Goal: Transaction & Acquisition: Purchase product/service

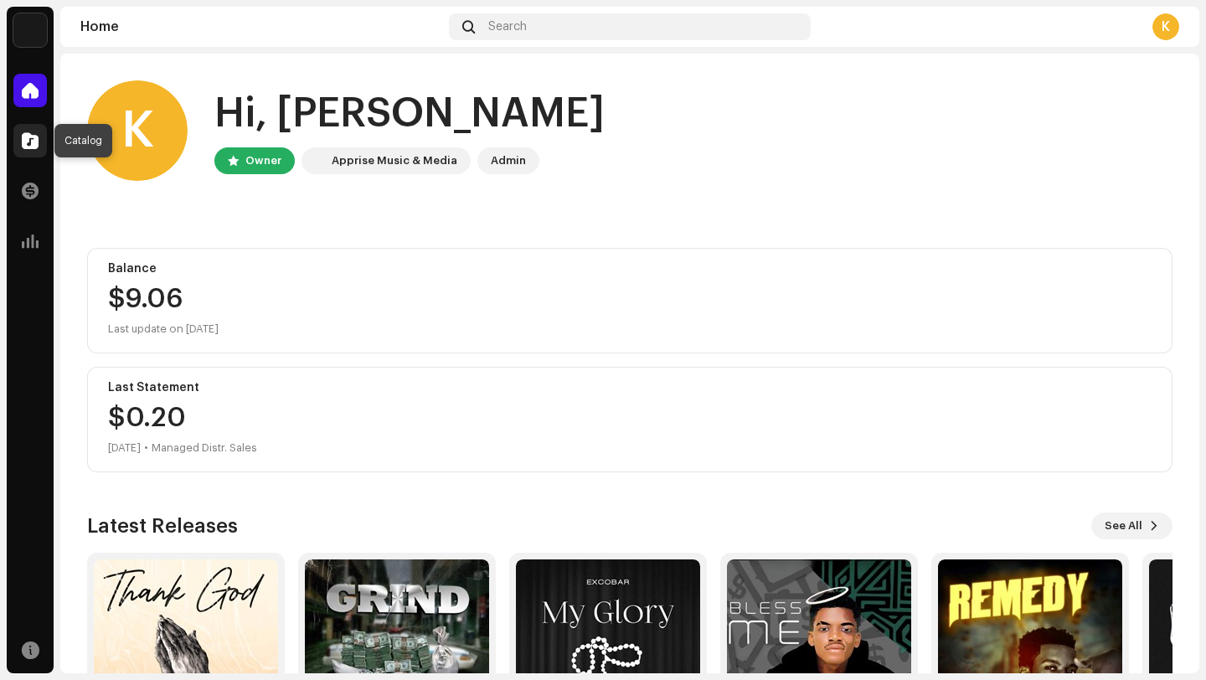
click at [23, 142] on span at bounding box center [30, 140] width 17 height 13
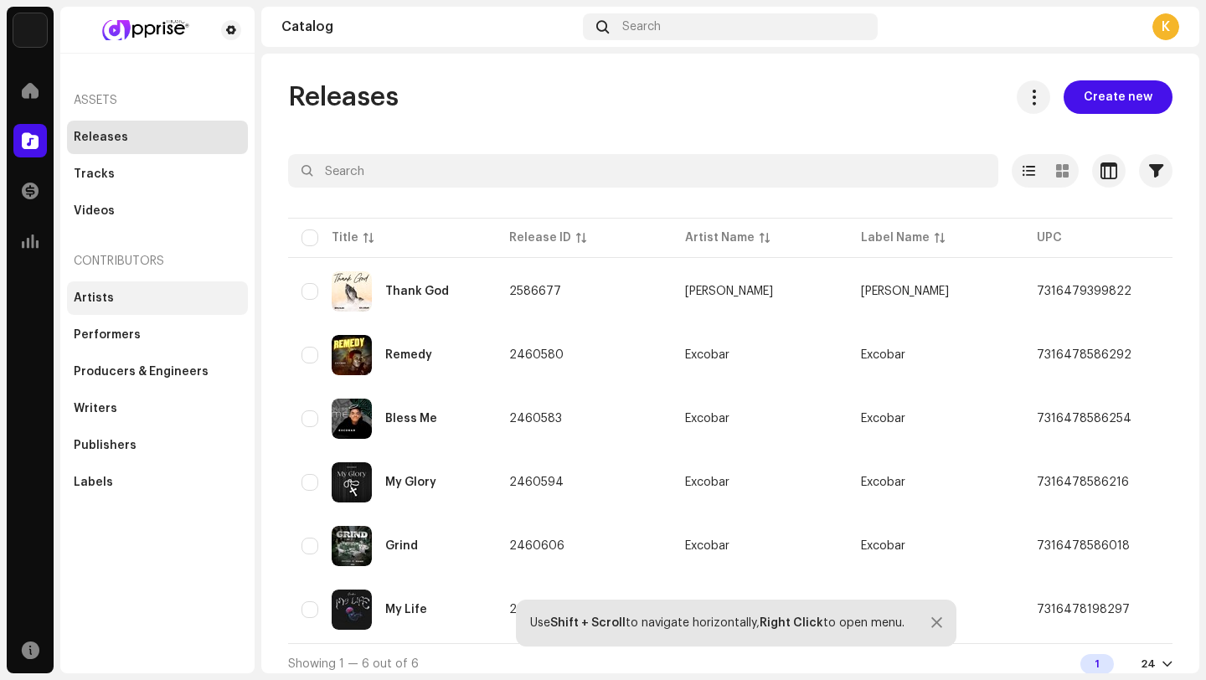
click at [164, 305] on div "Artists" at bounding box center [157, 297] width 181 height 33
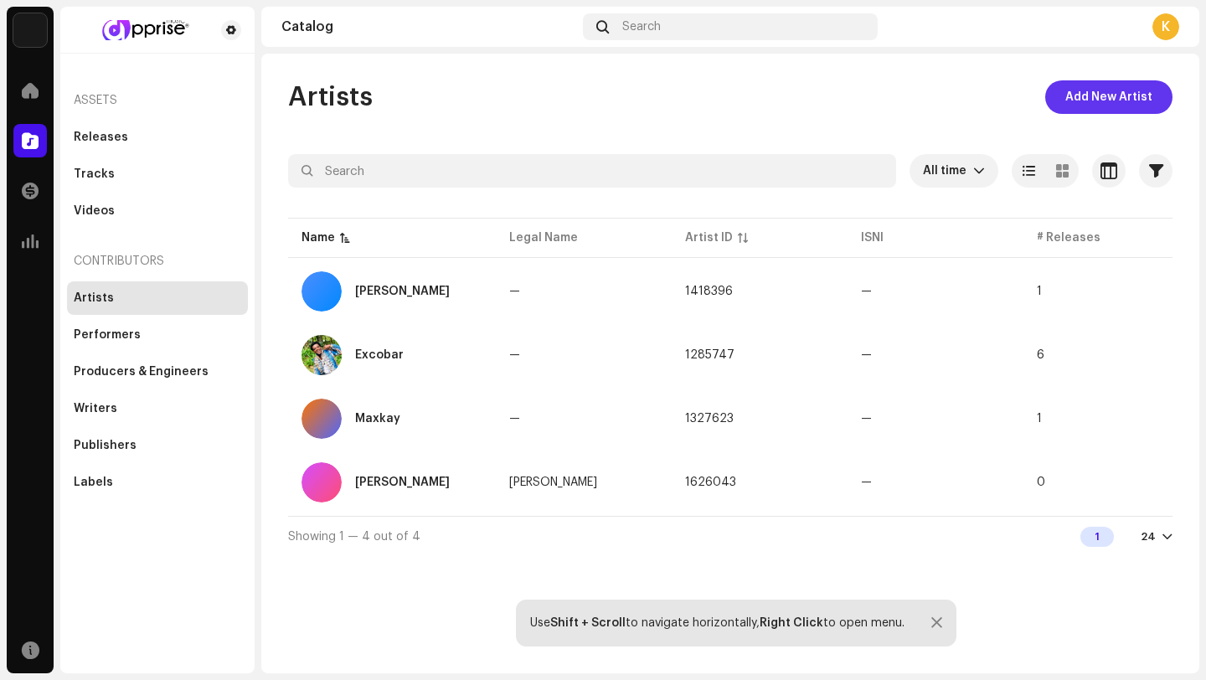
click at [1121, 91] on span "Add New Artist" at bounding box center [1108, 96] width 87 height 33
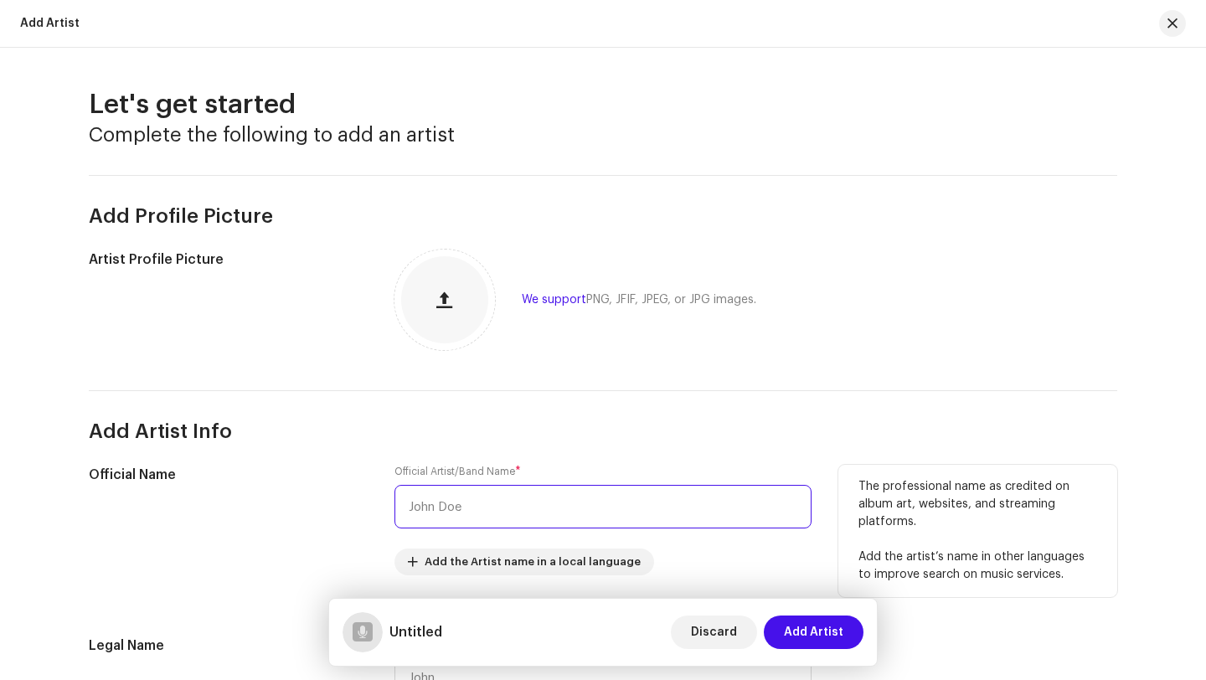
click at [456, 506] on input "text" at bounding box center [602, 507] width 417 height 44
type input "r"
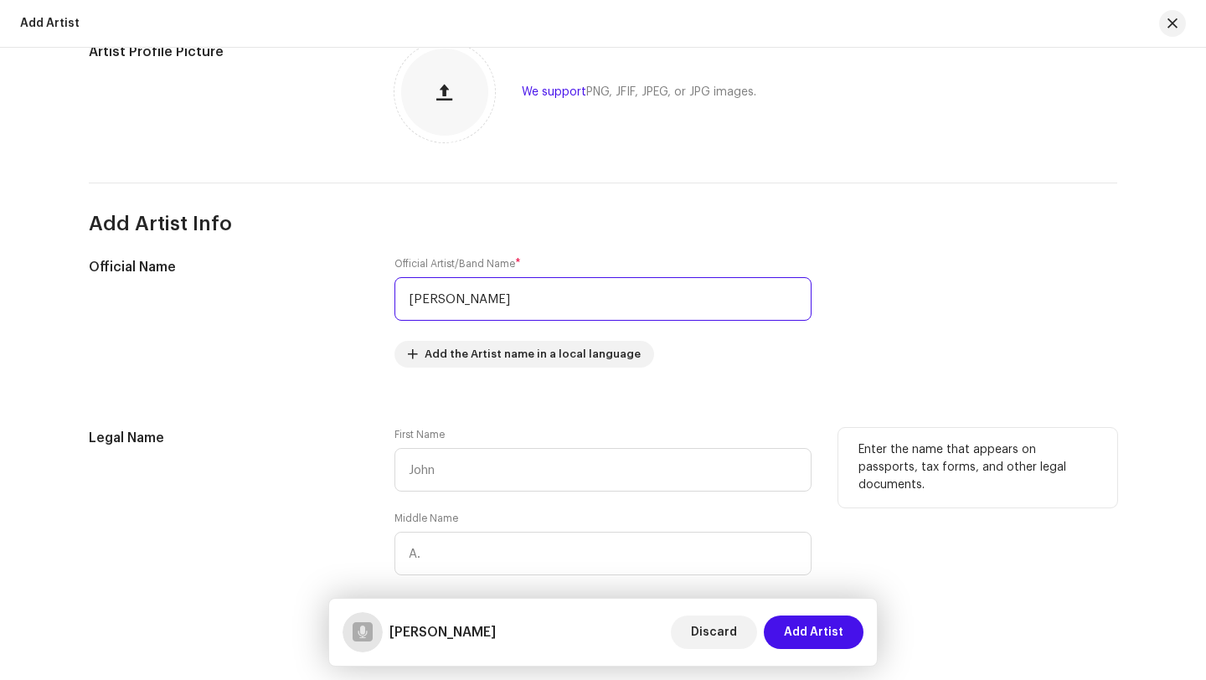
scroll to position [205, 0]
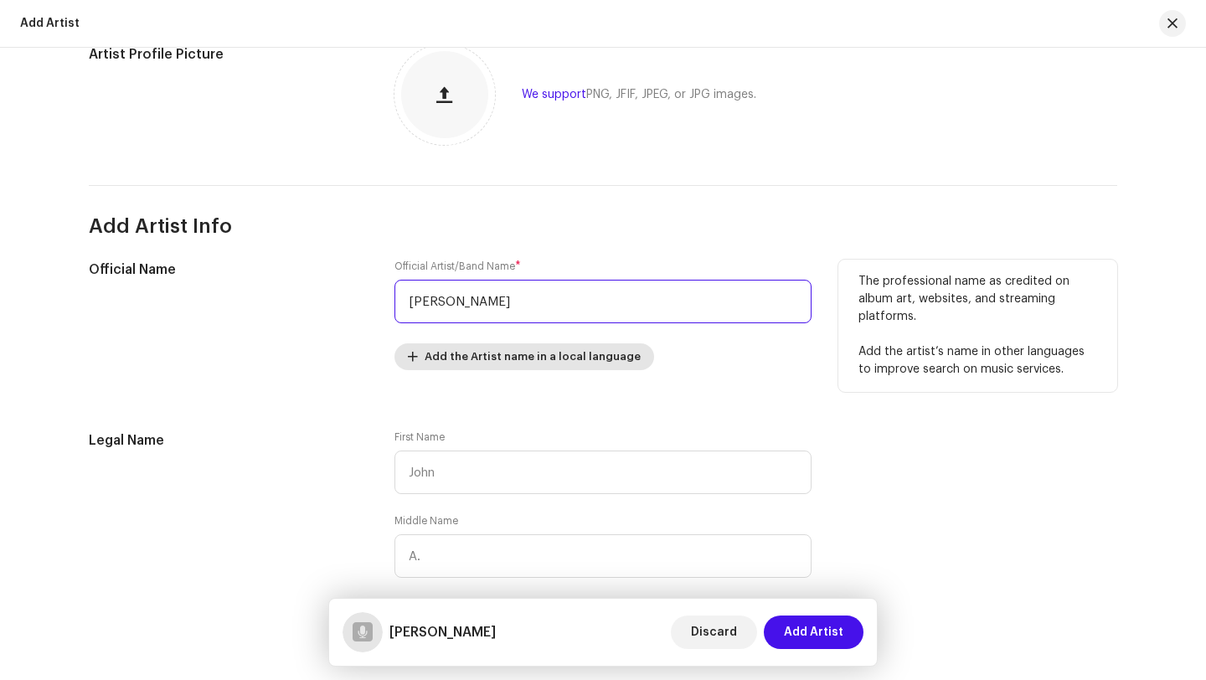
type input "[PERSON_NAME]"
click at [490, 355] on span "Add the Artist name in a local language" at bounding box center [533, 356] width 216 height 33
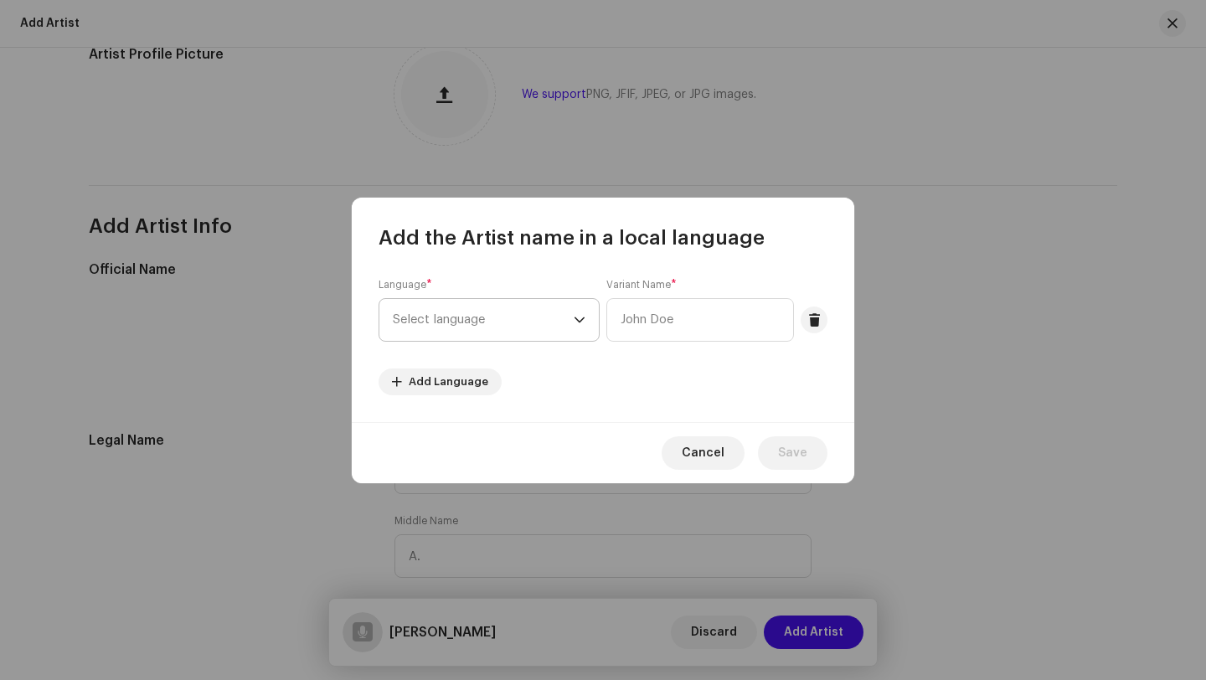
click at [547, 322] on span "Select language" at bounding box center [483, 320] width 181 height 42
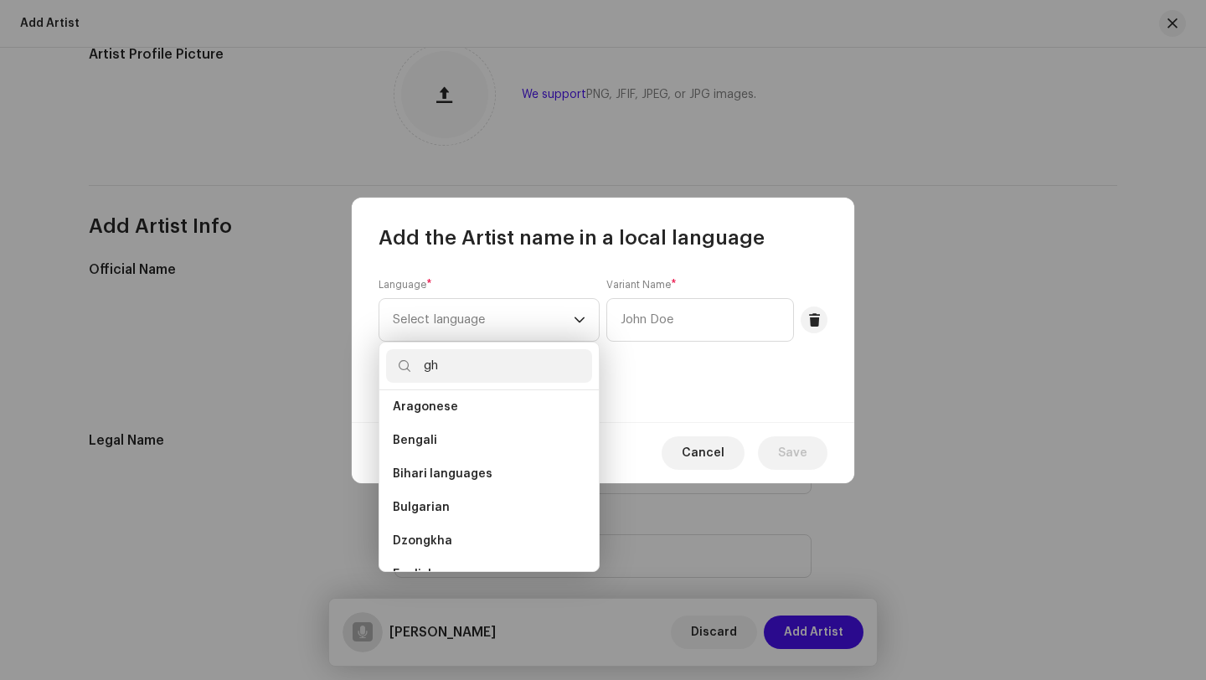
scroll to position [0, 0]
type input "g"
click at [444, 415] on li "Akan" at bounding box center [489, 406] width 206 height 33
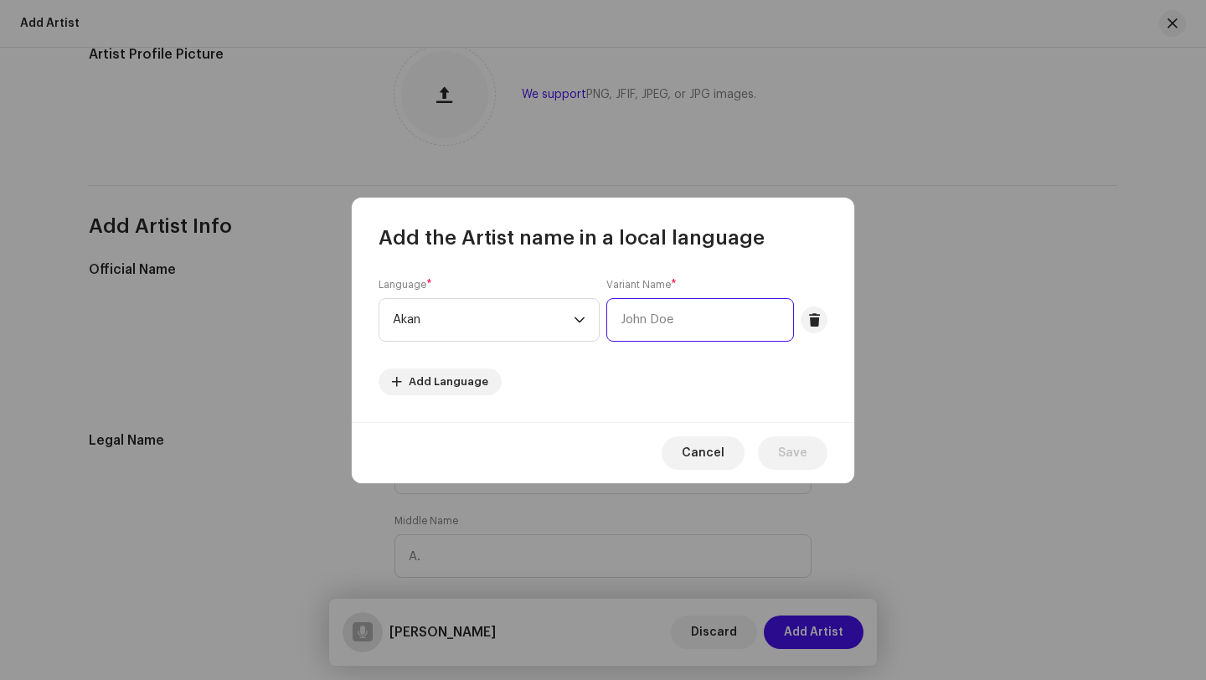
click at [652, 325] on input "text" at bounding box center [700, 320] width 188 height 44
type input "k"
type input "[PERSON_NAME]"
click at [791, 461] on span "Save" at bounding box center [792, 452] width 29 height 33
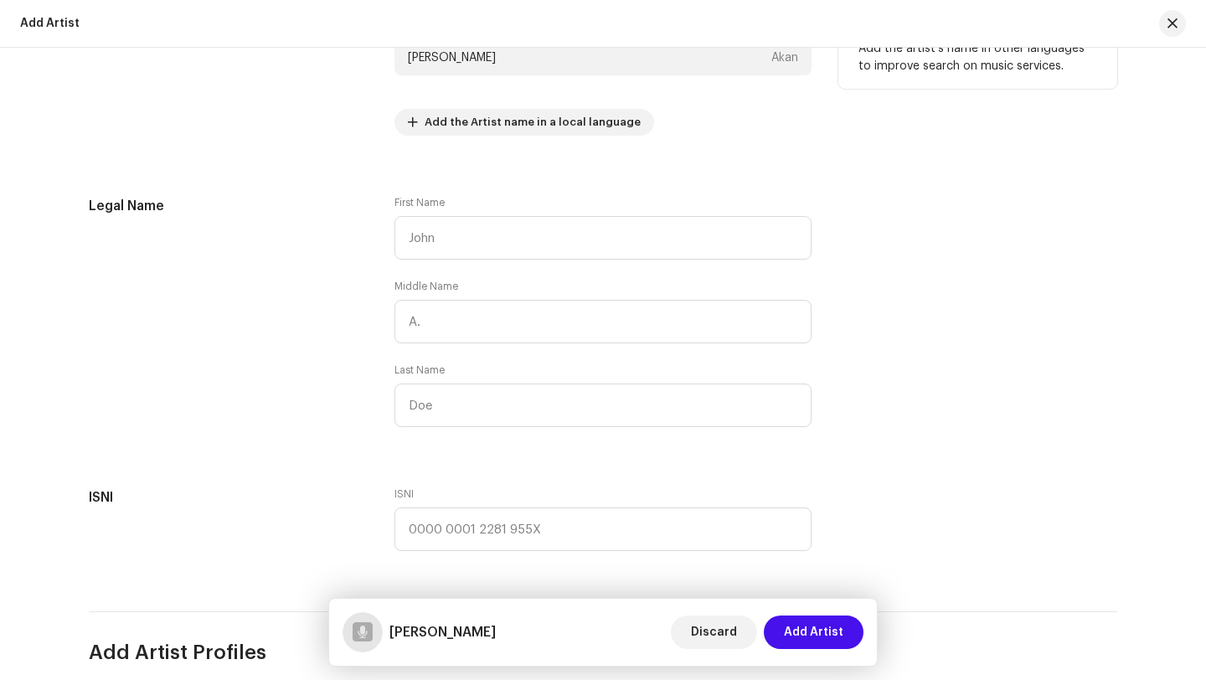
scroll to position [507, 0]
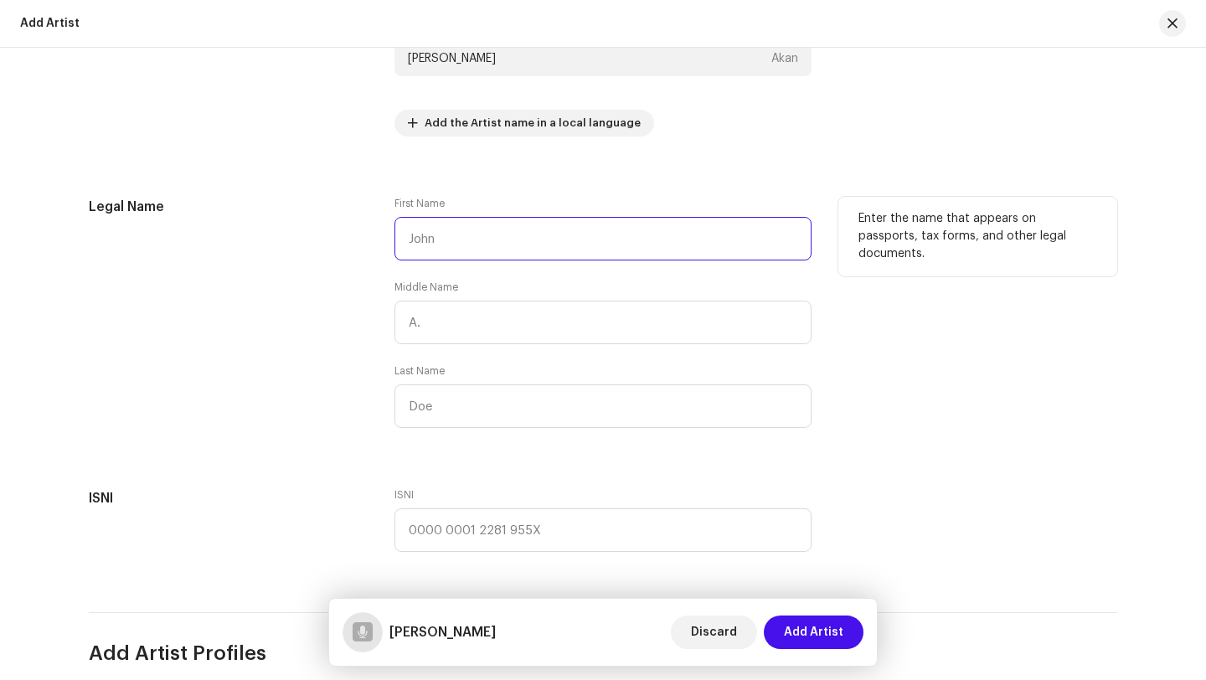
click at [590, 239] on input "text" at bounding box center [602, 239] width 417 height 44
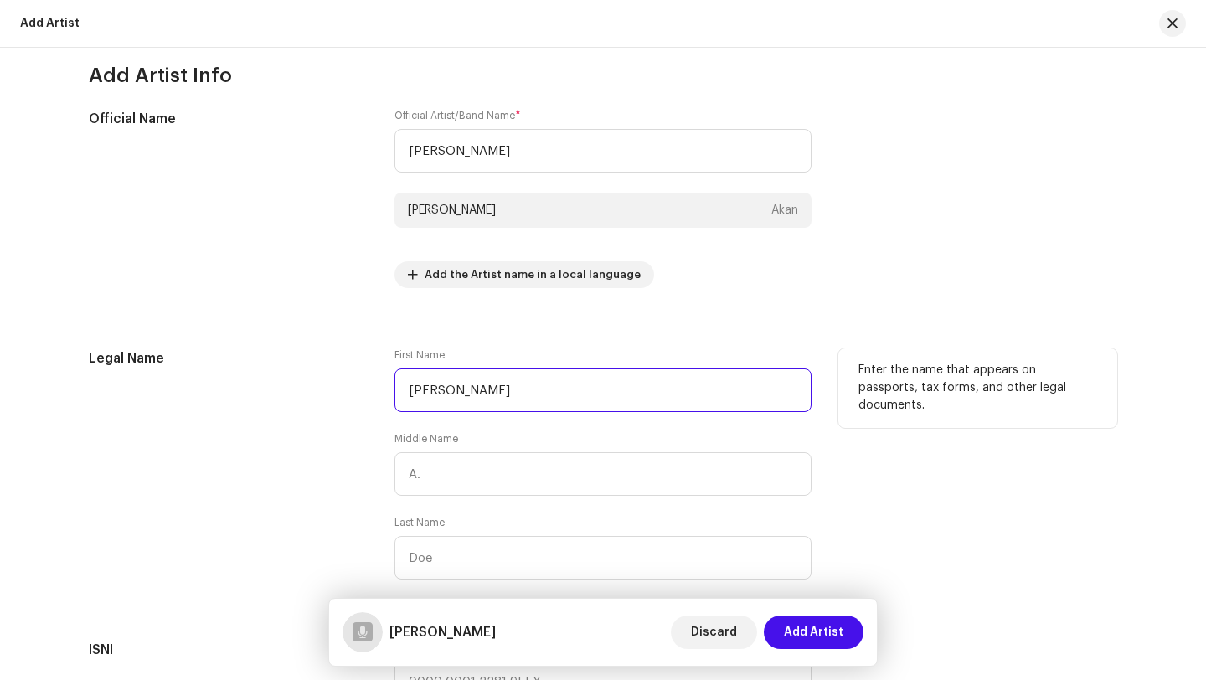
scroll to position [242, 0]
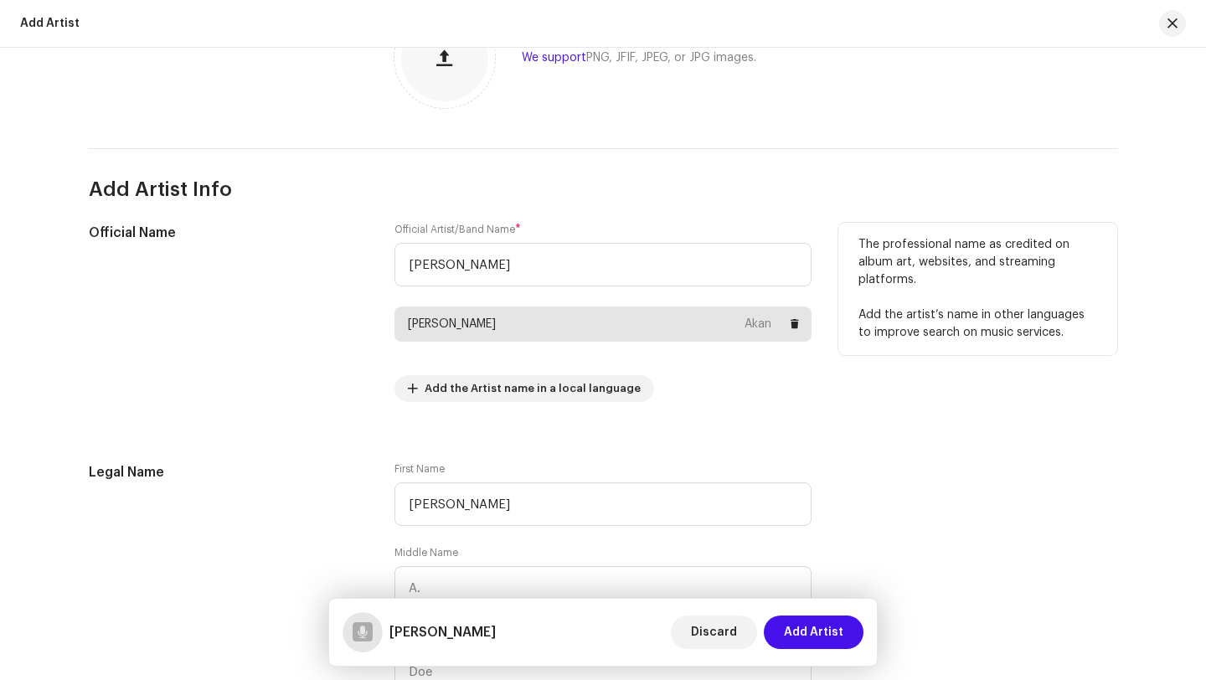
click at [563, 323] on div "Kelvin Obiri Twumasi Akan" at bounding box center [602, 324] width 417 height 35
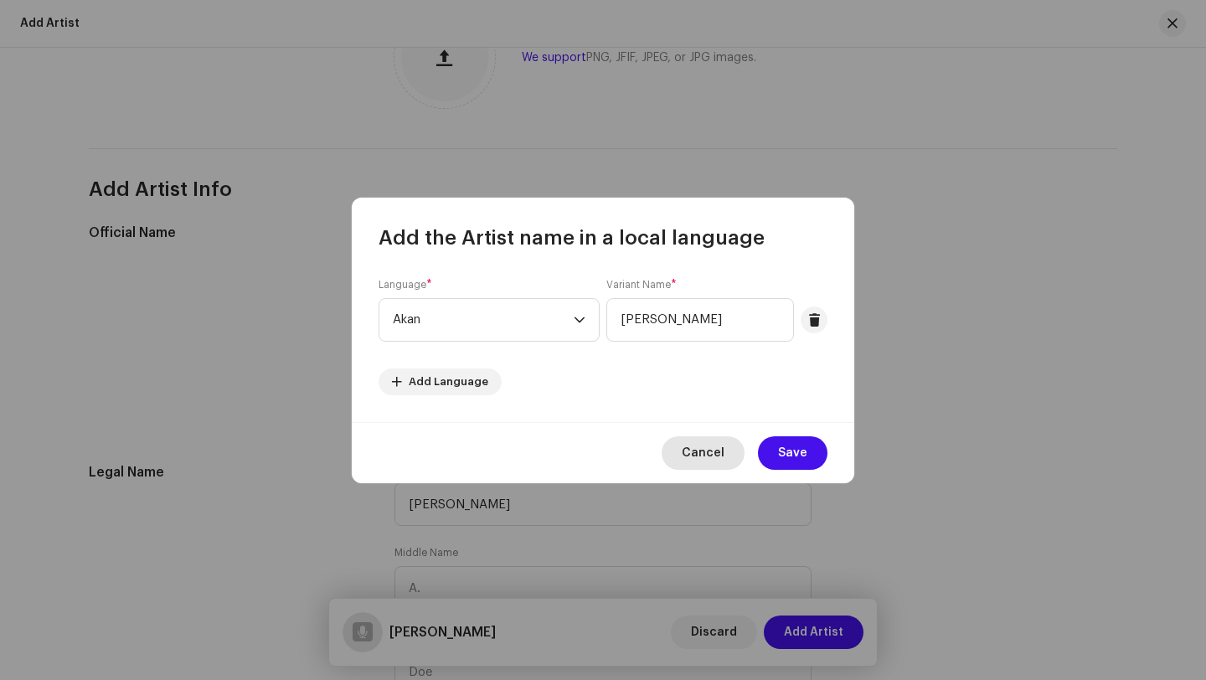
click at [706, 449] on span "Cancel" at bounding box center [703, 452] width 43 height 33
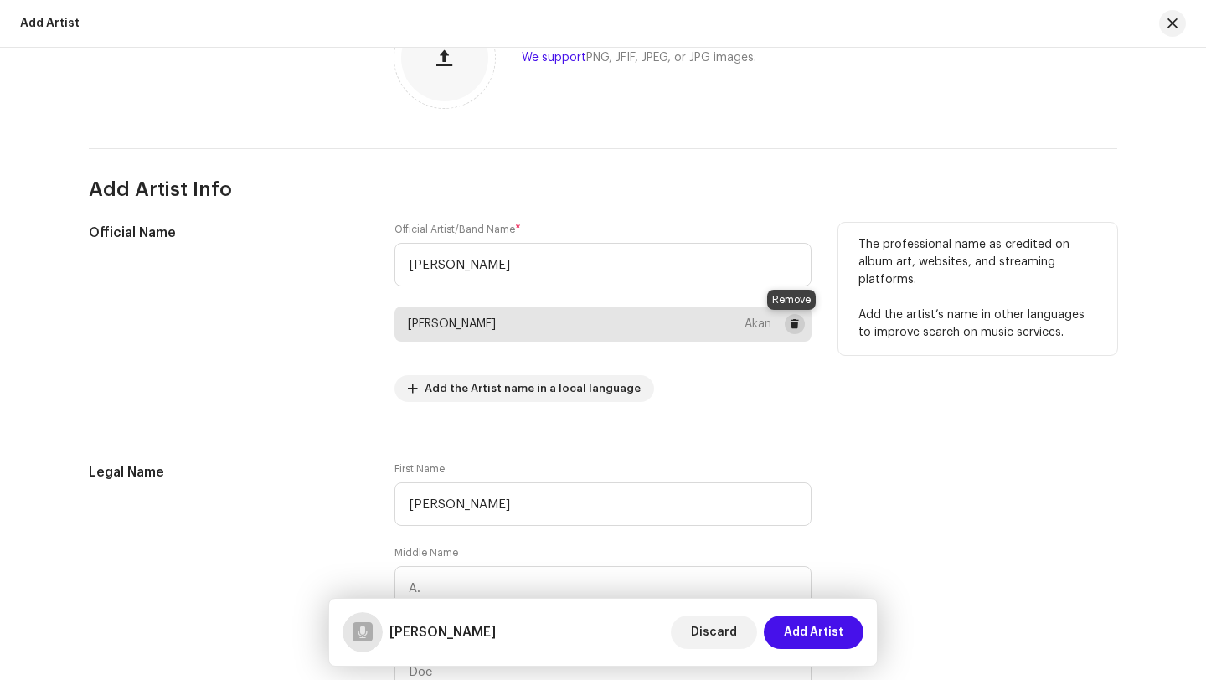
click at [792, 326] on span at bounding box center [795, 323] width 10 height 13
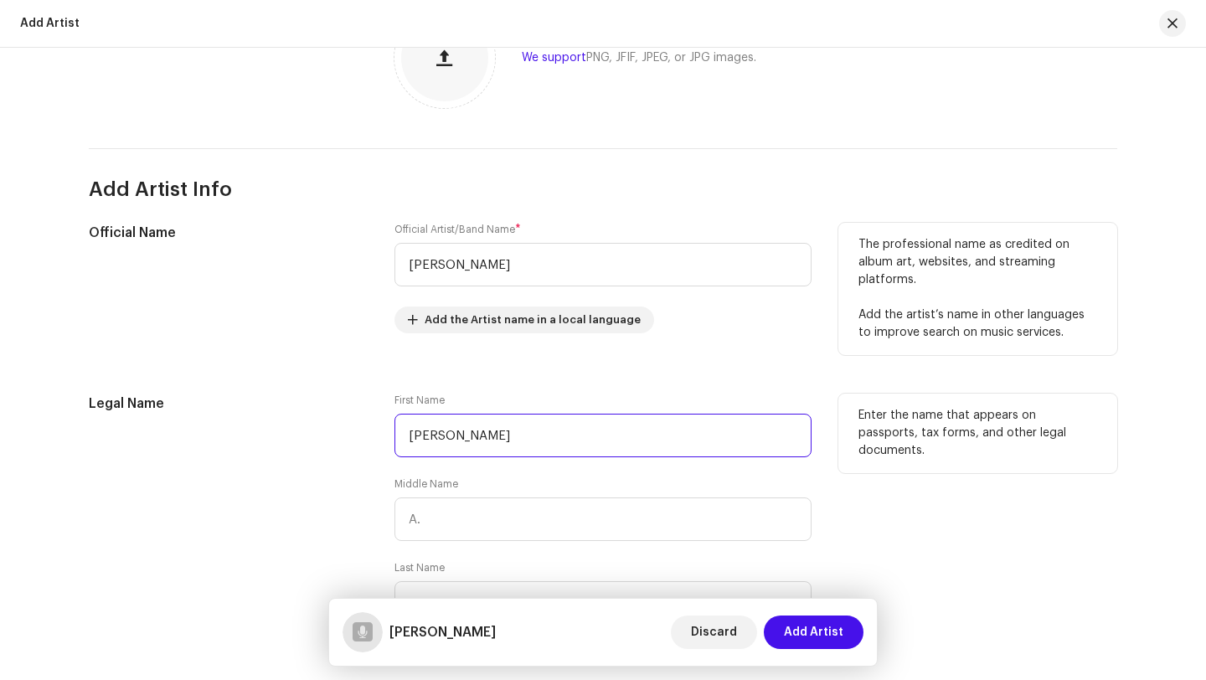
click at [544, 440] on input "kelvin" at bounding box center [602, 436] width 417 height 44
type input "k"
type input "[PERSON_NAME]"
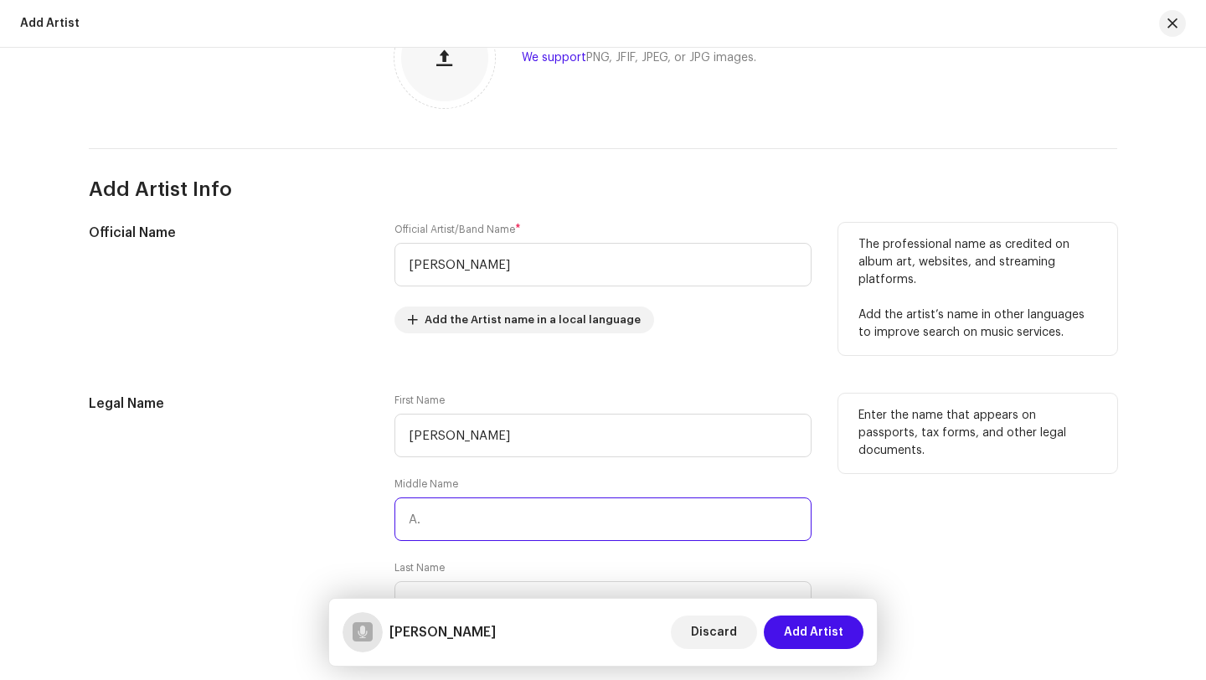
click at [469, 514] on input "text" at bounding box center [602, 519] width 417 height 44
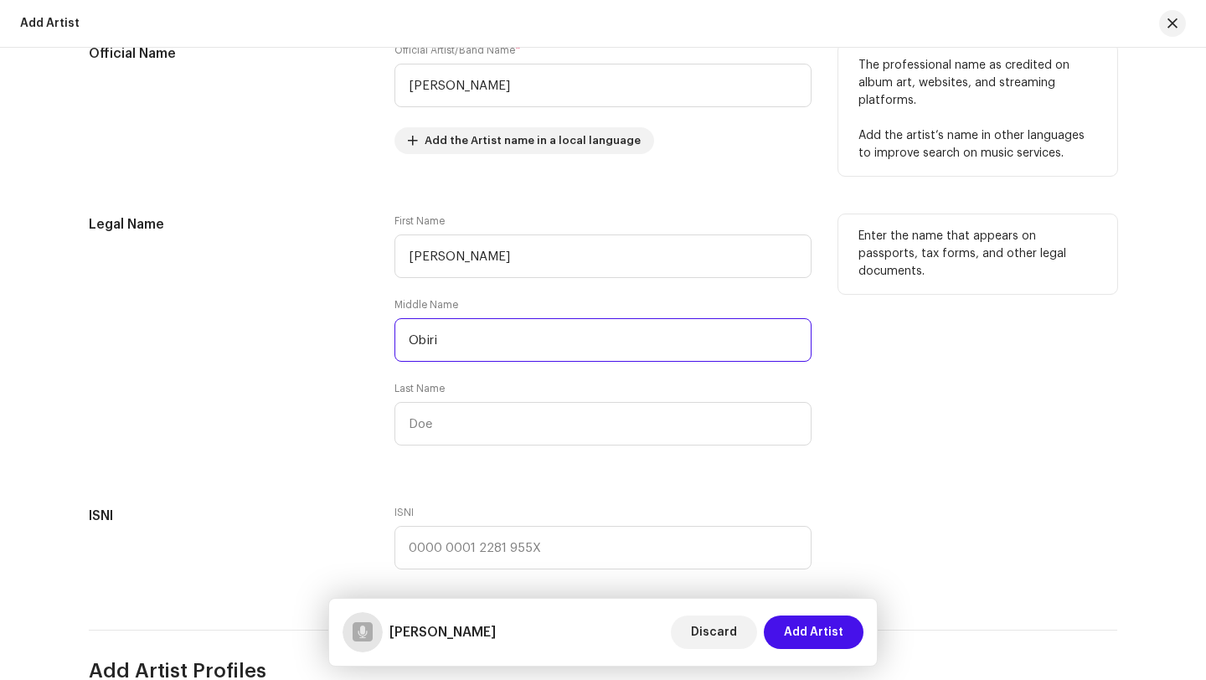
scroll to position [444, 0]
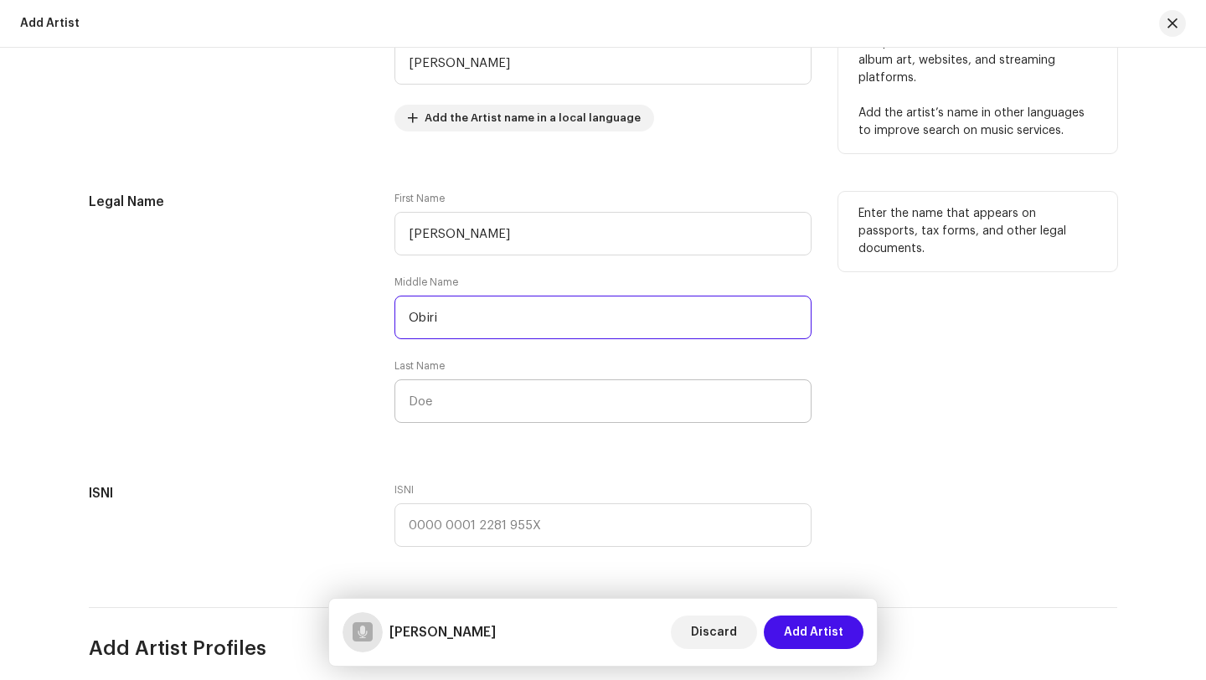
type input "Obiri"
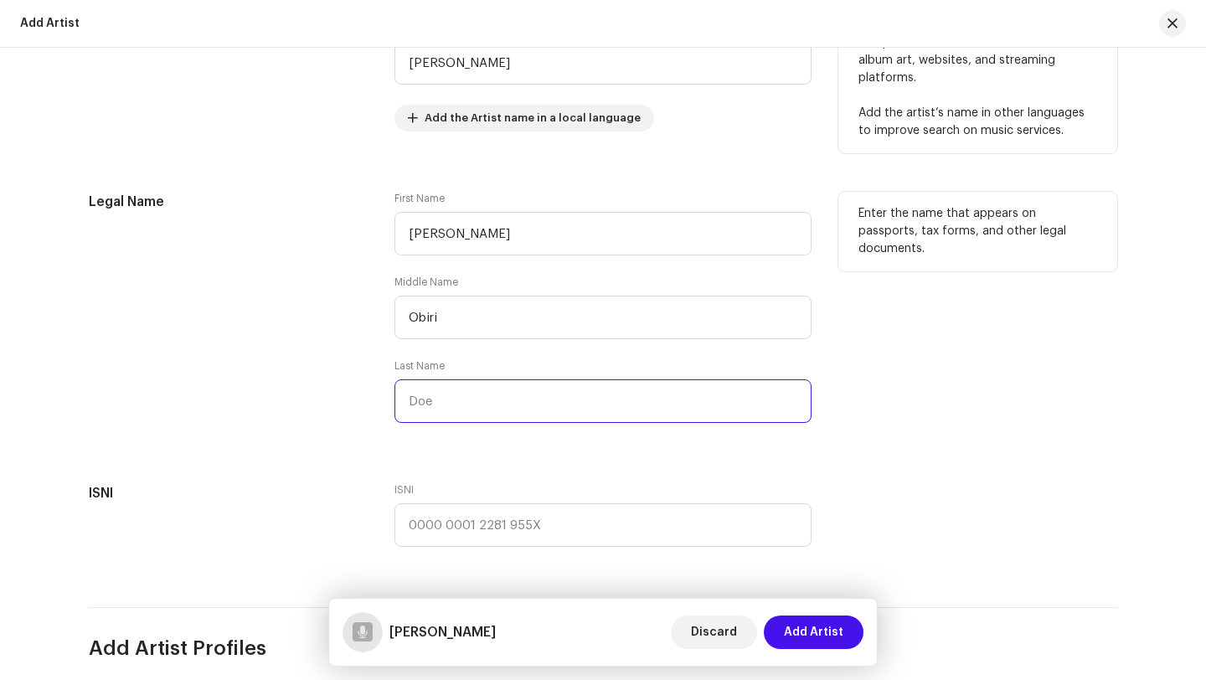
click at [423, 404] on input "text" at bounding box center [602, 401] width 417 height 44
type input "t"
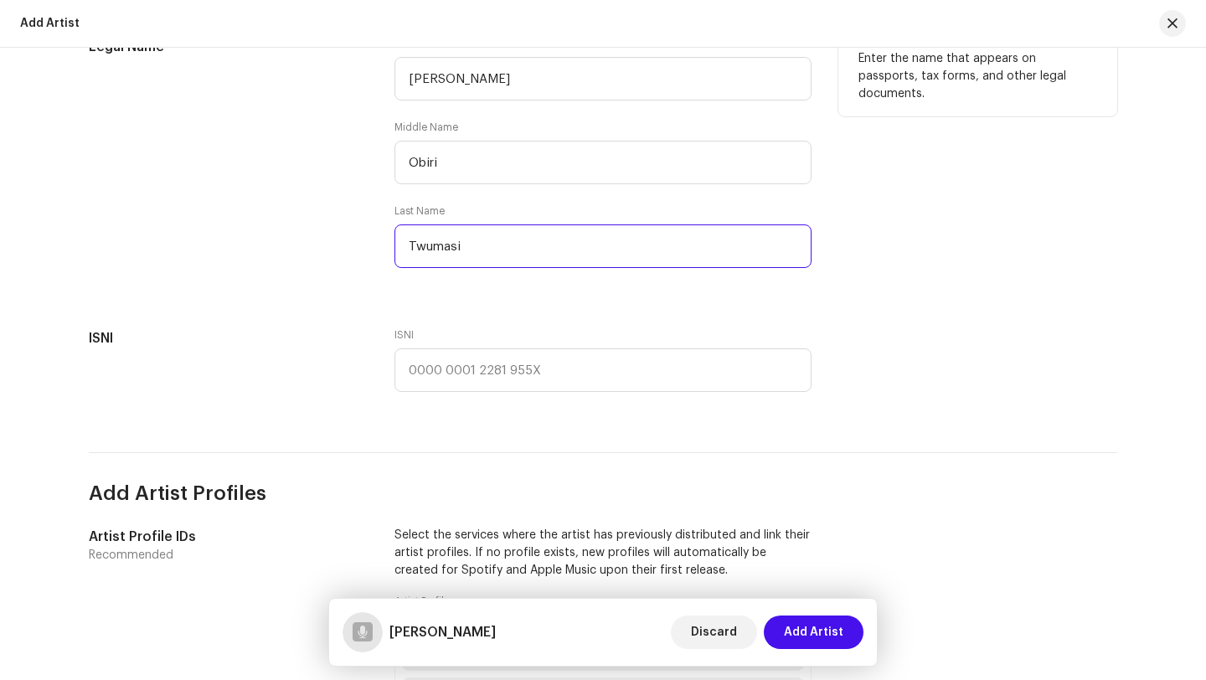
scroll to position [595, 0]
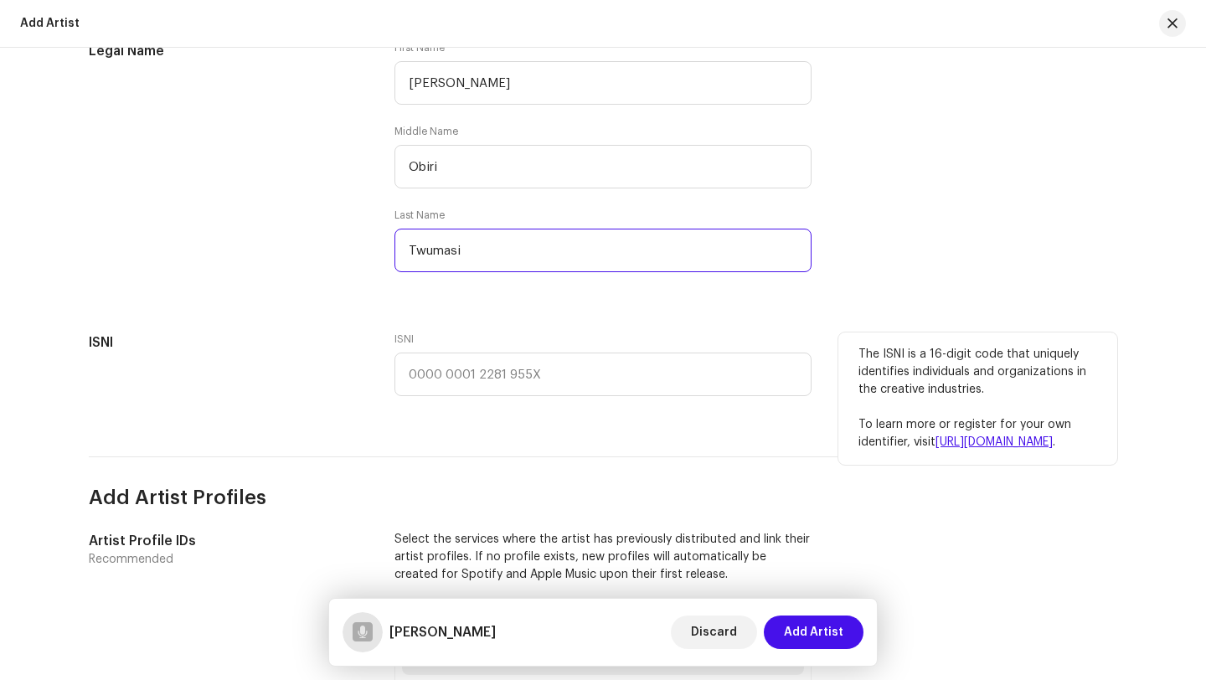
type input "Twumasi"
click at [980, 443] on link "https://isni.org" at bounding box center [993, 442] width 117 height 12
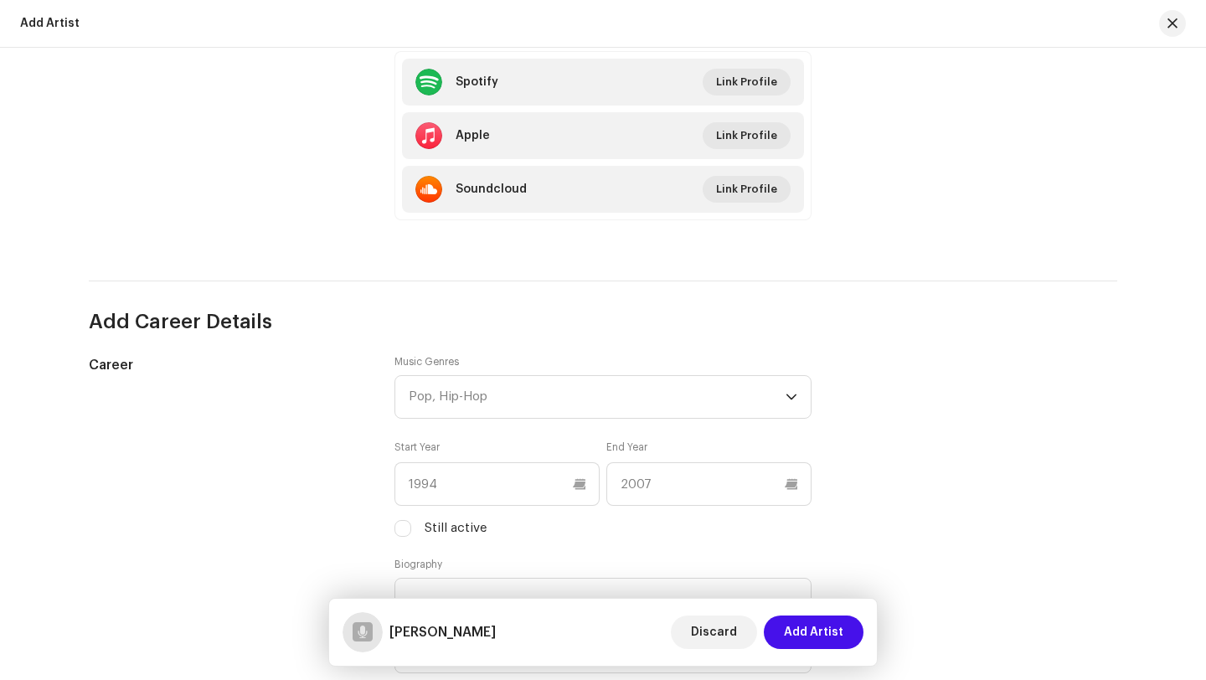
scroll to position [1173, 0]
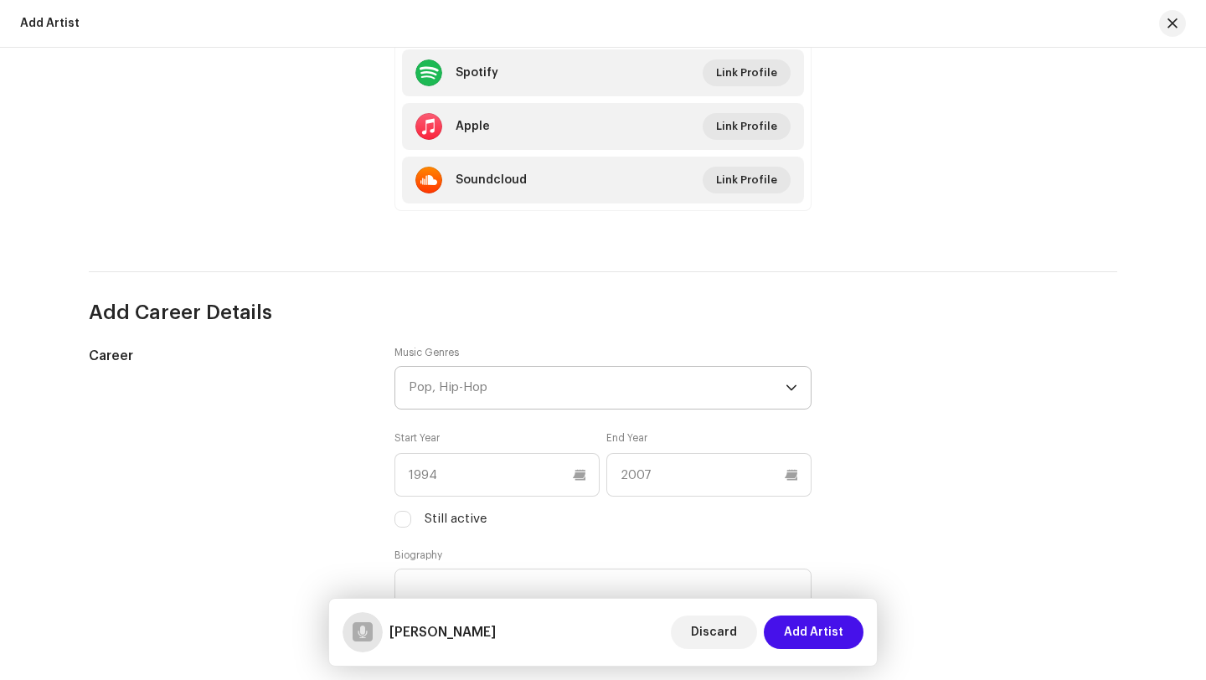
click at [775, 391] on div "Pop, Hip-Hop" at bounding box center [597, 388] width 377 height 42
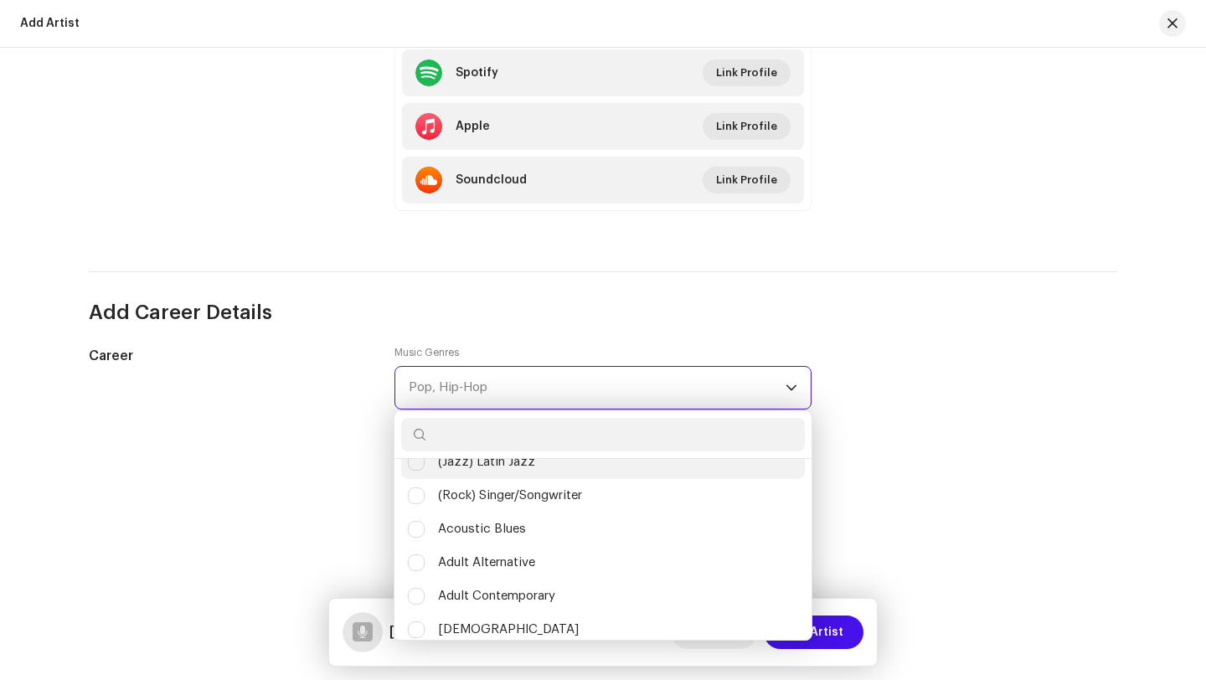
scroll to position [157, 0]
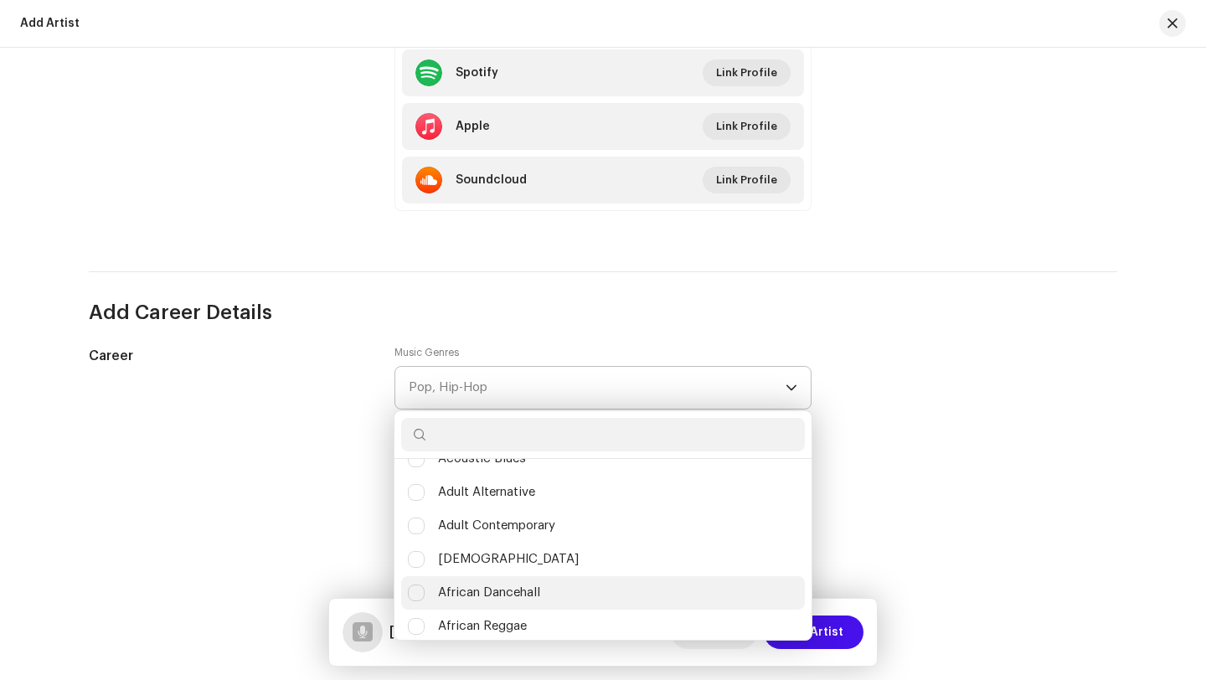
click at [616, 610] on li "African Dancehall" at bounding box center [603, 592] width 404 height 33
checkbox input "true"
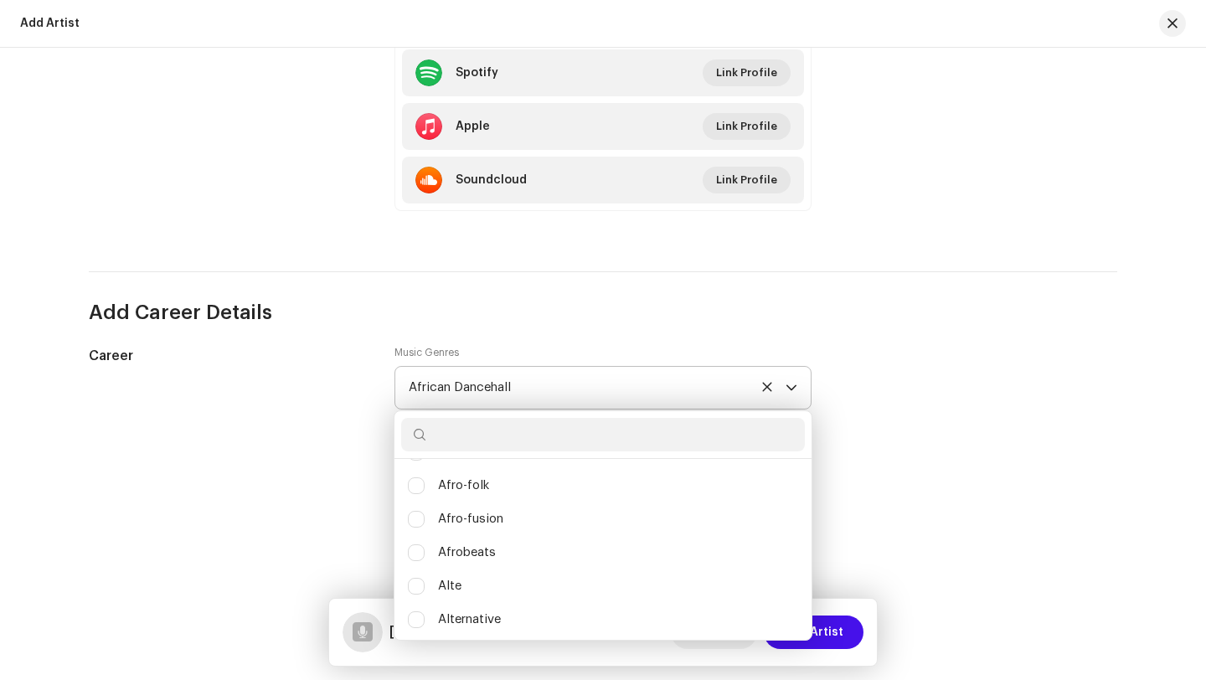
scroll to position [501, 0]
click at [566, 549] on li "Afrobeats" at bounding box center [603, 550] width 404 height 33
checkbox input "true"
click at [924, 518] on div "Career Music Genres African Dancehall, Afrobeats (Classical) Electronic (Classi…" at bounding box center [603, 517] width 1028 height 342
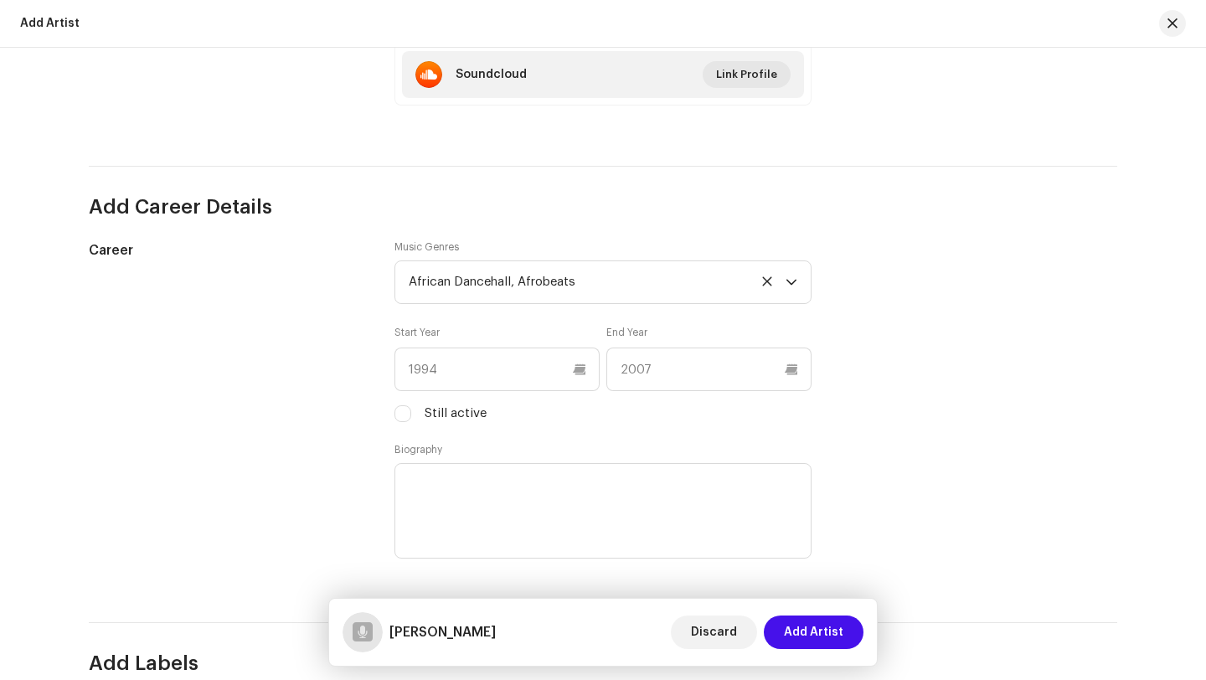
scroll to position [1284, 0]
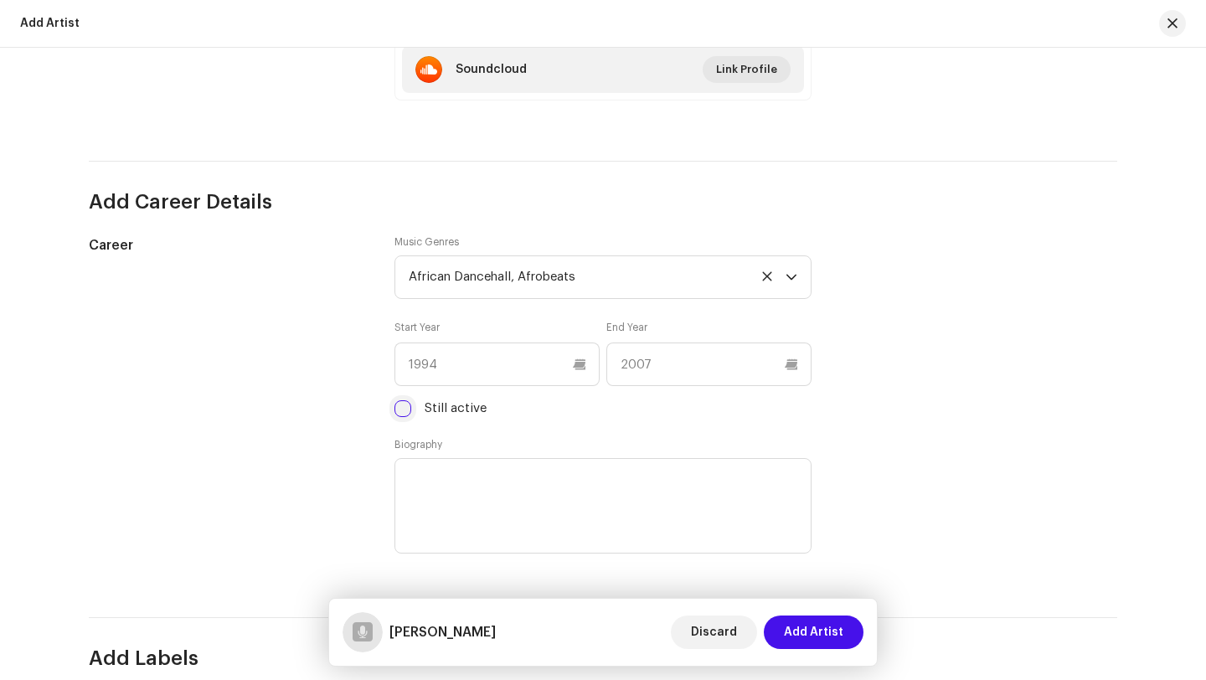
click at [398, 406] on input "Still active" at bounding box center [402, 408] width 17 height 17
checkbox input "true"
click at [503, 375] on input "text" at bounding box center [496, 365] width 205 height 44
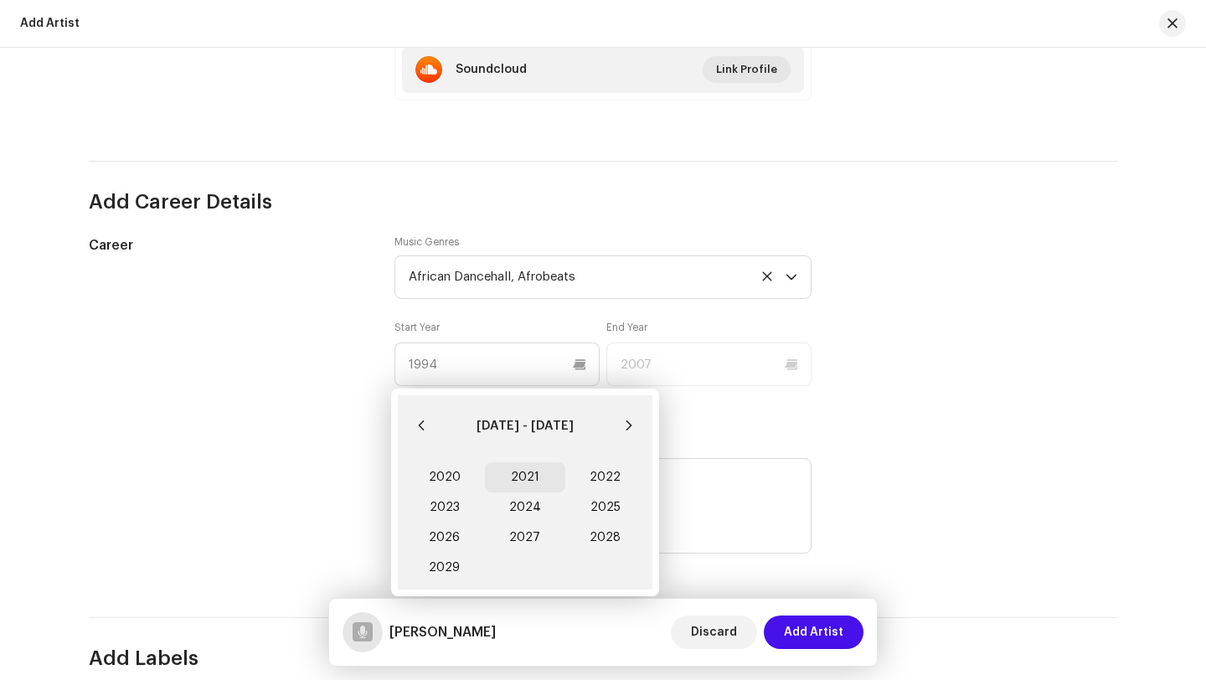
click at [548, 478] on span "2021" at bounding box center [525, 477] width 80 height 30
type input "2021"
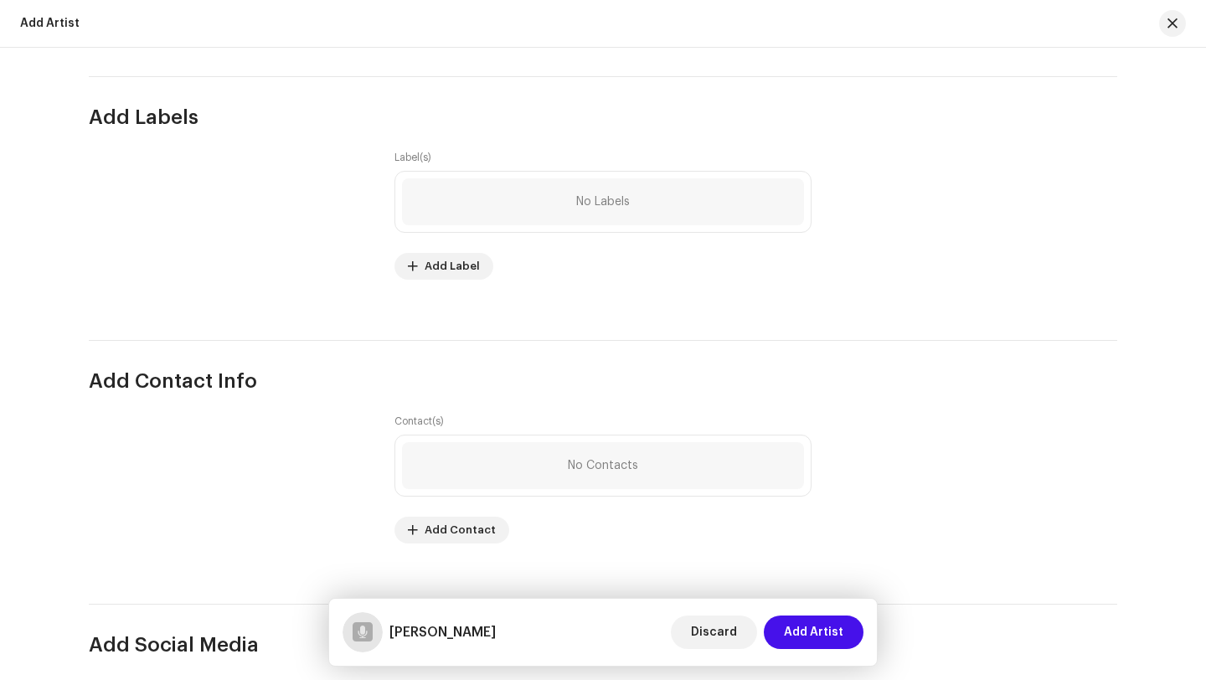
scroll to position [1823, 0]
click at [455, 275] on span "Add Label" at bounding box center [452, 267] width 55 height 33
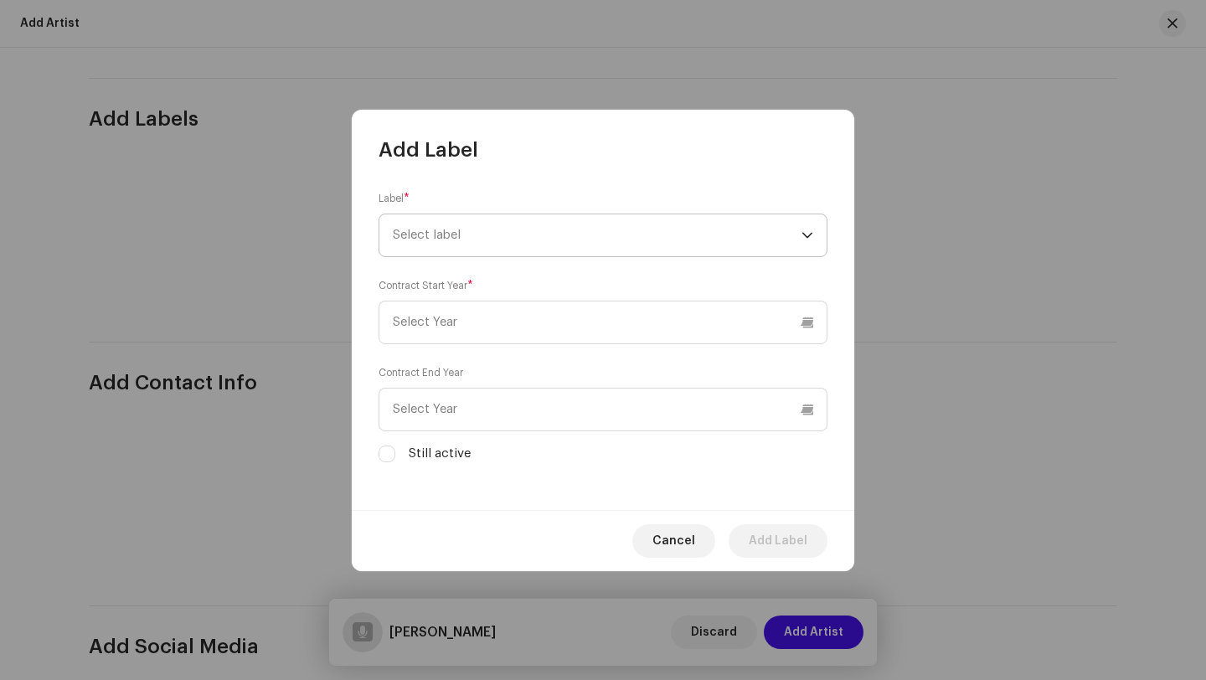
click at [504, 242] on span "Select label" at bounding box center [597, 235] width 409 height 42
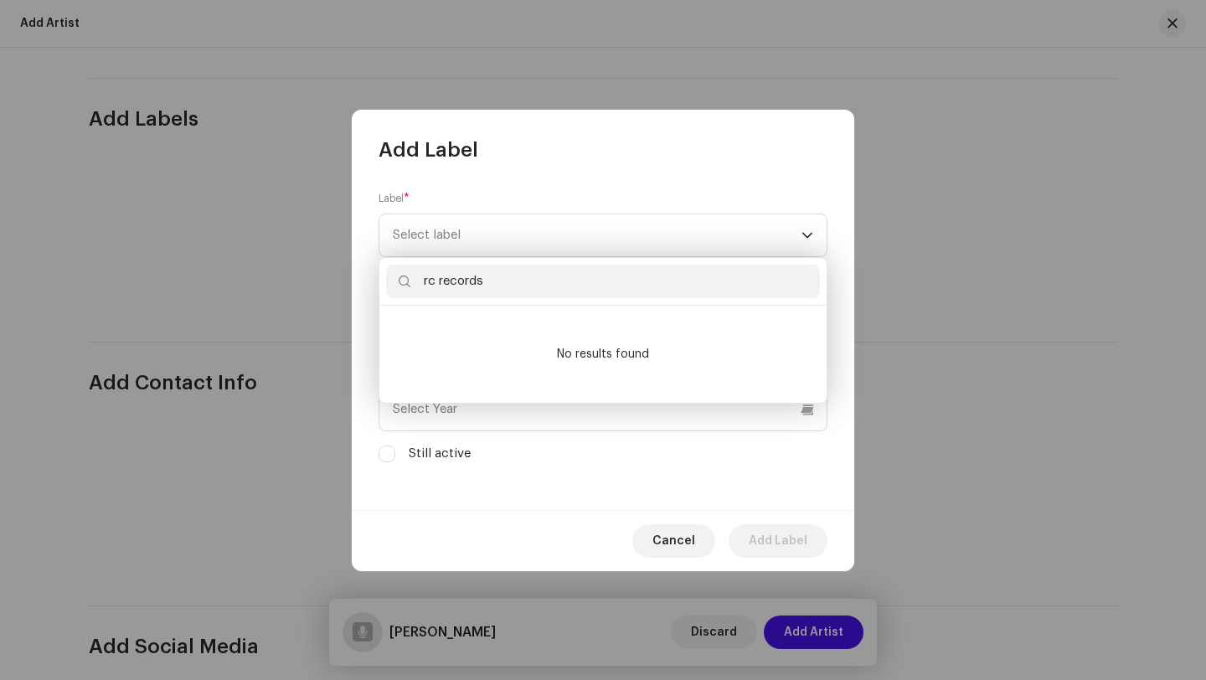
type input "rc records"
click at [846, 360] on div "Label * Select label Contract Start Year * Contract End Year Still active" at bounding box center [603, 336] width 502 height 347
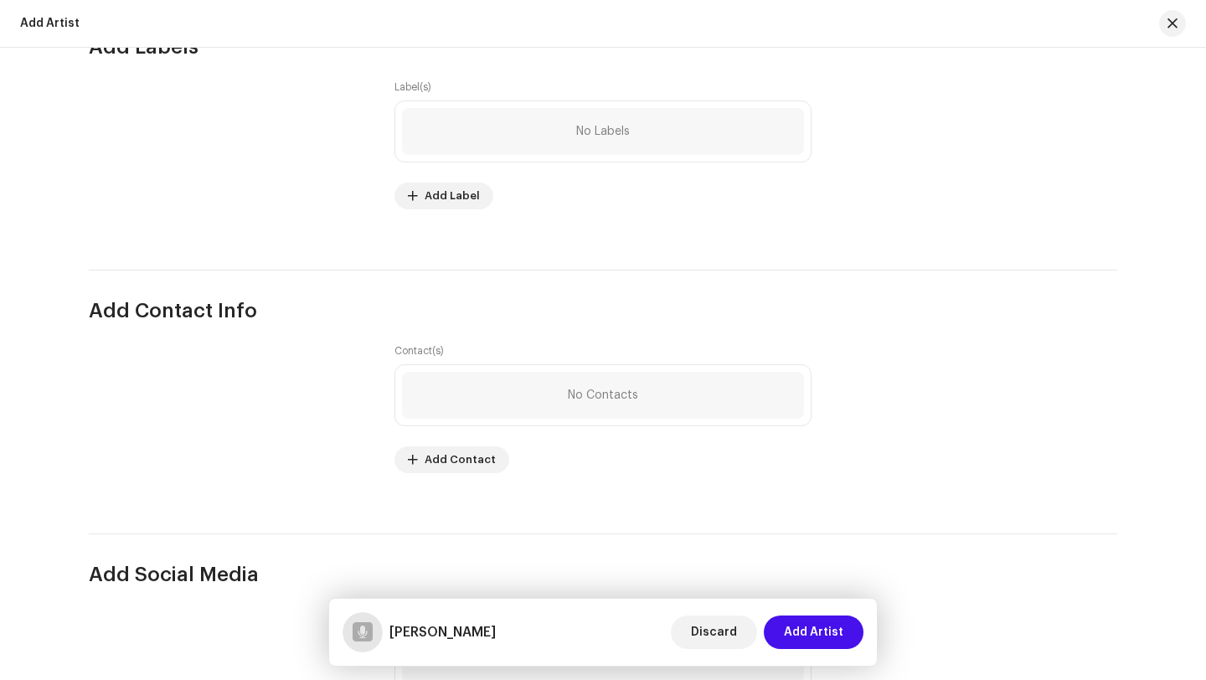
scroll to position [2076, 0]
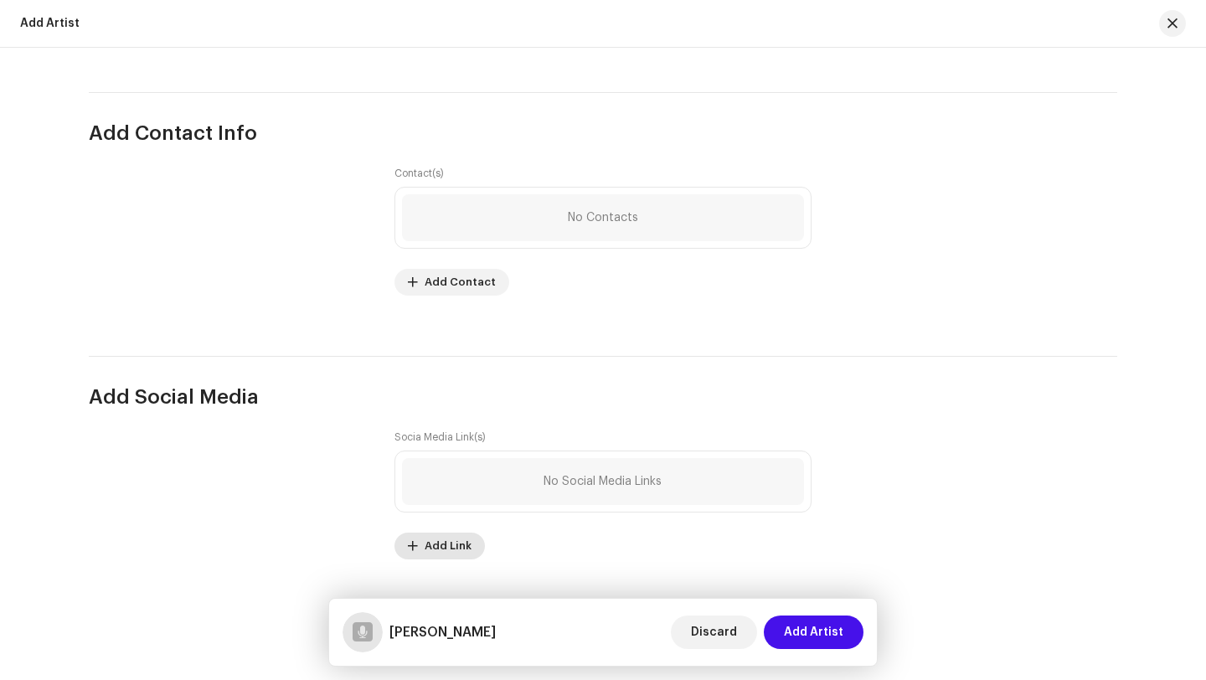
click at [440, 538] on span "Add Link" at bounding box center [448, 545] width 47 height 33
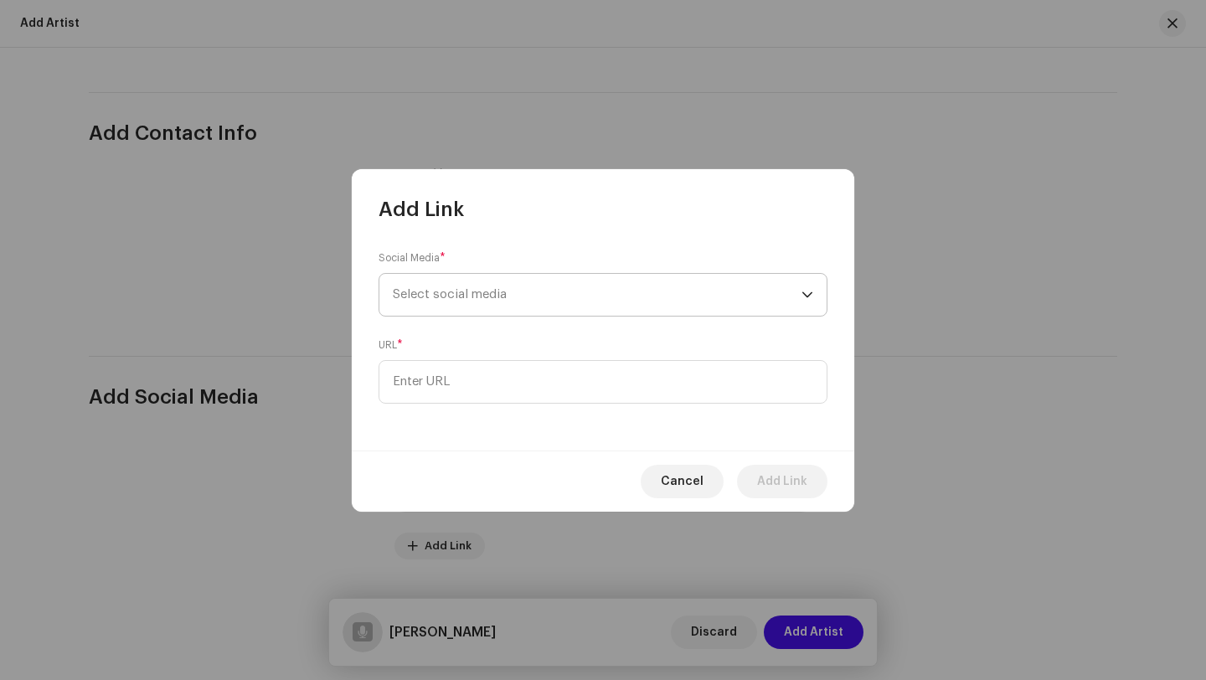
click at [523, 287] on span "Select social media" at bounding box center [597, 295] width 409 height 42
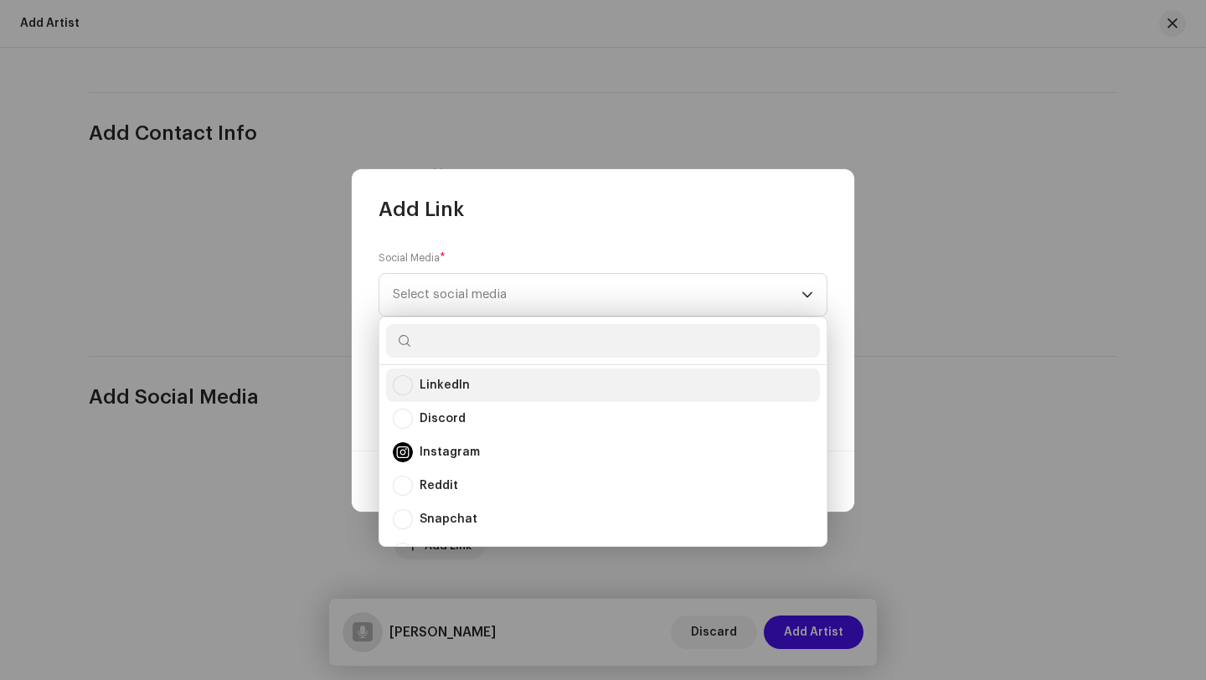
scroll to position [0, 0]
click at [481, 379] on div "Facebook" at bounding box center [603, 389] width 420 height 20
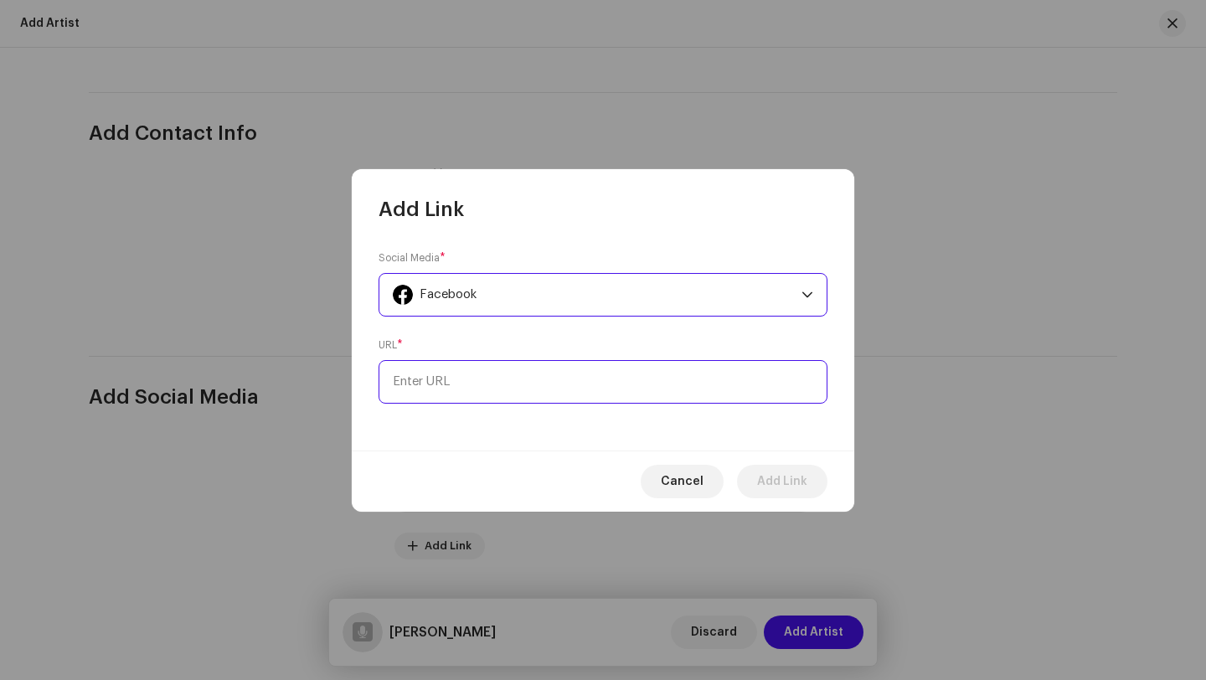
click at [577, 381] on input at bounding box center [603, 382] width 449 height 44
paste input "https://www.facebook.com/share/19x91X9Bay/?mibextid=wwXIfr"
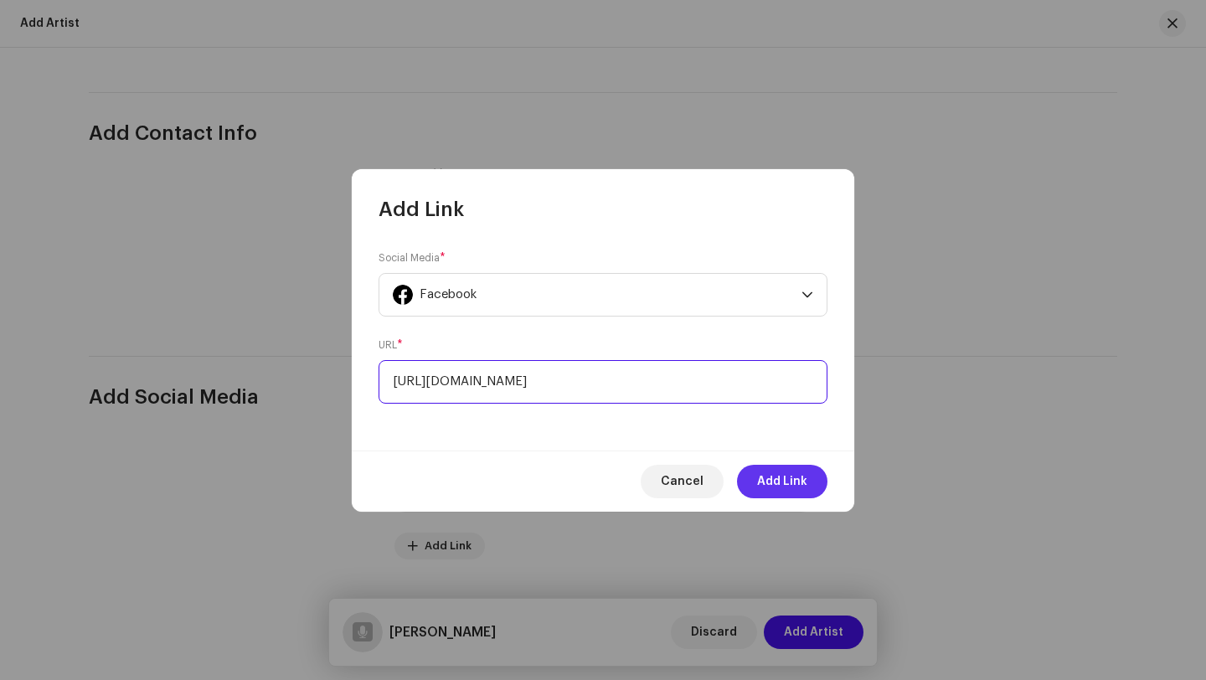
type input "https://www.facebook.com/share/19x91X9Bay/?mibextid=wwXIfr"
click at [773, 482] on span "Add Link" at bounding box center [782, 481] width 50 height 33
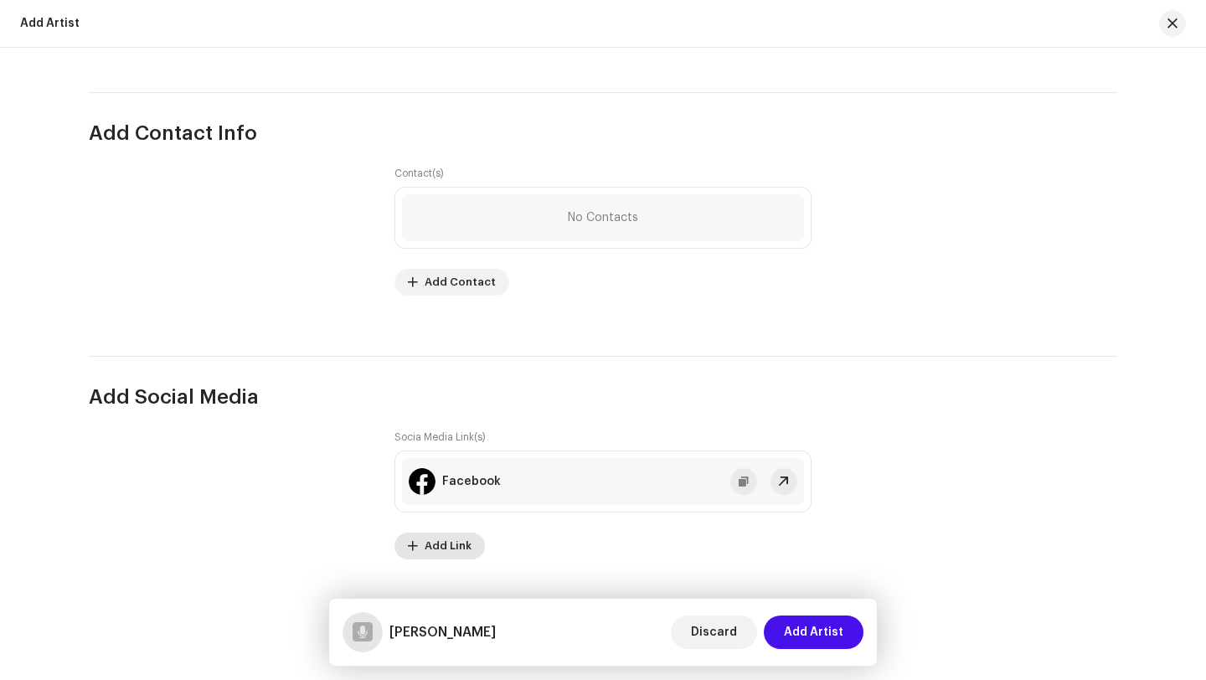
click at [430, 549] on span "Add Link" at bounding box center [448, 545] width 47 height 33
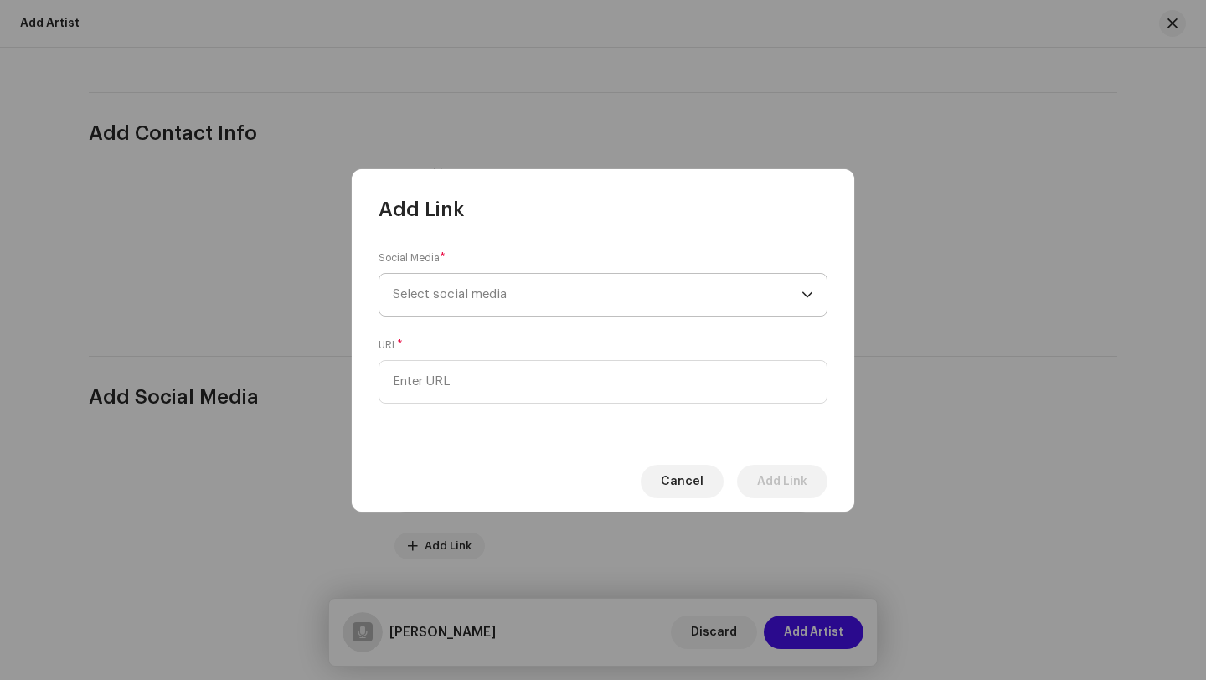
click at [538, 302] on span "Select social media" at bounding box center [597, 295] width 409 height 42
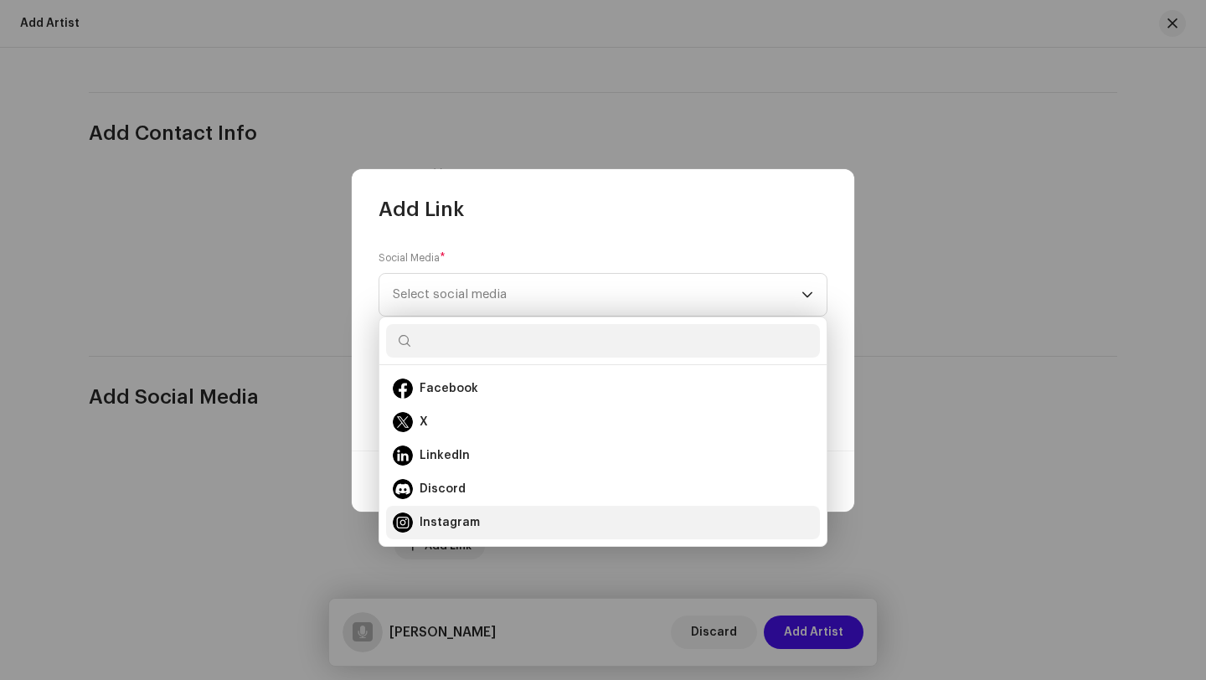
click at [491, 521] on div "Instagram" at bounding box center [603, 523] width 420 height 20
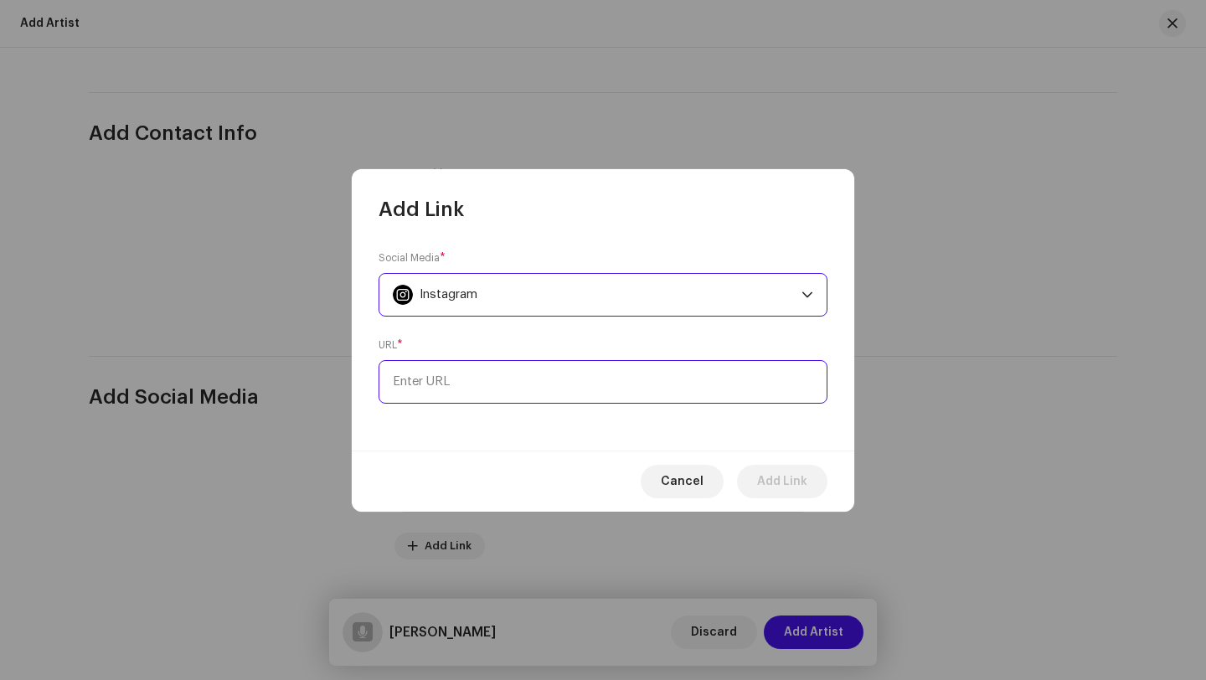
click at [477, 366] on input at bounding box center [603, 382] width 449 height 44
paste input "https://www.instagram.com/_excobarmusic?igsh=MWRhY2x6b2doYW12NQ%3D%3D&utm_sourc…"
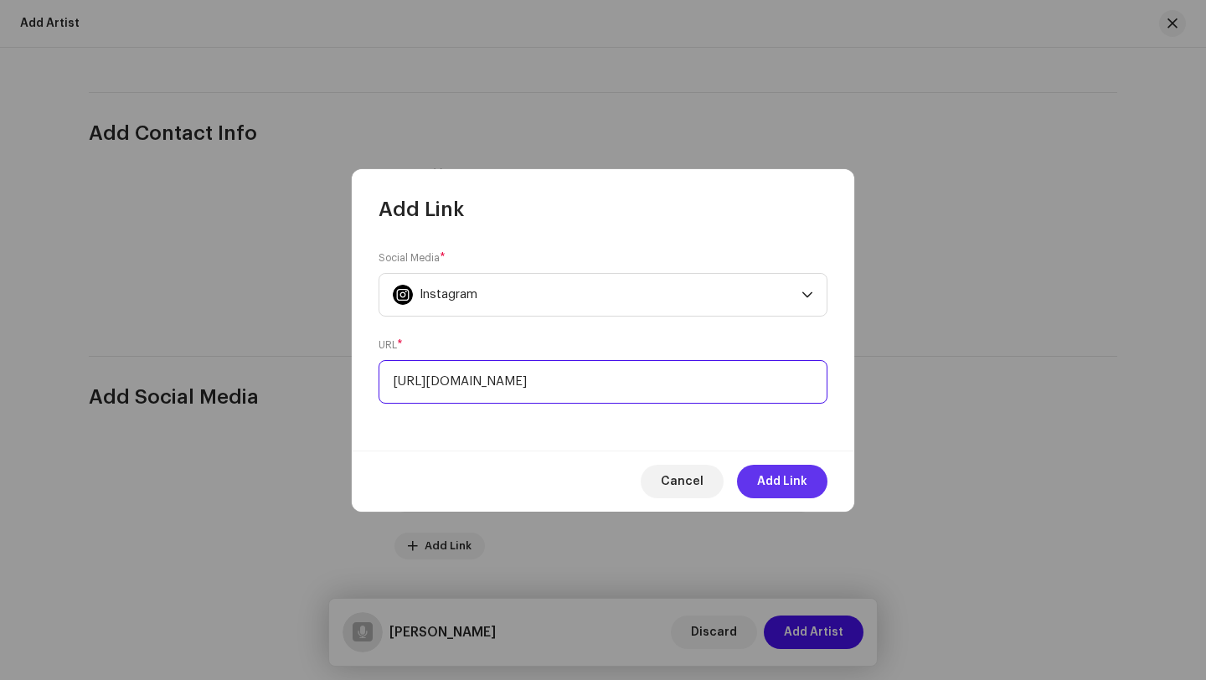
type input "https://www.instagram.com/_excobarmusic?igsh=MWRhY2x6b2doYW12NQ%3D%3D&utm_sourc…"
click at [801, 480] on span "Add Link" at bounding box center [782, 481] width 50 height 33
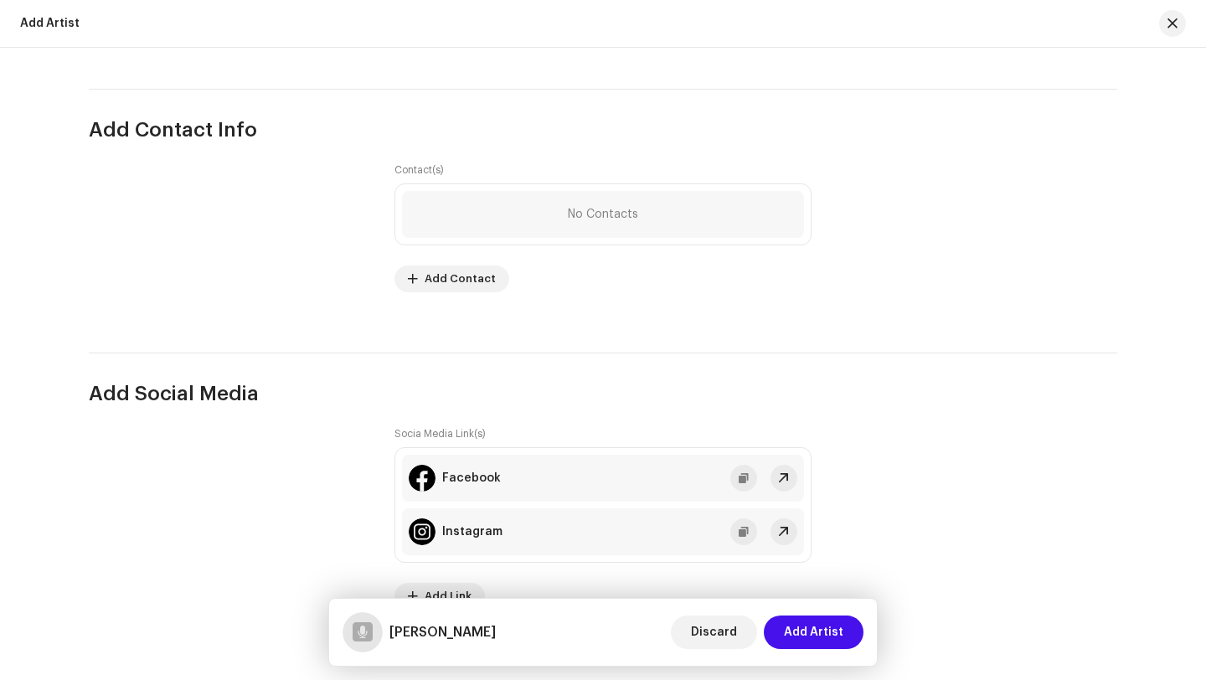
scroll to position [2130, 0]
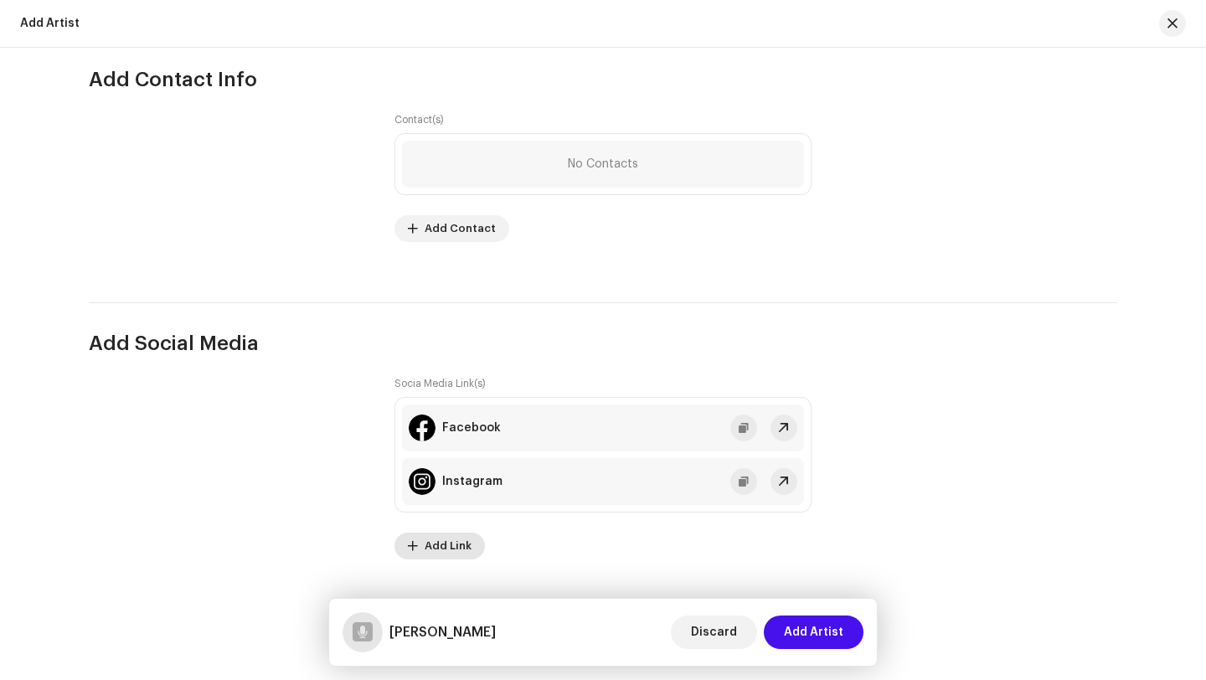
click at [440, 549] on span "Add Link" at bounding box center [448, 545] width 47 height 33
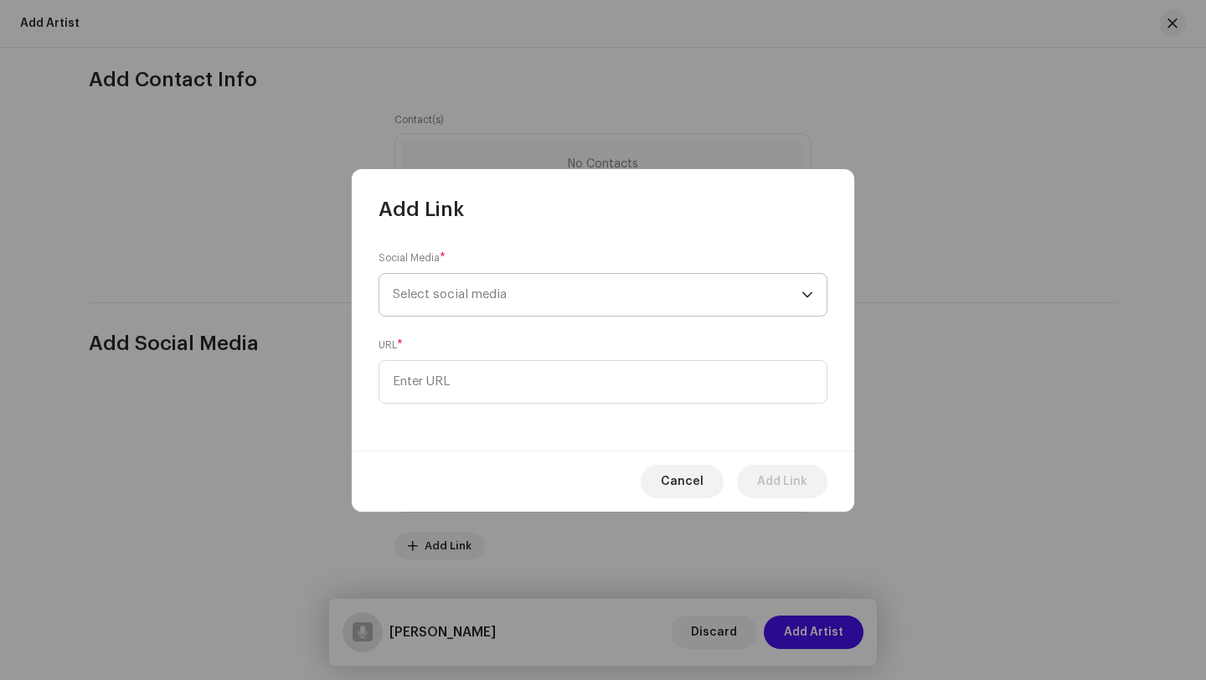
click at [602, 291] on span "Select social media" at bounding box center [597, 295] width 409 height 42
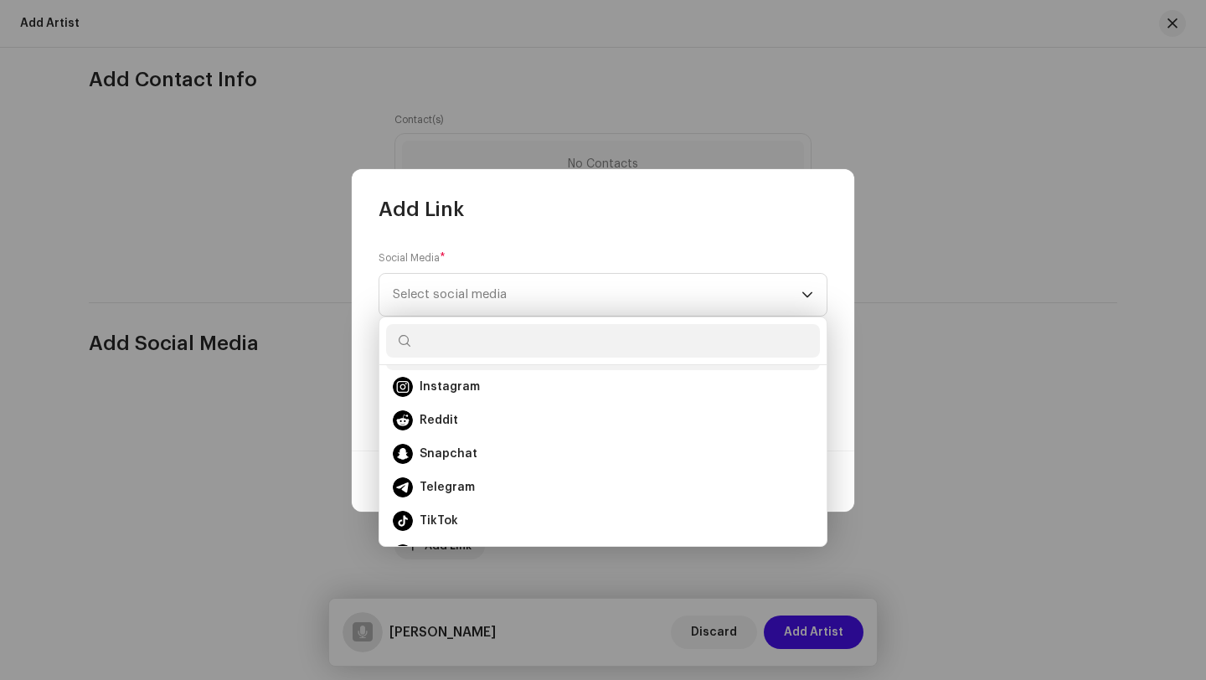
scroll to position [138, 0]
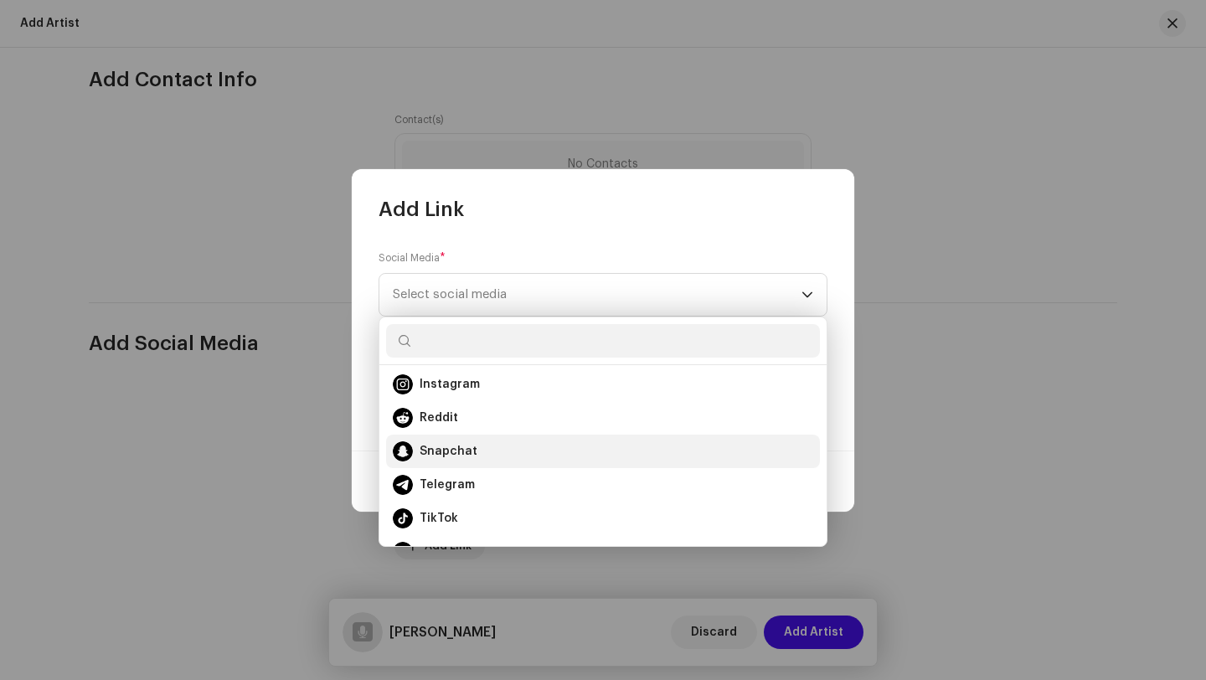
click at [501, 454] on div "Snapchat" at bounding box center [603, 451] width 420 height 20
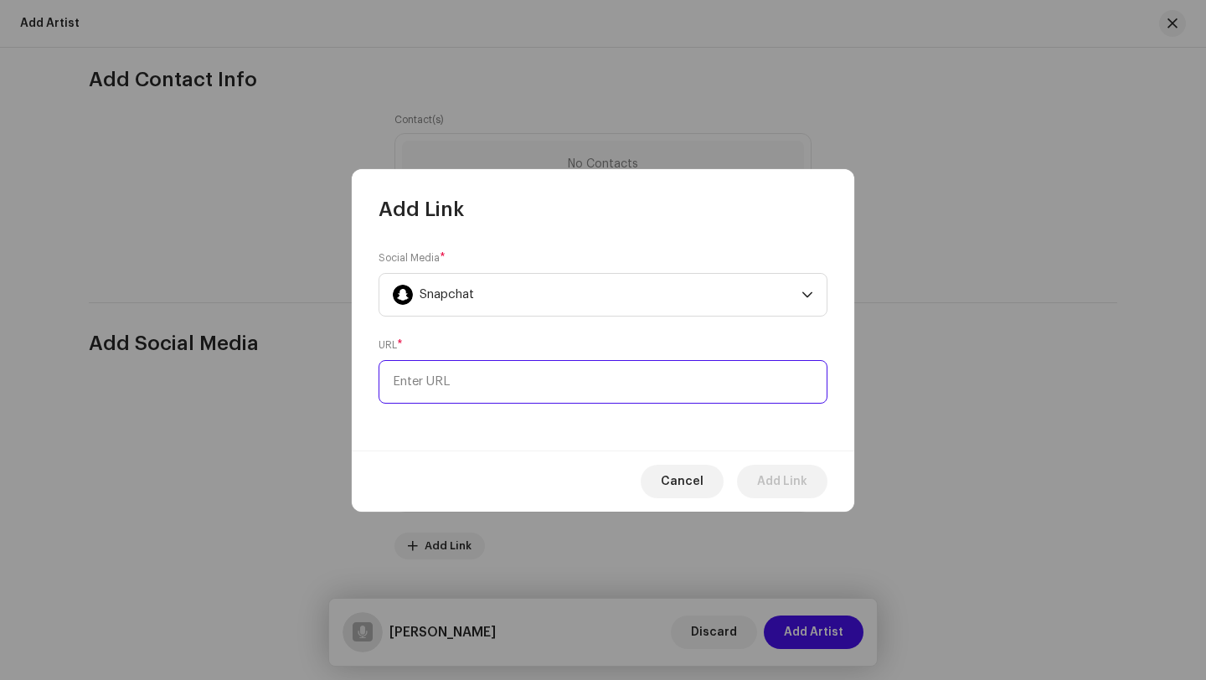
click at [511, 387] on input at bounding box center [603, 382] width 449 height 44
paste input "https://www.snapchat.com/add/rckingexcobar?share_id=3jWwNJ8FRBG-0-r6GUgQ6g&loca…"
type input "https://www.snapchat.com/add/rckingexcobar?share_id=3jWwNJ8FRBG-0-r6GUgQ6g&loca…"
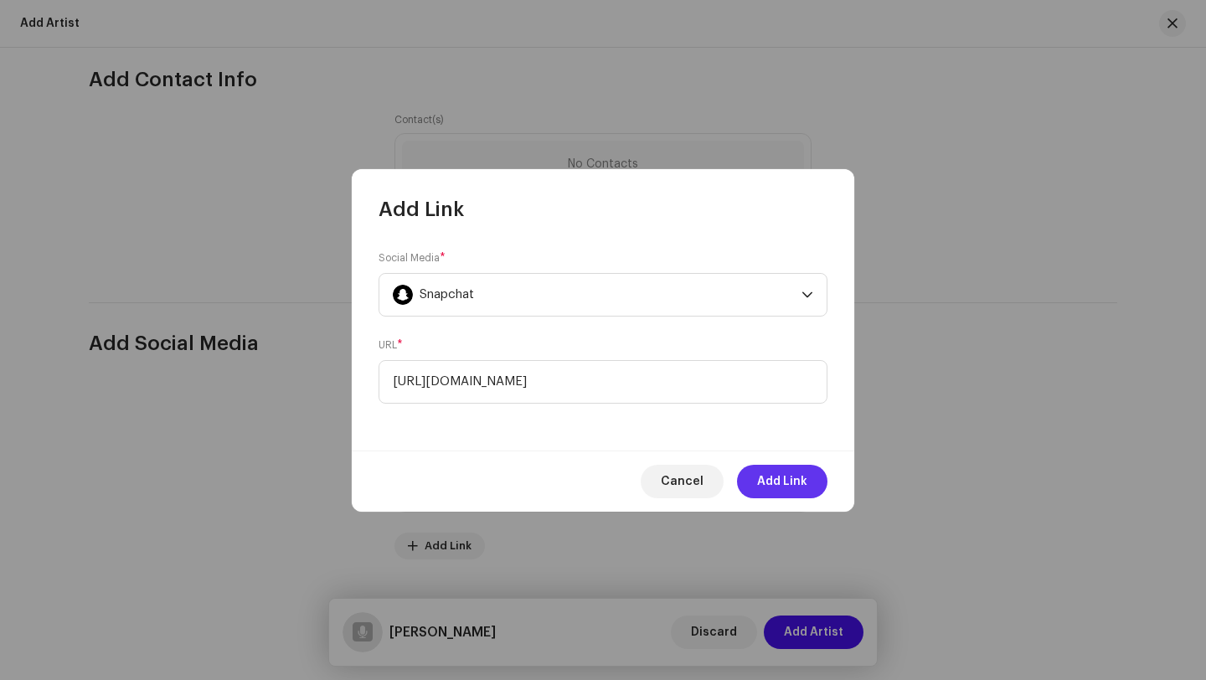
scroll to position [0, 0]
click at [778, 487] on span "Add Link" at bounding box center [782, 481] width 50 height 33
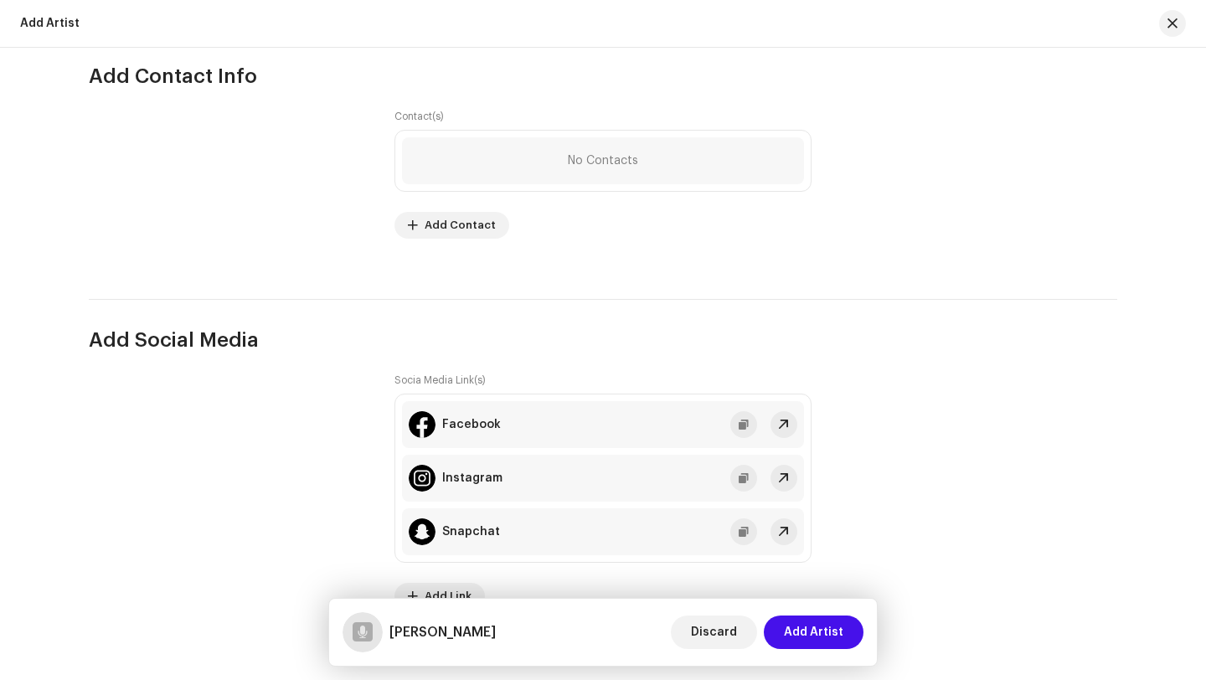
scroll to position [2183, 0]
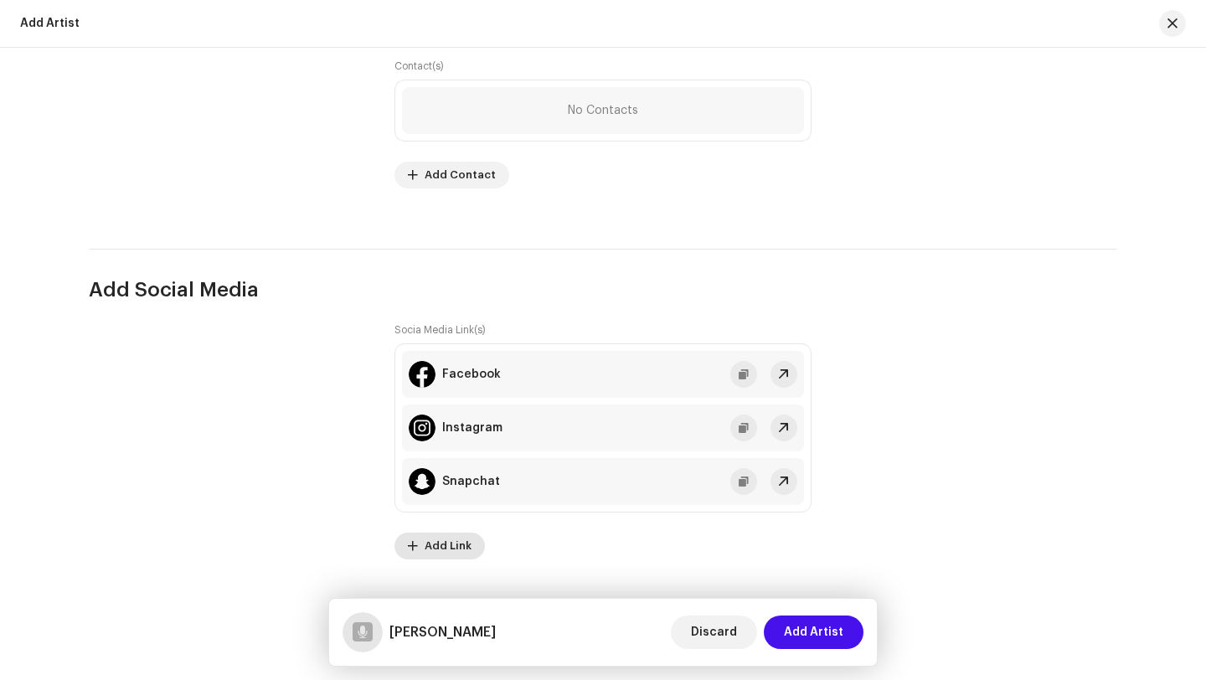
click at [437, 547] on span "Add Link" at bounding box center [448, 545] width 47 height 33
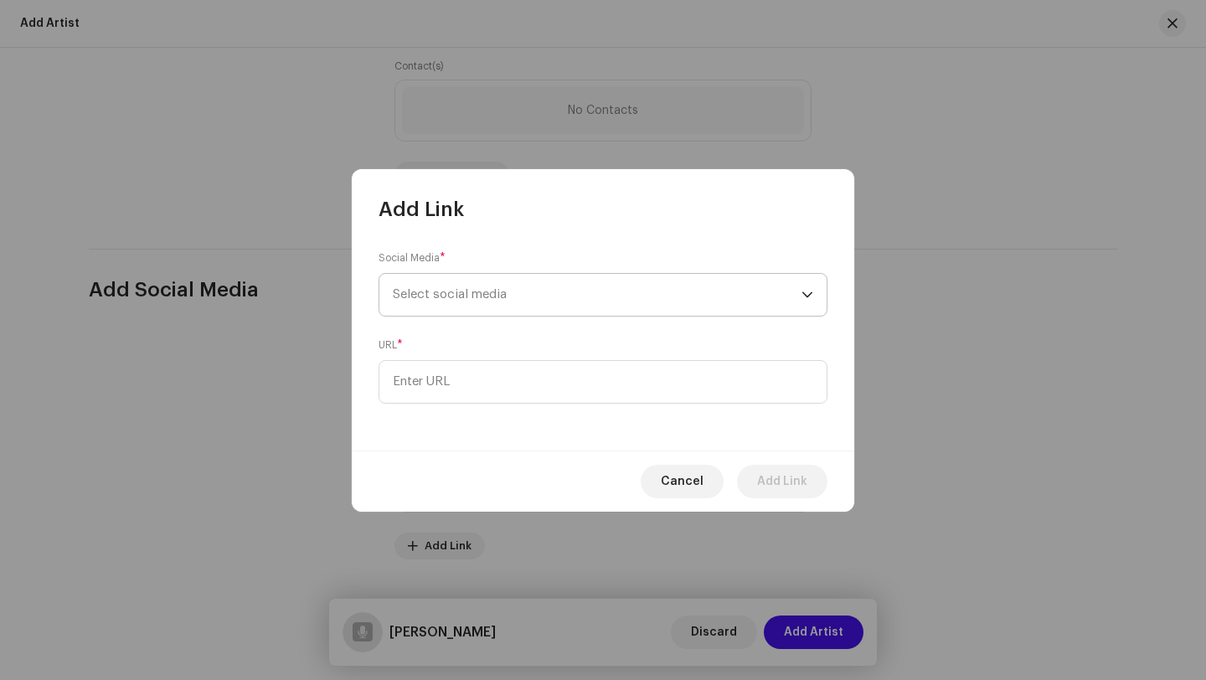
click at [508, 286] on span "Select social media" at bounding box center [597, 295] width 409 height 42
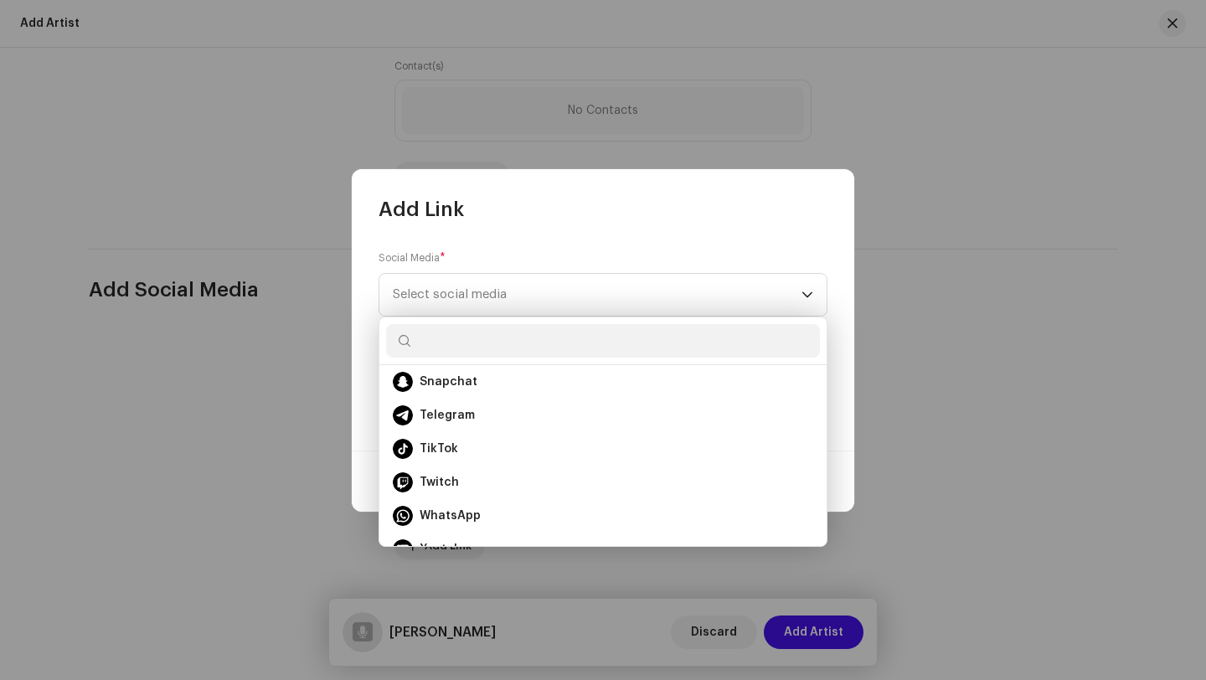
scroll to position [209, 0]
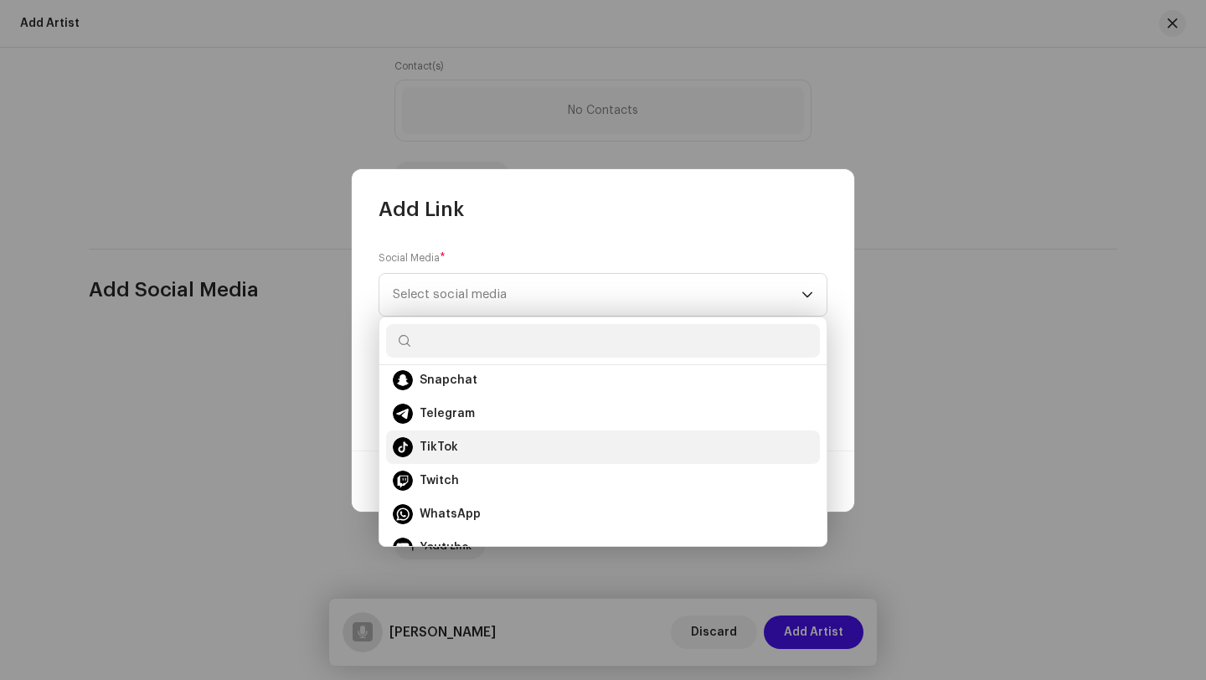
click at [467, 444] on div "TikTok" at bounding box center [603, 447] width 420 height 20
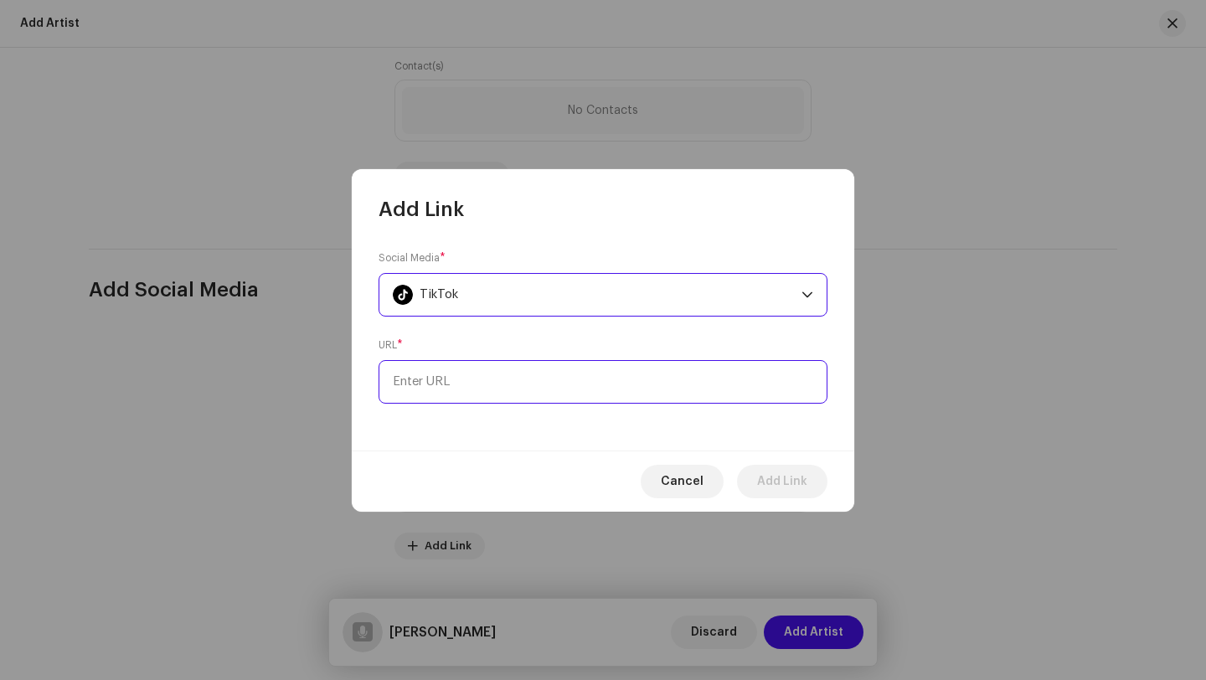
click at [531, 390] on input at bounding box center [603, 382] width 449 height 44
click at [530, 391] on input at bounding box center [603, 382] width 449 height 44
paste input "https://www.tiktok.com/@excobarmusic_rc?_t=ZM-90QSJE1lW4e&_r=1"
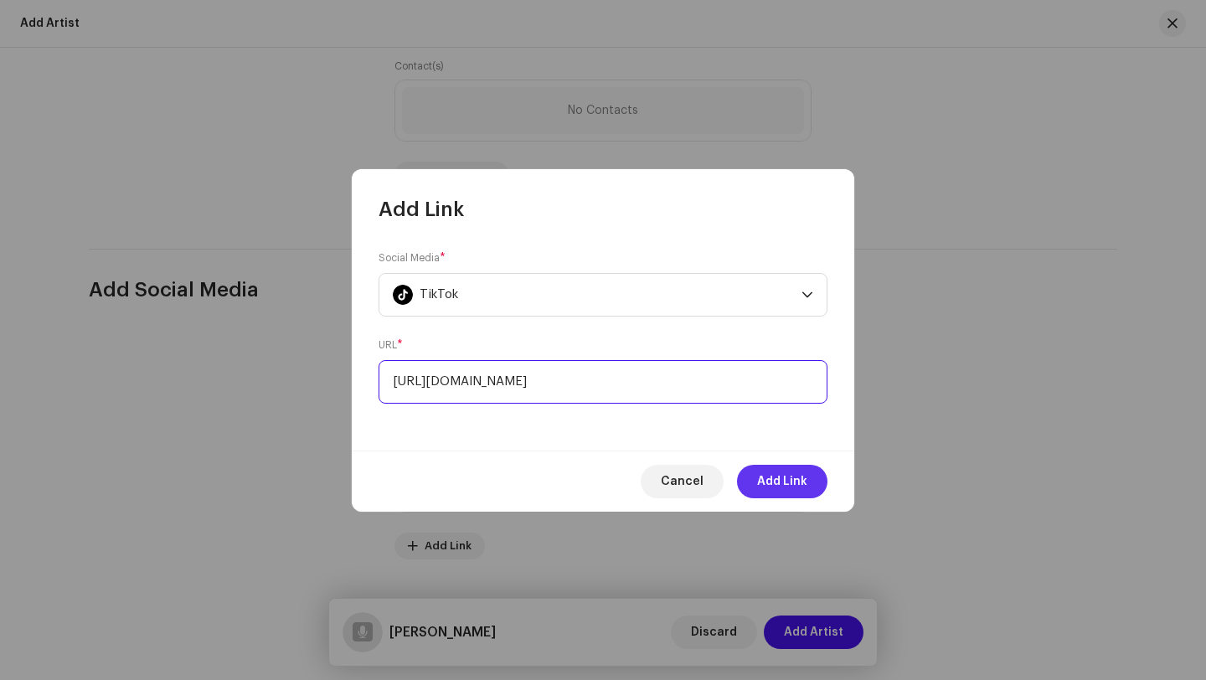
type input "https://www.tiktok.com/@excobarmusic_rc?_t=ZM-90QSJE1lW4e&_r=1"
click at [775, 490] on span "Add Link" at bounding box center [782, 481] width 50 height 33
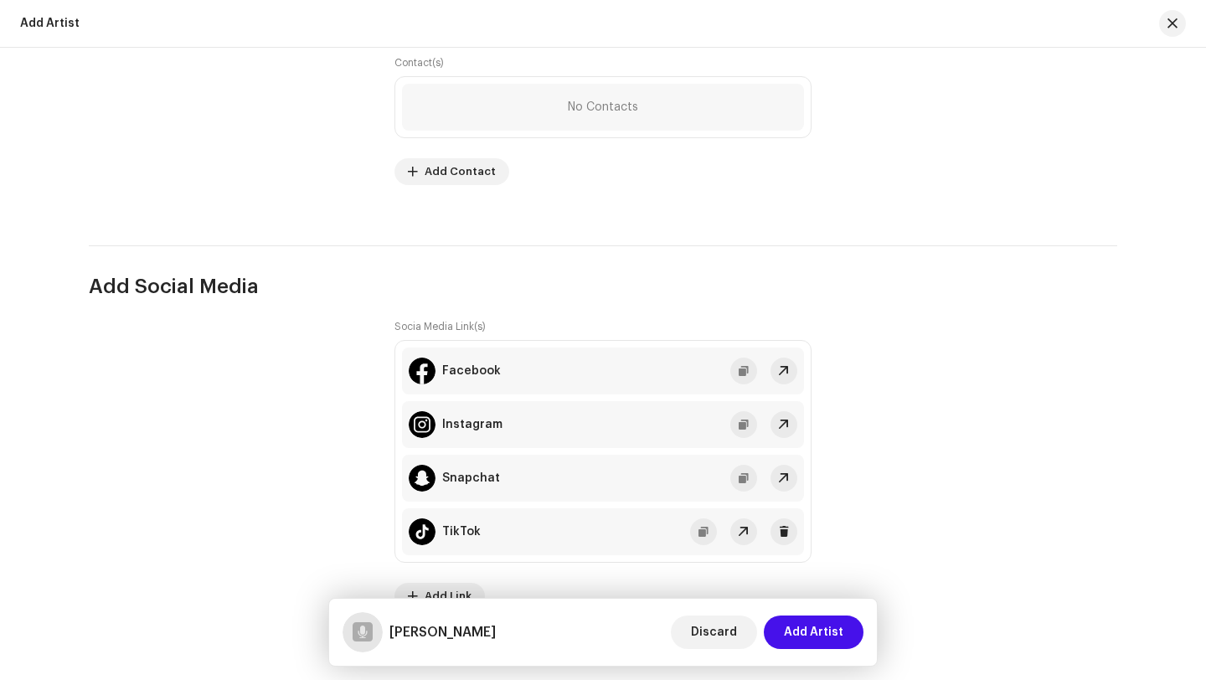
scroll to position [2237, 0]
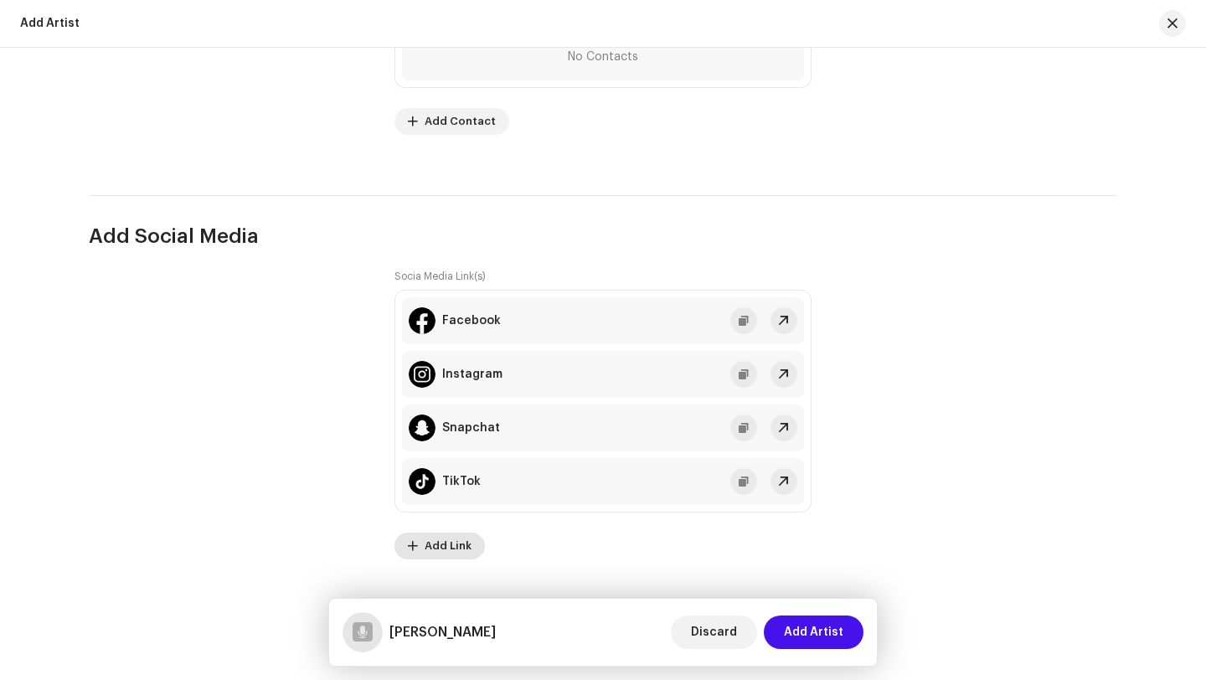
click at [451, 551] on span "Add Link" at bounding box center [448, 545] width 47 height 33
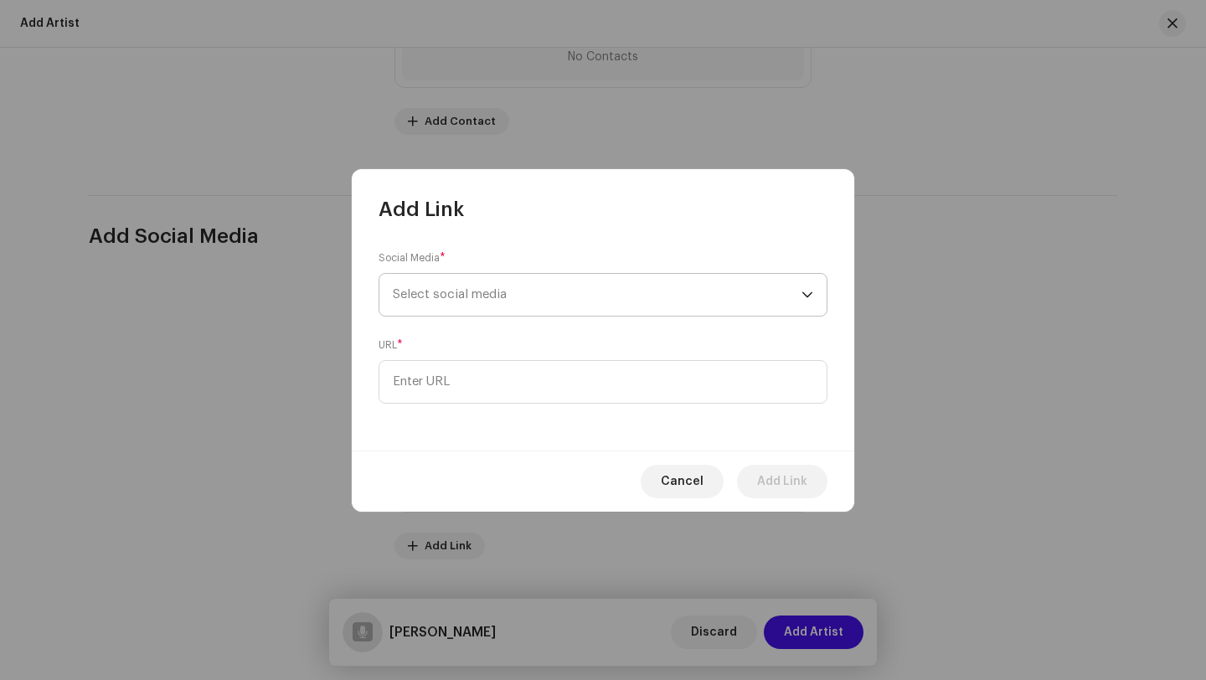
click at [530, 298] on span "Select social media" at bounding box center [597, 295] width 409 height 42
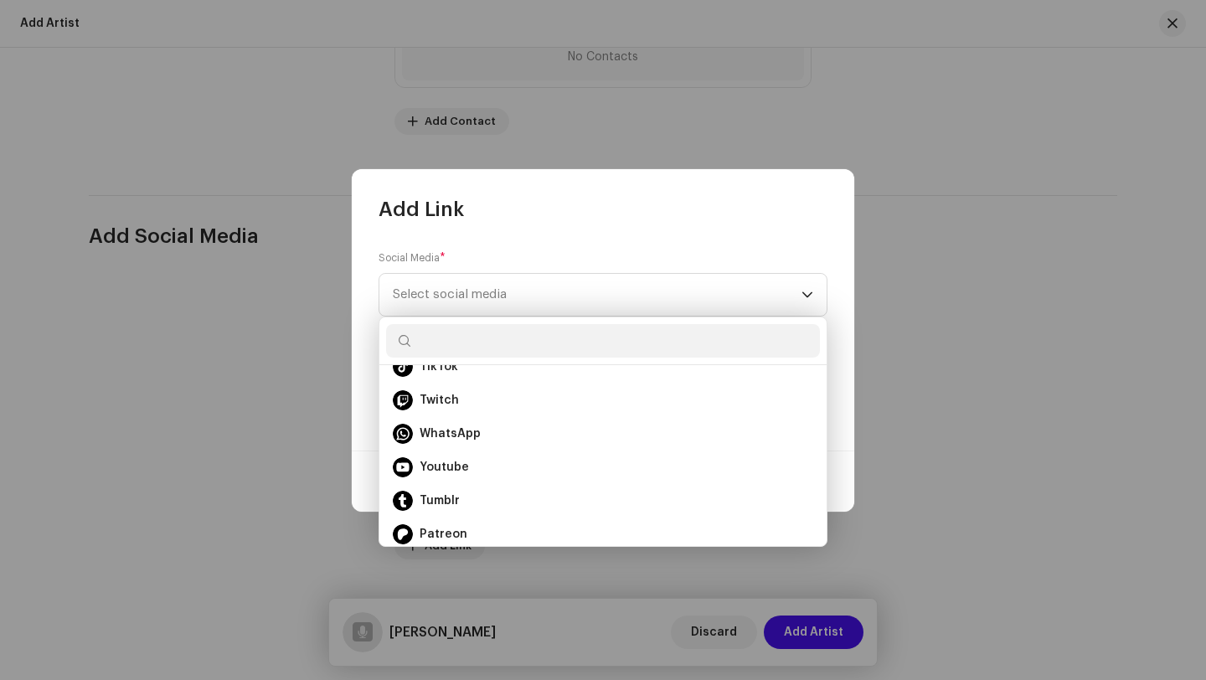
scroll to position [301, 0]
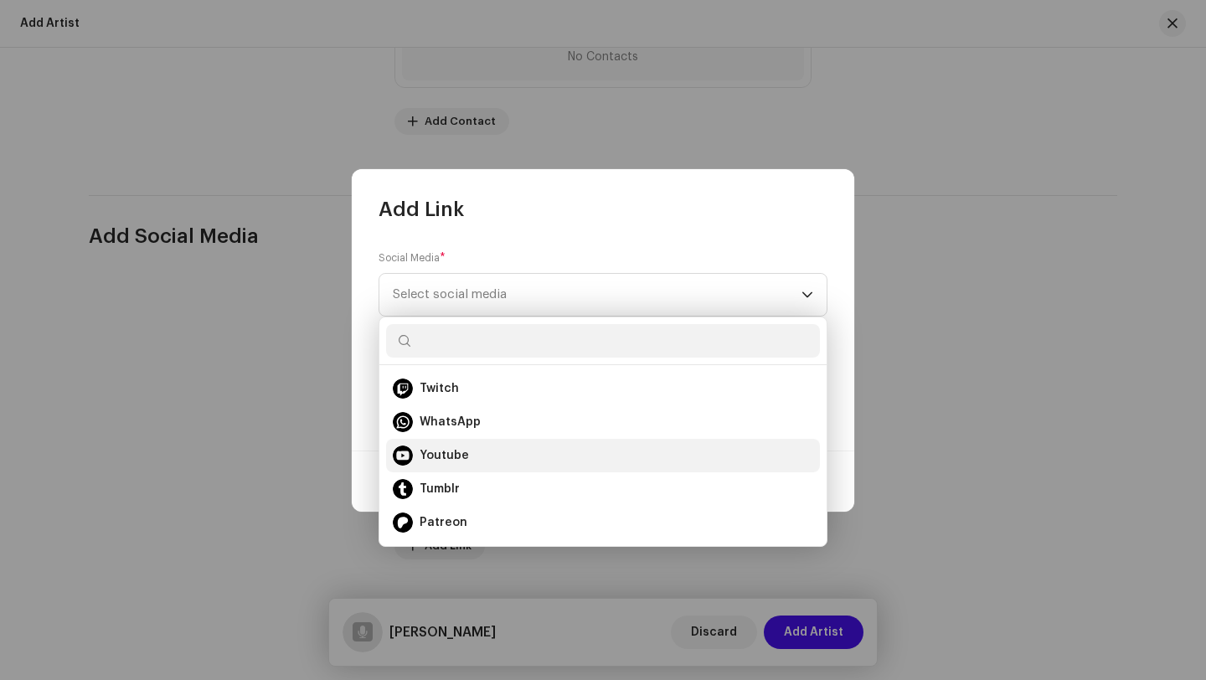
click at [460, 461] on span "Youtube" at bounding box center [444, 455] width 49 height 17
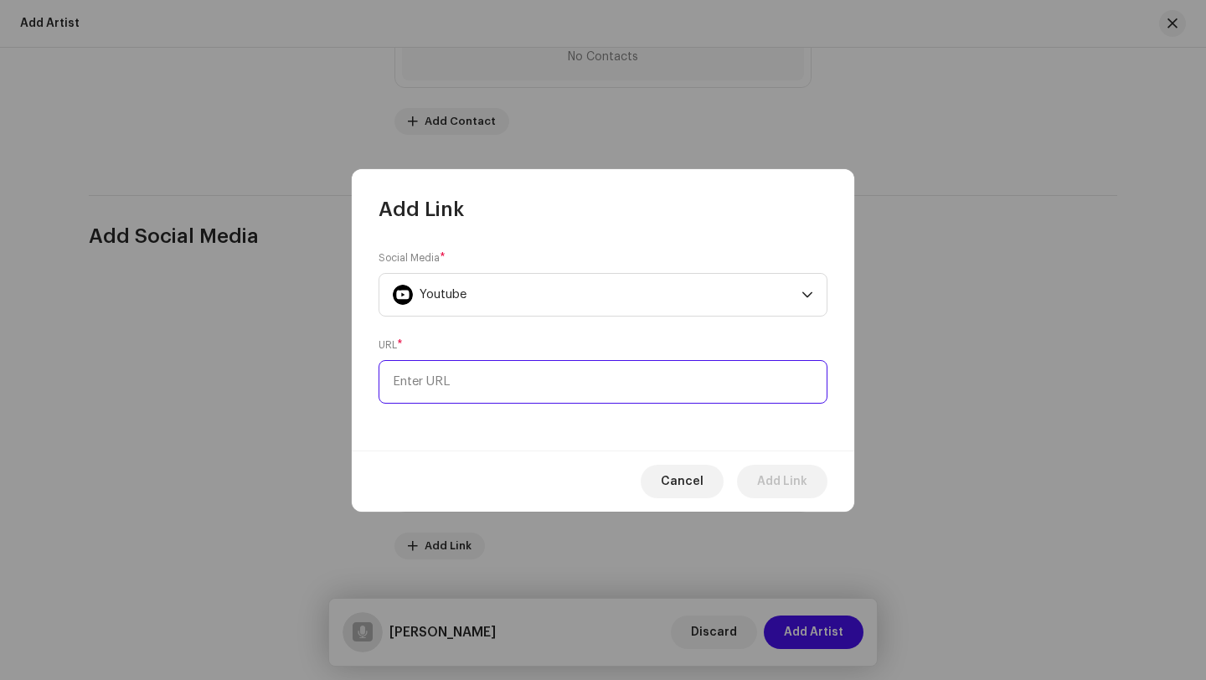
click at [629, 390] on input at bounding box center [603, 382] width 449 height 44
paste input "https://youtube.com/@rcexcobar4963?si=Rw7U_SYgRDHVlK2-"
type input "https://youtube.com/@rcexcobar4963?si=Rw7U_SYgRDHVlK2-"
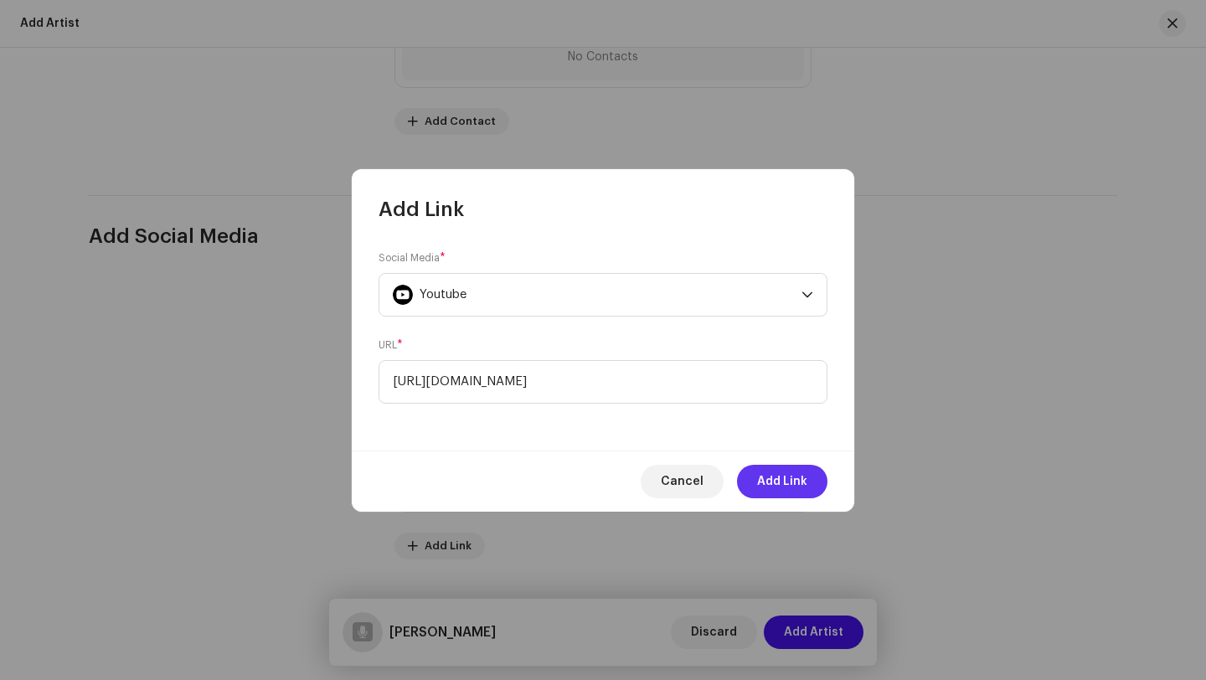
click at [770, 482] on span "Add Link" at bounding box center [782, 481] width 50 height 33
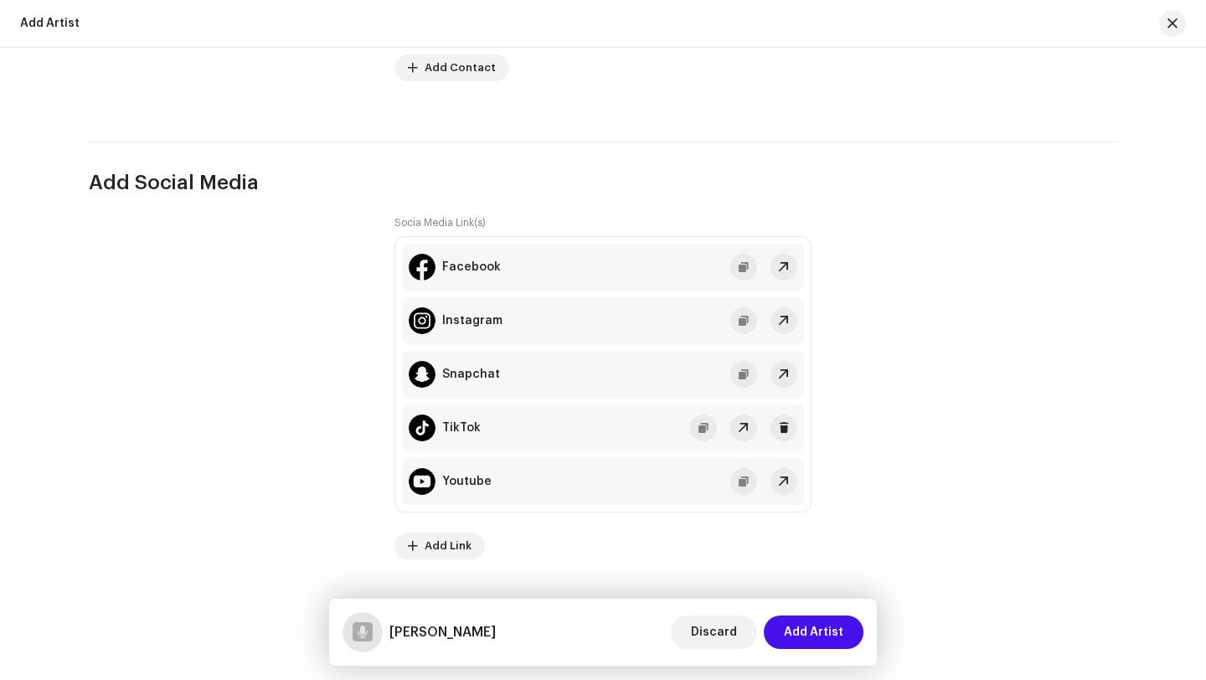
scroll to position [2290, 0]
click at [412, 549] on span at bounding box center [413, 545] width 10 height 13
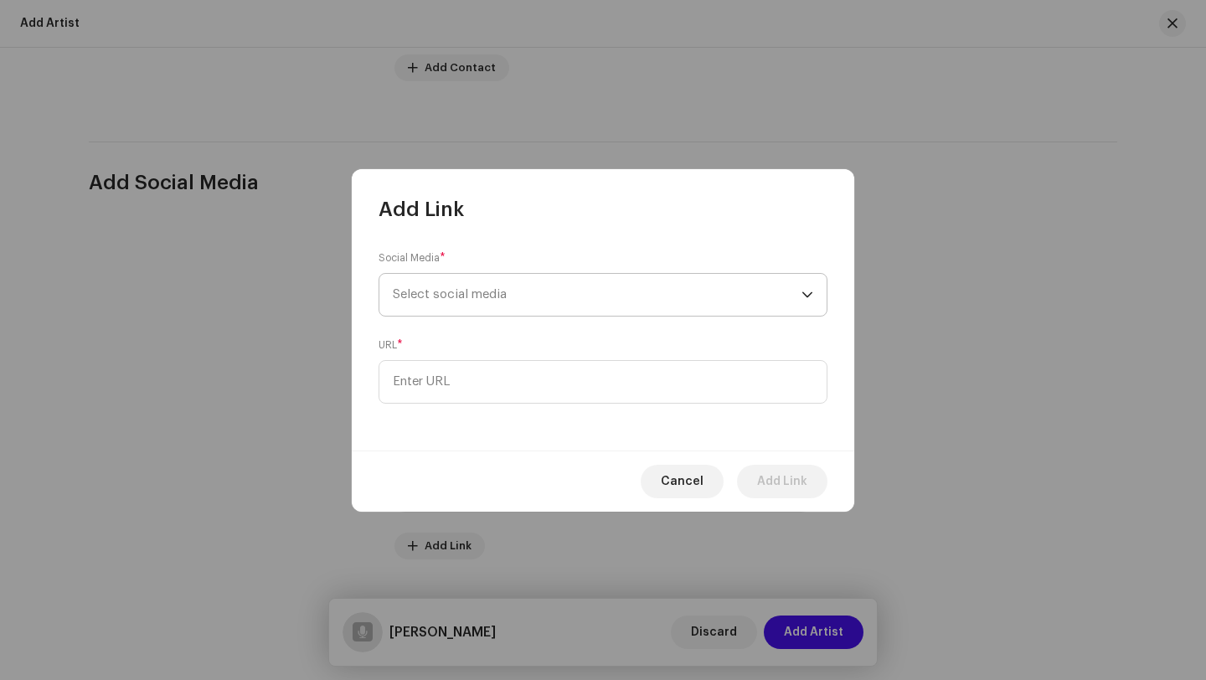
click at [504, 301] on span "Select social media" at bounding box center [597, 295] width 409 height 42
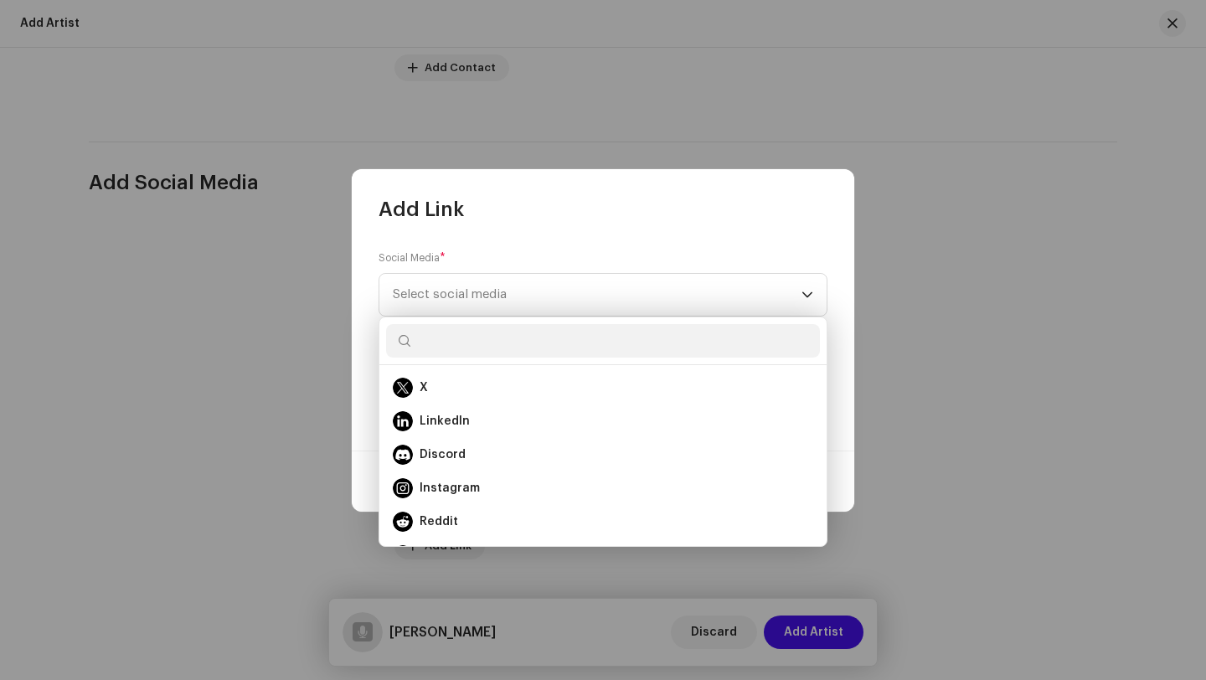
scroll to position [8, 0]
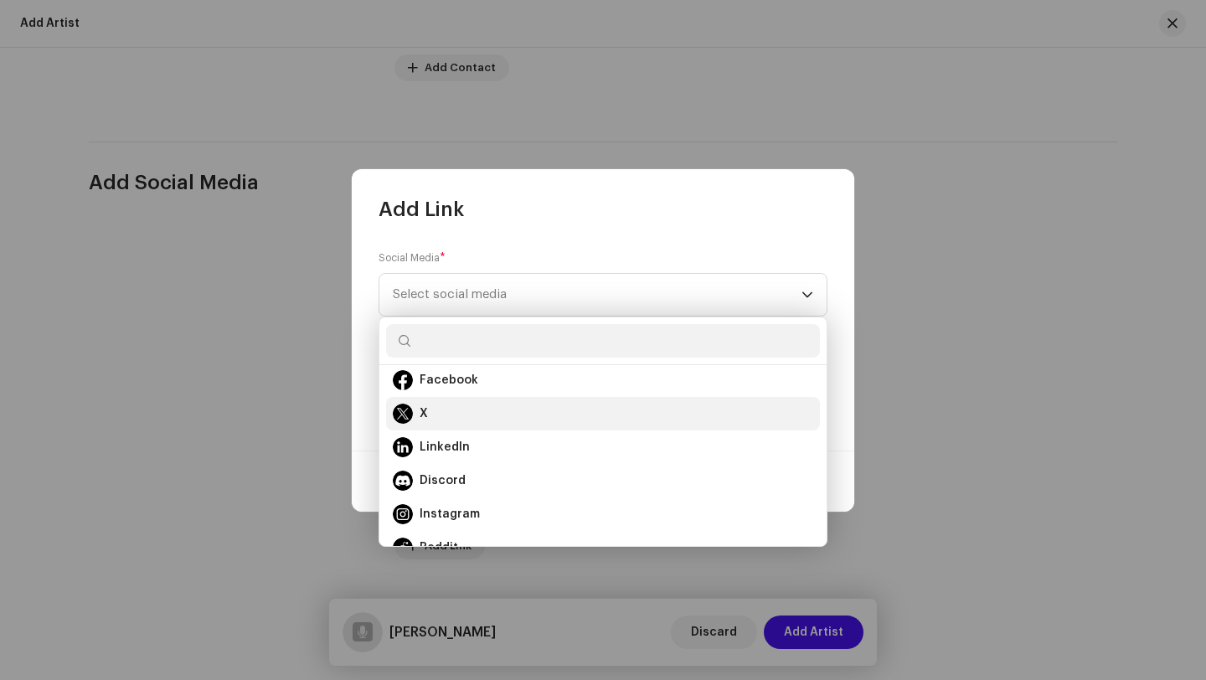
click at [463, 413] on div "X" at bounding box center [603, 414] width 420 height 20
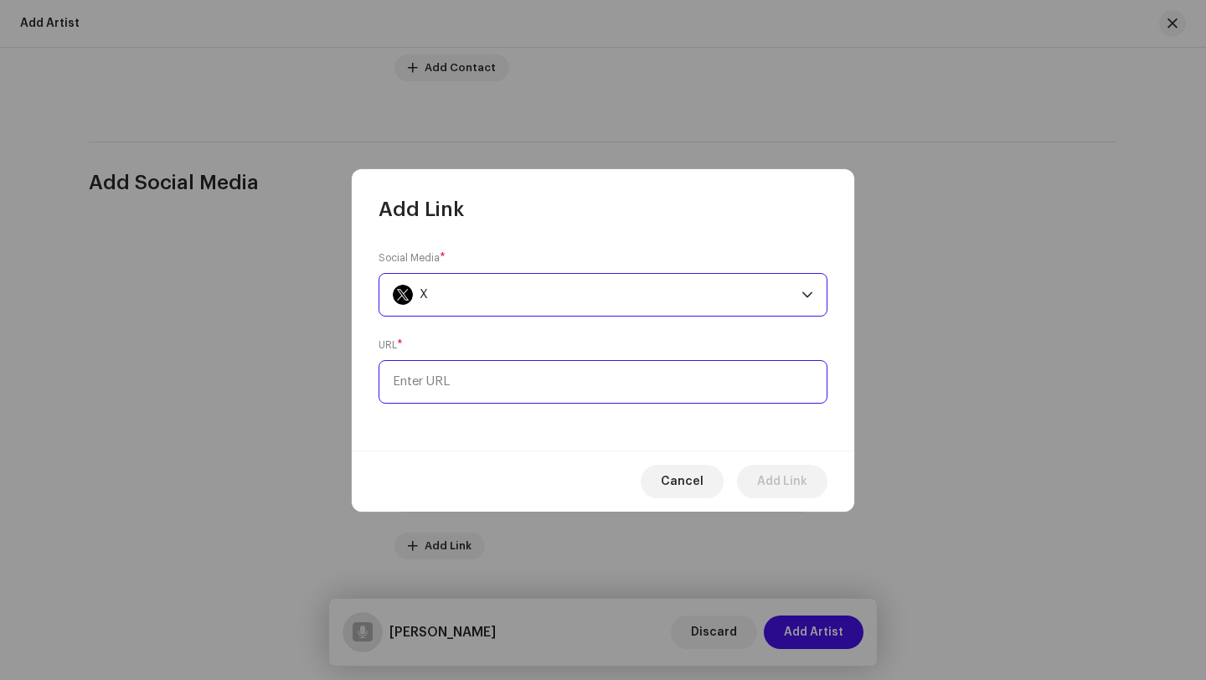
click at [559, 380] on input at bounding box center [603, 382] width 449 height 44
paste input "https://x.com/rc_excobar?s=21"
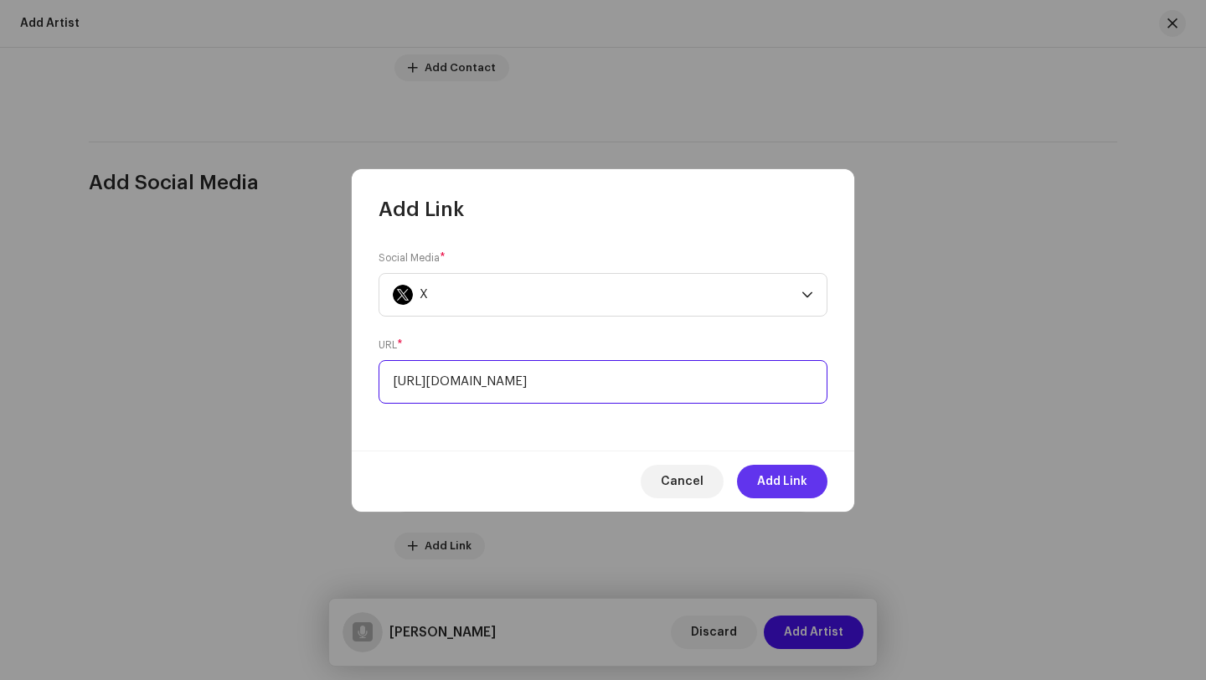
type input "https://x.com/rc_excobar?s=21"
click at [768, 487] on span "Add Link" at bounding box center [782, 481] width 50 height 33
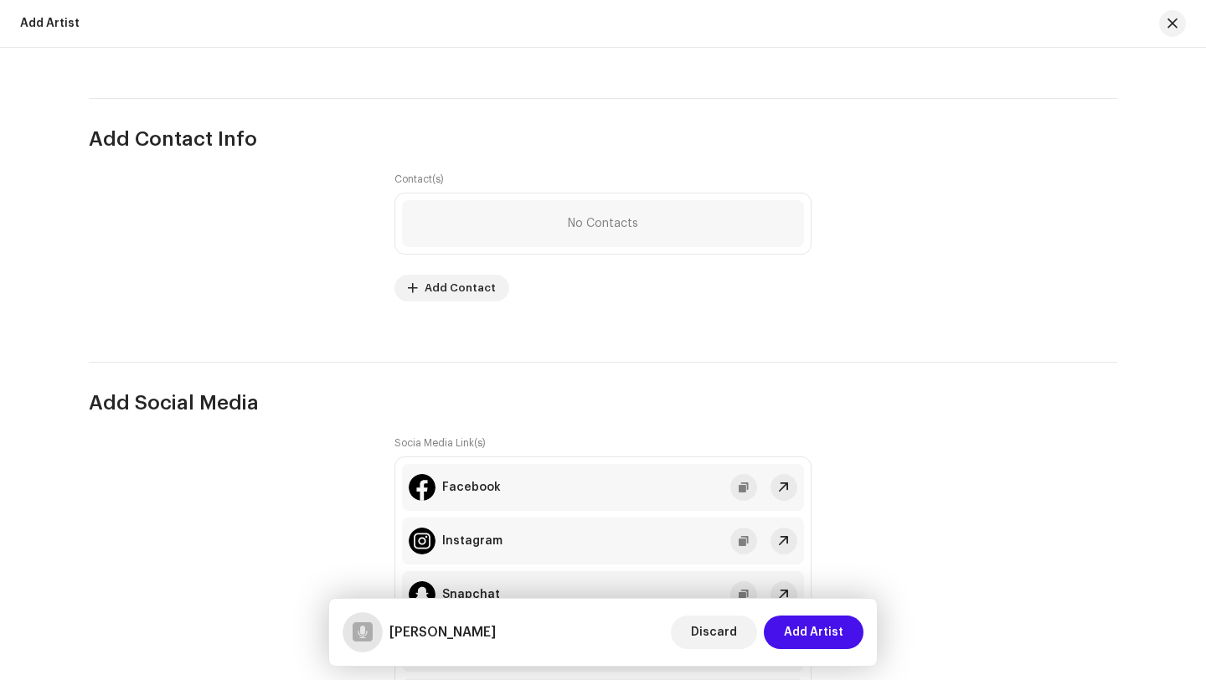
scroll to position [2048, 0]
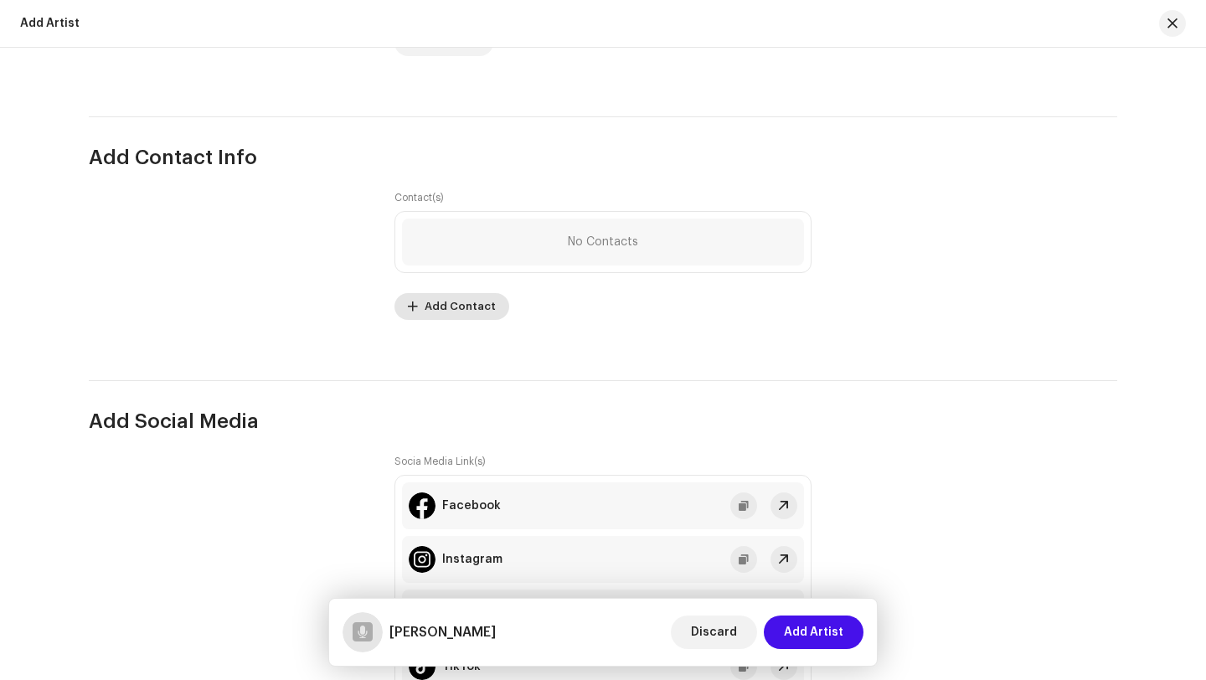
click at [418, 313] on button "Add Contact" at bounding box center [451, 306] width 115 height 27
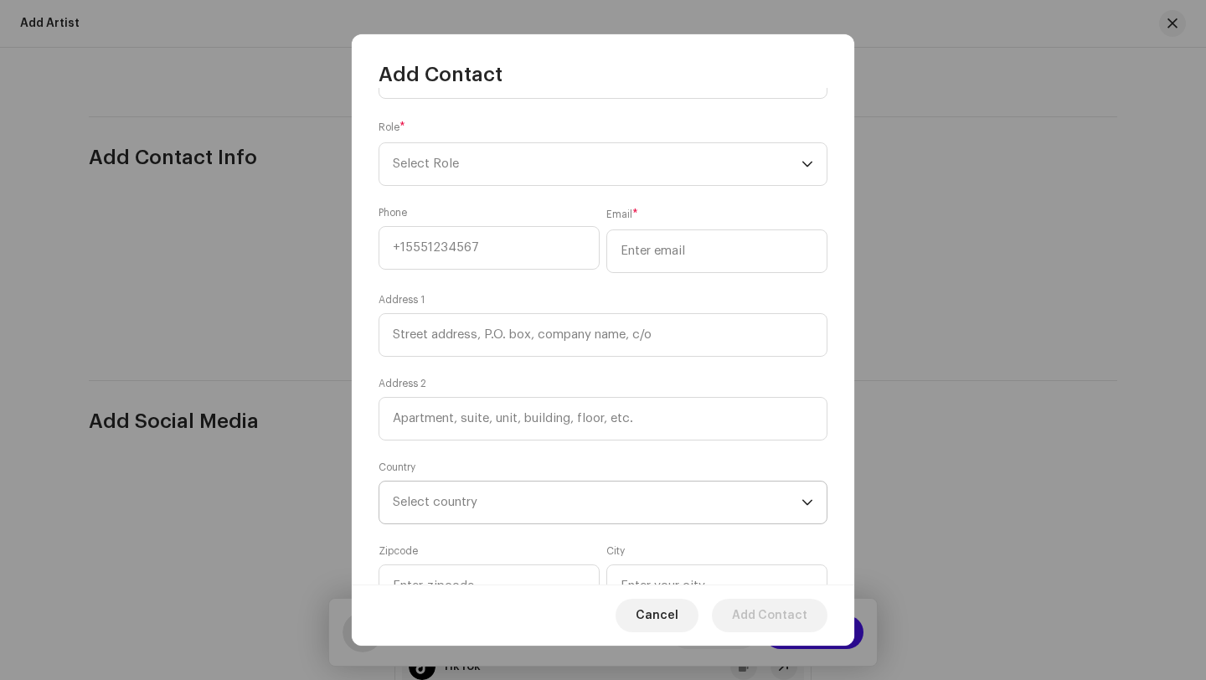
scroll to position [0, 0]
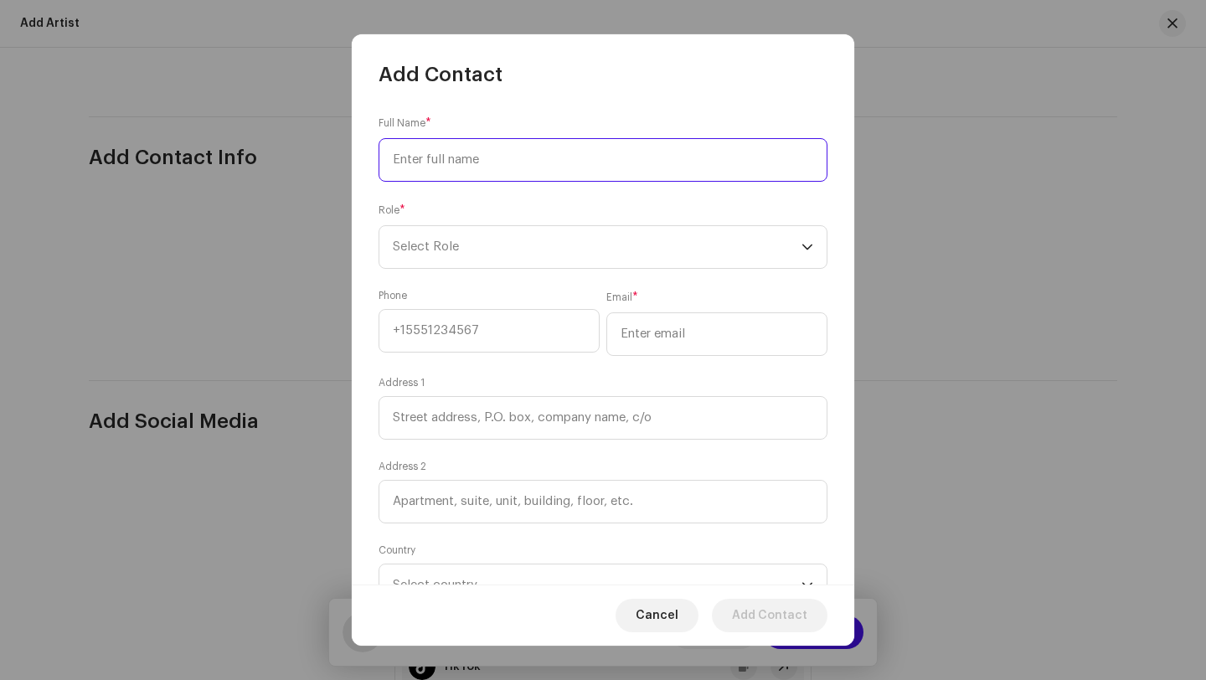
click at [606, 157] on input at bounding box center [603, 160] width 449 height 44
type input "[PERSON_NAME]"
click at [730, 240] on span "Select Role" at bounding box center [597, 247] width 409 height 42
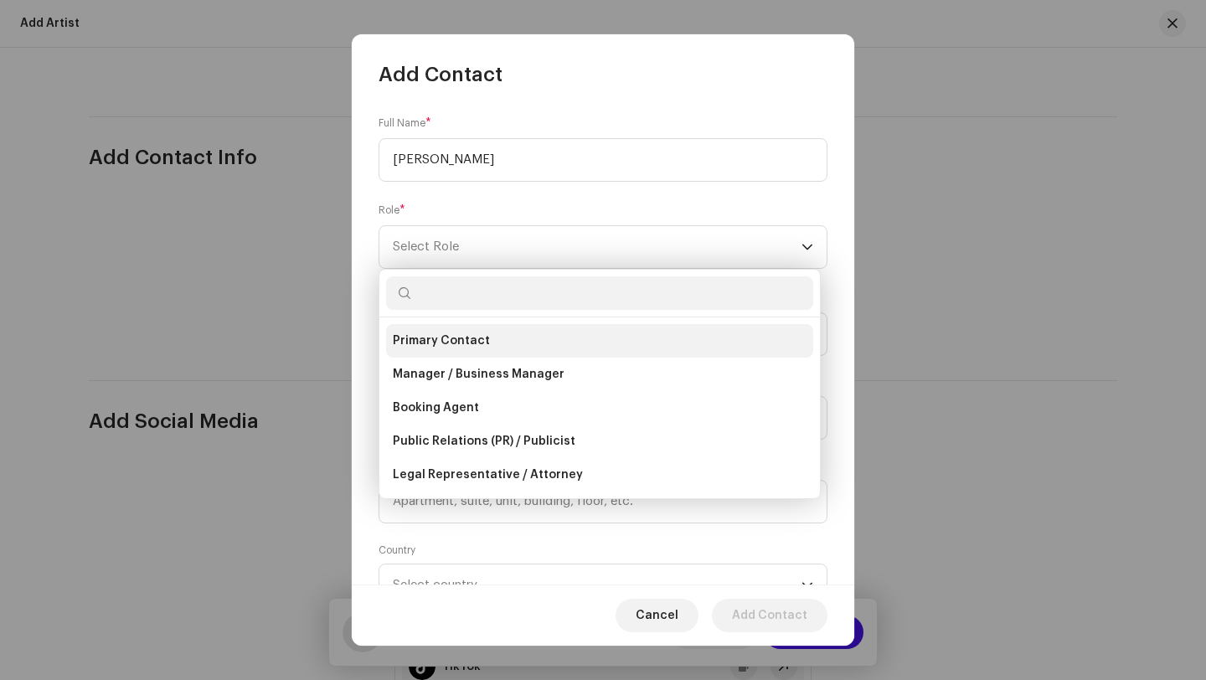
click at [651, 338] on li "Primary Contact" at bounding box center [599, 340] width 427 height 33
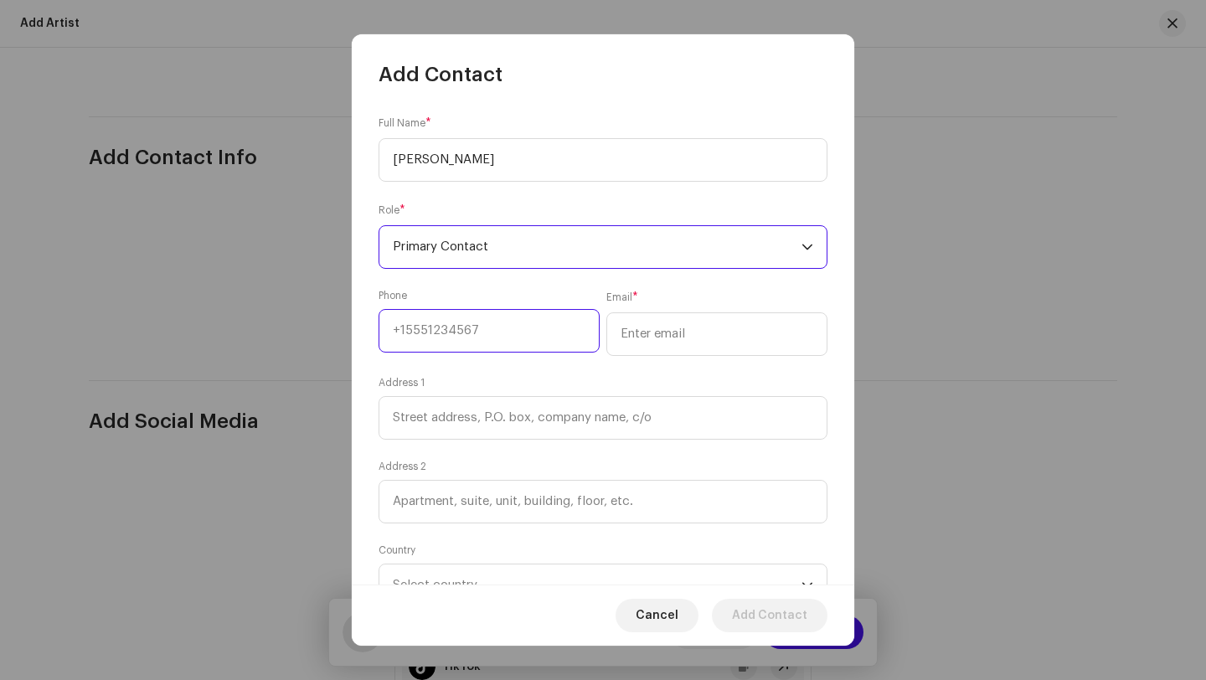
click at [531, 335] on input at bounding box center [489, 331] width 221 height 44
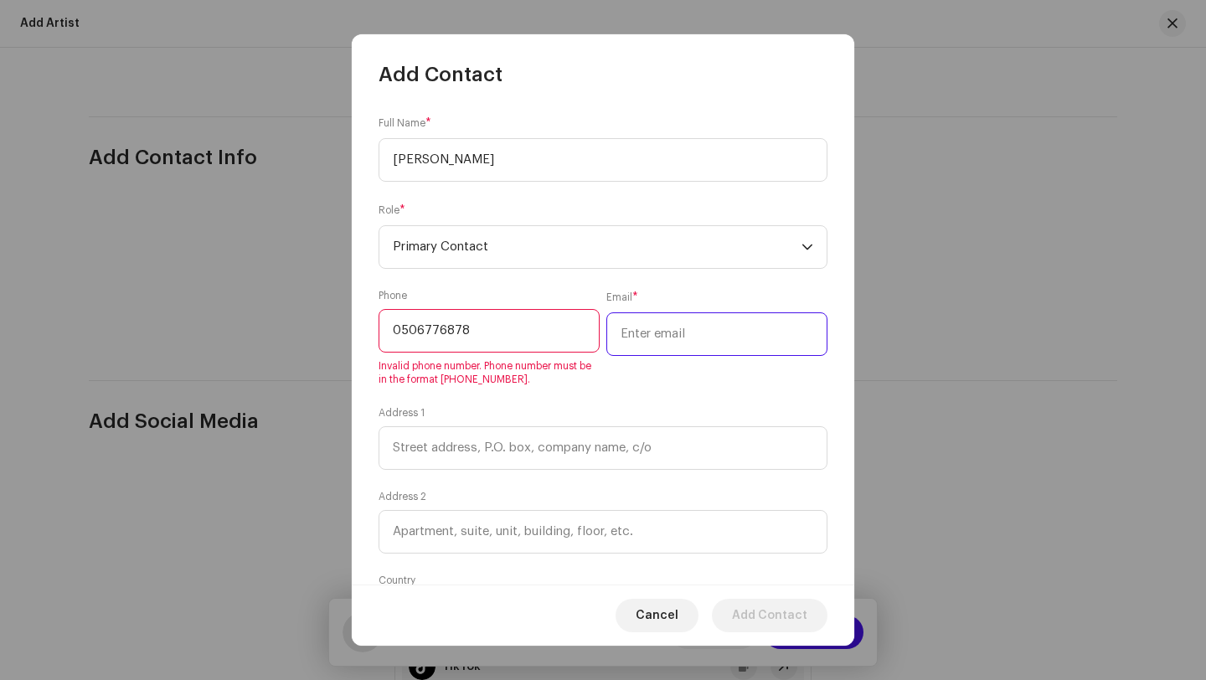
click at [684, 337] on input "email" at bounding box center [716, 334] width 221 height 44
click at [398, 327] on input "0506776878" at bounding box center [489, 331] width 221 height 44
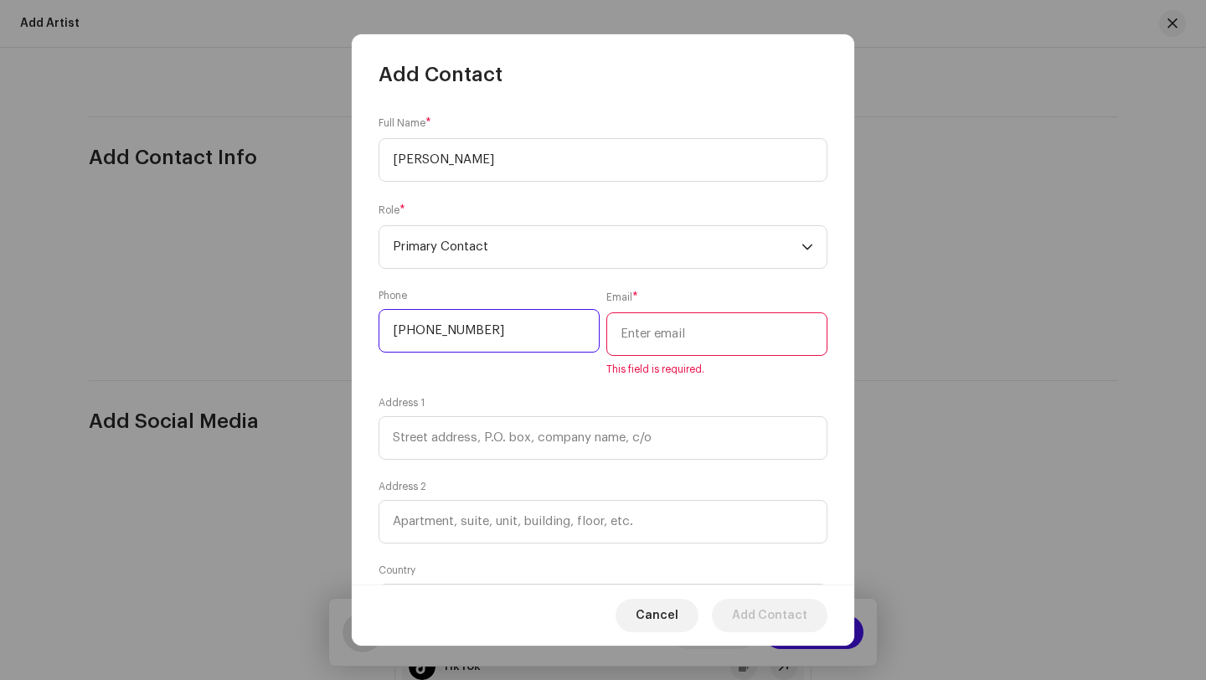
type input "+233506776878"
click at [681, 328] on input "email" at bounding box center [716, 334] width 221 height 44
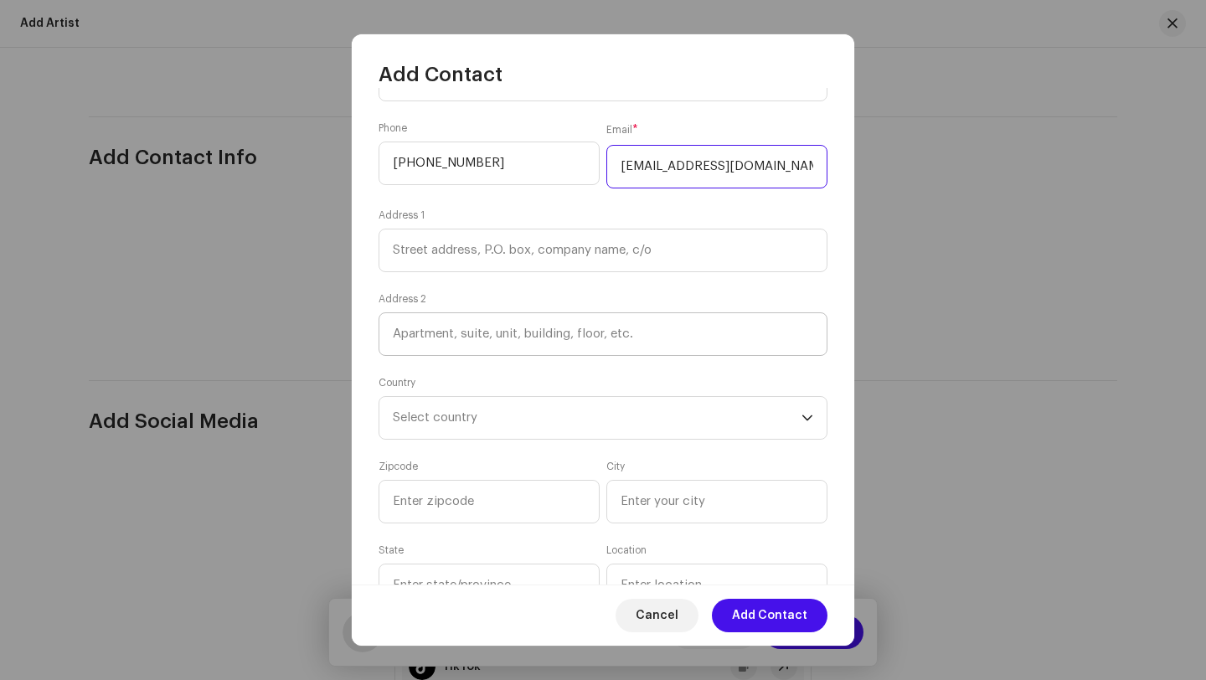
scroll to position [238, 0]
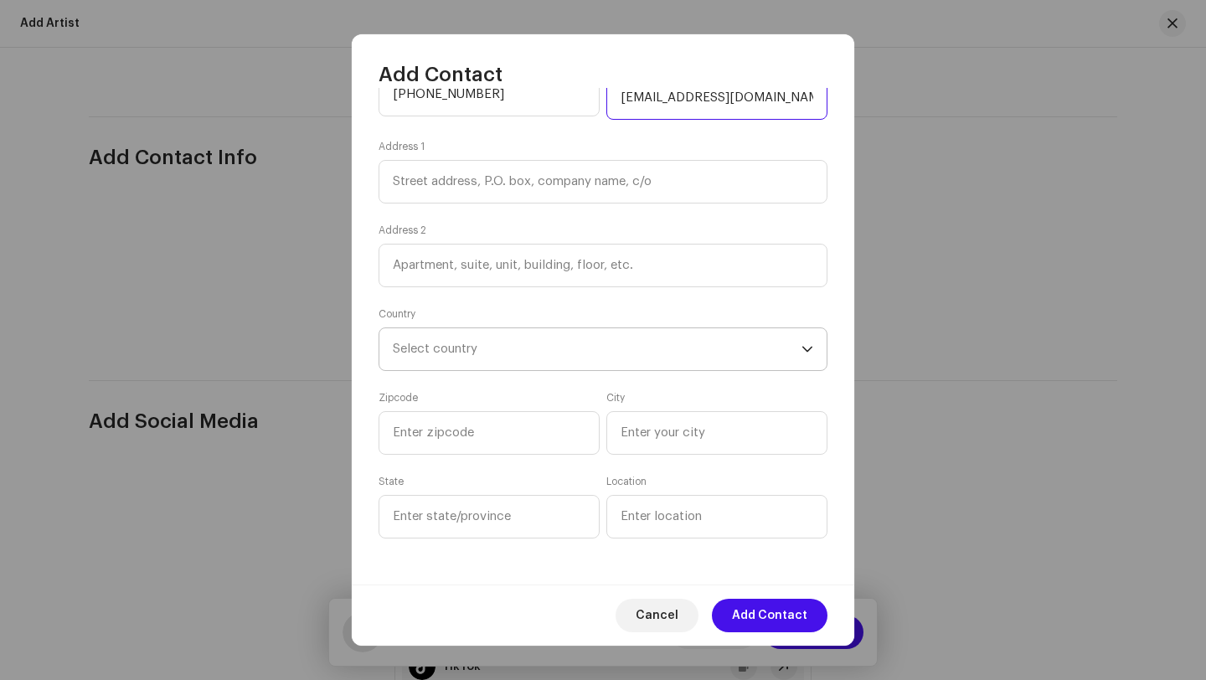
type input "[EMAIL_ADDRESS][DOMAIN_NAME]"
click at [514, 351] on span "Select country" at bounding box center [597, 349] width 409 height 42
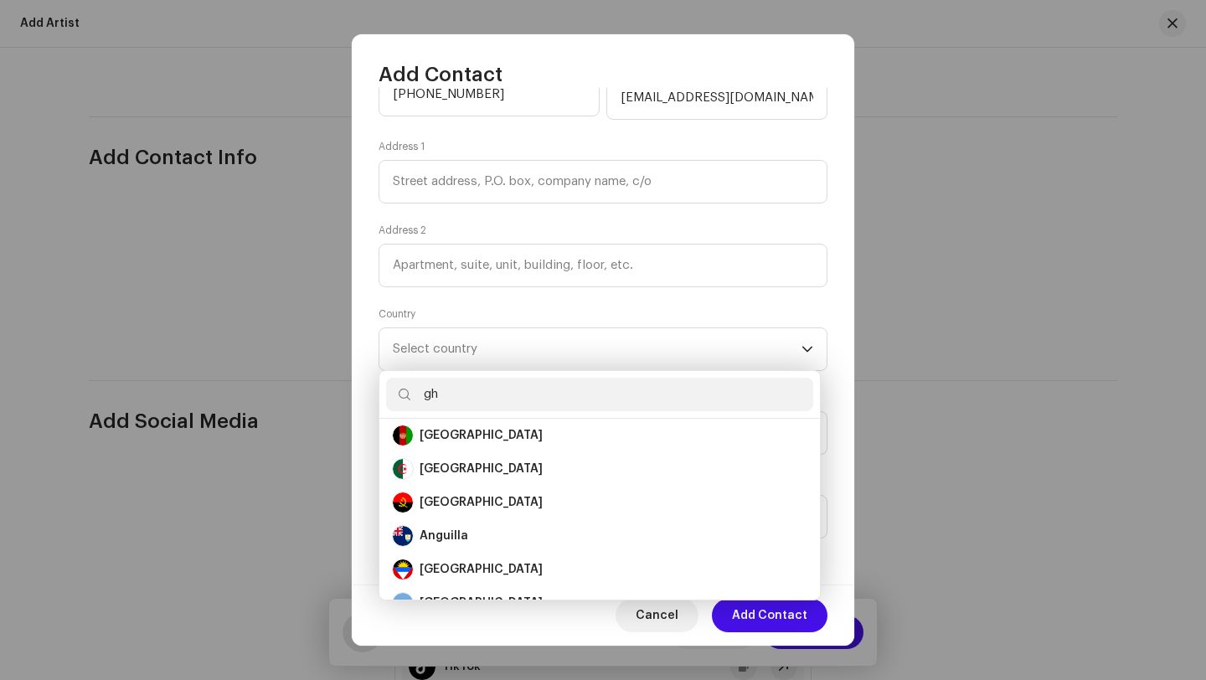
scroll to position [0, 0]
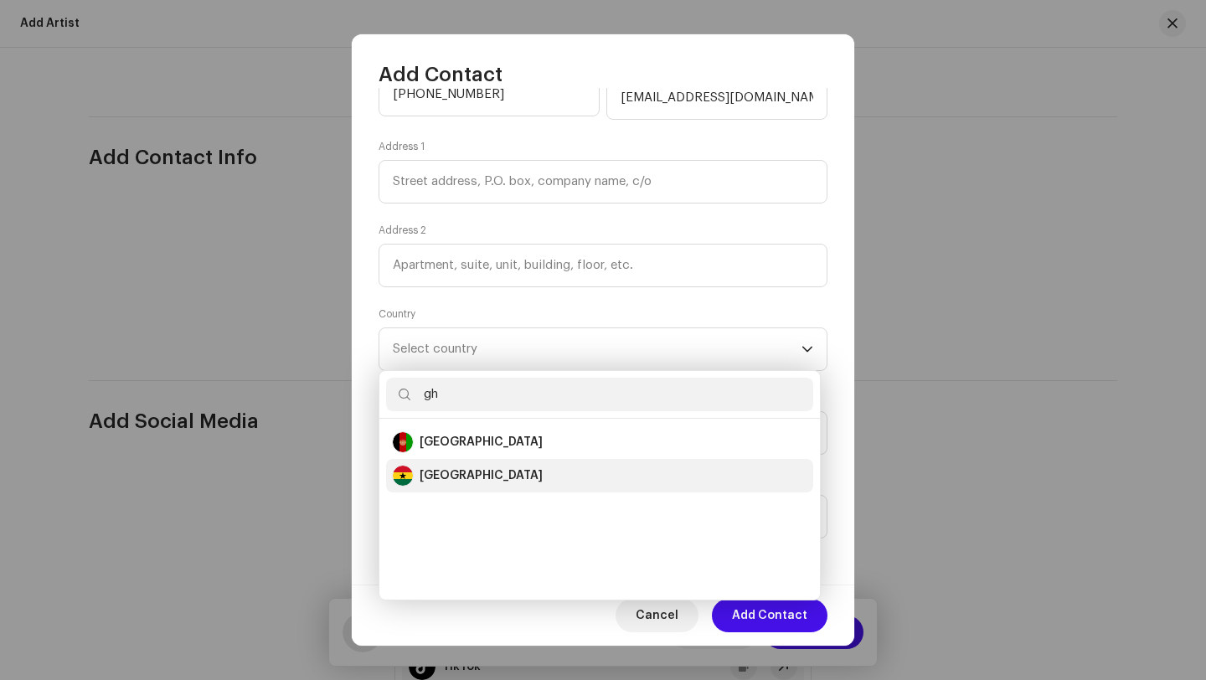
type input "gh"
click at [470, 466] on div "[GEOGRAPHIC_DATA]" at bounding box center [600, 476] width 414 height 20
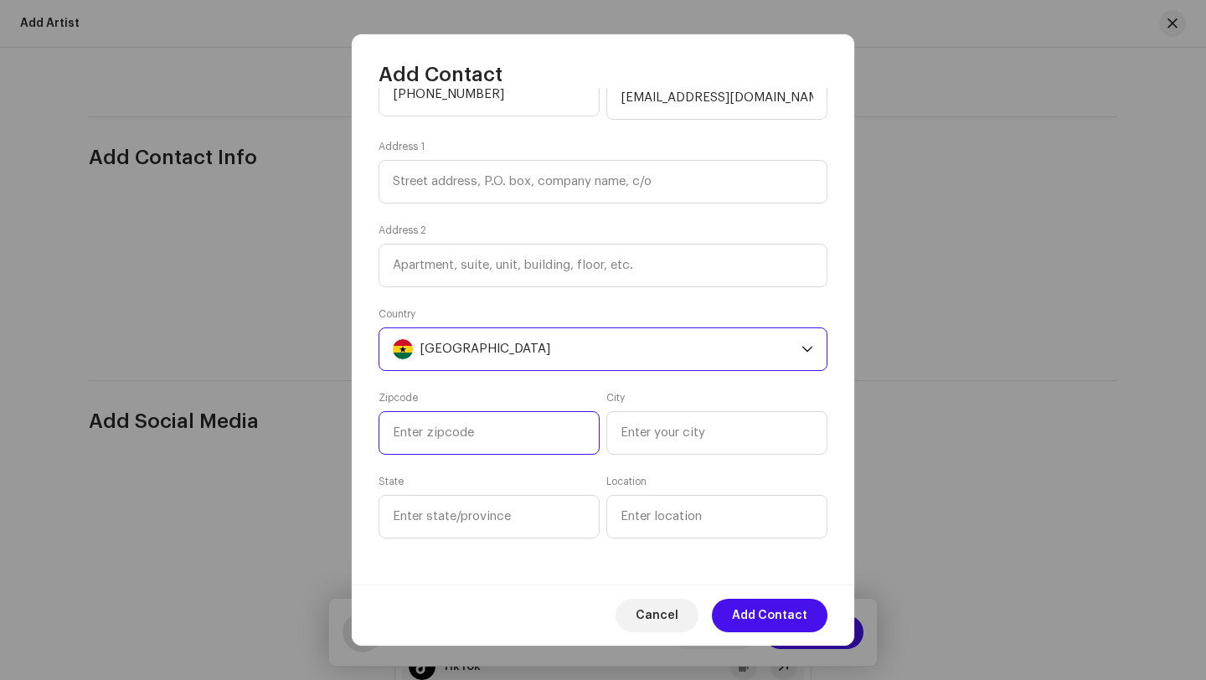
click at [525, 435] on input at bounding box center [489, 433] width 221 height 44
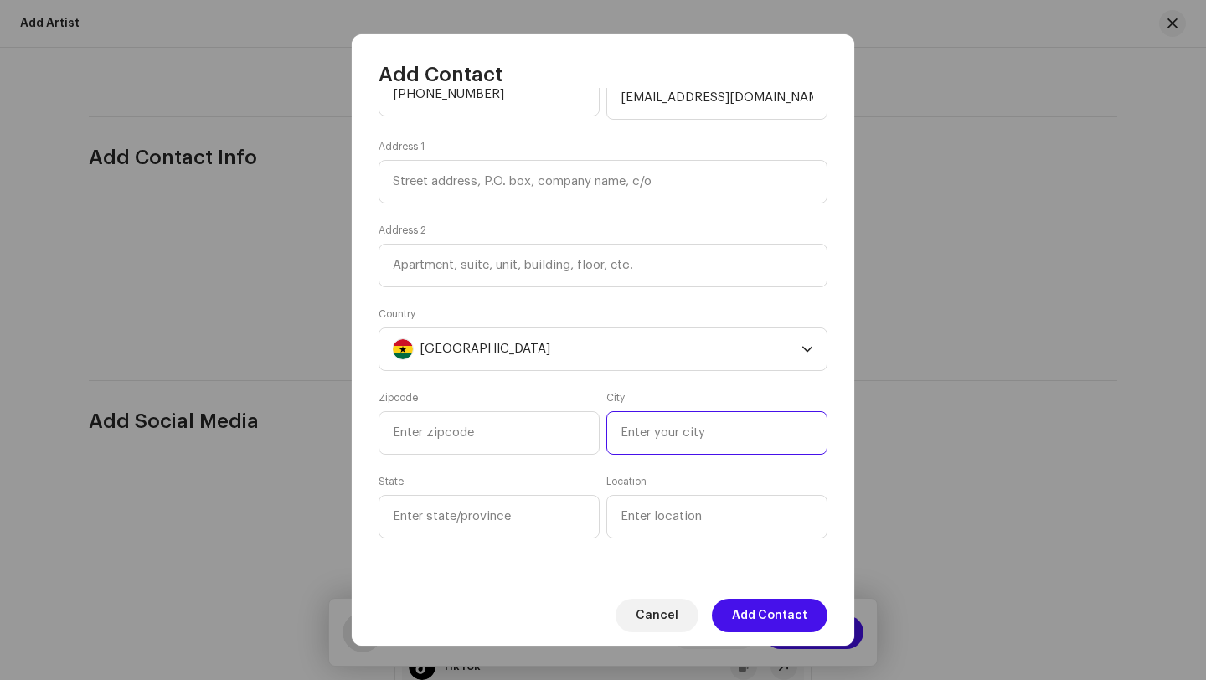
click at [636, 428] on input at bounding box center [716, 433] width 221 height 44
type input "accra"
click at [518, 416] on input at bounding box center [489, 433] width 221 height 44
type input "233"
click at [519, 510] on input at bounding box center [489, 517] width 221 height 44
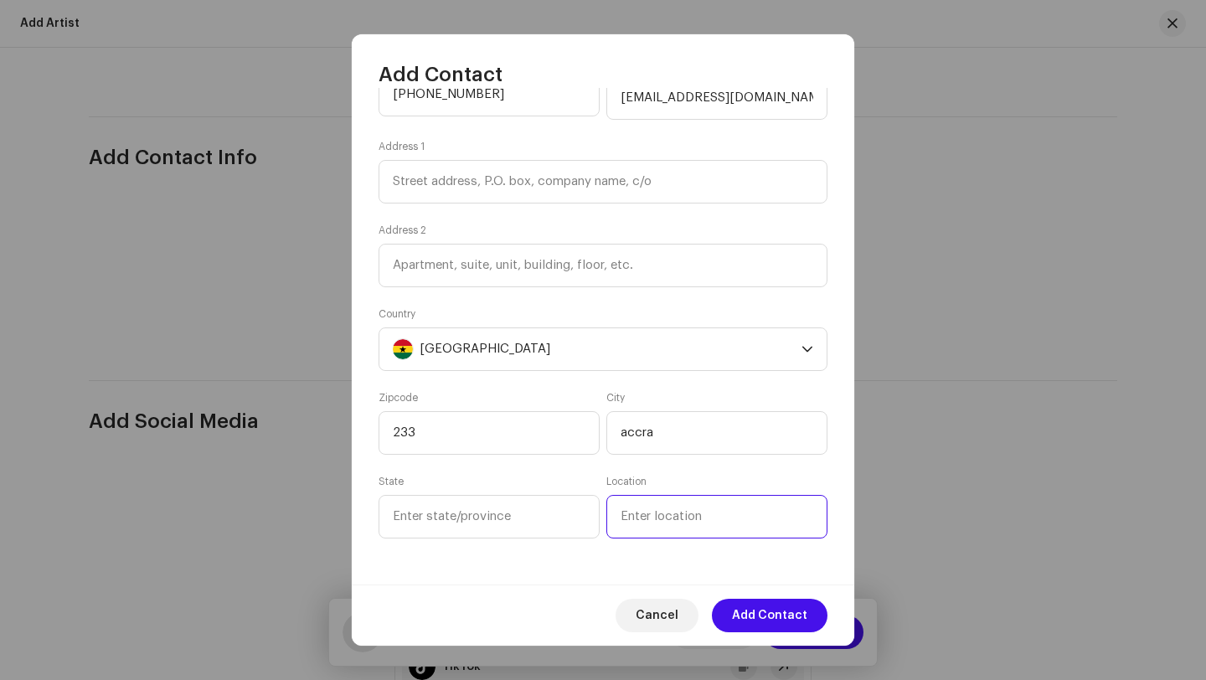
click at [631, 523] on input at bounding box center [716, 517] width 221 height 44
type input "asylumdown"
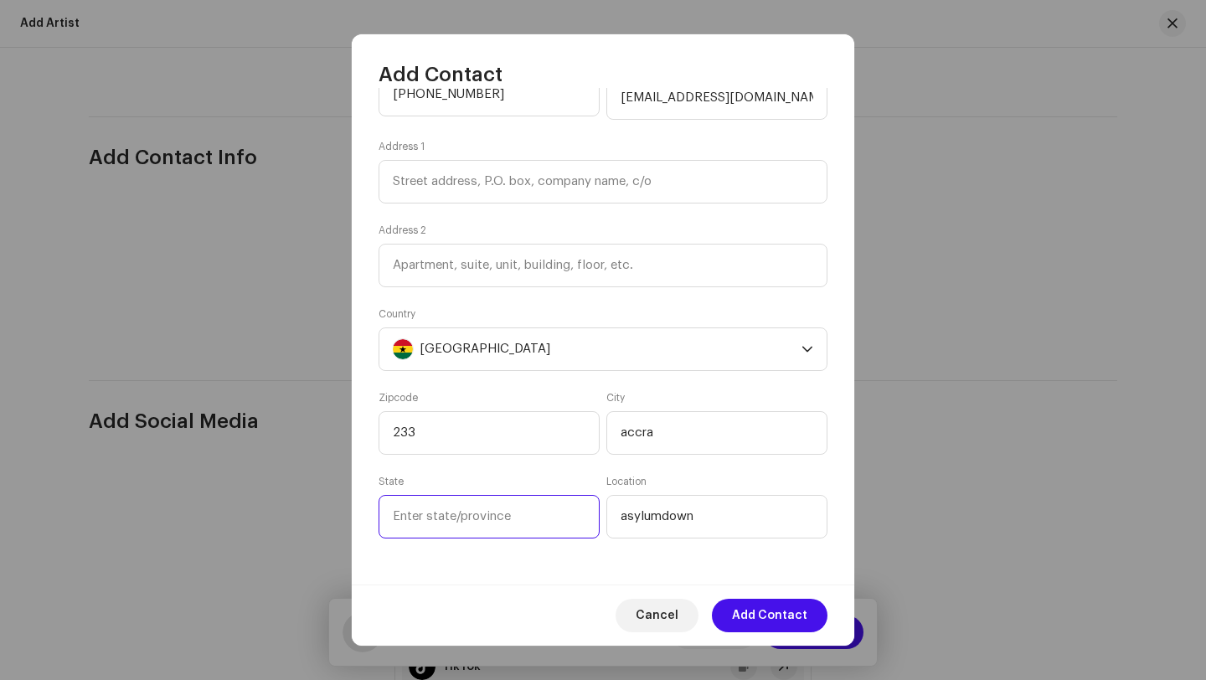
click at [521, 518] on input at bounding box center [489, 517] width 221 height 44
type input "a"
type input "greater accra"
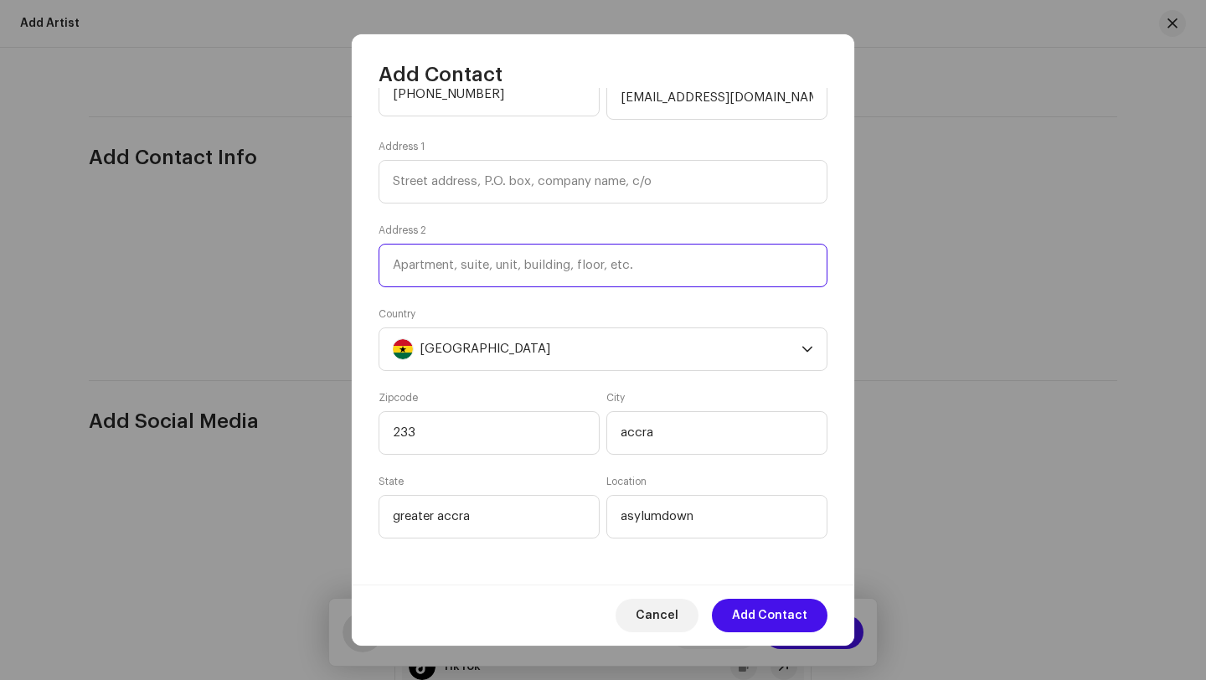
click at [600, 268] on input at bounding box center [603, 266] width 449 height 44
click at [530, 263] on input "bedita pharmacueticals headoffice" at bounding box center [603, 266] width 449 height 44
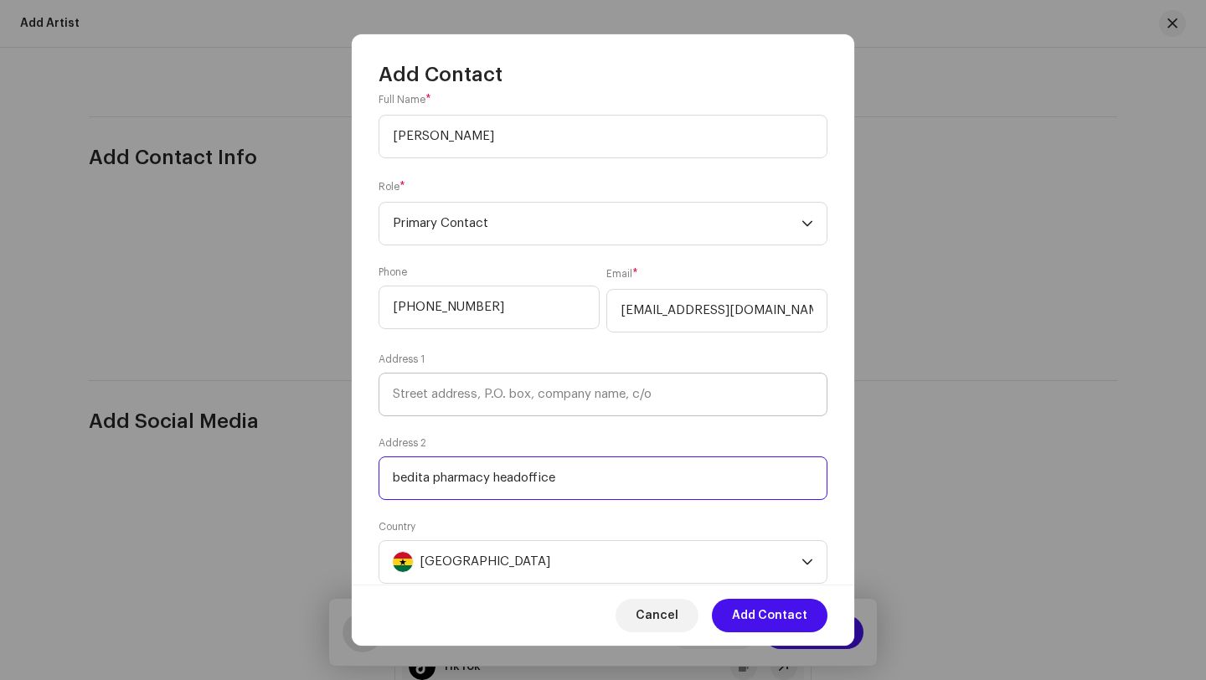
scroll to position [51, 0]
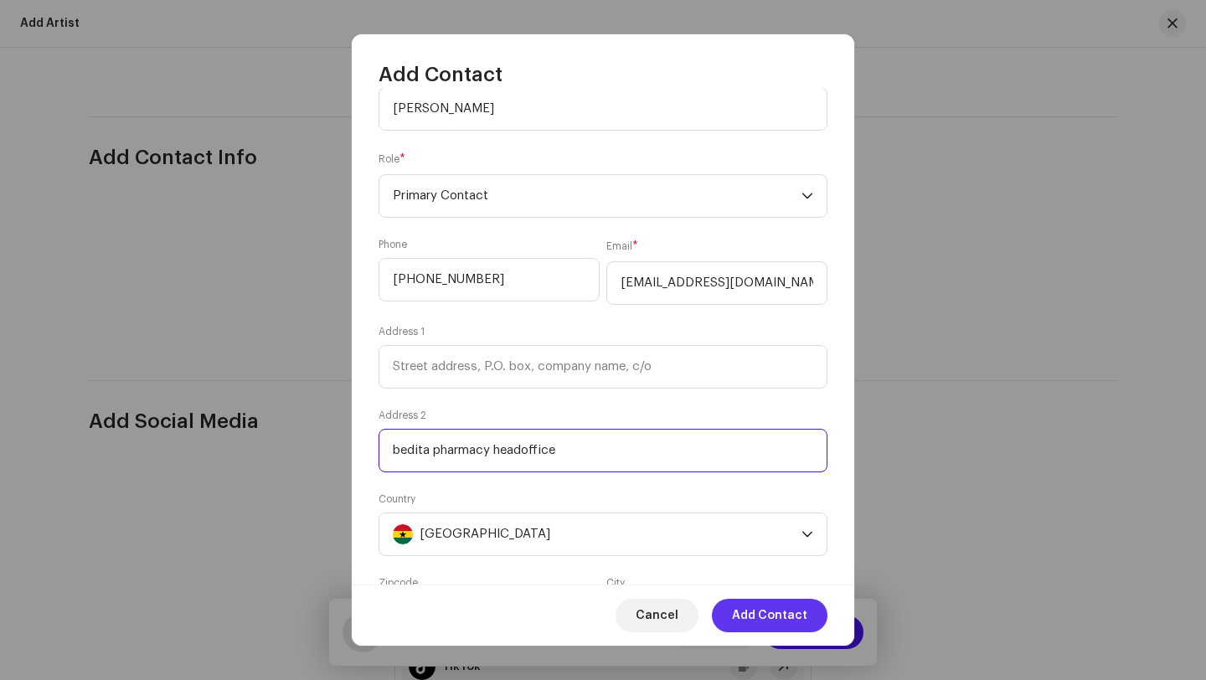
type input "bedita pharmacy headoffice"
click at [801, 612] on span "Add Contact" at bounding box center [769, 615] width 75 height 33
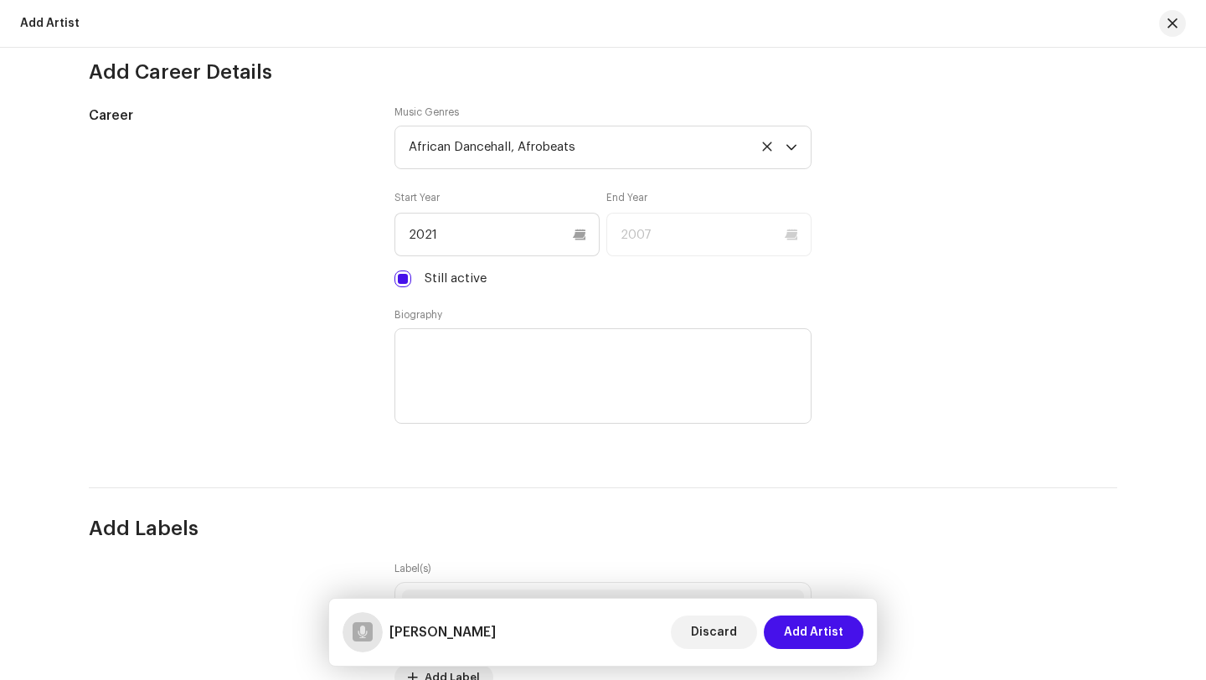
scroll to position [1413, 0]
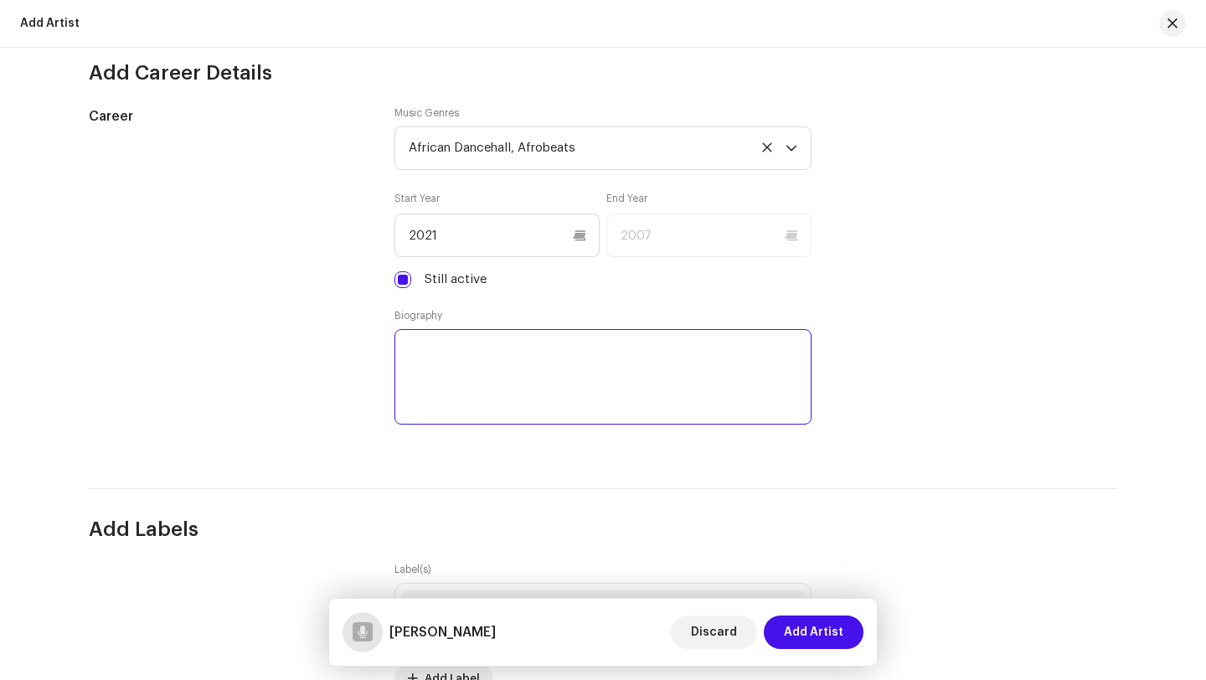
click at [623, 386] on textarea at bounding box center [602, 376] width 417 height 95
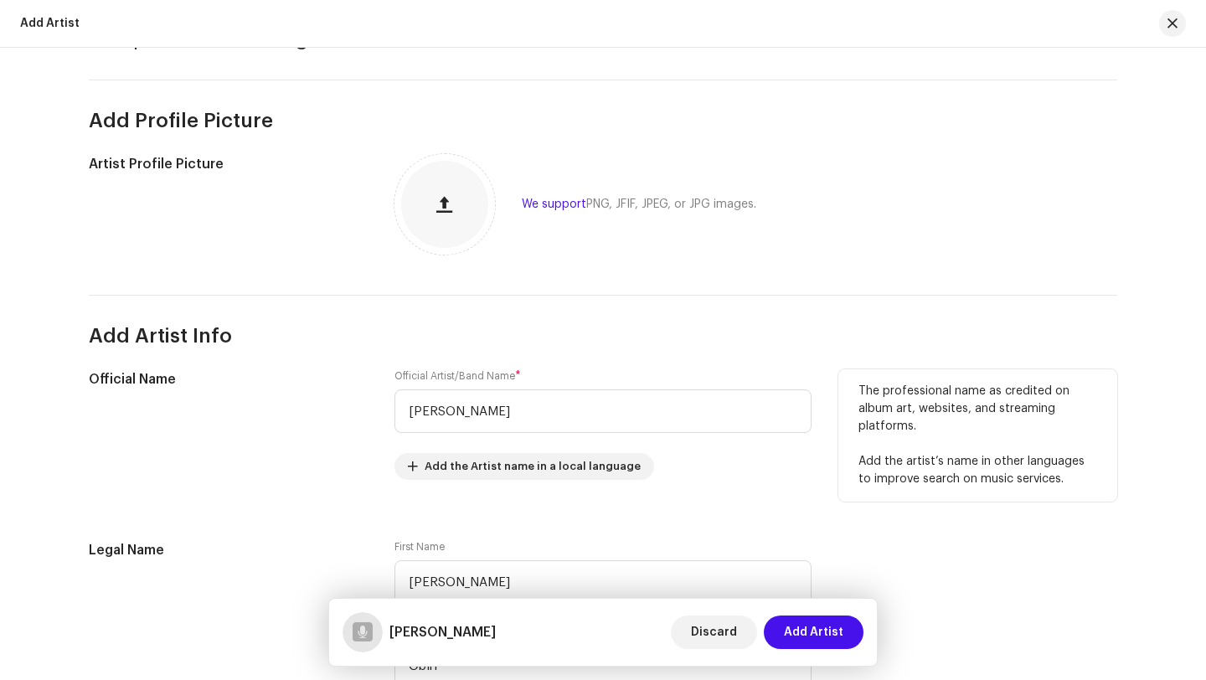
scroll to position [0, 0]
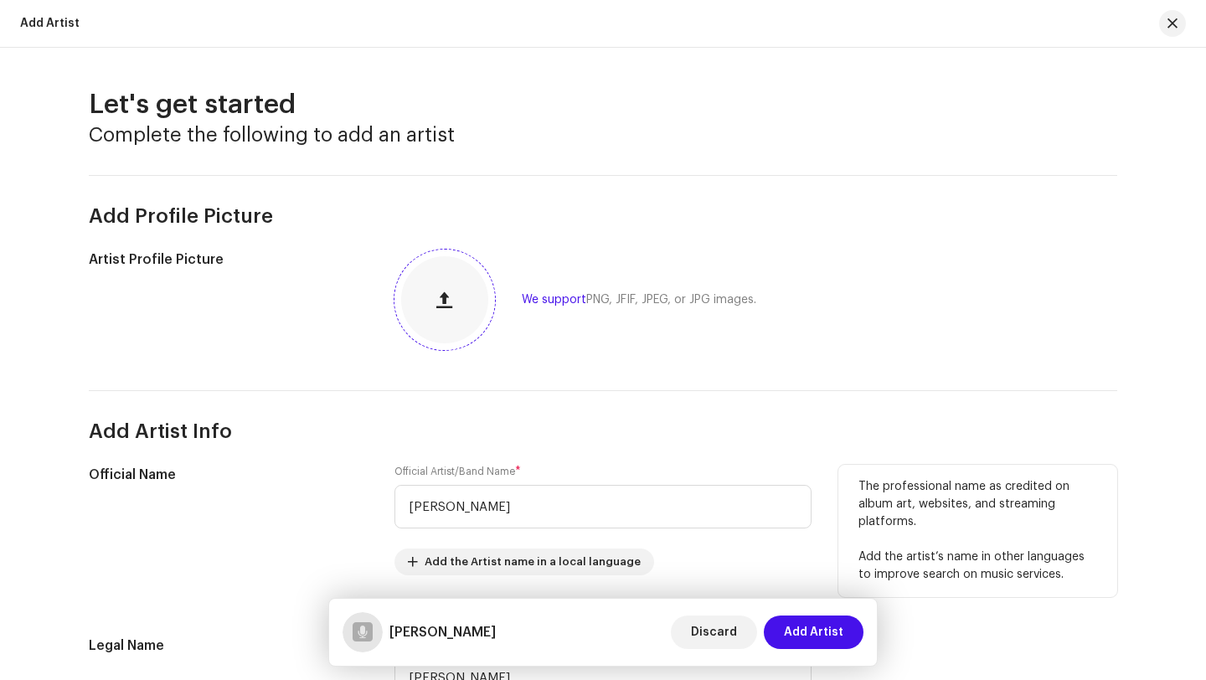
type textarea "am a young artist from ghana who started taking music as a profession from the …"
click at [450, 298] on button "button" at bounding box center [445, 300] width 40 height 40
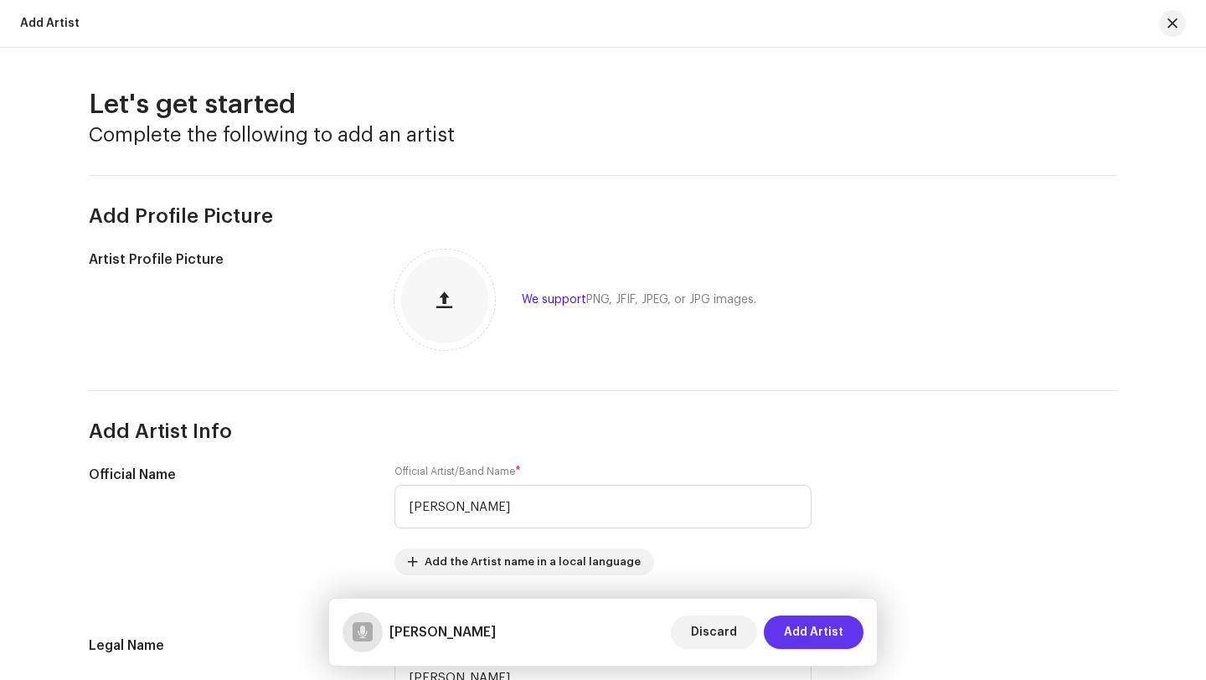
click at [815, 626] on span "Add Artist" at bounding box center [813, 632] width 59 height 33
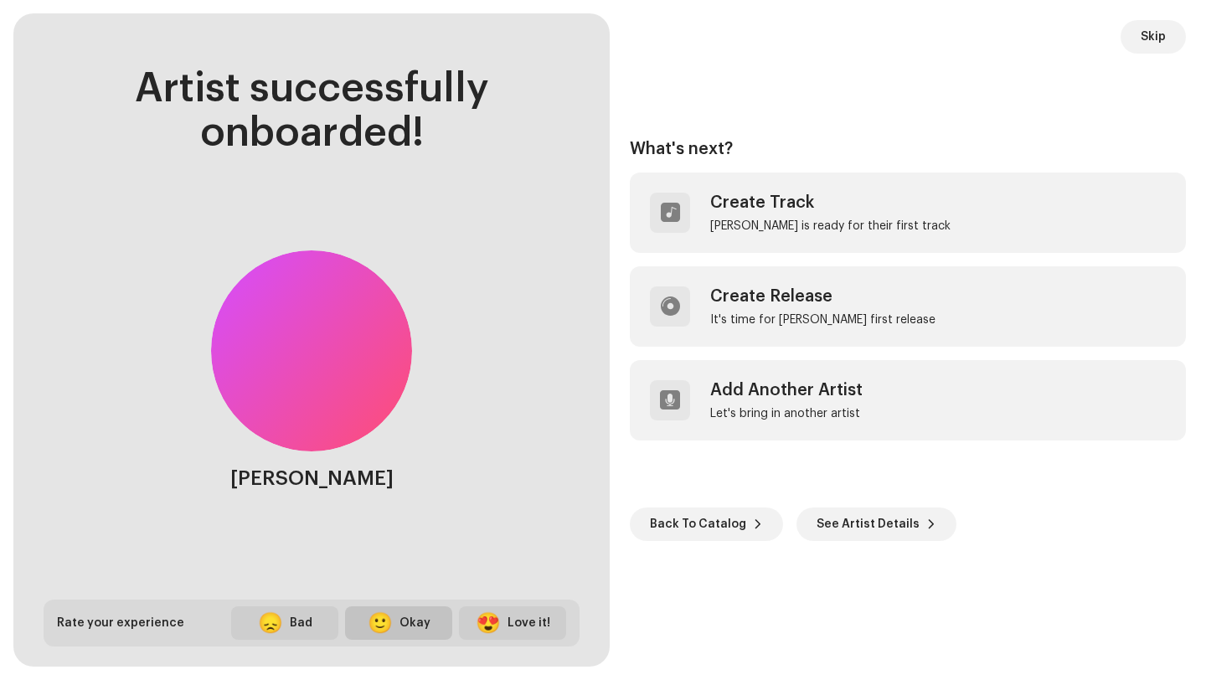
click at [420, 622] on div "Okay" at bounding box center [414, 624] width 31 height 18
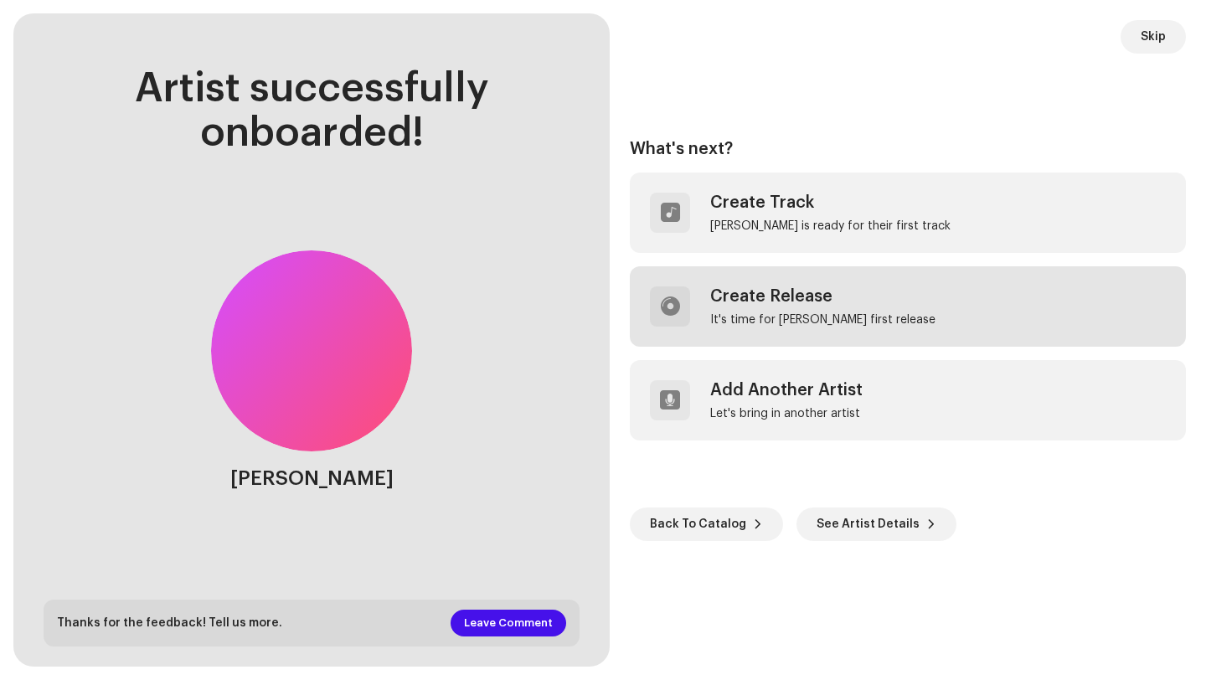
click at [851, 319] on div "It's time for RC Excobar's first release" at bounding box center [822, 319] width 225 height 13
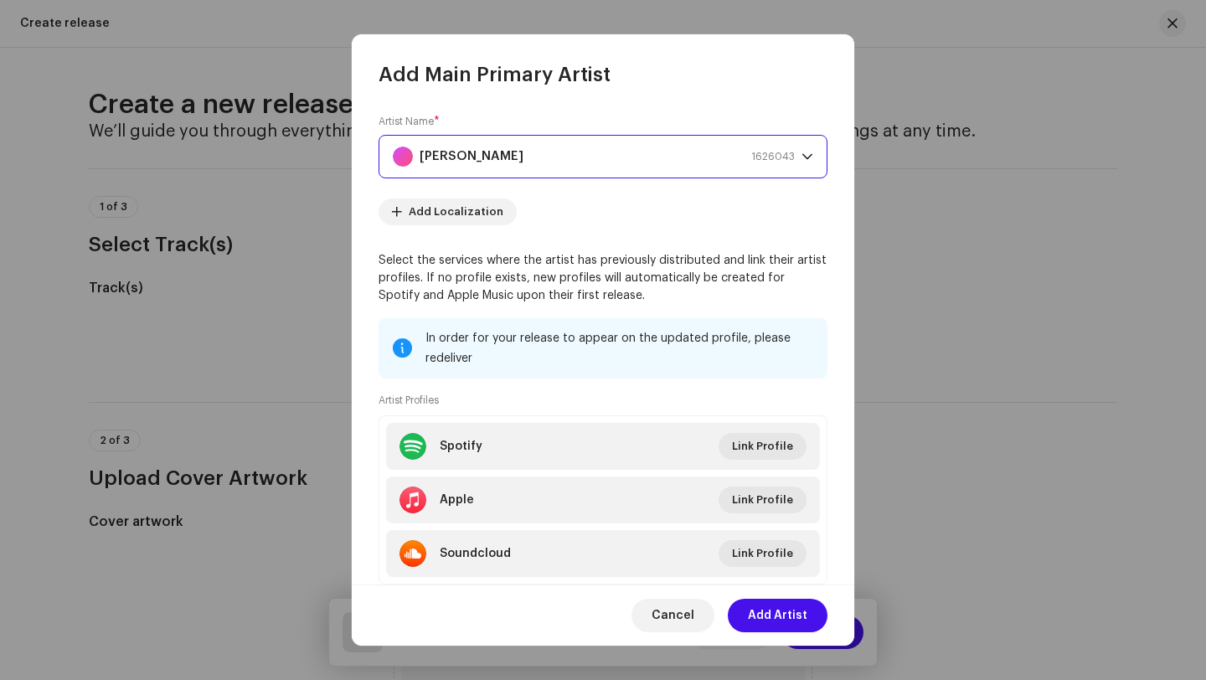
click at [739, 152] on div "RC Excobar 1626043" at bounding box center [594, 157] width 402 height 42
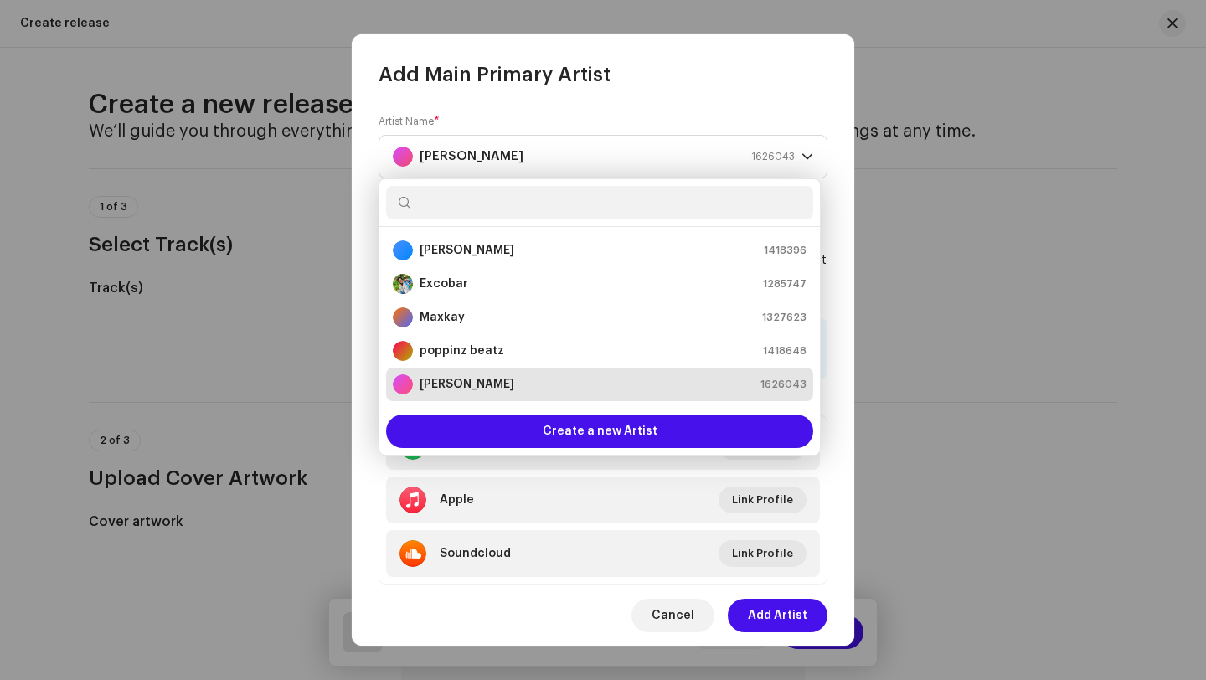
click at [703, 384] on div "RC Excobar 1626043" at bounding box center [600, 384] width 414 height 20
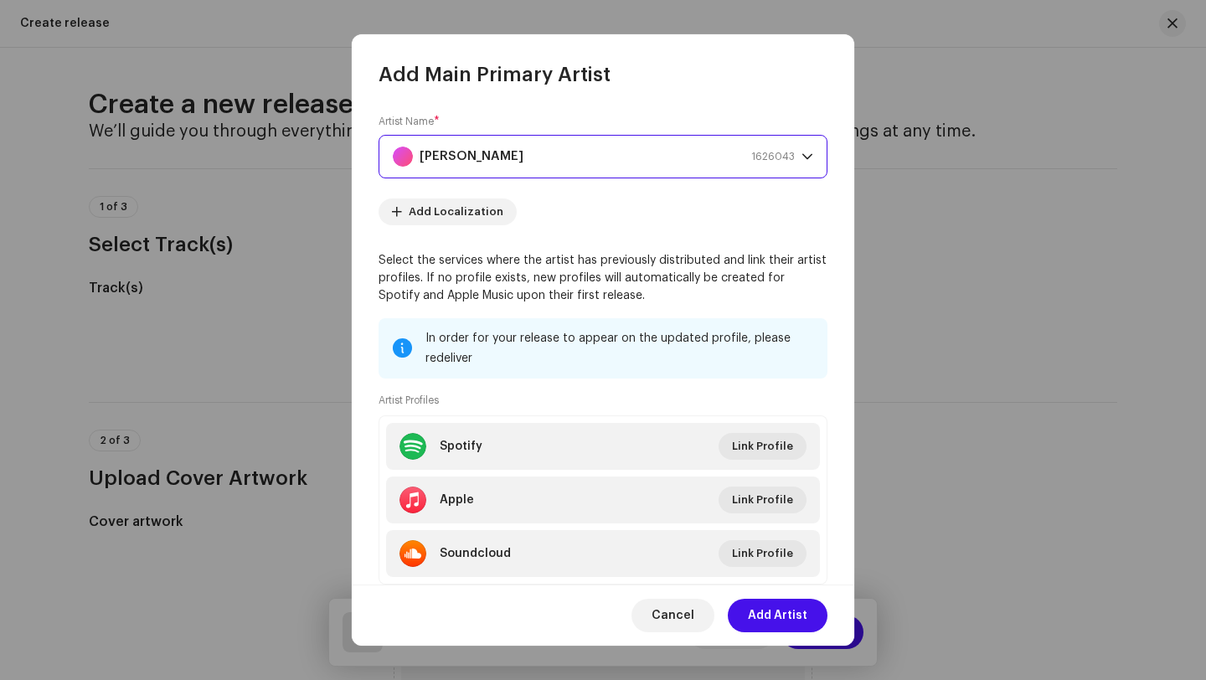
scroll to position [46, 0]
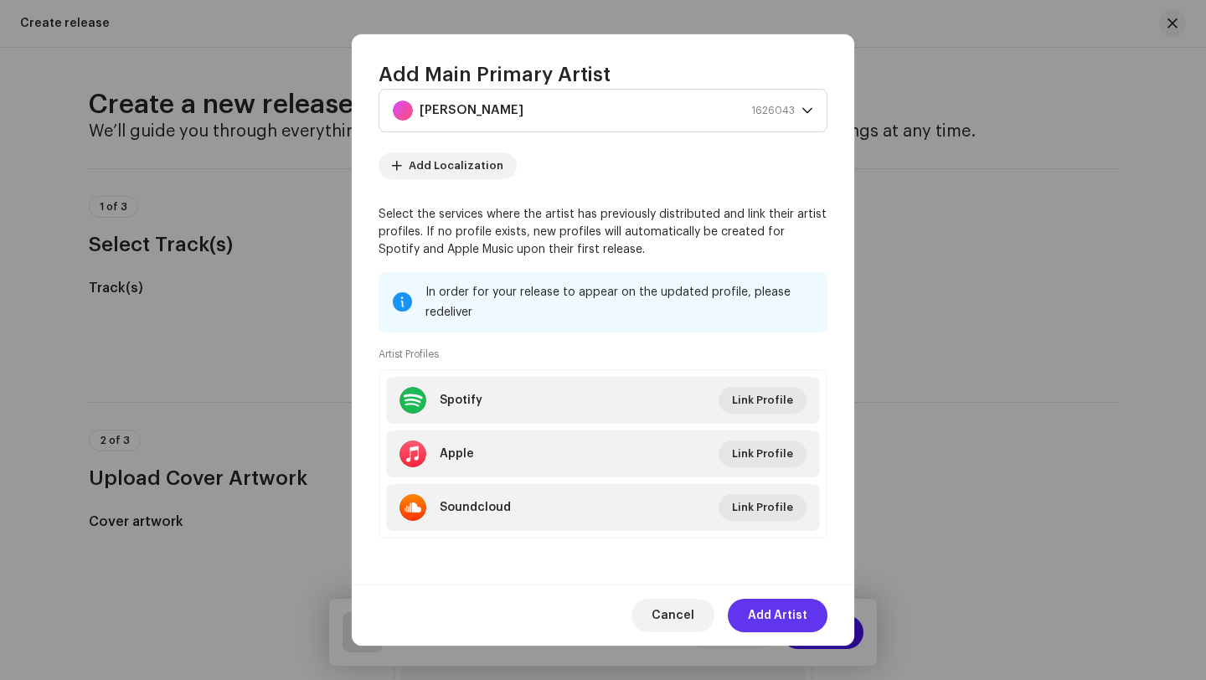
click at [765, 613] on span "Add Artist" at bounding box center [777, 615] width 59 height 33
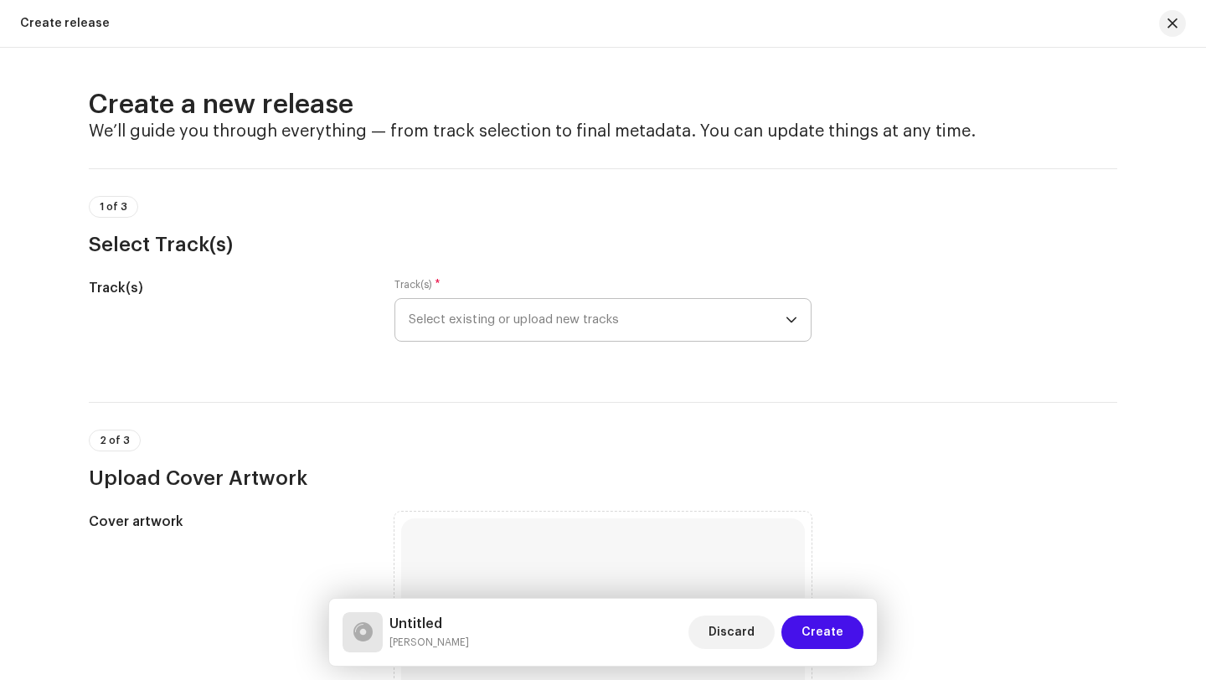
scroll to position [45, 0]
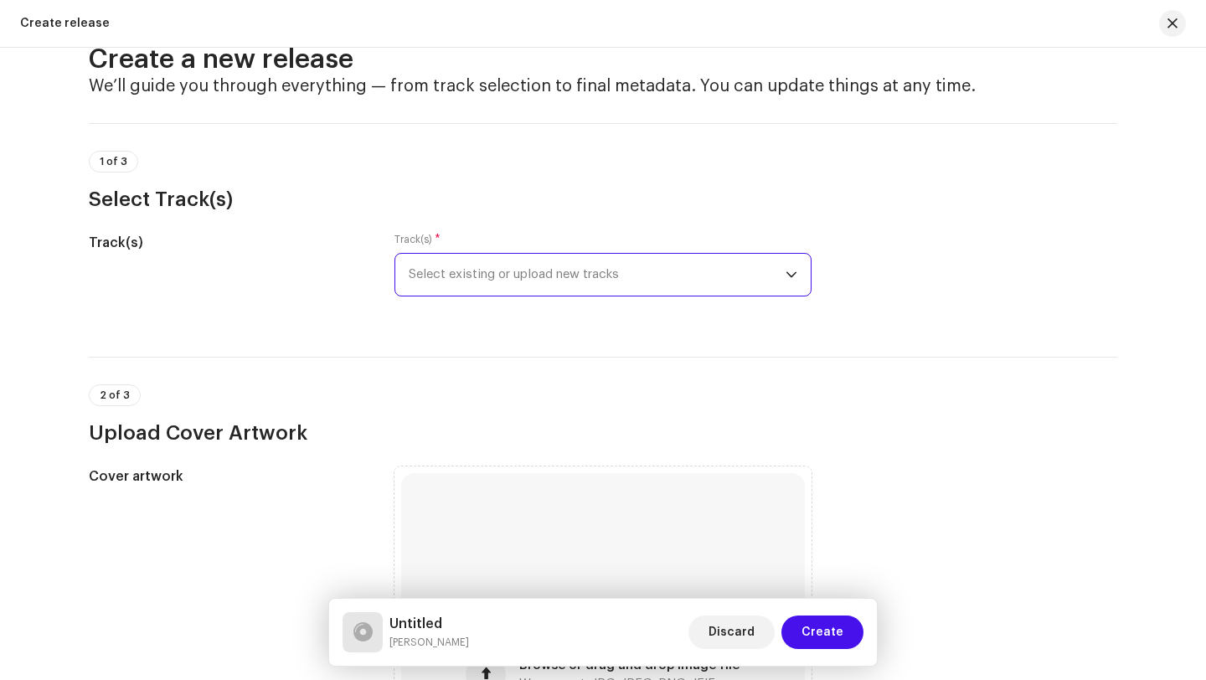
click at [701, 276] on span "Select existing or upload new tracks" at bounding box center [597, 275] width 377 height 42
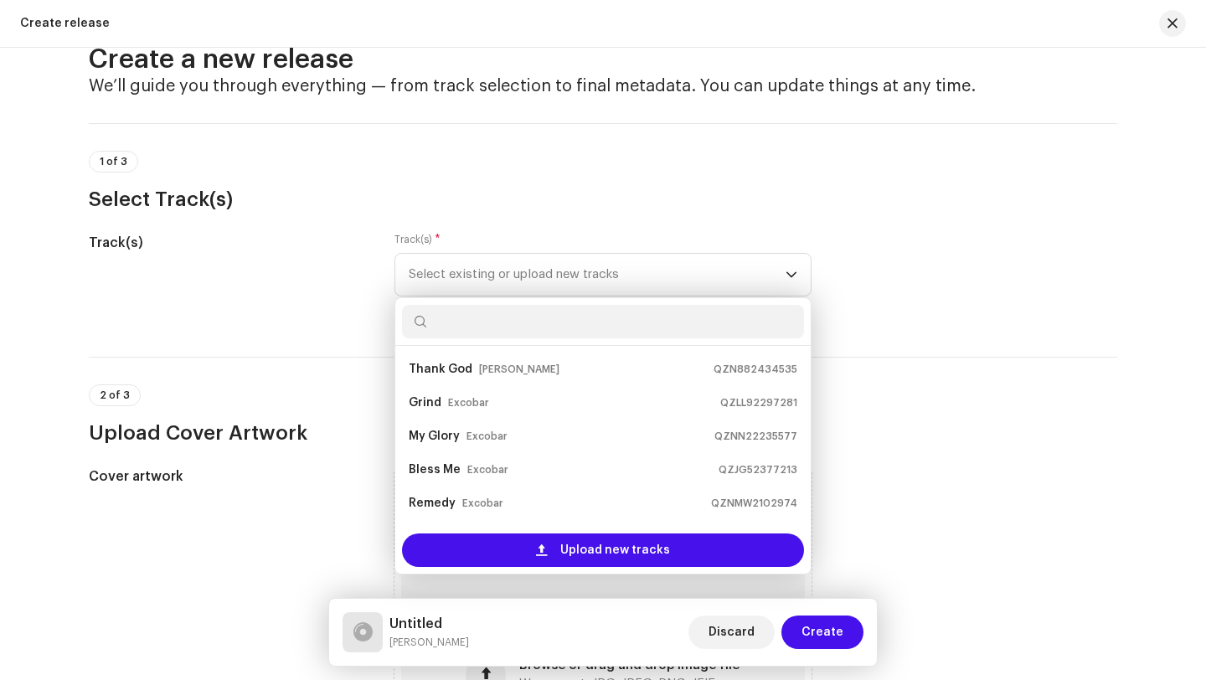
click at [984, 278] on div "Track(s) Track(s) * Select existing or upload new tracks Thank God Bra Alex QZN…" at bounding box center [603, 275] width 1028 height 84
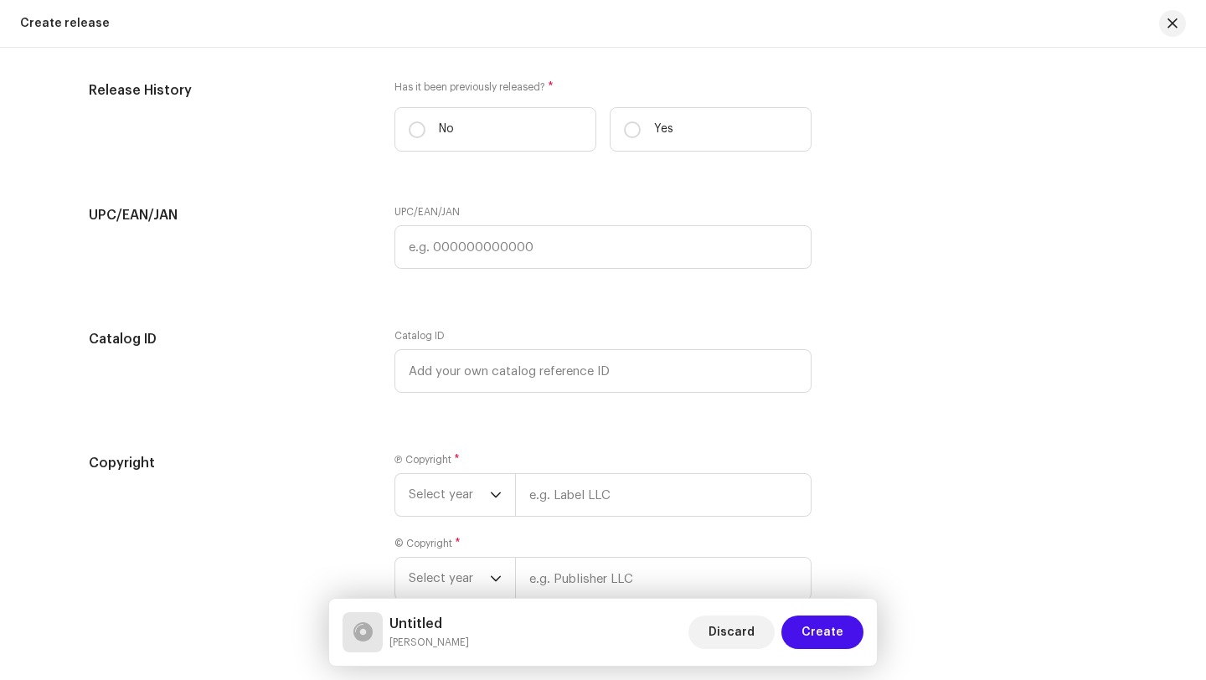
scroll to position [2274, 0]
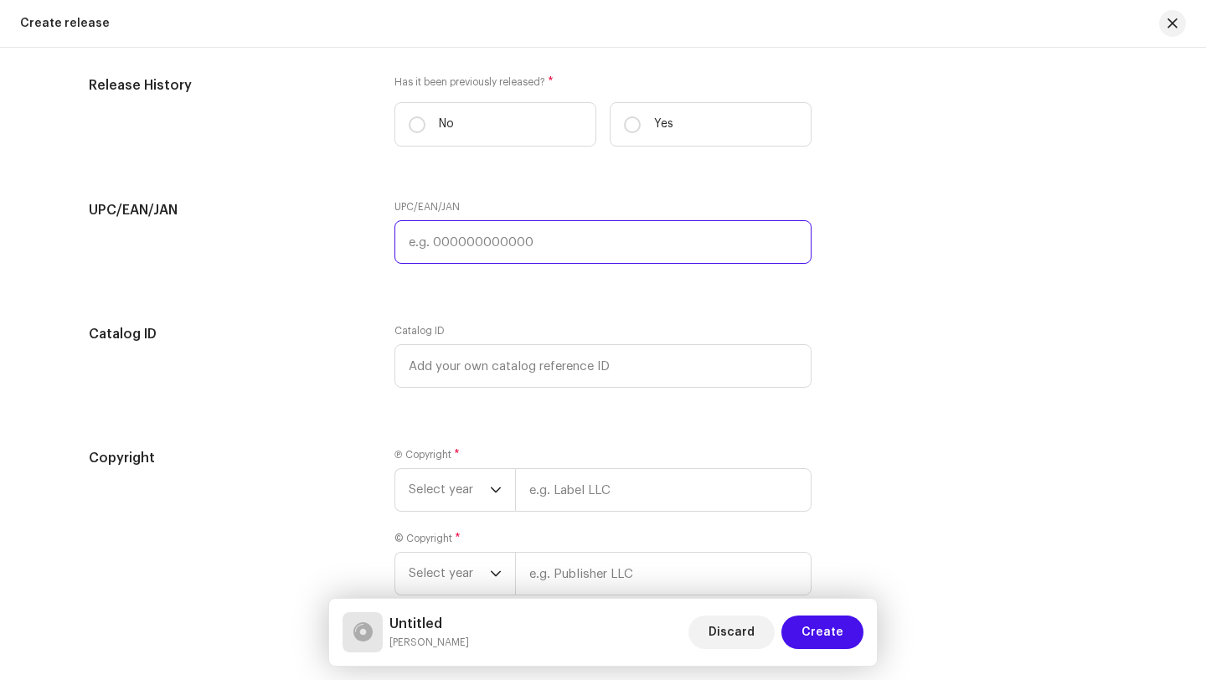
click at [450, 249] on input "text" at bounding box center [602, 242] width 417 height 44
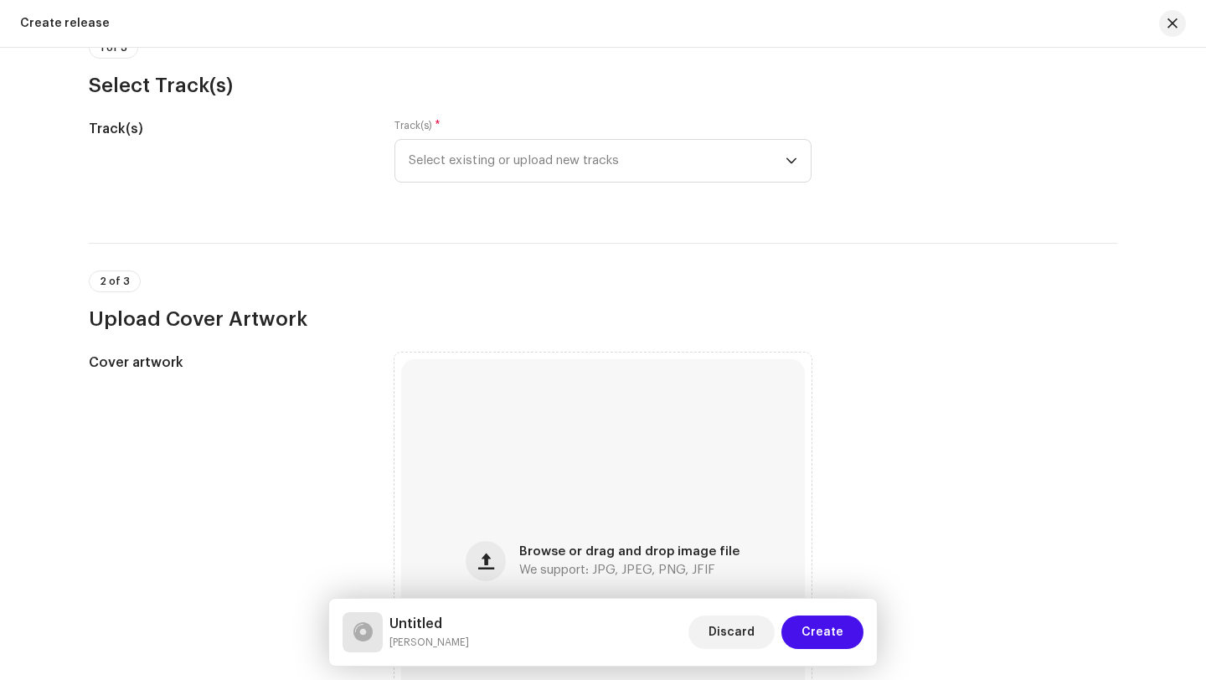
scroll to position [0, 0]
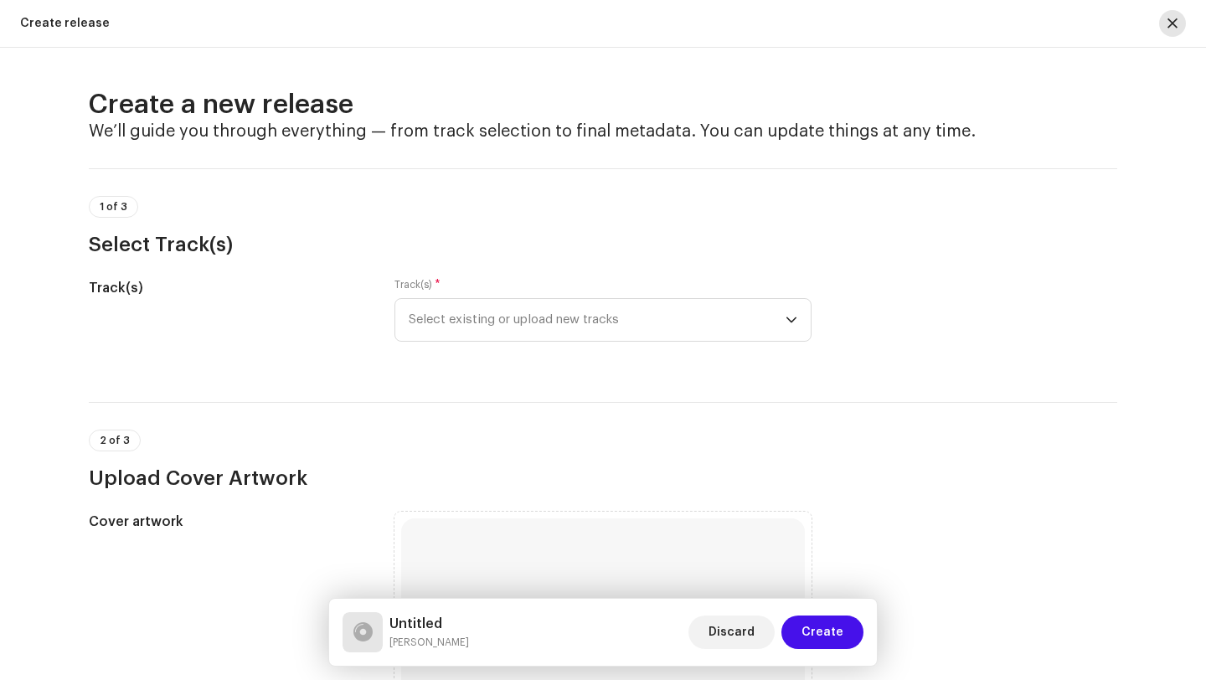
click at [1164, 24] on button "button" at bounding box center [1172, 23] width 27 height 27
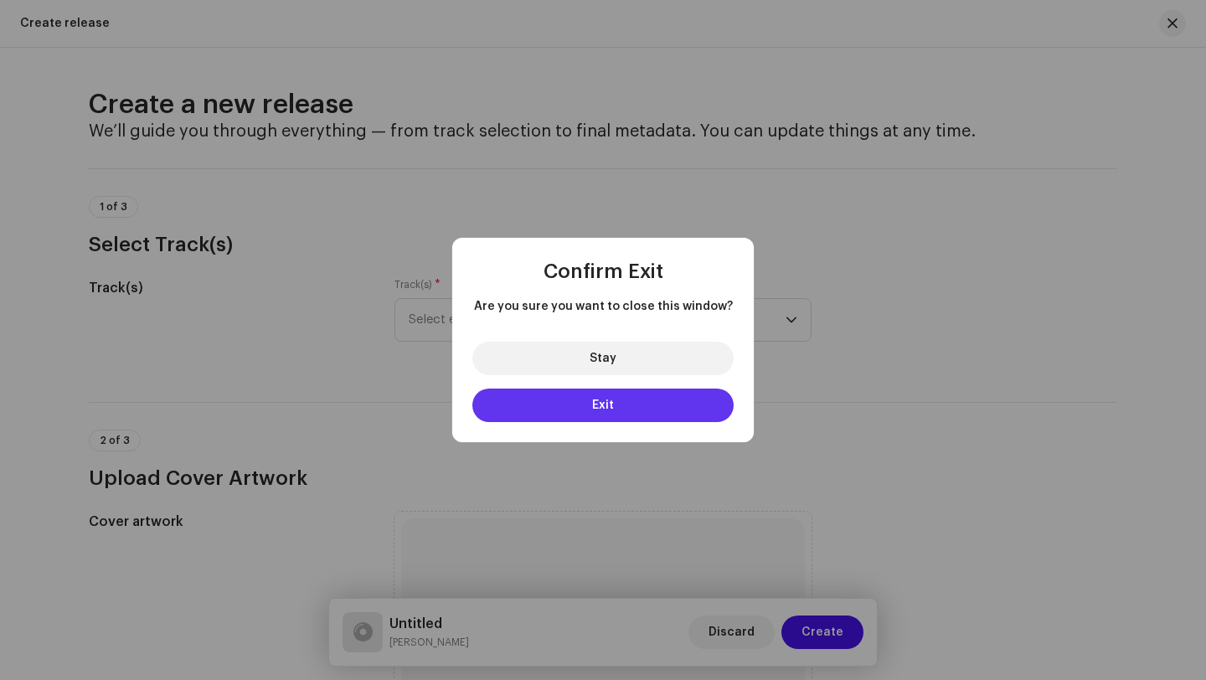
click at [682, 405] on button "Exit" at bounding box center [602, 405] width 261 height 33
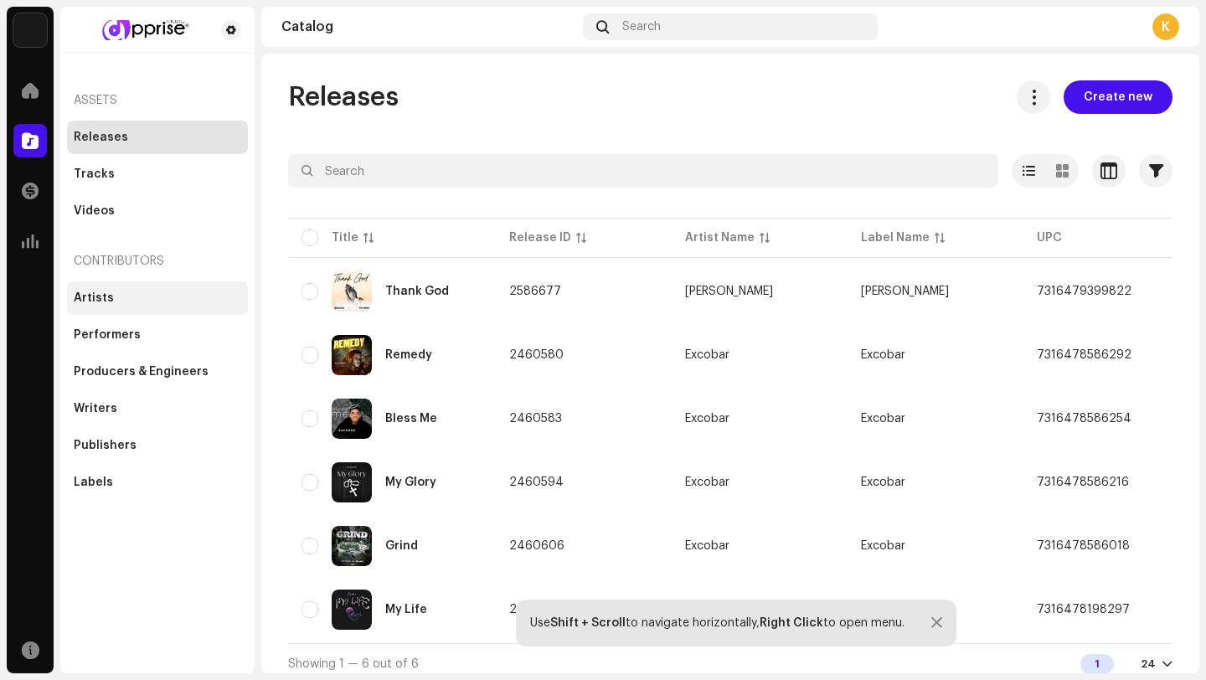
click at [116, 296] on div "Artists" at bounding box center [157, 297] width 167 height 13
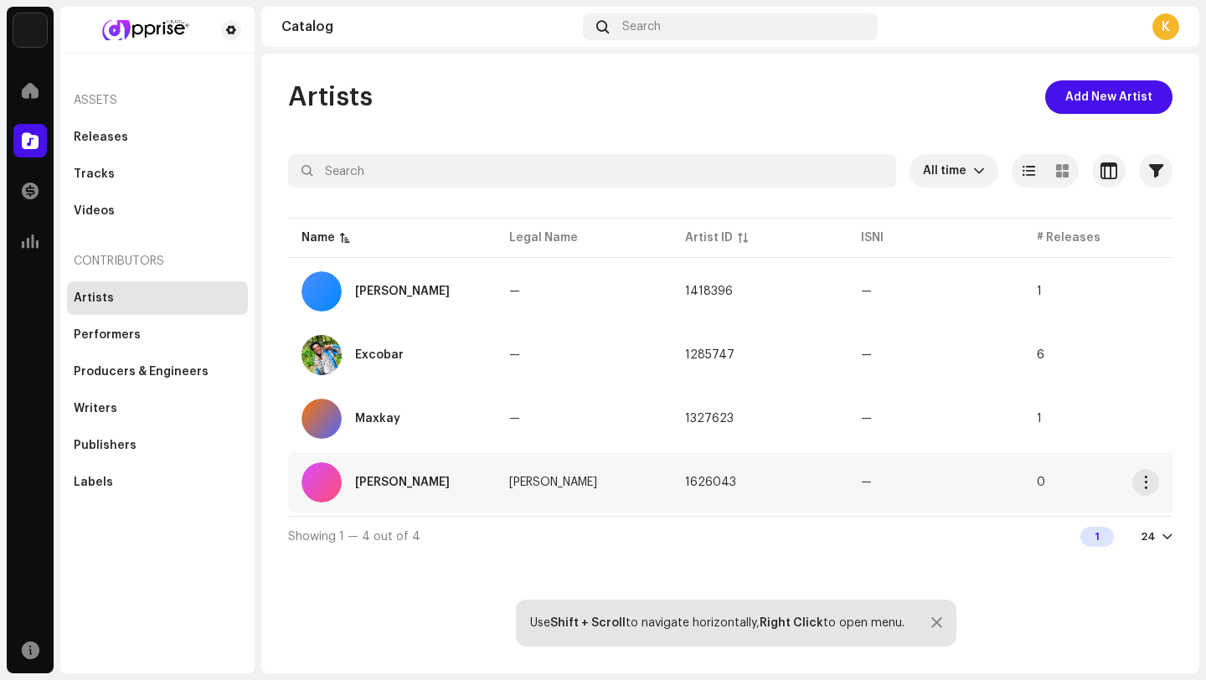
click at [542, 477] on span "[PERSON_NAME]" at bounding box center [553, 483] width 88 height 12
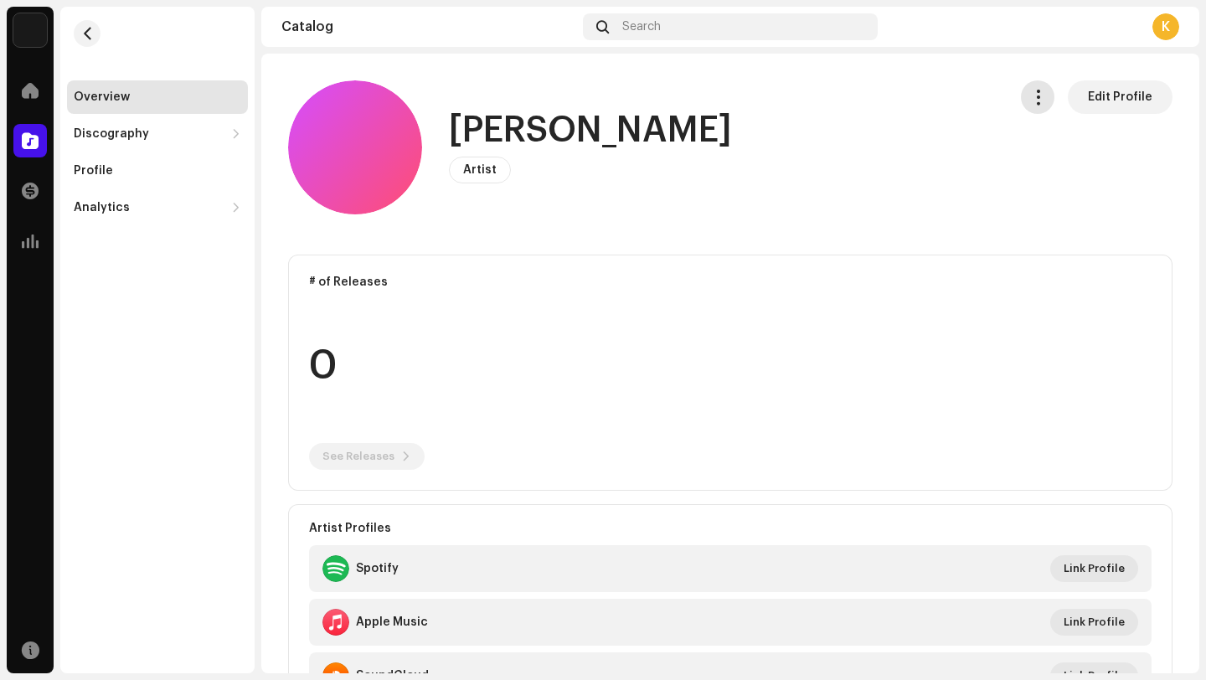
click at [1030, 99] on span "button" at bounding box center [1038, 96] width 16 height 13
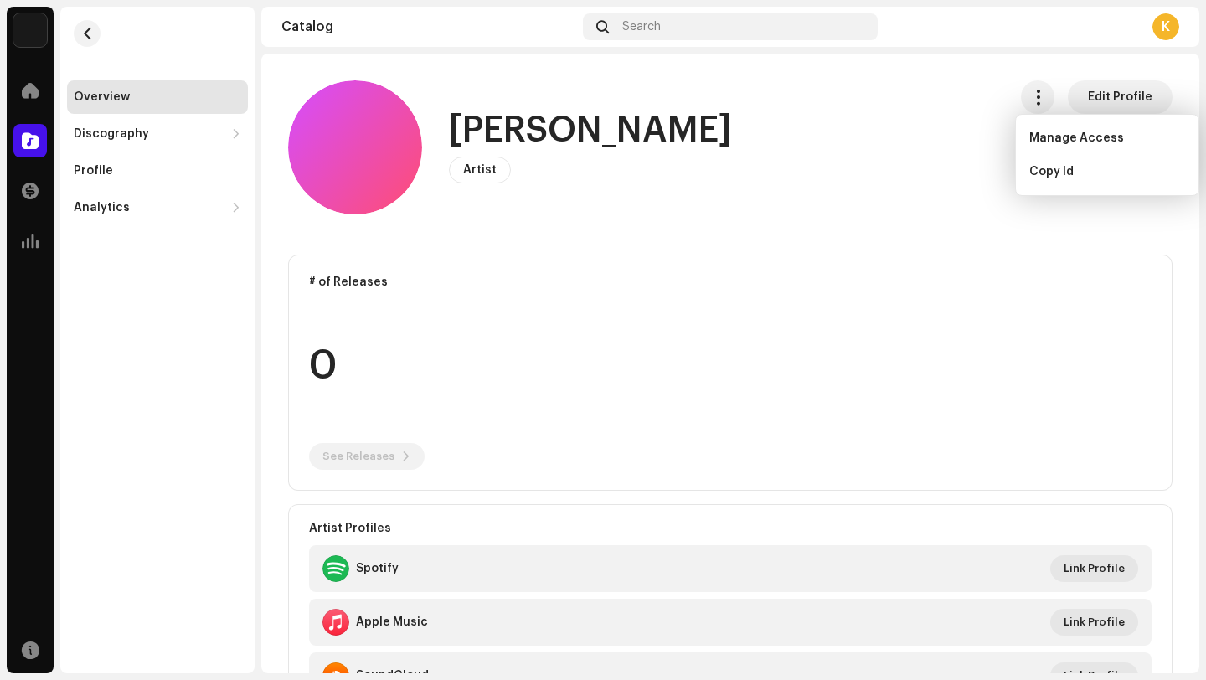
click at [885, 179] on div "RC Excobar Artist Edit Profile" at bounding box center [641, 147] width 706 height 134
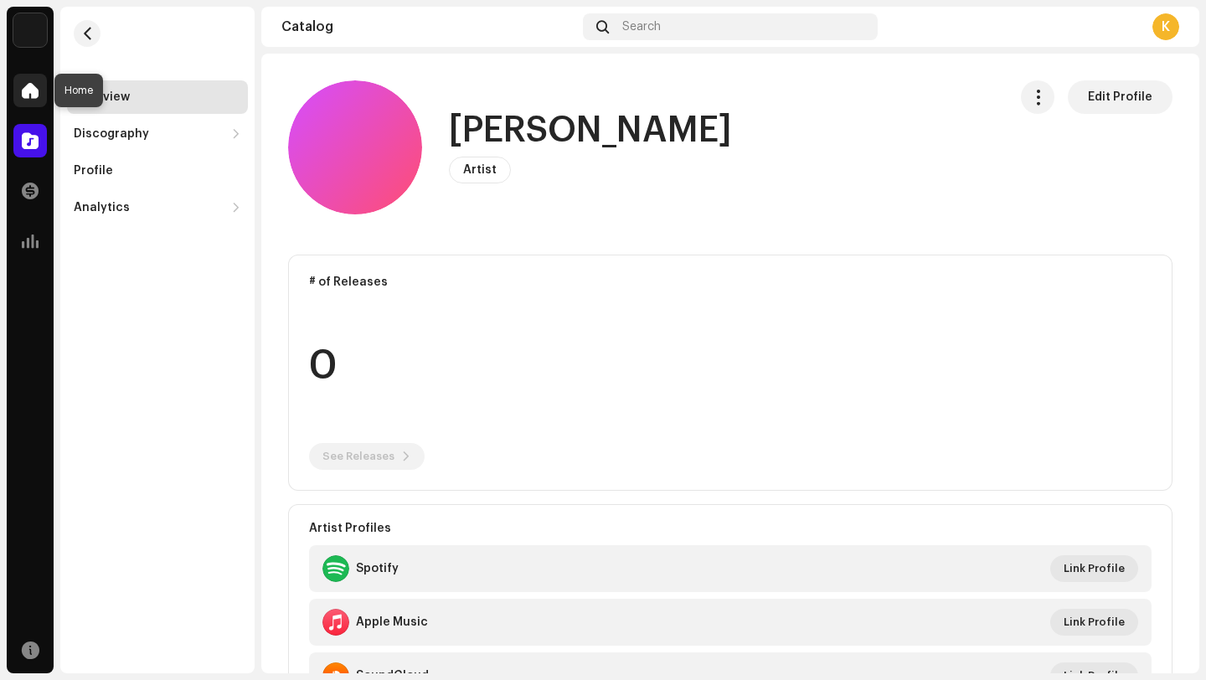
click at [28, 91] on span at bounding box center [30, 90] width 17 height 13
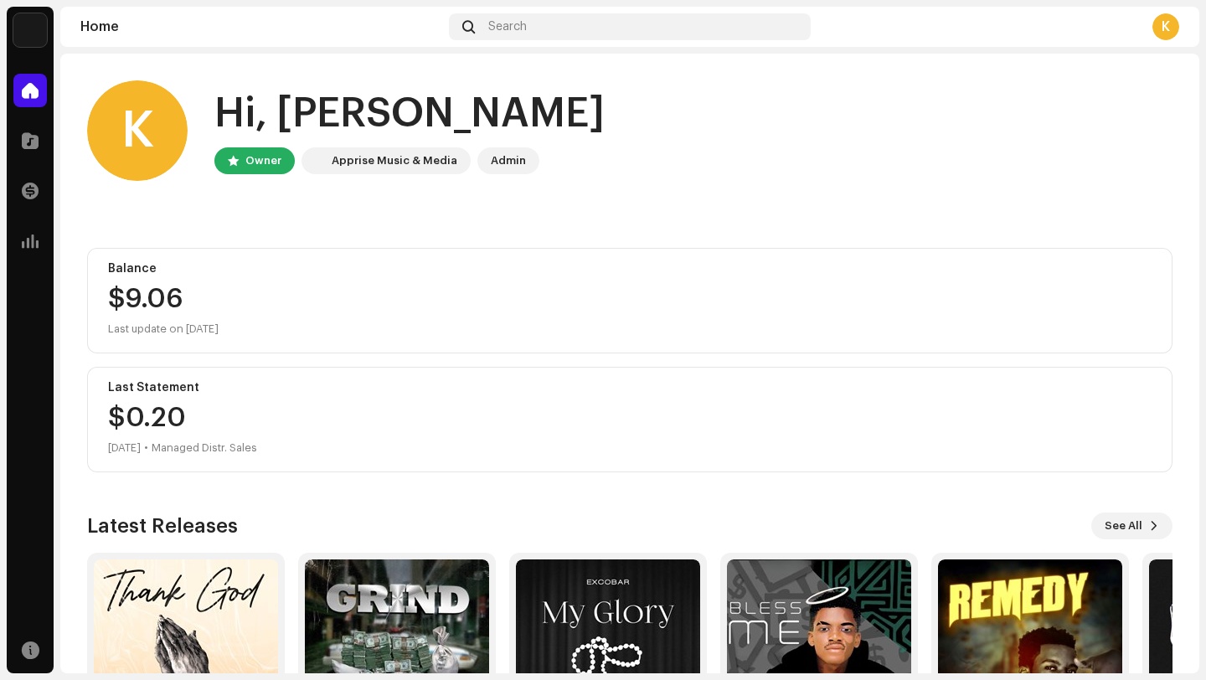
click at [378, 276] on div "Balance $9.06 Last update on Oct 10, 2025" at bounding box center [629, 301] width 1085 height 106
click at [30, 245] on span at bounding box center [30, 240] width 17 height 13
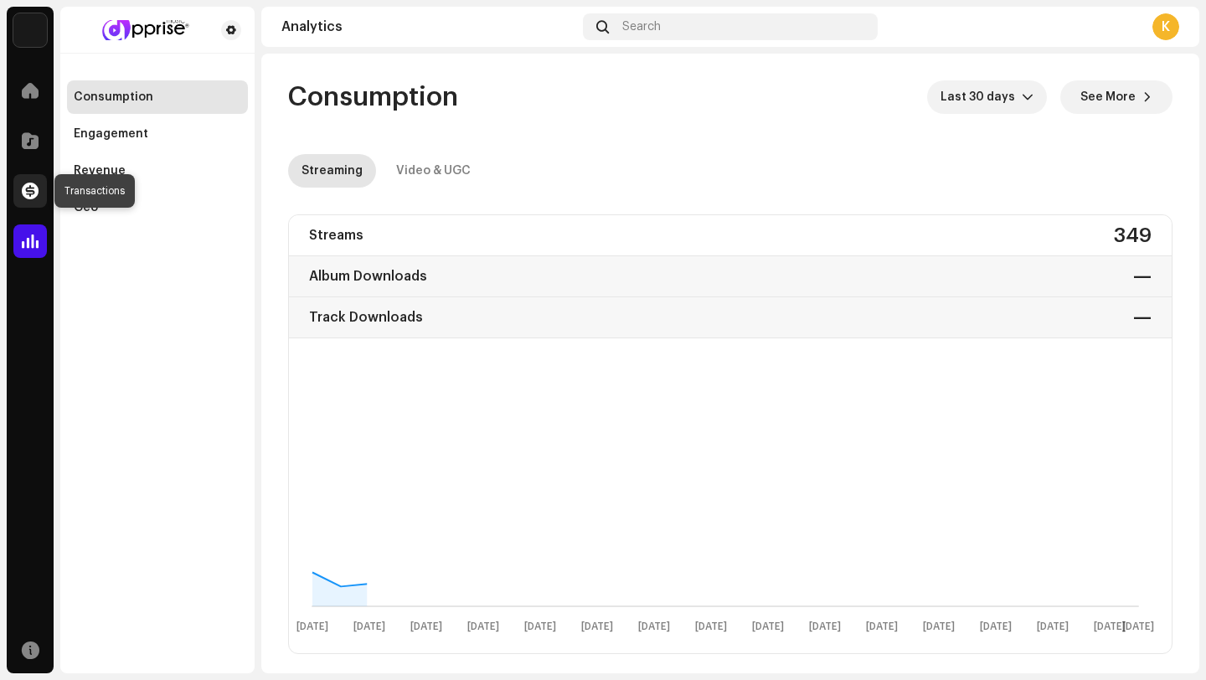
click at [30, 195] on span at bounding box center [30, 190] width 17 height 13
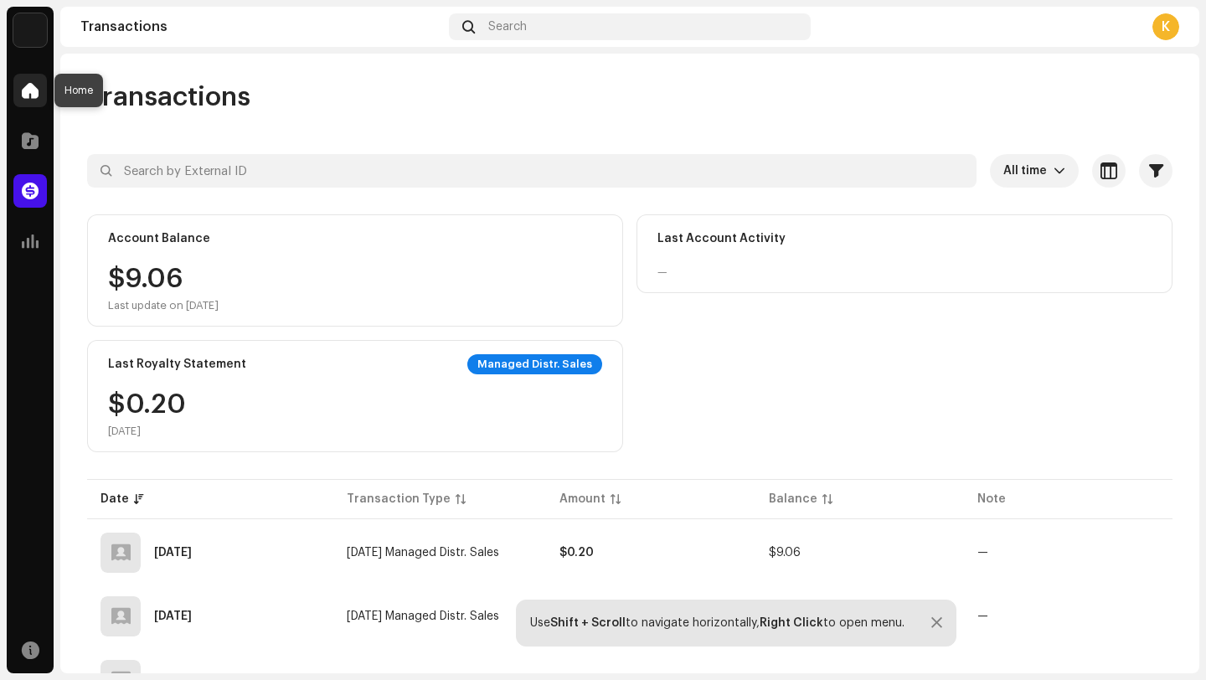
click at [30, 105] on div at bounding box center [29, 90] width 33 height 33
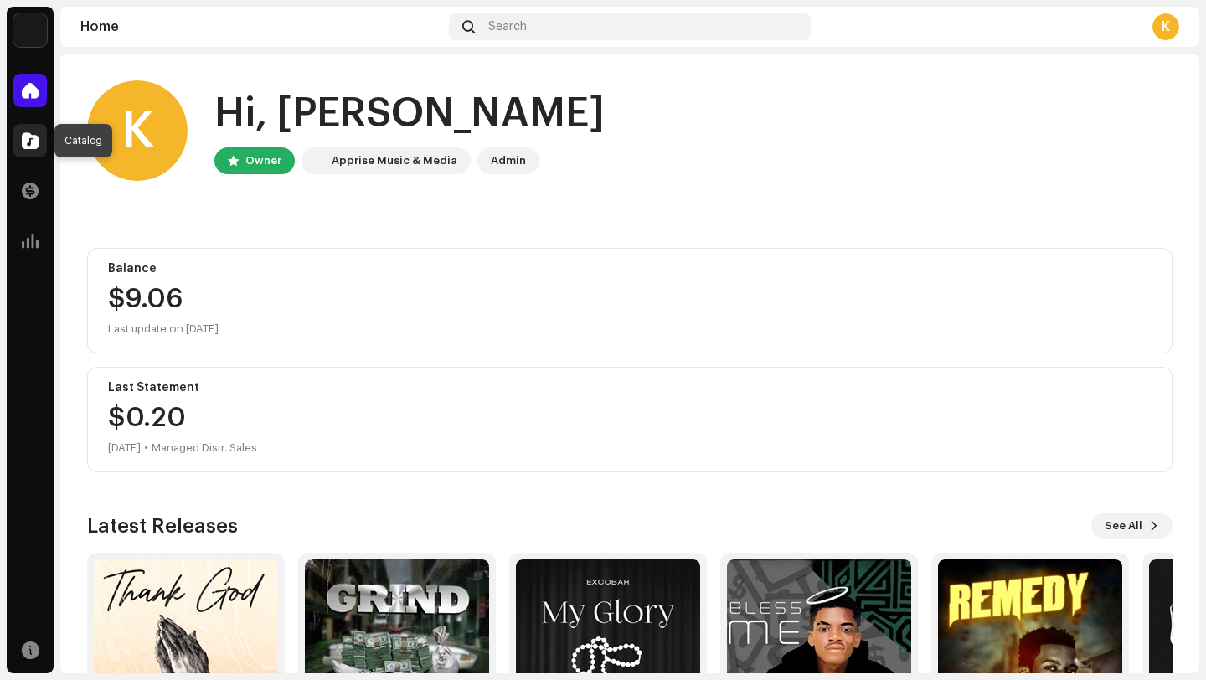
click at [23, 134] on span at bounding box center [30, 140] width 17 height 13
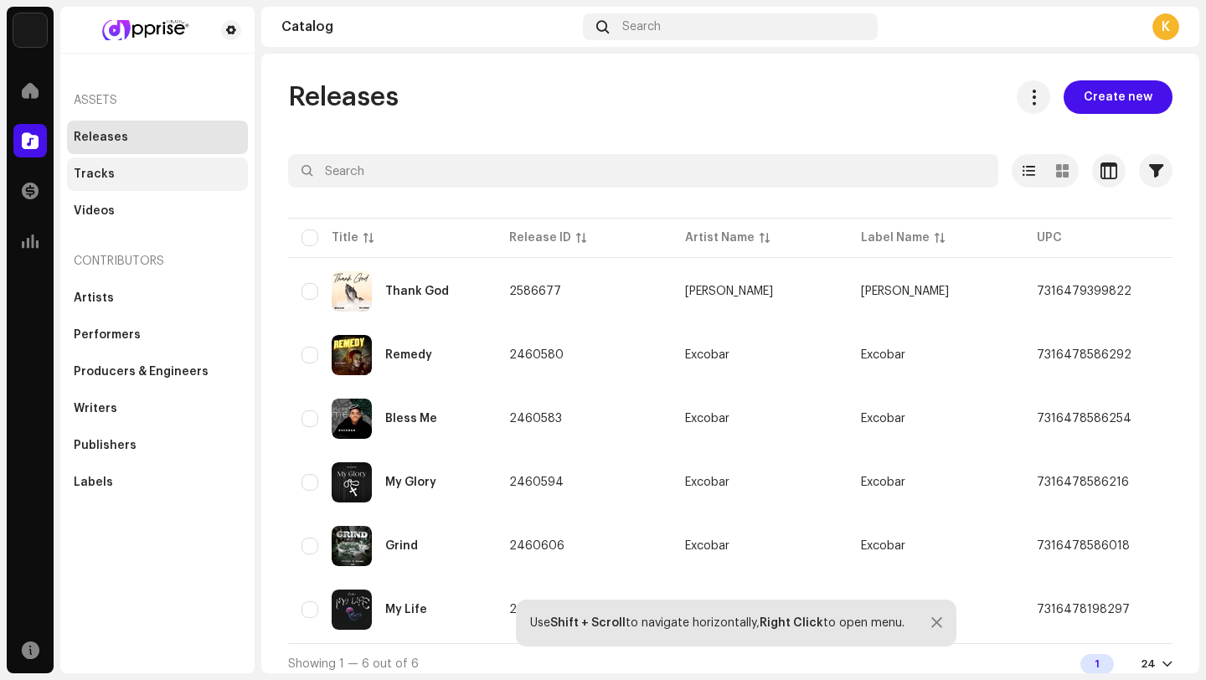
click at [139, 163] on div "Tracks" at bounding box center [157, 173] width 181 height 33
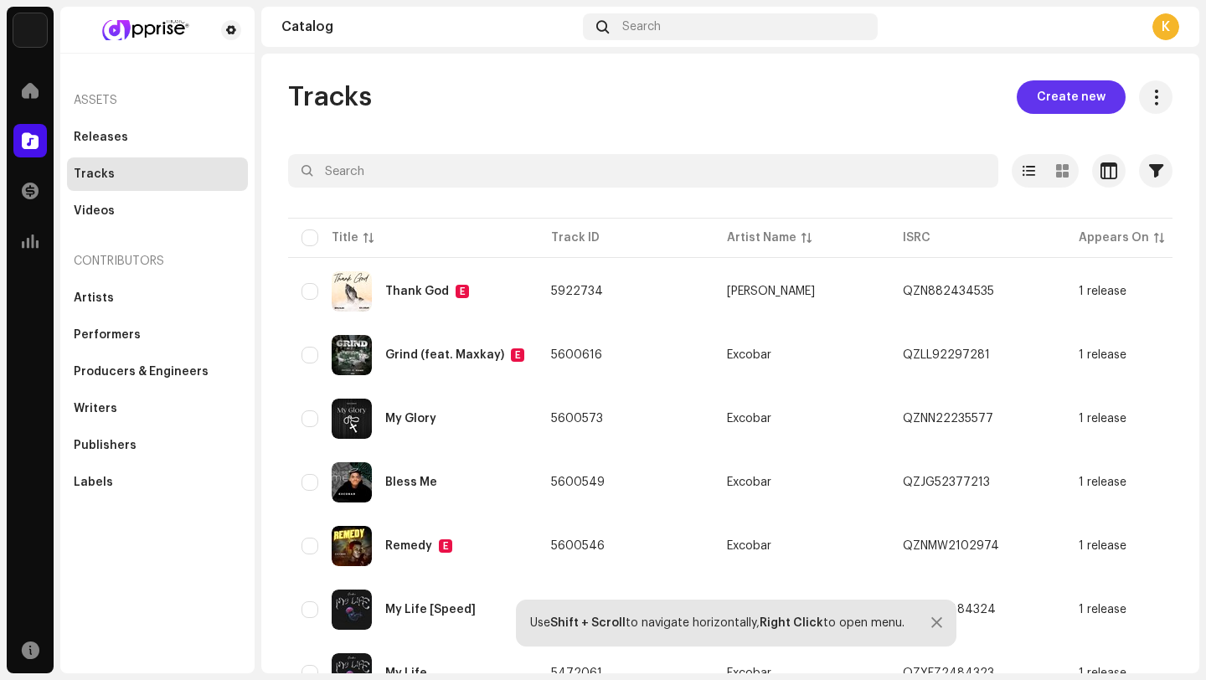
click at [1080, 93] on span "Create new" at bounding box center [1071, 96] width 69 height 33
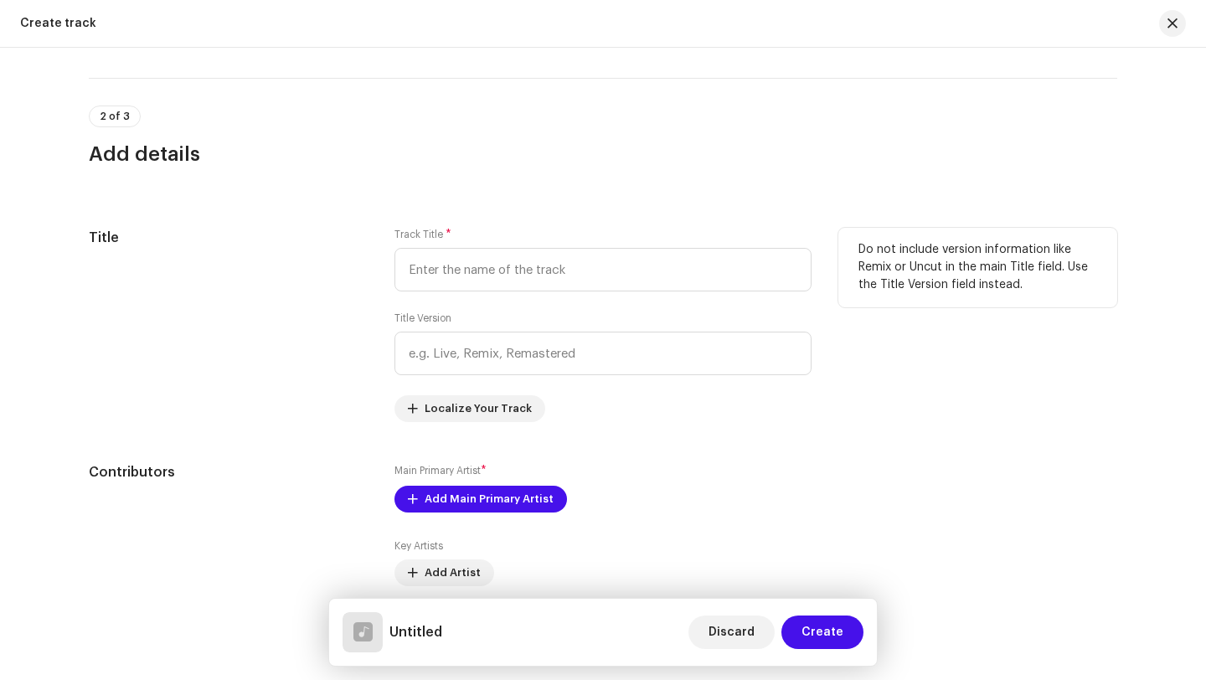
scroll to position [551, 0]
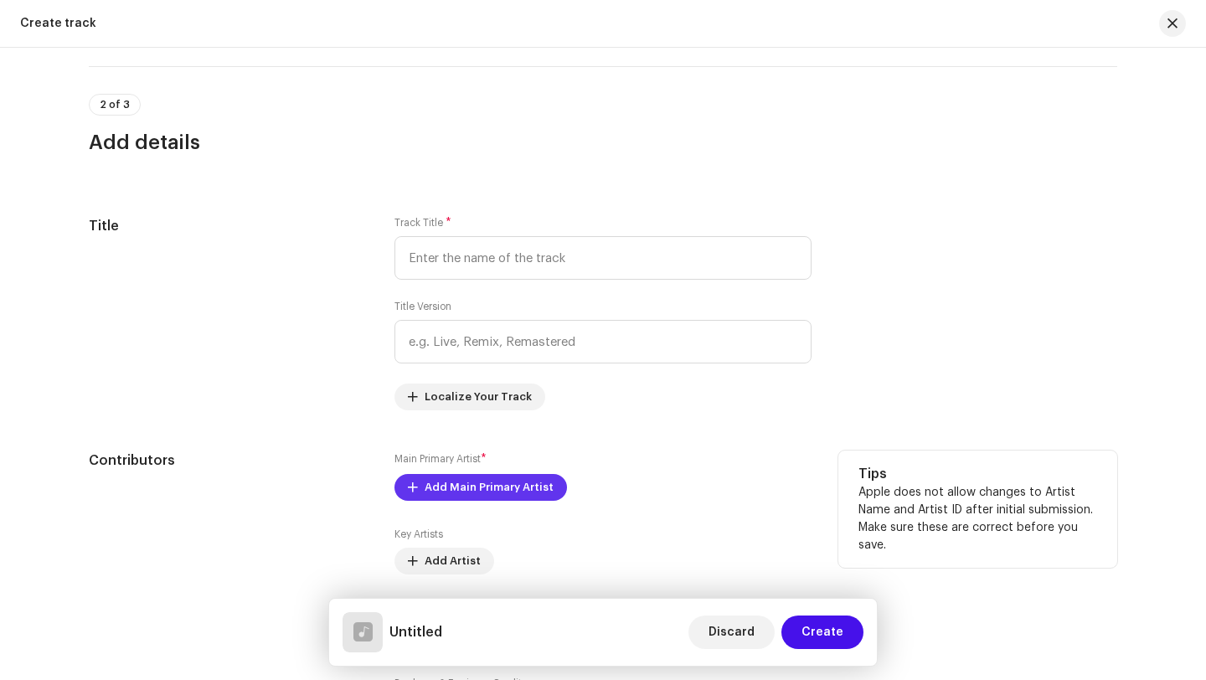
click at [469, 485] on span "Add Main Primary Artist" at bounding box center [489, 487] width 129 height 33
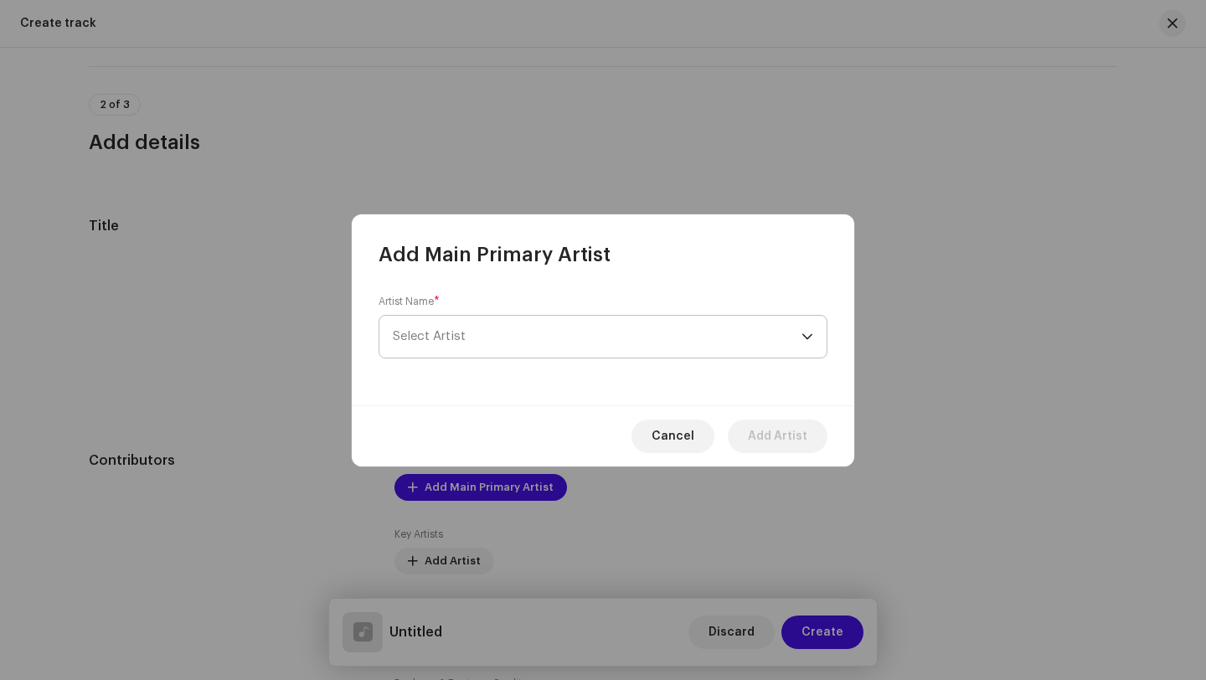
click at [550, 325] on span "Select Artist" at bounding box center [597, 337] width 409 height 42
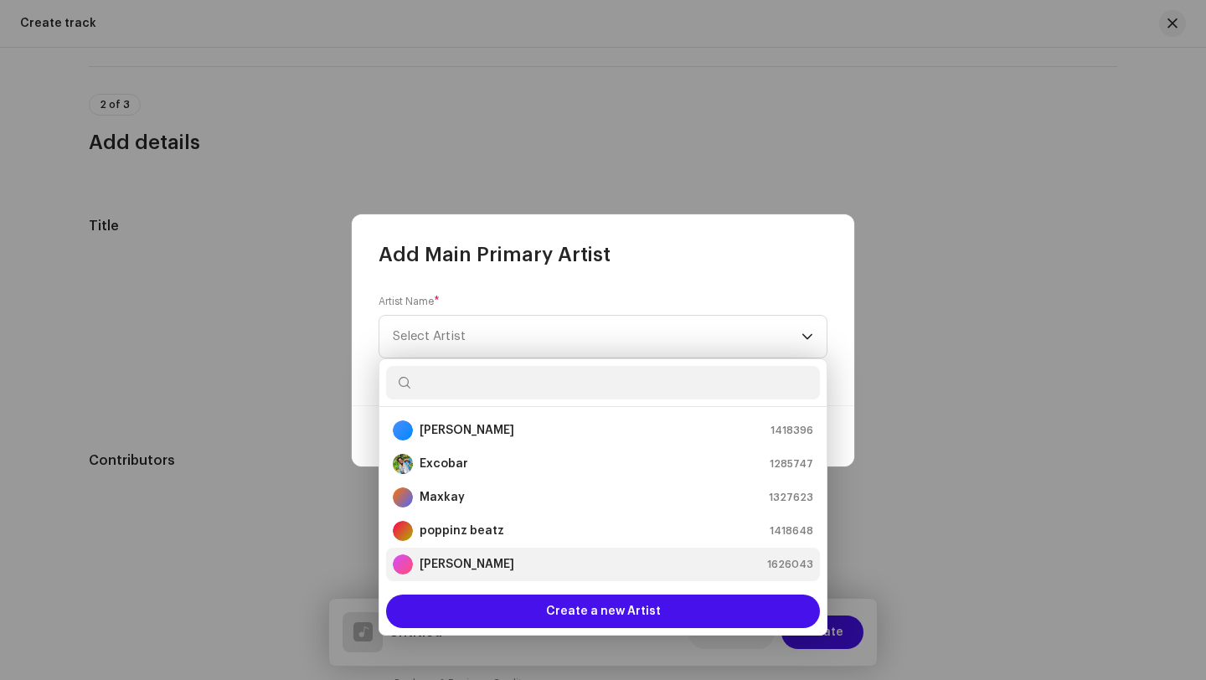
click at [493, 554] on div "RC Excobar 1626043" at bounding box center [603, 564] width 420 height 20
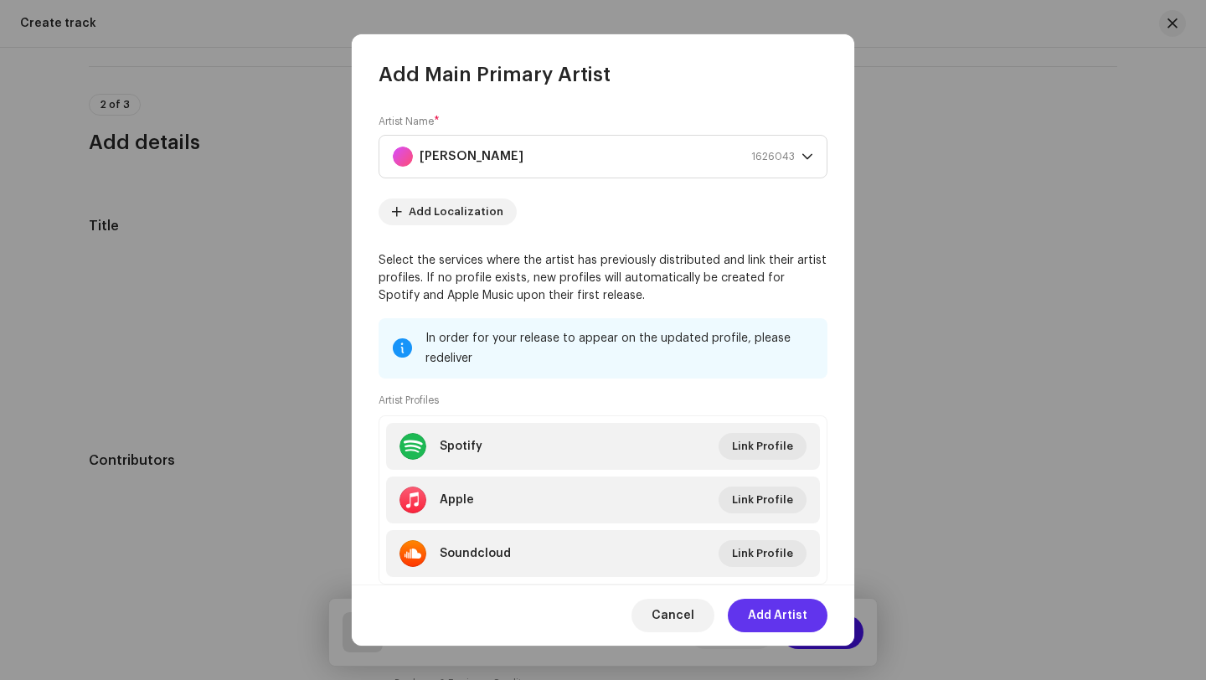
click at [755, 620] on span "Add Artist" at bounding box center [777, 615] width 59 height 33
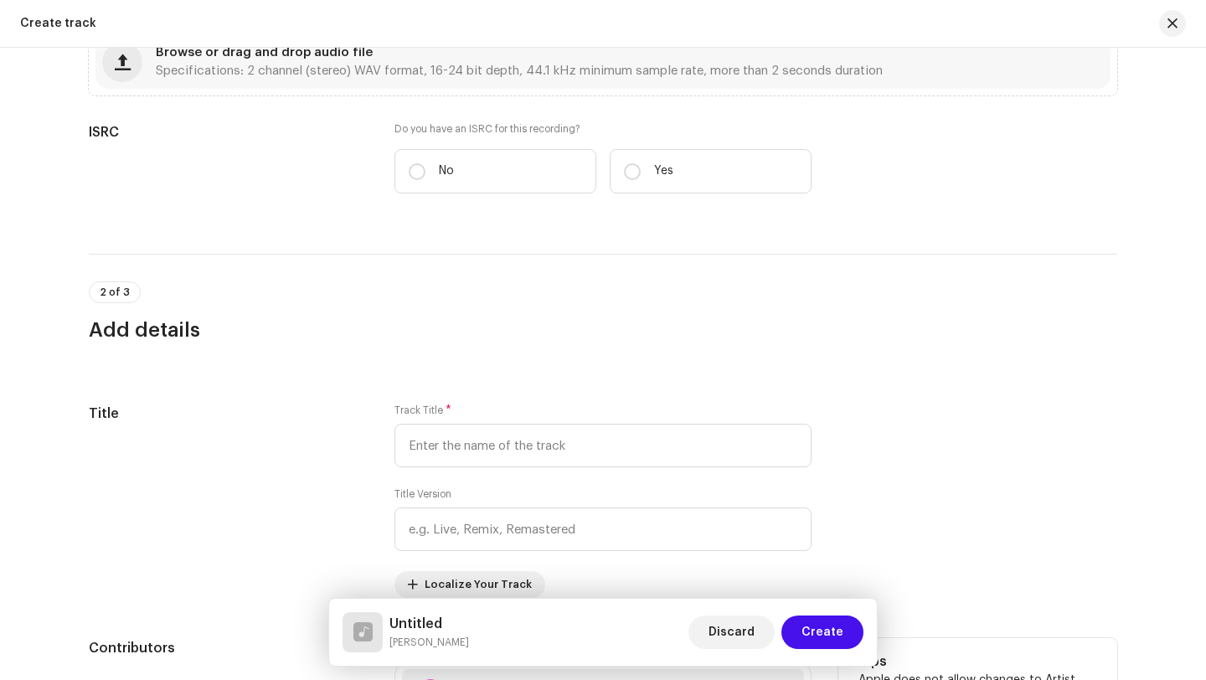
scroll to position [341, 0]
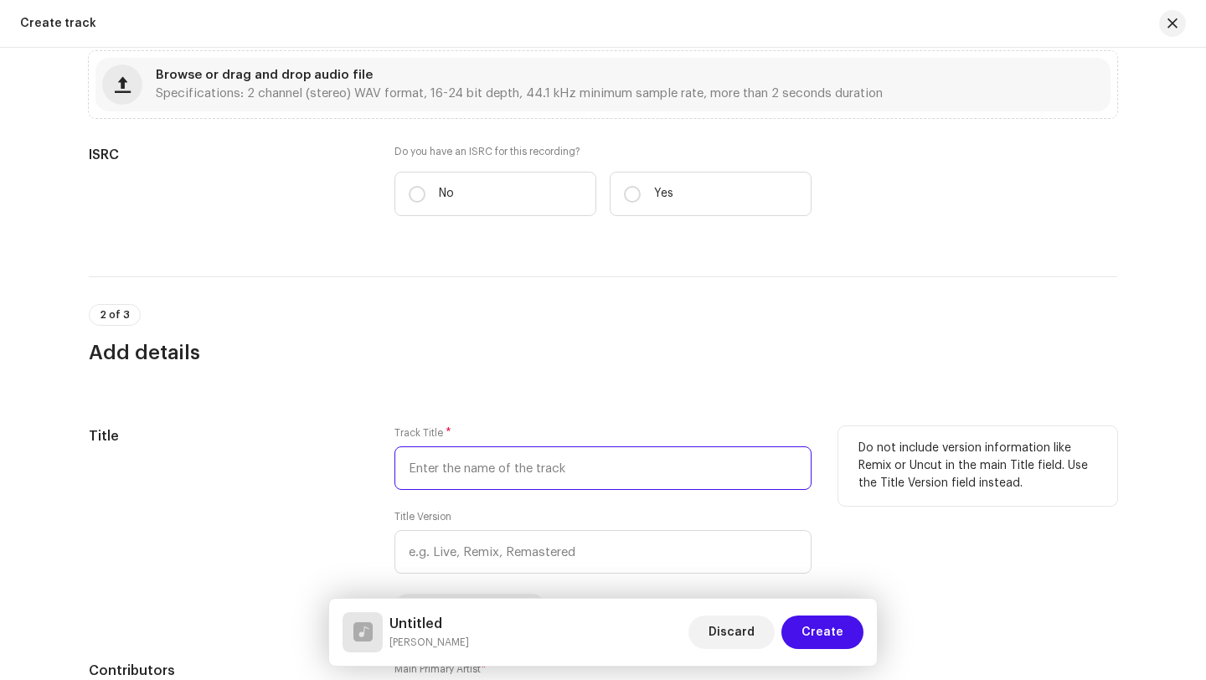
click at [751, 462] on input "text" at bounding box center [602, 468] width 417 height 44
type input "f"
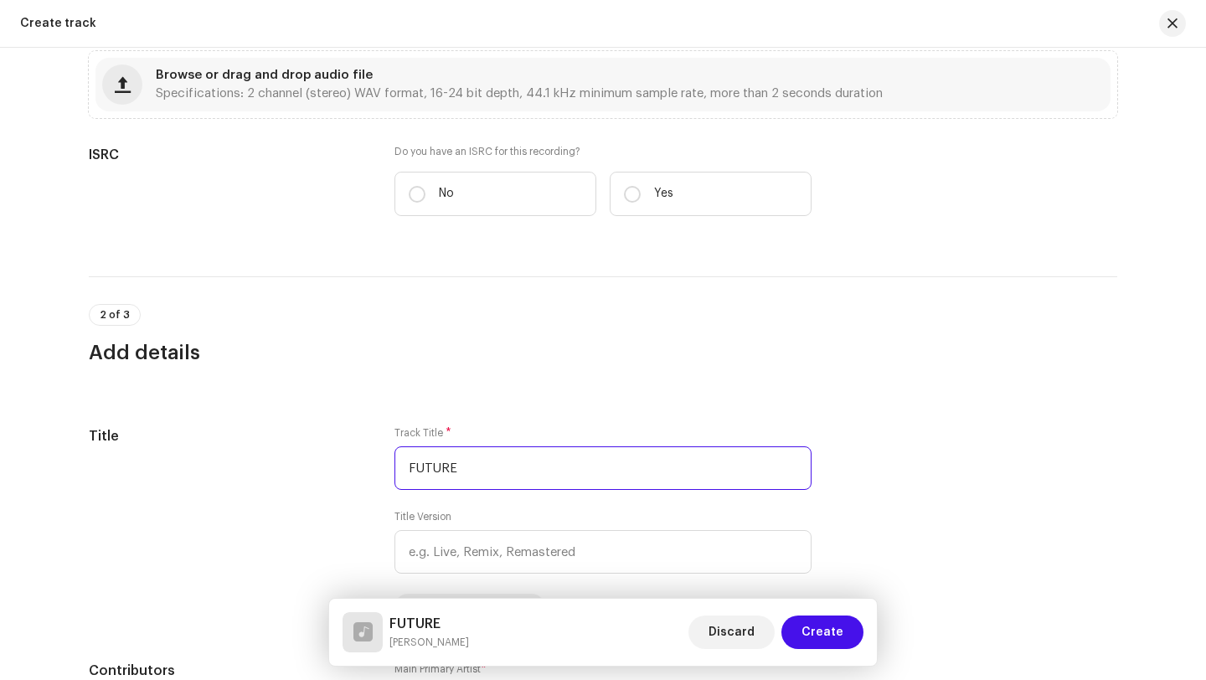
type input "FUTURE"
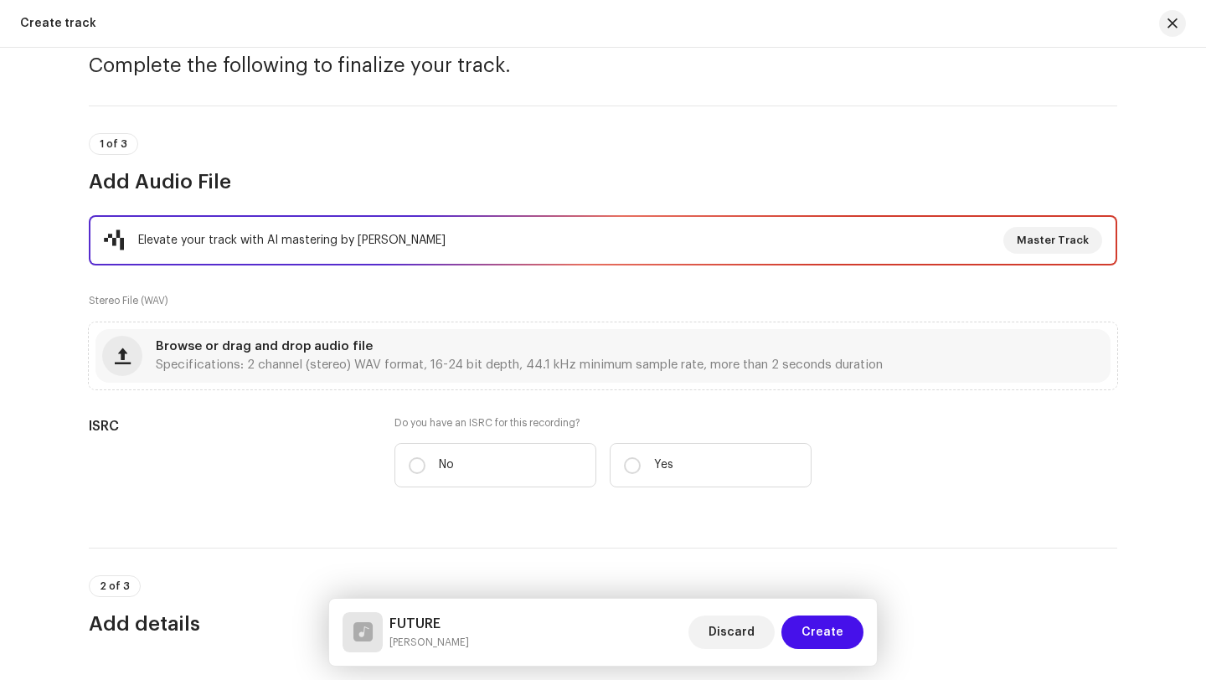
scroll to position [69, 0]
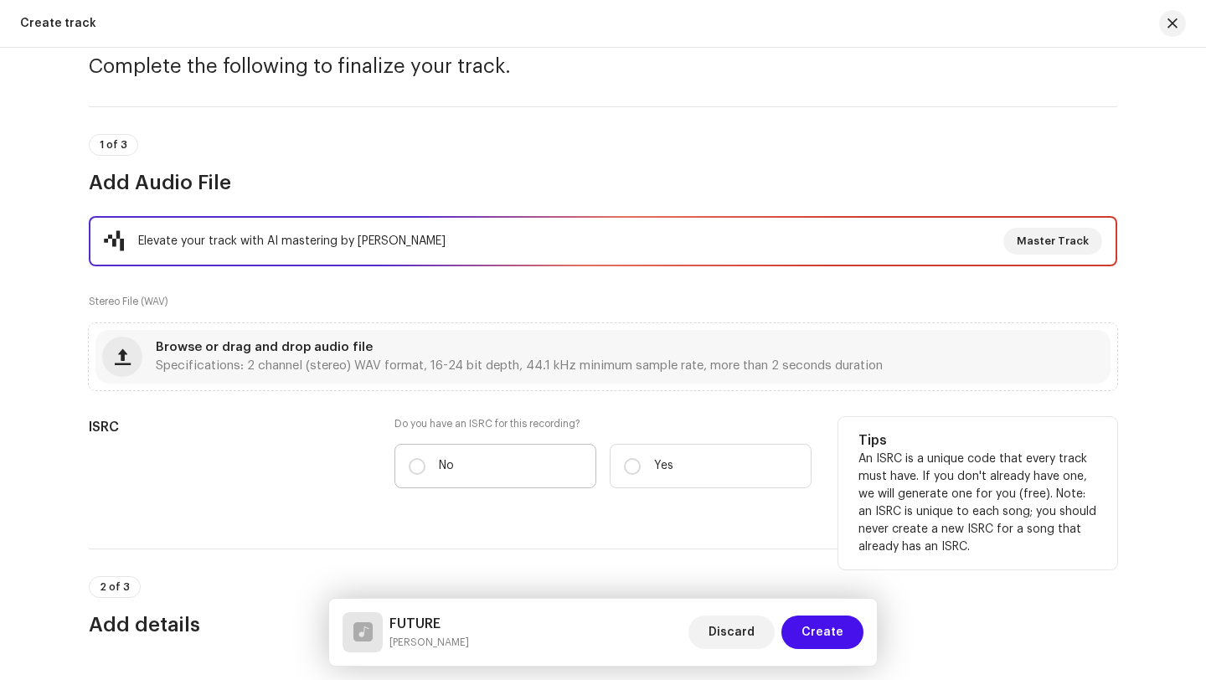
click at [445, 465] on p "No" at bounding box center [446, 466] width 15 height 18
click at [425, 465] on input "No" at bounding box center [417, 466] width 17 height 17
radio input "true"
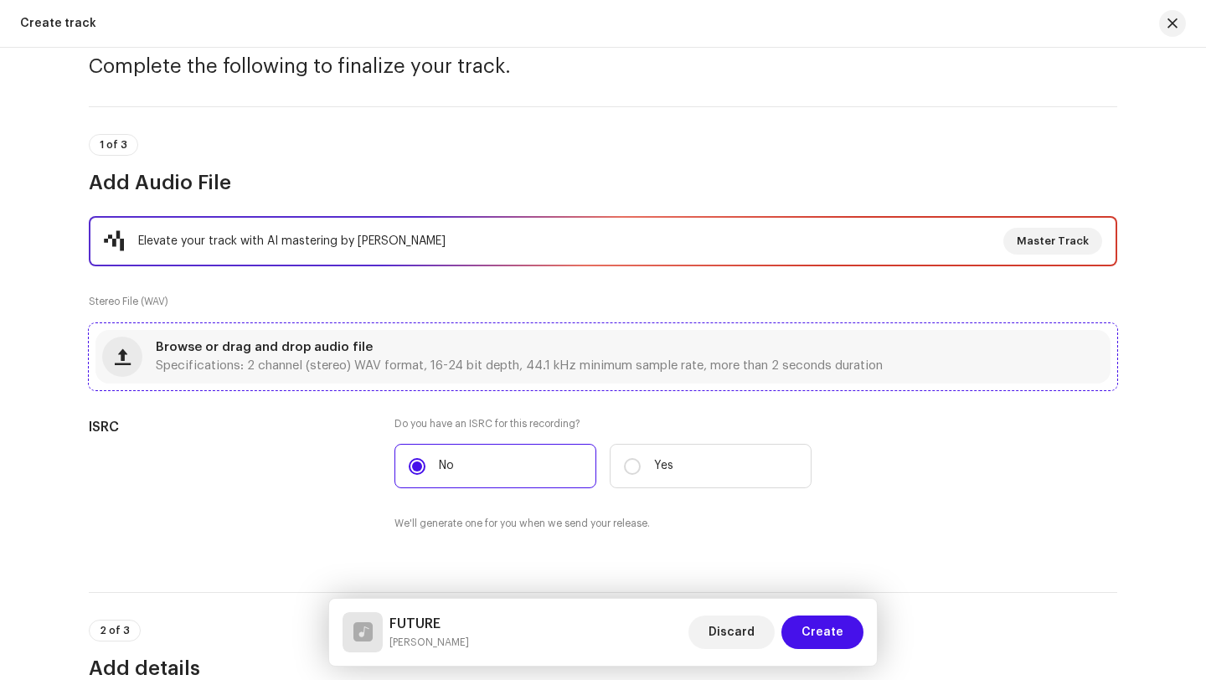
click at [370, 344] on div "Browse or drag and drop audio file Specifications: 2 channel (stereo) WAV forma…" at bounding box center [519, 357] width 727 height 30
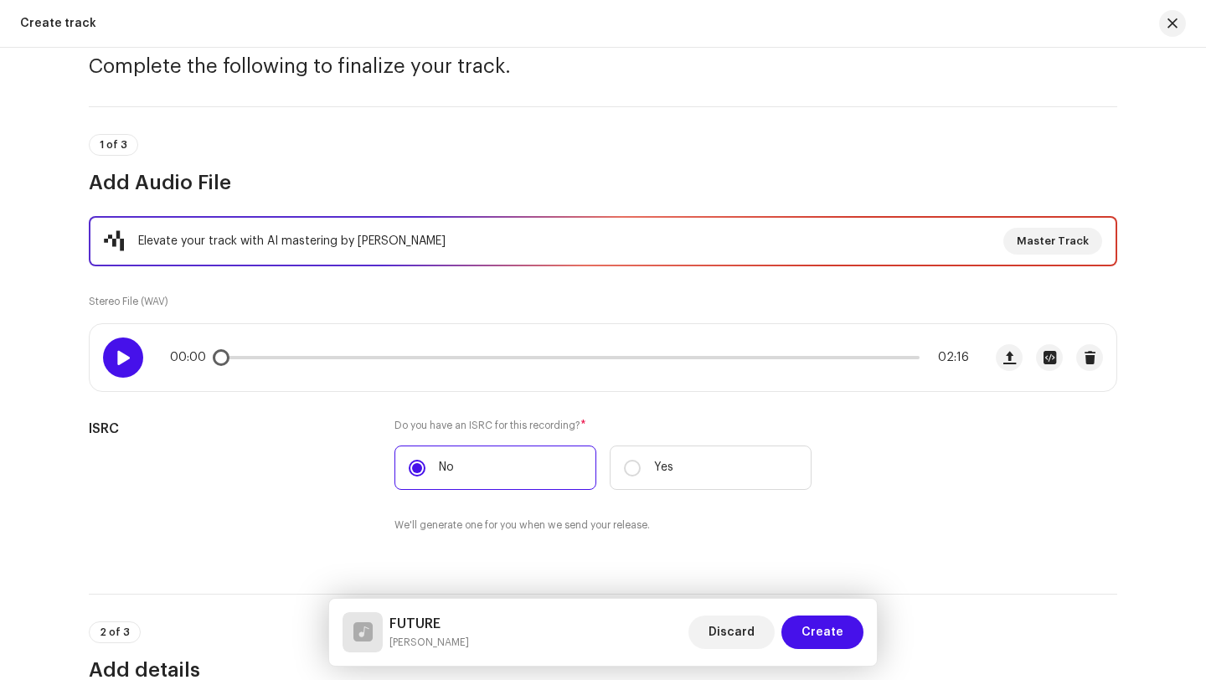
click at [116, 353] on span at bounding box center [123, 357] width 14 height 13
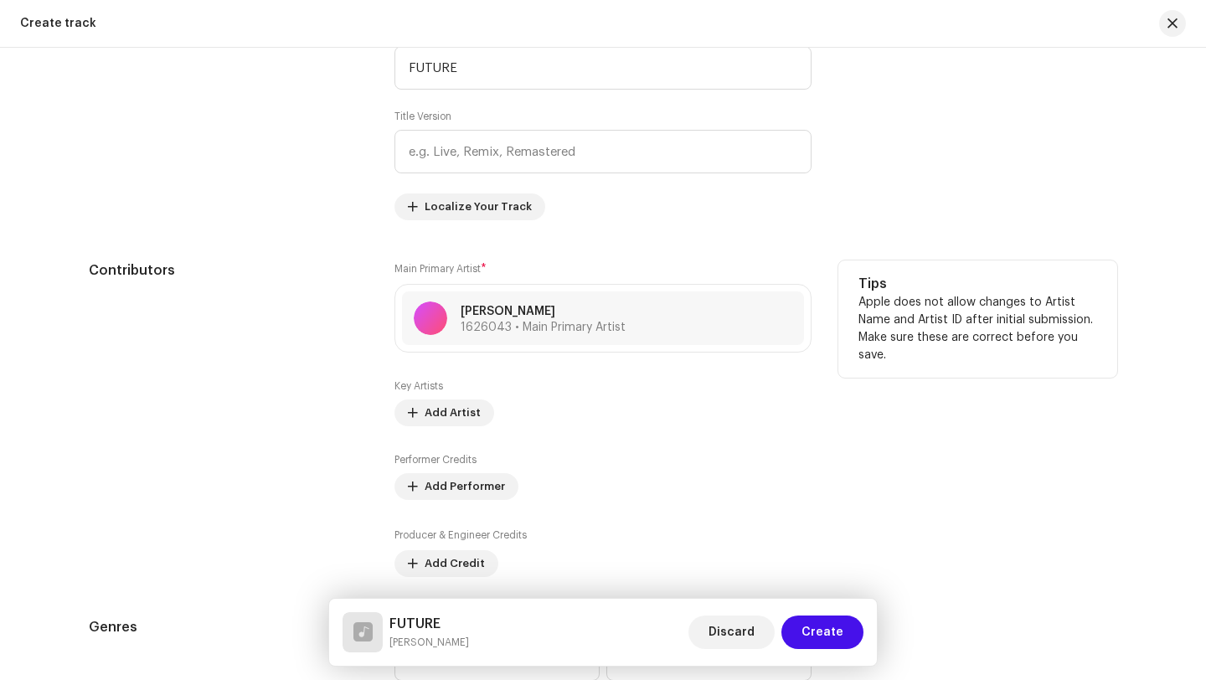
scroll to position [814, 0]
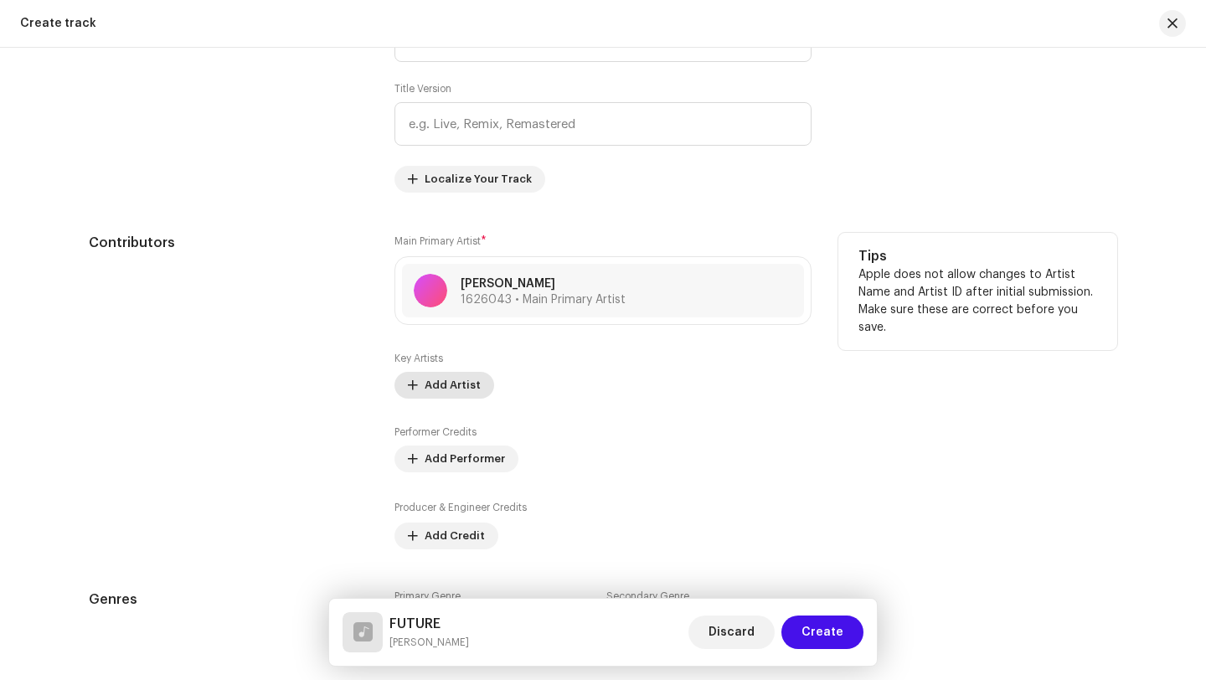
click at [420, 384] on button "Add Artist" at bounding box center [444, 385] width 100 height 27
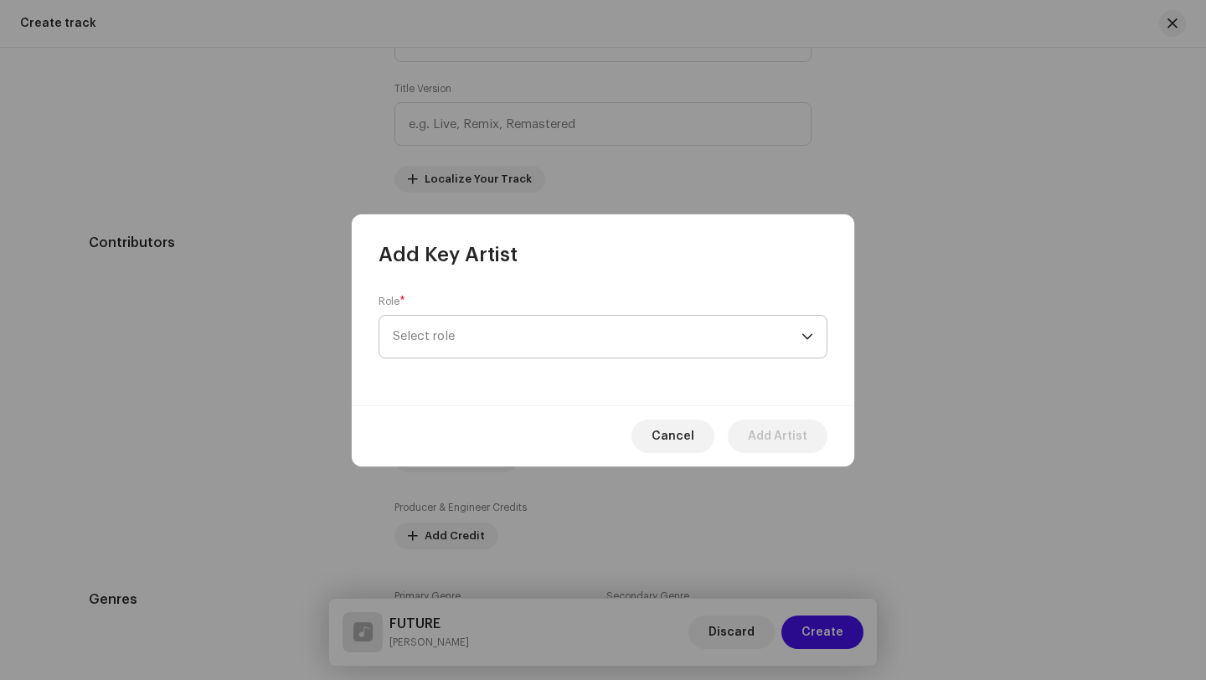
click at [446, 339] on span "Select role" at bounding box center [597, 337] width 409 height 42
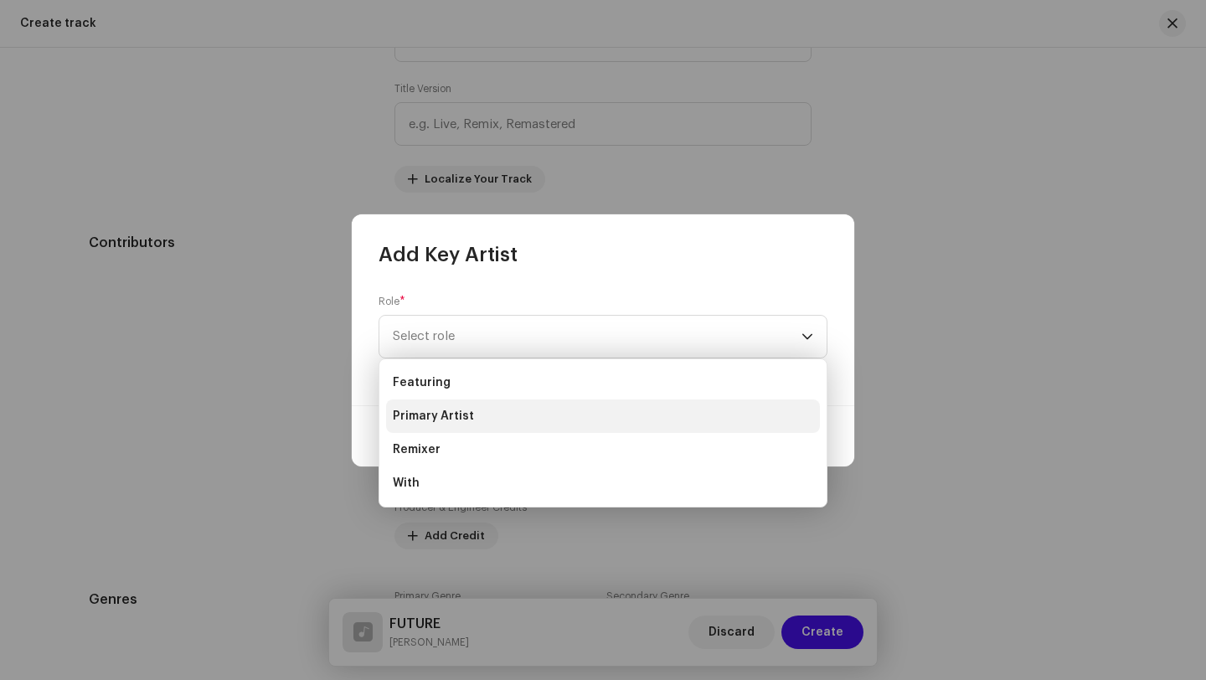
click at [448, 410] on span "Primary Artist" at bounding box center [433, 416] width 81 height 17
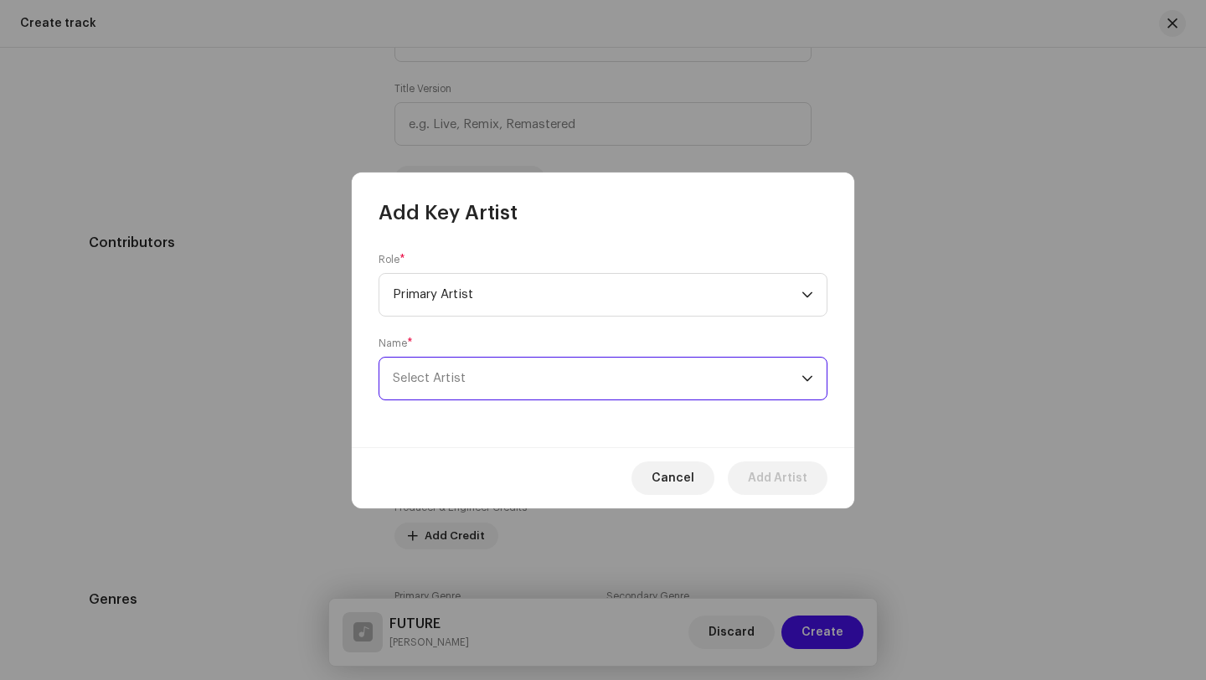
click at [450, 371] on span "Select Artist" at bounding box center [597, 379] width 409 height 42
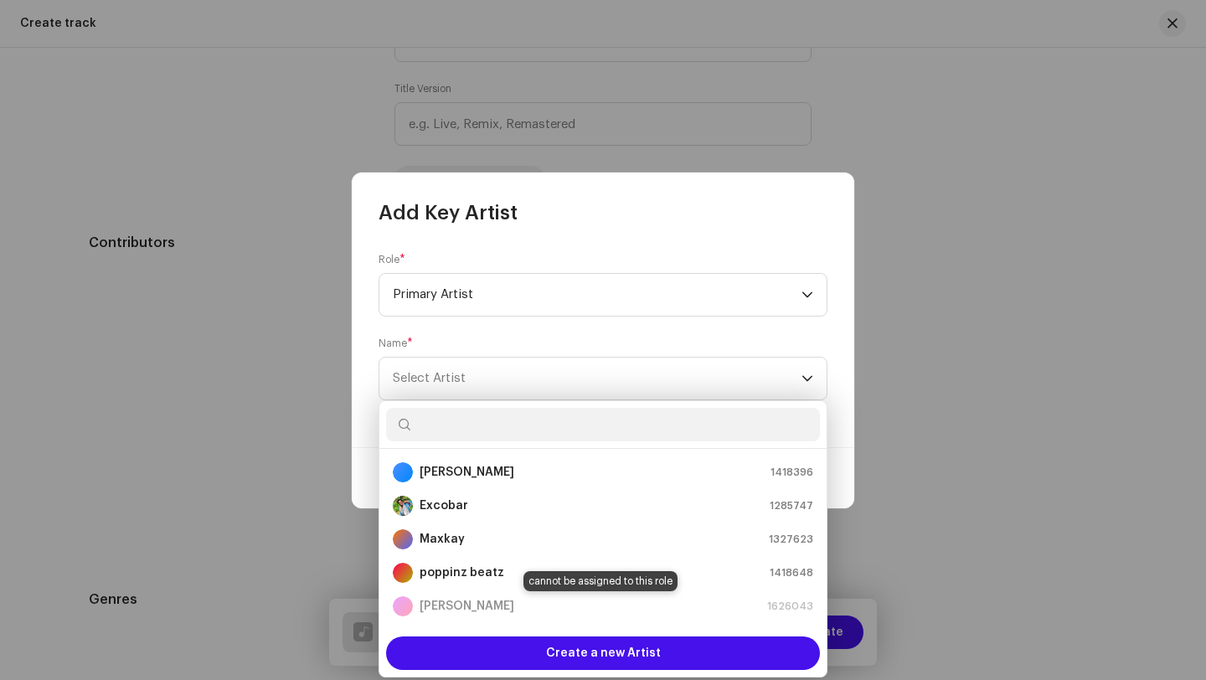
click at [457, 605] on div "RC Excobar 1626043" at bounding box center [603, 606] width 420 height 20
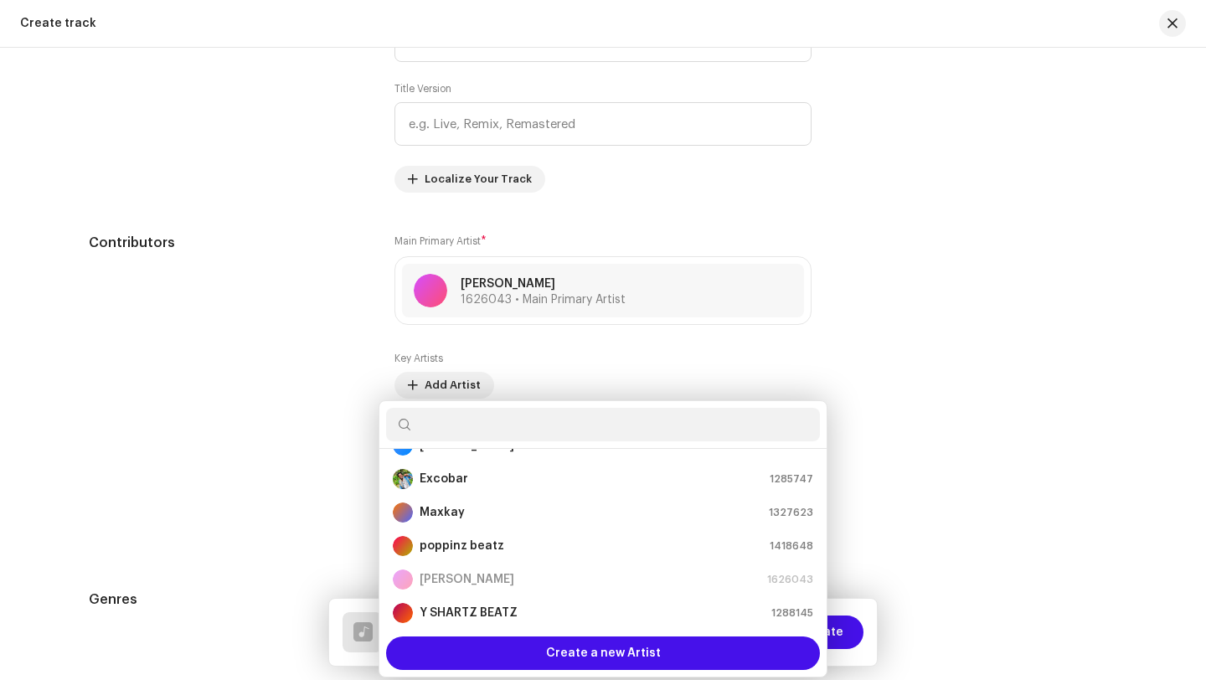
click at [916, 591] on div "Add Key Artist Role * Primary Artist Name * Select Artist Cancel Add Artist" at bounding box center [603, 340] width 1206 height 680
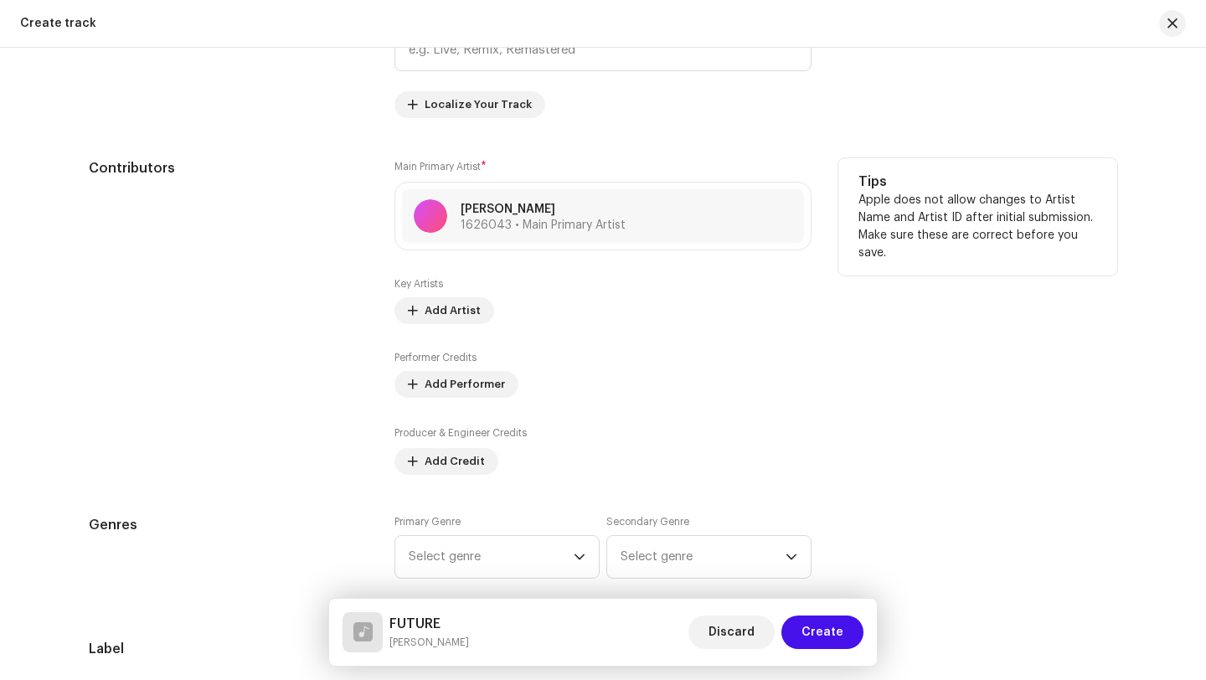
scroll to position [891, 0]
click at [425, 377] on span "Add Performer" at bounding box center [465, 381] width 80 height 33
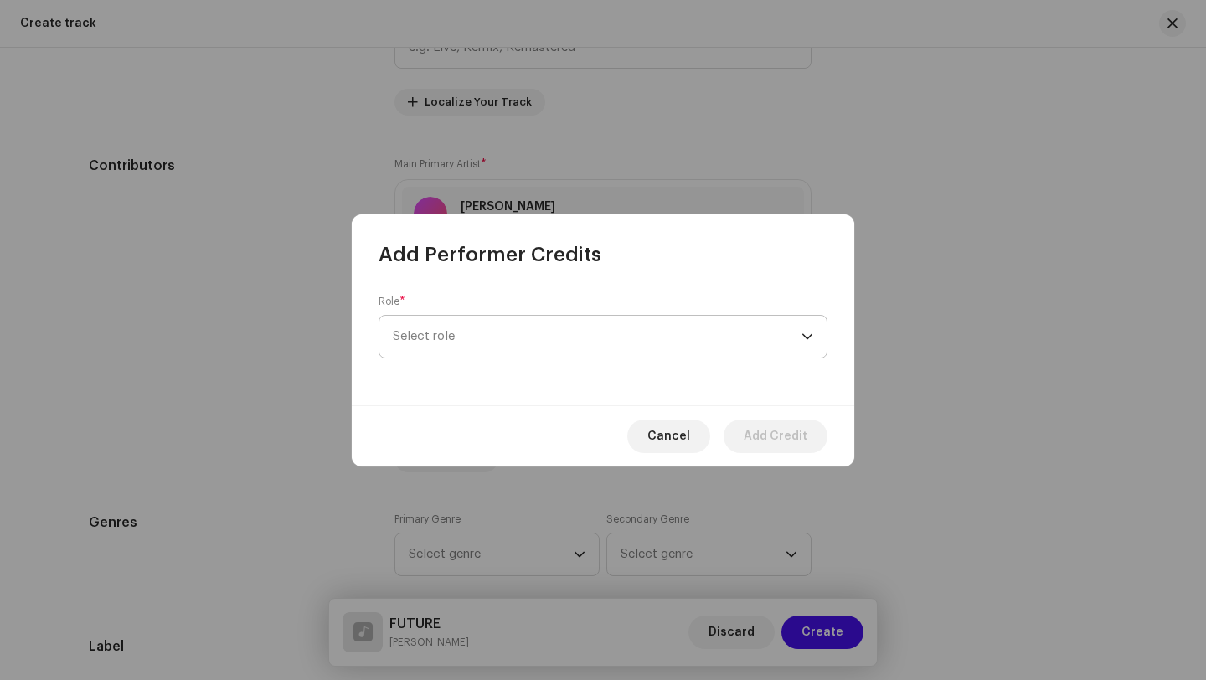
click at [486, 327] on span "Select role" at bounding box center [597, 337] width 409 height 42
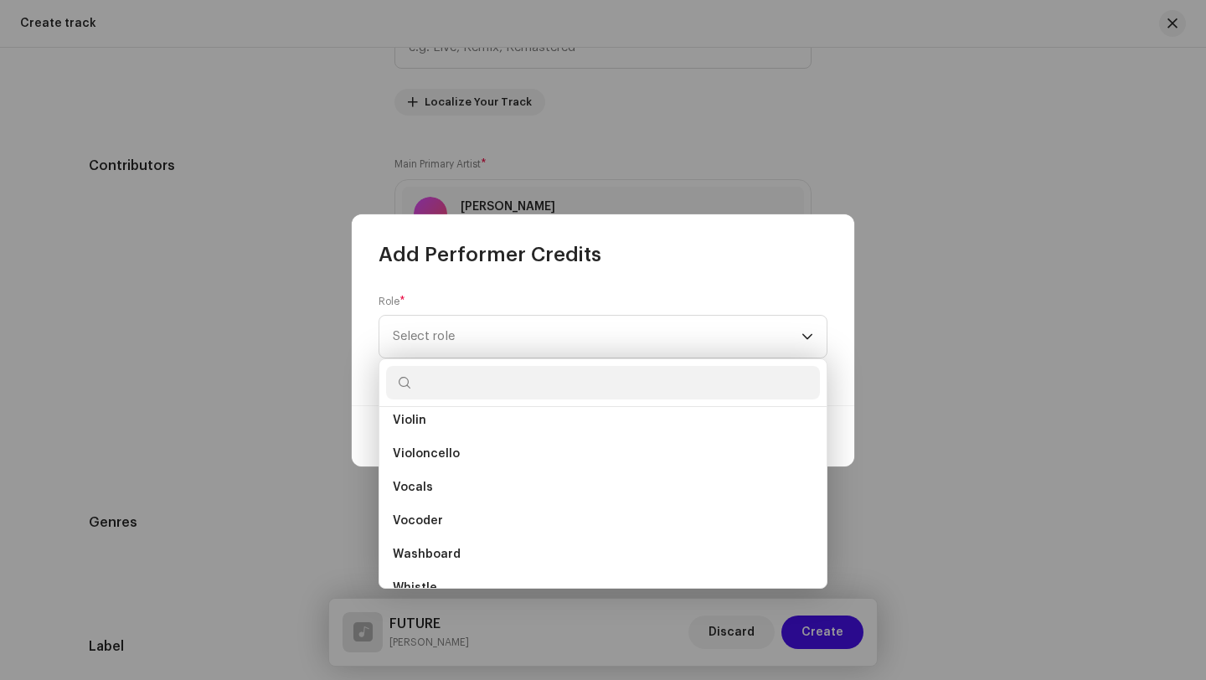
scroll to position [11983, 0]
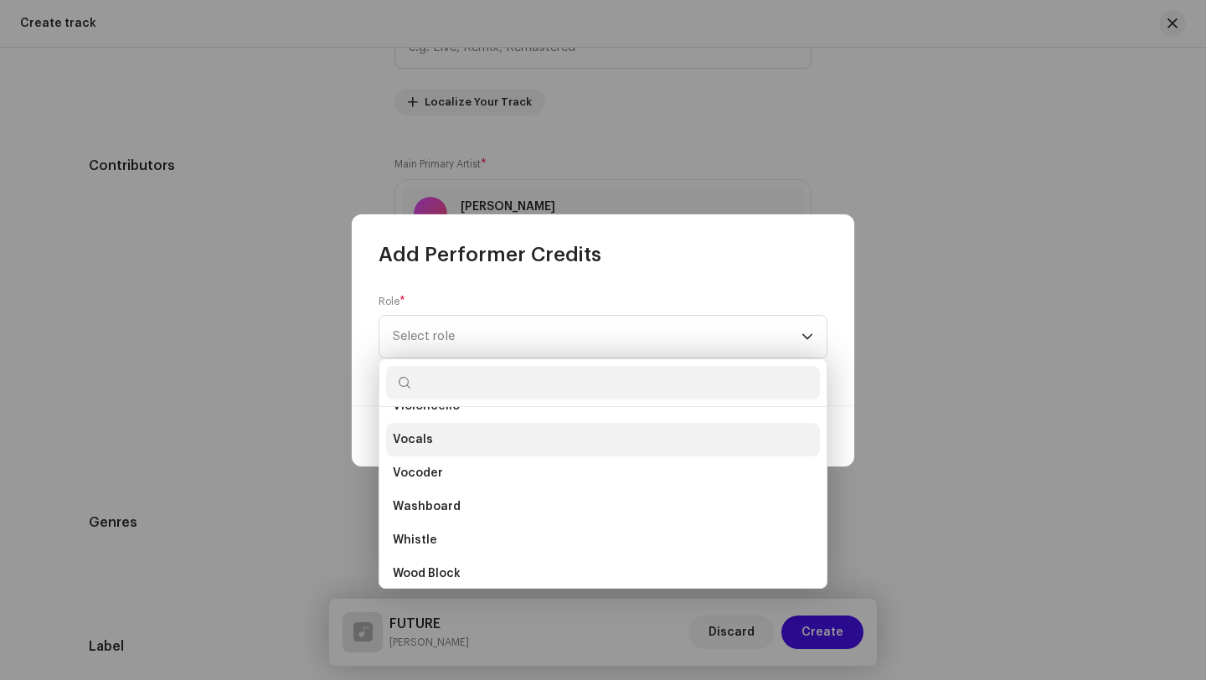
click at [451, 443] on li "Vocals" at bounding box center [603, 439] width 434 height 33
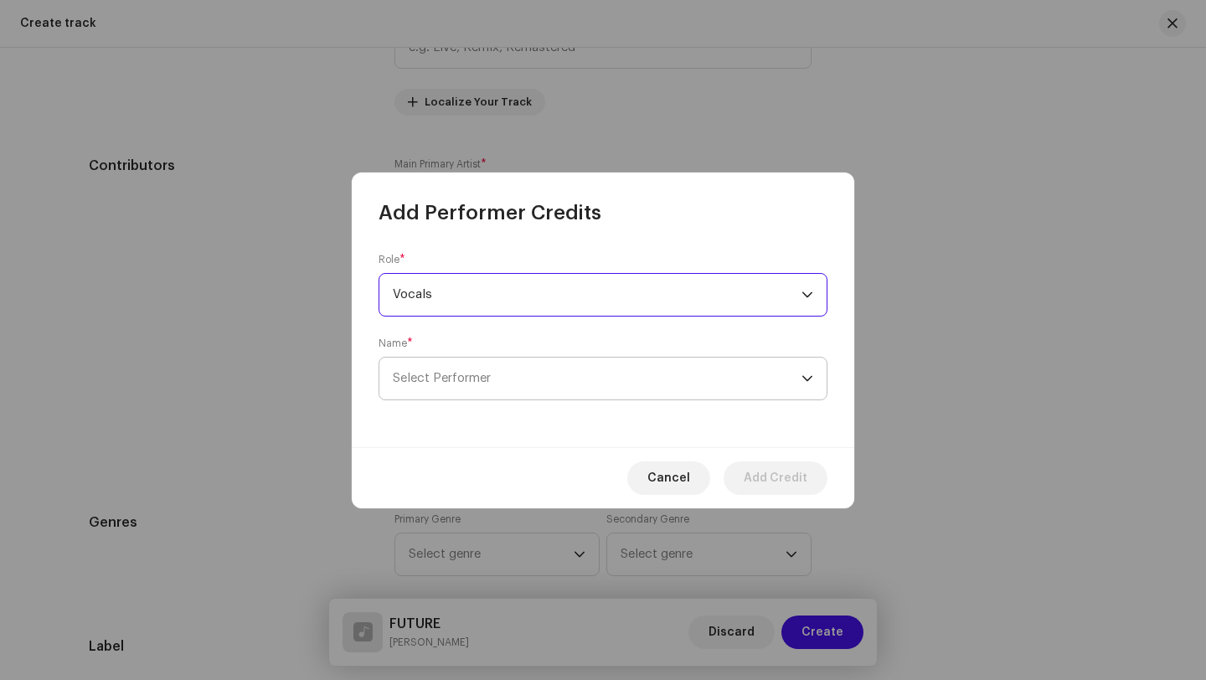
click at [475, 372] on span "Select Performer" at bounding box center [442, 378] width 98 height 13
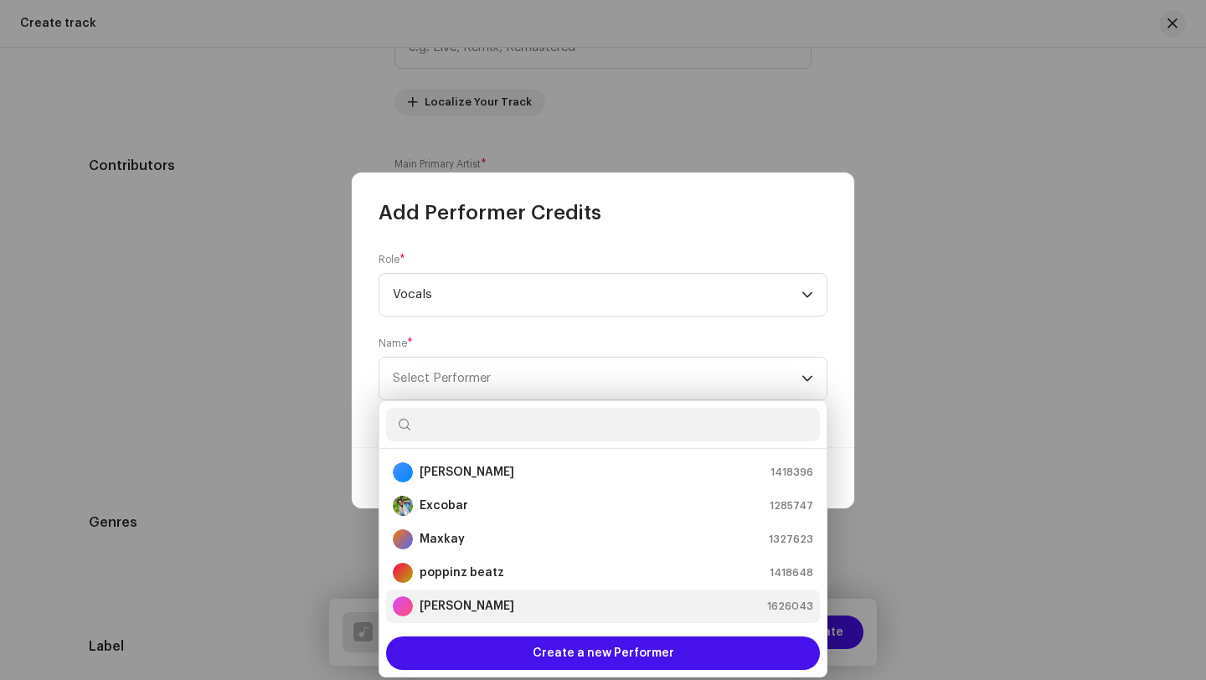
click at [450, 611] on strong "[PERSON_NAME]" at bounding box center [467, 606] width 95 height 17
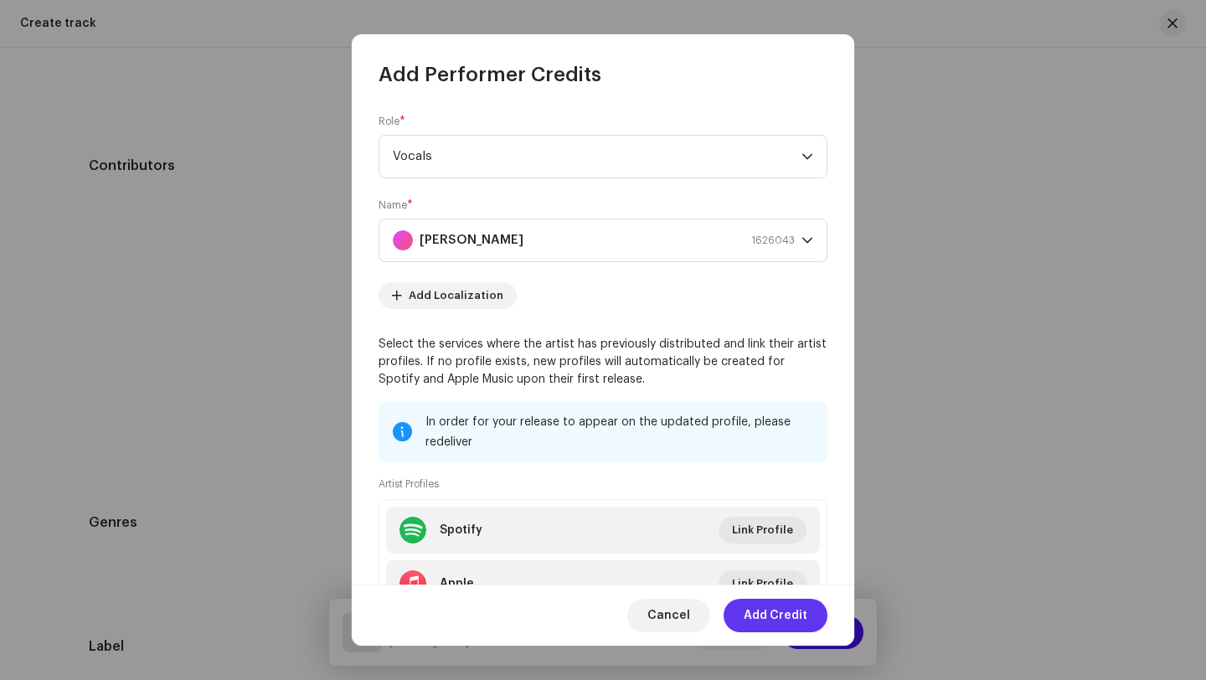
click at [775, 618] on span "Add Credit" at bounding box center [776, 615] width 64 height 33
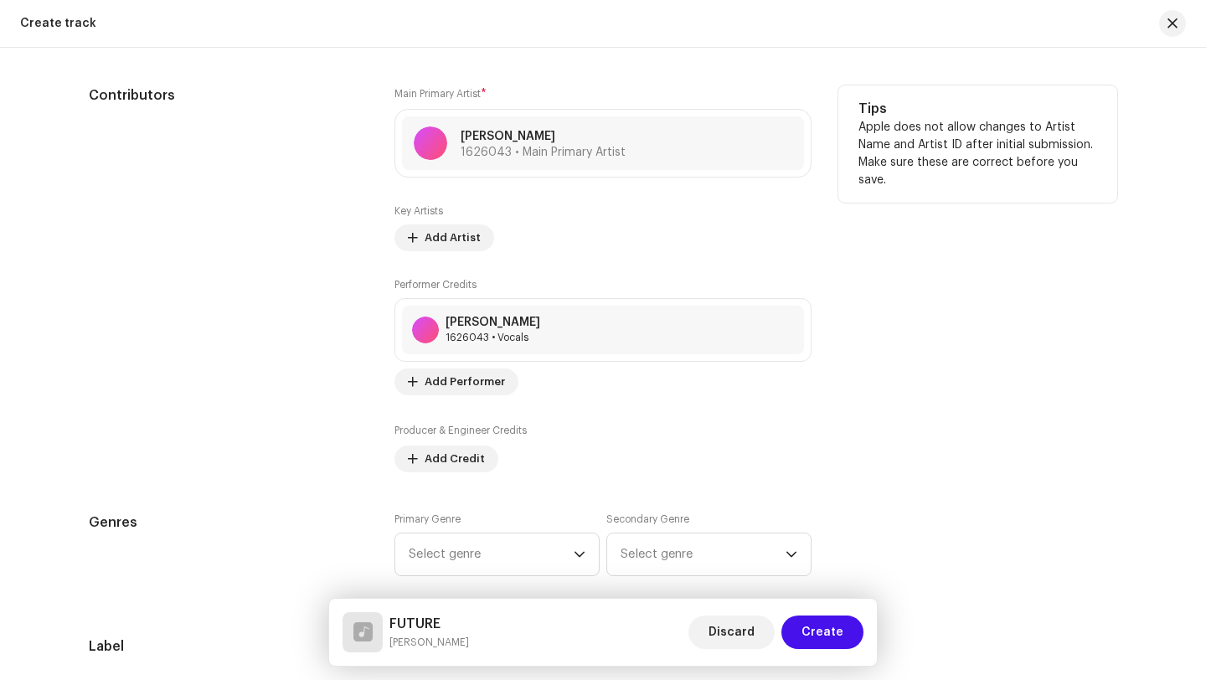
scroll to position [974, 0]
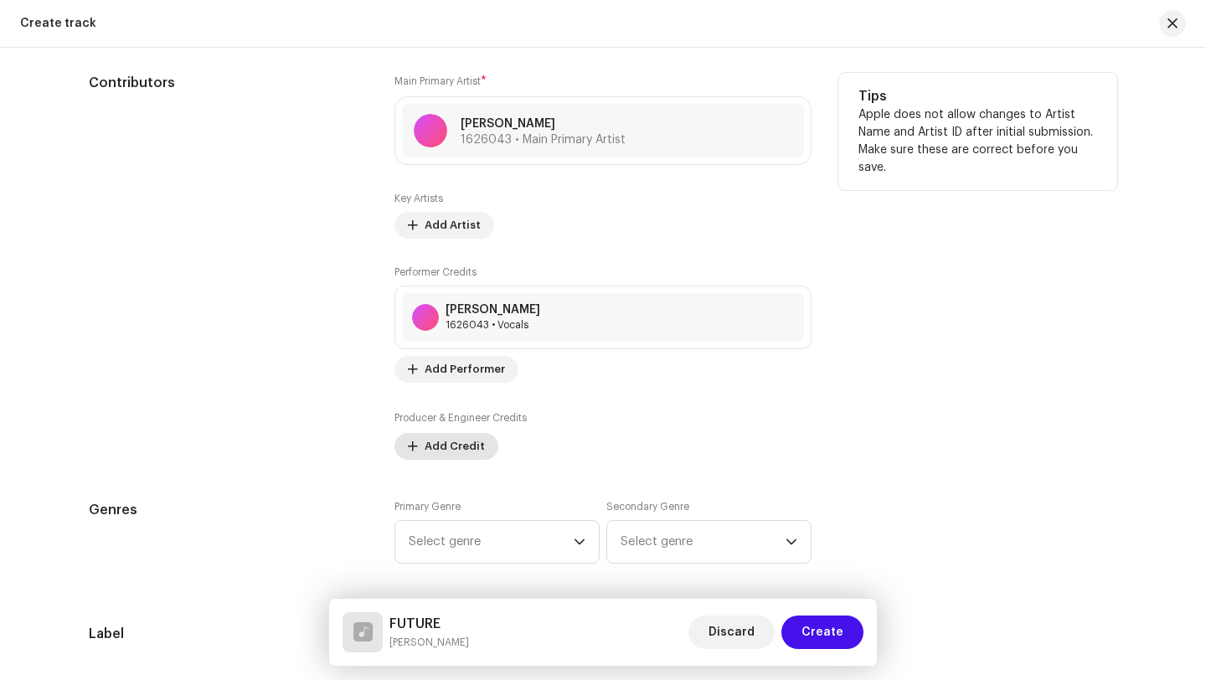
click at [443, 448] on span "Add Credit" at bounding box center [455, 446] width 60 height 33
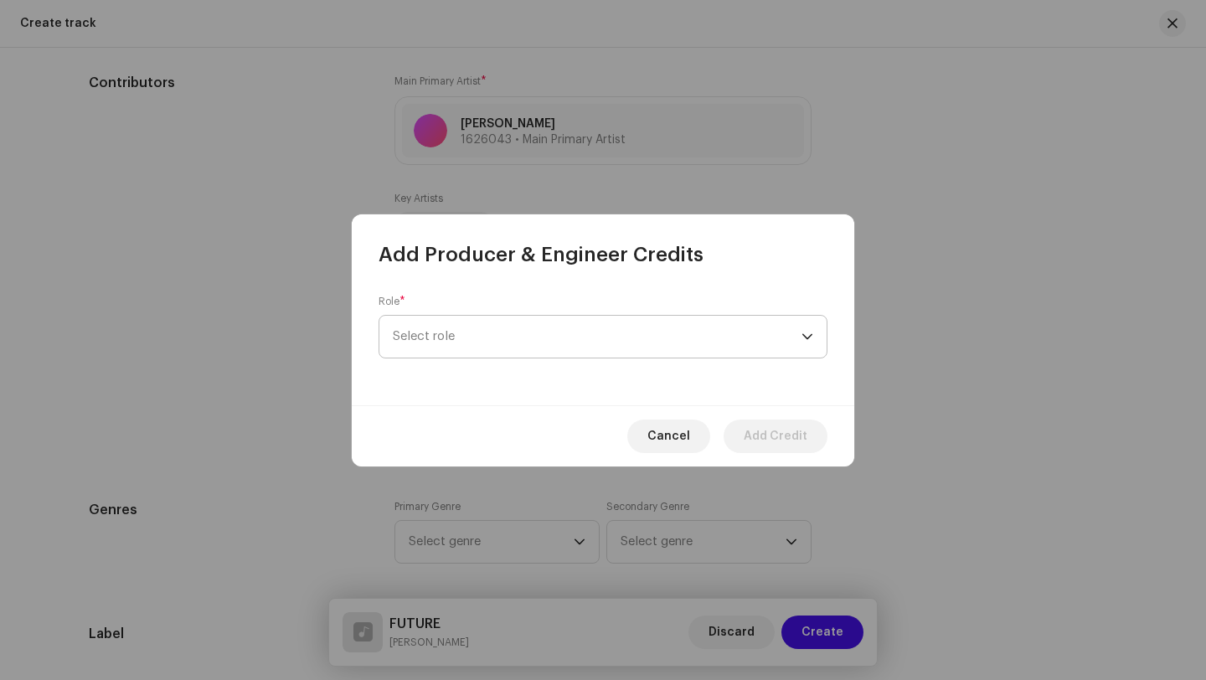
click at [523, 350] on span "Select role" at bounding box center [597, 337] width 409 height 42
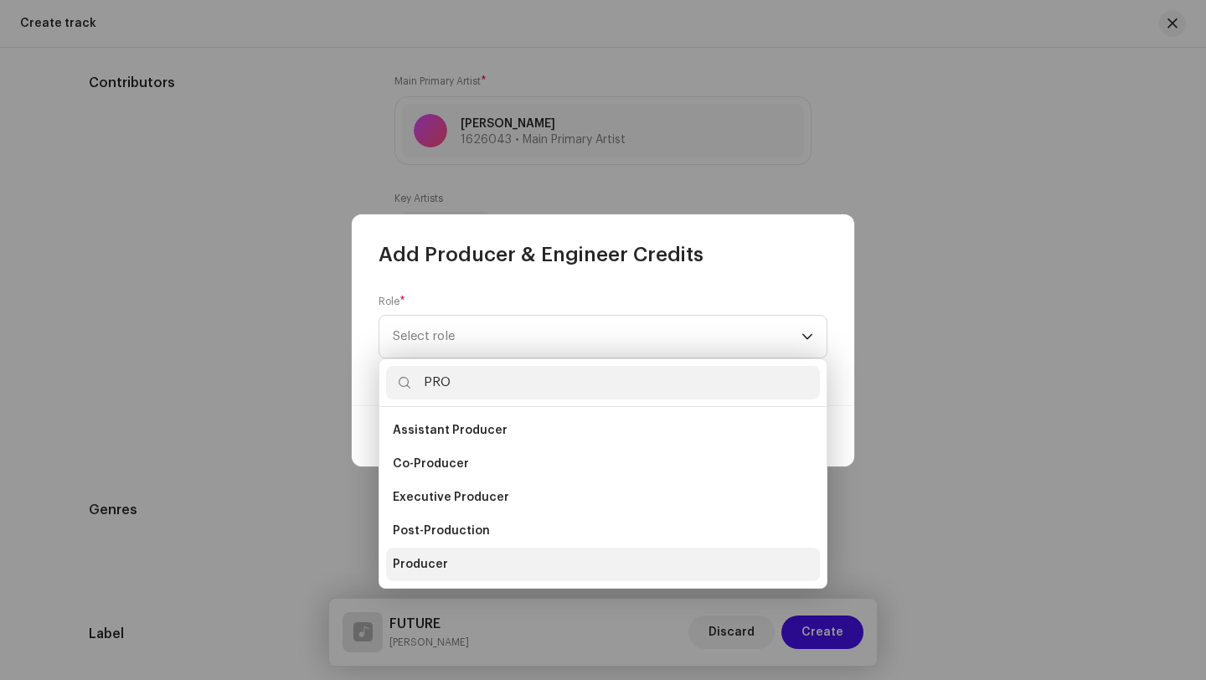
type input "PRO"
click at [453, 571] on li "Producer" at bounding box center [603, 564] width 434 height 33
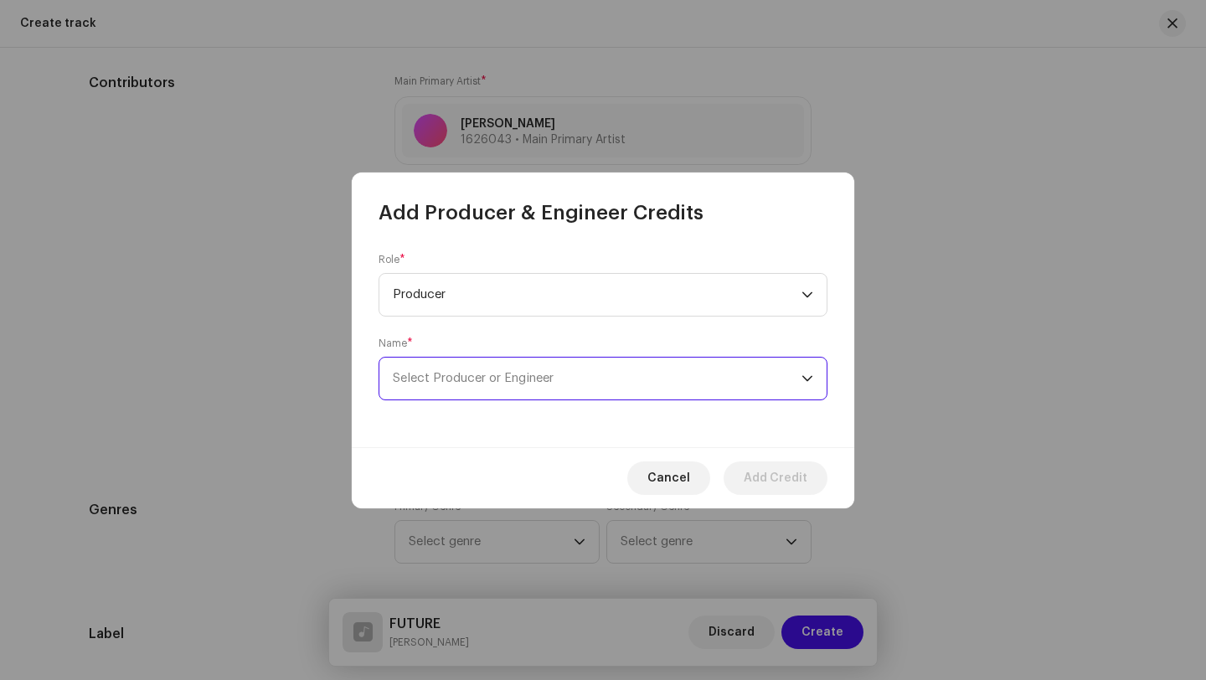
click at [566, 375] on span "Select Producer or Engineer" at bounding box center [597, 379] width 409 height 42
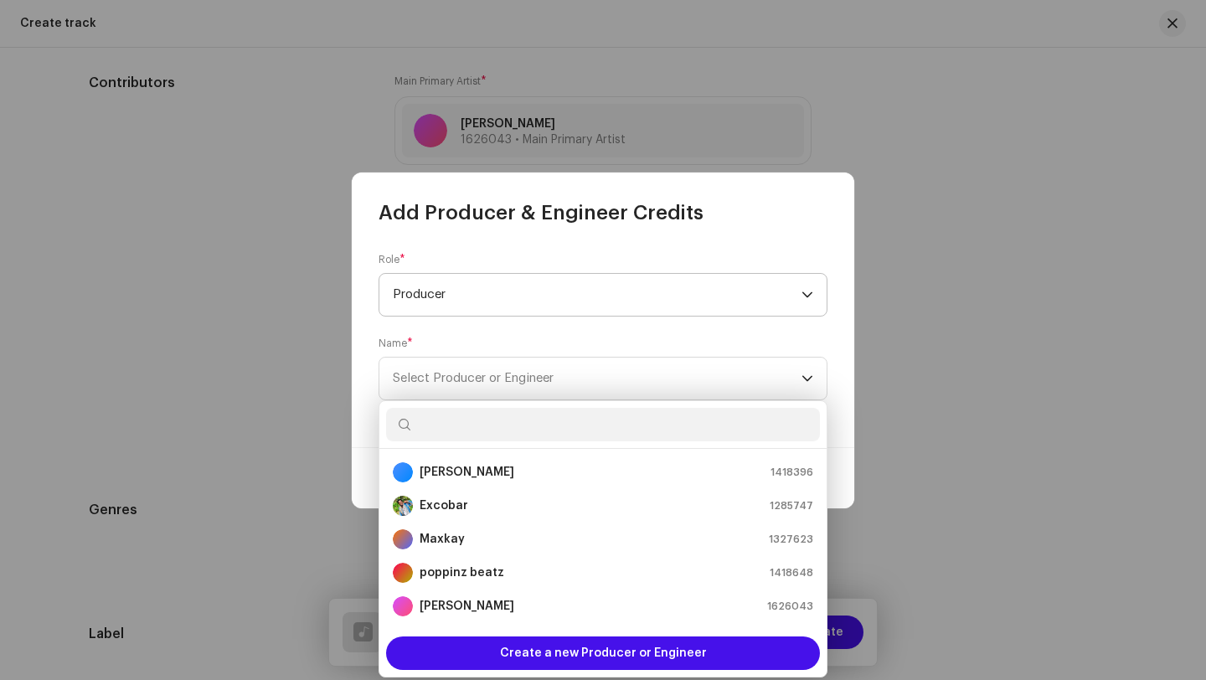
click at [510, 295] on span "Producer" at bounding box center [597, 295] width 409 height 42
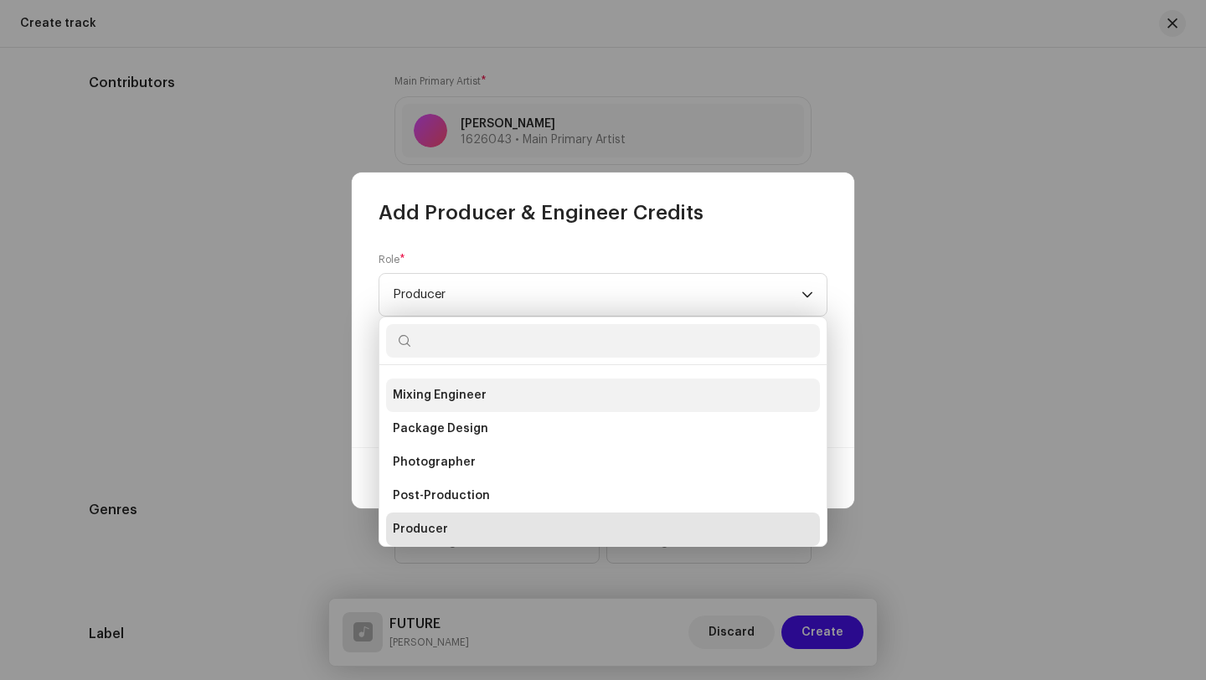
scroll to position [509, 0]
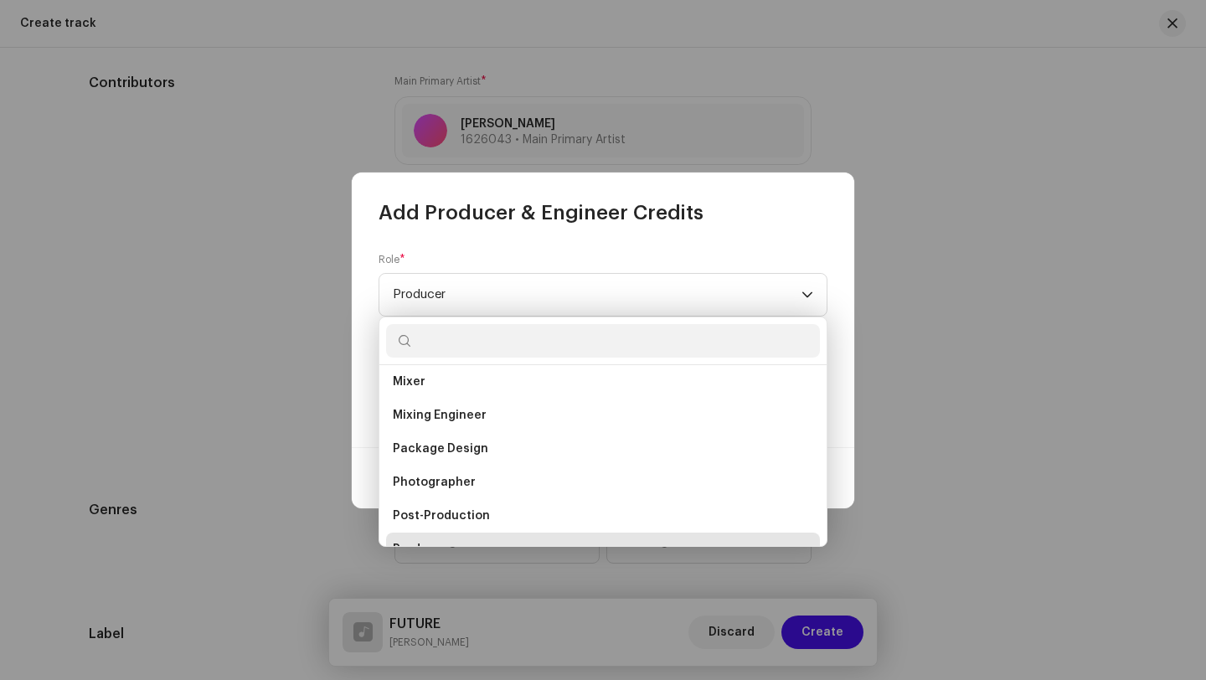
type input "M"
click at [363, 425] on div "Role * Producer Name * Select Producer or Engineer" at bounding box center [603, 336] width 502 height 221
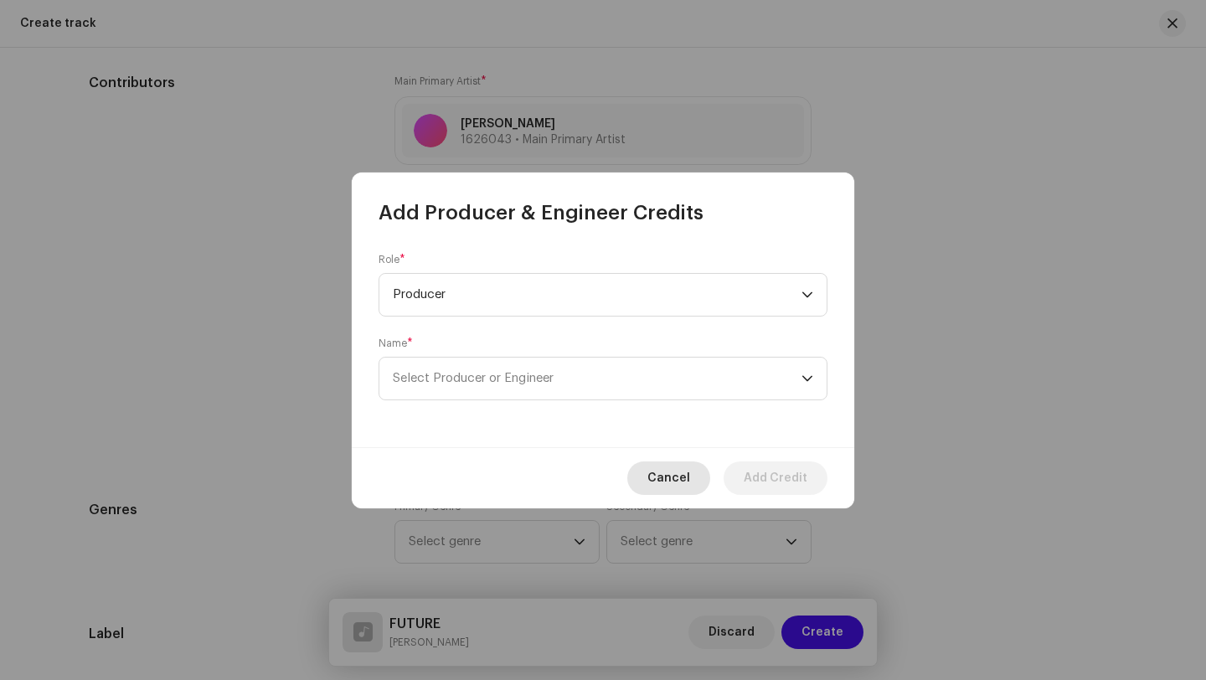
click at [676, 478] on span "Cancel" at bounding box center [668, 477] width 43 height 33
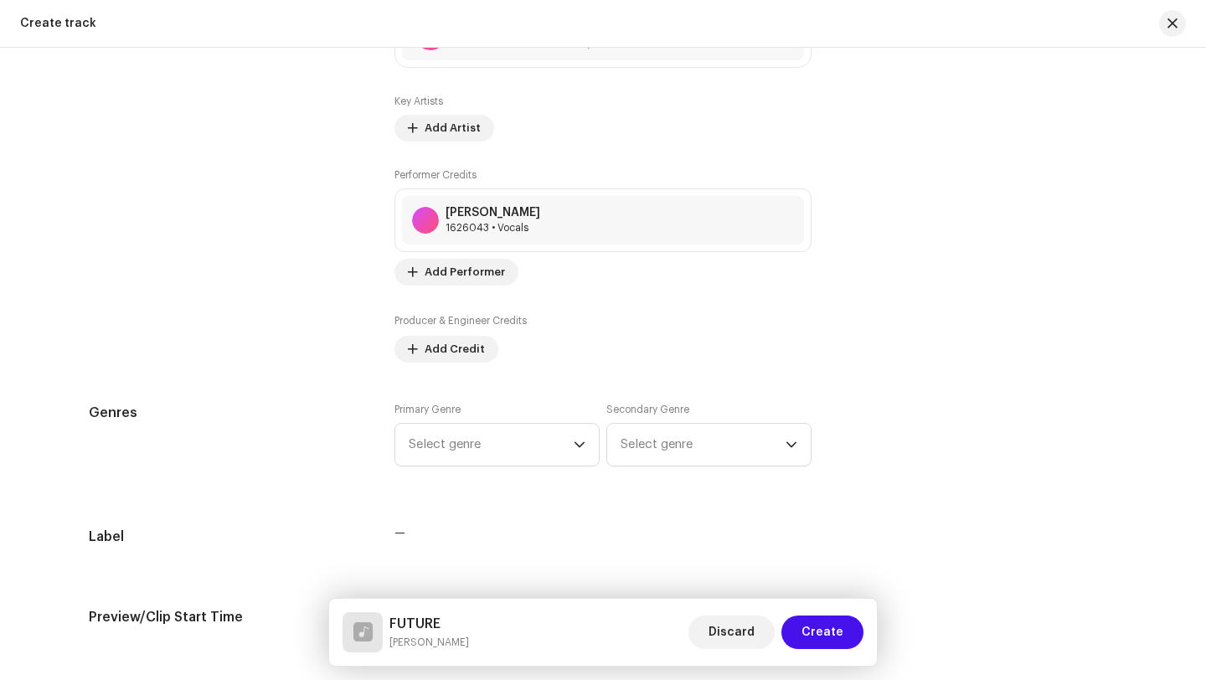
scroll to position [1073, 0]
click at [559, 438] on span "Select genre" at bounding box center [491, 443] width 165 height 42
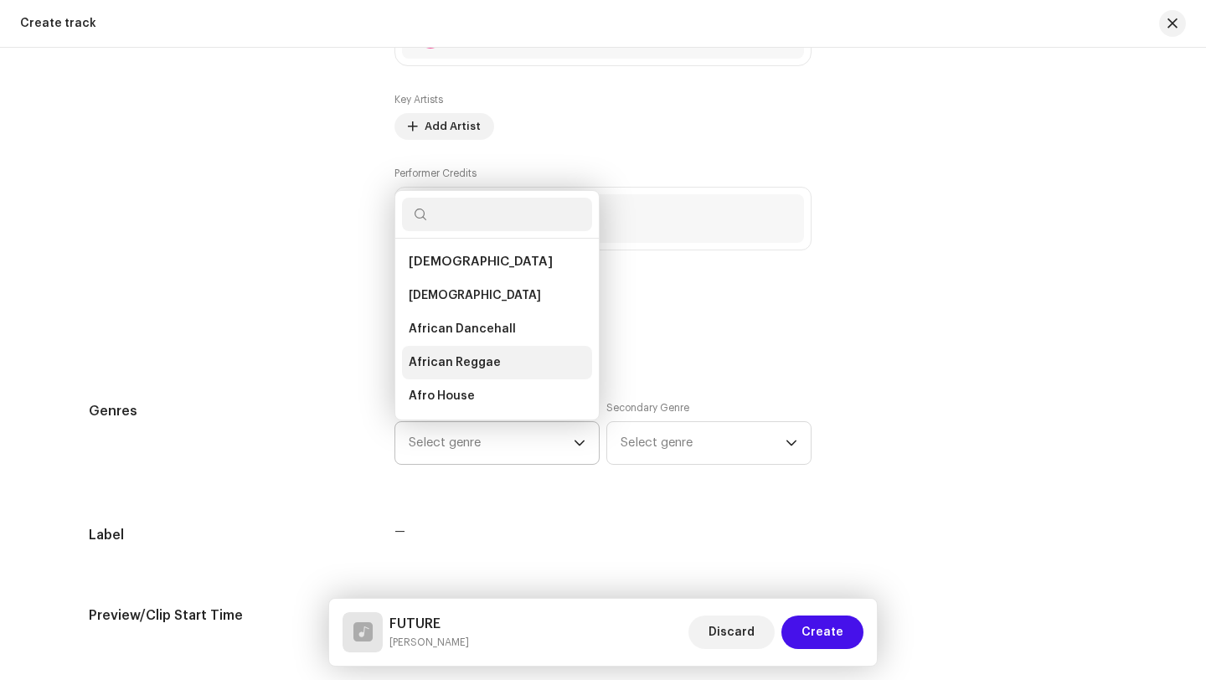
scroll to position [27, 0]
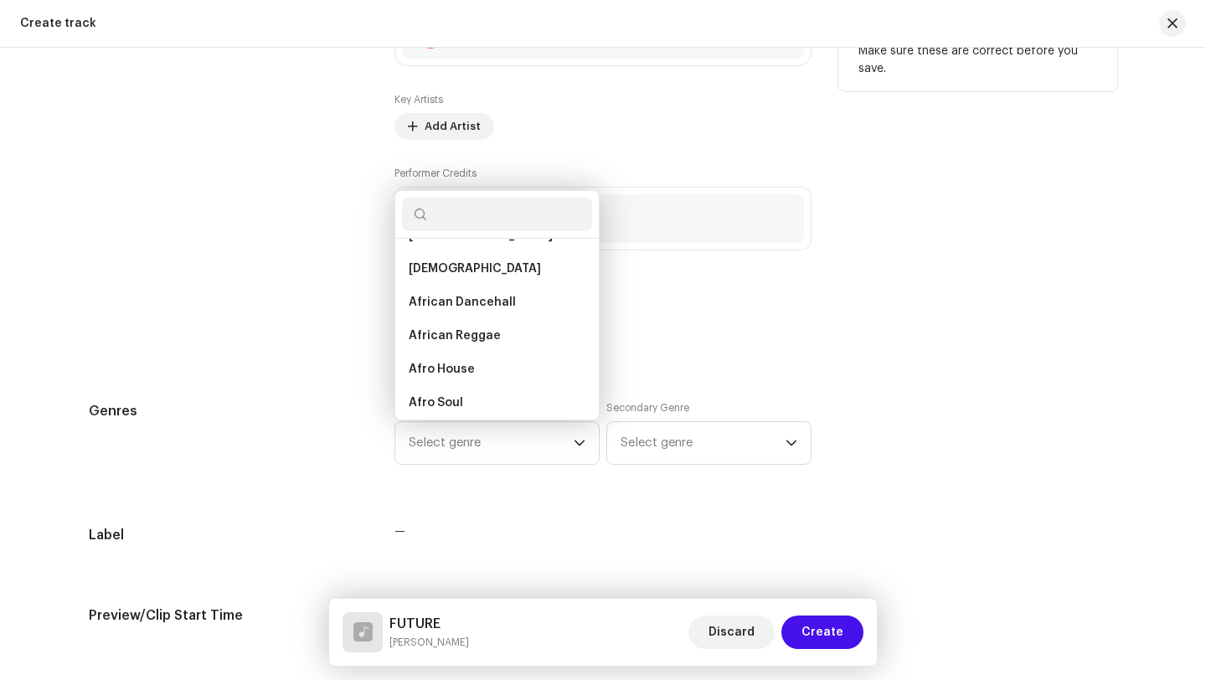
click at [662, 331] on div "Producer & Engineer Credits Add Credit" at bounding box center [602, 336] width 417 height 50
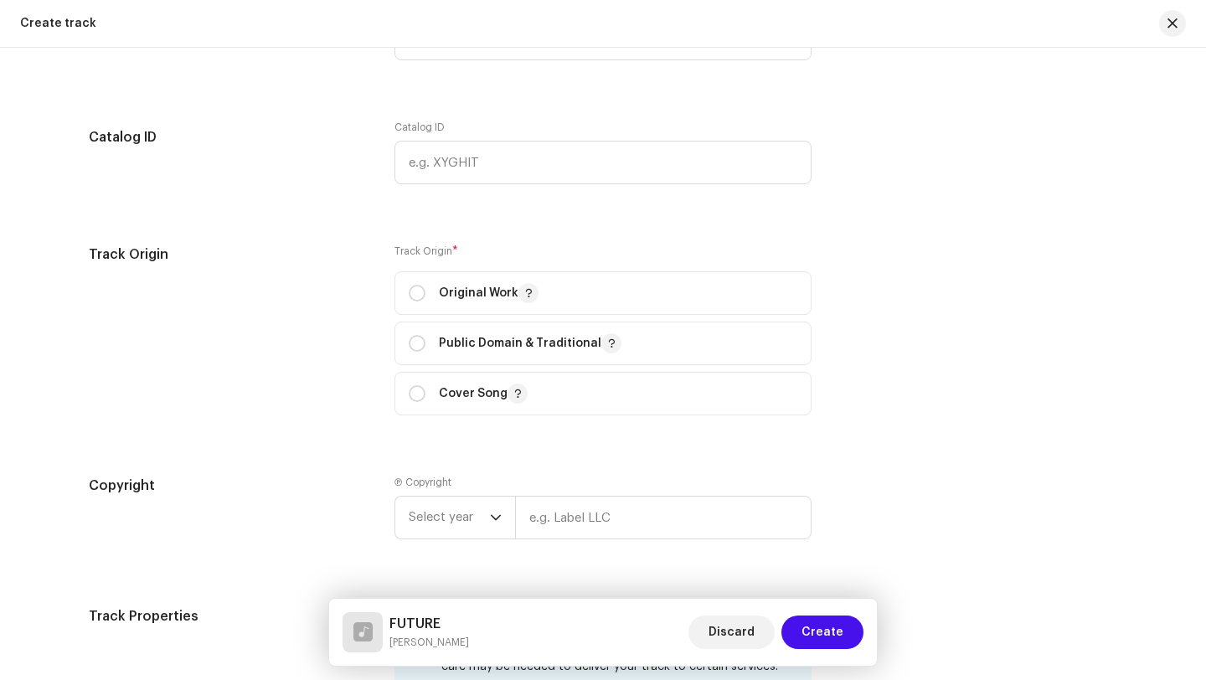
scroll to position [1723, 0]
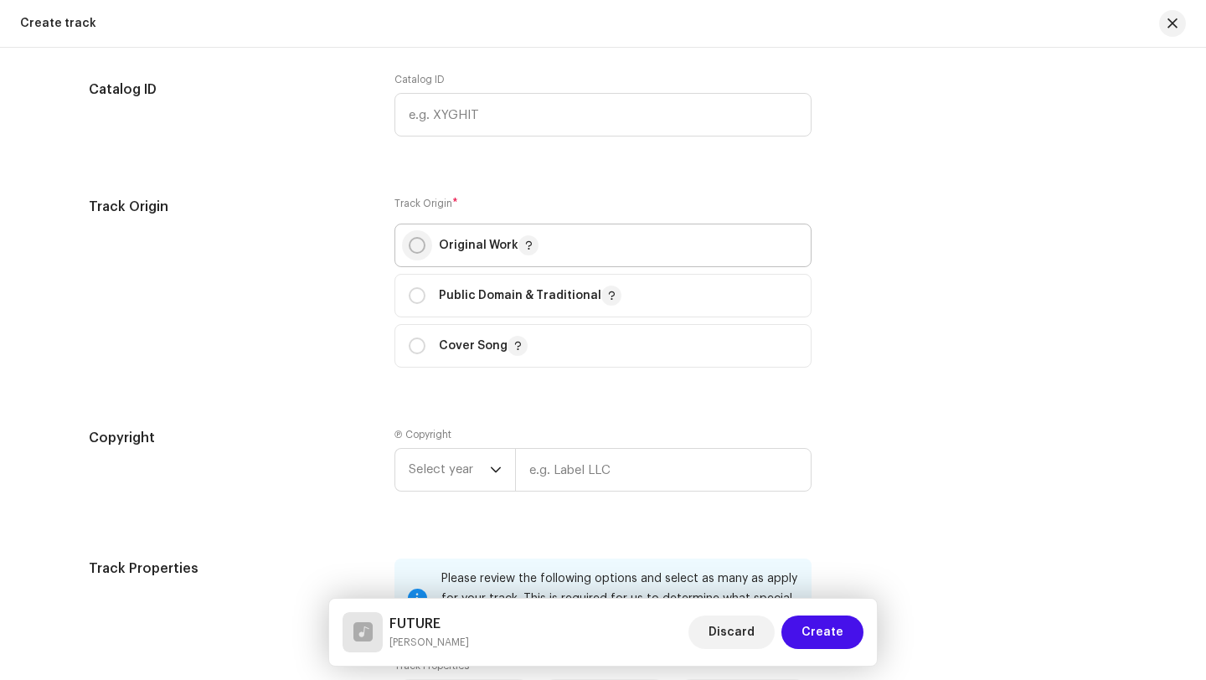
click at [413, 247] on input "radio" at bounding box center [417, 245] width 17 height 17
radio input "true"
click at [475, 473] on span "Select year" at bounding box center [449, 470] width 81 height 42
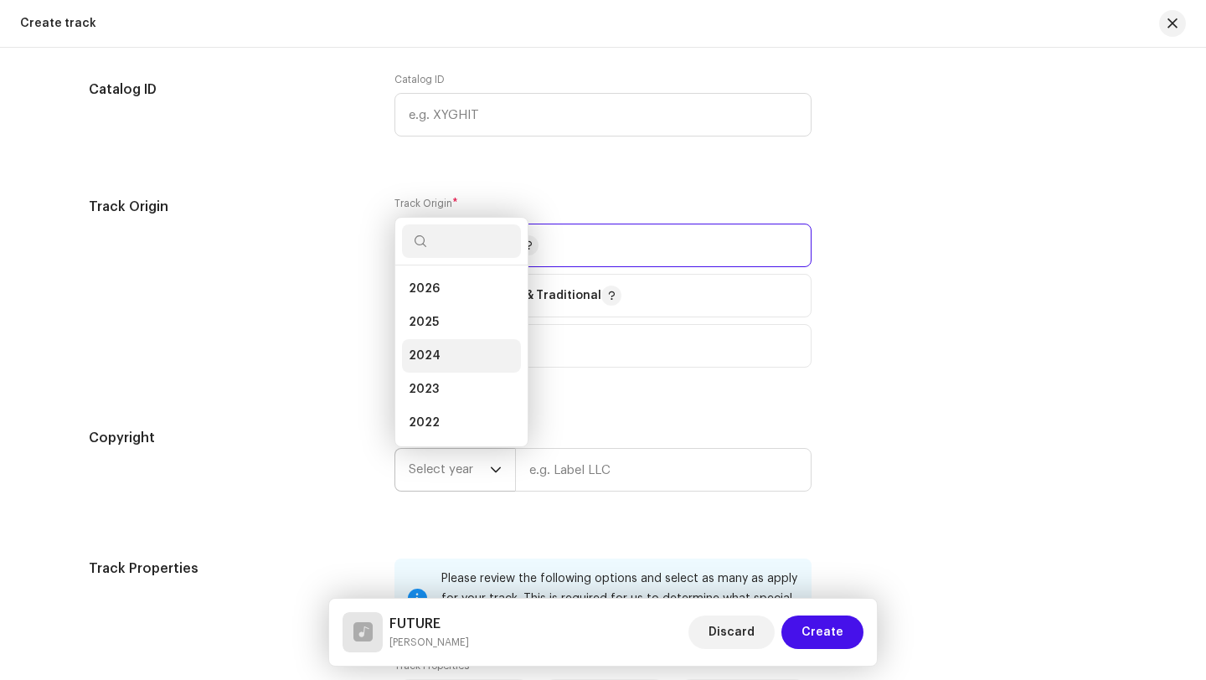
scroll to position [27, 0]
click at [438, 327] on li "2024" at bounding box center [461, 328] width 119 height 33
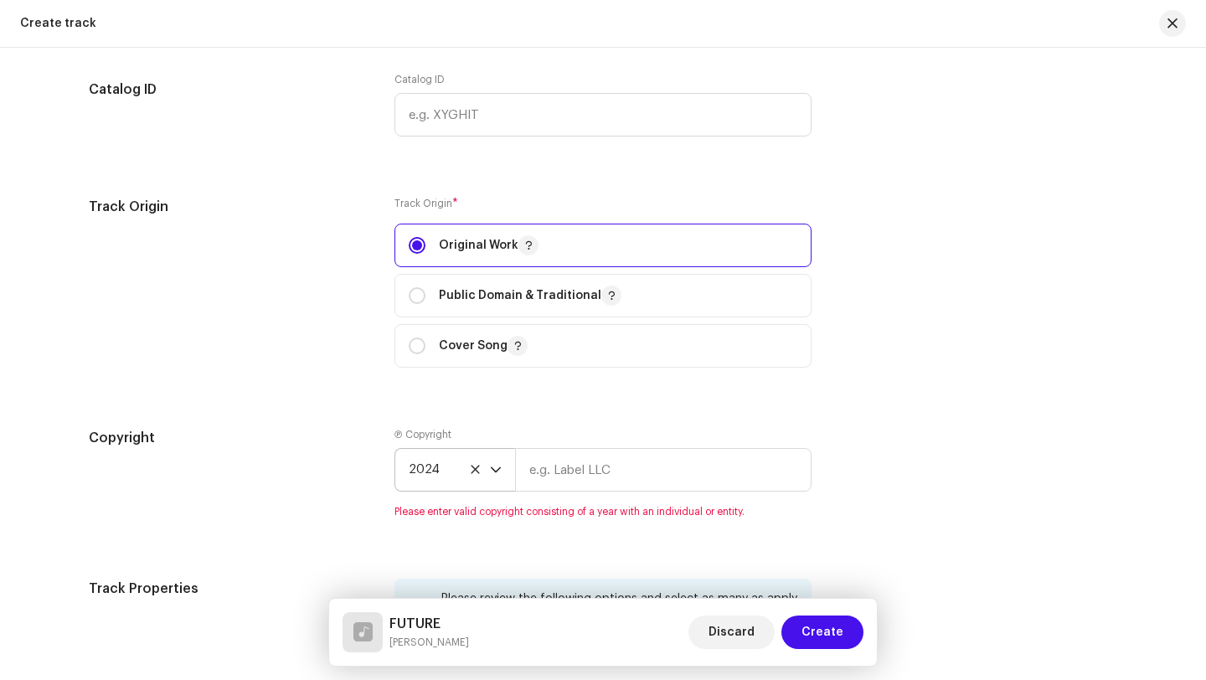
click at [471, 471] on icon at bounding box center [475, 469] width 8 height 8
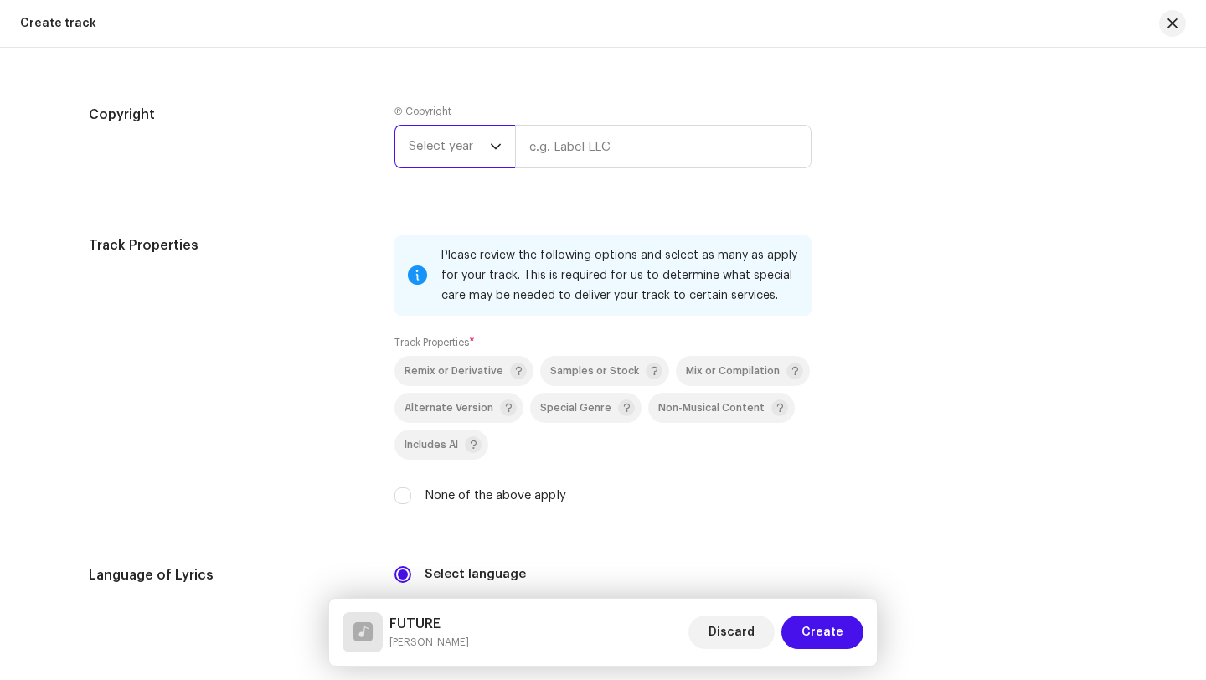
scroll to position [2049, 0]
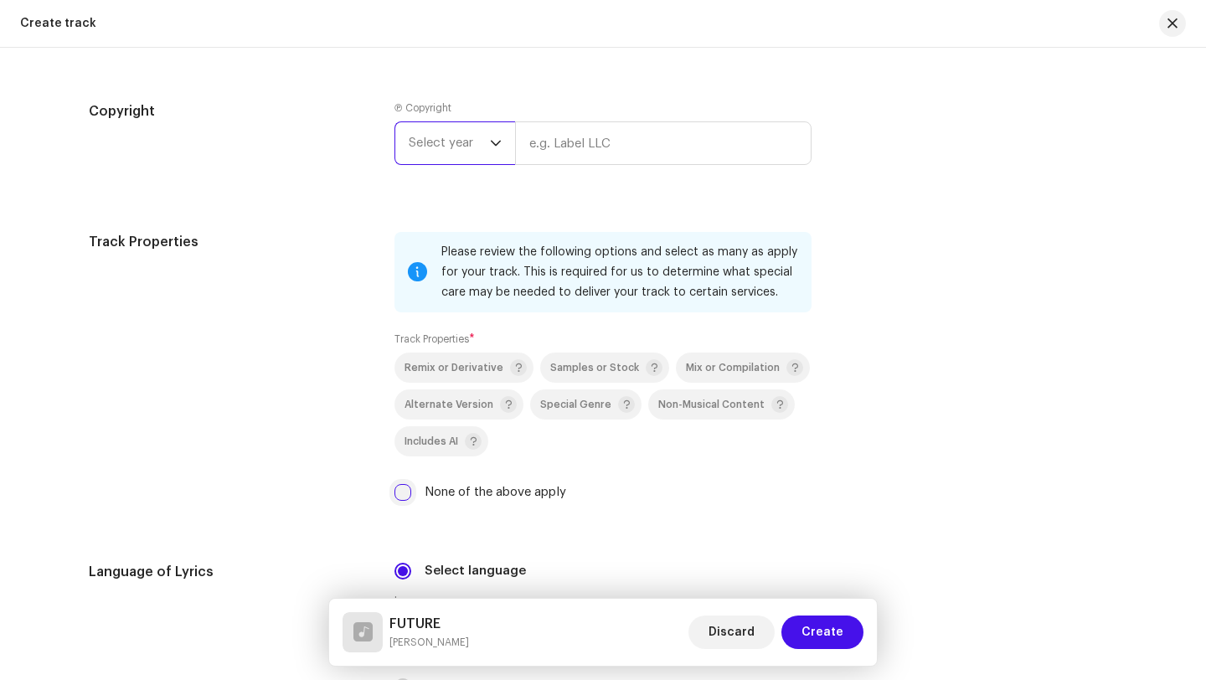
click at [396, 494] on input "None of the above apply" at bounding box center [402, 492] width 17 height 17
checkbox input "true"
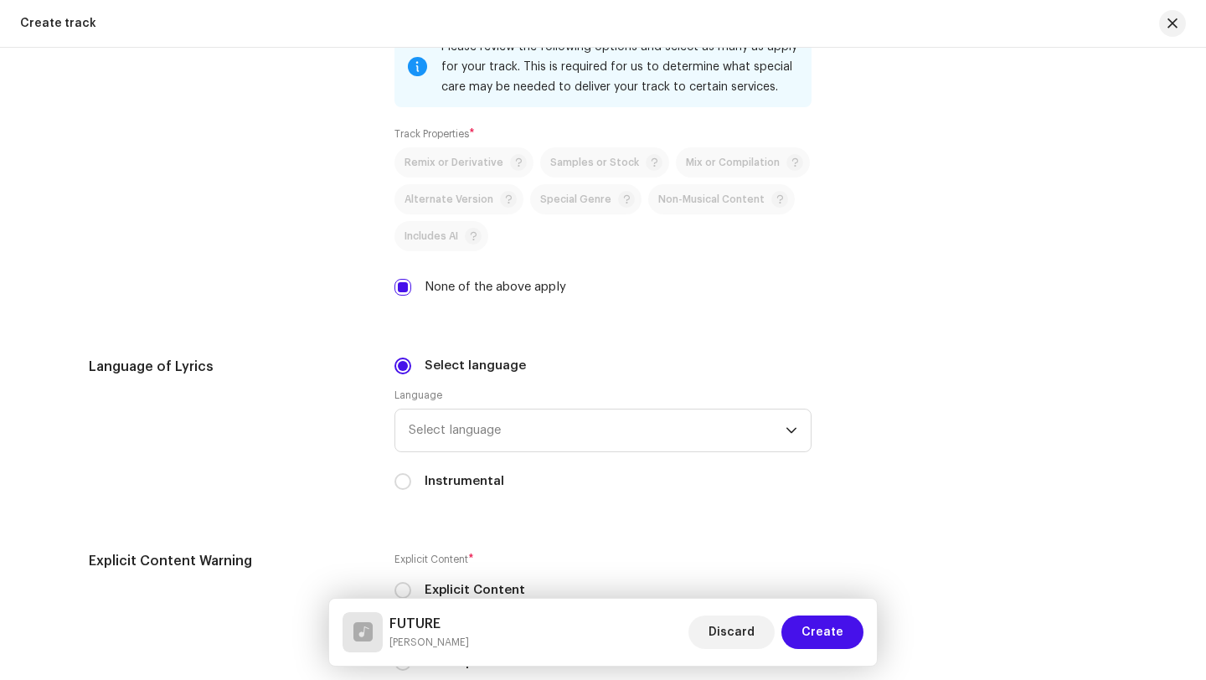
scroll to position [2256, 0]
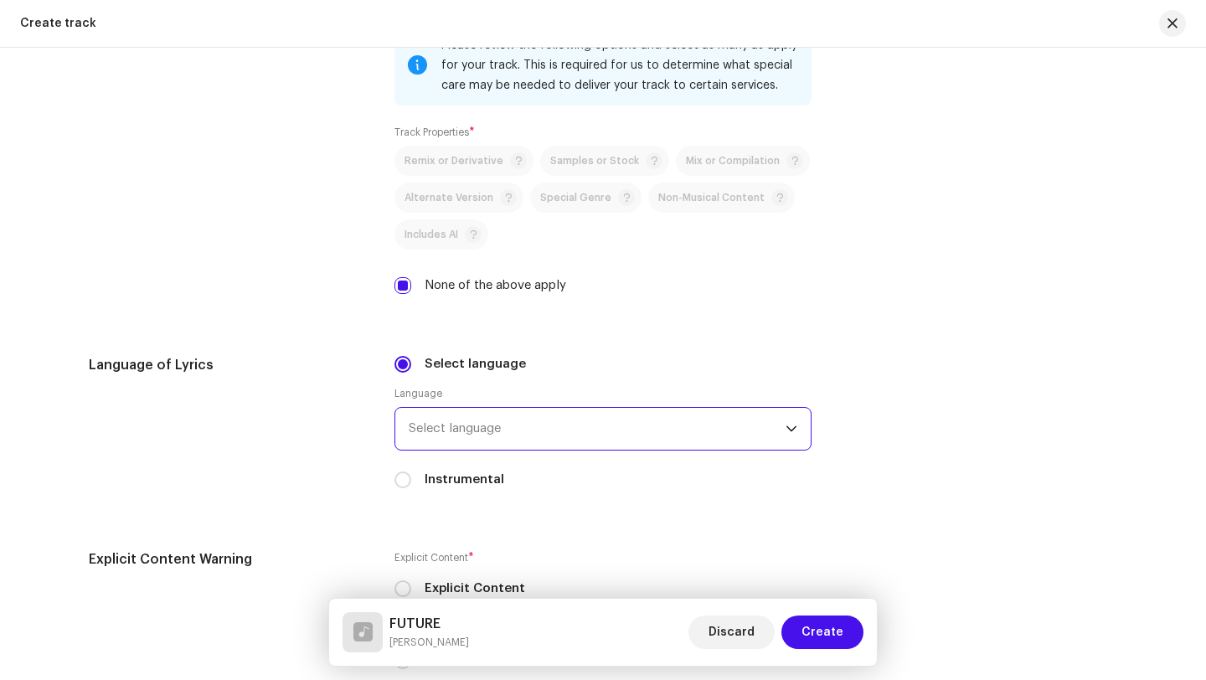
click at [452, 444] on span "Select language" at bounding box center [597, 429] width 377 height 42
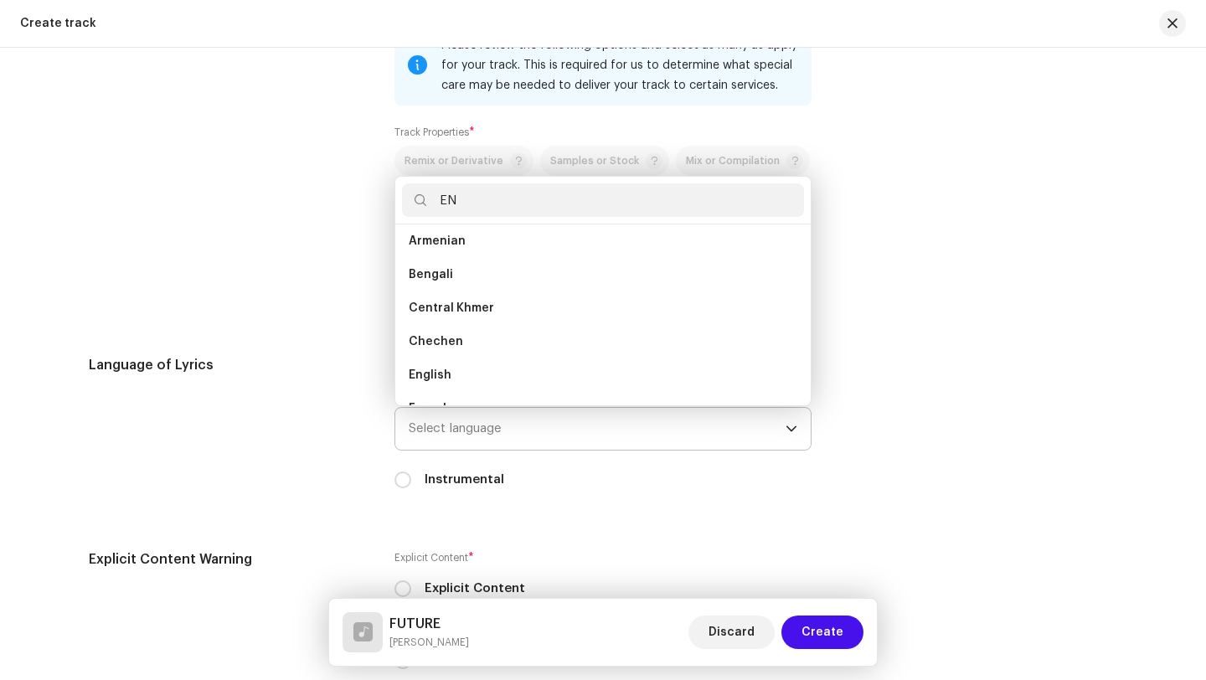
scroll to position [0, 0]
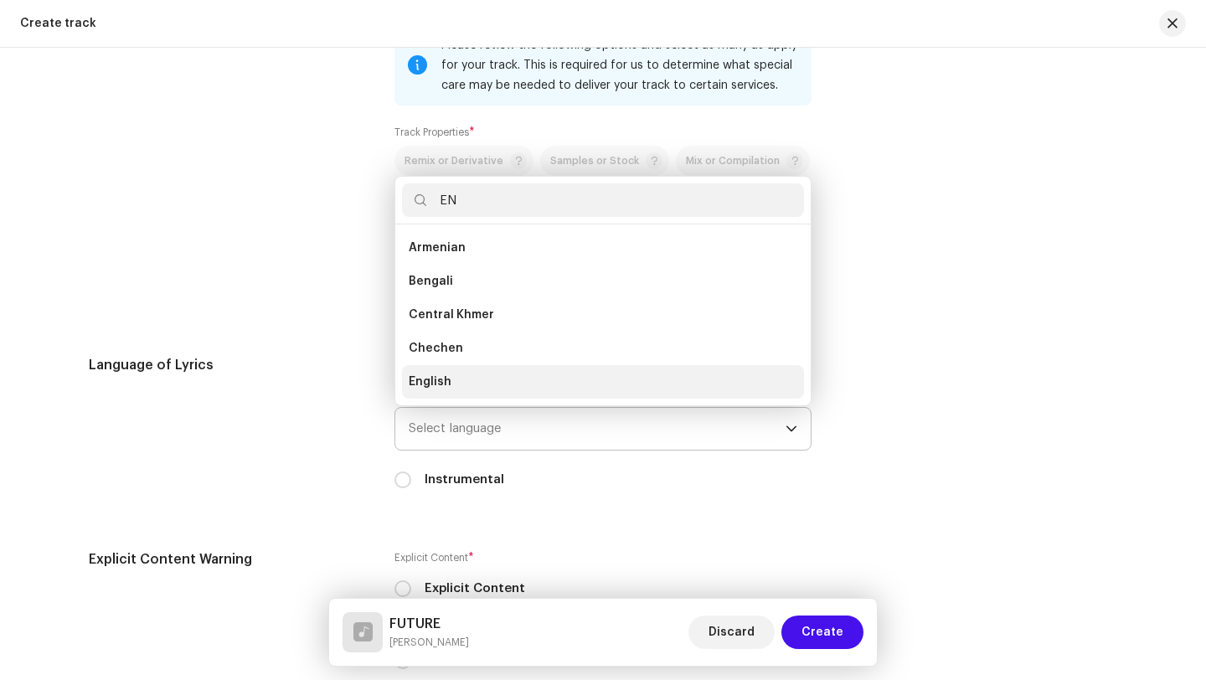
type input "EN"
click at [432, 385] on span "English" at bounding box center [430, 382] width 43 height 17
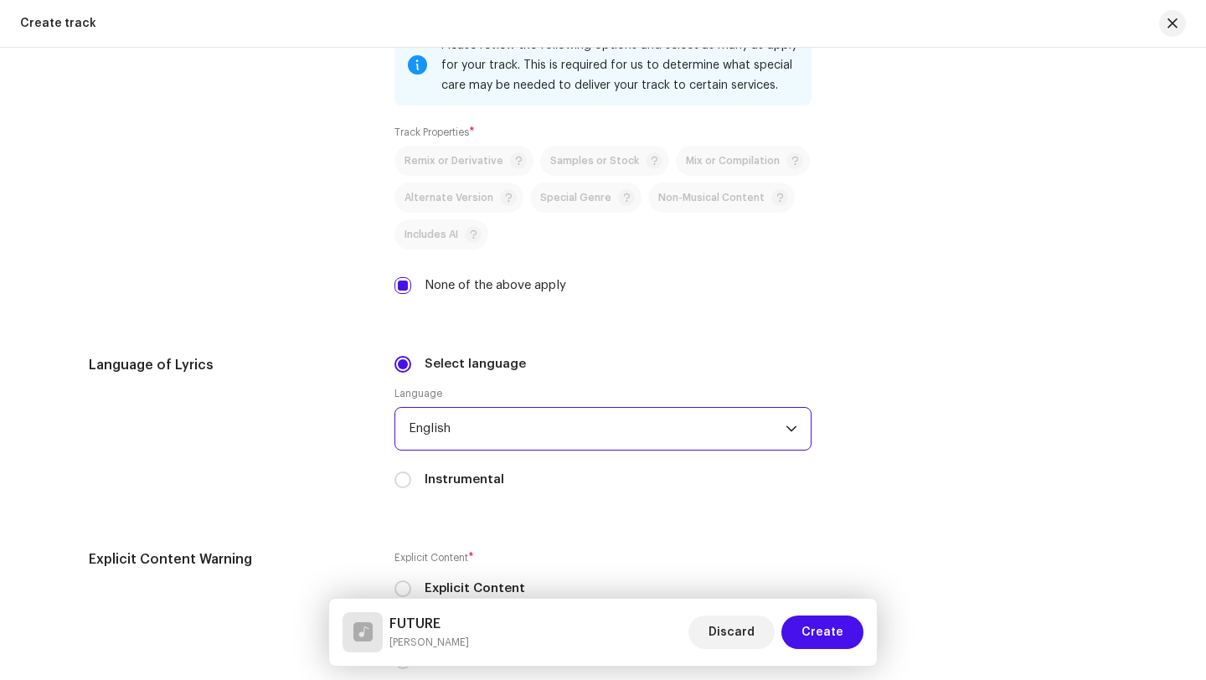
click at [558, 439] on span "English" at bounding box center [597, 429] width 377 height 42
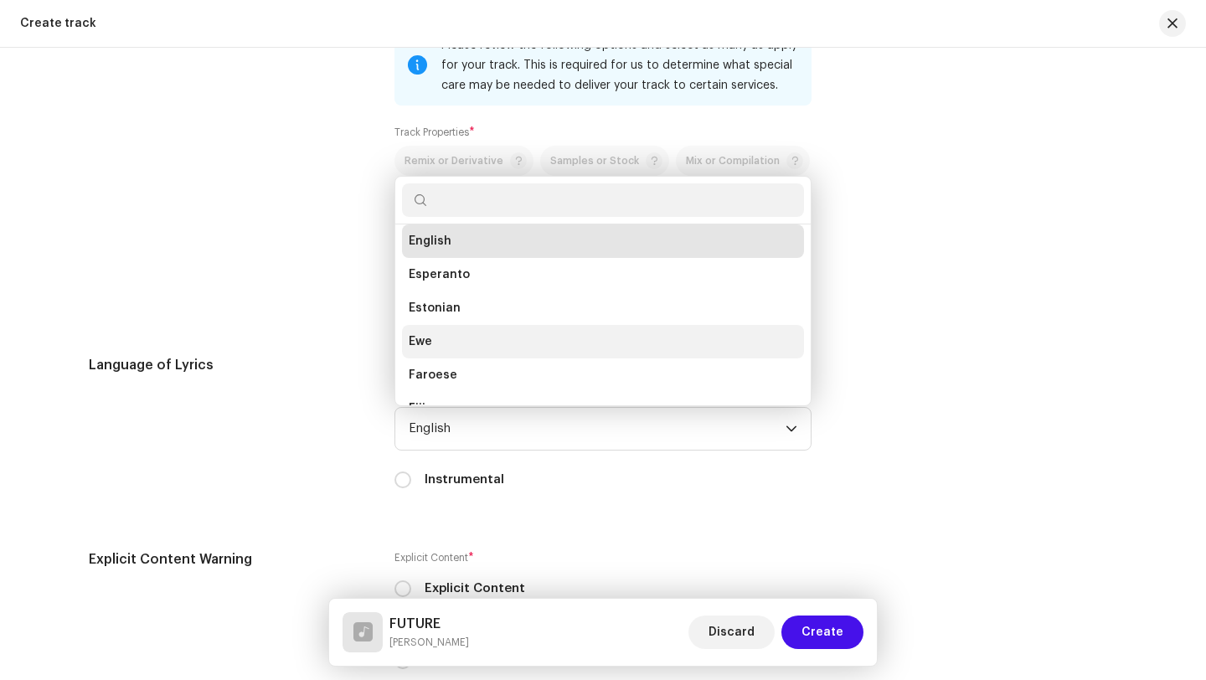
scroll to position [1568, 0]
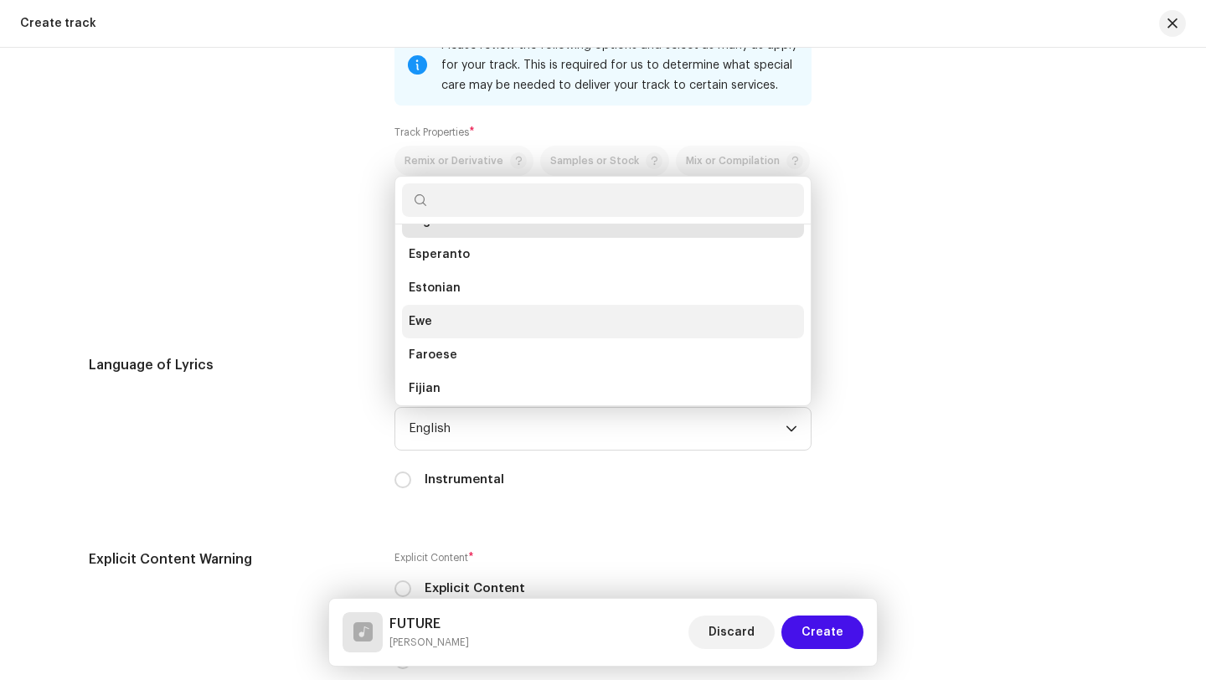
click at [554, 338] on li "Ewe" at bounding box center [603, 321] width 402 height 33
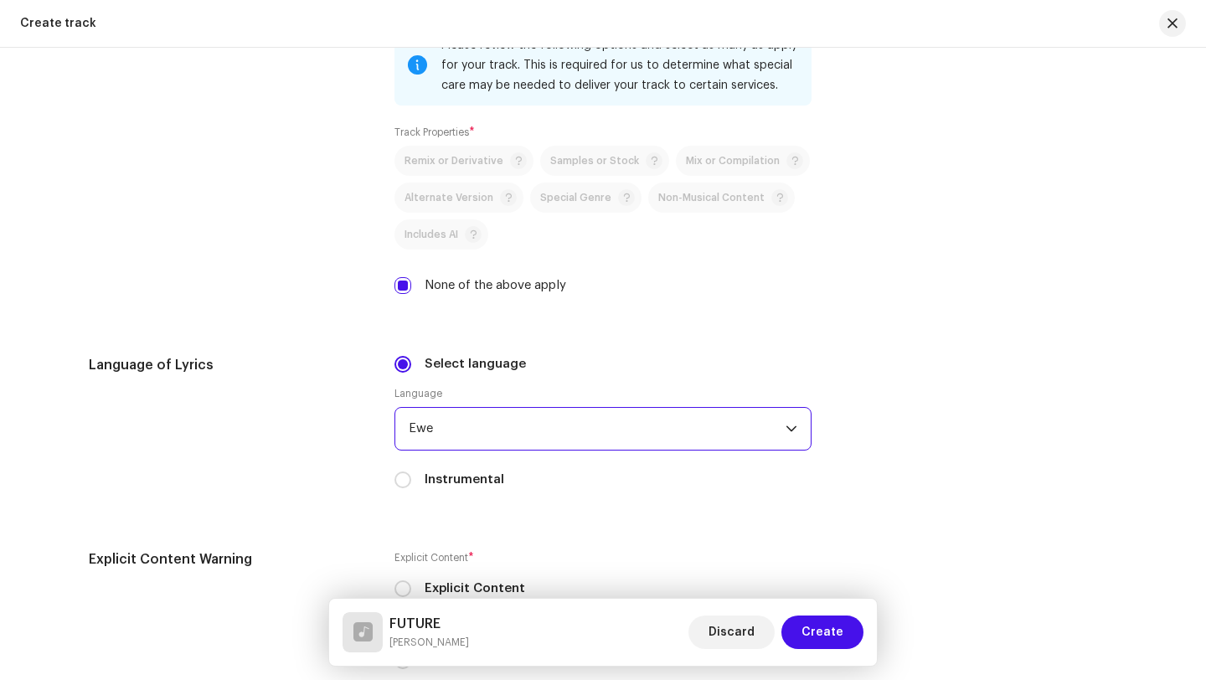
click at [541, 422] on span "Ewe" at bounding box center [597, 429] width 377 height 42
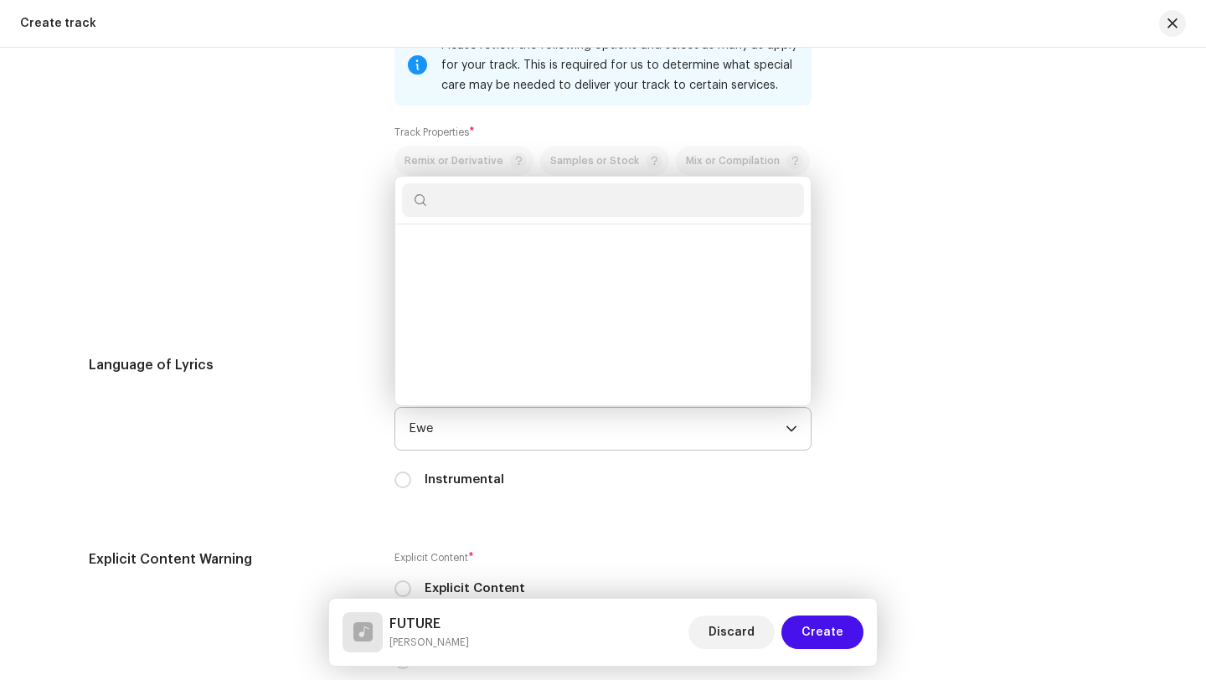
scroll to position [1668, 0]
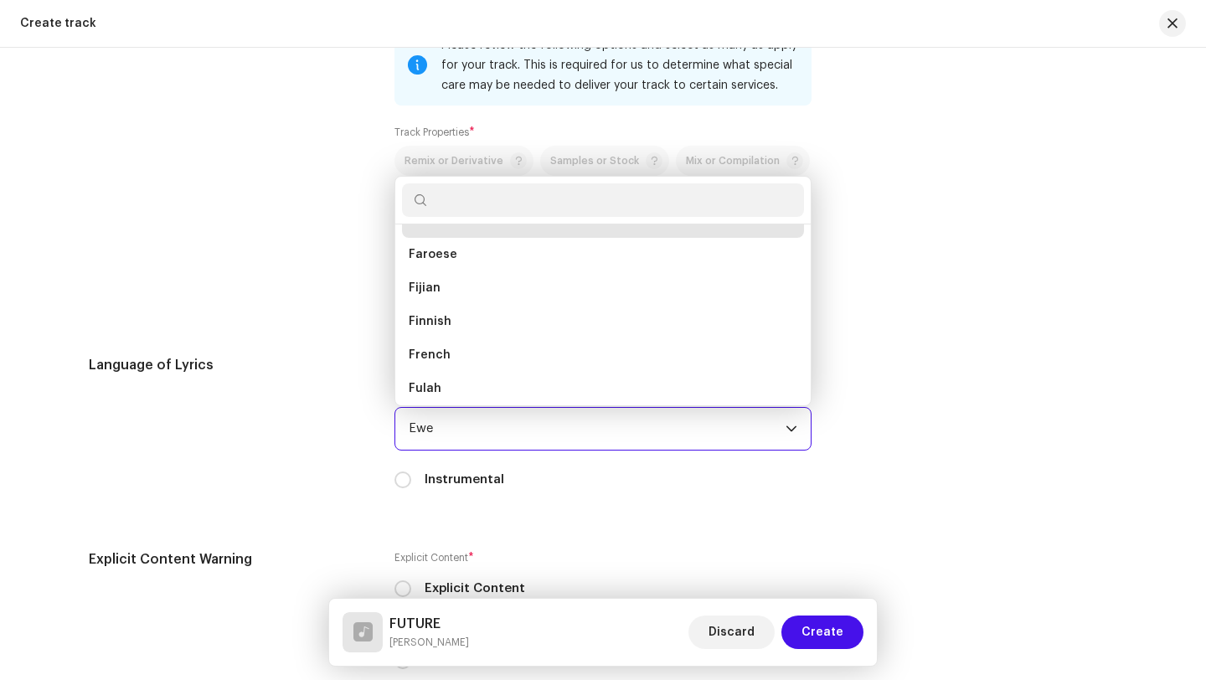
click at [487, 435] on span "Ewe" at bounding box center [597, 429] width 377 height 42
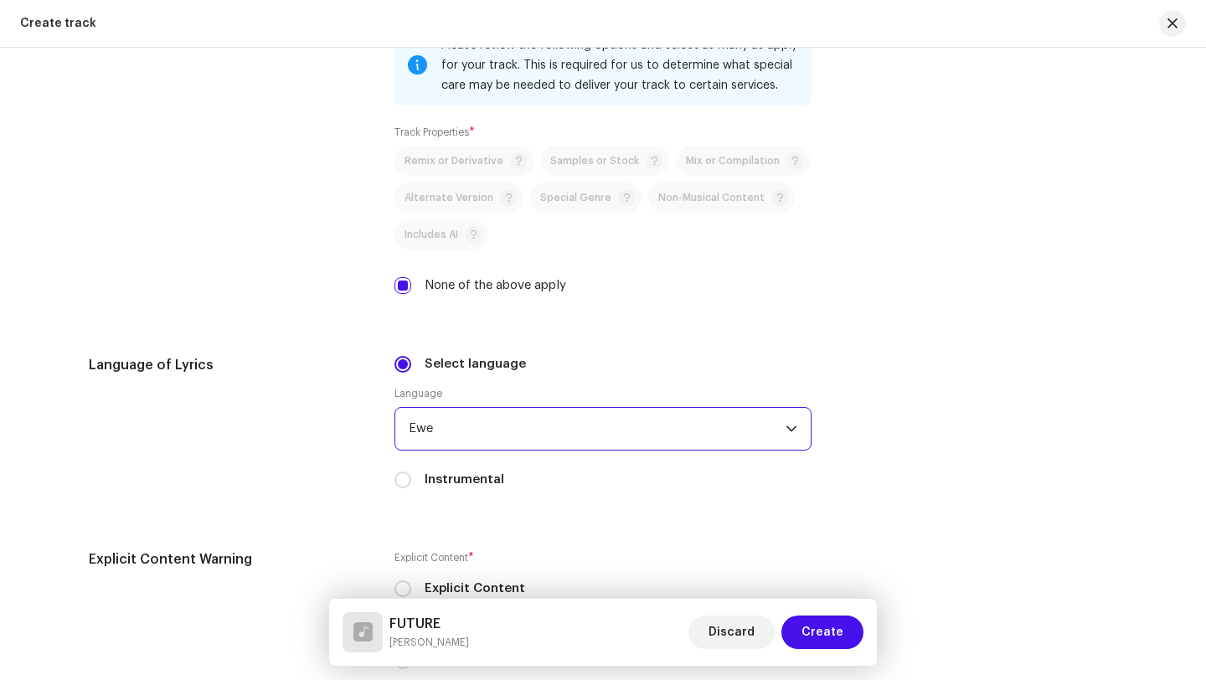
click at [487, 435] on span "Ewe" at bounding box center [597, 429] width 377 height 42
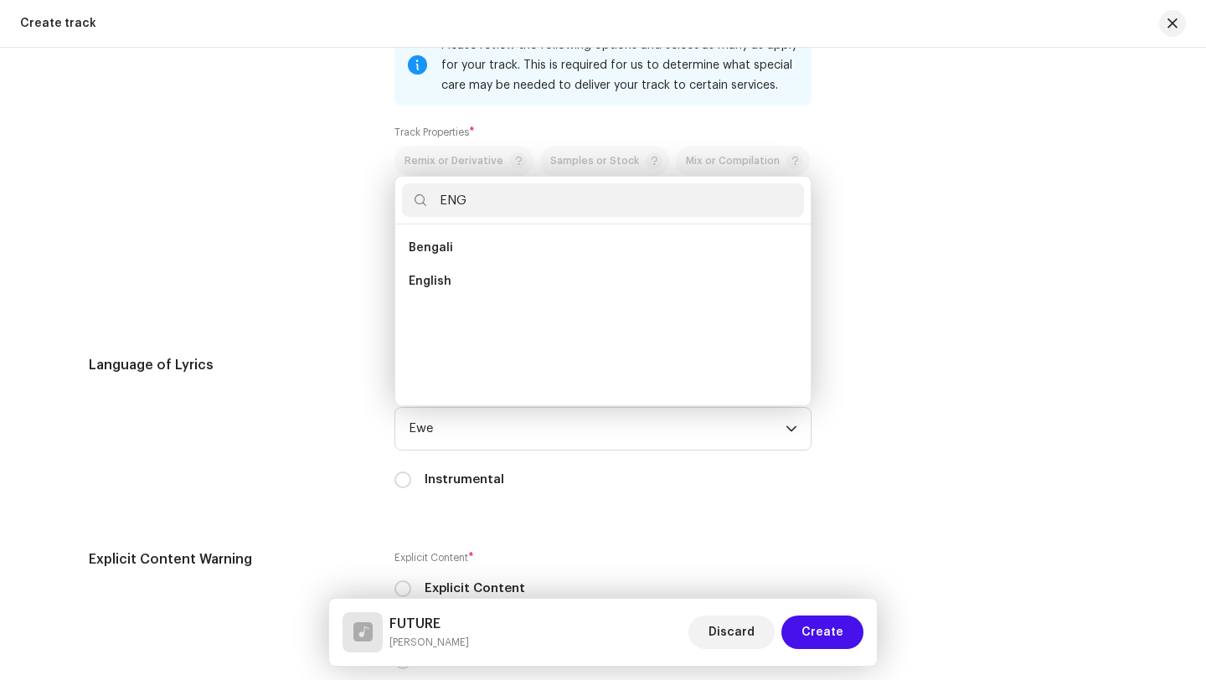
scroll to position [0, 0]
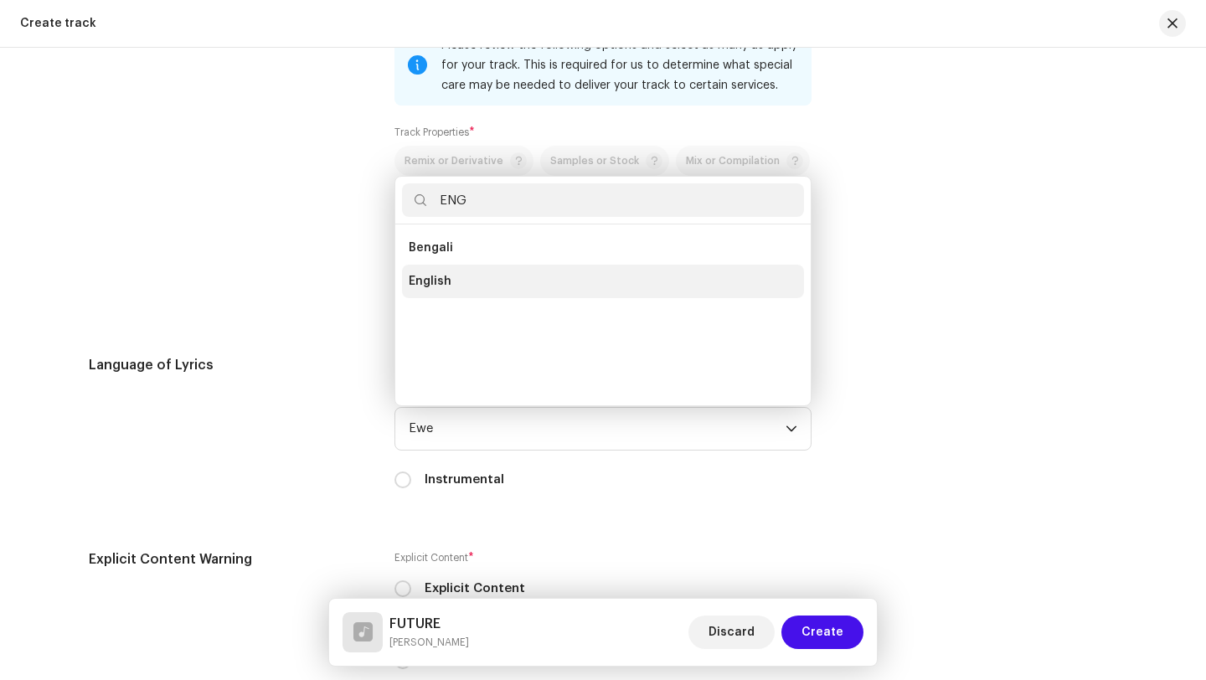
type input "ENG"
click at [409, 285] on span "English" at bounding box center [430, 281] width 43 height 17
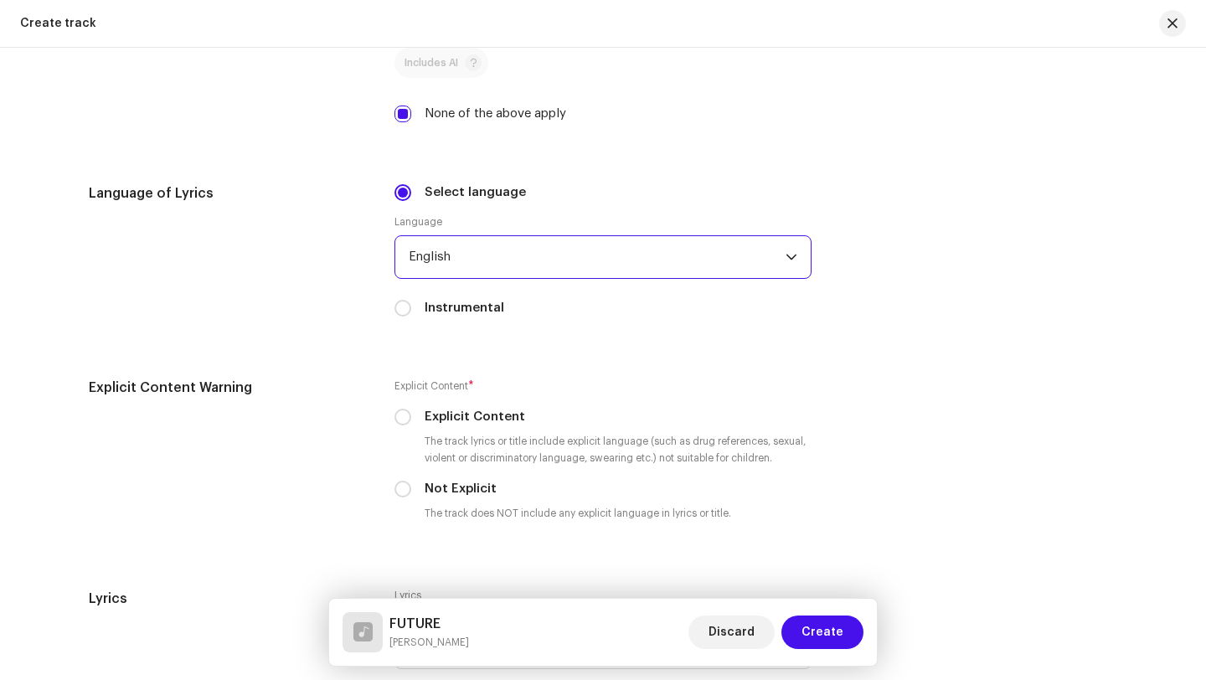
scroll to position [2429, 0]
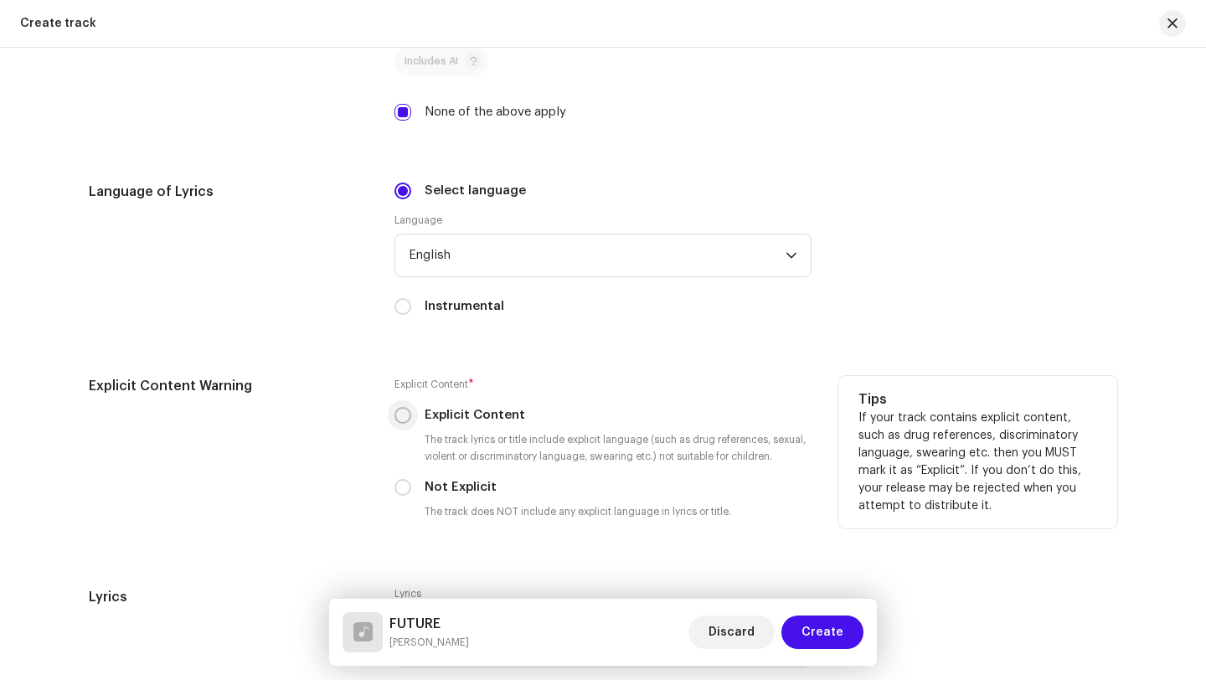
click at [402, 424] on input "Explicit Content" at bounding box center [402, 415] width 17 height 17
radio input "true"
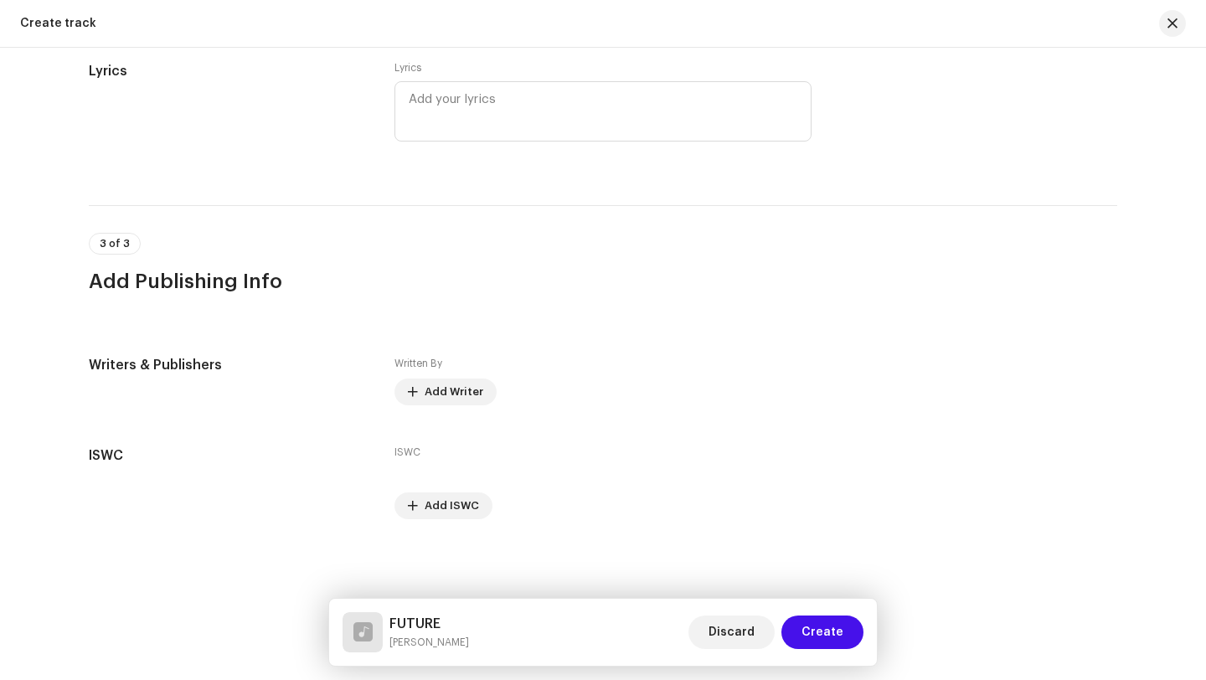
scroll to position [2959, 0]
click at [447, 395] on span "Add Writer" at bounding box center [454, 391] width 59 height 33
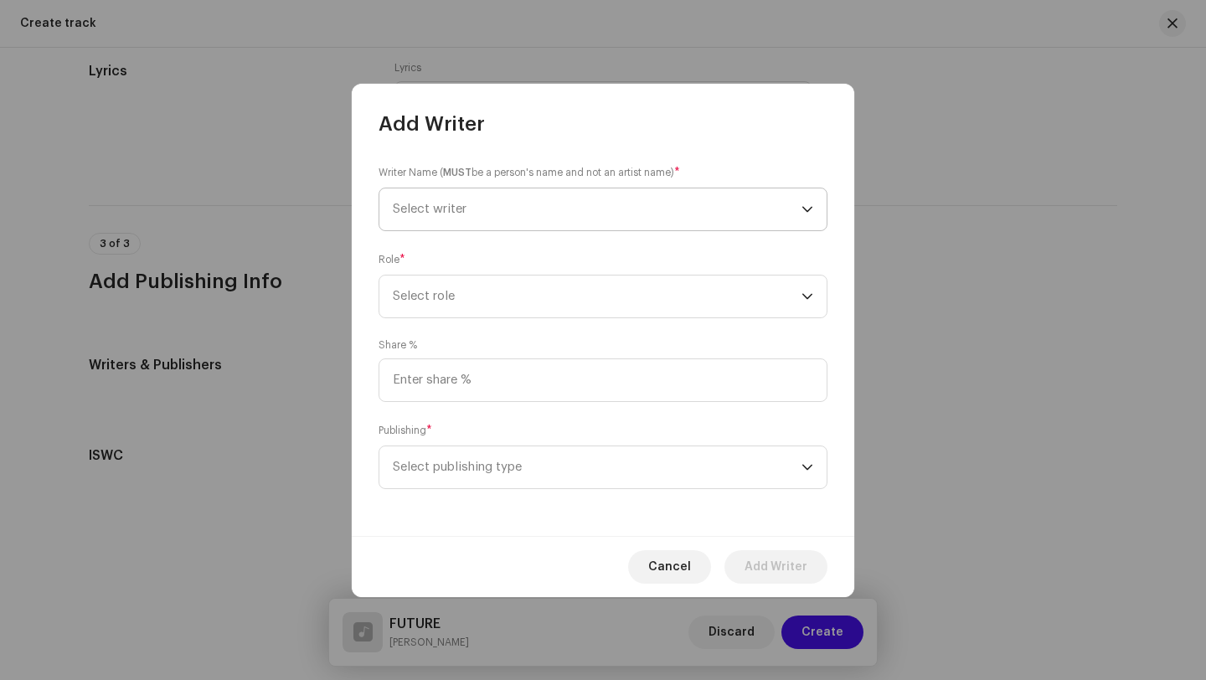
click at [495, 209] on span "Select writer" at bounding box center [597, 209] width 409 height 42
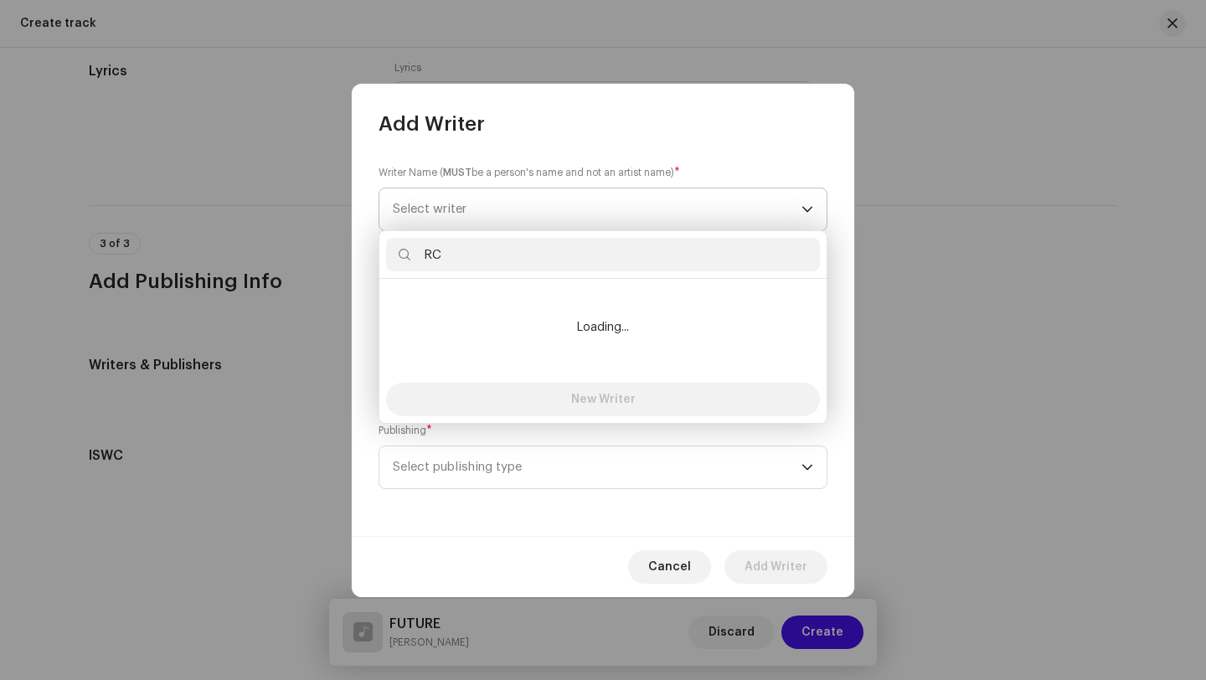
type input "R"
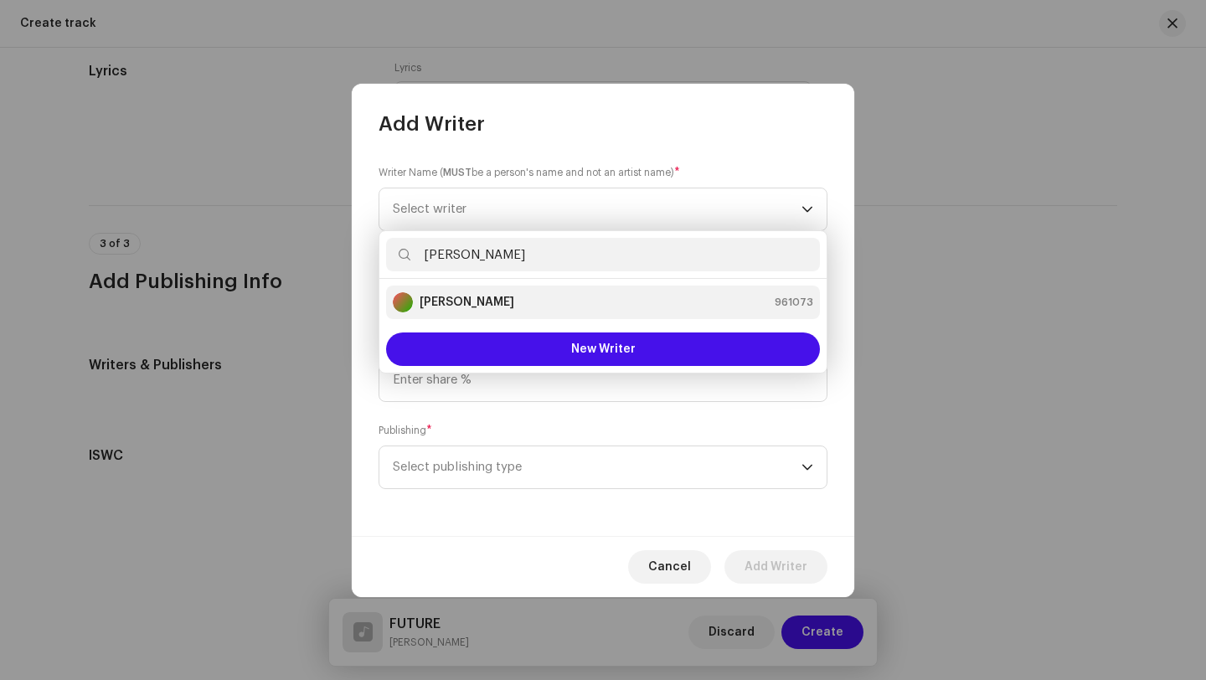
type input "KELVIN"
click at [514, 300] on strong "[PERSON_NAME]" at bounding box center [467, 302] width 95 height 17
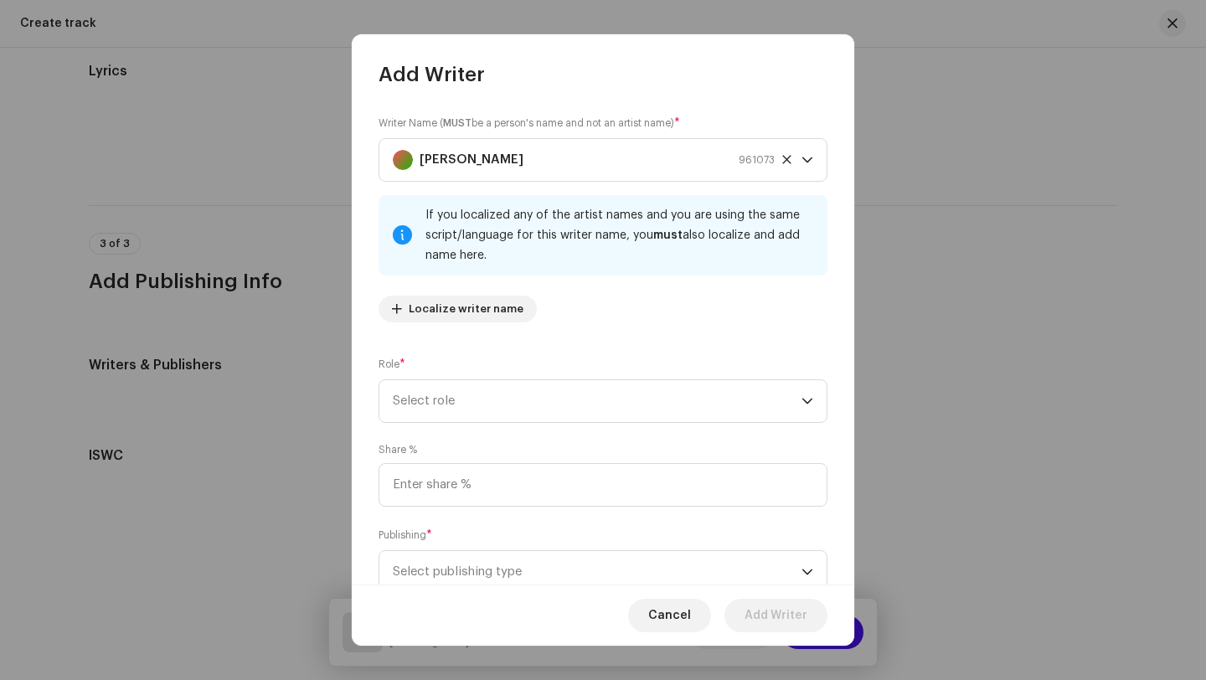
click at [402, 233] on div at bounding box center [402, 235] width 19 height 13
click at [781, 158] on icon at bounding box center [786, 159] width 11 height 11
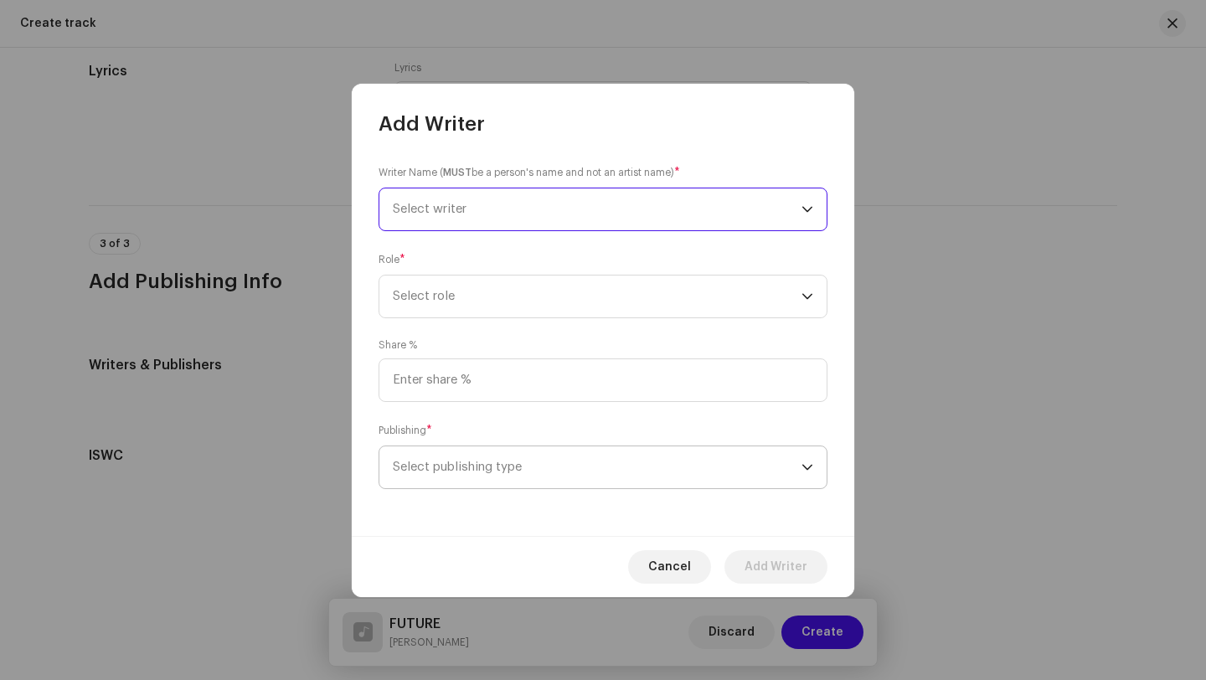
click at [709, 464] on span "Select publishing type" at bounding box center [597, 467] width 409 height 42
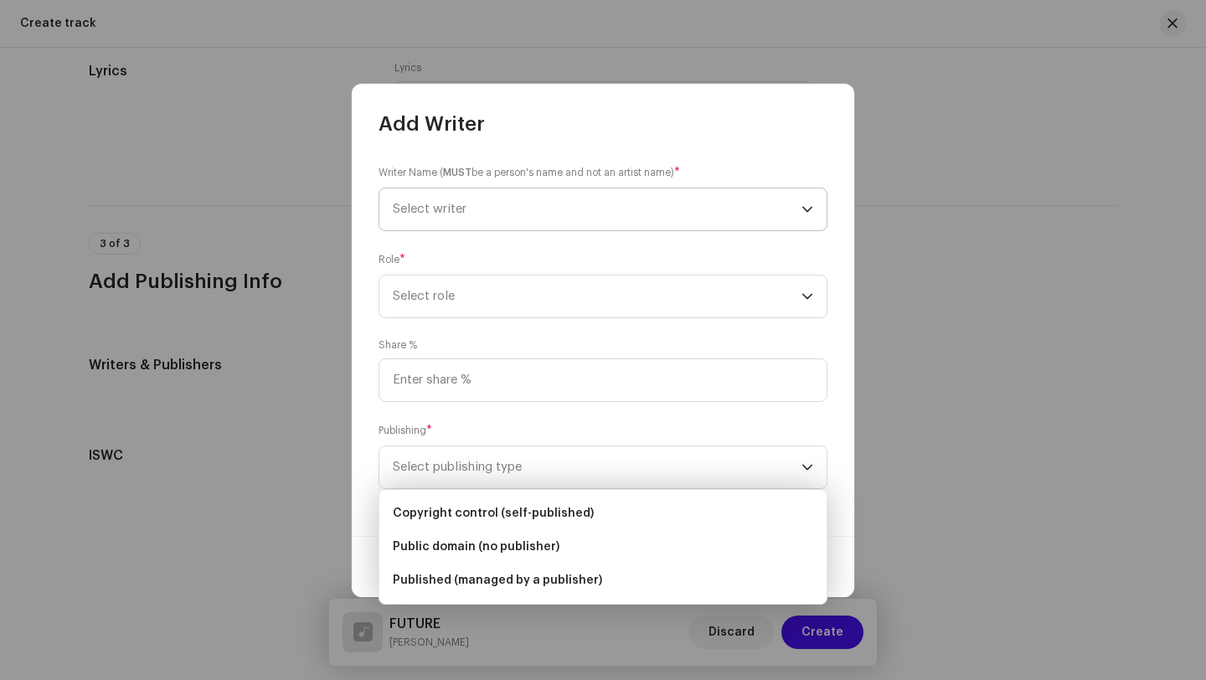
click at [432, 425] on span "*" at bounding box center [429, 431] width 6 height 12
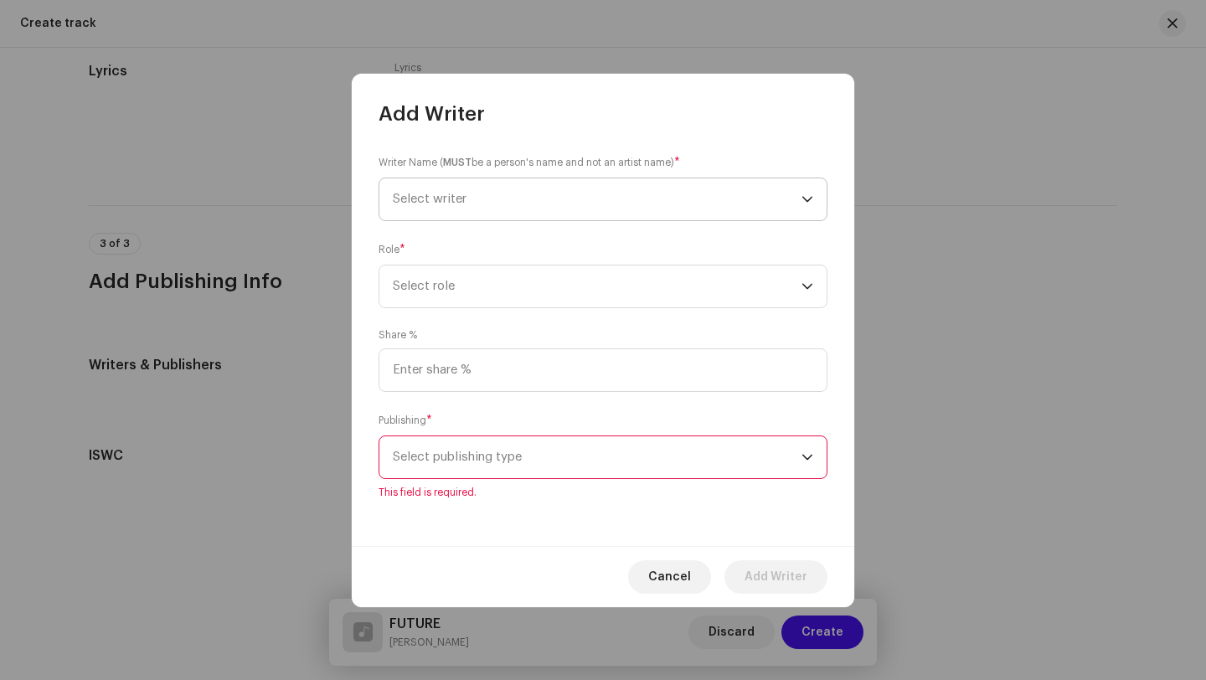
click at [432, 416] on span "*" at bounding box center [429, 421] width 6 height 12
click at [678, 569] on span "Cancel" at bounding box center [669, 576] width 43 height 33
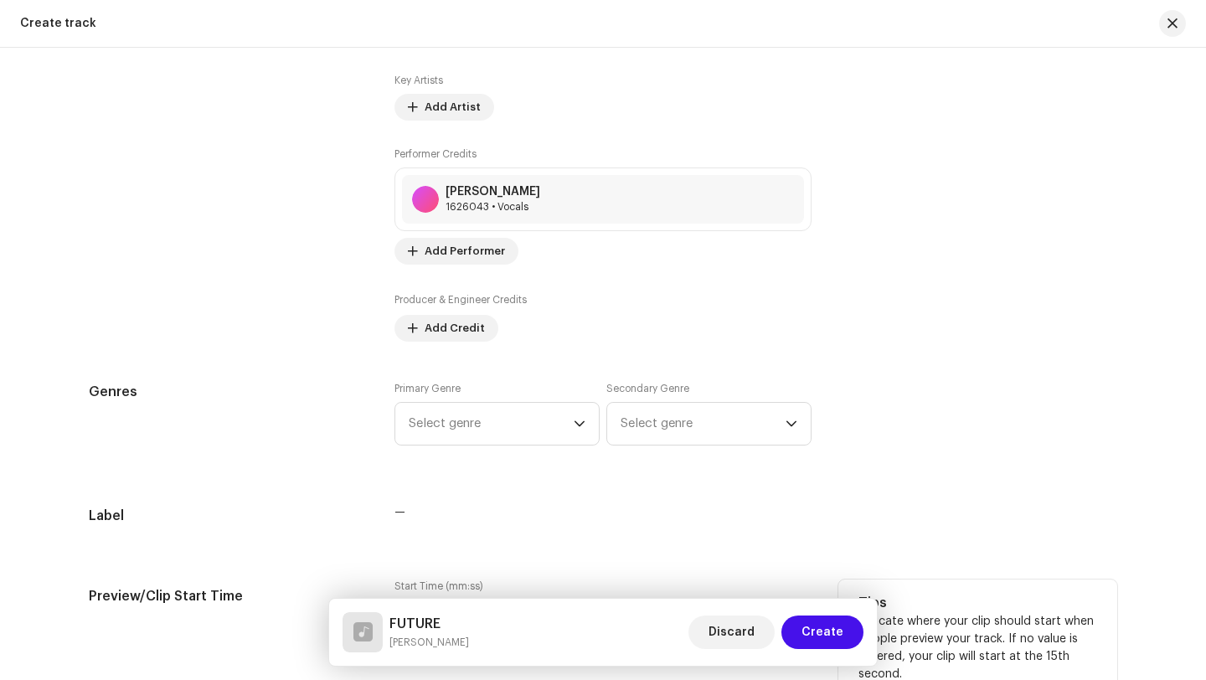
scroll to position [1097, 0]
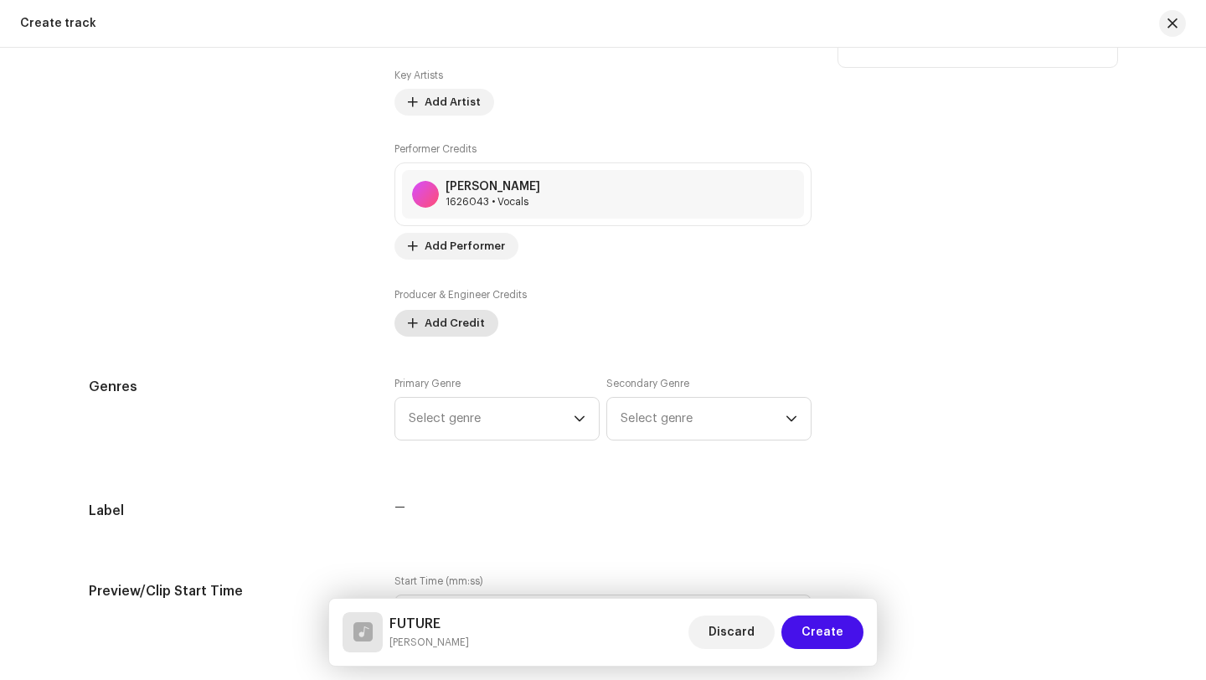
click at [451, 323] on span "Add Credit" at bounding box center [455, 323] width 60 height 33
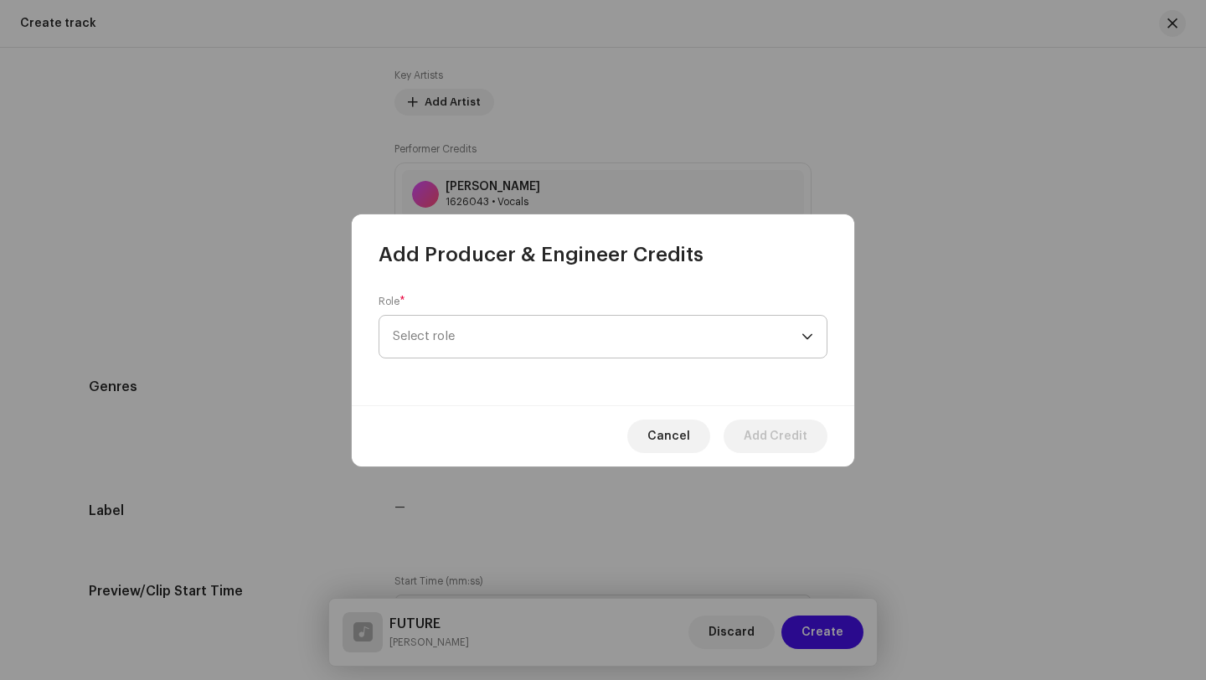
click at [471, 331] on span "Select role" at bounding box center [597, 337] width 409 height 42
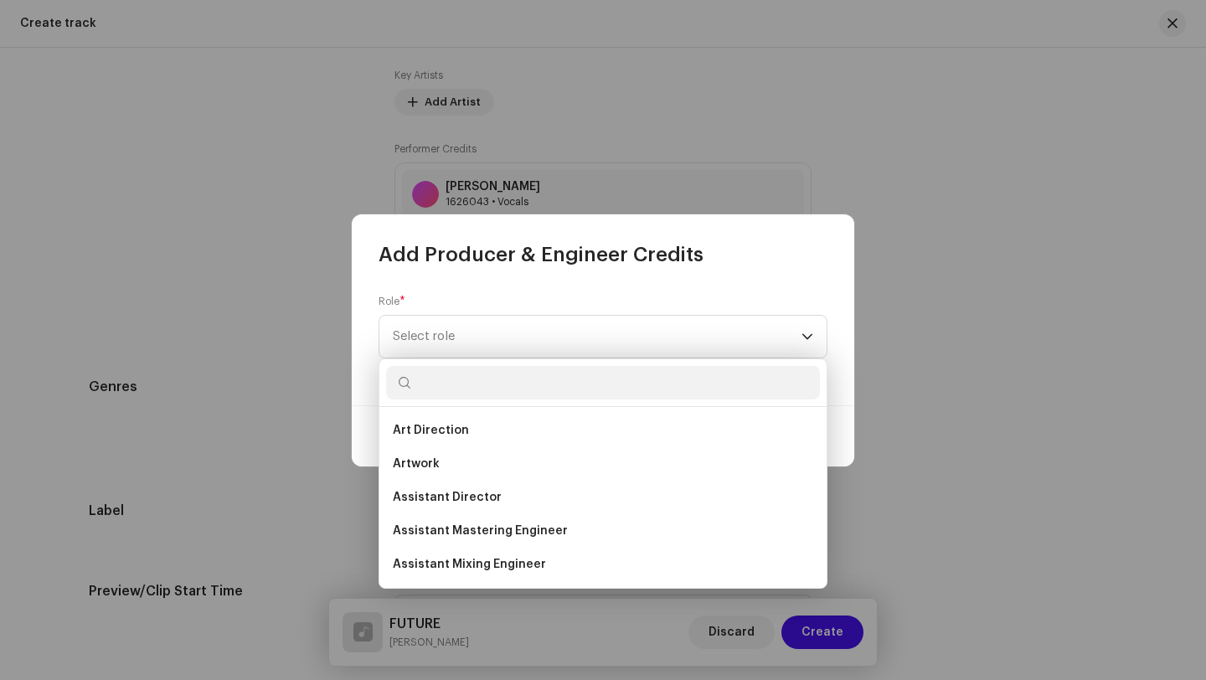
click at [518, 389] on input "text" at bounding box center [603, 382] width 434 height 33
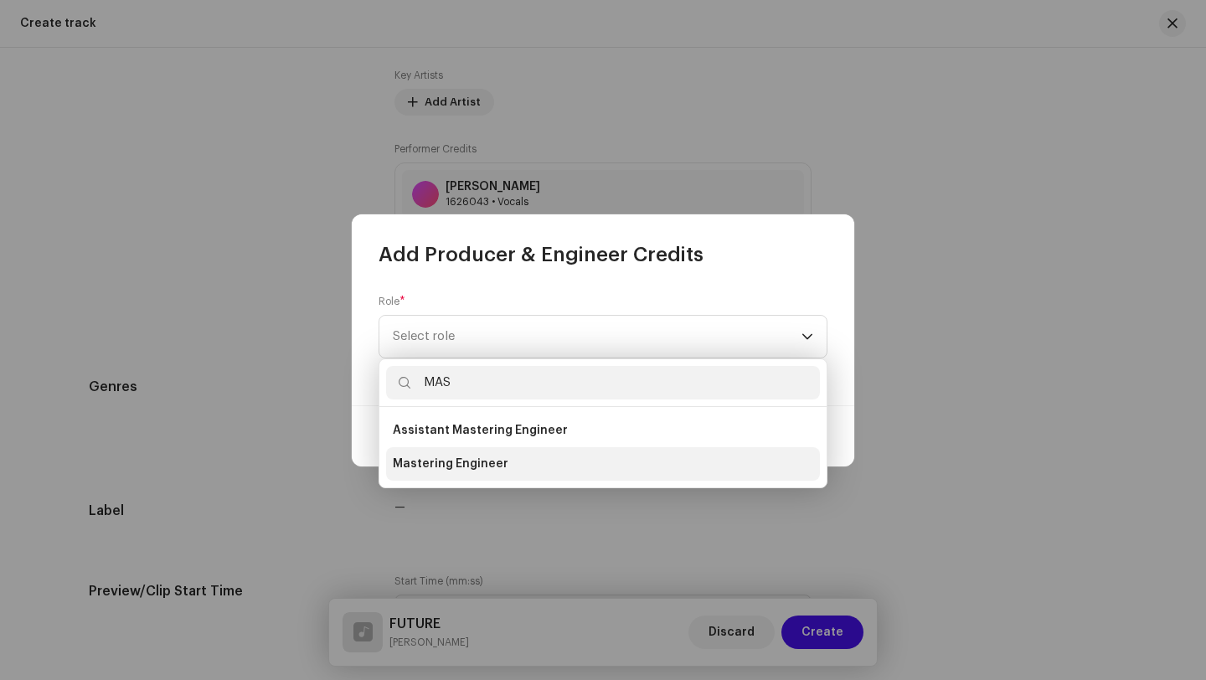
type input "MAS"
click at [485, 467] on span "Mastering Engineer" at bounding box center [451, 464] width 116 height 17
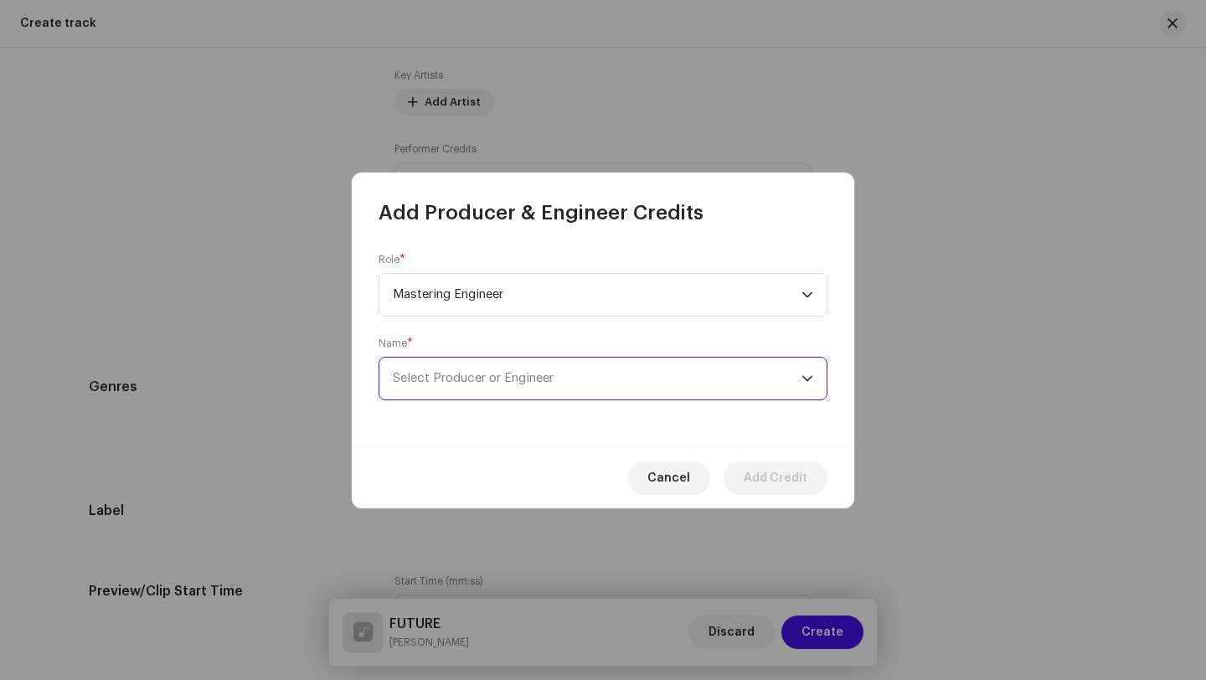
click at [565, 383] on span "Select Producer or Engineer" at bounding box center [597, 379] width 409 height 42
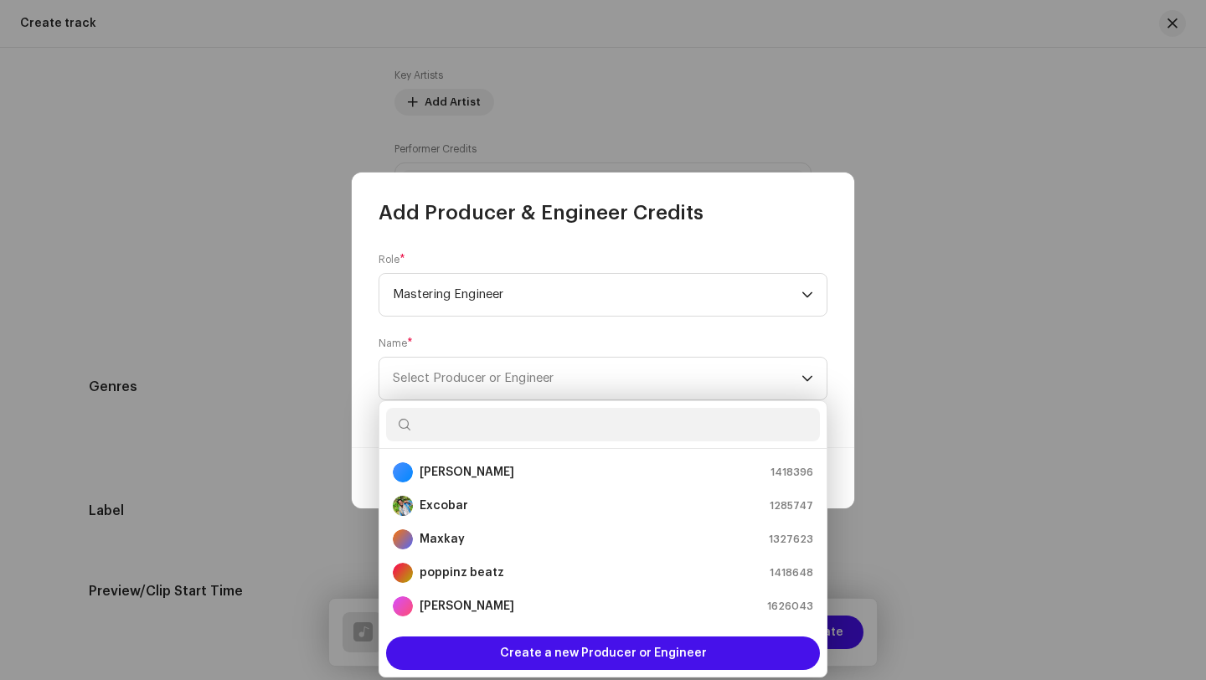
click at [569, 345] on div "Name * Select Producer or Engineer" at bounding box center [603, 369] width 449 height 64
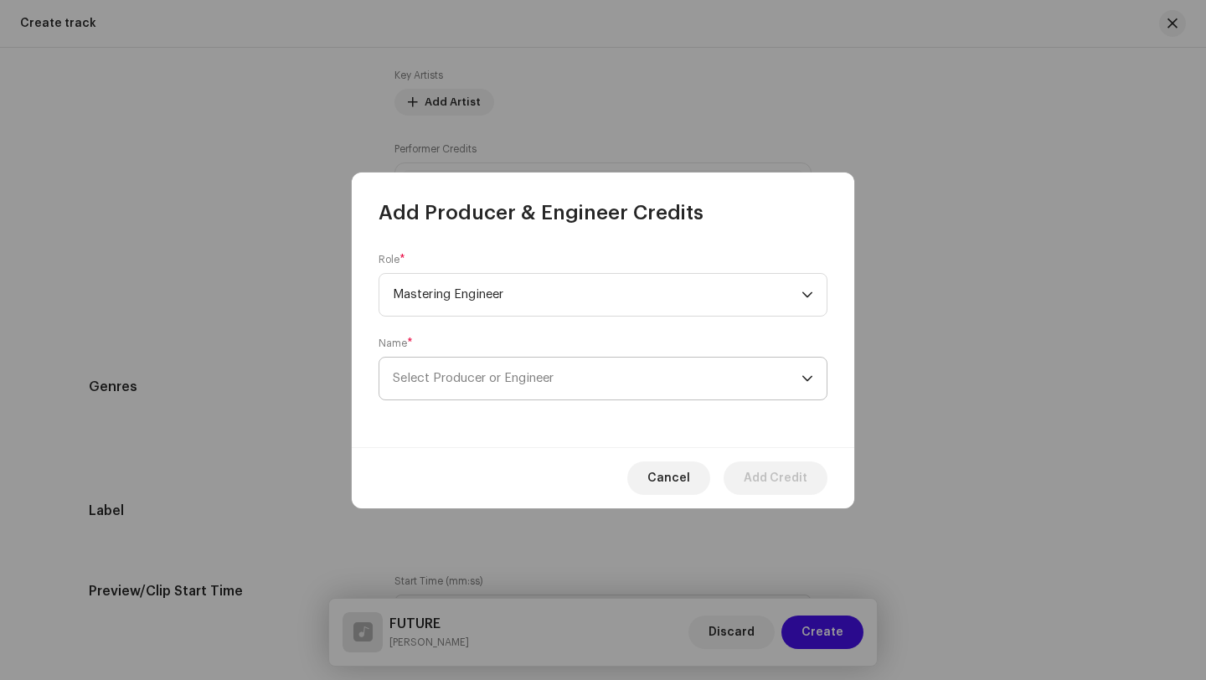
click at [621, 384] on span "Select Producer or Engineer" at bounding box center [597, 379] width 409 height 42
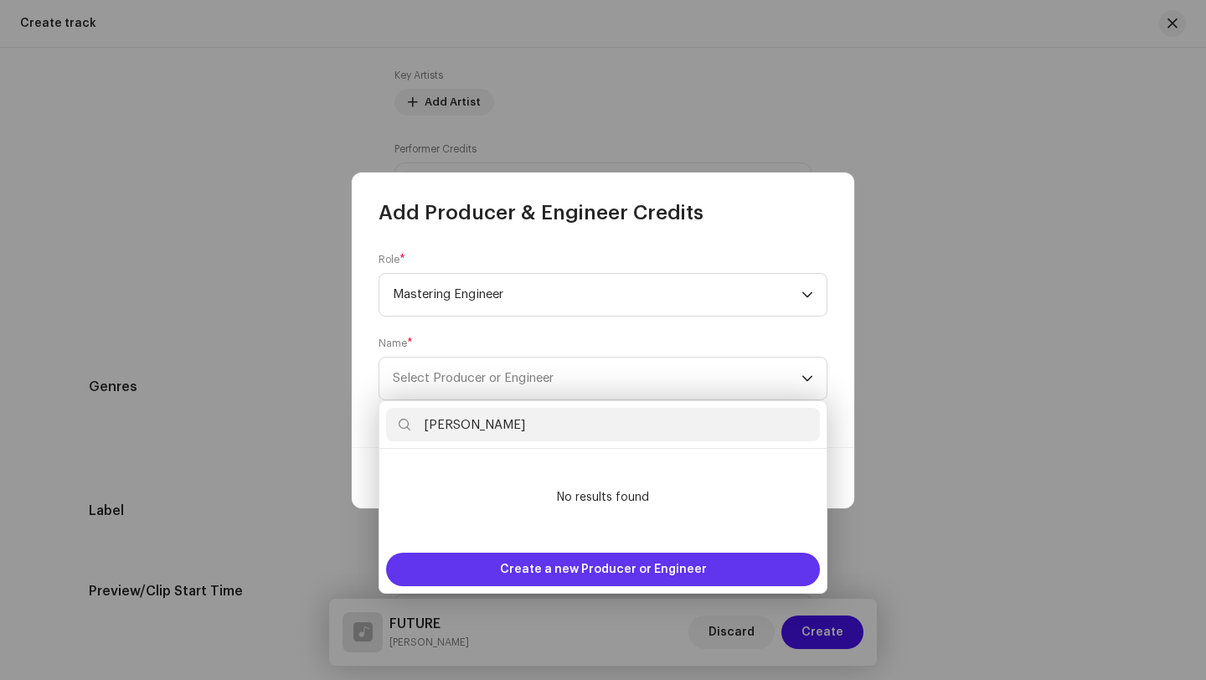
type input "Manuel MadeIt"
click at [699, 563] on span "Create a new Producer or Engineer" at bounding box center [603, 569] width 207 height 33
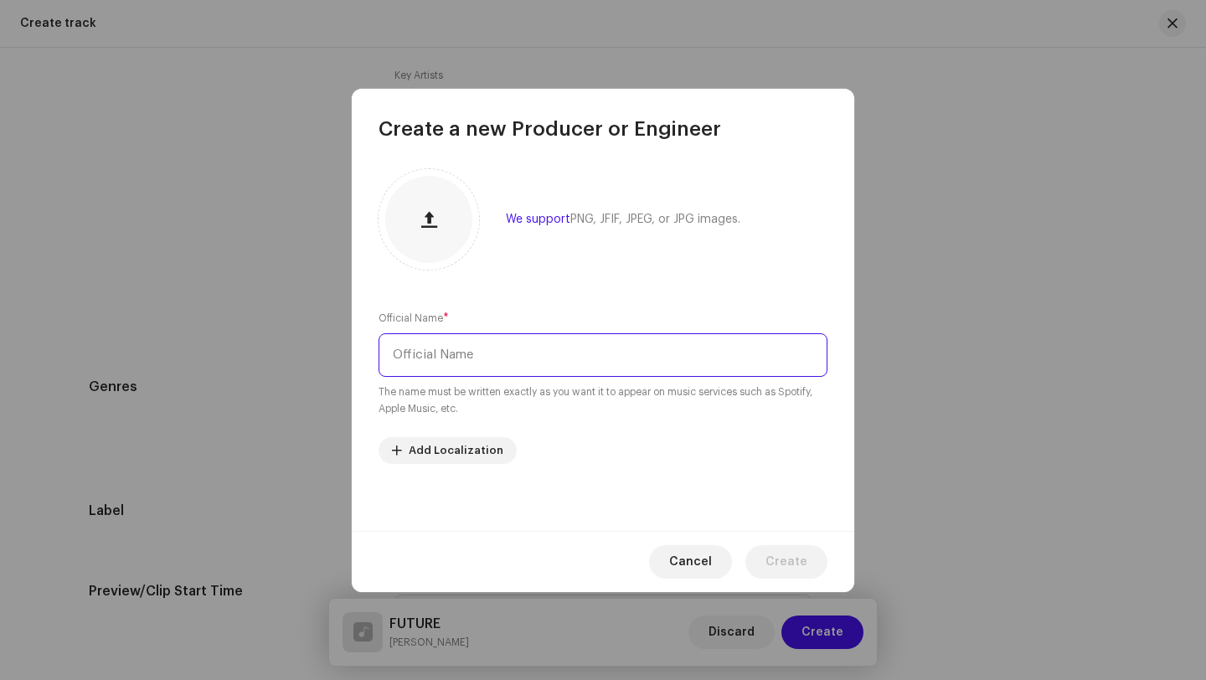
click at [662, 359] on input "text" at bounding box center [603, 355] width 449 height 44
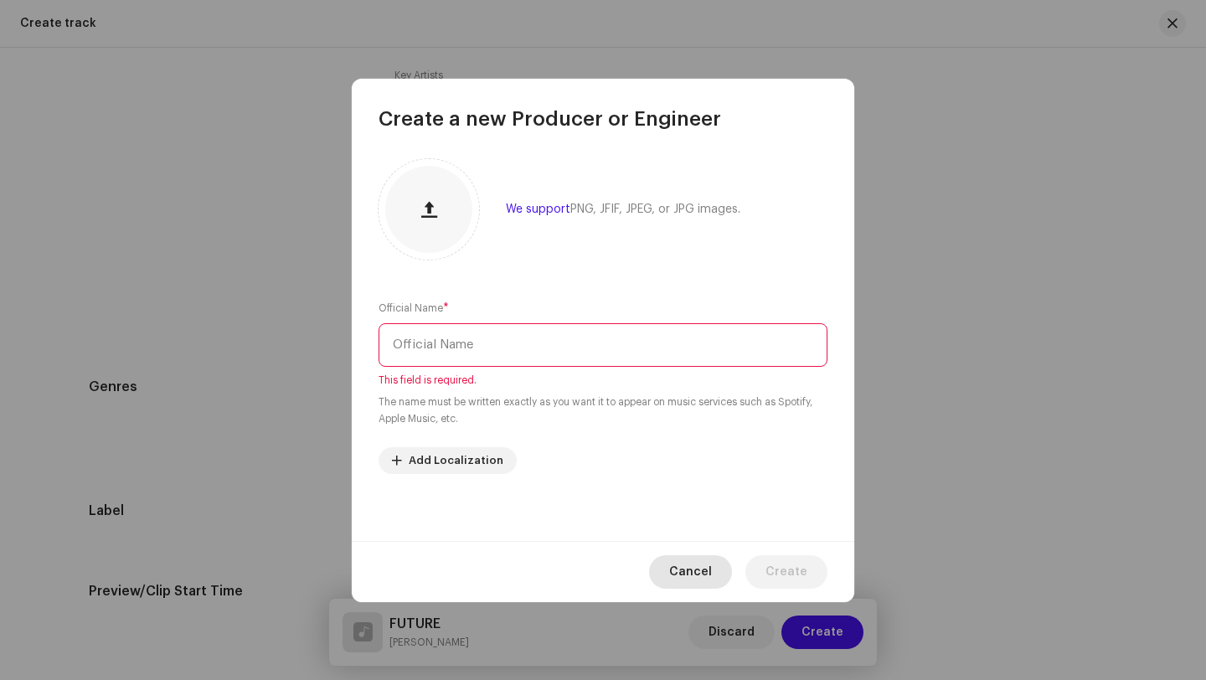
click at [704, 562] on span "Cancel" at bounding box center [690, 571] width 43 height 33
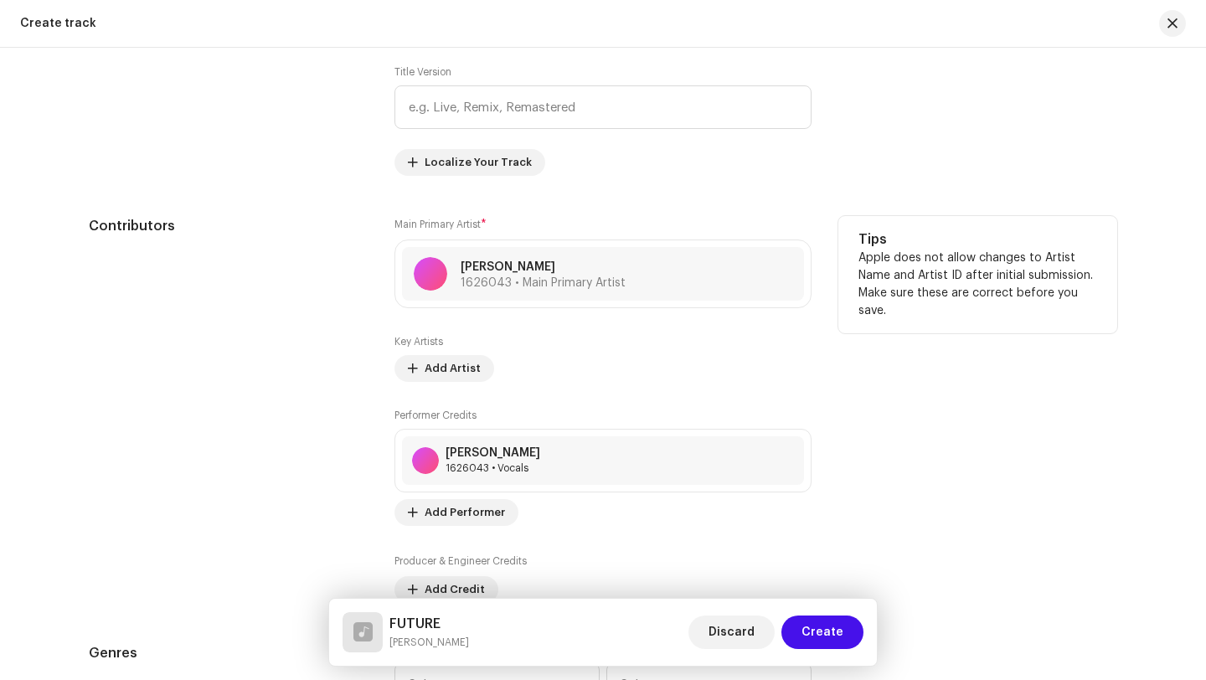
scroll to position [0, 0]
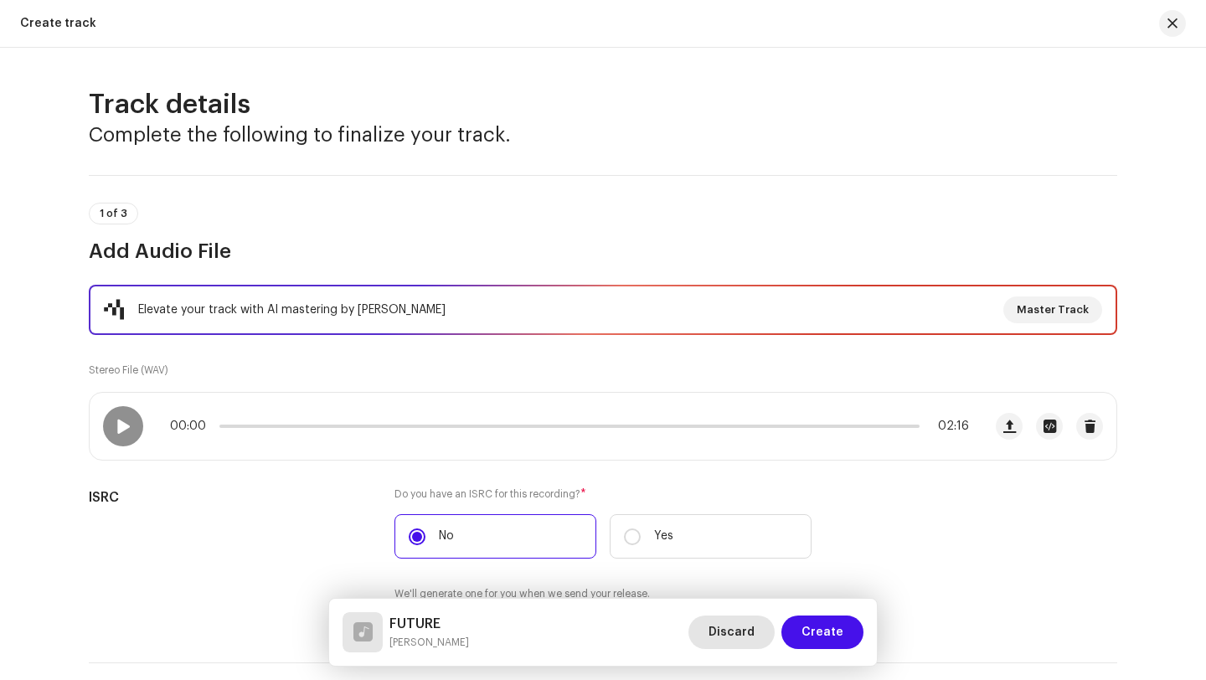
click at [739, 641] on span "Discard" at bounding box center [731, 632] width 46 height 33
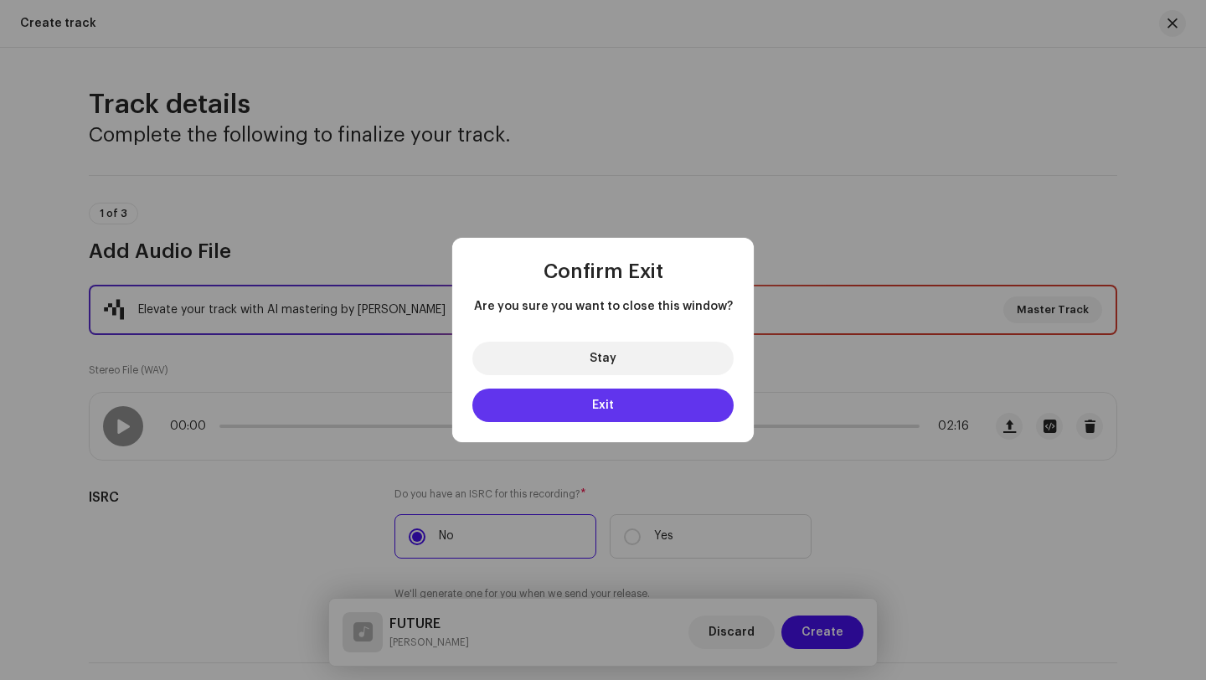
click at [612, 402] on span "Exit" at bounding box center [603, 405] width 22 height 12
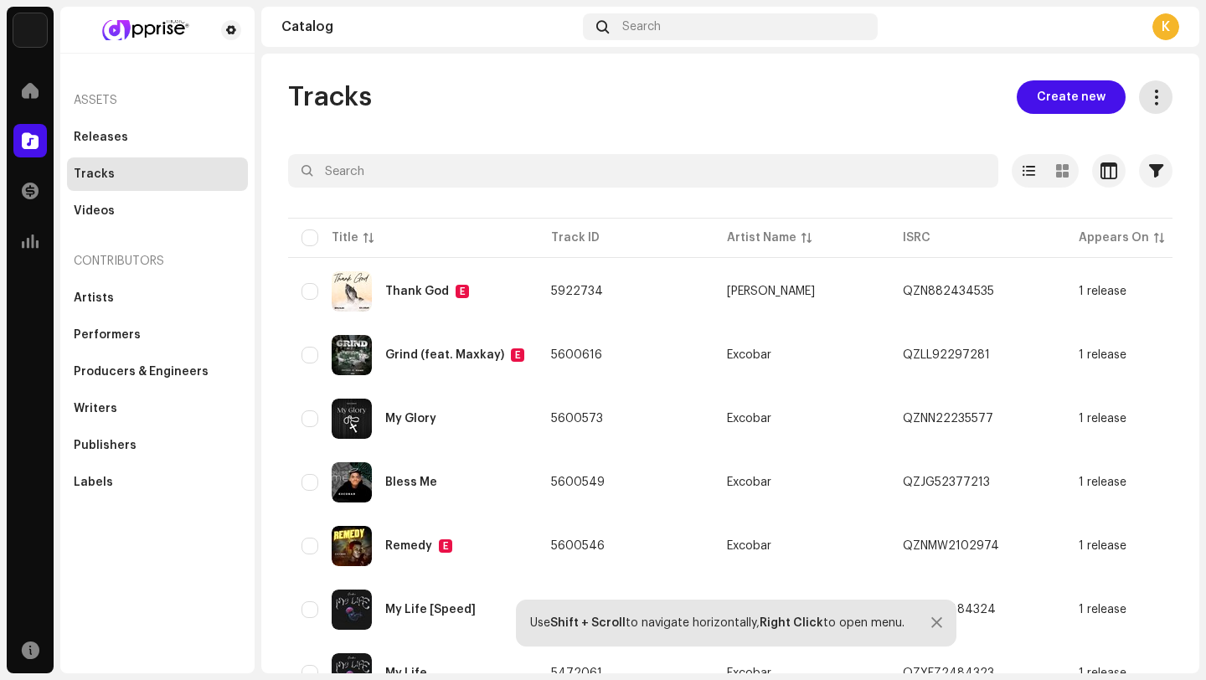
click at [1151, 92] on span at bounding box center [1156, 96] width 16 height 13
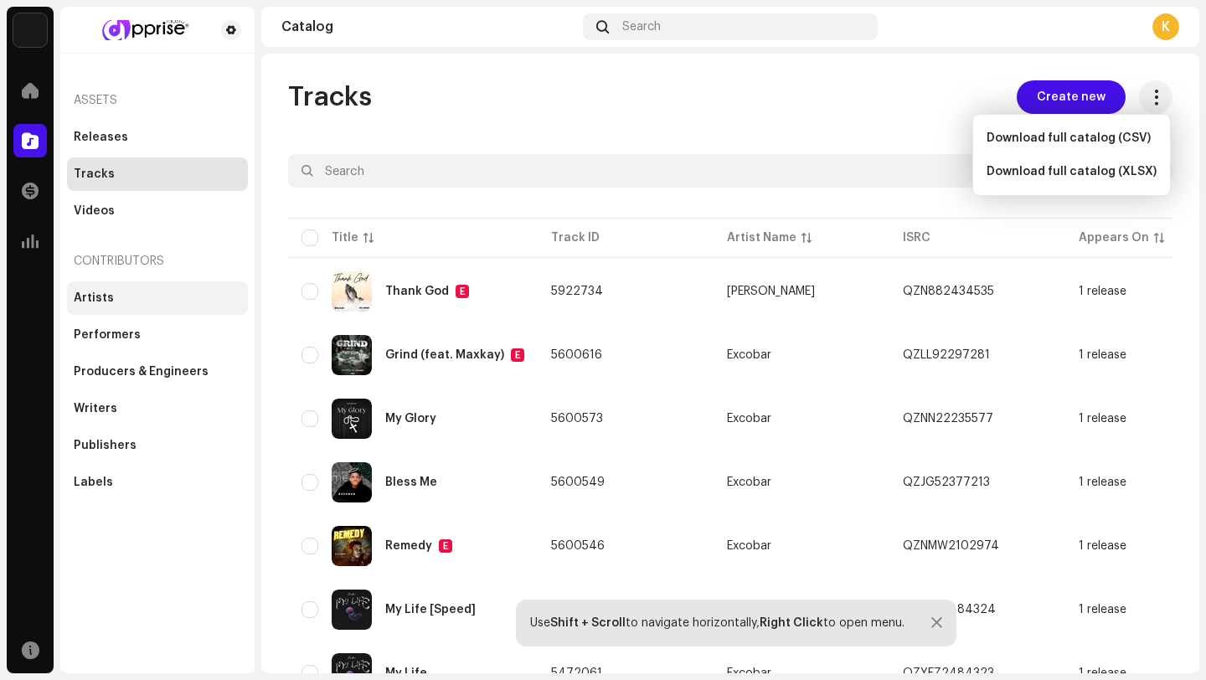
click at [143, 290] on div "Artists" at bounding box center [157, 297] width 181 height 33
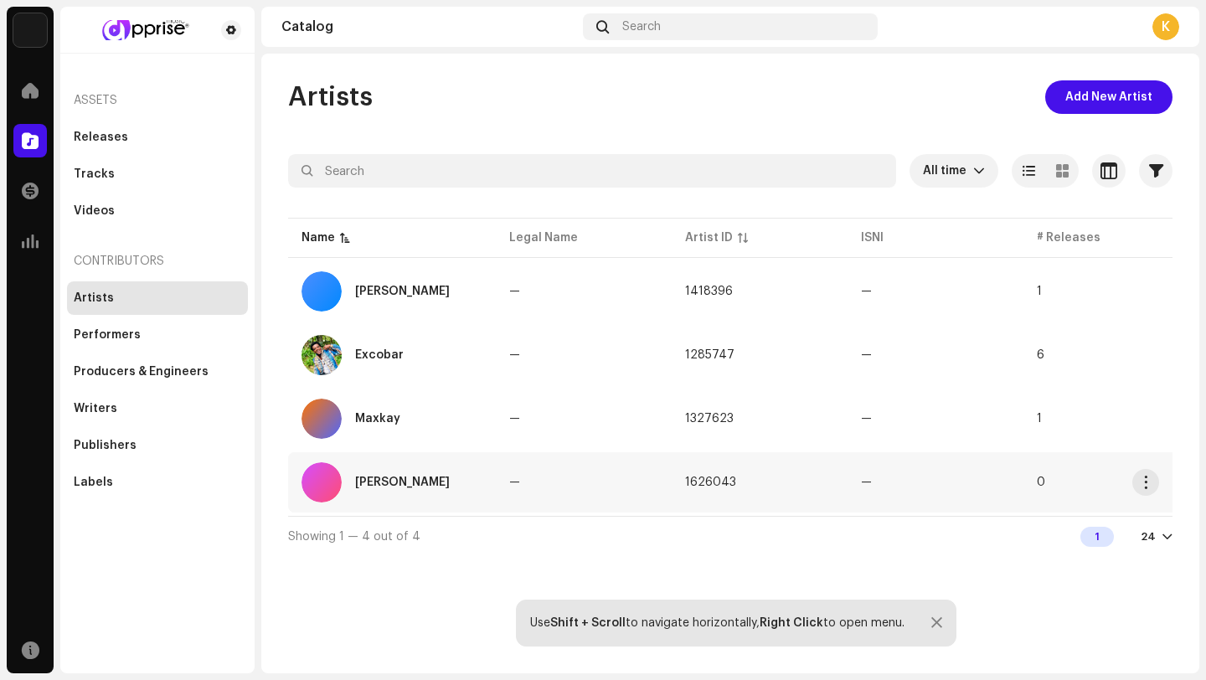
click at [367, 472] on div "[PERSON_NAME]" at bounding box center [391, 482] width 181 height 40
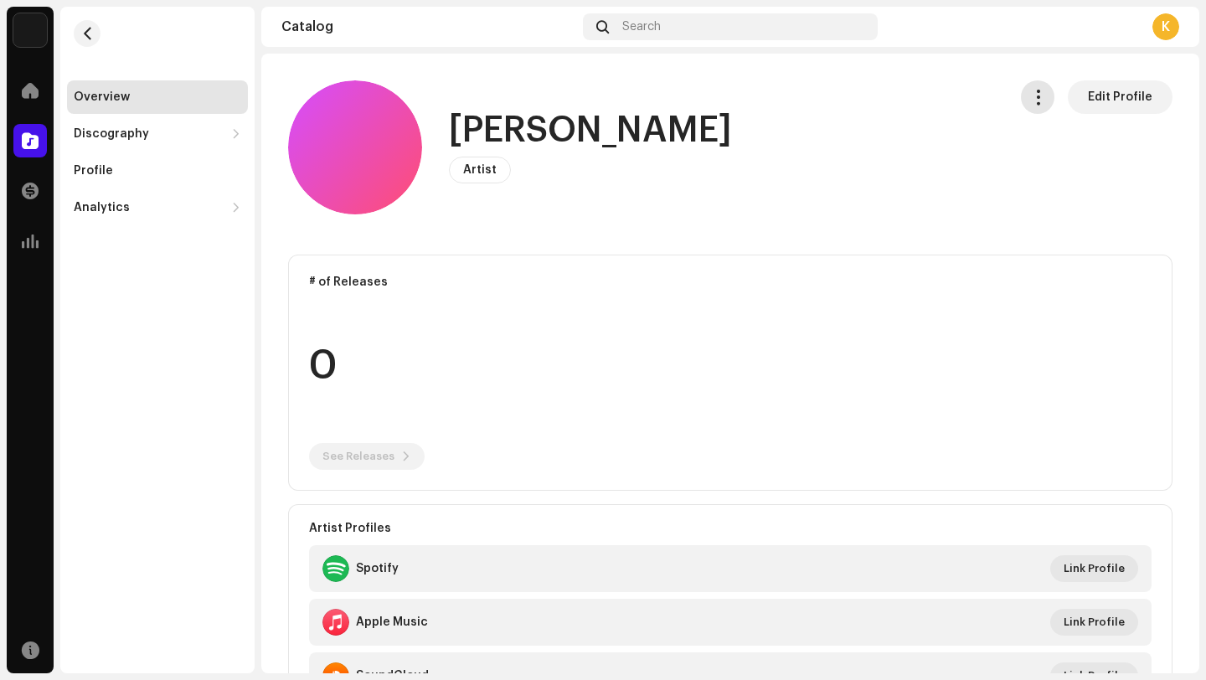
click at [1031, 95] on span "button" at bounding box center [1038, 96] width 16 height 13
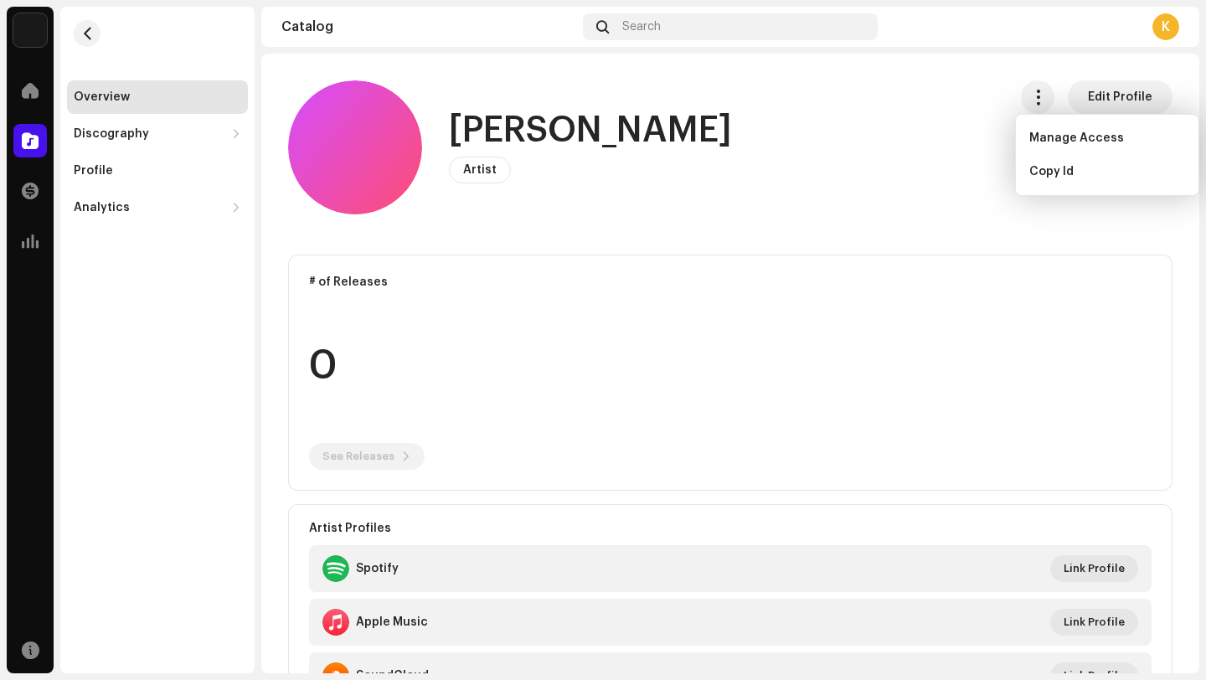
click at [482, 160] on p-tag "Artist" at bounding box center [480, 170] width 62 height 27
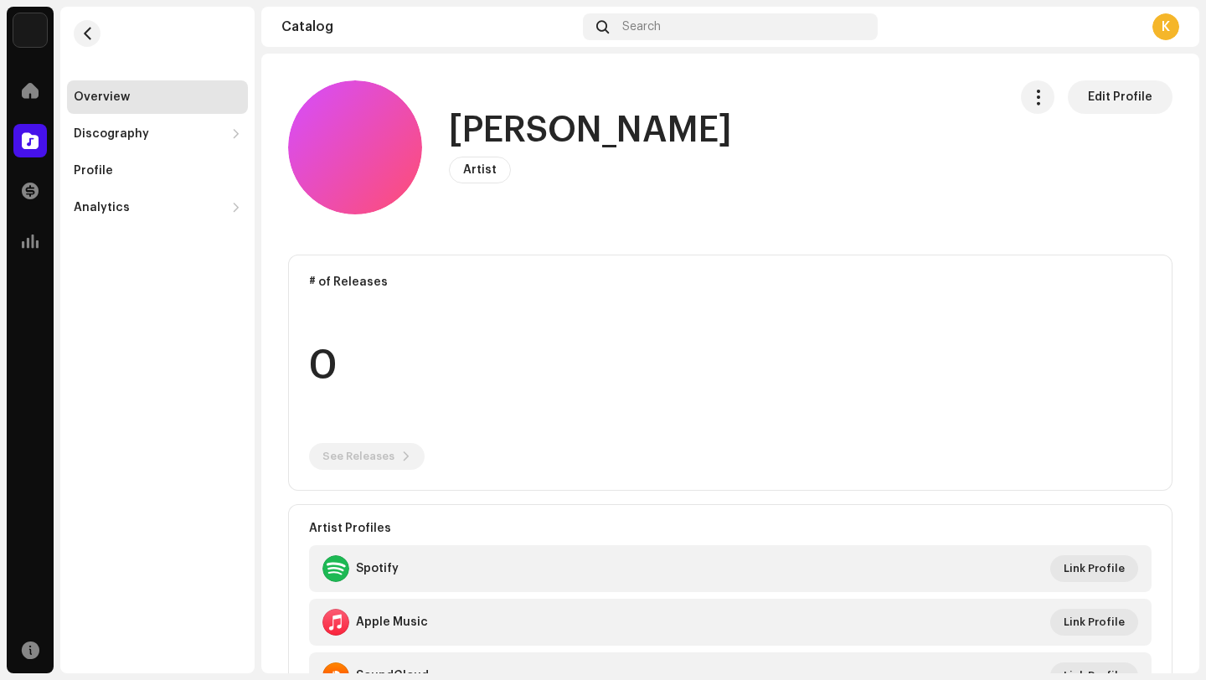
click at [486, 170] on span "Artist" at bounding box center [479, 170] width 33 height 12
click at [334, 440] on re-o-card-data "# of Releases 0 See Releases" at bounding box center [730, 373] width 884 height 236
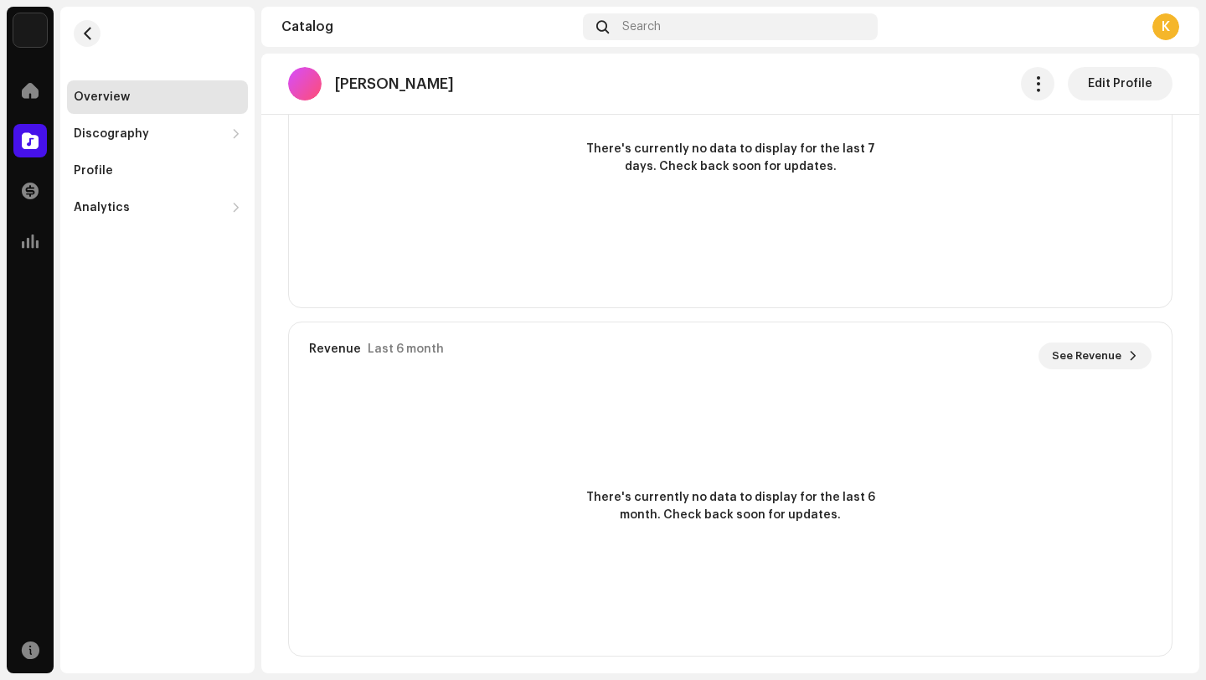
scroll to position [817, 0]
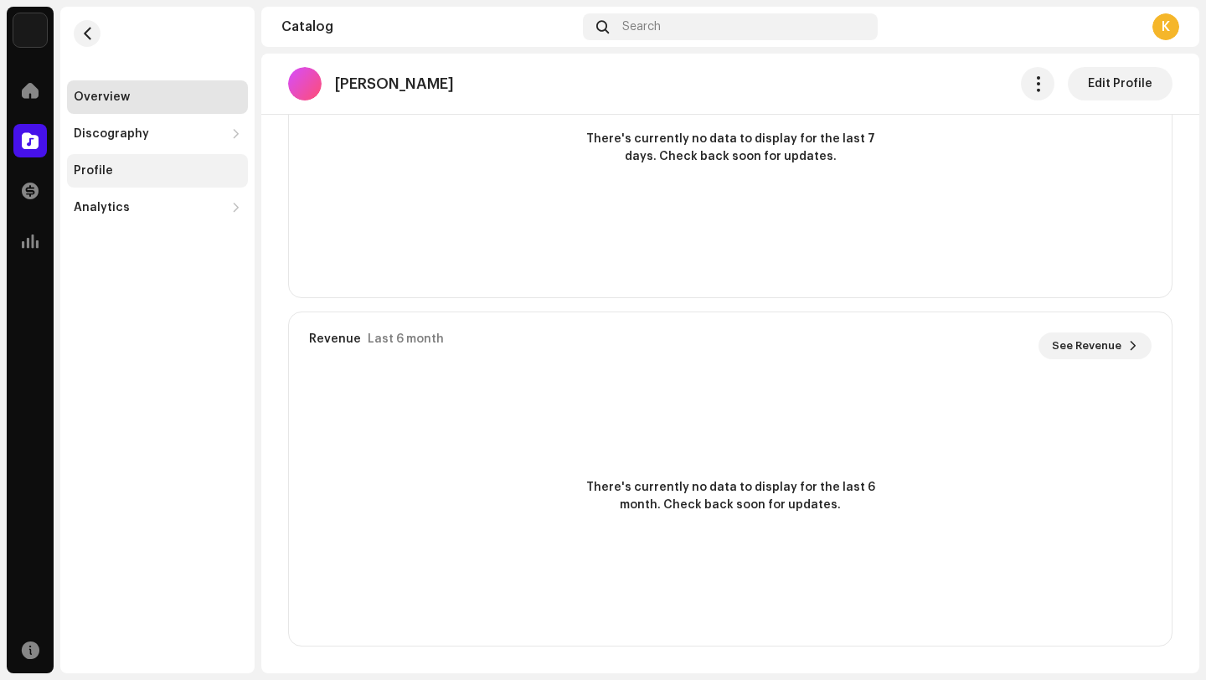
click at [146, 170] on div "Profile" at bounding box center [157, 170] width 167 height 13
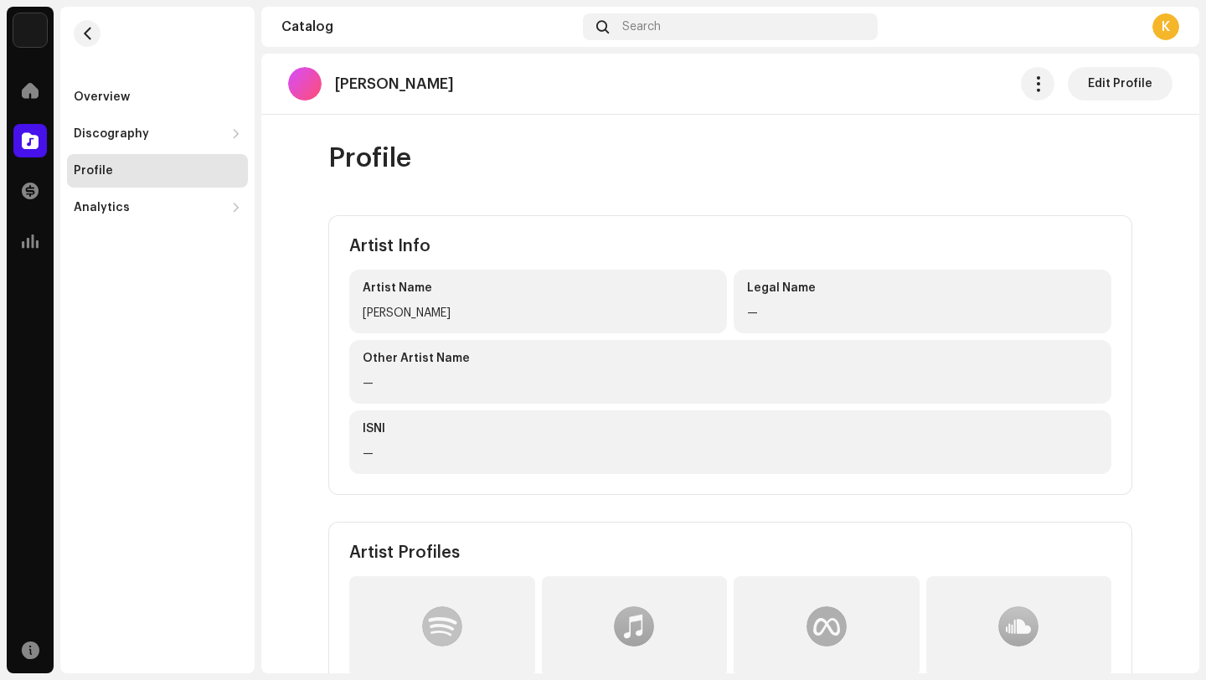
click at [1007, 303] on div "—" at bounding box center [922, 313] width 351 height 20
click at [1030, 82] on span "button" at bounding box center [1038, 83] width 16 height 13
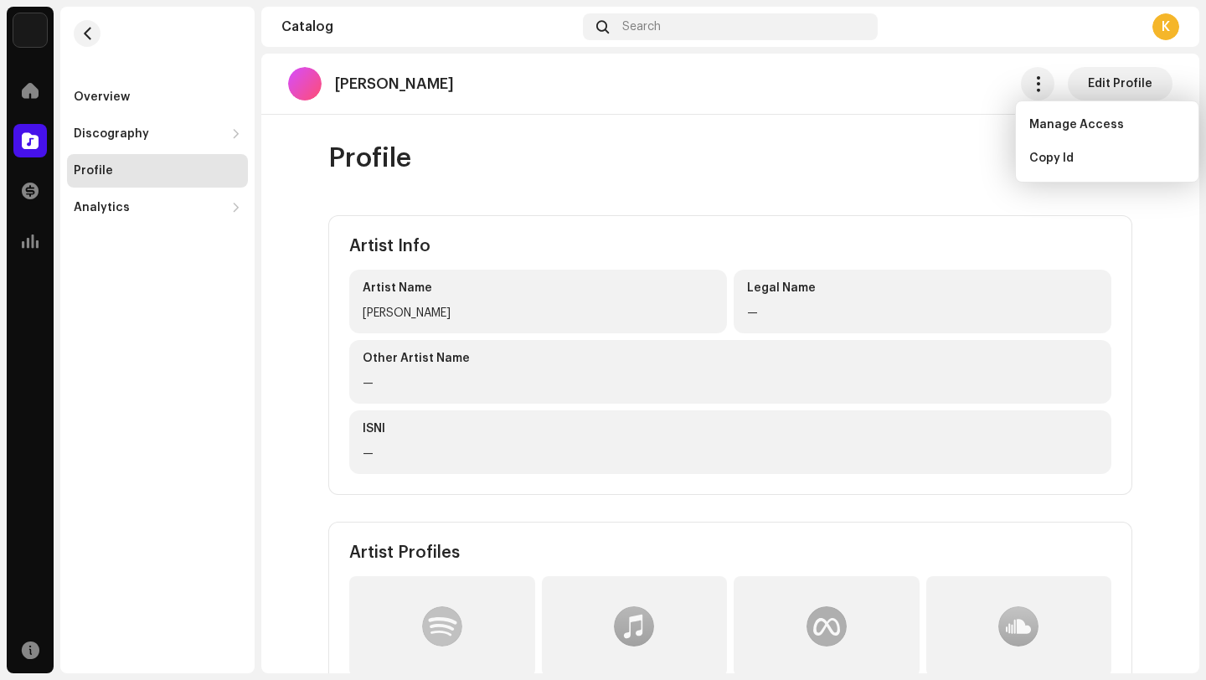
click at [1004, 276] on div "Legal Name —" at bounding box center [923, 302] width 378 height 64
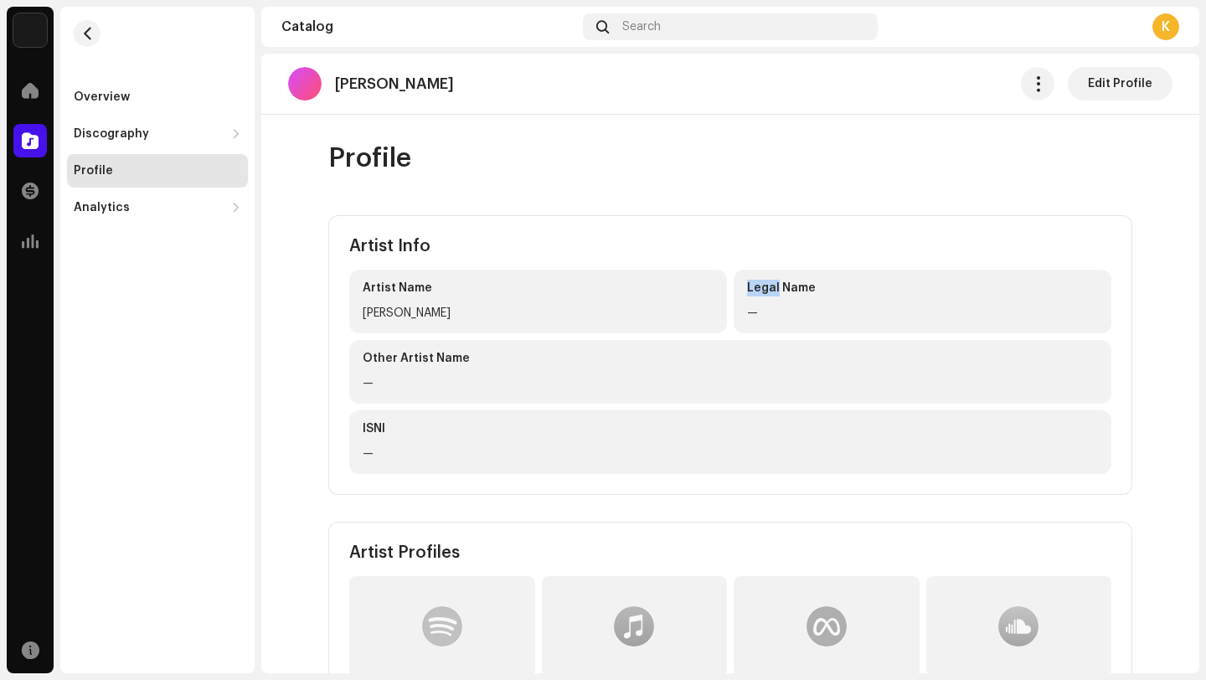
click at [1004, 276] on div "Legal Name —" at bounding box center [923, 302] width 378 height 64
click at [981, 332] on div "Legal Name —" at bounding box center [923, 302] width 378 height 64
click at [224, 115] on div "Overview Discography Releases Tracks Profile Analytics Consumption Engagement R…" at bounding box center [157, 152] width 181 height 144
click at [224, 117] on div "Discography" at bounding box center [157, 133] width 181 height 33
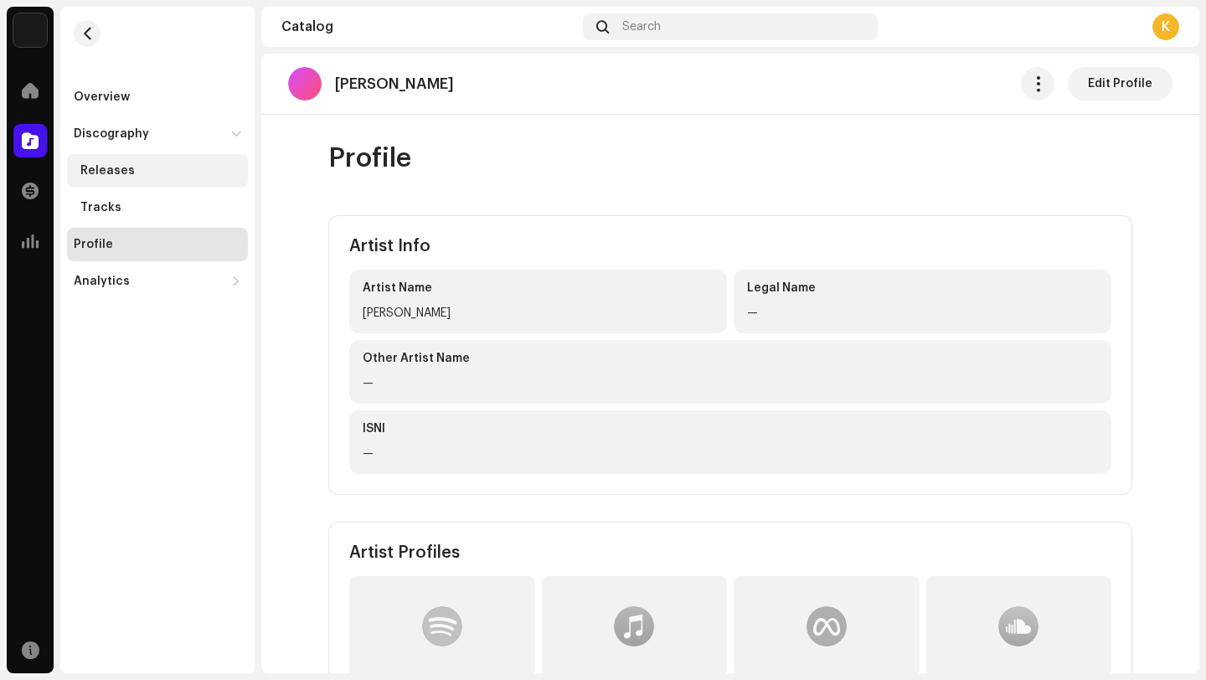
click at [202, 176] on div "Releases" at bounding box center [160, 170] width 161 height 13
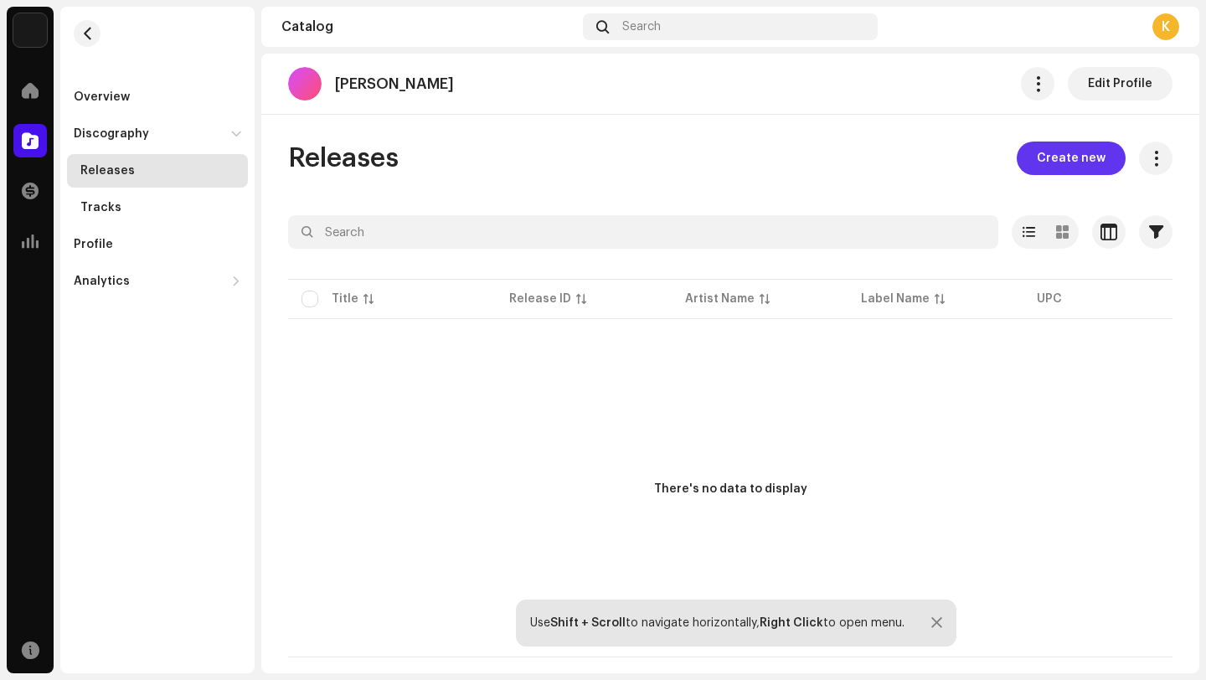
click at [1085, 166] on span "Create new" at bounding box center [1071, 158] width 69 height 33
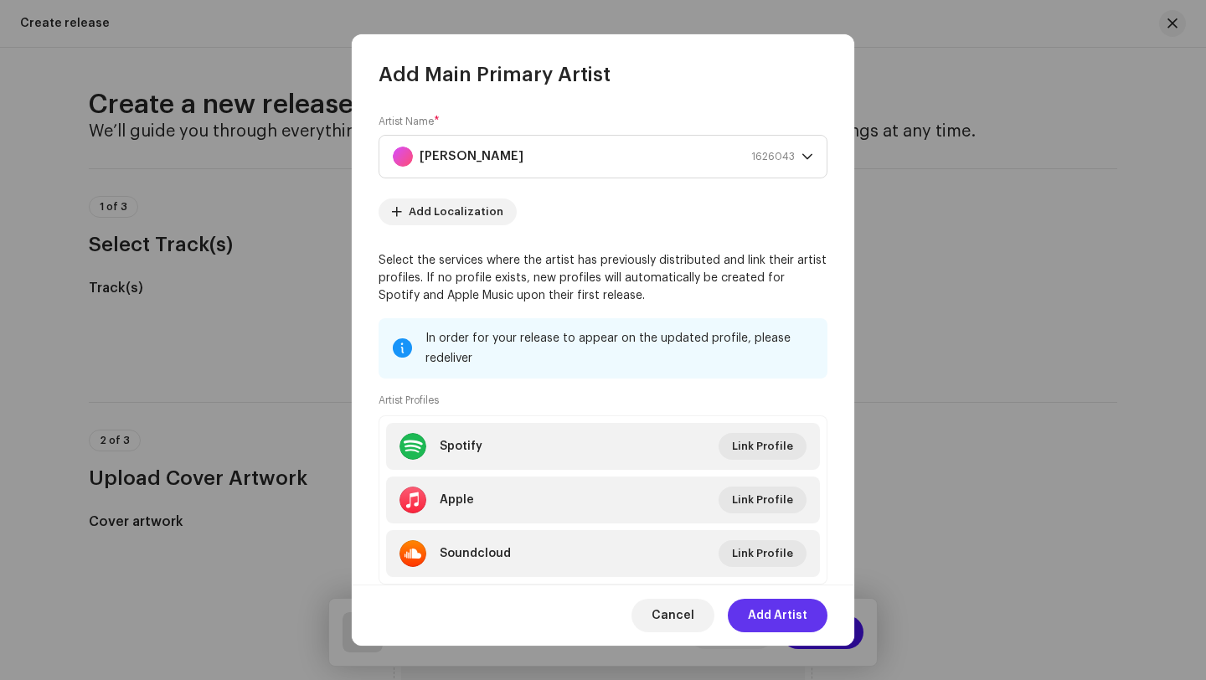
click at [813, 615] on button "Add Artist" at bounding box center [778, 615] width 100 height 33
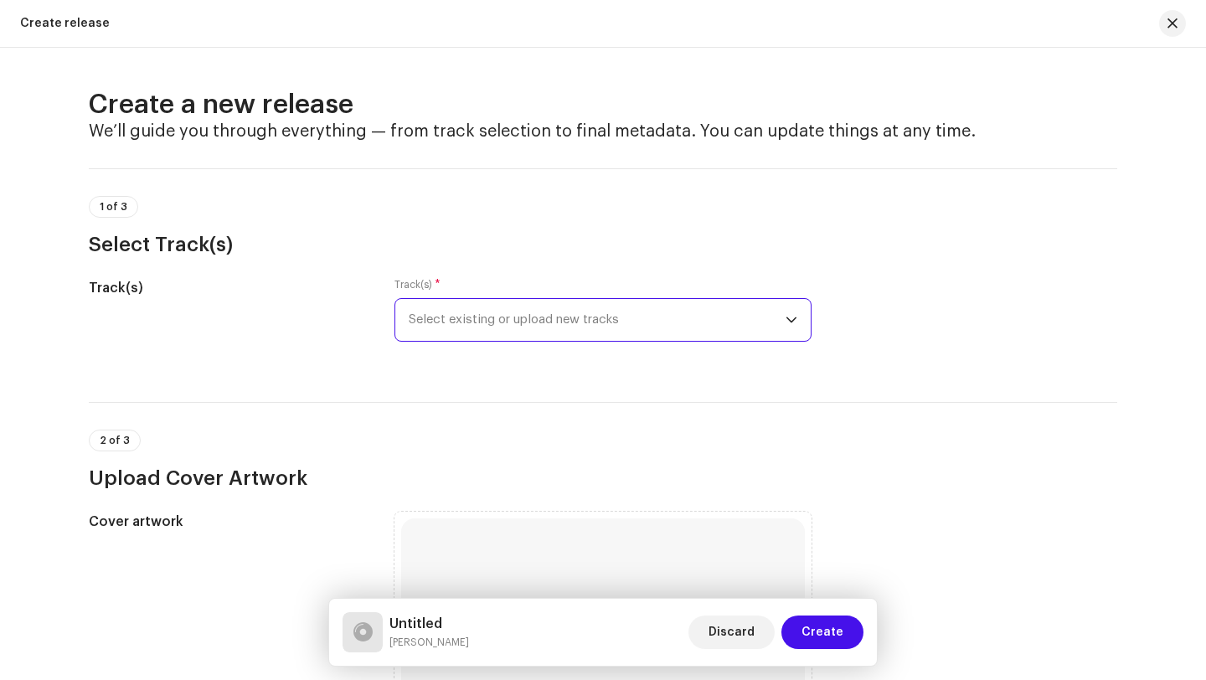
click at [559, 325] on span "Select existing or upload new tracks" at bounding box center [597, 320] width 377 height 42
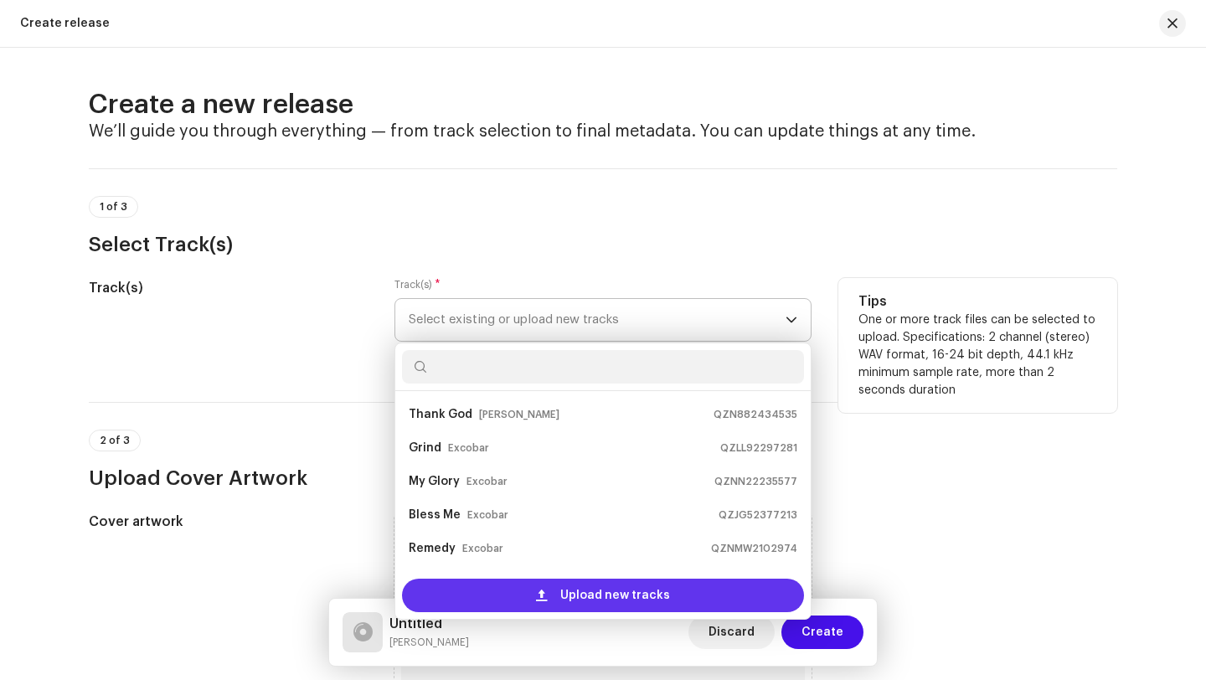
click at [563, 597] on span "Upload new tracks" at bounding box center [615, 595] width 110 height 33
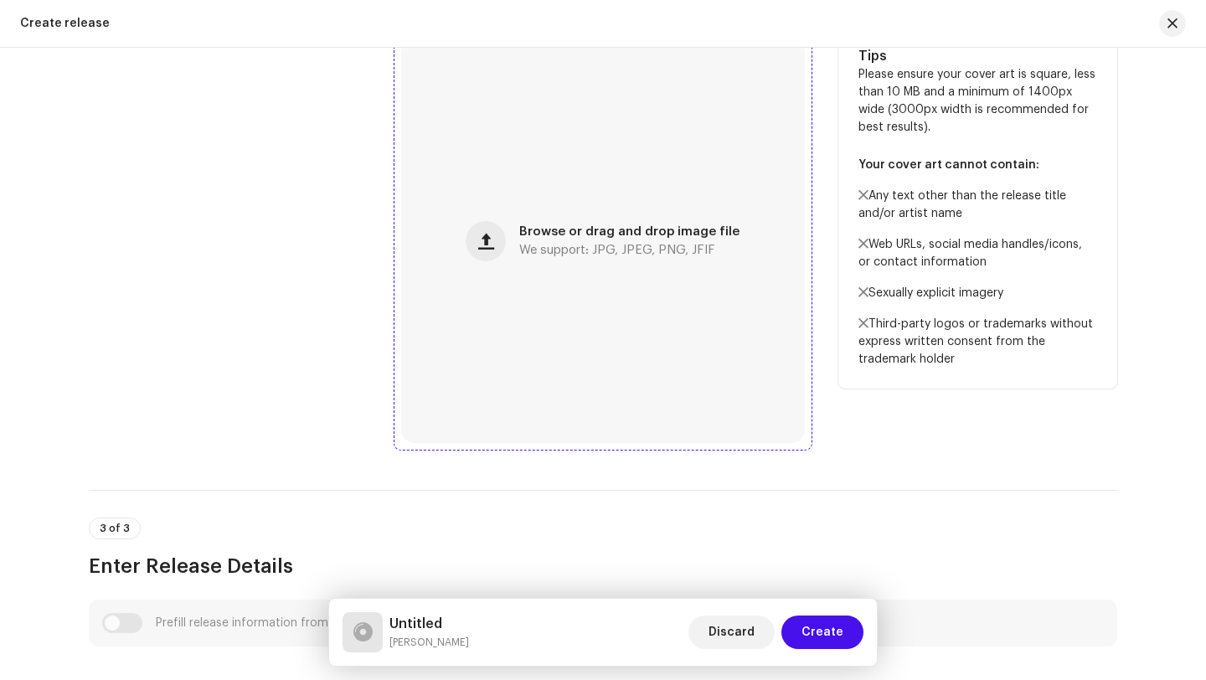
scroll to position [609, 0]
click at [505, 241] on button "button" at bounding box center [486, 239] width 40 height 40
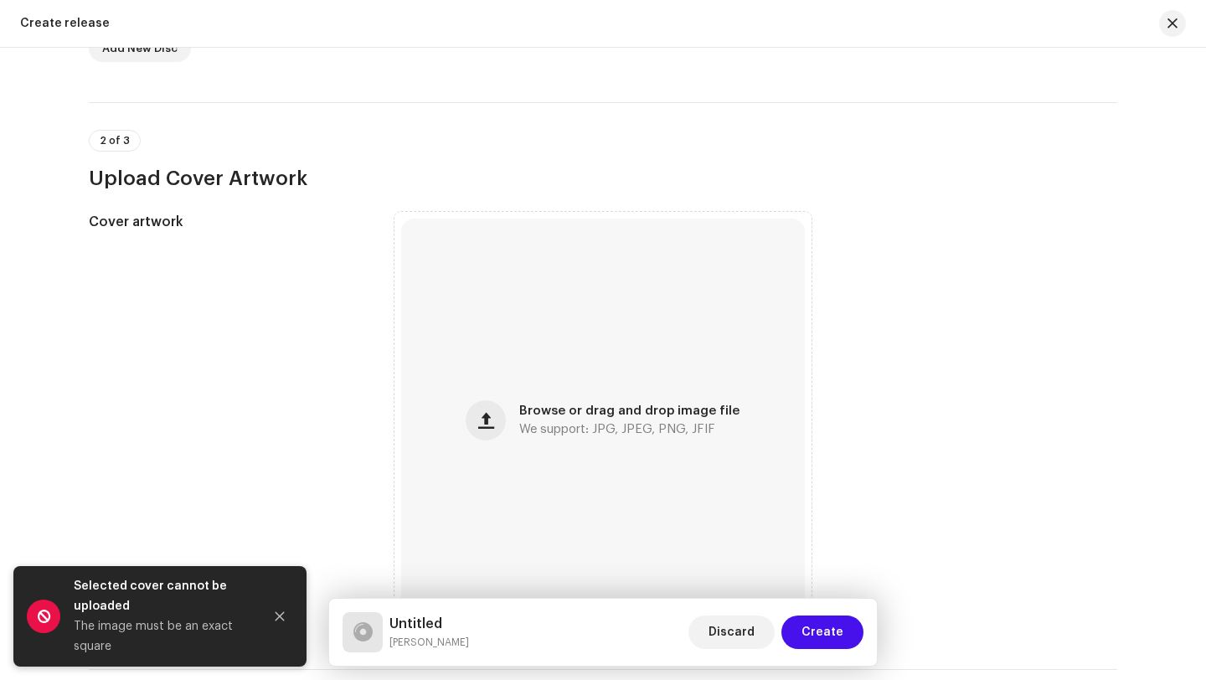
scroll to position [488, 0]
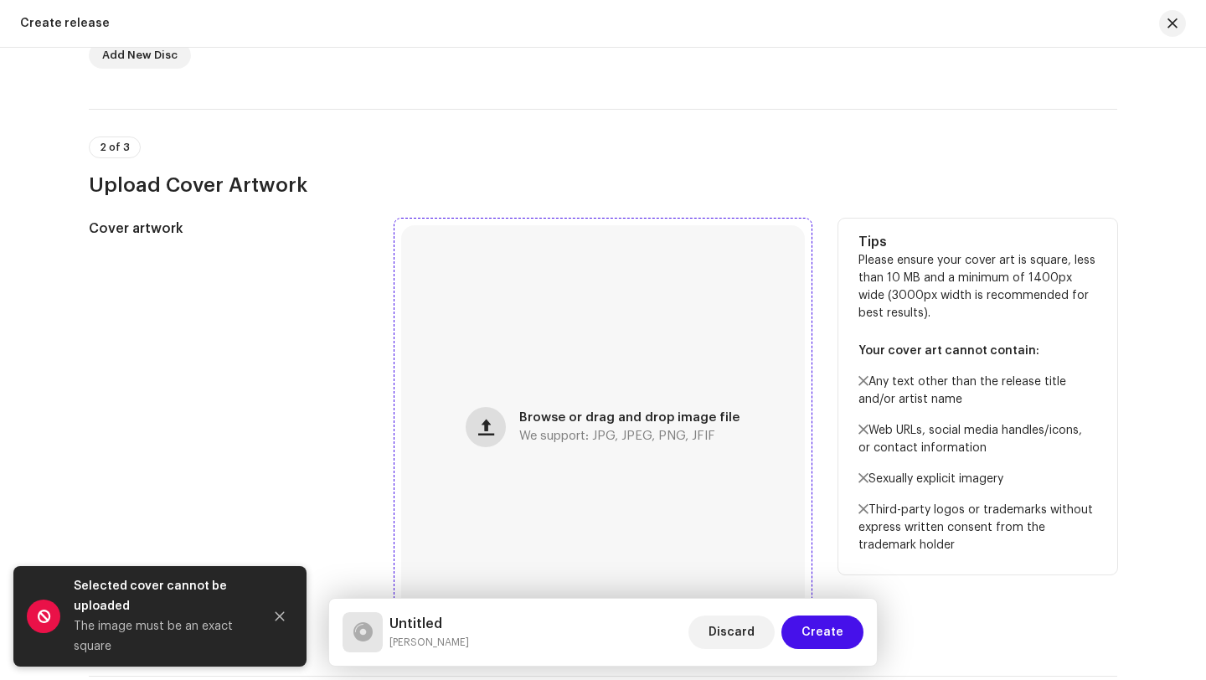
click at [493, 417] on button "button" at bounding box center [486, 427] width 40 height 40
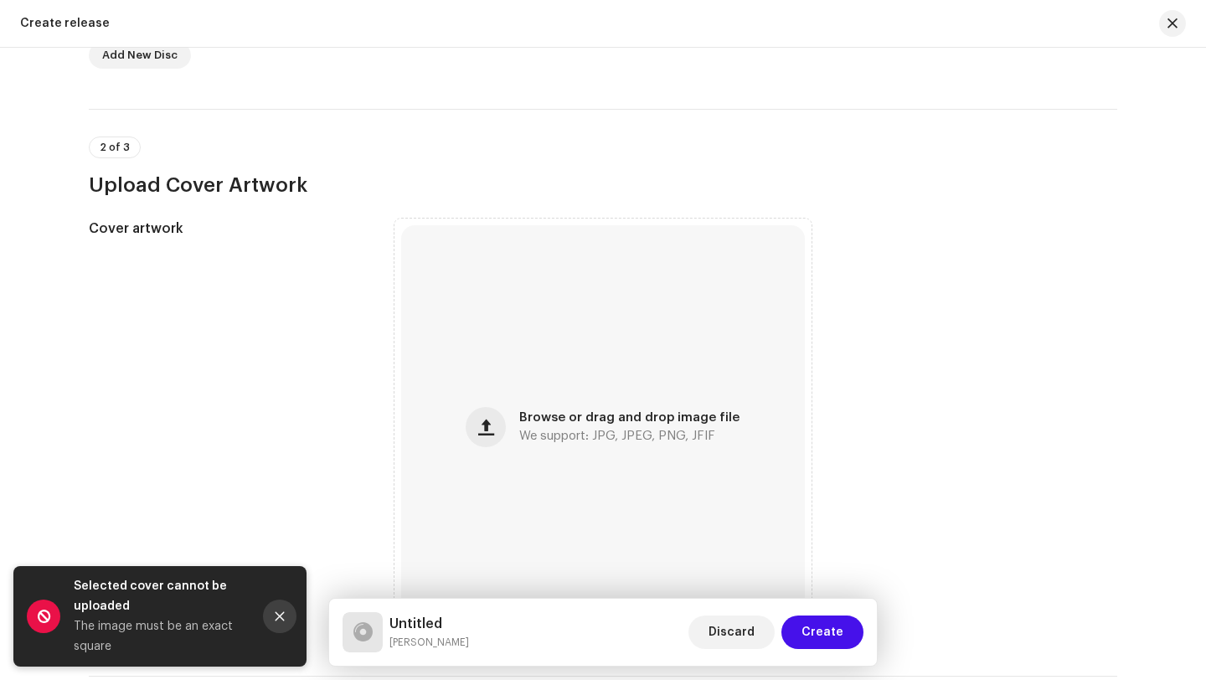
click at [290, 625] on button "Close" at bounding box center [279, 616] width 33 height 33
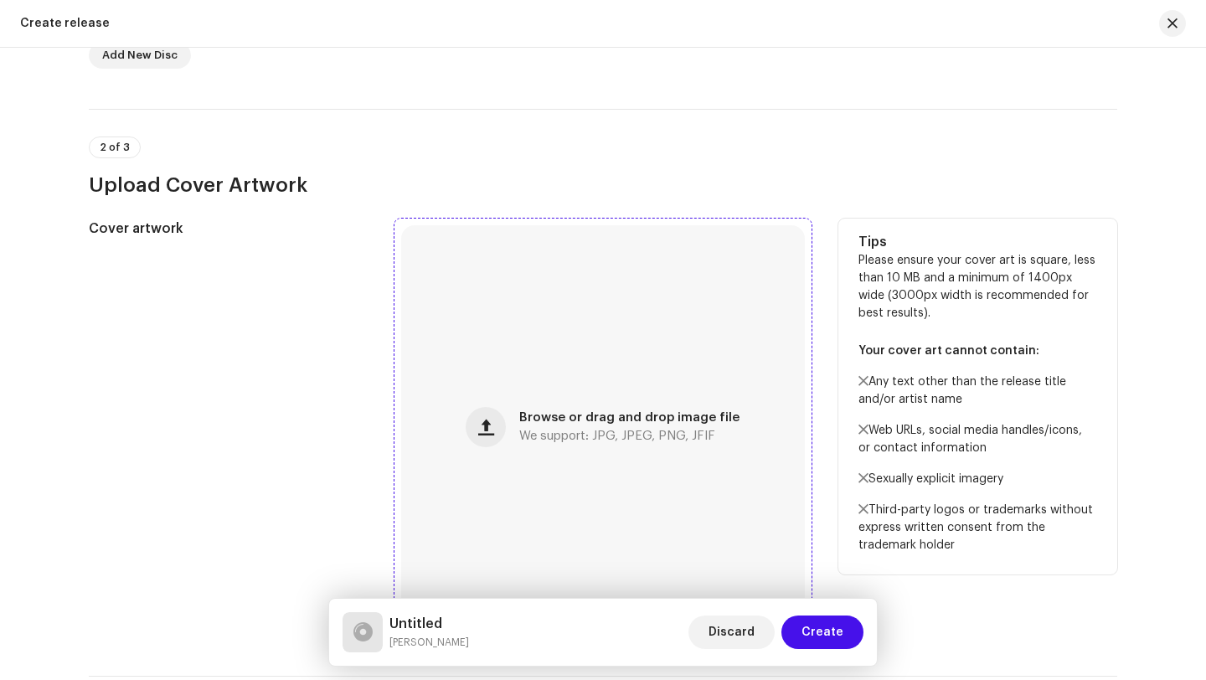
click at [638, 425] on div "Browse or drag and drop image file We support: JPG, JPEG, PNG, JFIF" at bounding box center [629, 427] width 220 height 30
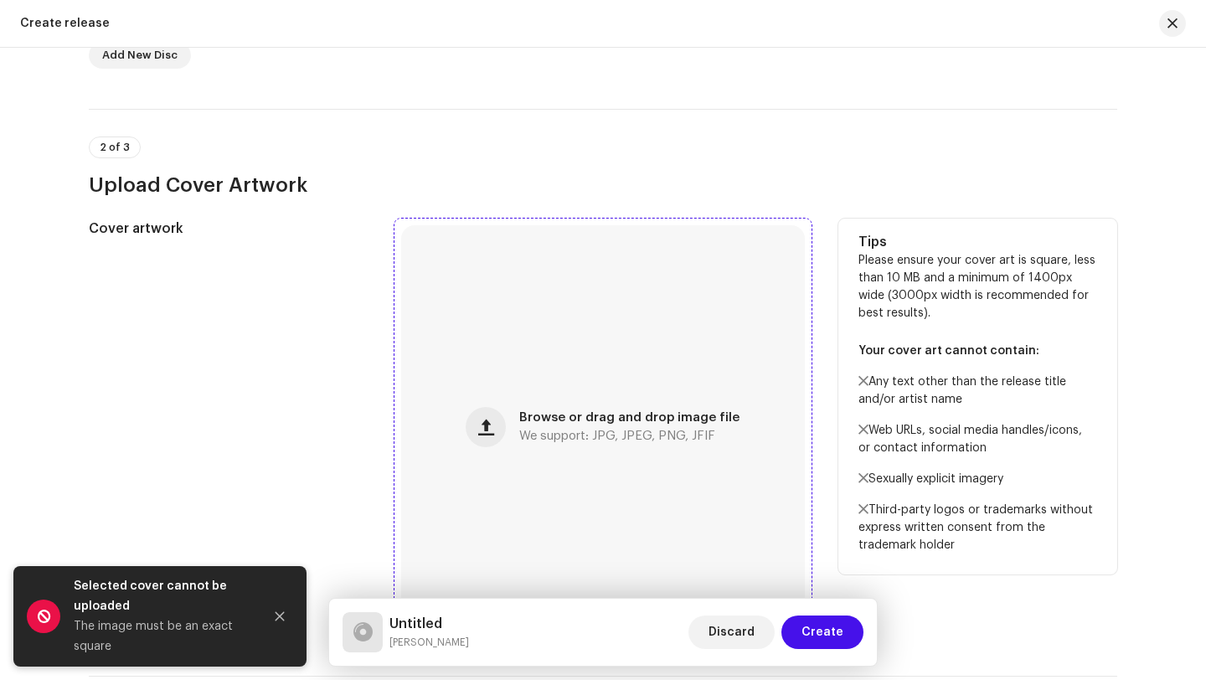
click at [497, 461] on div "Browse or drag and drop image file We support: JPG, JPEG, PNG, JFIF" at bounding box center [603, 427] width 404 height 404
click at [678, 466] on div "Browse or drag and drop image file We support: JPG, JPEG, PNG, JFIF" at bounding box center [603, 427] width 404 height 404
click at [558, 389] on div "Browse or drag and drop image file We support: JPG, JPEG, PNG, JFIF" at bounding box center [603, 427] width 404 height 404
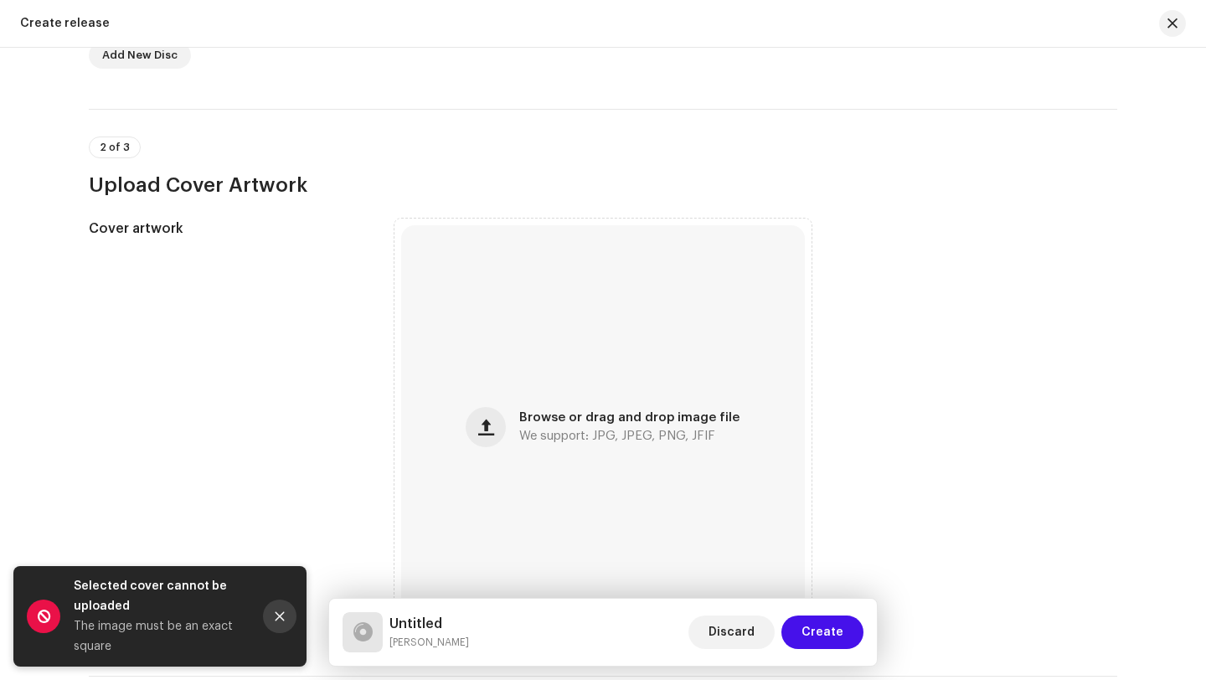
click at [280, 621] on icon "Close" at bounding box center [280, 617] width 12 height 12
click at [291, 618] on button "Close" at bounding box center [279, 616] width 33 height 33
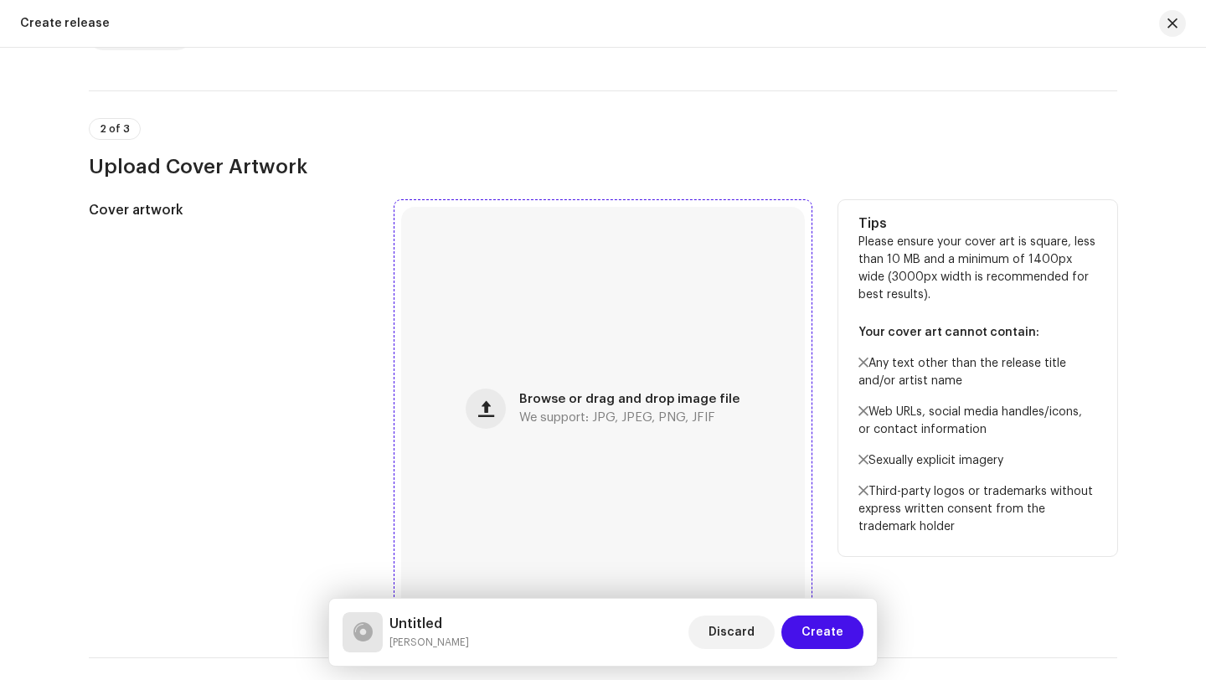
scroll to position [514, 0]
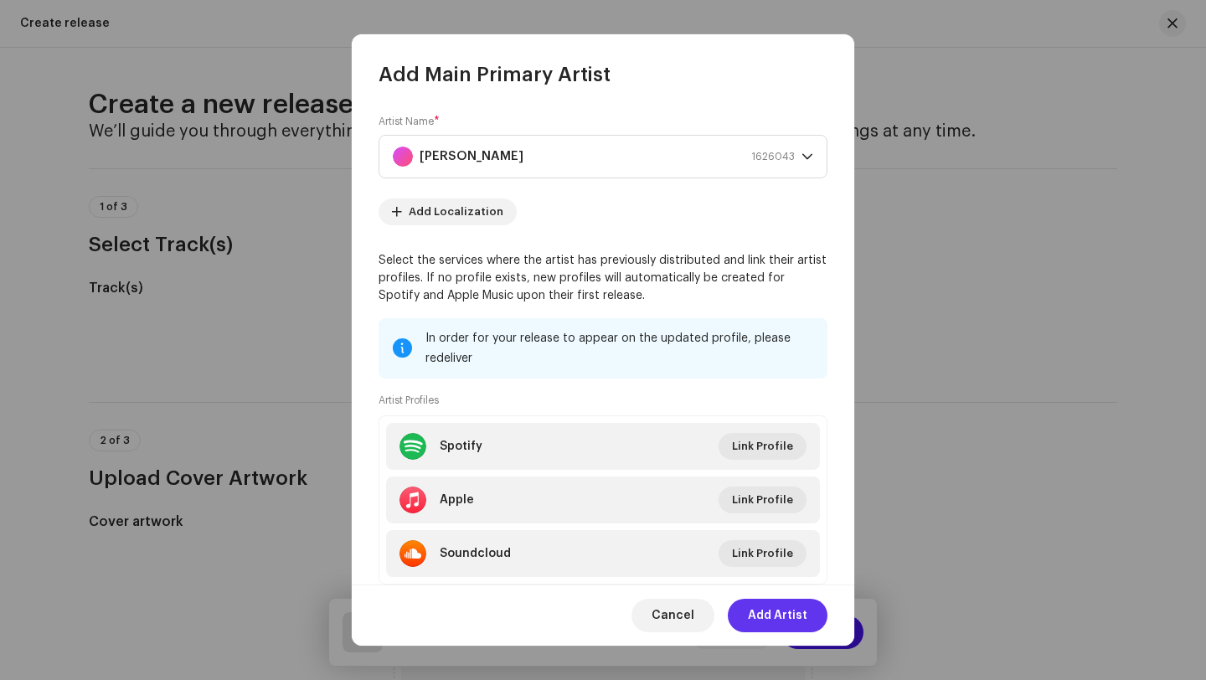
click at [776, 612] on span "Add Artist" at bounding box center [777, 615] width 59 height 33
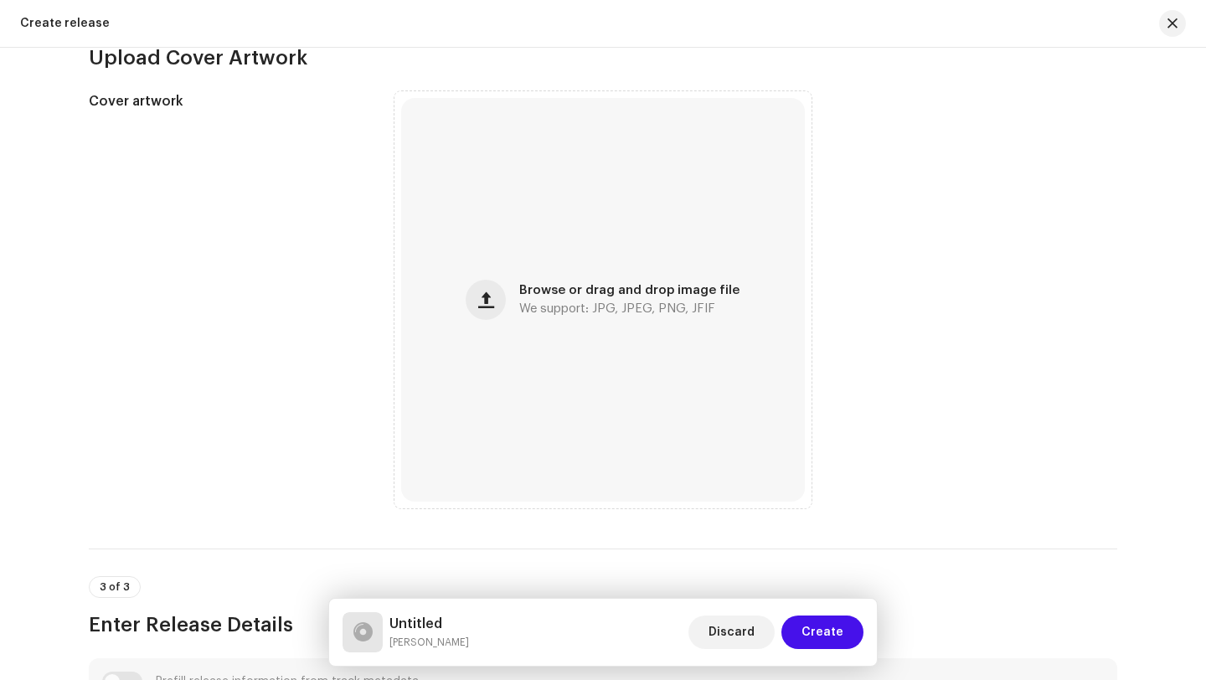
scroll to position [396, 0]
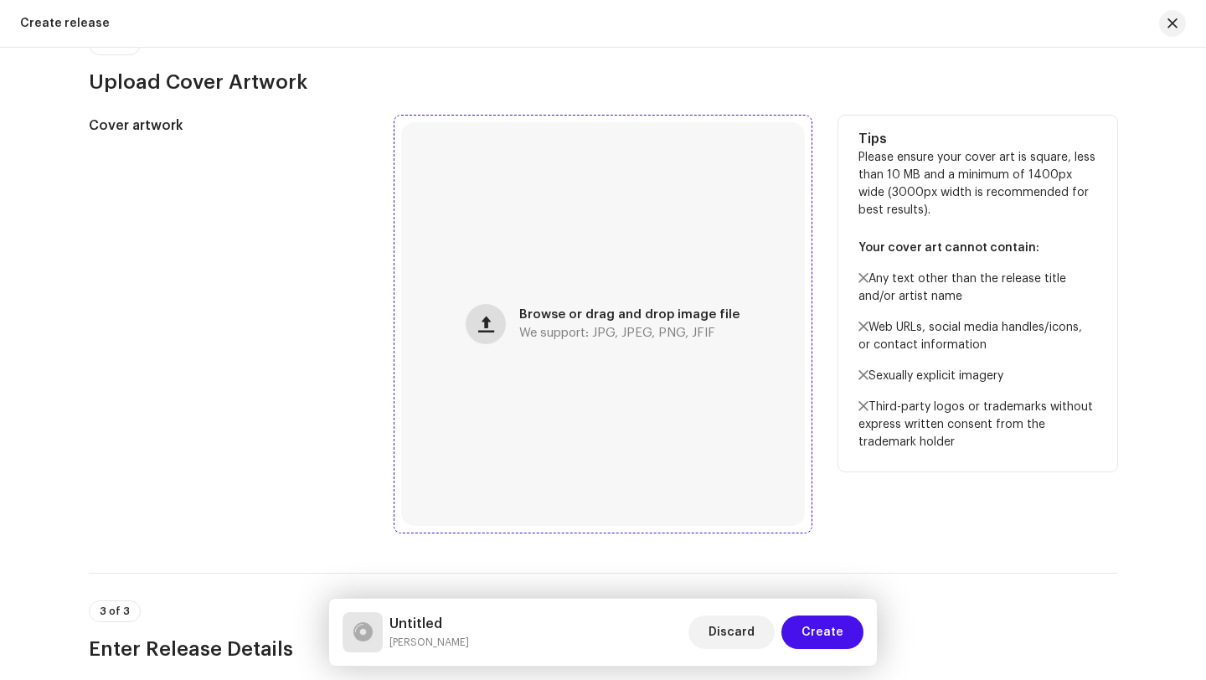
click at [478, 319] on button "button" at bounding box center [486, 324] width 40 height 40
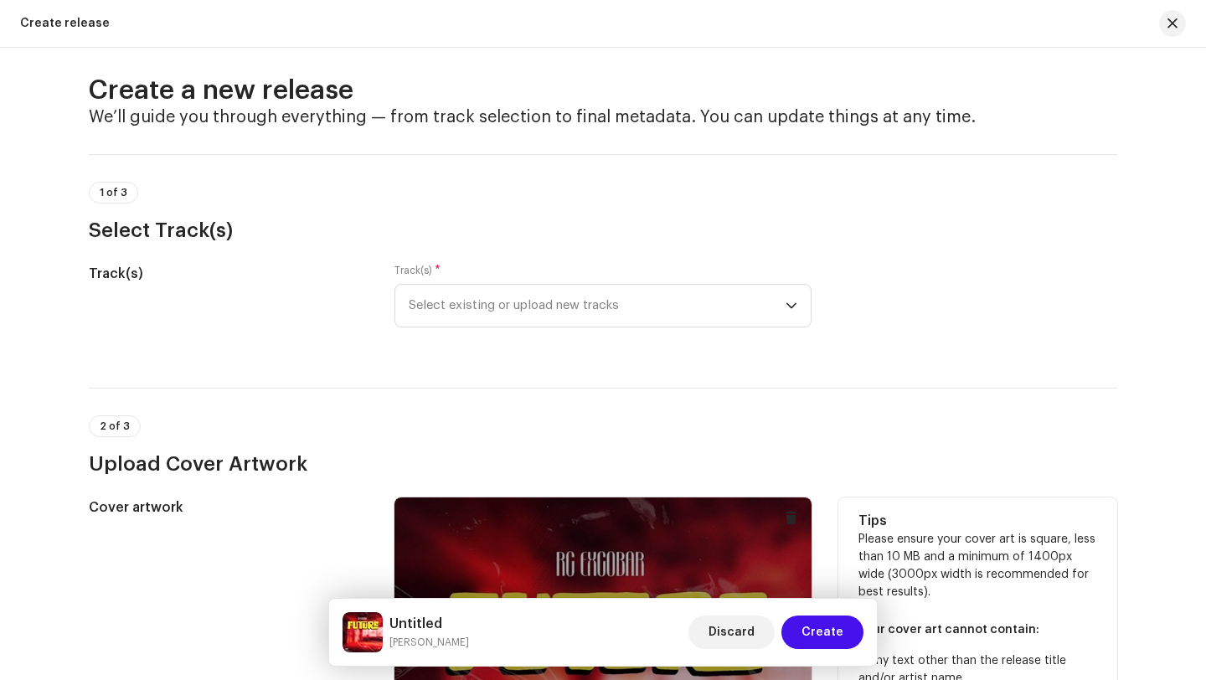
scroll to position [0, 0]
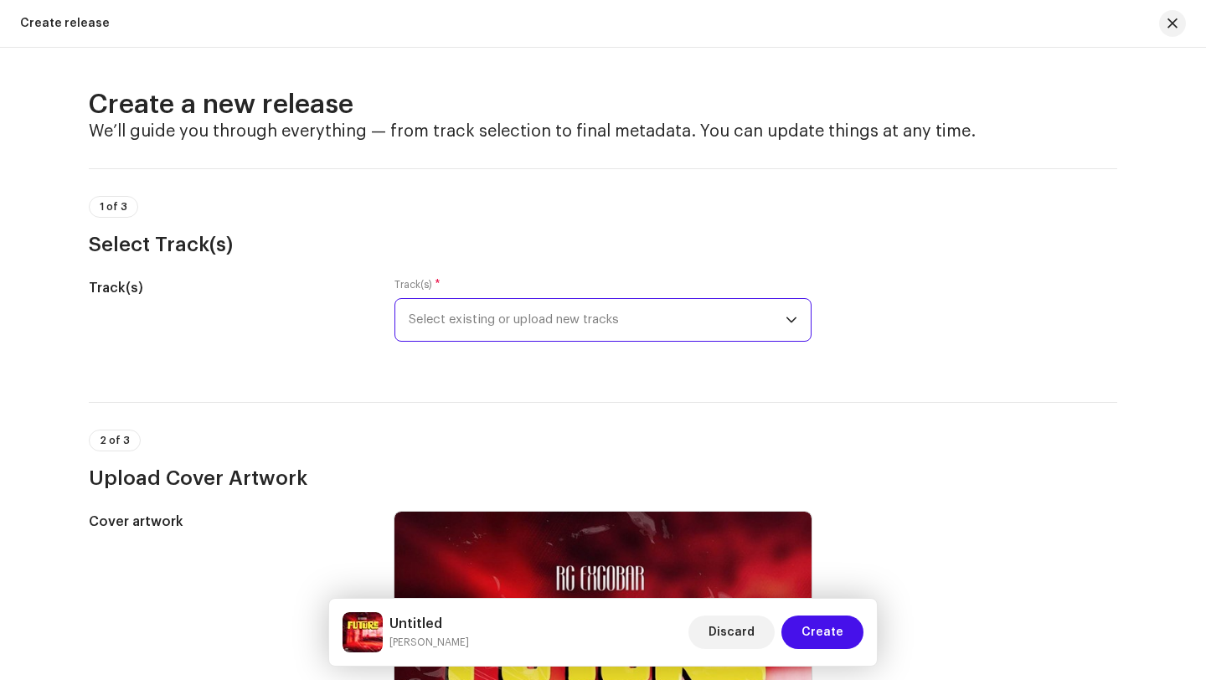
click at [561, 322] on span "Select existing or upload new tracks" at bounding box center [597, 320] width 377 height 42
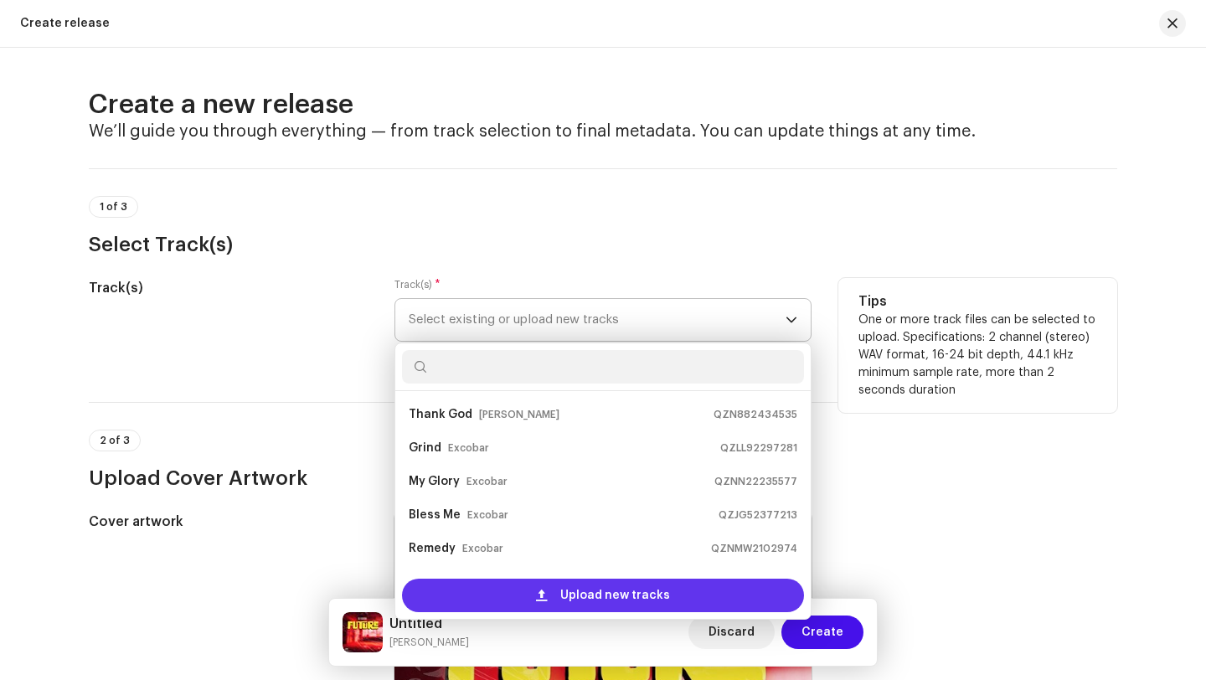
scroll to position [27, 0]
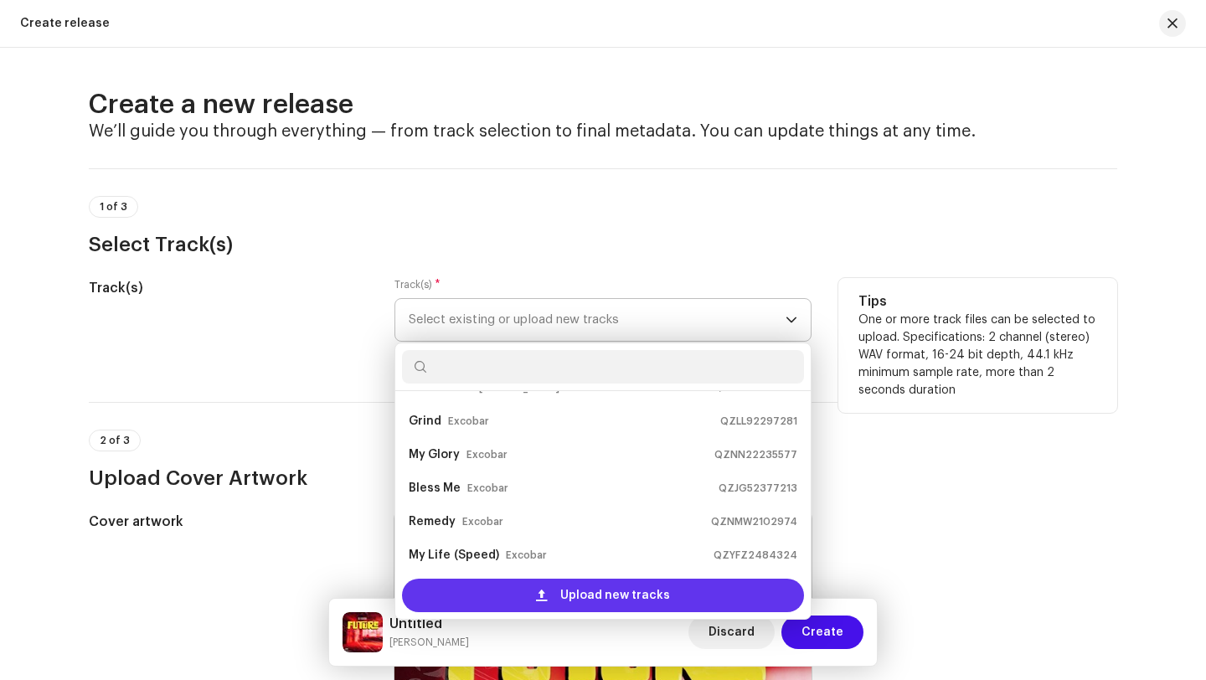
click at [580, 600] on span "Upload new tracks" at bounding box center [615, 595] width 110 height 33
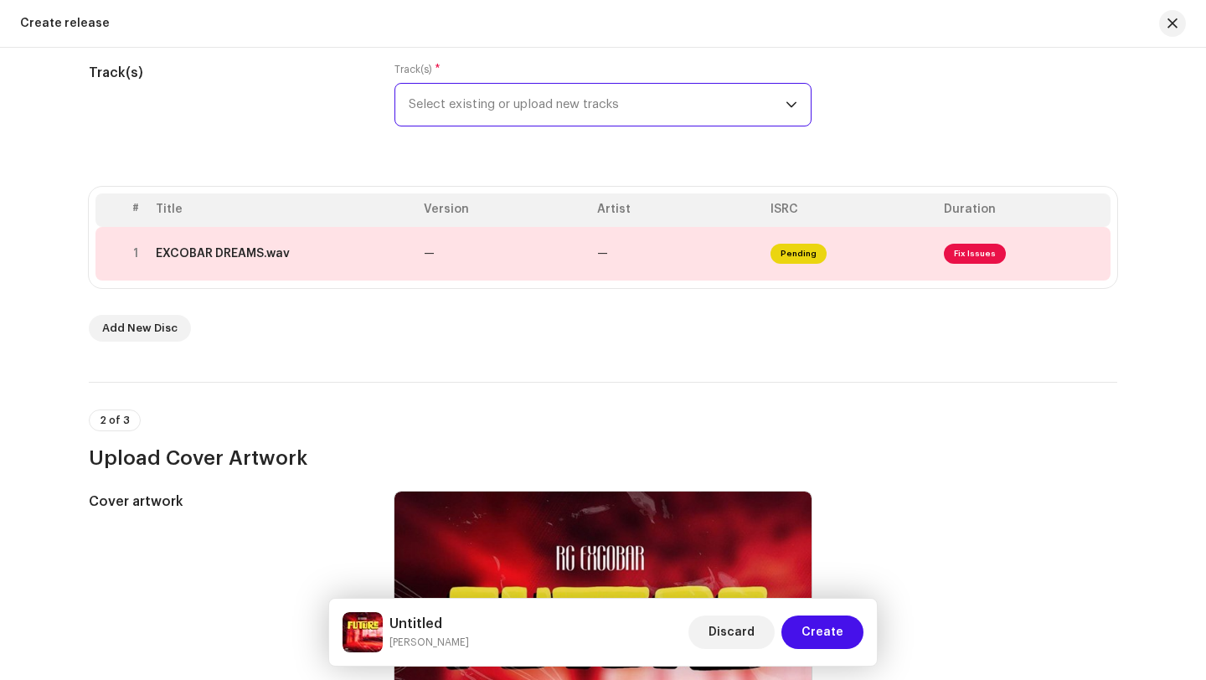
scroll to position [214, 0]
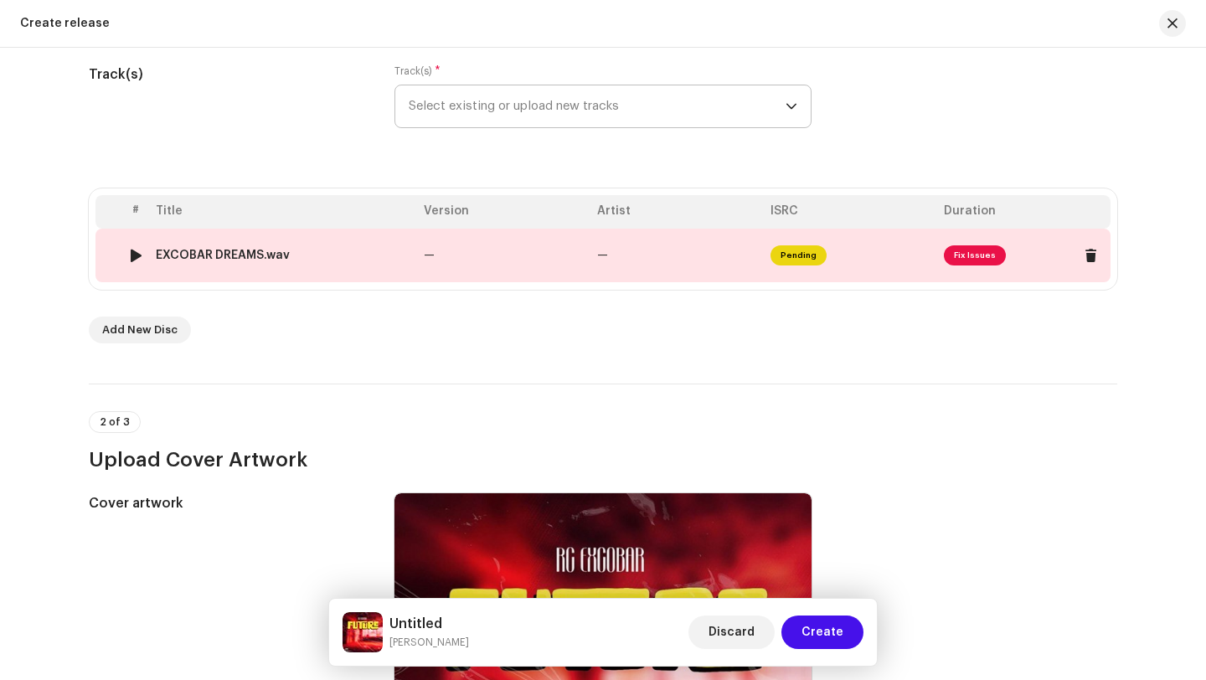
click at [971, 258] on span "Fix Issues" at bounding box center [975, 255] width 62 height 20
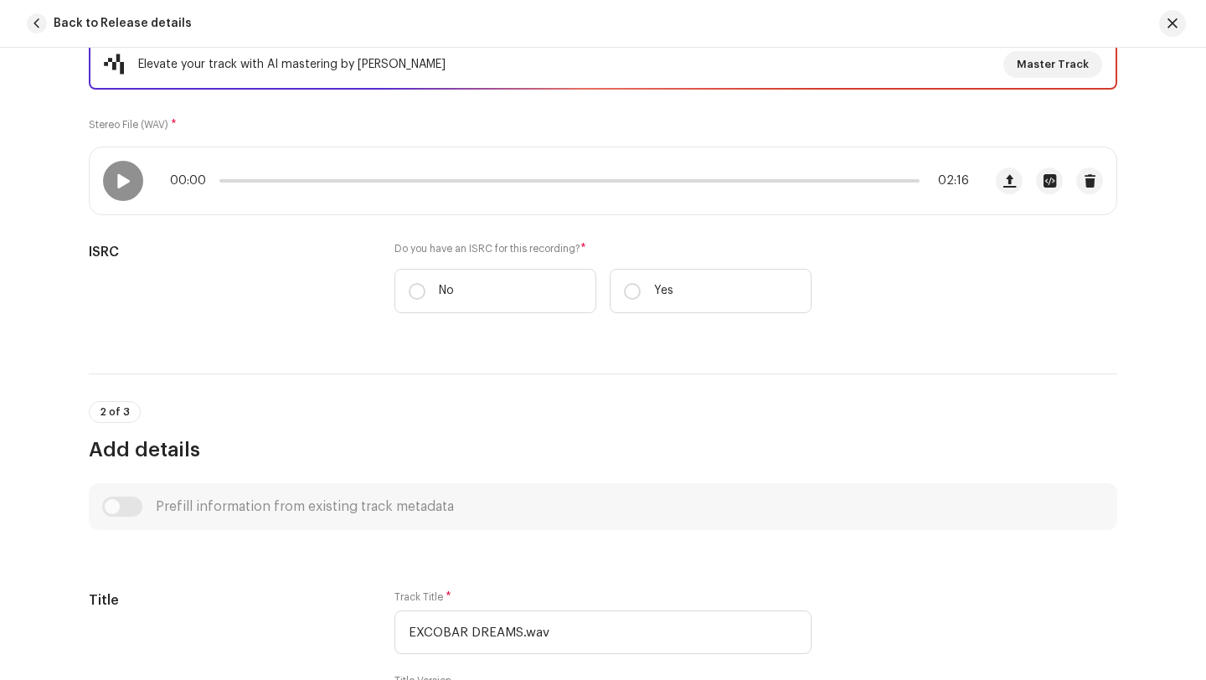
scroll to position [255, 0]
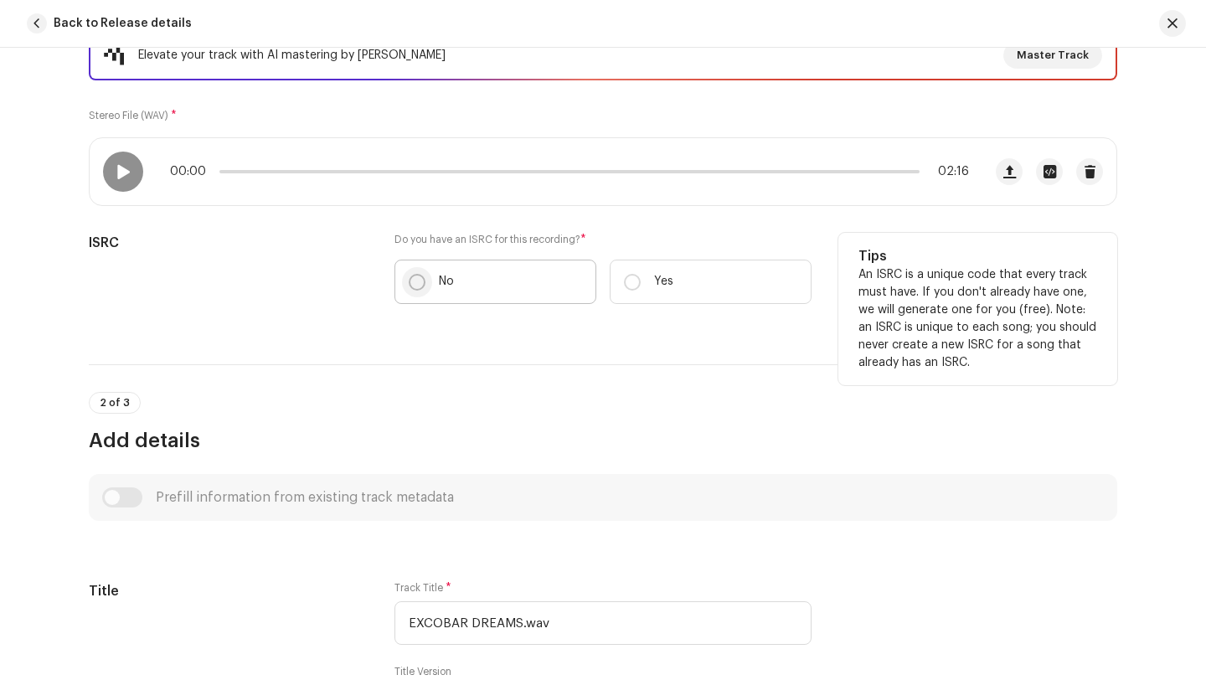
click at [417, 281] on input "No" at bounding box center [417, 282] width 17 height 17
radio input "true"
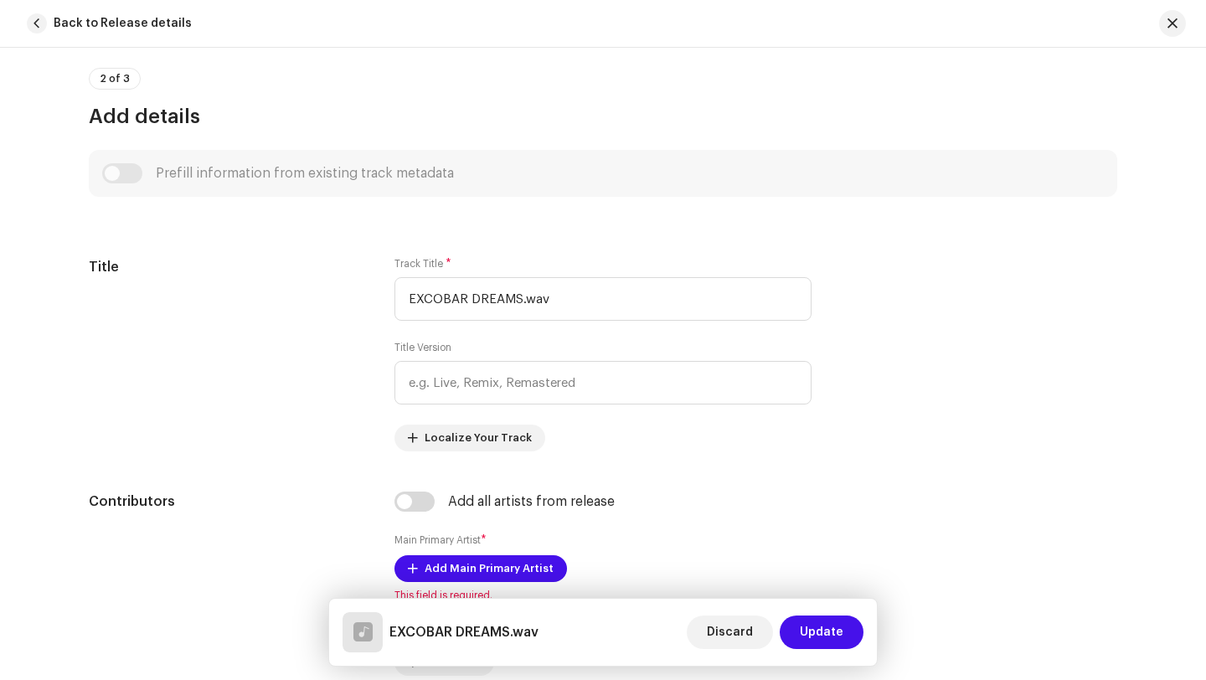
scroll to position [625, 0]
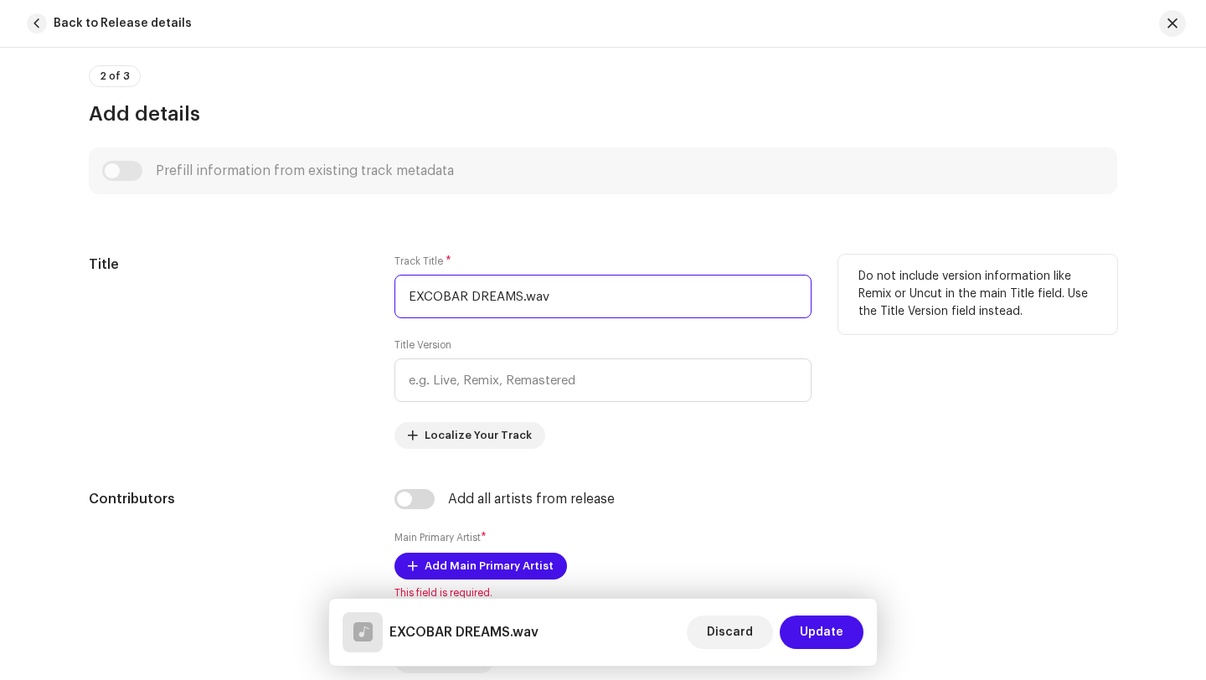
click at [591, 304] on input "EXCOBAR DREAMS.wav" at bounding box center [602, 297] width 417 height 44
type input "E"
type input "f"
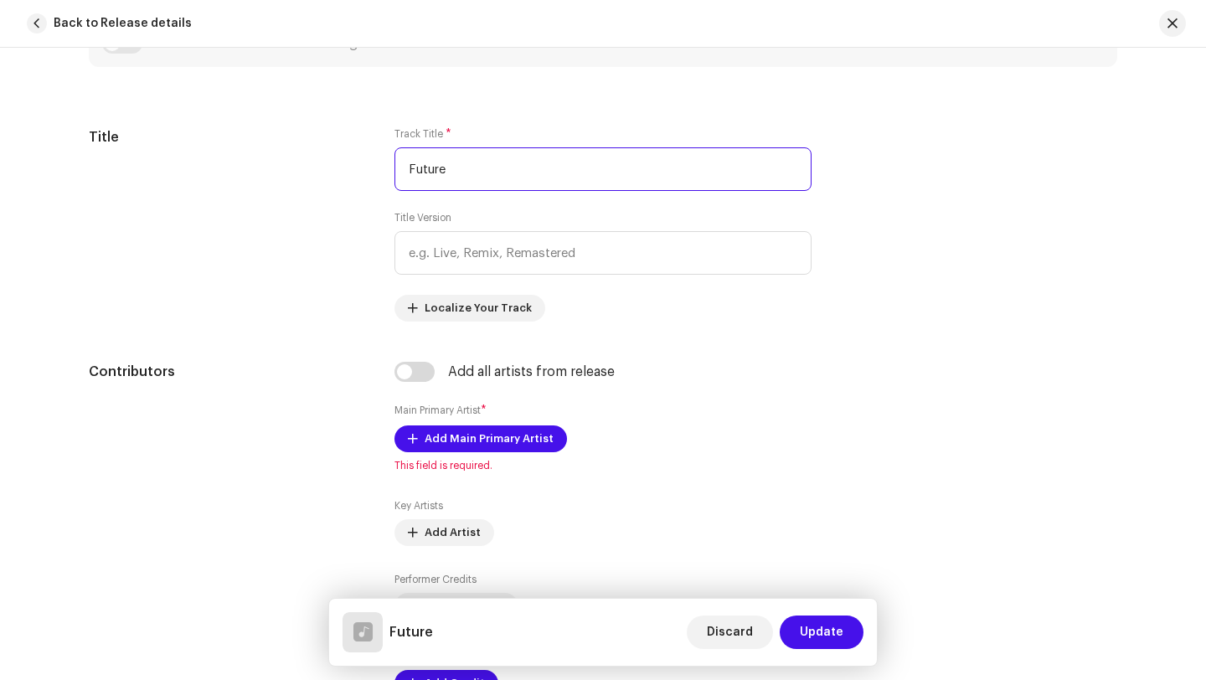
scroll to position [753, 0]
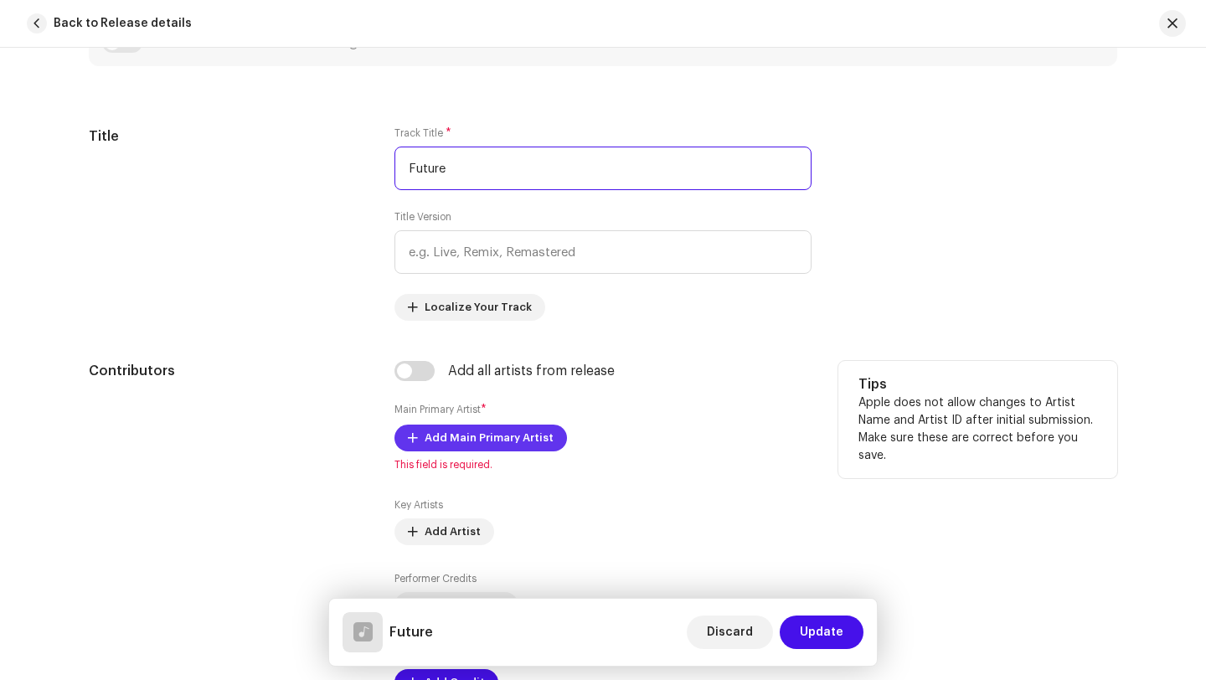
type input "Future"
click at [461, 444] on span "Add Main Primary Artist" at bounding box center [489, 437] width 129 height 33
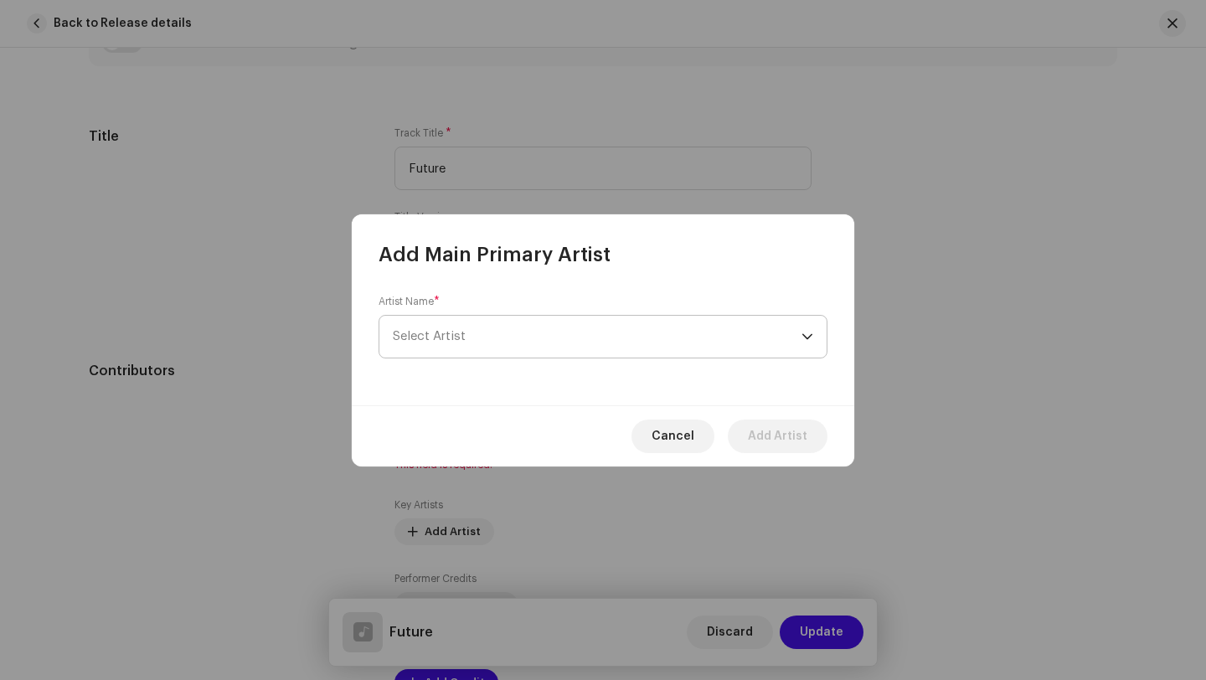
click at [492, 338] on span "Select Artist" at bounding box center [597, 337] width 409 height 42
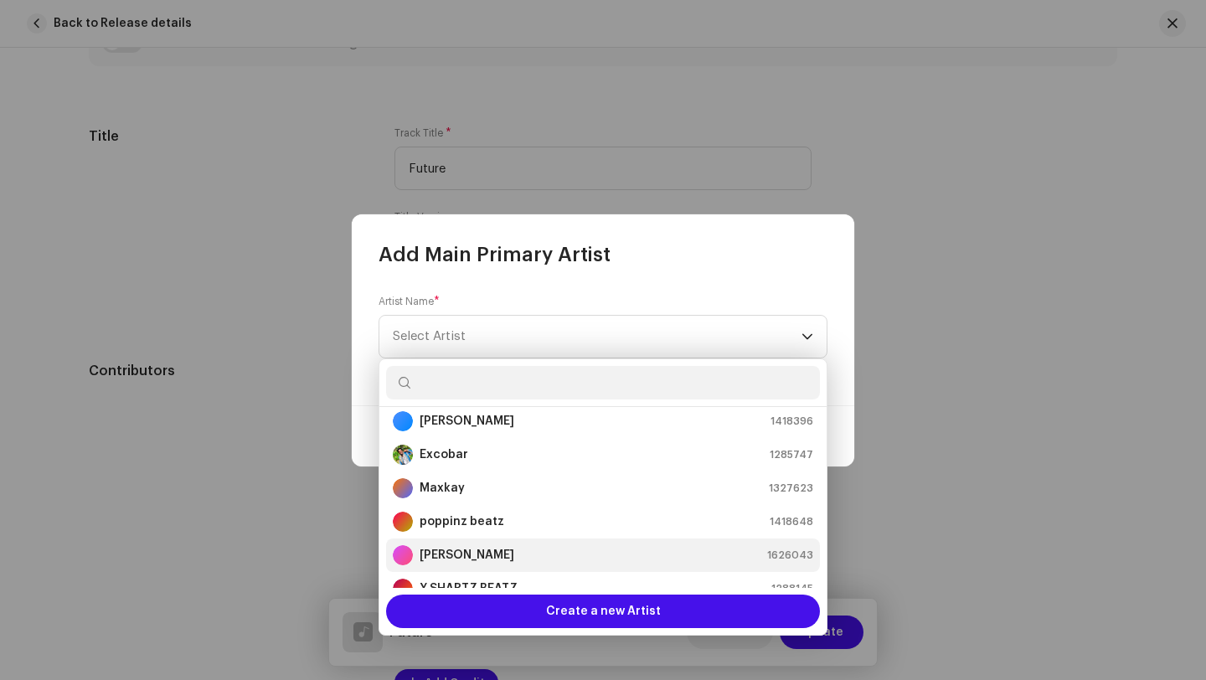
scroll to position [10, 0]
click at [467, 555] on strong "[PERSON_NAME]" at bounding box center [467, 554] width 95 height 17
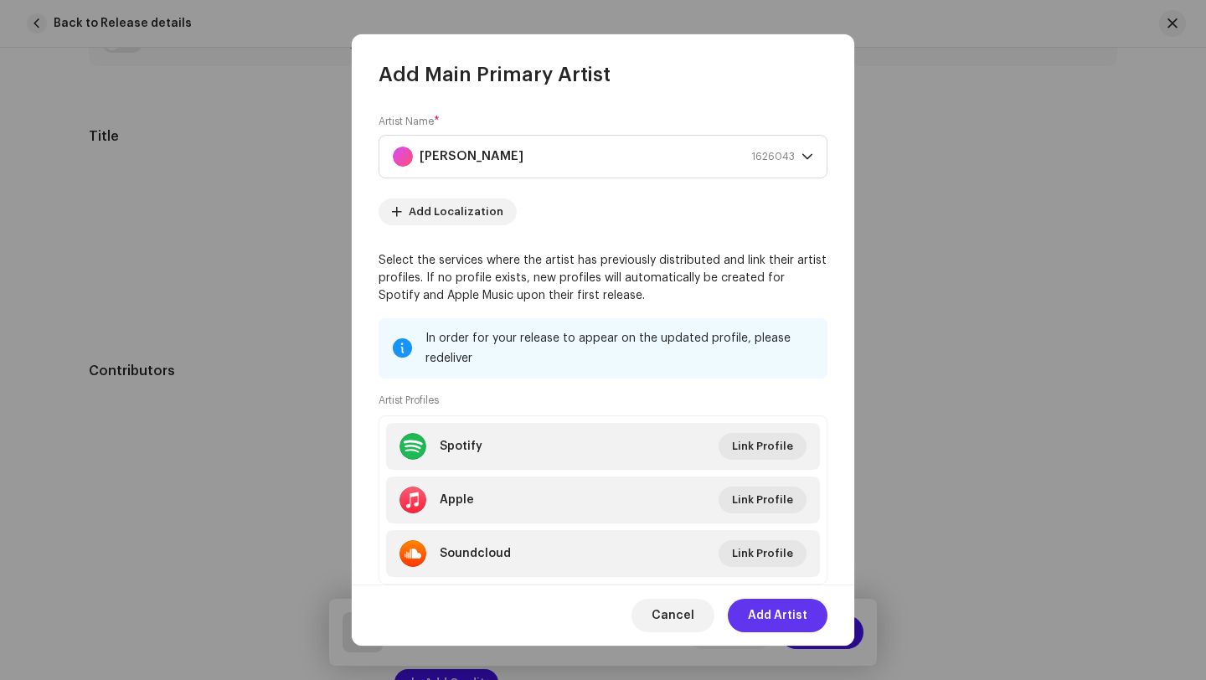
click at [781, 602] on span "Add Artist" at bounding box center [777, 615] width 59 height 33
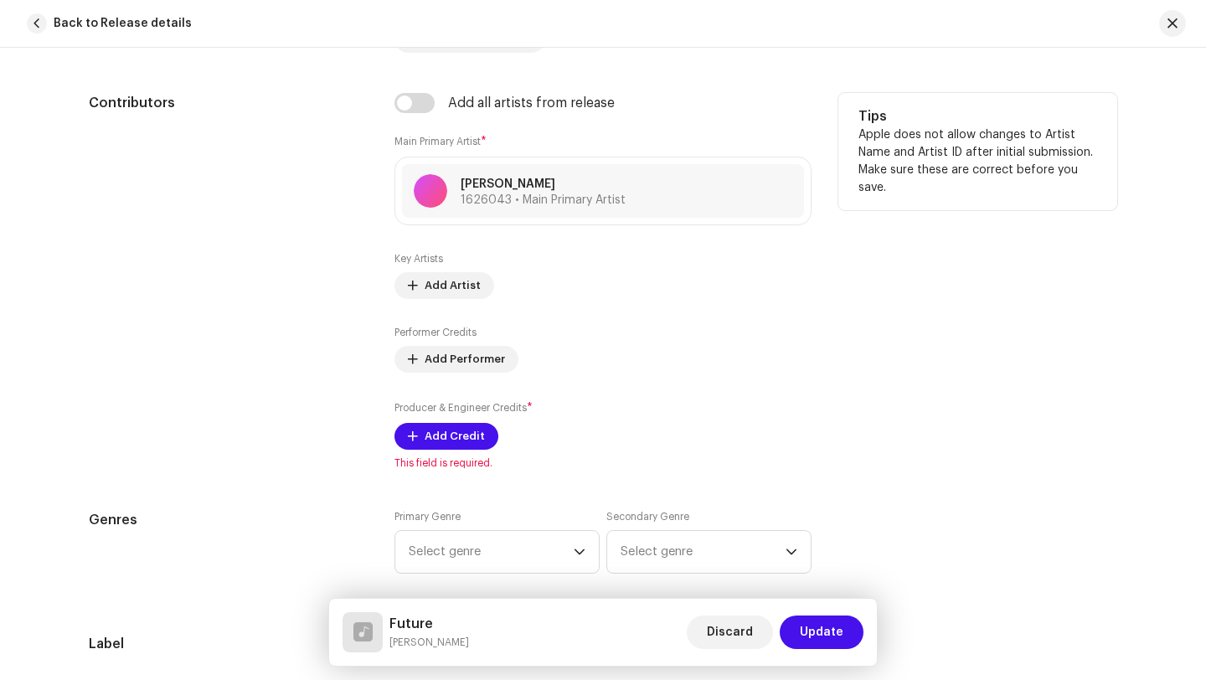
scroll to position [1023, 0]
click at [454, 435] on span "Add Credit" at bounding box center [455, 434] width 60 height 33
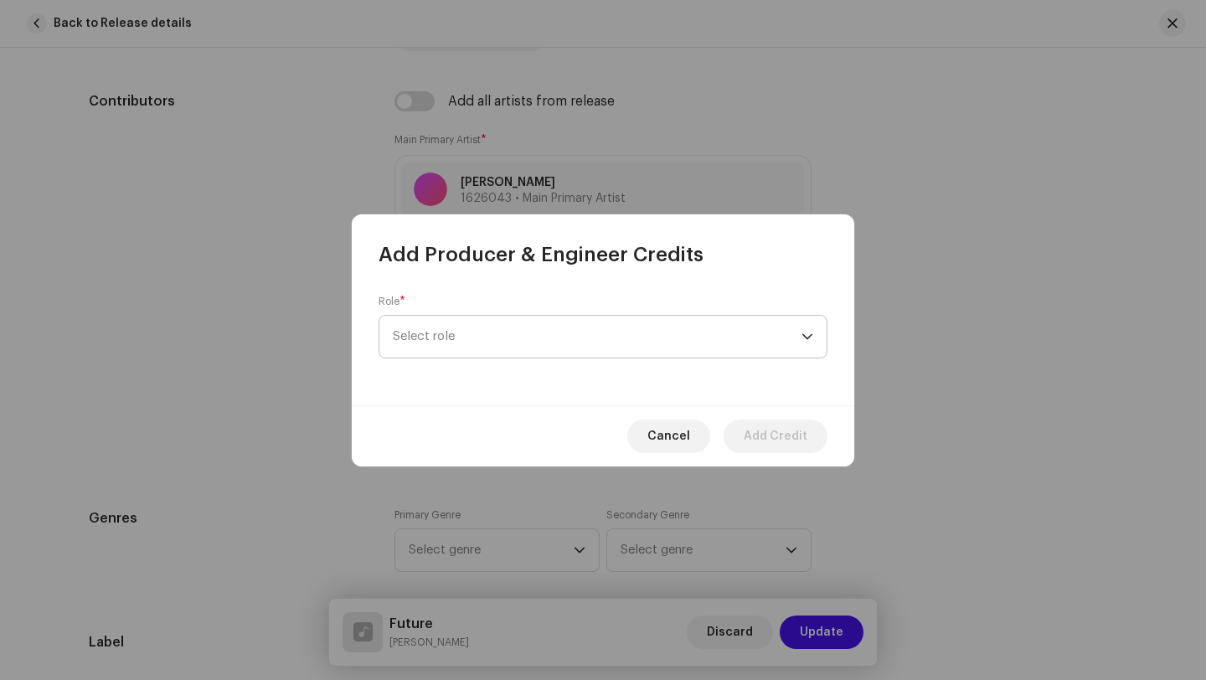
click at [512, 340] on span "Select role" at bounding box center [597, 337] width 409 height 42
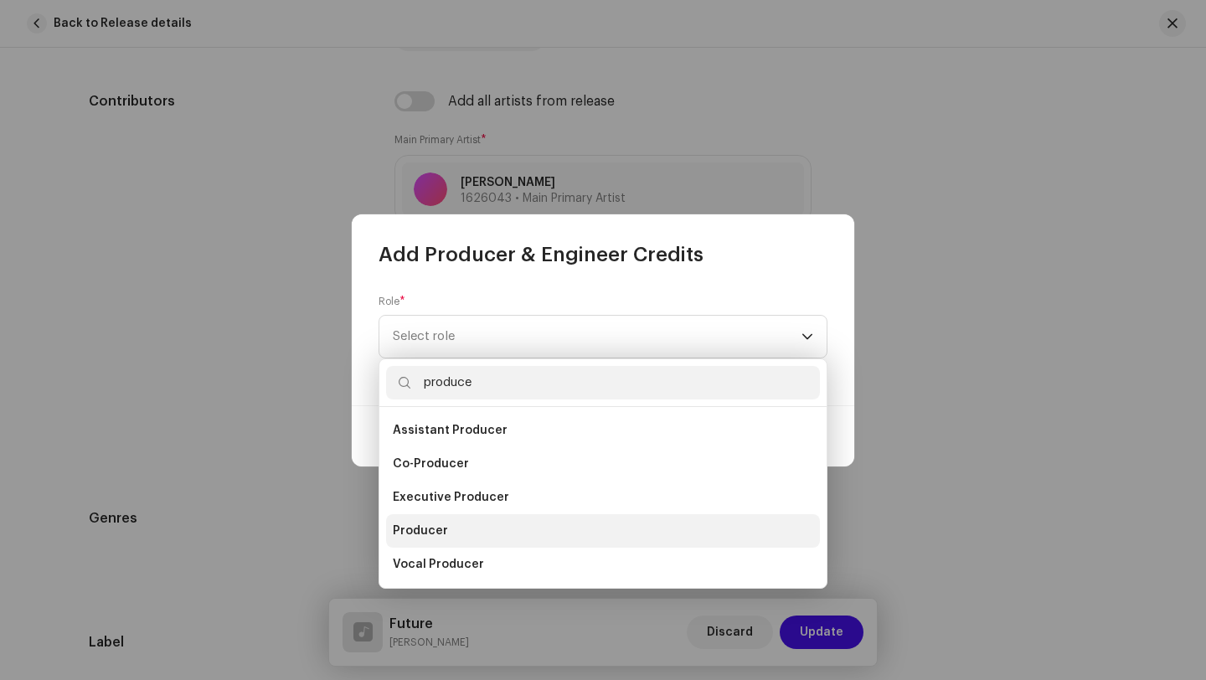
type input "produce"
click at [438, 527] on span "Producer" at bounding box center [420, 531] width 55 height 17
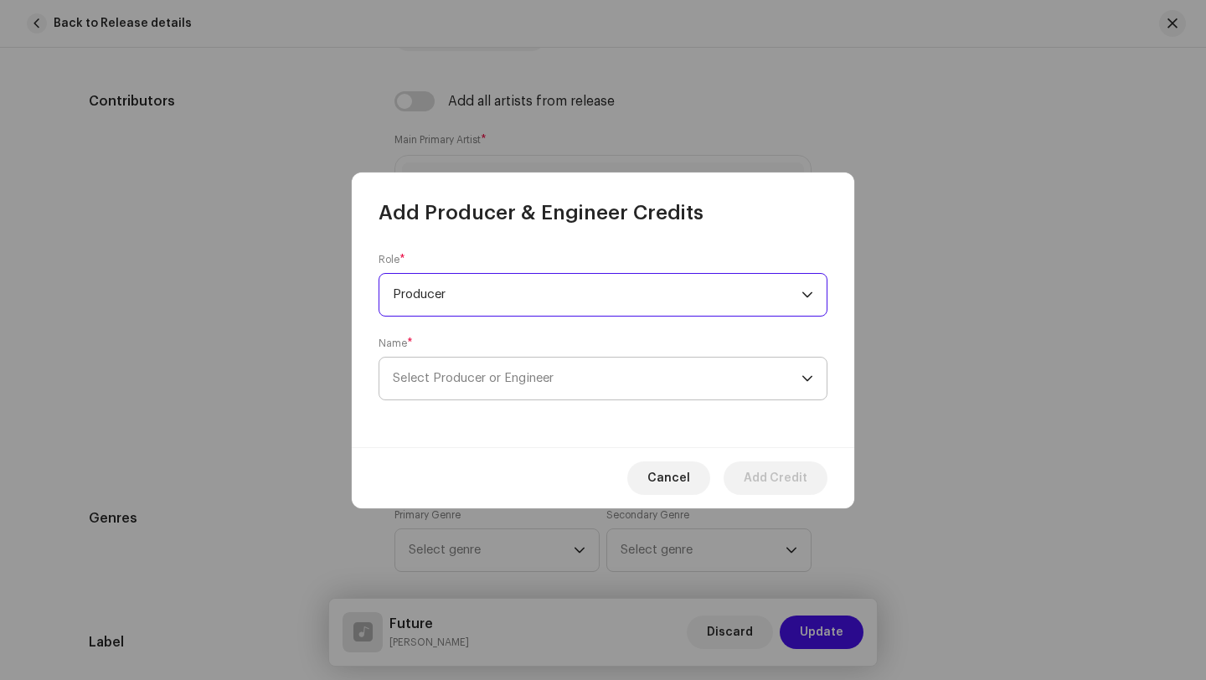
click at [446, 370] on span "Select Producer or Engineer" at bounding box center [597, 379] width 409 height 42
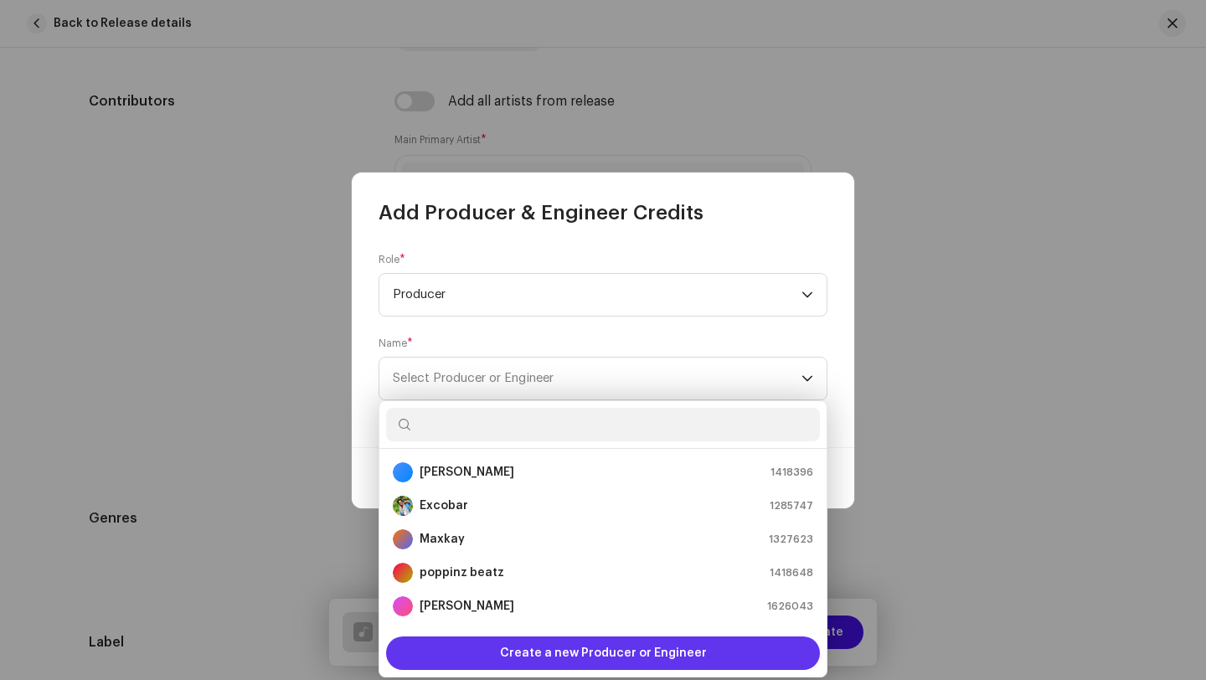
scroll to position [27, 0]
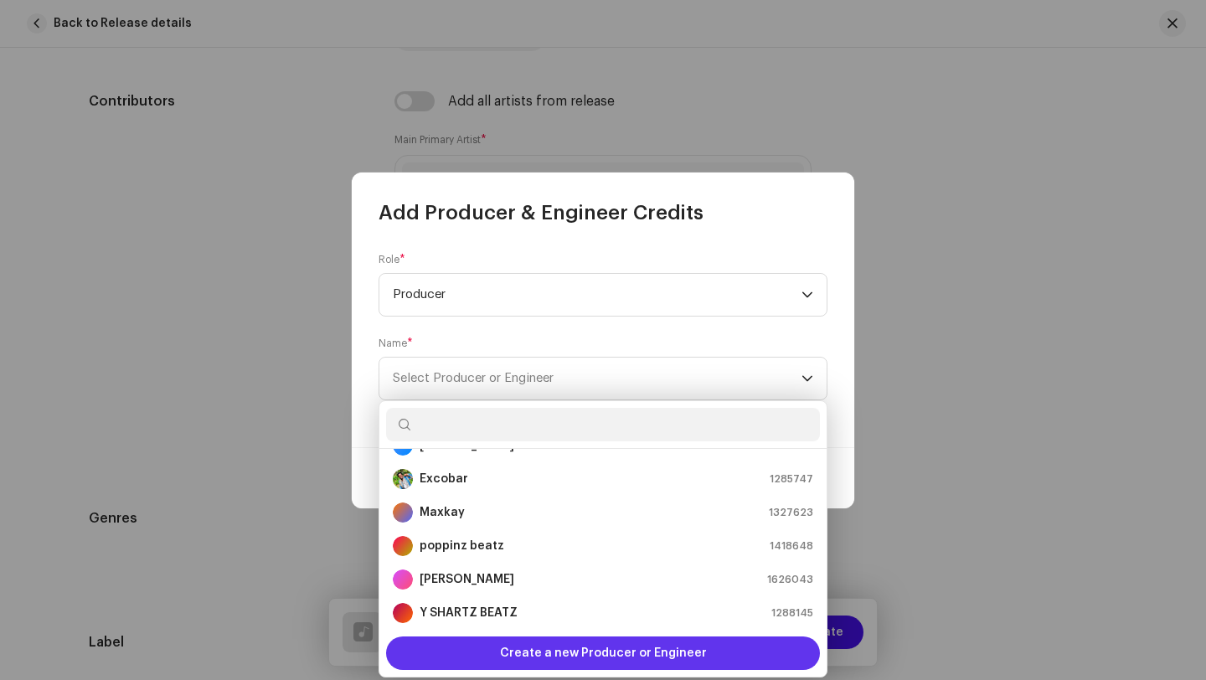
click at [700, 656] on span "Create a new Producer or Engineer" at bounding box center [603, 652] width 207 height 33
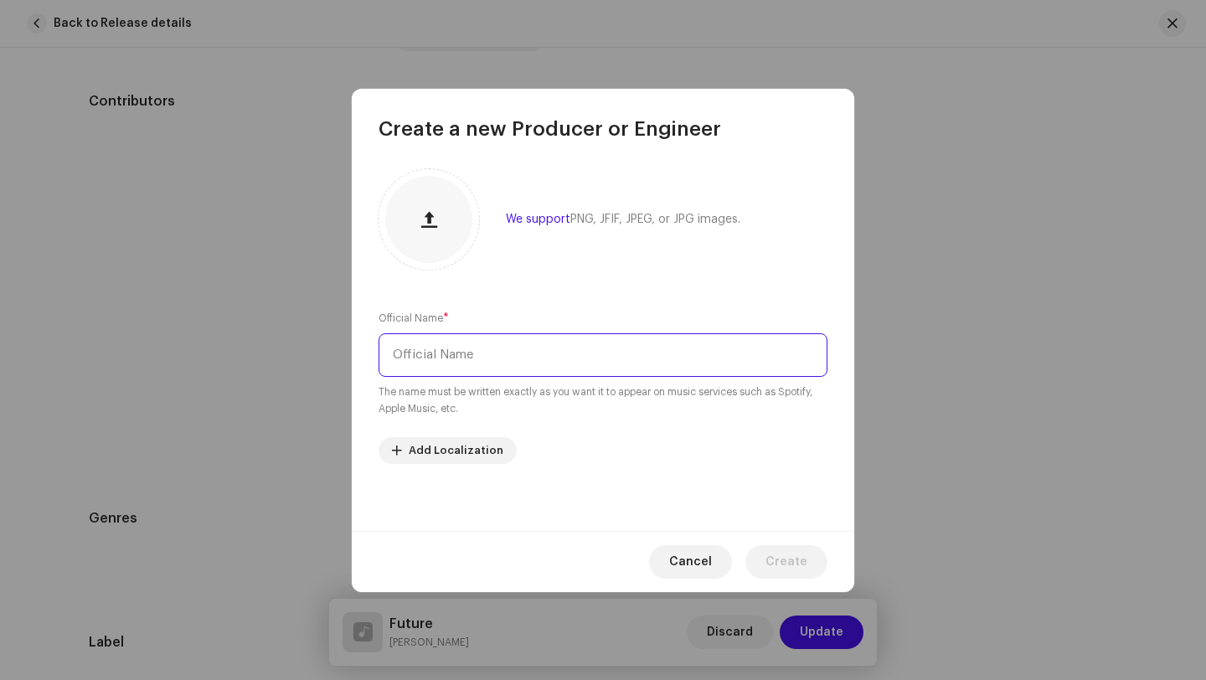
click at [445, 346] on input "text" at bounding box center [603, 355] width 449 height 44
type input "Manual MadeIt"
click at [804, 560] on span "Create" at bounding box center [786, 561] width 42 height 33
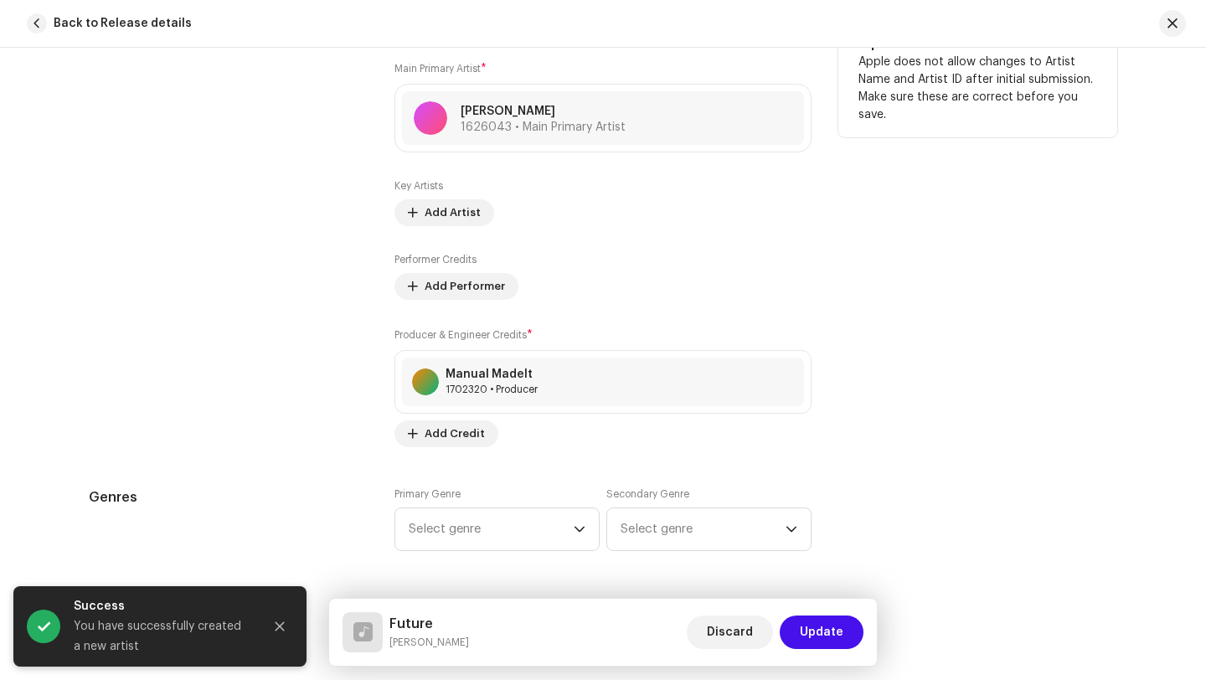
scroll to position [1097, 0]
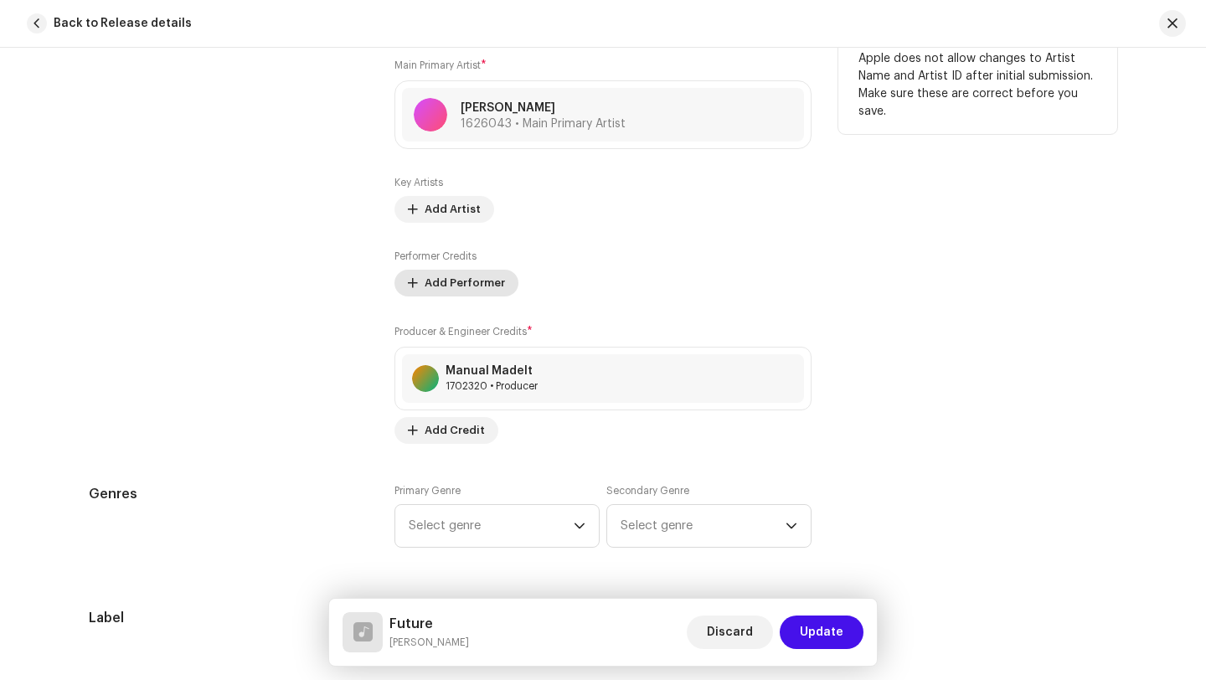
click at [471, 286] on span "Add Performer" at bounding box center [465, 282] width 80 height 33
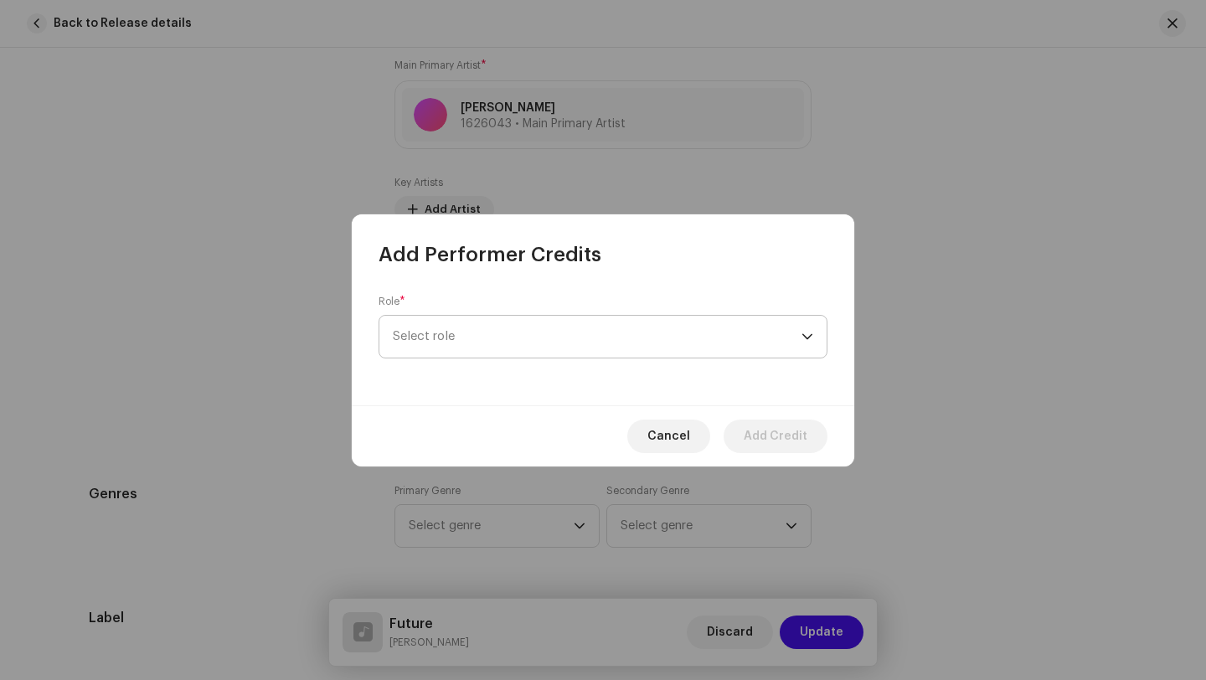
click at [500, 336] on span "Select role" at bounding box center [597, 337] width 409 height 42
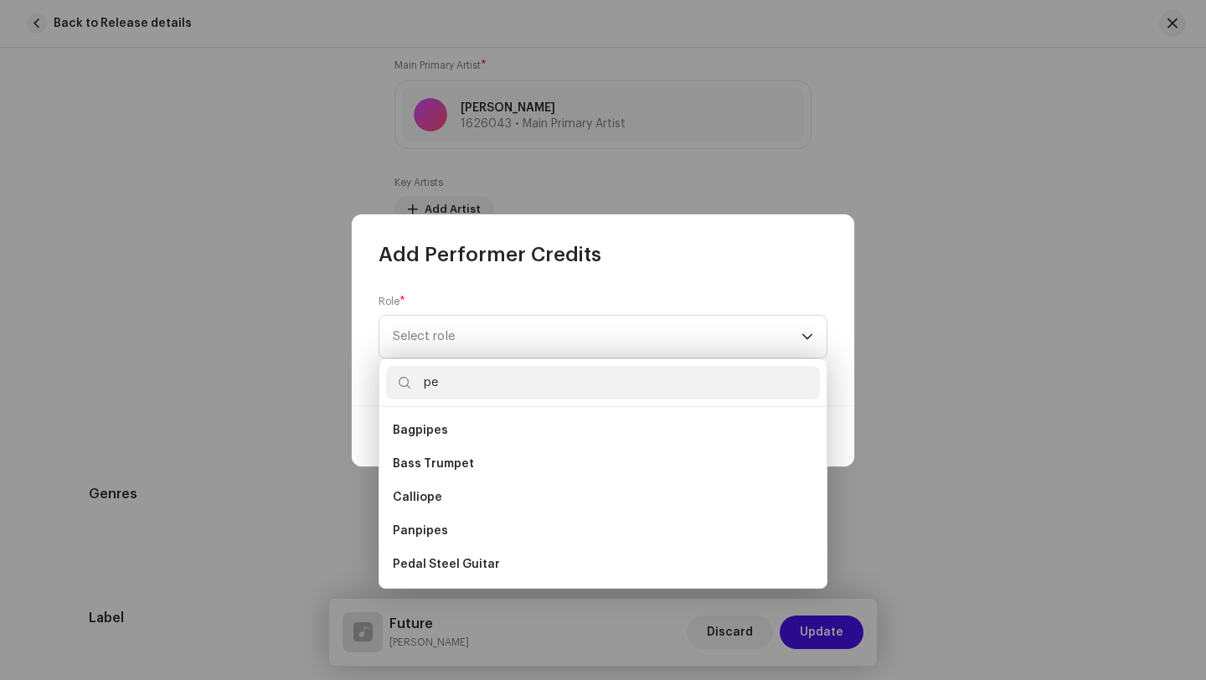
type input "p"
type input "v"
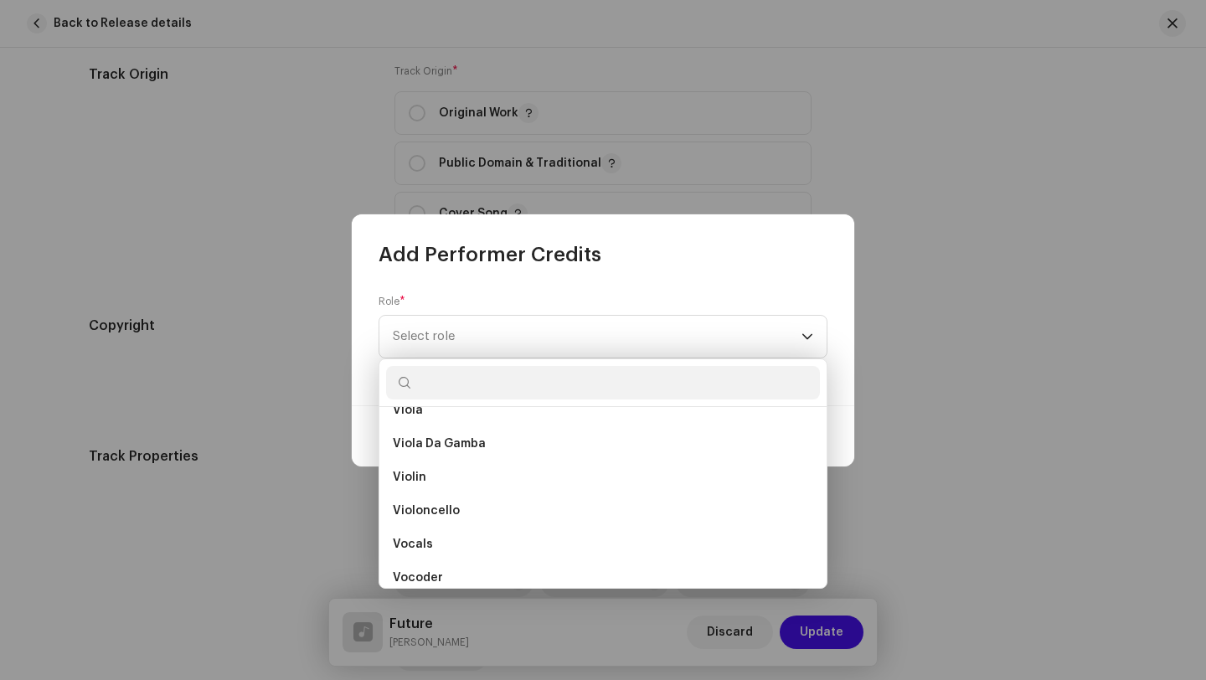
scroll to position [11885, 0]
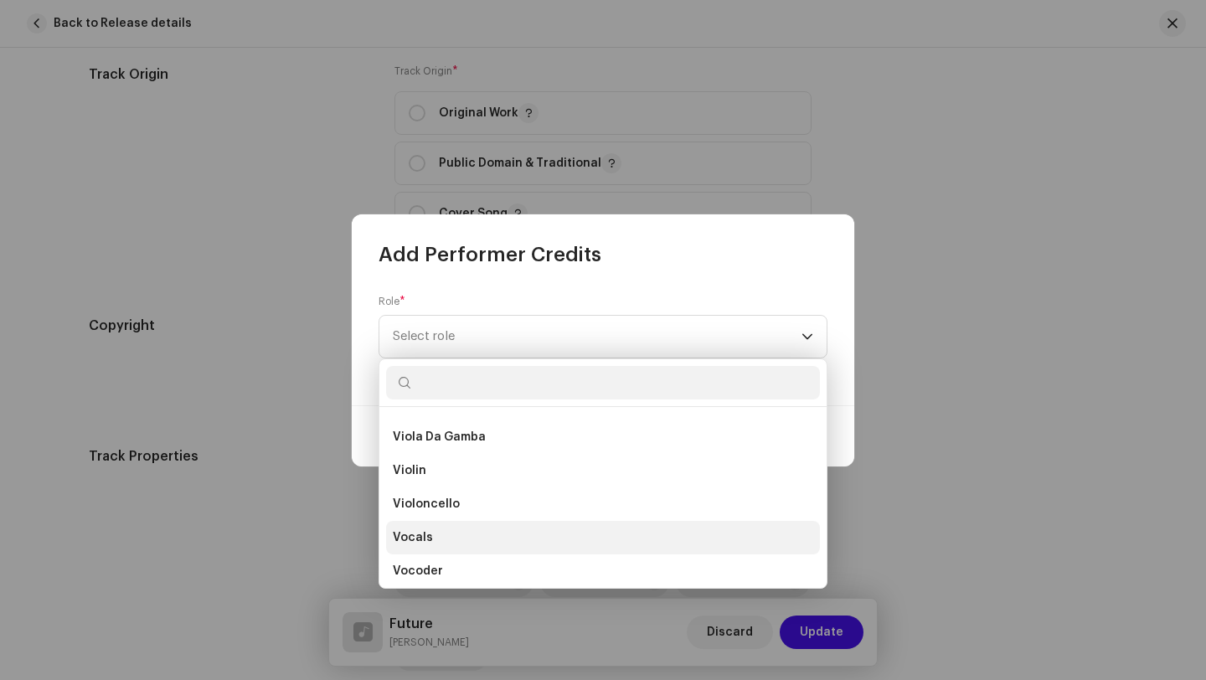
click at [554, 533] on li "Vocals" at bounding box center [603, 537] width 434 height 33
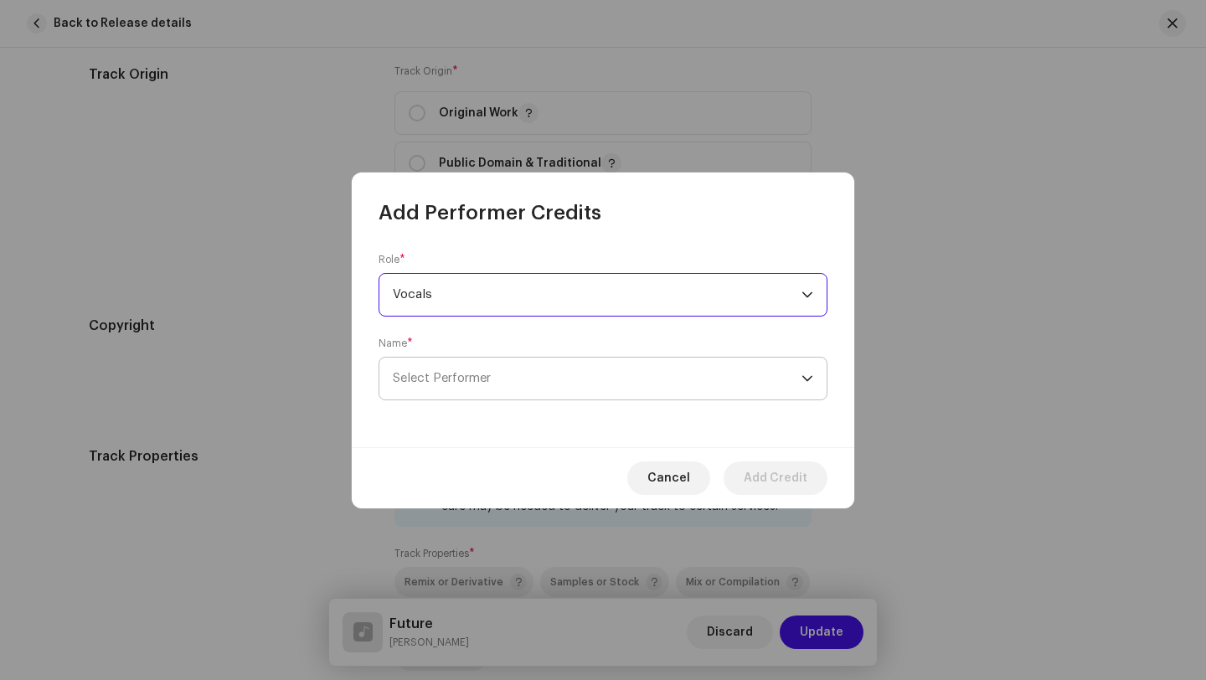
click at [648, 387] on span "Select Performer" at bounding box center [597, 379] width 409 height 42
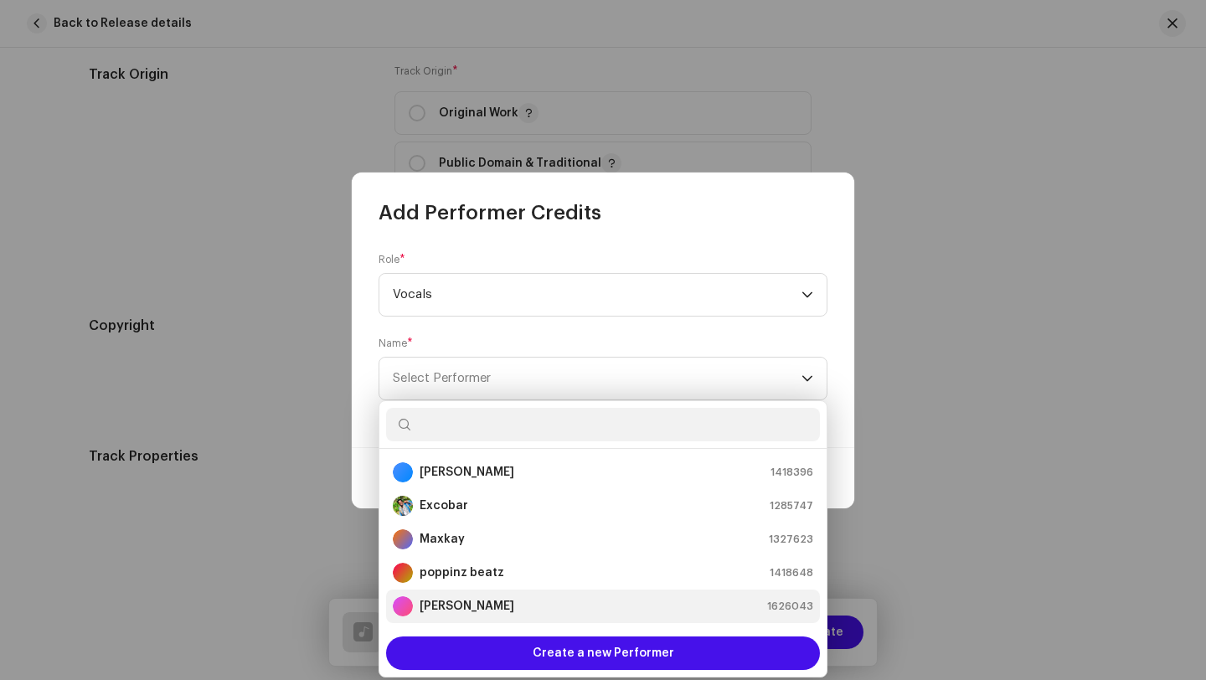
scroll to position [33, 0]
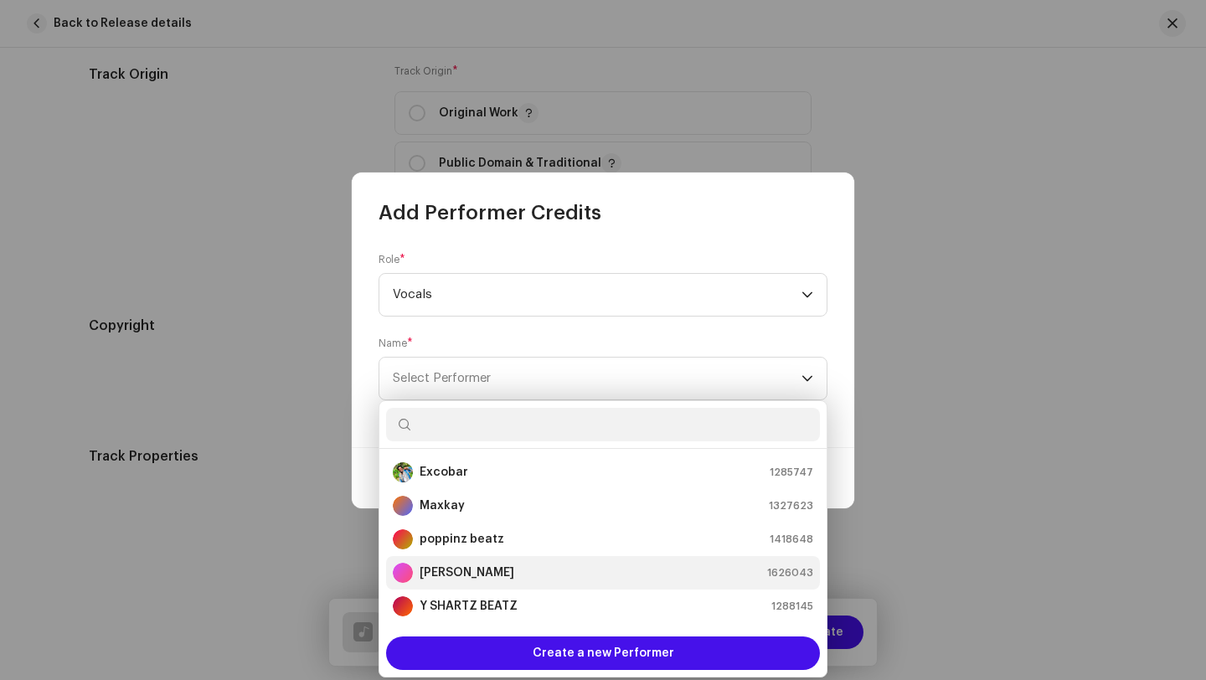
click at [535, 579] on div "RC Excobar 1626043" at bounding box center [603, 573] width 420 height 20
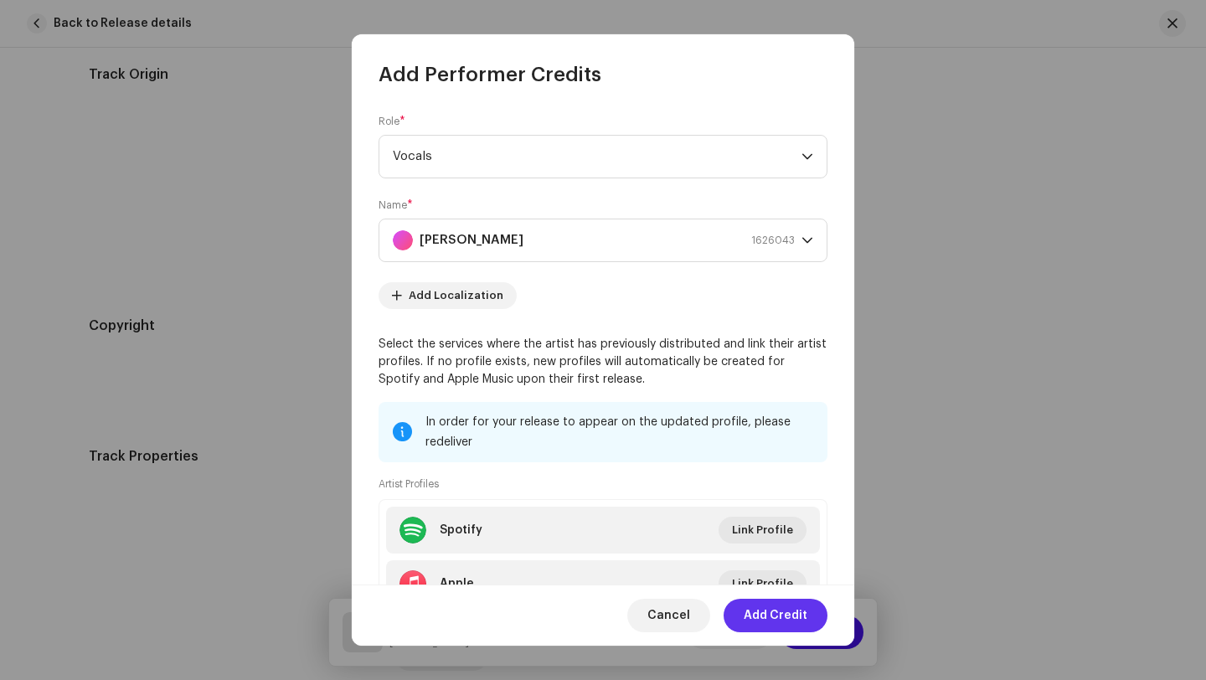
click at [765, 606] on span "Add Credit" at bounding box center [776, 615] width 64 height 33
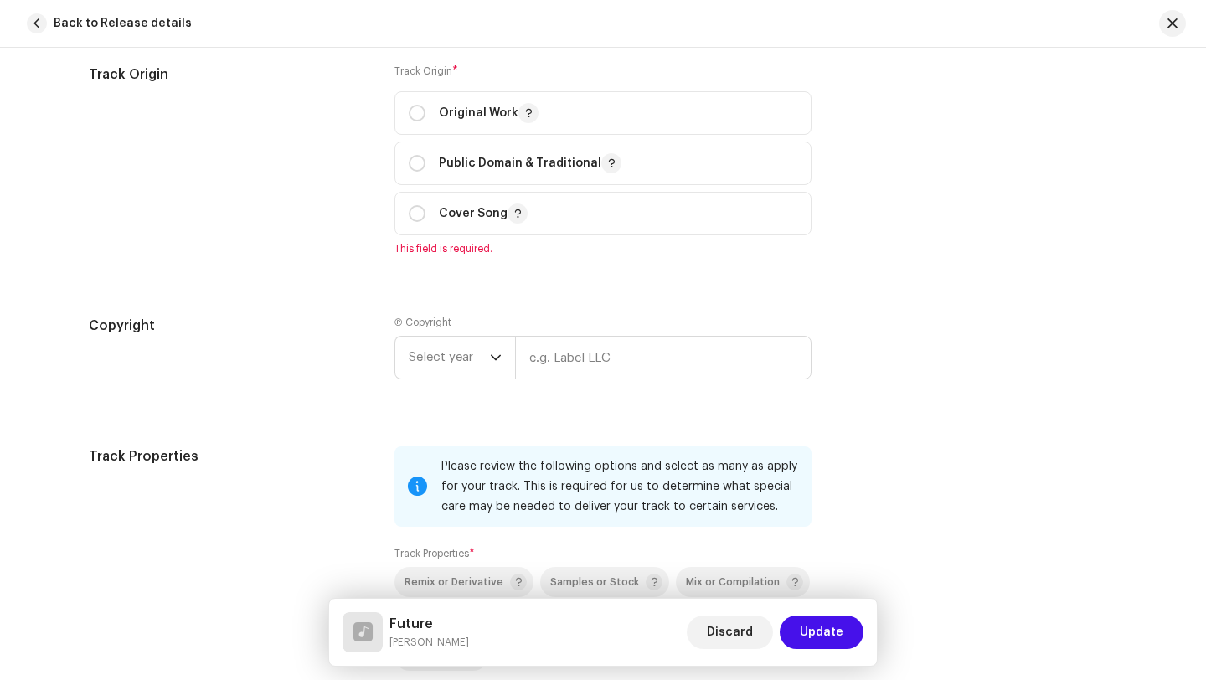
scroll to position [2032, 0]
click at [413, 106] on input "radio" at bounding box center [417, 113] width 17 height 17
radio input "true"
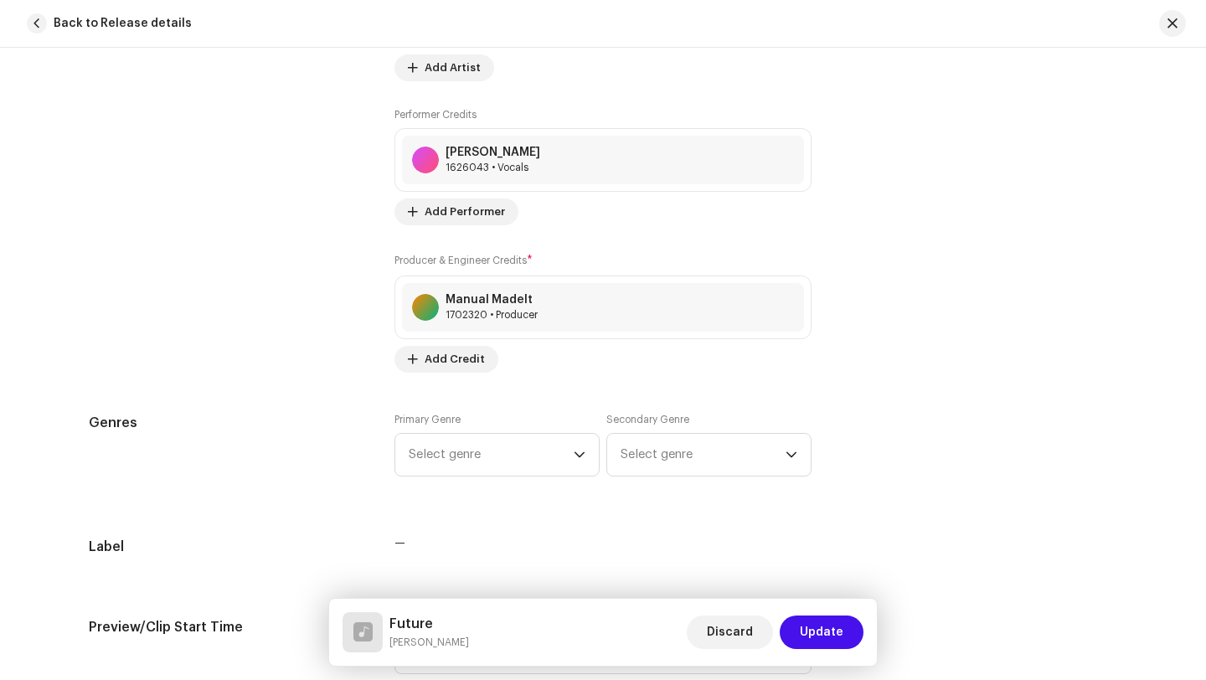
scroll to position [1246, 0]
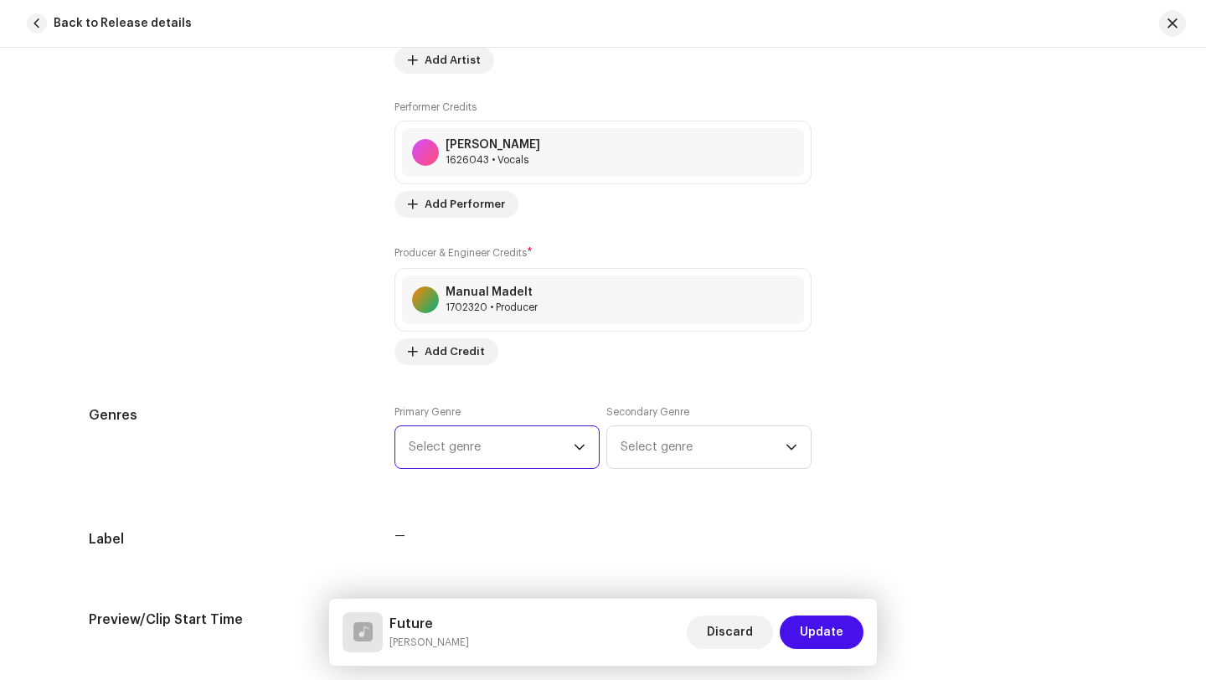
click at [456, 450] on span "Select genre" at bounding box center [491, 447] width 165 height 42
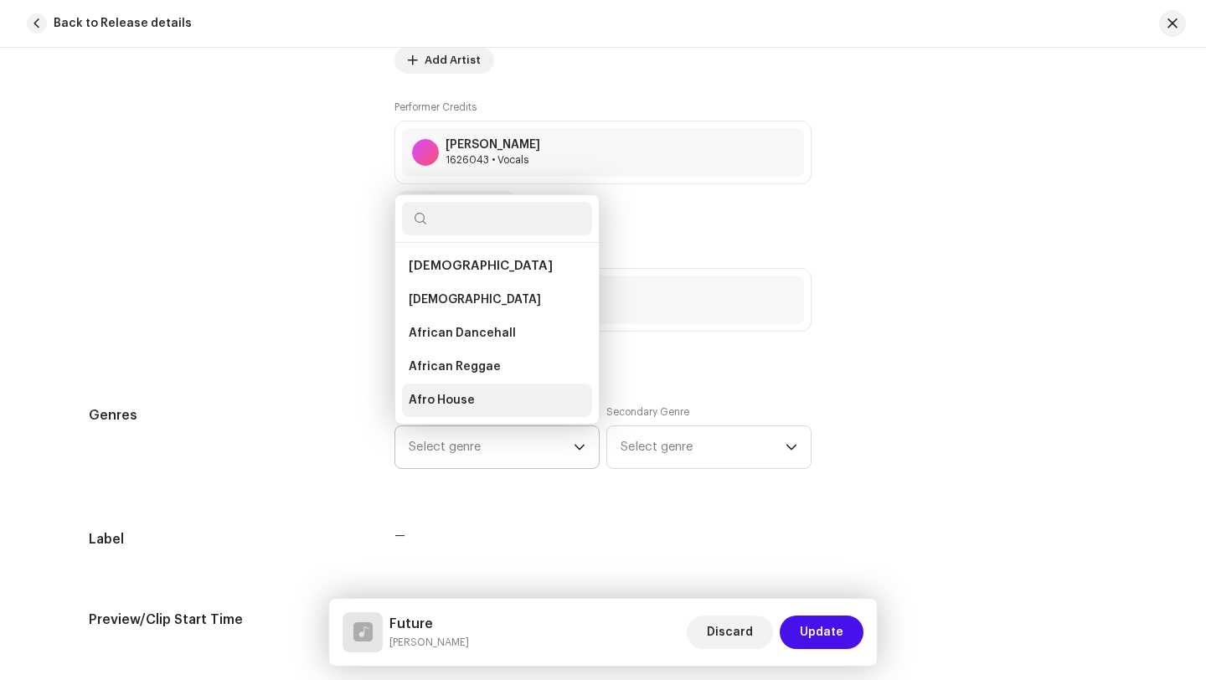
scroll to position [27, 0]
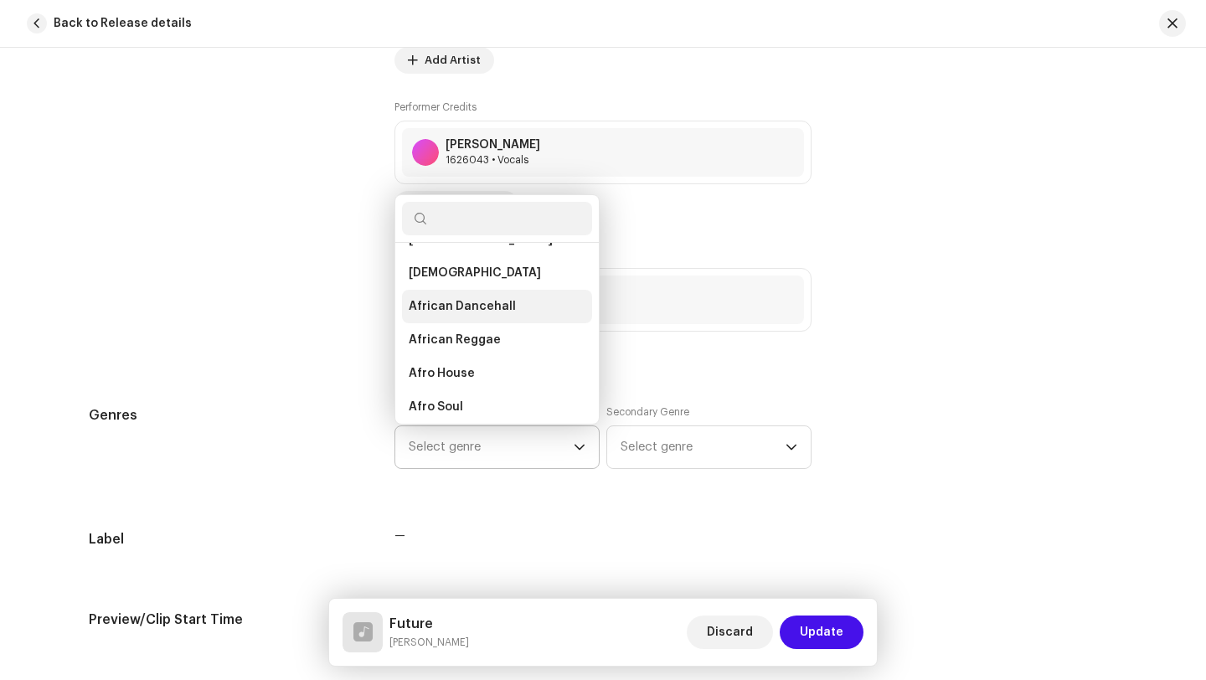
click at [486, 315] on span "African Dancehall" at bounding box center [462, 306] width 107 height 17
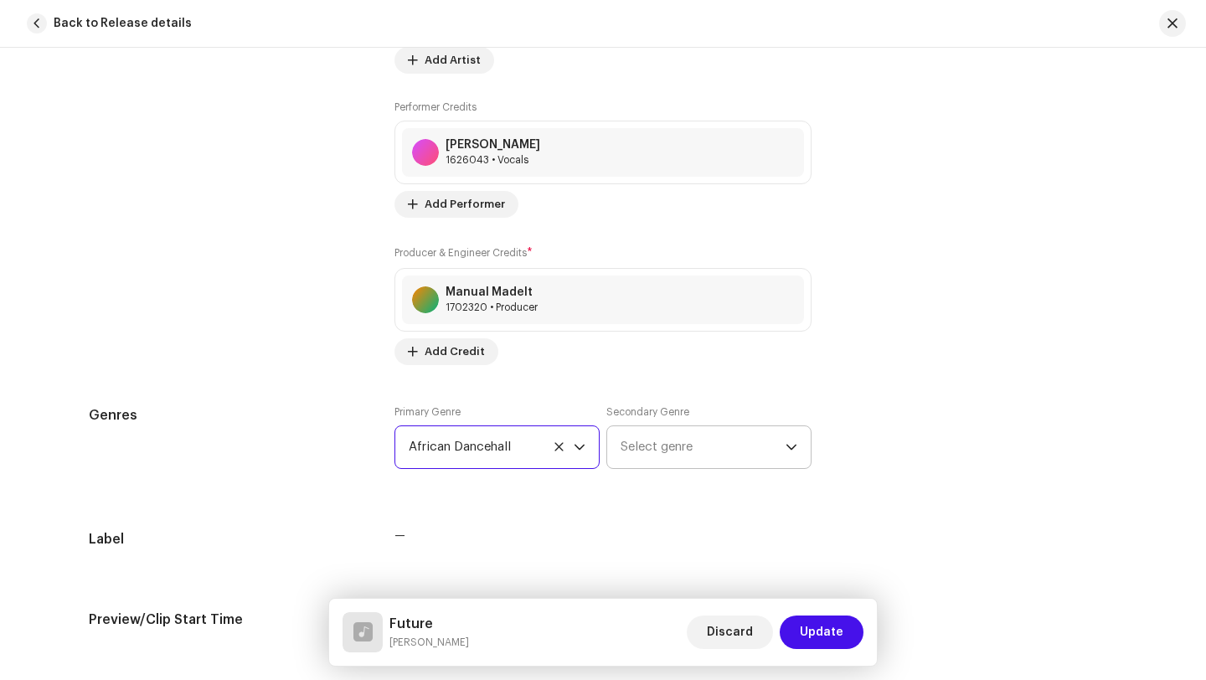
click at [684, 442] on span "Select genre" at bounding box center [703, 447] width 165 height 42
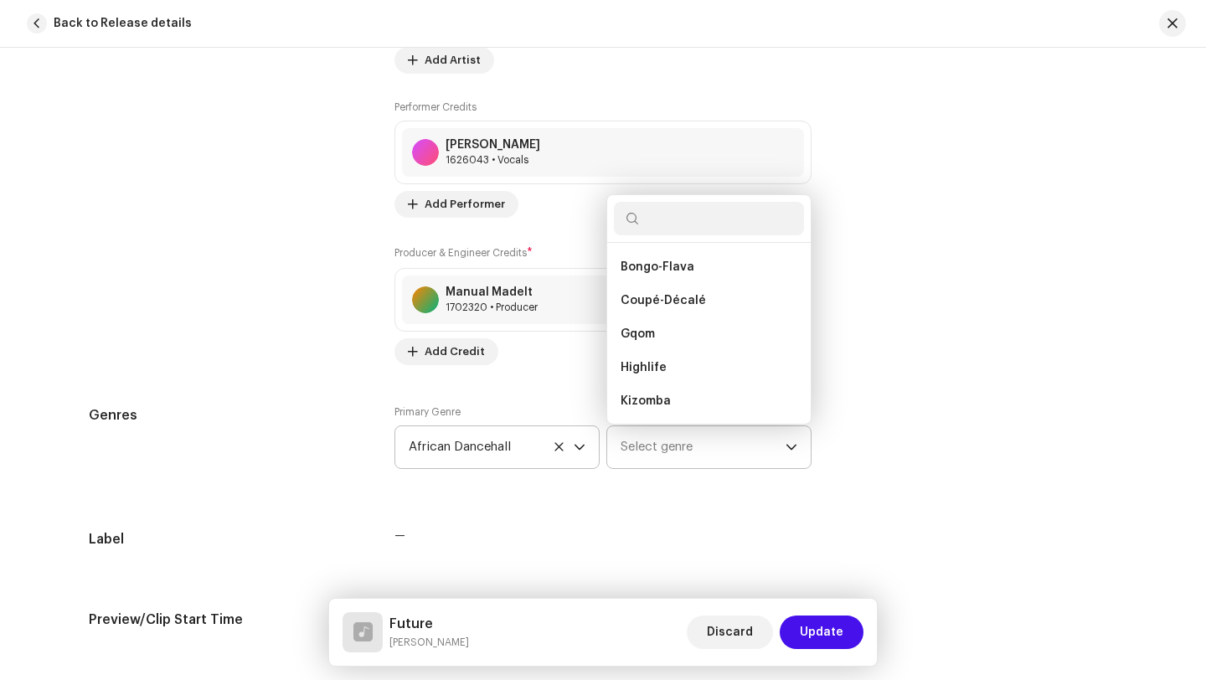
scroll to position [422, 0]
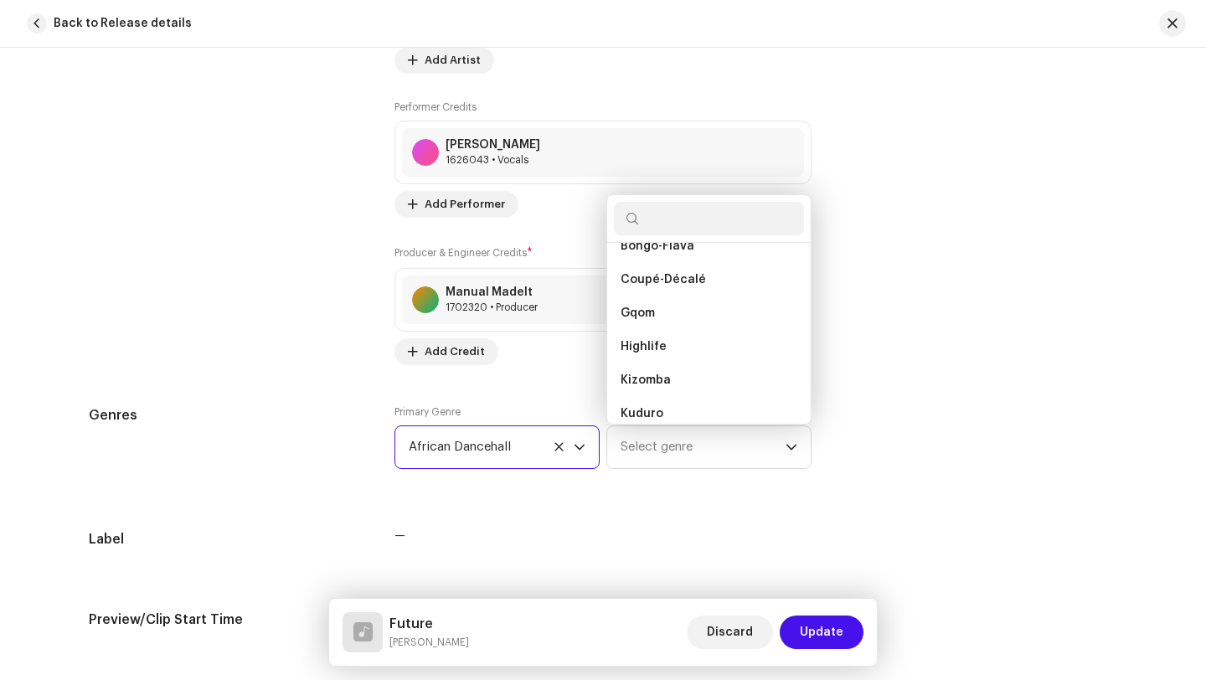
click at [558, 455] on span "African Dancehall" at bounding box center [491, 447] width 165 height 42
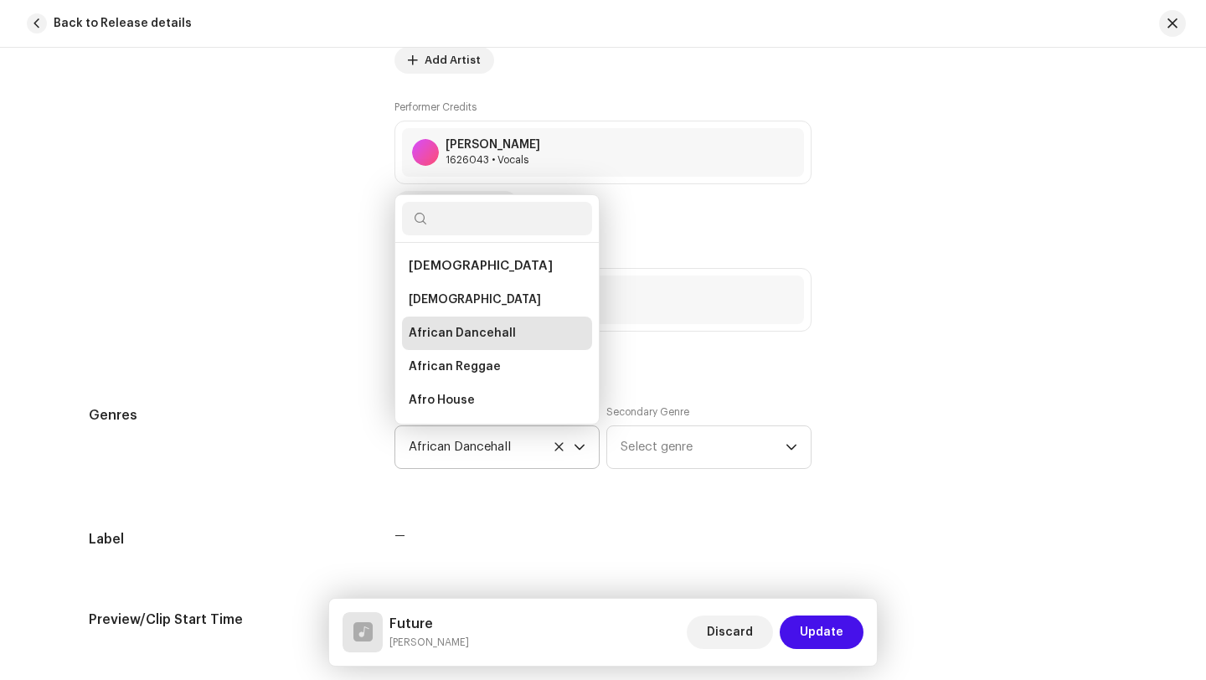
click at [558, 450] on icon at bounding box center [559, 446] width 11 height 11
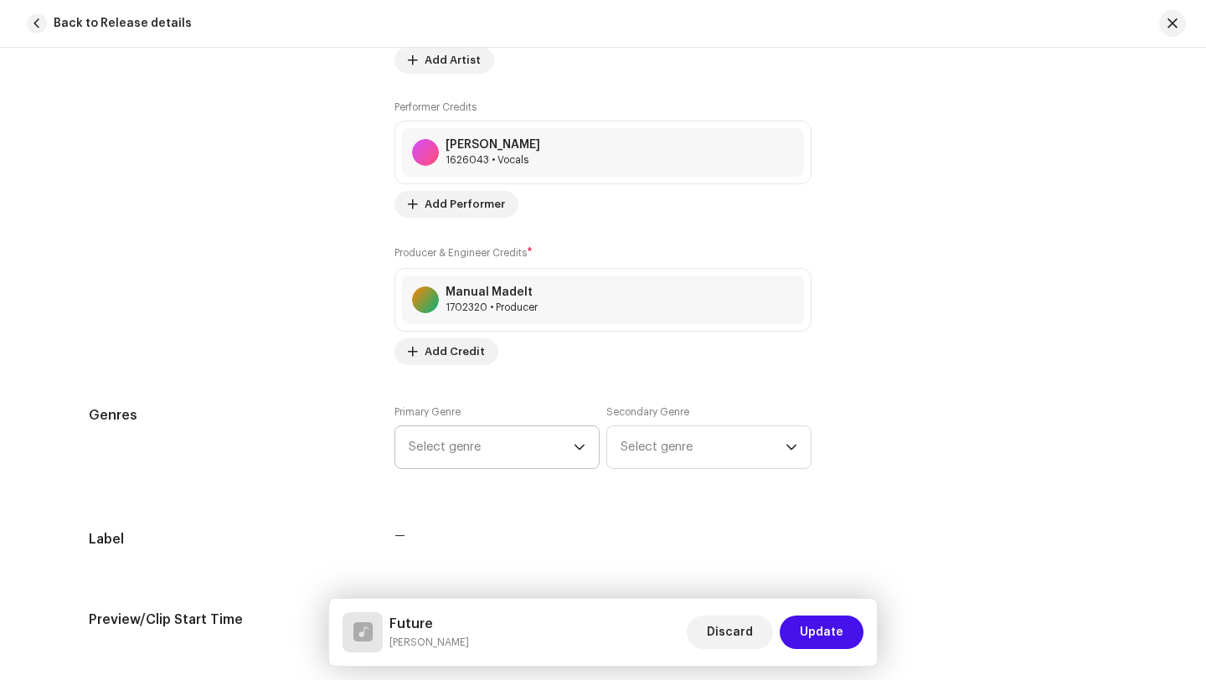
click at [576, 452] on icon "dropdown trigger" at bounding box center [580, 447] width 12 height 12
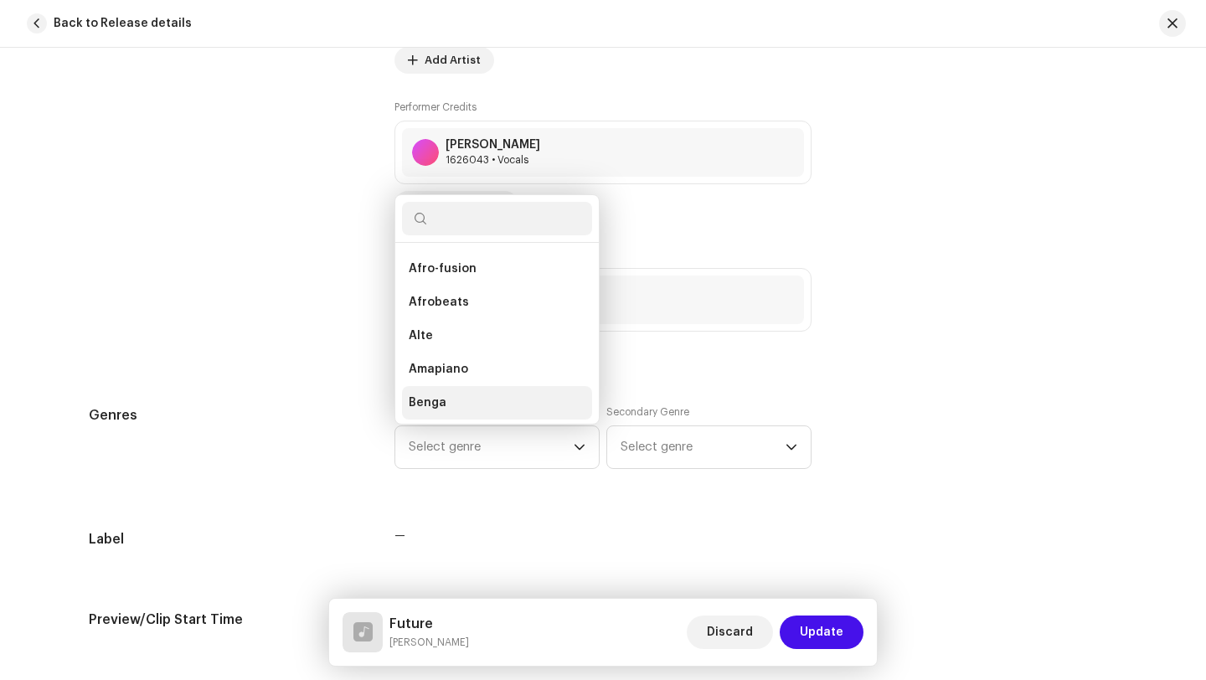
scroll to position [237, 0]
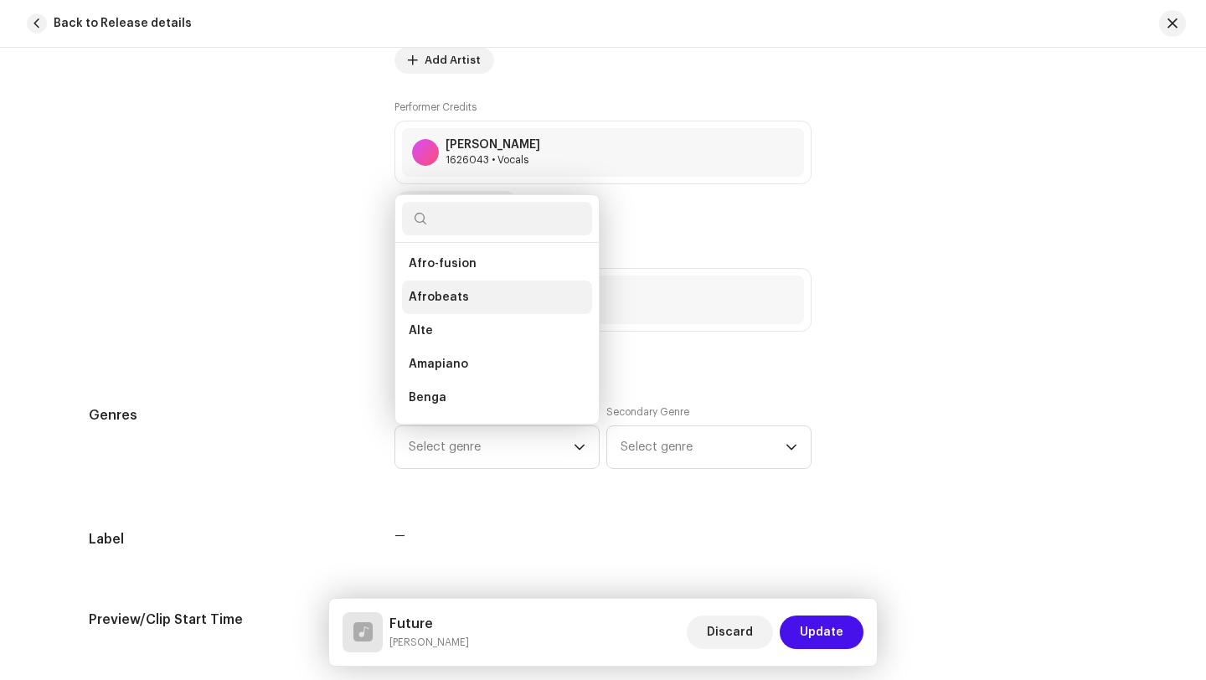
click at [481, 295] on li "Afrobeats" at bounding box center [497, 297] width 190 height 33
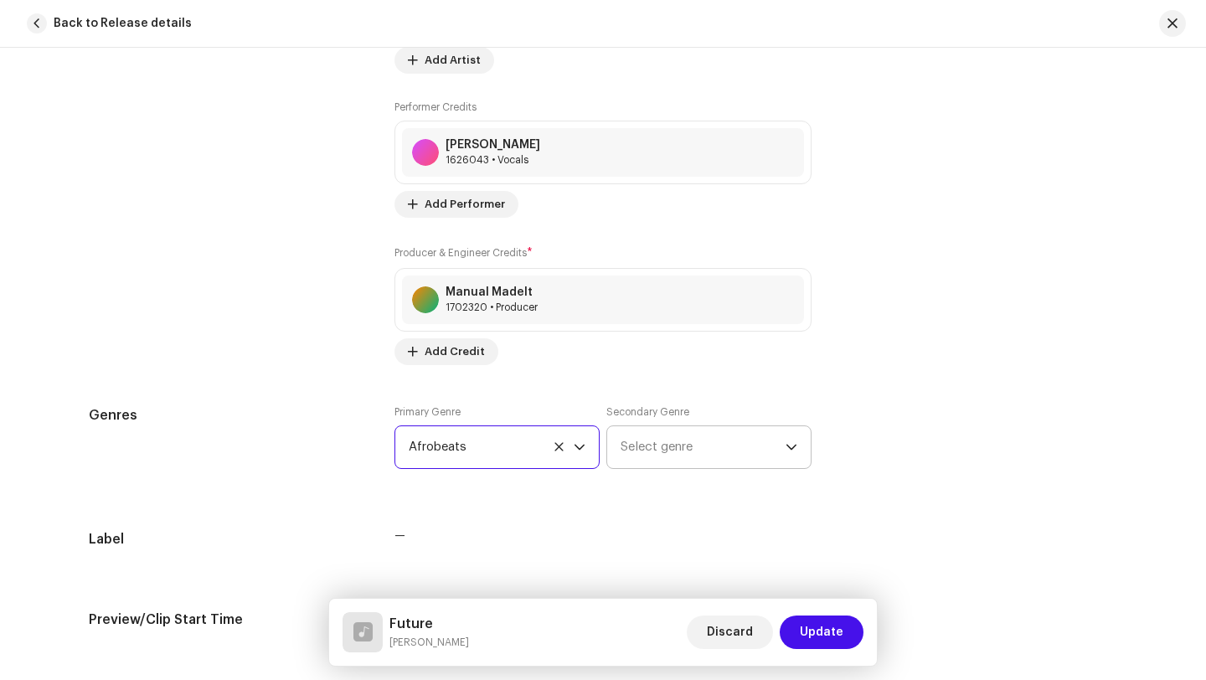
click at [714, 432] on span "Select genre" at bounding box center [703, 447] width 165 height 42
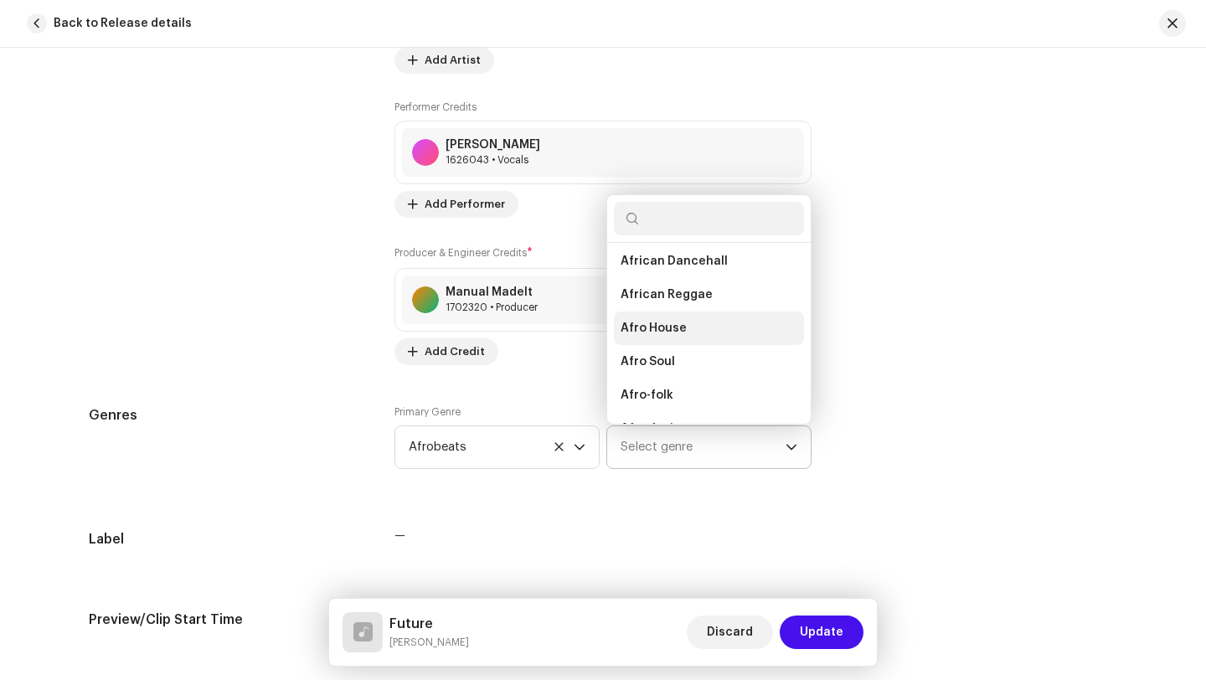
scroll to position [54, 0]
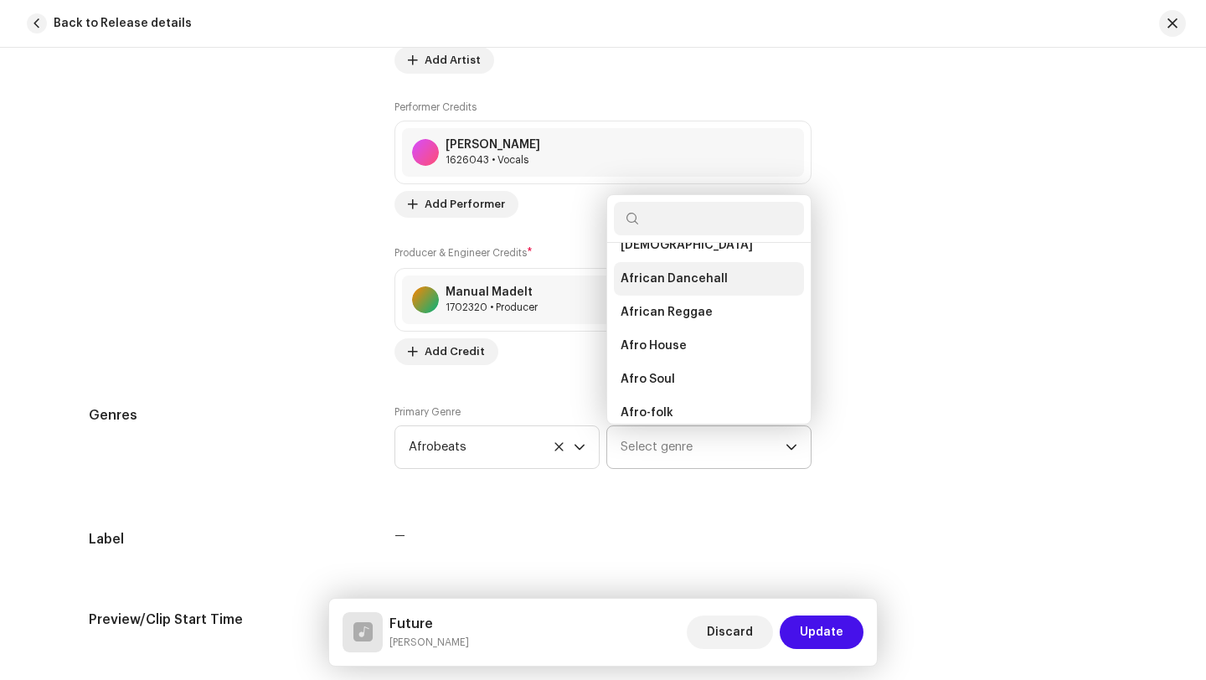
click at [702, 281] on span "African Dancehall" at bounding box center [674, 278] width 107 height 17
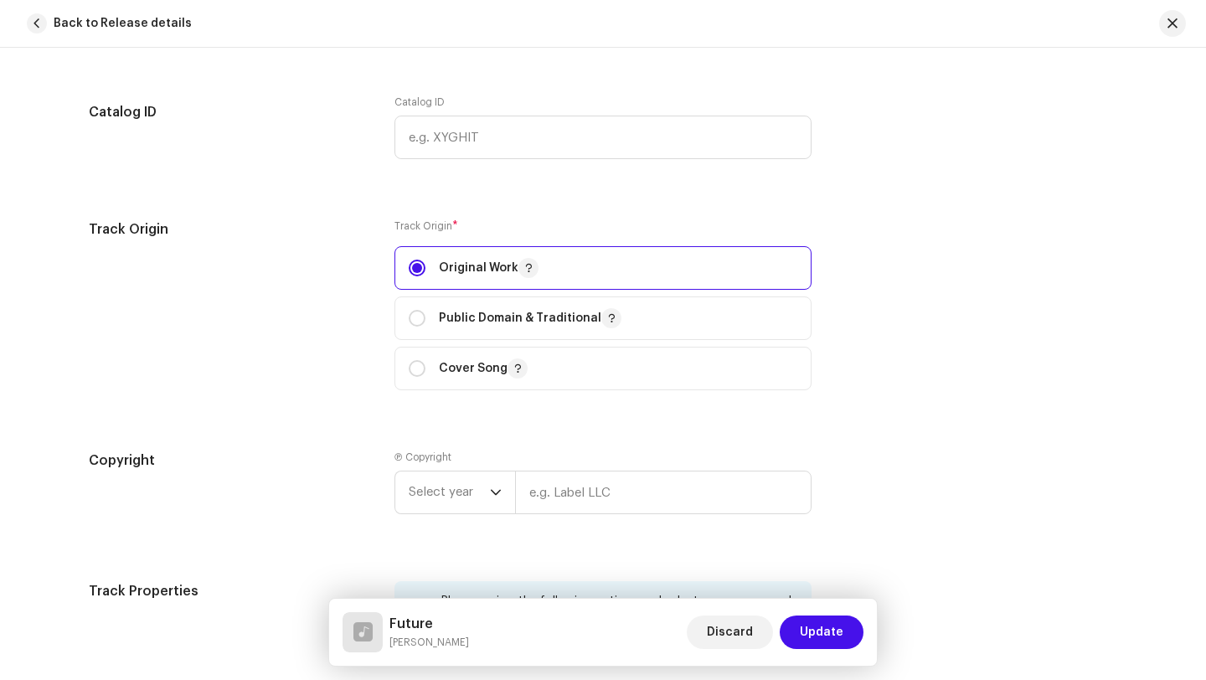
scroll to position [1887, 0]
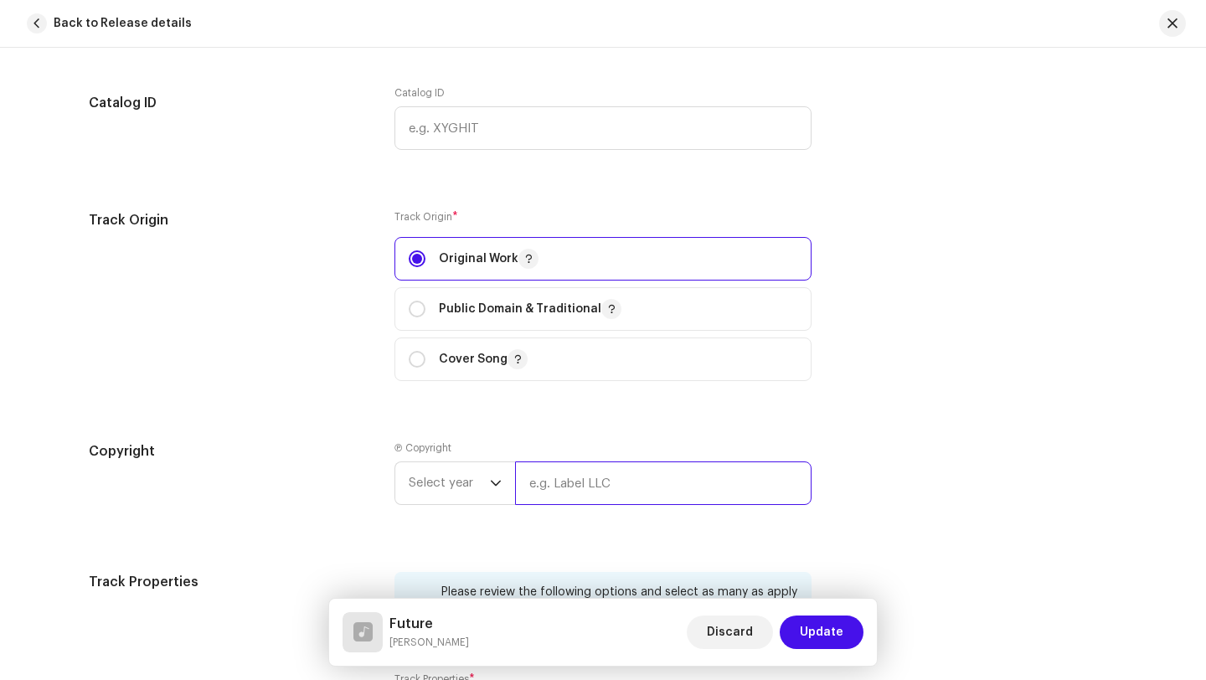
click at [596, 492] on input "text" at bounding box center [663, 483] width 296 height 44
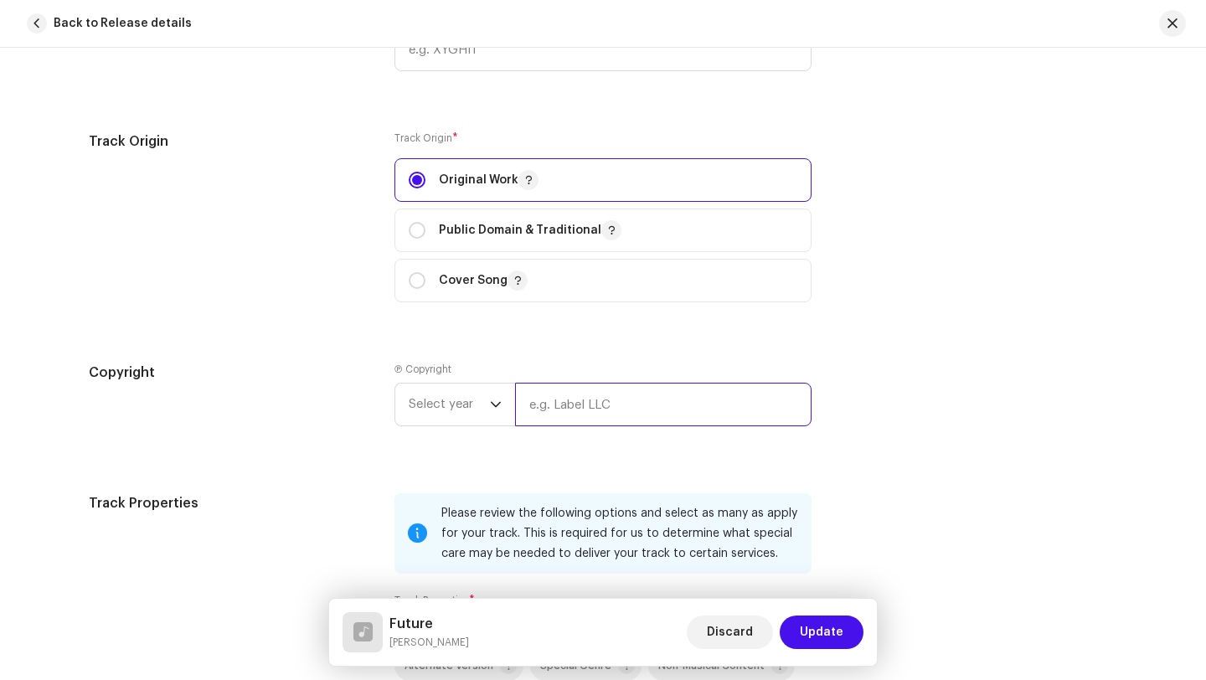
scroll to position [1965, 0]
type input "rc records"
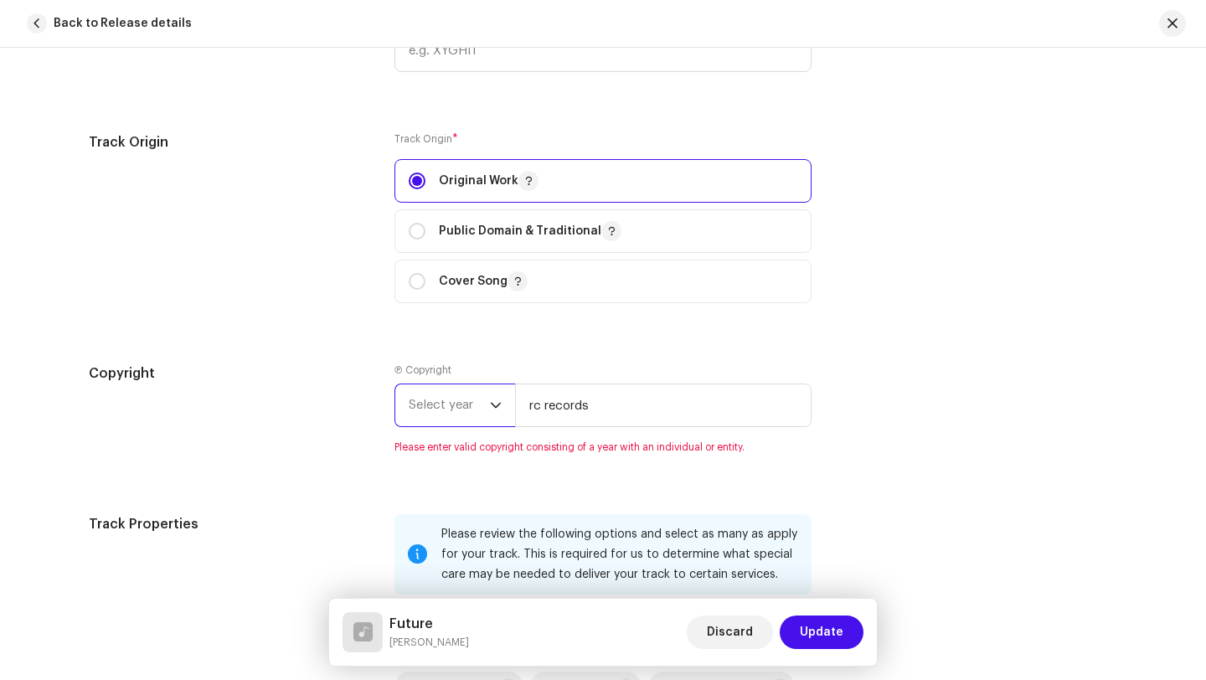
click at [447, 396] on span "Select year" at bounding box center [449, 405] width 81 height 42
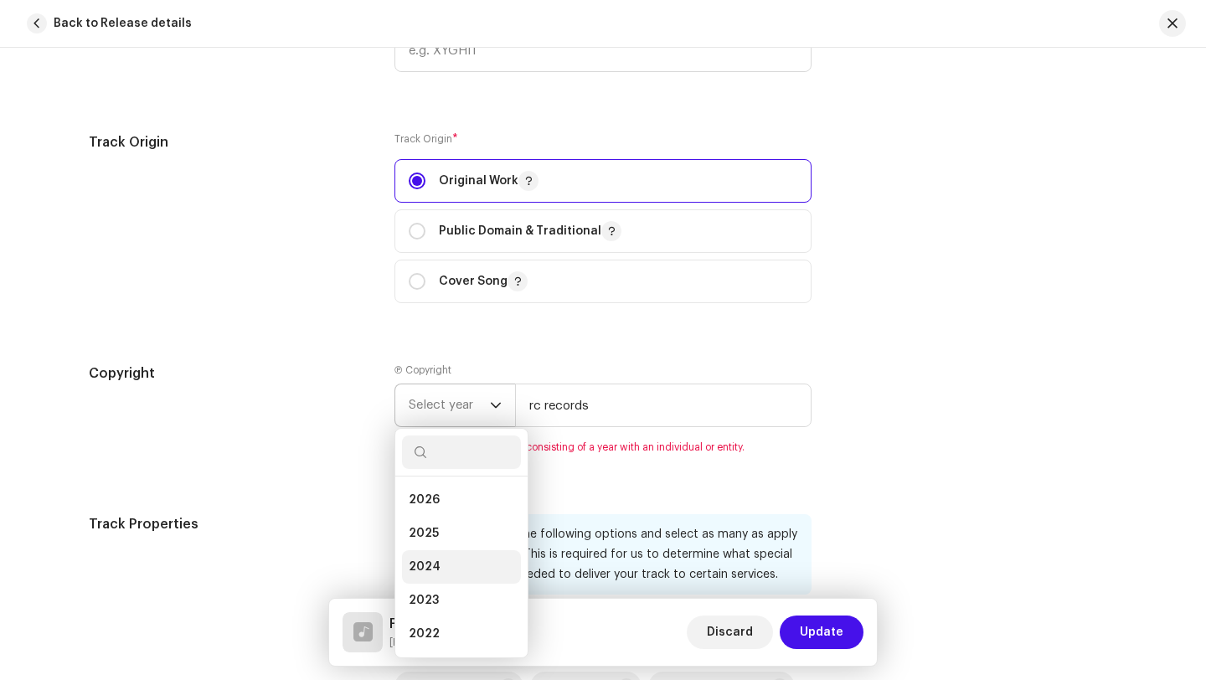
click at [451, 562] on li "2024" at bounding box center [461, 566] width 119 height 33
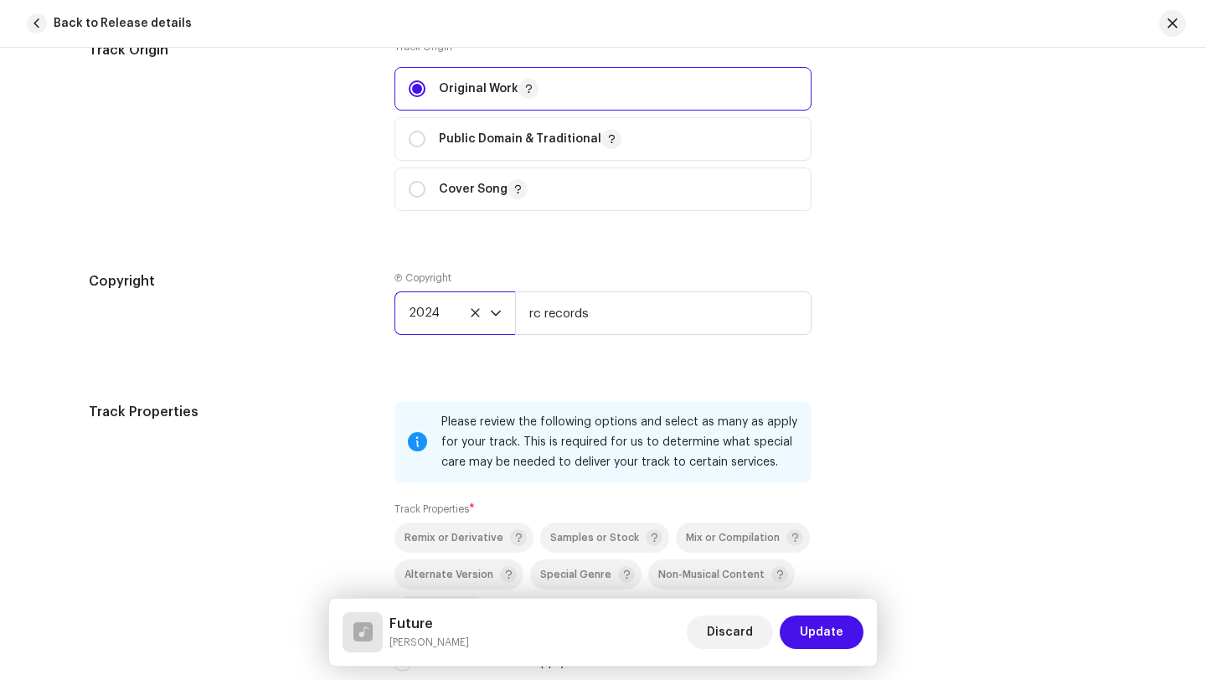
scroll to position [2055, 0]
click at [467, 322] on span "2024" at bounding box center [449, 315] width 81 height 42
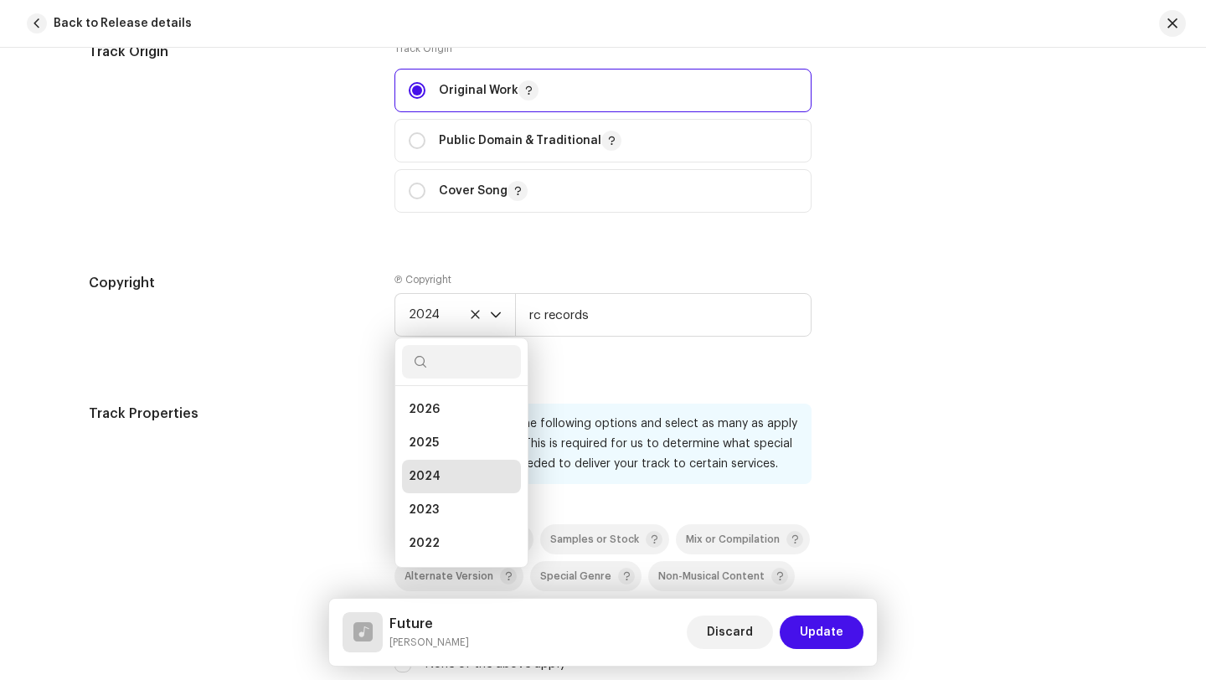
scroll to position [7, 0]
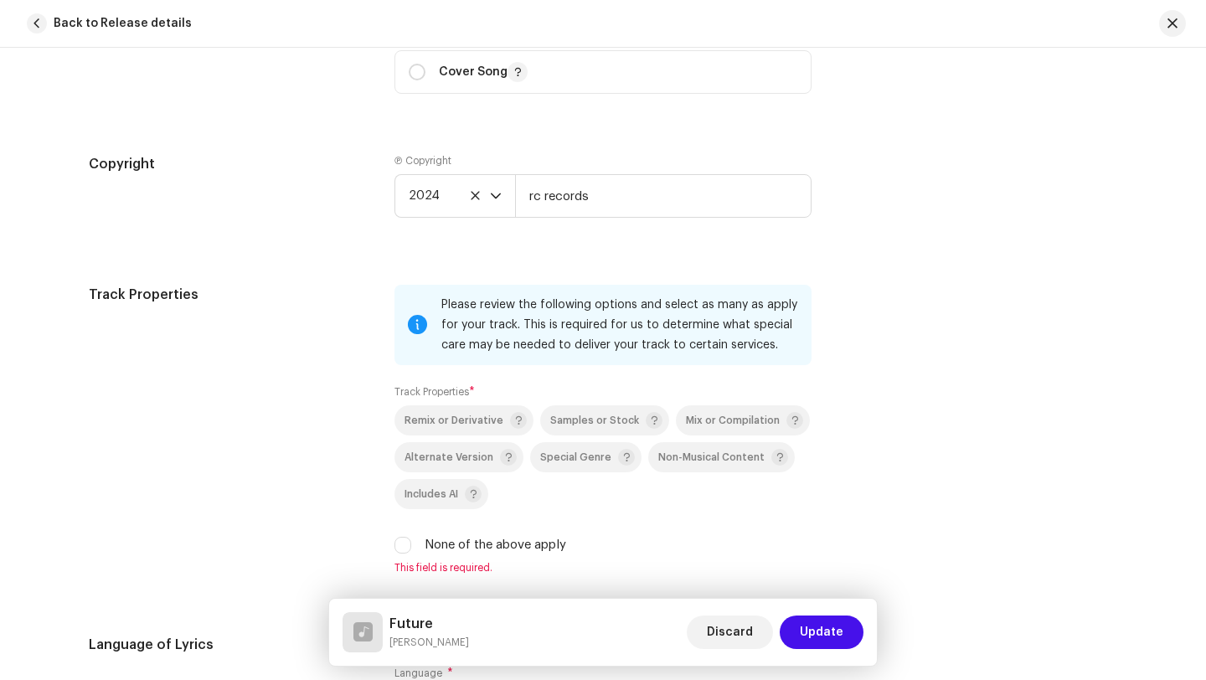
scroll to position [2175, 0]
click at [394, 543] on input "None of the above apply" at bounding box center [402, 544] width 17 height 17
checkbox input "true"
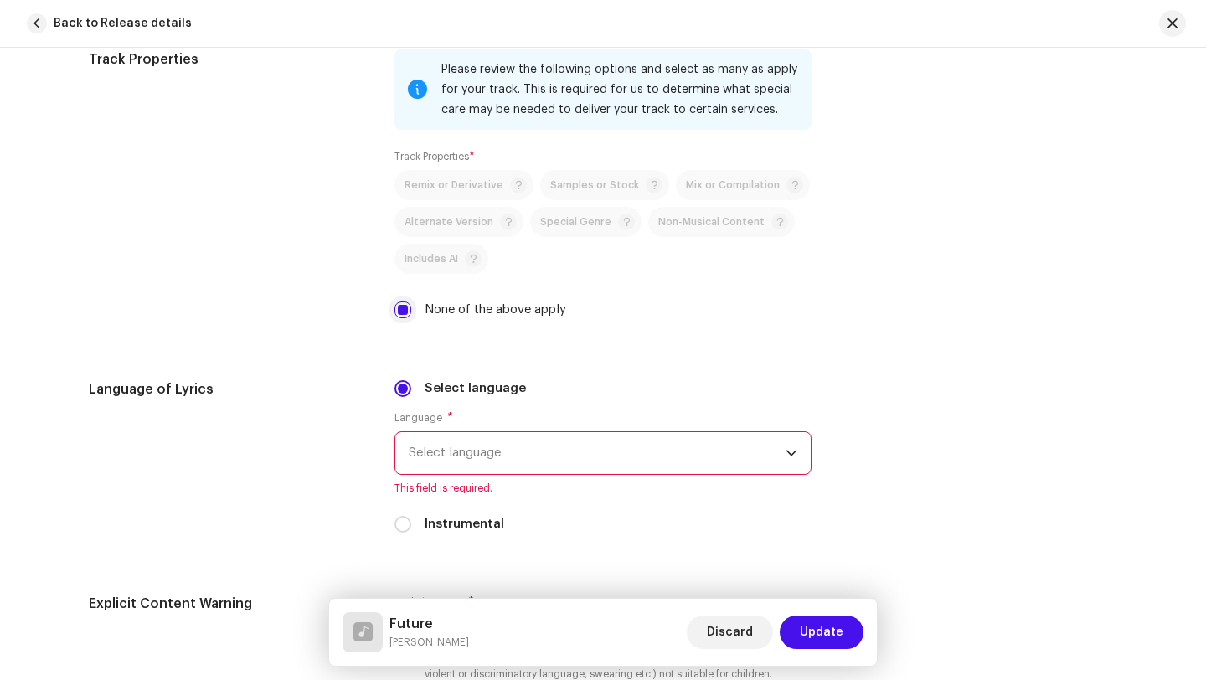
scroll to position [2424, 0]
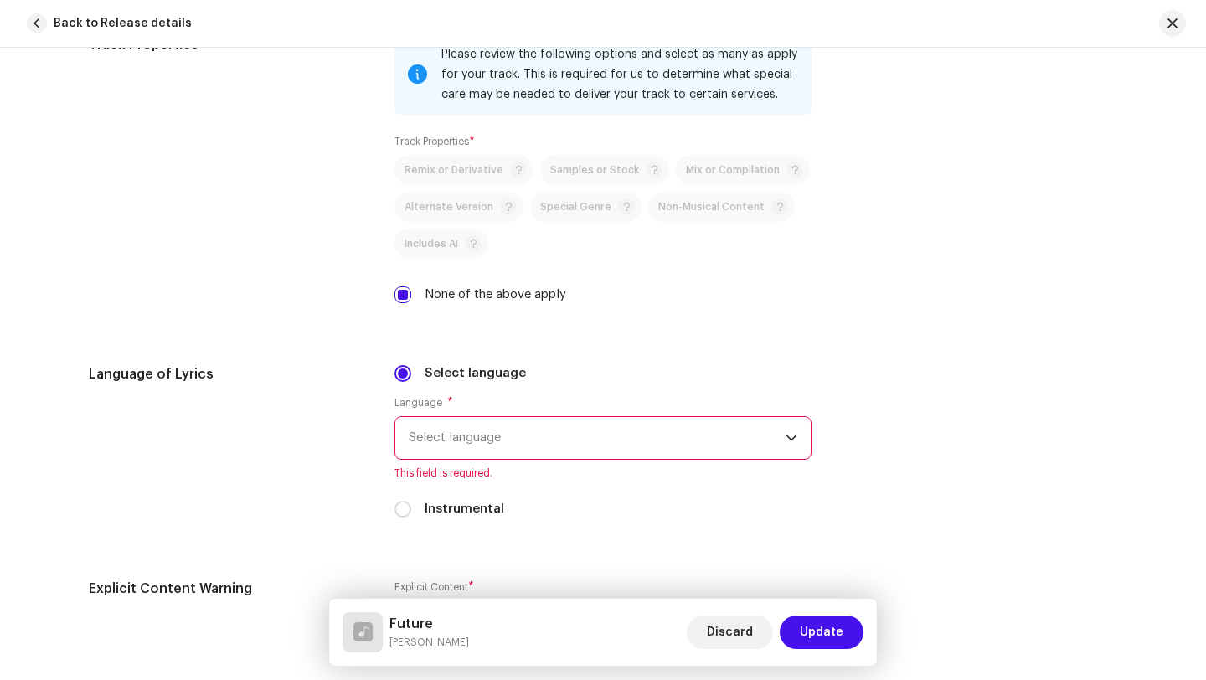
click at [502, 443] on span "Select language" at bounding box center [597, 438] width 377 height 42
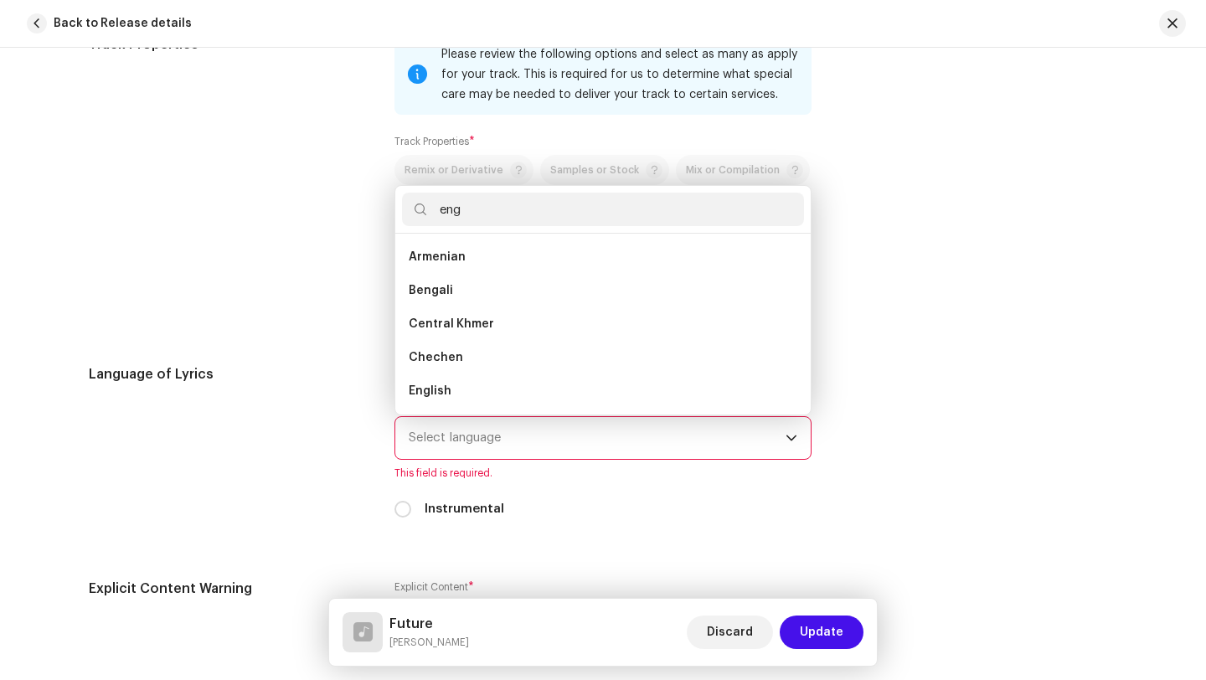
scroll to position [0, 0]
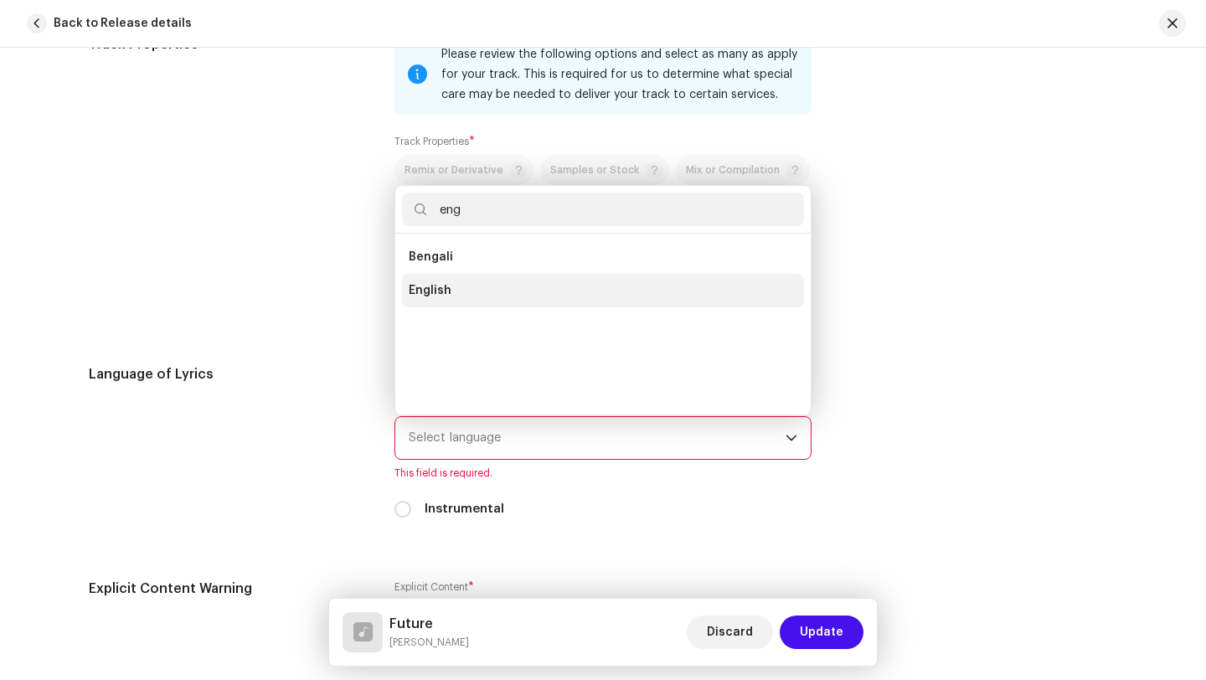
type input "eng"
click at [446, 301] on li "English" at bounding box center [603, 290] width 402 height 33
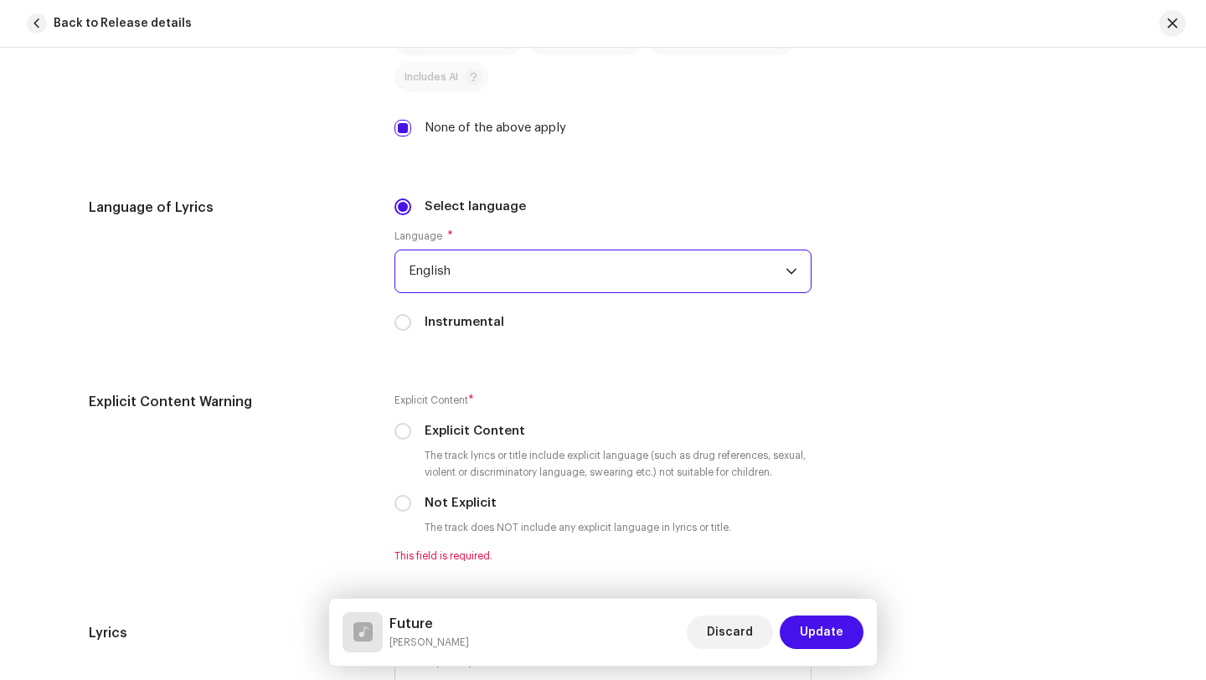
scroll to position [2593, 0]
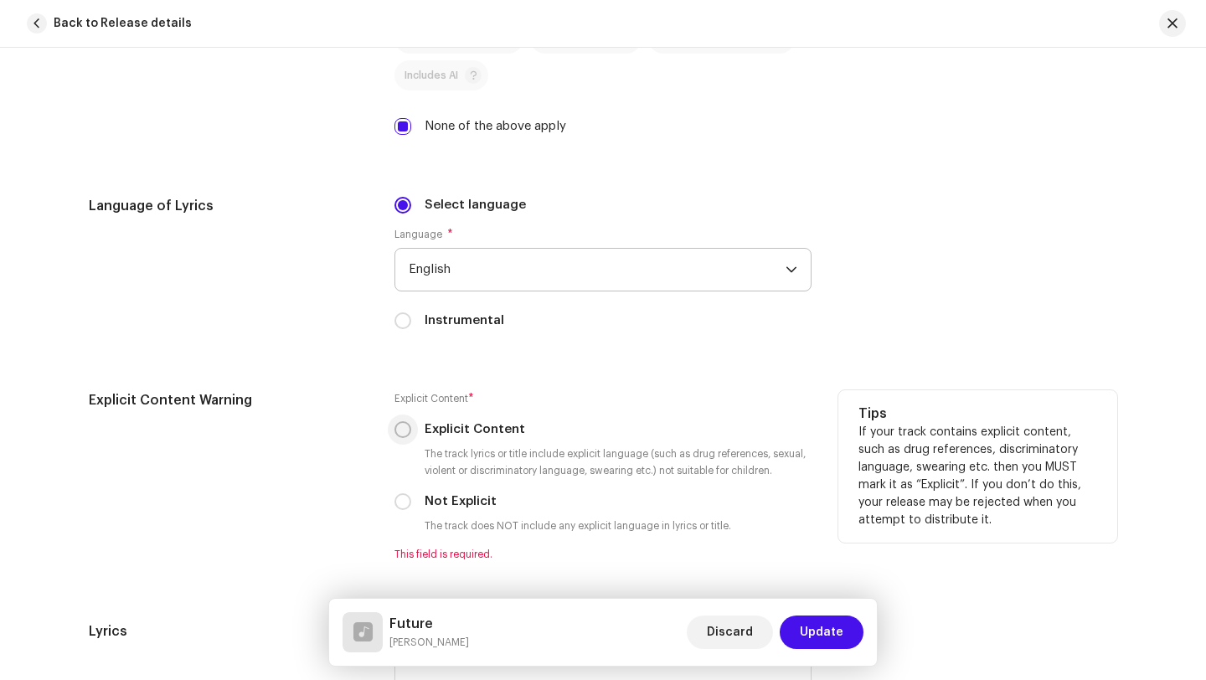
click at [404, 434] on input "Explicit Content" at bounding box center [402, 429] width 17 height 17
radio input "true"
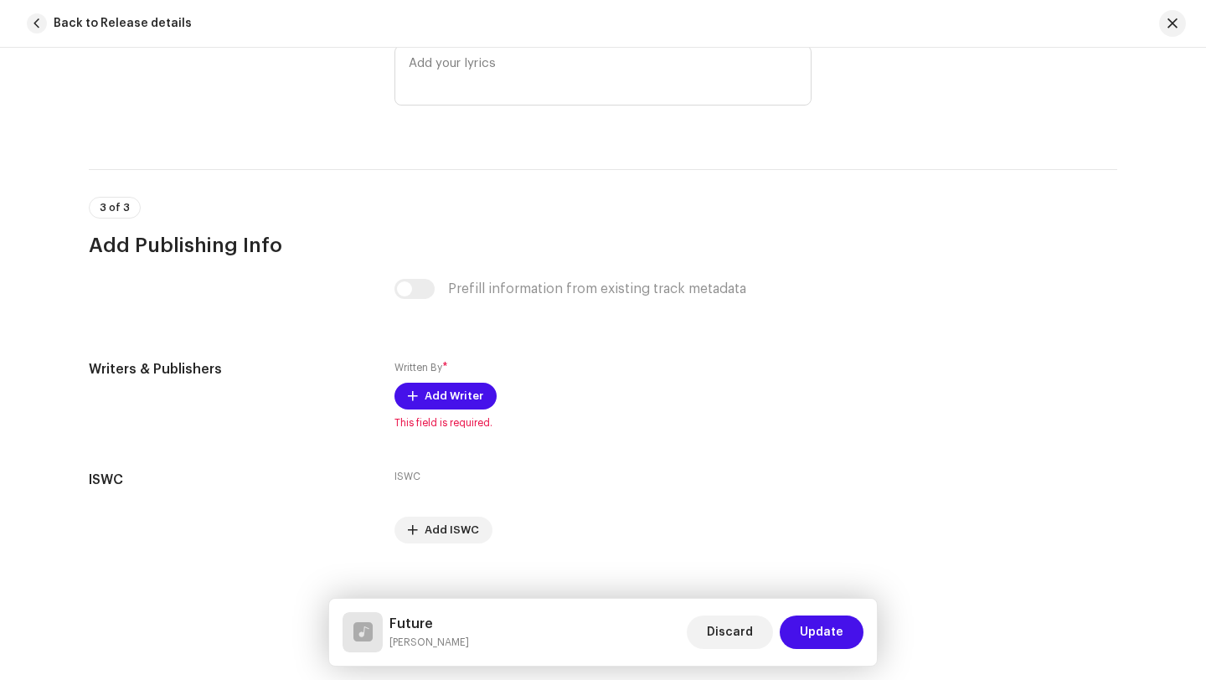
scroll to position [3186, 0]
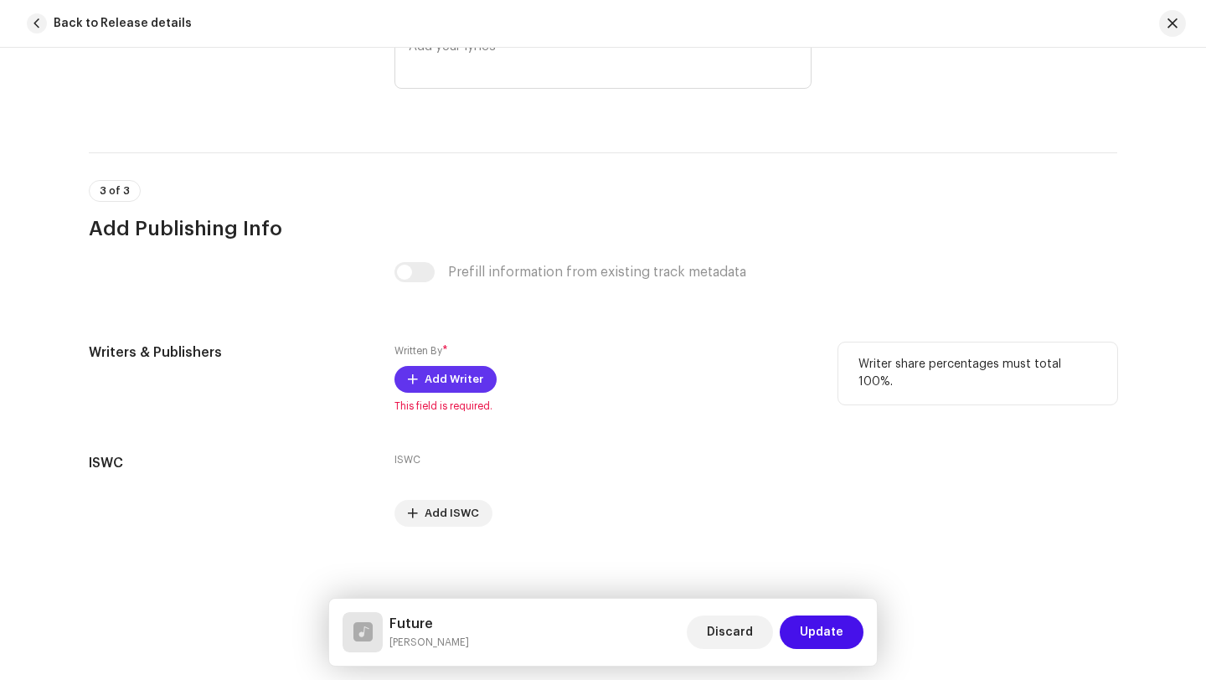
click at [436, 383] on span "Add Writer" at bounding box center [454, 379] width 59 height 33
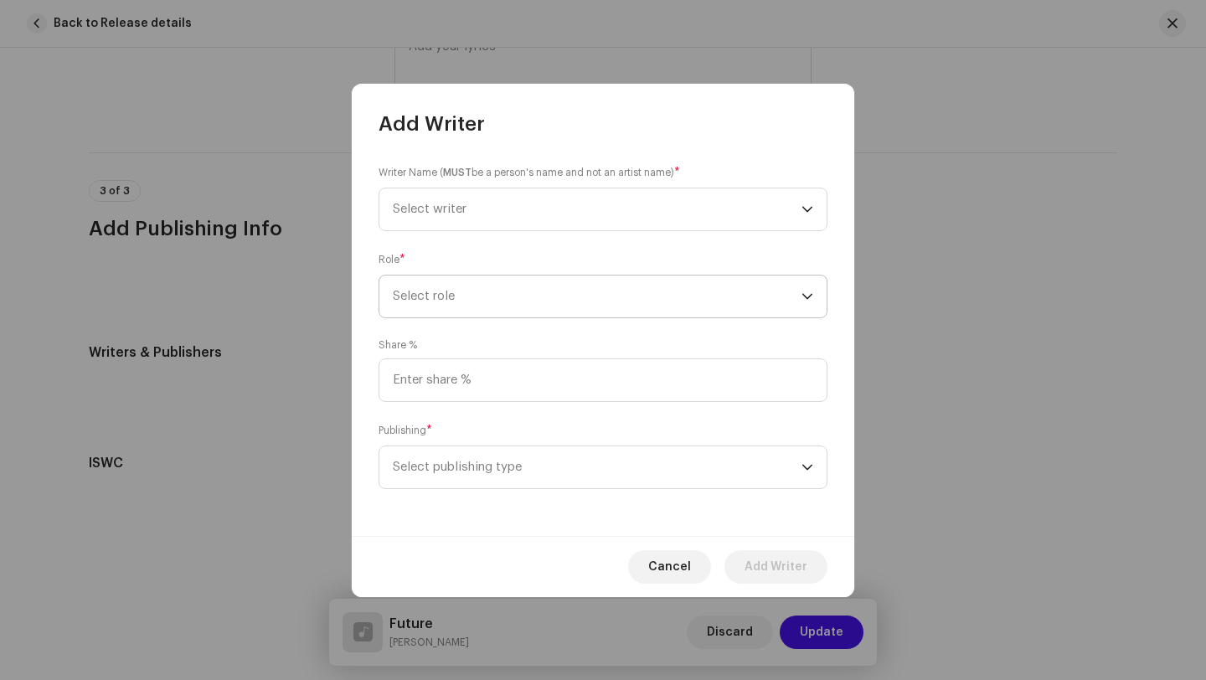
click at [443, 296] on span "Select role" at bounding box center [597, 297] width 409 height 42
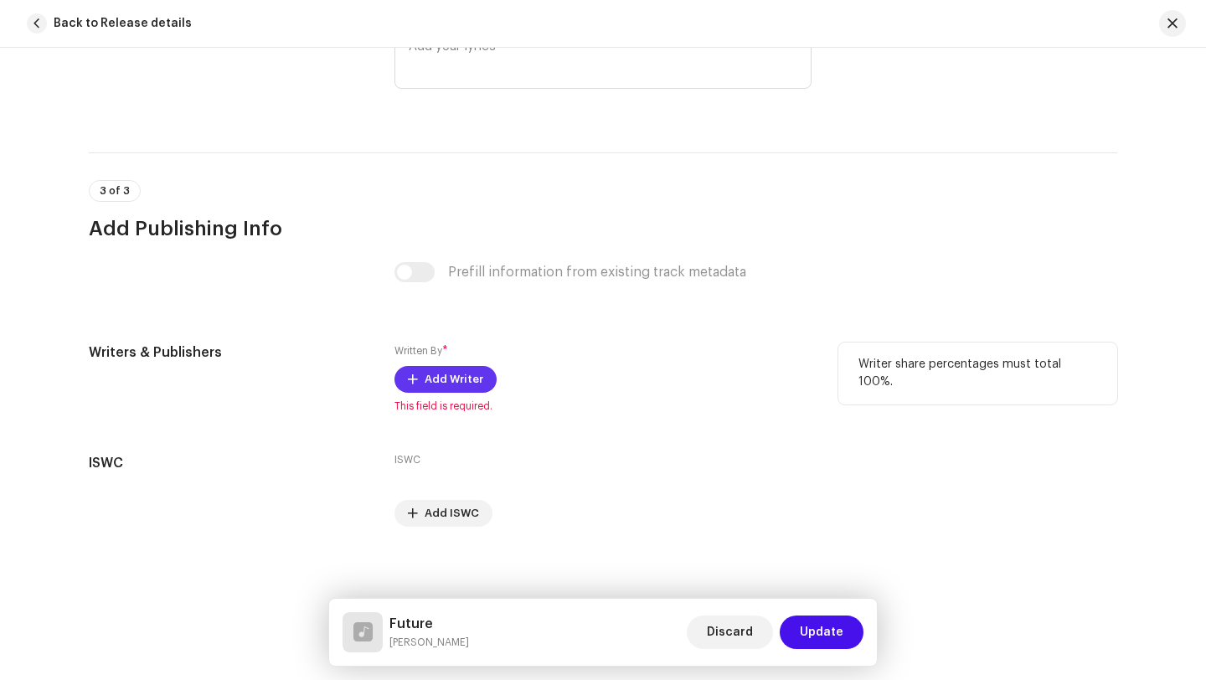
click at [425, 380] on span "Add Writer" at bounding box center [454, 379] width 59 height 33
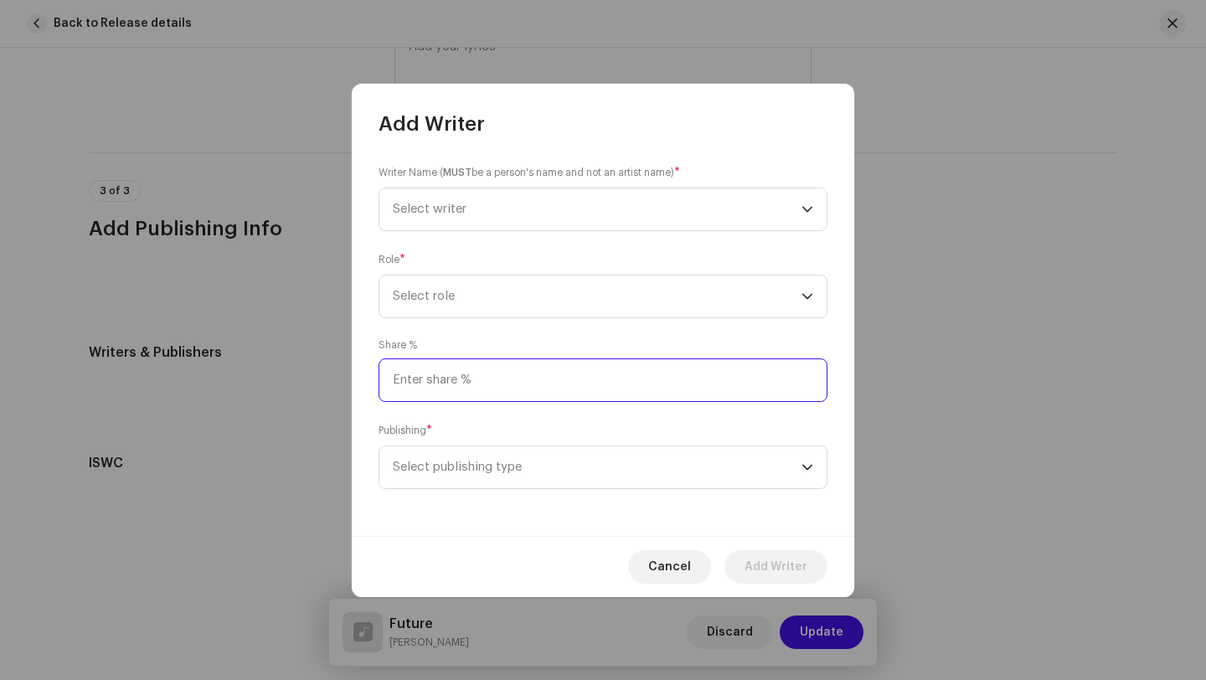
click at [479, 377] on input at bounding box center [603, 380] width 449 height 44
type input "100.00"
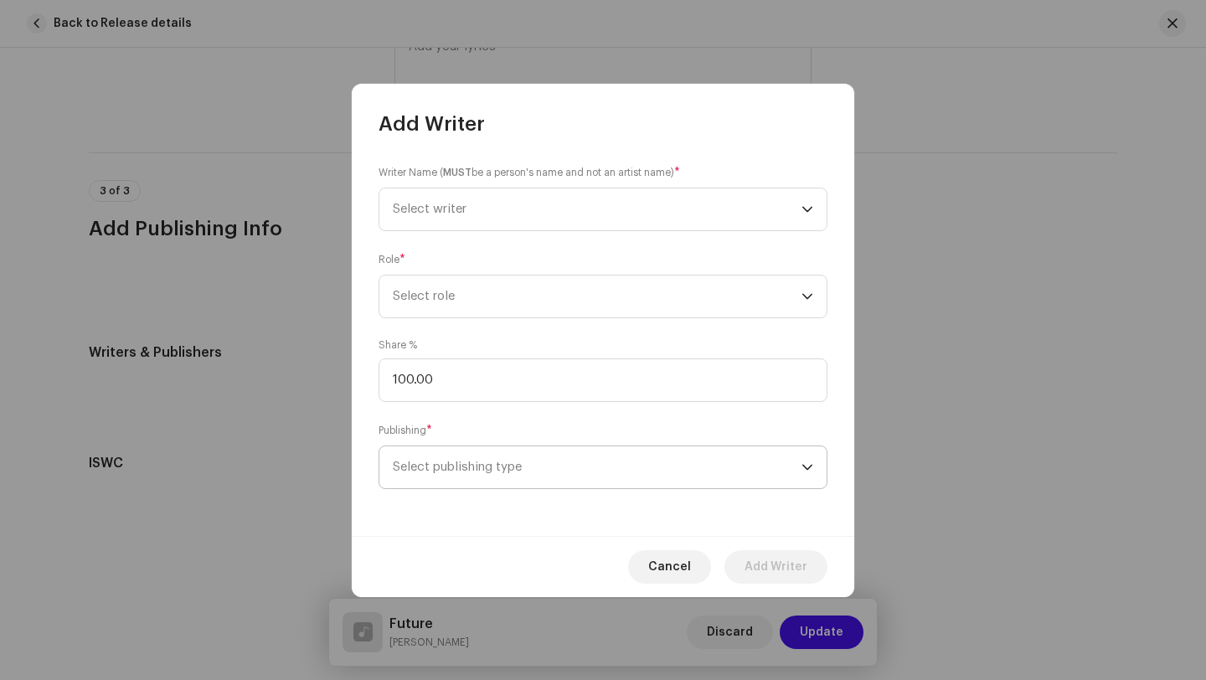
click at [480, 467] on span "Select publishing type" at bounding box center [597, 467] width 409 height 42
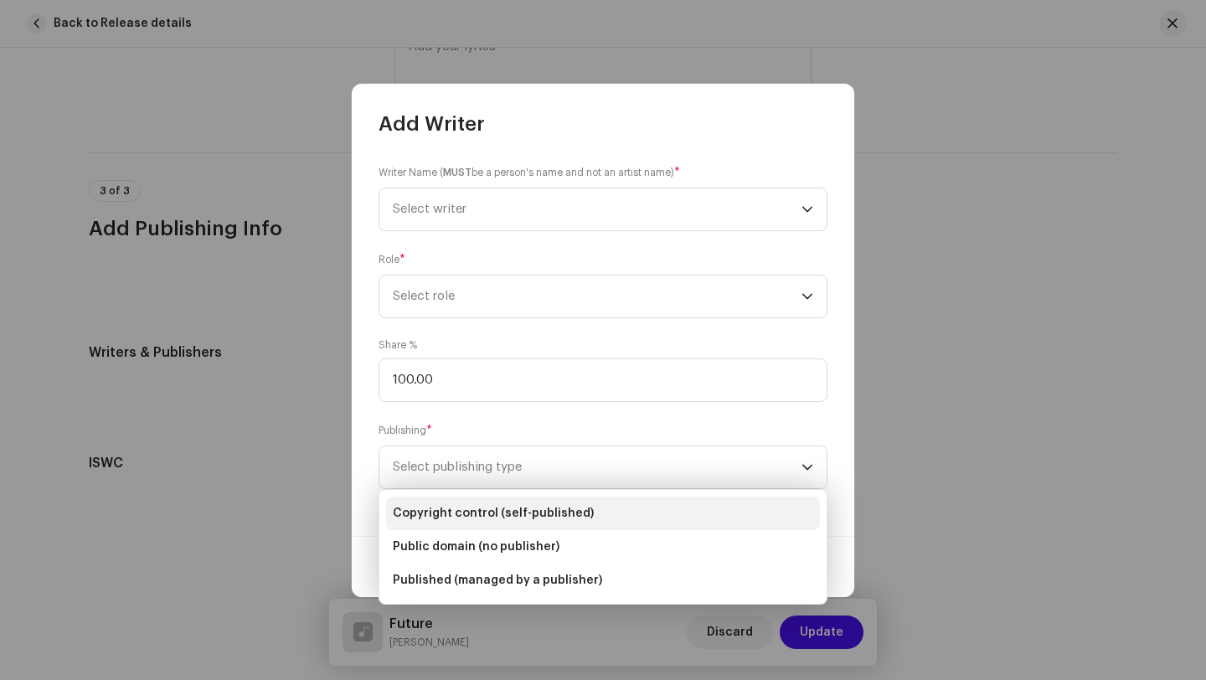
click at [490, 505] on span "Copyright control (self-published)" at bounding box center [493, 513] width 201 height 17
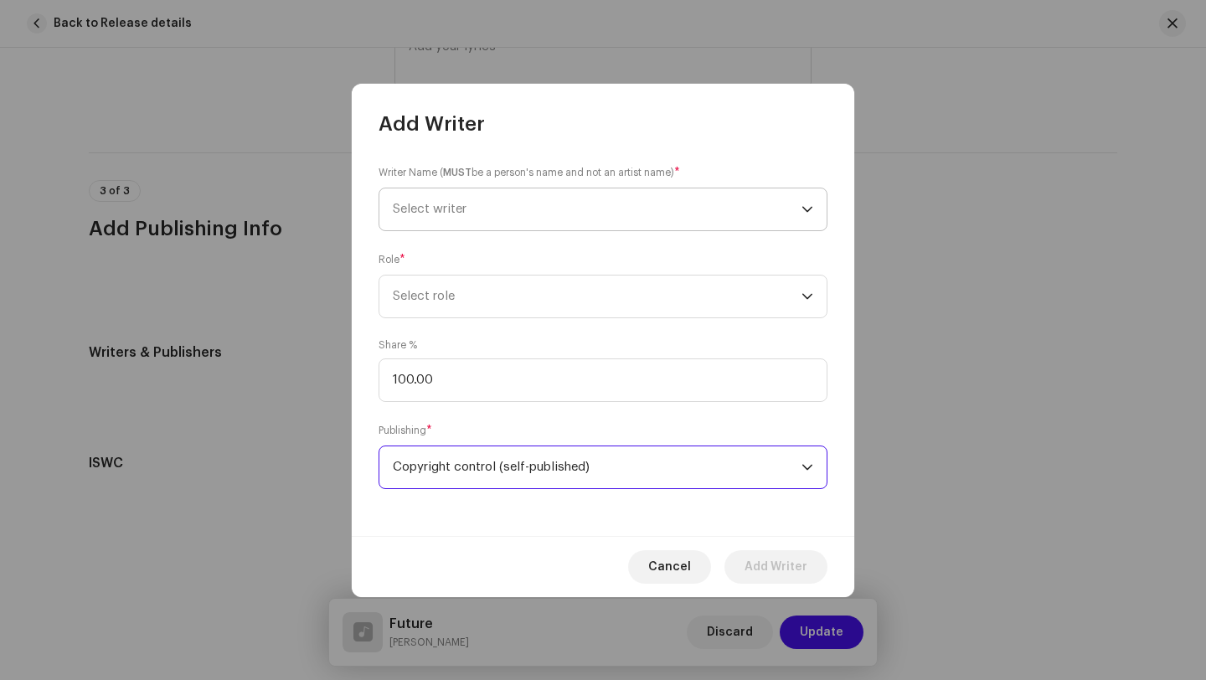
click at [525, 218] on span "Select writer" at bounding box center [597, 209] width 409 height 42
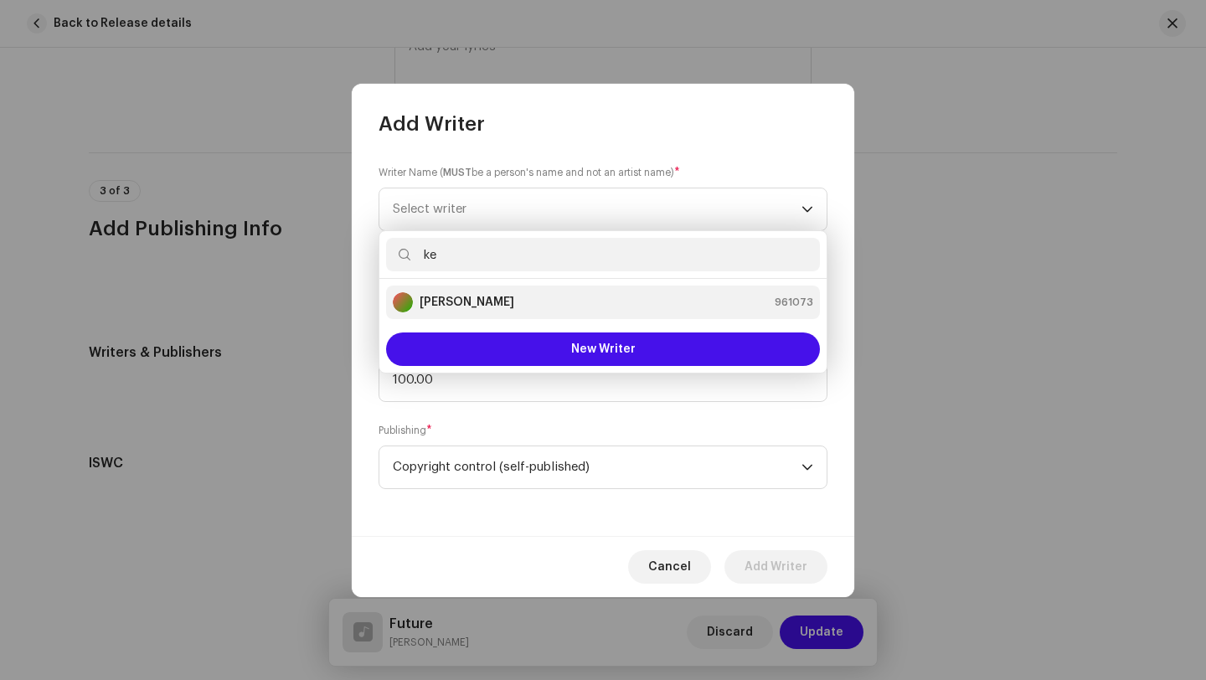
type input "ke"
click at [457, 289] on li "Kelvin Obiri Twumasi 961073" at bounding box center [603, 302] width 434 height 33
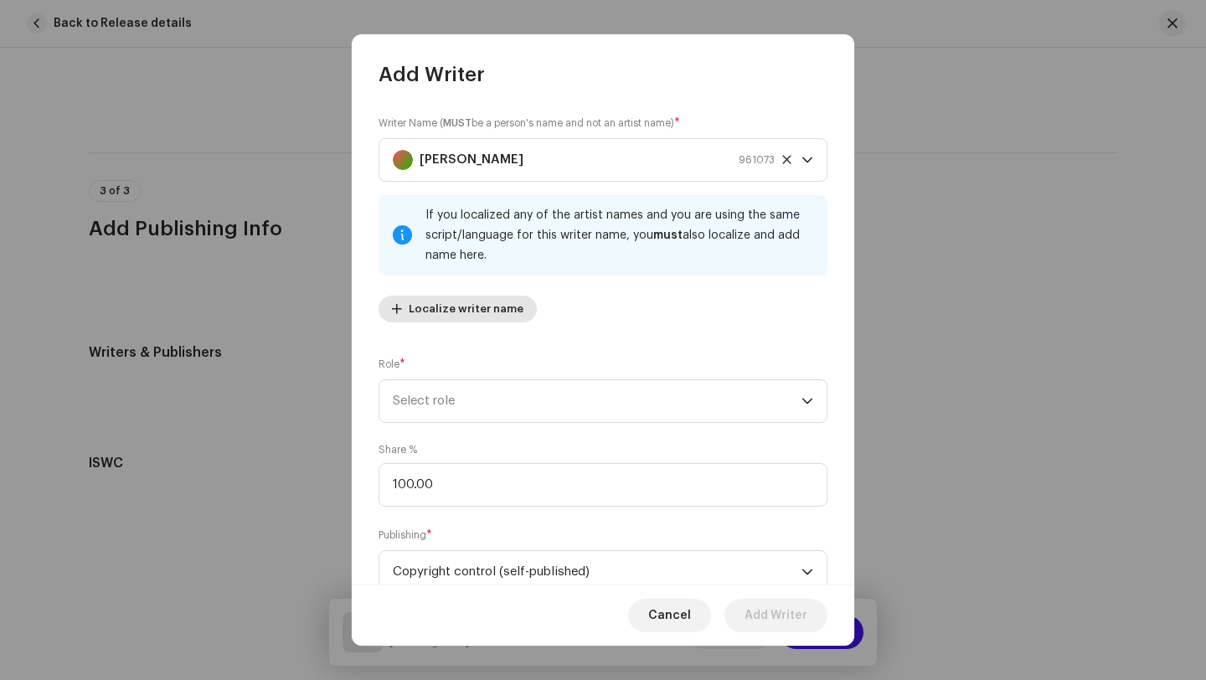
click at [461, 309] on span "Localize writer name" at bounding box center [466, 308] width 115 height 33
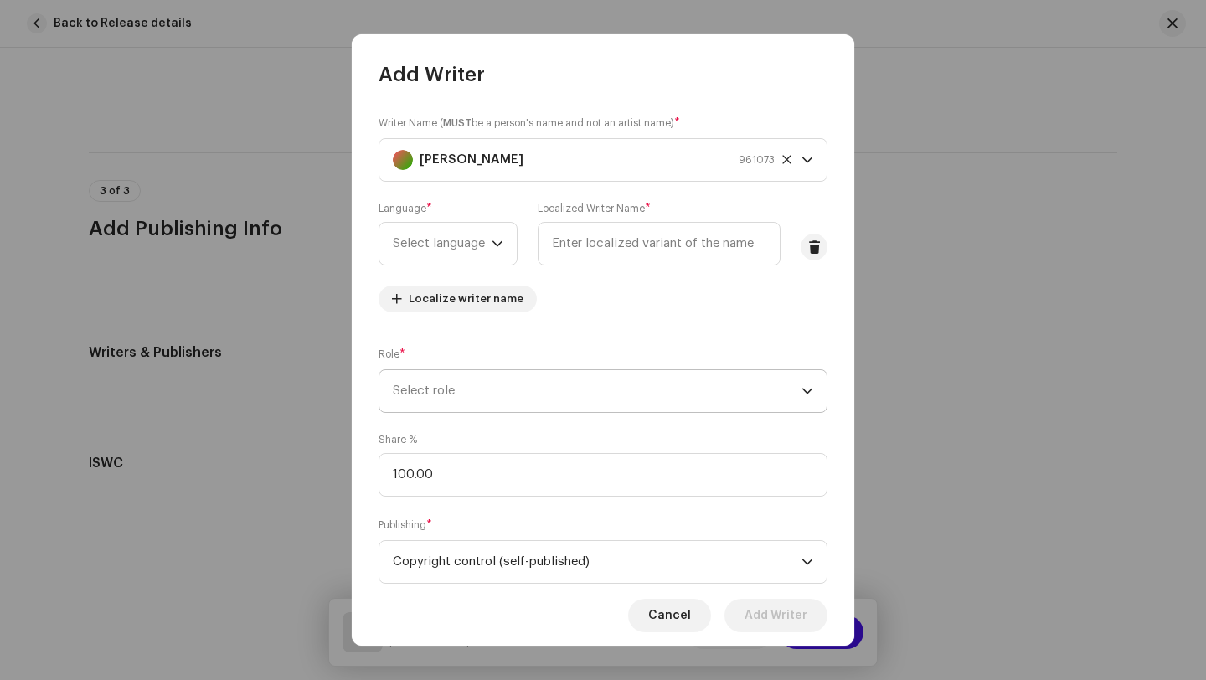
click at [543, 394] on span "Select role" at bounding box center [597, 391] width 409 height 42
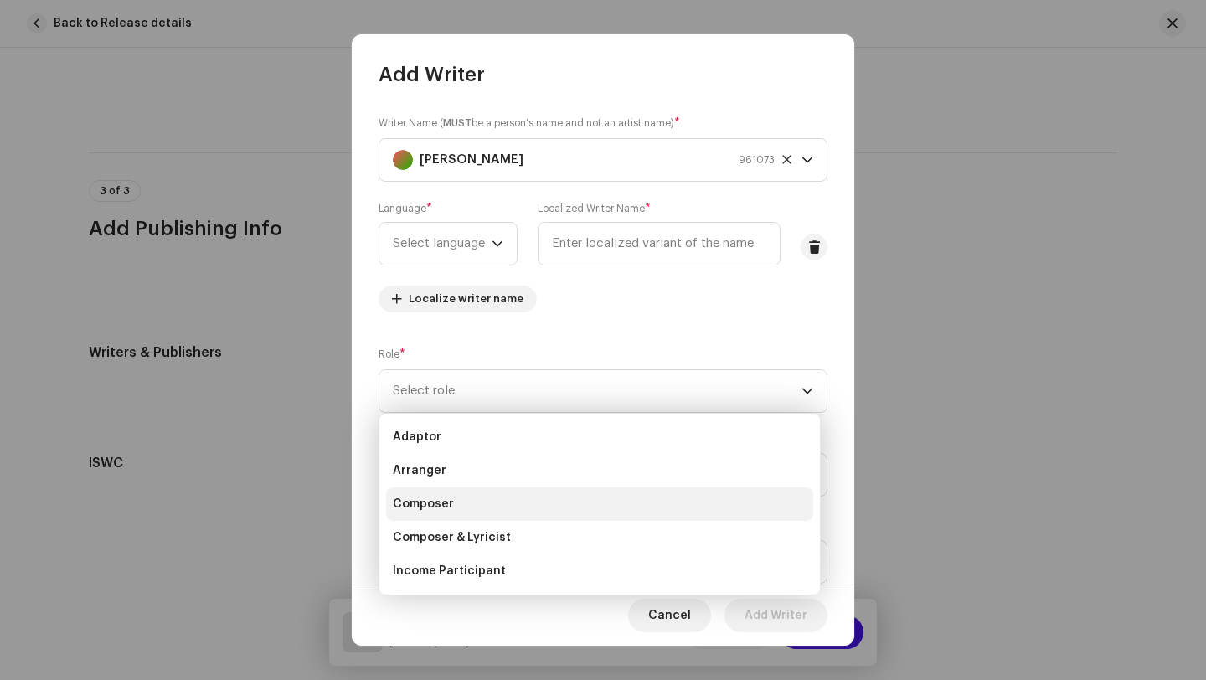
click at [530, 507] on li "Composer" at bounding box center [599, 503] width 427 height 33
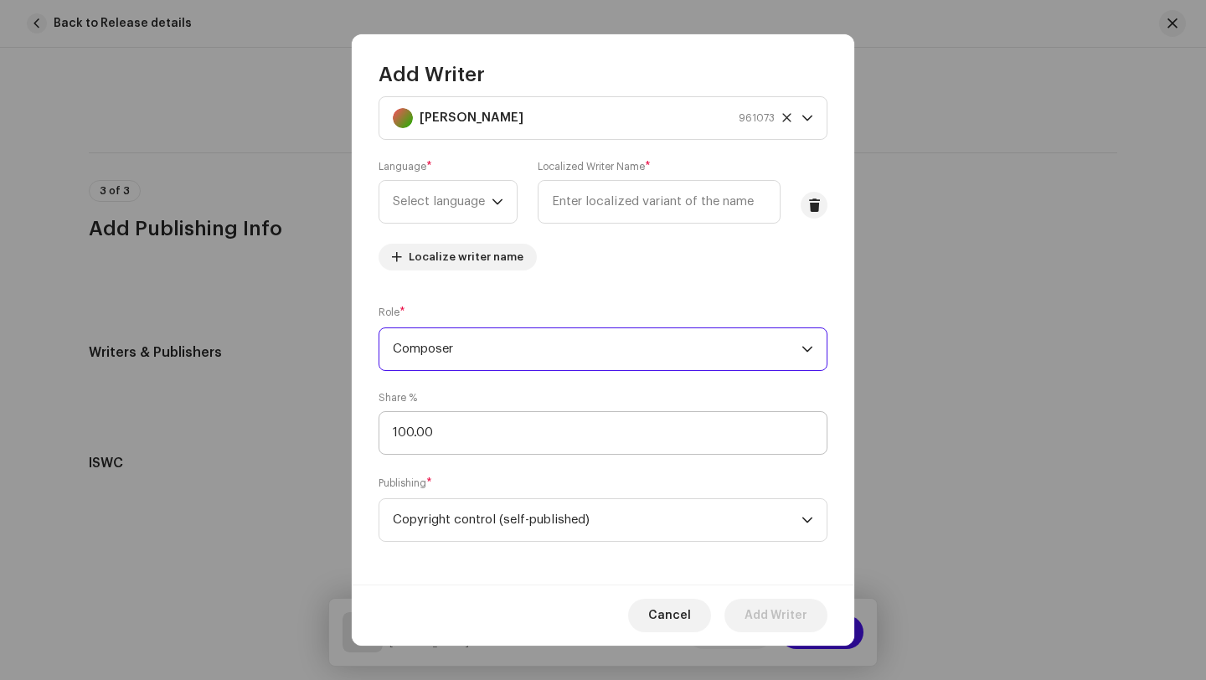
scroll to position [46, 0]
click at [743, 348] on span "Composer" at bounding box center [597, 346] width 409 height 42
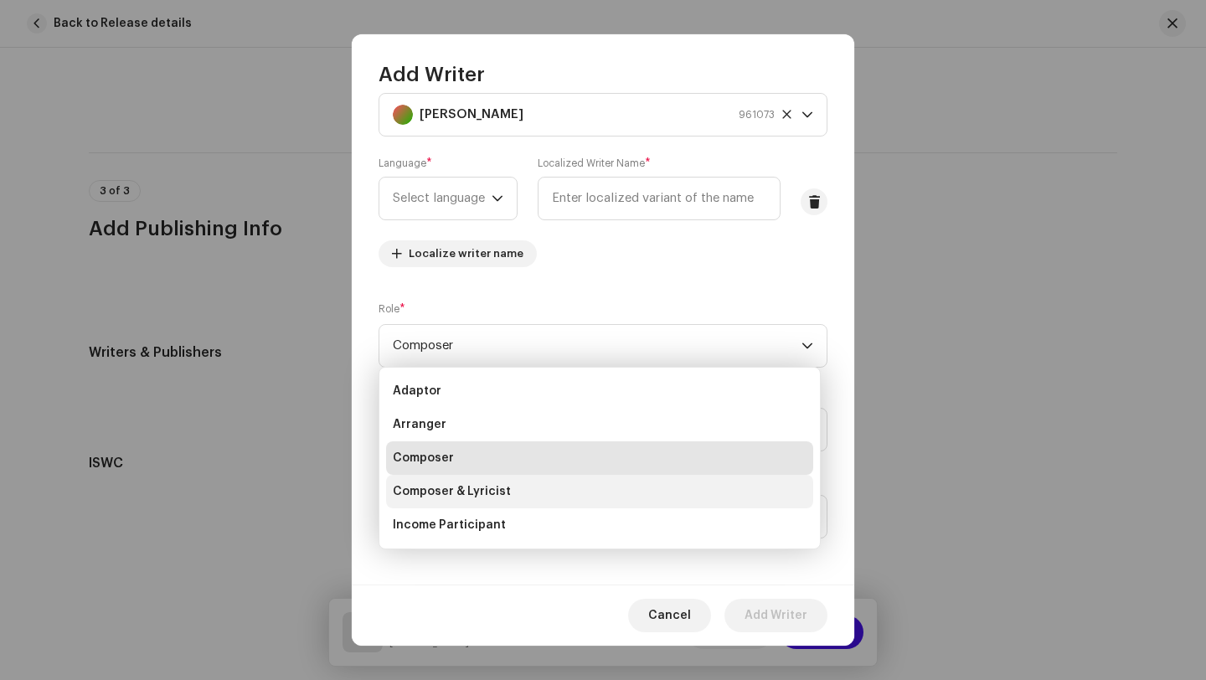
click at [564, 492] on li "Composer & Lyricist" at bounding box center [599, 491] width 427 height 33
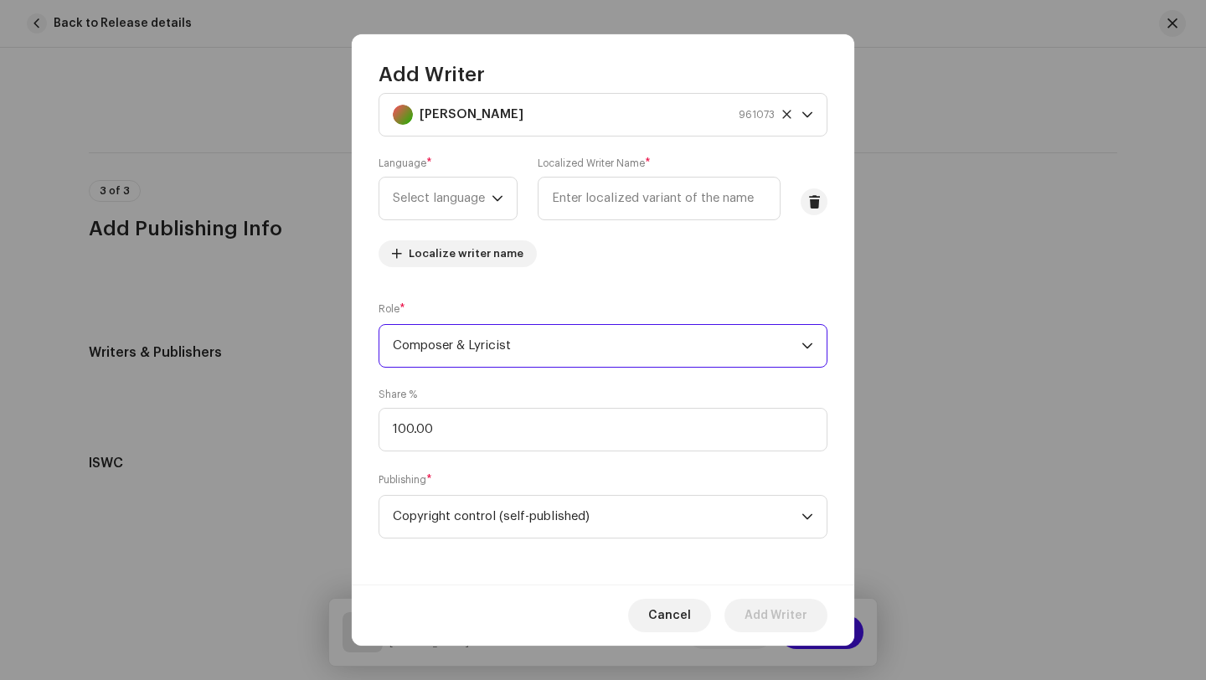
click at [422, 351] on span "Composer & Lyricist" at bounding box center [597, 346] width 409 height 42
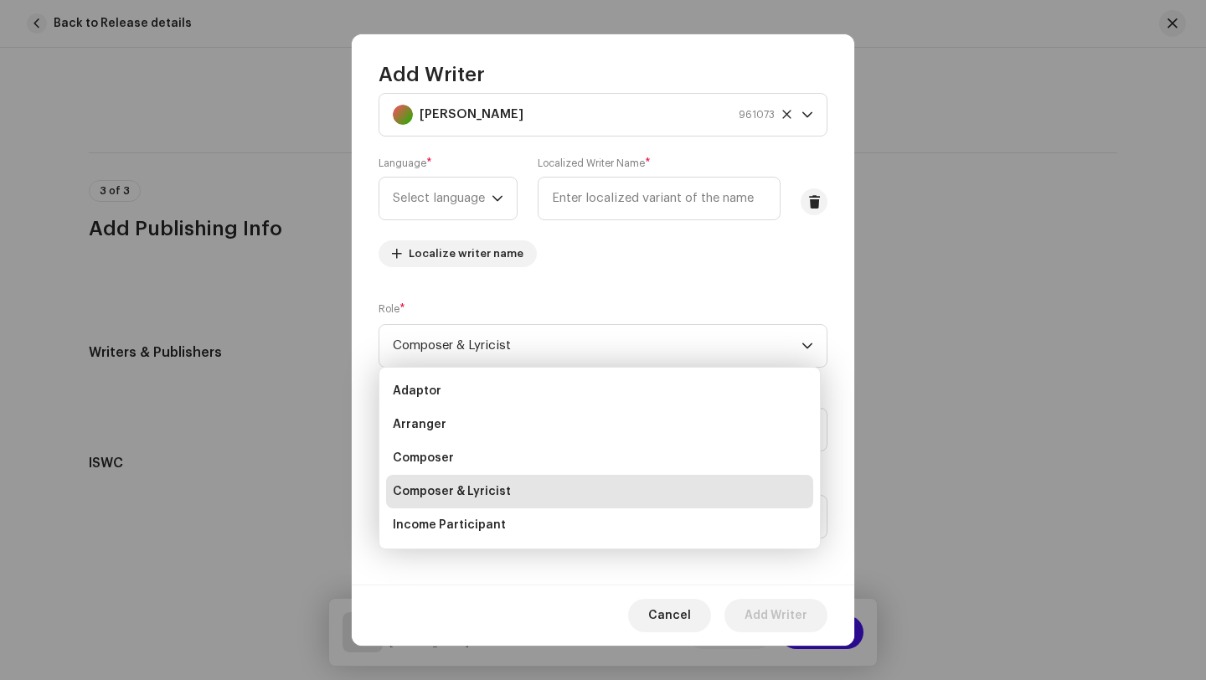
click at [528, 262] on div "Writer Name ( MUST be a person's name and not an artist name) * Kelvin Obiri Tw…" at bounding box center [603, 175] width 449 height 211
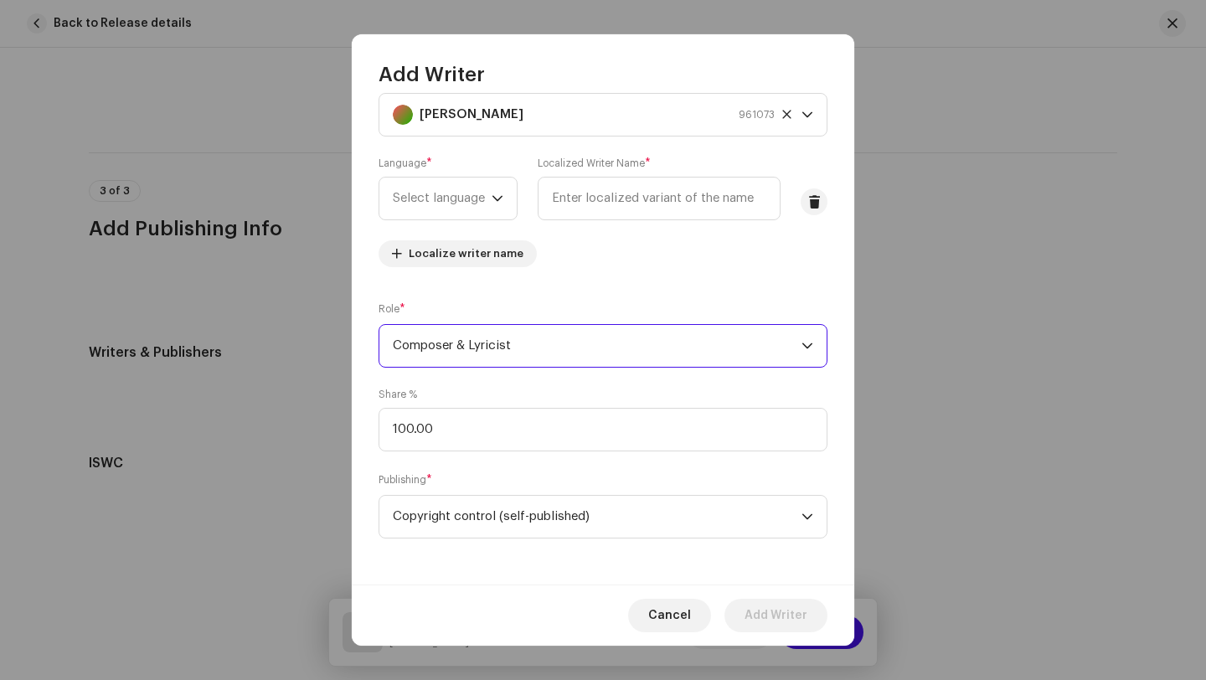
click at [621, 341] on span "Composer & Lyricist" at bounding box center [597, 346] width 409 height 42
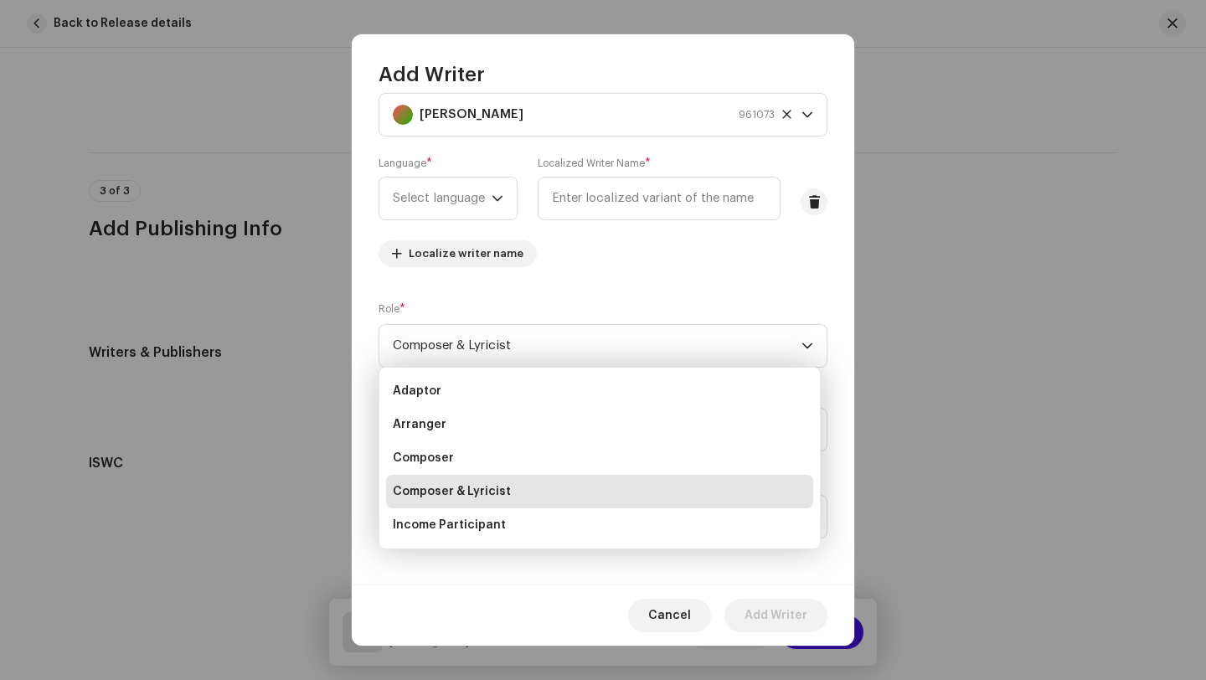
click at [490, 495] on span "Composer & Lyricist" at bounding box center [452, 491] width 118 height 17
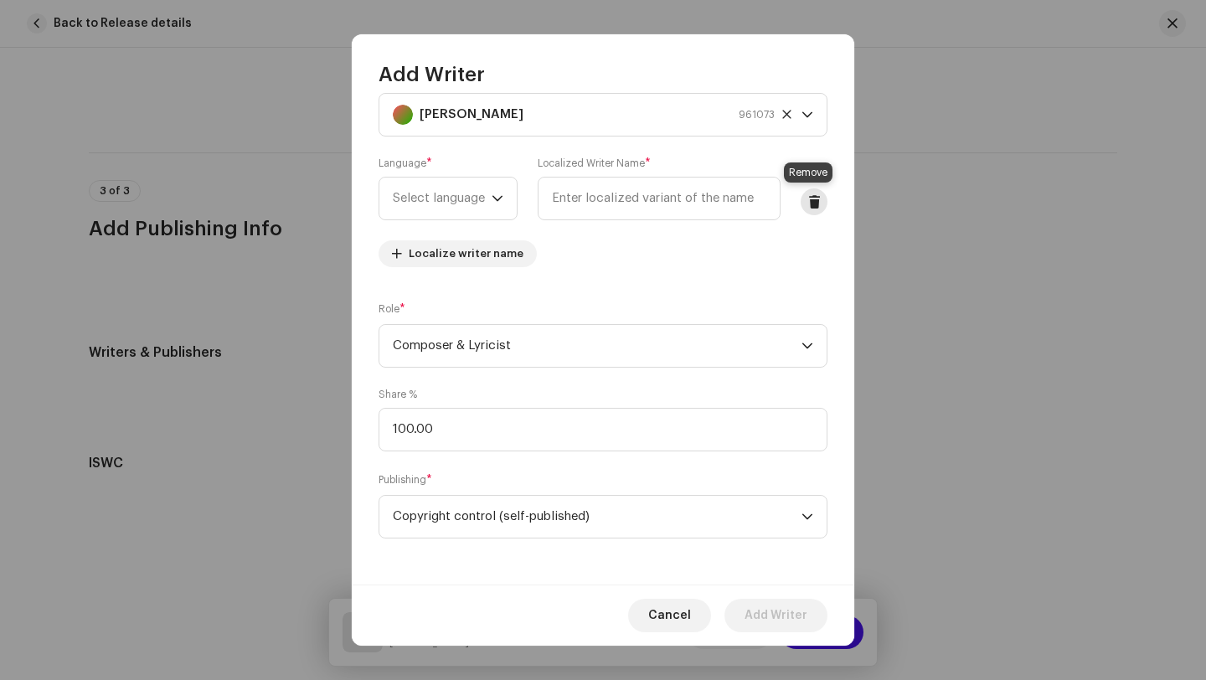
click at [812, 200] on span at bounding box center [814, 201] width 13 height 13
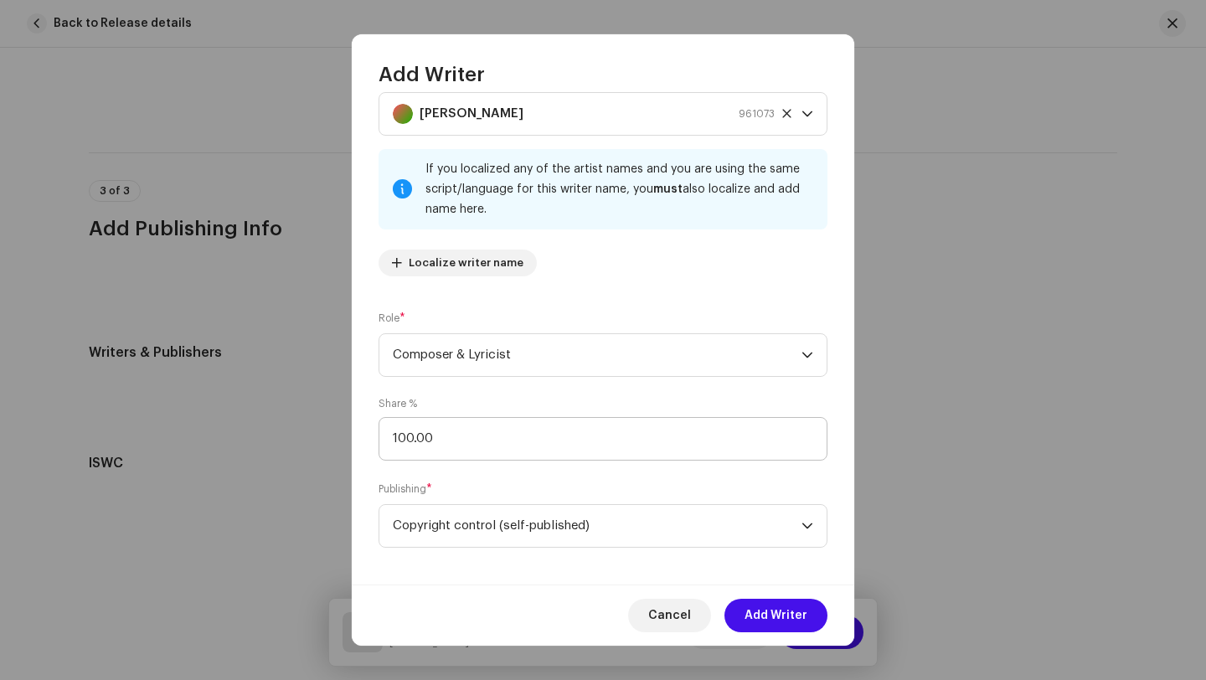
scroll to position [0, 0]
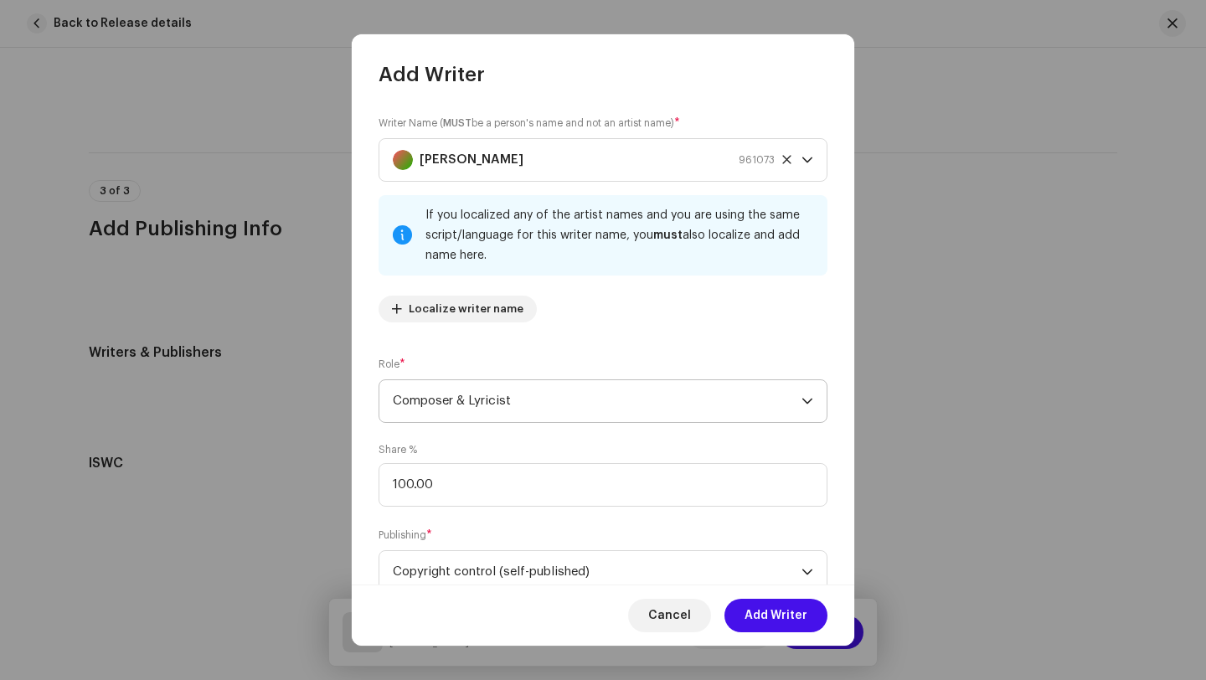
click at [570, 403] on span "Composer & Lyricist" at bounding box center [597, 401] width 409 height 42
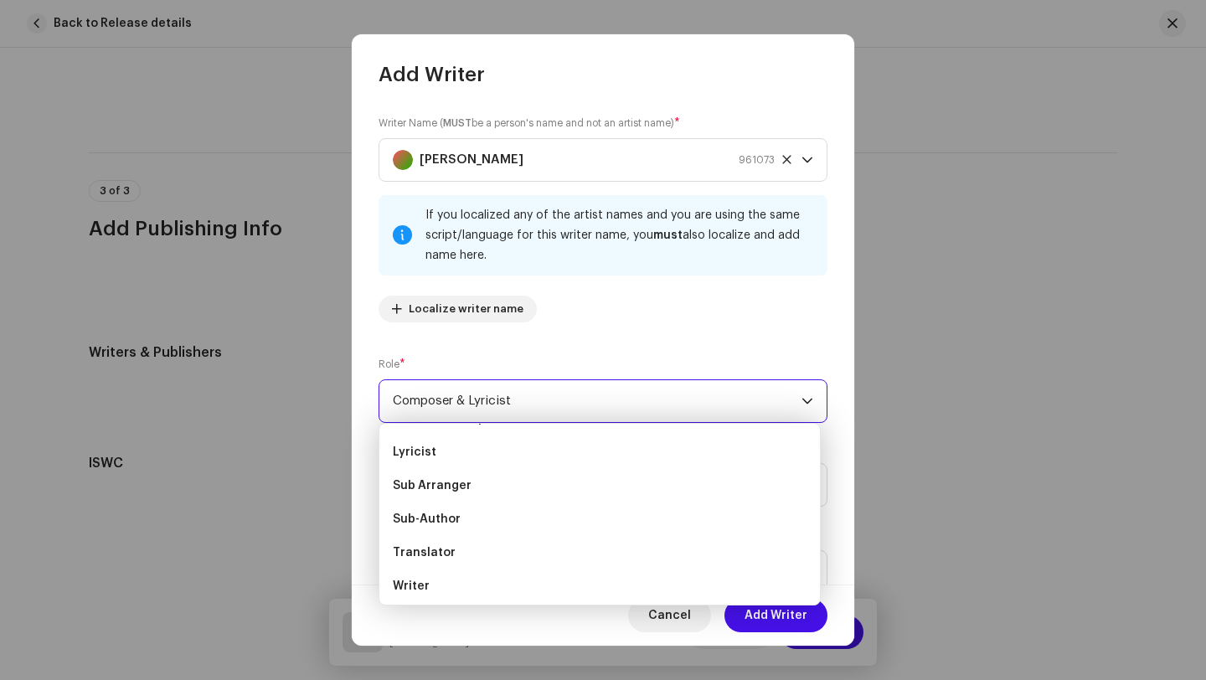
scroll to position [167, 0]
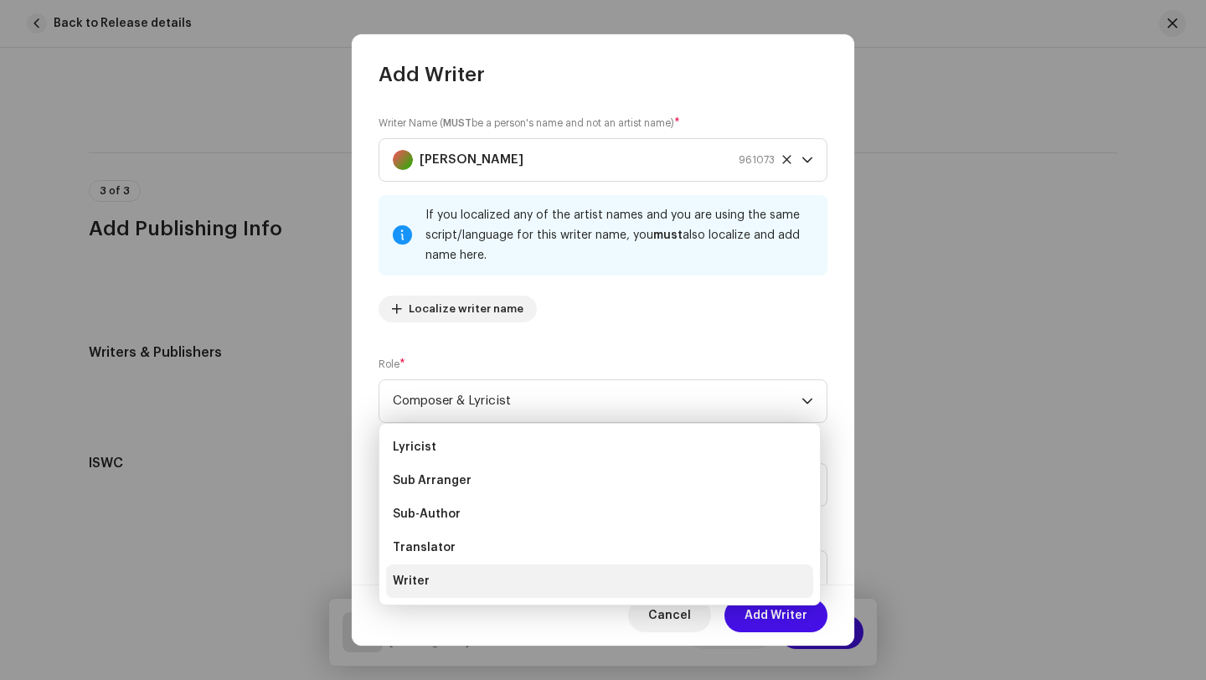
click at [579, 574] on li "Writer" at bounding box center [599, 580] width 427 height 33
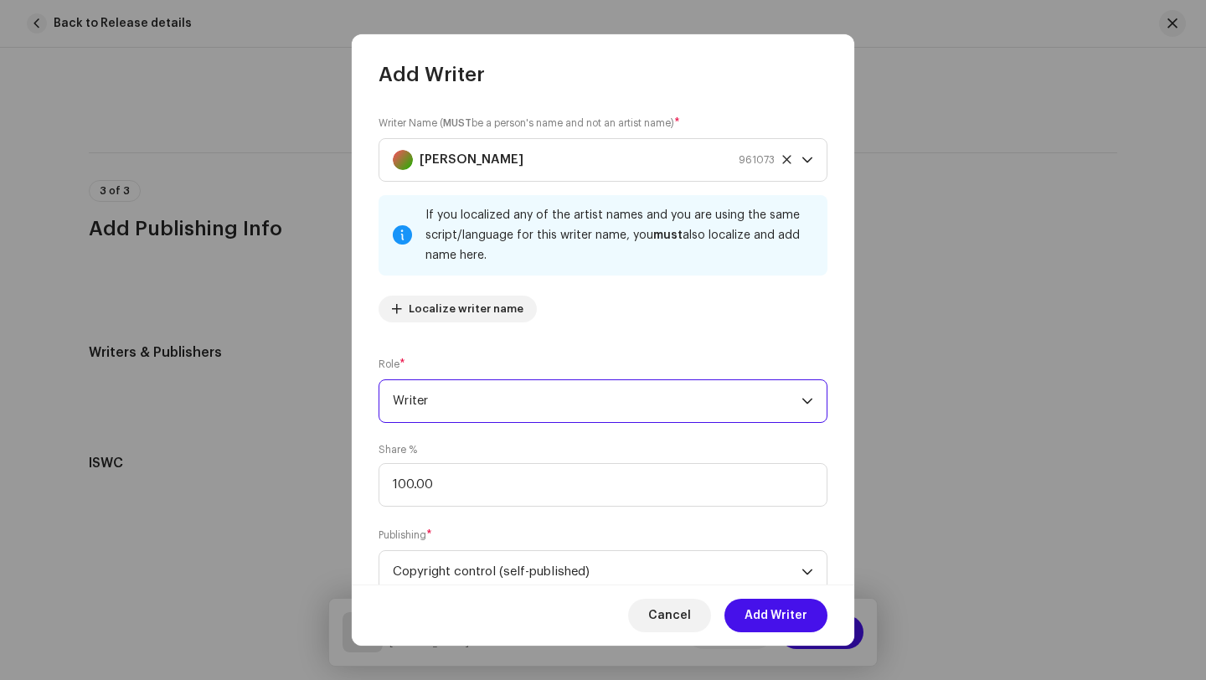
scroll to position [55, 0]
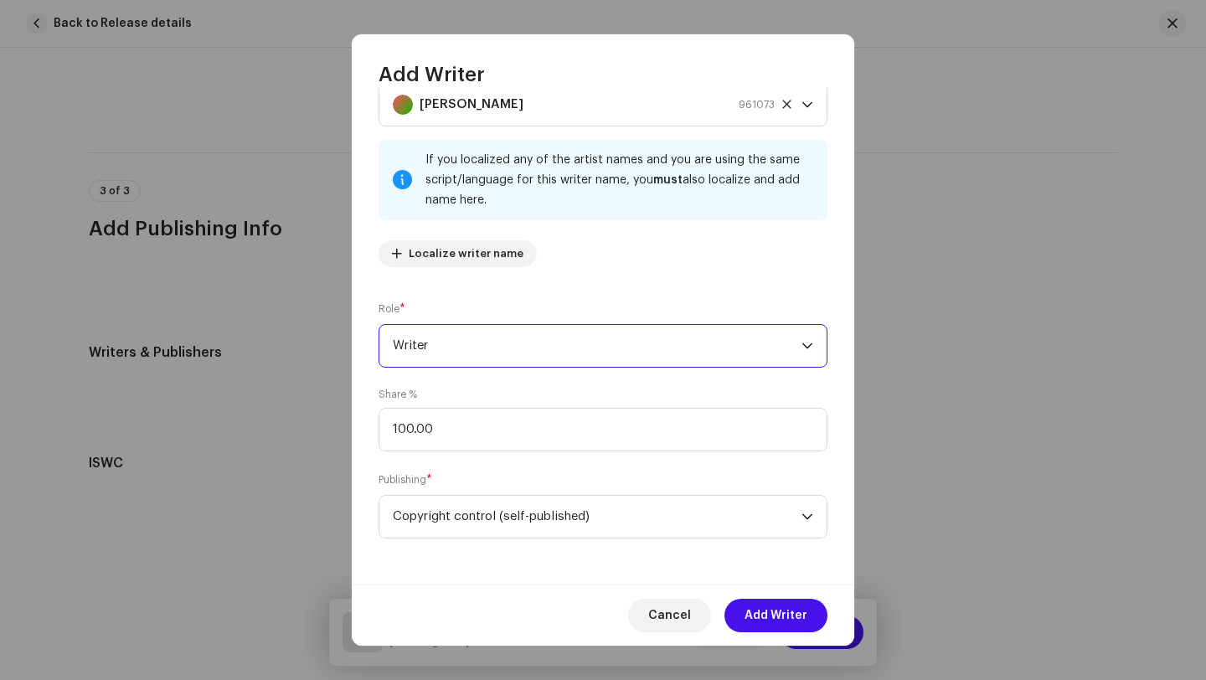
click at [745, 344] on span "Writer" at bounding box center [597, 346] width 409 height 42
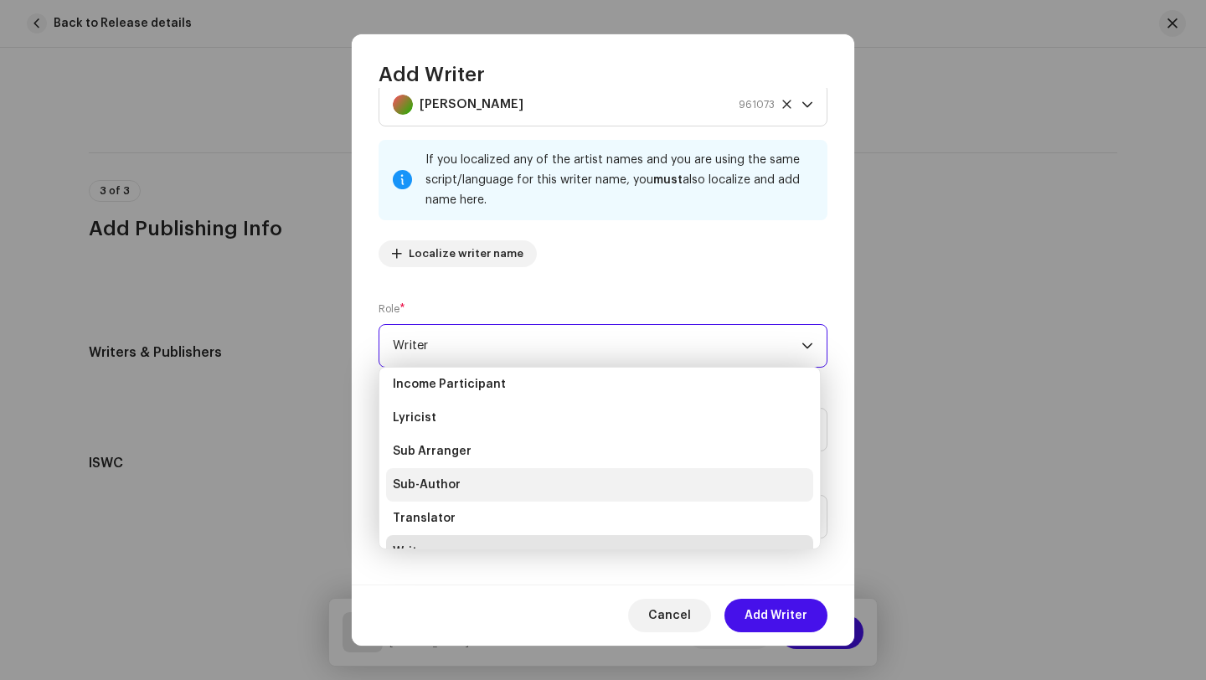
scroll to position [167, 0]
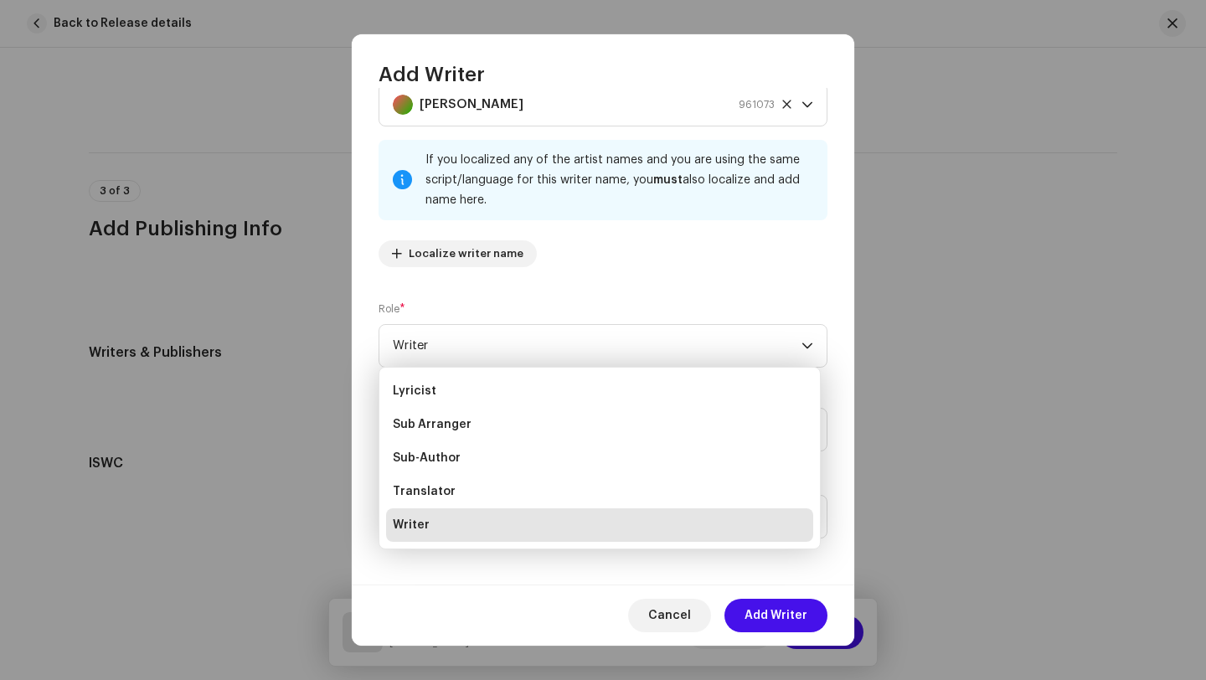
click at [775, 574] on div "Writer Name ( MUST be a person's name and not an artist name) * Kelvin Obiri Tw…" at bounding box center [603, 336] width 502 height 497
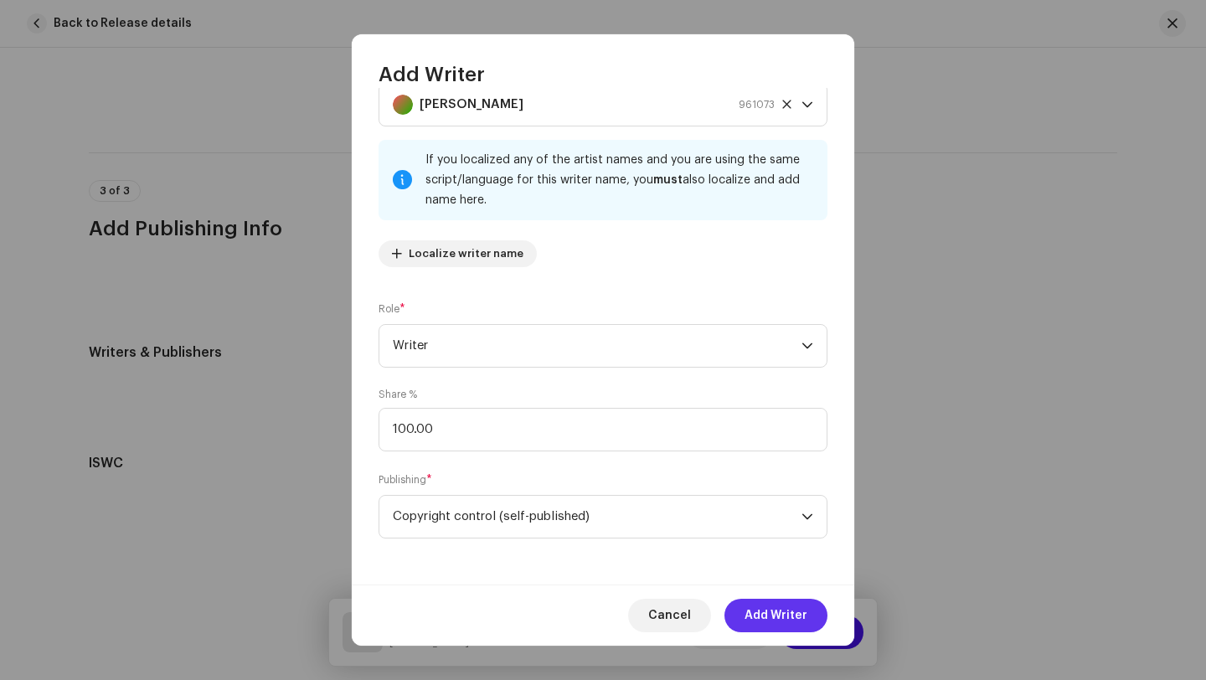
click at [800, 612] on span "Add Writer" at bounding box center [775, 615] width 63 height 33
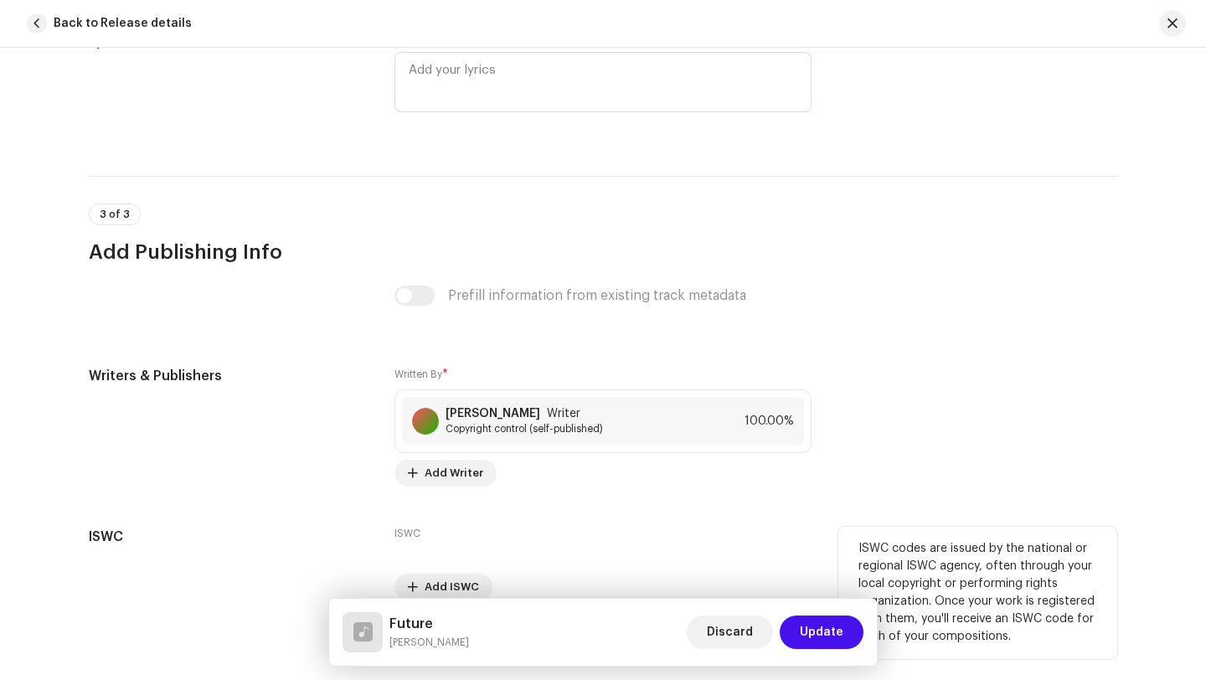
scroll to position [3138, 0]
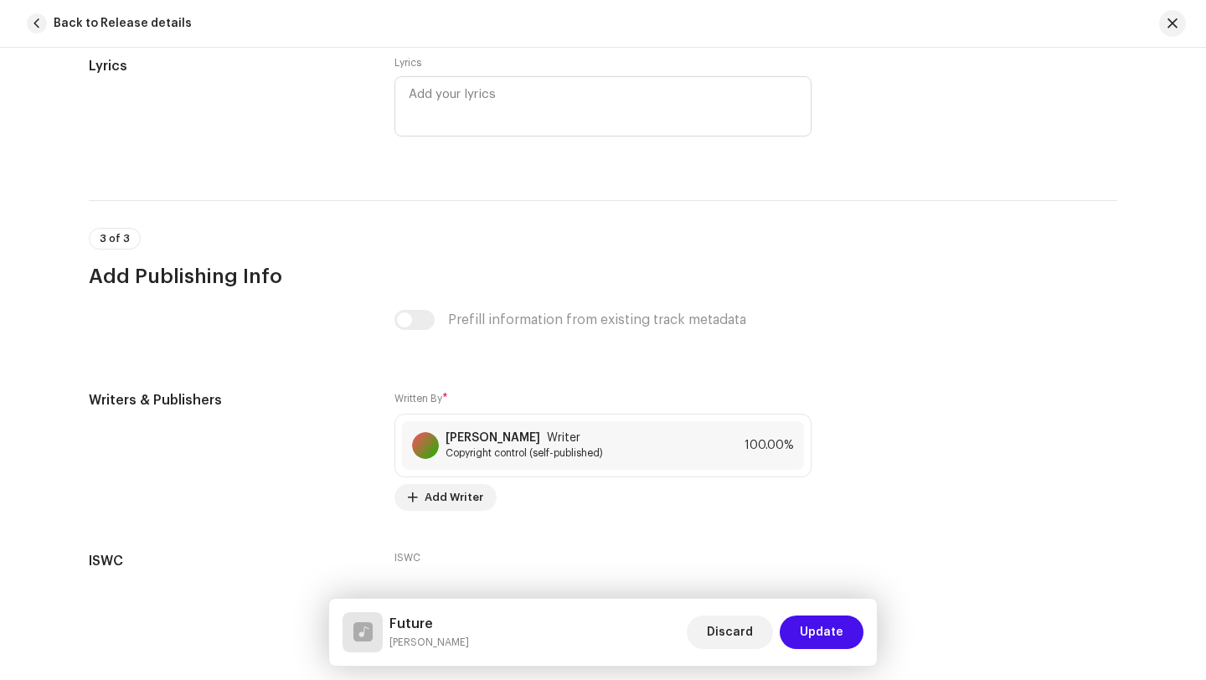
click at [424, 326] on div "Prefill information from existing track metadata" at bounding box center [602, 320] width 417 height 20
click at [404, 325] on div "Prefill information from existing track metadata" at bounding box center [602, 320] width 417 height 20
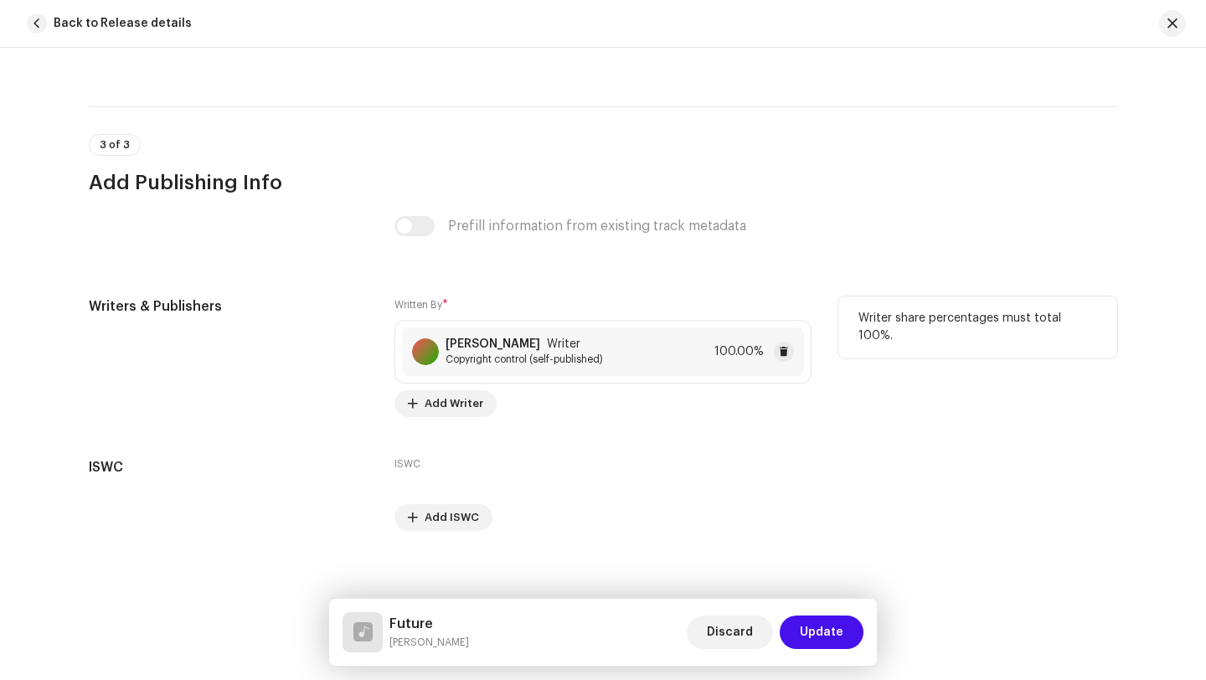
scroll to position [3238, 0]
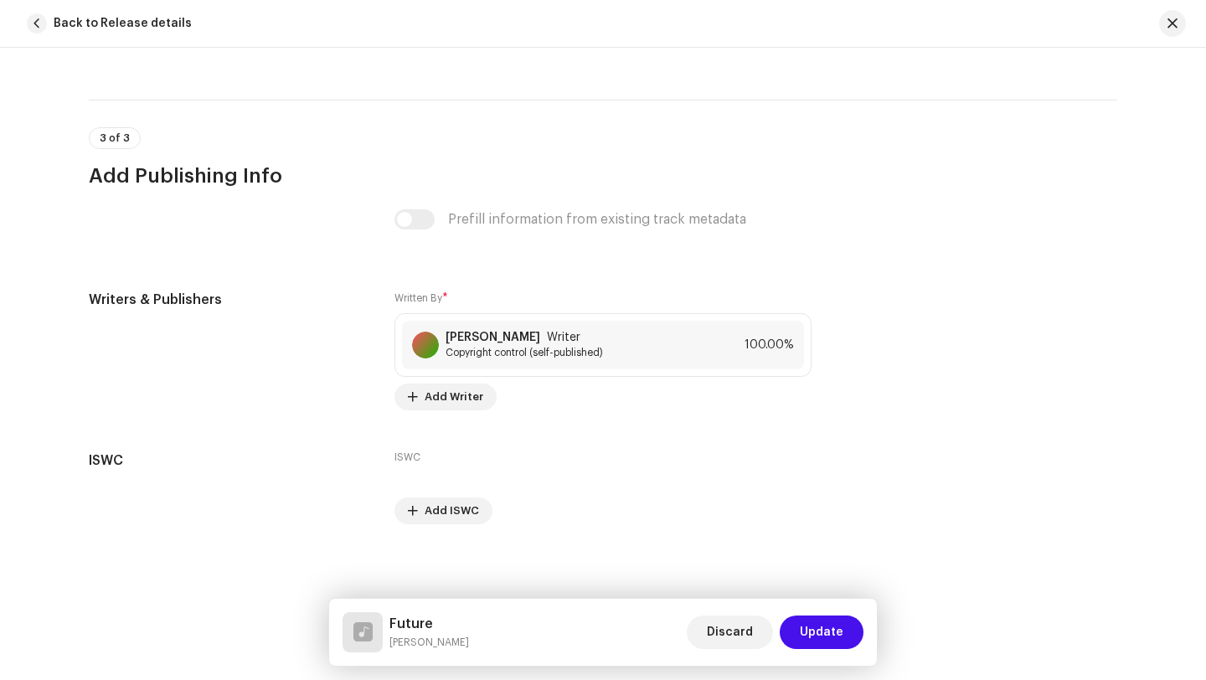
click at [405, 221] on div "Prefill information from existing track metadata" at bounding box center [602, 219] width 417 height 20
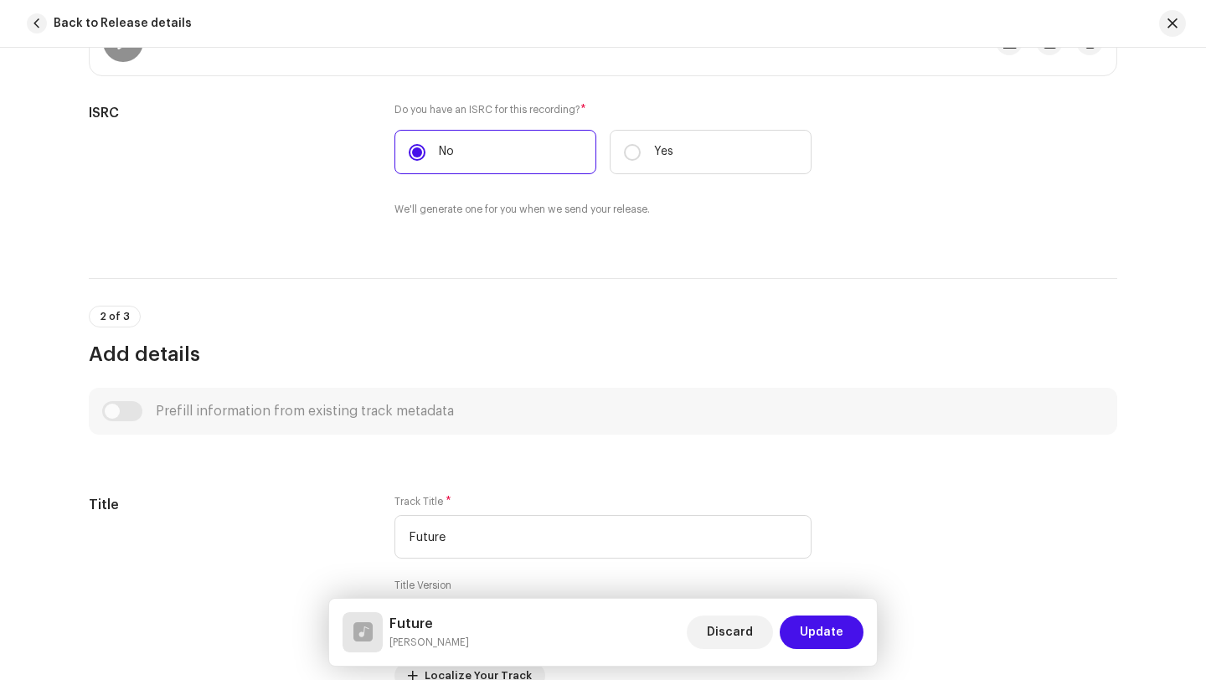
scroll to position [0, 0]
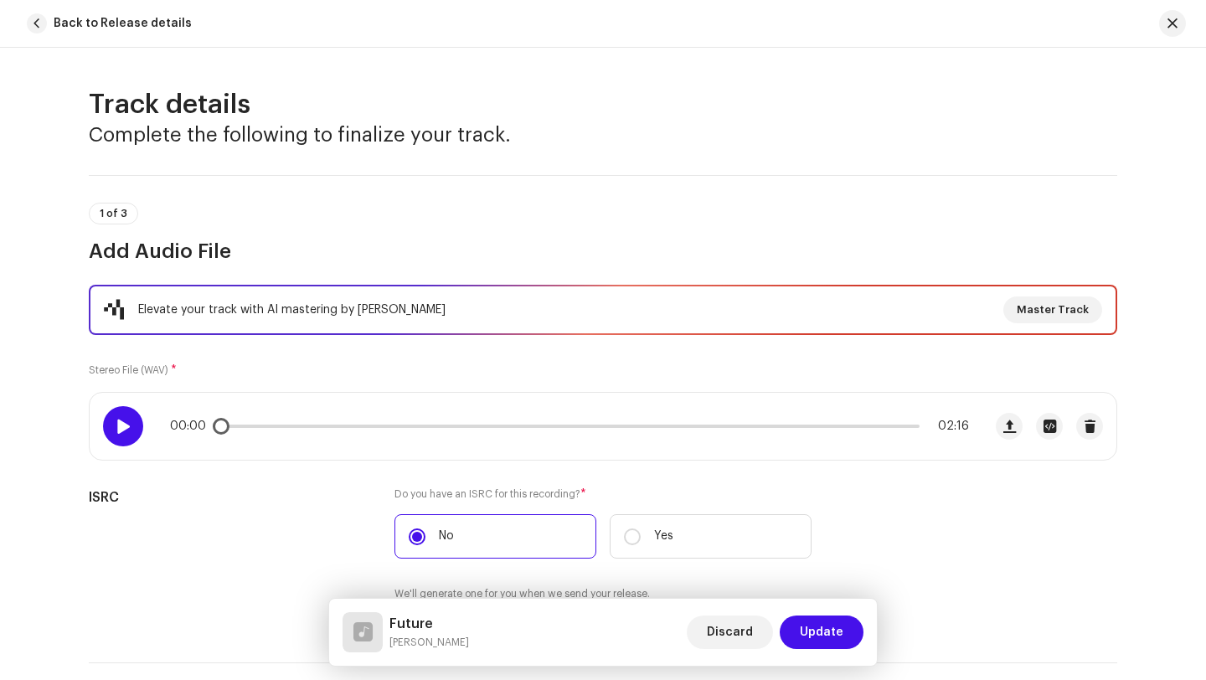
click at [122, 425] on span at bounding box center [123, 426] width 14 height 13
click at [325, 425] on span at bounding box center [319, 426] width 201 height 3
click at [351, 425] on p-slider at bounding box center [569, 426] width 700 height 3
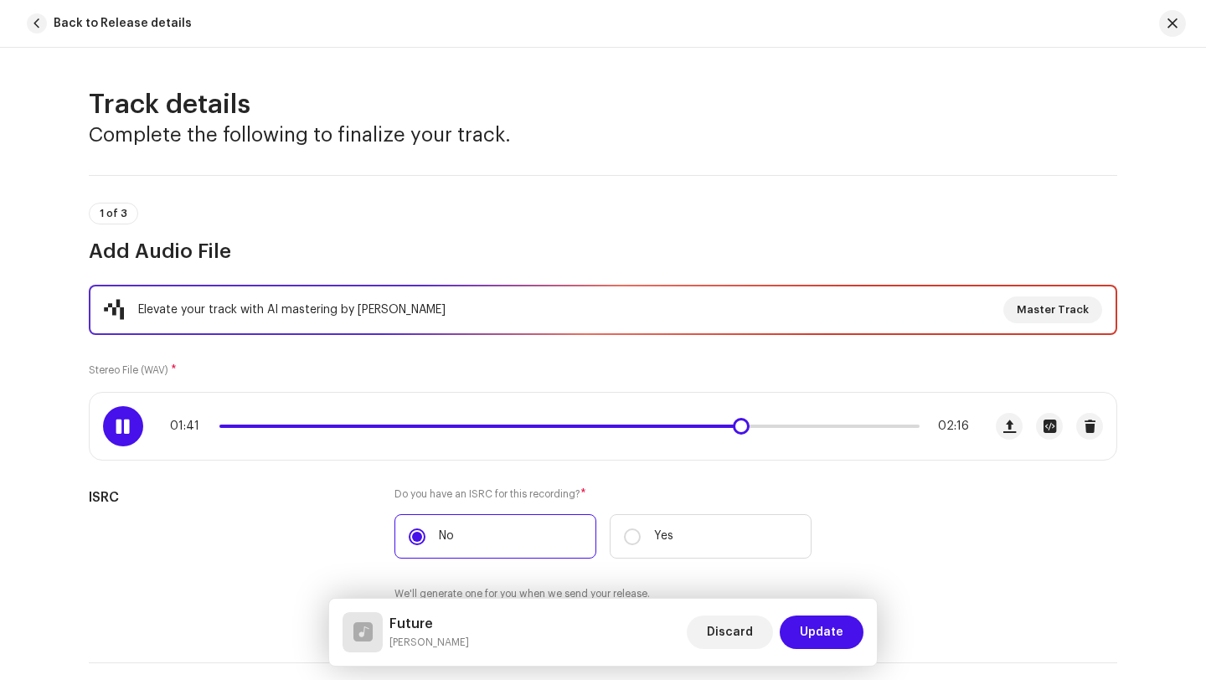
click at [679, 430] on div "01:41 02:16" at bounding box center [569, 426] width 799 height 13
click at [677, 430] on div "01:42 02:16" at bounding box center [569, 426] width 799 height 13
click at [677, 425] on div "01:42 02:16" at bounding box center [569, 426] width 799 height 13
click at [677, 425] on span at bounding box center [484, 426] width 530 height 3
click at [657, 428] on div "01:31 02:16" at bounding box center [569, 426] width 799 height 13
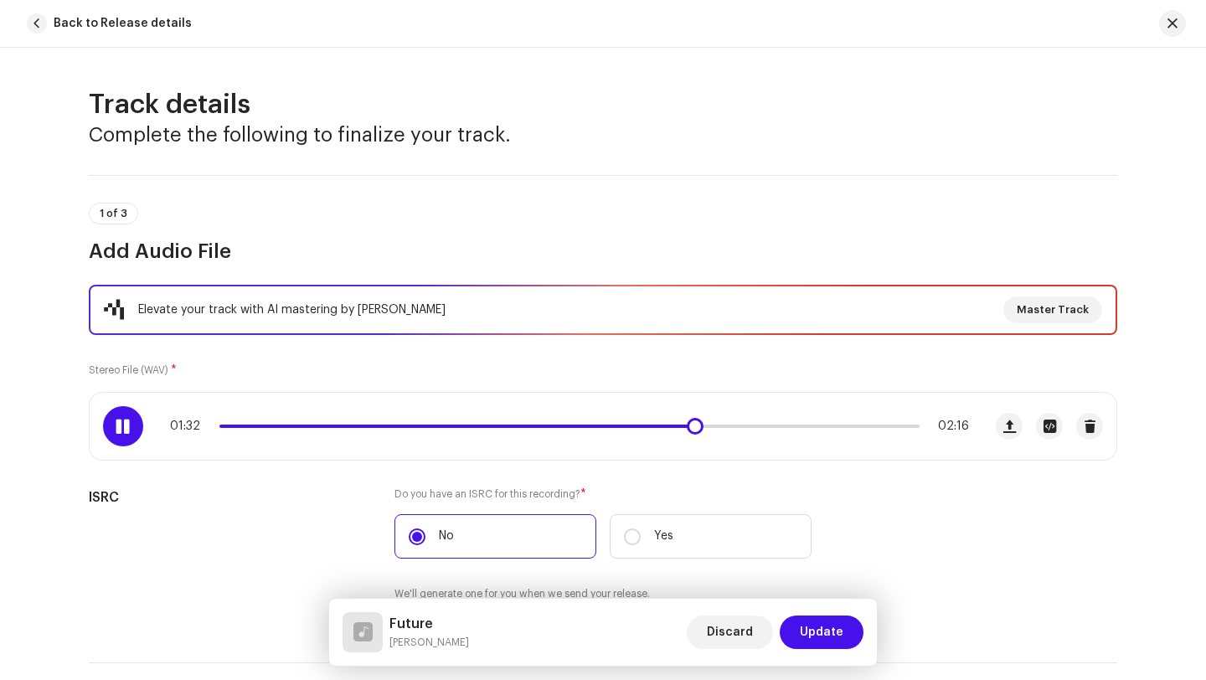
click at [659, 426] on span at bounding box center [456, 426] width 474 height 3
click at [644, 425] on span at bounding box center [445, 426] width 453 height 3
click at [651, 426] on span at bounding box center [463, 426] width 489 height 3
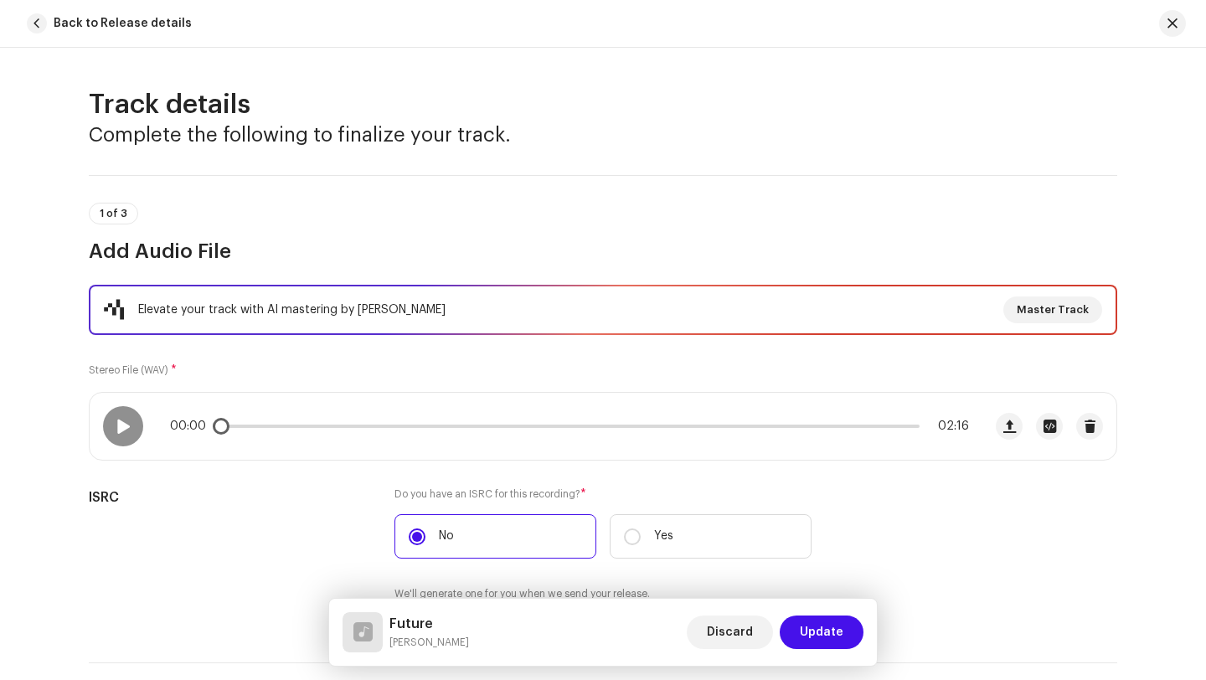
click at [877, 425] on p-slider at bounding box center [569, 426] width 700 height 3
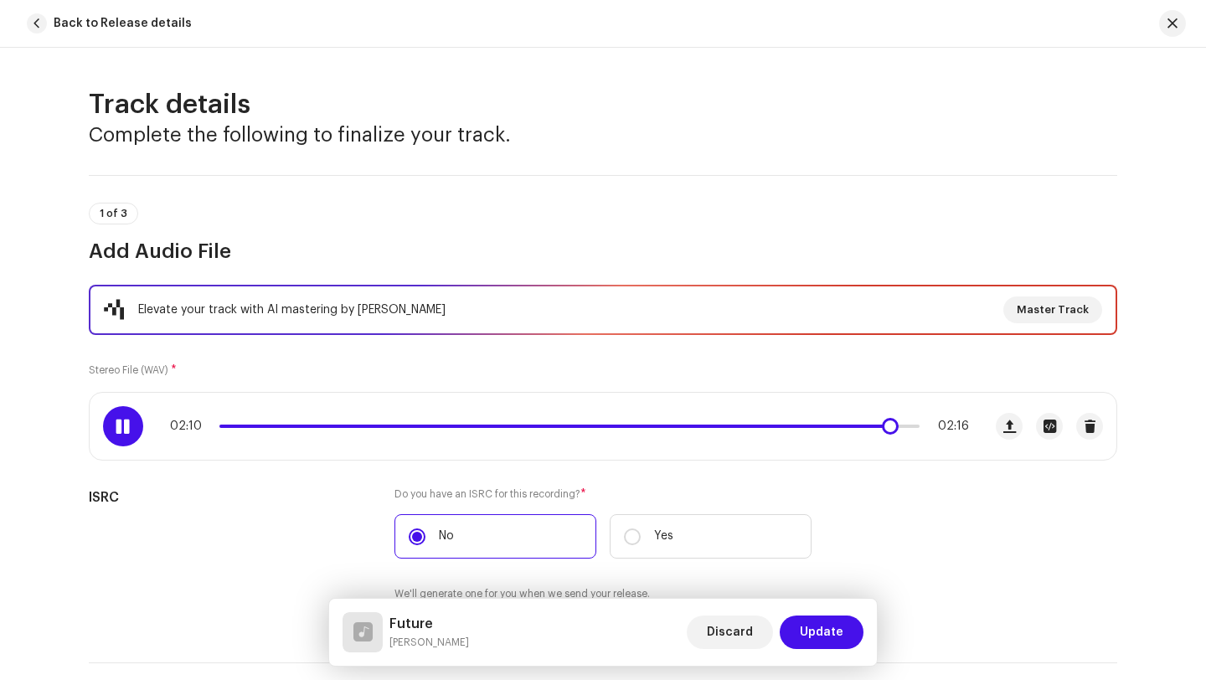
click at [848, 427] on span at bounding box center [553, 426] width 669 height 3
click at [831, 426] on span at bounding box center [538, 426] width 638 height 3
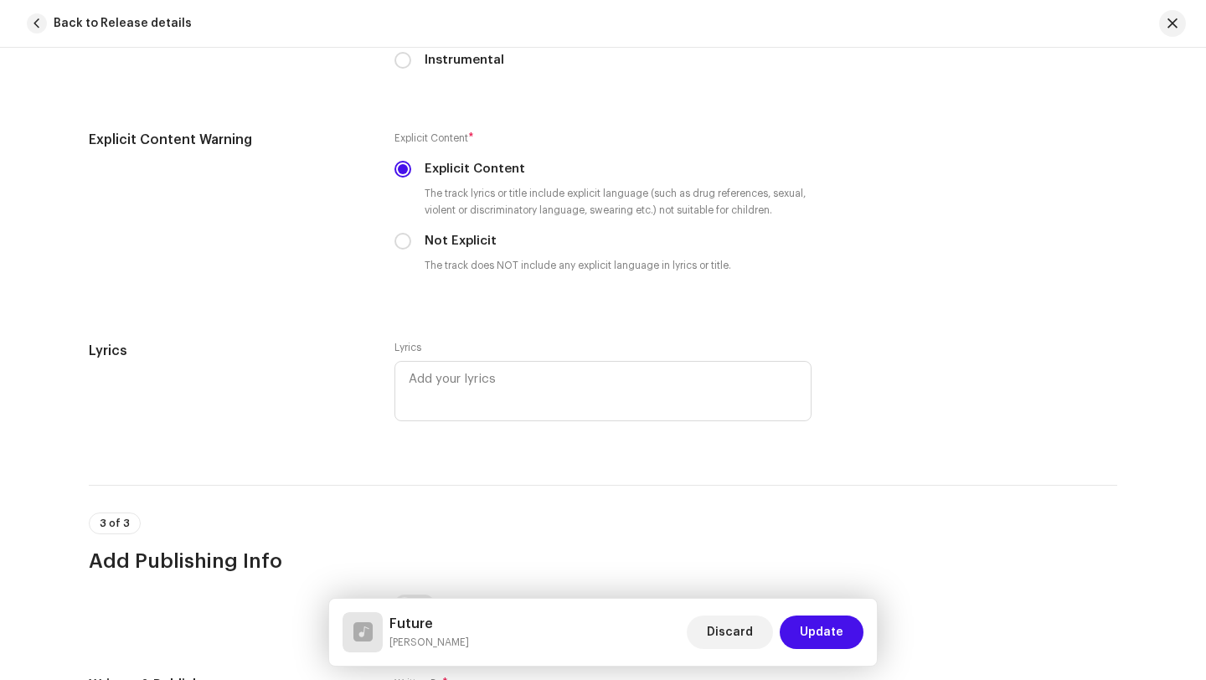
scroll to position [2856, 0]
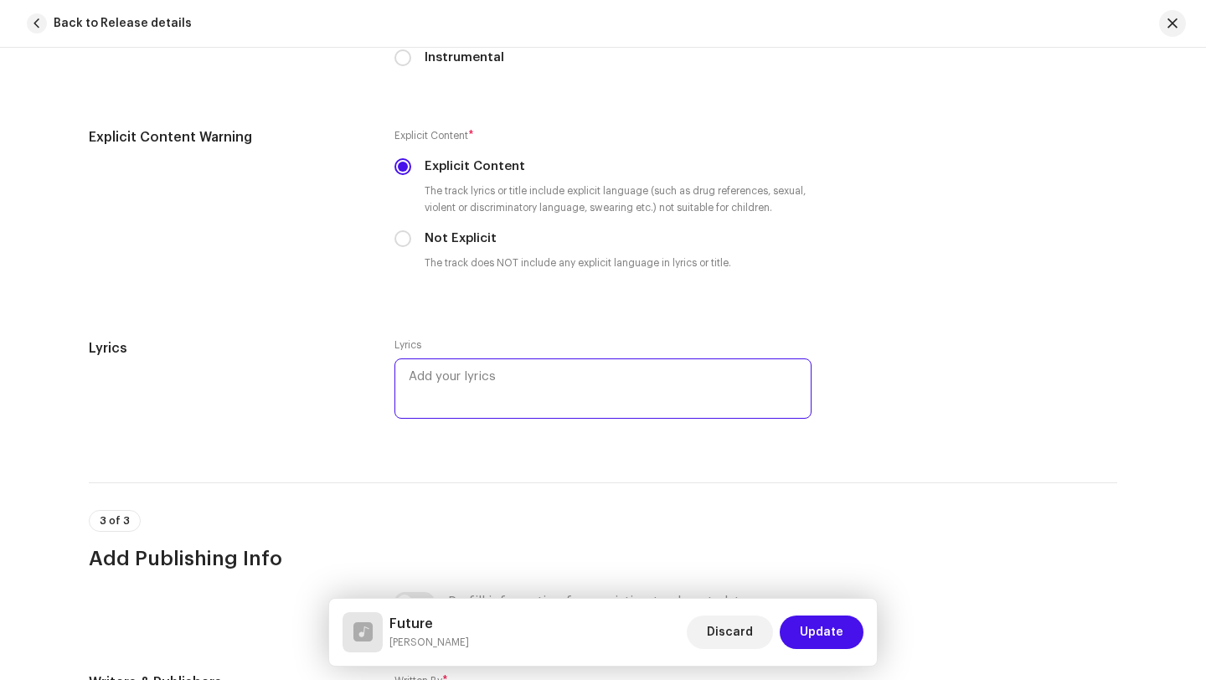
click at [500, 389] on textarea at bounding box center [602, 388] width 417 height 60
paste textarea "INTRO…. If I picture the thing then I think of my future (Future Eeih) Now I re…"
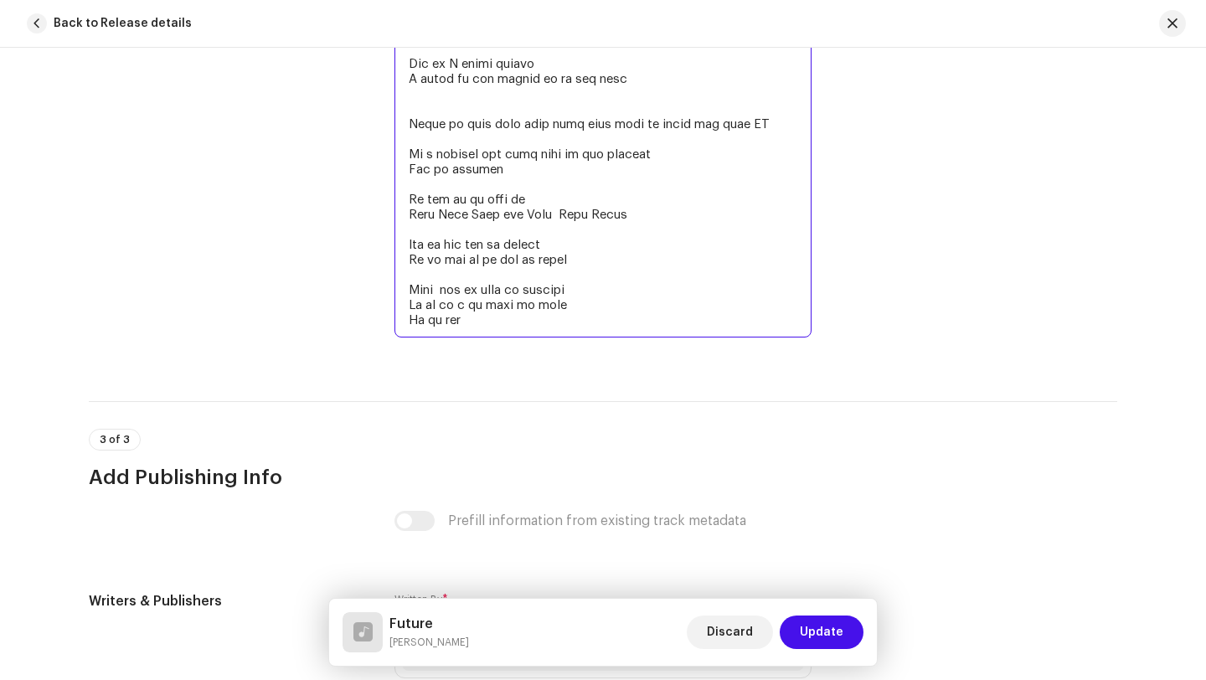
scroll to position [4160, 0]
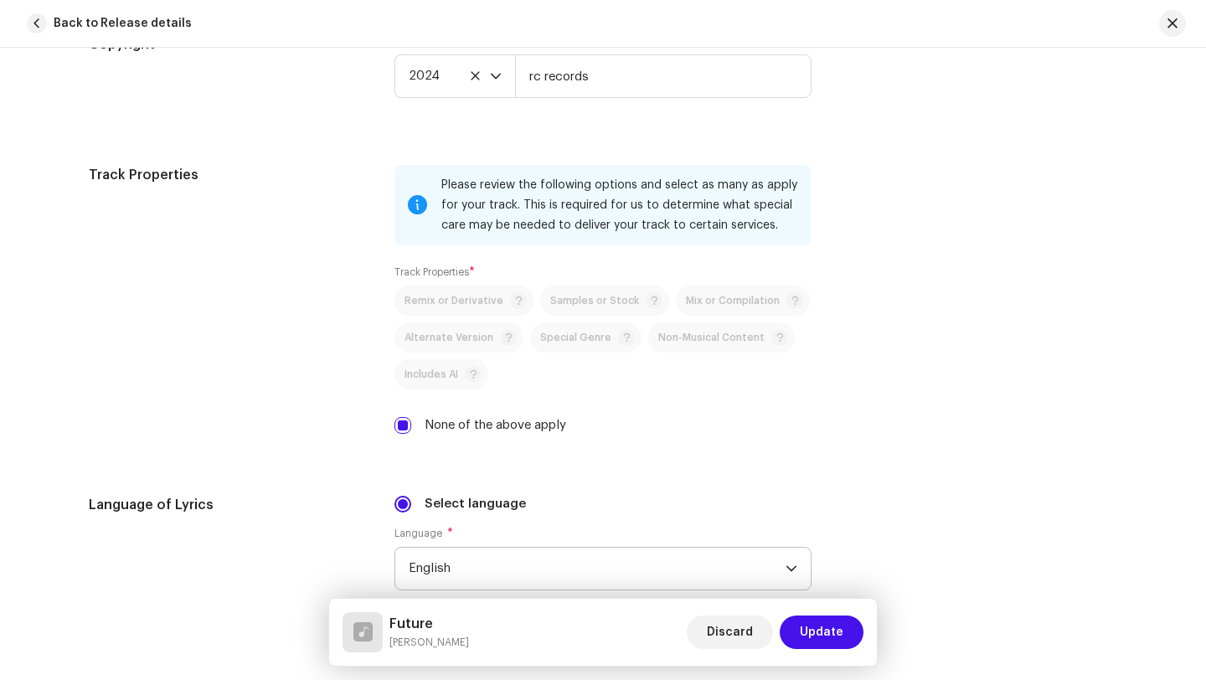
scroll to position [2258, 0]
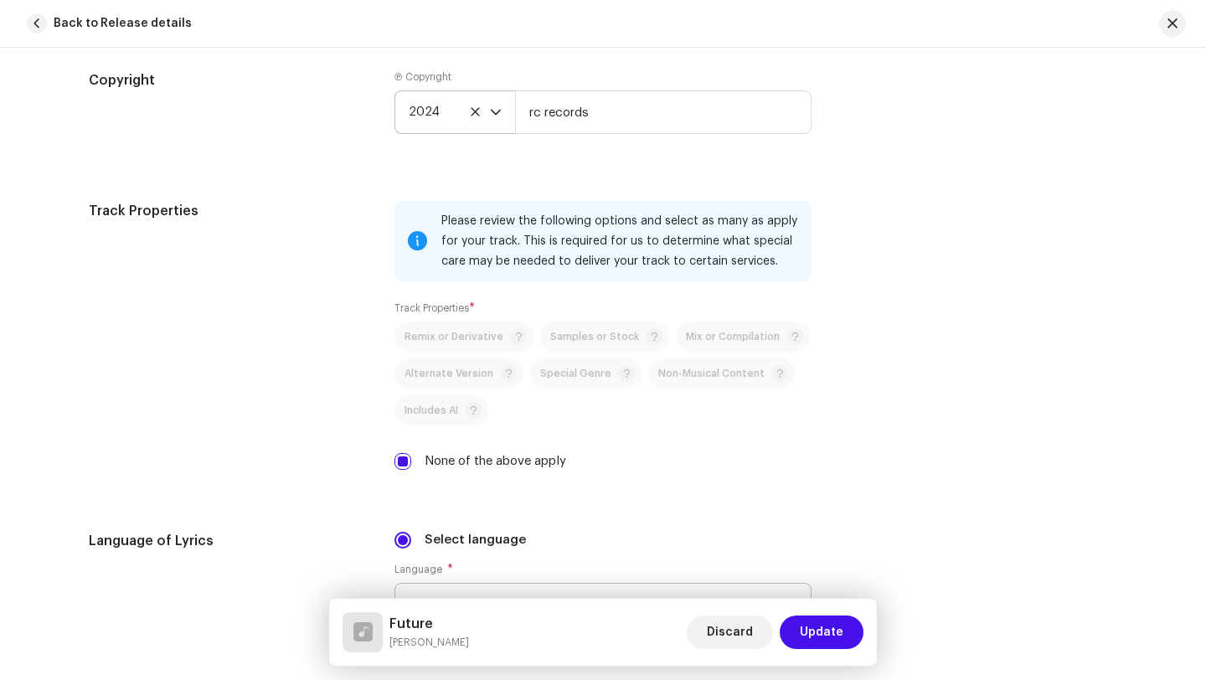
type textarea "INTRO…. If I picture the thing then I think of my future (Future Eeih) Now I re…"
click at [440, 115] on span "2024" at bounding box center [449, 112] width 81 height 42
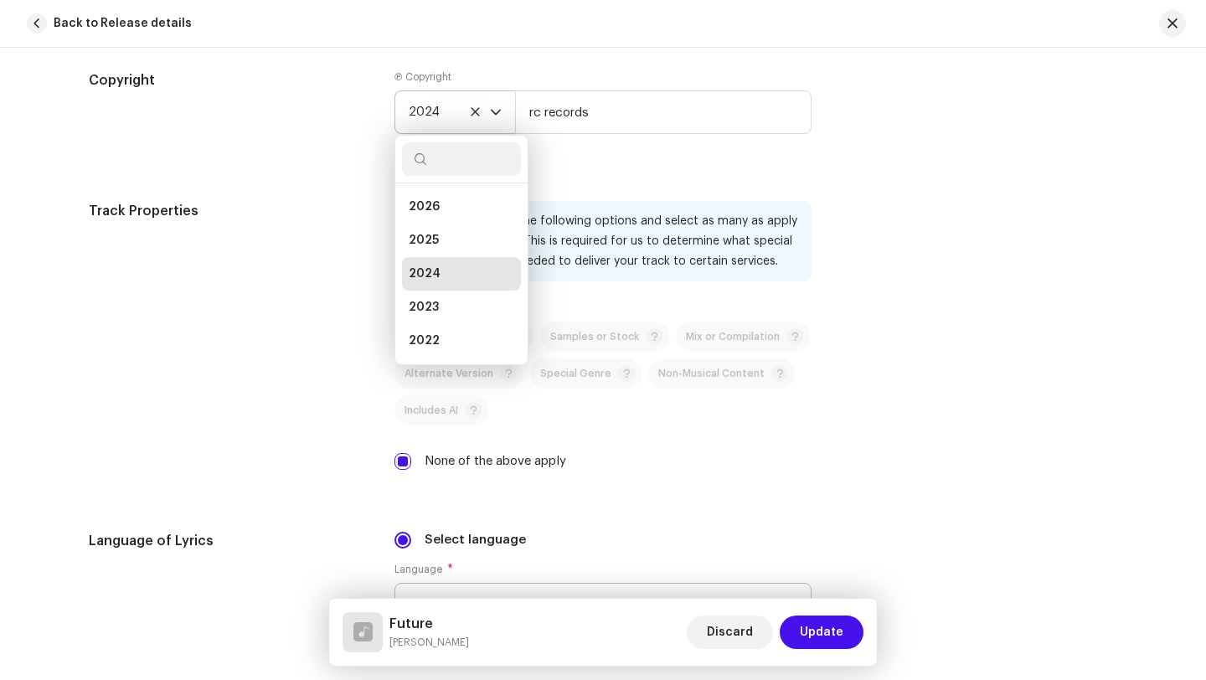
scroll to position [7, 0]
click at [422, 241] on span "2025" at bounding box center [424, 233] width 30 height 17
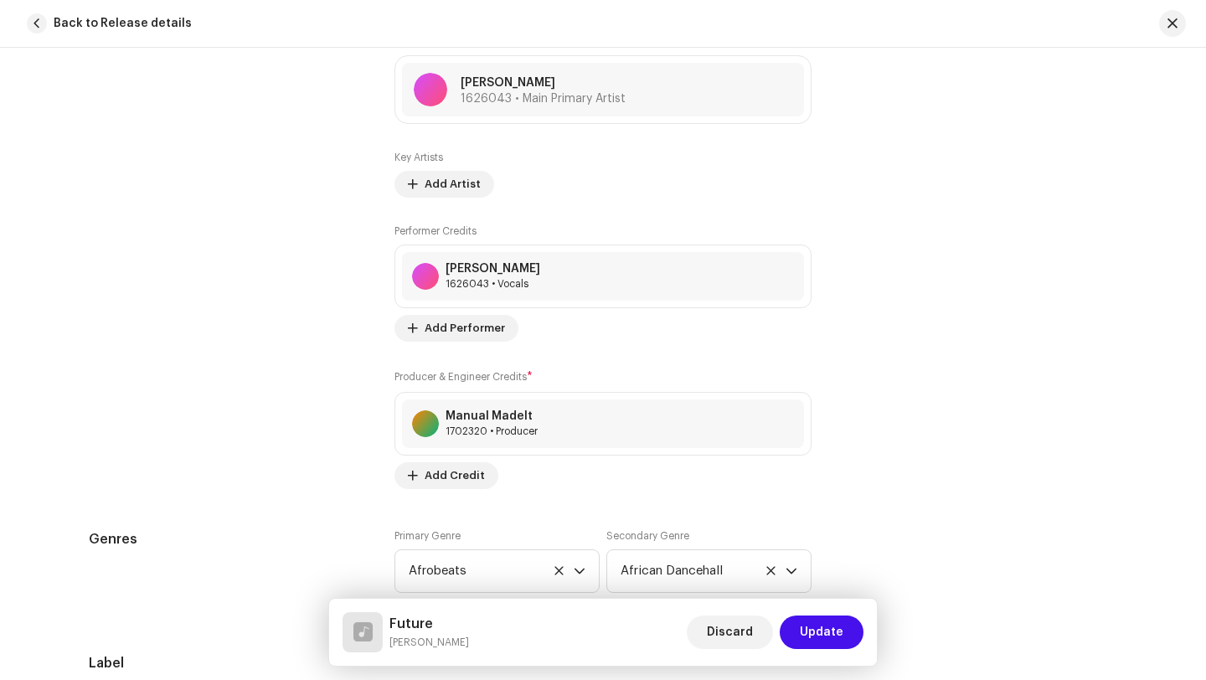
scroll to position [1122, 0]
click at [435, 481] on span "Add Credit" at bounding box center [455, 475] width 60 height 33
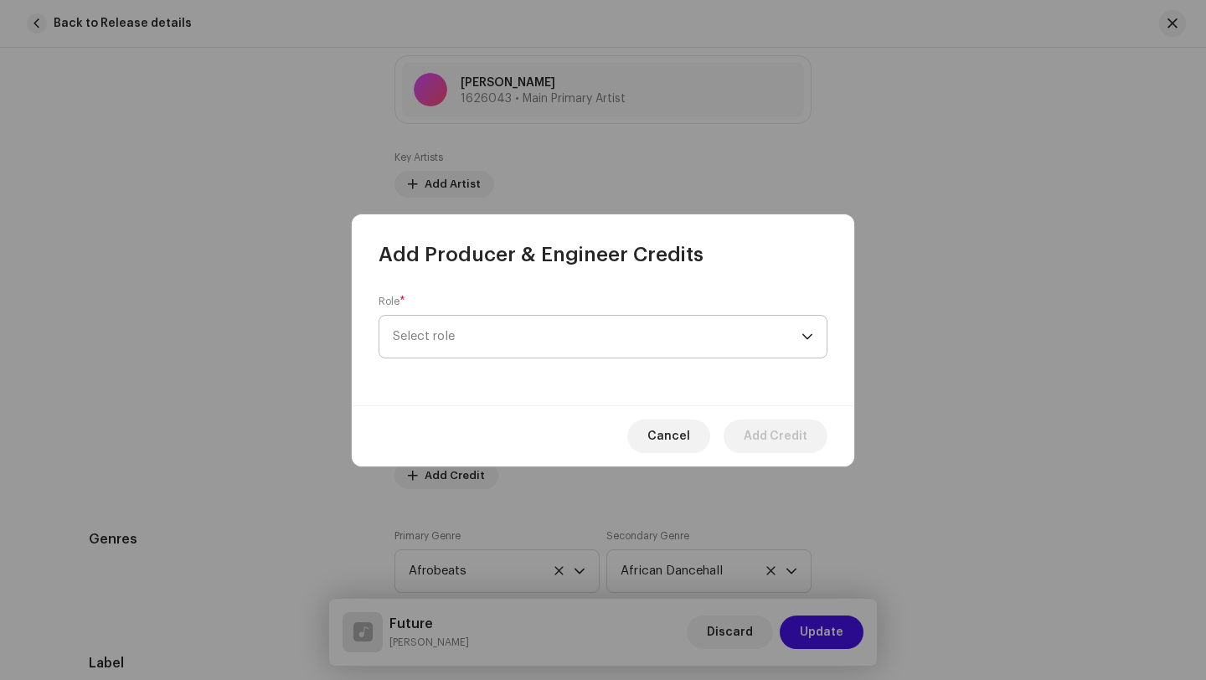
click at [452, 340] on span "Select role" at bounding box center [597, 337] width 409 height 42
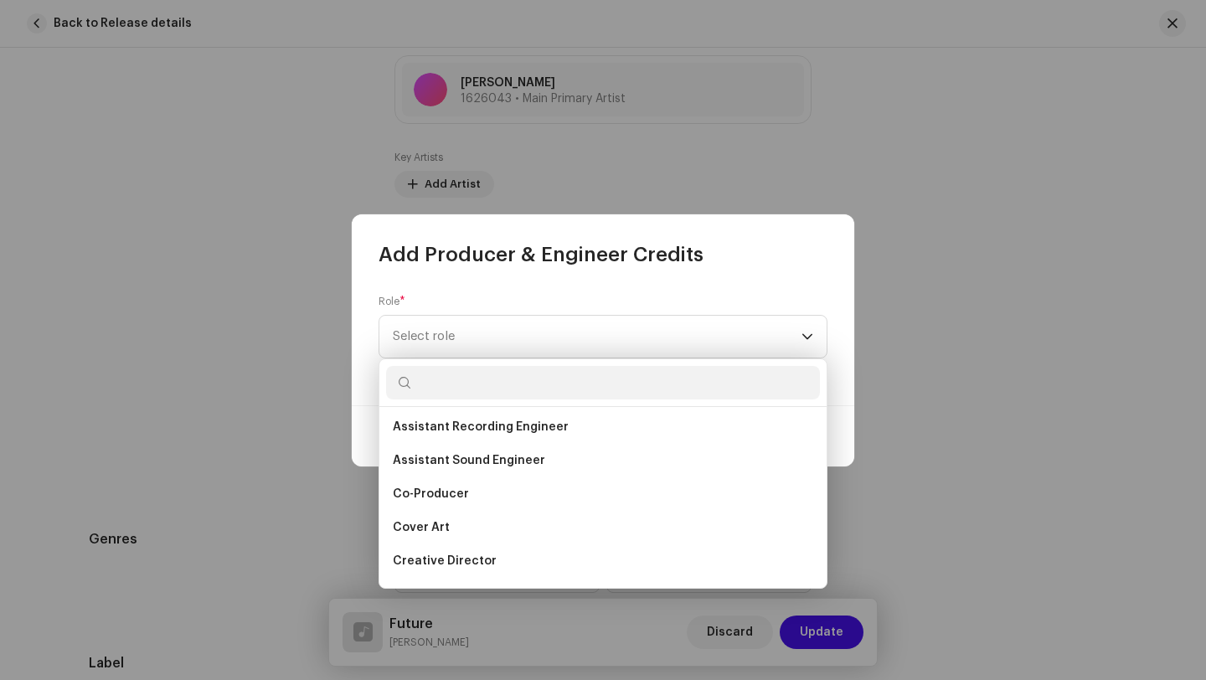
scroll to position [198, 0]
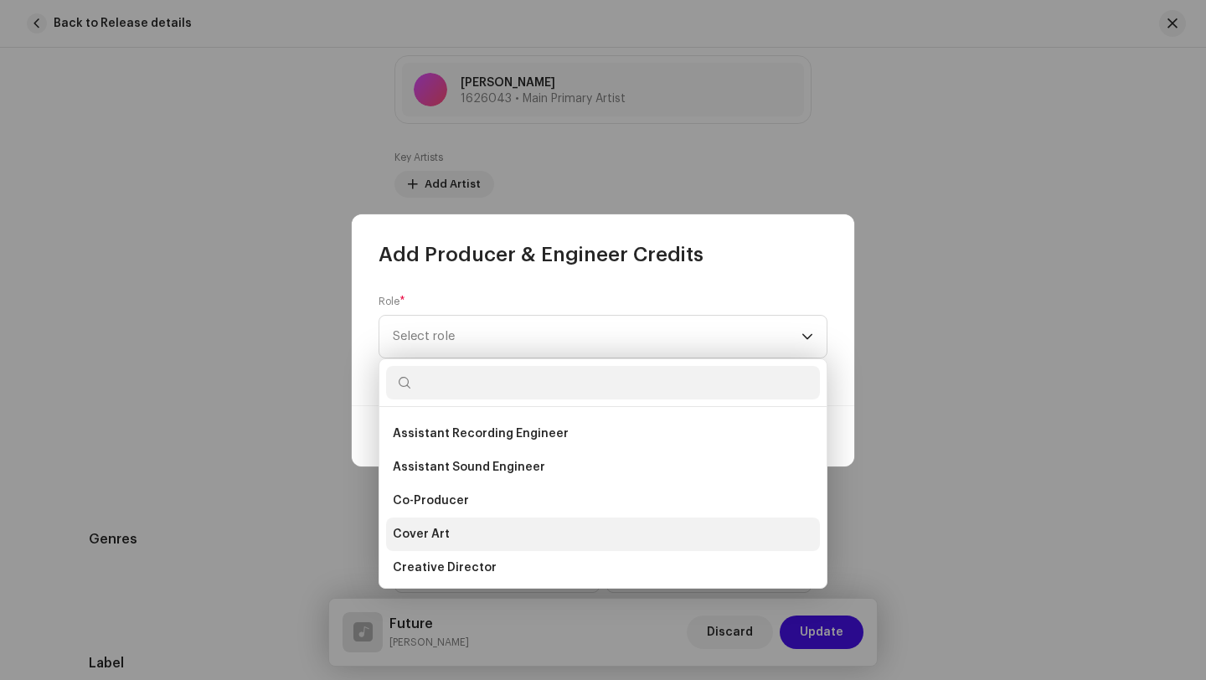
click at [461, 537] on li "Cover Art" at bounding box center [603, 534] width 434 height 33
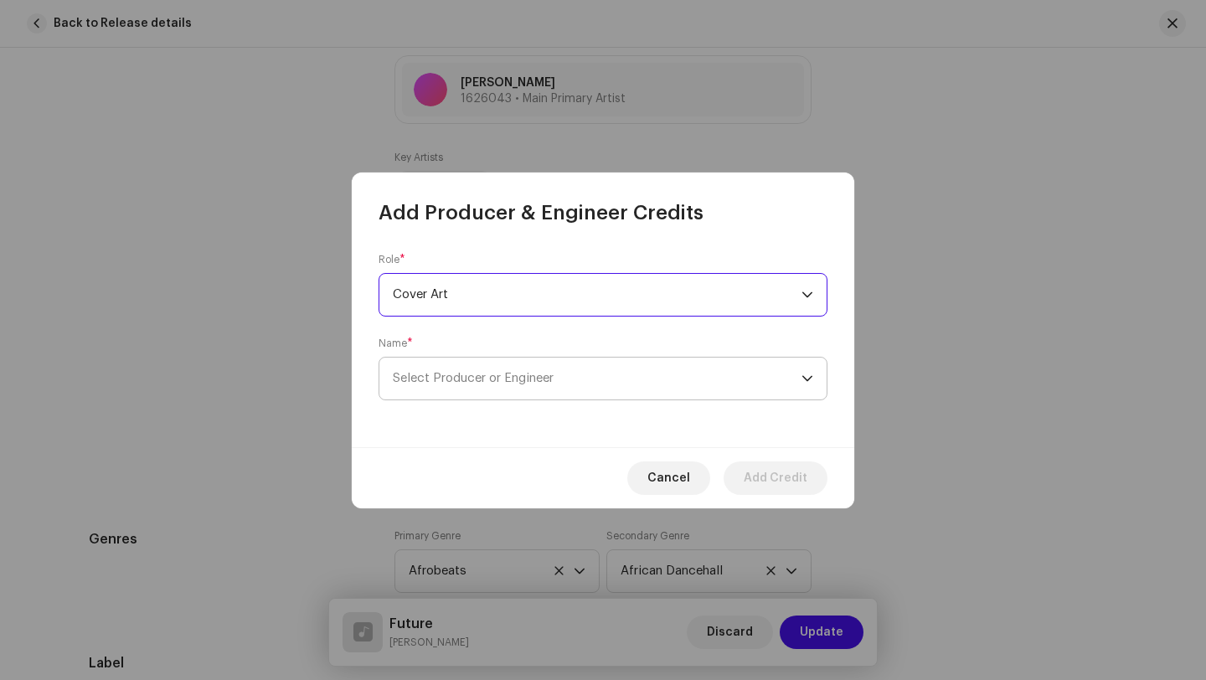
click at [449, 379] on span "Select Producer or Engineer" at bounding box center [473, 378] width 161 height 13
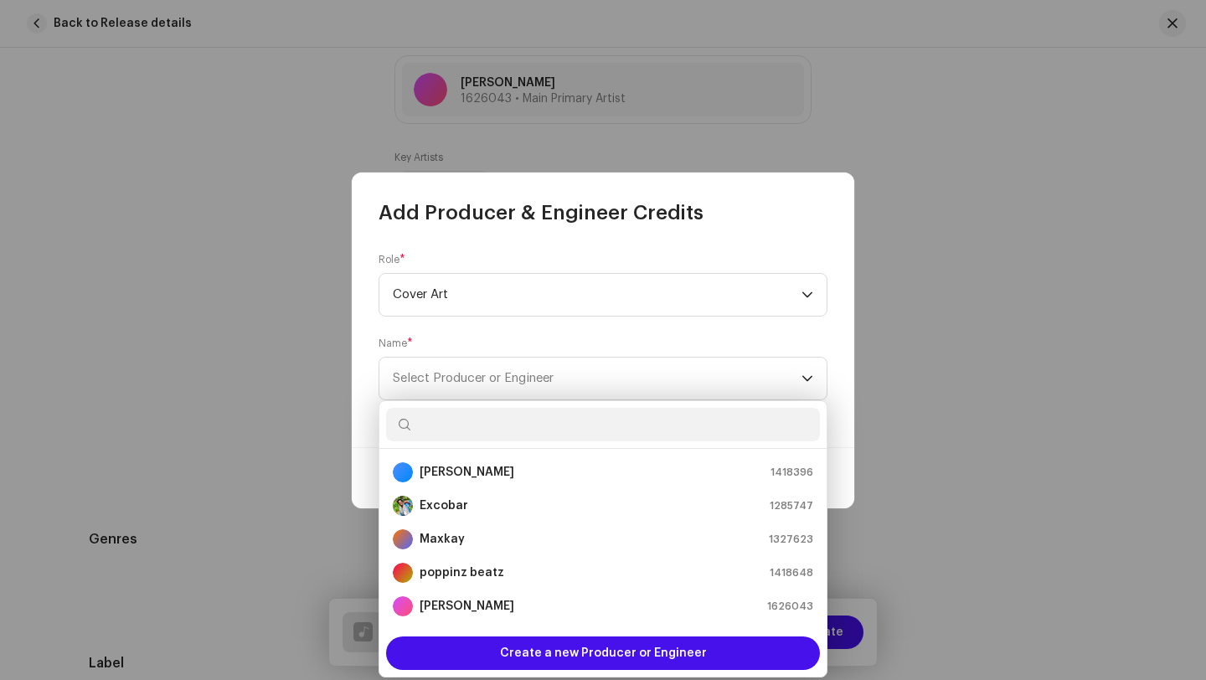
scroll to position [27, 0]
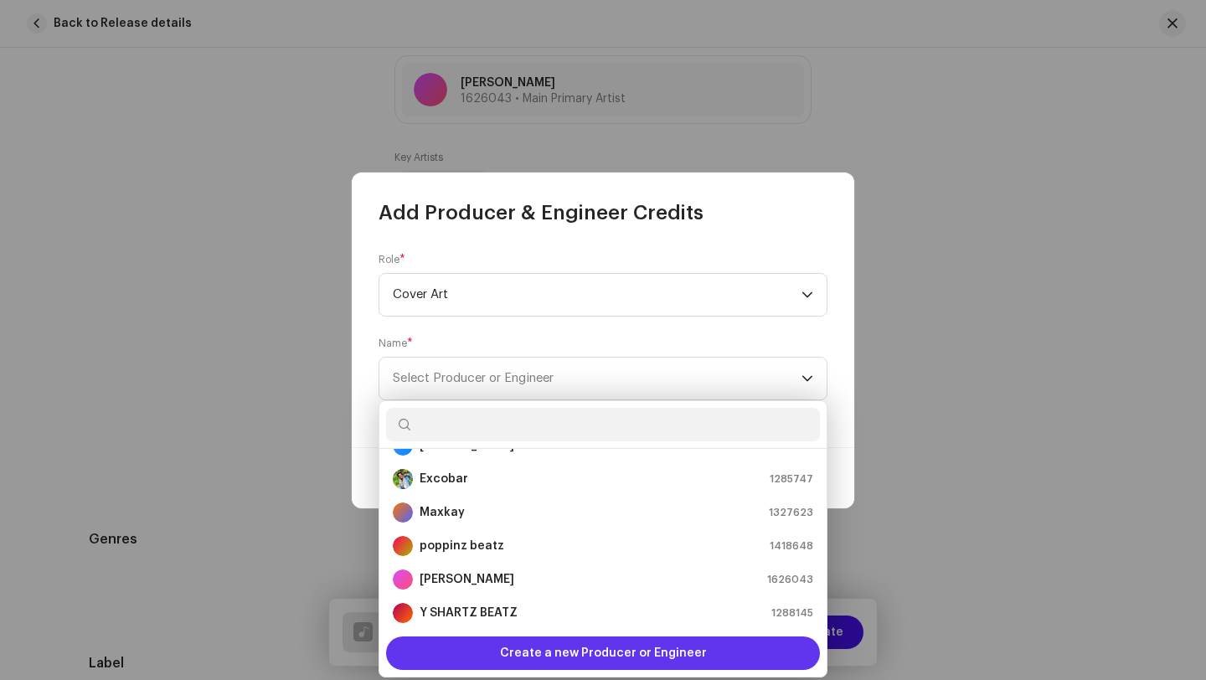
click at [643, 658] on span "Create a new Producer or Engineer" at bounding box center [603, 652] width 207 height 33
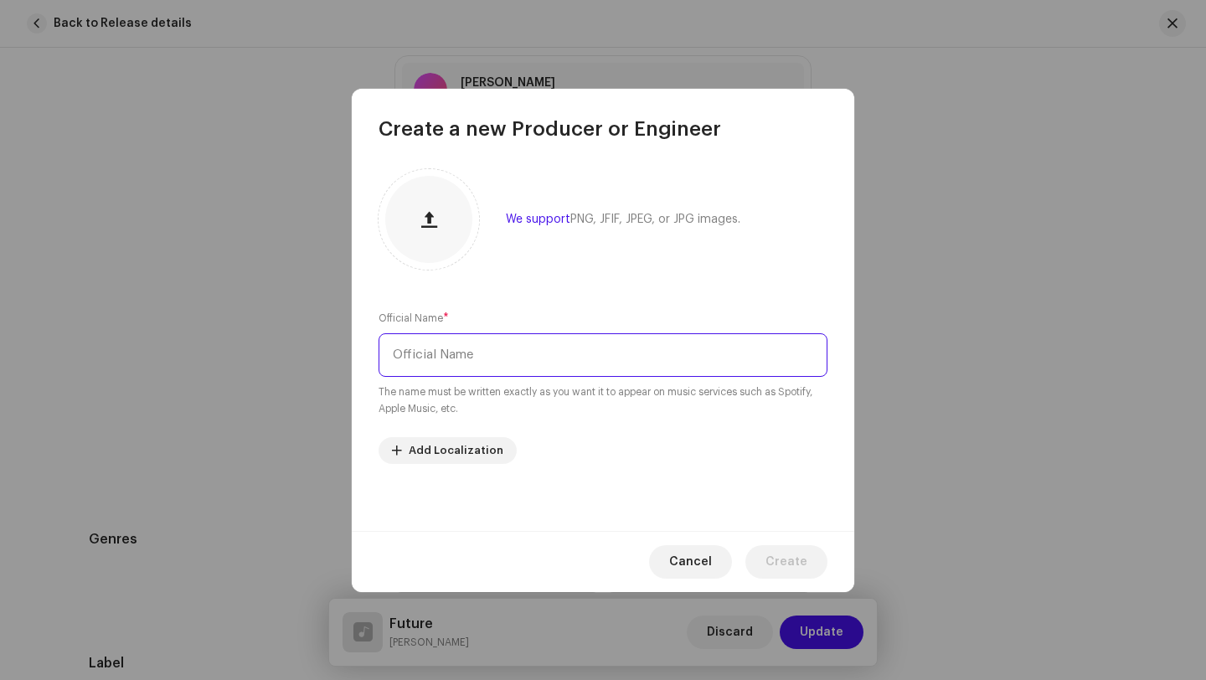
click at [490, 355] on input "text" at bounding box center [603, 355] width 449 height 44
type input "Doggy Styles"
click at [795, 559] on span "Create" at bounding box center [786, 561] width 42 height 33
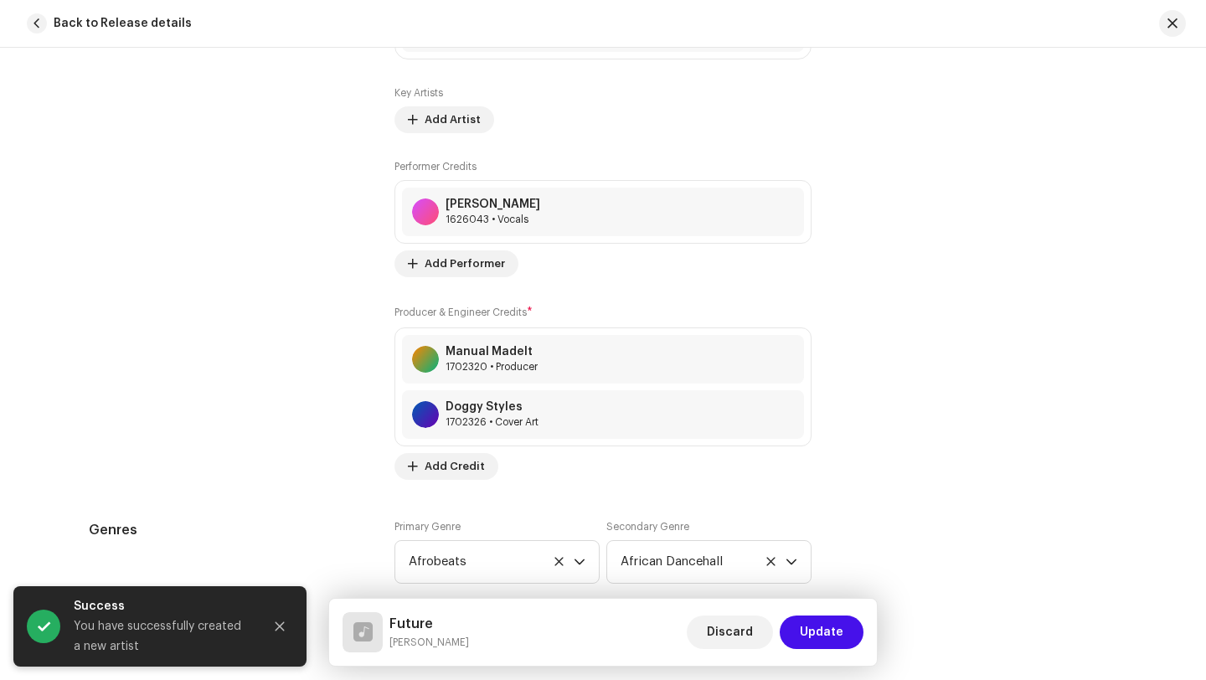
scroll to position [1189, 0]
click at [442, 476] on span "Add Credit" at bounding box center [455, 463] width 60 height 33
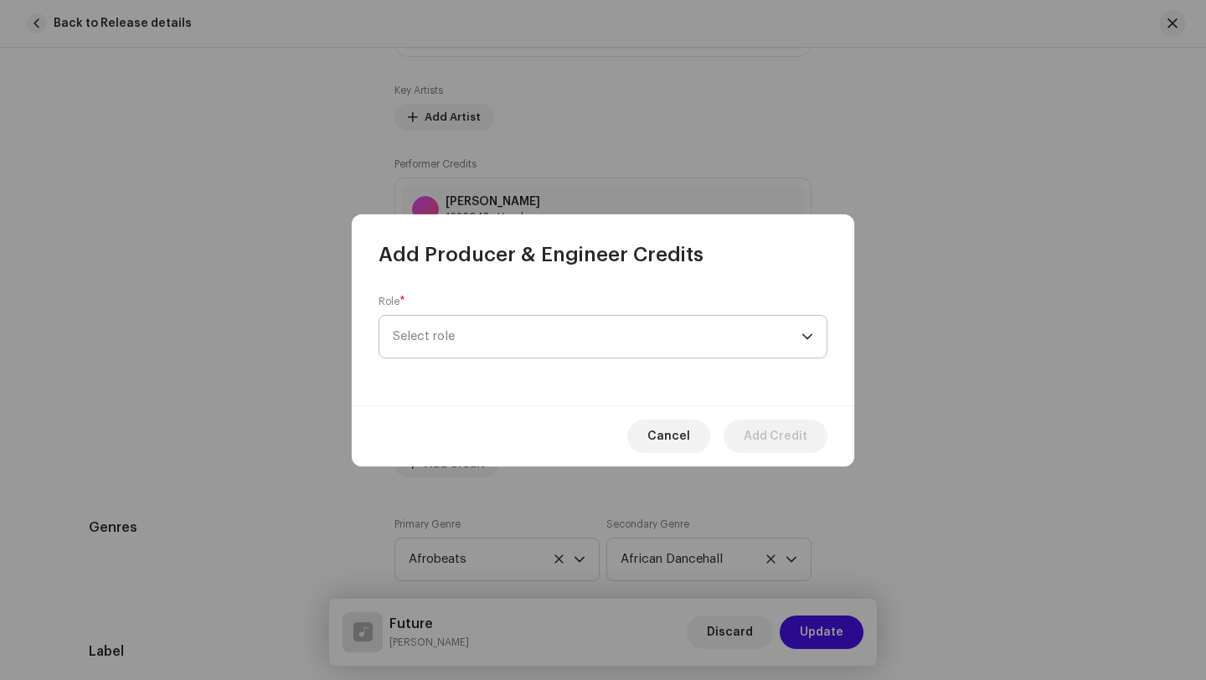
click at [471, 349] on span "Select role" at bounding box center [597, 337] width 409 height 42
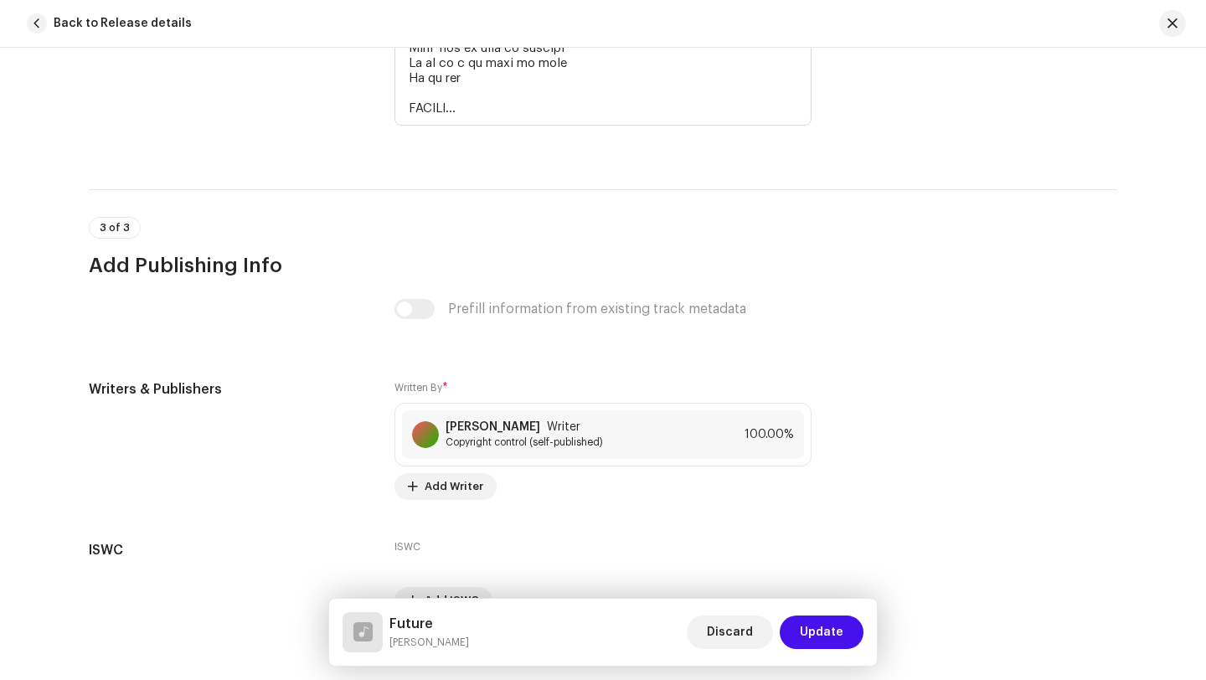
scroll to position [4558, 0]
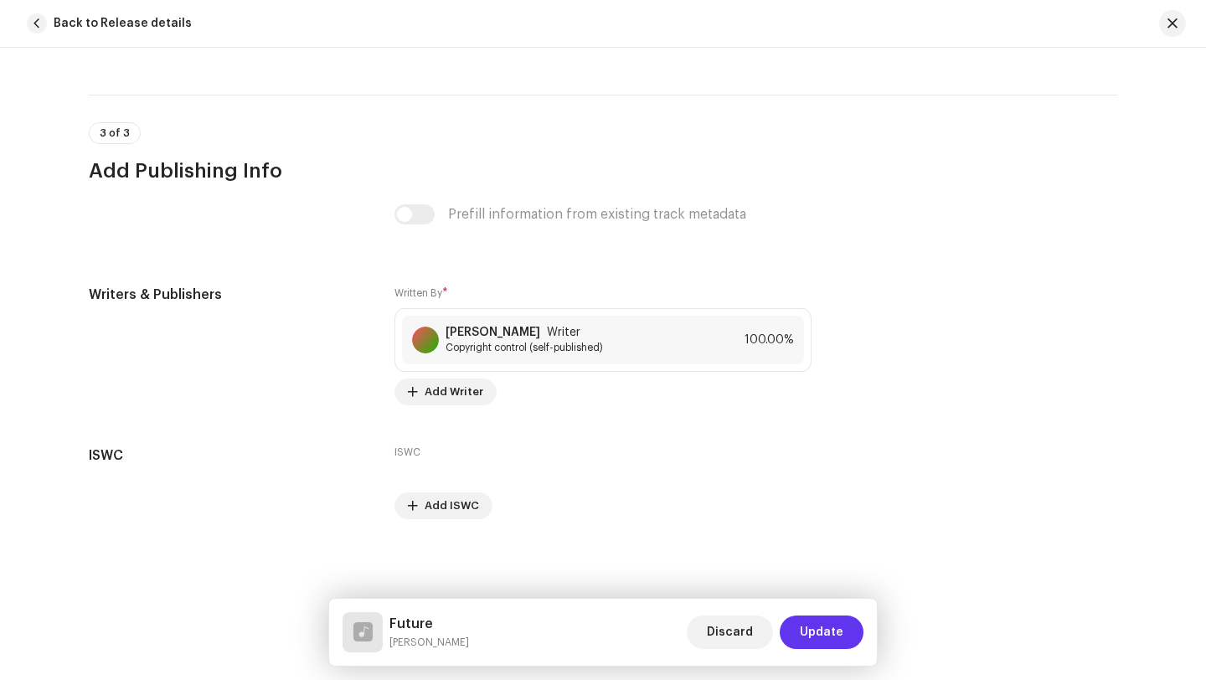
click at [827, 633] on span "Update" at bounding box center [822, 632] width 44 height 33
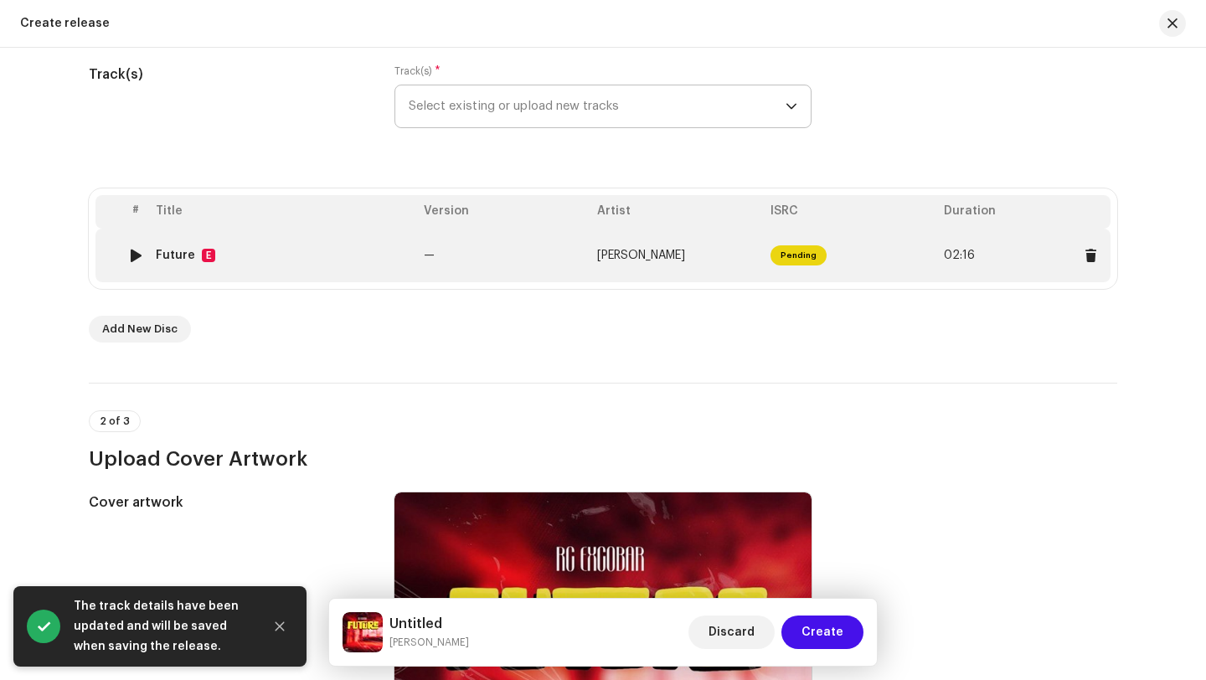
click at [805, 260] on span "Pending" at bounding box center [798, 255] width 56 height 20
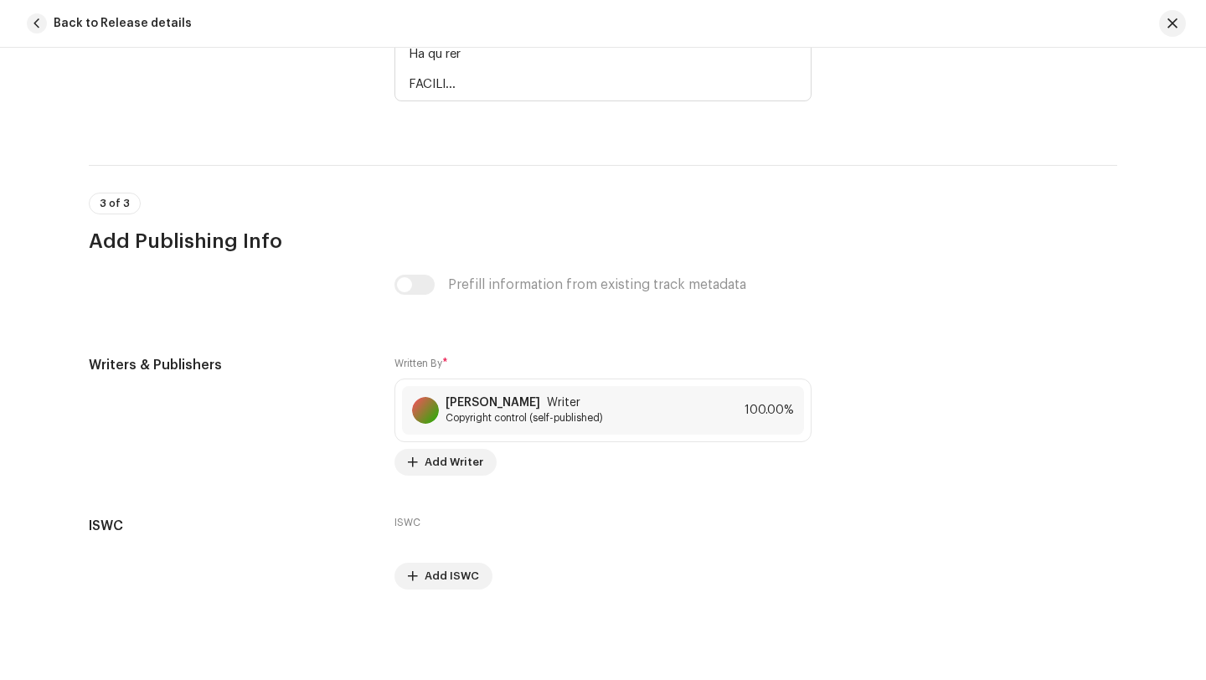
scroll to position [4457, 0]
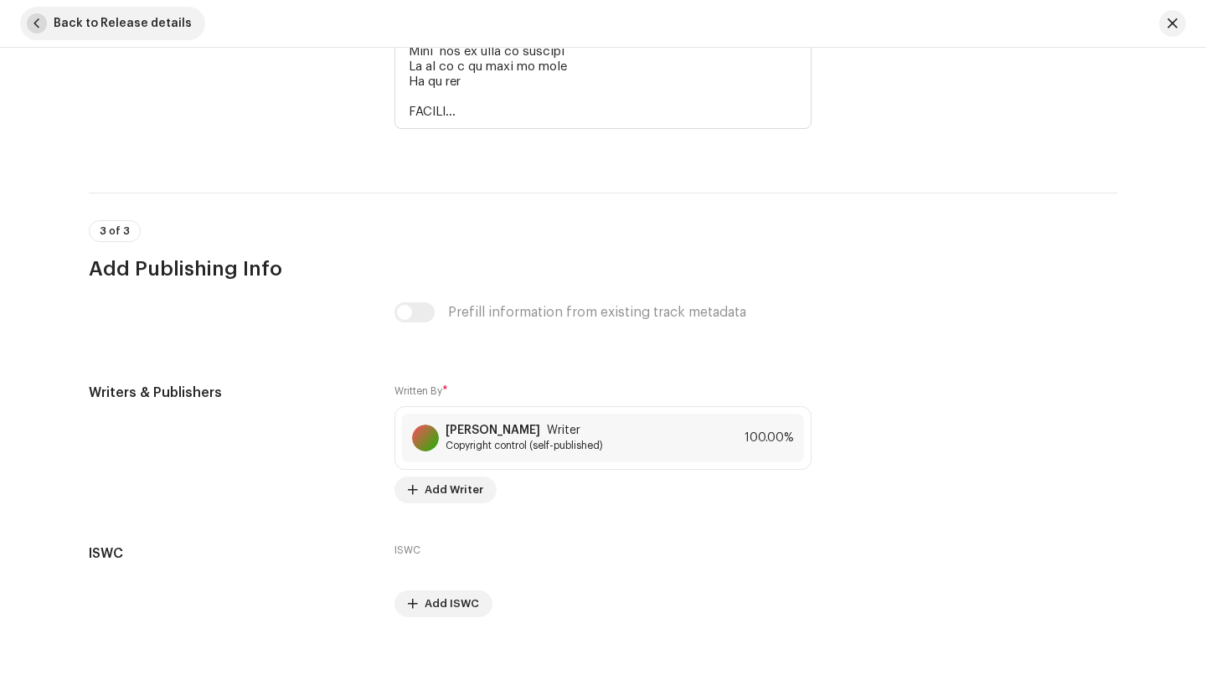
click at [30, 23] on span "button" at bounding box center [37, 23] width 20 height 20
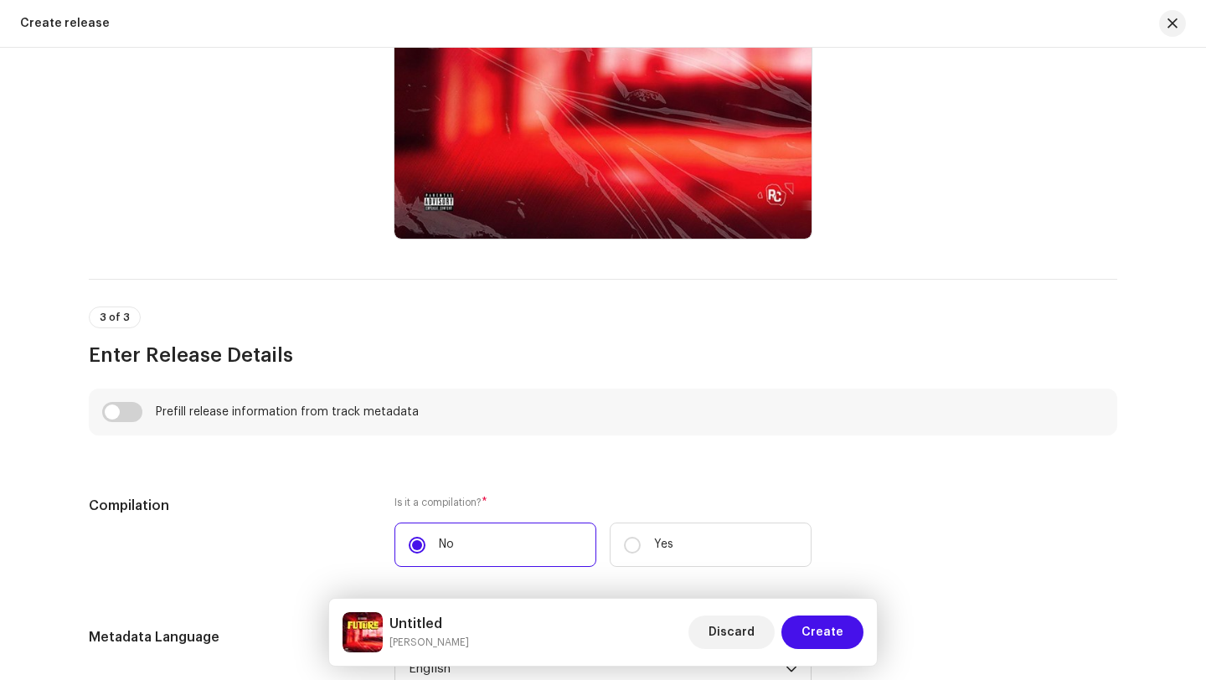
scroll to position [953, 0]
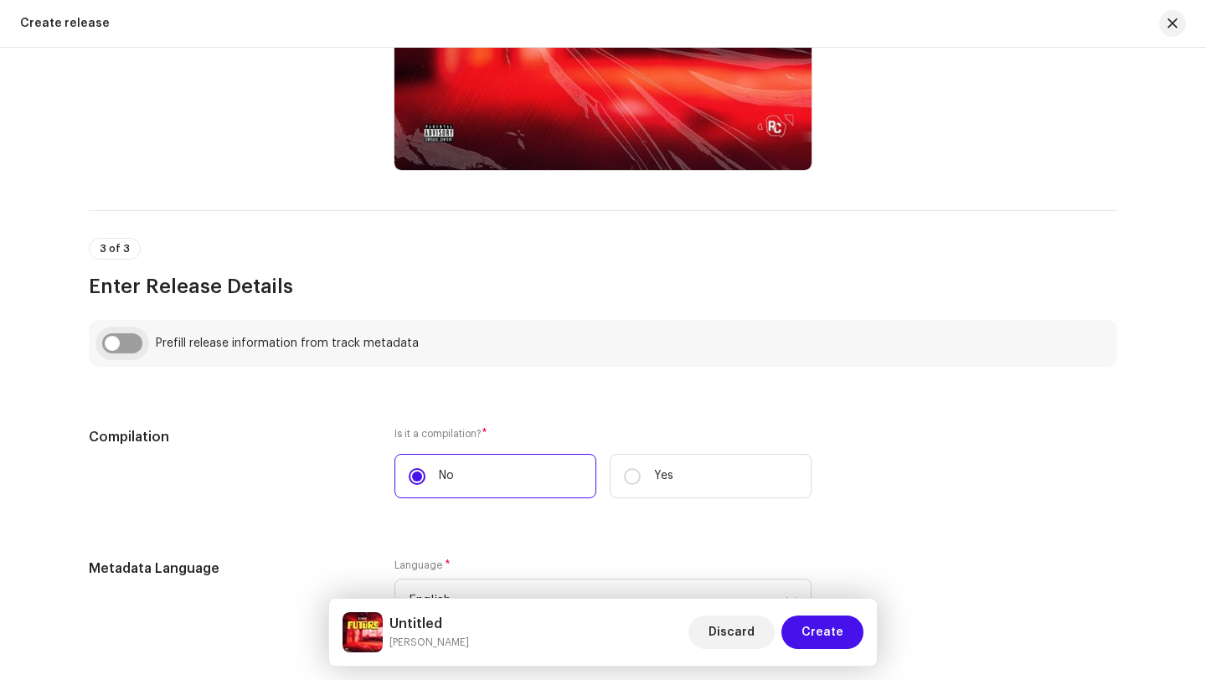
click at [137, 353] on input "checkbox" at bounding box center [122, 343] width 40 height 20
checkbox input "true"
type input "Future"
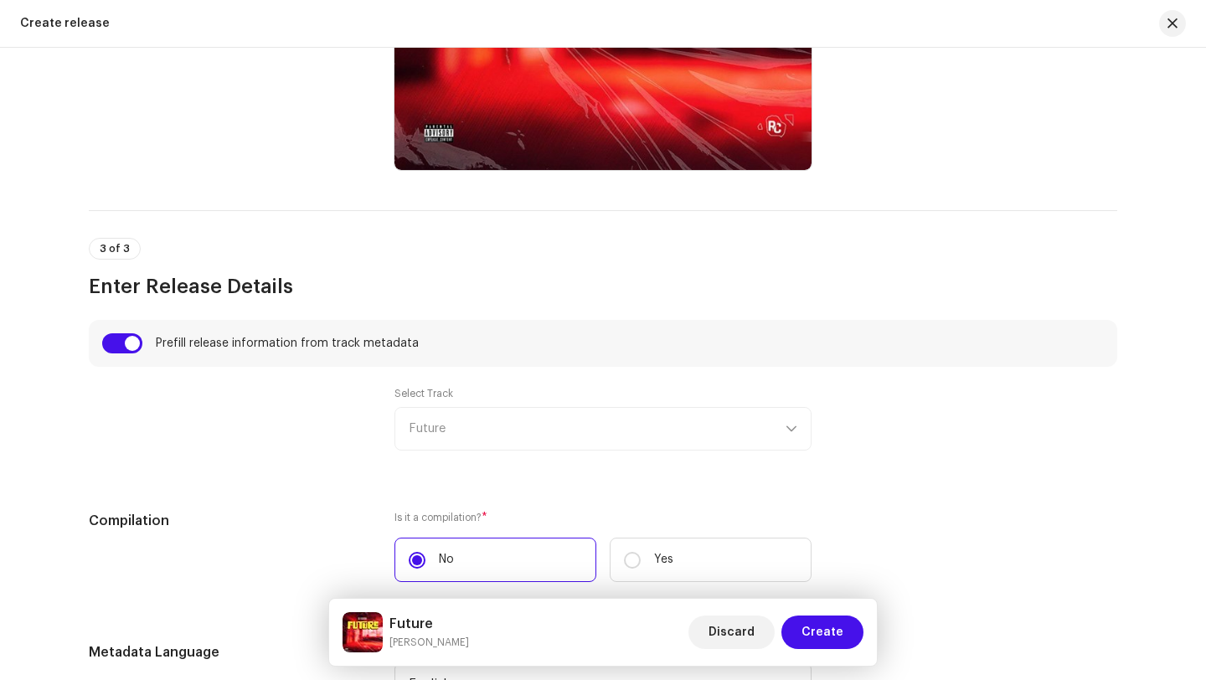
click at [576, 445] on div "Select Track Future" at bounding box center [602, 419] width 417 height 64
click at [639, 421] on div "Select Track Future" at bounding box center [602, 419] width 417 height 64
click at [788, 426] on div "Select Track Future" at bounding box center [602, 419] width 417 height 64
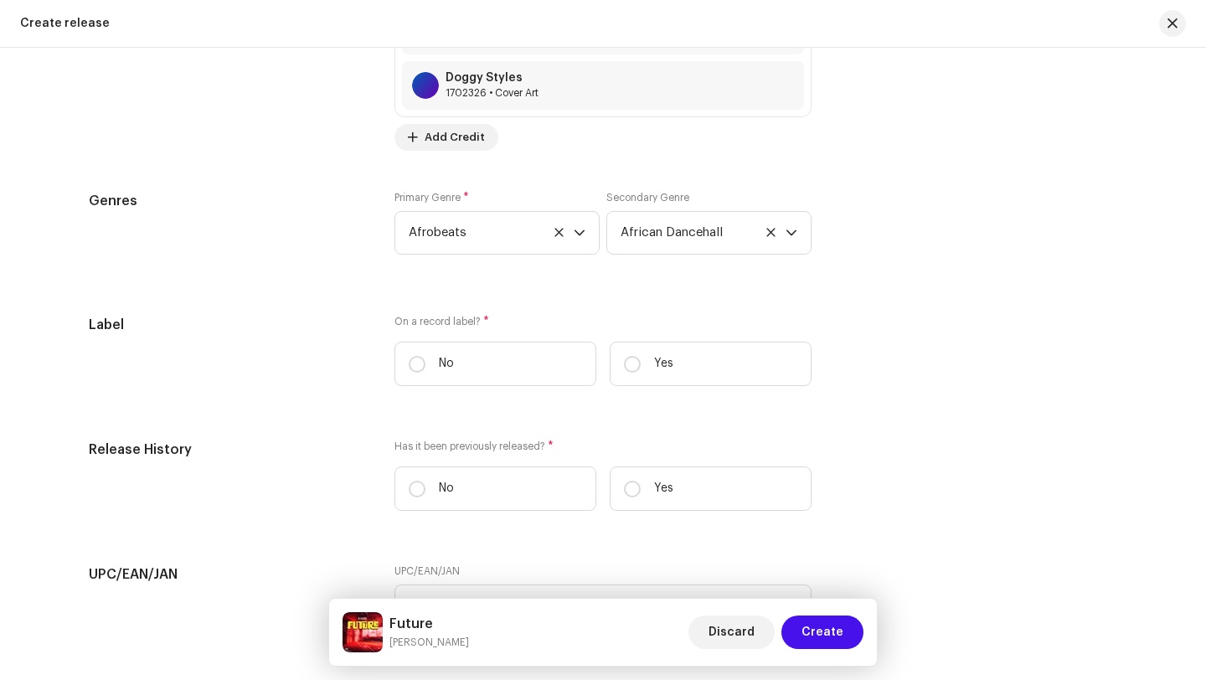
scroll to position [2388, 0]
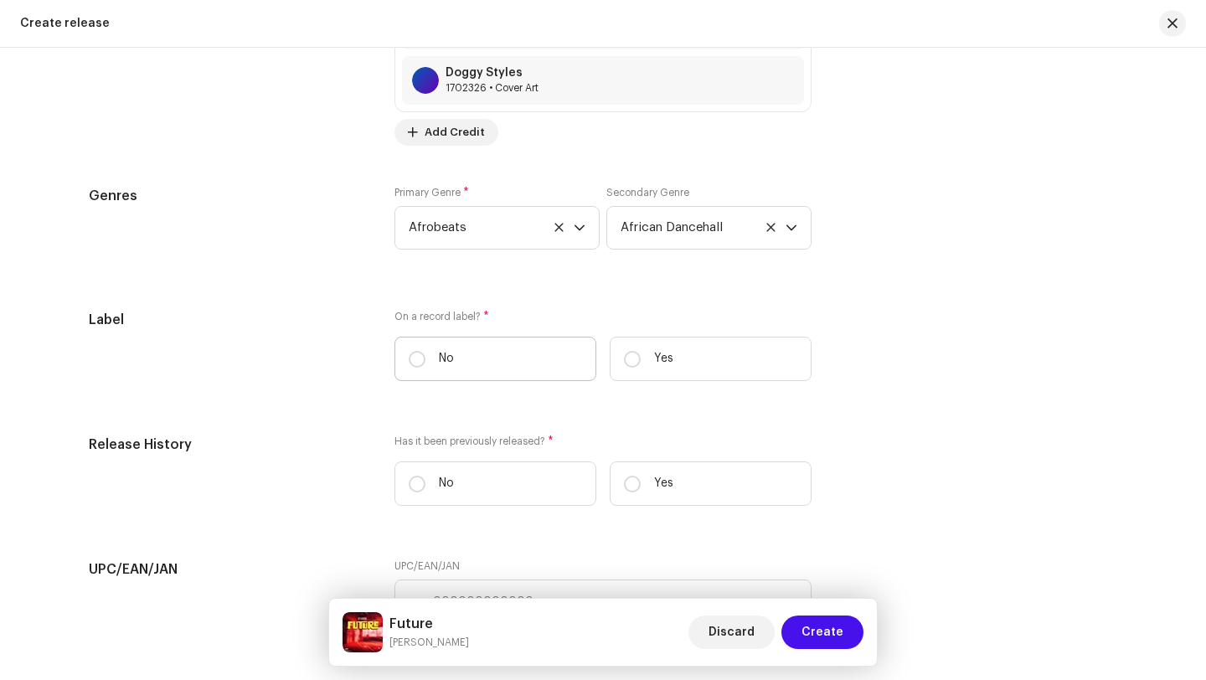
click at [415, 350] on label "No" at bounding box center [495, 359] width 202 height 44
click at [415, 351] on input "No" at bounding box center [417, 359] width 17 height 17
radio input "true"
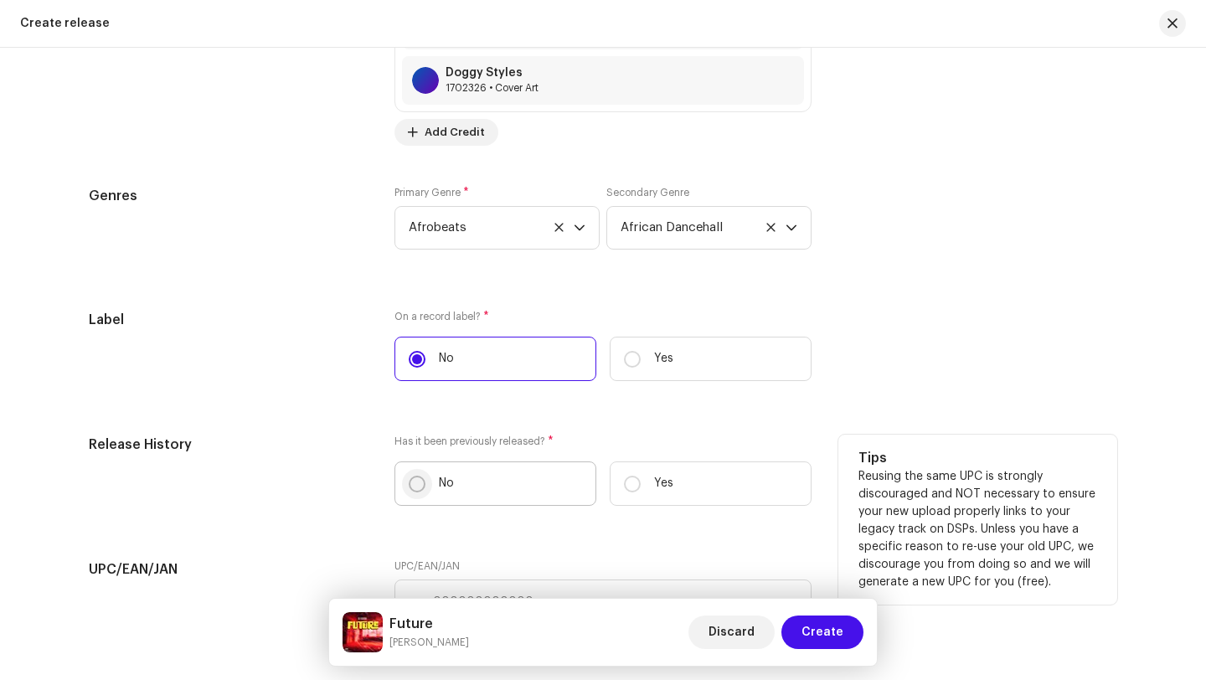
click at [420, 481] on p-radiobutton at bounding box center [417, 484] width 17 height 17
click at [420, 481] on input "No" at bounding box center [417, 484] width 17 height 17
radio input "true"
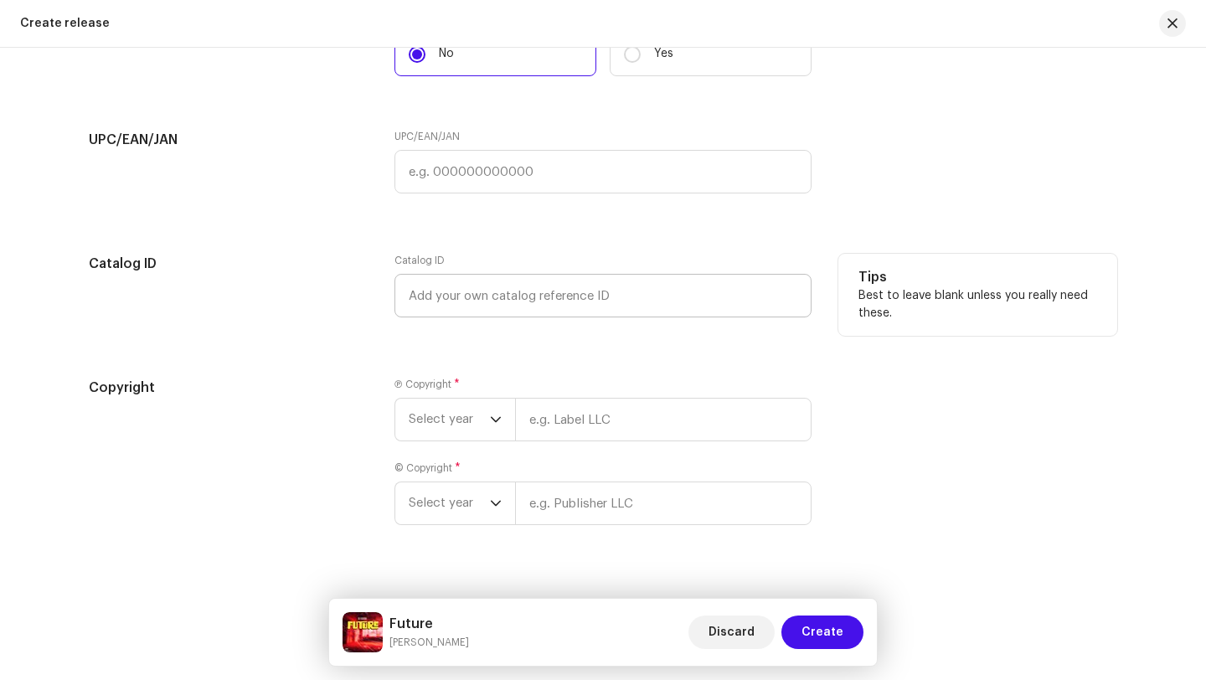
scroll to position [2850, 0]
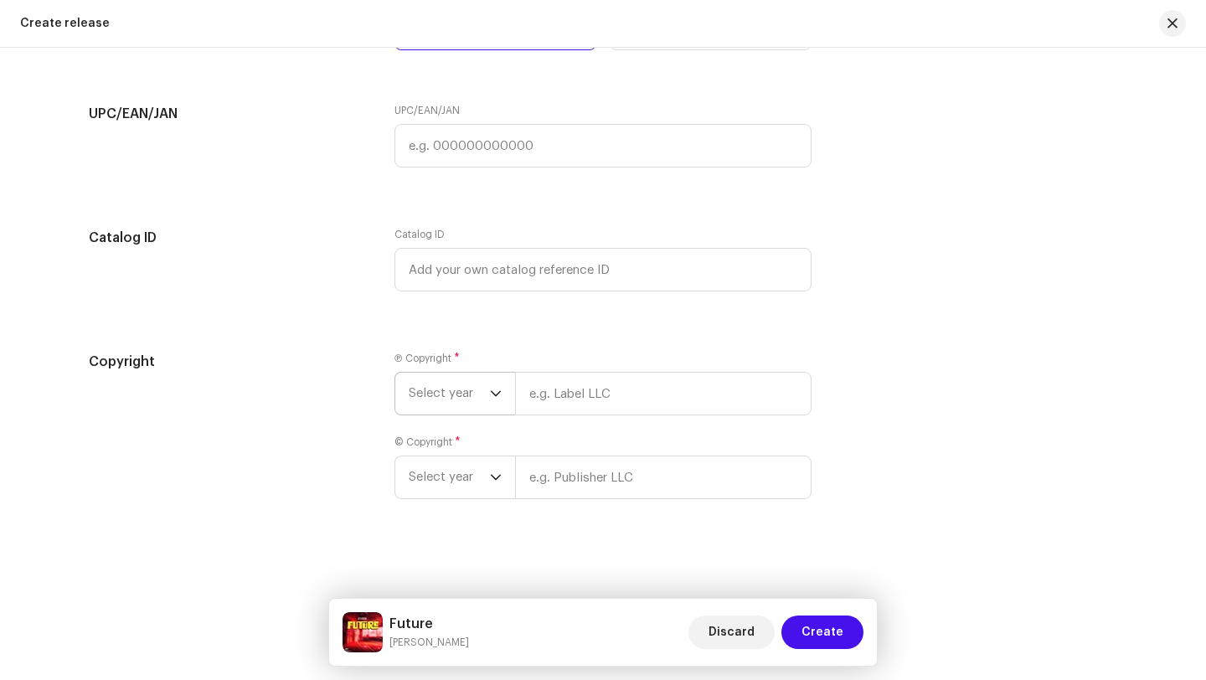
click at [460, 396] on span "Select year" at bounding box center [449, 394] width 81 height 42
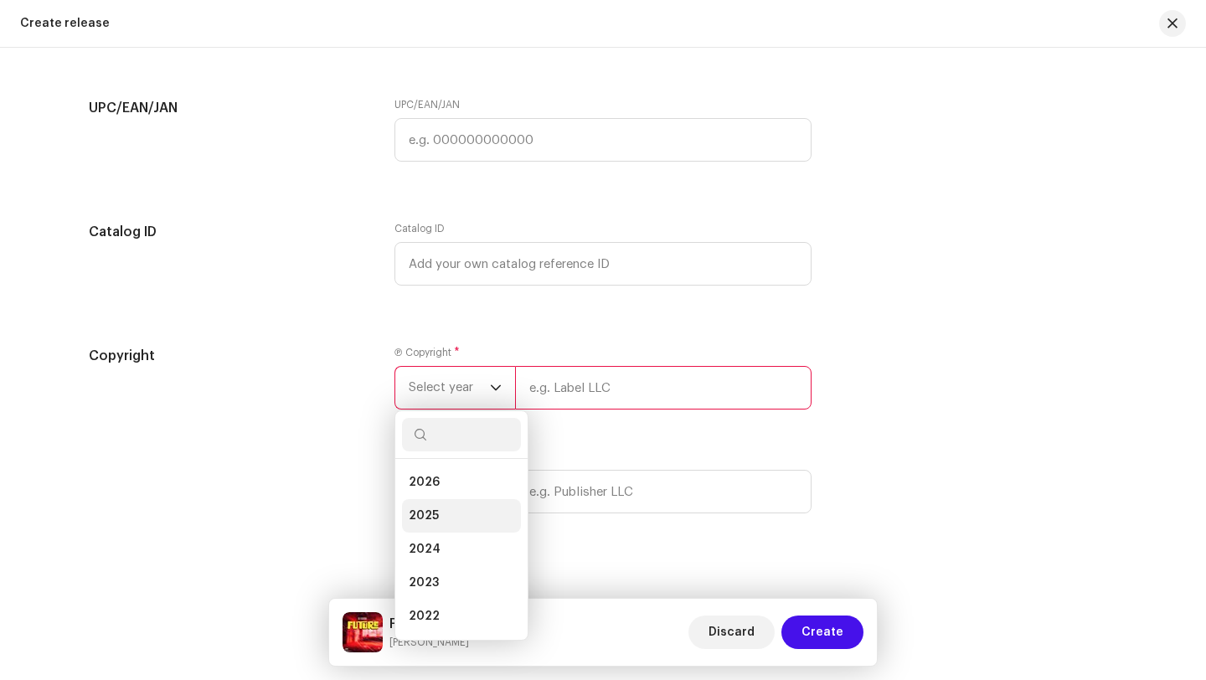
click at [436, 520] on li "2025" at bounding box center [461, 515] width 119 height 33
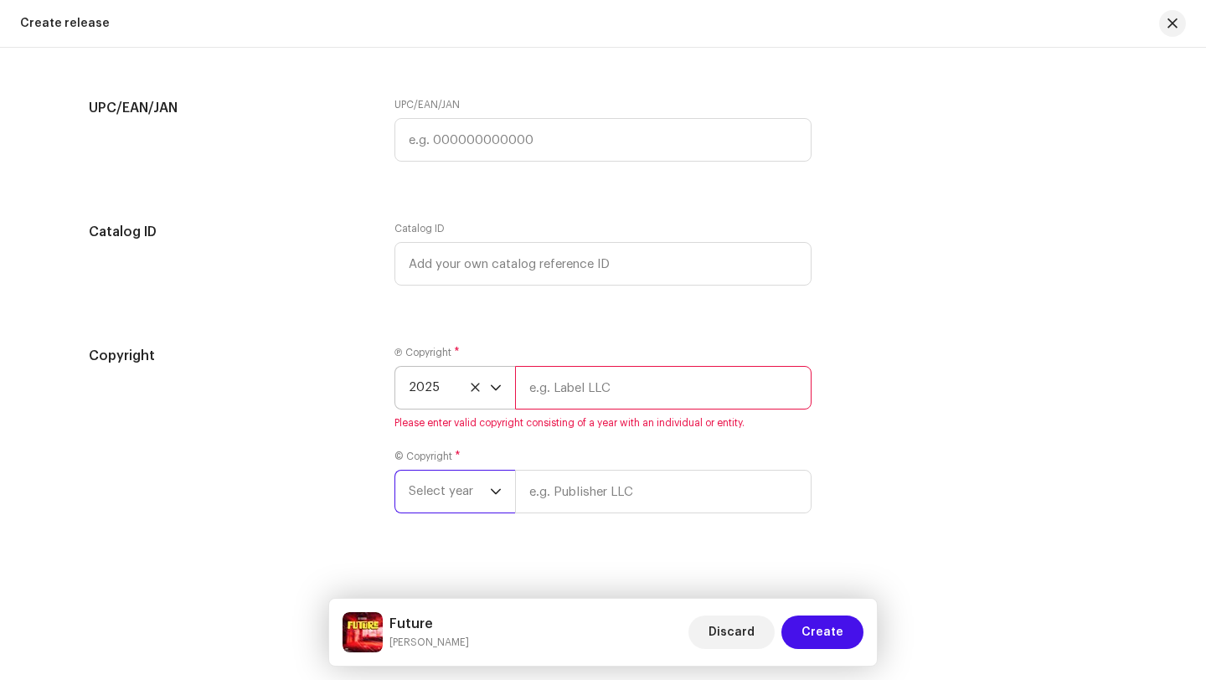
click at [456, 502] on span "Select year" at bounding box center [449, 492] width 81 height 42
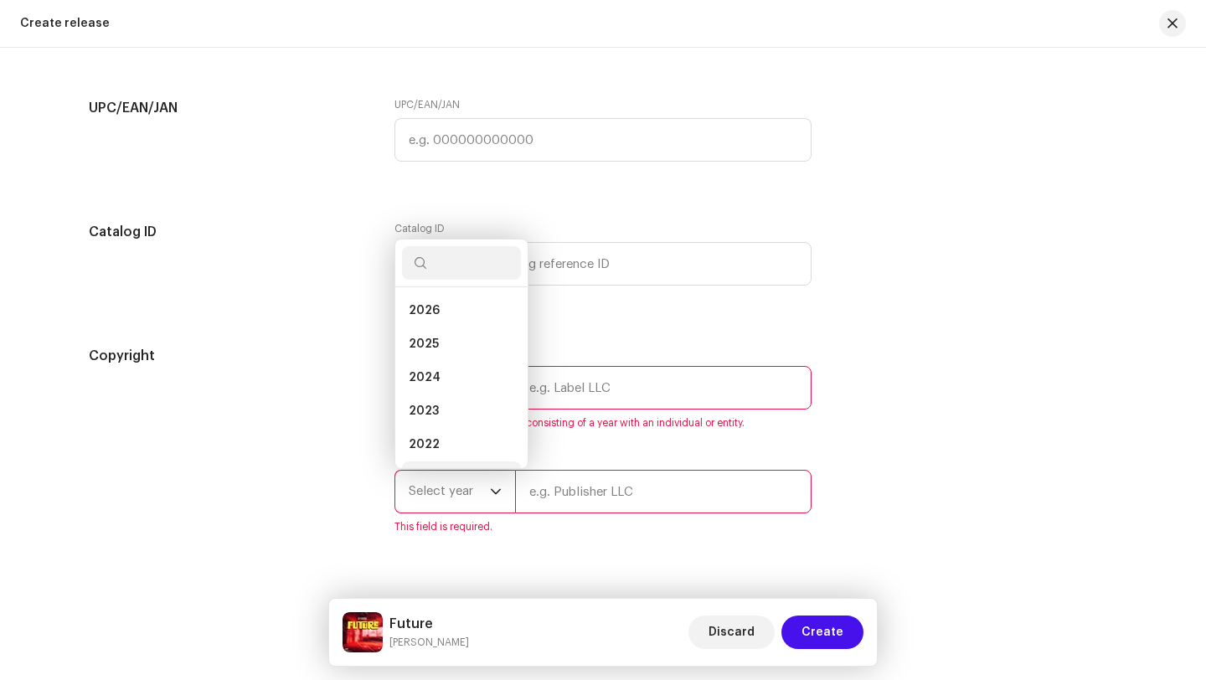
scroll to position [27, 0]
click at [435, 326] on li "2025" at bounding box center [461, 317] width 119 height 33
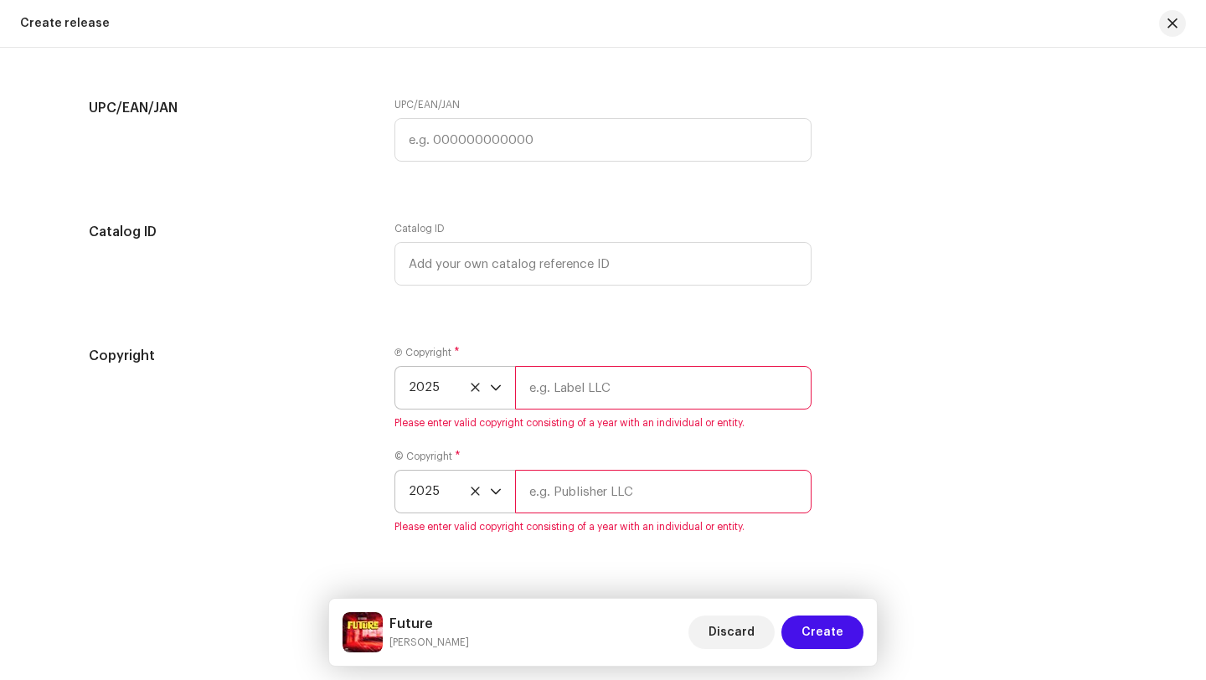
click at [470, 393] on icon at bounding box center [475, 387] width 11 height 11
click at [454, 398] on span "Select year" at bounding box center [449, 388] width 81 height 42
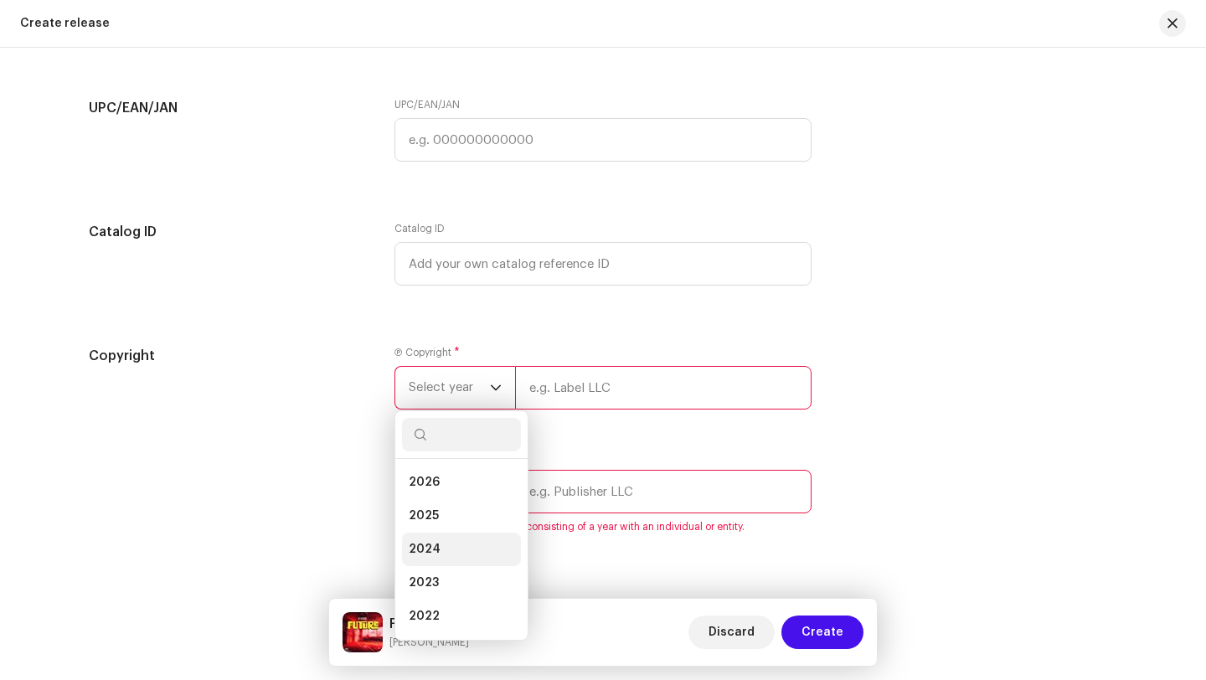
click at [434, 559] on li "2024" at bounding box center [461, 549] width 119 height 33
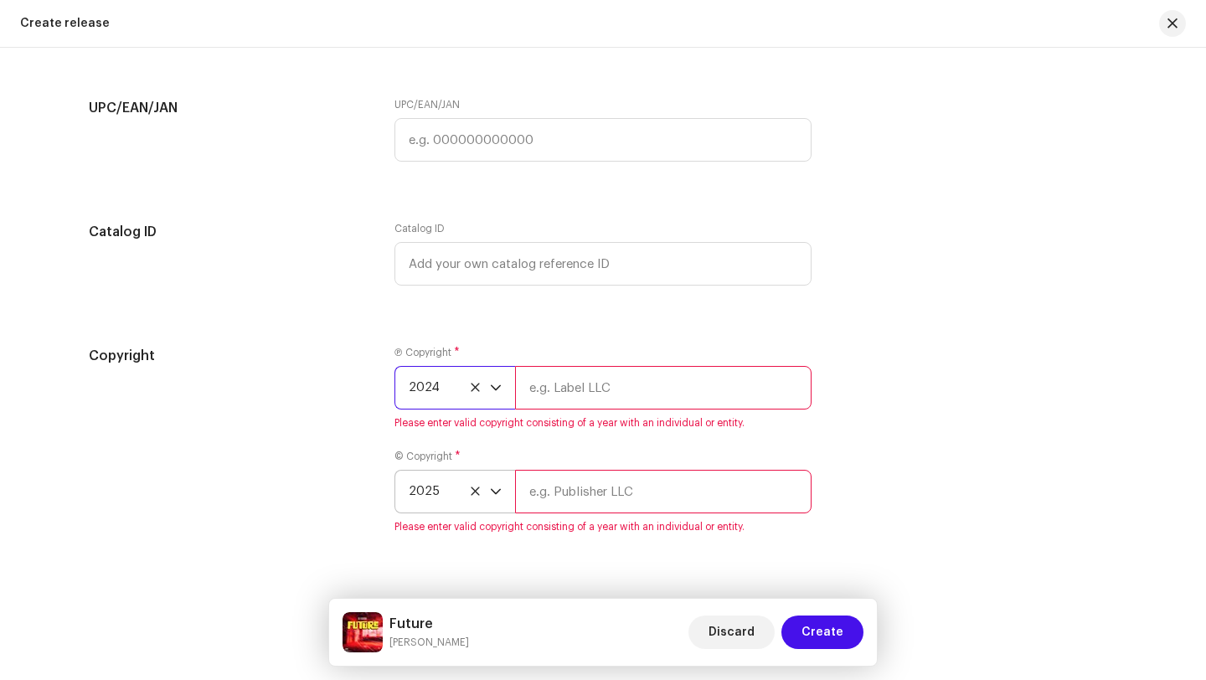
click at [565, 397] on input "text" at bounding box center [663, 388] width 296 height 44
type input "rc records"
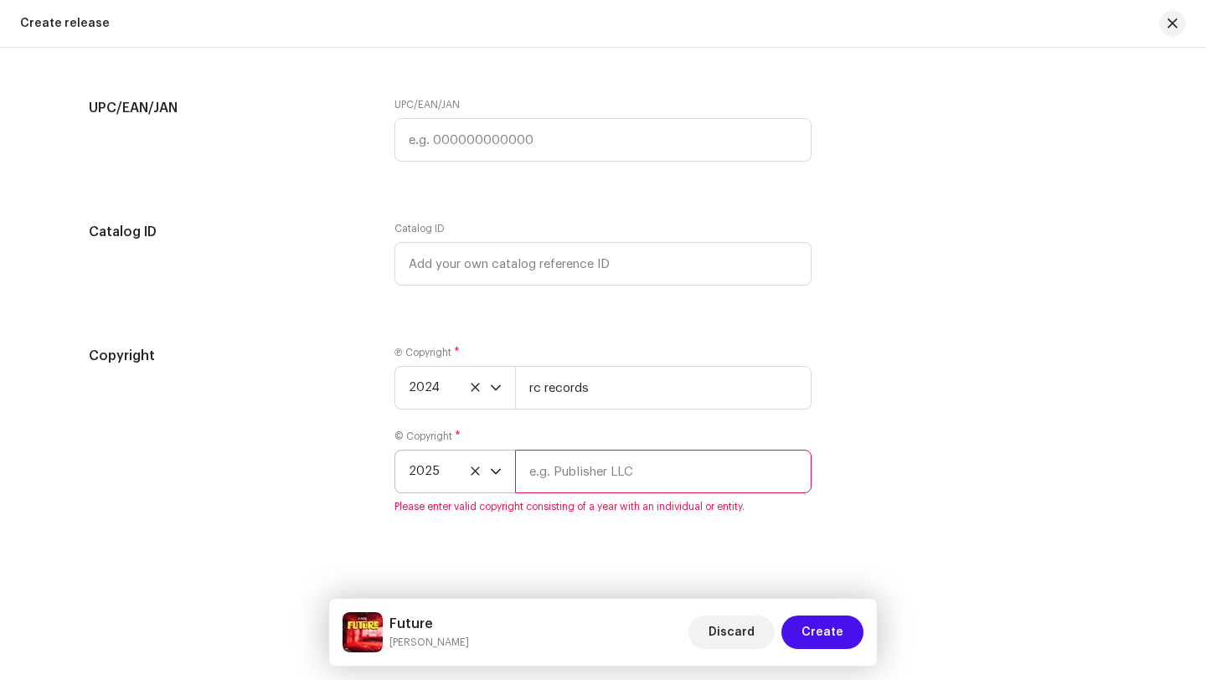
click at [639, 473] on input "text" at bounding box center [663, 472] width 296 height 44
type input "rc records"
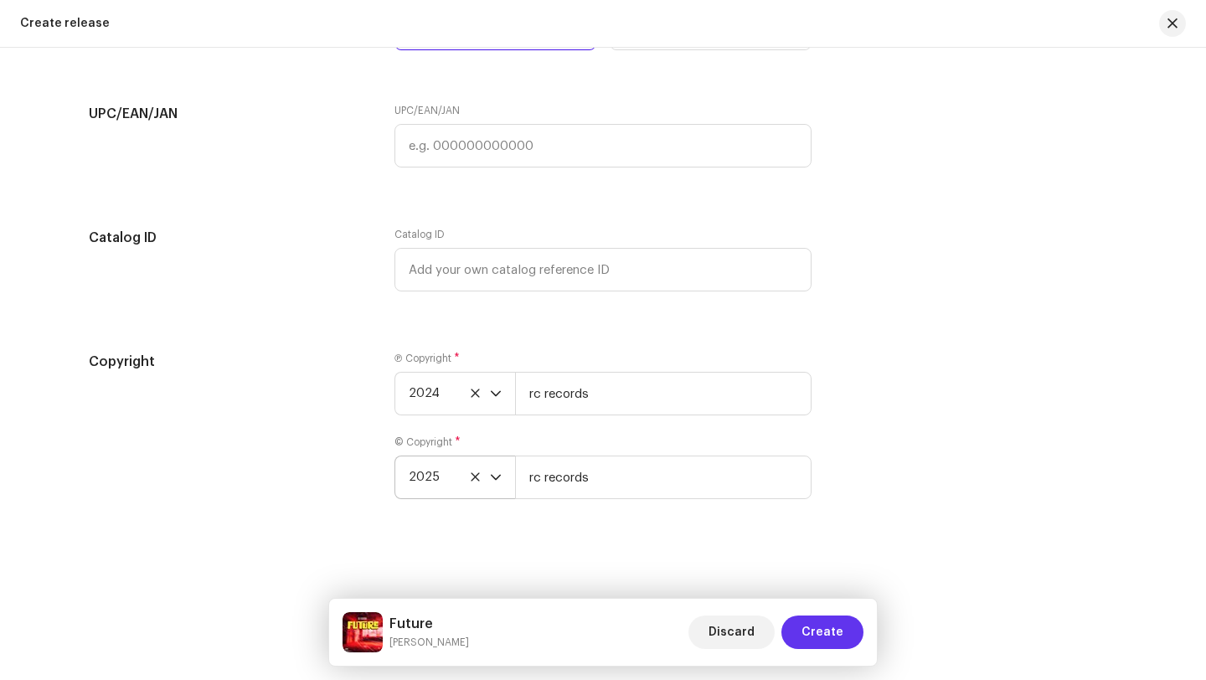
click at [835, 628] on span "Create" at bounding box center [822, 632] width 42 height 33
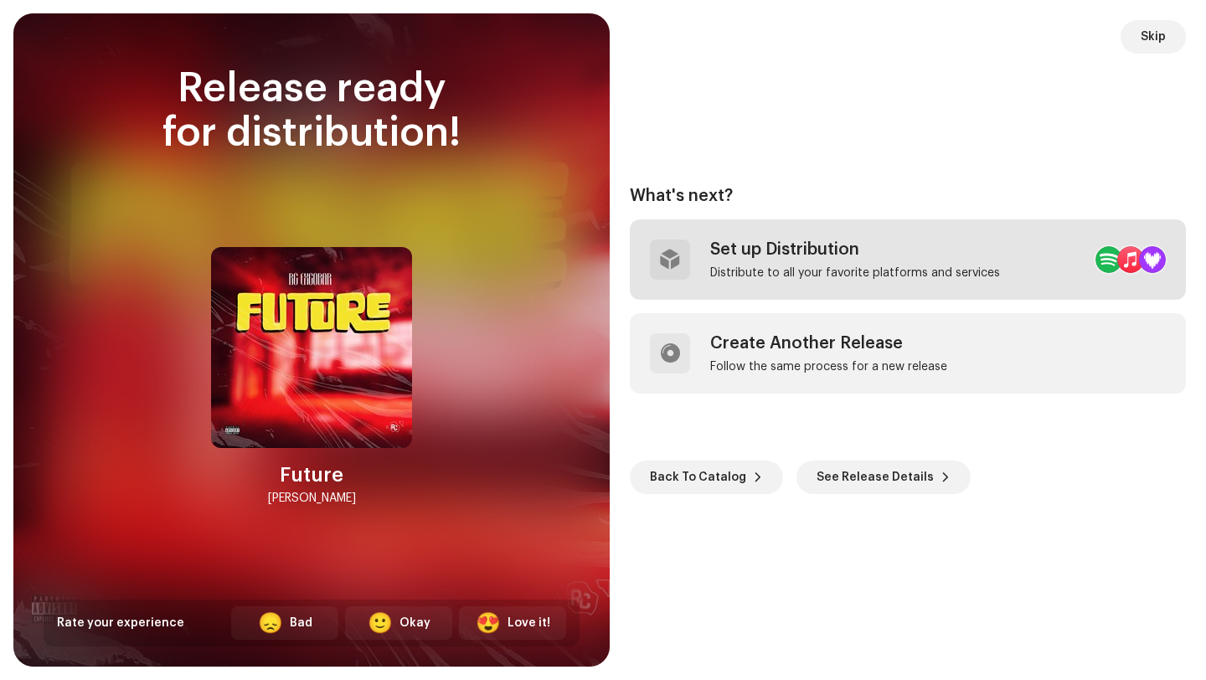
click at [866, 252] on div "Set up Distribution" at bounding box center [855, 250] width 290 height 20
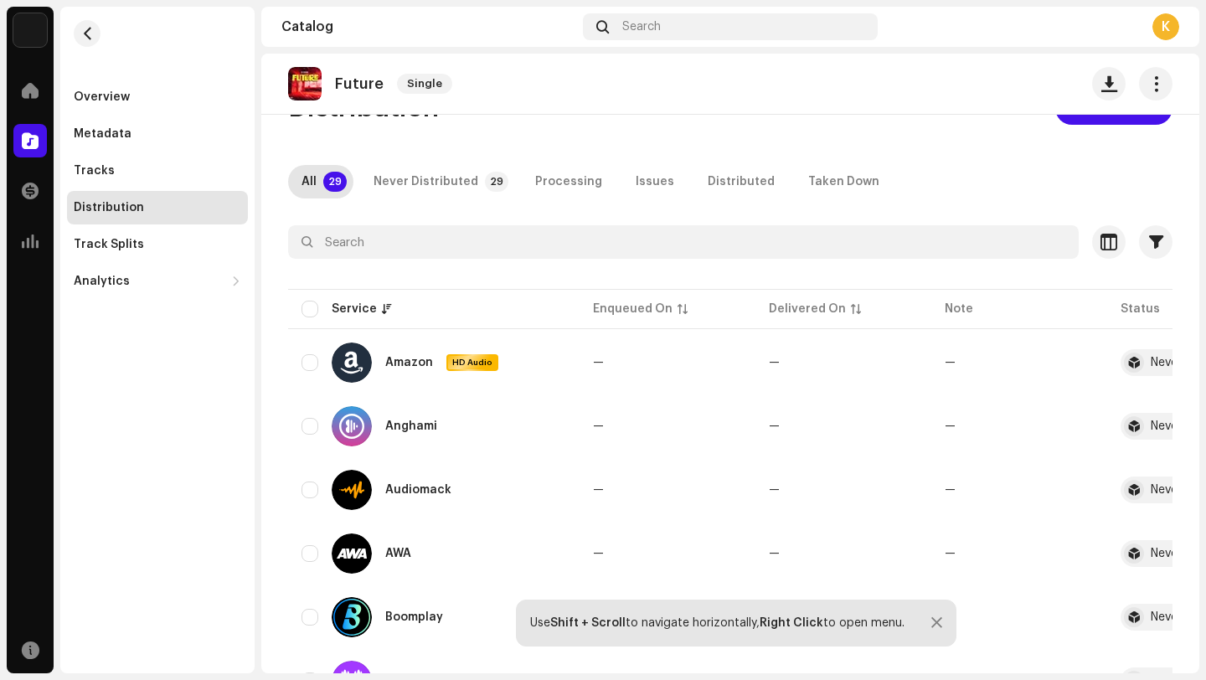
scroll to position [28, 0]
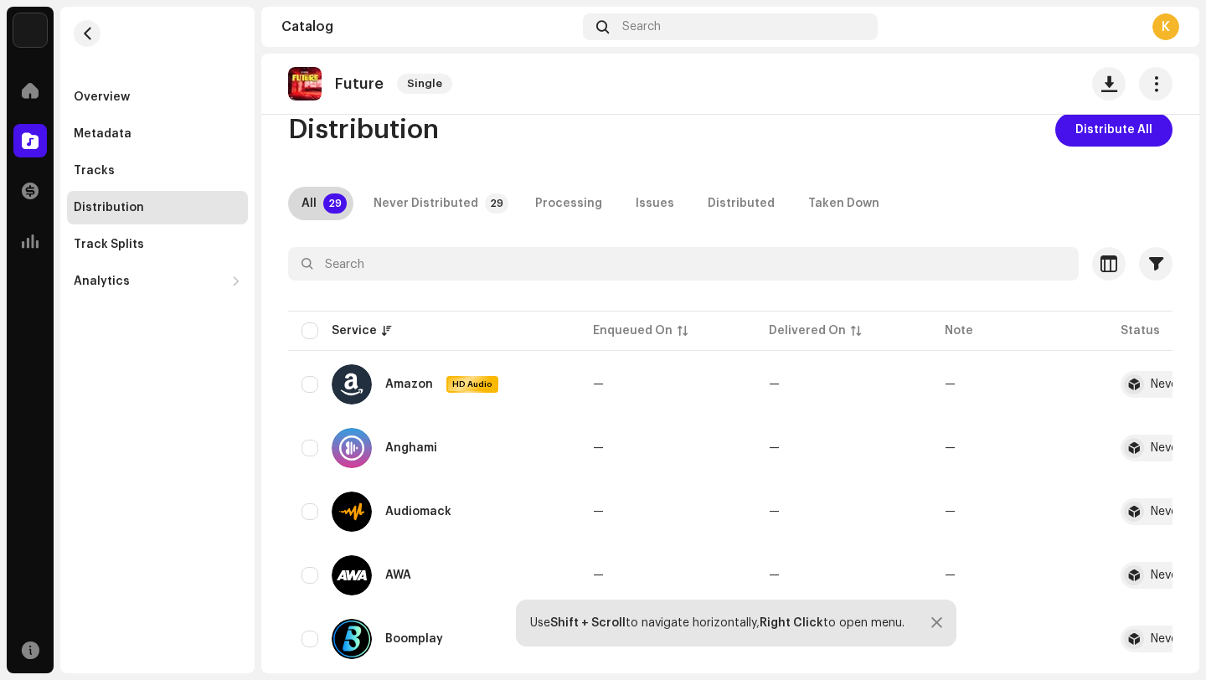
click at [312, 206] on div "All" at bounding box center [308, 203] width 15 height 33
click at [307, 337] on input "checkbox" at bounding box center [309, 330] width 17 height 17
checkbox input "true"
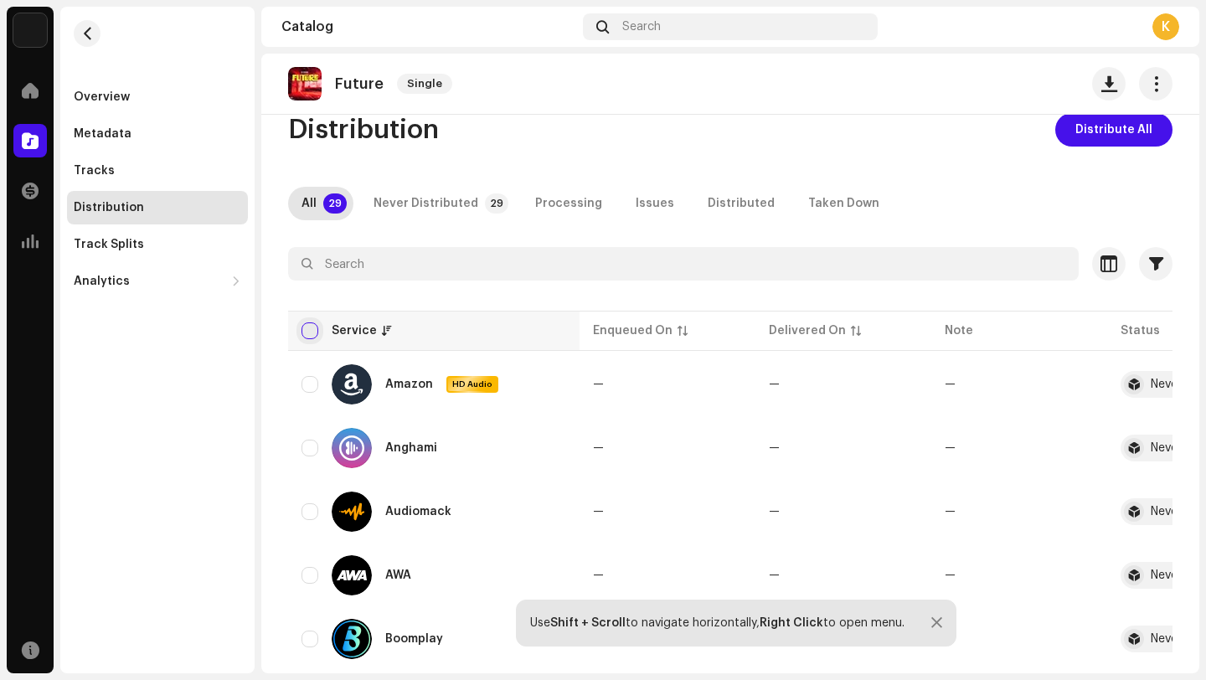
checkbox input "true"
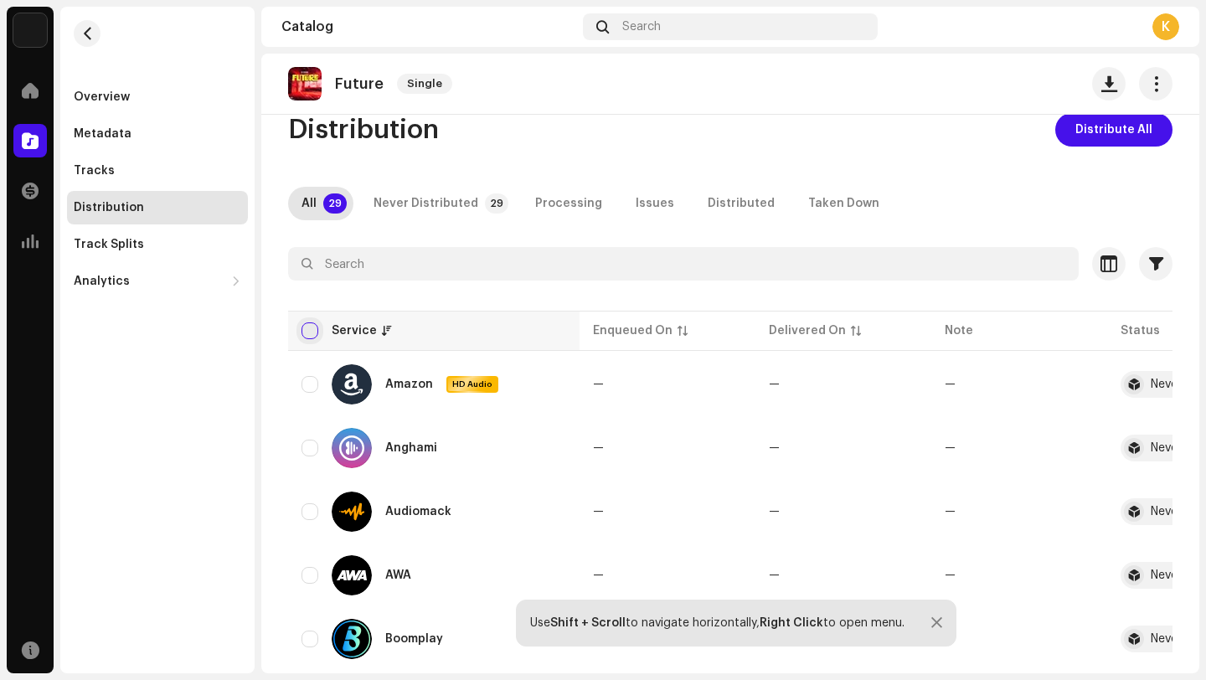
checkbox input "true"
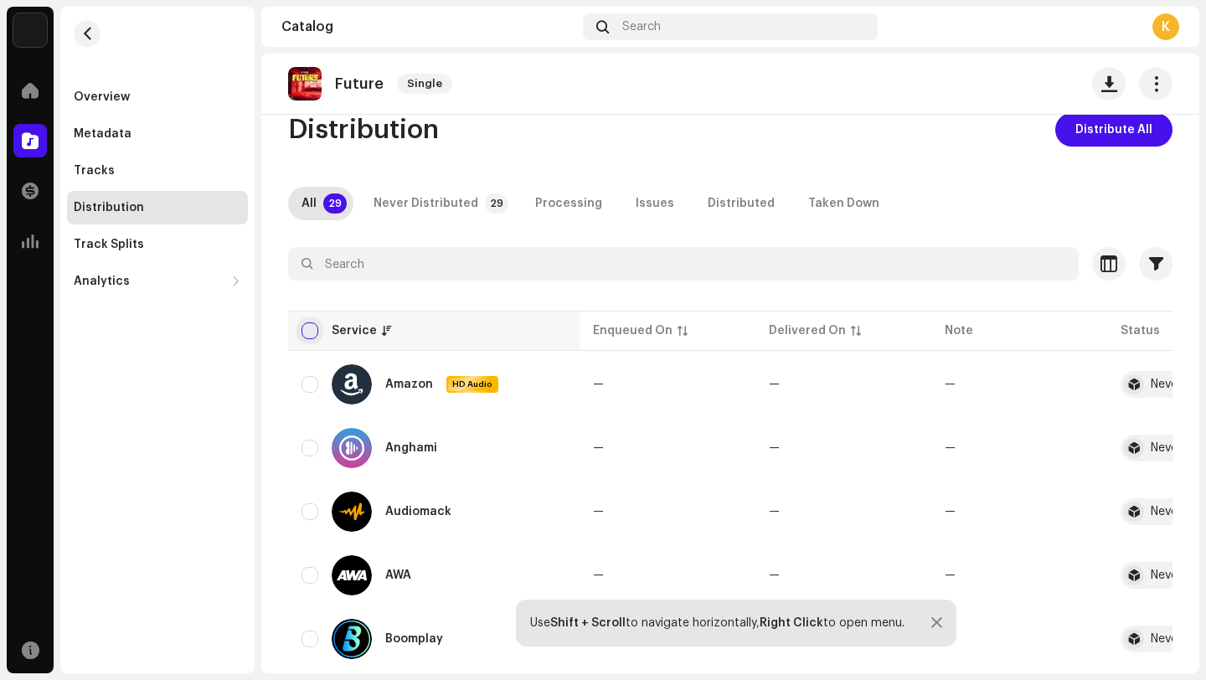
checkbox input "true"
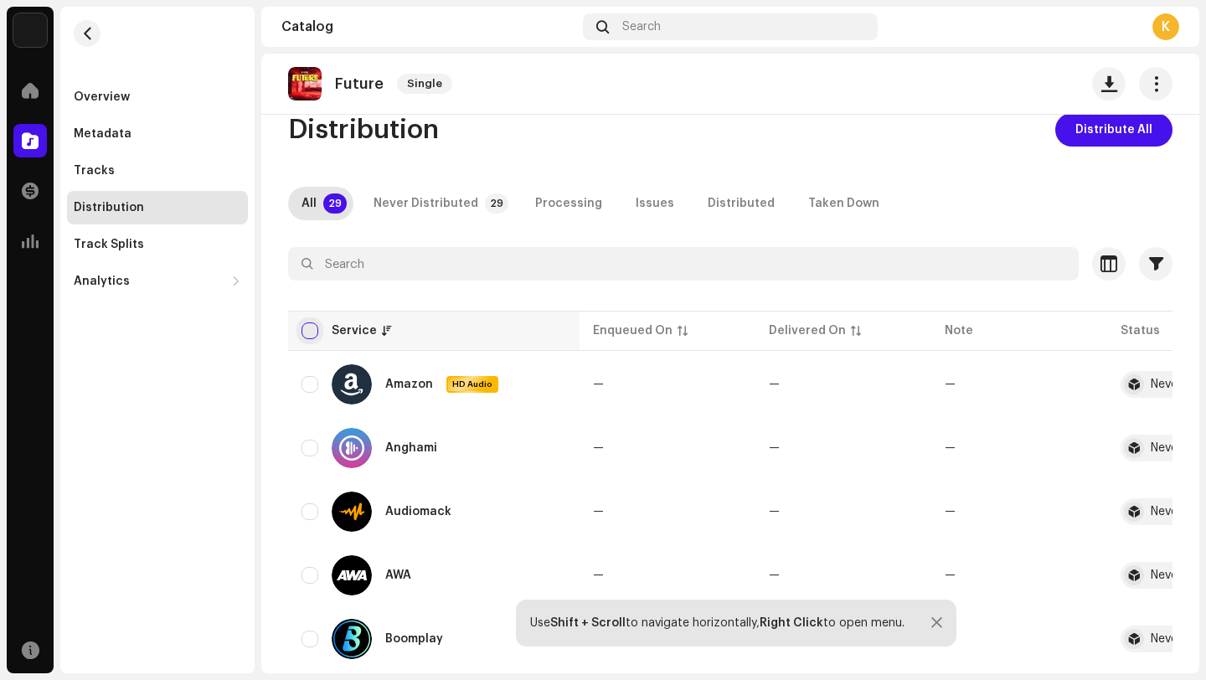
checkbox input "true"
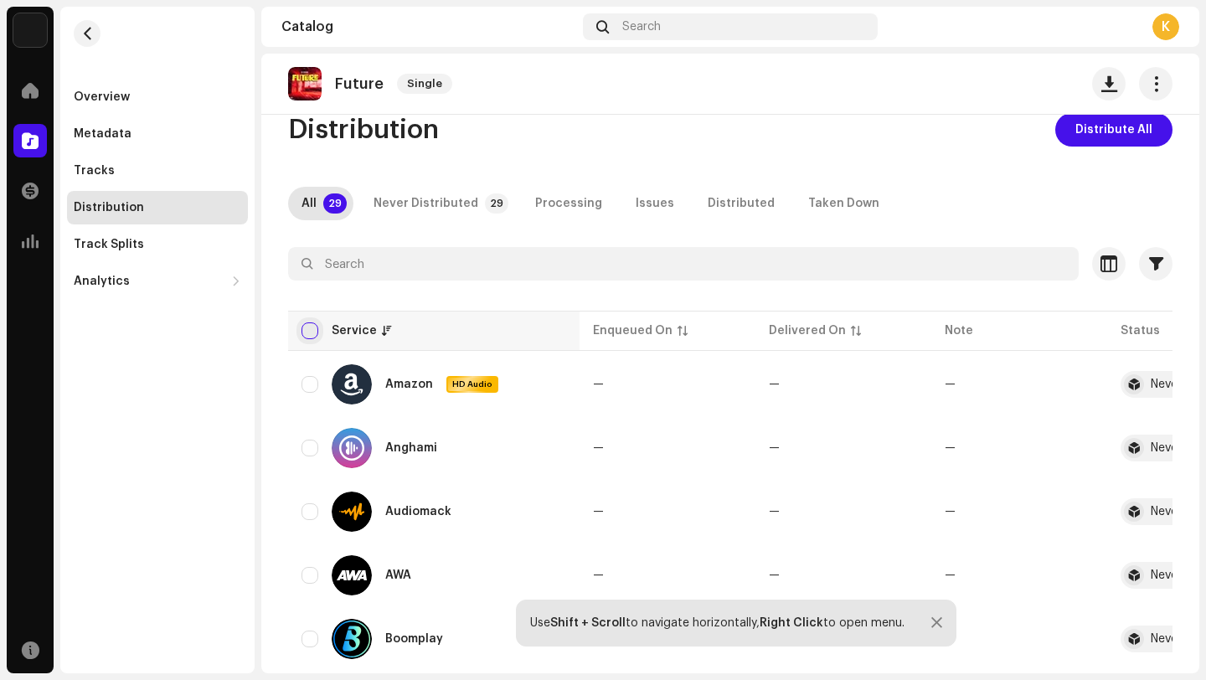
checkbox input "true"
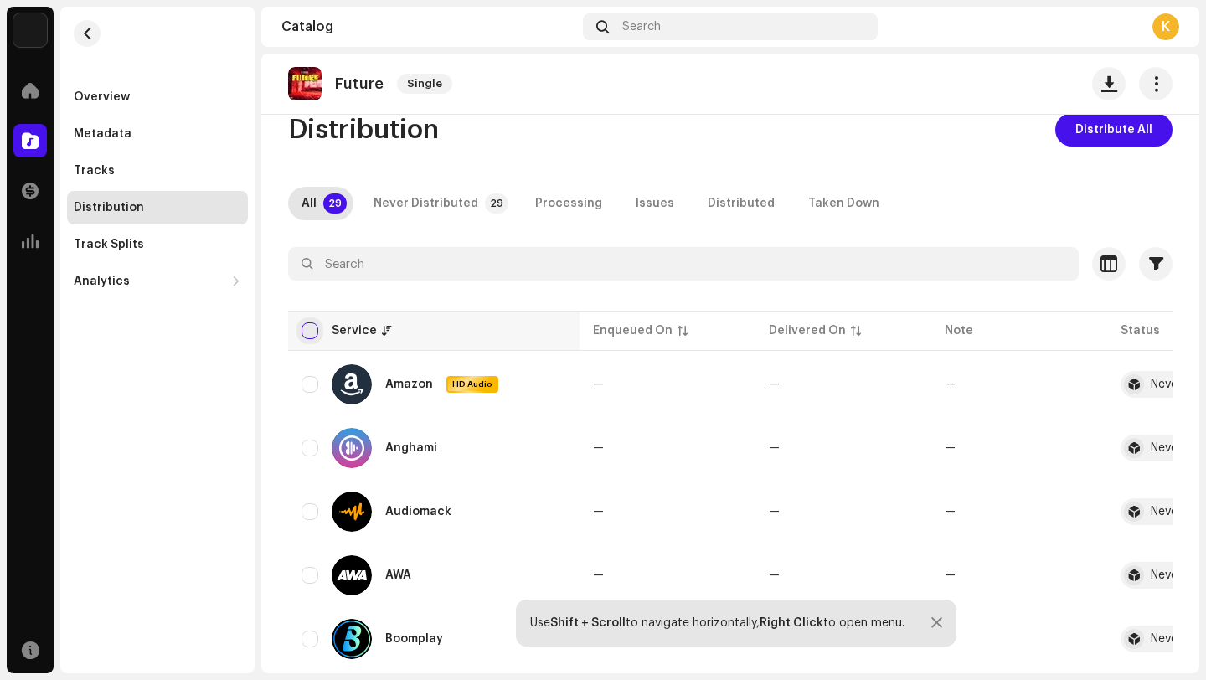
checkbox input "true"
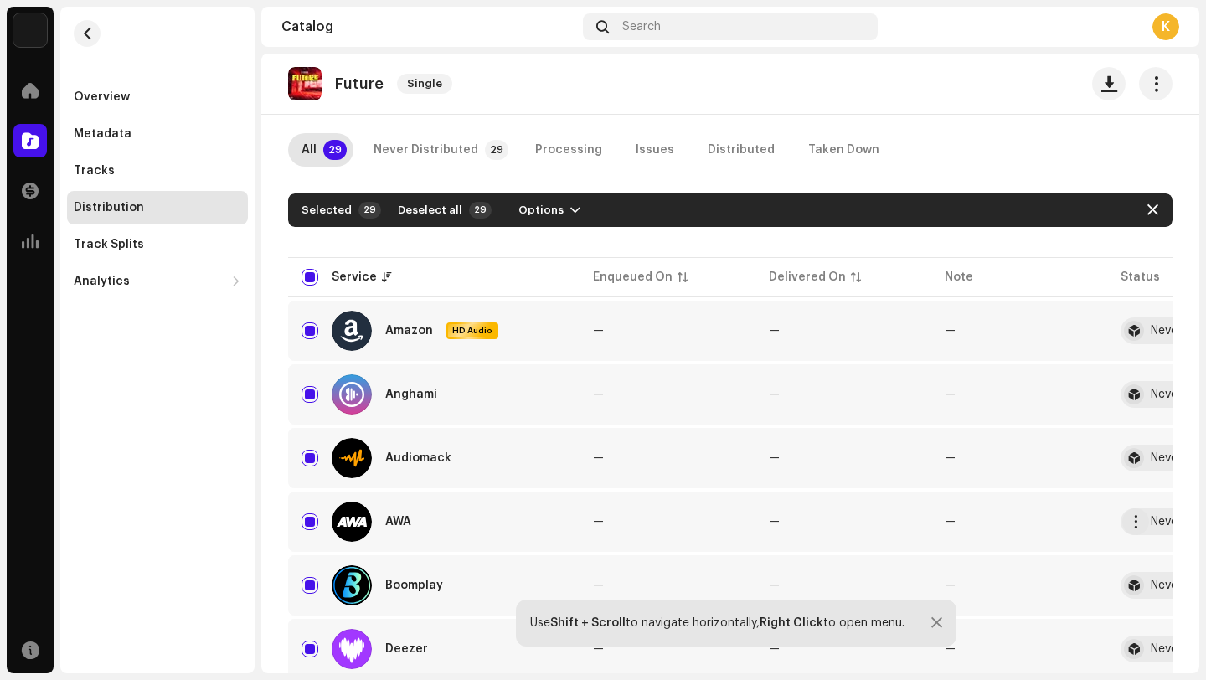
scroll to position [0, 0]
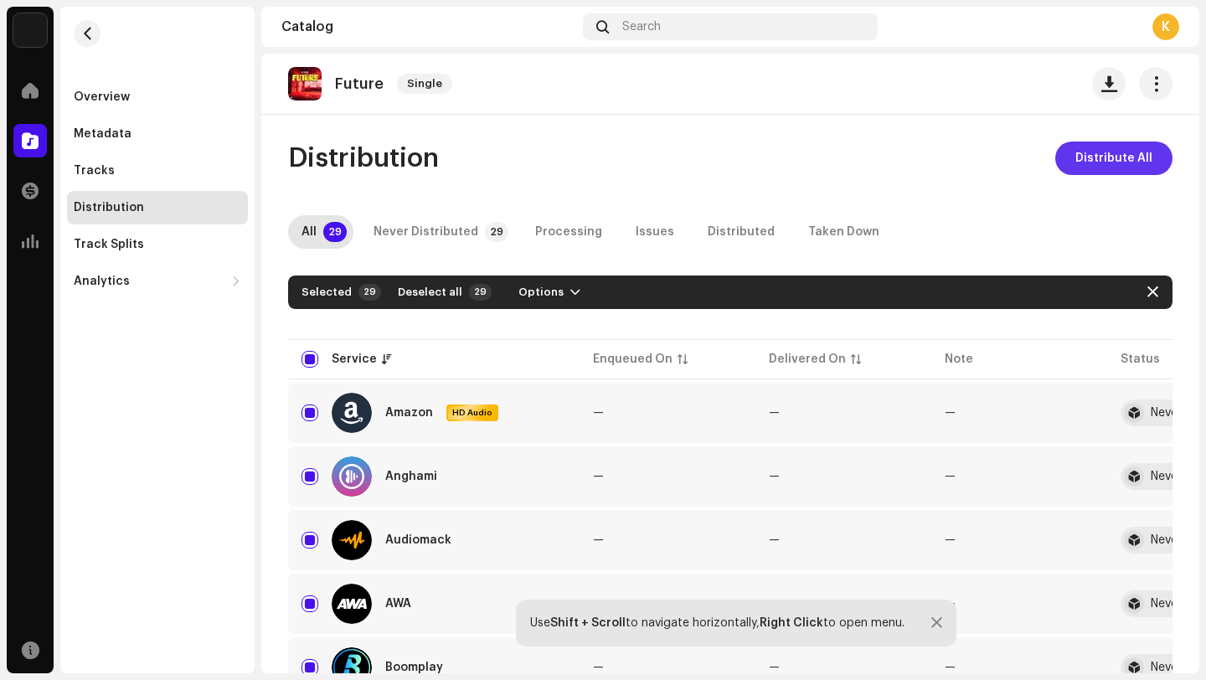
click at [1066, 152] on button "Distribute All" at bounding box center [1113, 158] width 117 height 33
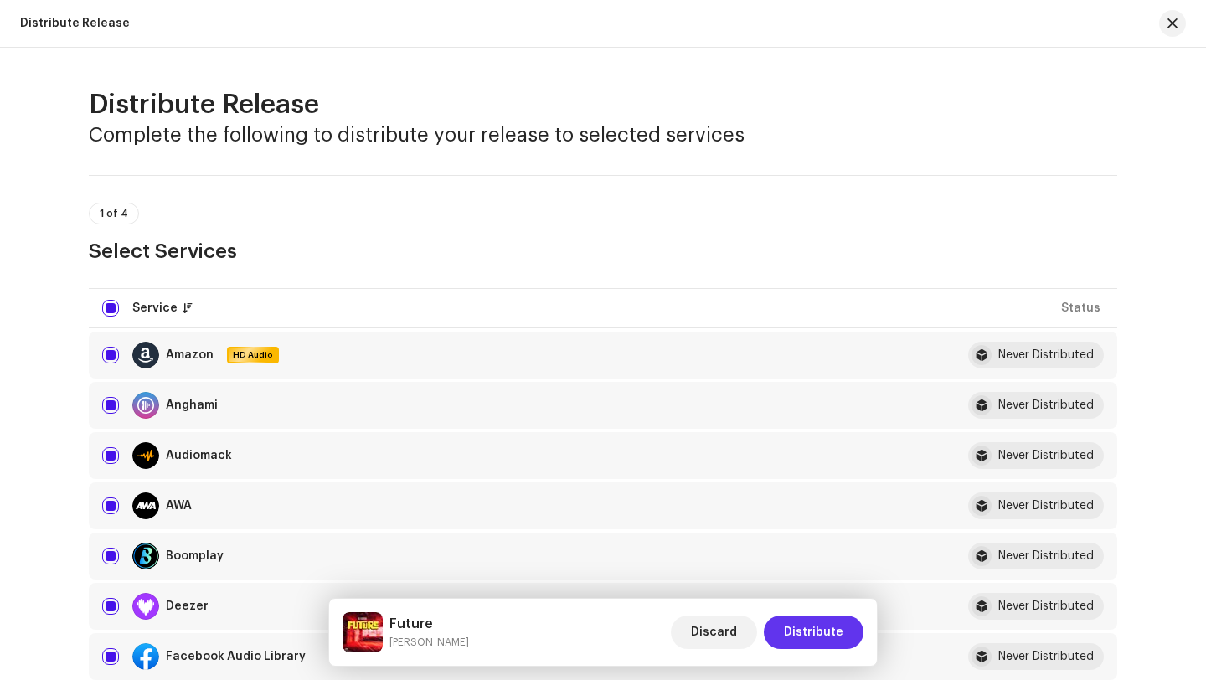
click at [786, 626] on button "Distribute" at bounding box center [814, 632] width 100 height 33
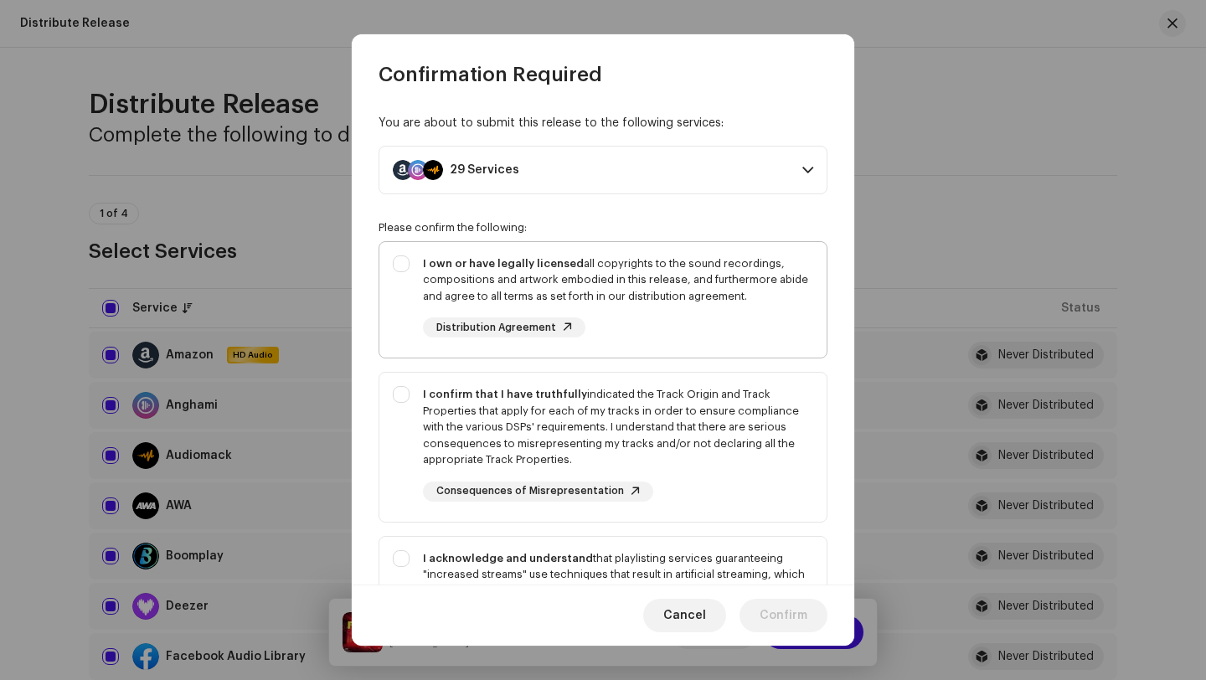
click at [524, 280] on div "I own or have legally licensed all copyrights to the sound recordings, composit…" at bounding box center [618, 279] width 390 height 49
checkbox input "true"
click at [442, 438] on div "I confirm that I have truthfully indicated the Track Origin and Track Propertie…" at bounding box center [618, 427] width 390 height 82
checkbox input "true"
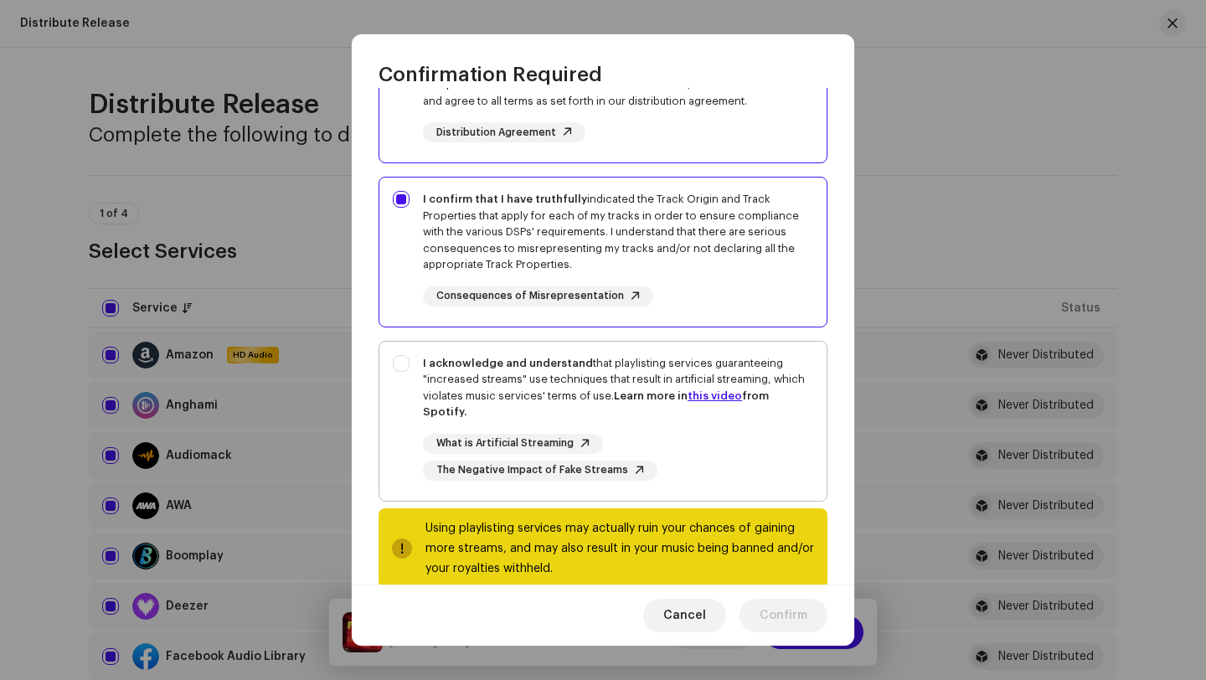
scroll to position [225, 0]
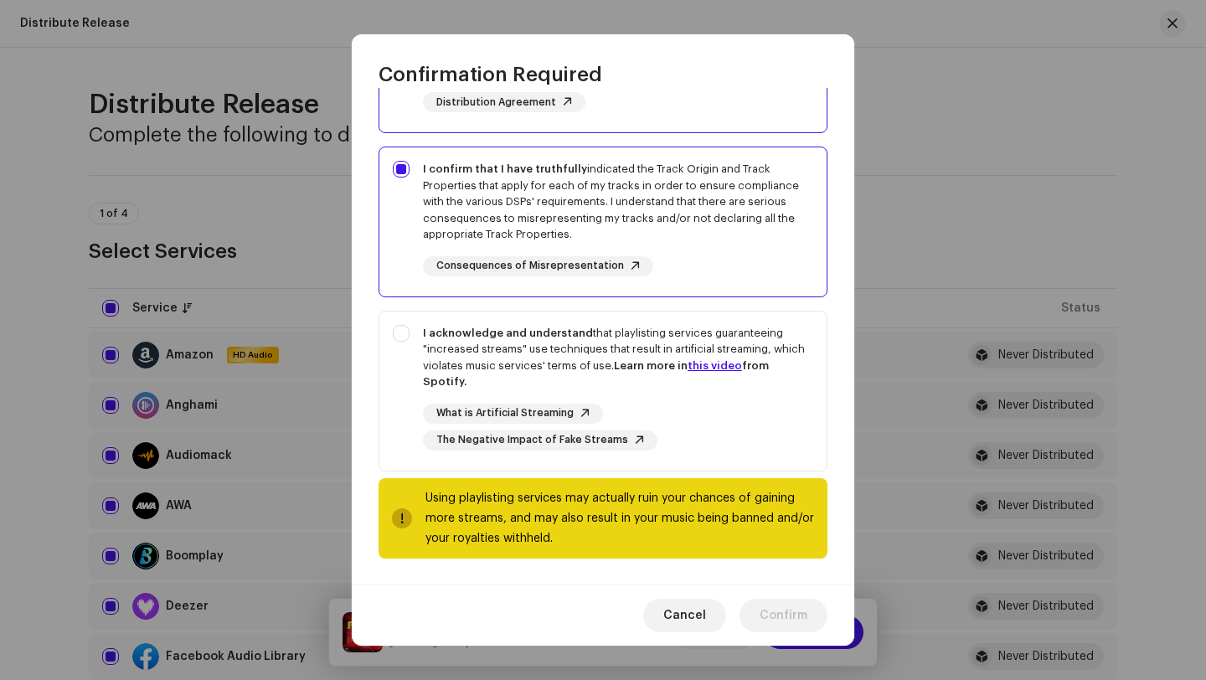
click at [402, 521] on div at bounding box center [402, 518] width 12 height 13
click at [399, 522] on div at bounding box center [402, 518] width 12 height 13
click at [718, 364] on link "this video" at bounding box center [715, 365] width 54 height 11
checkbox input "true"
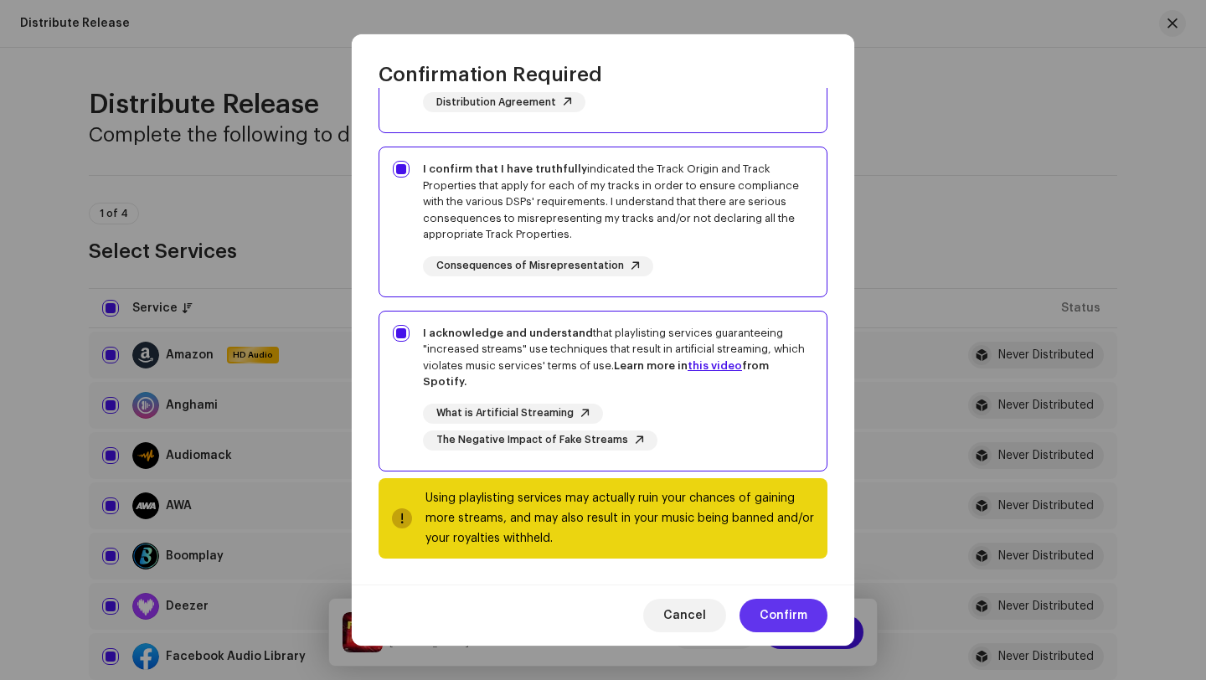
click at [804, 609] on span "Confirm" at bounding box center [784, 615] width 48 height 33
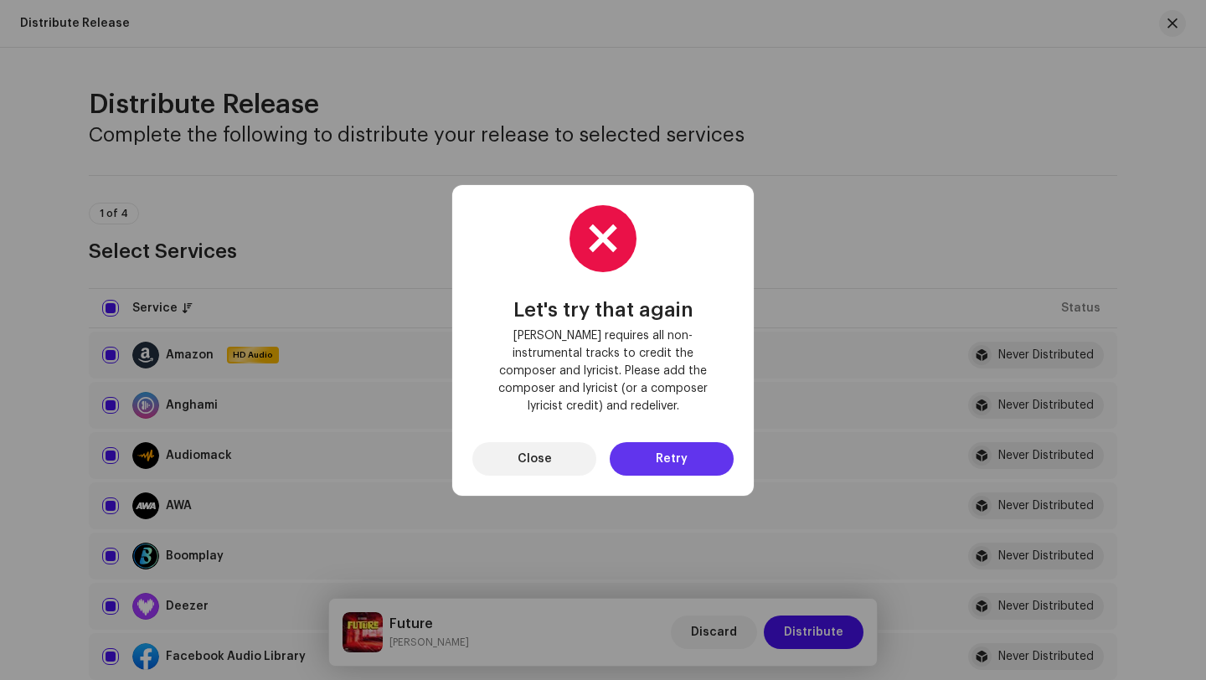
click at [652, 454] on button "Retry" at bounding box center [672, 458] width 124 height 33
click at [549, 446] on span "Close" at bounding box center [535, 458] width 34 height 33
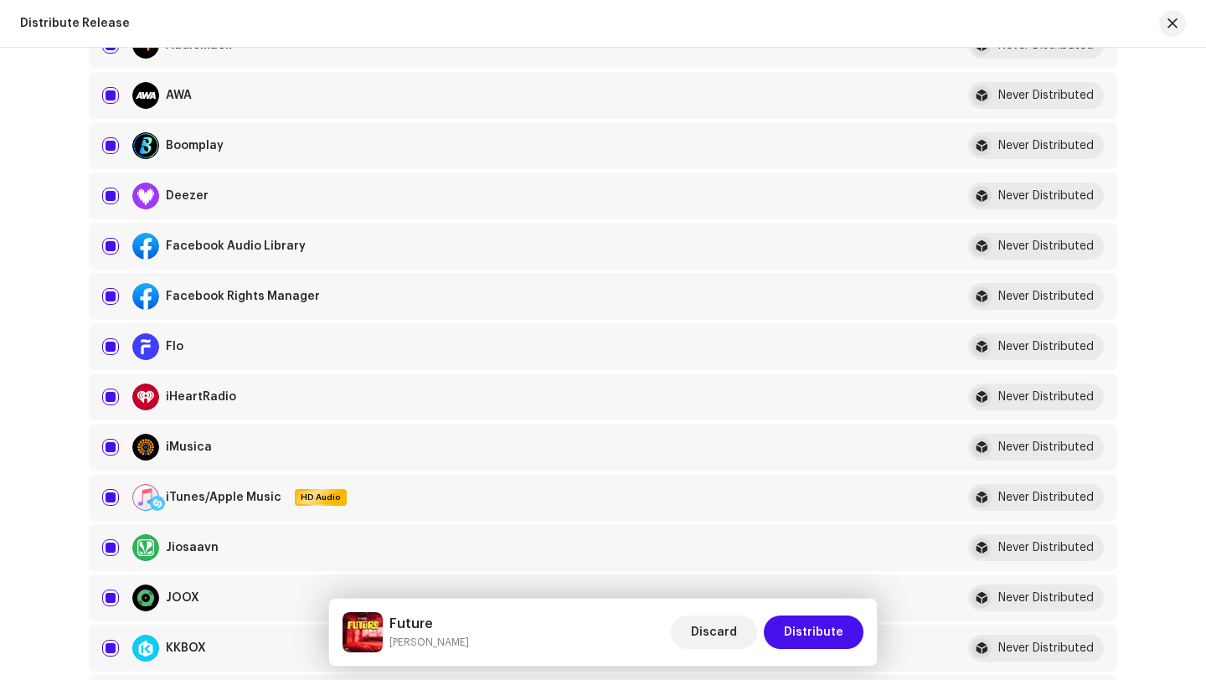
scroll to position [0, 0]
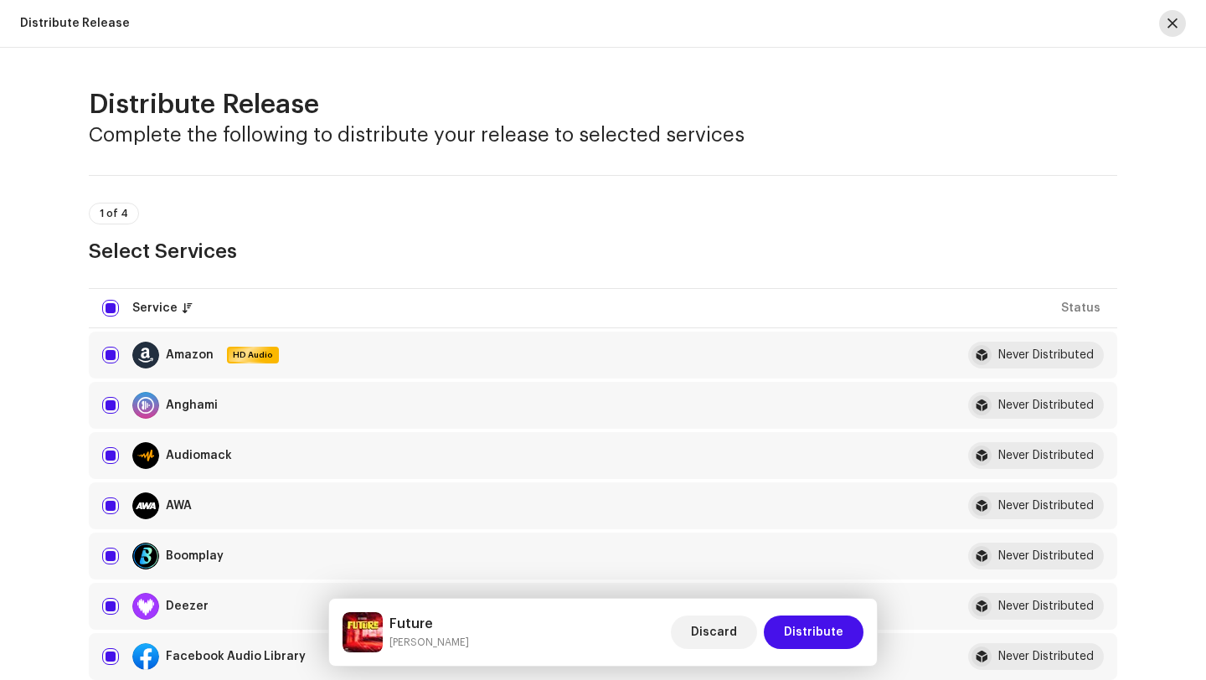
click at [1183, 26] on button "button" at bounding box center [1172, 23] width 27 height 27
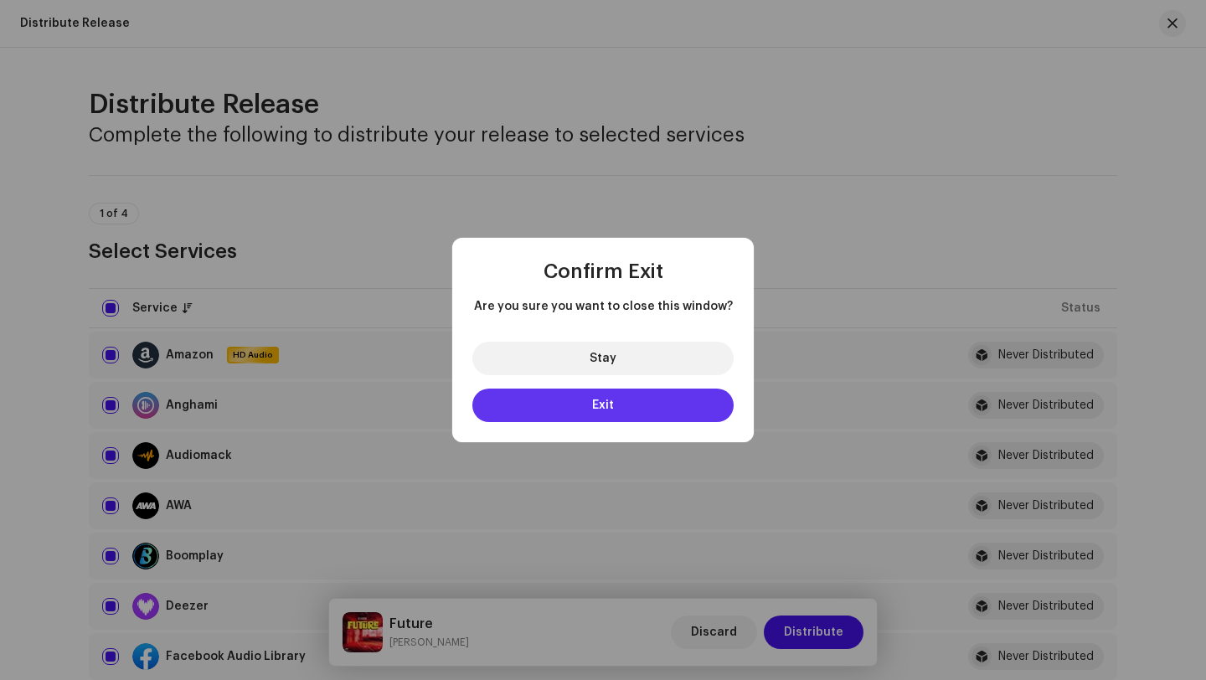
click at [621, 408] on button "Exit" at bounding box center [602, 405] width 261 height 33
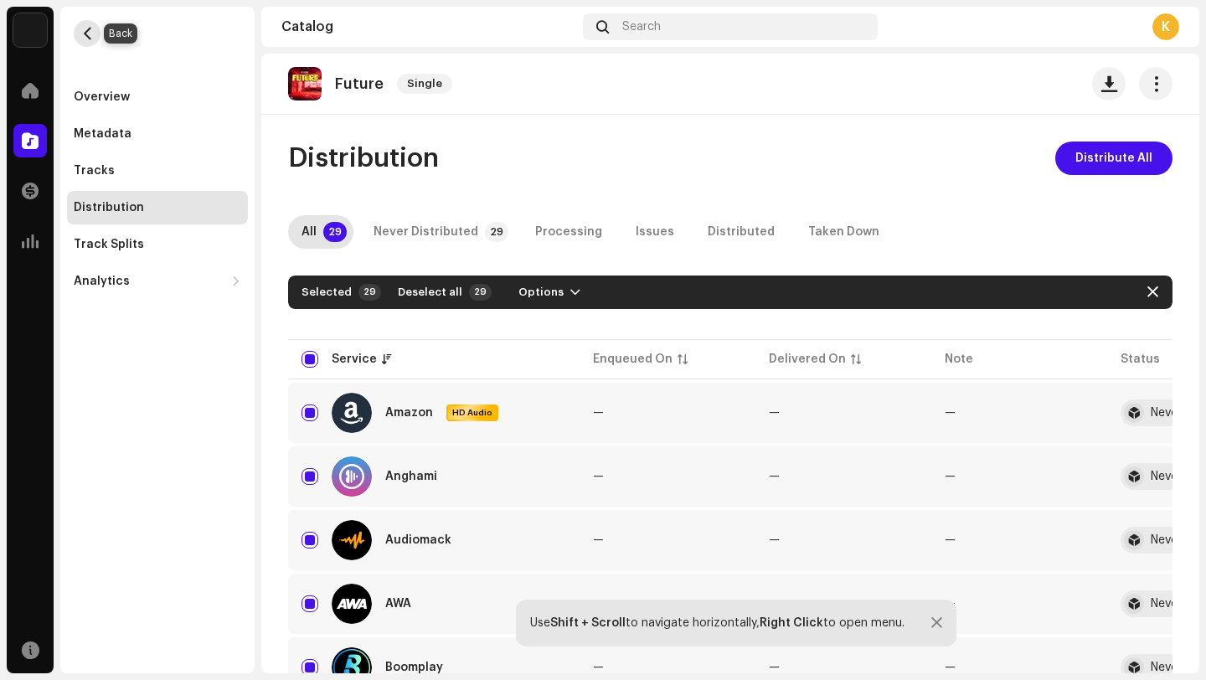
click at [82, 40] on button "button" at bounding box center [87, 33] width 27 height 27
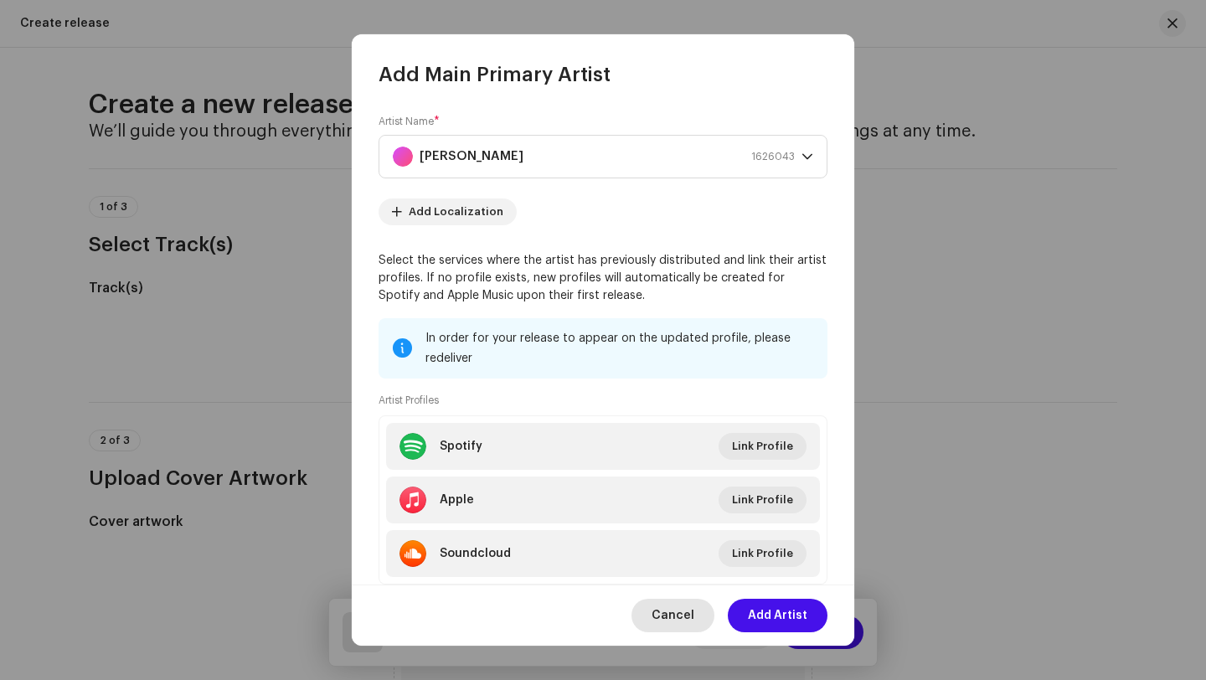
click at [690, 616] on span "Cancel" at bounding box center [673, 615] width 43 height 33
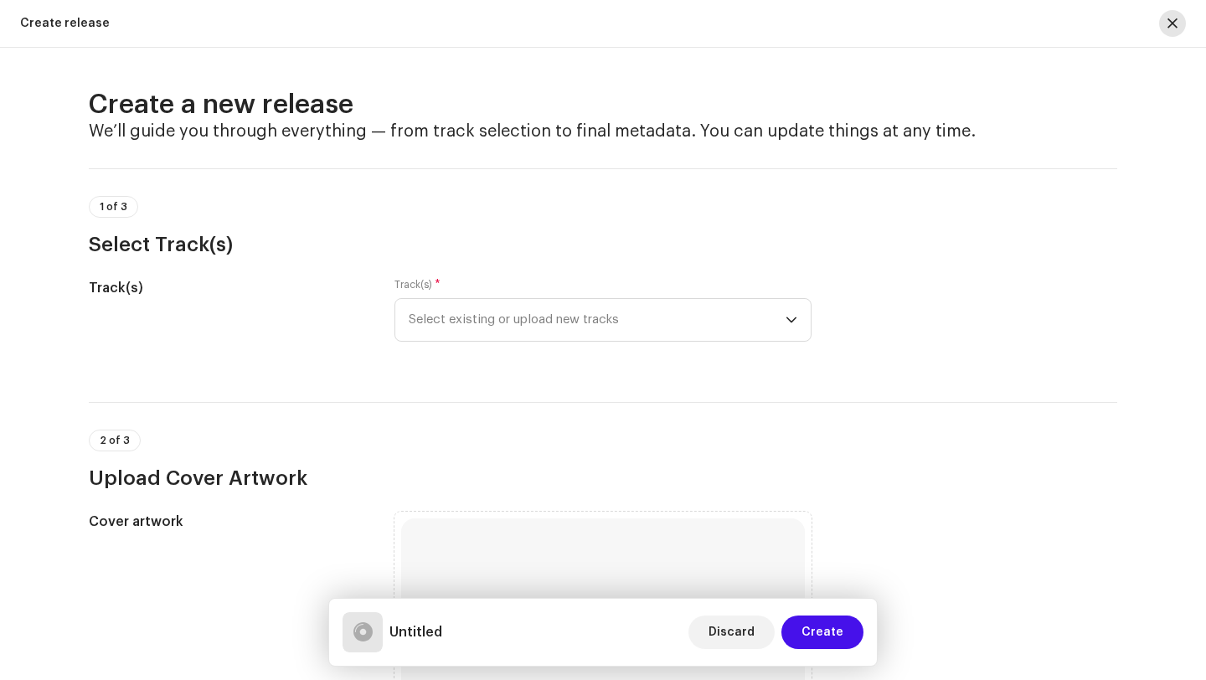
click at [1175, 23] on span "button" at bounding box center [1172, 23] width 10 height 13
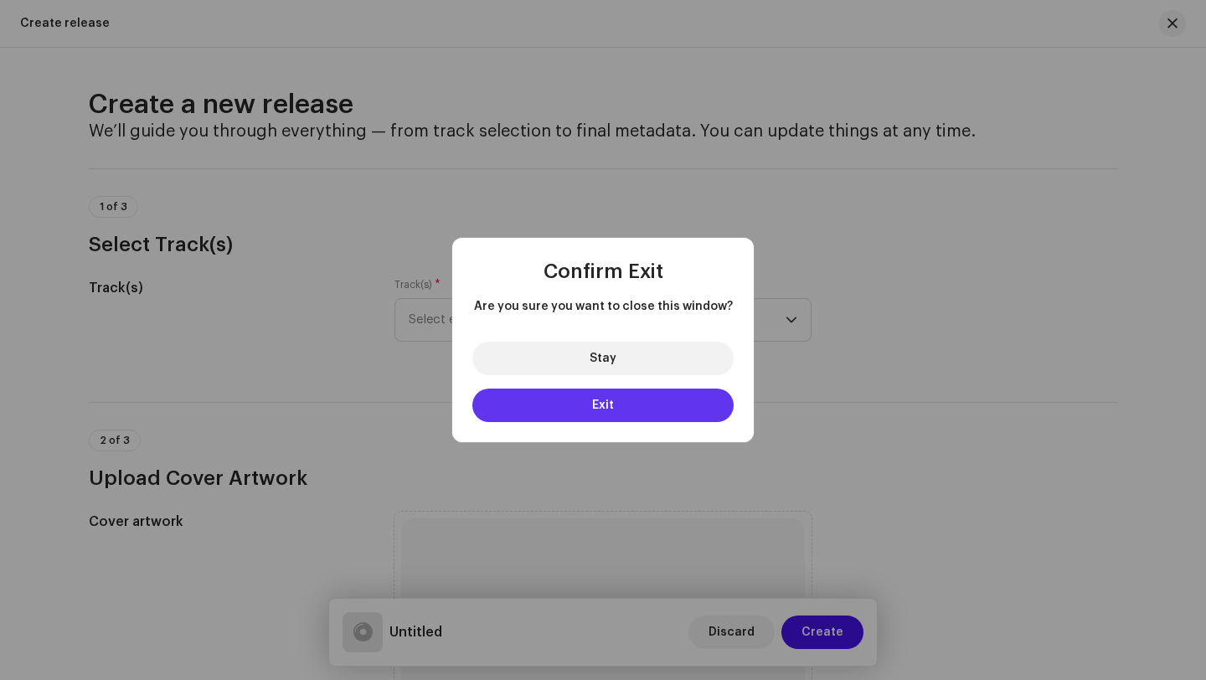
click at [637, 404] on button "Exit" at bounding box center [602, 405] width 261 height 33
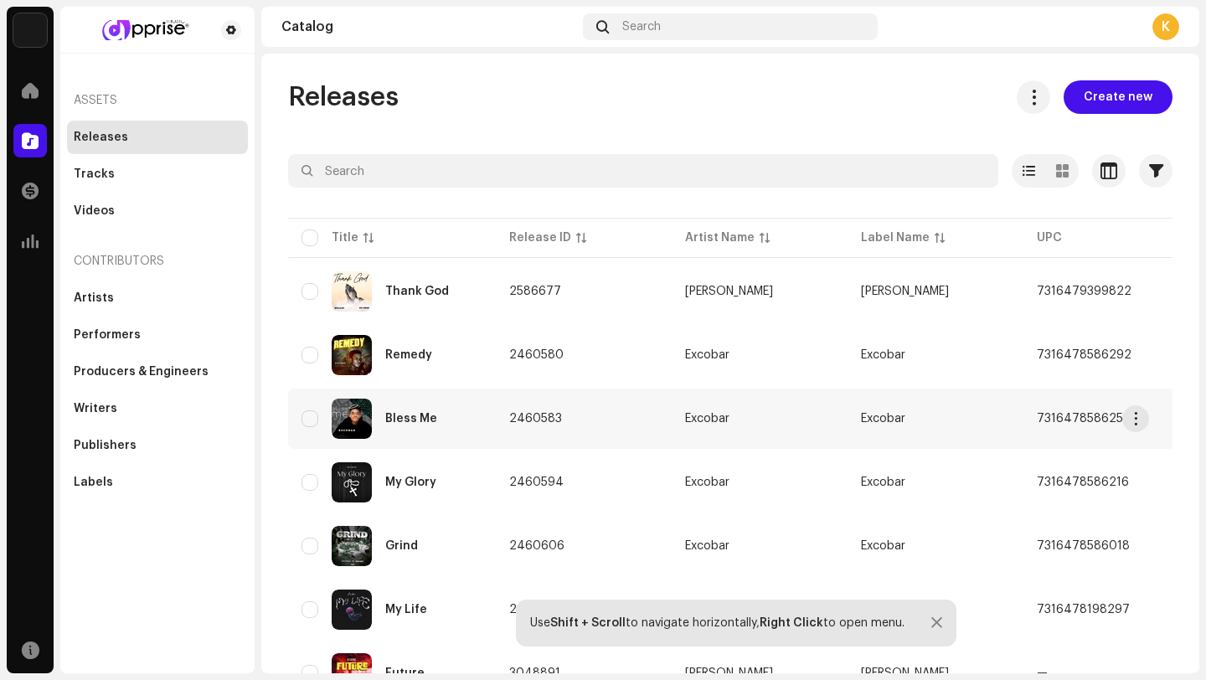
scroll to position [80, 0]
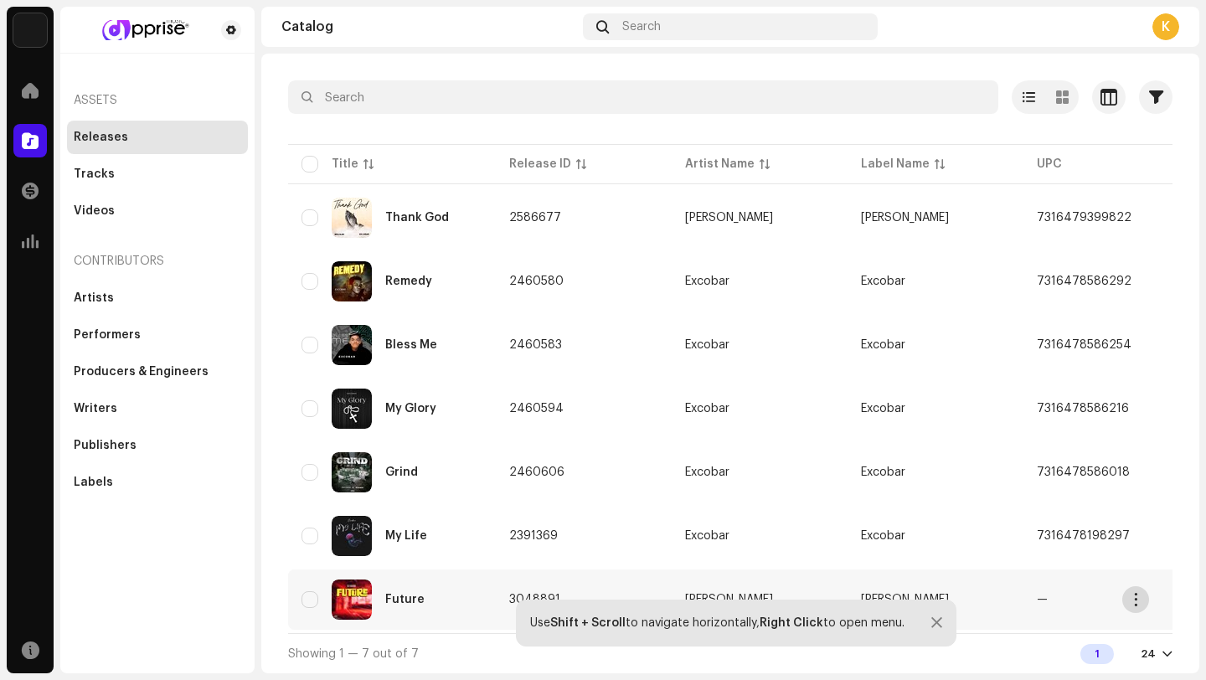
click at [1135, 596] on span "button" at bounding box center [1136, 599] width 13 height 13
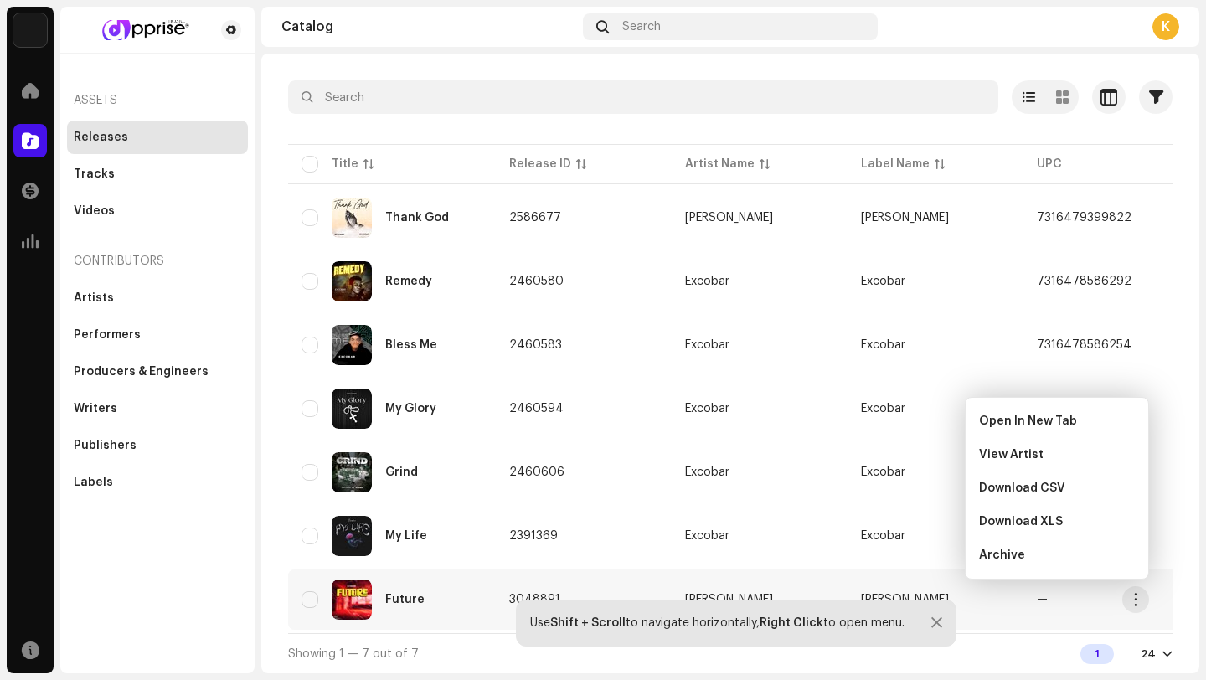
click at [507, 592] on td "3048891" at bounding box center [584, 599] width 176 height 60
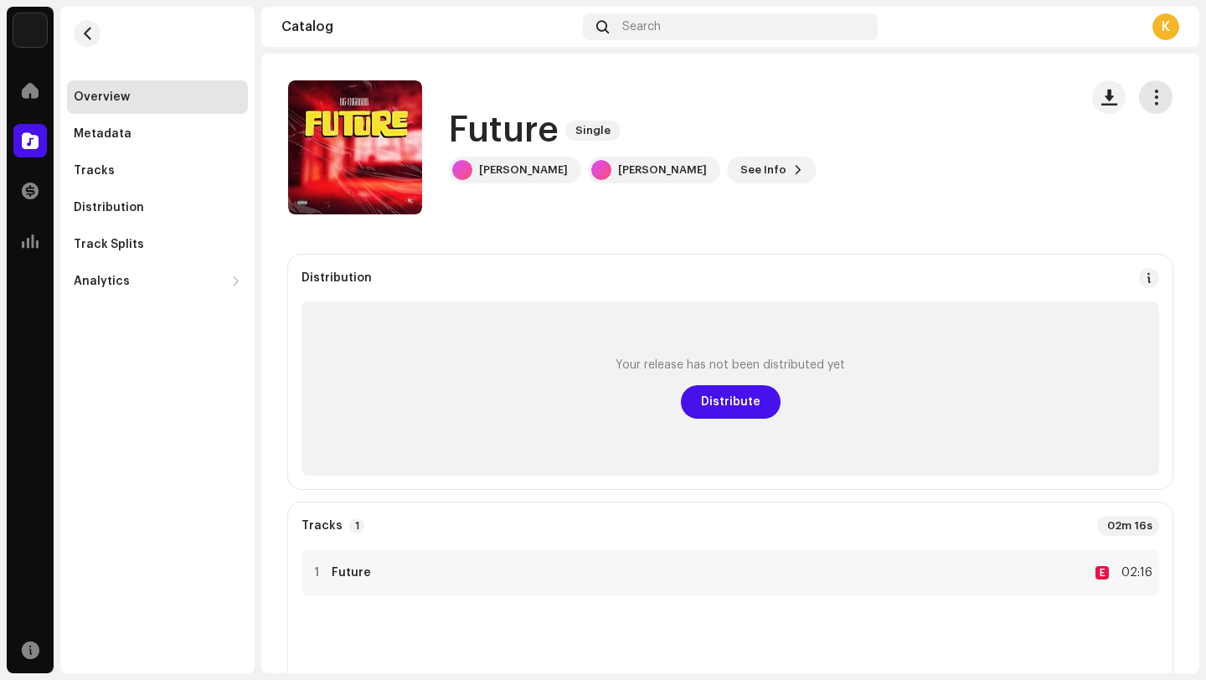
click at [1148, 99] on span "button" at bounding box center [1156, 96] width 16 height 13
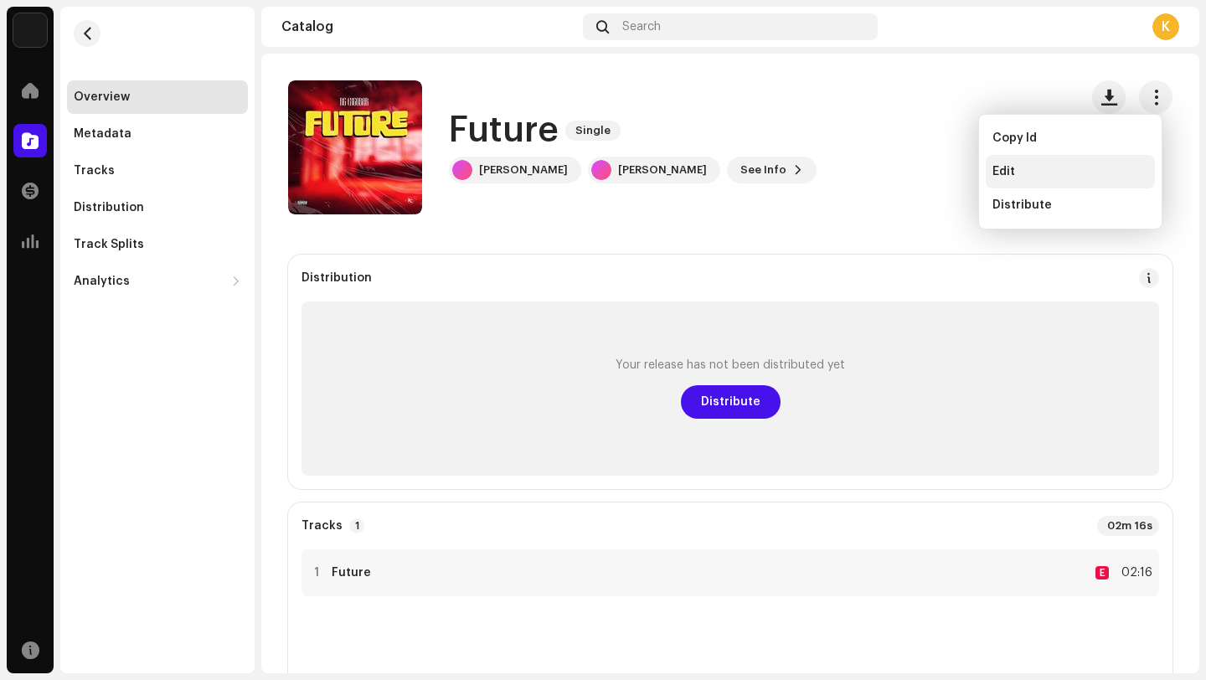
click at [1032, 172] on div "Edit" at bounding box center [1070, 171] width 156 height 13
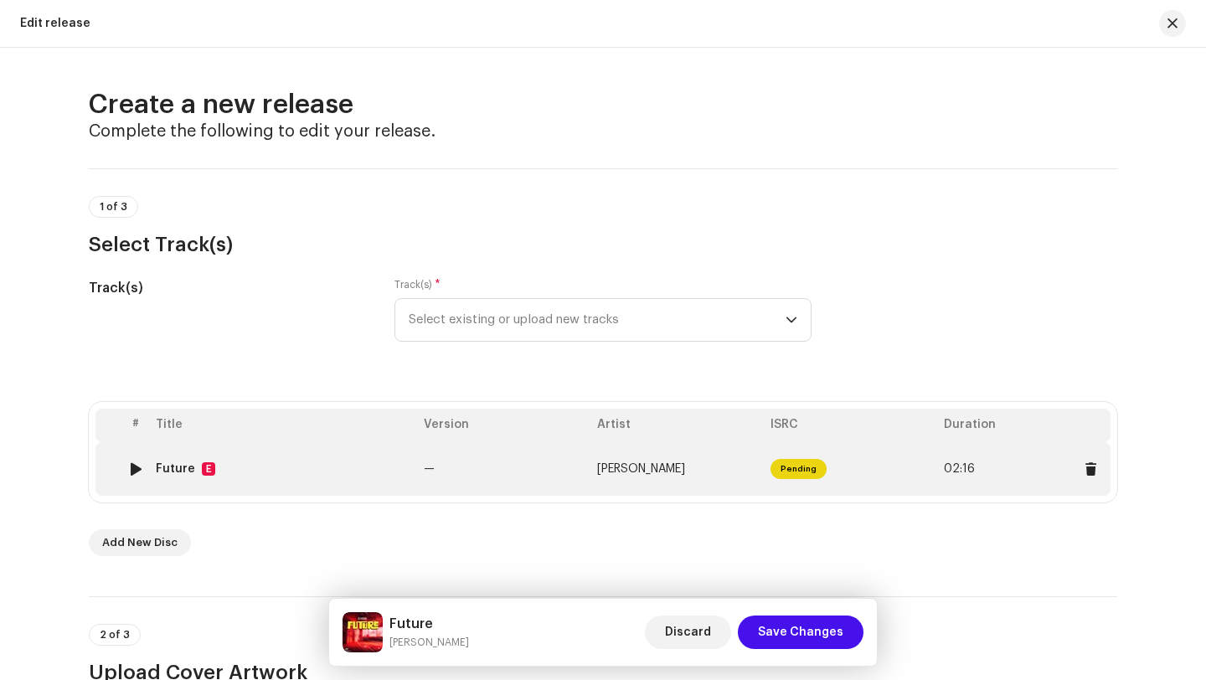
click at [959, 470] on span "02:16" at bounding box center [959, 468] width 31 height 13
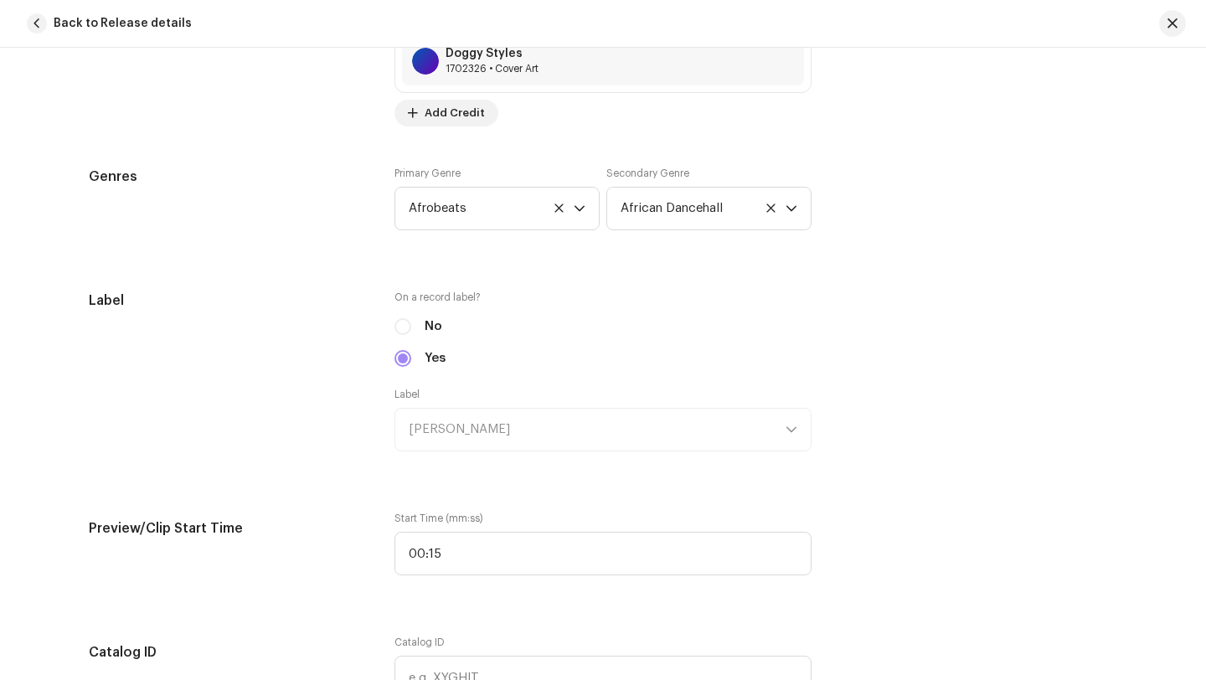
scroll to position [1541, 0]
click at [636, 436] on div "Label RC Excobar" at bounding box center [602, 419] width 417 height 64
click at [394, 322] on div "No" at bounding box center [602, 326] width 417 height 18
click at [405, 330] on div "No" at bounding box center [602, 326] width 417 height 18
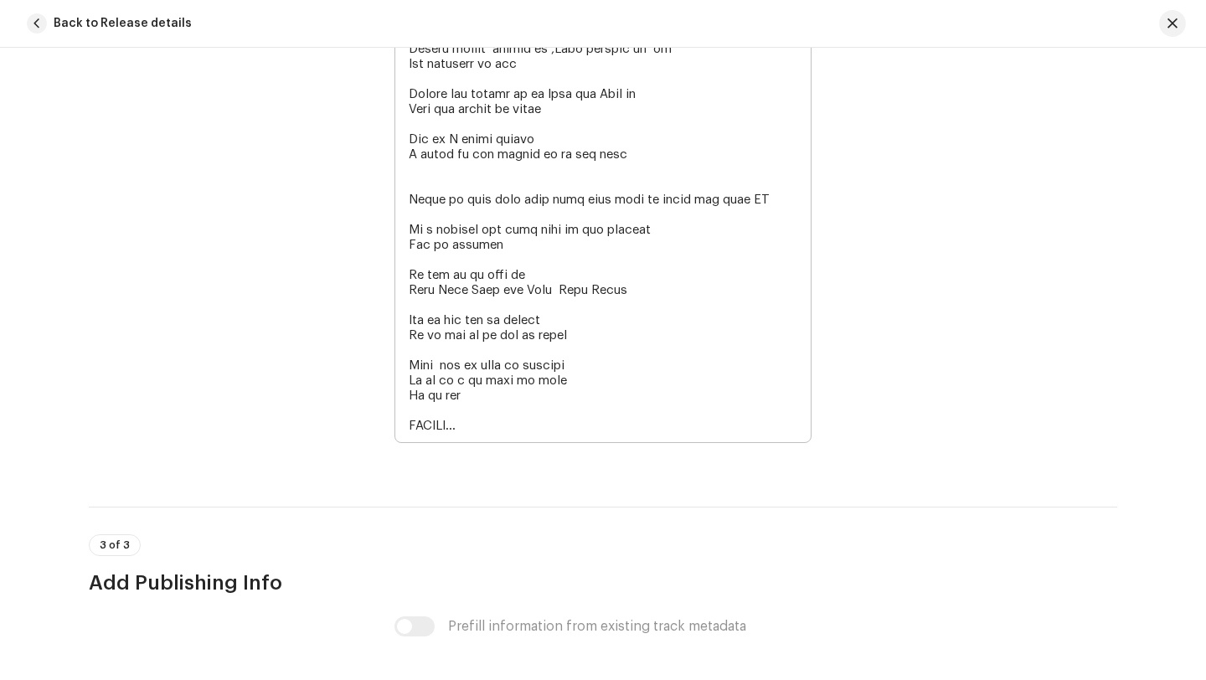
scroll to position [4706, 0]
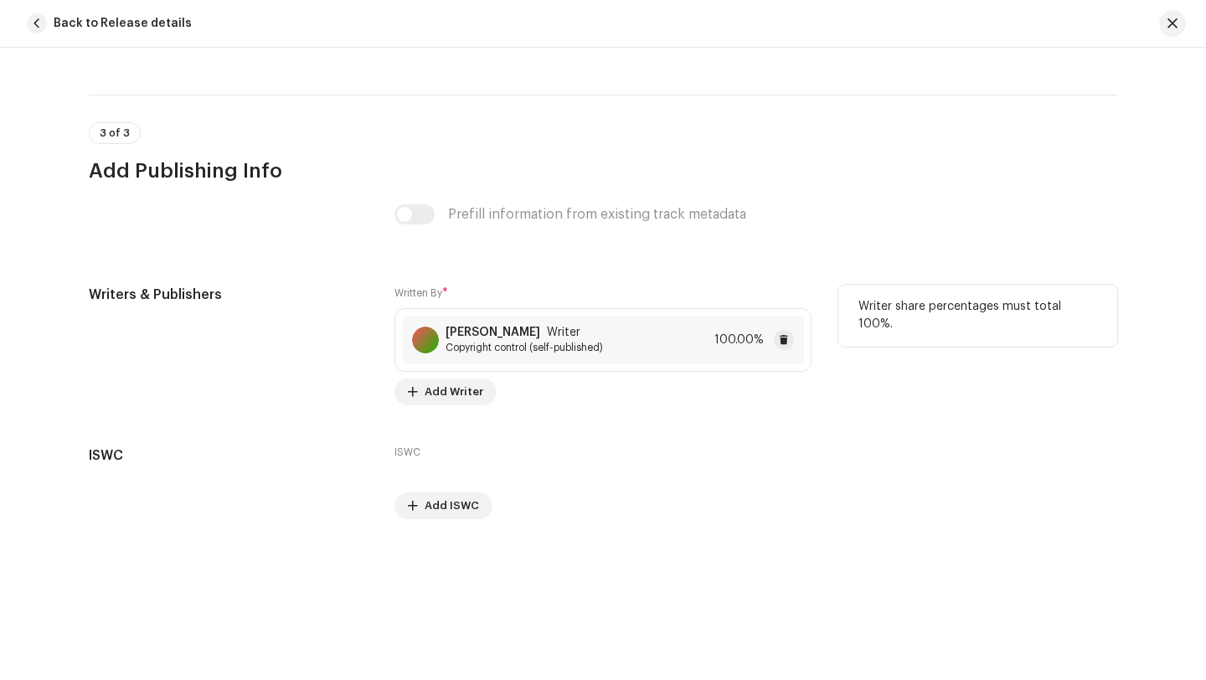
click at [528, 345] on span "Copyright control (self-published)" at bounding box center [524, 347] width 157 height 13
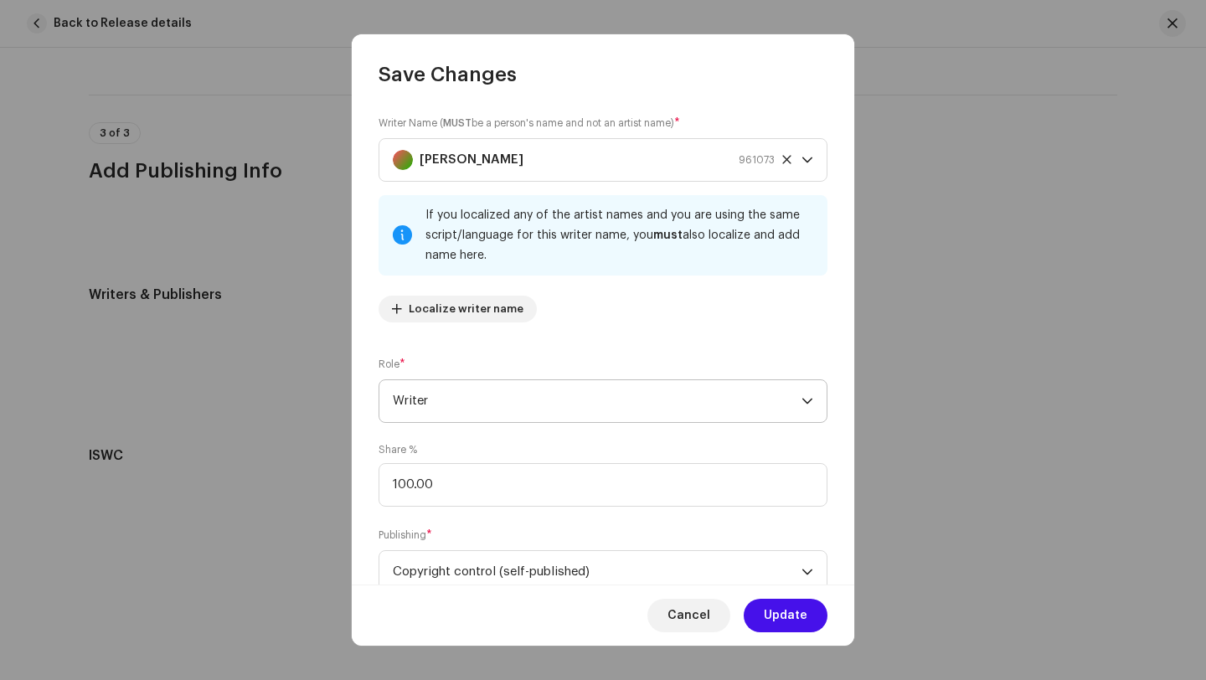
click at [563, 387] on span "Writer" at bounding box center [597, 401] width 409 height 42
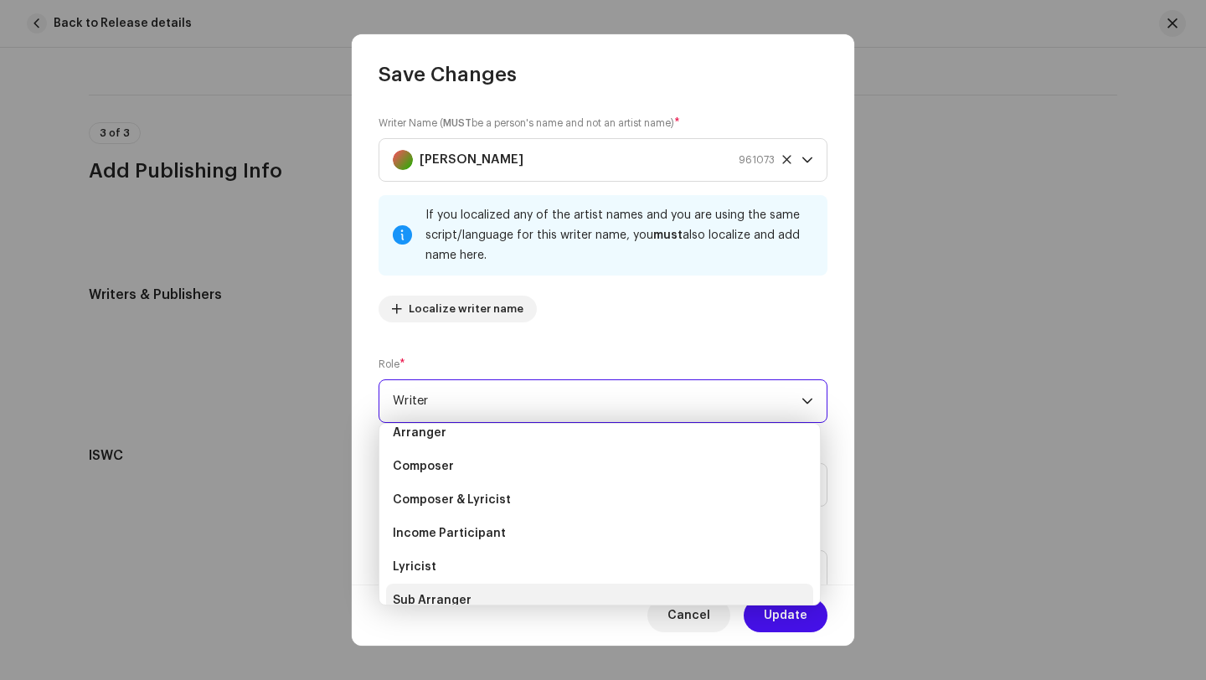
scroll to position [0, 0]
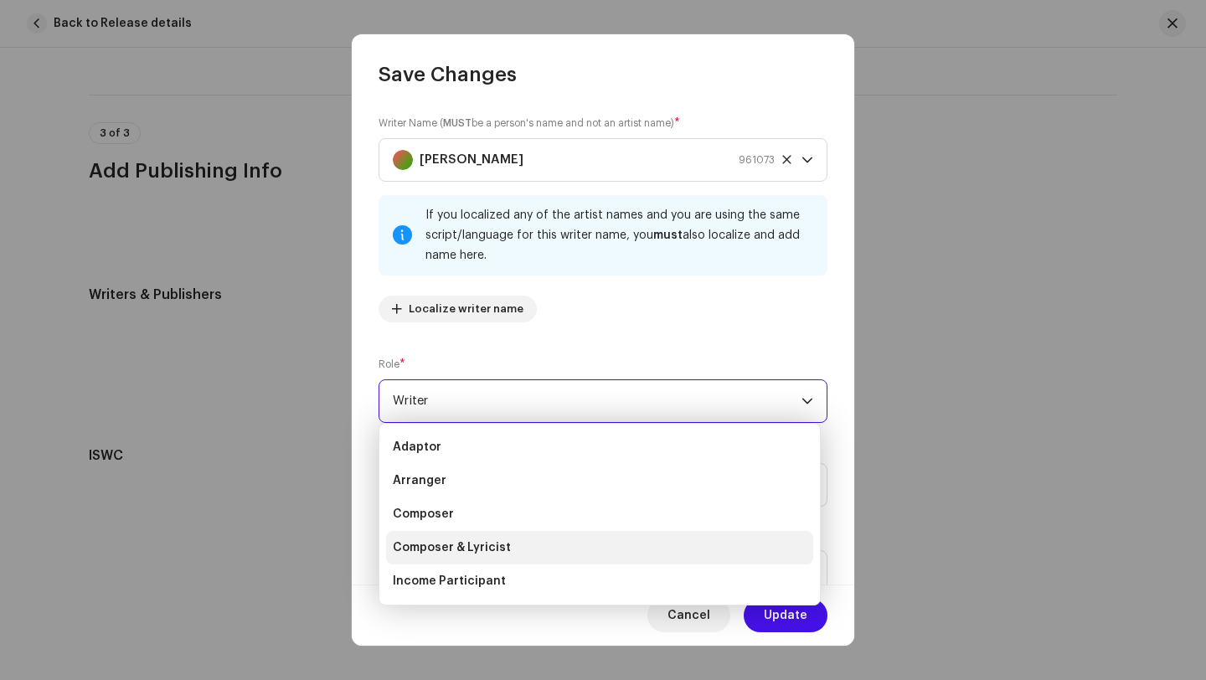
click at [498, 546] on span "Composer & Lyricist" at bounding box center [452, 547] width 118 height 17
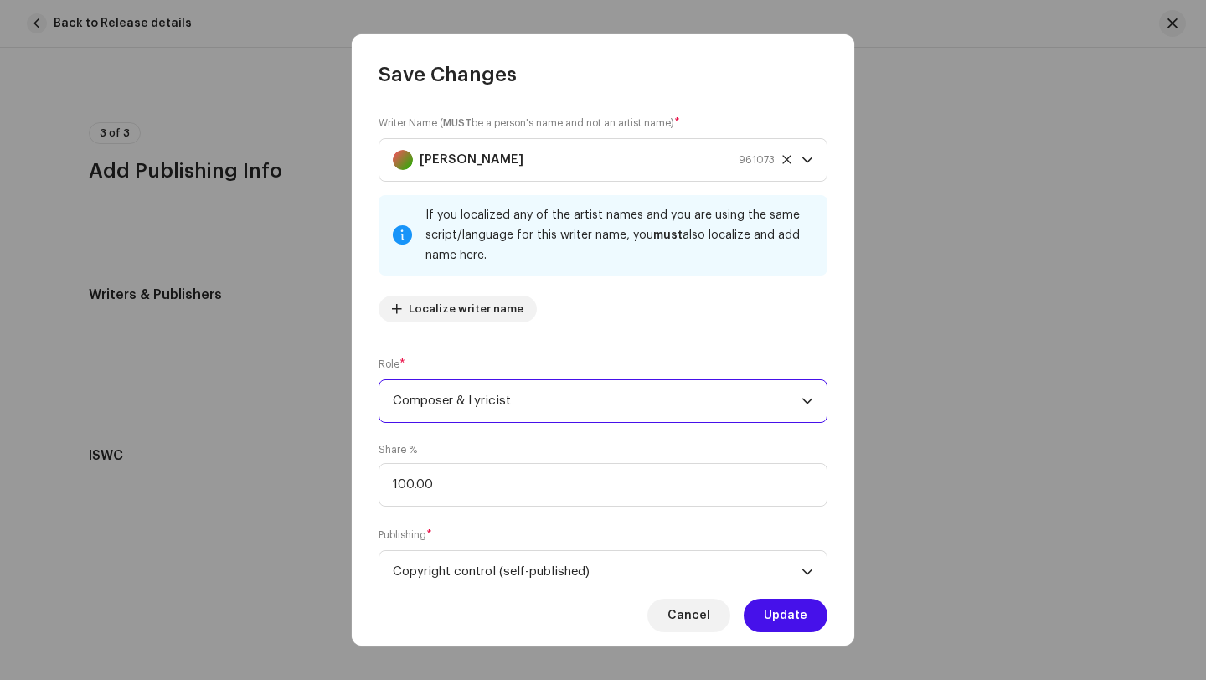
scroll to position [161, 0]
click at [775, 623] on span "Update" at bounding box center [786, 615] width 44 height 33
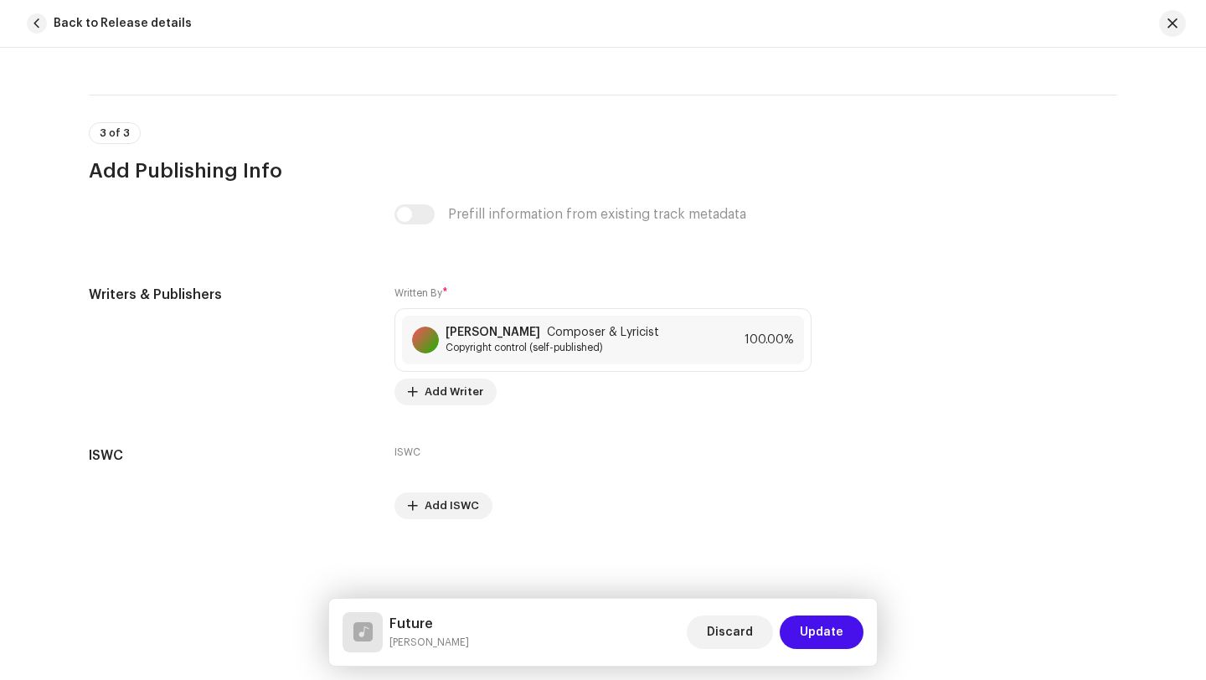
scroll to position [3490, 0]
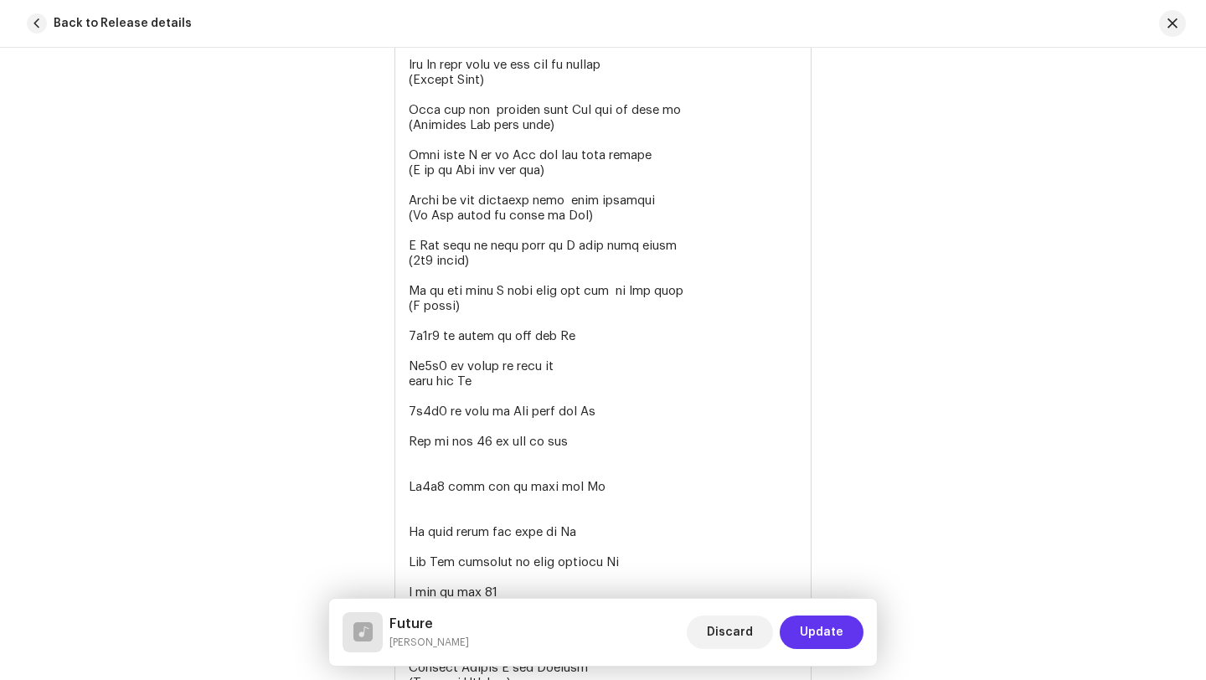
click at [824, 640] on span "Update" at bounding box center [822, 632] width 44 height 33
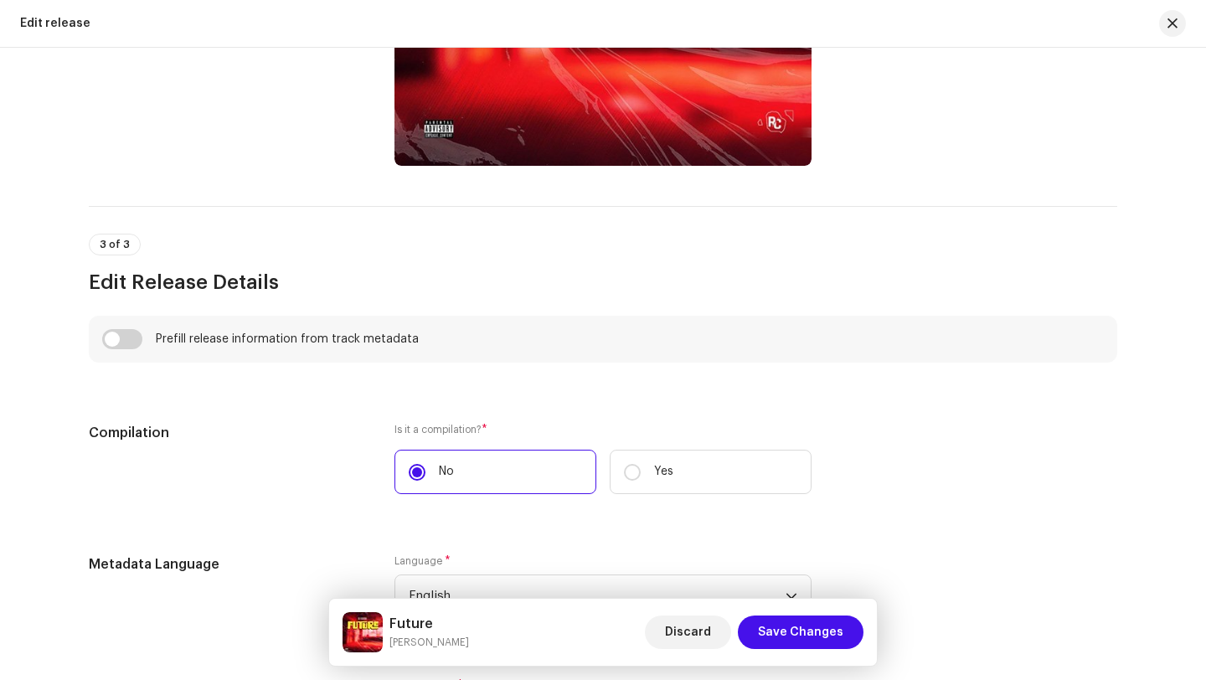
scroll to position [951, 0]
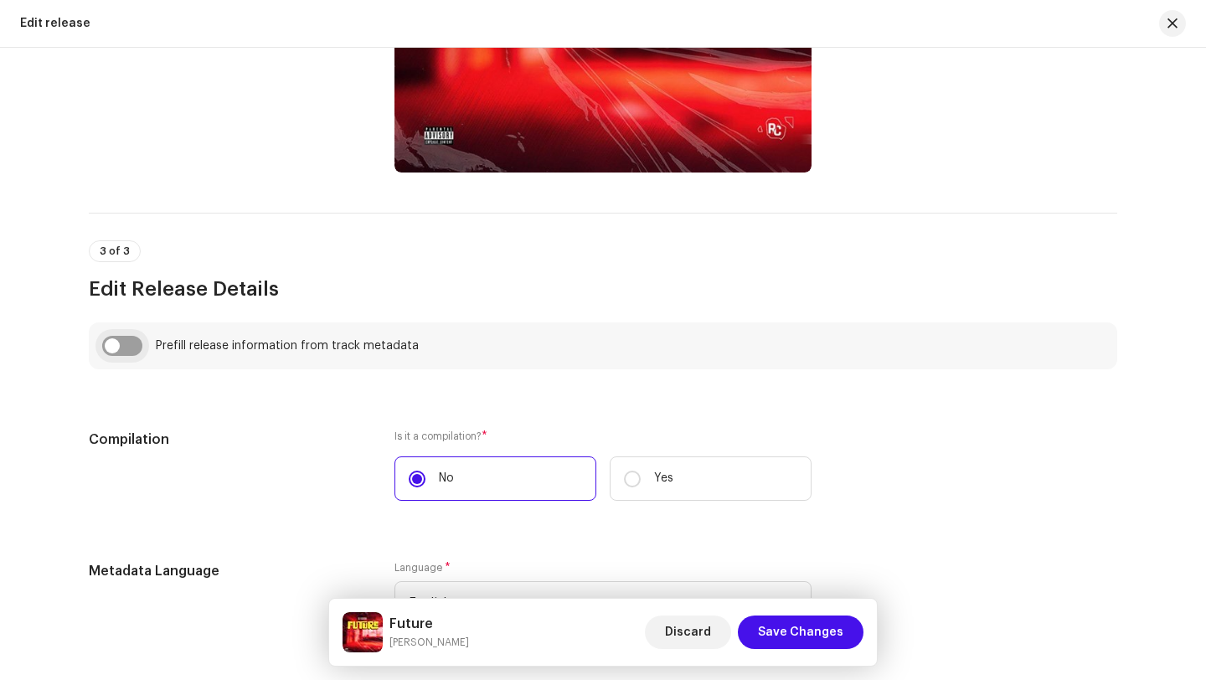
click at [125, 343] on input "checkbox" at bounding box center [122, 346] width 40 height 20
checkbox input "true"
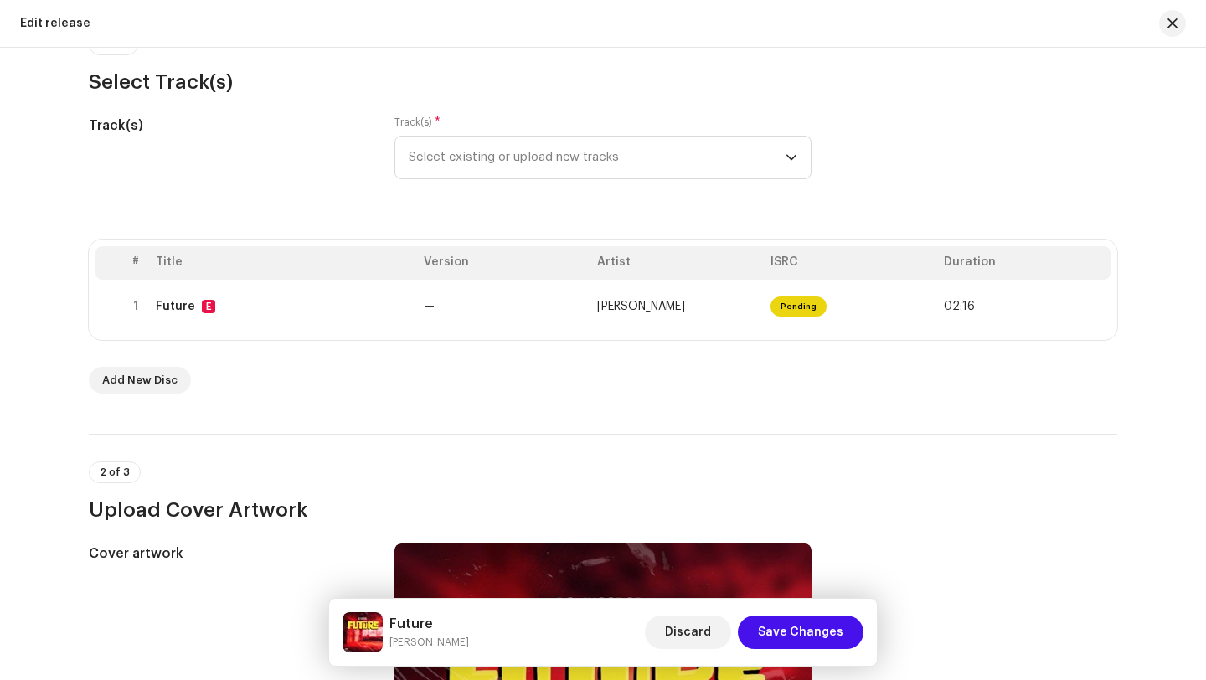
scroll to position [162, 0]
click at [784, 632] on span "Save Changes" at bounding box center [800, 632] width 85 height 33
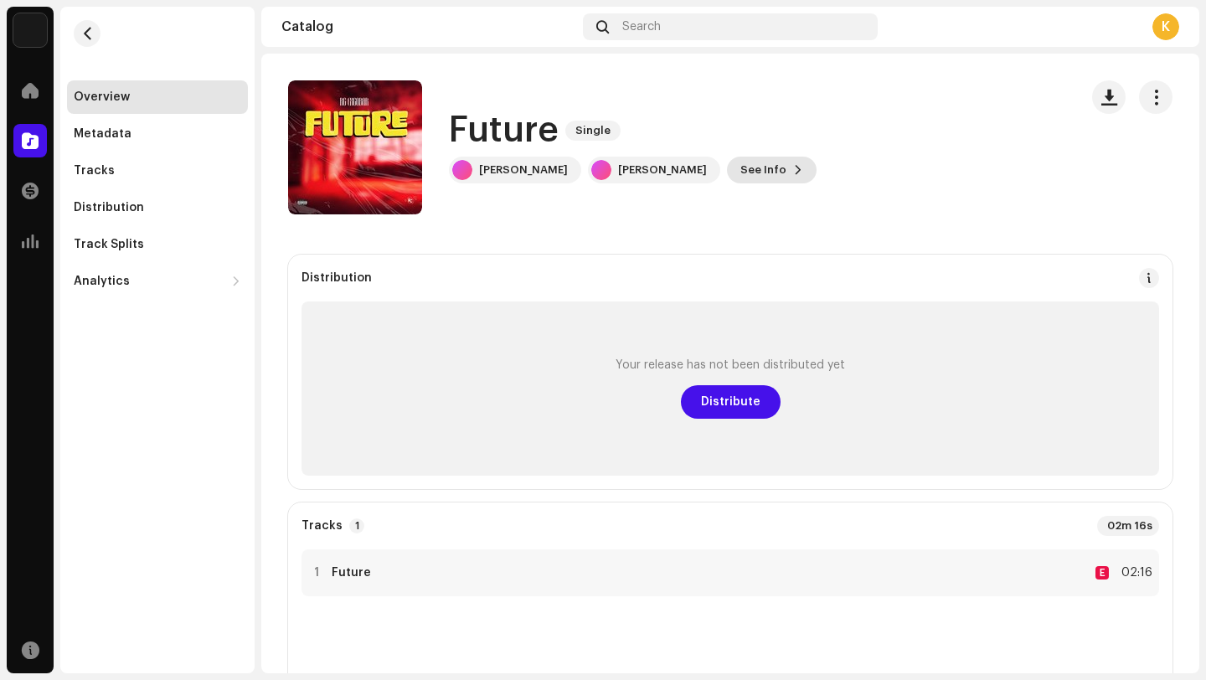
click at [740, 165] on span "See Info" at bounding box center [763, 169] width 46 height 33
click at [906, 102] on div "Future 3048891 Metadata Distribution Metadata Language English Release Title Fu…" at bounding box center [603, 340] width 1206 height 680
click at [111, 174] on div "Tracks" at bounding box center [157, 170] width 167 height 13
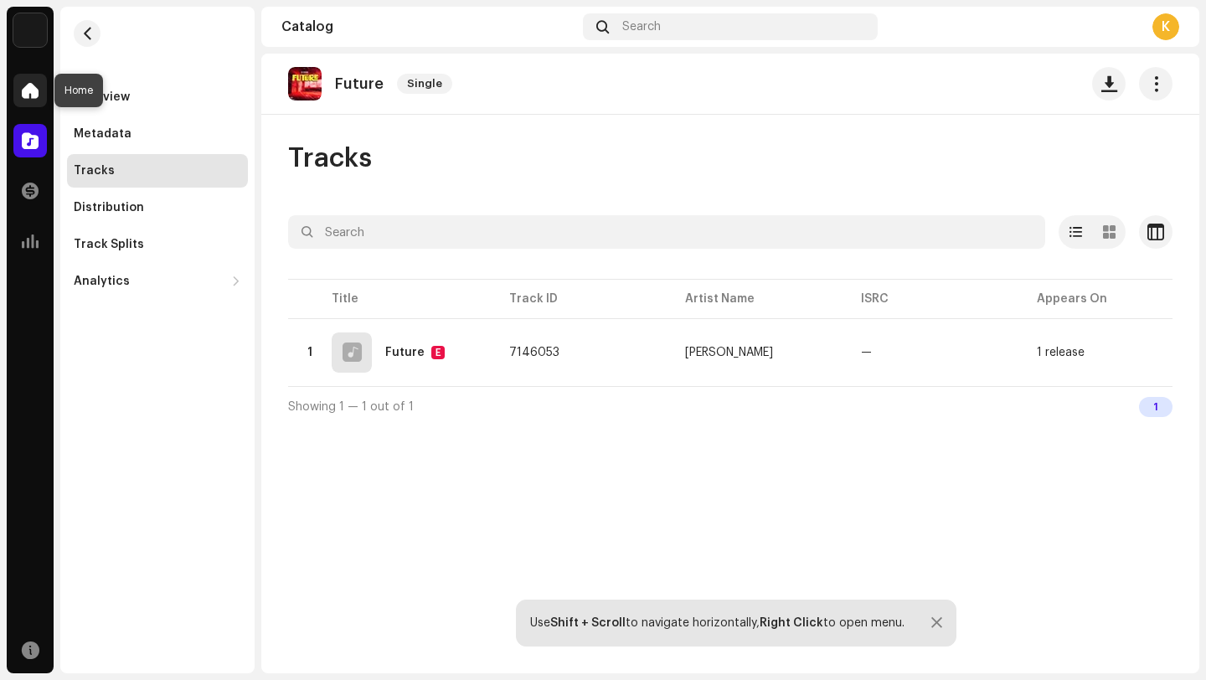
click at [29, 88] on span at bounding box center [30, 90] width 17 height 13
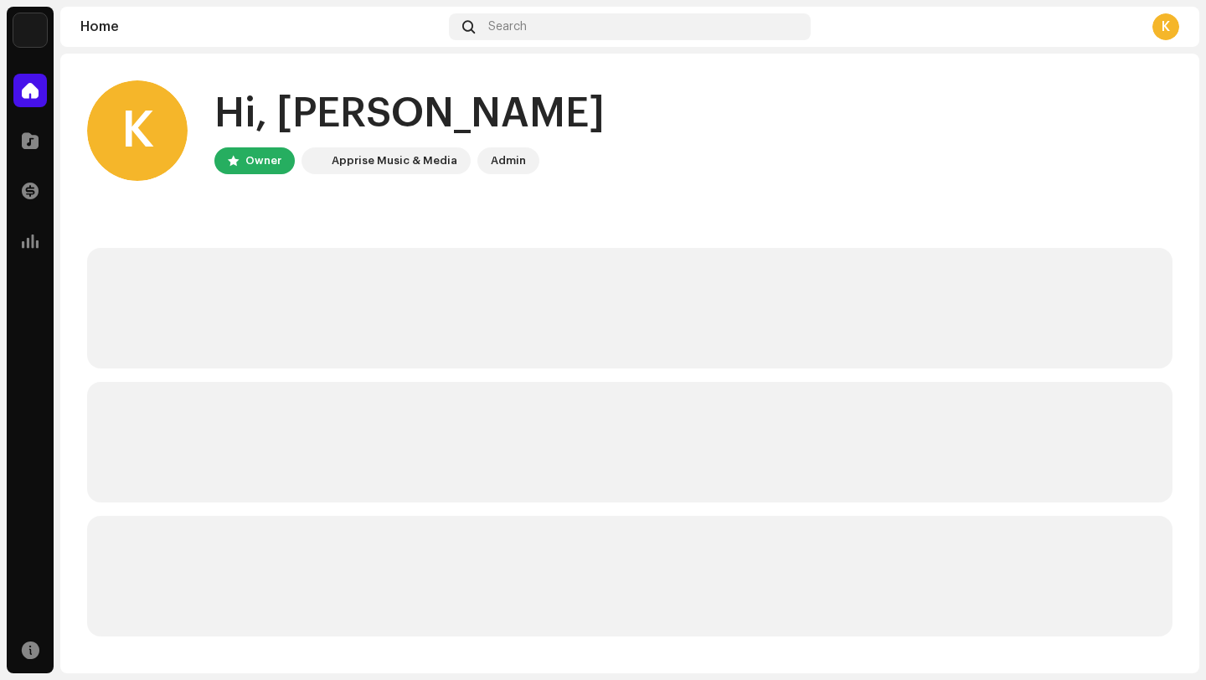
click at [224, 253] on p-skeleton at bounding box center [629, 308] width 1085 height 121
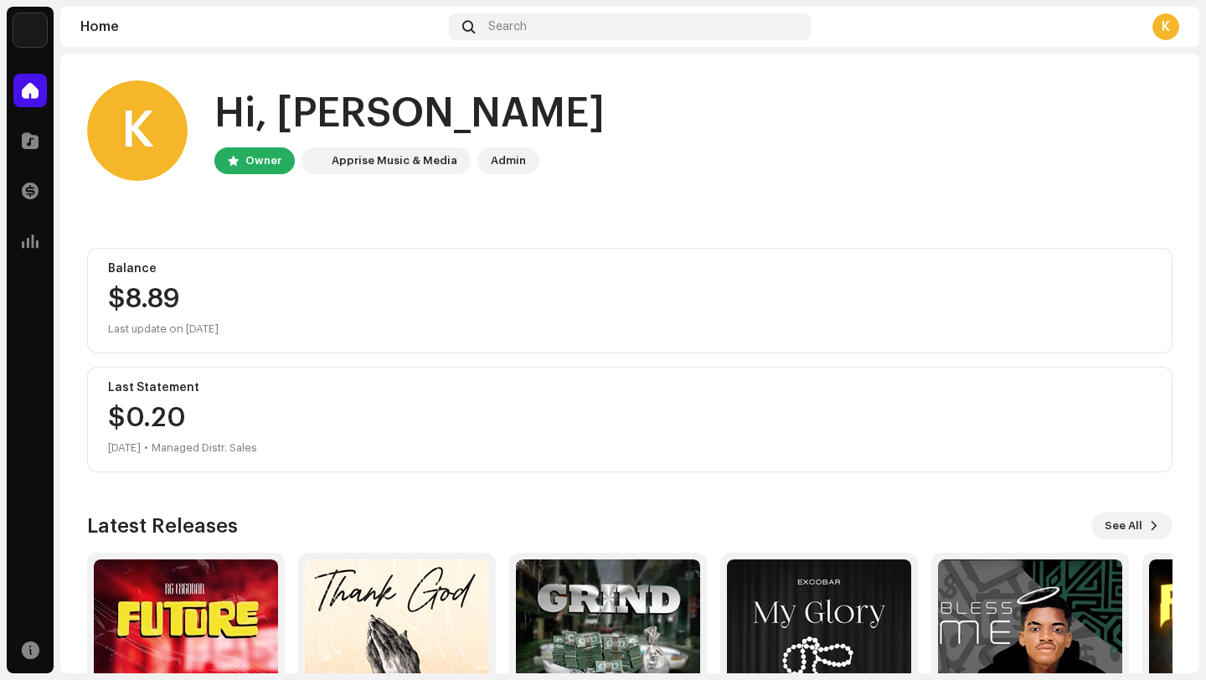
scroll to position [147, 0]
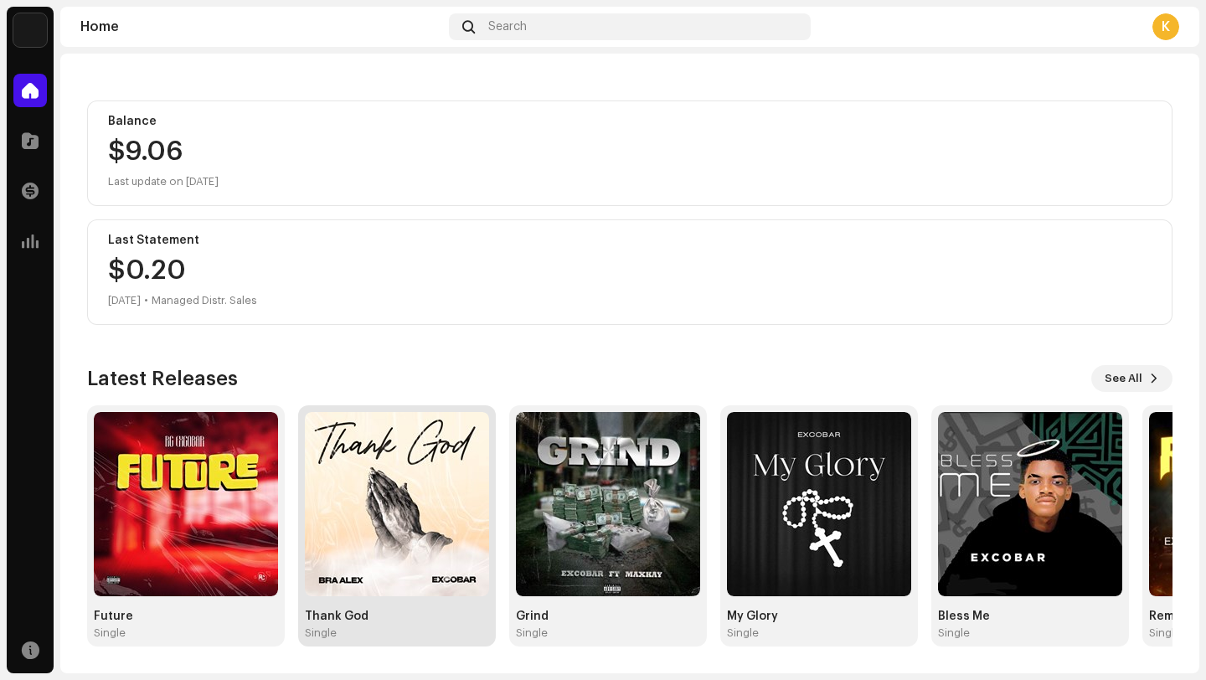
click at [398, 508] on img at bounding box center [397, 504] width 184 height 184
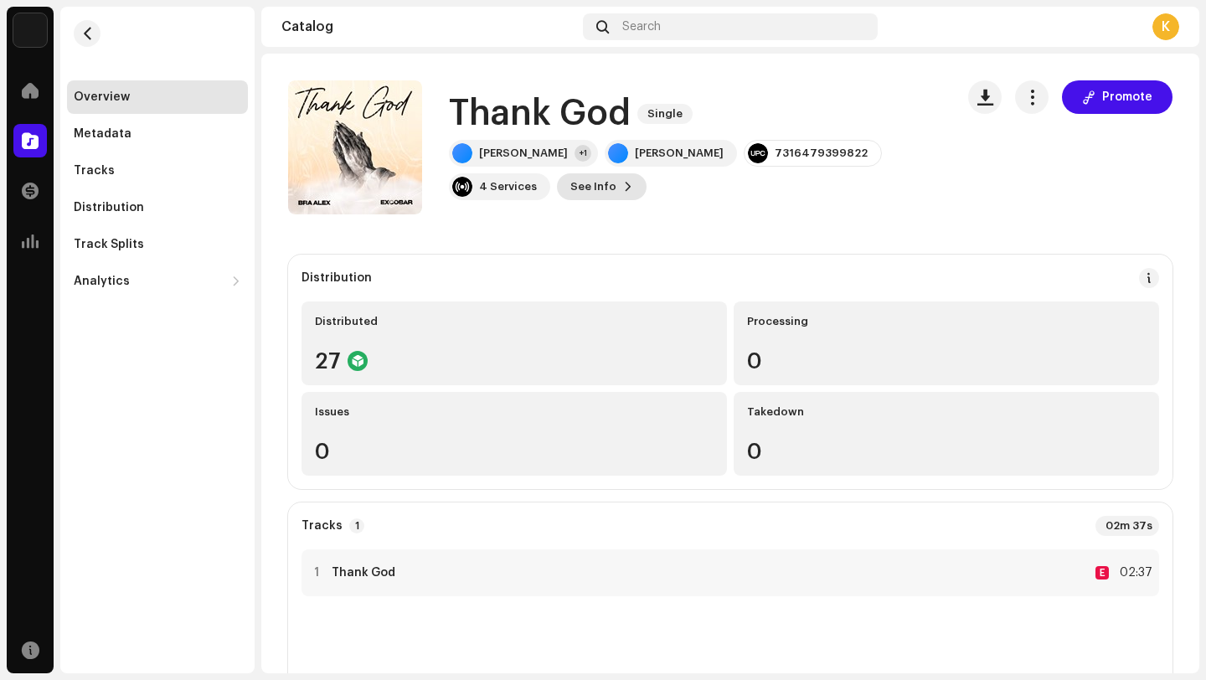
click at [570, 188] on span "See Info" at bounding box center [593, 186] width 46 height 33
click at [886, 200] on div "Thank God 2586677 Metadata Distribution Metadata Language English Release Title…" at bounding box center [603, 340] width 1206 height 680
click at [661, 112] on span "Single" at bounding box center [664, 114] width 55 height 20
click at [1024, 100] on span "button" at bounding box center [1032, 96] width 16 height 13
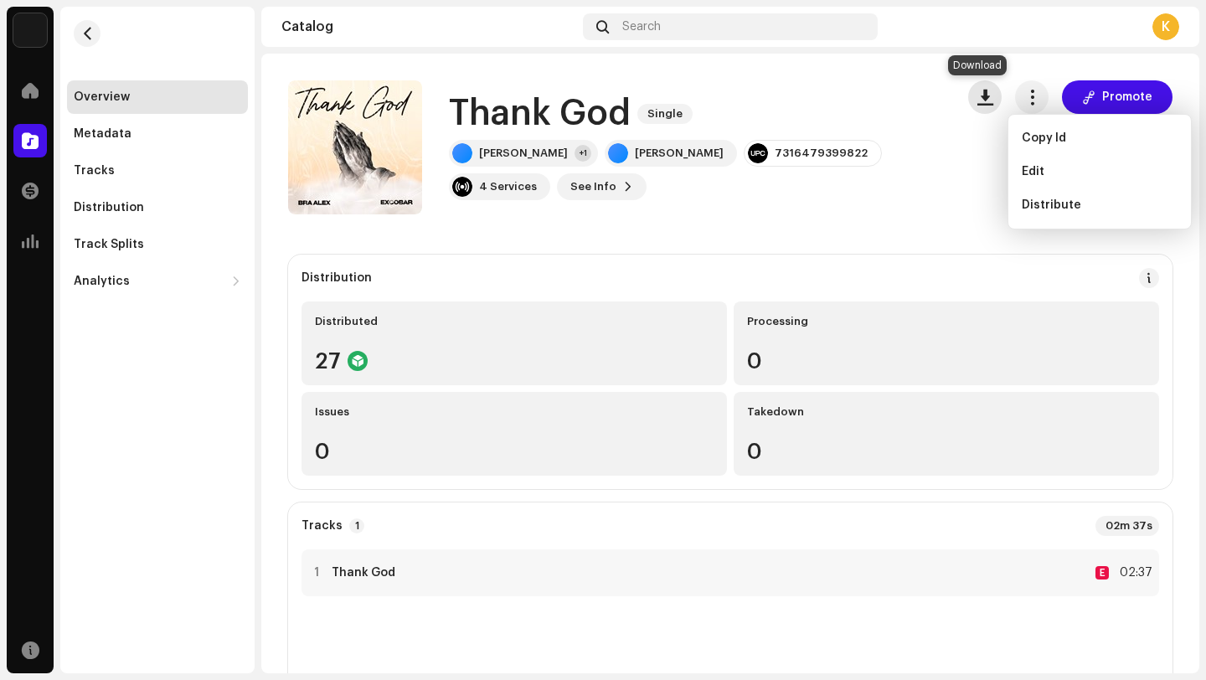
click at [977, 109] on button "button" at bounding box center [984, 96] width 33 height 33
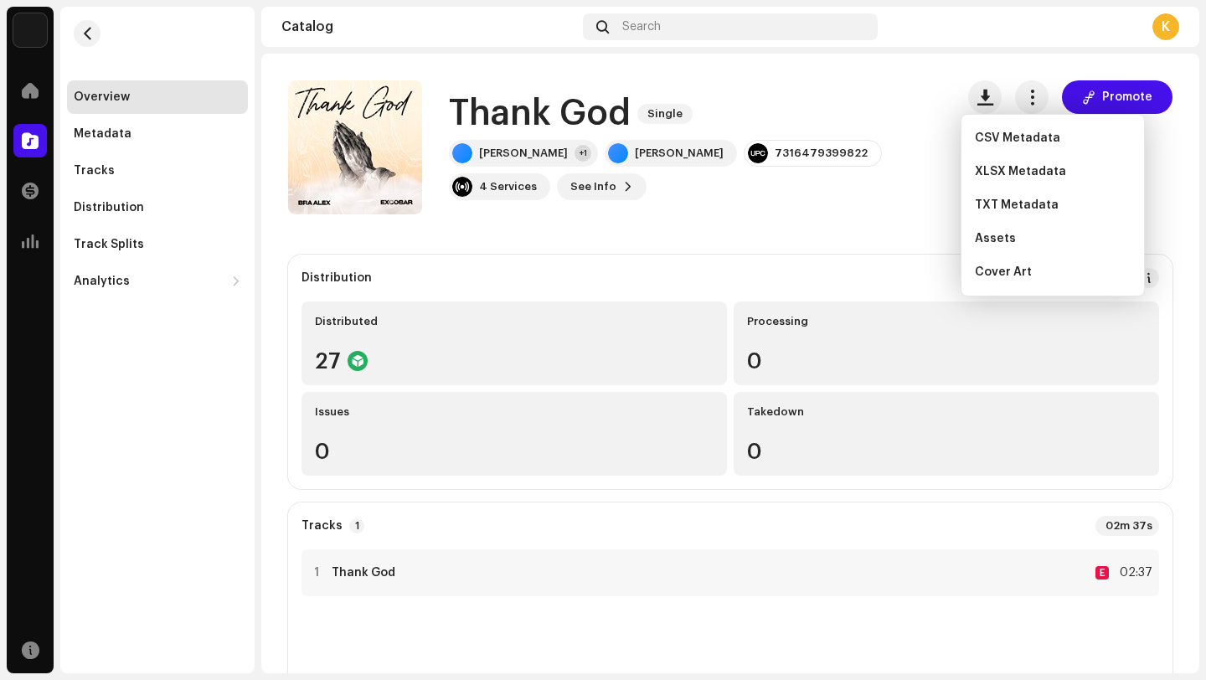
click at [891, 139] on div "Thank God Single Bra Alex +1 Bra Alex 7316479399822 4 Services See Info Promote" at bounding box center [695, 148] width 492 height 106
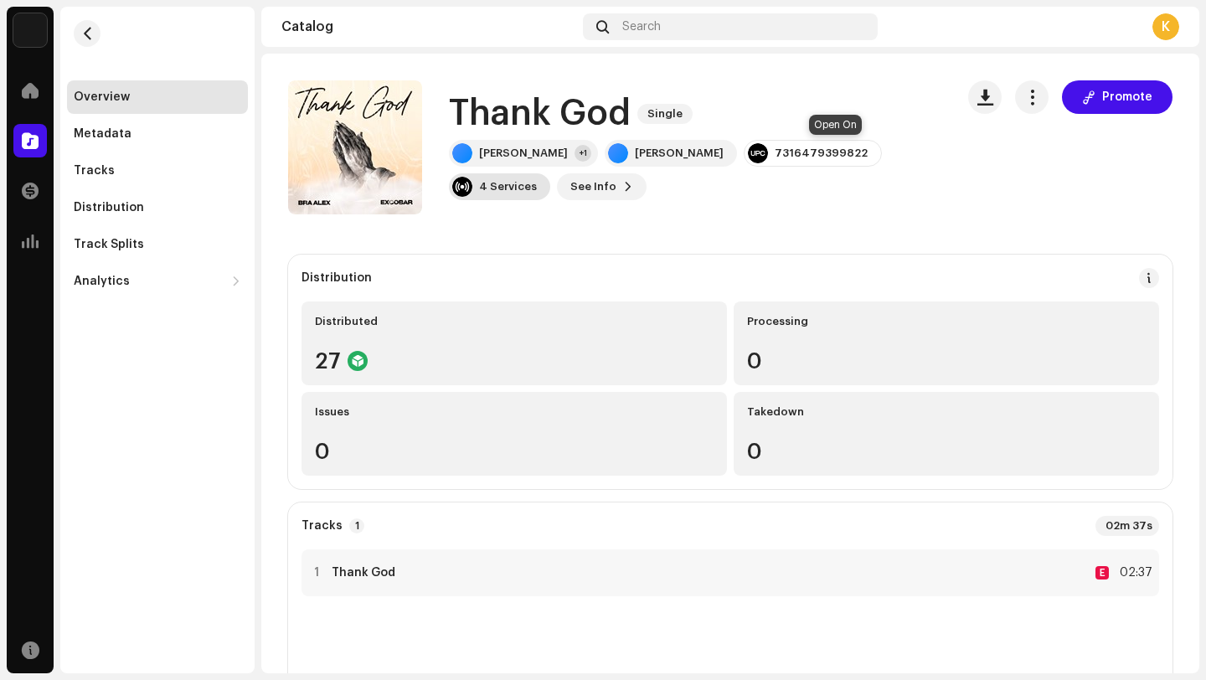
click at [550, 173] on div "4 Services" at bounding box center [499, 186] width 101 height 27
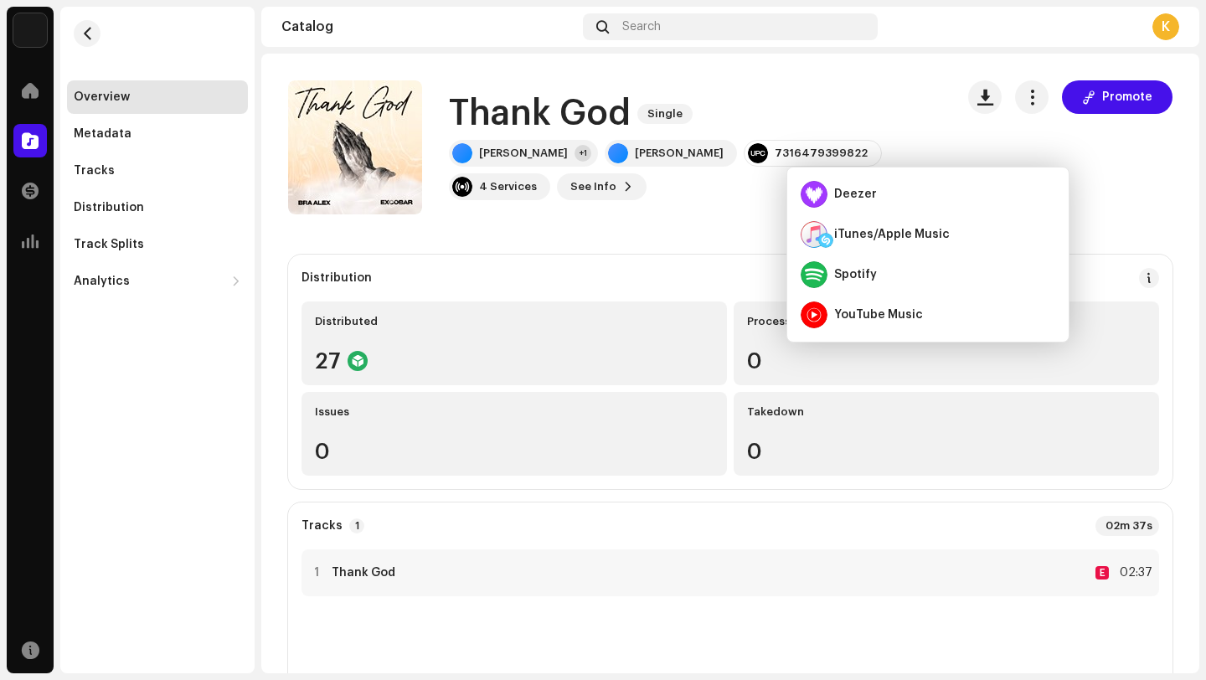
click at [742, 213] on div "Thank God Single Bra Alex +1 Bra Alex 7316479399822 4 Services See Info Promote" at bounding box center [614, 147] width 653 height 134
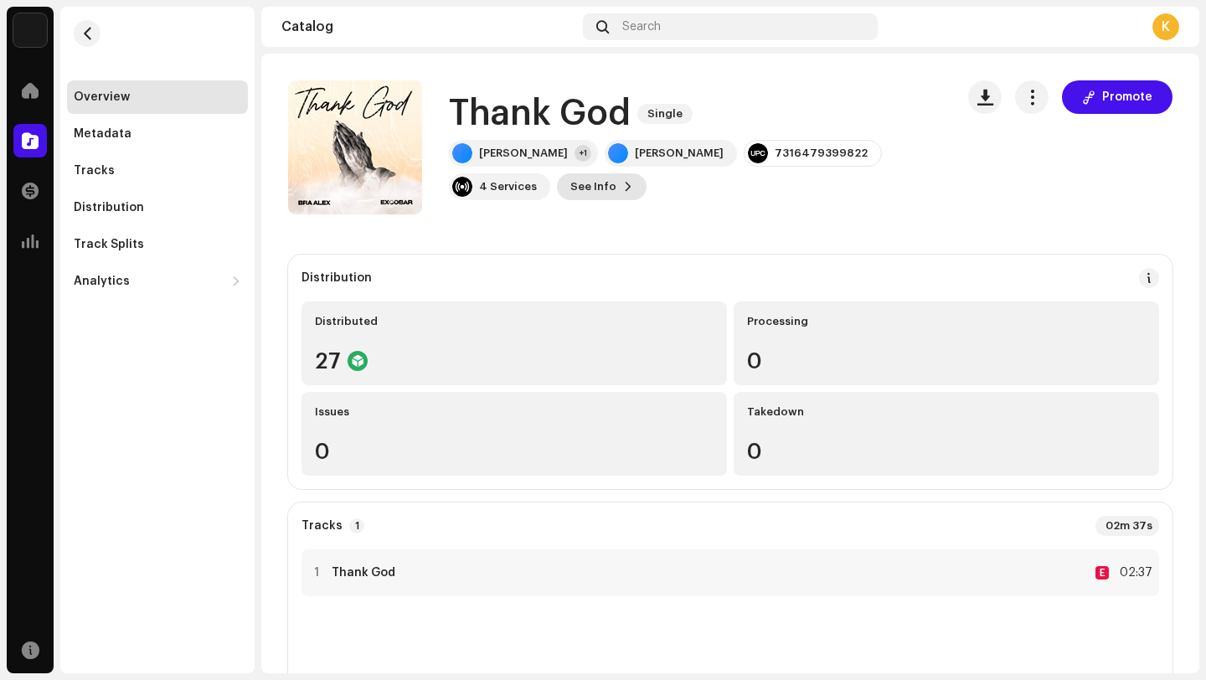
click at [570, 180] on span "See Info" at bounding box center [593, 186] width 46 height 33
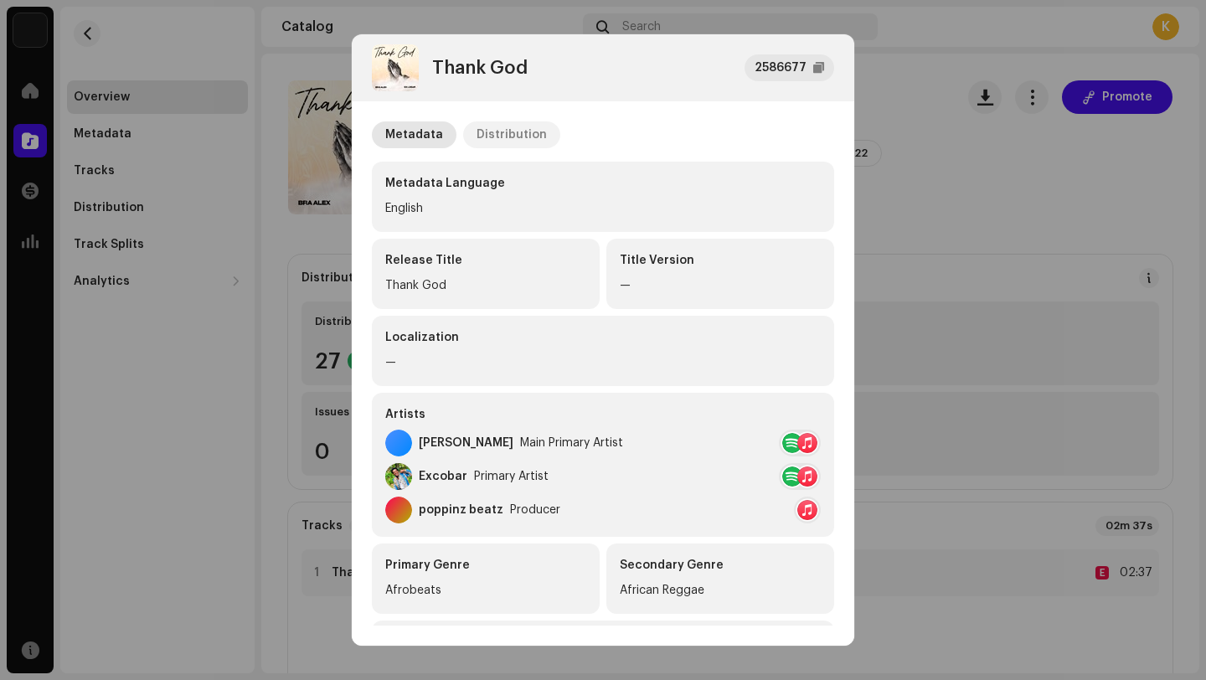
click at [507, 134] on div "Distribution" at bounding box center [512, 134] width 70 height 27
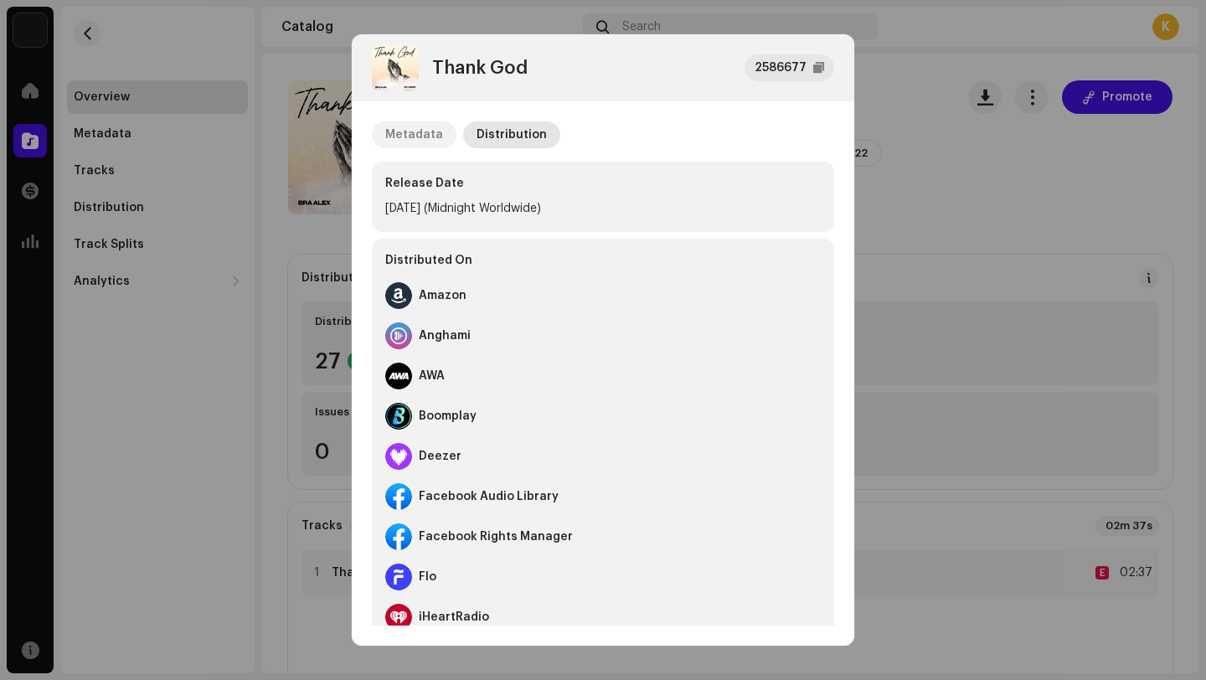
click at [435, 132] on div "Metadata" at bounding box center [414, 134] width 58 height 27
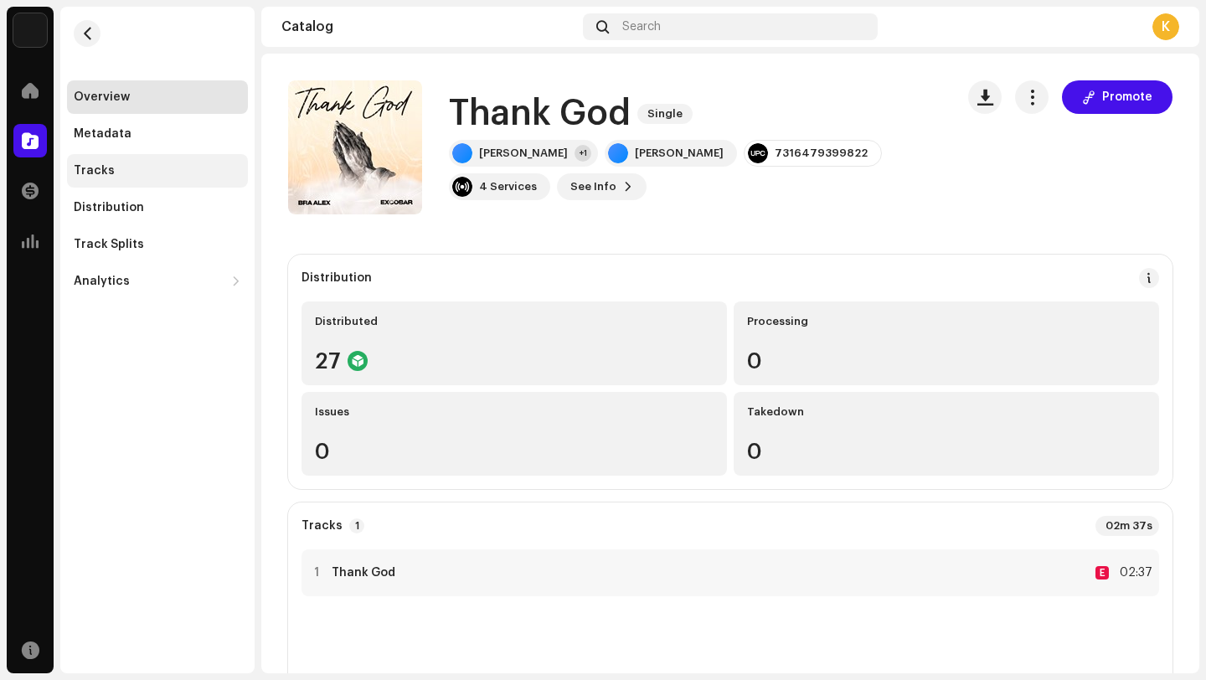
click at [129, 171] on div "Tracks" at bounding box center [157, 170] width 167 height 13
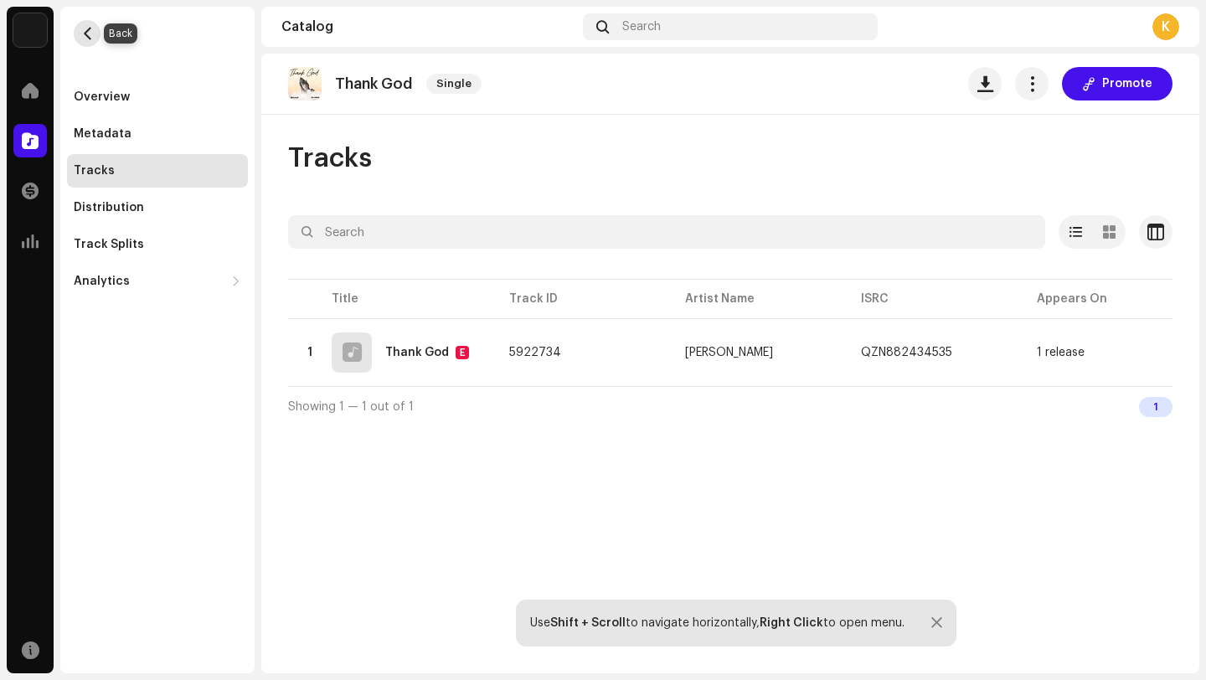
click at [79, 36] on button "button" at bounding box center [87, 33] width 27 height 27
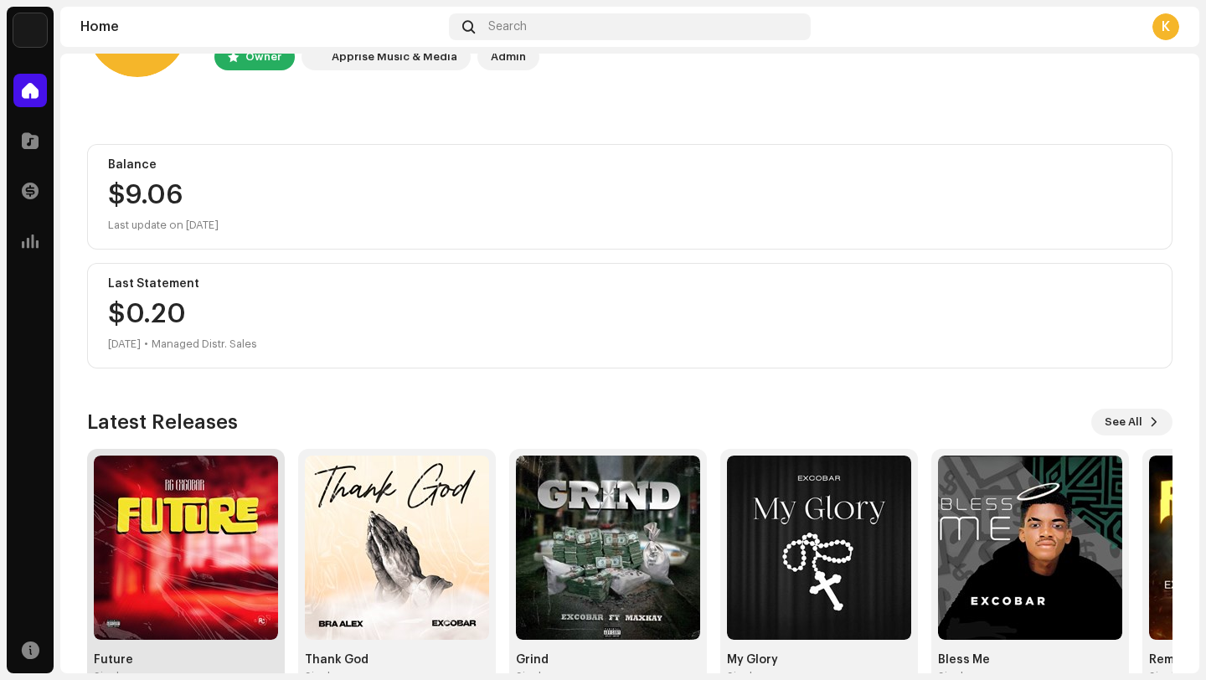
scroll to position [147, 0]
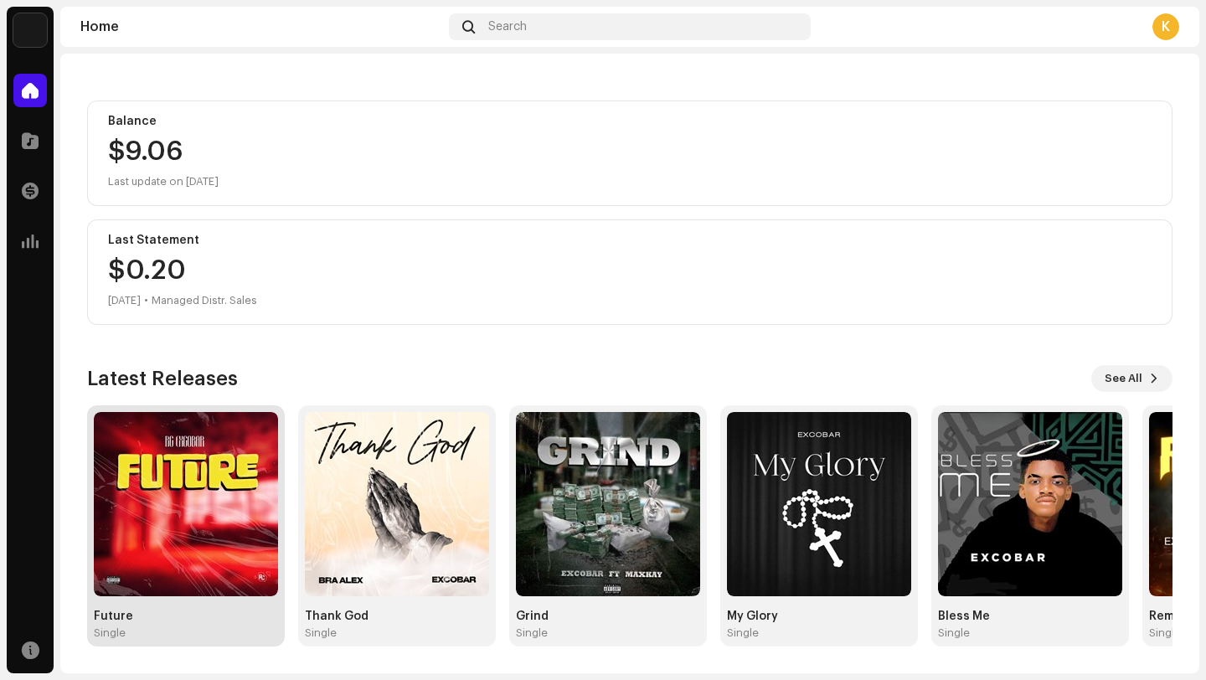
click at [213, 508] on img at bounding box center [186, 504] width 184 height 184
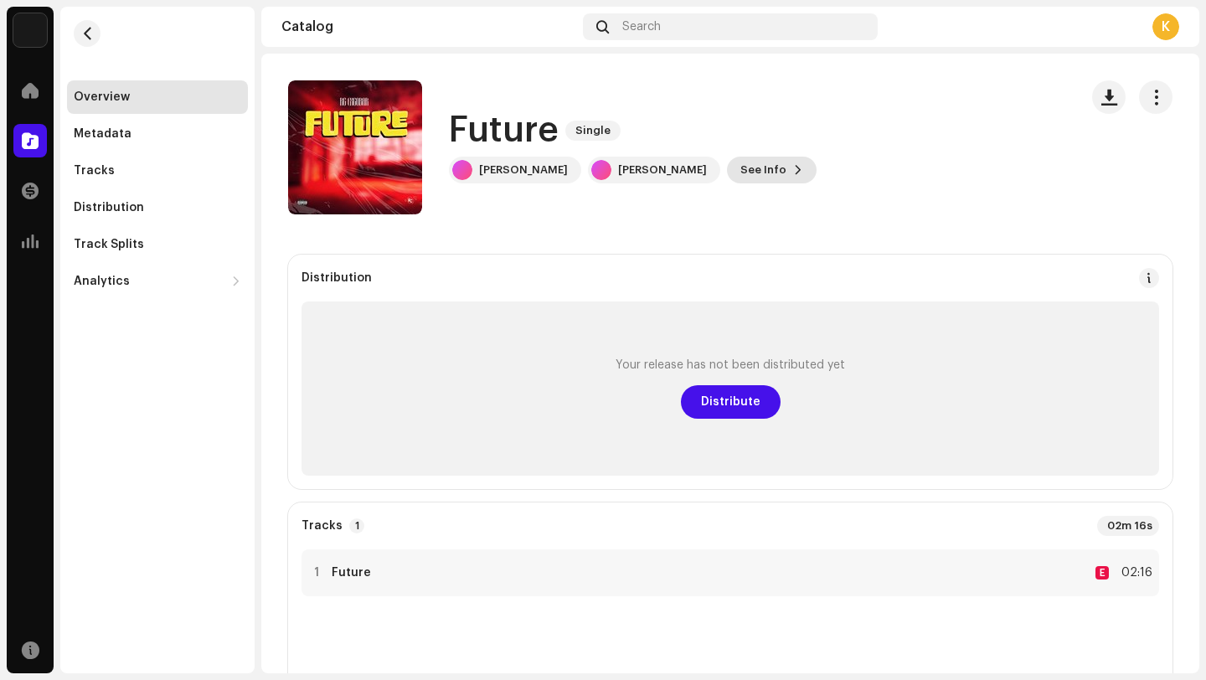
click at [740, 175] on span "See Info" at bounding box center [763, 169] width 46 height 33
click at [1039, 167] on div "Future 3048891 Metadata Distribution Metadata Language English Release Title Fu…" at bounding box center [603, 340] width 1206 height 680
click at [1148, 103] on span "button" at bounding box center [1156, 96] width 16 height 13
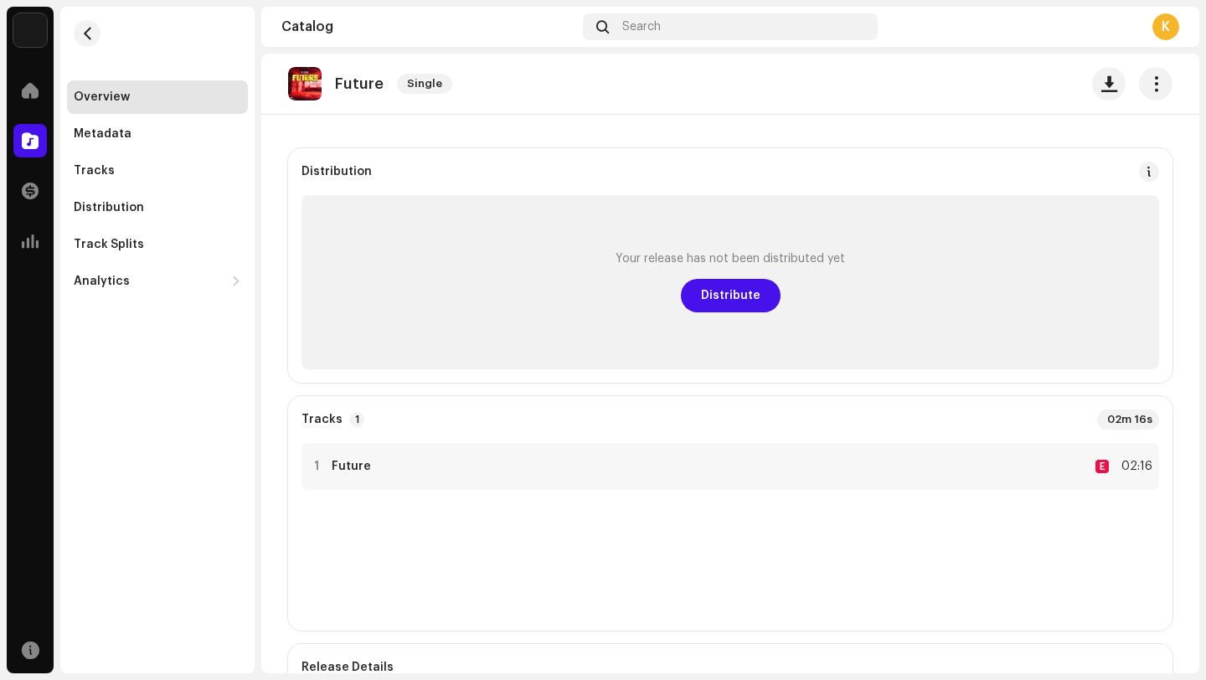
scroll to position [99, 0]
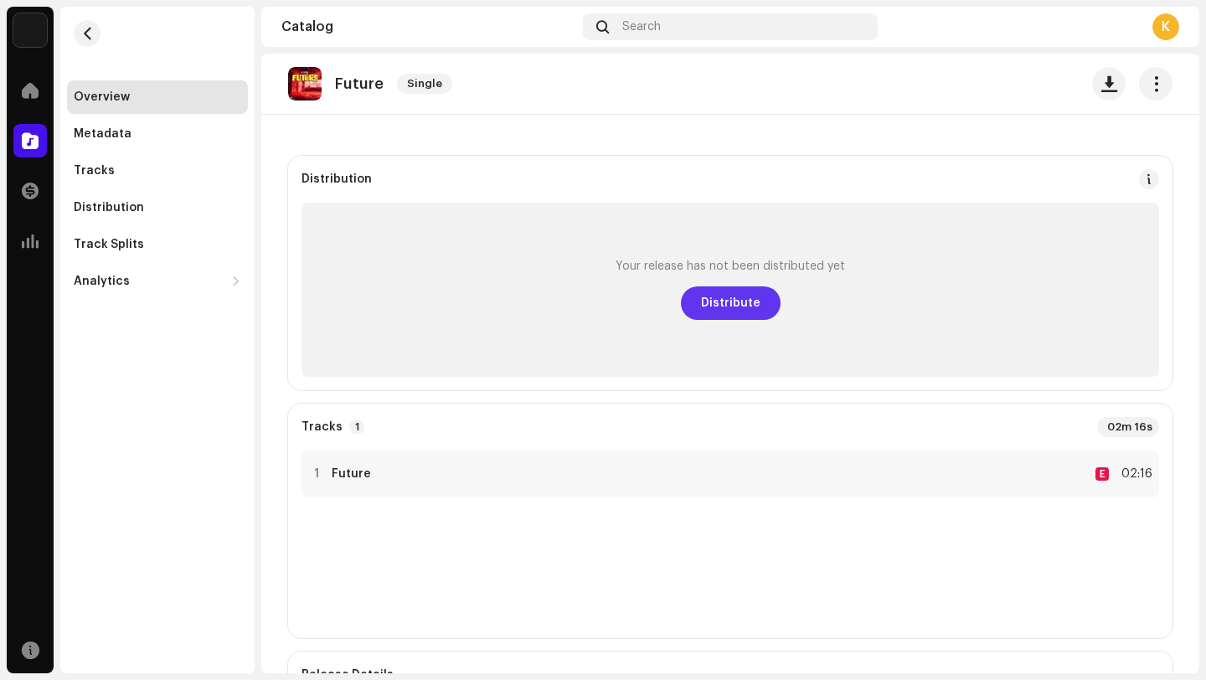
click at [721, 305] on span "Distribute" at bounding box center [730, 302] width 59 height 33
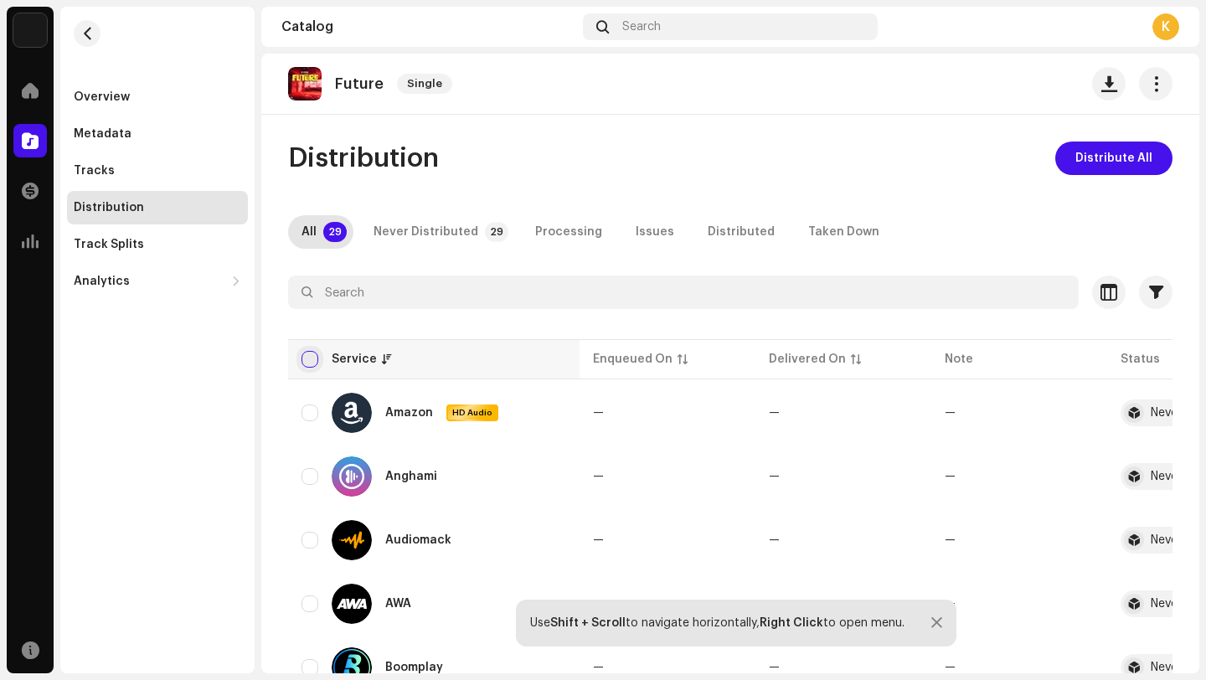
click at [317, 357] on input "checkbox" at bounding box center [309, 359] width 17 height 17
checkbox input "true"
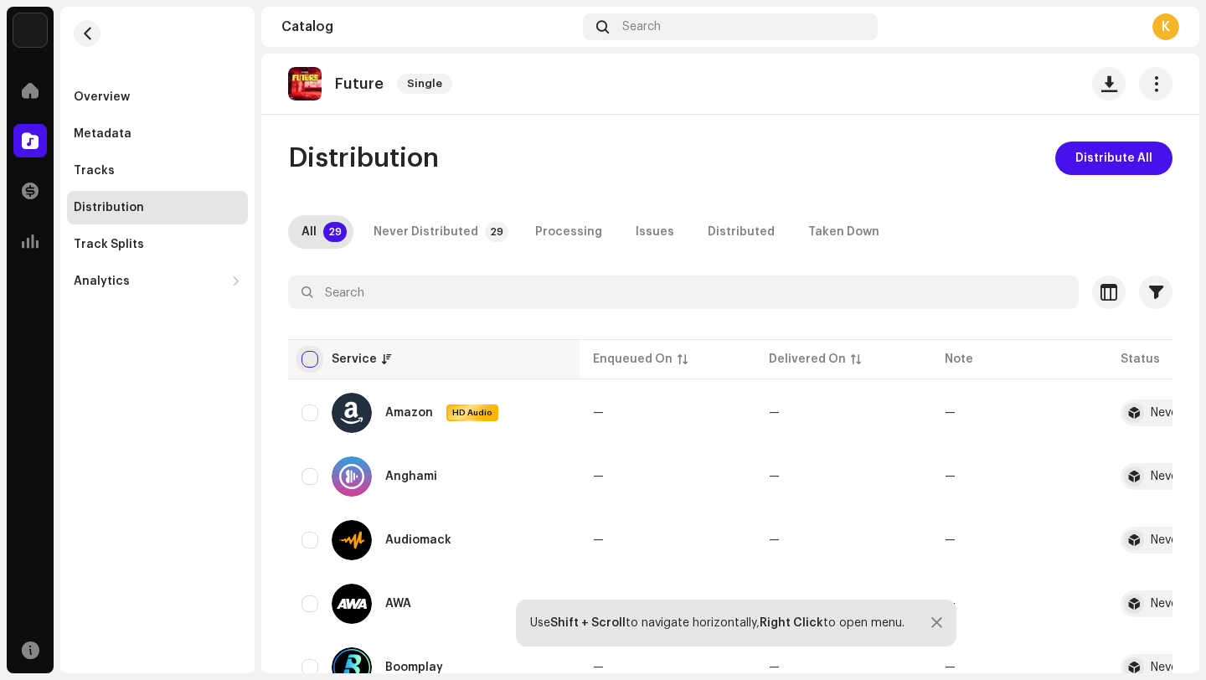
checkbox input "true"
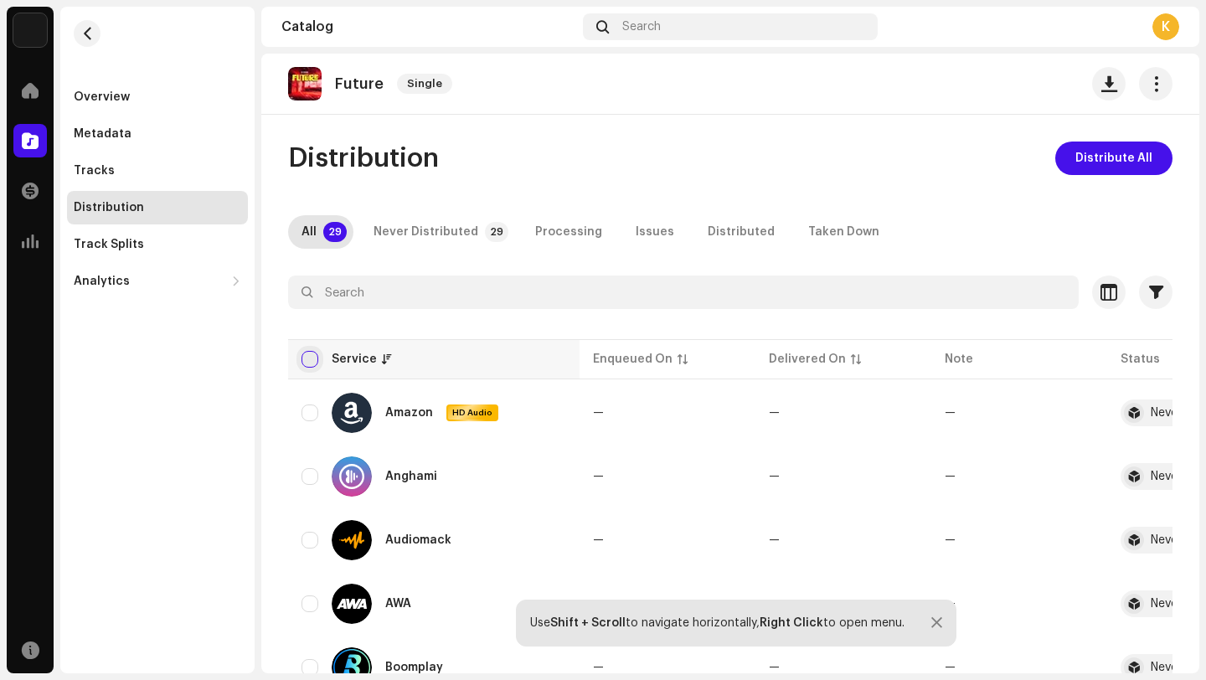
checkbox input "true"
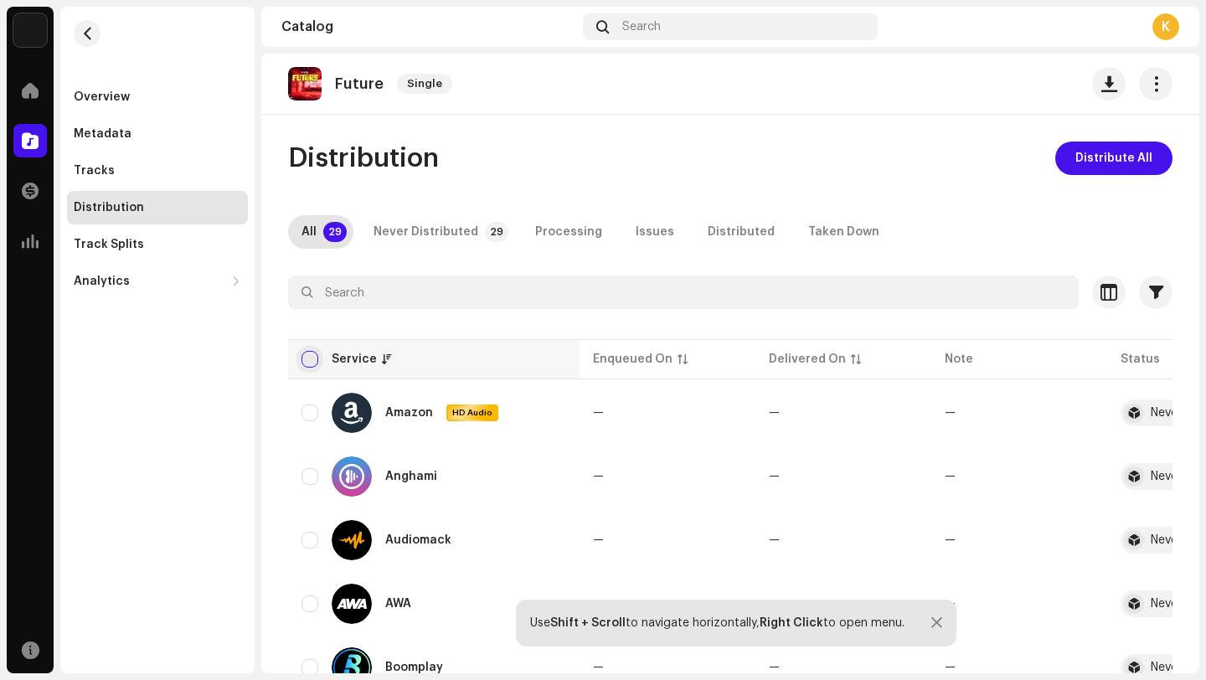
checkbox input "true"
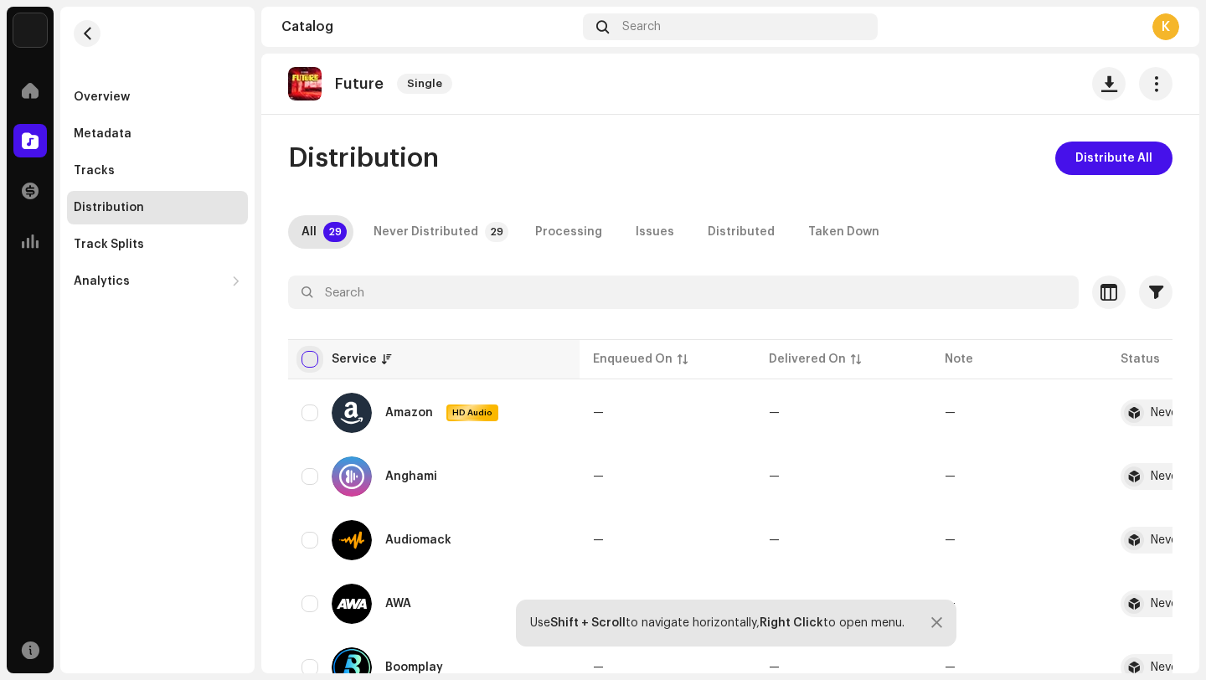
checkbox input "true"
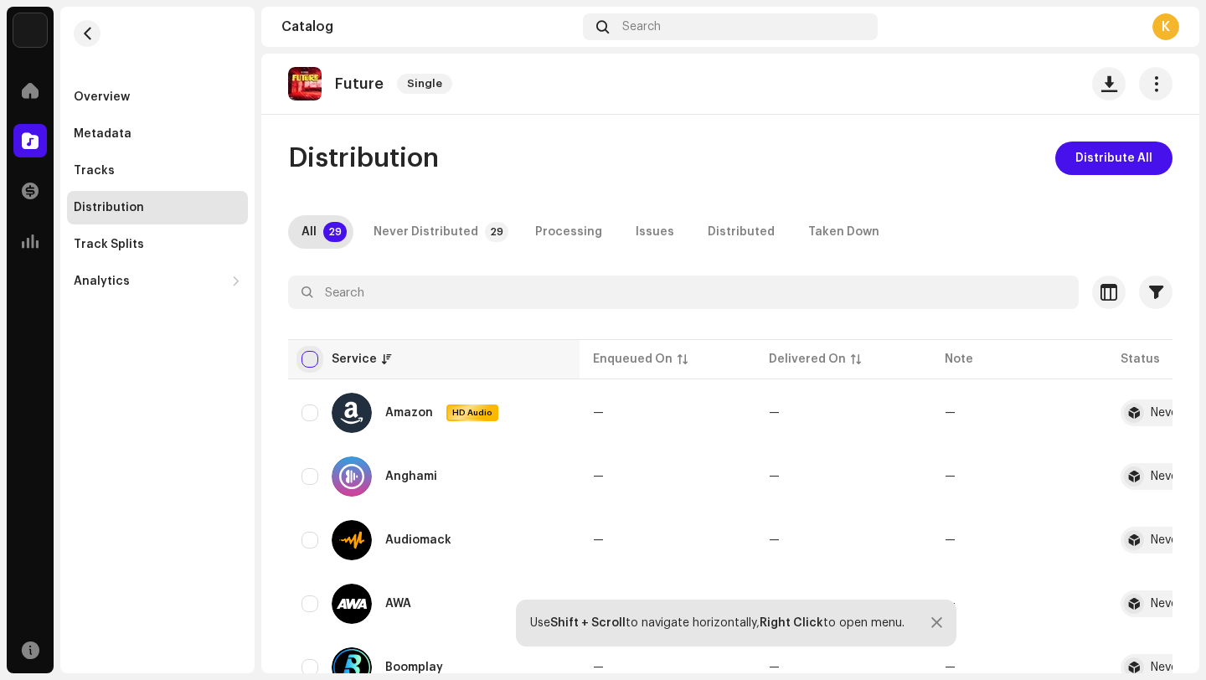
checkbox input "true"
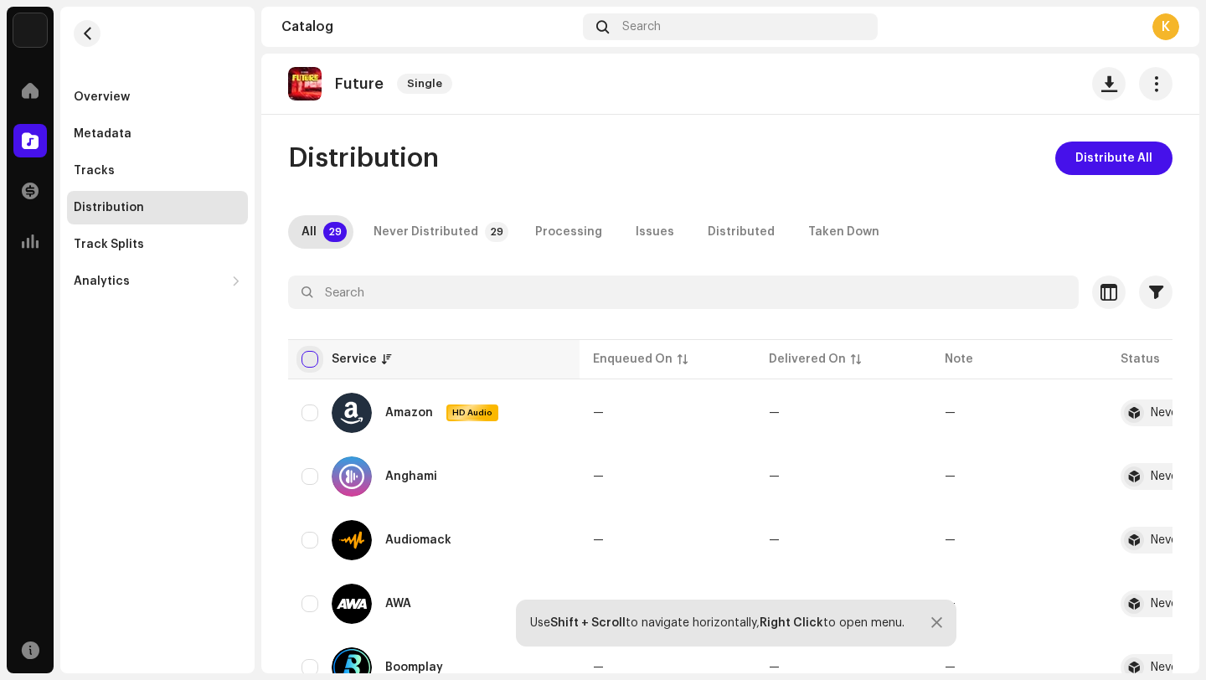
checkbox input "true"
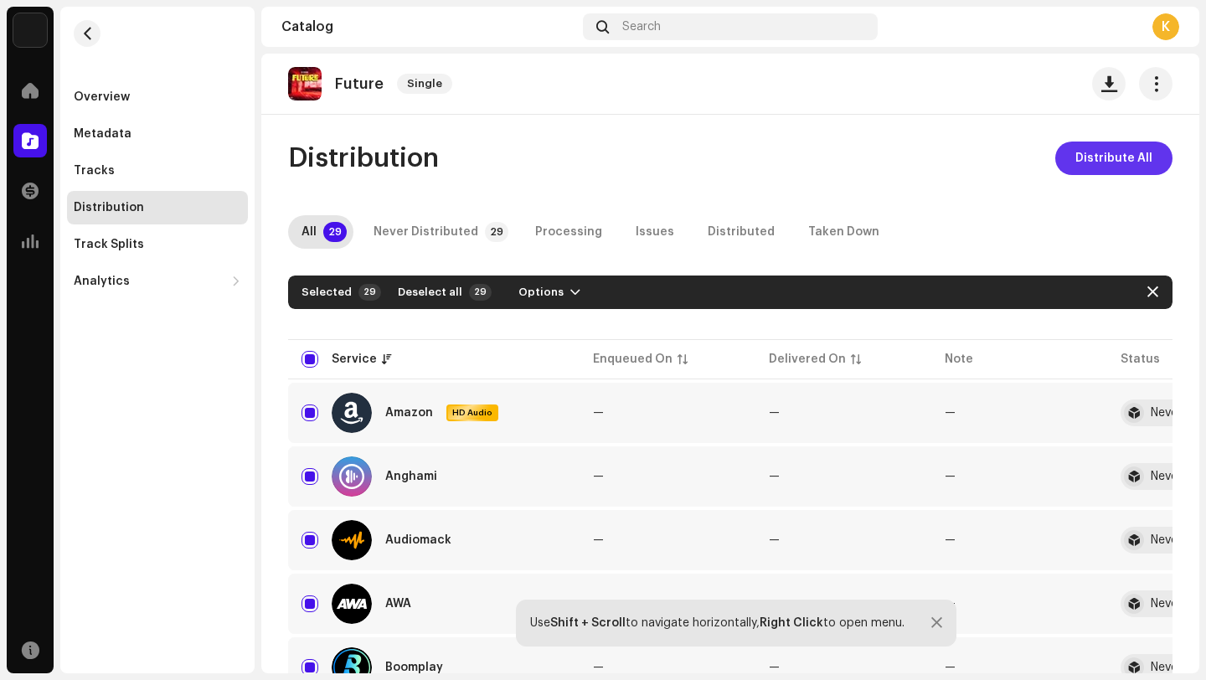
click at [1082, 159] on span "Distribute All" at bounding box center [1113, 158] width 77 height 33
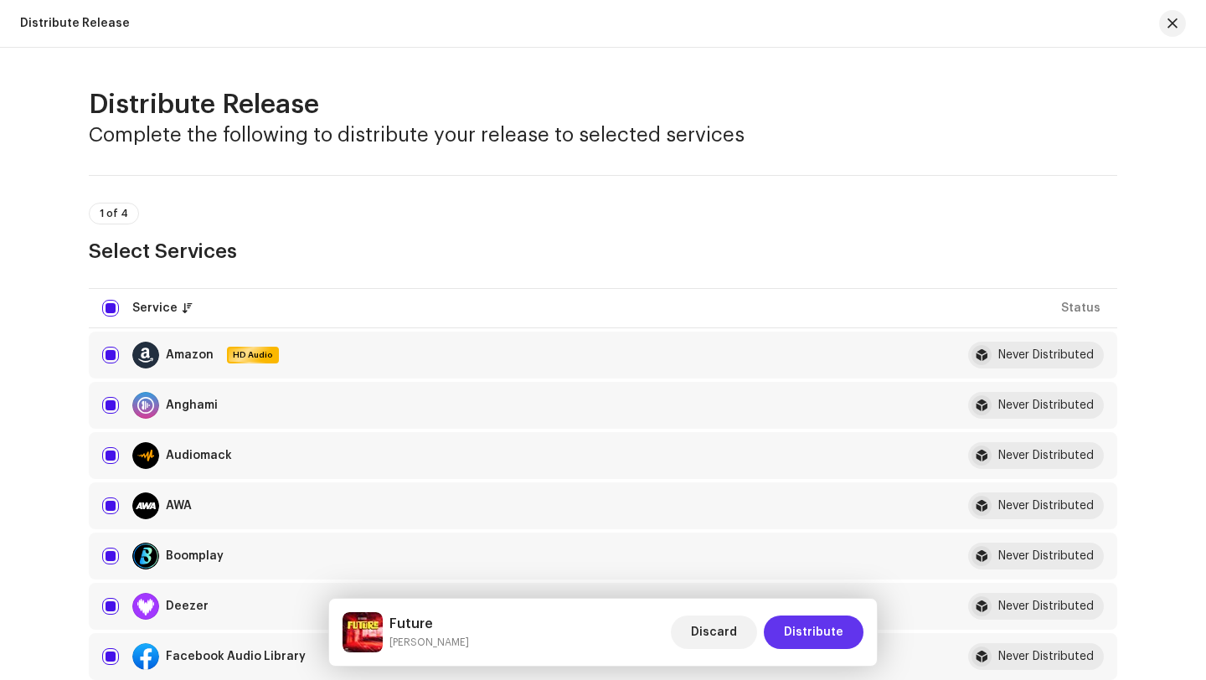
click at [830, 625] on span "Distribute" at bounding box center [813, 632] width 59 height 33
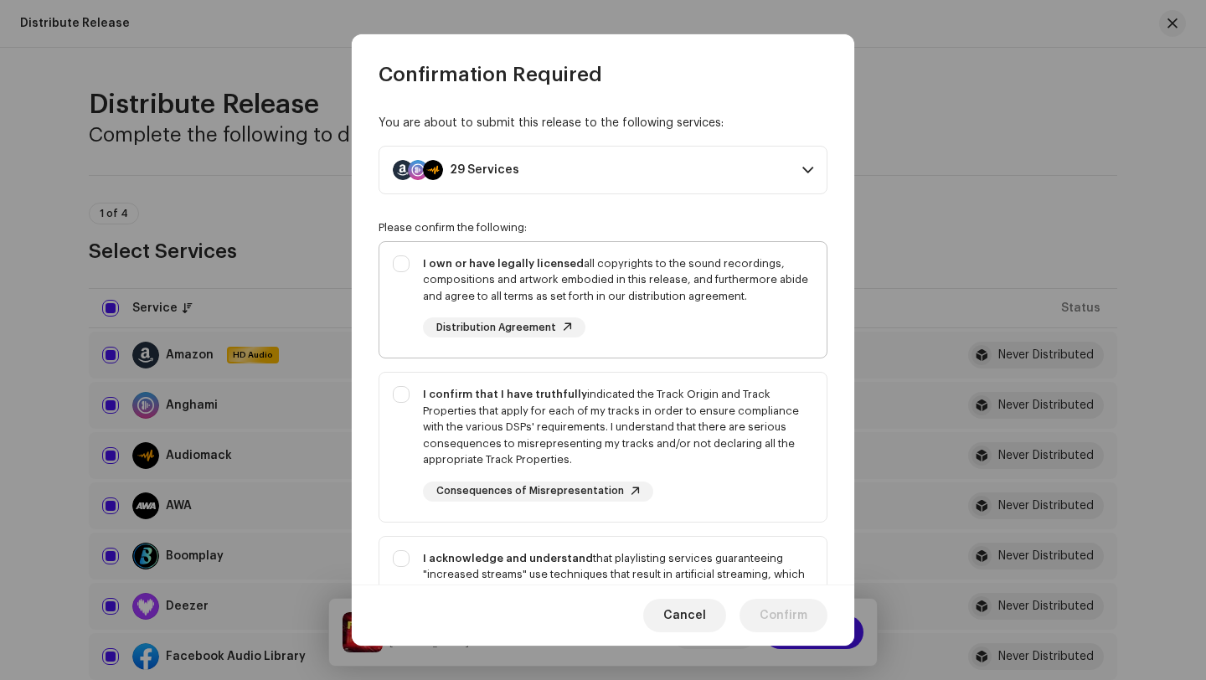
click at [502, 290] on div "I own or have legally licensed all copyrights to the sound recordings, composit…" at bounding box center [618, 279] width 390 height 49
checkbox input "true"
click at [507, 399] on strong "I confirm that I have truthfully" at bounding box center [505, 394] width 164 height 11
checkbox input "true"
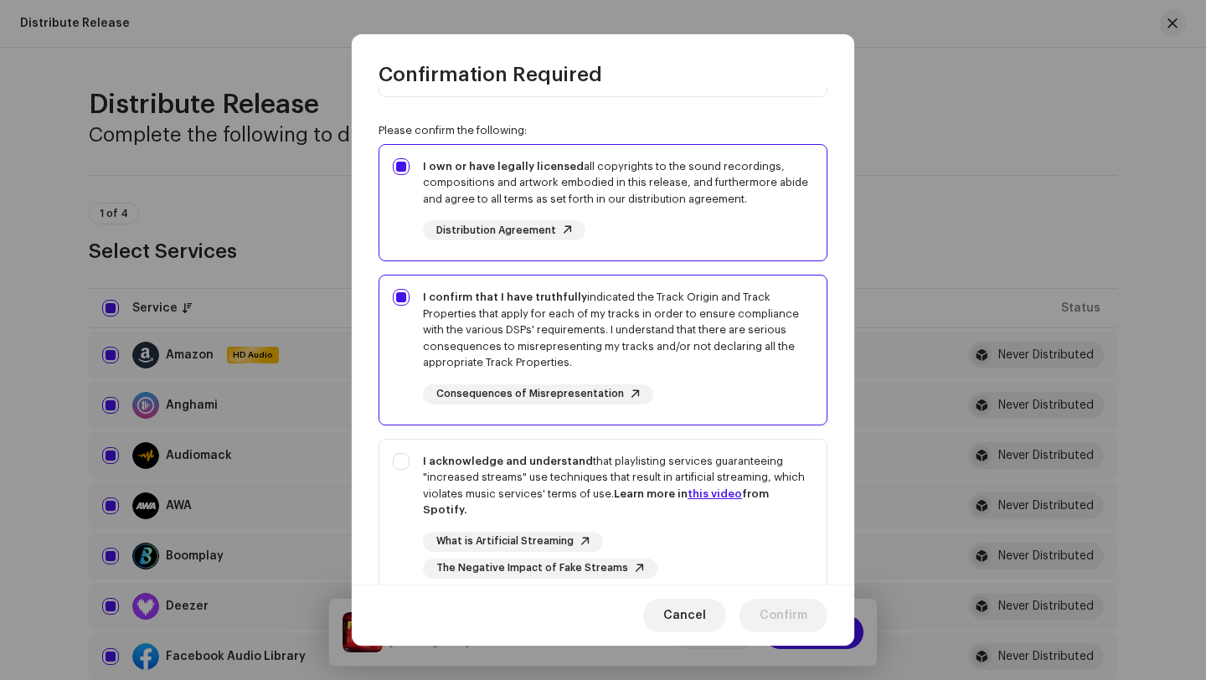
scroll to position [96, 0]
click at [504, 470] on div "I acknowledge and understand that playlisting services guaranteeing "increased …" at bounding box center [618, 486] width 390 height 65
checkbox input "true"
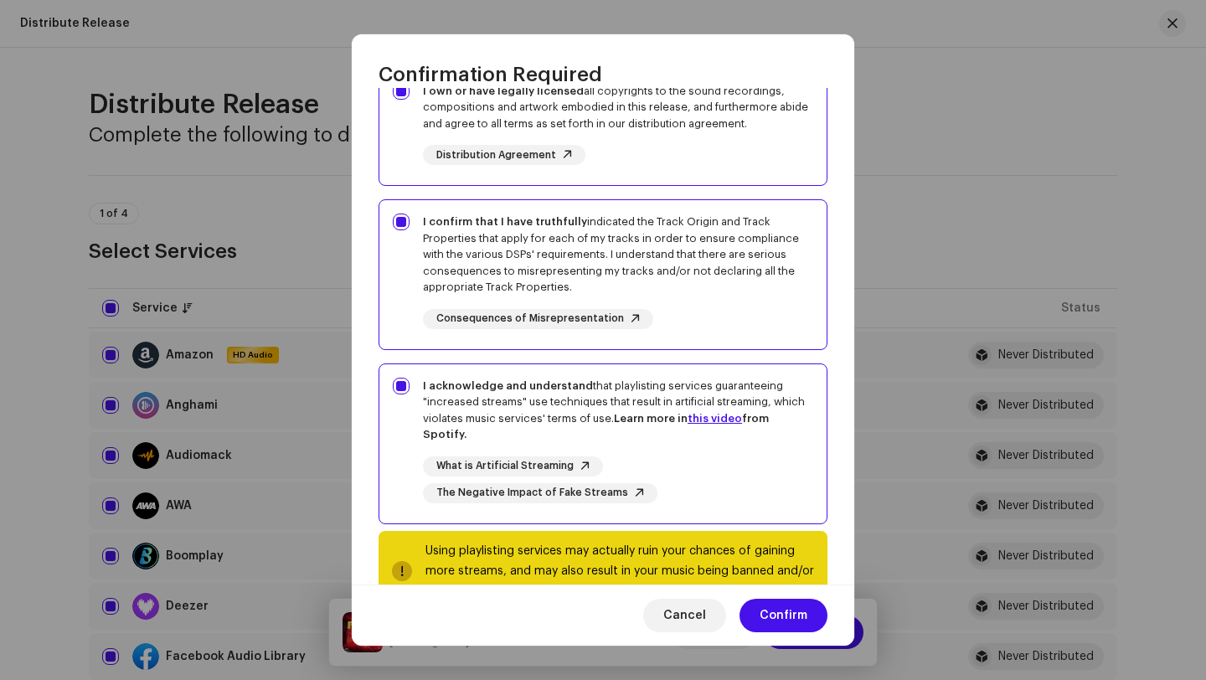
scroll to position [225, 0]
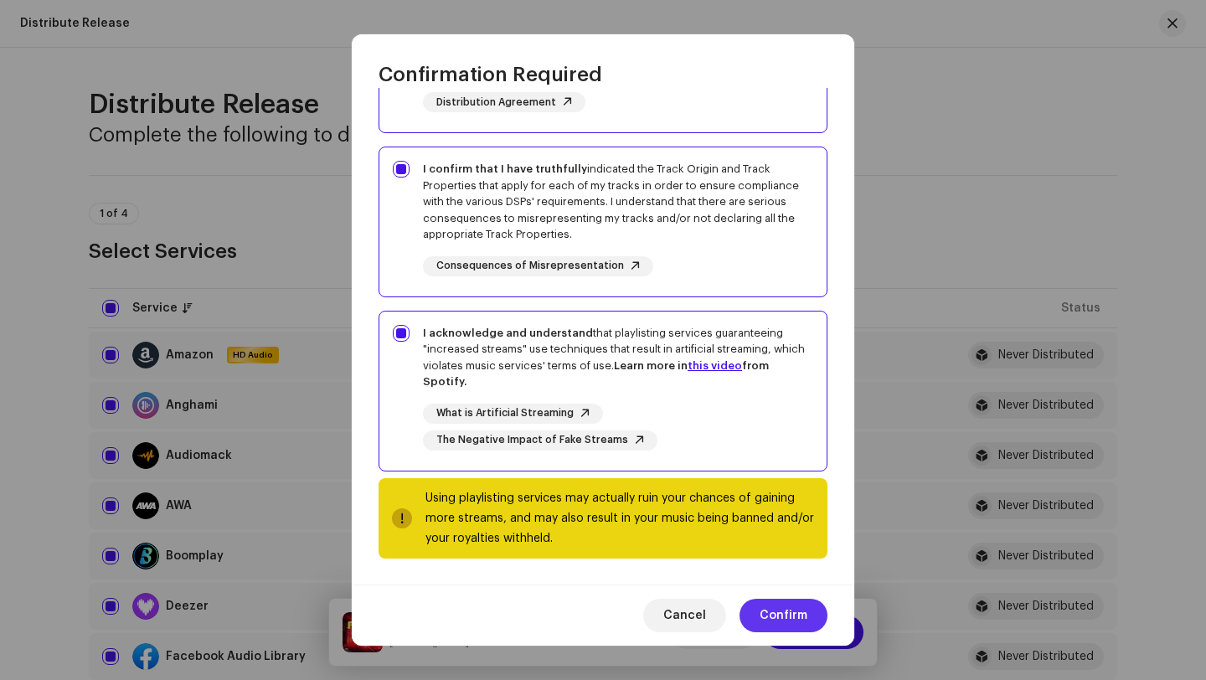
click at [793, 611] on span "Confirm" at bounding box center [784, 615] width 48 height 33
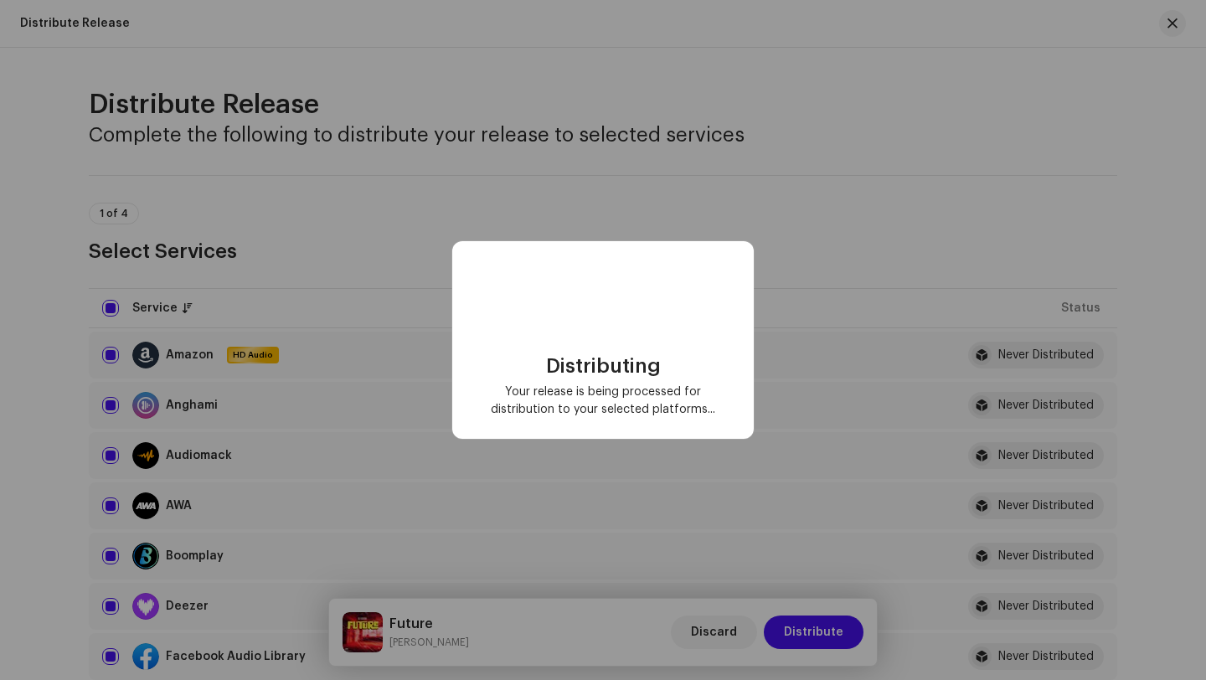
checkbox input "false"
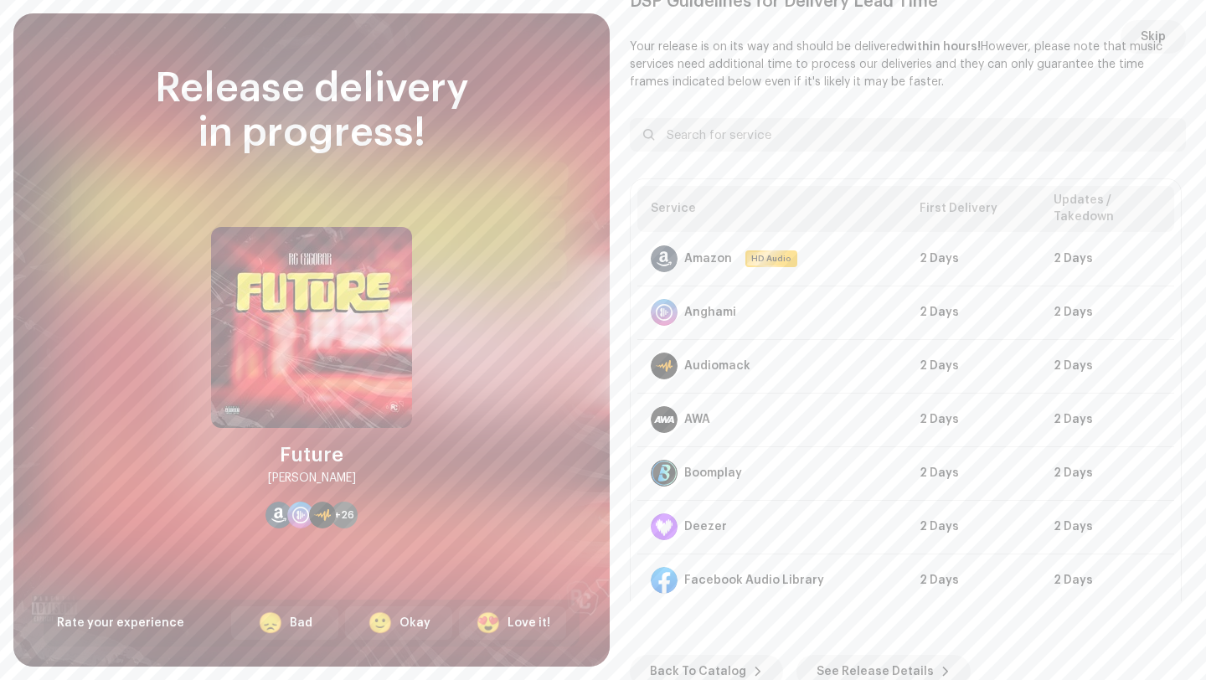
scroll to position [8, 0]
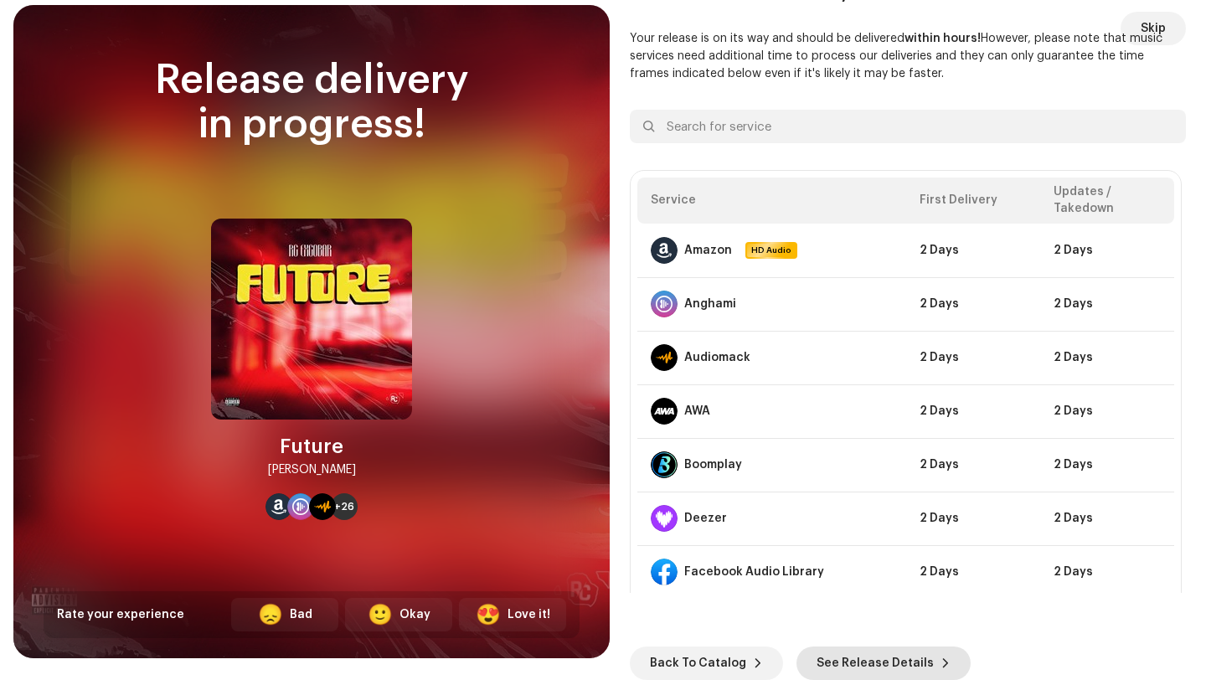
click at [867, 652] on span "See Release Details" at bounding box center [875, 663] width 117 height 33
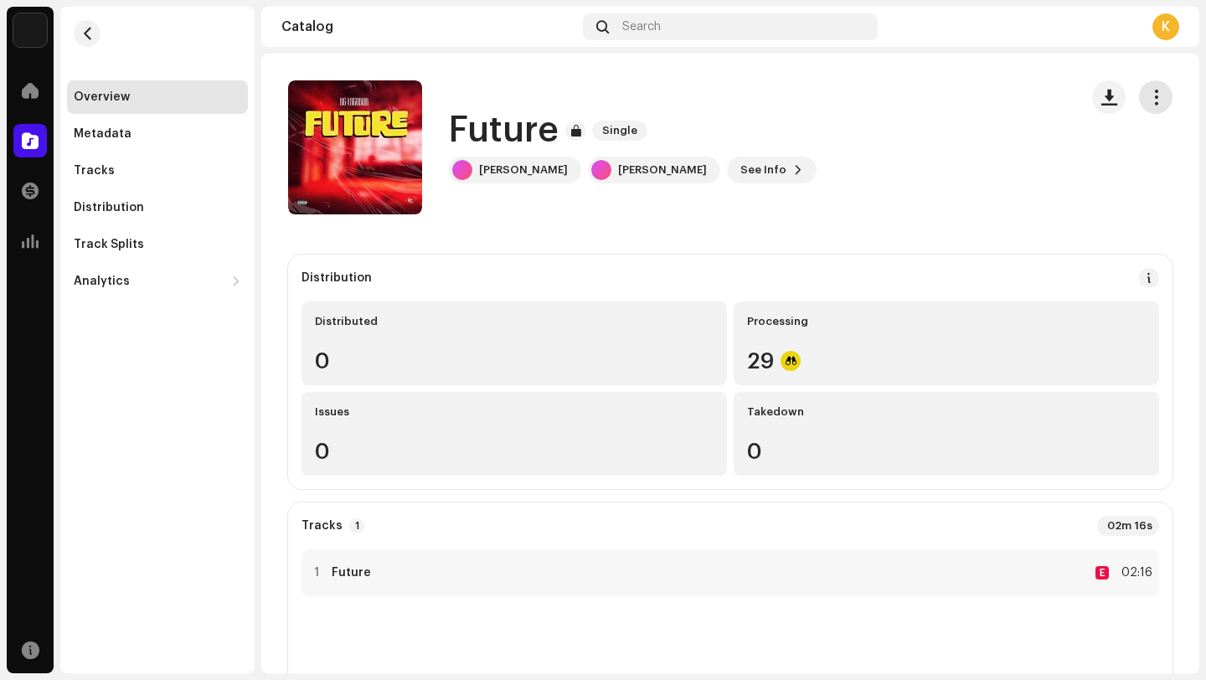
click at [1148, 97] on span "button" at bounding box center [1156, 96] width 16 height 13
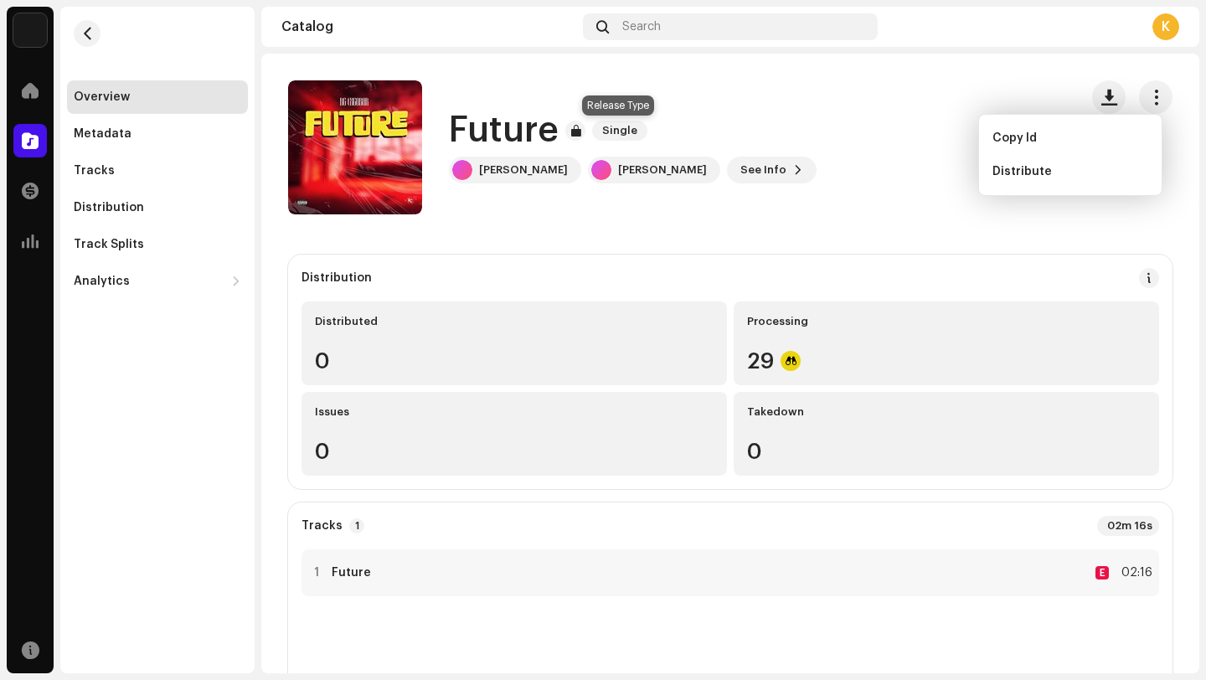
click at [615, 122] on span "Single" at bounding box center [619, 131] width 55 height 20
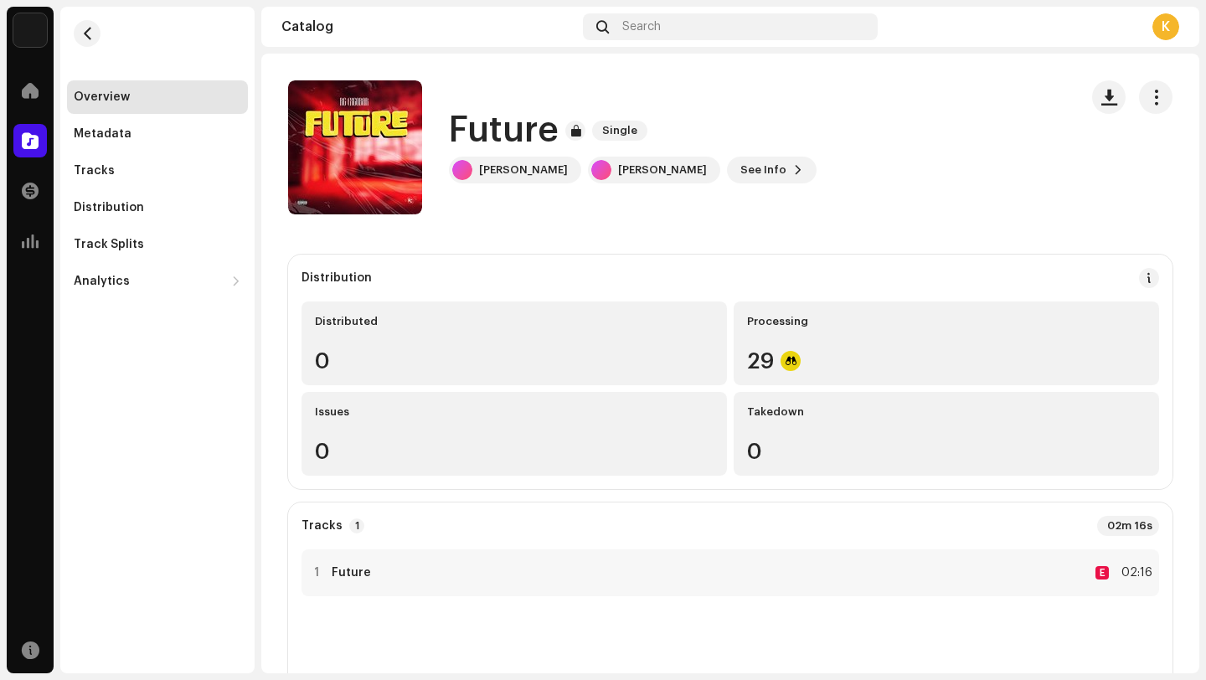
click at [615, 122] on span "Single" at bounding box center [619, 131] width 55 height 20
click at [575, 133] on div at bounding box center [575, 131] width 20 height 20
click at [611, 135] on span "Single" at bounding box center [619, 131] width 55 height 20
click at [1143, 280] on span at bounding box center [1149, 277] width 12 height 13
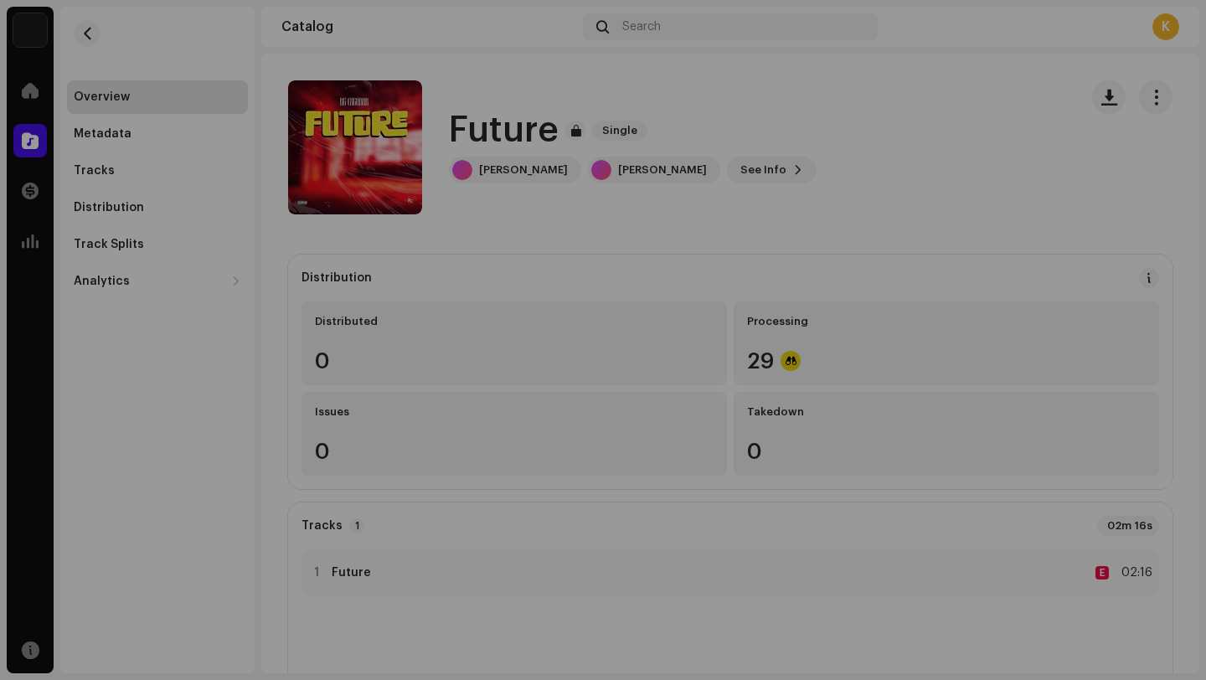
click at [990, 169] on div "DSP Guidelines for Delivery Lead Time We usually deliver your releases within h…" at bounding box center [603, 340] width 1206 height 680
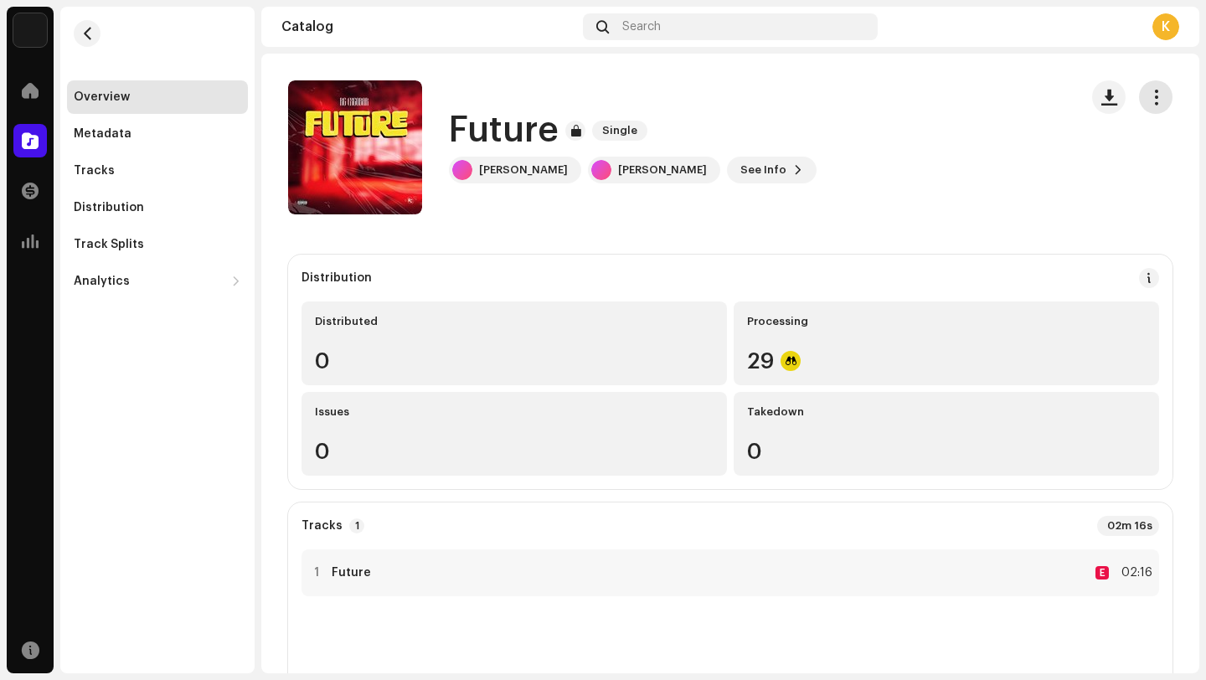
click at [1148, 94] on span "button" at bounding box center [1156, 96] width 16 height 13
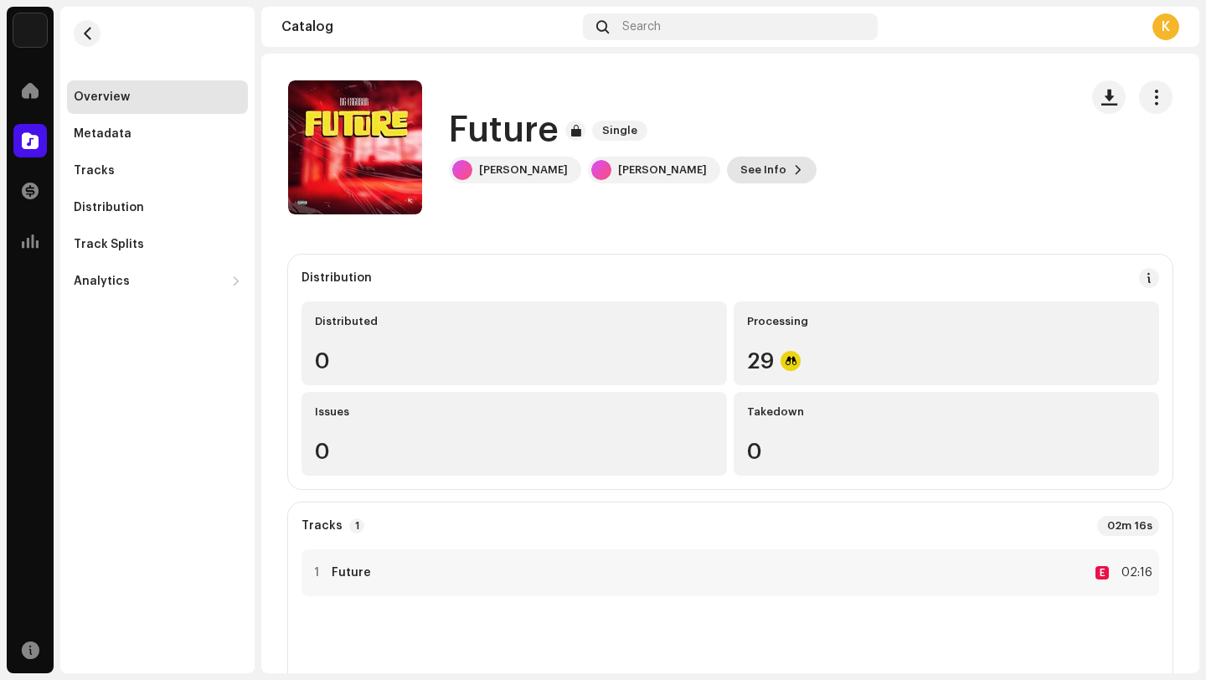
click at [740, 177] on span "See Info" at bounding box center [763, 169] width 46 height 33
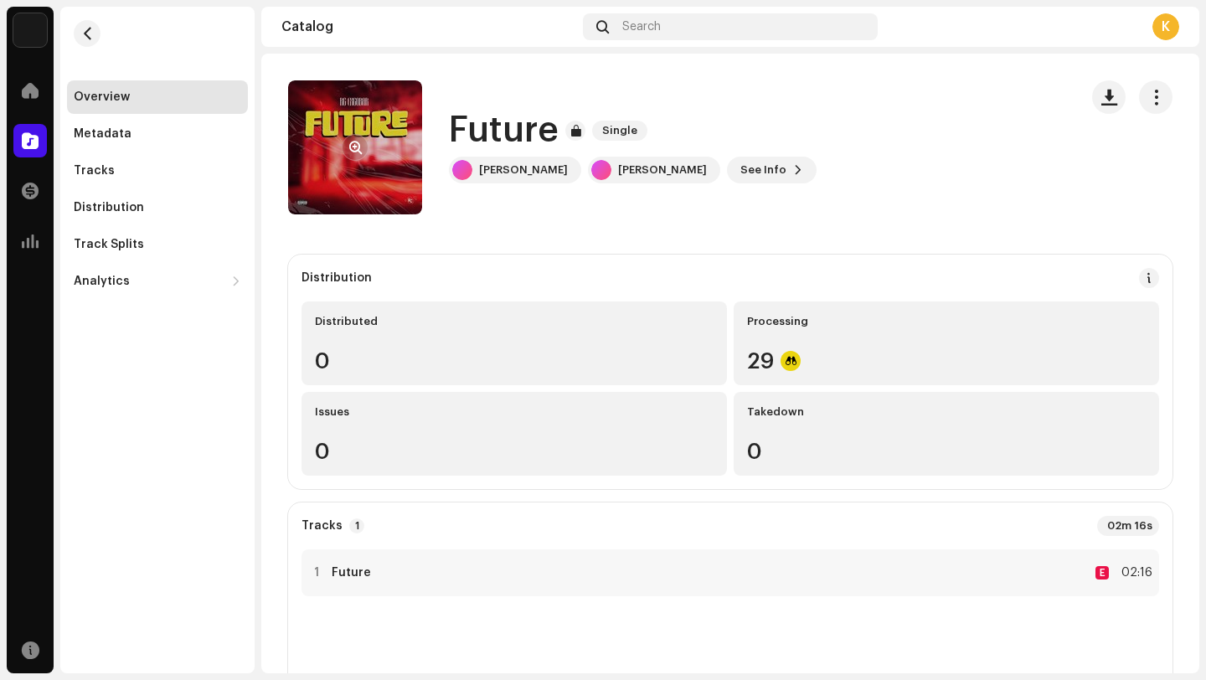
click at [394, 116] on re-a-cover at bounding box center [355, 147] width 134 height 134
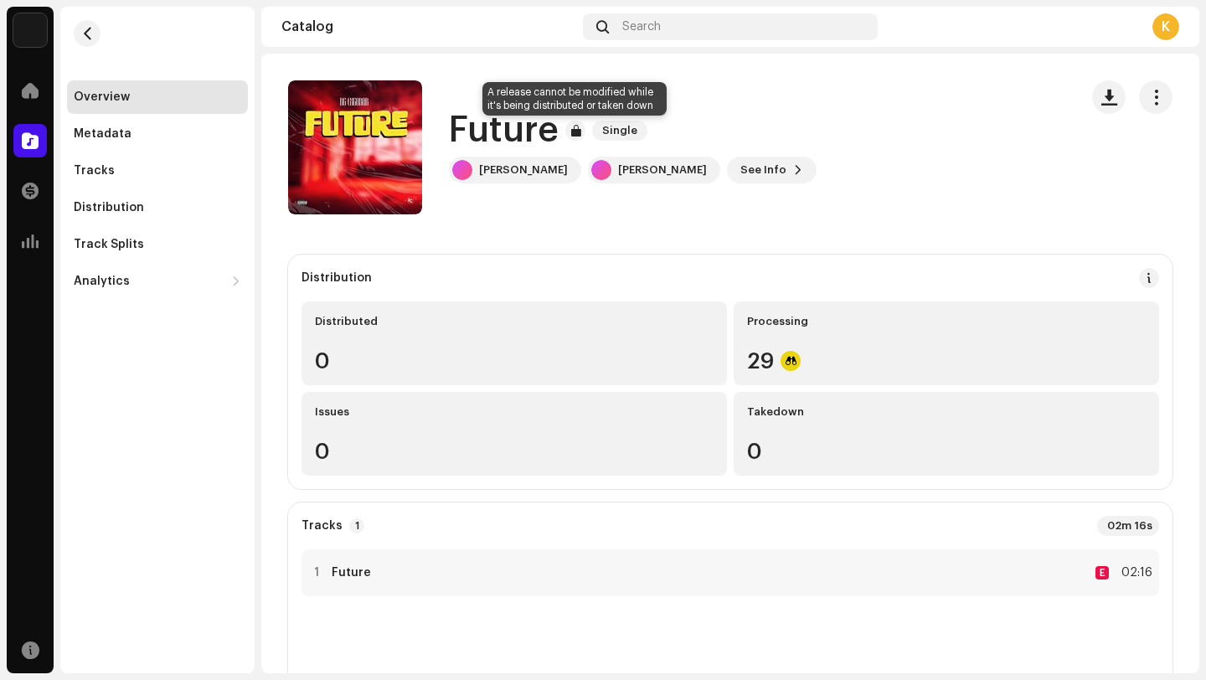
click at [574, 131] on div at bounding box center [575, 131] width 20 height 20
click at [616, 130] on span "Single" at bounding box center [619, 131] width 55 height 20
click at [86, 31] on span "button" at bounding box center [87, 33] width 13 height 13
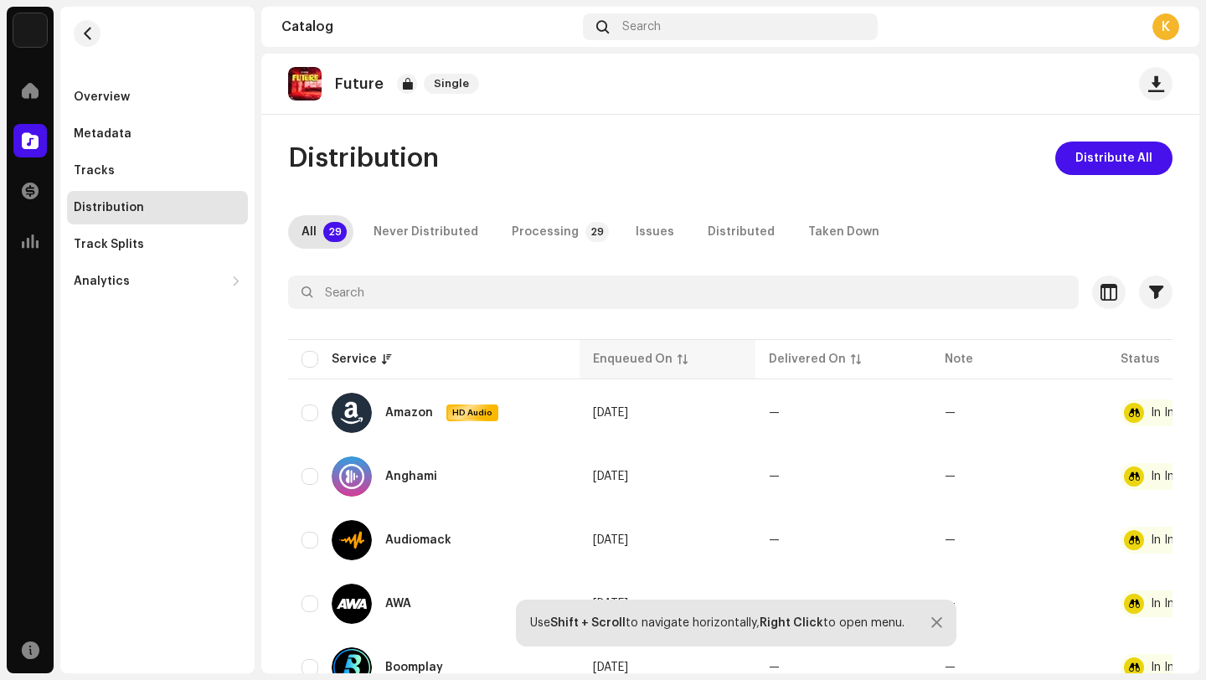
click at [644, 369] on th "Enqueued On" at bounding box center [668, 359] width 176 height 40
click at [84, 28] on span "button" at bounding box center [87, 33] width 13 height 13
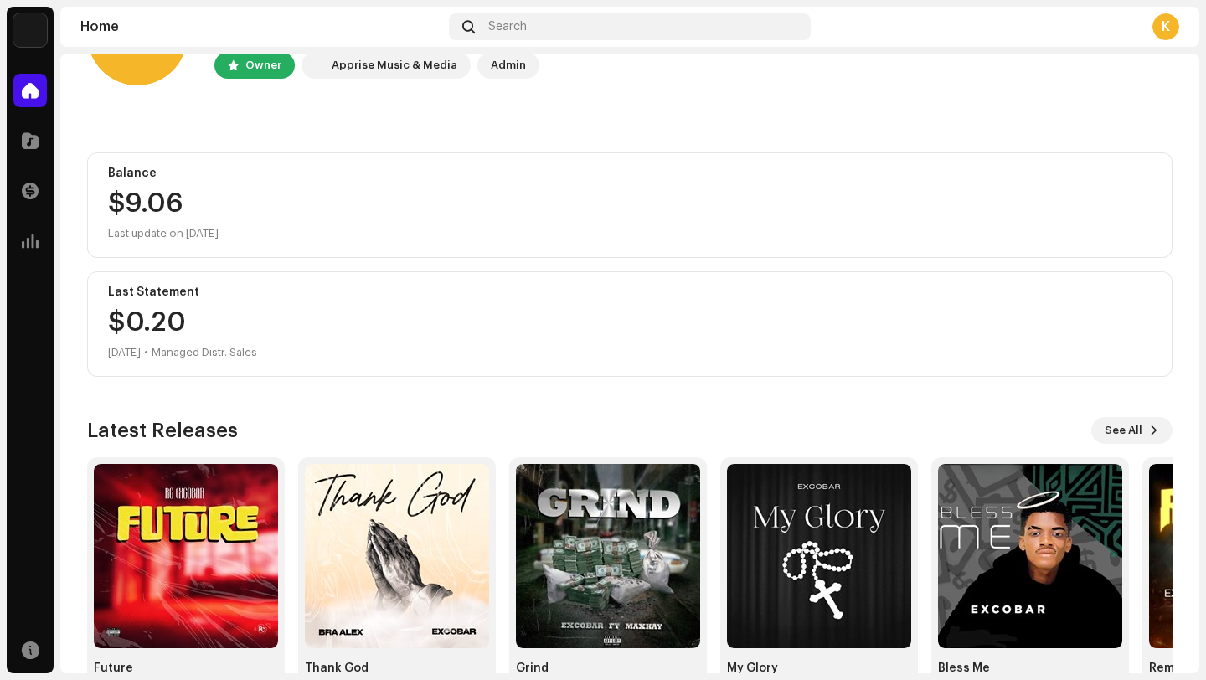
scroll to position [147, 0]
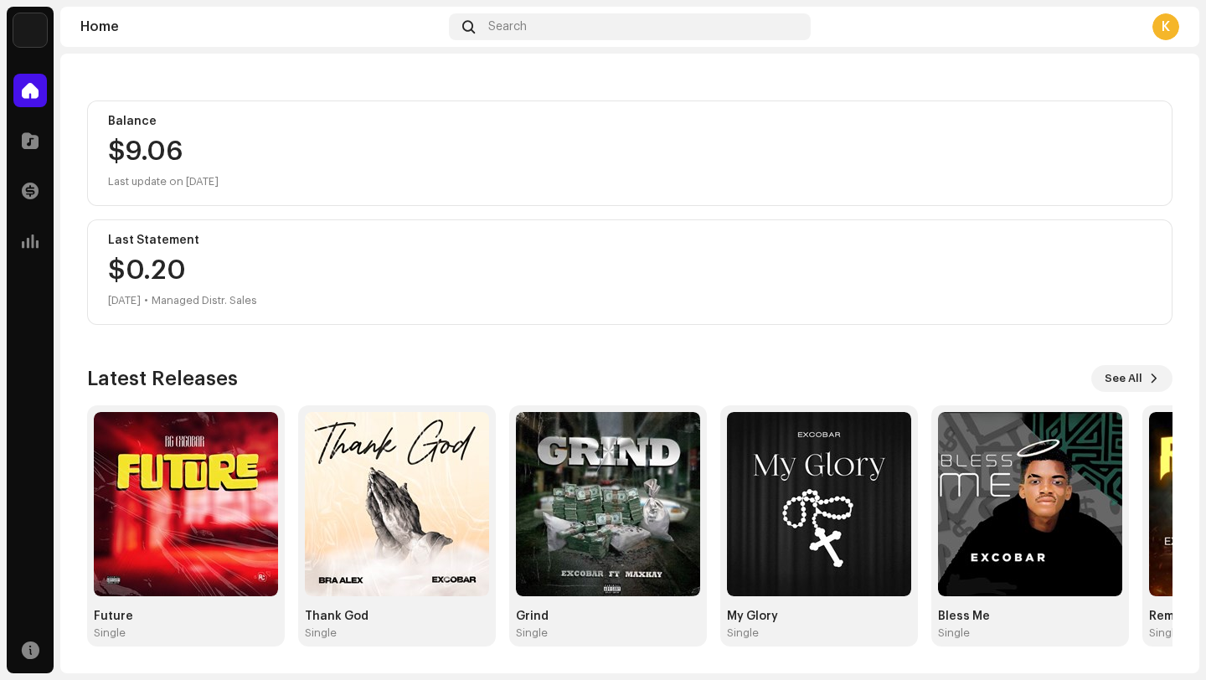
click at [200, 525] on img at bounding box center [186, 504] width 184 height 184
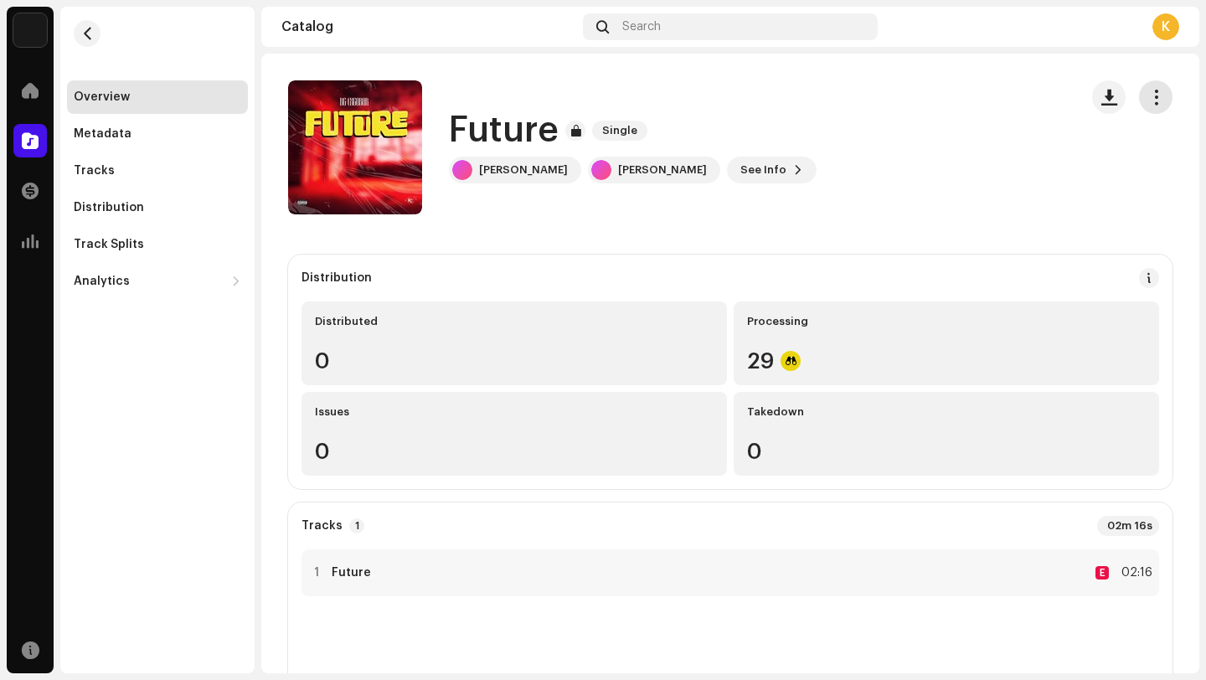
click at [1152, 90] on span "button" at bounding box center [1156, 96] width 16 height 13
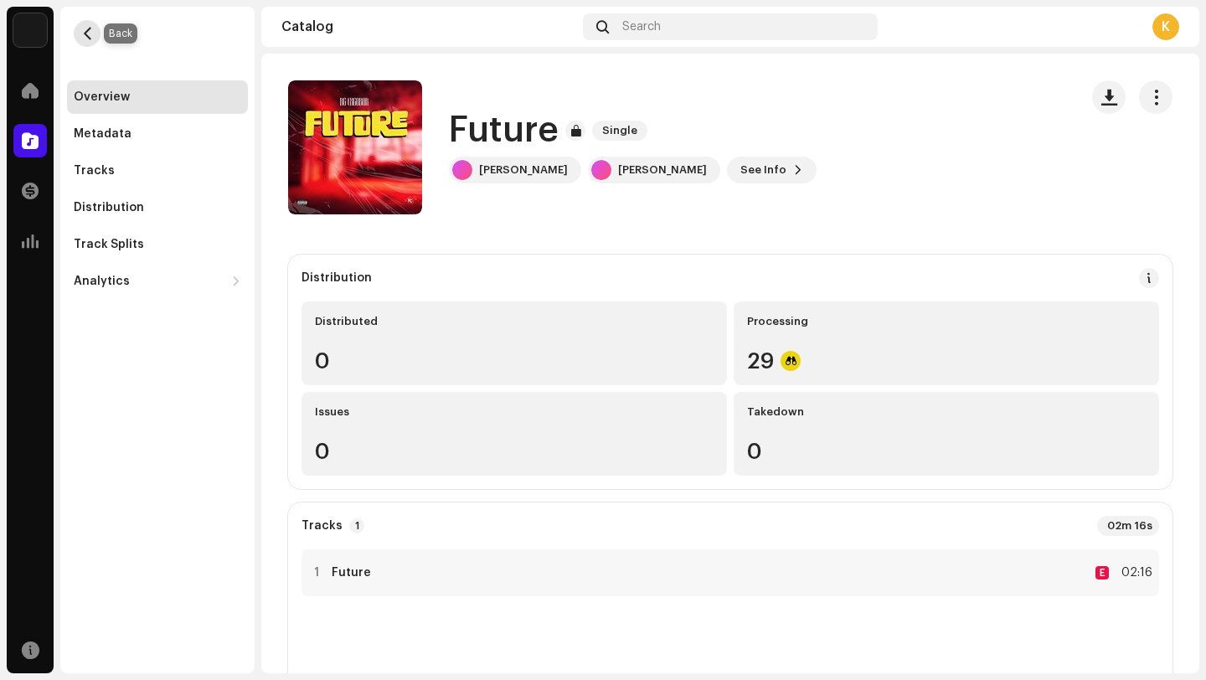
click at [85, 36] on span "button" at bounding box center [87, 33] width 13 height 13
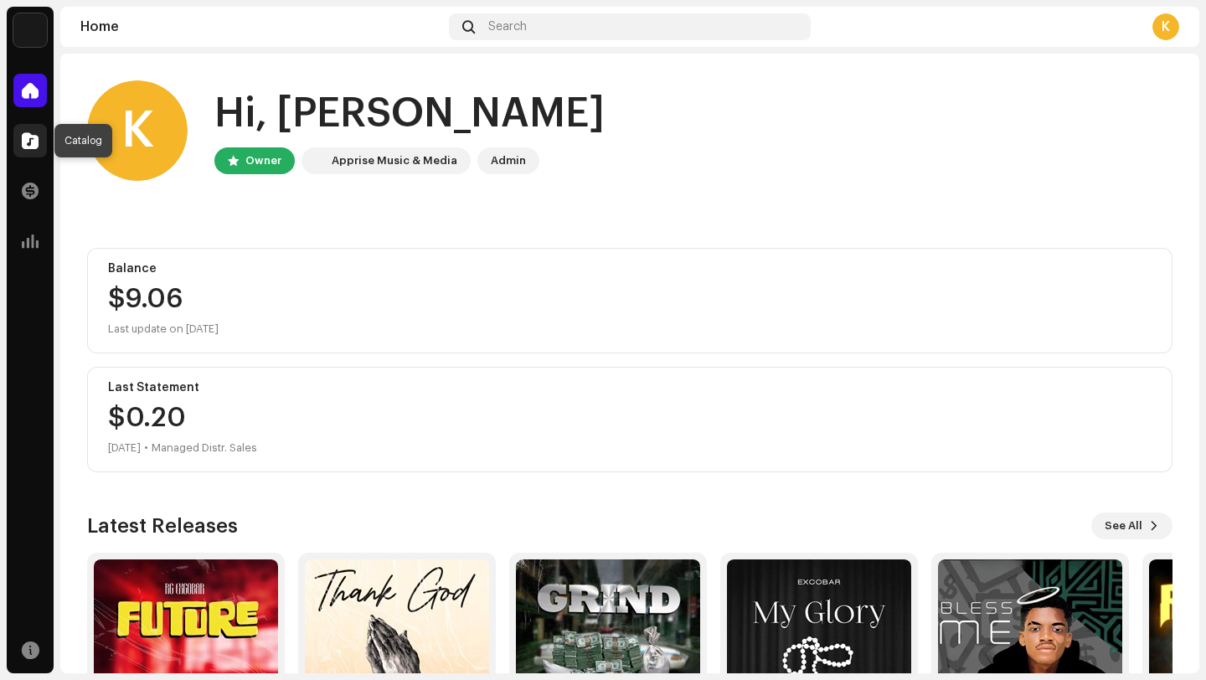
click at [33, 126] on div at bounding box center [29, 140] width 33 height 33
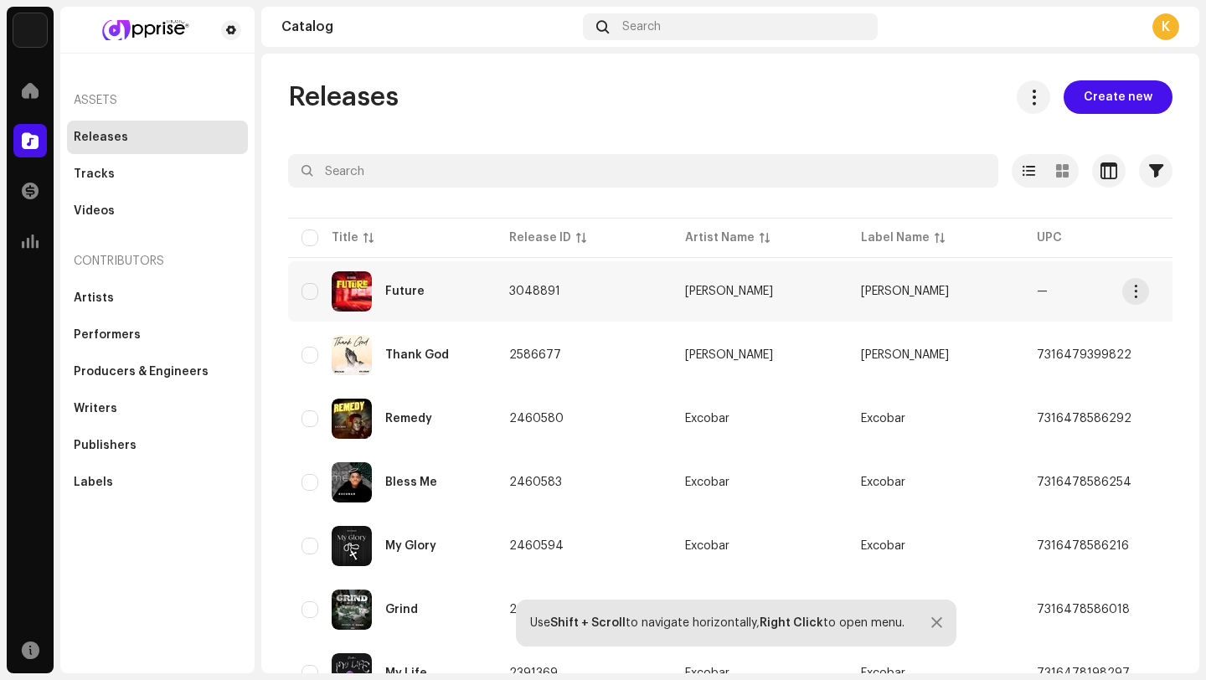
click at [604, 281] on td "3048891" at bounding box center [584, 291] width 176 height 60
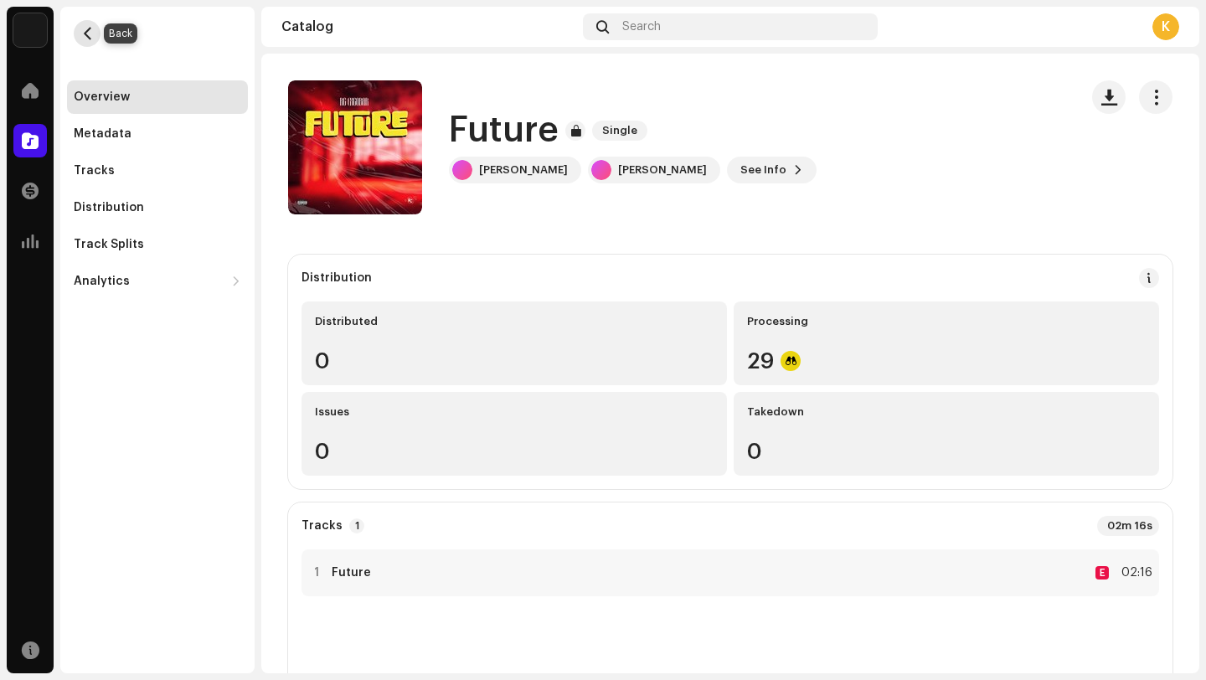
click at [87, 28] on span "button" at bounding box center [87, 33] width 13 height 13
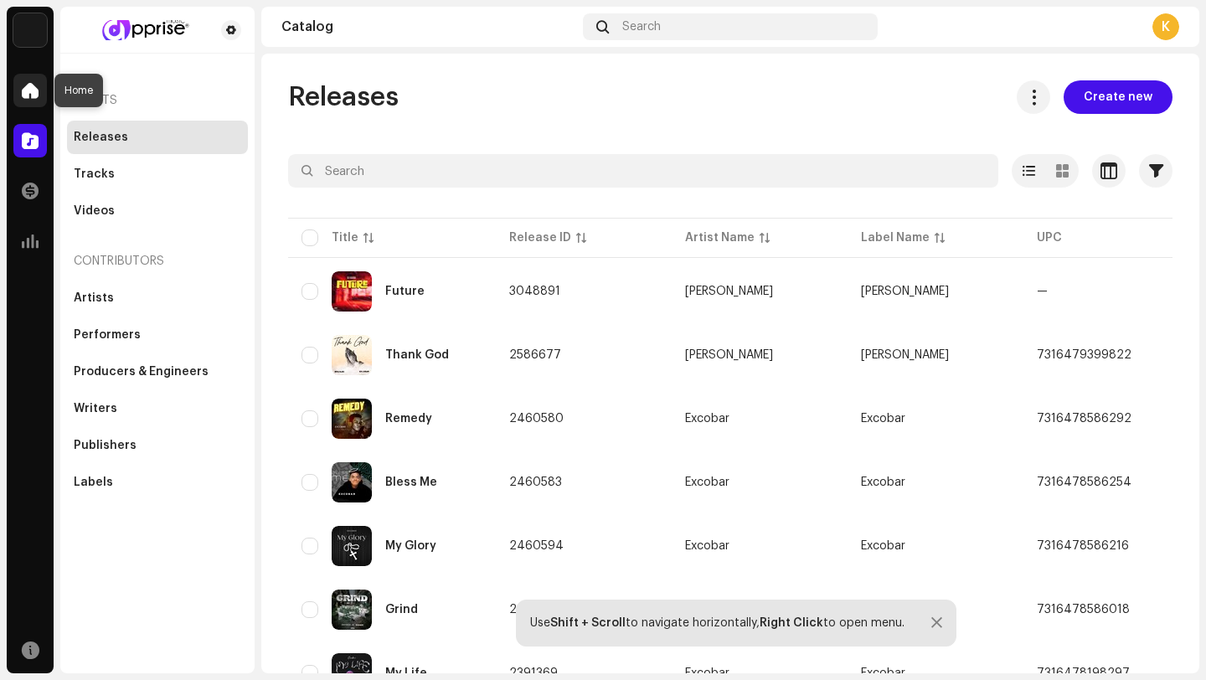
click at [27, 94] on span at bounding box center [30, 90] width 17 height 13
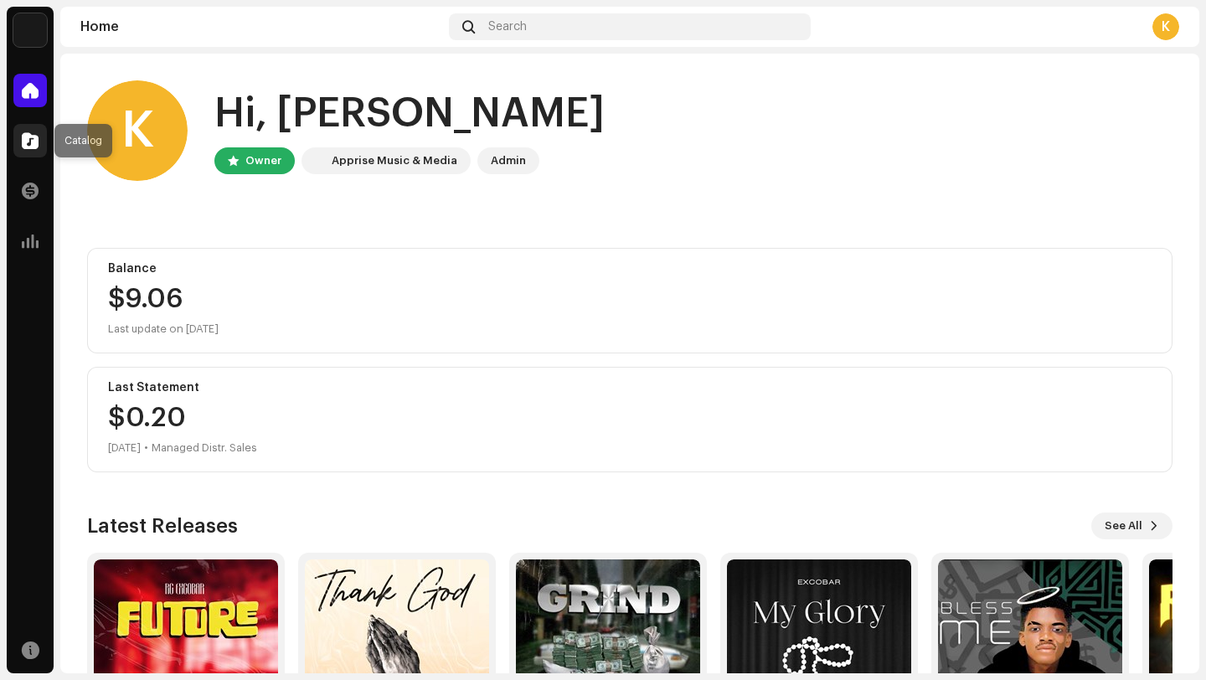
click at [30, 129] on div at bounding box center [29, 140] width 33 height 33
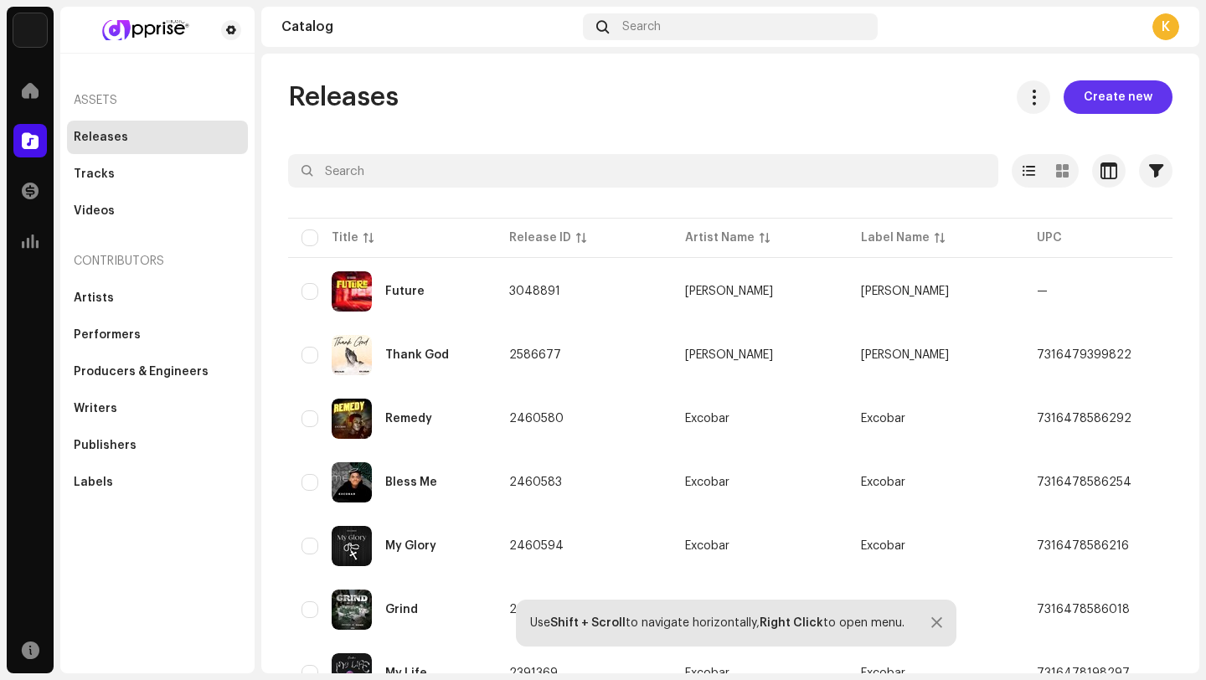
click at [1111, 88] on span "Create new" at bounding box center [1118, 96] width 69 height 33
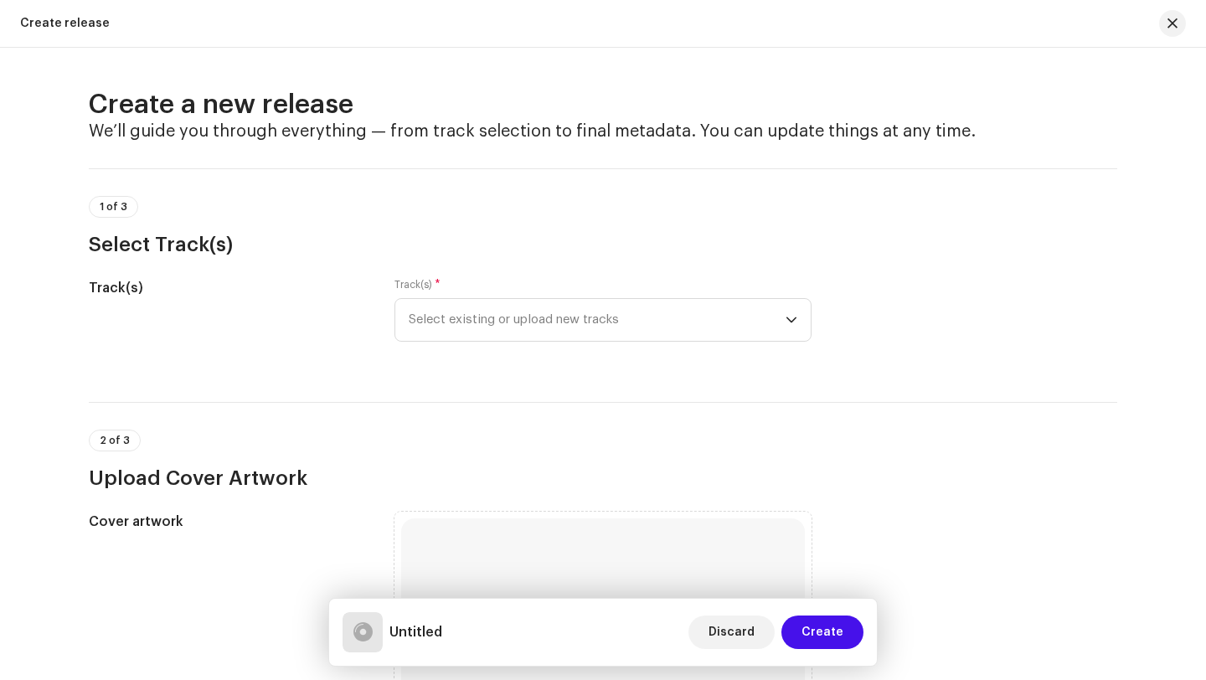
click at [109, 200] on p-tag "1 of 3" at bounding box center [113, 207] width 49 height 22
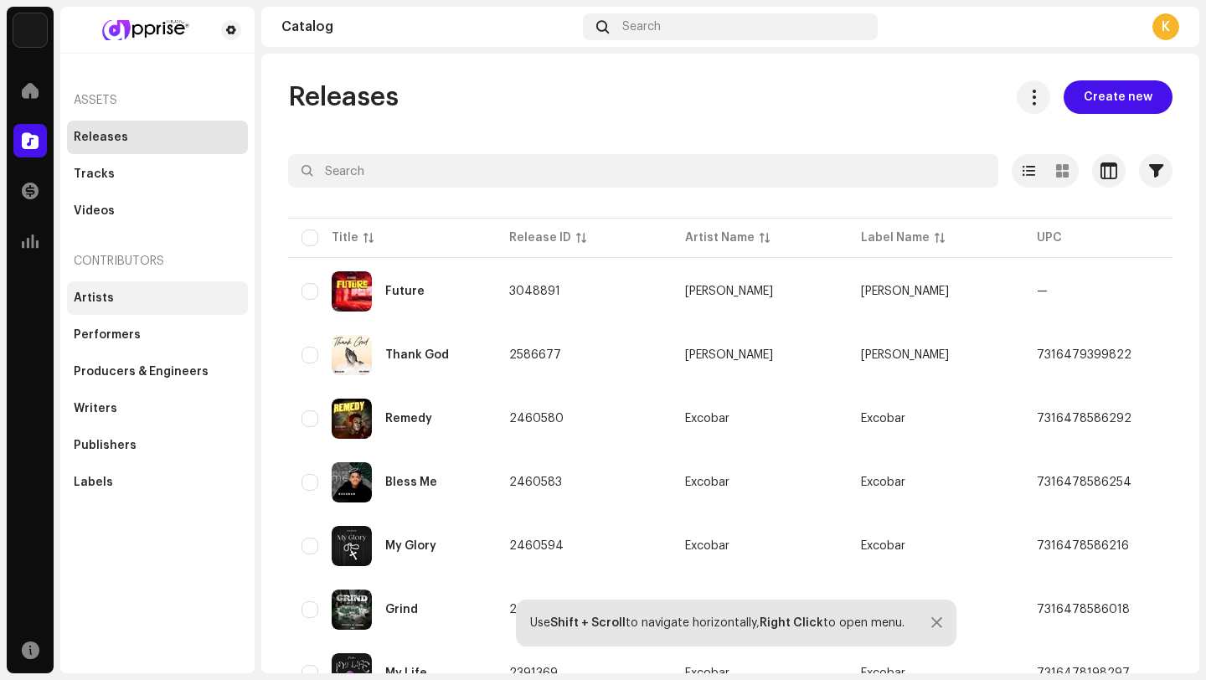
click at [137, 293] on div "Artists" at bounding box center [157, 297] width 167 height 13
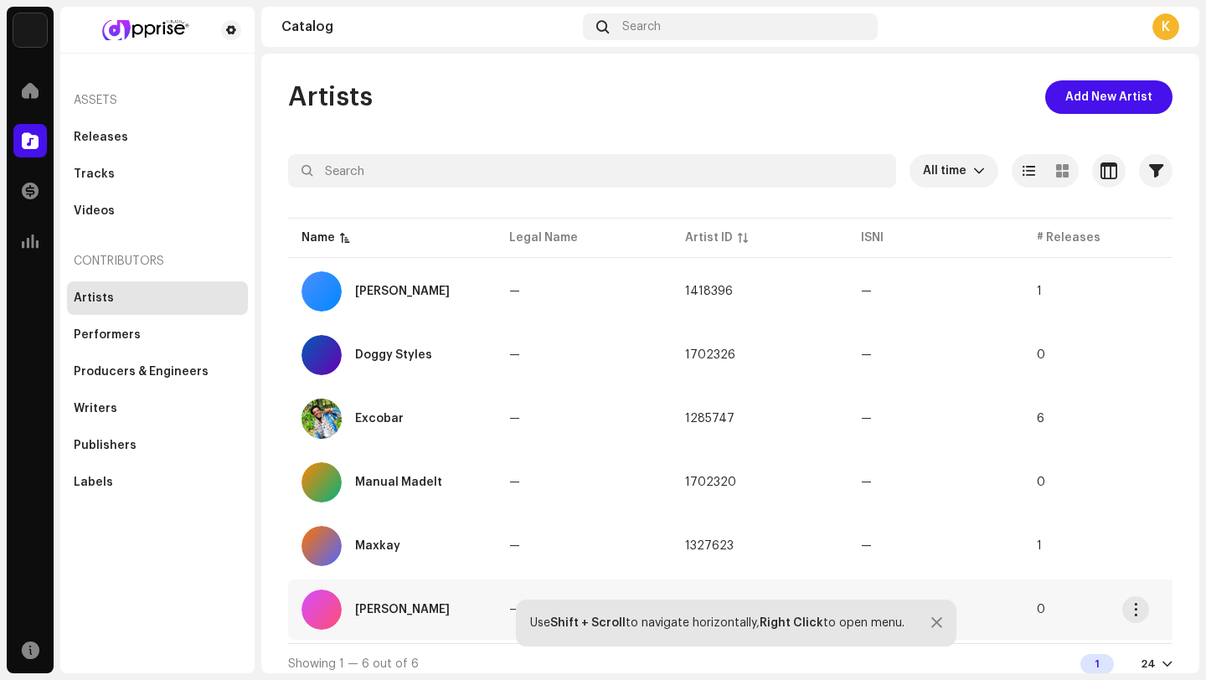
click at [403, 593] on div "[PERSON_NAME]" at bounding box center [391, 610] width 181 height 40
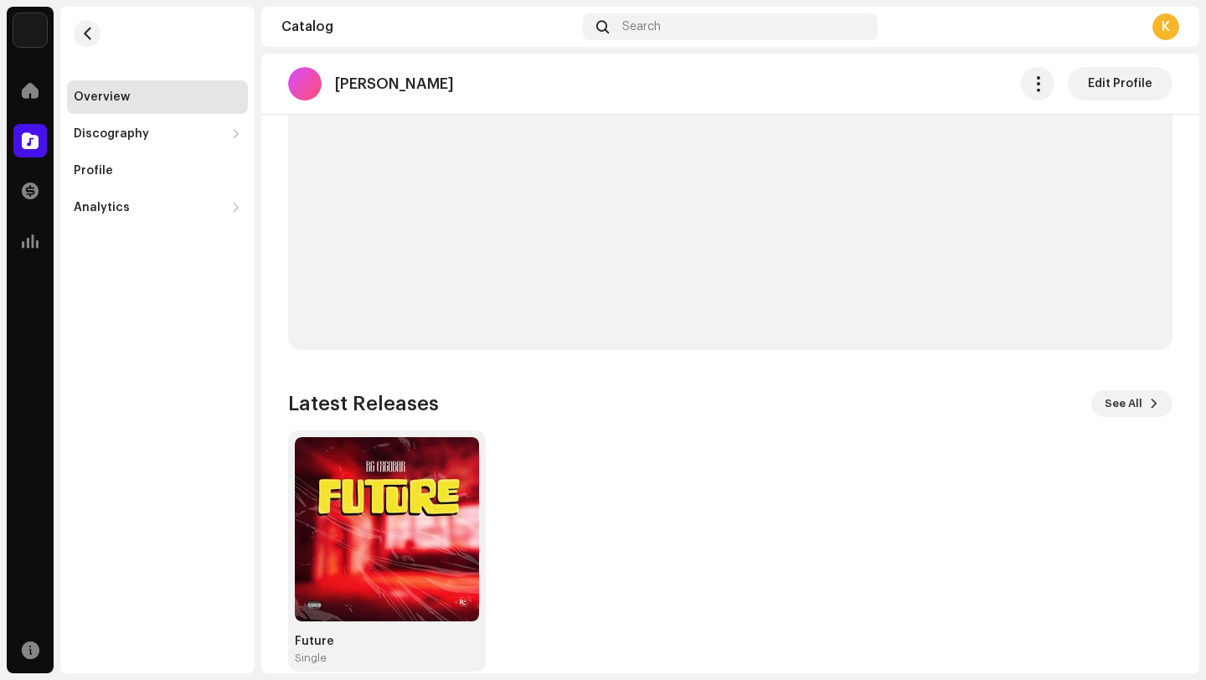
scroll to position [1112, 0]
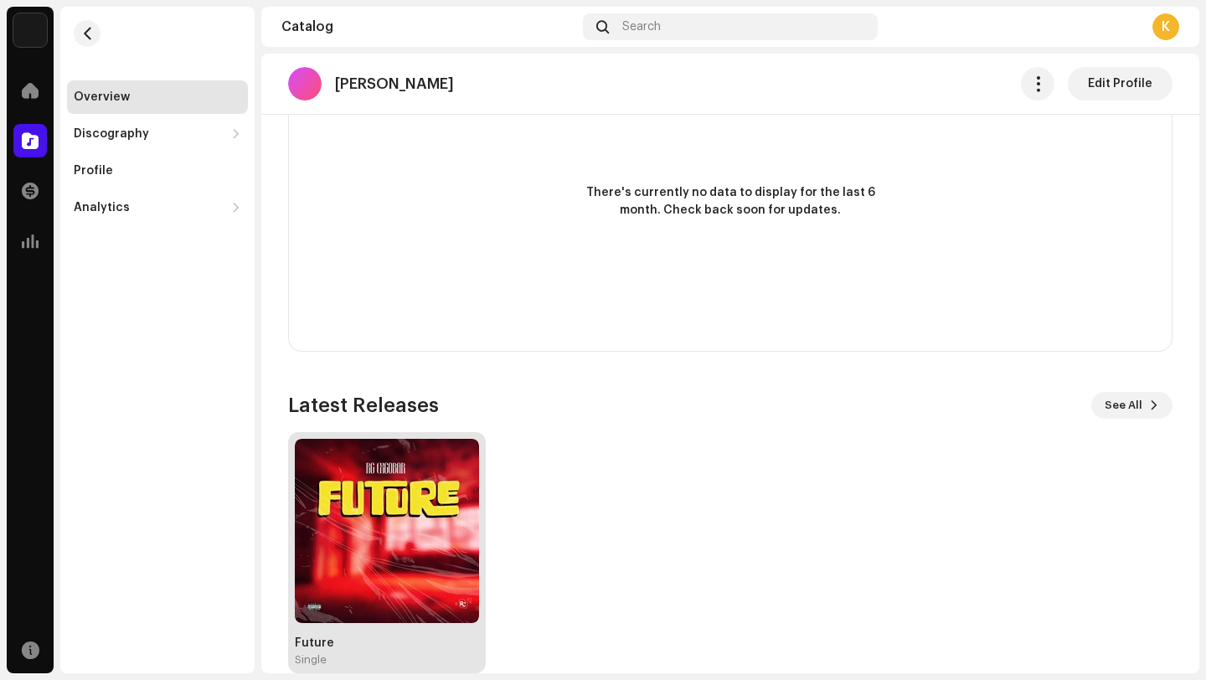
click at [381, 540] on img at bounding box center [387, 531] width 184 height 184
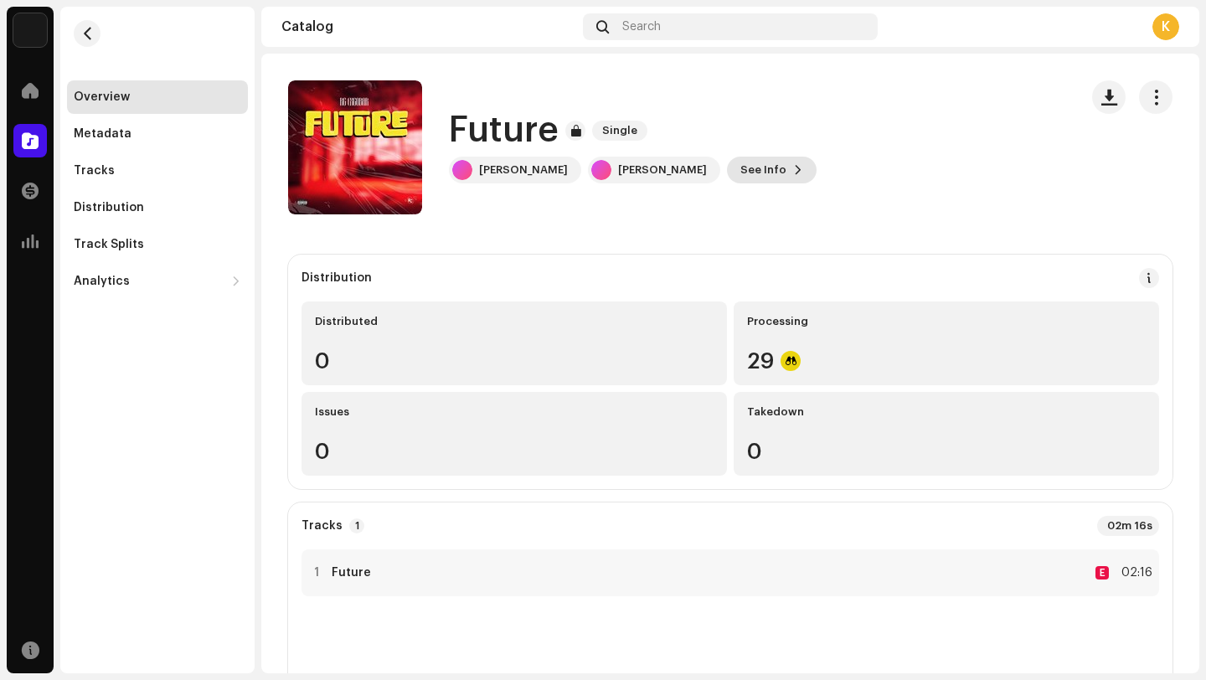
click at [727, 170] on button "See Info" at bounding box center [772, 170] width 90 height 27
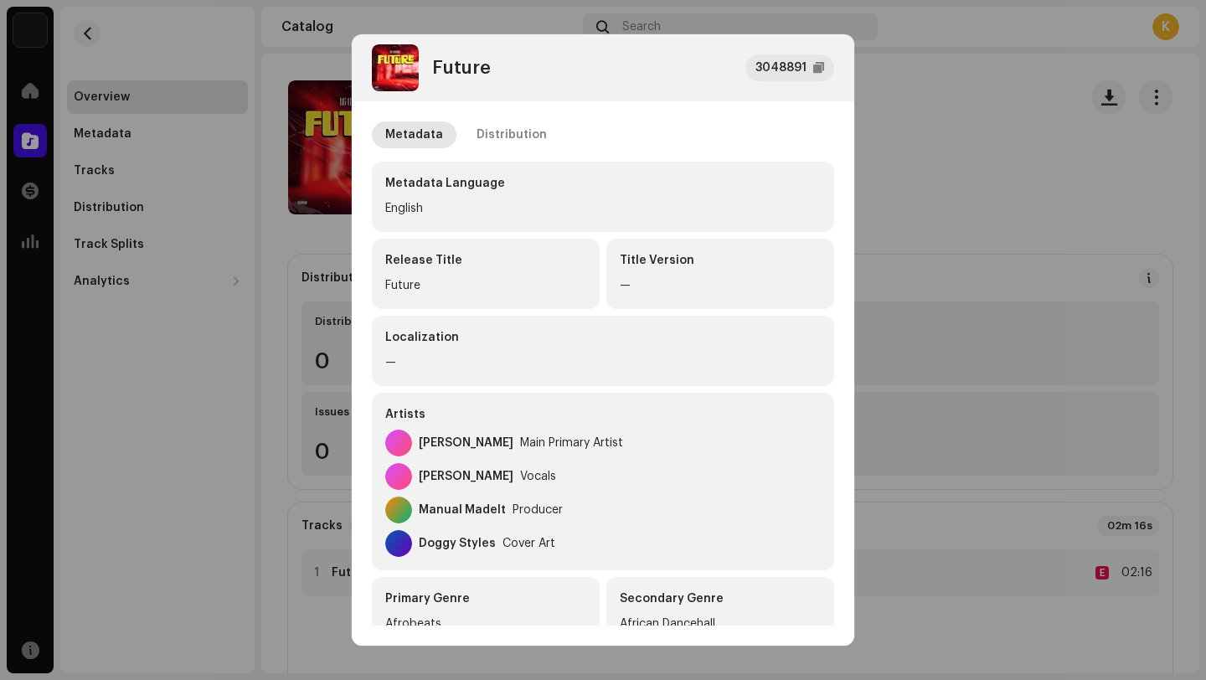
click at [741, 283] on div "—" at bounding box center [720, 286] width 201 height 20
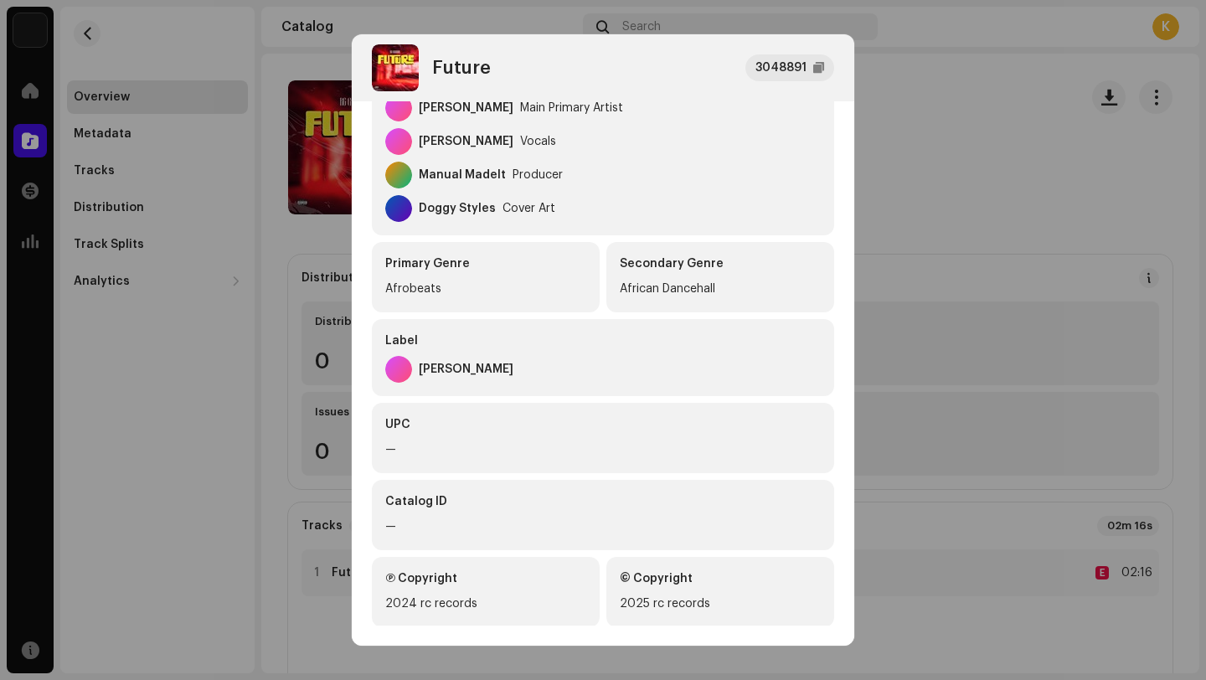
scroll to position [339, 0]
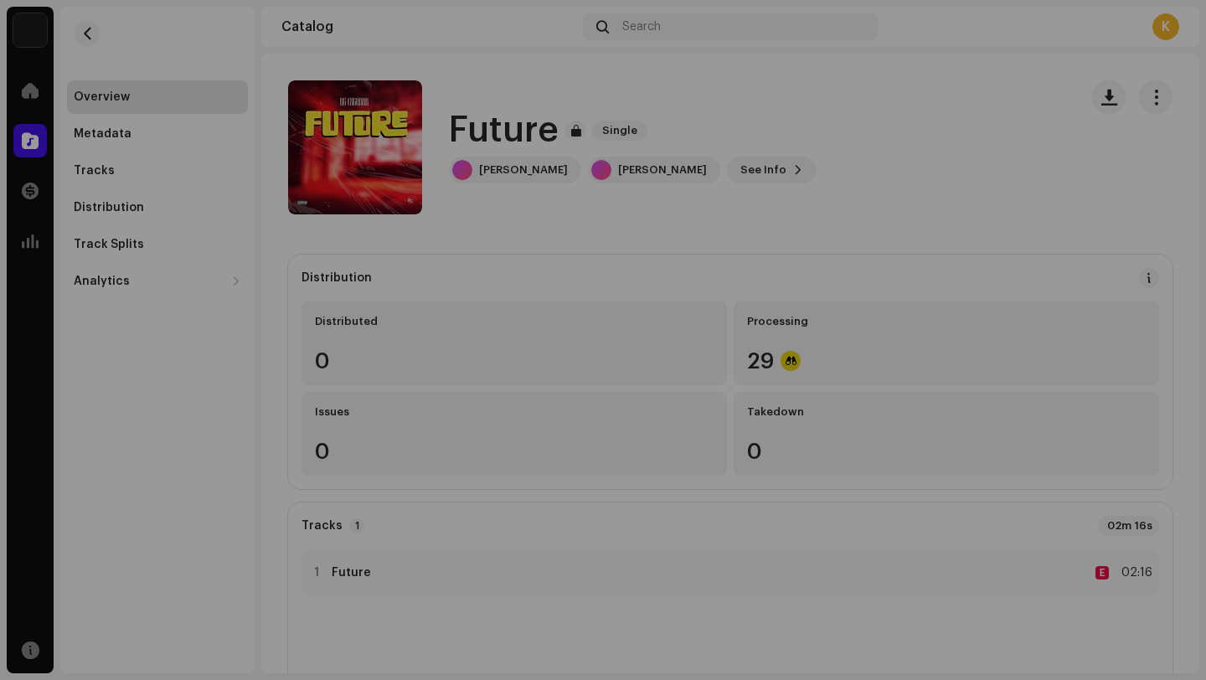
click at [969, 131] on div "Future 3048891 Metadata Distribution Metadata Language English Release Title Fu…" at bounding box center [603, 340] width 1206 height 680
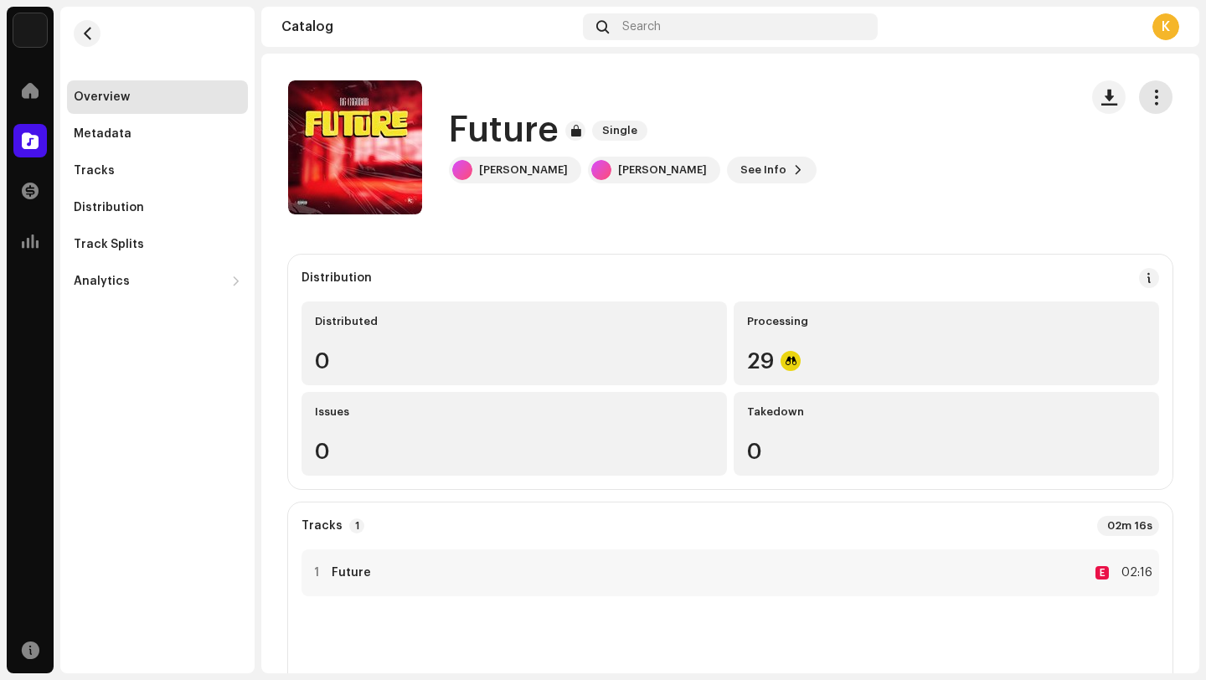
click at [1153, 90] on span "button" at bounding box center [1156, 96] width 16 height 13
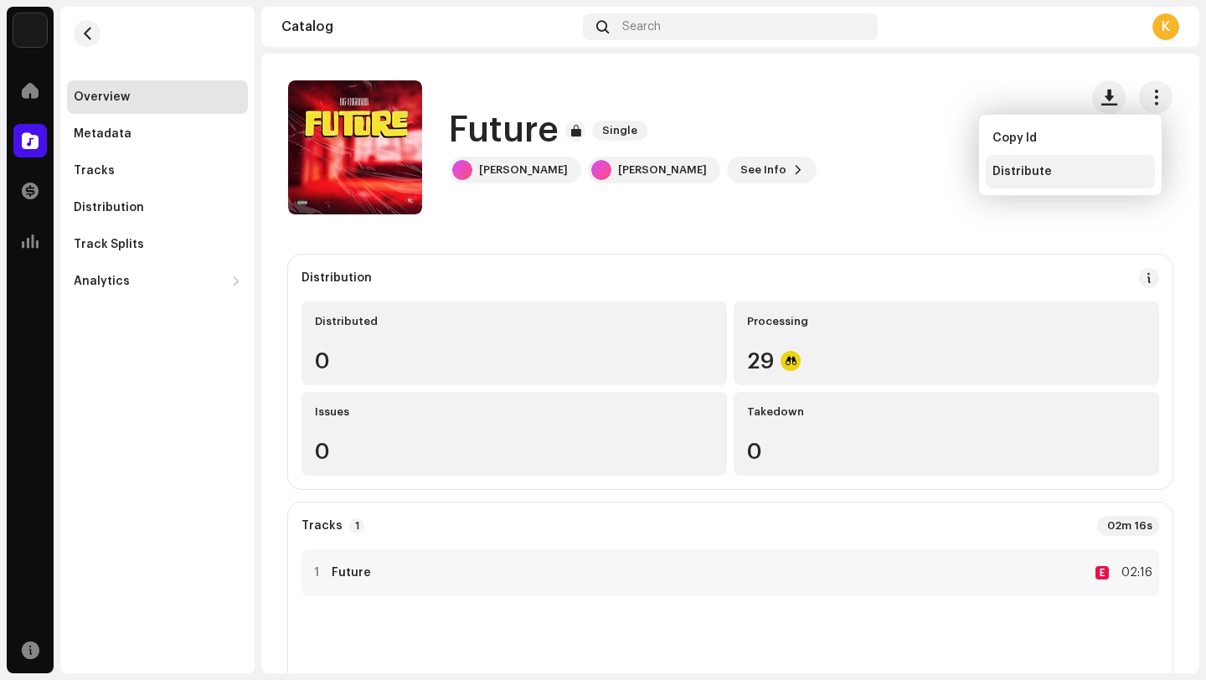
click at [1101, 162] on div "Distribute" at bounding box center [1070, 171] width 169 height 33
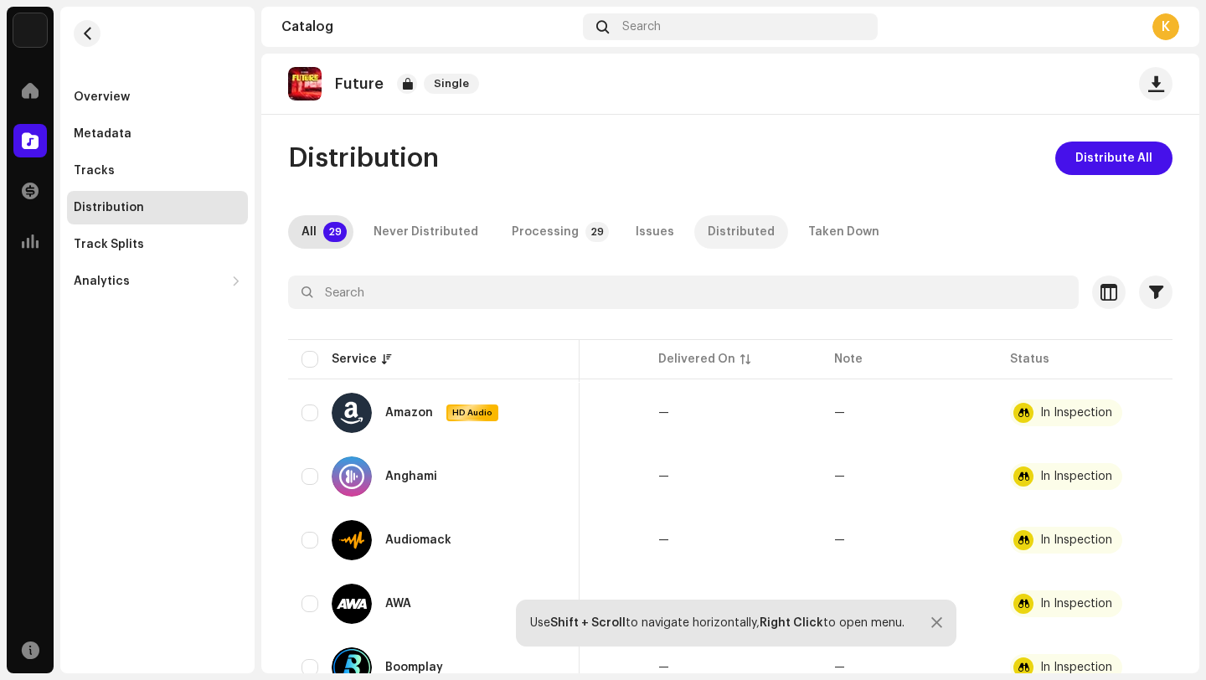
click at [729, 229] on div "Distributed" at bounding box center [741, 231] width 67 height 33
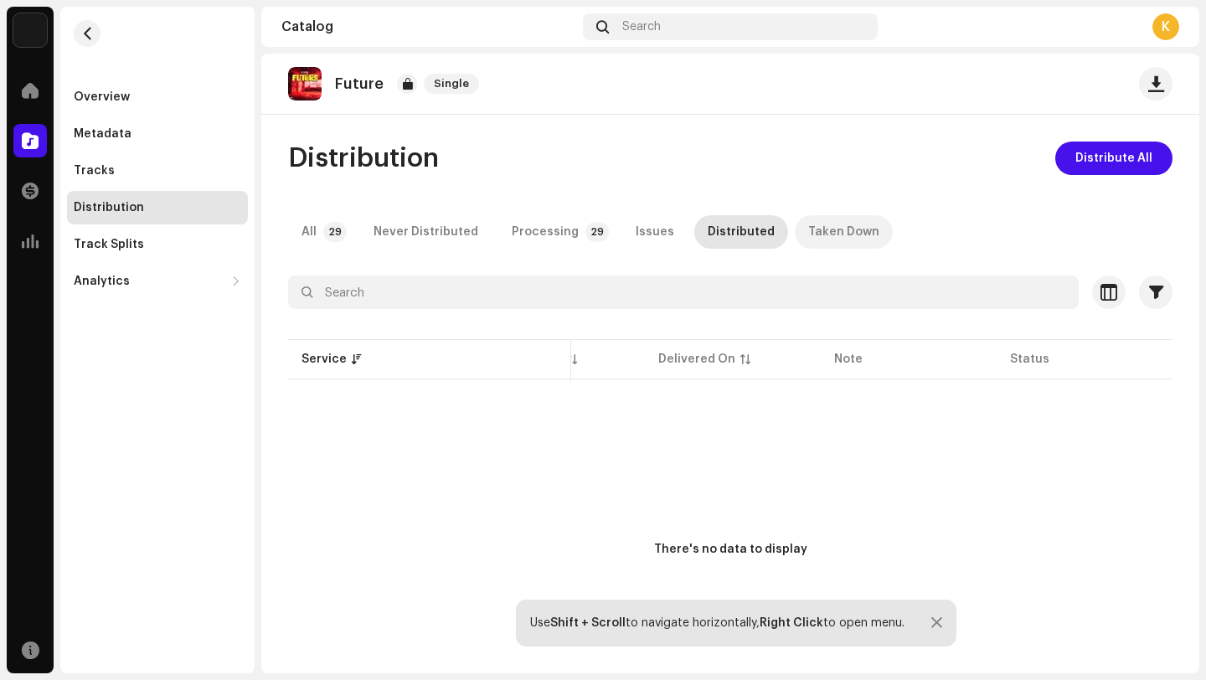
click at [795, 228] on p-tab "Taken Down" at bounding box center [844, 231] width 98 height 33
click at [703, 358] on p-table "Service Enqueued On Delivered On Note Status" at bounding box center [730, 359] width 884 height 47
click at [430, 227] on div "Never Distributed" at bounding box center [426, 231] width 105 height 33
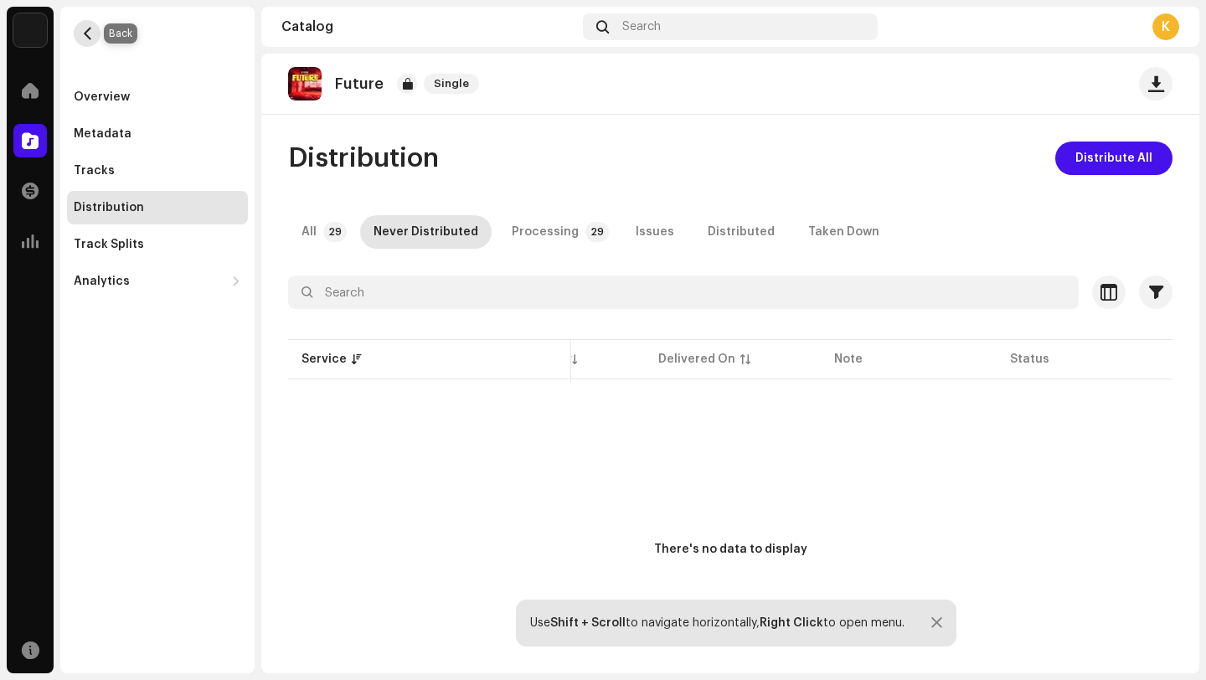
click at [87, 34] on span "button" at bounding box center [87, 33] width 13 height 13
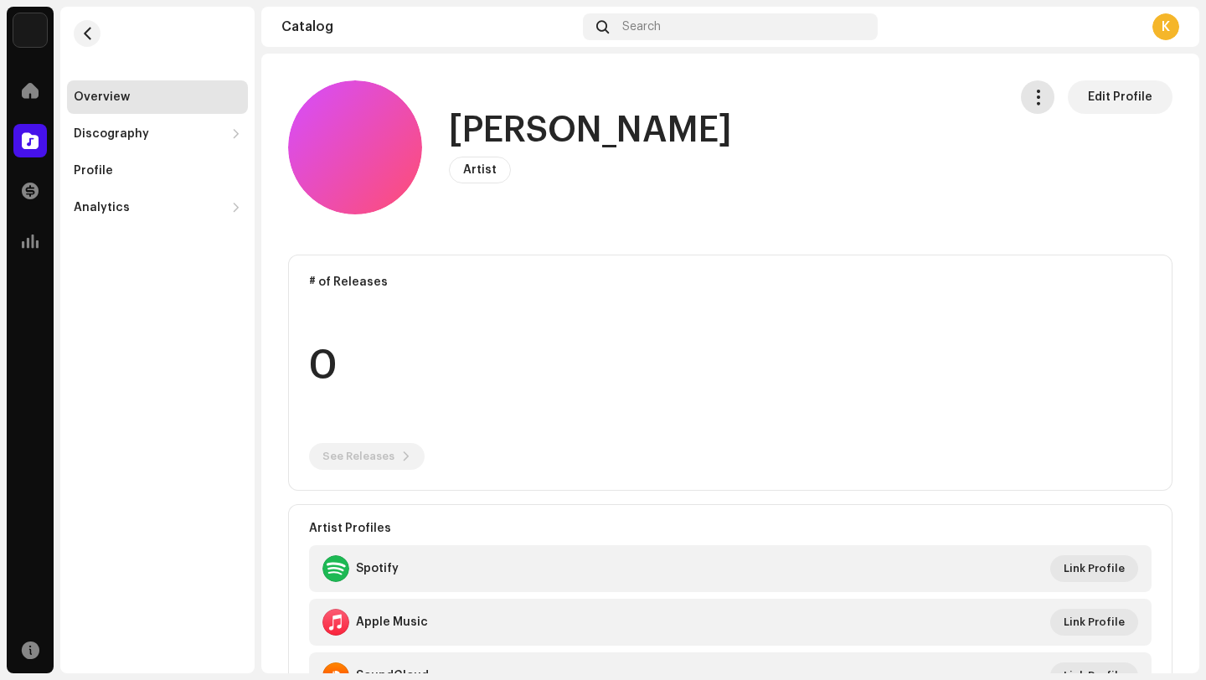
click at [1038, 103] on span "button" at bounding box center [1038, 96] width 16 height 13
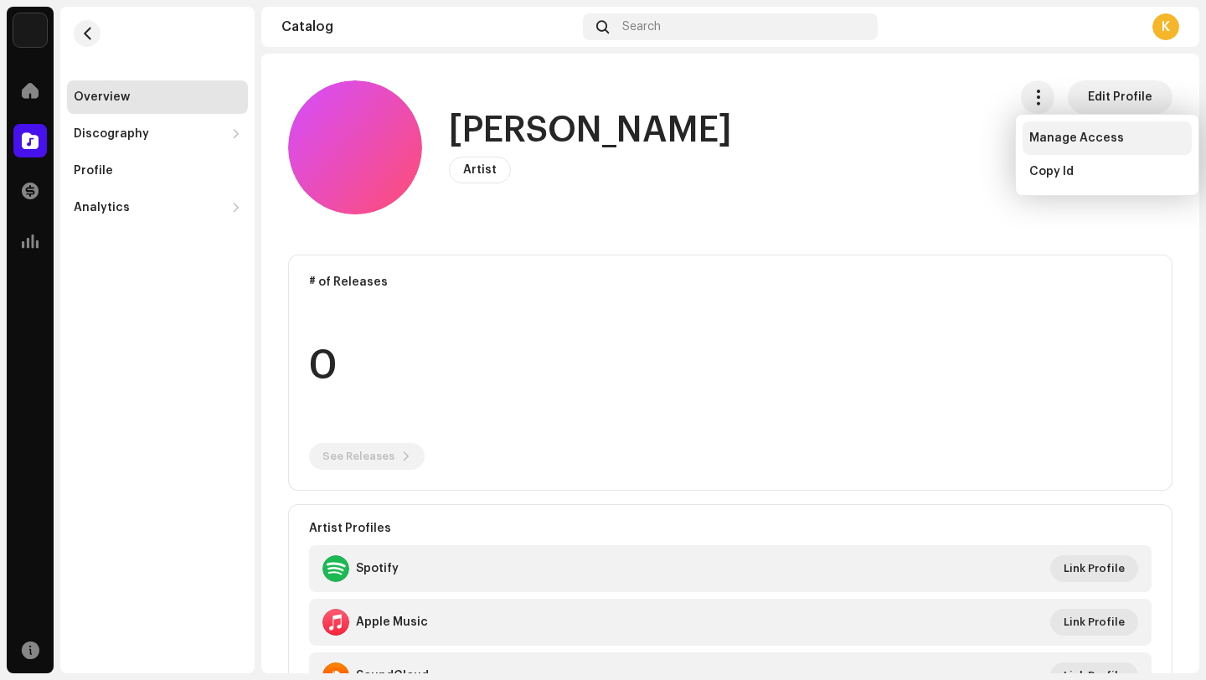
click at [1048, 142] on span "Manage Access" at bounding box center [1076, 137] width 95 height 13
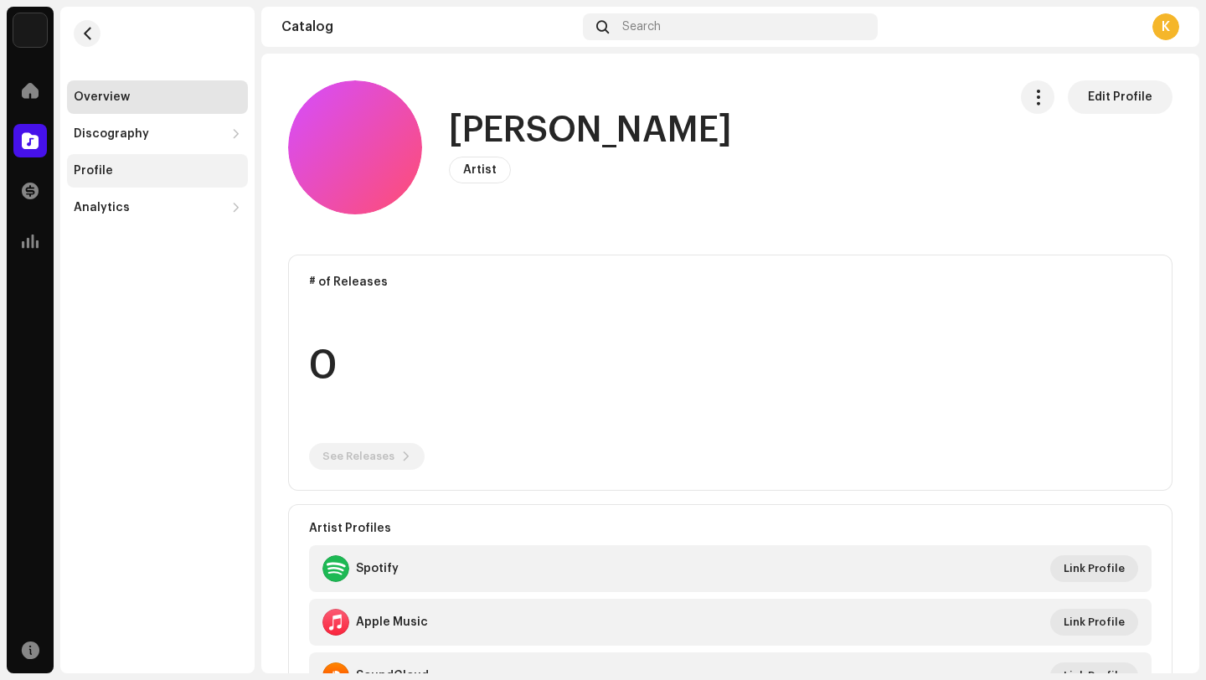
click at [126, 169] on div "Profile" at bounding box center [157, 170] width 167 height 13
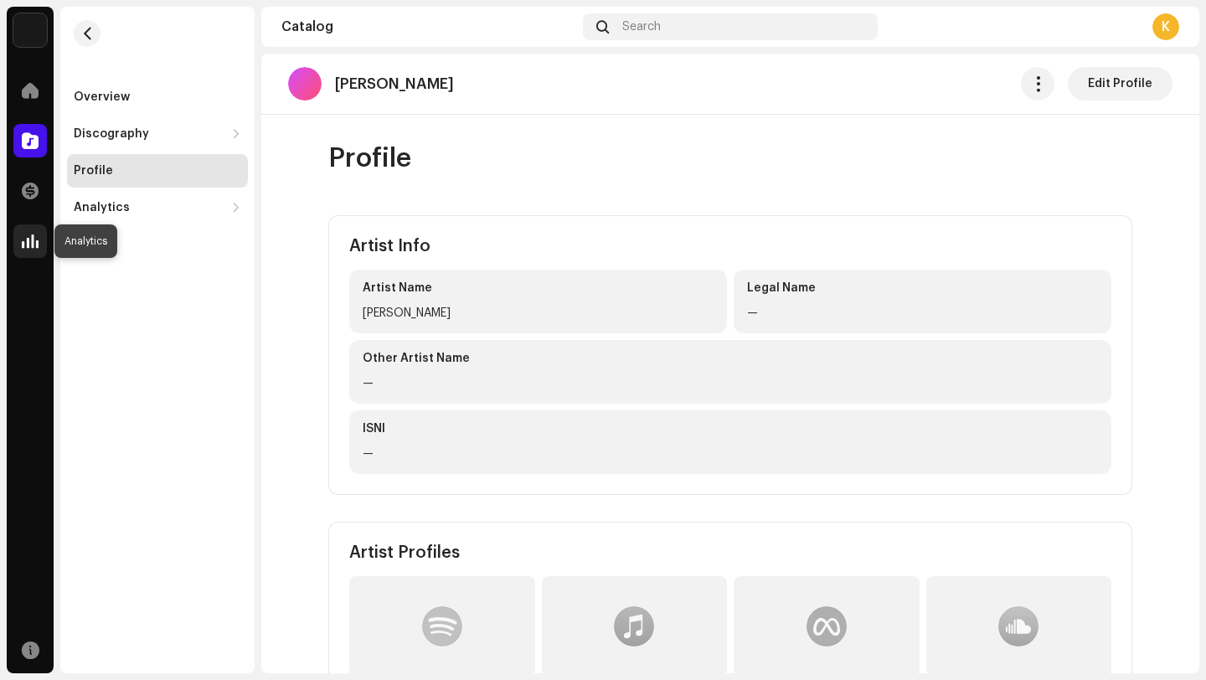
click at [24, 239] on span at bounding box center [30, 240] width 17 height 13
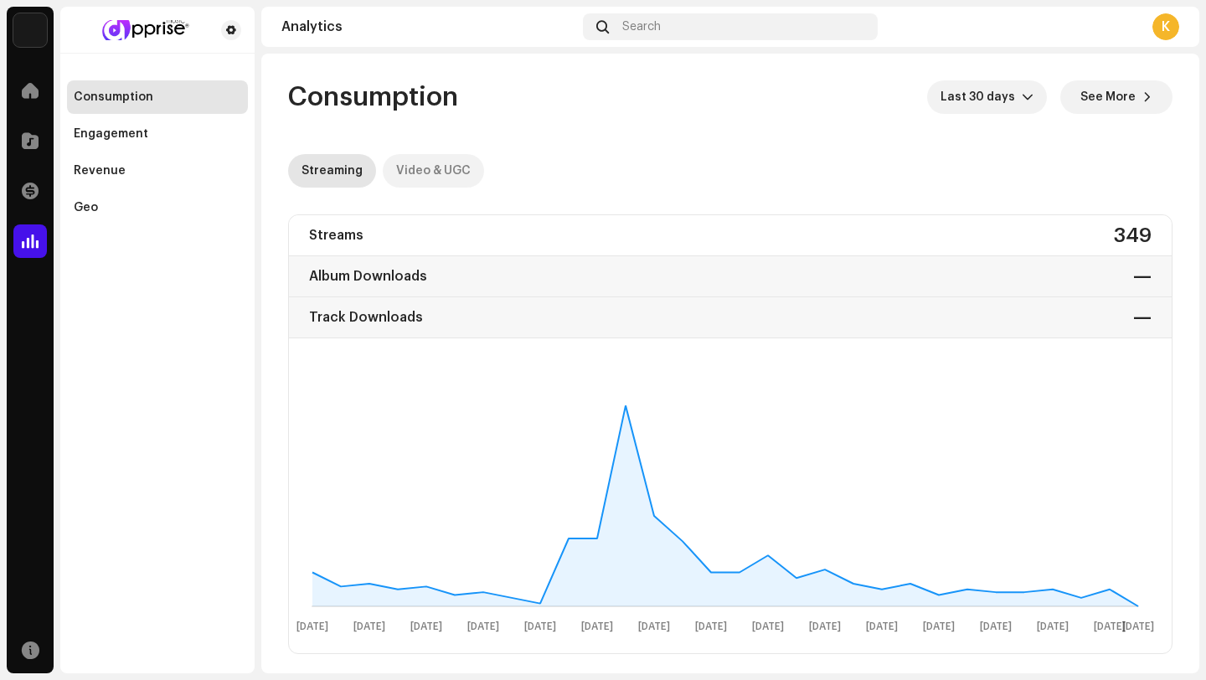
click at [439, 164] on div "Video & UGC" at bounding box center [433, 170] width 75 height 33
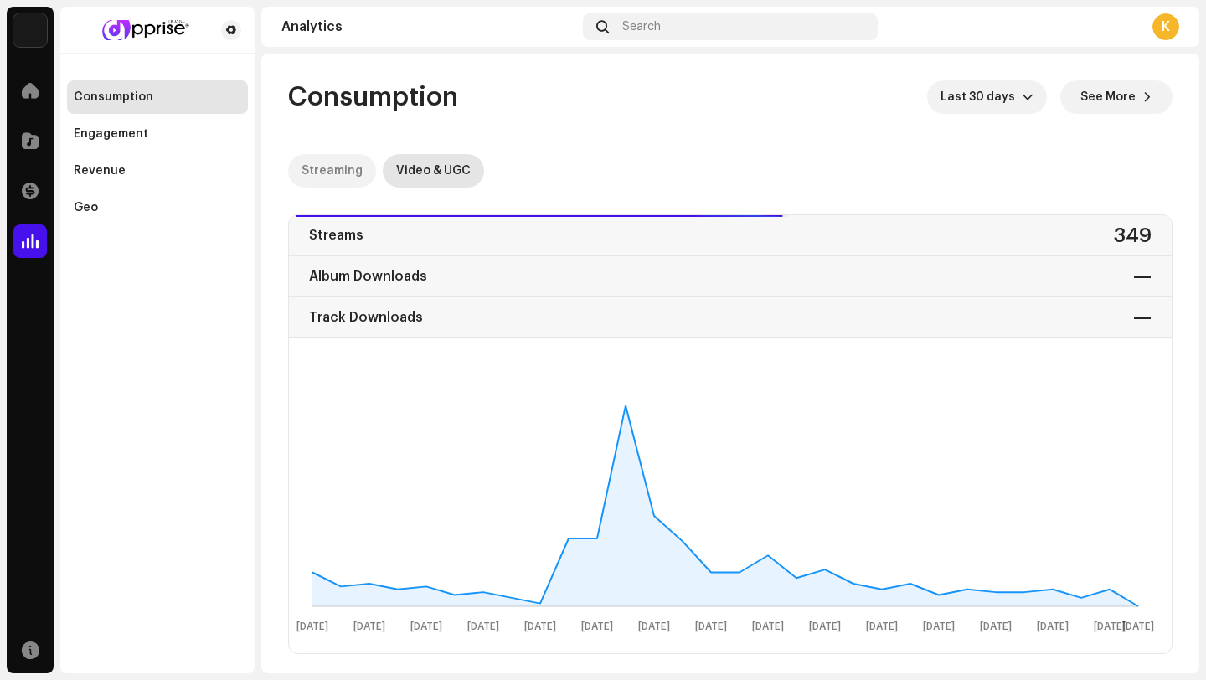
click at [326, 162] on div "Streaming" at bounding box center [331, 170] width 61 height 33
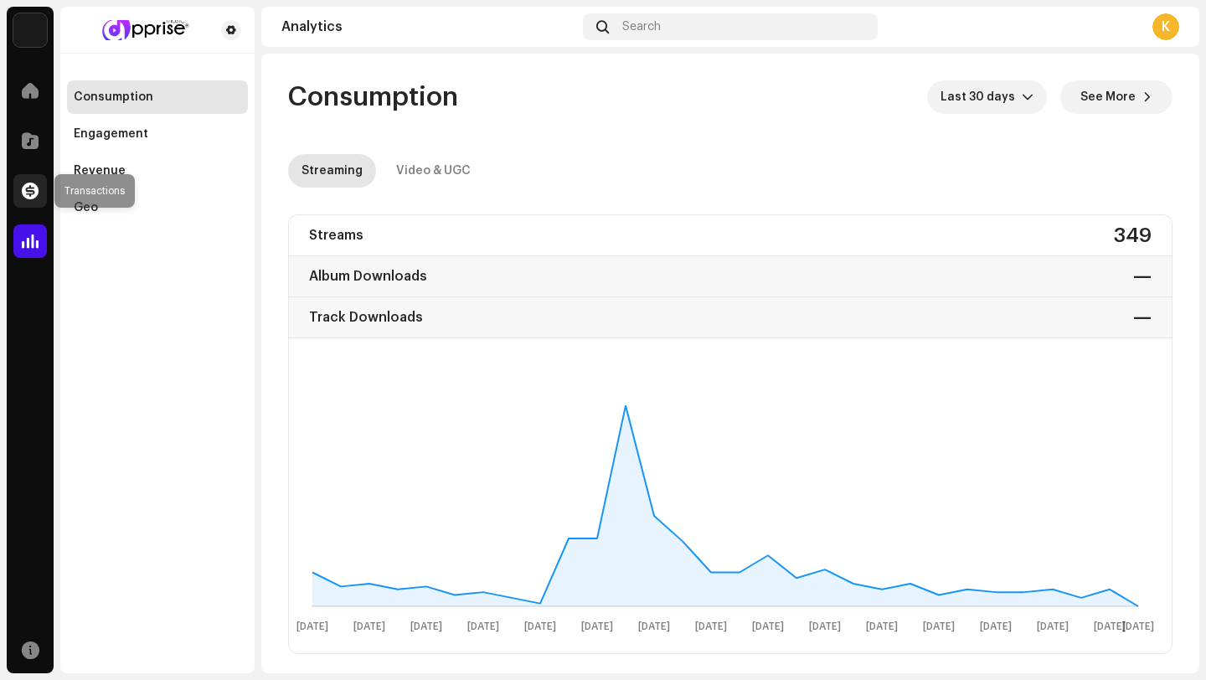
click at [42, 179] on div at bounding box center [29, 190] width 33 height 33
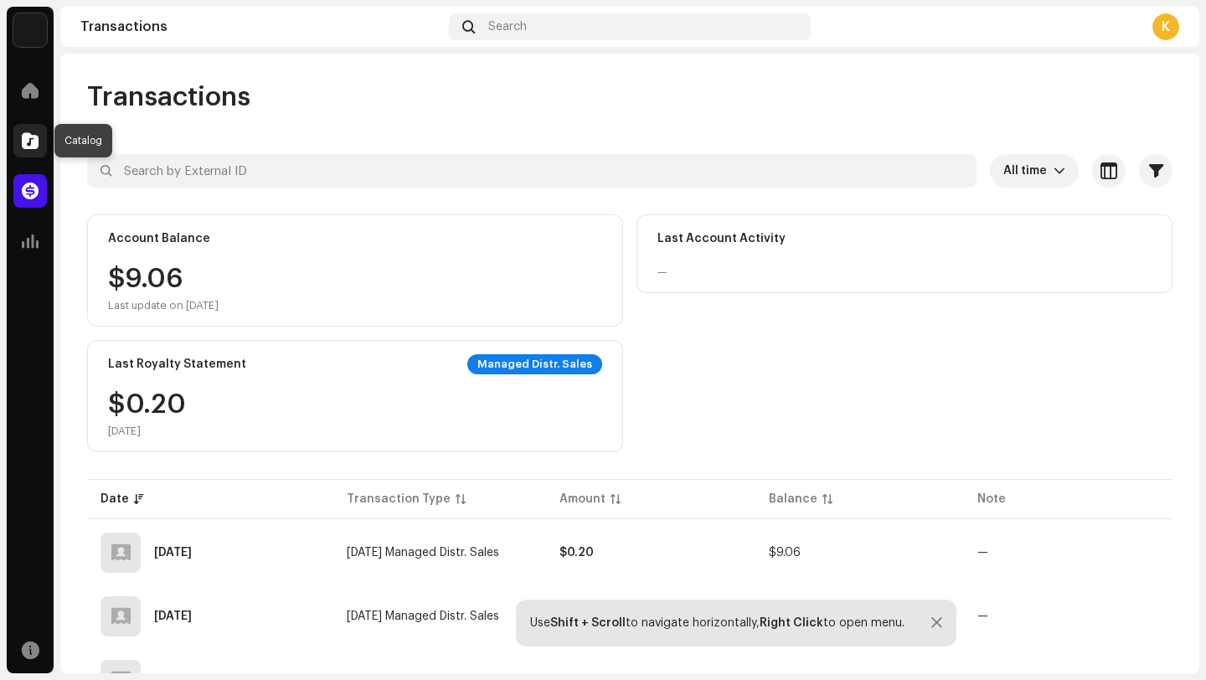
click at [29, 134] on span at bounding box center [30, 140] width 17 height 13
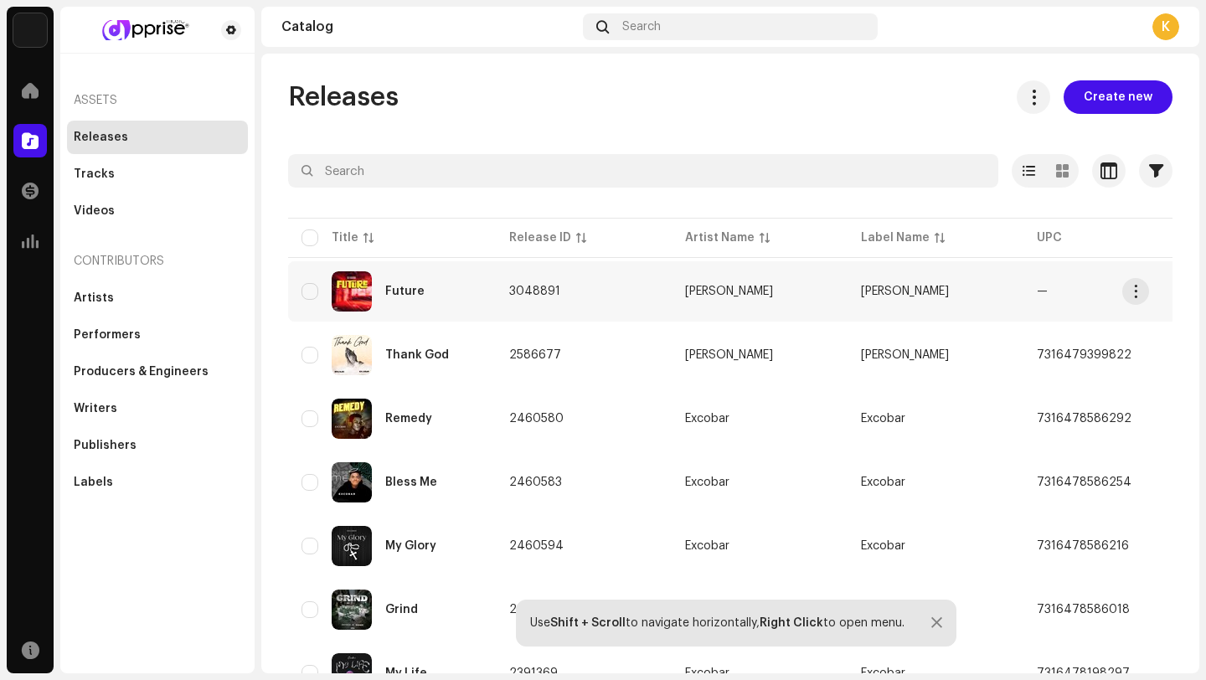
click at [322, 288] on div "Future" at bounding box center [391, 291] width 181 height 40
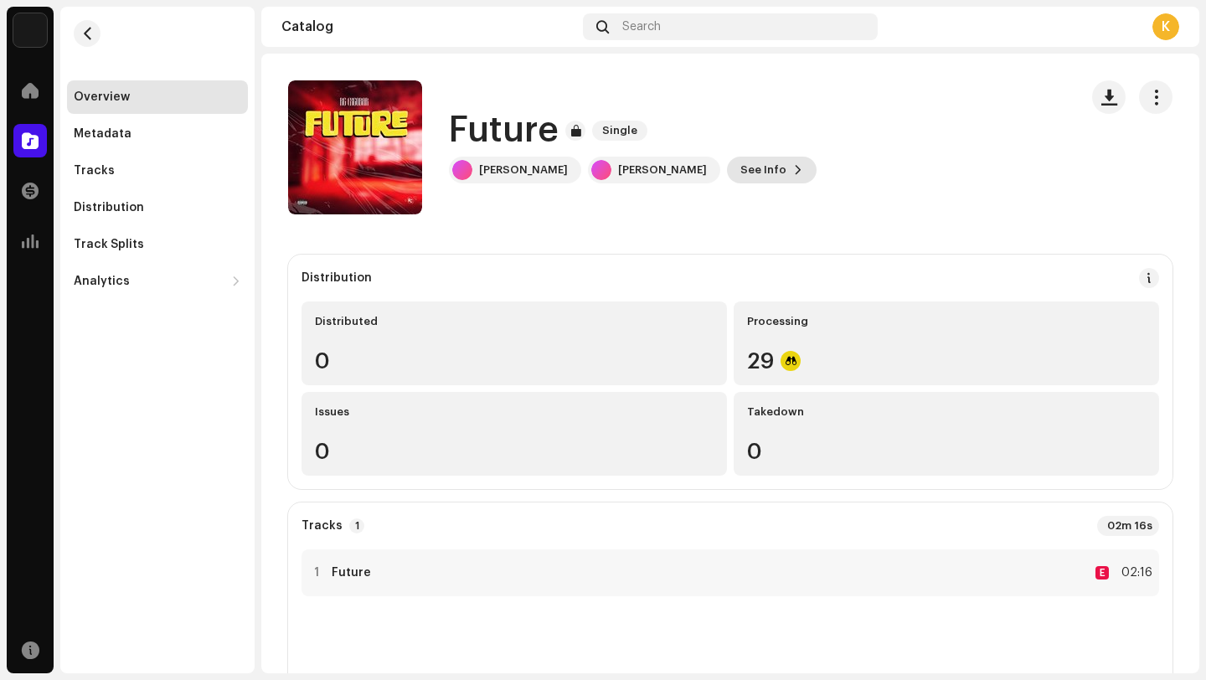
click at [740, 167] on span "See Info" at bounding box center [763, 169] width 46 height 33
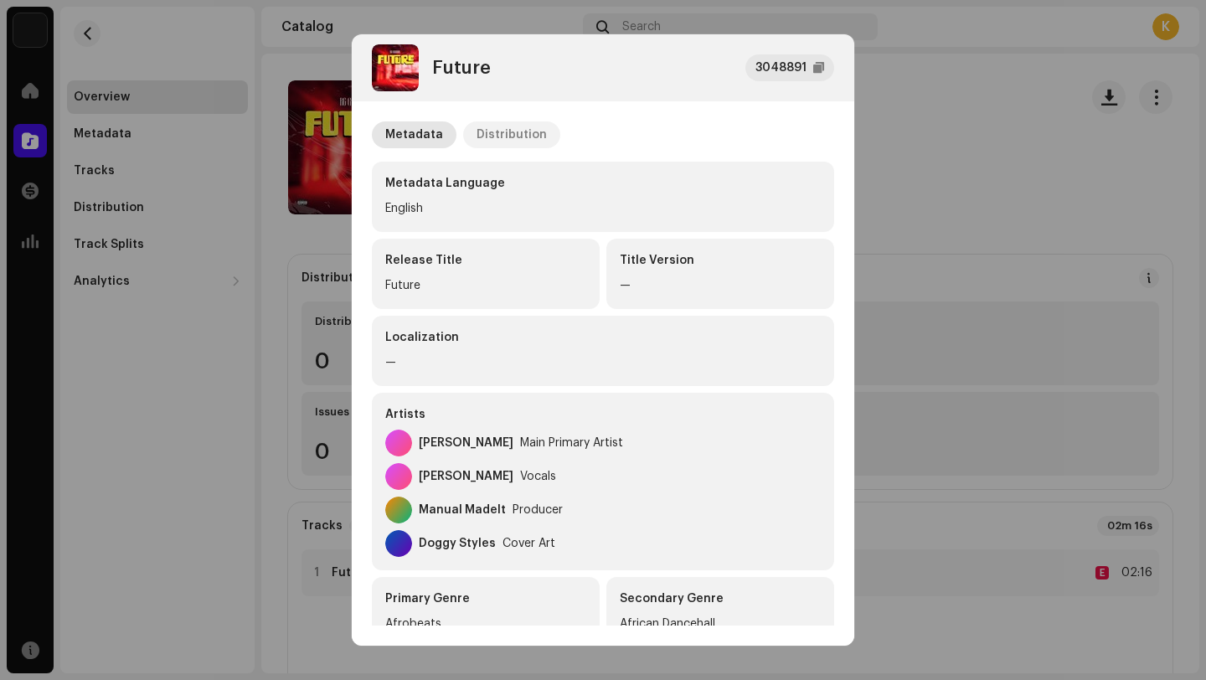
click at [485, 127] on div "Distribution" at bounding box center [512, 134] width 70 height 27
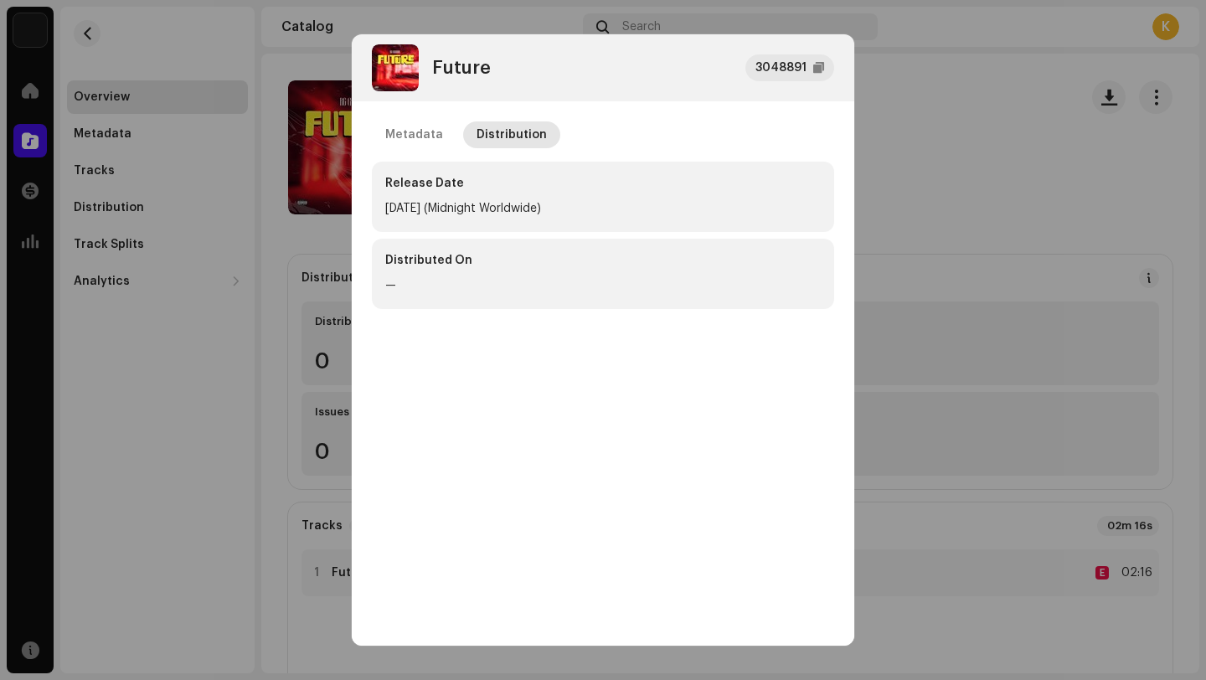
click at [511, 191] on div "Release Date" at bounding box center [602, 183] width 435 height 17
click at [526, 214] on div "[DATE] (Midnight Worldwide)" at bounding box center [602, 208] width 435 height 20
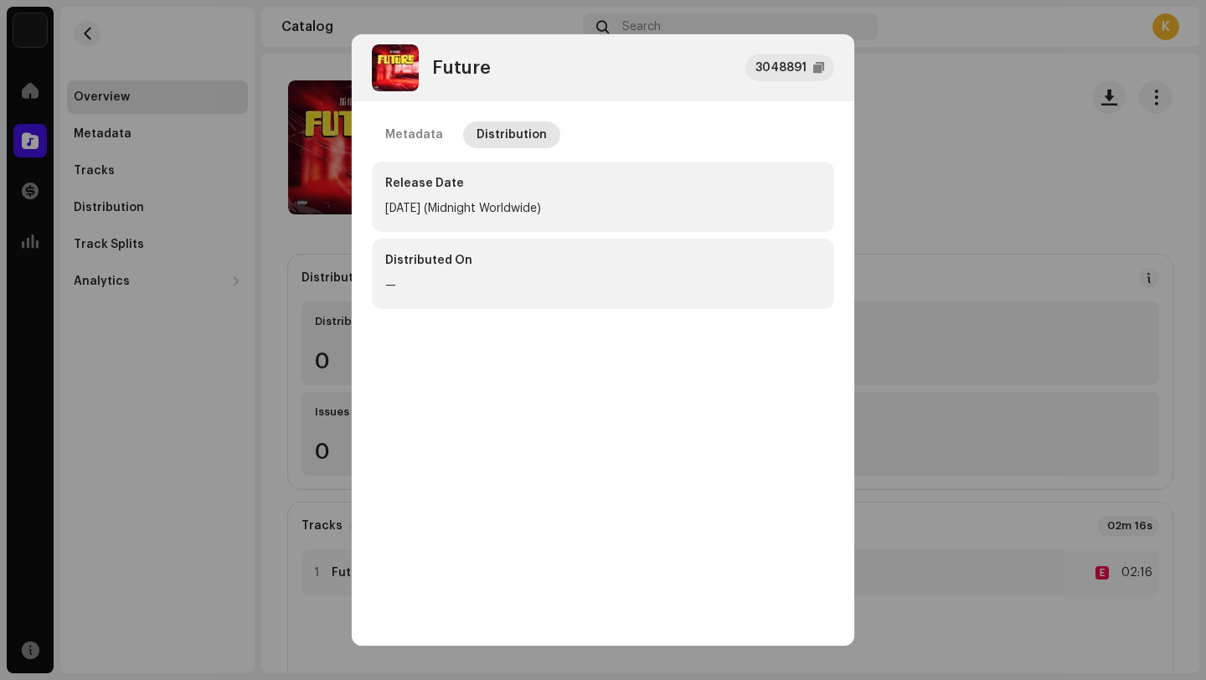
click at [607, 379] on div "Metadata Distribution Release Date Oct 10, 2025 (Midnight Worldwide) Distribute…" at bounding box center [603, 498] width 462 height 754
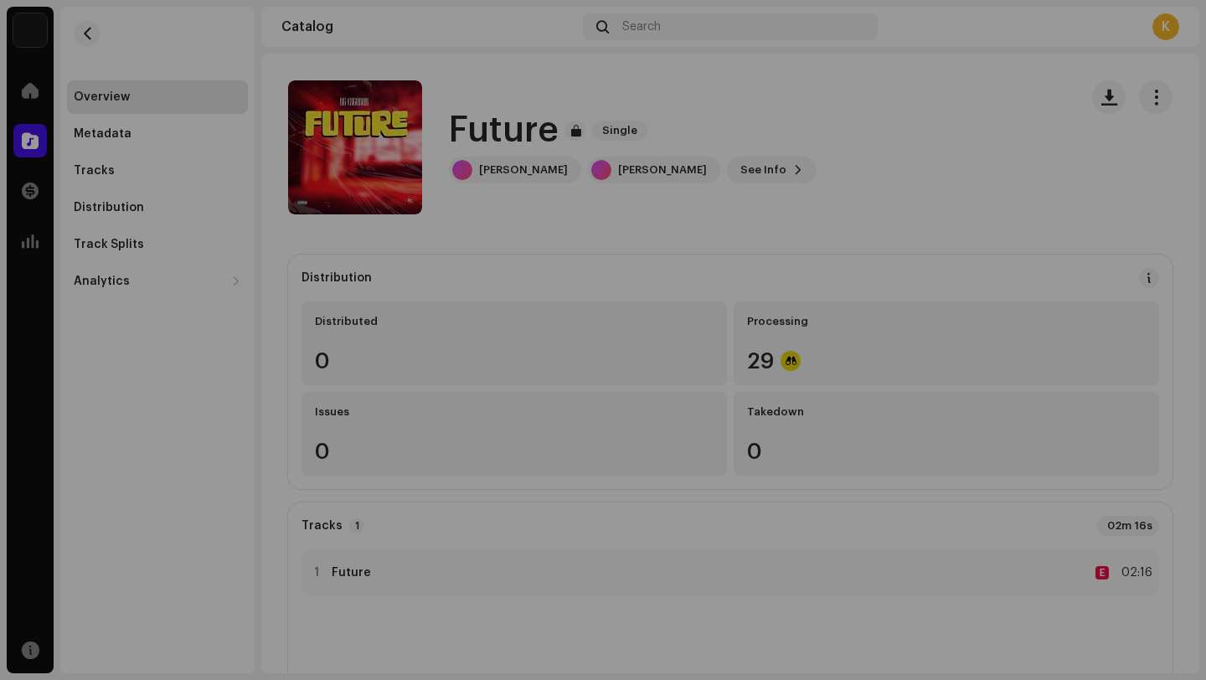
click at [941, 204] on div "Future 3048891 Metadata Distribution Release Date Oct 10, 2025 (Midnight Worldw…" at bounding box center [603, 340] width 1206 height 680
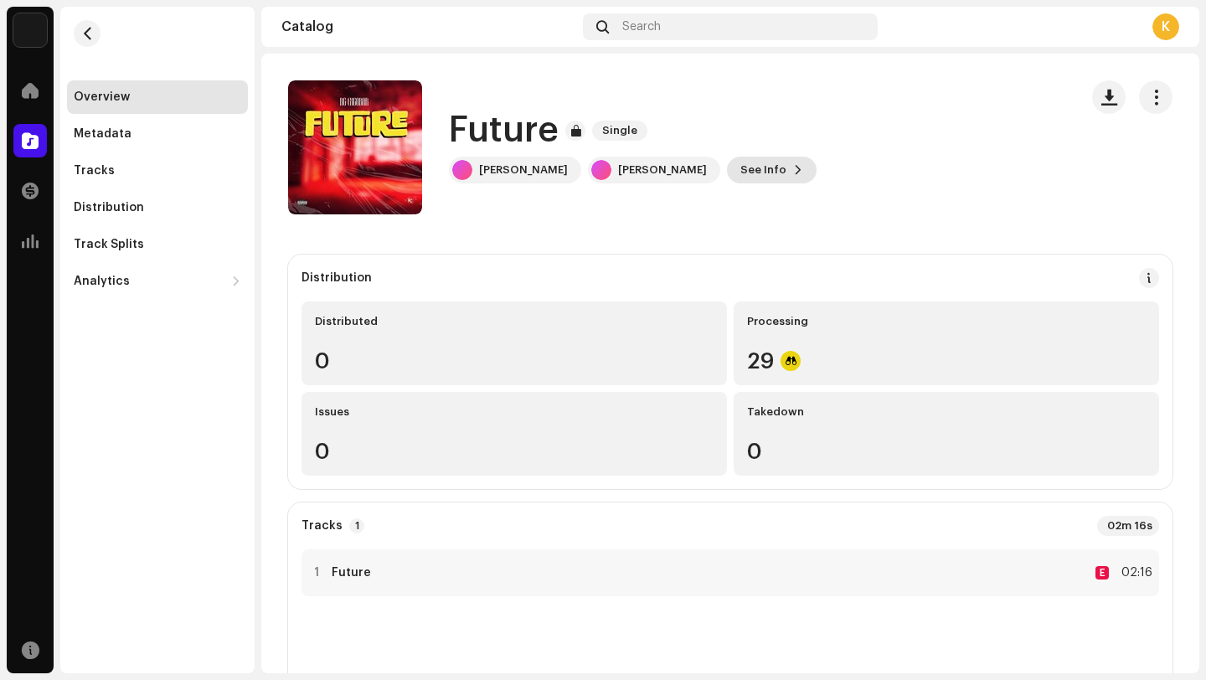
click at [727, 162] on button "See Info" at bounding box center [772, 170] width 90 height 27
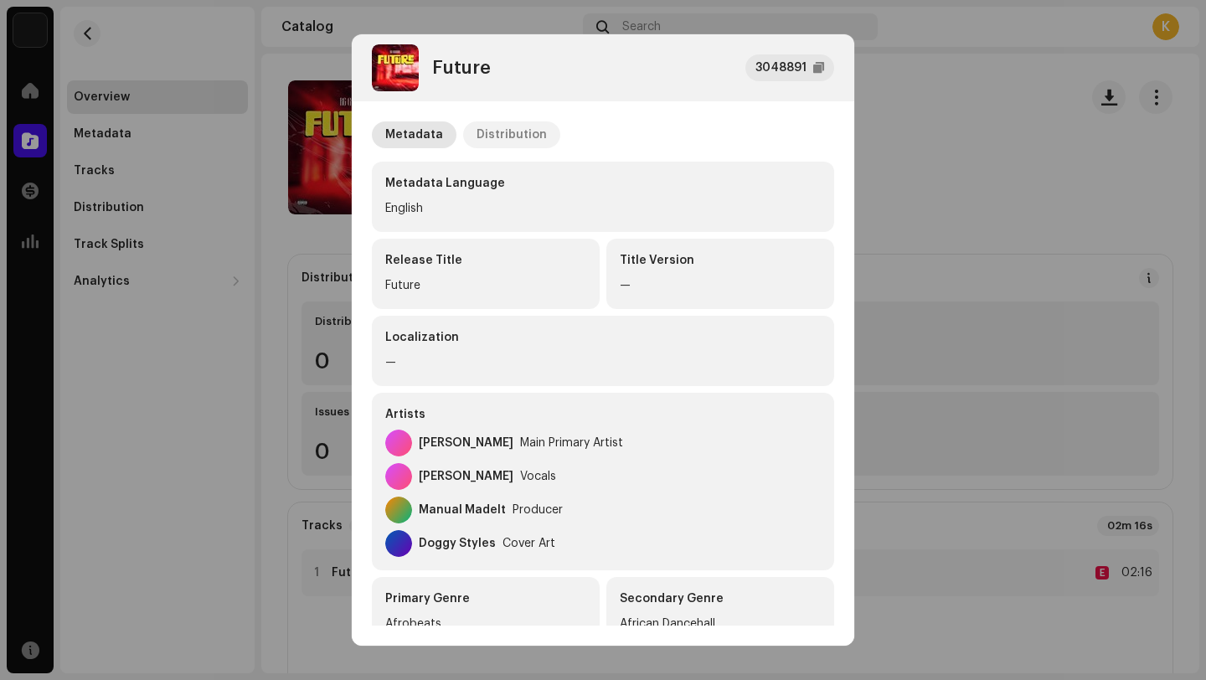
click at [522, 126] on div "Distribution" at bounding box center [512, 134] width 70 height 27
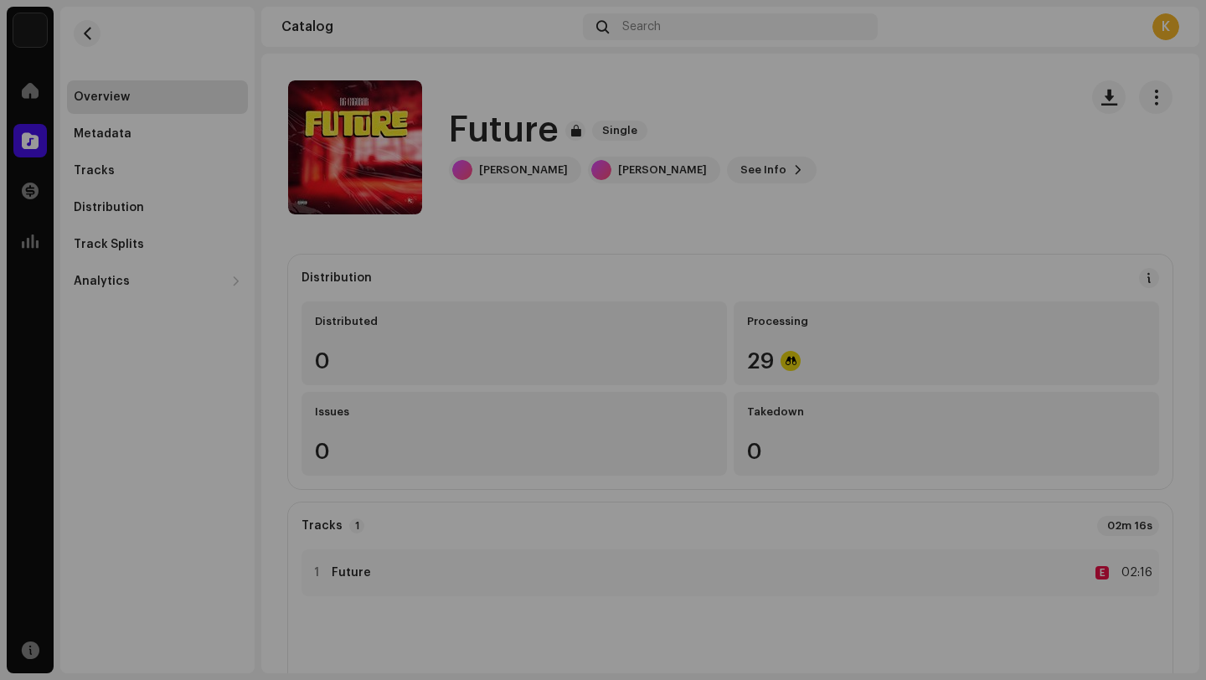
click at [894, 179] on div "Future 3048891 Metadata Distribution Release Date Oct 10, 2025 (Midnight Worldw…" at bounding box center [603, 340] width 1206 height 680
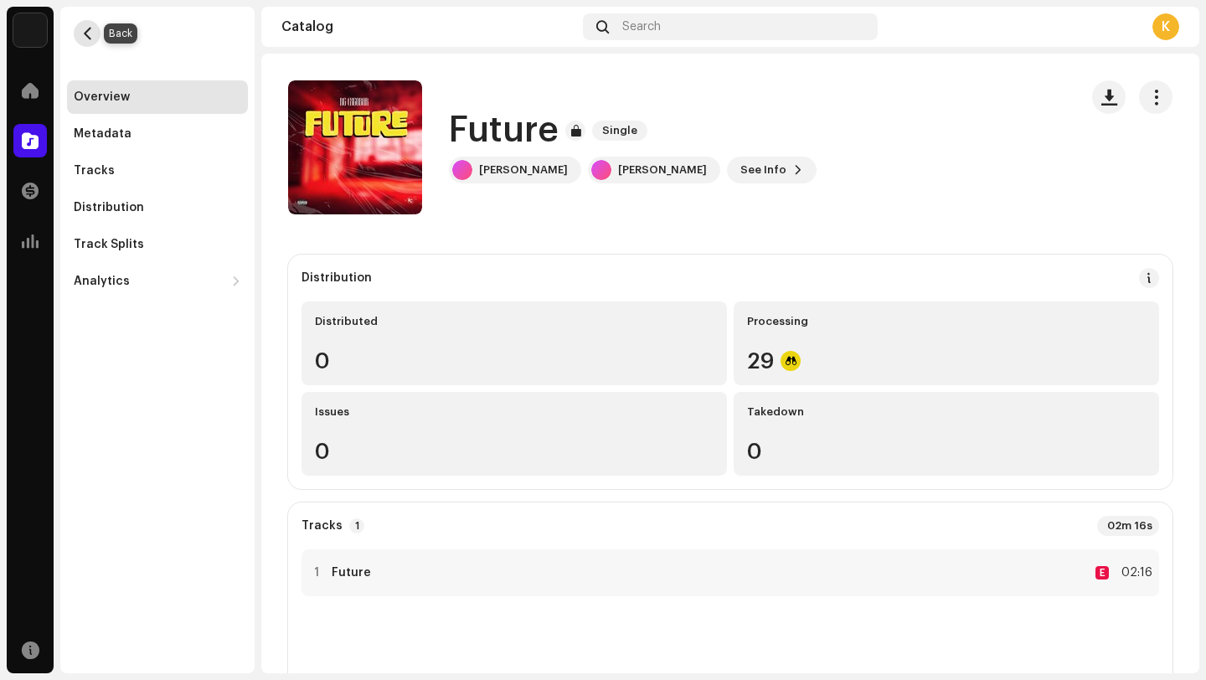
click at [85, 33] on span "button" at bounding box center [87, 33] width 13 height 13
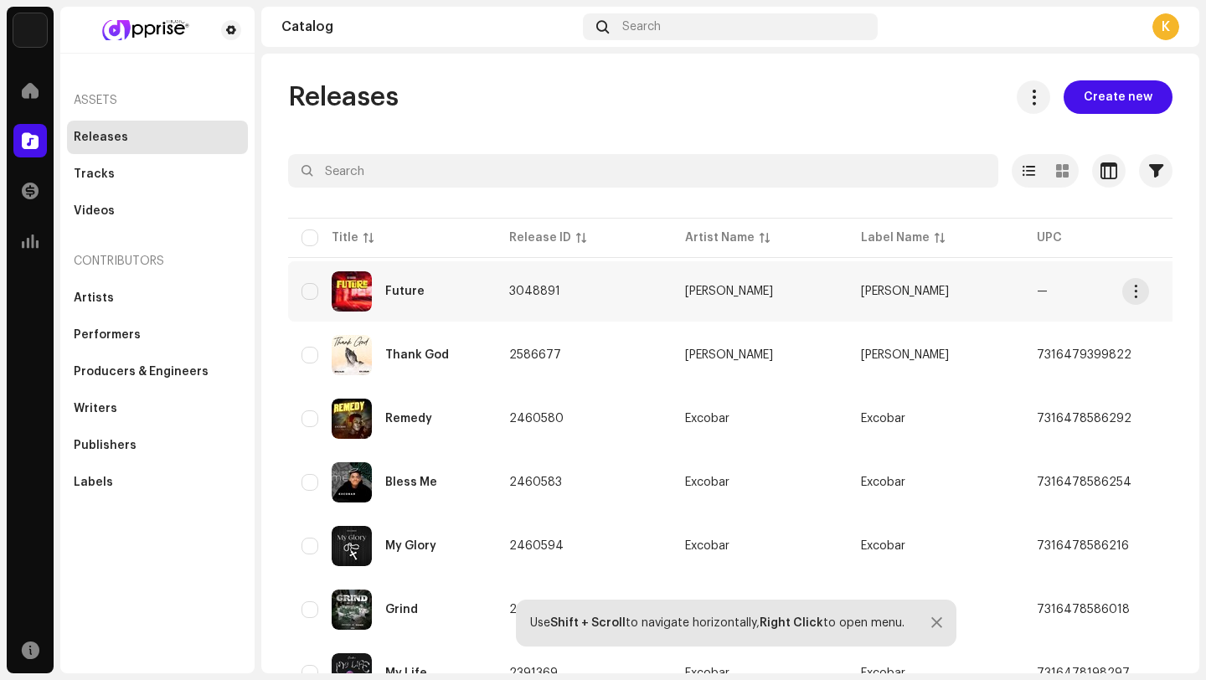
click at [420, 267] on td "Future" at bounding box center [392, 291] width 208 height 60
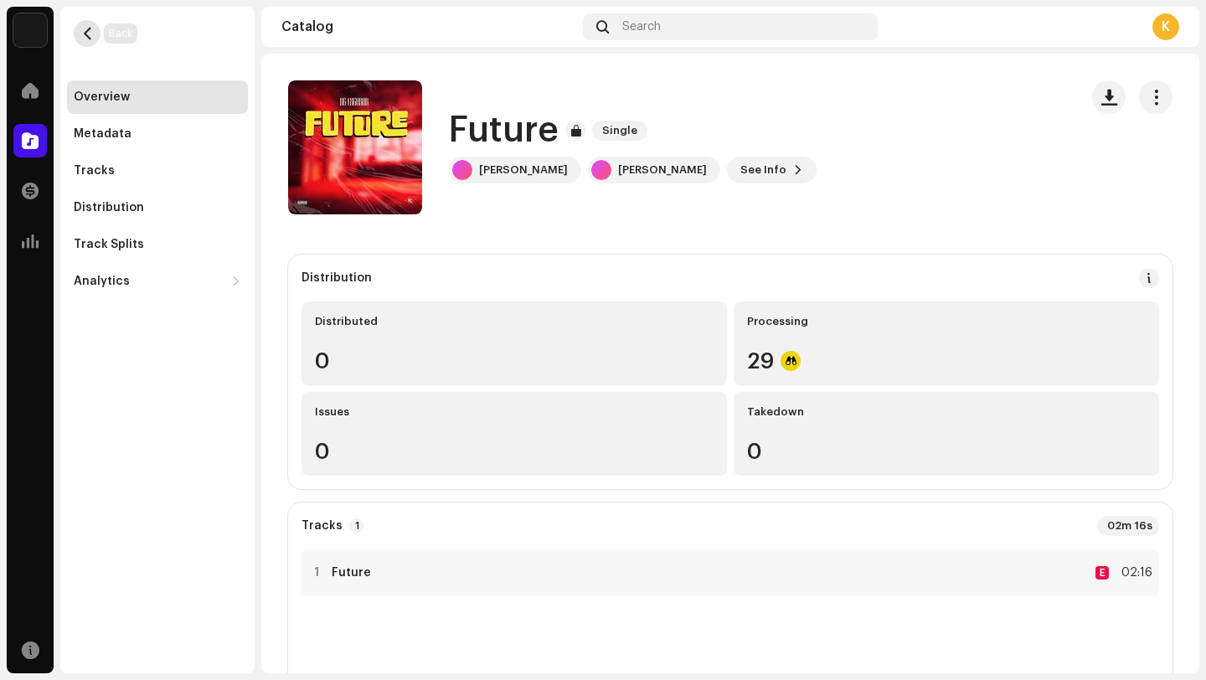
click at [84, 30] on span "button" at bounding box center [87, 33] width 13 height 13
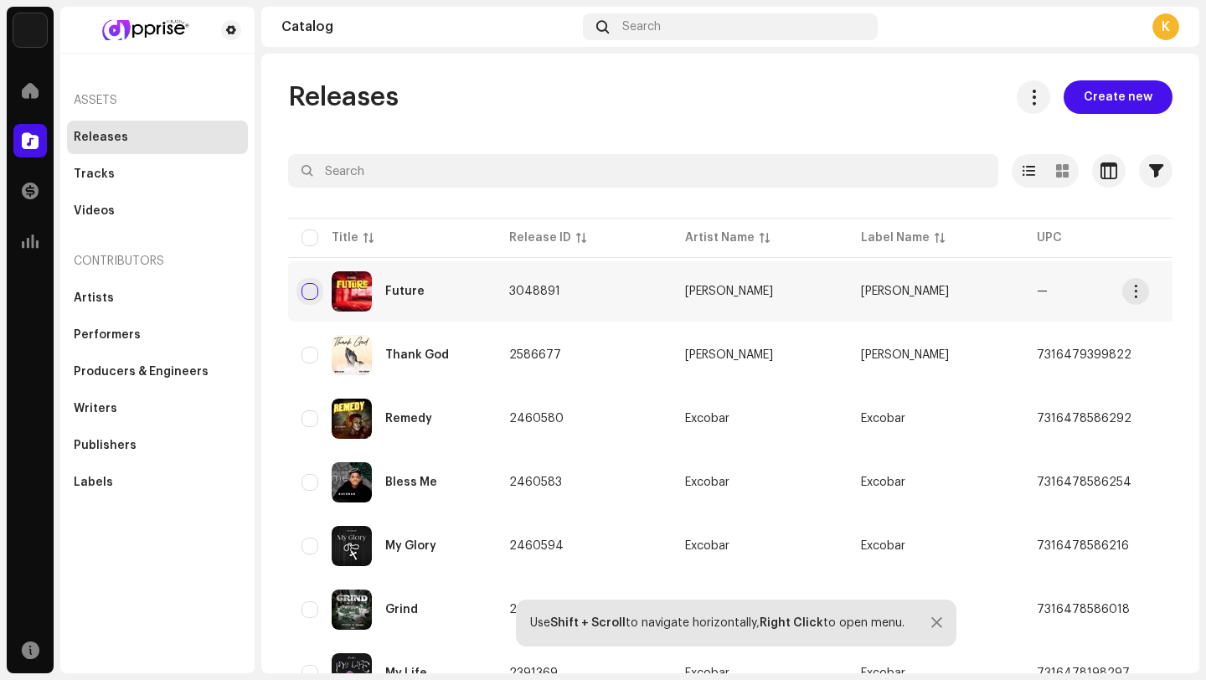
click at [308, 289] on input "checkbox" at bounding box center [309, 291] width 17 height 17
checkbox input "true"
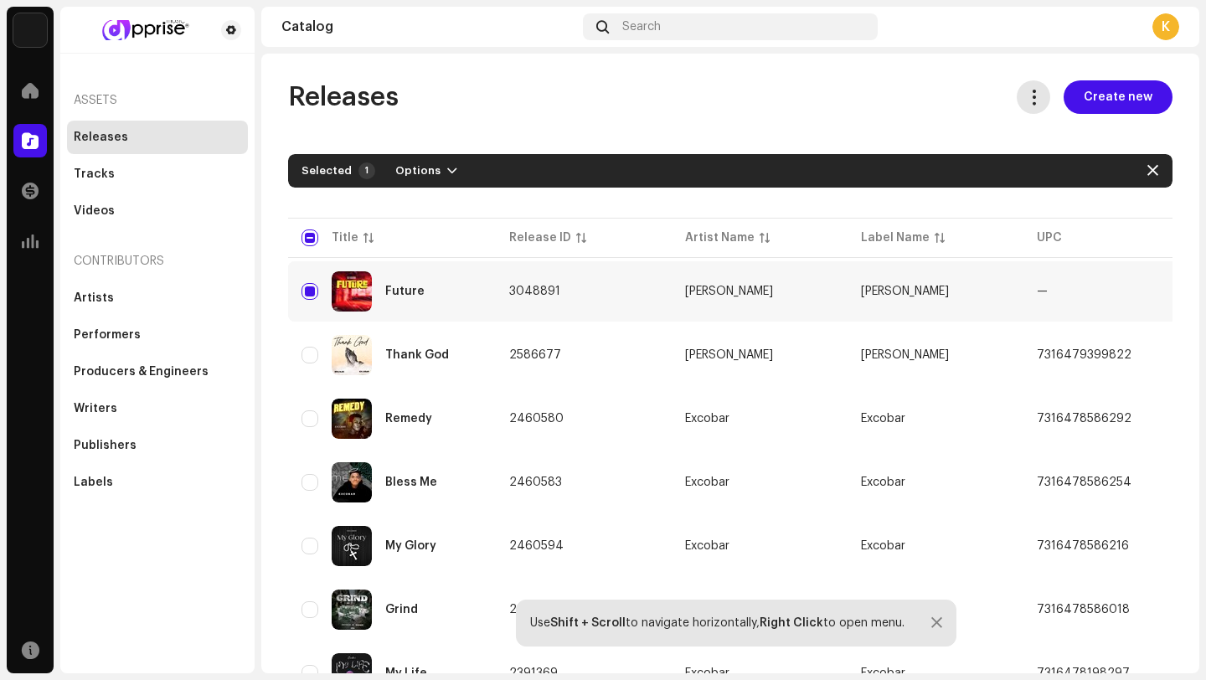
click at [1026, 99] on span at bounding box center [1034, 96] width 16 height 13
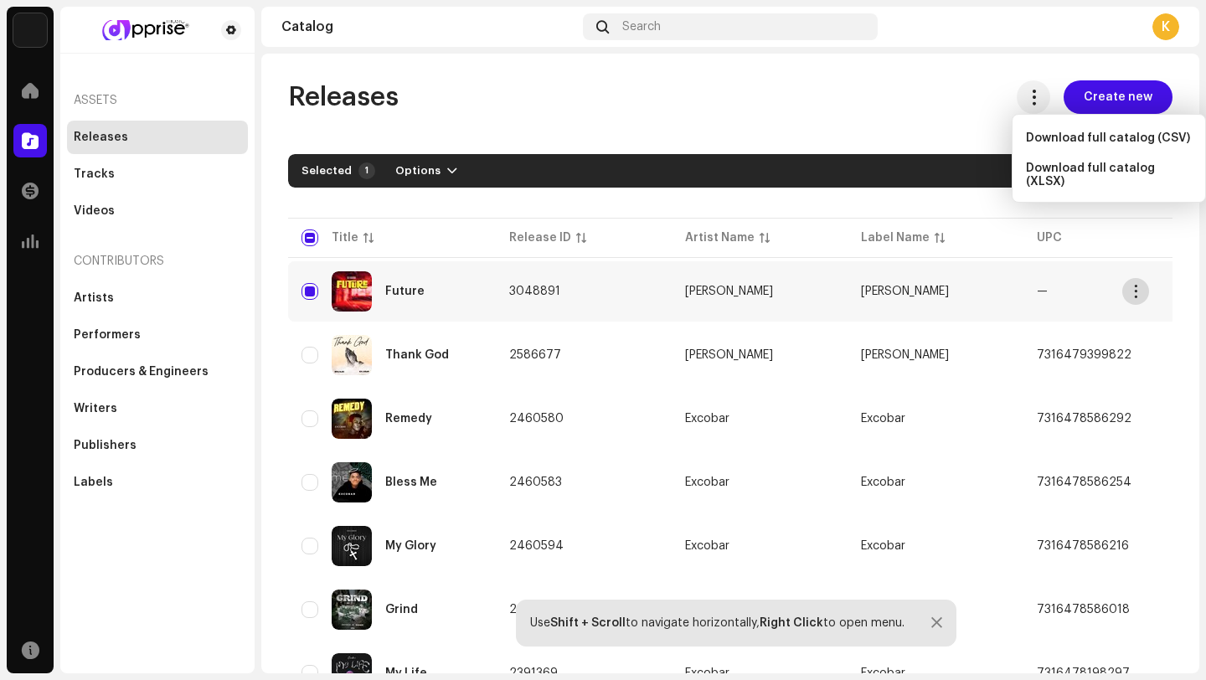
click at [1134, 286] on span "button" at bounding box center [1136, 291] width 13 height 13
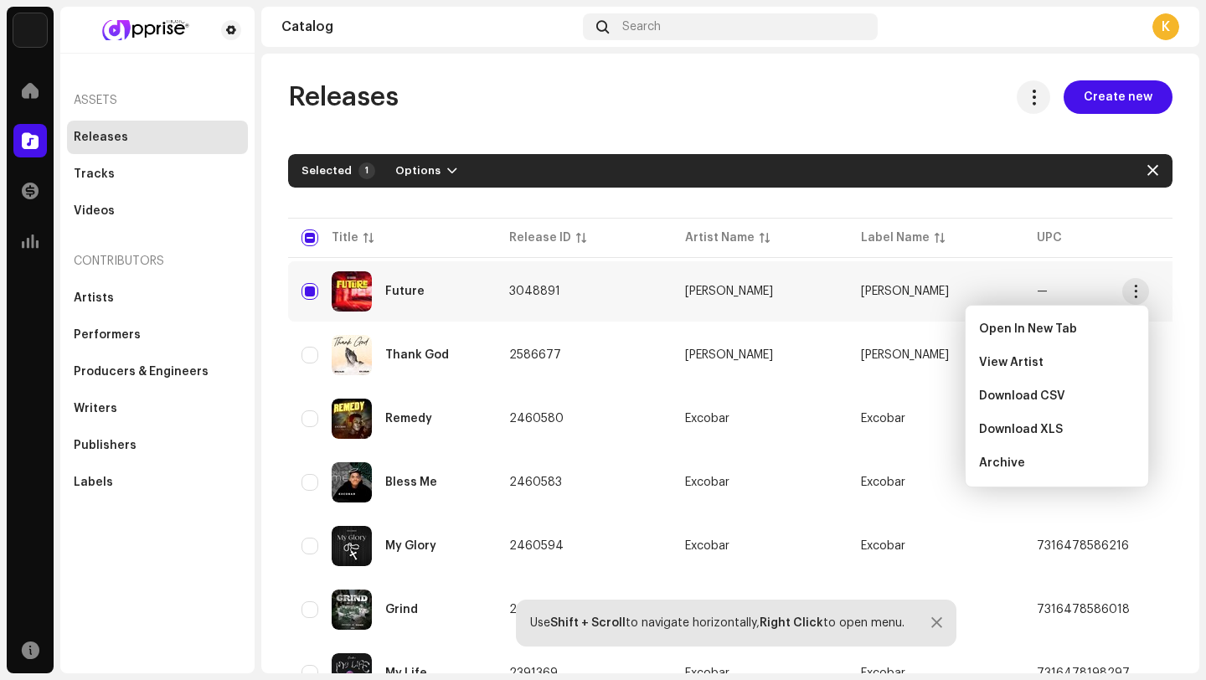
click at [328, 289] on div "Future" at bounding box center [391, 291] width 181 height 40
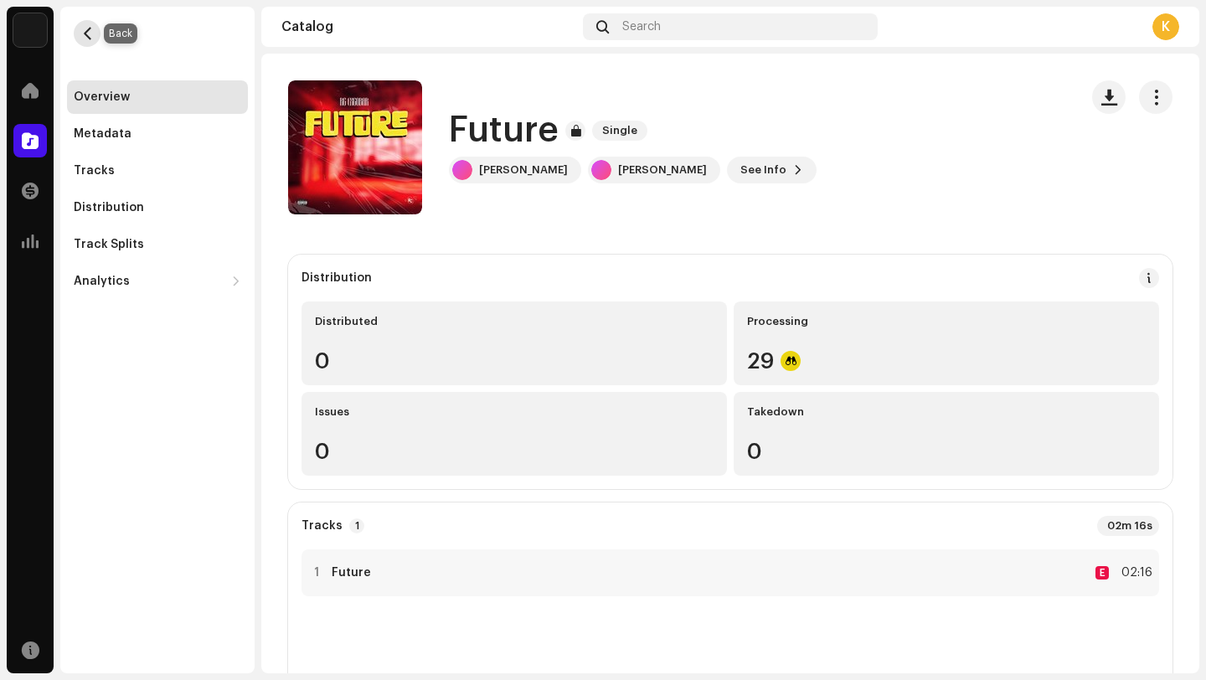
click at [84, 37] on span "button" at bounding box center [87, 33] width 13 height 13
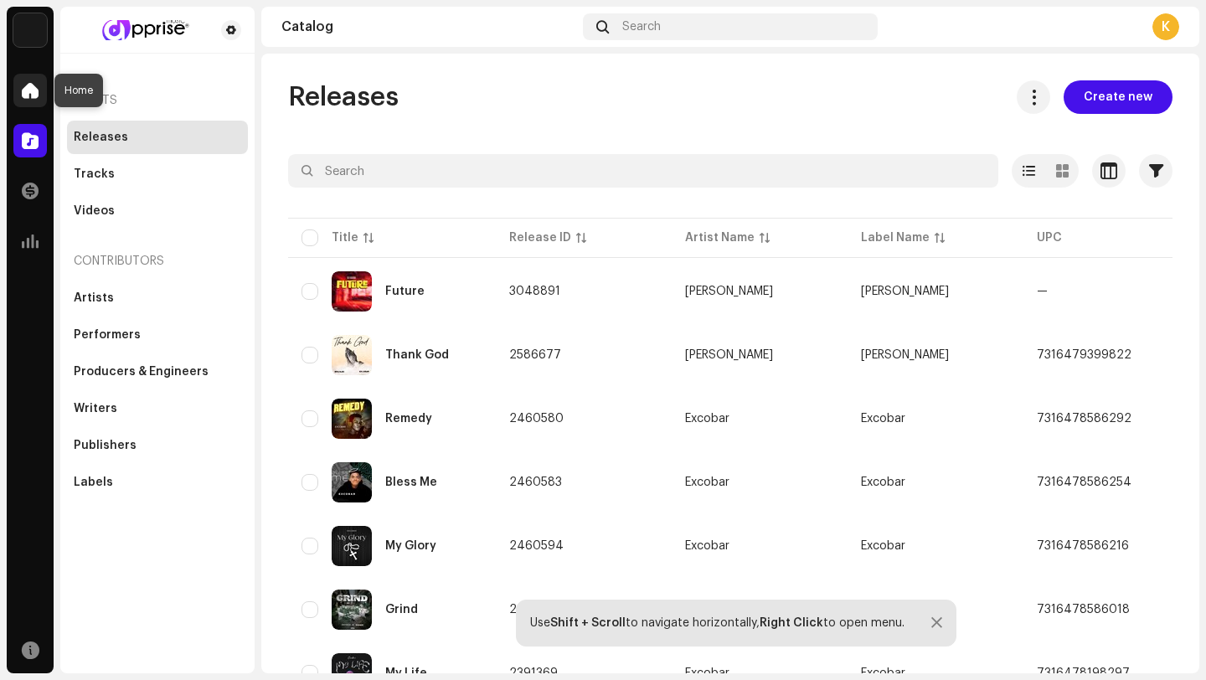
click at [30, 95] on span at bounding box center [30, 90] width 17 height 13
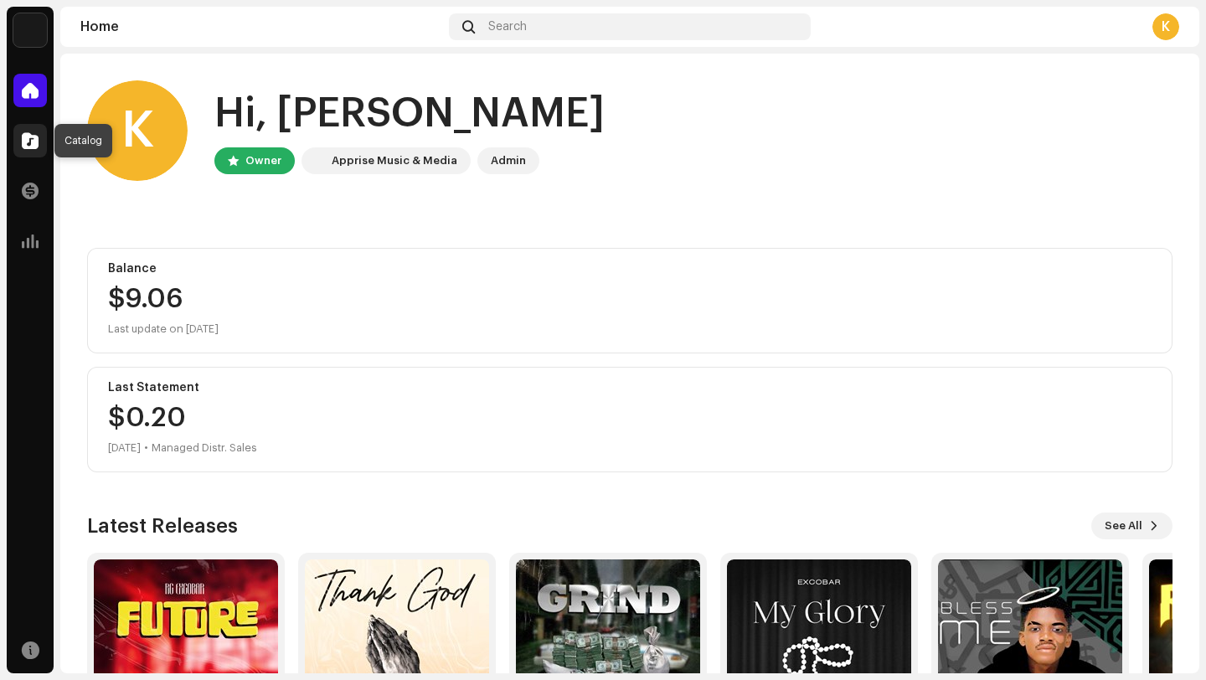
click at [22, 134] on span at bounding box center [30, 140] width 17 height 13
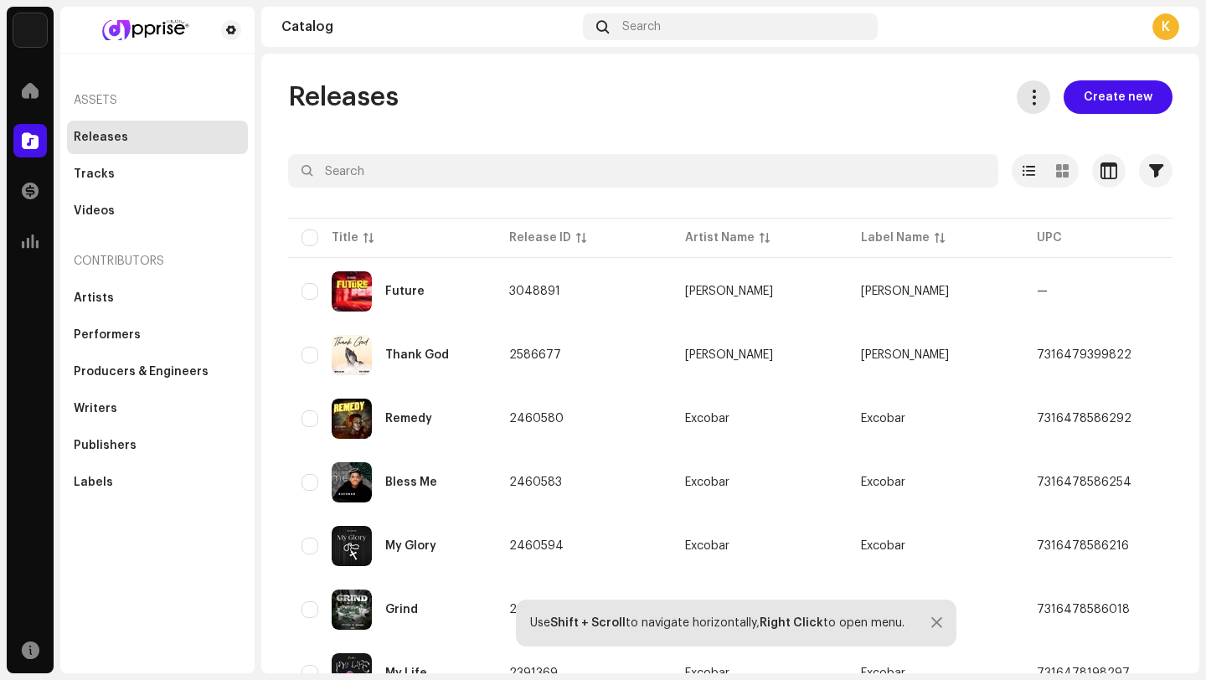
click at [1026, 92] on span at bounding box center [1034, 96] width 16 height 13
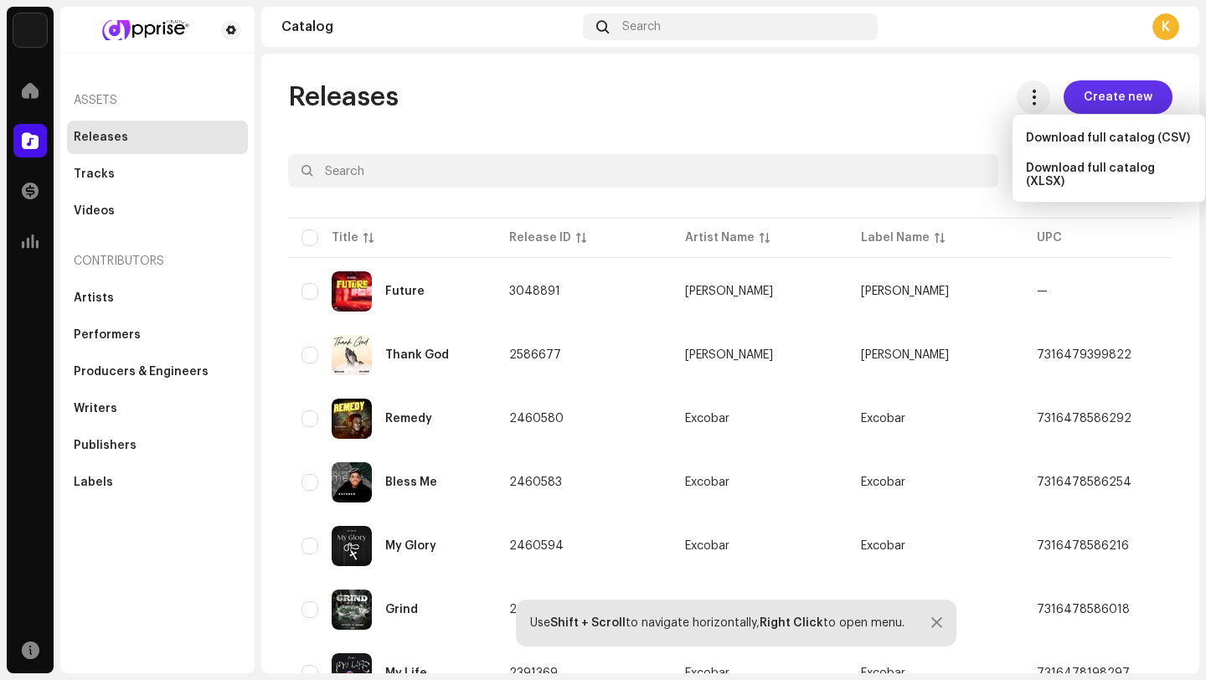
click at [1095, 91] on span "Create new" at bounding box center [1118, 96] width 69 height 33
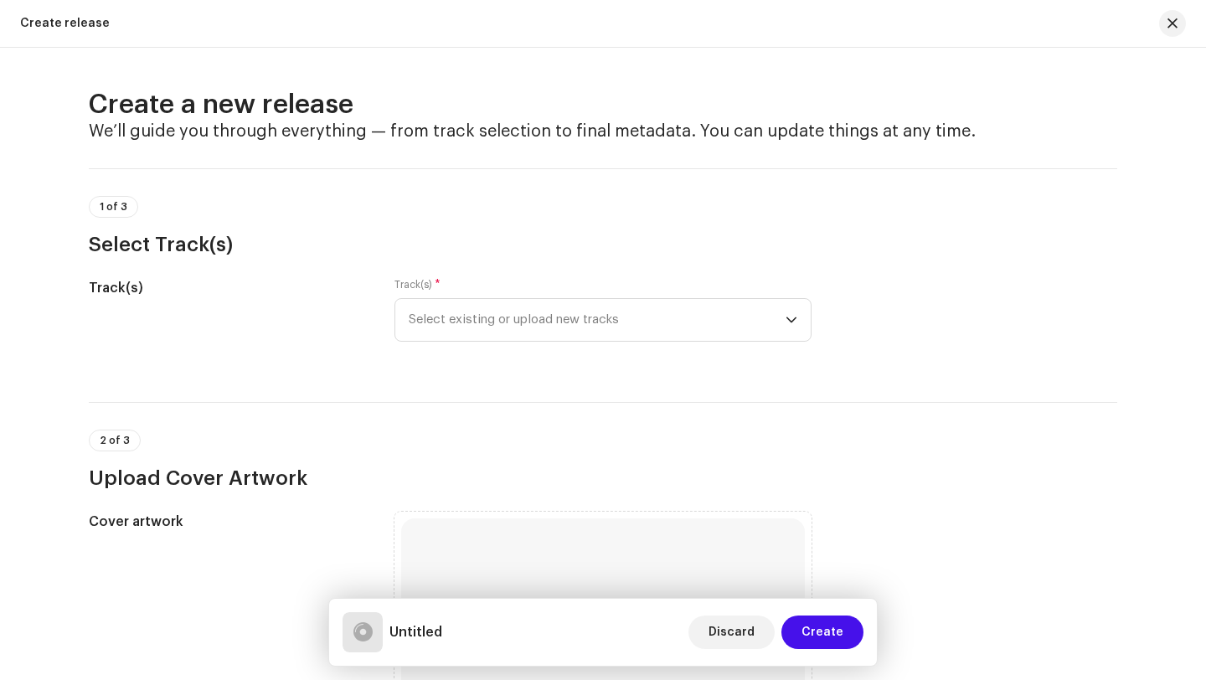
click at [891, 107] on h2 "Create a new release" at bounding box center [603, 104] width 1028 height 33
click at [1170, 24] on span "button" at bounding box center [1172, 23] width 10 height 13
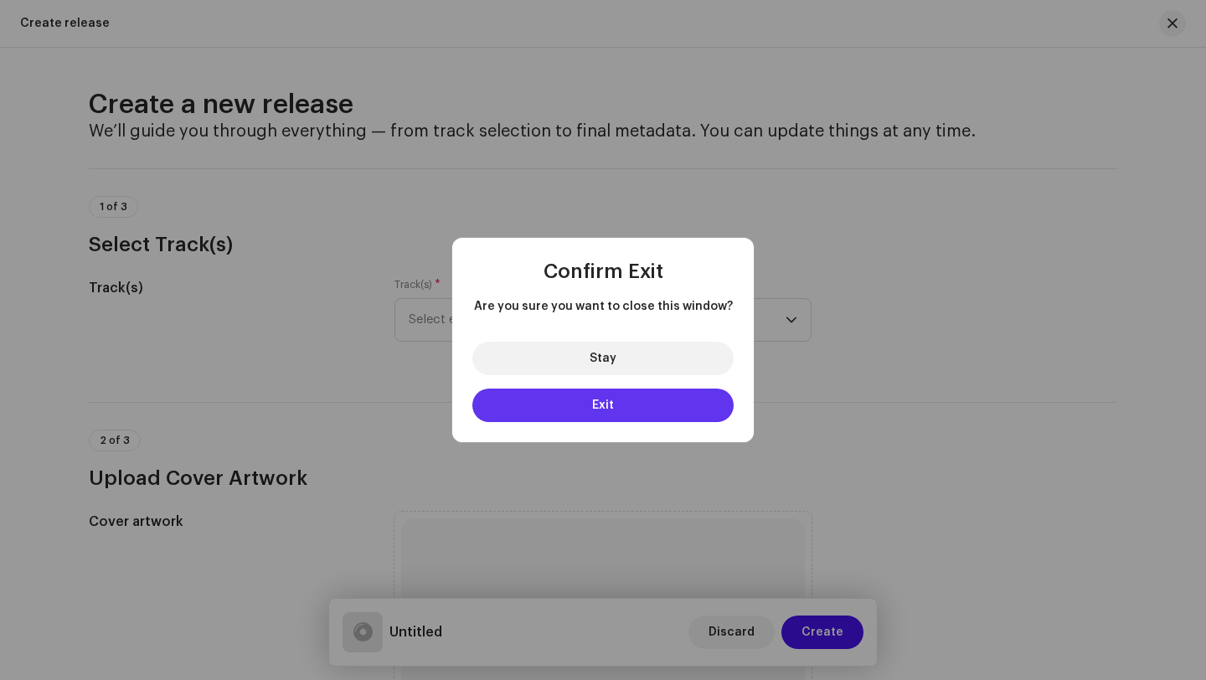
click at [574, 407] on button "Exit" at bounding box center [602, 405] width 261 height 33
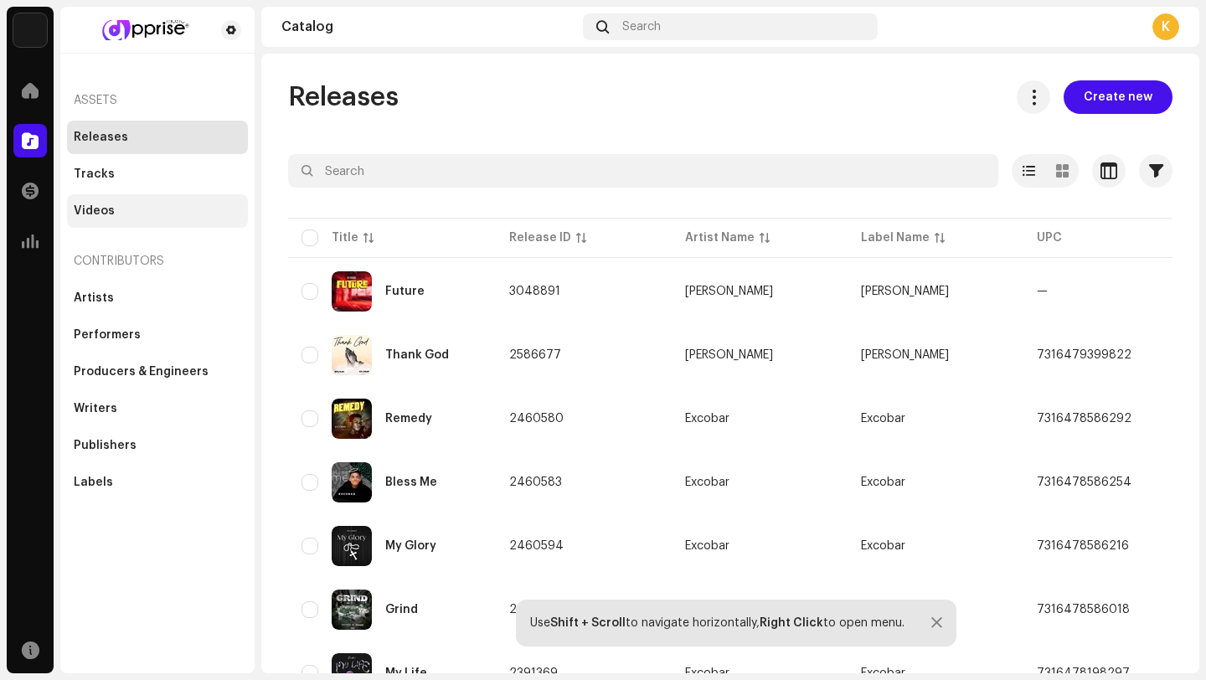
click at [134, 204] on div "Videos" at bounding box center [157, 210] width 181 height 33
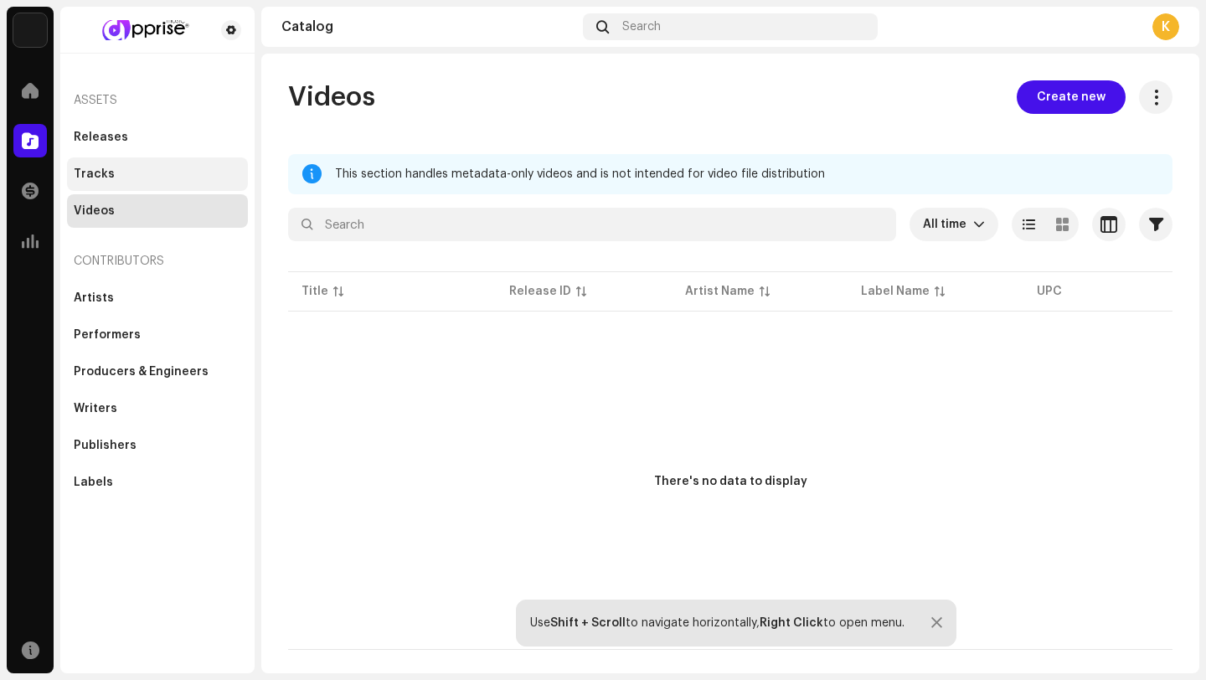
click at [126, 177] on div "Tracks" at bounding box center [157, 173] width 167 height 13
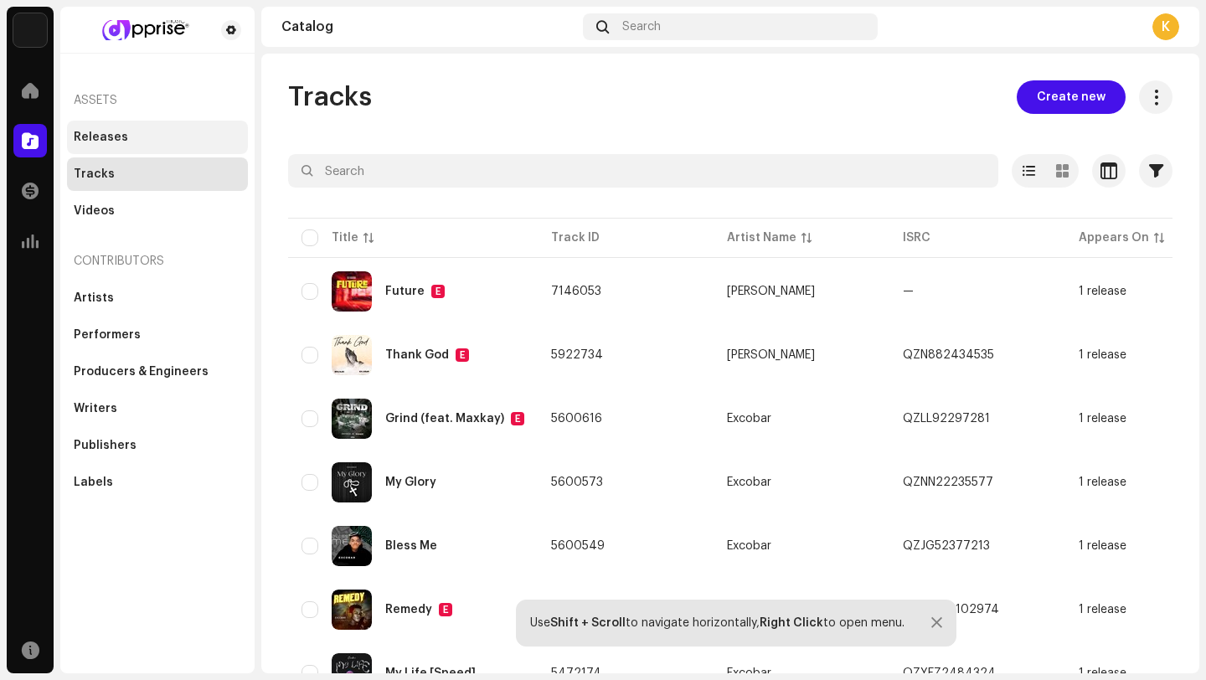
click at [117, 137] on div "Releases" at bounding box center [101, 137] width 54 height 13
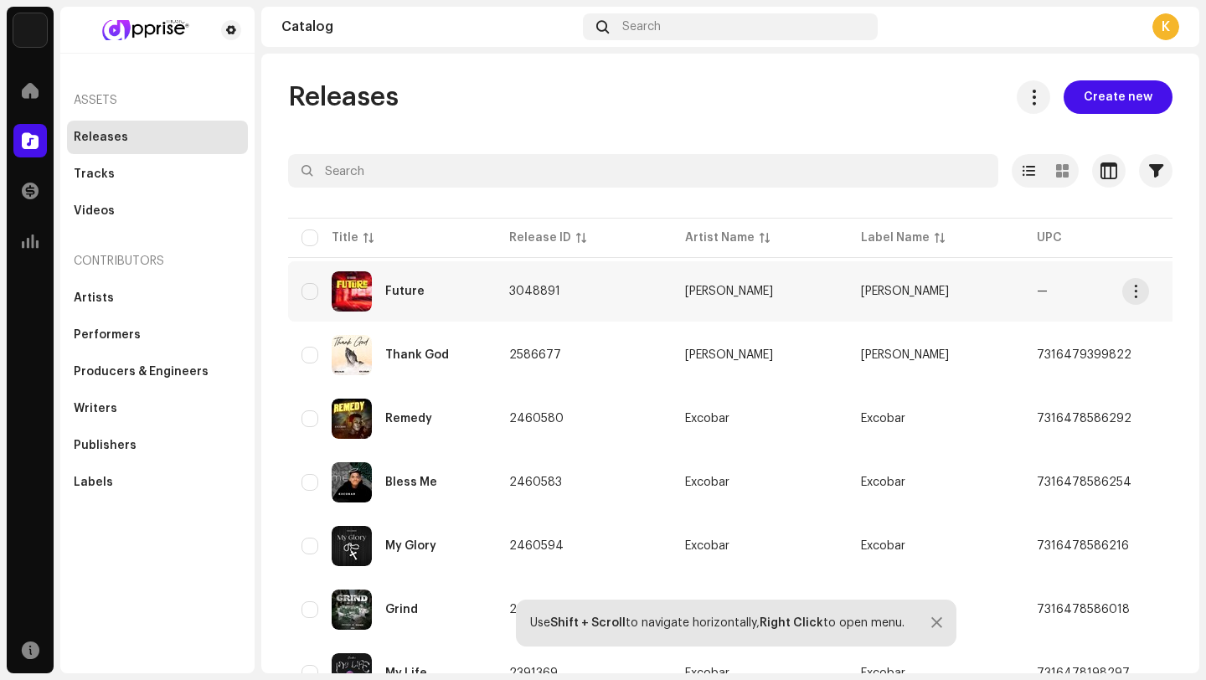
click at [475, 283] on div "Future" at bounding box center [391, 291] width 181 height 40
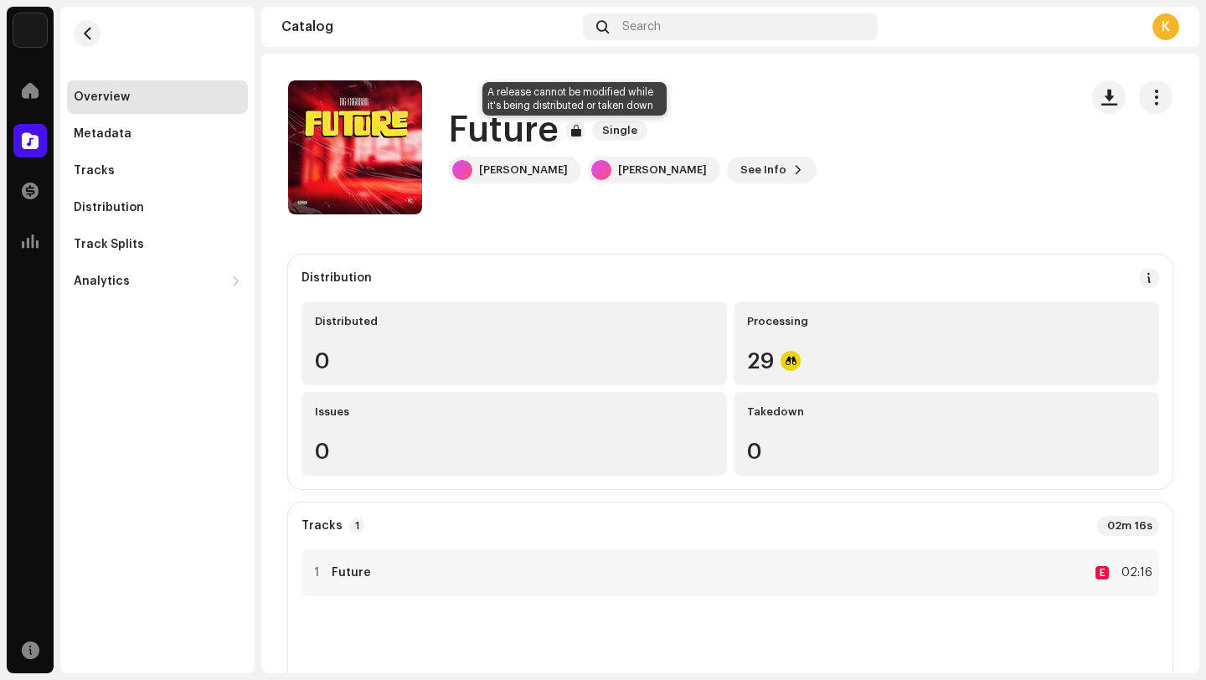
click at [573, 131] on div at bounding box center [575, 131] width 20 height 20
click at [1155, 105] on button "button" at bounding box center [1155, 96] width 33 height 33
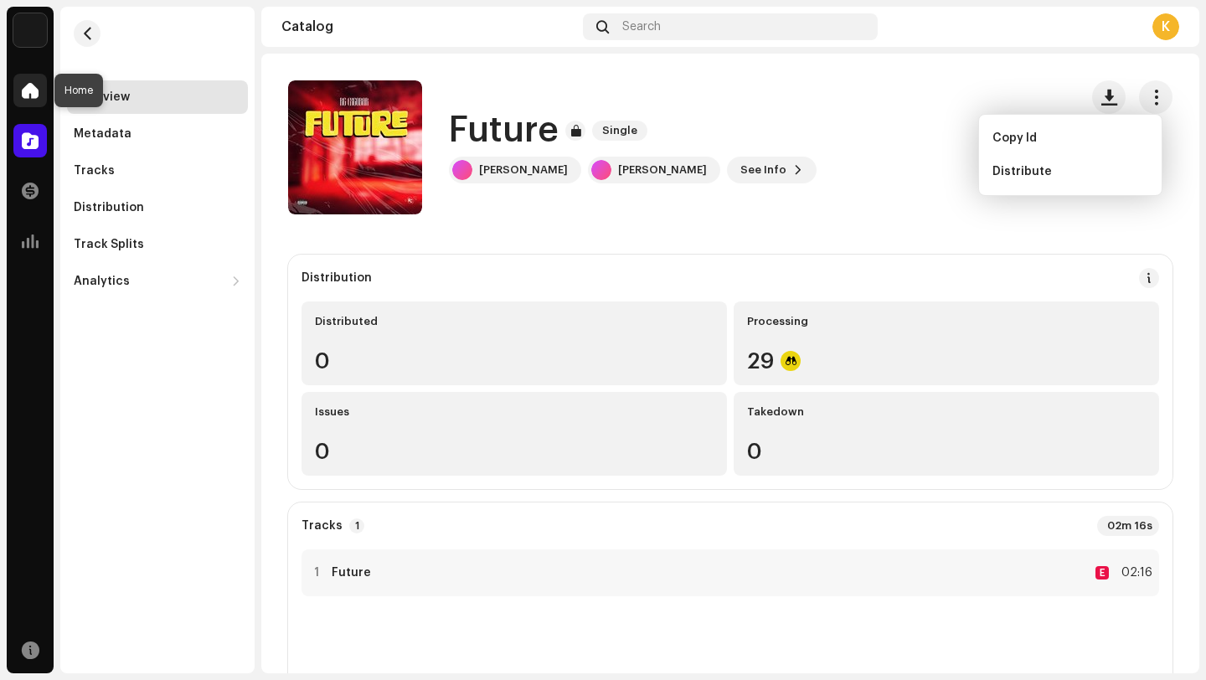
click at [33, 94] on span at bounding box center [30, 90] width 17 height 13
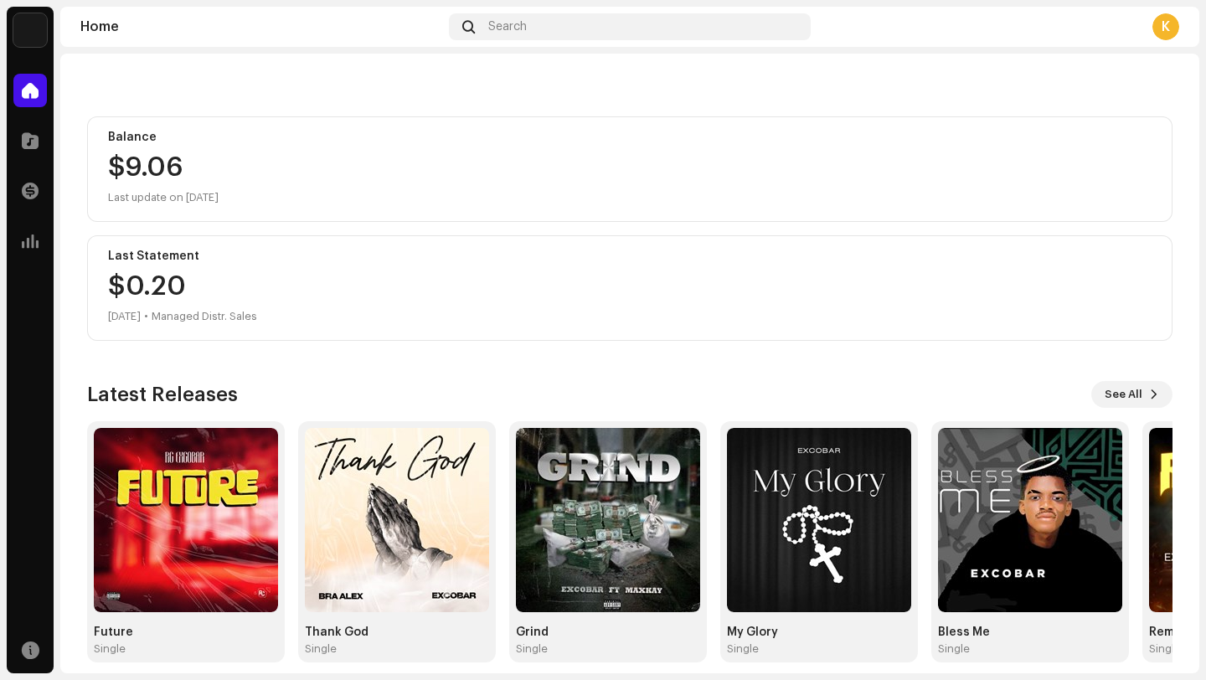
scroll to position [147, 0]
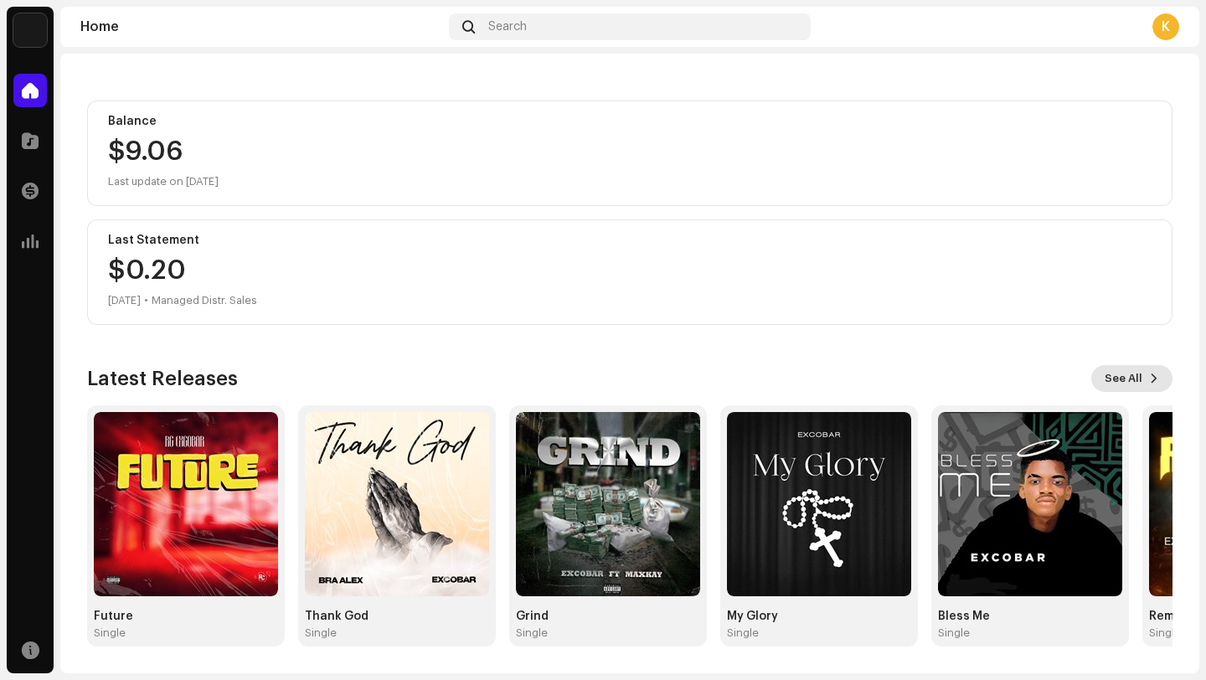
click at [1133, 381] on button "See All" at bounding box center [1131, 378] width 81 height 27
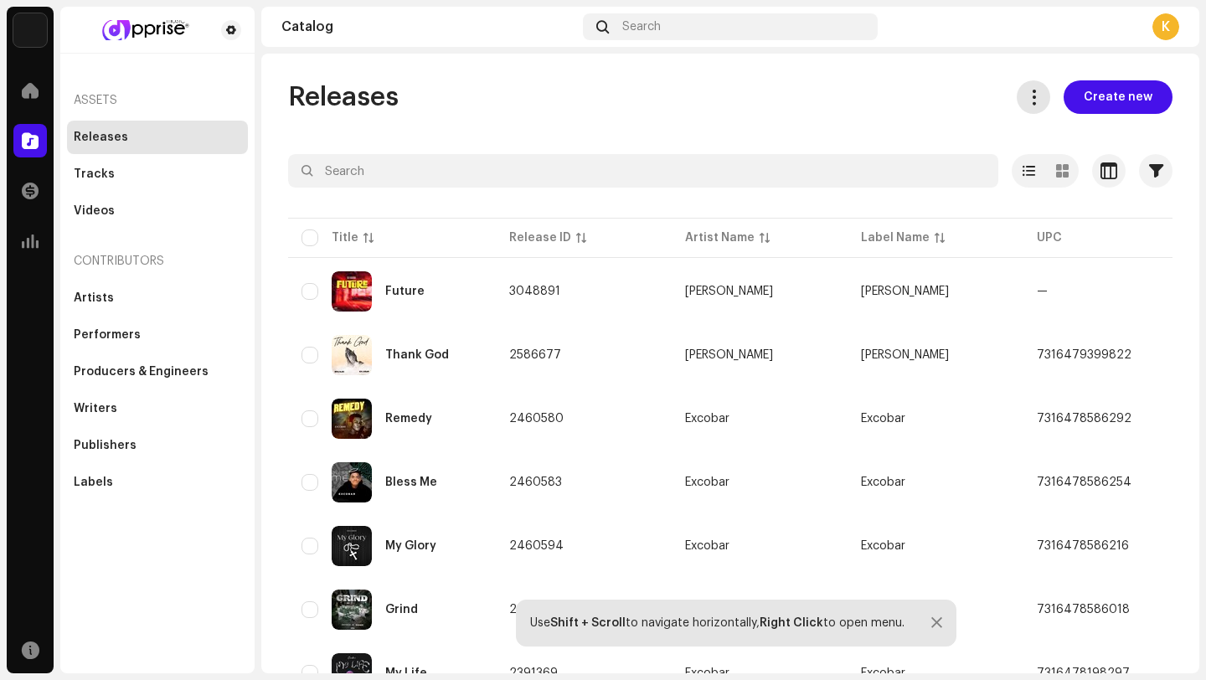
click at [1033, 103] on span at bounding box center [1034, 96] width 16 height 13
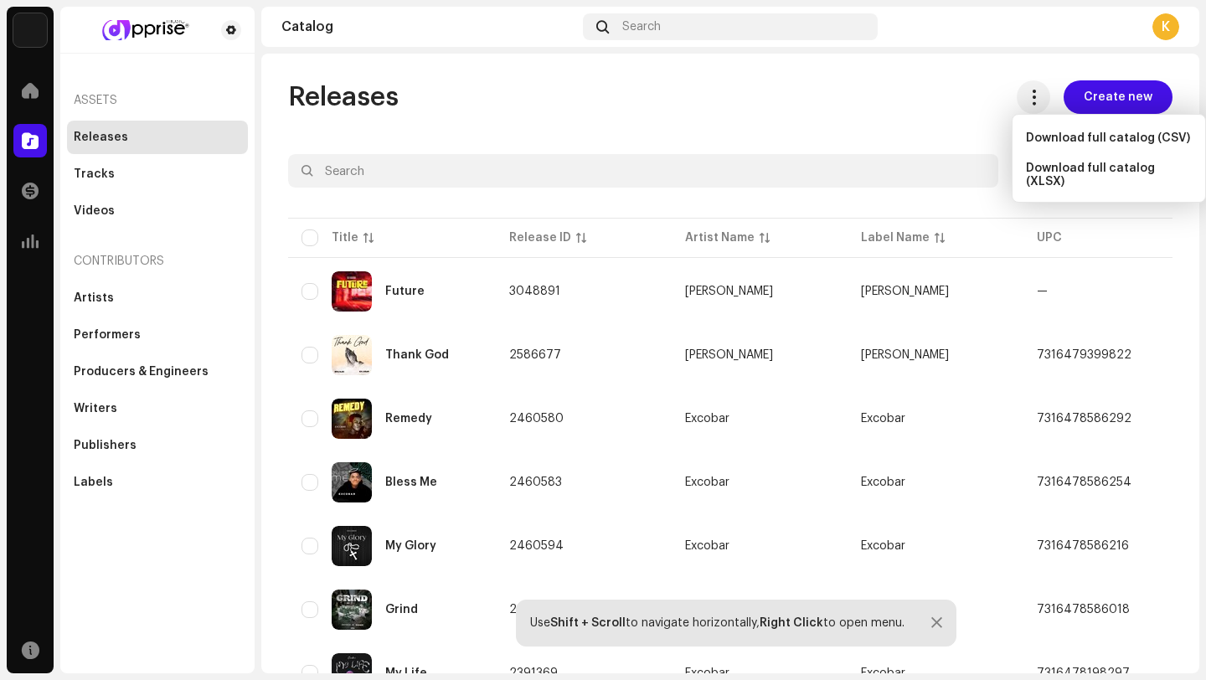
click at [964, 111] on div "Releases Create new" at bounding box center [730, 96] width 884 height 33
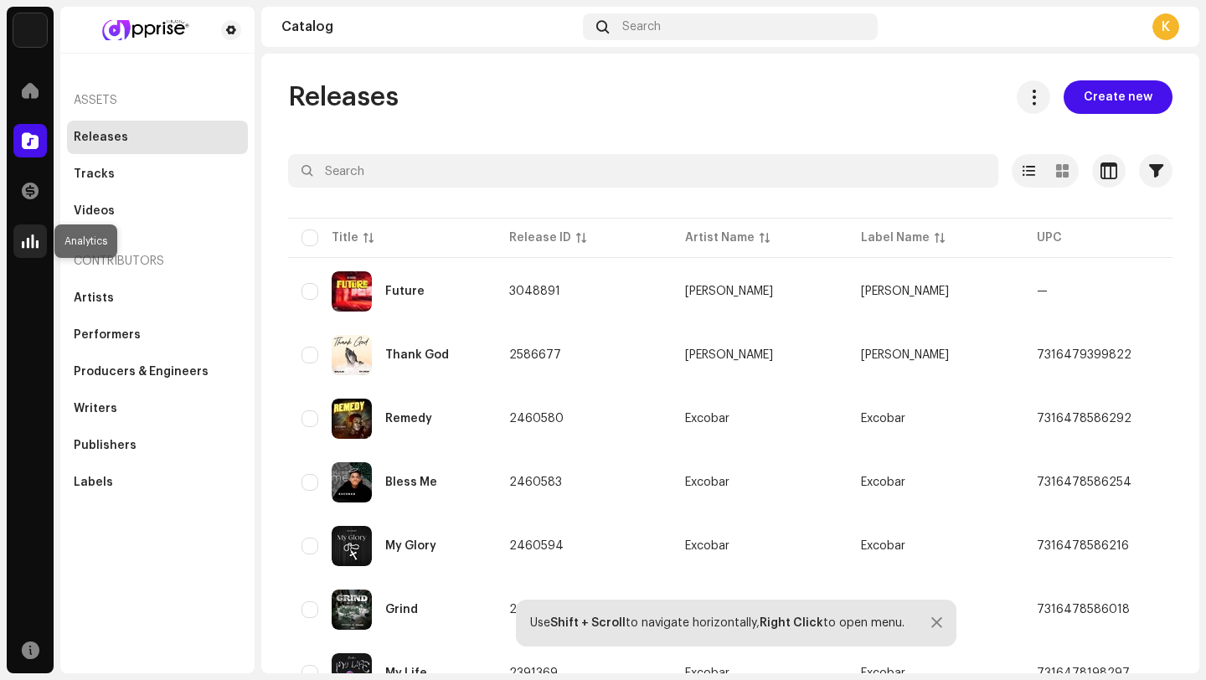
click at [39, 242] on div at bounding box center [29, 240] width 33 height 33
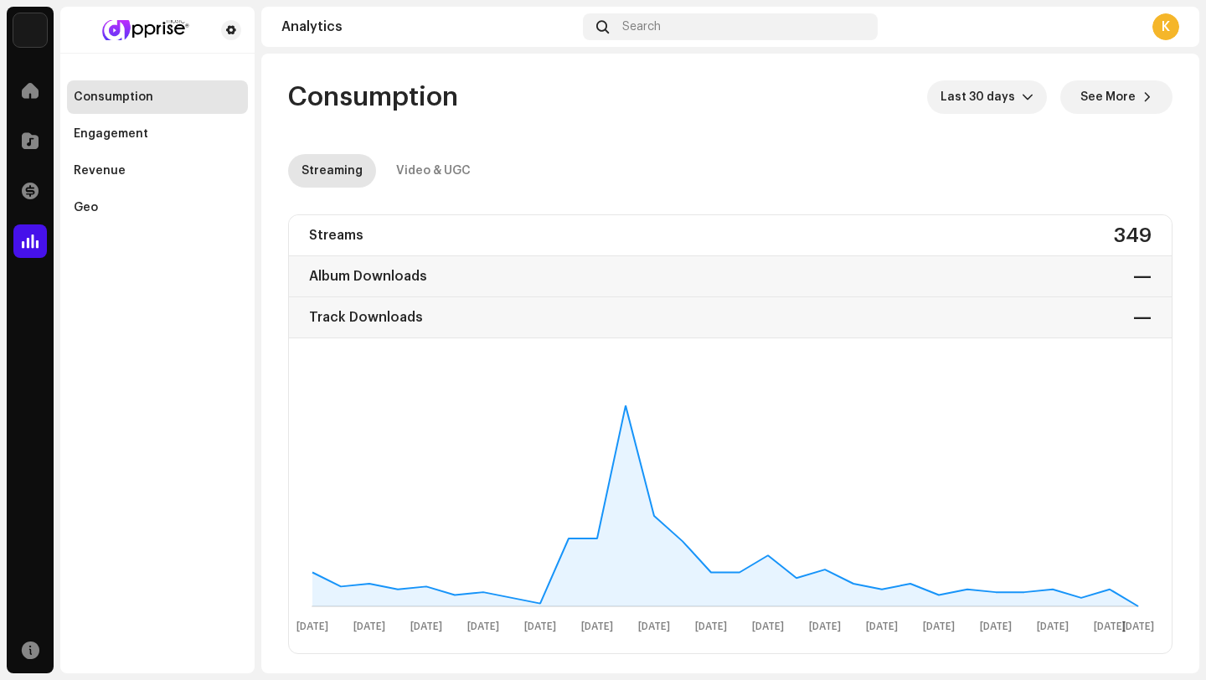
click at [33, 214] on div "Transactions" at bounding box center [30, 190] width 47 height 47
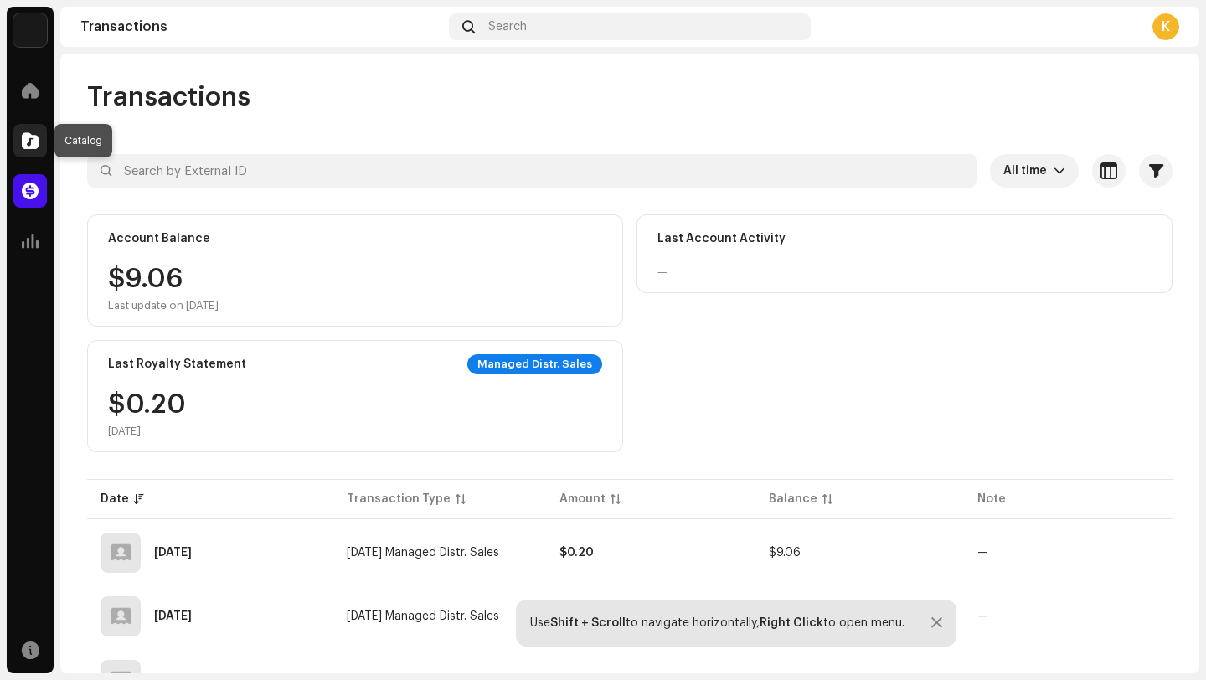
click at [30, 146] on span at bounding box center [30, 140] width 17 height 13
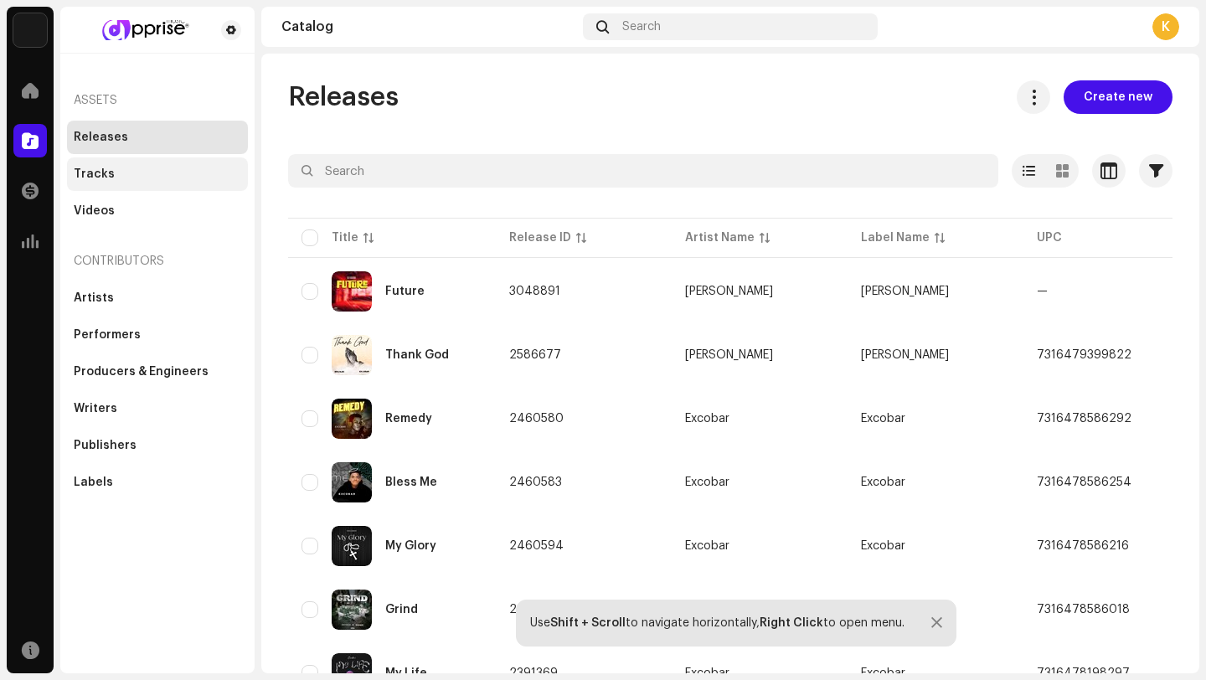
click at [133, 171] on div "Tracks" at bounding box center [157, 173] width 167 height 13
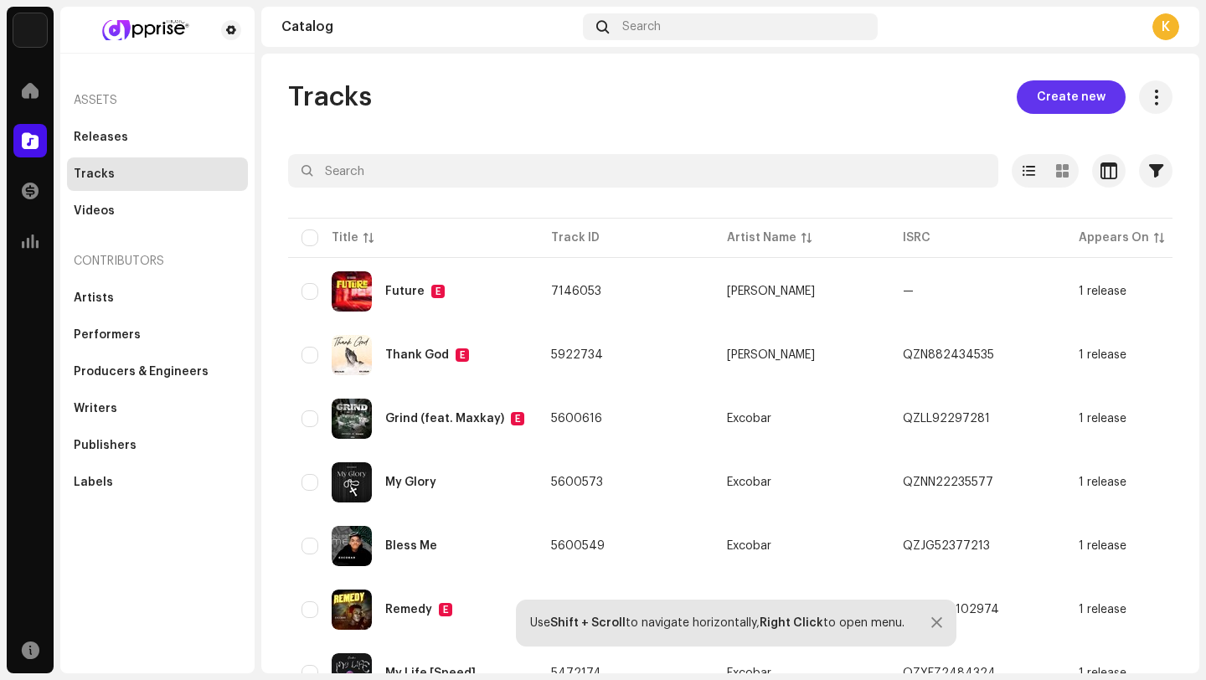
click at [1022, 99] on button "Create new" at bounding box center [1071, 96] width 109 height 33
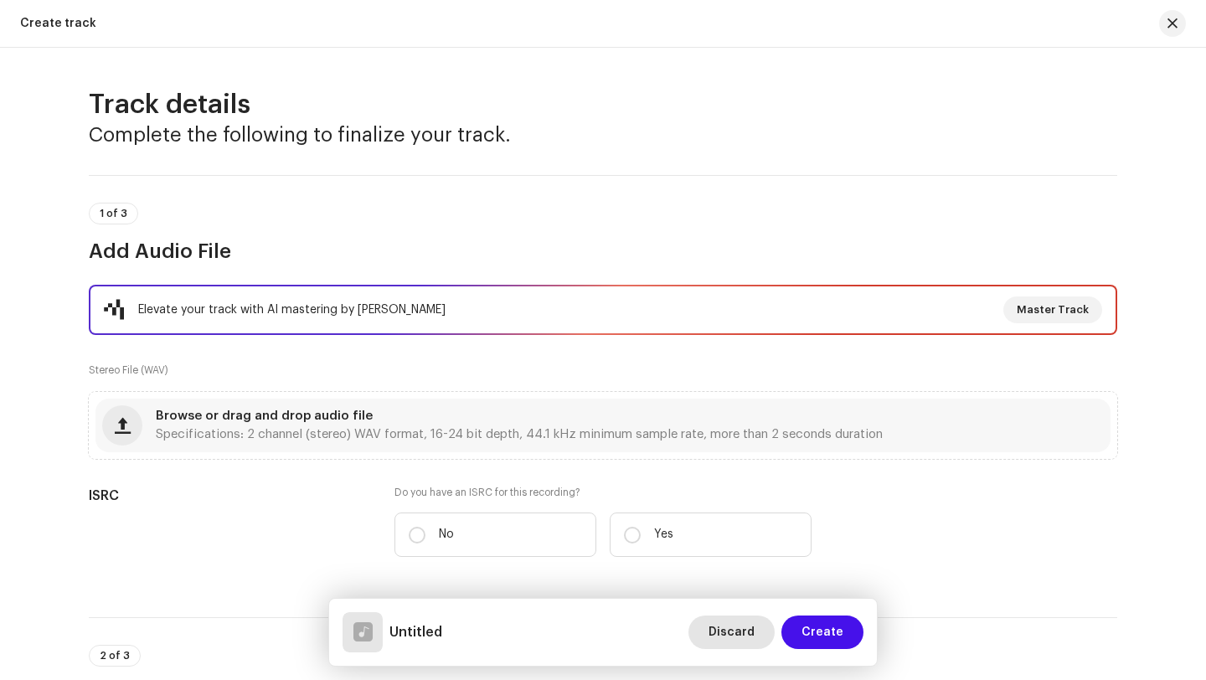
click at [717, 636] on span "Discard" at bounding box center [731, 632] width 46 height 33
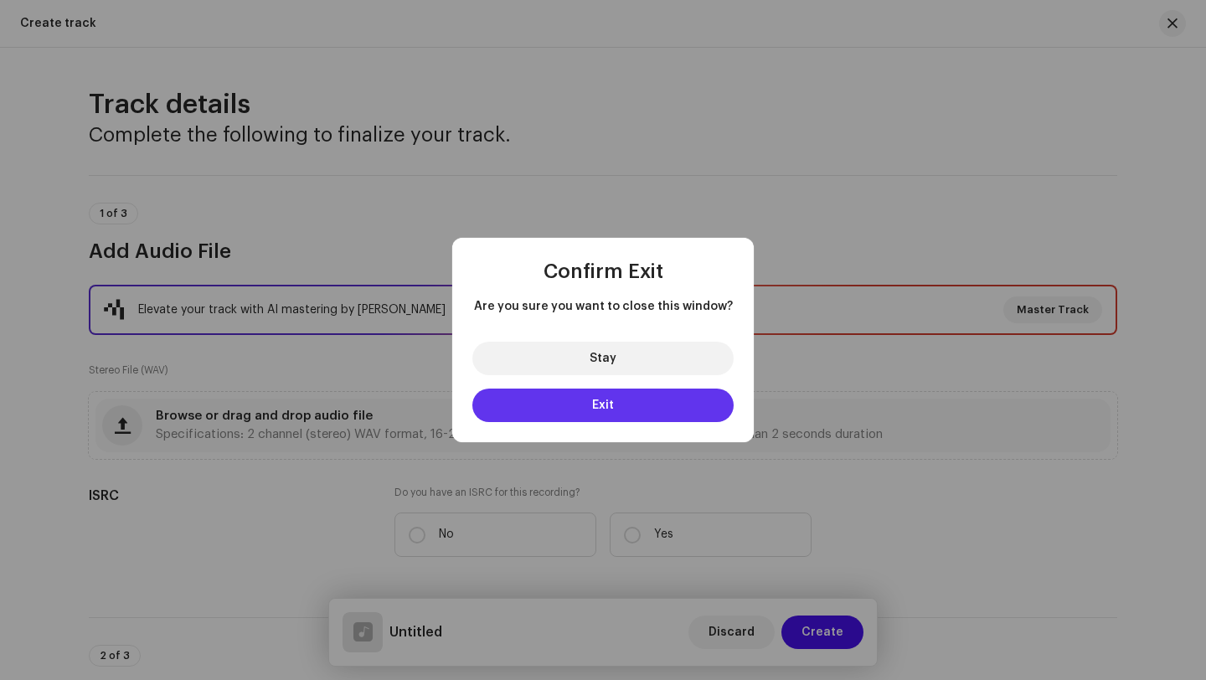
click at [618, 402] on button "Exit" at bounding box center [602, 405] width 261 height 33
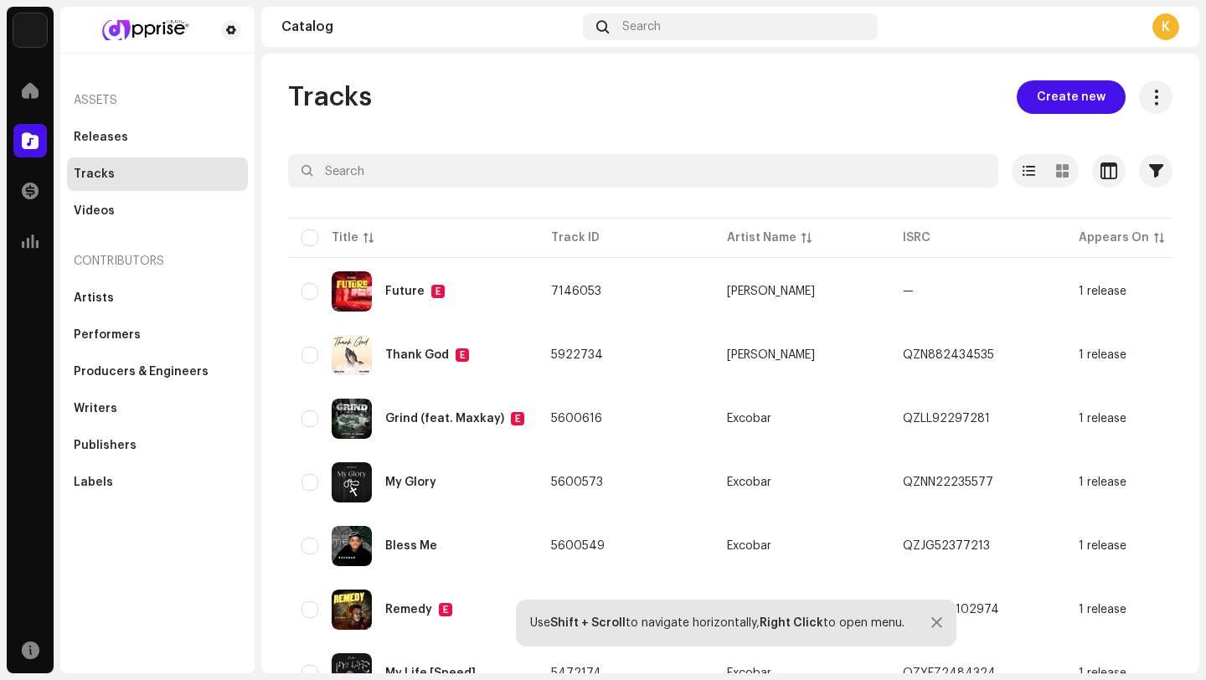
click at [1169, 23] on div "K" at bounding box center [1165, 26] width 27 height 27
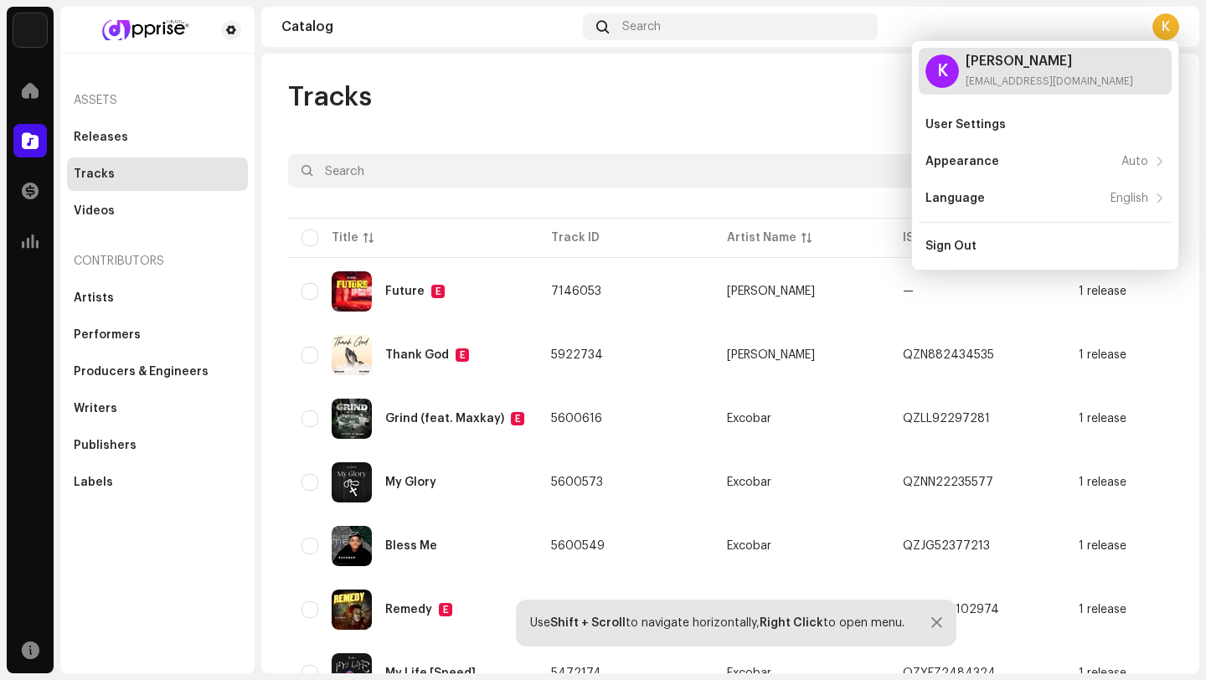
click at [1021, 75] on div "alicewalker921@gmail.com" at bounding box center [1049, 81] width 167 height 13
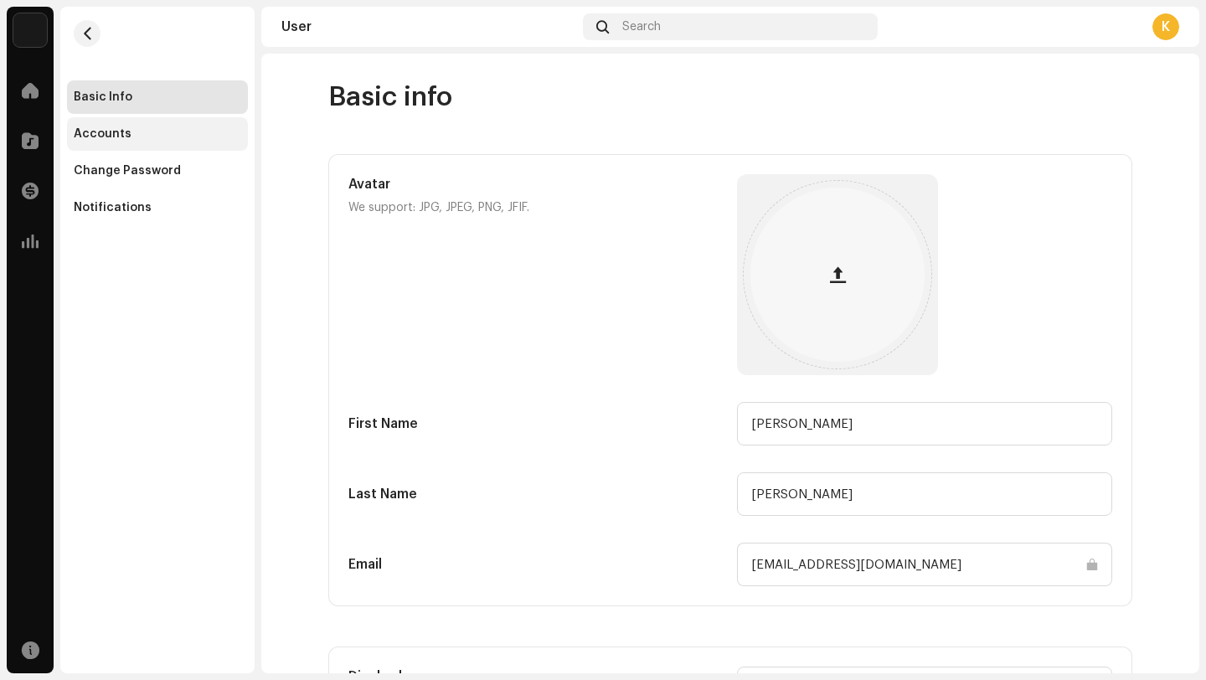
click at [81, 135] on div "Accounts" at bounding box center [103, 133] width 58 height 13
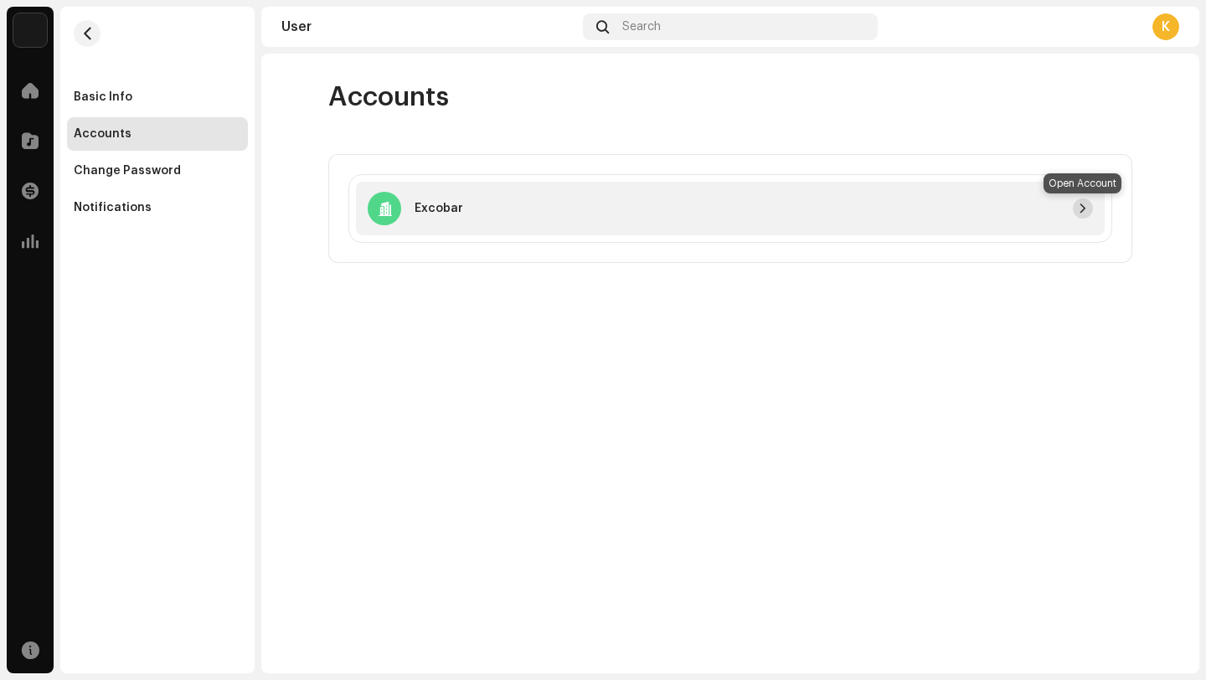
click at [1084, 208] on span "button" at bounding box center [1083, 208] width 10 height 13
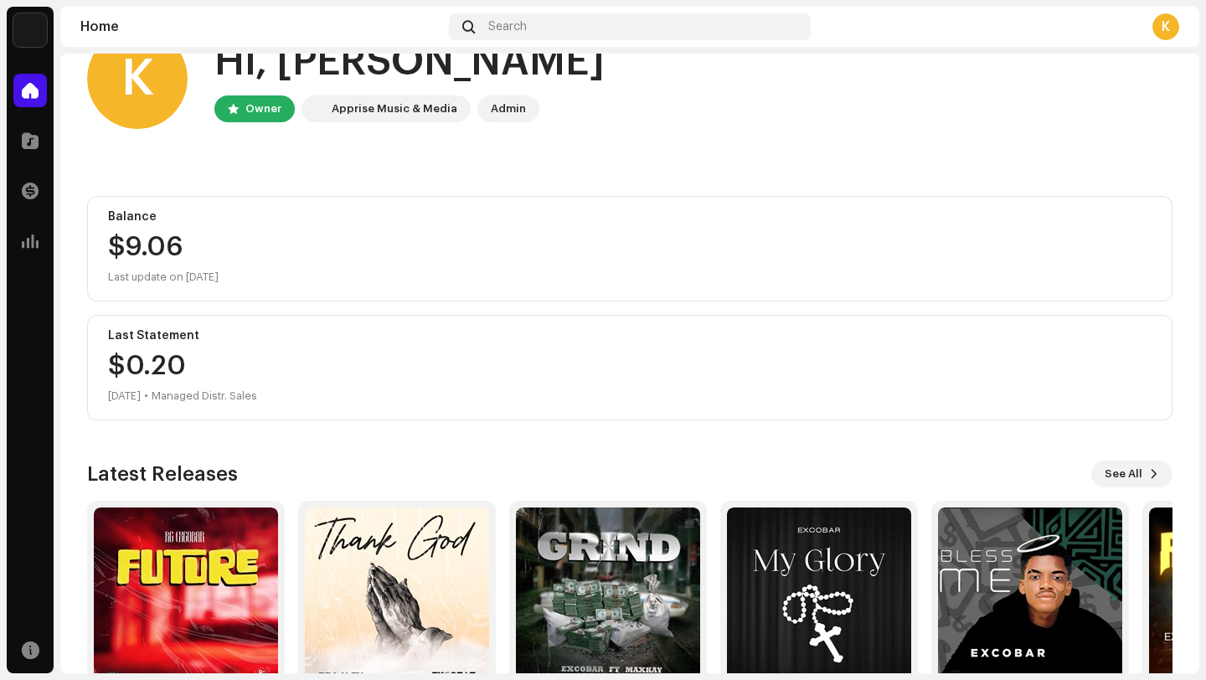
scroll to position [147, 0]
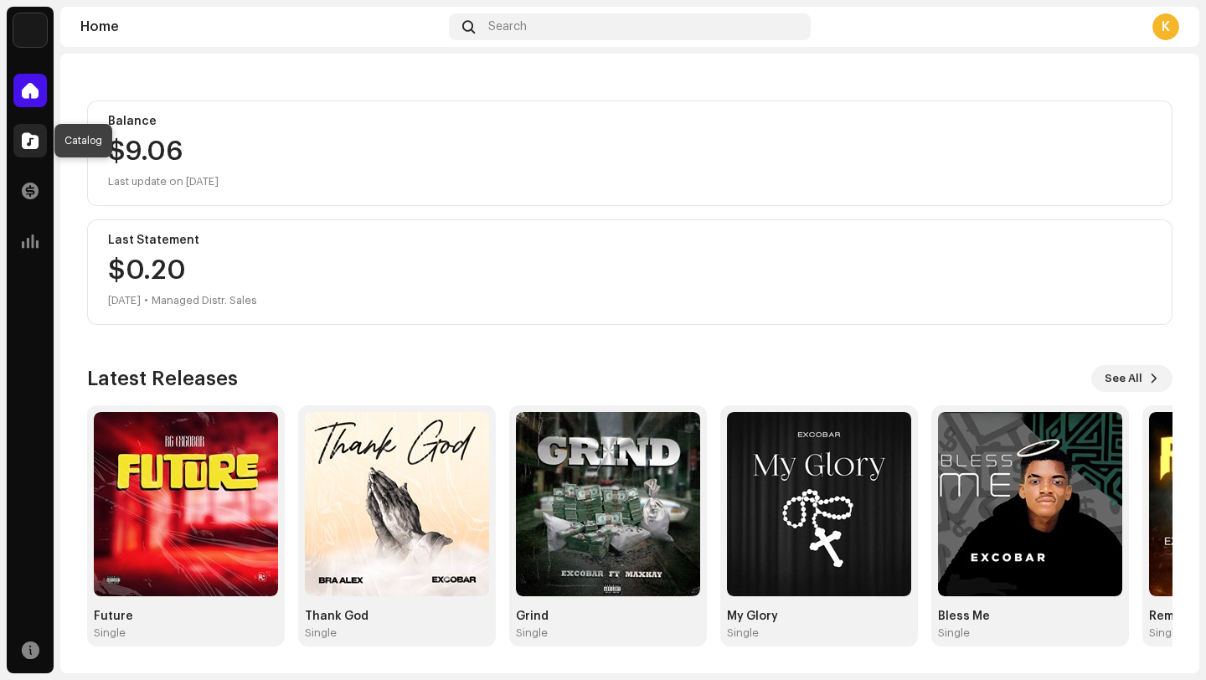
click at [37, 134] on span at bounding box center [30, 140] width 17 height 13
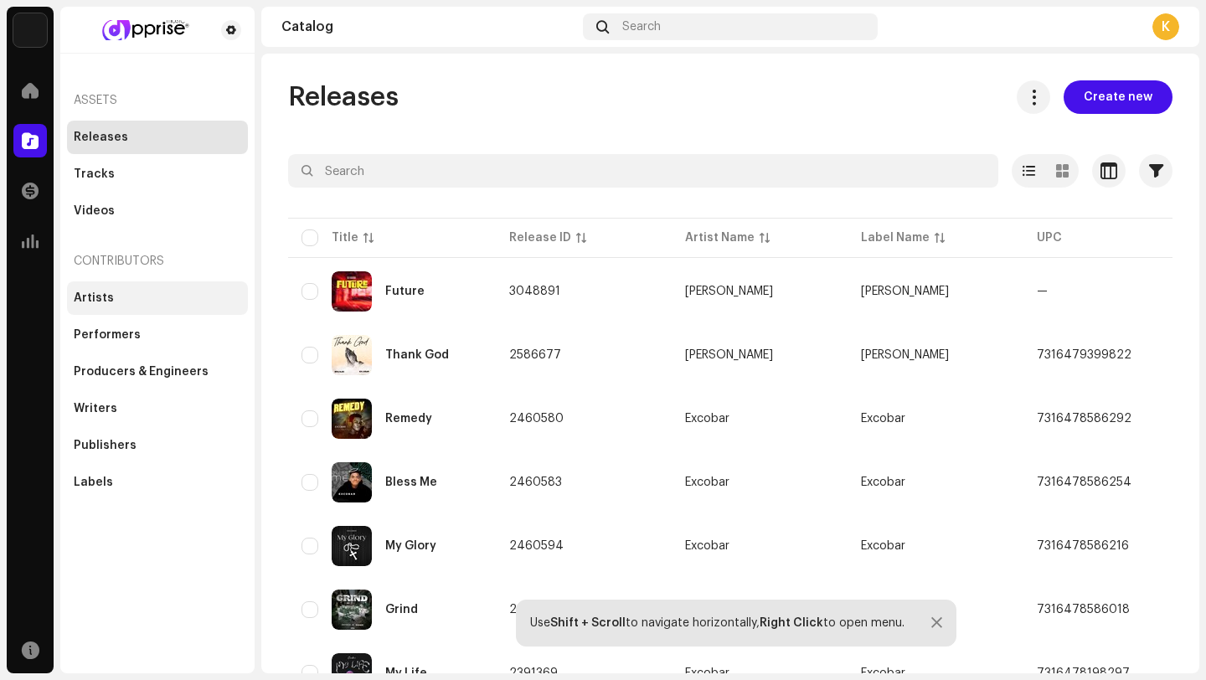
click at [131, 298] on div "Artists" at bounding box center [157, 297] width 167 height 13
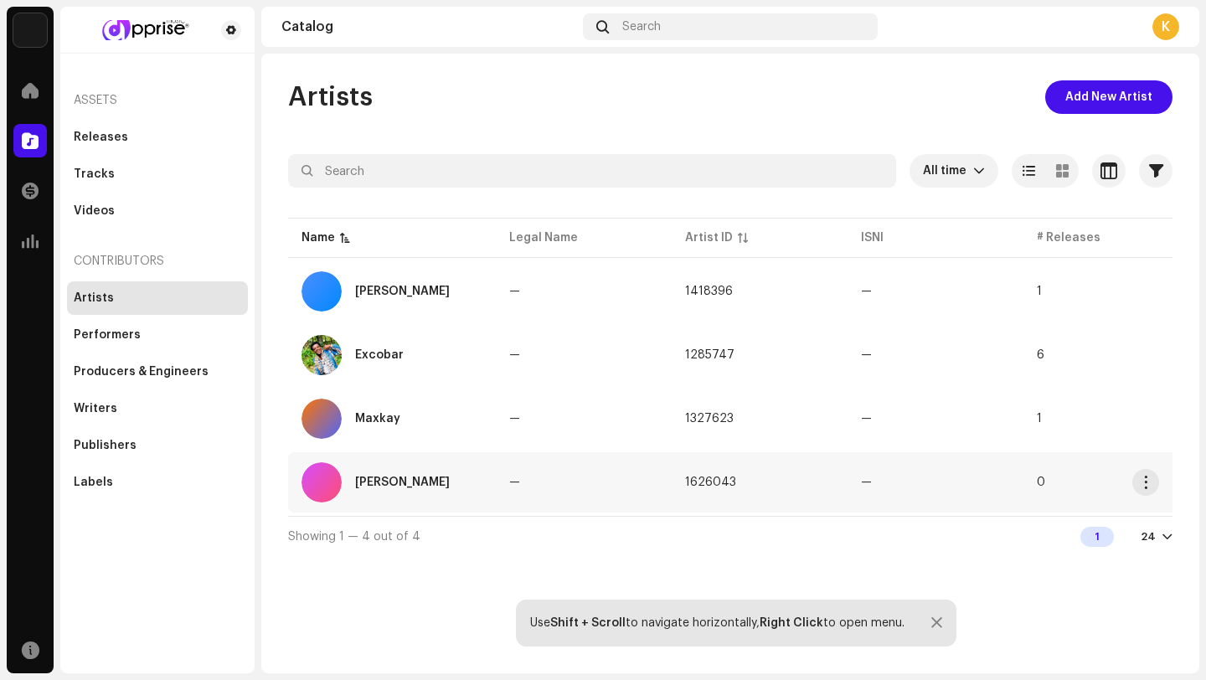
click at [360, 473] on div "[PERSON_NAME]" at bounding box center [391, 482] width 181 height 40
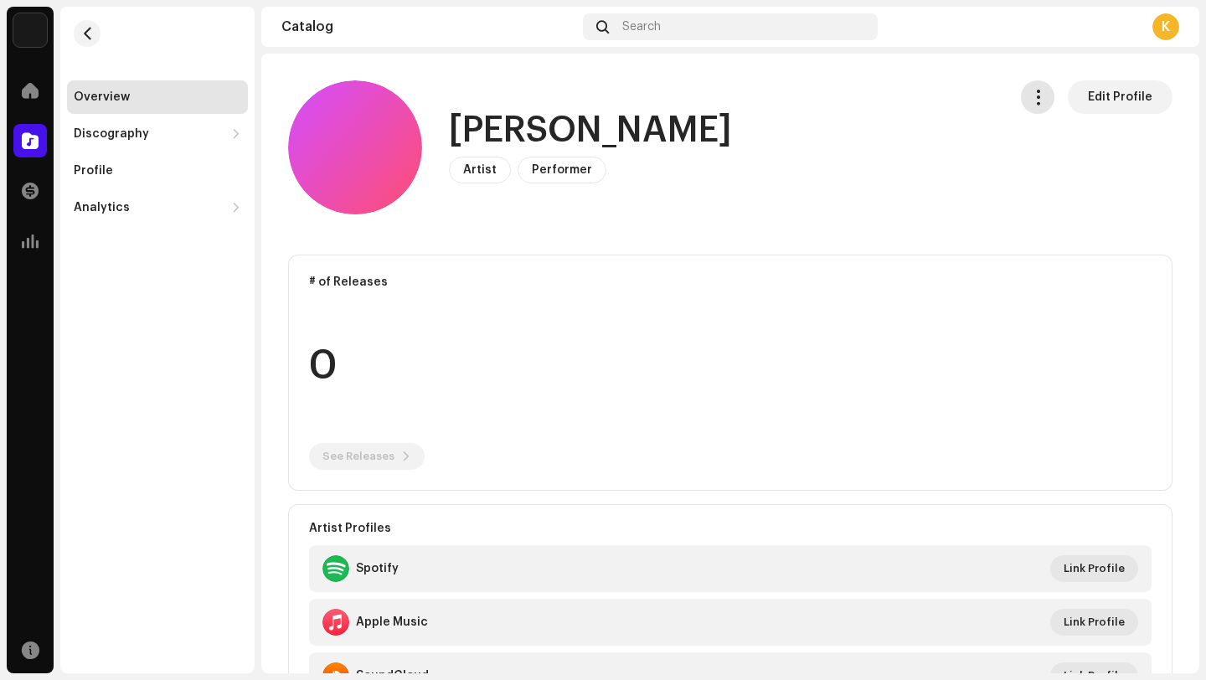
click at [1032, 98] on span "button" at bounding box center [1038, 96] width 16 height 13
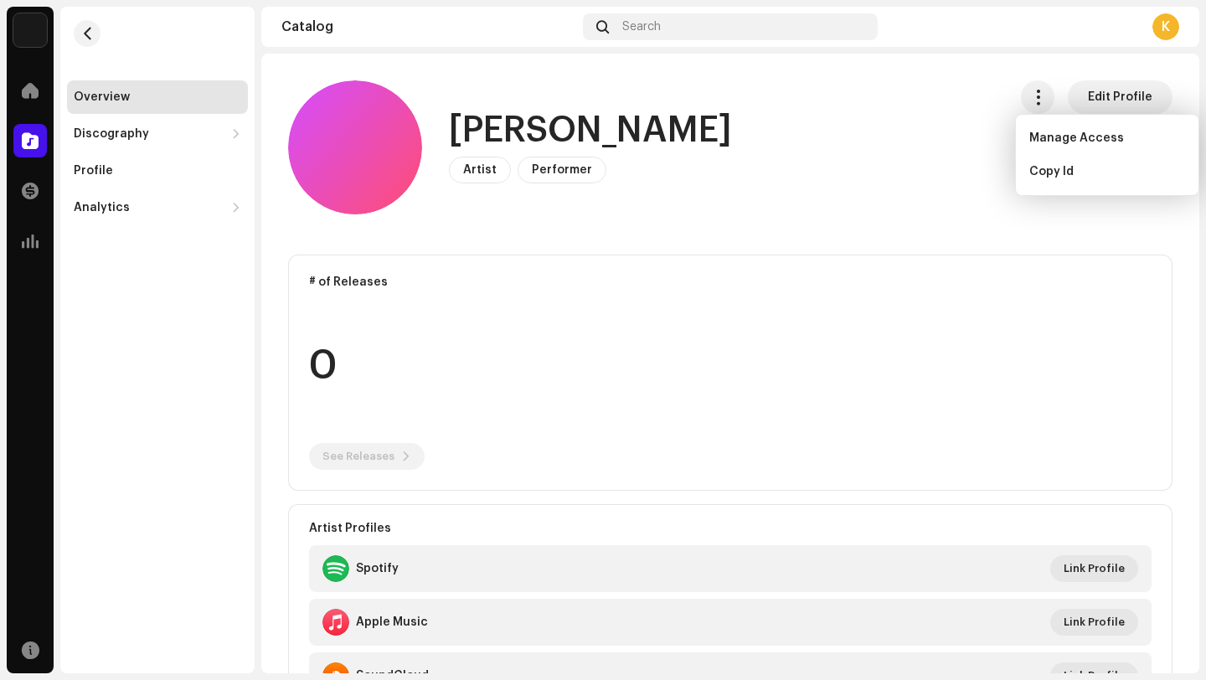
click at [910, 173] on div "RC Excobar Artist Performer Edit Profile" at bounding box center [641, 147] width 706 height 134
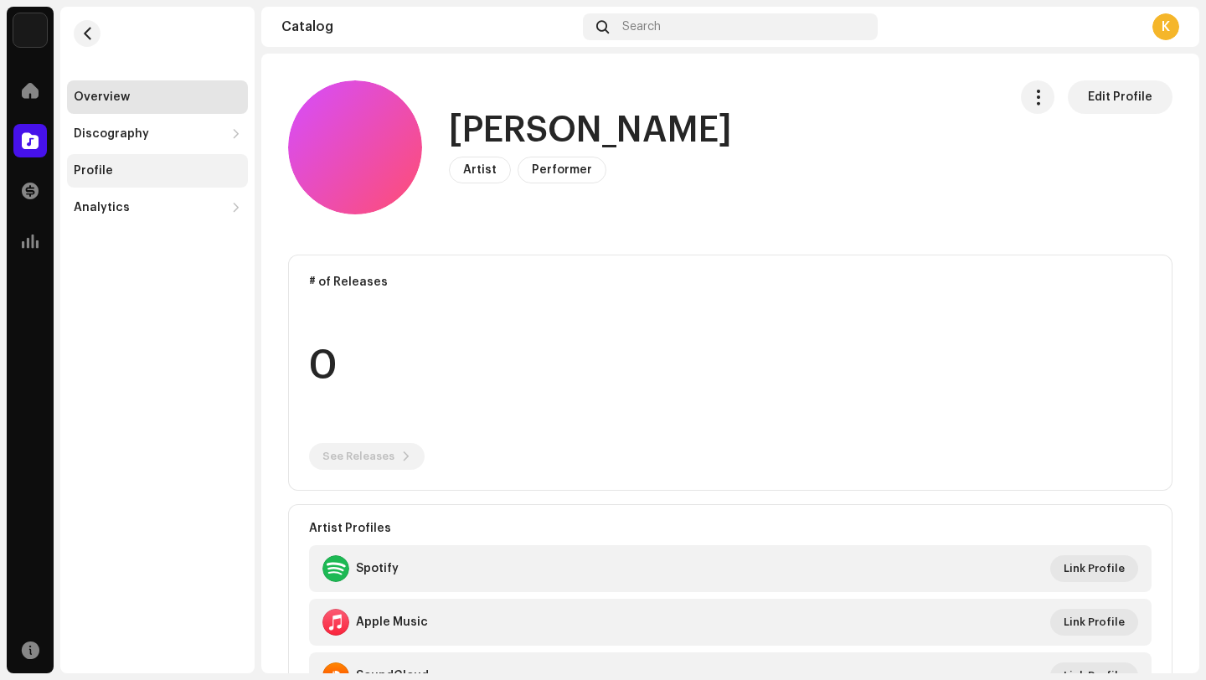
click at [199, 164] on div "Profile" at bounding box center [157, 170] width 167 height 13
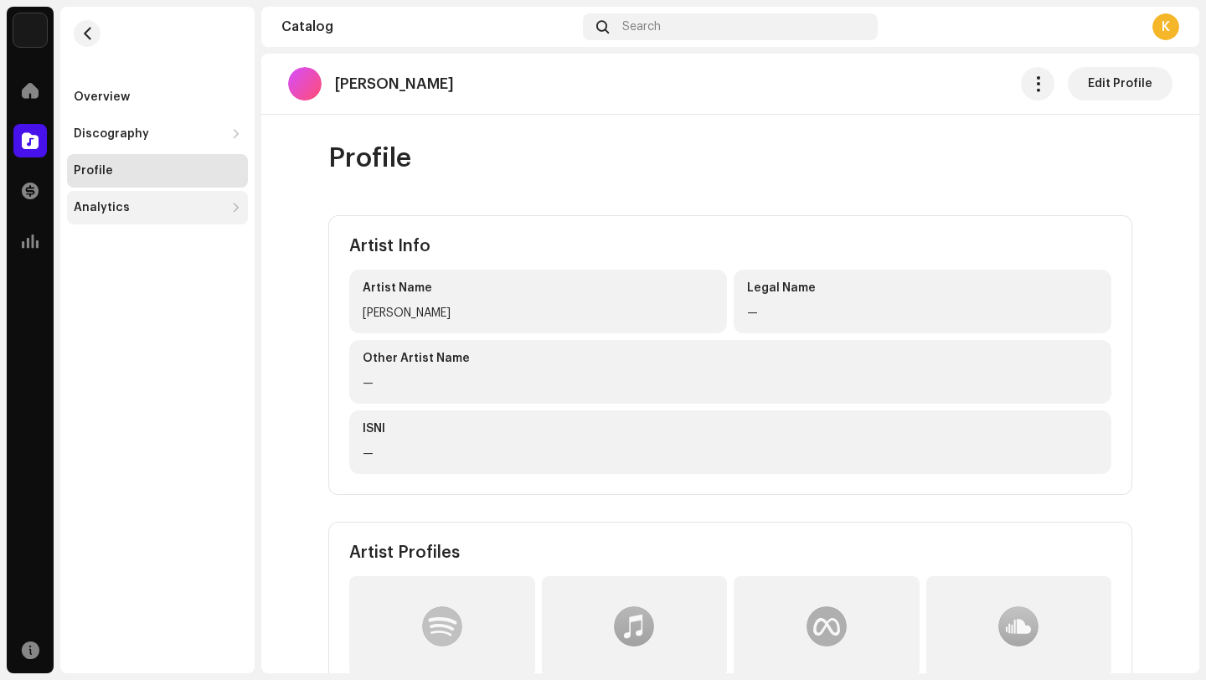
click at [177, 198] on div "Analytics" at bounding box center [157, 207] width 181 height 33
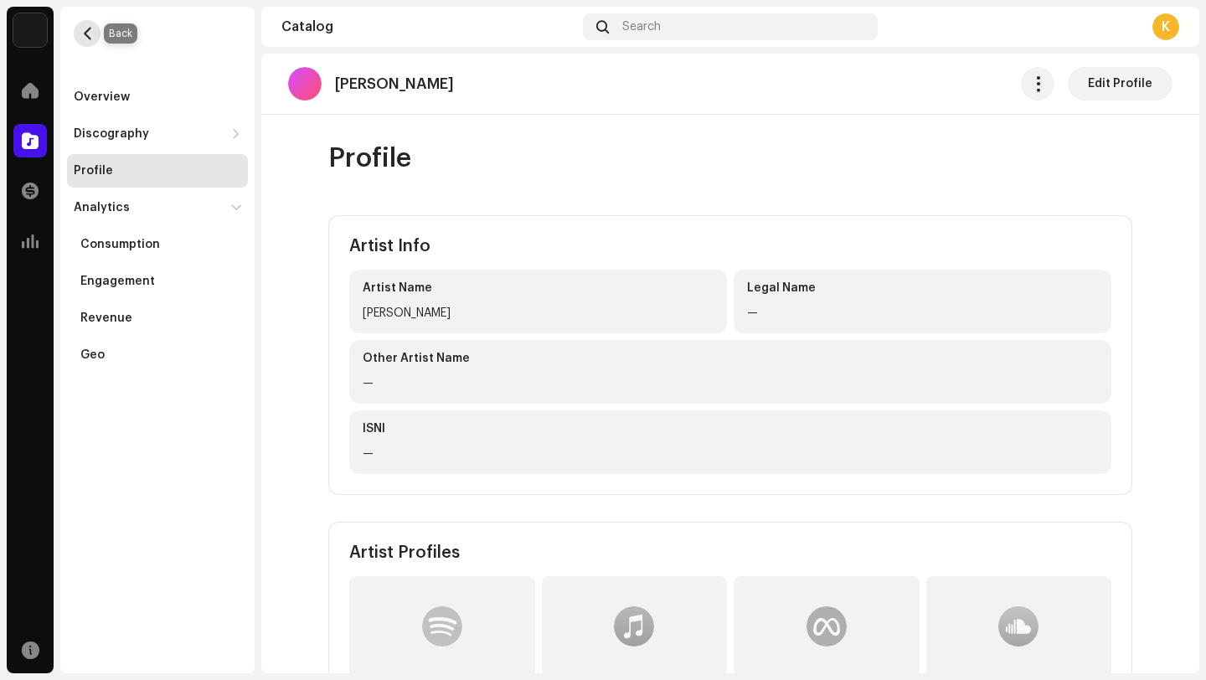
click at [83, 24] on button "button" at bounding box center [87, 33] width 27 height 27
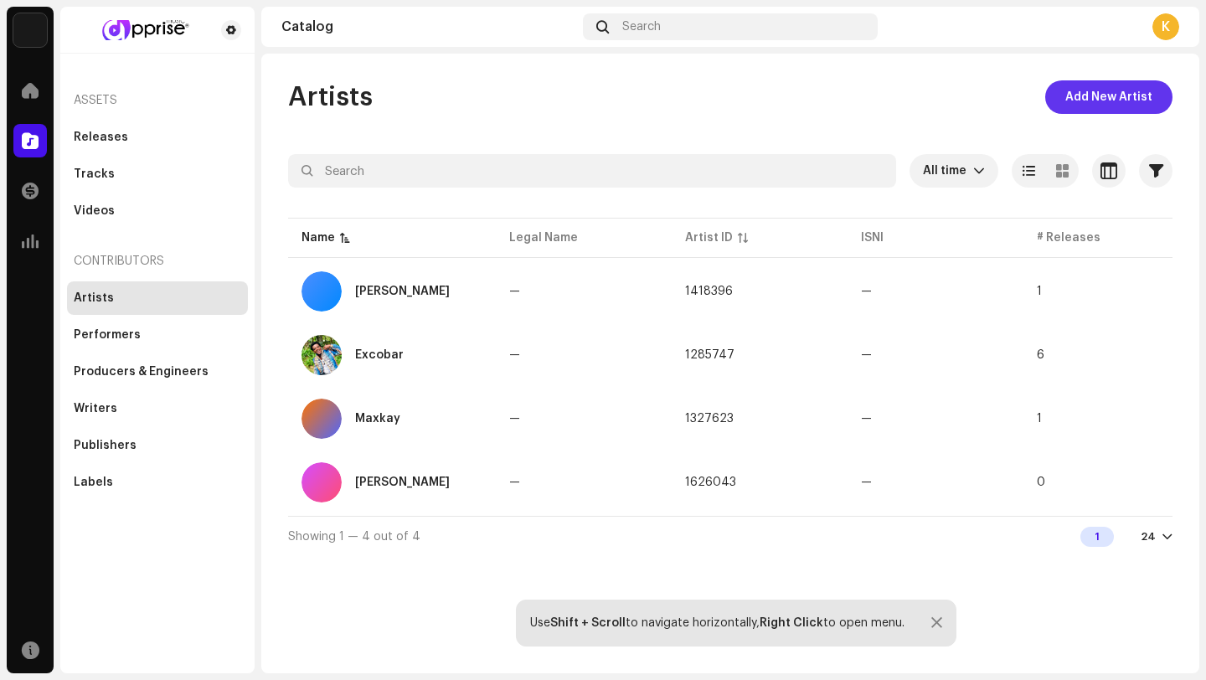
click at [1090, 105] on span "Add New Artist" at bounding box center [1108, 96] width 87 height 33
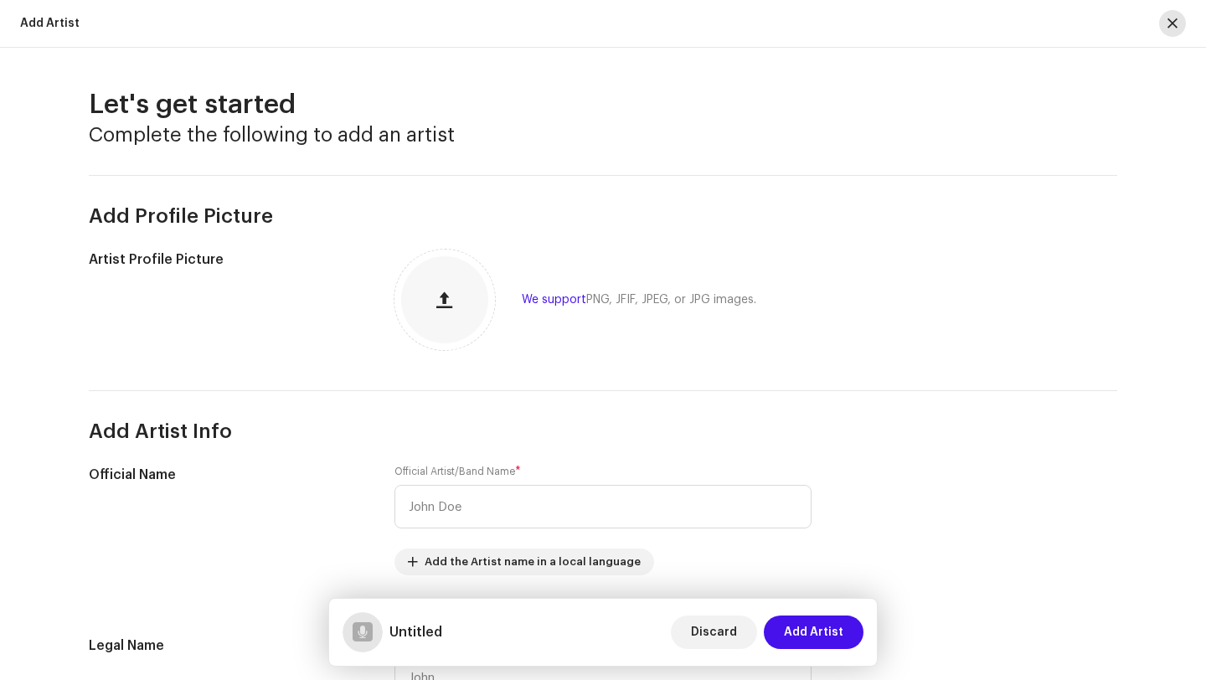
click at [1166, 19] on button "button" at bounding box center [1172, 23] width 27 height 27
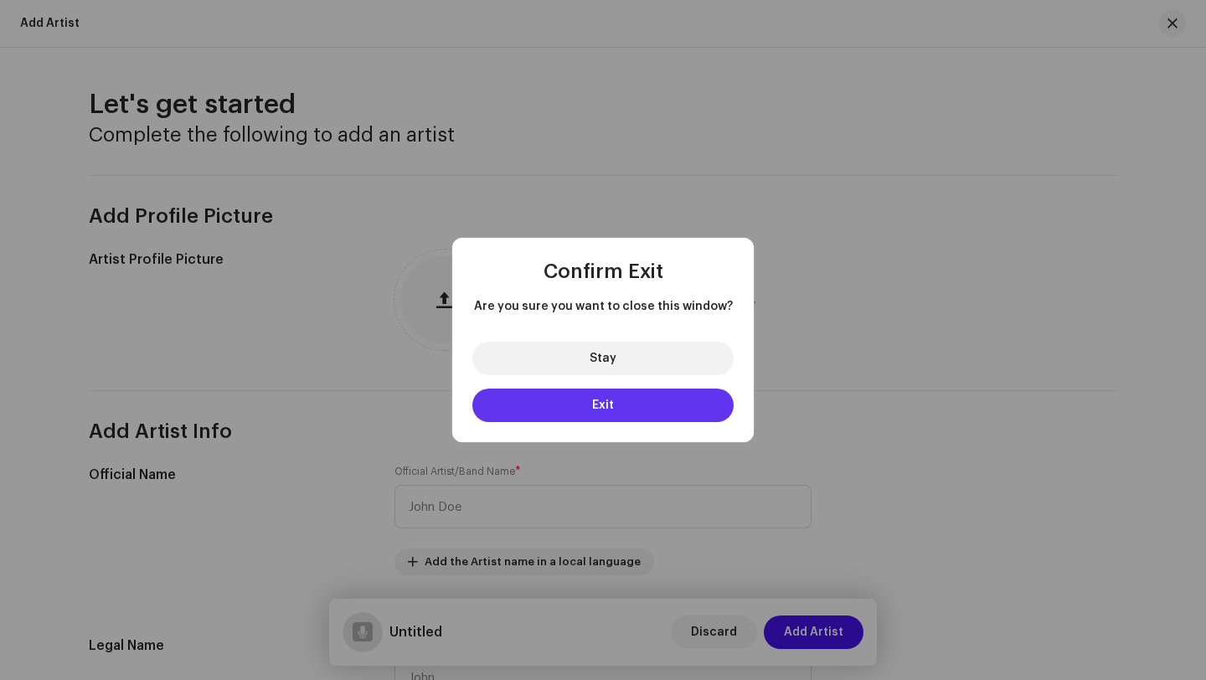
click at [652, 409] on button "Exit" at bounding box center [602, 405] width 261 height 33
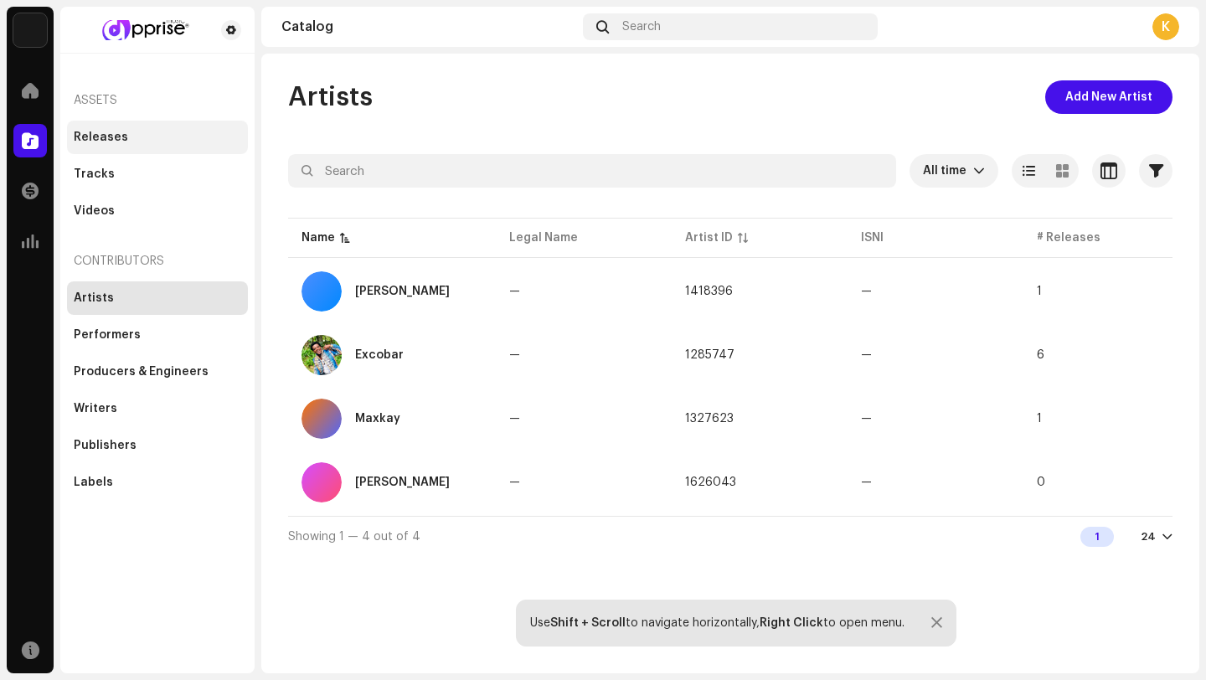
click at [140, 139] on div "Releases" at bounding box center [157, 137] width 167 height 13
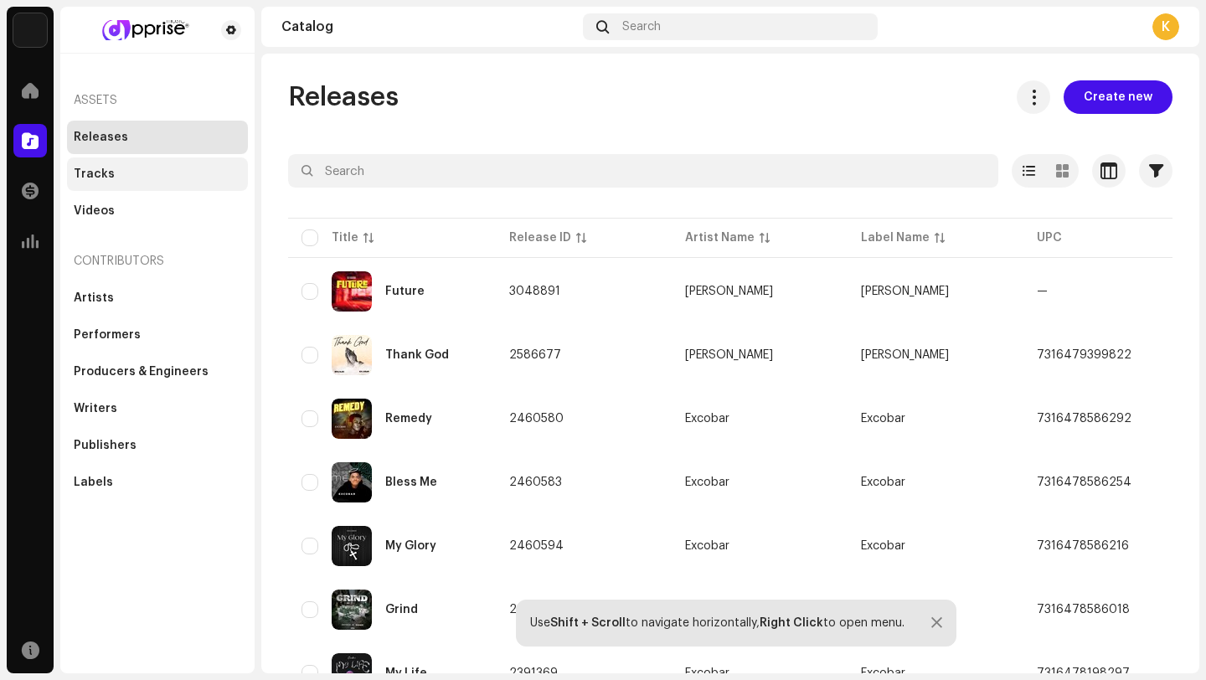
click at [178, 168] on div "Tracks" at bounding box center [157, 173] width 167 height 13
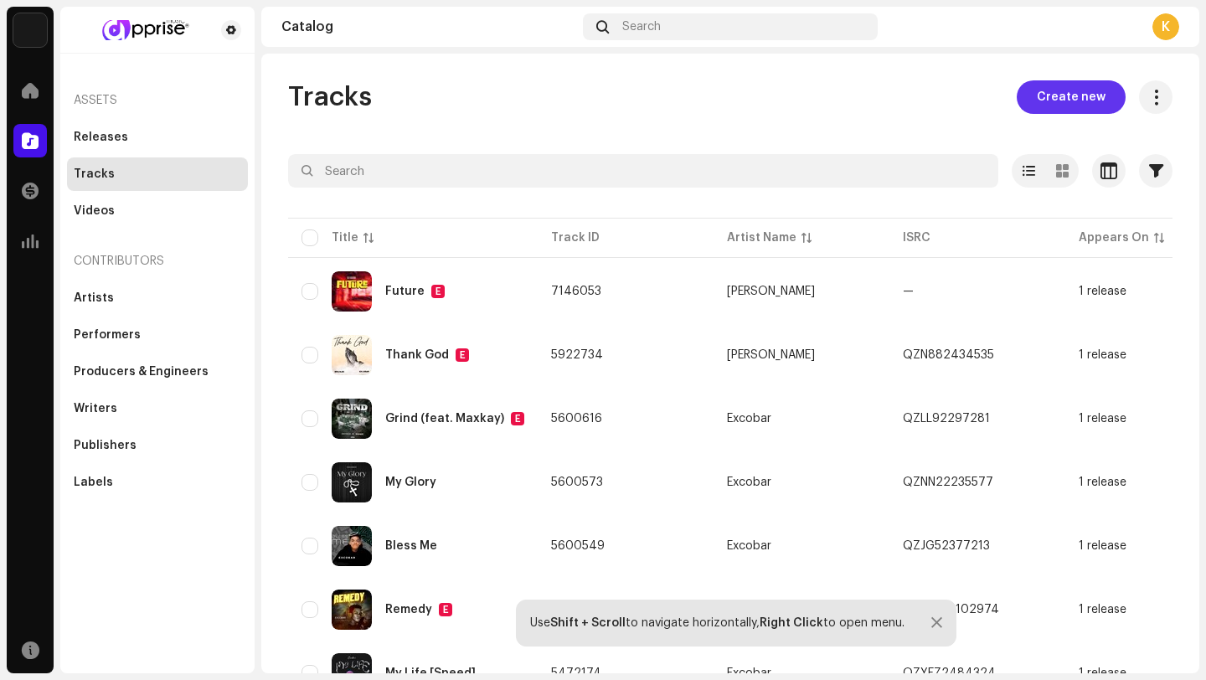
click at [1071, 95] on span "Create new" at bounding box center [1071, 96] width 69 height 33
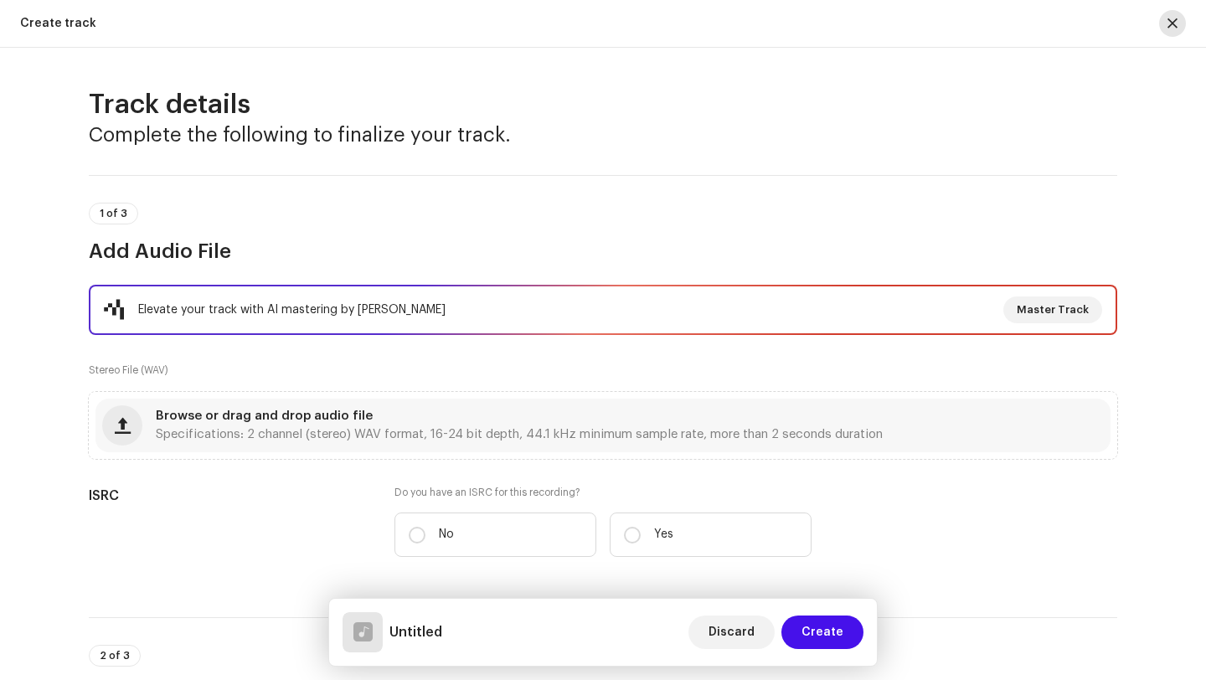
click at [1174, 25] on span "button" at bounding box center [1172, 23] width 10 height 13
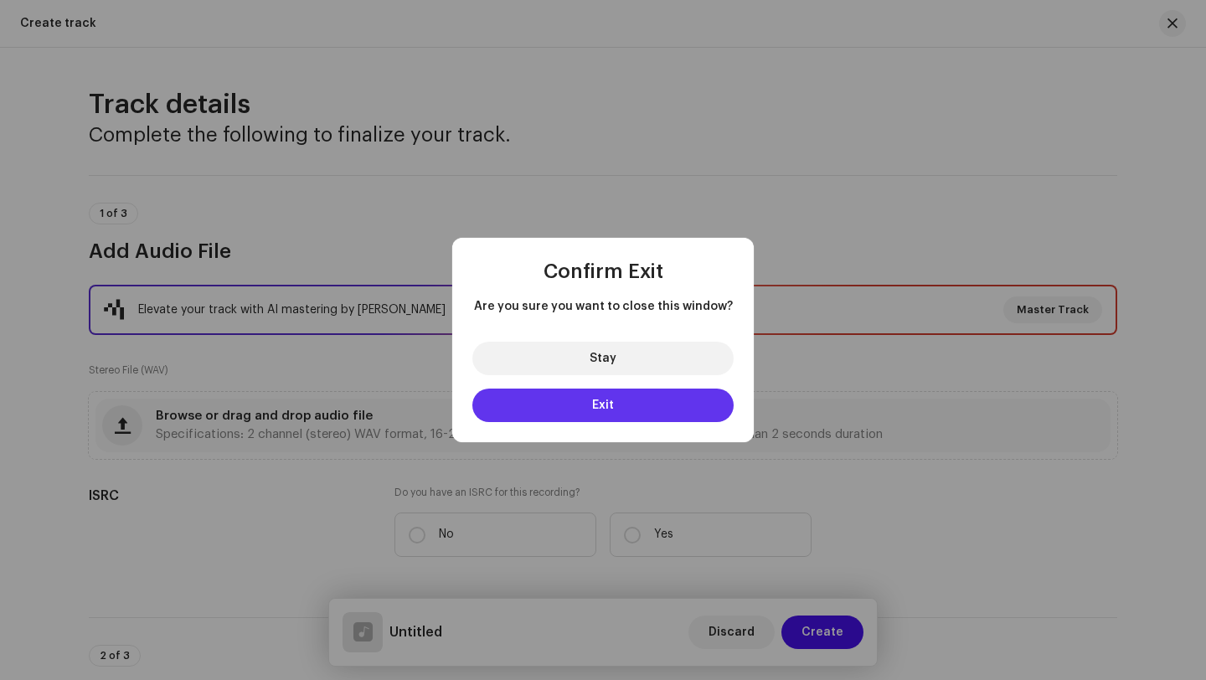
click at [662, 413] on button "Exit" at bounding box center [602, 405] width 261 height 33
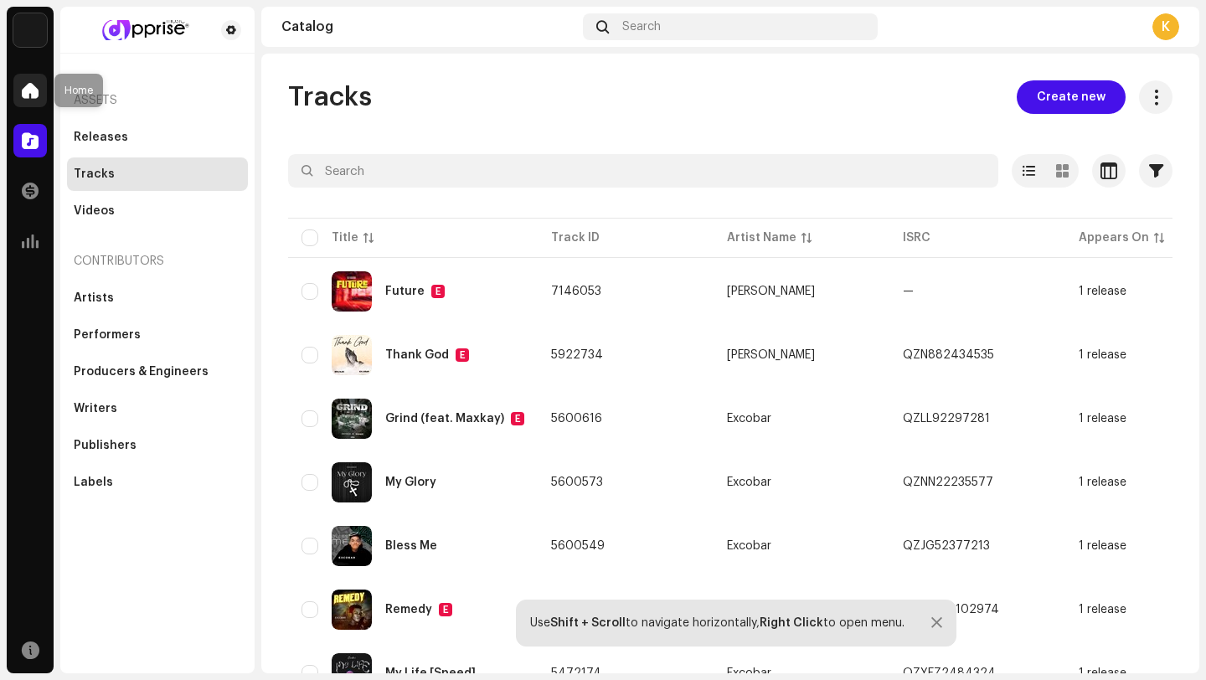
click at [24, 85] on span at bounding box center [30, 90] width 17 height 13
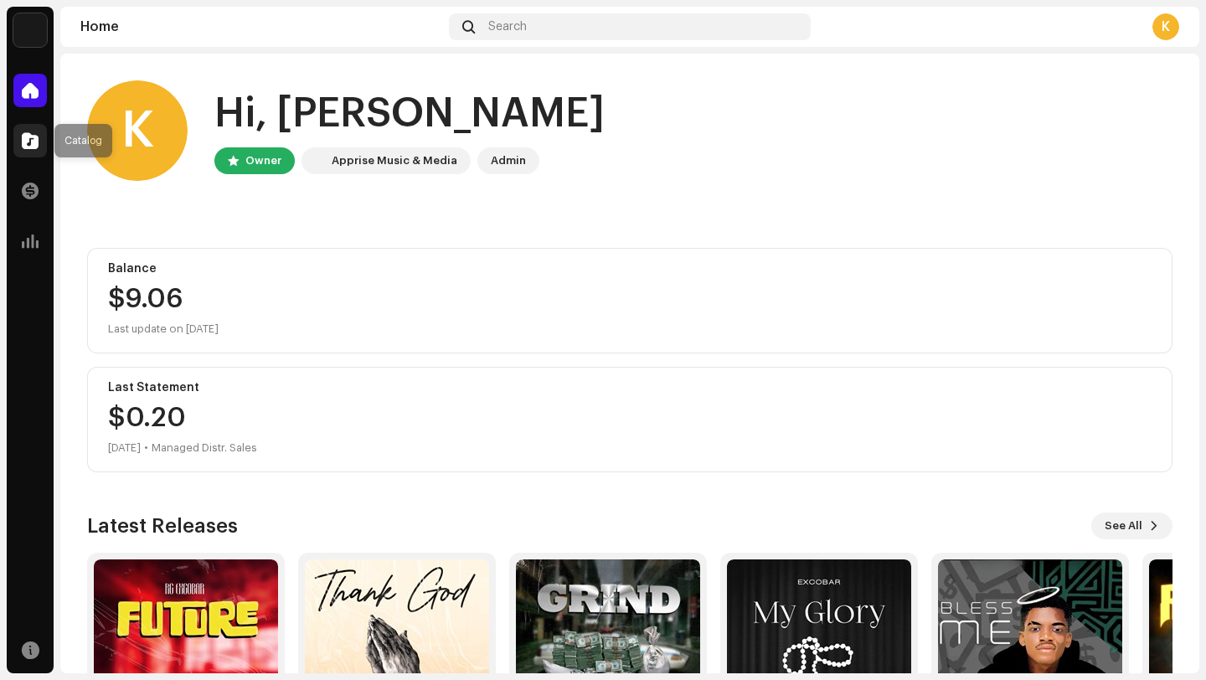
click at [44, 135] on div at bounding box center [29, 140] width 33 height 33
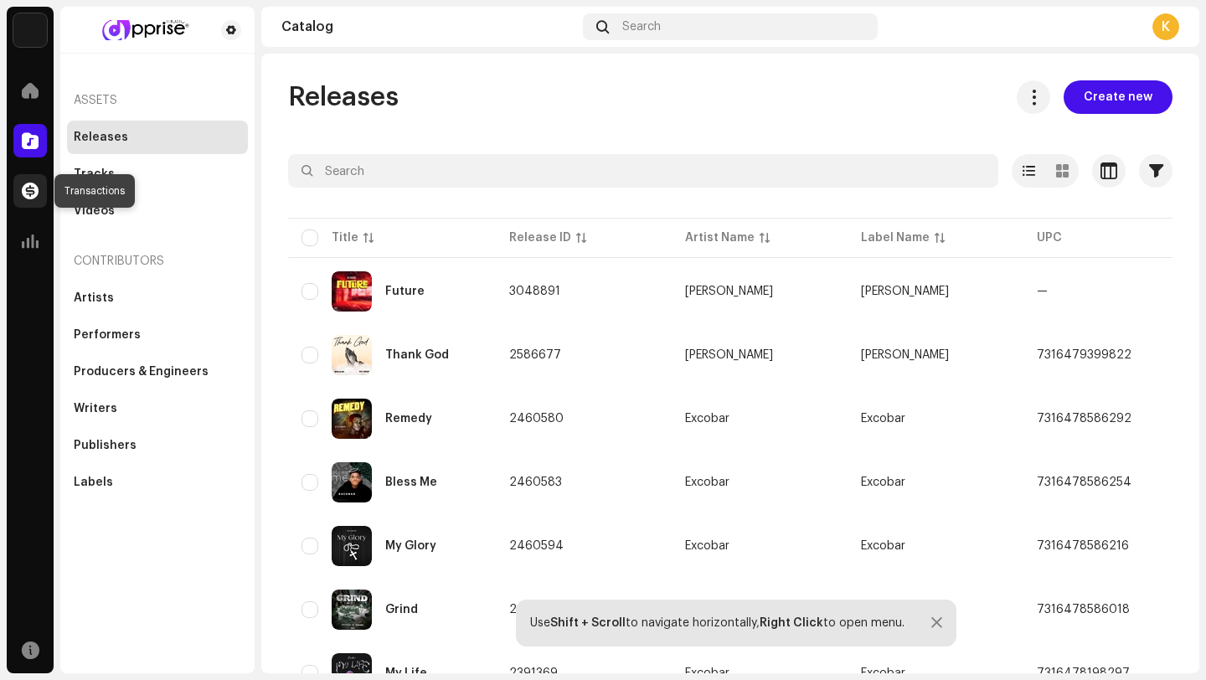
click at [39, 188] on div at bounding box center [29, 190] width 33 height 33
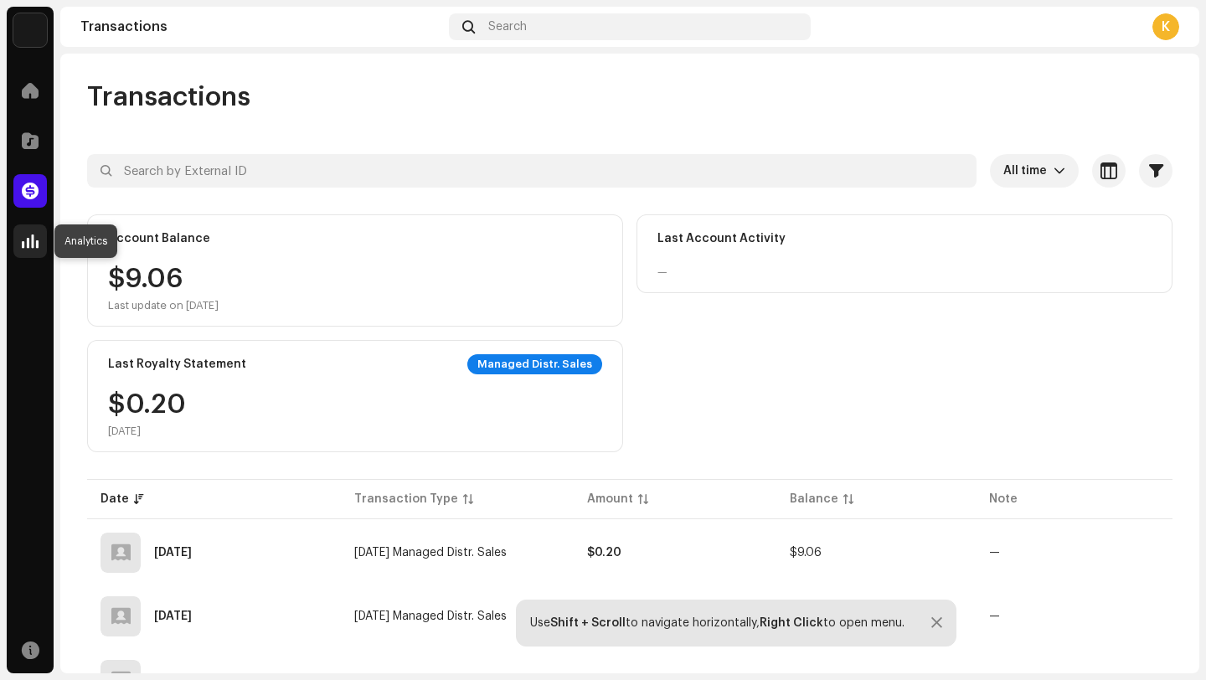
click at [35, 244] on span at bounding box center [30, 240] width 17 height 13
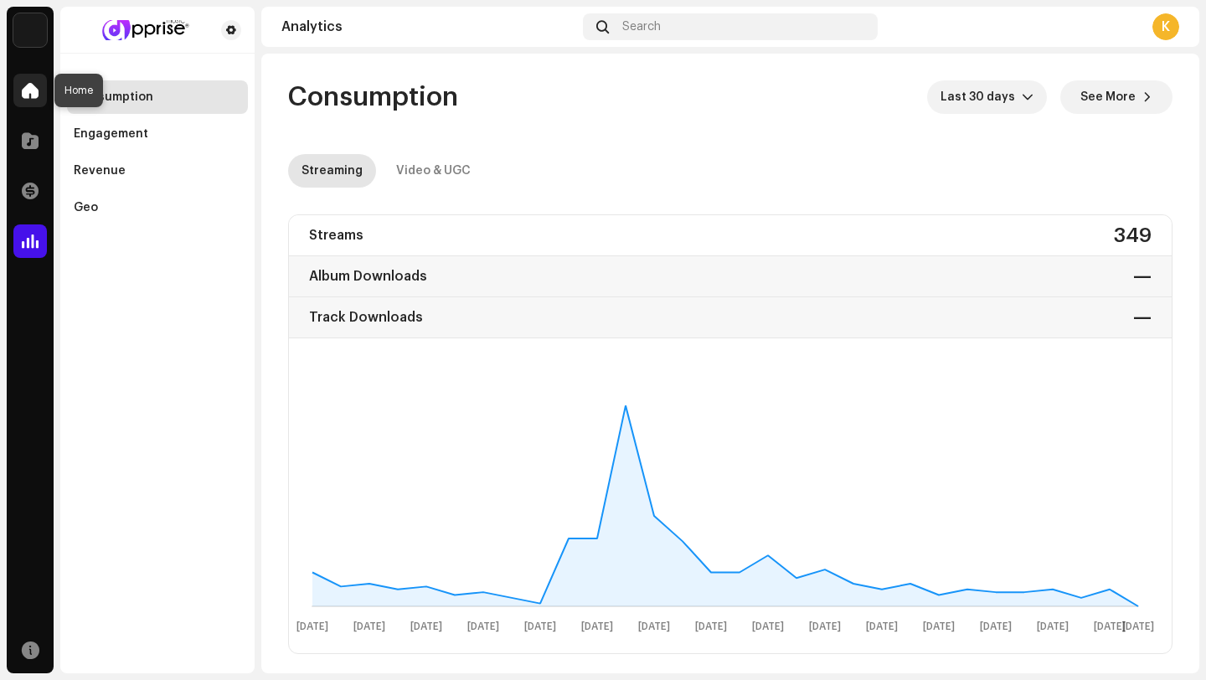
click at [26, 80] on div at bounding box center [29, 90] width 33 height 33
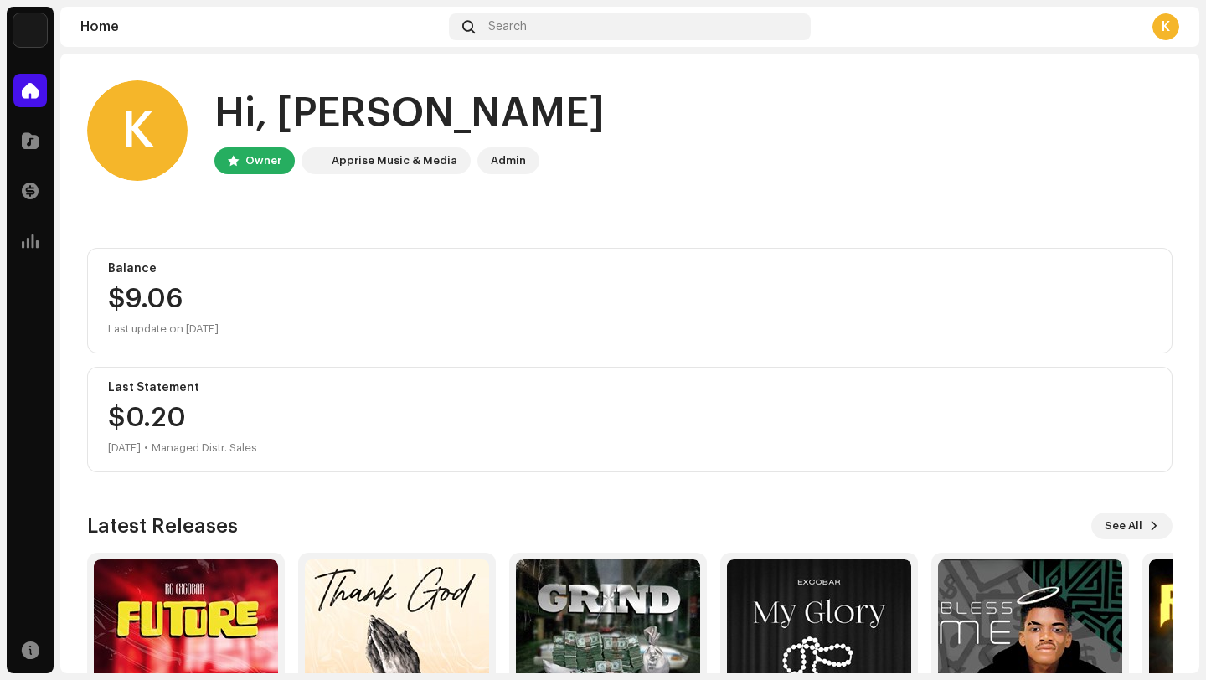
click at [1158, 33] on div "K" at bounding box center [1165, 26] width 27 height 27
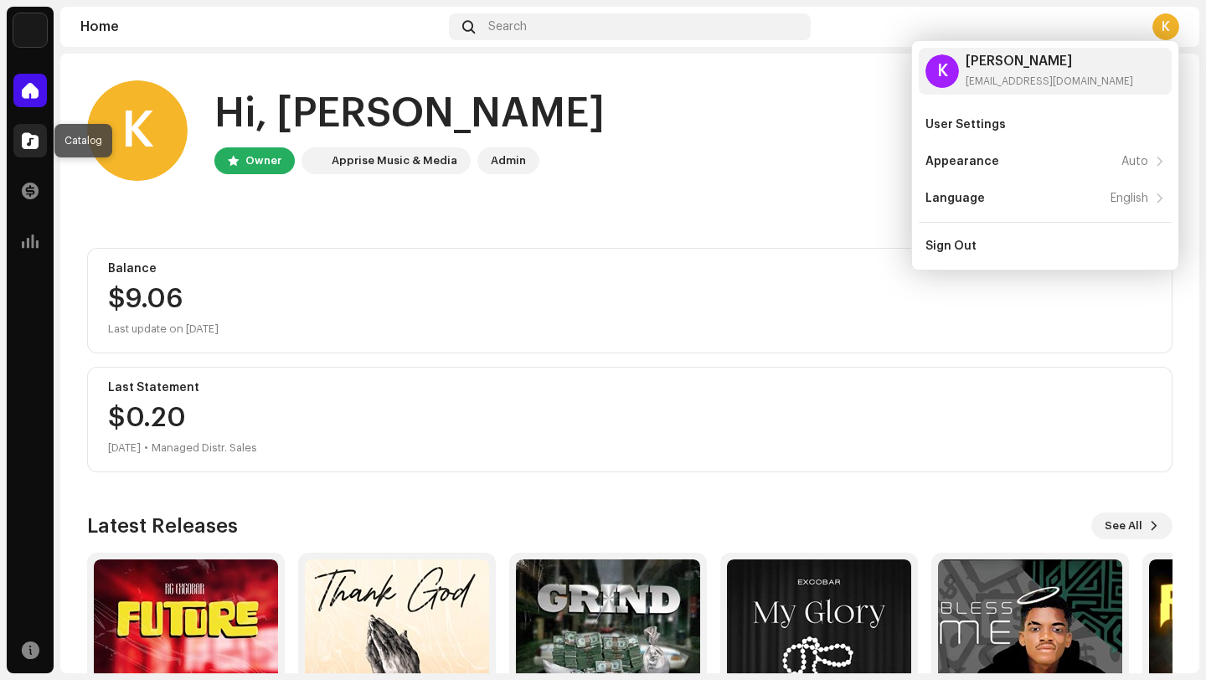
click at [36, 137] on span at bounding box center [30, 140] width 17 height 13
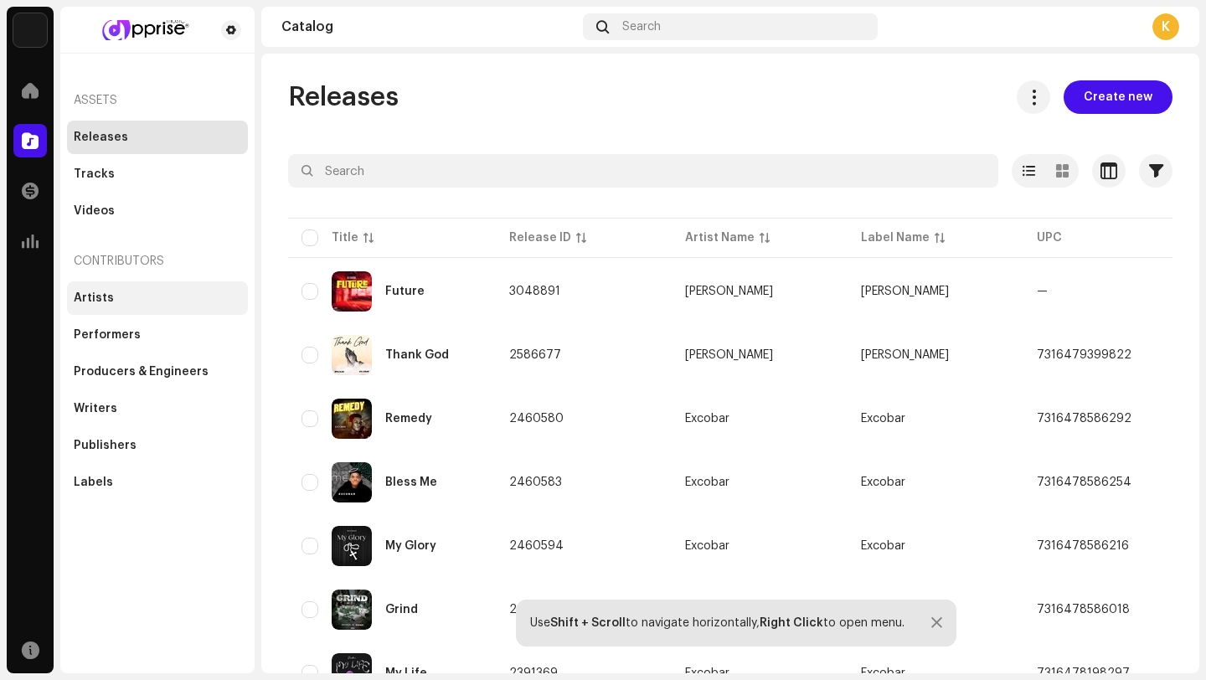
click at [136, 295] on div "Artists" at bounding box center [157, 297] width 167 height 13
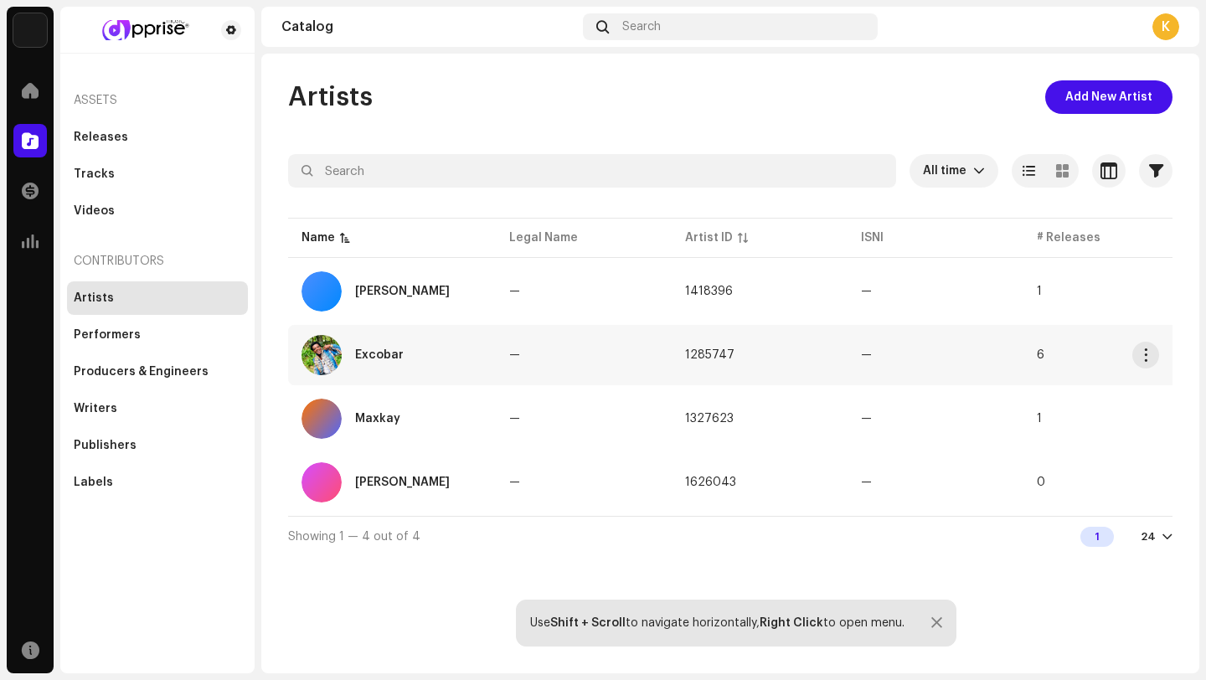
click at [370, 354] on div "Excobar" at bounding box center [379, 355] width 49 height 12
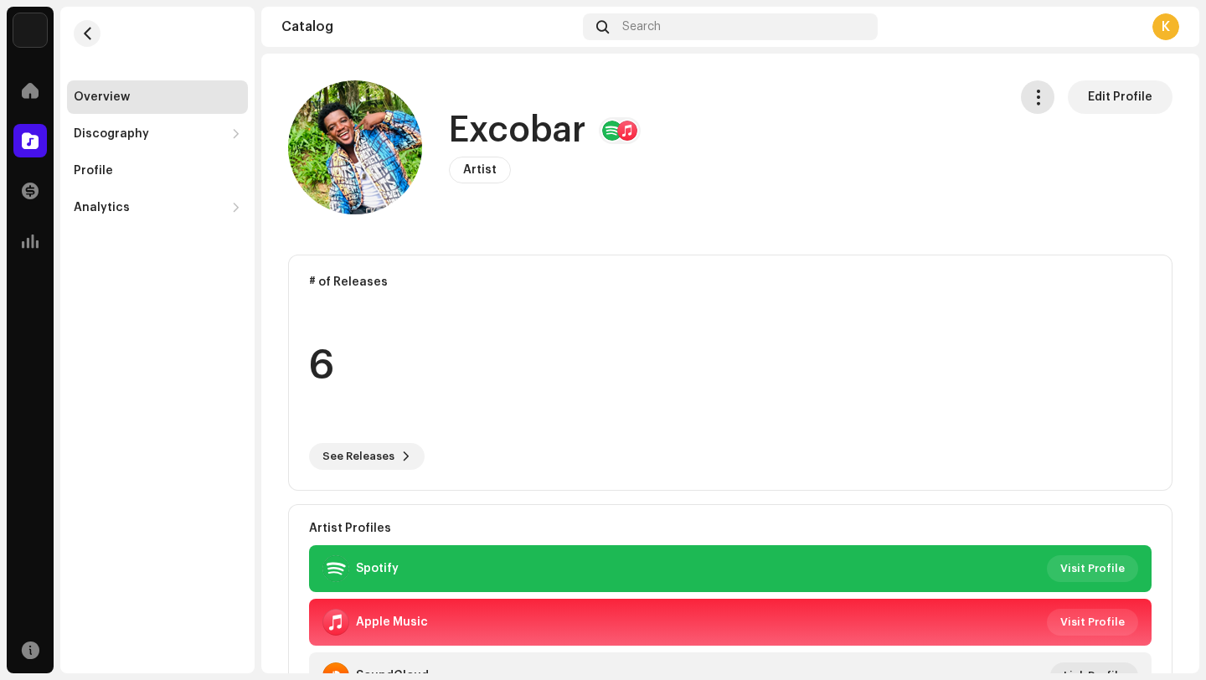
click at [1030, 95] on span "button" at bounding box center [1038, 96] width 16 height 13
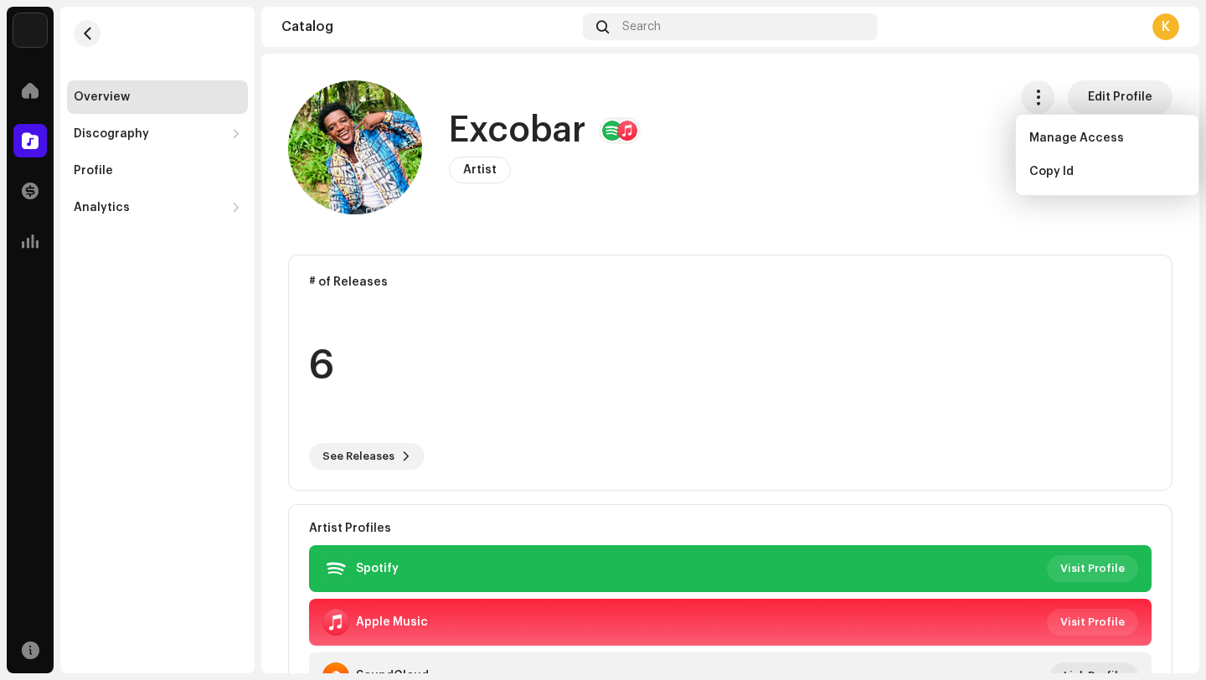
click at [664, 159] on div "Excobar Artist Edit Profile" at bounding box center [641, 147] width 706 height 134
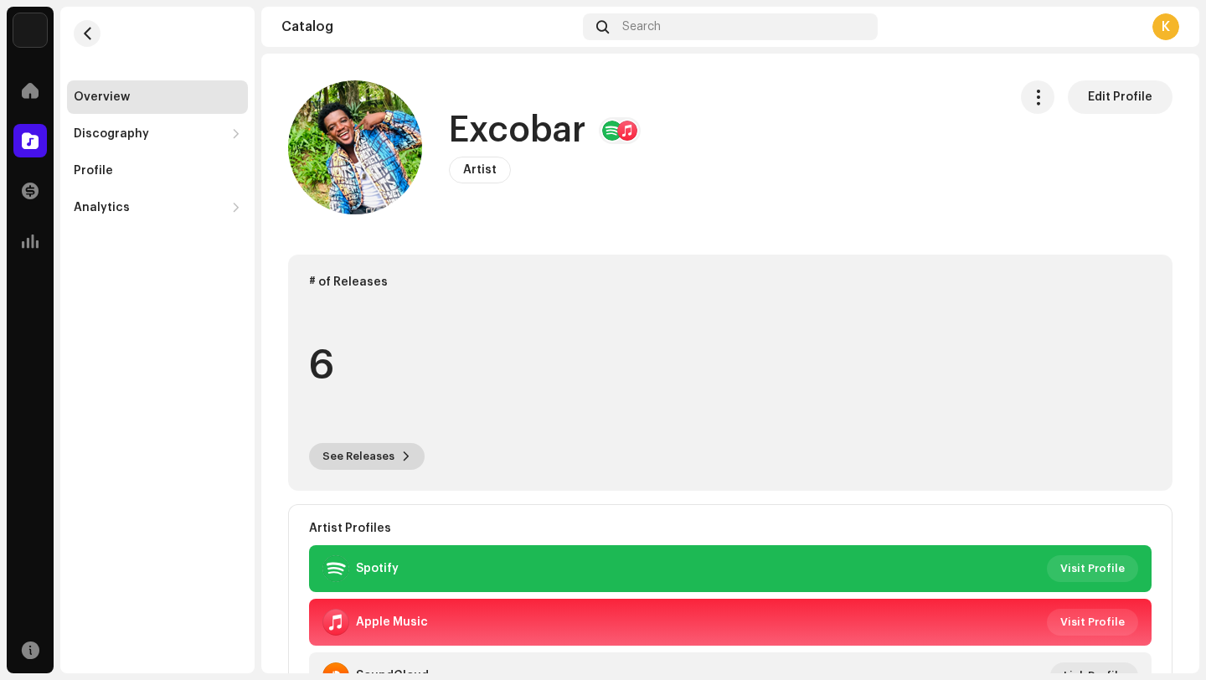
click at [379, 458] on span "See Releases" at bounding box center [358, 456] width 72 height 33
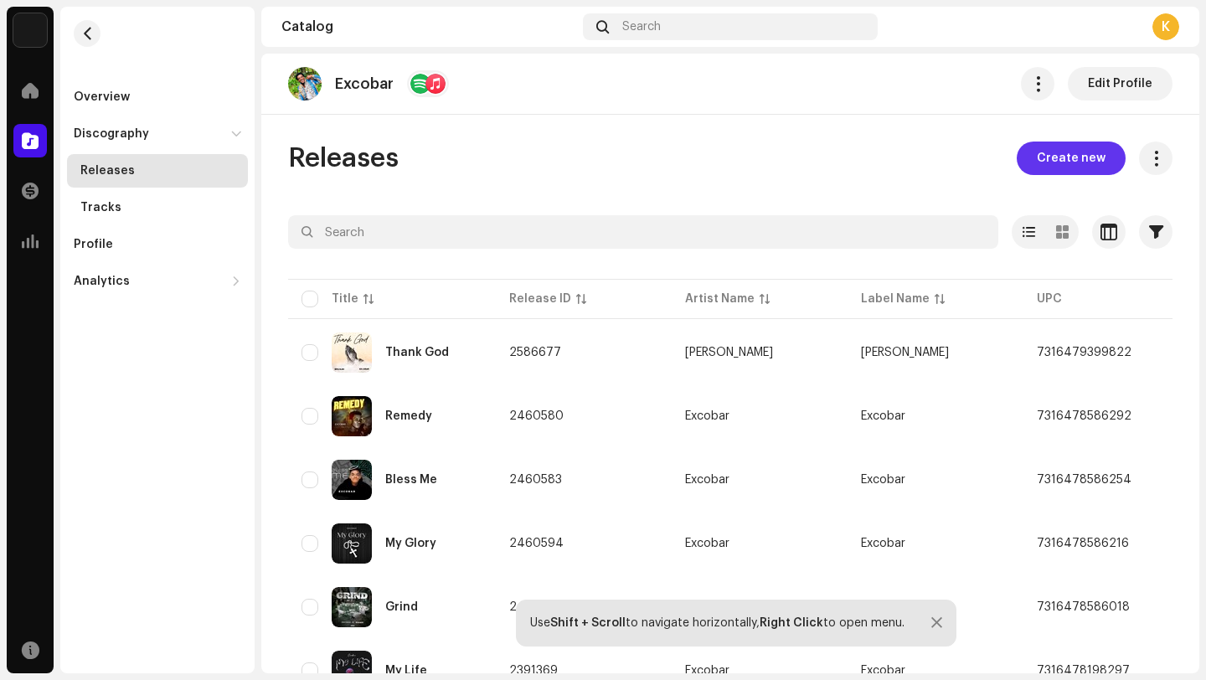
click at [1053, 160] on span "Create new" at bounding box center [1071, 158] width 69 height 33
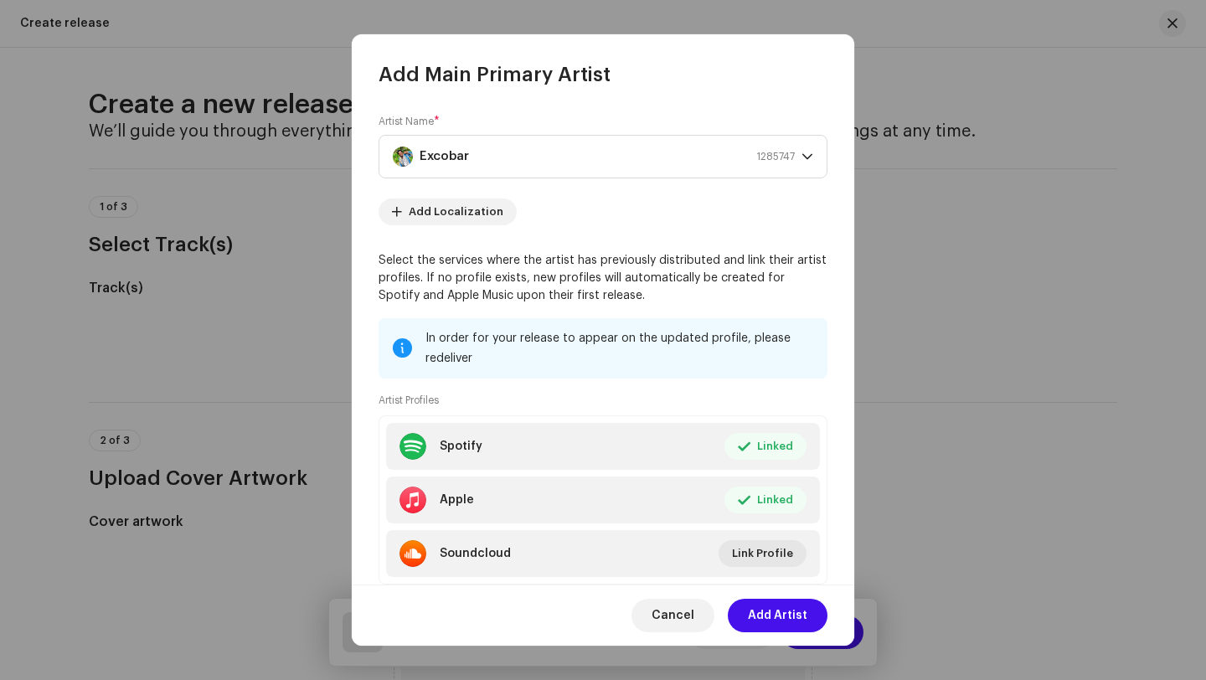
scroll to position [46, 0]
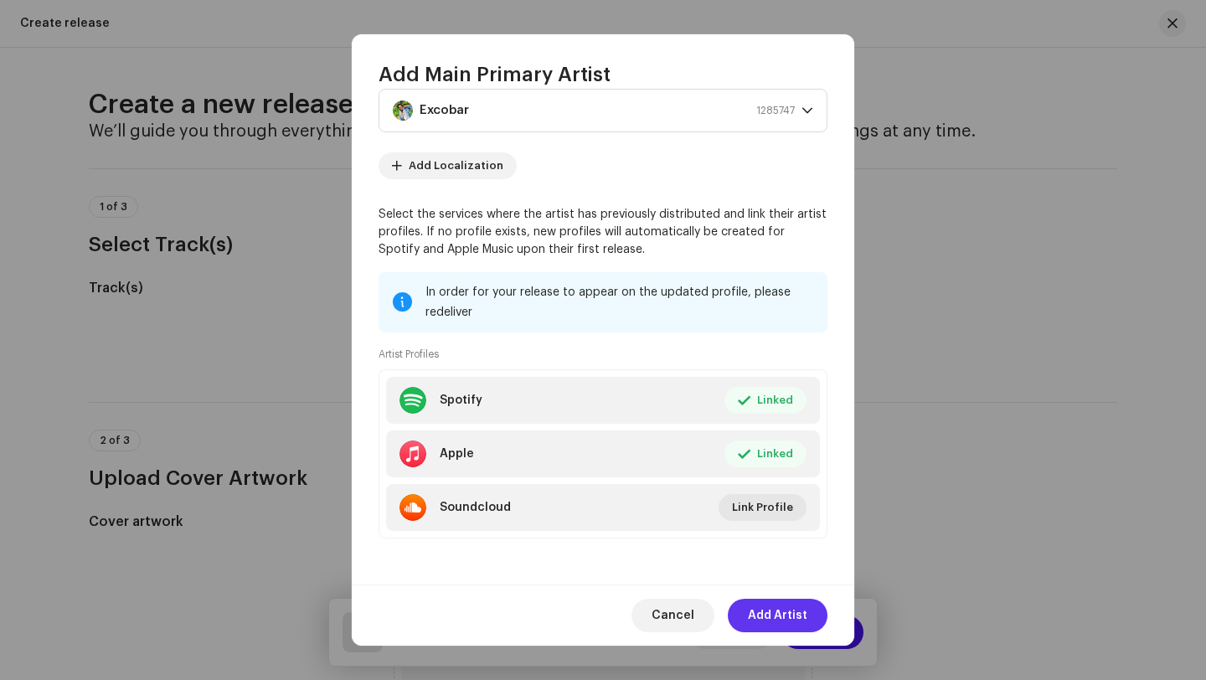
click at [778, 617] on span "Add Artist" at bounding box center [777, 615] width 59 height 33
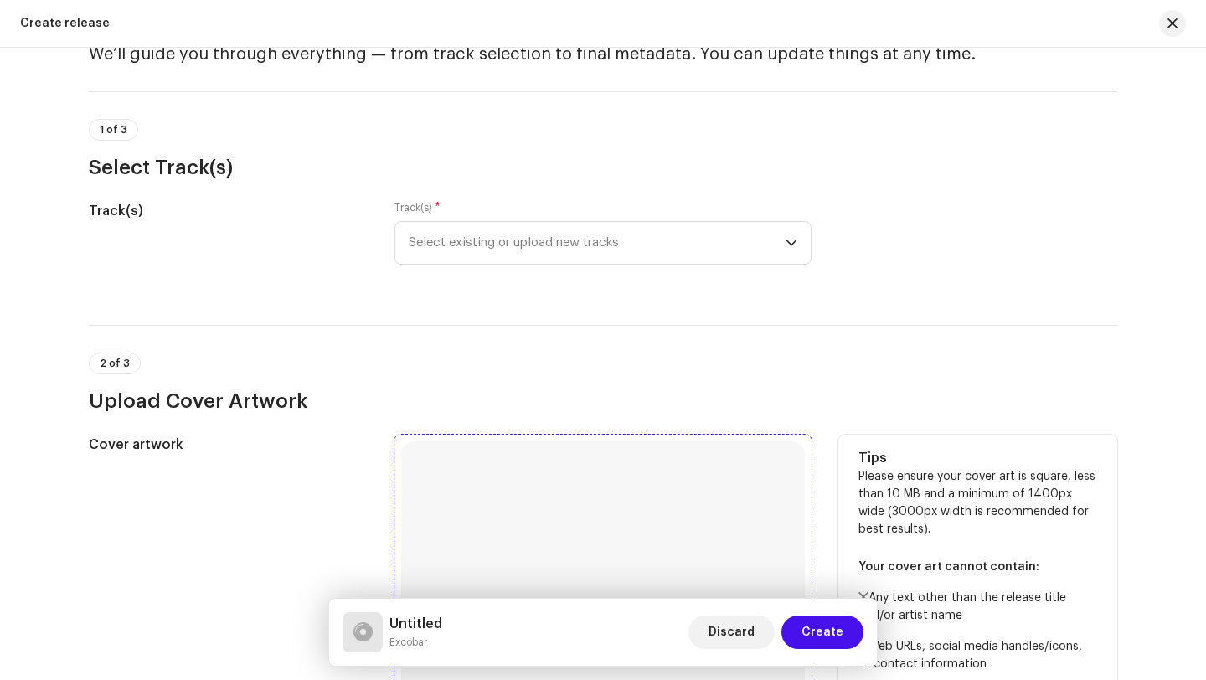
scroll to position [0, 0]
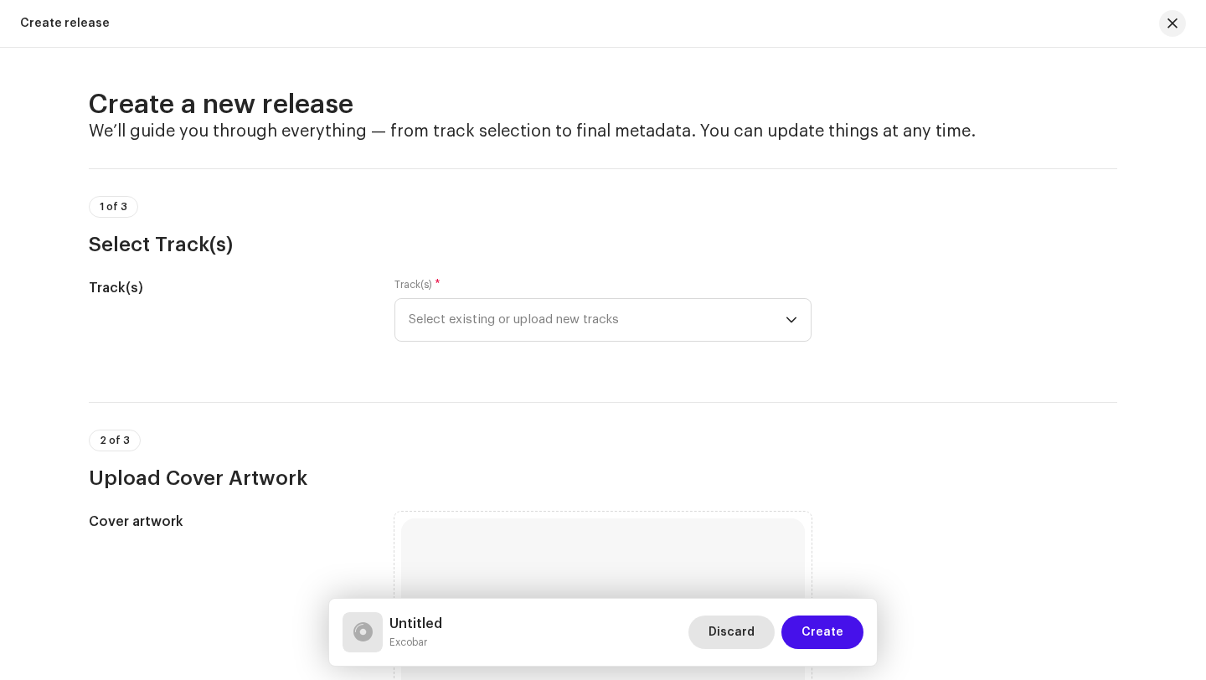
click at [744, 633] on span "Discard" at bounding box center [731, 632] width 46 height 33
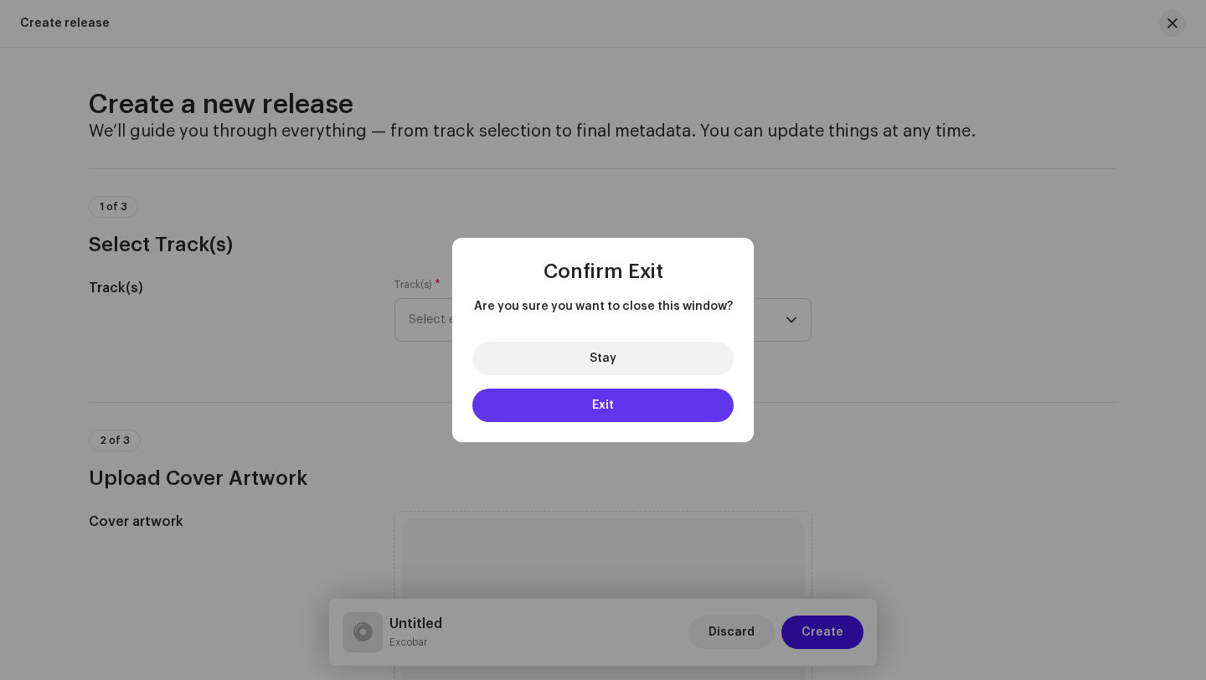
click at [645, 404] on button "Exit" at bounding box center [602, 405] width 261 height 33
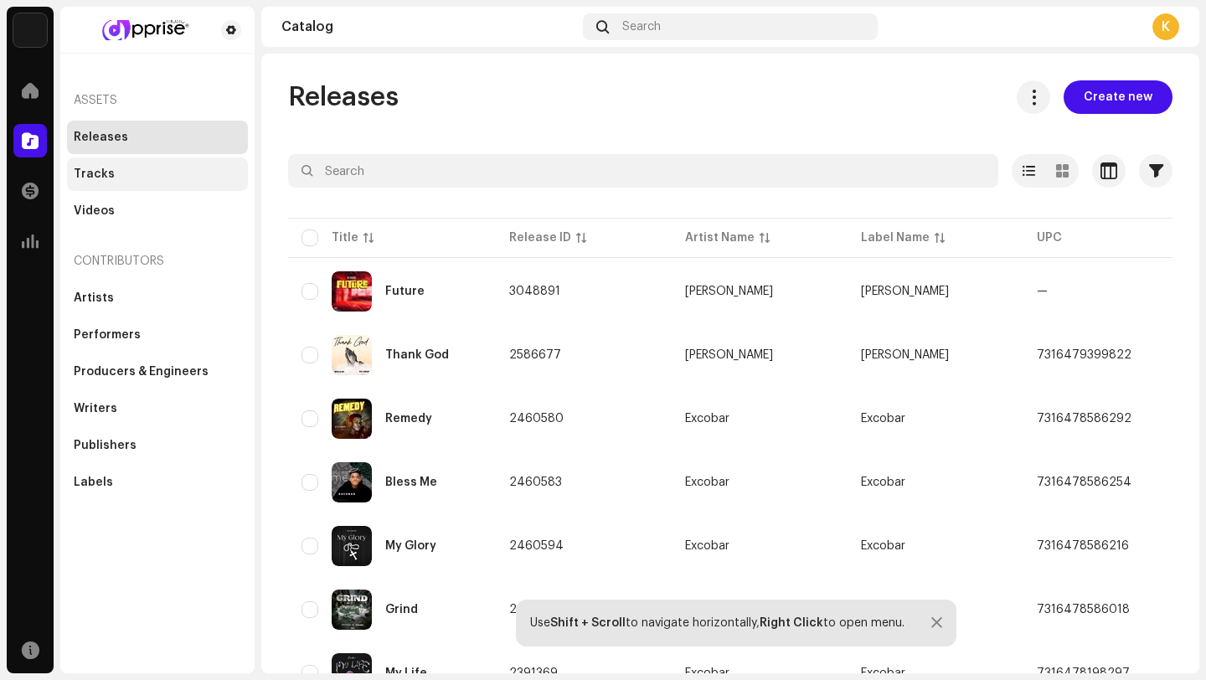
click at [152, 164] on div "Tracks" at bounding box center [157, 173] width 181 height 33
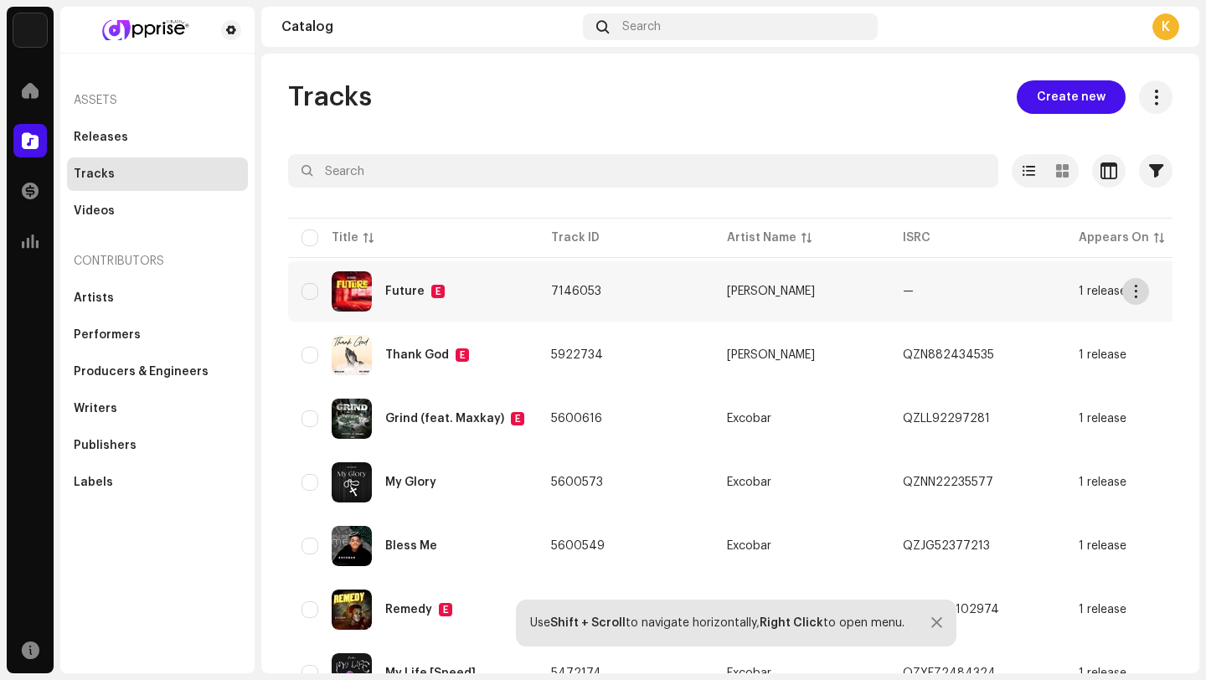
click at [1140, 296] on span "button" at bounding box center [1136, 291] width 13 height 13
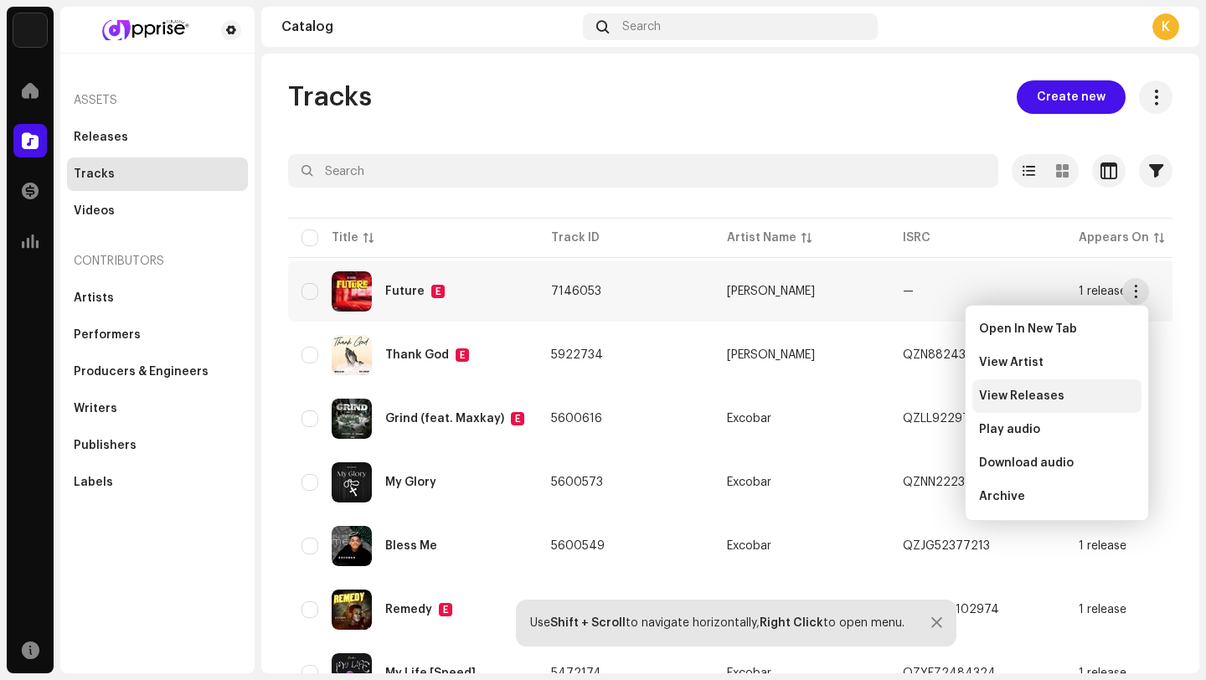
click at [1034, 389] on span "View Releases" at bounding box center [1021, 395] width 85 height 13
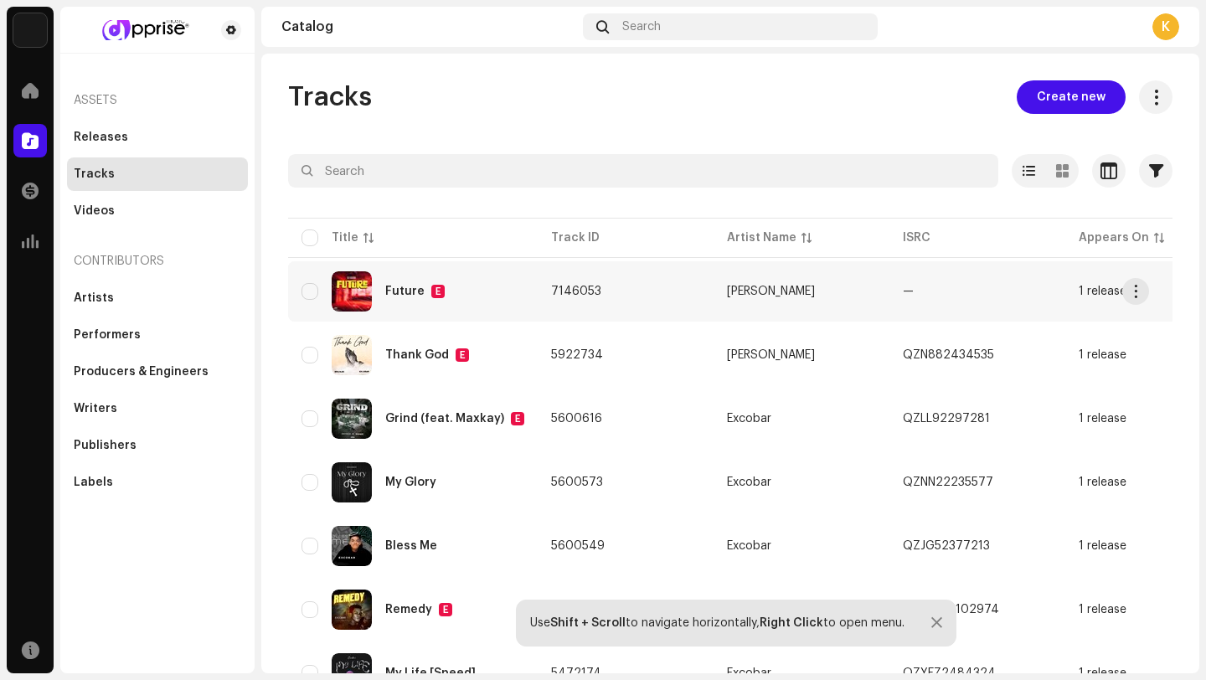
click at [693, 284] on td "7146053" at bounding box center [626, 291] width 176 height 60
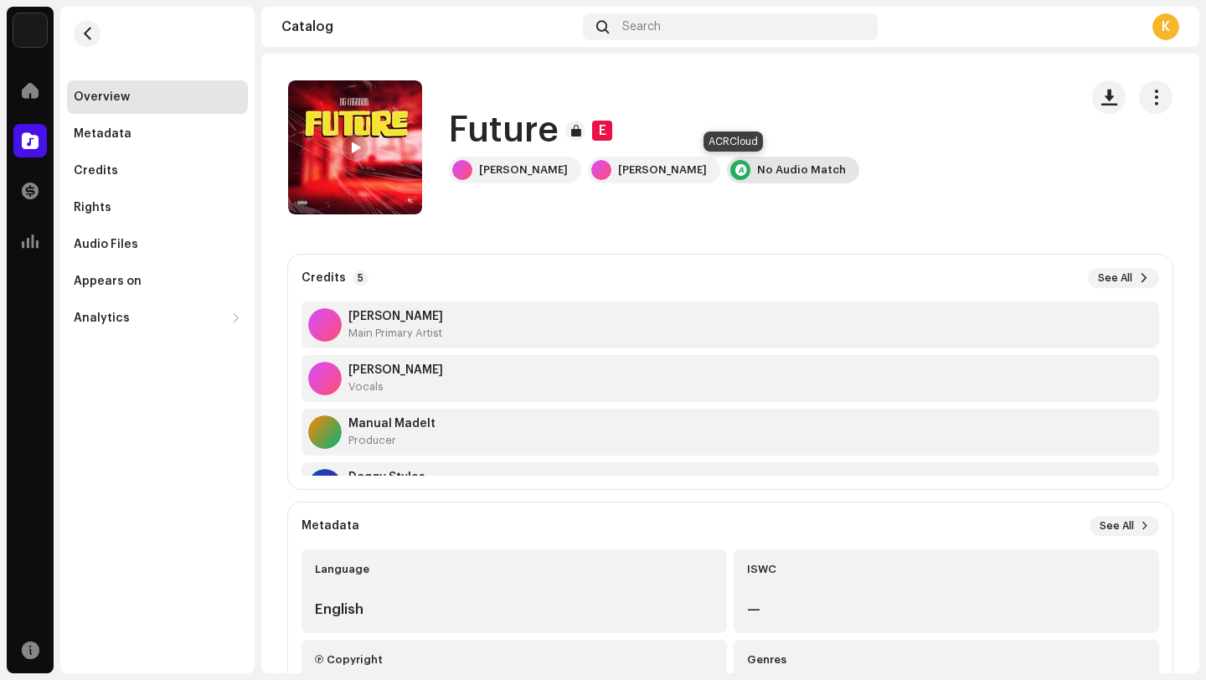
click at [757, 165] on div "No Audio Match" at bounding box center [801, 169] width 89 height 13
click at [1148, 99] on span "button" at bounding box center [1156, 96] width 16 height 13
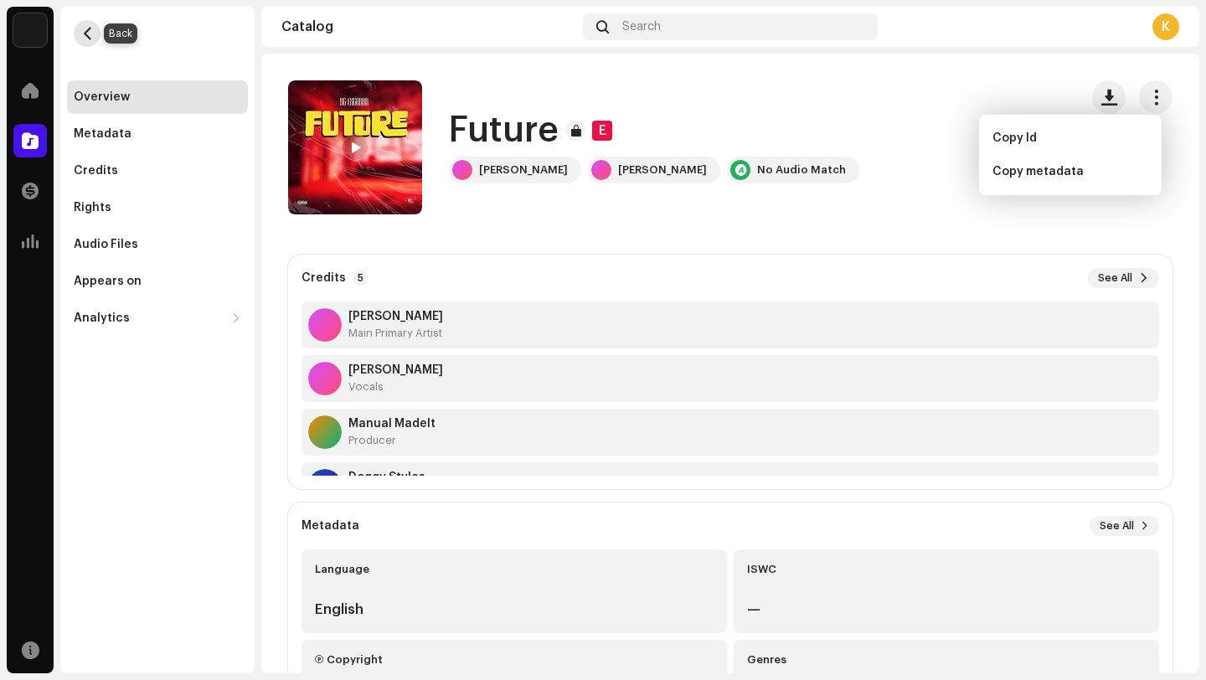
click at [89, 38] on span "button" at bounding box center [87, 33] width 13 height 13
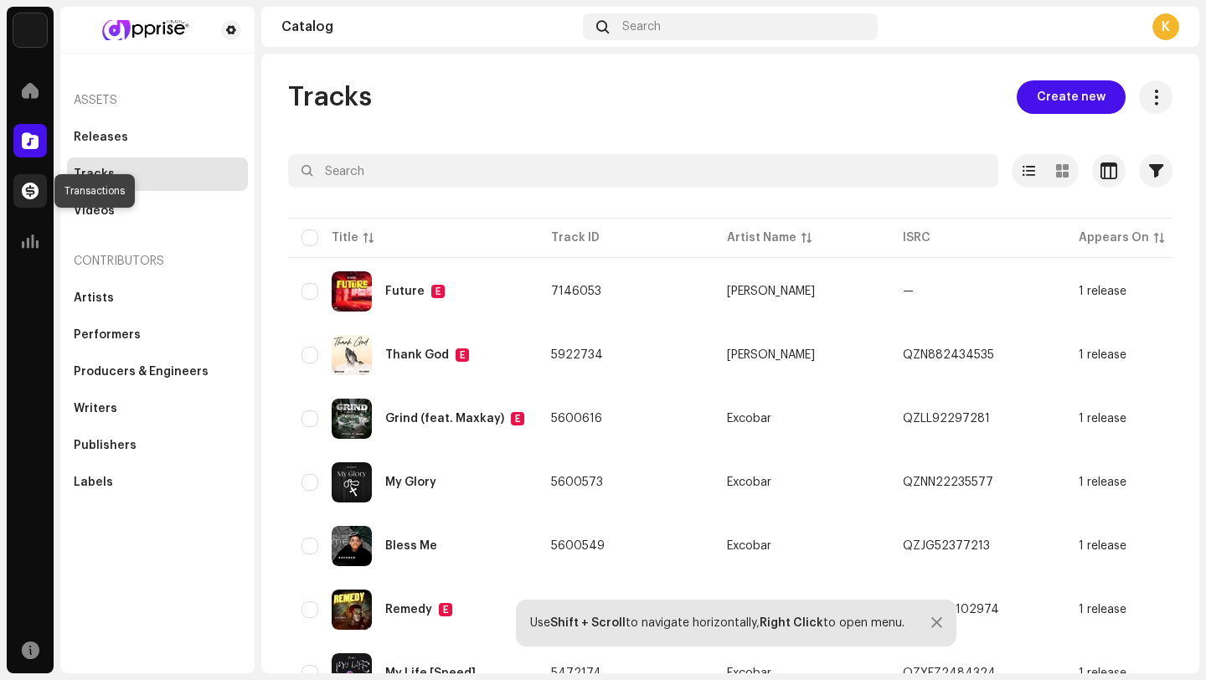
click at [38, 196] on span at bounding box center [30, 190] width 17 height 13
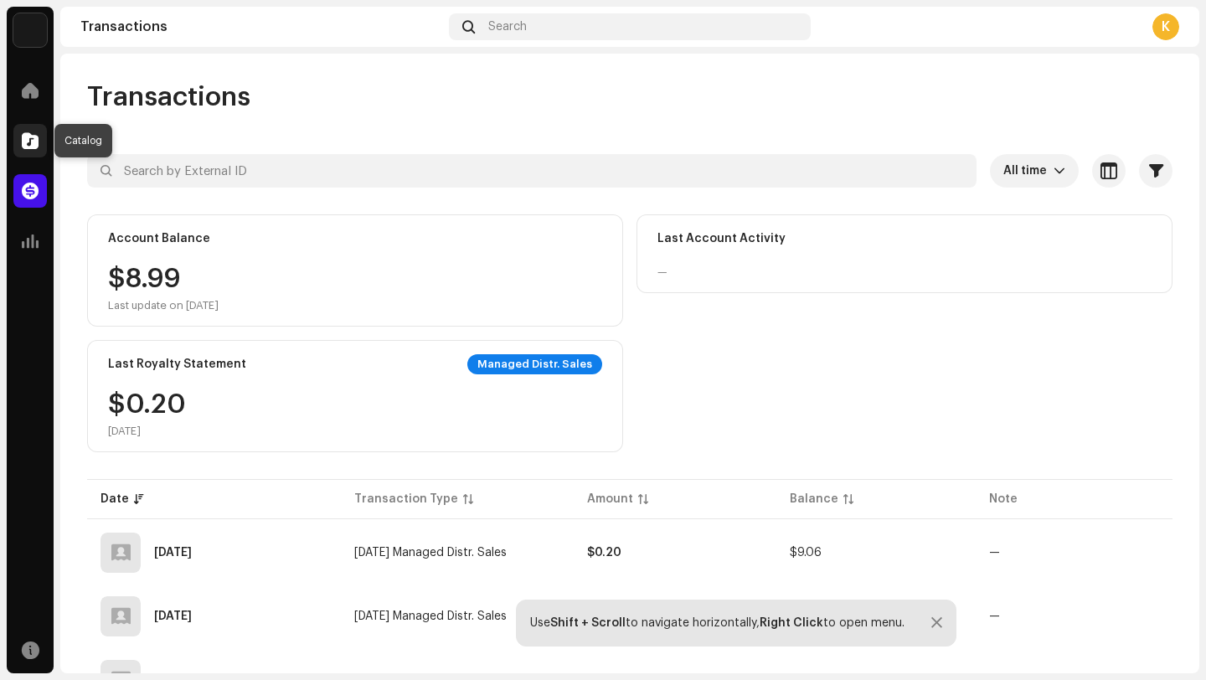
click at [32, 135] on span at bounding box center [30, 140] width 17 height 13
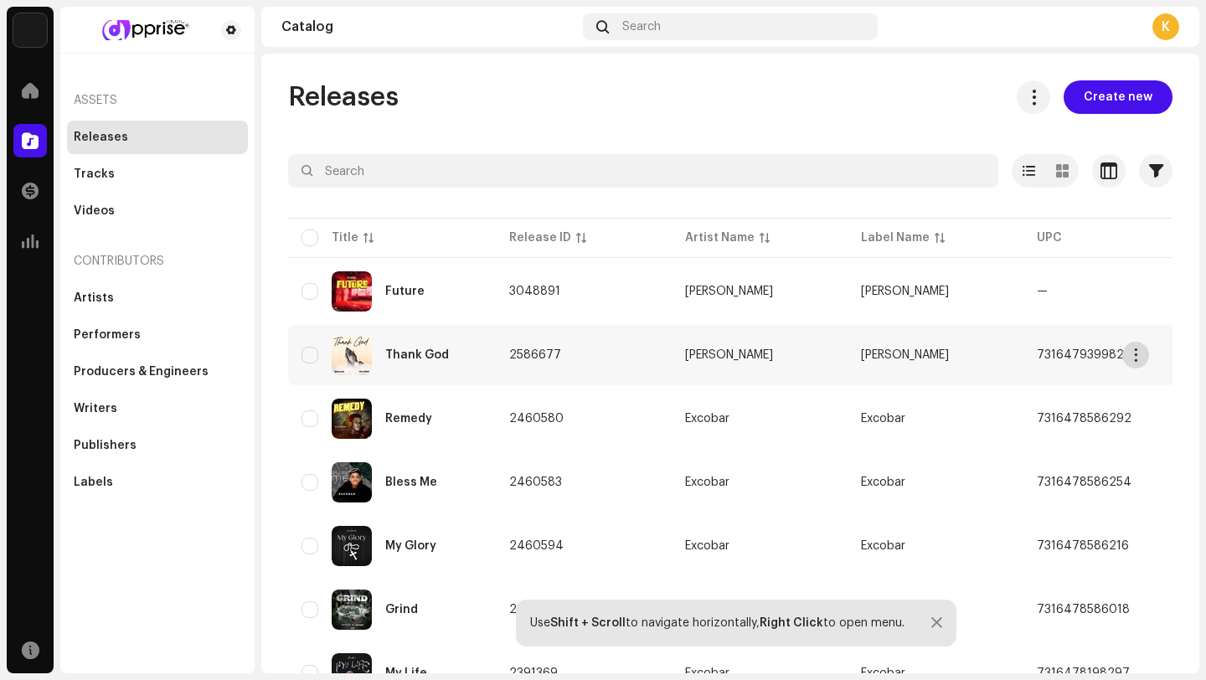
click at [1131, 358] on span "button" at bounding box center [1136, 354] width 13 height 13
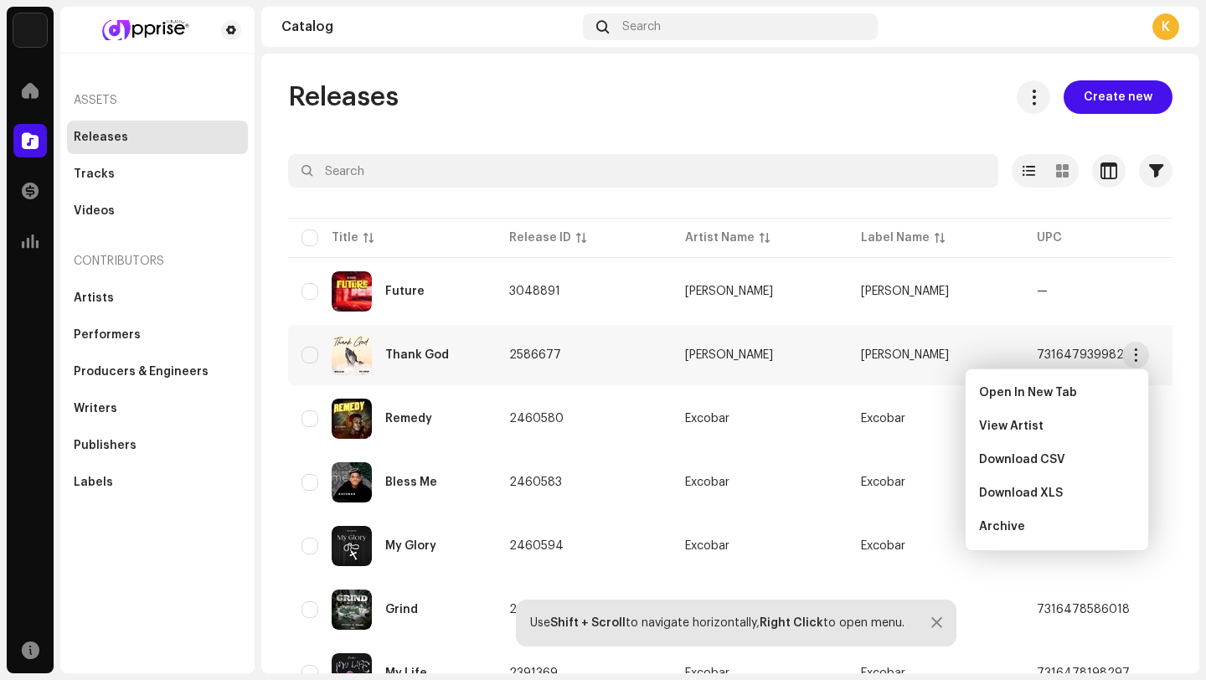
click at [928, 348] on td "[PERSON_NAME]" at bounding box center [935, 355] width 176 height 60
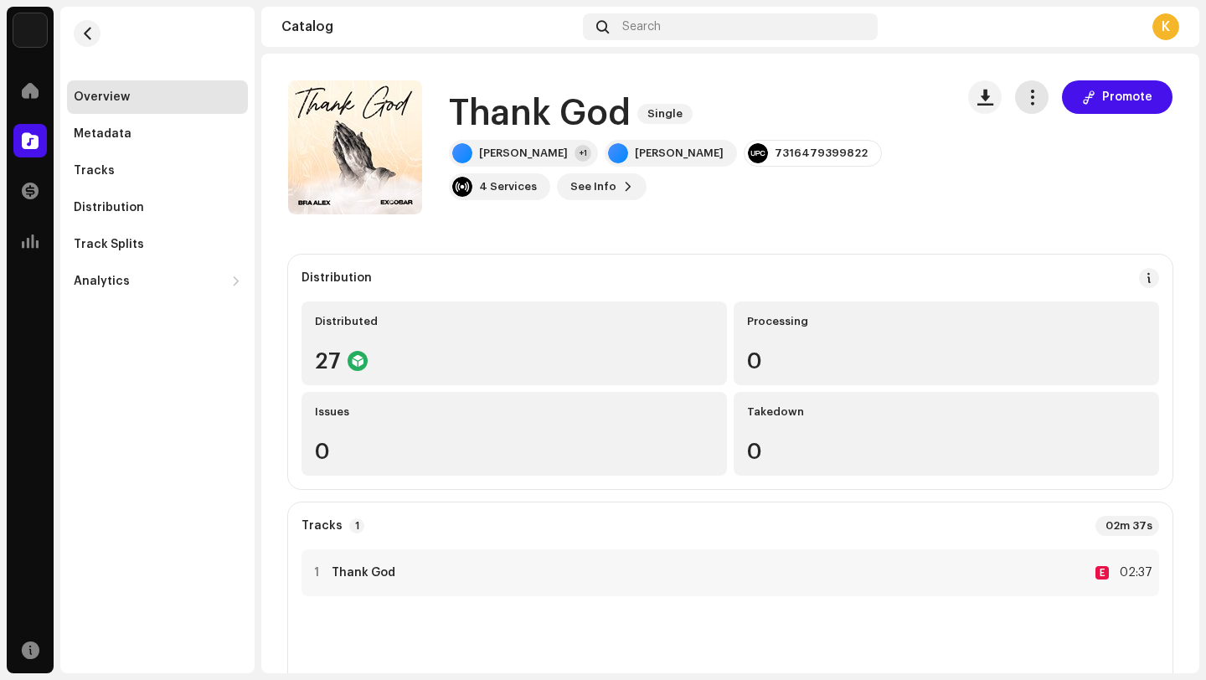
click at [1033, 95] on button "button" at bounding box center [1031, 96] width 33 height 33
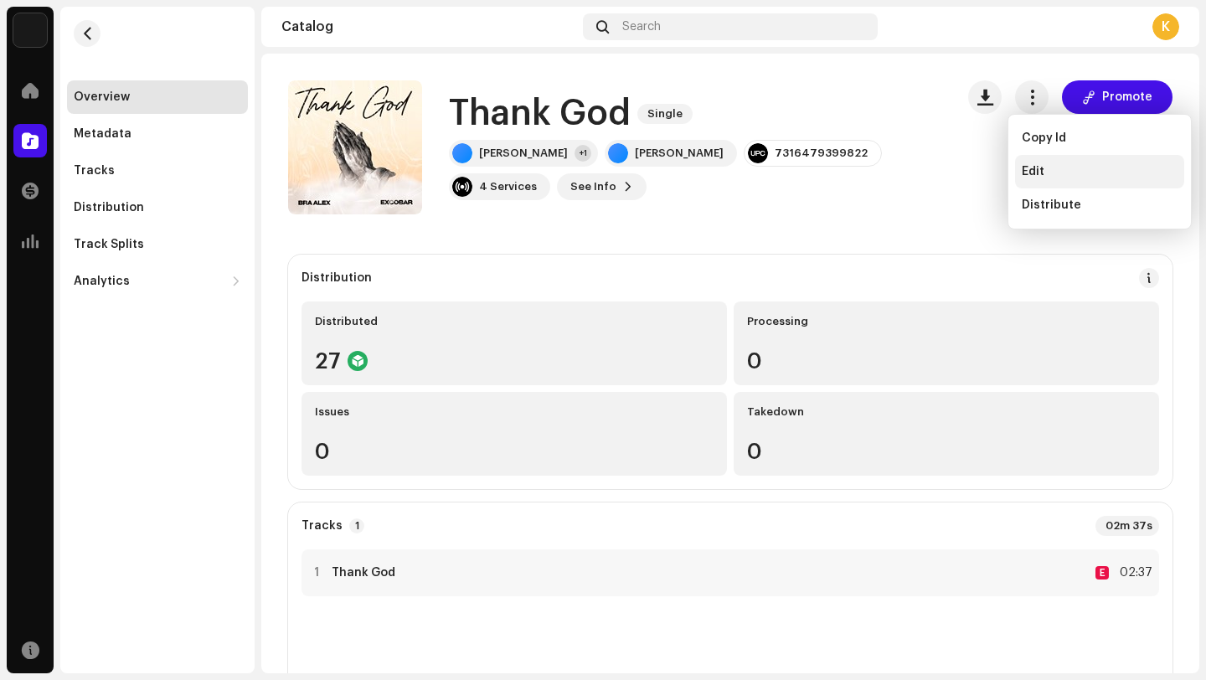
click at [1041, 157] on div "Edit" at bounding box center [1099, 171] width 169 height 33
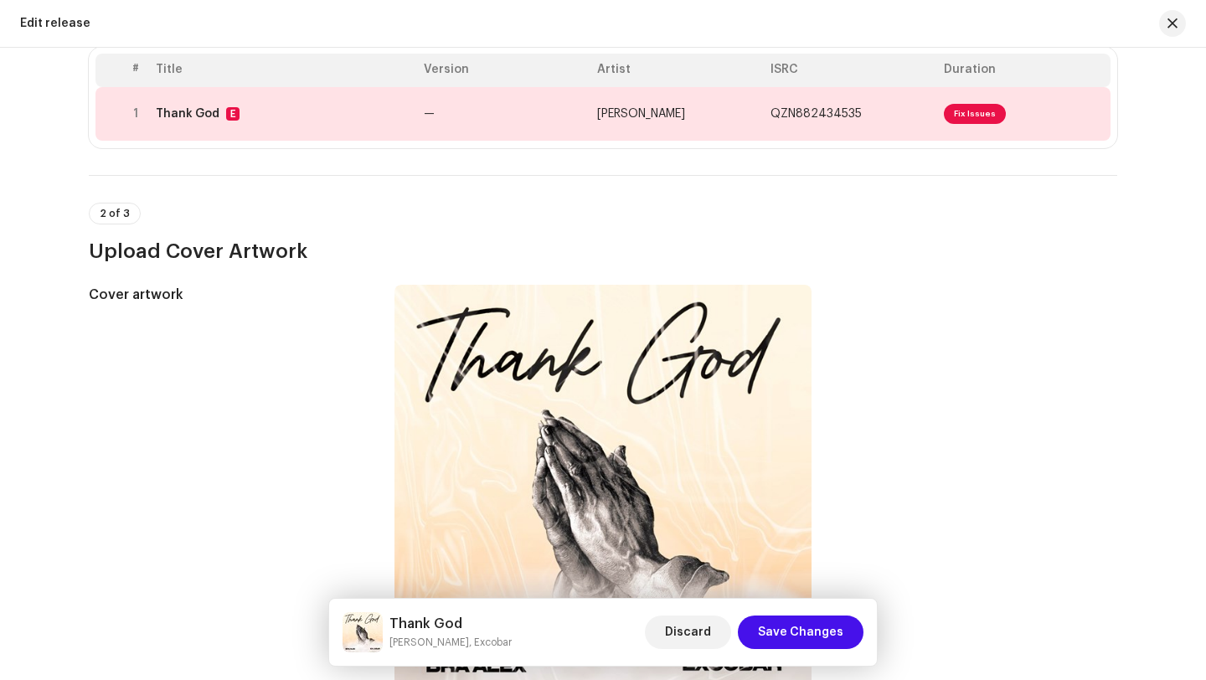
scroll to position [217, 0]
click at [973, 110] on span "Fix Issues" at bounding box center [975, 115] width 62 height 20
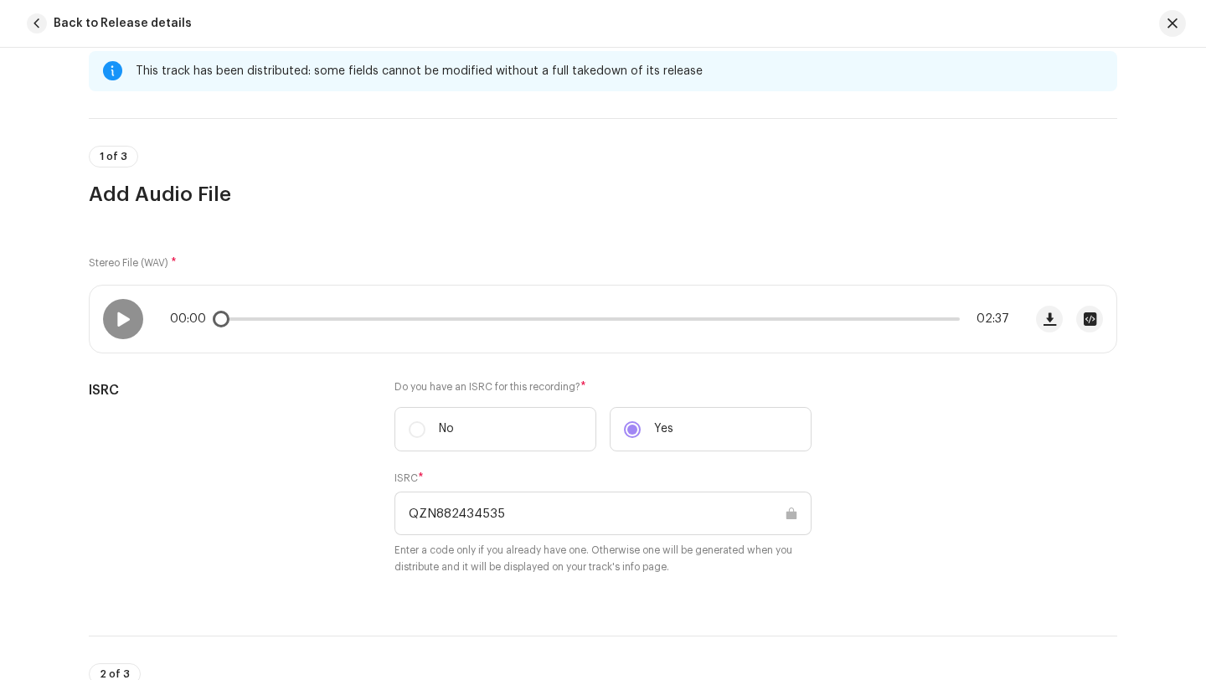
scroll to position [0, 0]
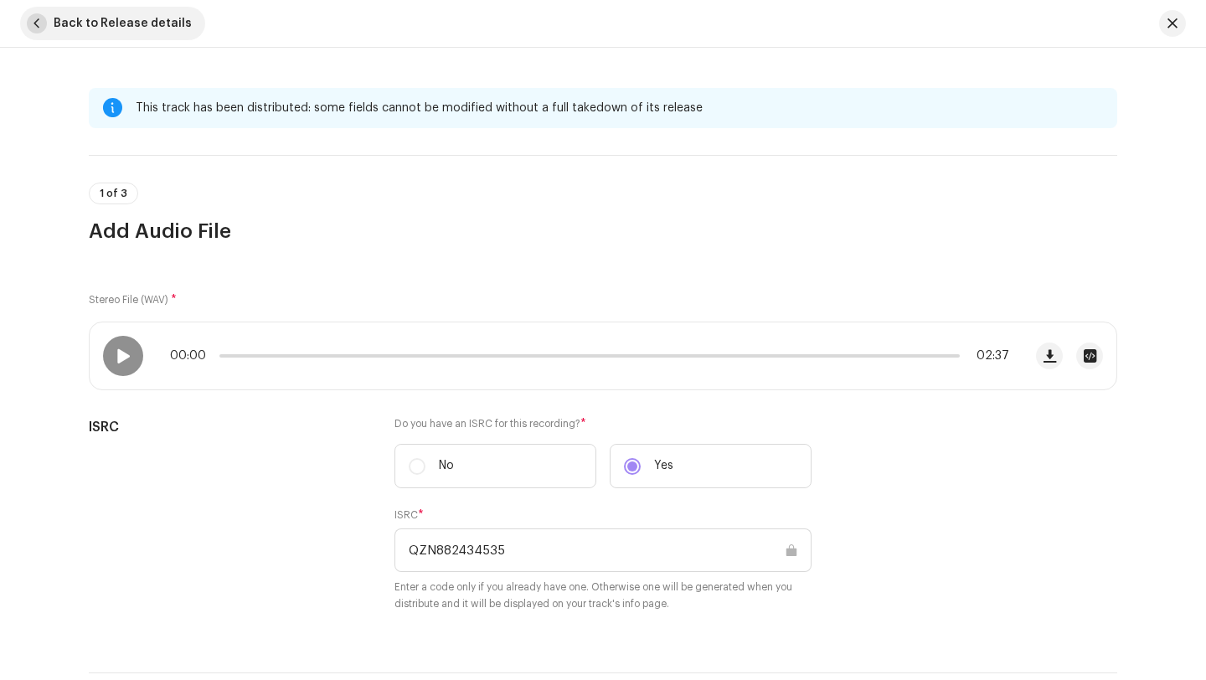
click at [39, 18] on span "button" at bounding box center [37, 23] width 20 height 20
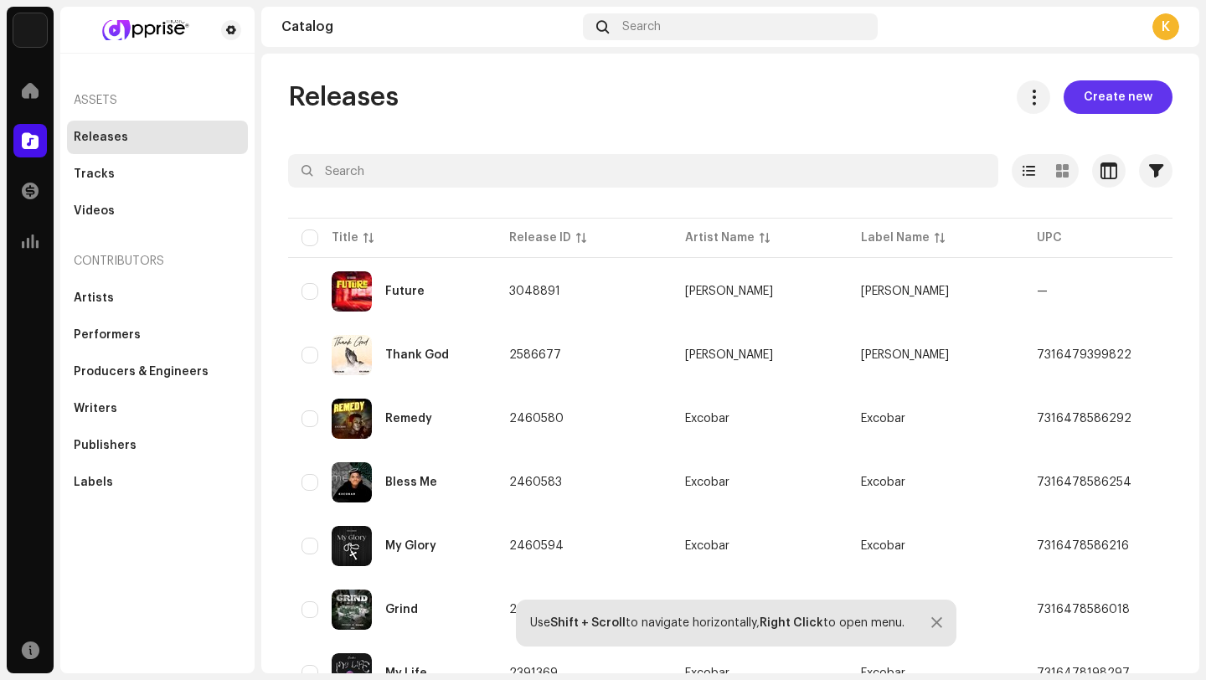
click at [1121, 82] on span "Create new" at bounding box center [1118, 96] width 69 height 33
click at [1106, 99] on span "Create new" at bounding box center [1118, 96] width 69 height 33
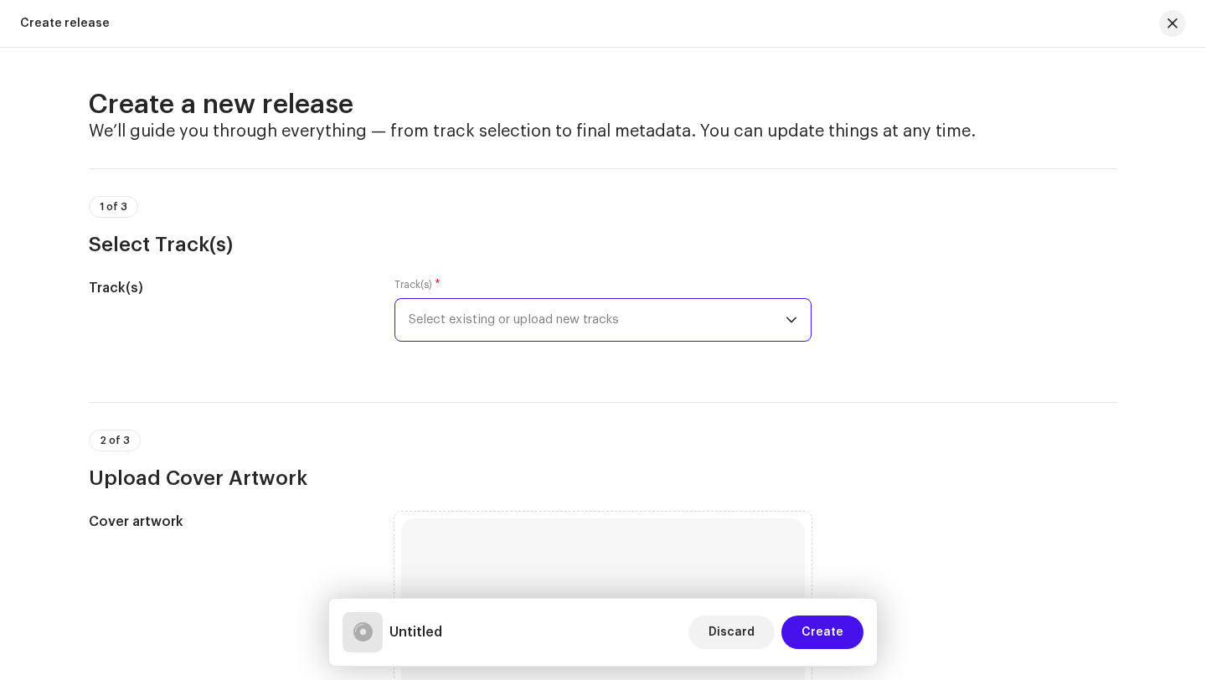
click at [576, 322] on span "Select existing or upload new tracks" at bounding box center [597, 320] width 377 height 42
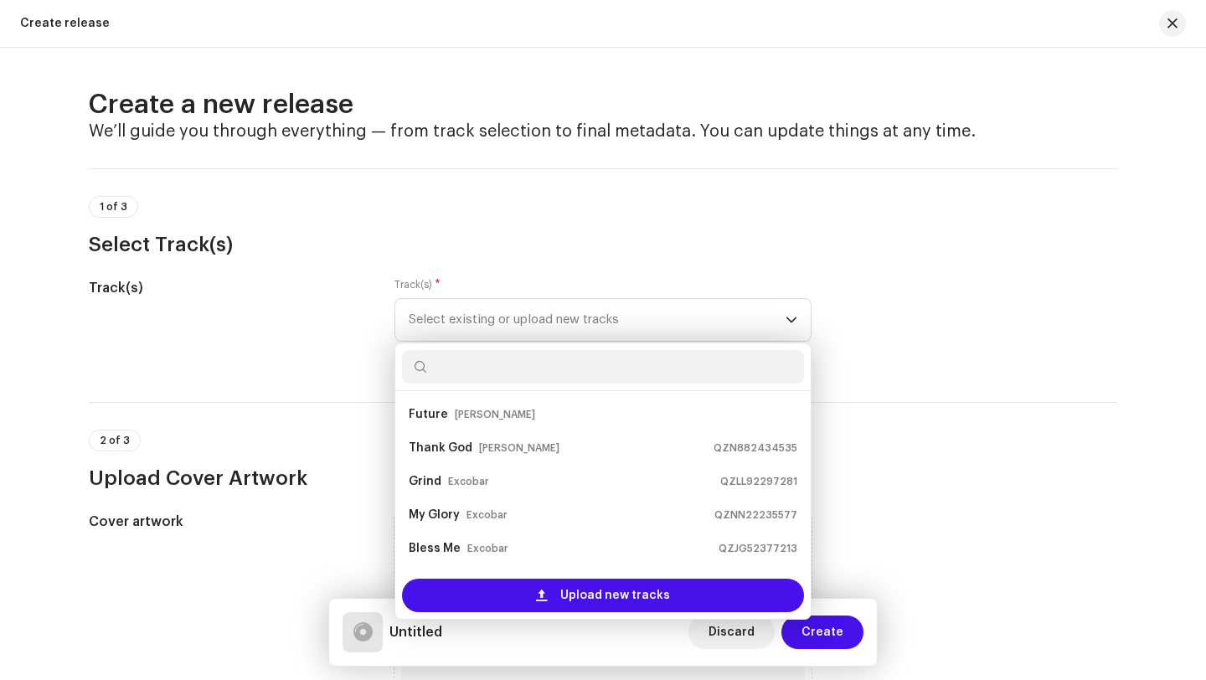
click at [518, 214] on div "1 of 3 Select Track(s)" at bounding box center [603, 227] width 1028 height 62
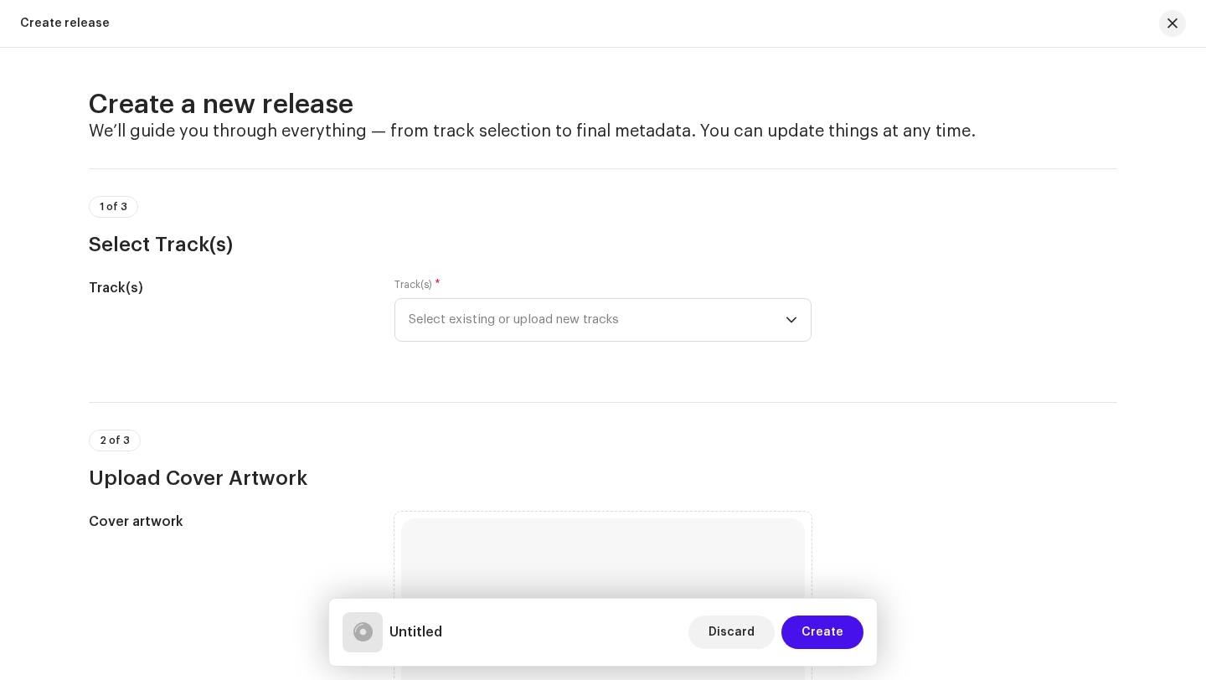
click at [518, 214] on div "1 of 3 Select Track(s)" at bounding box center [603, 227] width 1028 height 62
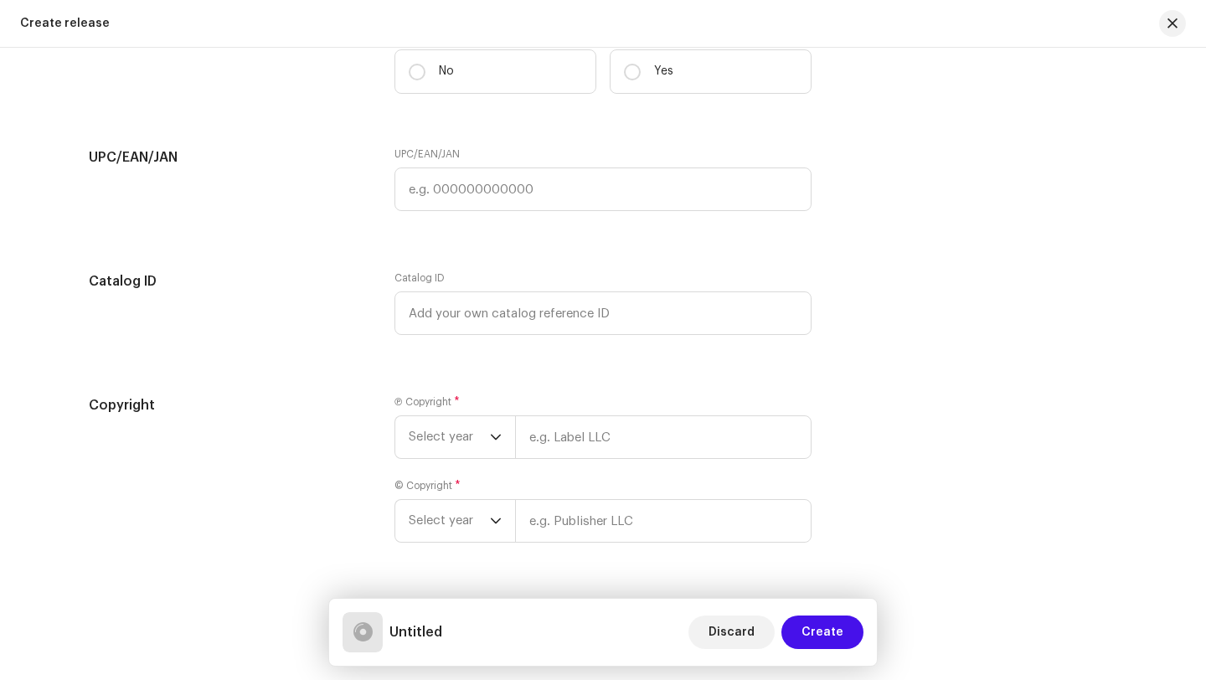
scroll to position [2285, 0]
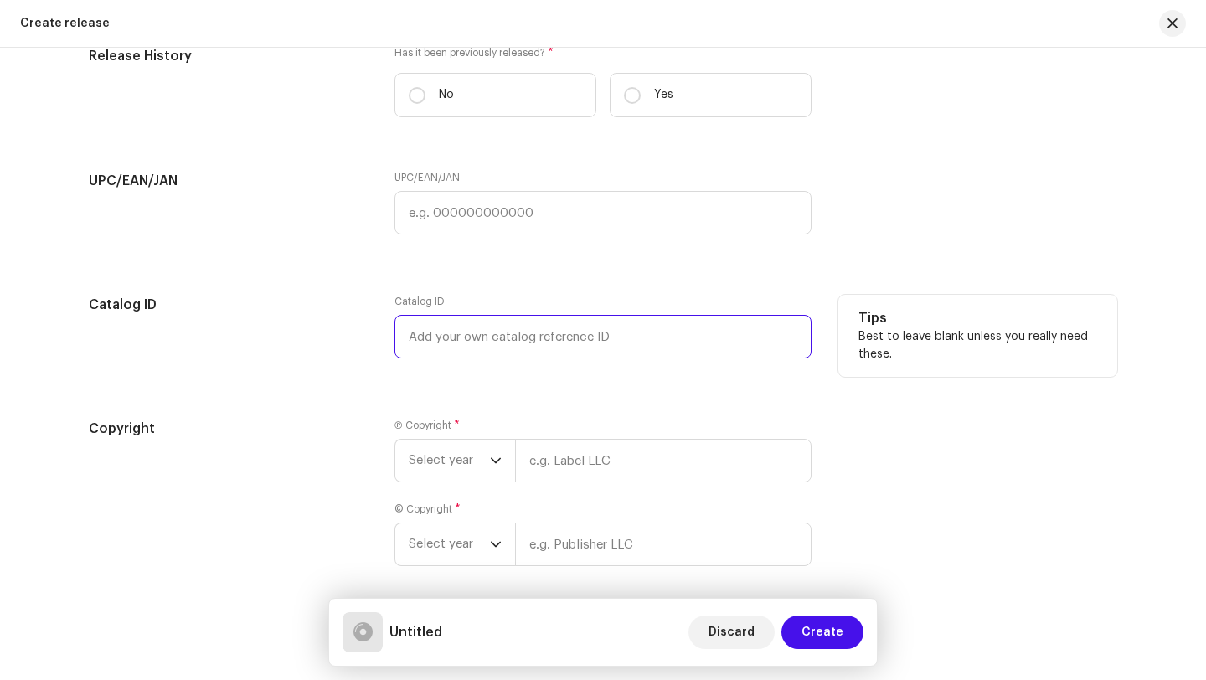
click at [526, 335] on input "text" at bounding box center [602, 337] width 417 height 44
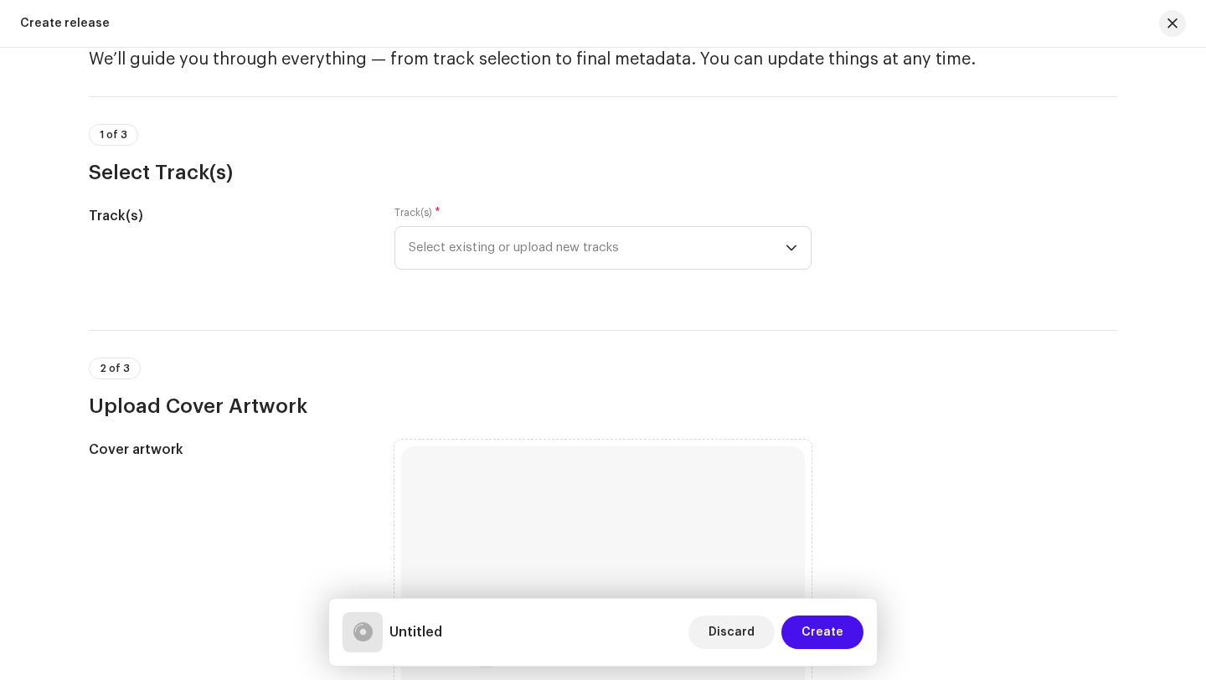
scroll to position [0, 0]
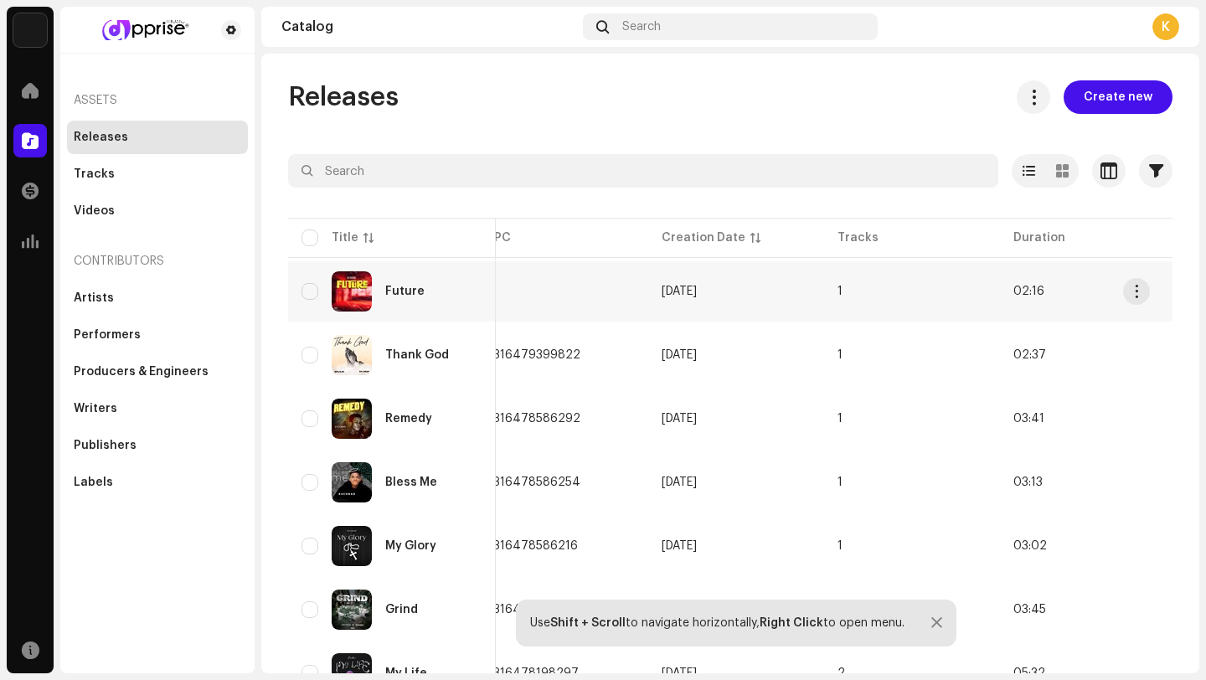
scroll to position [0, 553]
click at [734, 281] on td "[DATE]" at bounding box center [735, 291] width 176 height 60
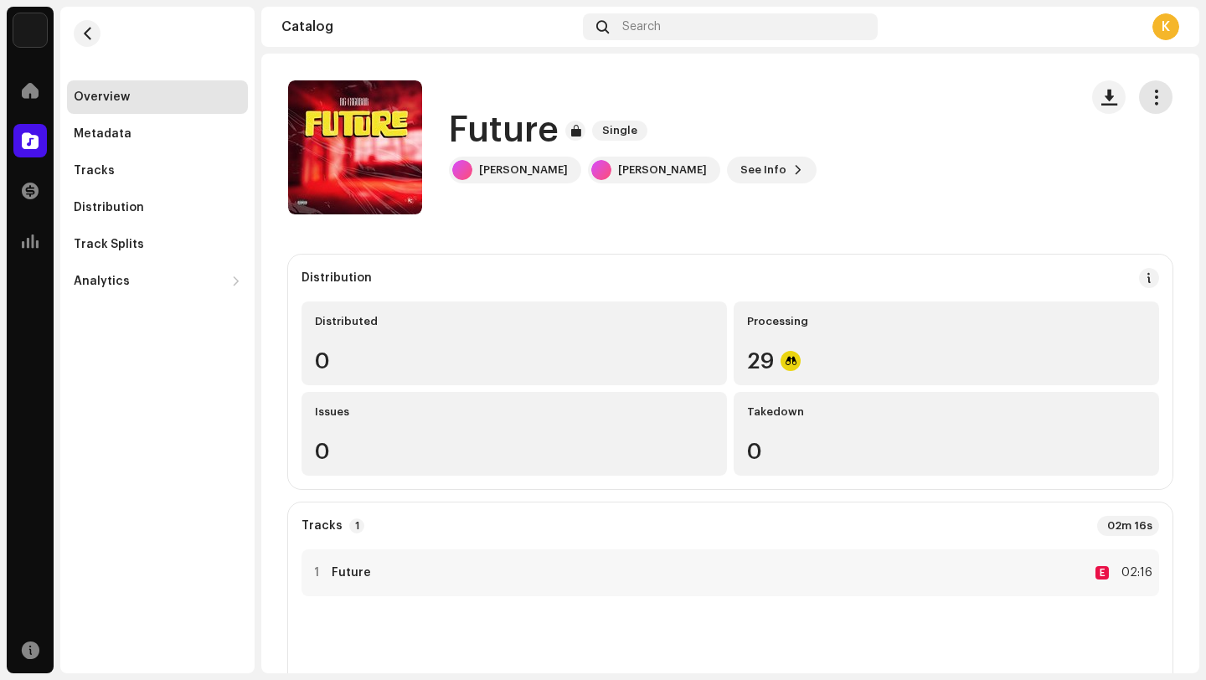
click at [1151, 85] on button "button" at bounding box center [1155, 96] width 33 height 33
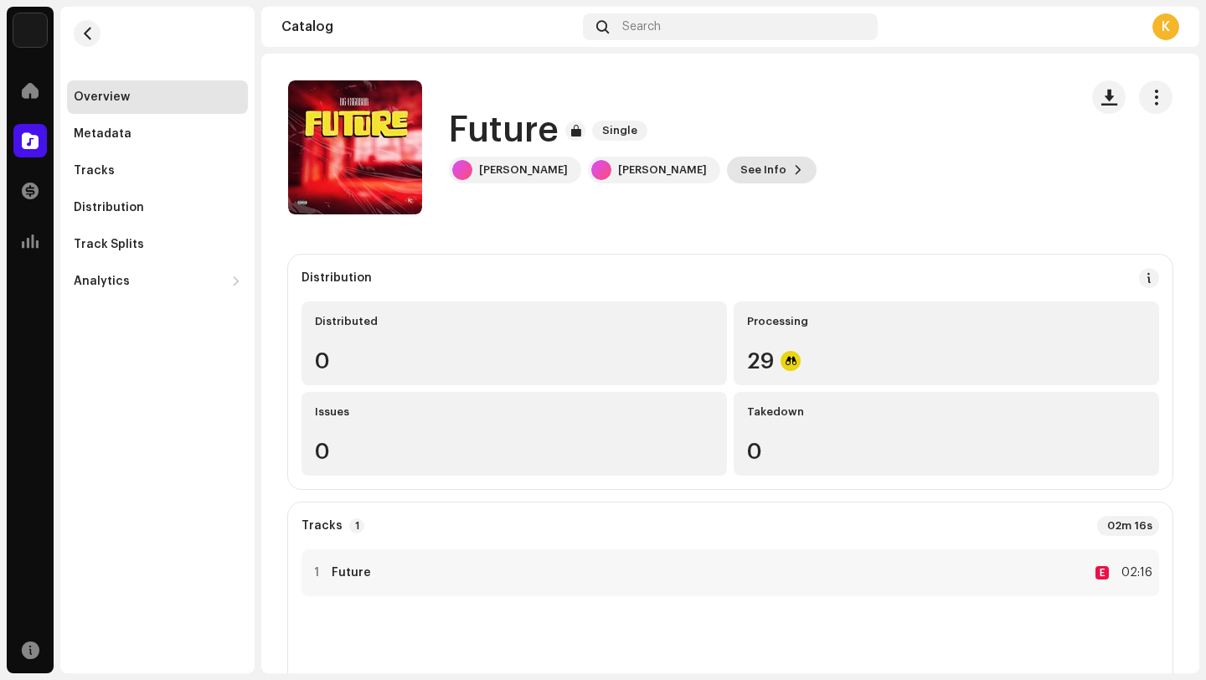
click at [740, 171] on span "See Info" at bounding box center [763, 169] width 46 height 33
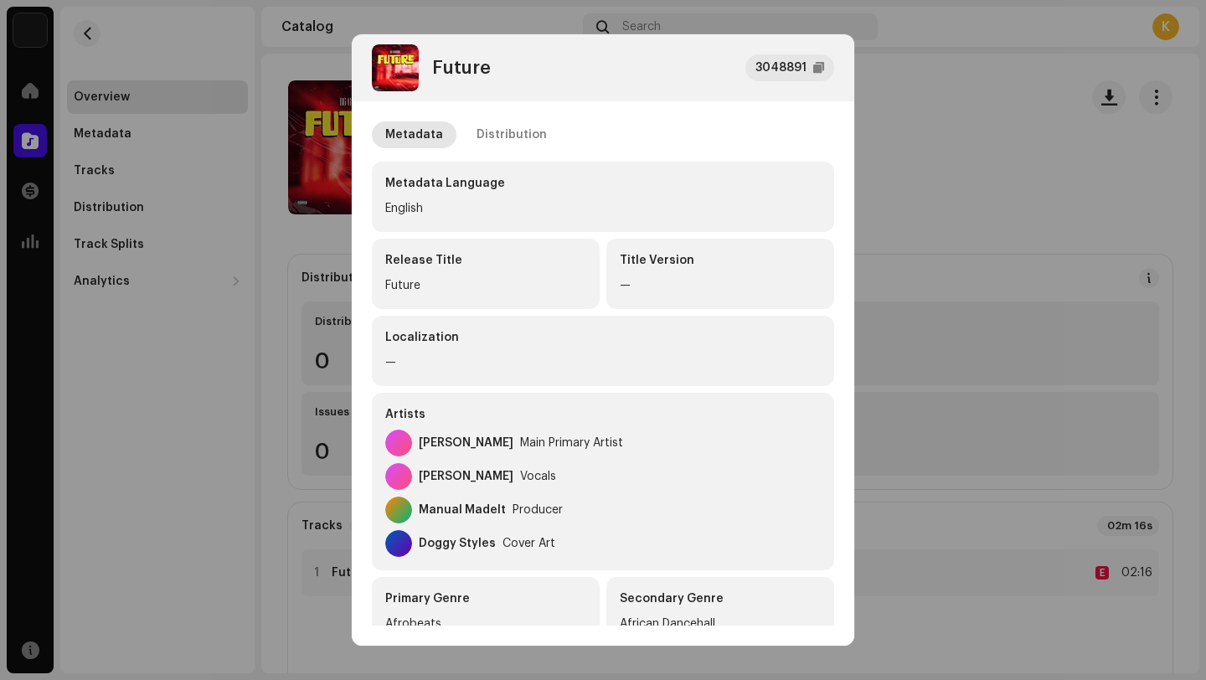
click at [862, 150] on div "Future 3048891 Metadata Distribution Metadata Language English Release Title Fu…" at bounding box center [603, 340] width 1206 height 680
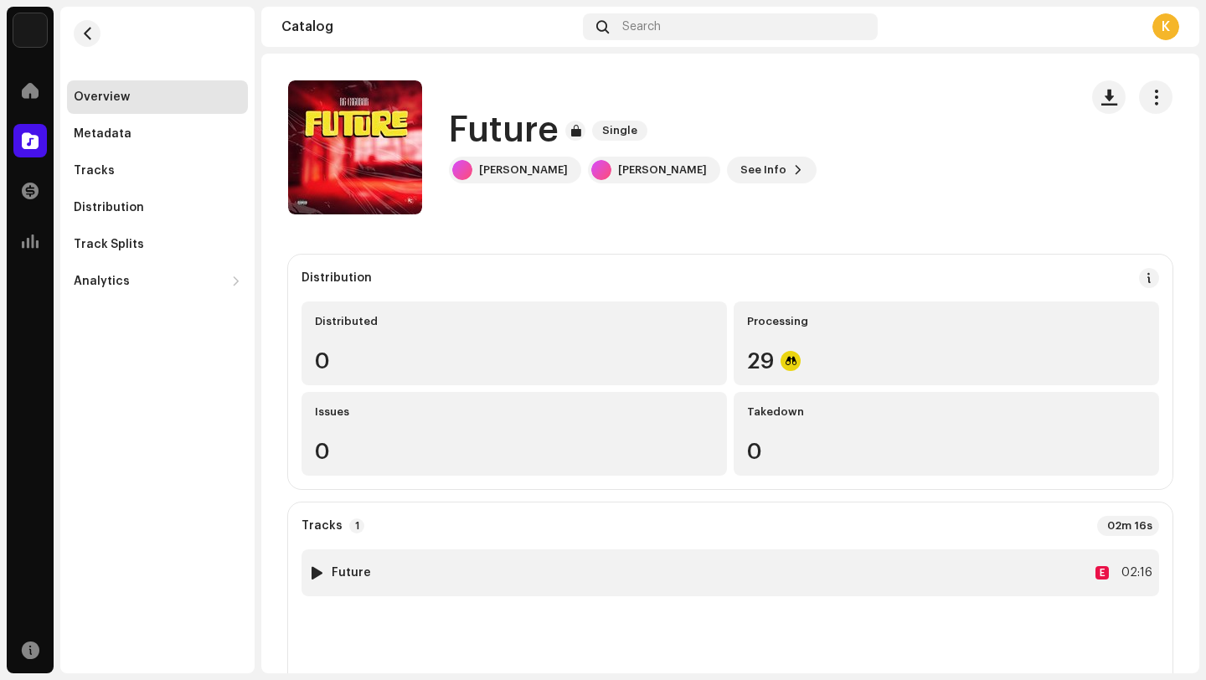
click at [671, 558] on div "1 Future E 02:16" at bounding box center [730, 572] width 858 height 47
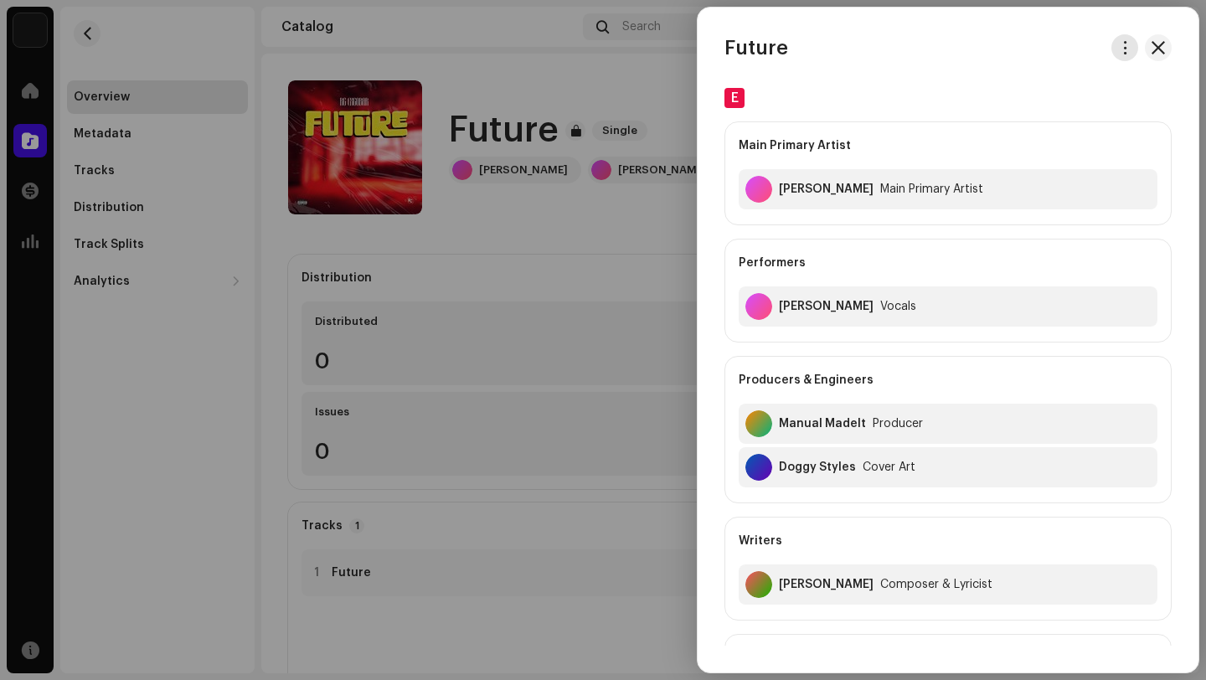
click at [1124, 45] on span "button" at bounding box center [1125, 47] width 13 height 13
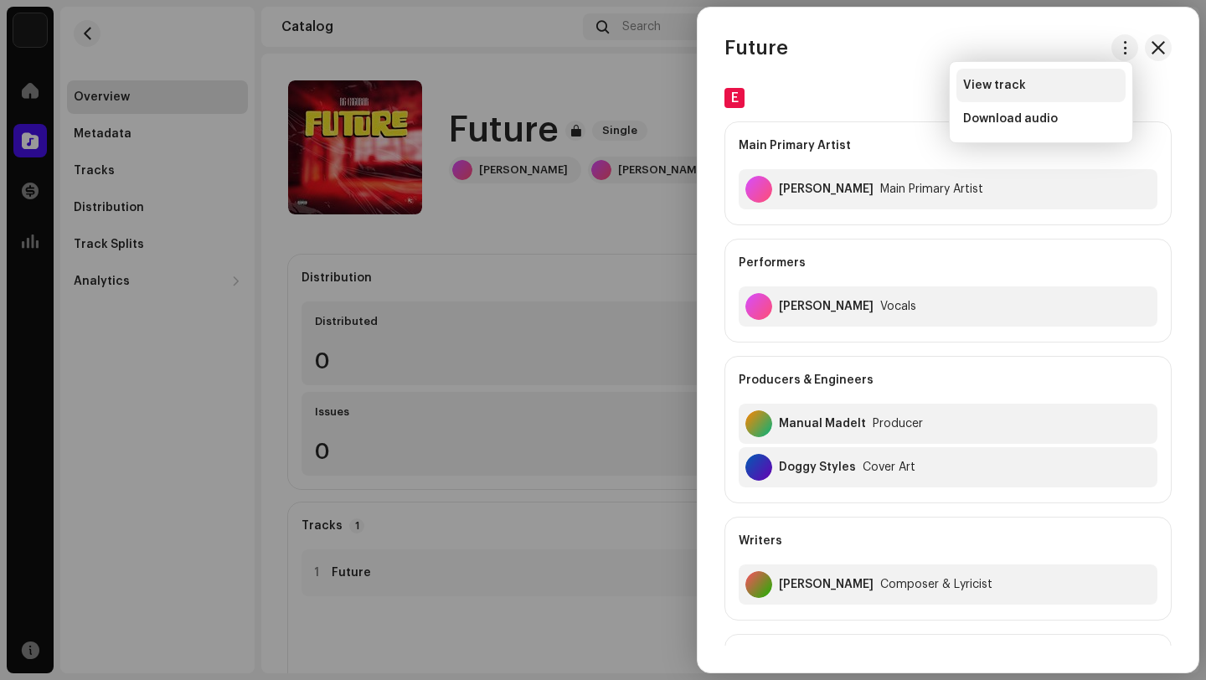
click at [1002, 72] on div "View track" at bounding box center [1040, 85] width 169 height 33
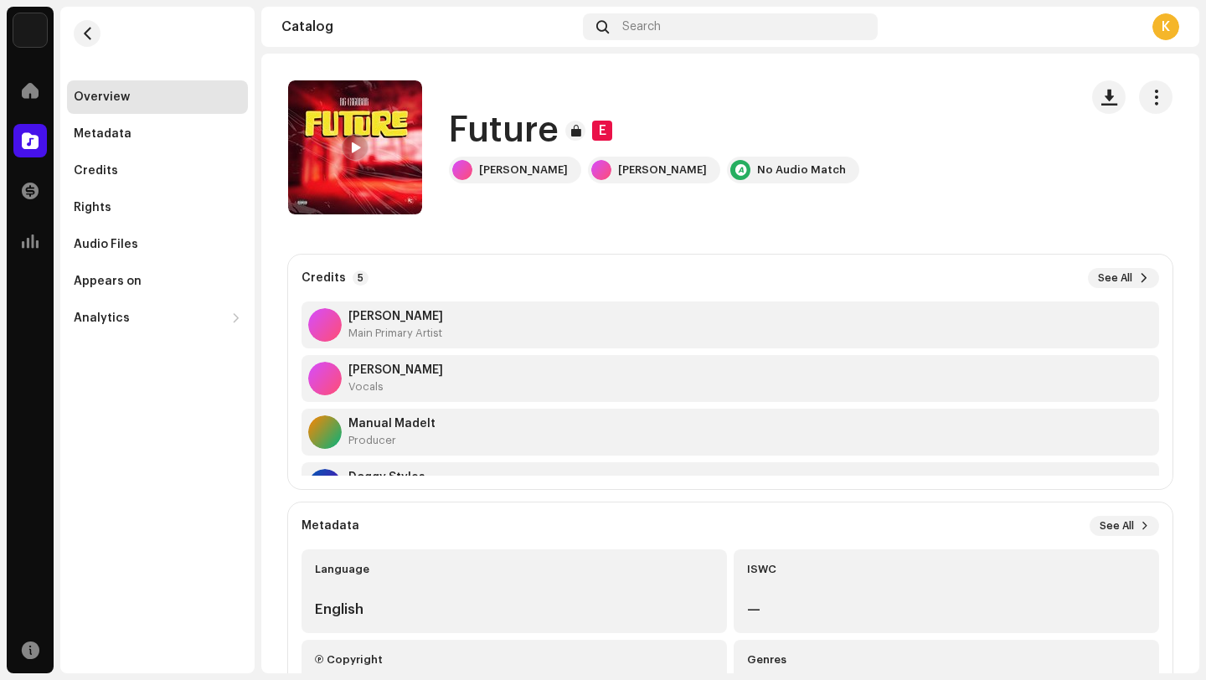
click at [356, 146] on span at bounding box center [355, 148] width 10 height 13
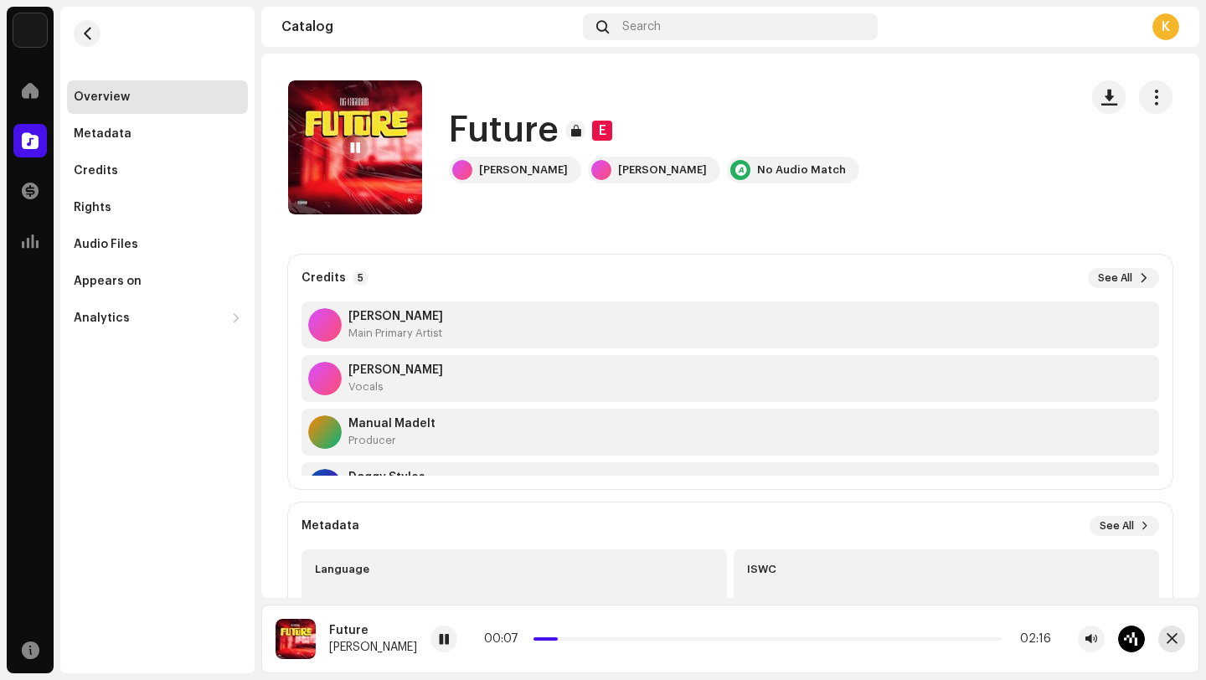
click at [1176, 645] on span "button" at bounding box center [1172, 638] width 11 height 13
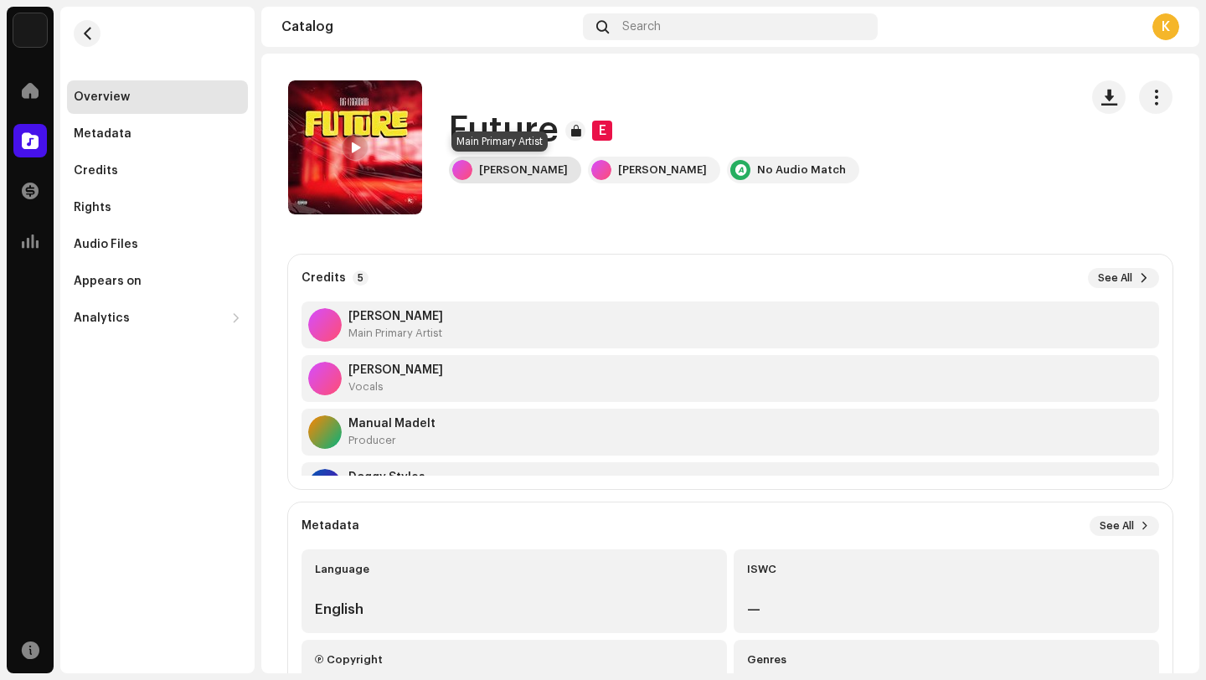
click at [525, 173] on div "[PERSON_NAME]" at bounding box center [523, 169] width 89 height 13
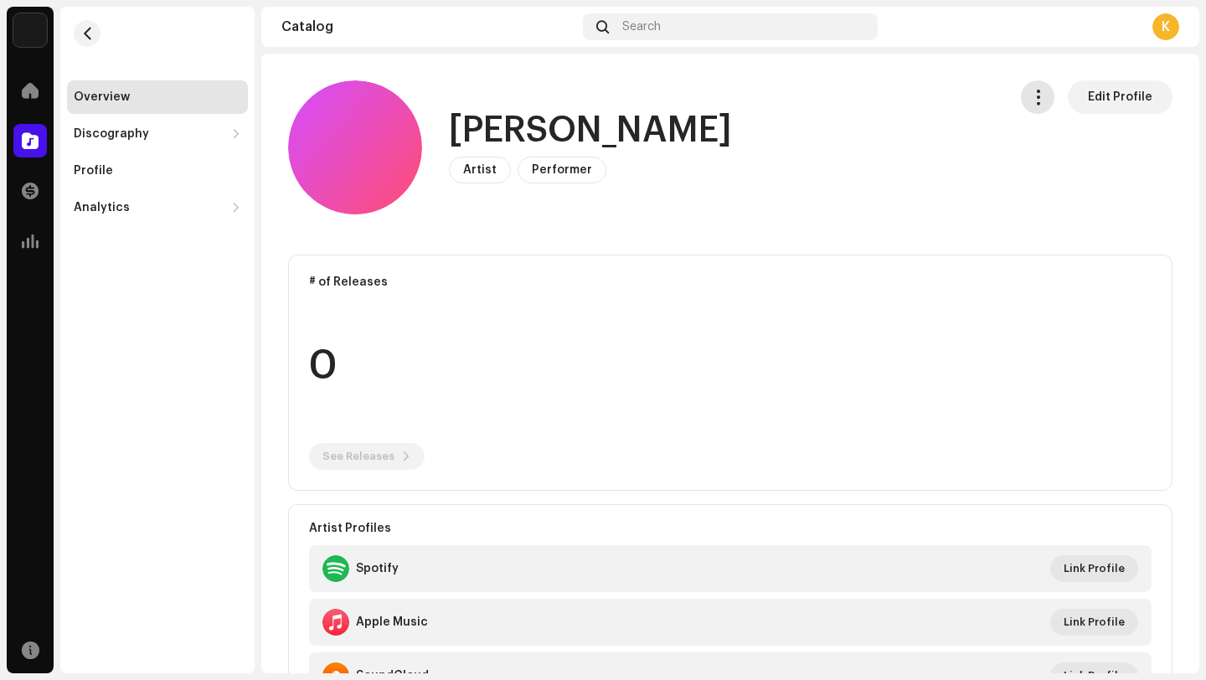
click at [1034, 104] on span "button" at bounding box center [1038, 96] width 16 height 13
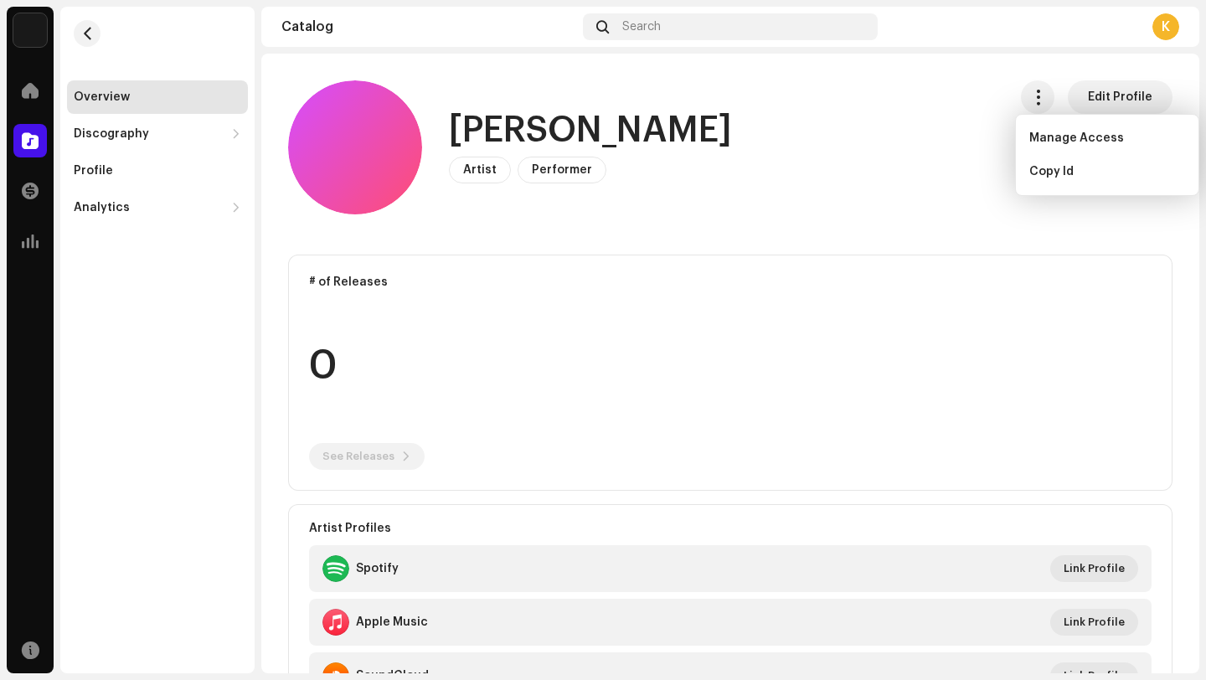
click at [1167, 30] on div "K" at bounding box center [1165, 26] width 27 height 27
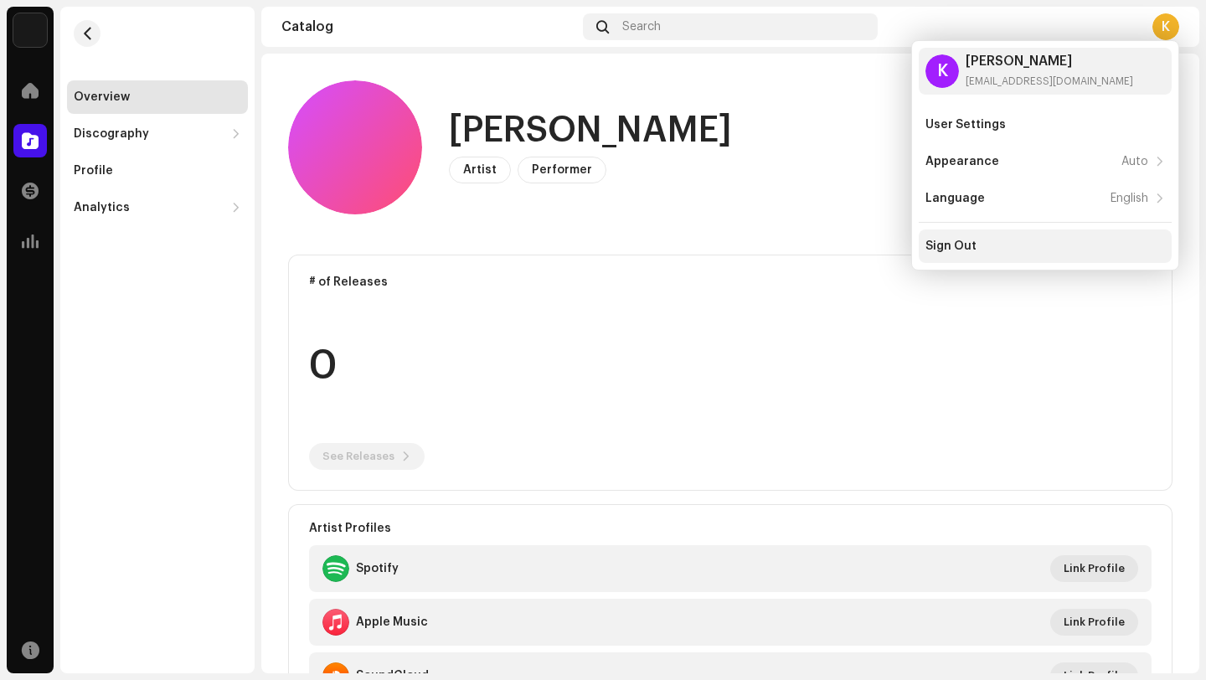
click at [1023, 255] on div "Sign Out" at bounding box center [1045, 245] width 253 height 33
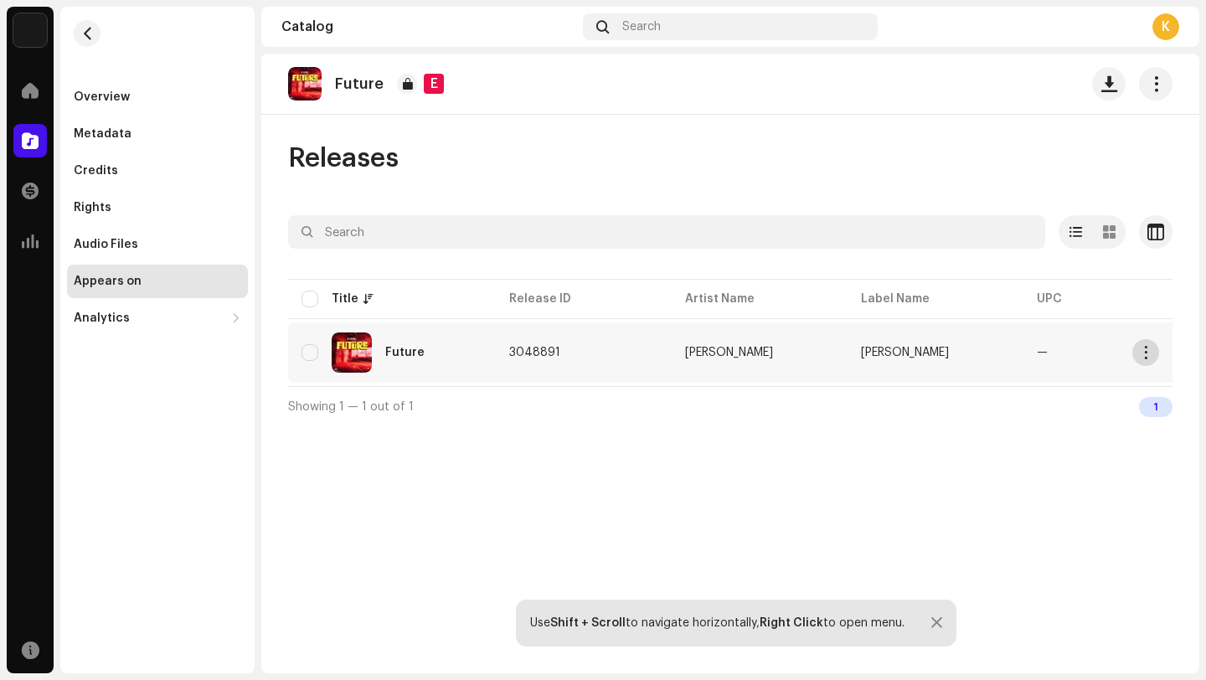
click at [1143, 356] on span "button" at bounding box center [1146, 352] width 13 height 13
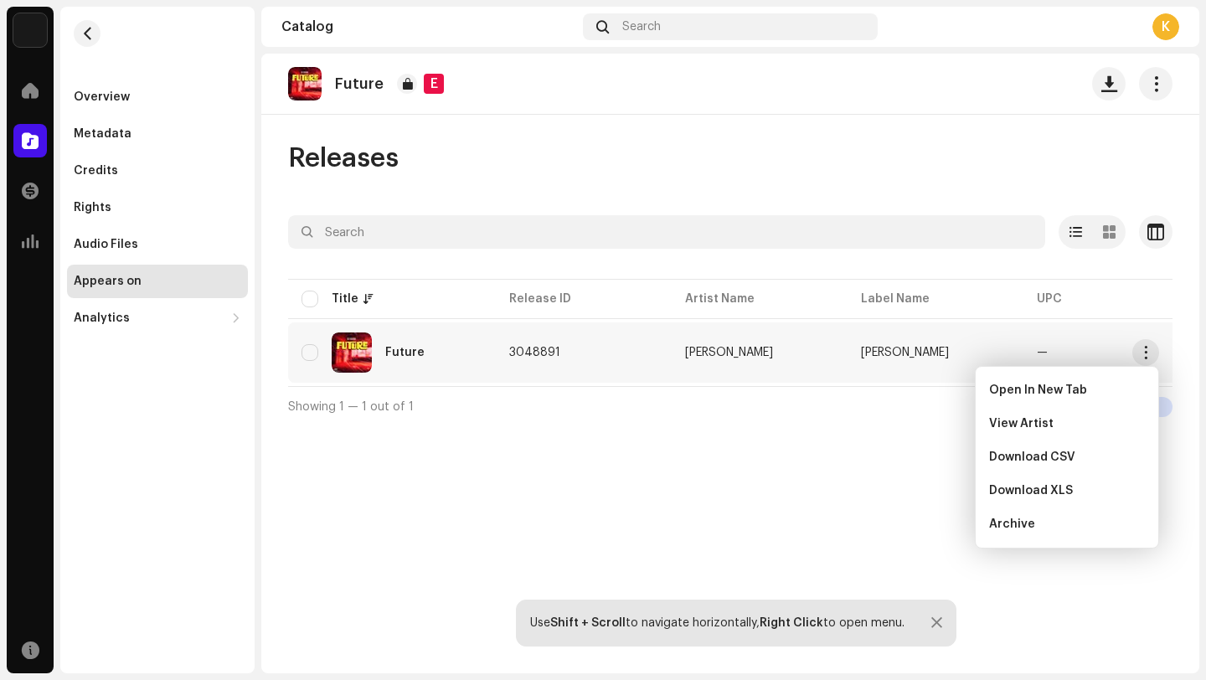
click at [836, 474] on div "Future E Releases Selected 0 Options Filters Distribution status Never Distribu…" at bounding box center [730, 364] width 938 height 620
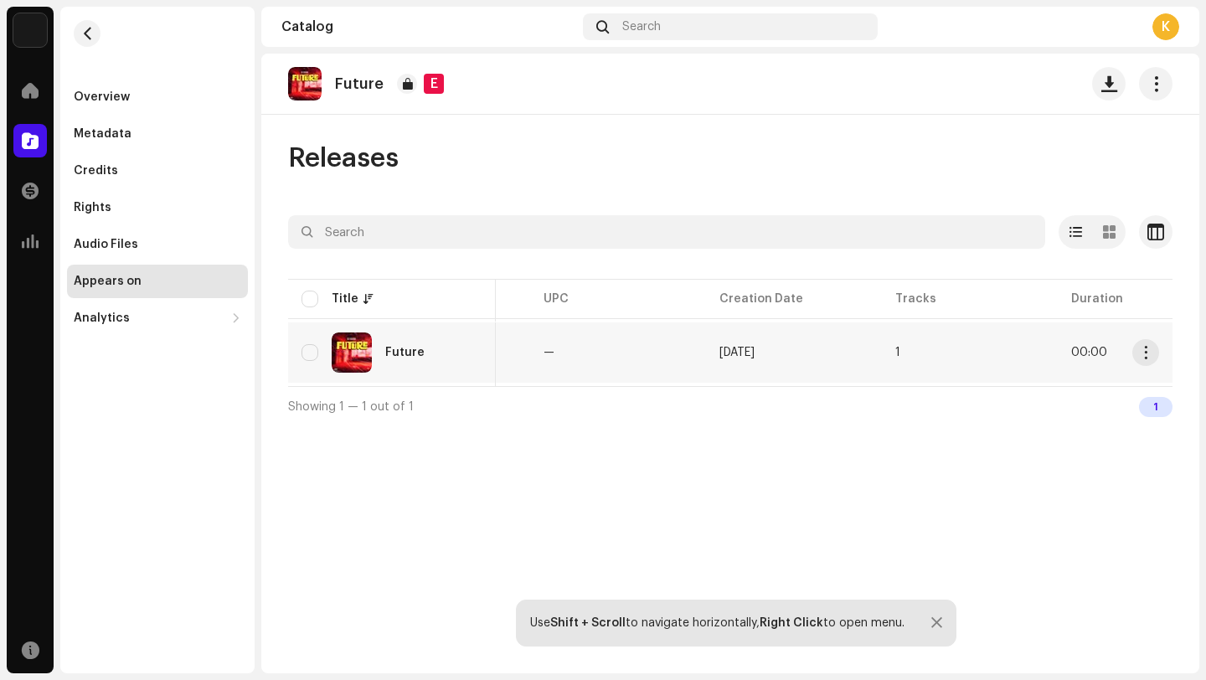
scroll to position [0, 554]
click at [1142, 352] on span "button" at bounding box center [1146, 352] width 13 height 13
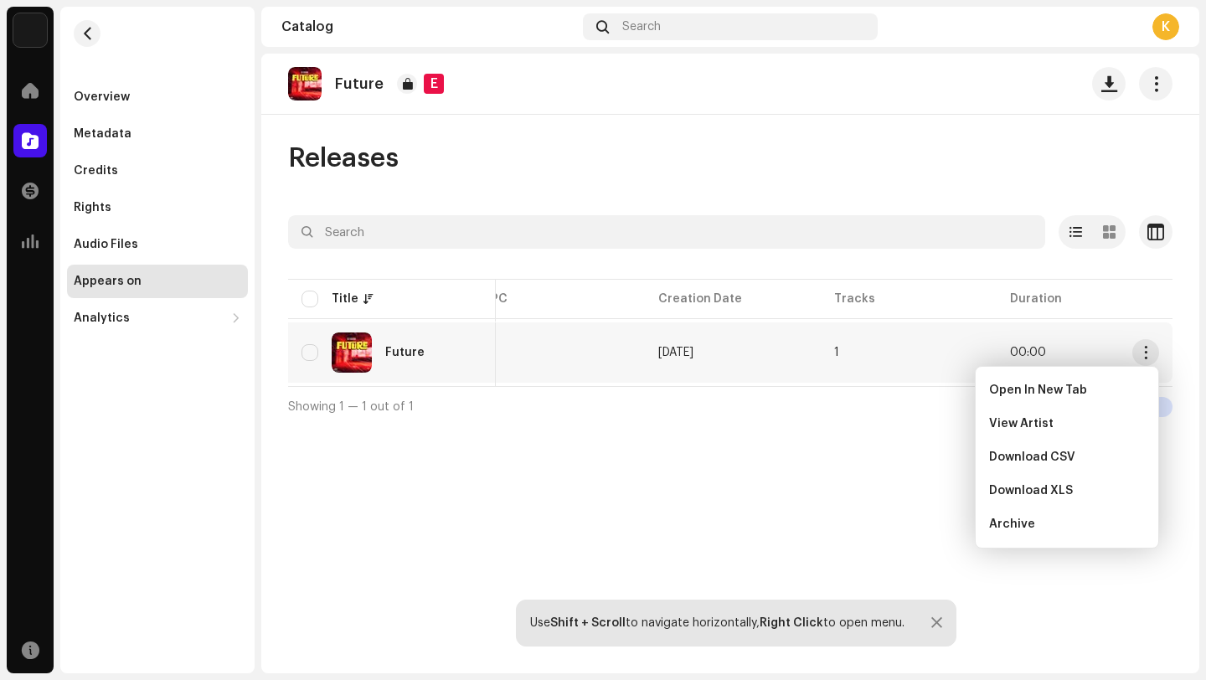
click at [818, 434] on div "Future E Releases Selected 0 Options Filters Distribution status Never Distribu…" at bounding box center [730, 364] width 938 height 620
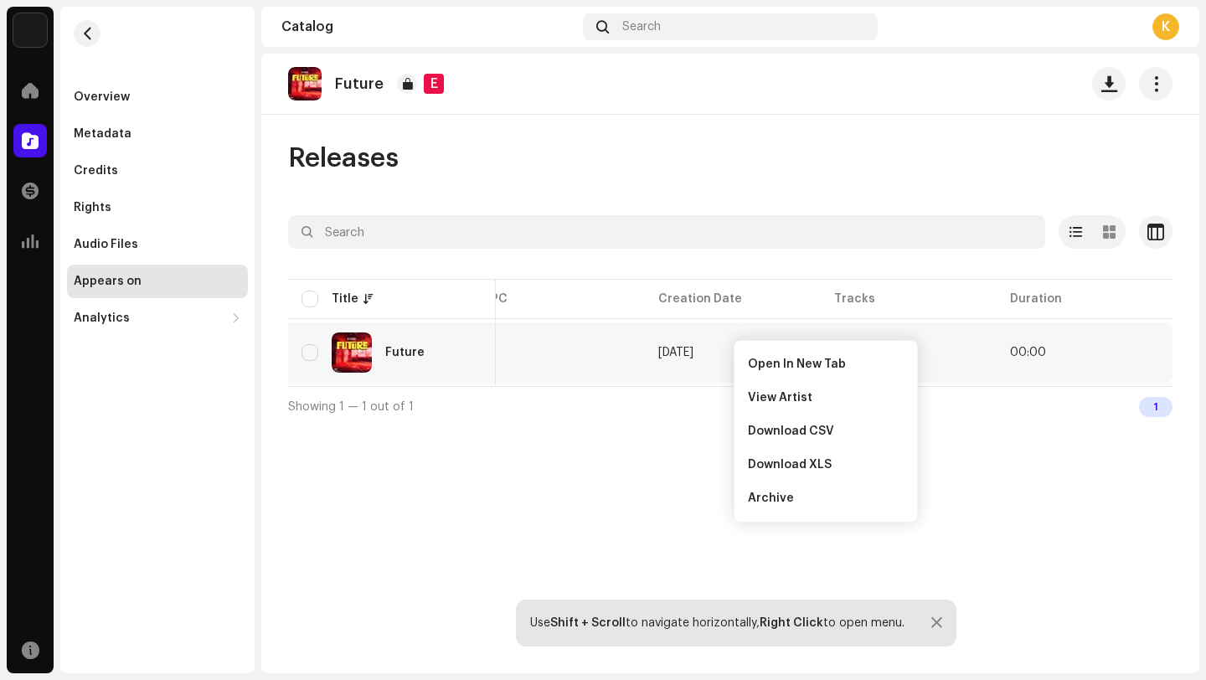
click at [689, 343] on td "[DATE]" at bounding box center [733, 352] width 176 height 60
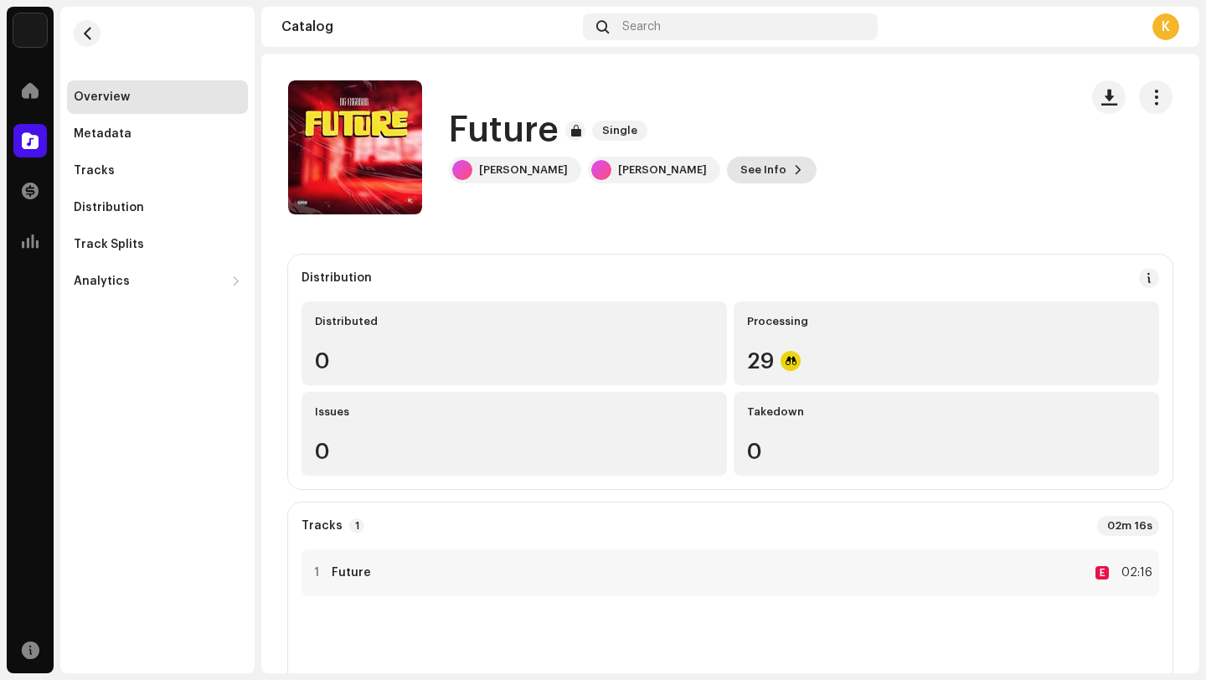
click at [740, 161] on span "See Info" at bounding box center [763, 169] width 46 height 33
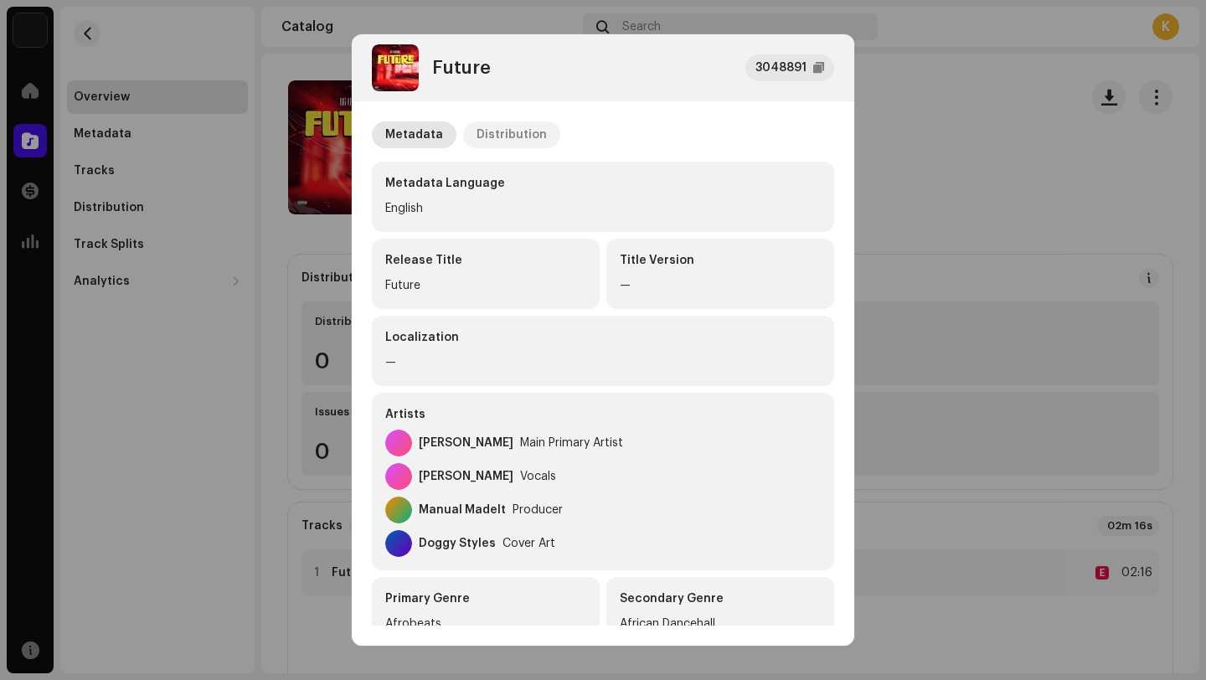
click at [523, 123] on div "Distribution" at bounding box center [512, 134] width 70 height 27
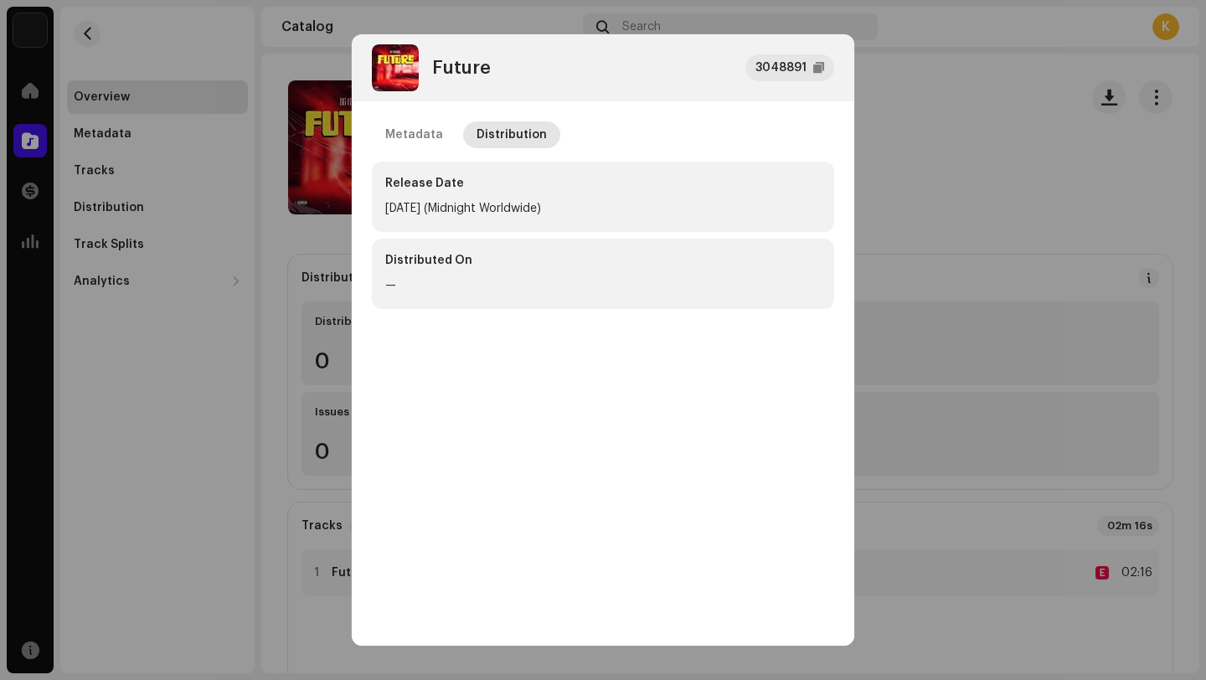
click at [580, 283] on div "—" at bounding box center [602, 286] width 435 height 20
click at [633, 252] on div "Distributed On" at bounding box center [602, 263] width 435 height 23
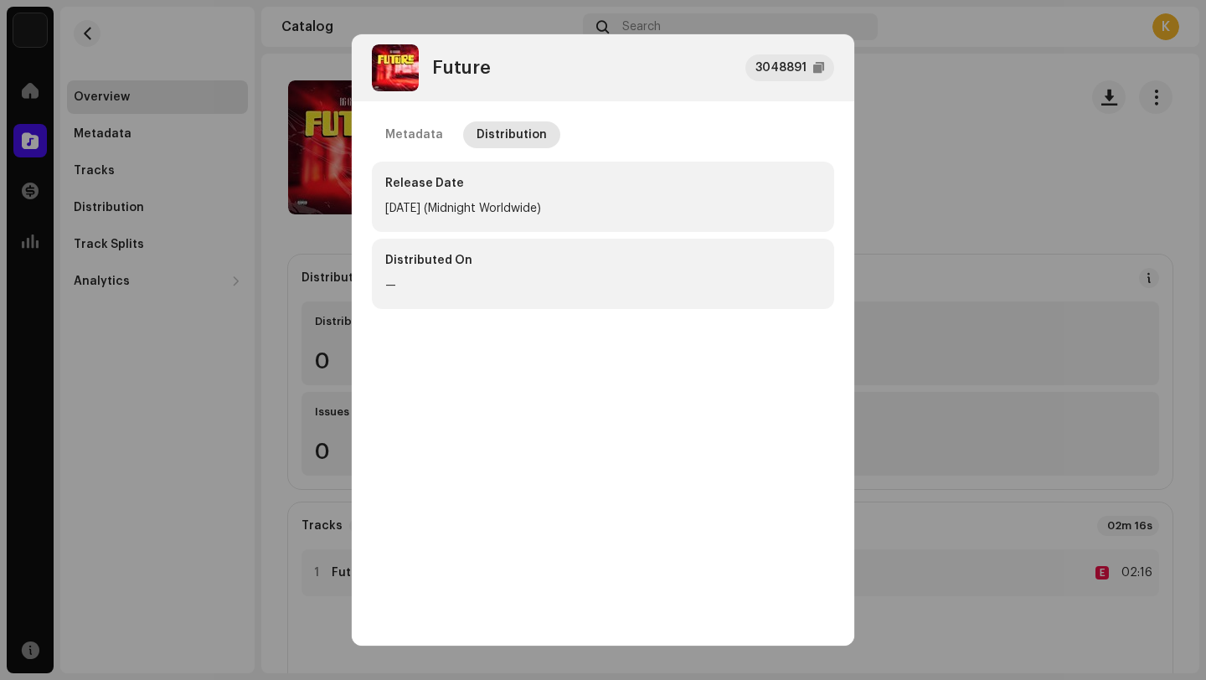
click at [632, 274] on div "Distributed On" at bounding box center [602, 263] width 435 height 23
click at [399, 126] on div "Metadata" at bounding box center [414, 134] width 58 height 27
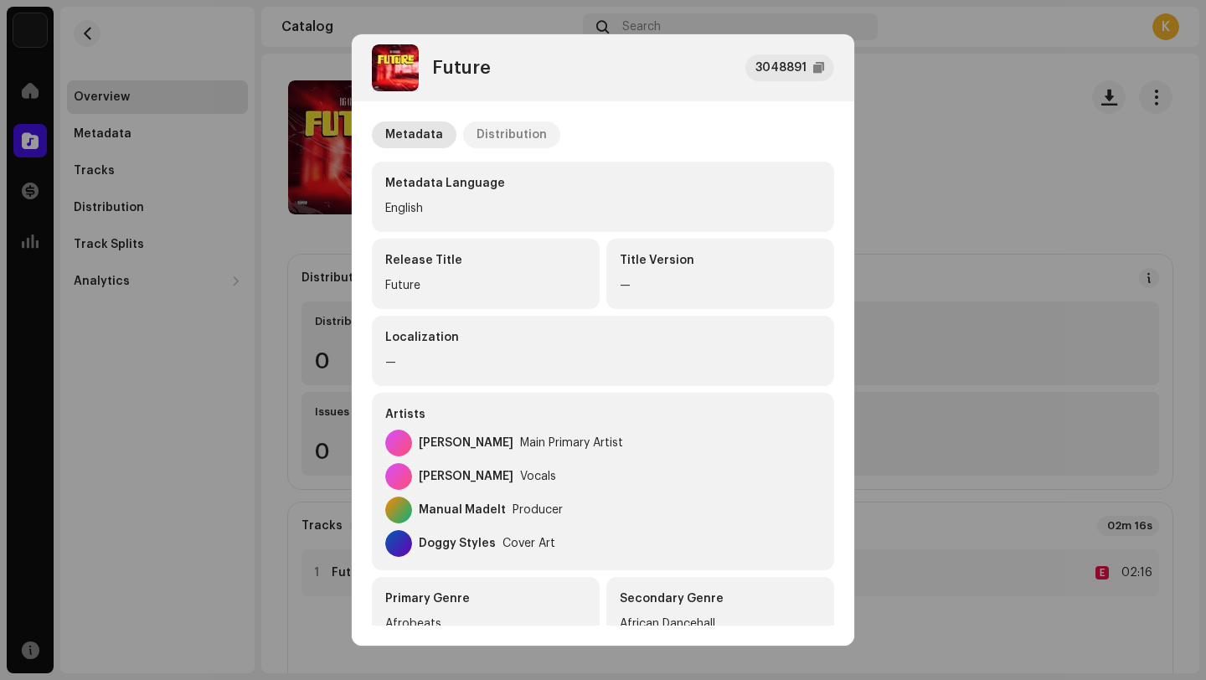
click at [507, 142] on div "Distribution" at bounding box center [512, 134] width 70 height 27
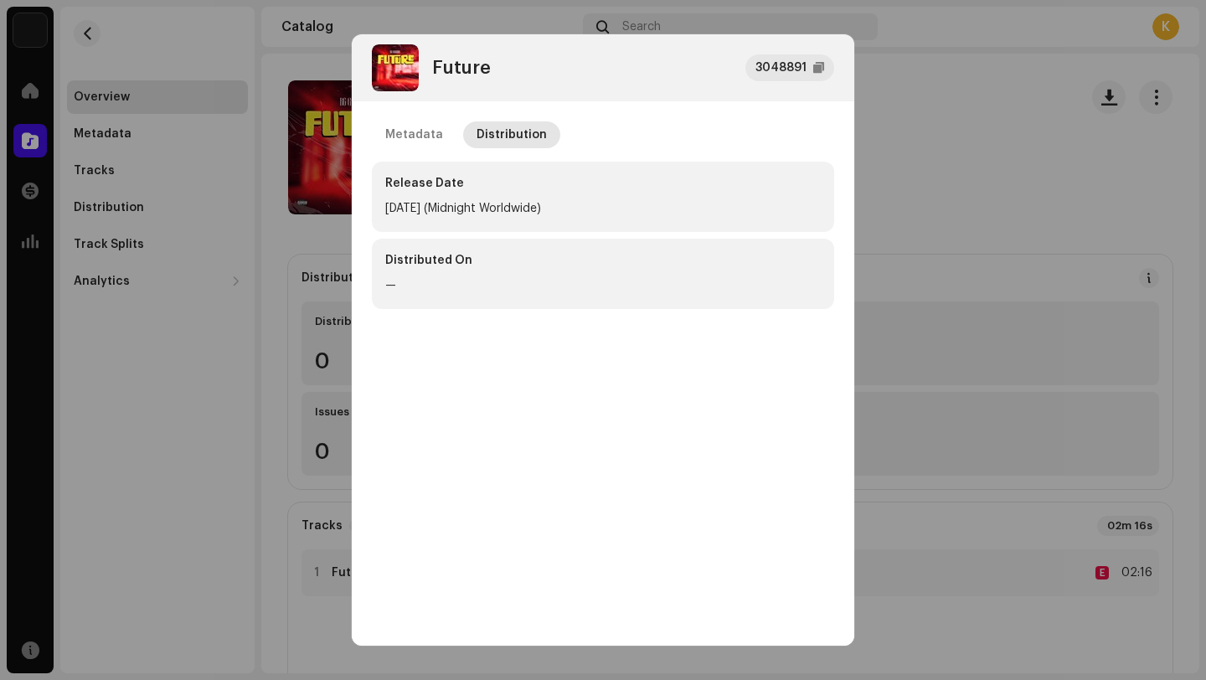
click at [606, 263] on div "Distributed On" at bounding box center [602, 263] width 435 height 23
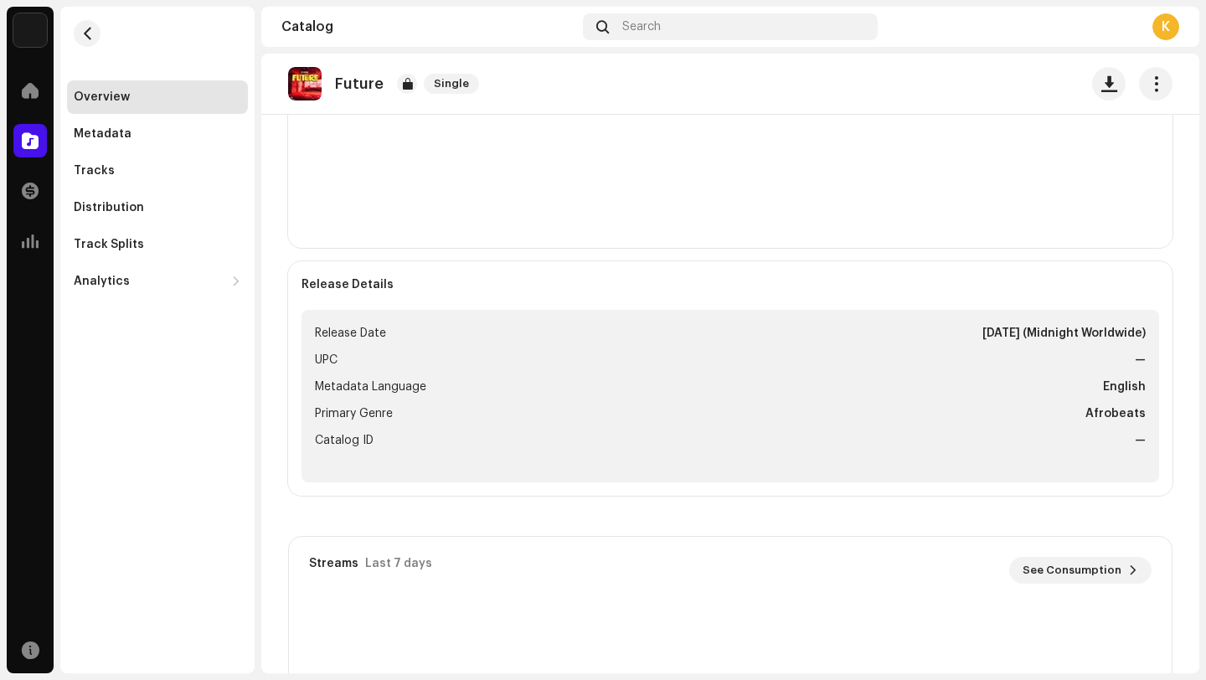
scroll to position [487, 0]
click at [987, 337] on strong "[DATE] (Midnight Worldwide)" at bounding box center [1063, 335] width 163 height 20
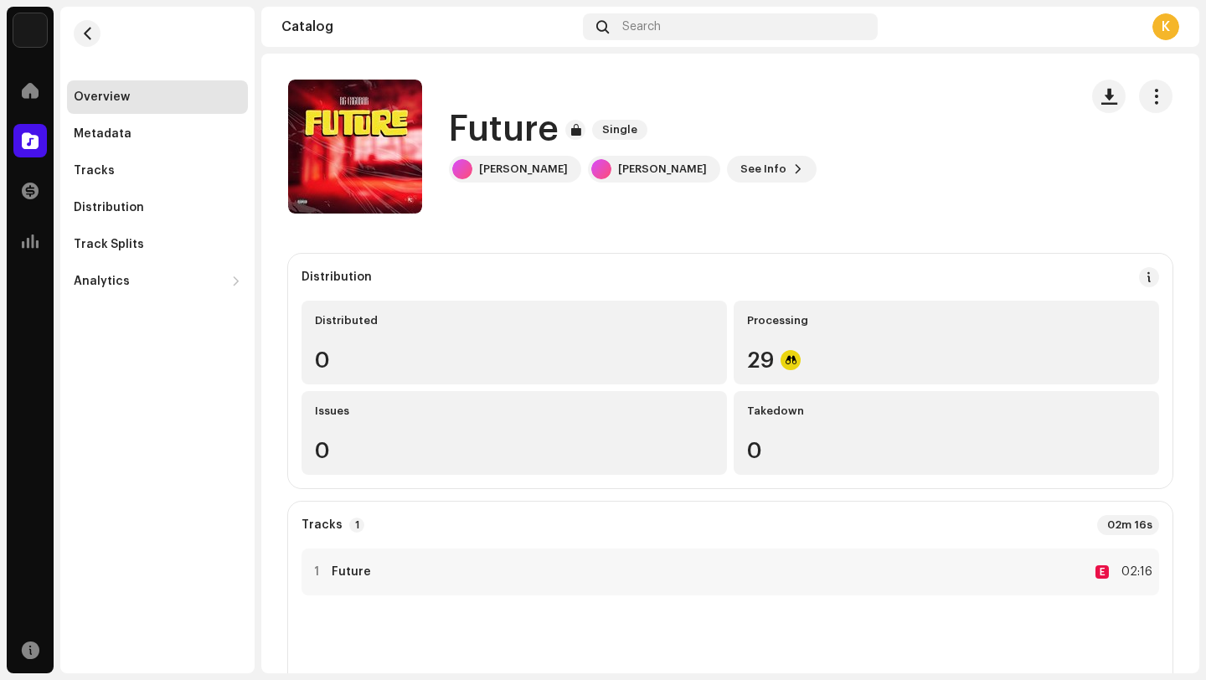
scroll to position [0, 0]
click at [1143, 275] on span at bounding box center [1149, 277] width 12 height 13
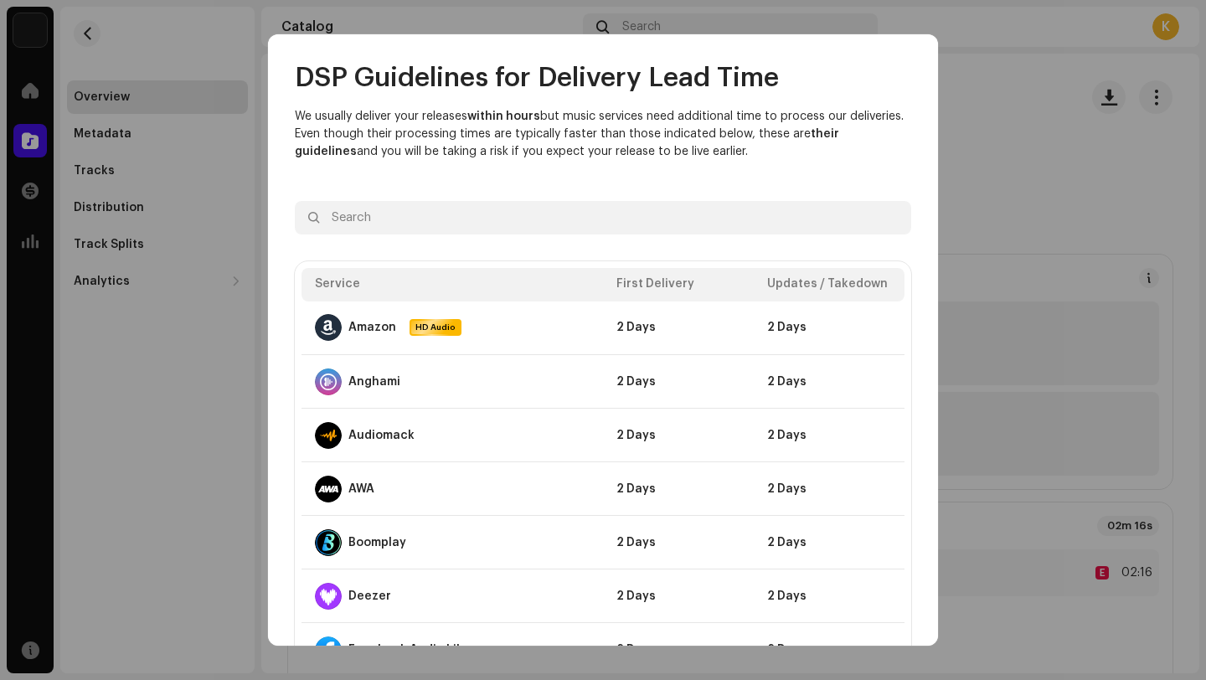
click at [722, 284] on th "First Delivery" at bounding box center [678, 284] width 151 height 33
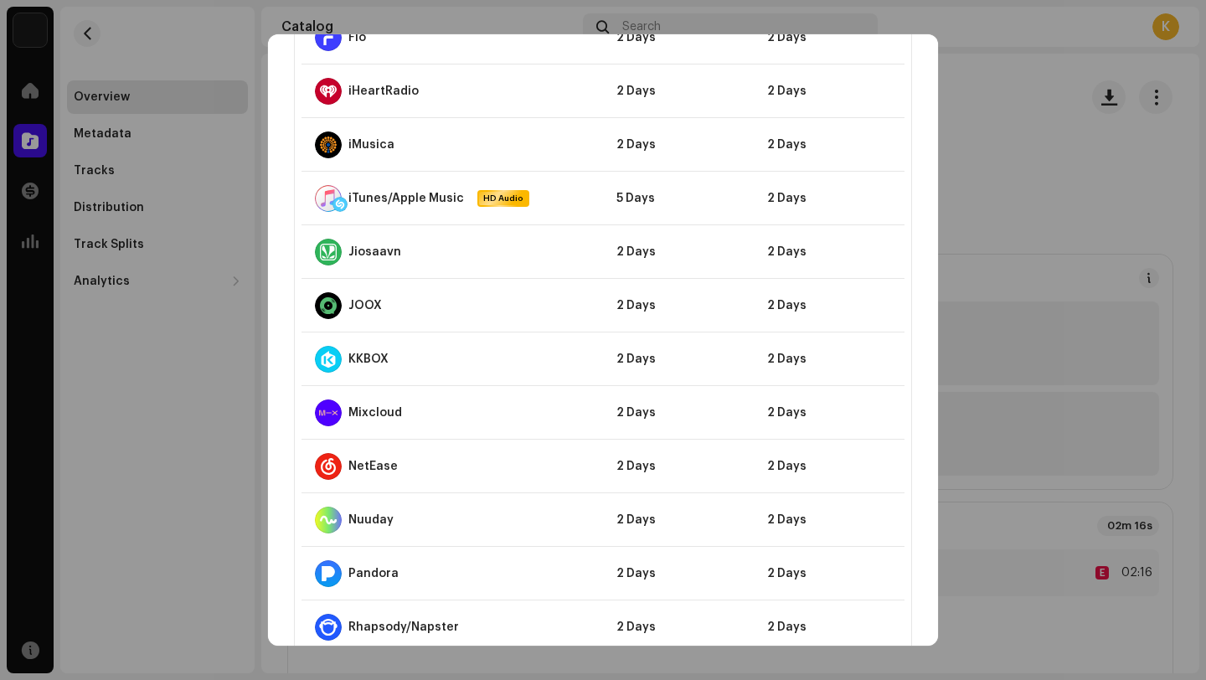
scroll to position [781, 0]
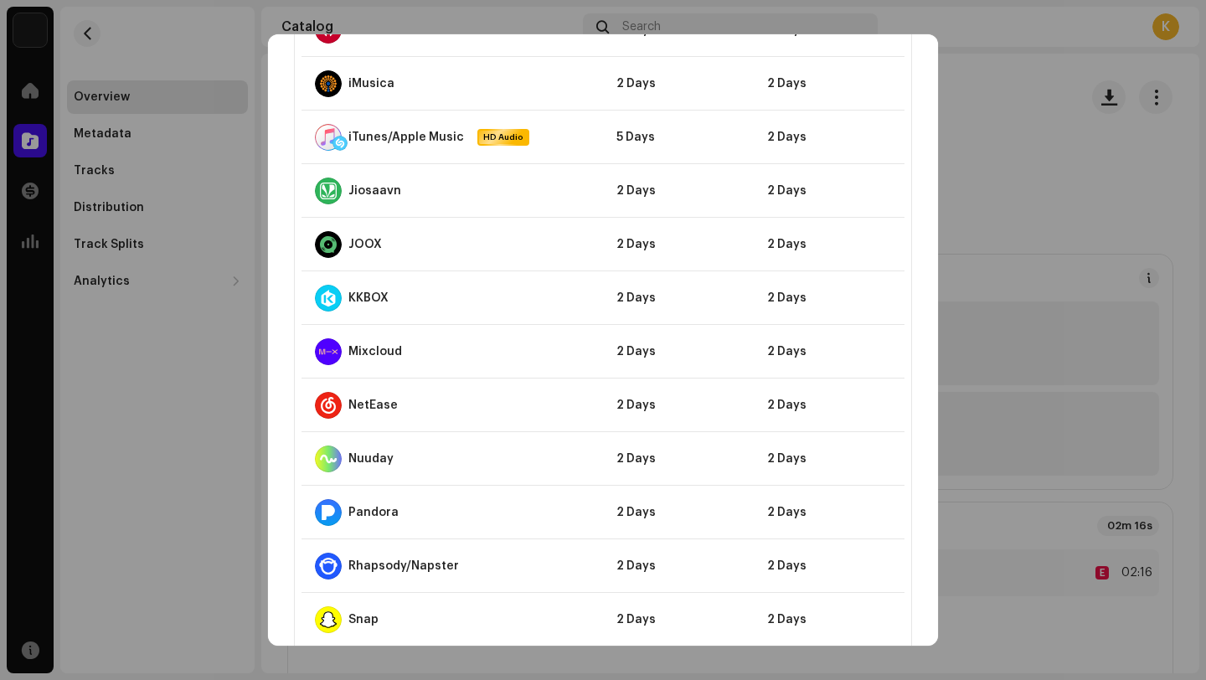
drag, startPoint x: 937, startPoint y: 374, endPoint x: 933, endPoint y: 405, distance: 31.3
click at [933, 405] on div "DSP Guidelines for Delivery Lead Time We usually deliver your releases within h…" at bounding box center [603, 340] width 670 height 612
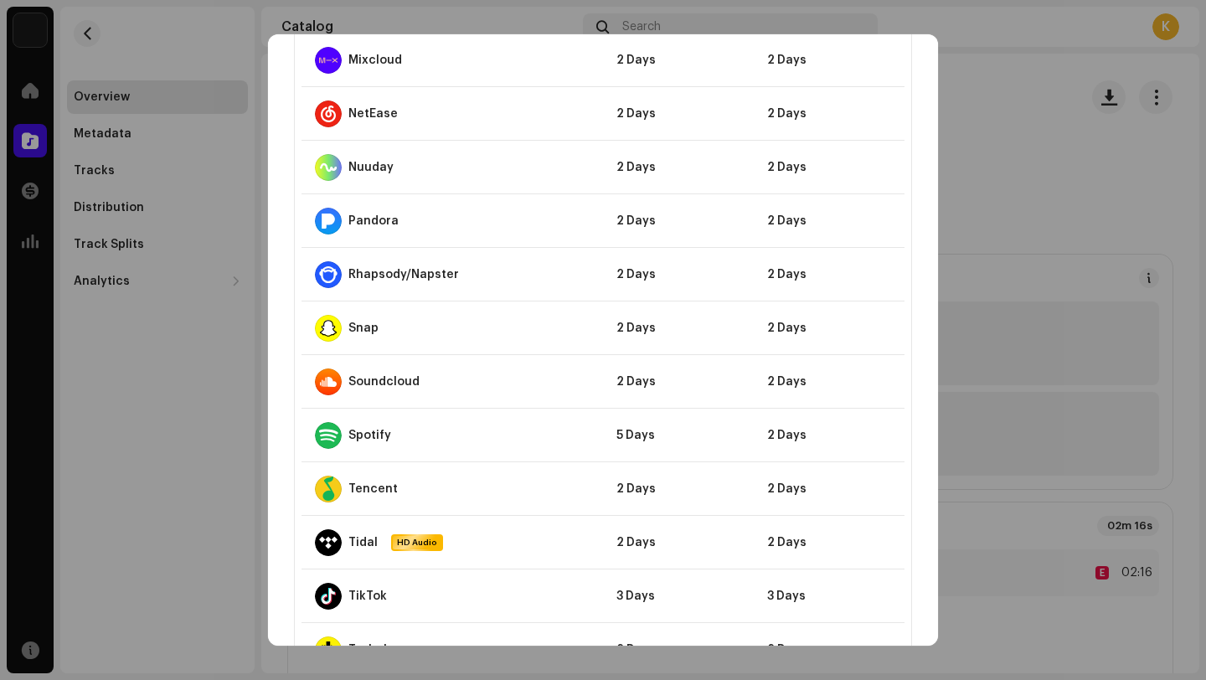
scroll to position [1270, 0]
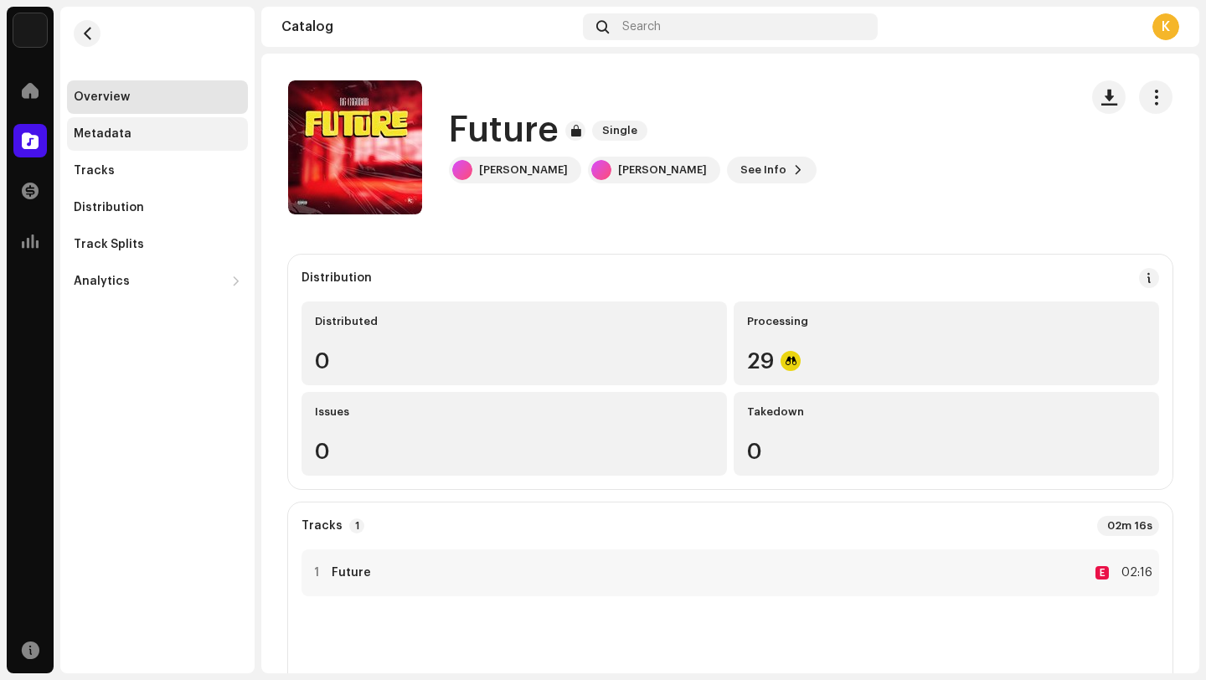
click at [161, 138] on div "Metadata" at bounding box center [157, 133] width 167 height 13
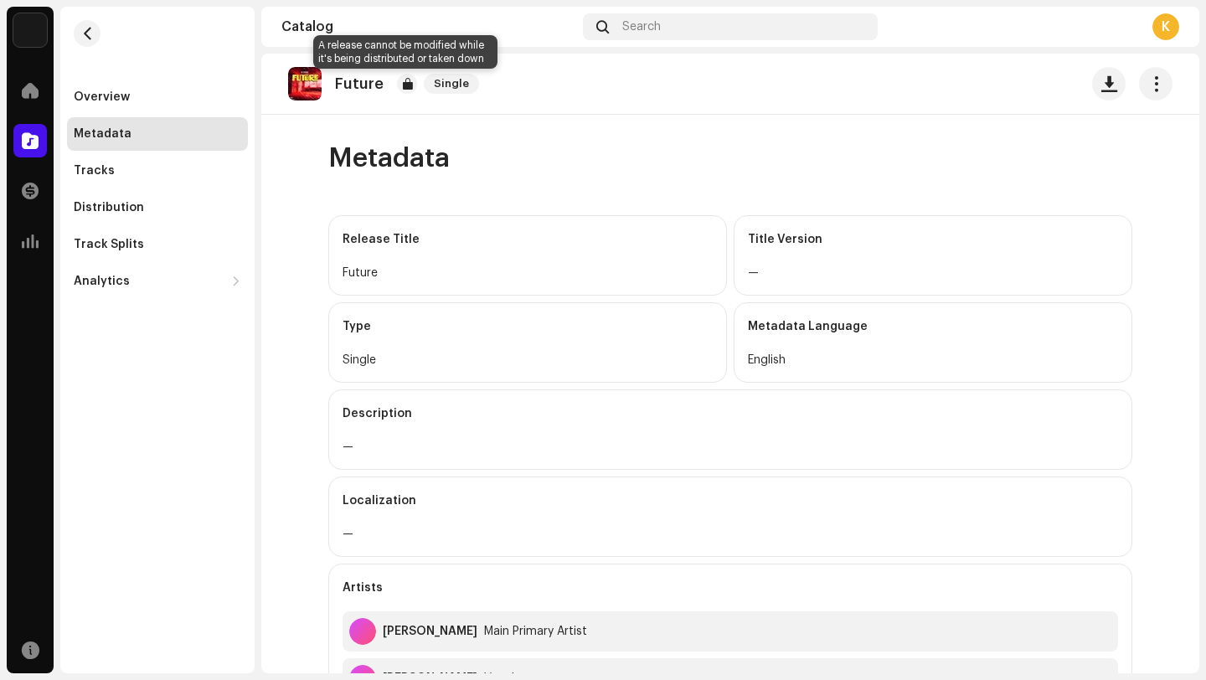
click at [410, 80] on div at bounding box center [407, 84] width 20 height 20
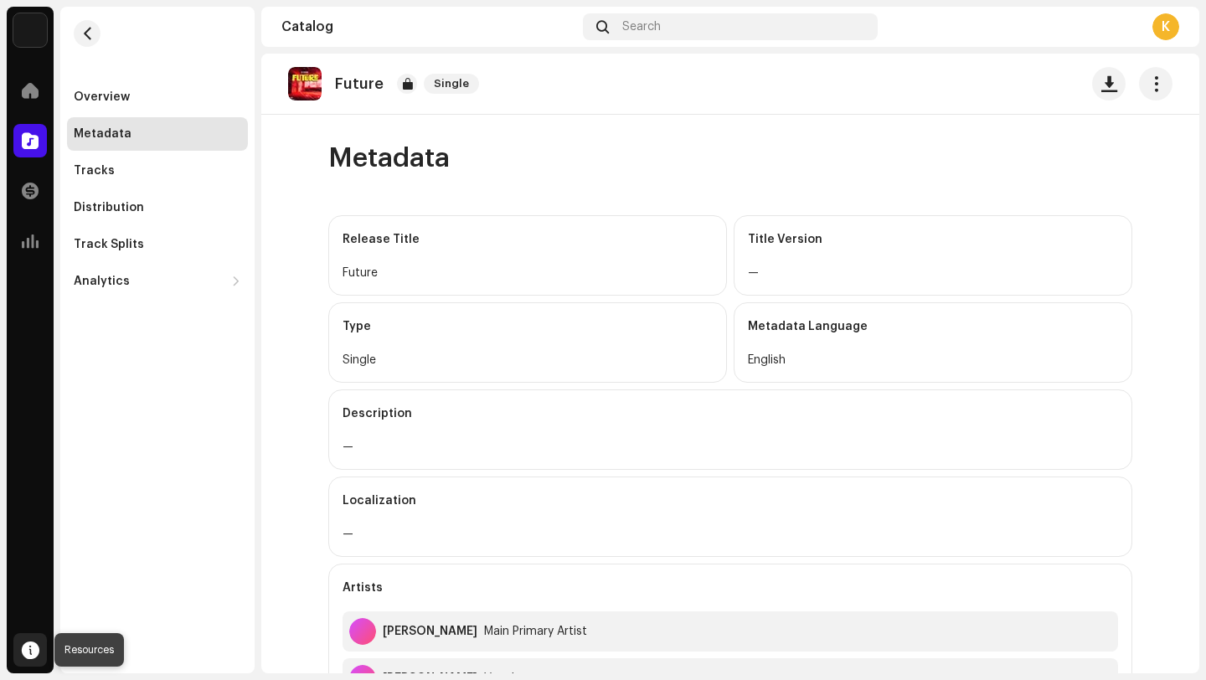
click at [25, 649] on span at bounding box center [31, 649] width 18 height 13
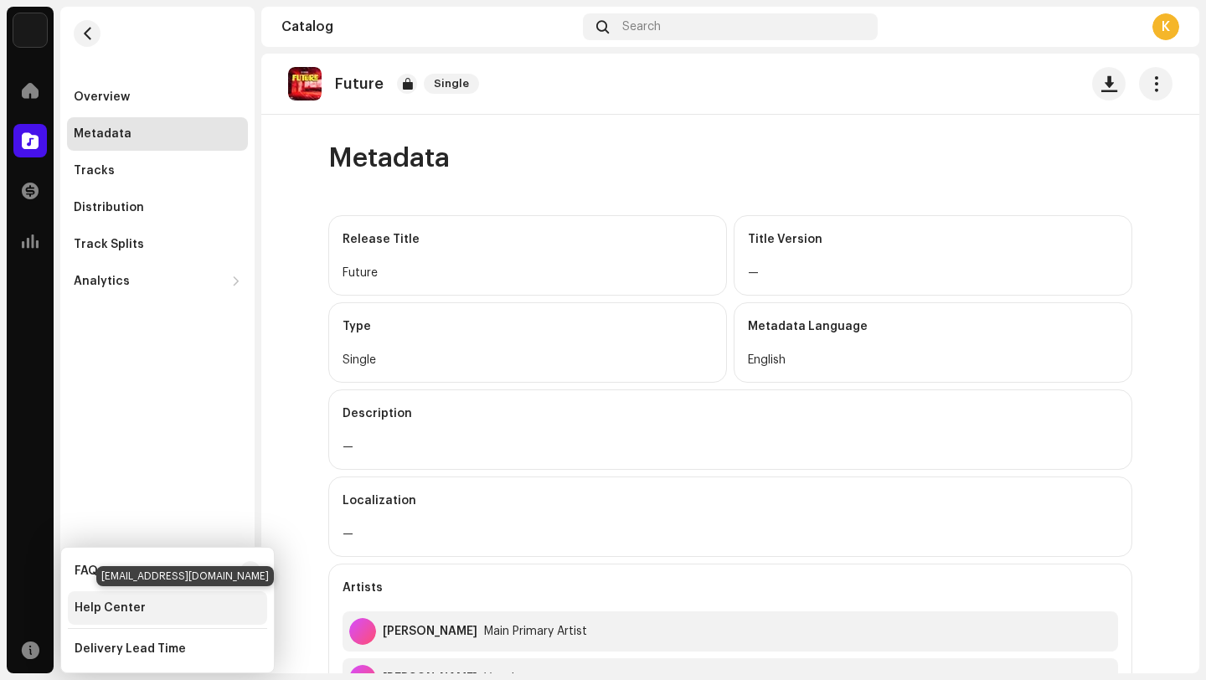
click at [85, 615] on div "Help Center" at bounding box center [167, 607] width 199 height 33
click at [125, 601] on div "Help Center" at bounding box center [110, 607] width 71 height 13
click at [152, 618] on div "Help Center" at bounding box center [167, 607] width 199 height 33
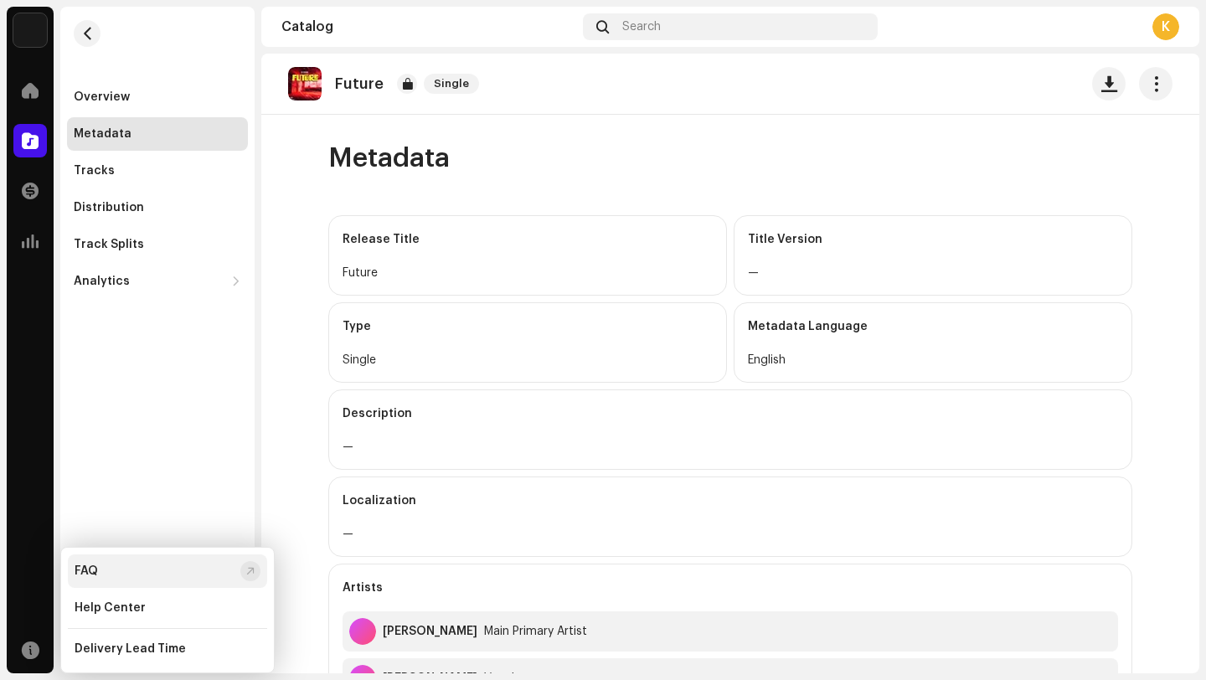
click at [250, 573] on div at bounding box center [250, 570] width 8 height 13
click at [235, 564] on div "FAQ" at bounding box center [167, 570] width 199 height 33
click at [81, 27] on span "button" at bounding box center [87, 33] width 13 height 13
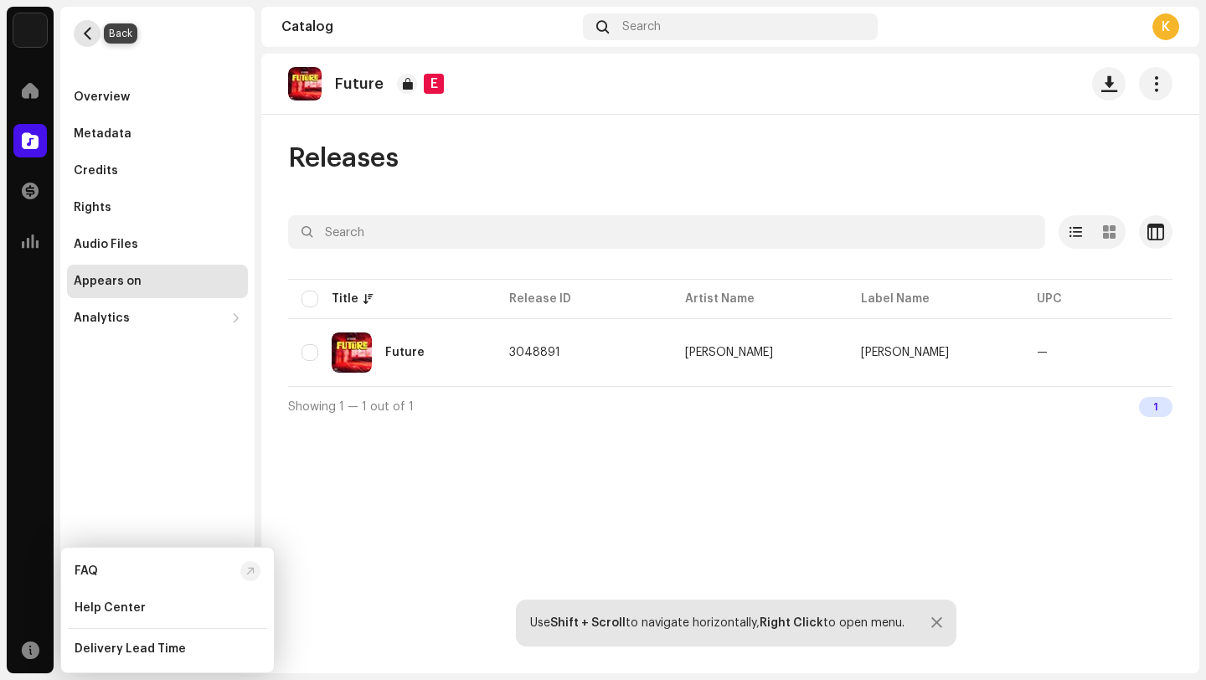
click at [82, 30] on span "button" at bounding box center [87, 33] width 13 height 13
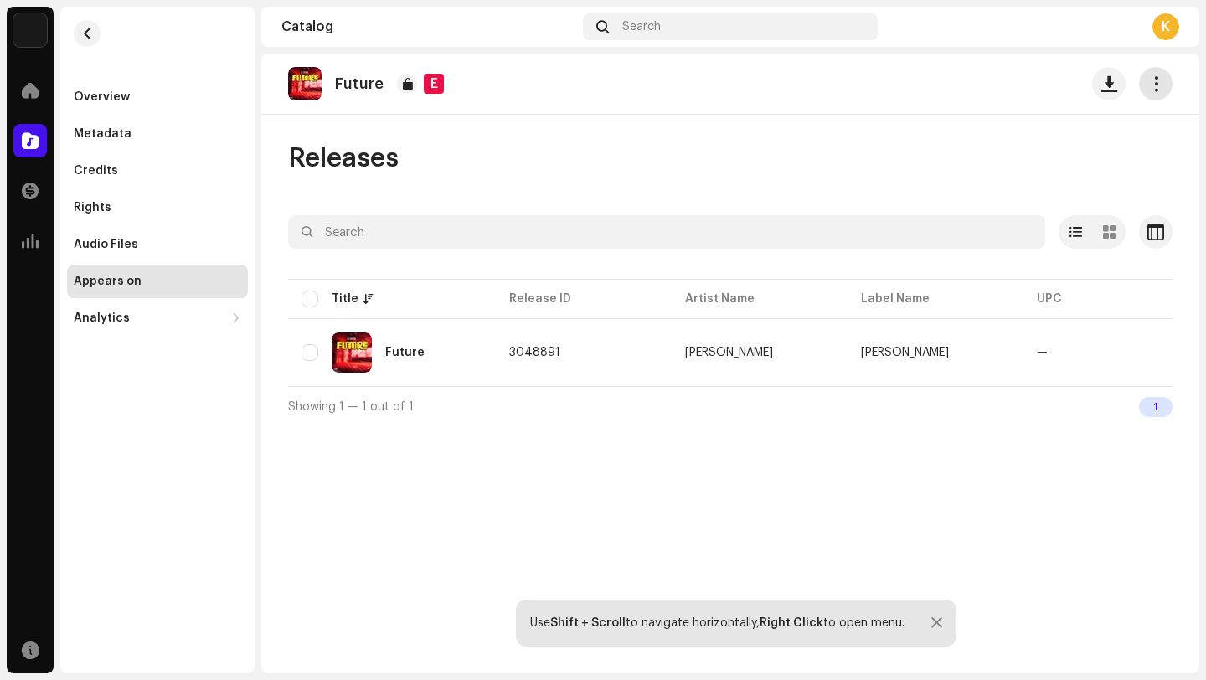
click at [1161, 85] on span "button" at bounding box center [1156, 83] width 16 height 13
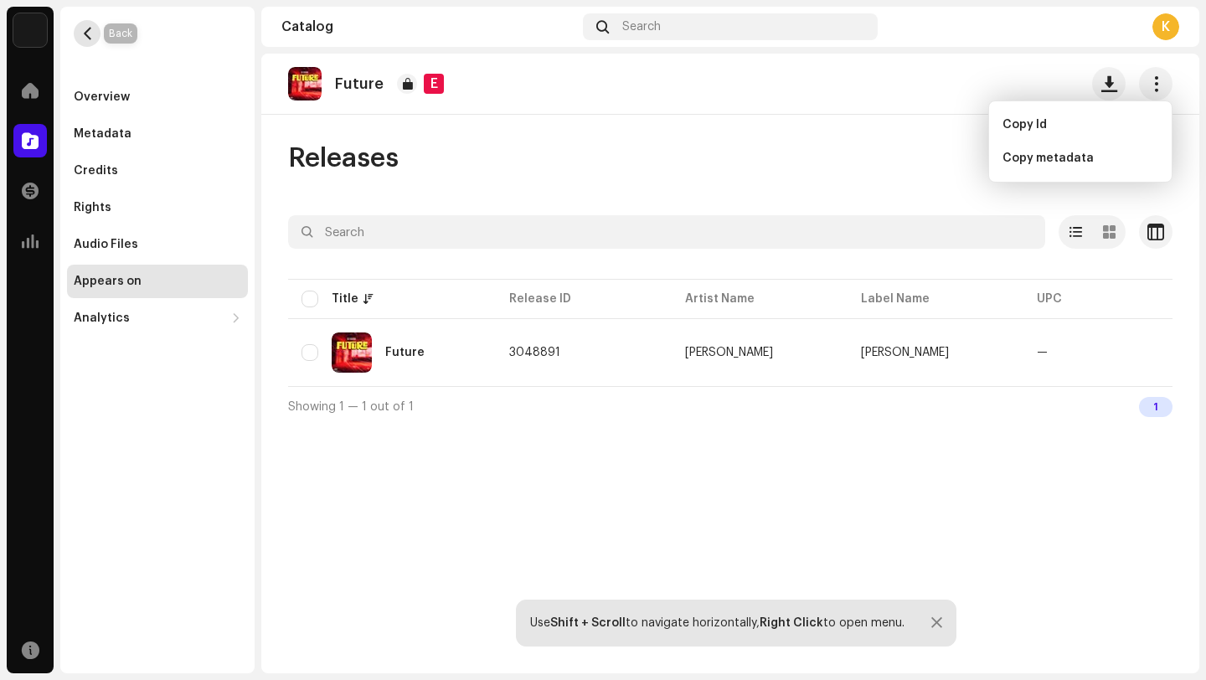
click at [85, 39] on span "button" at bounding box center [87, 33] width 13 height 13
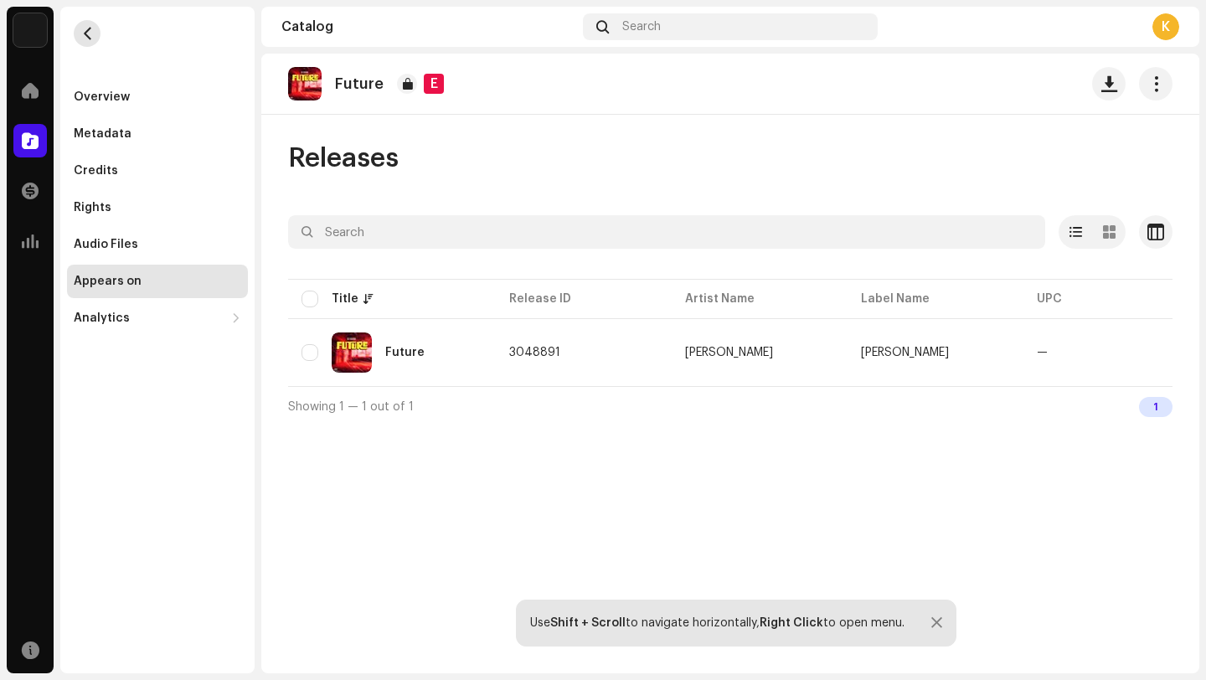
click at [85, 39] on span "button" at bounding box center [87, 33] width 13 height 13
click at [23, 93] on span at bounding box center [30, 90] width 17 height 13
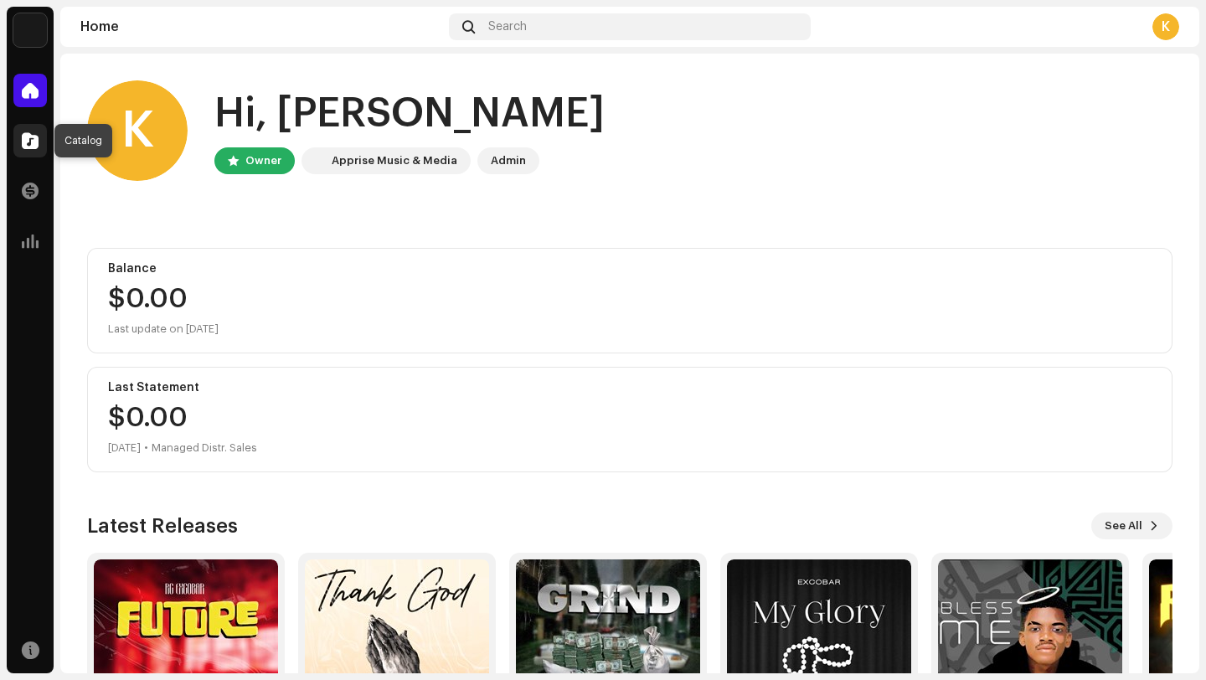
click at [28, 137] on span at bounding box center [30, 140] width 17 height 13
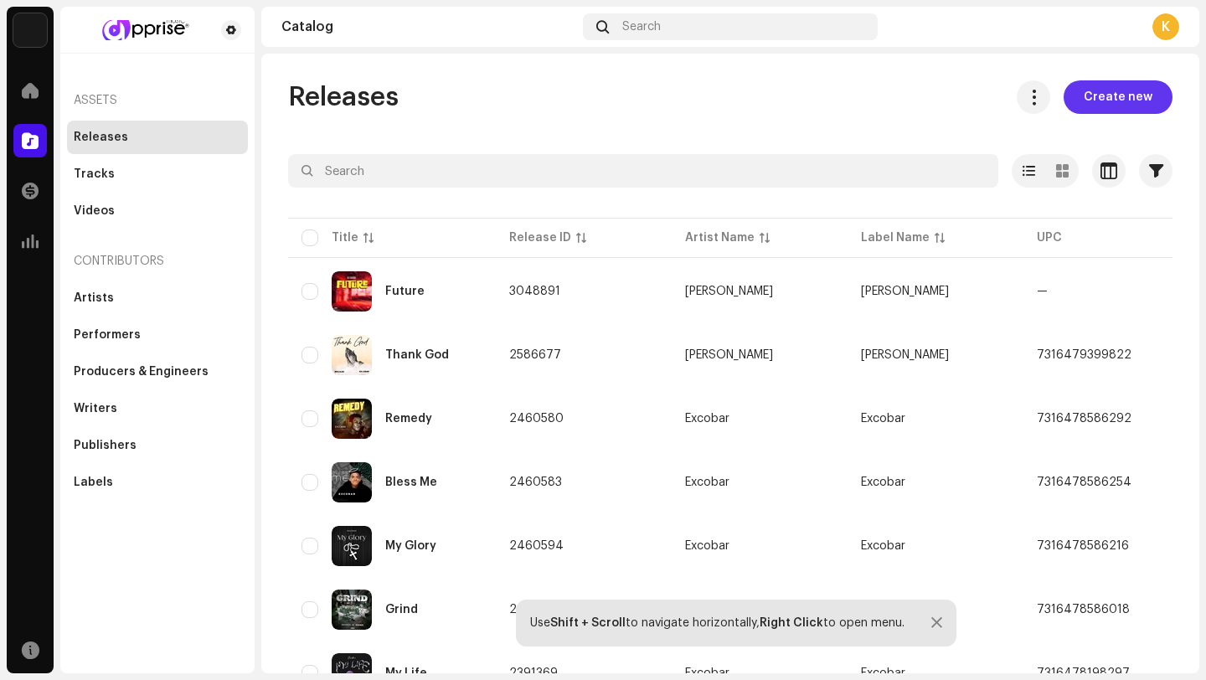
click at [1096, 107] on span "Create new" at bounding box center [1118, 96] width 69 height 33
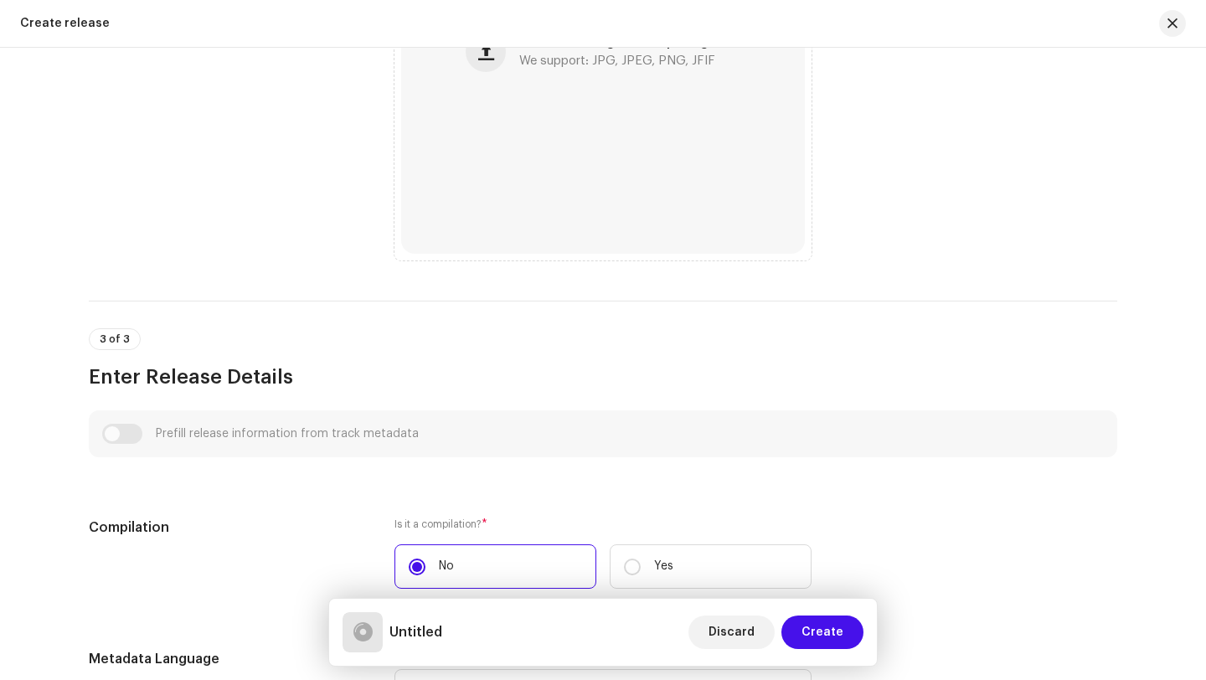
scroll to position [667, 0]
click at [122, 439] on div "Prefill release information from track metadata" at bounding box center [603, 435] width 1002 height 20
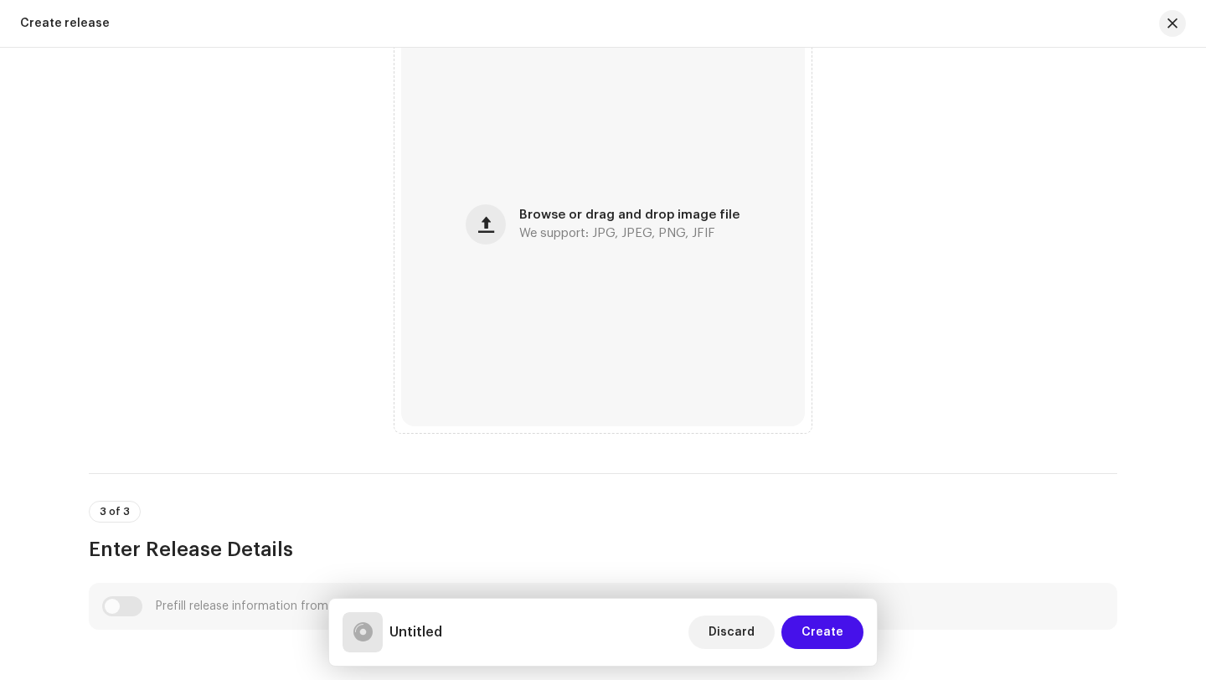
scroll to position [0, 0]
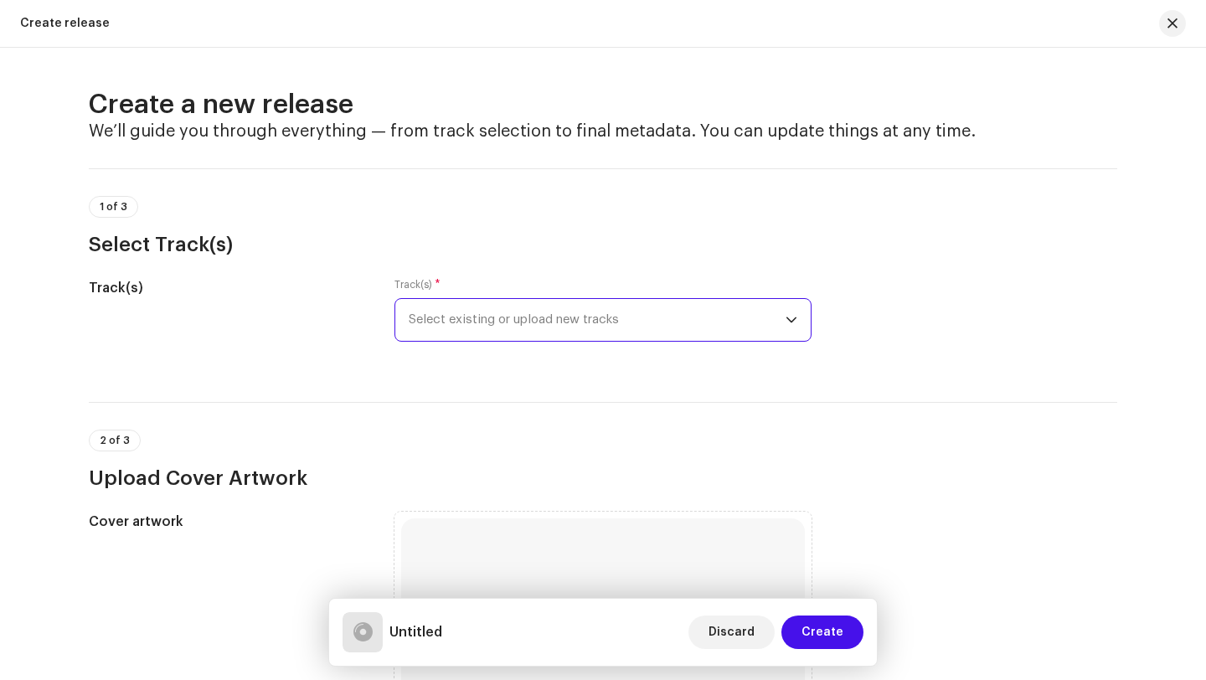
click at [592, 312] on span "Select existing or upload new tracks" at bounding box center [597, 320] width 377 height 42
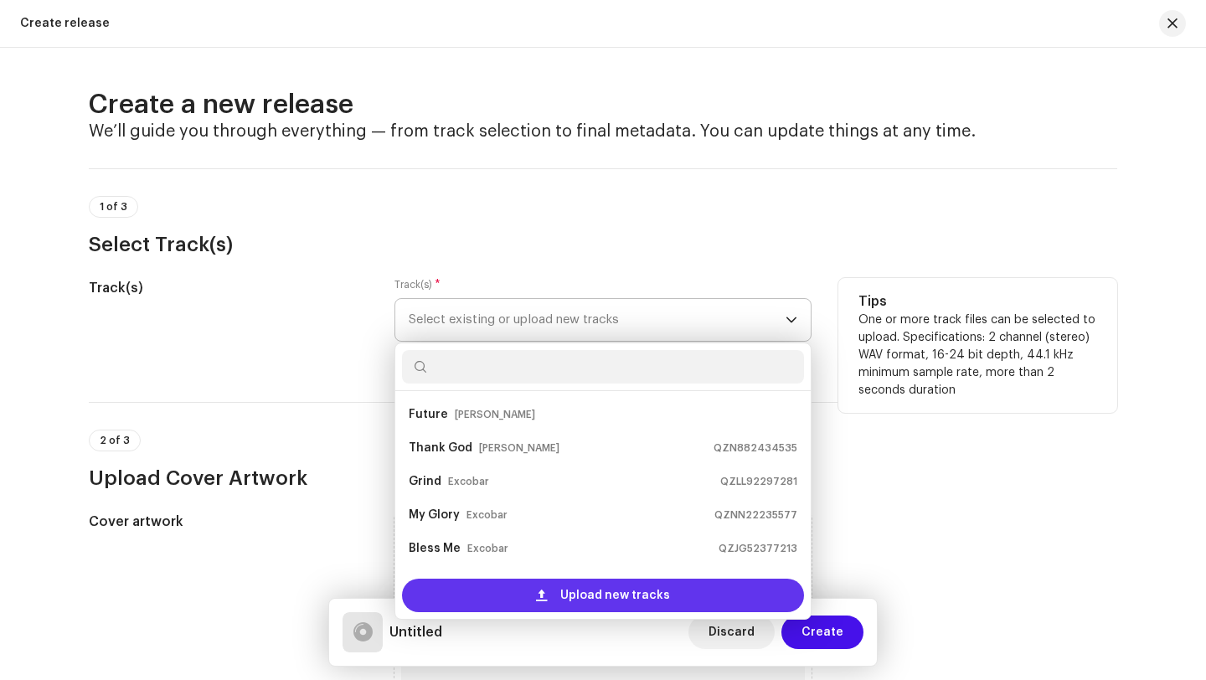
scroll to position [27, 0]
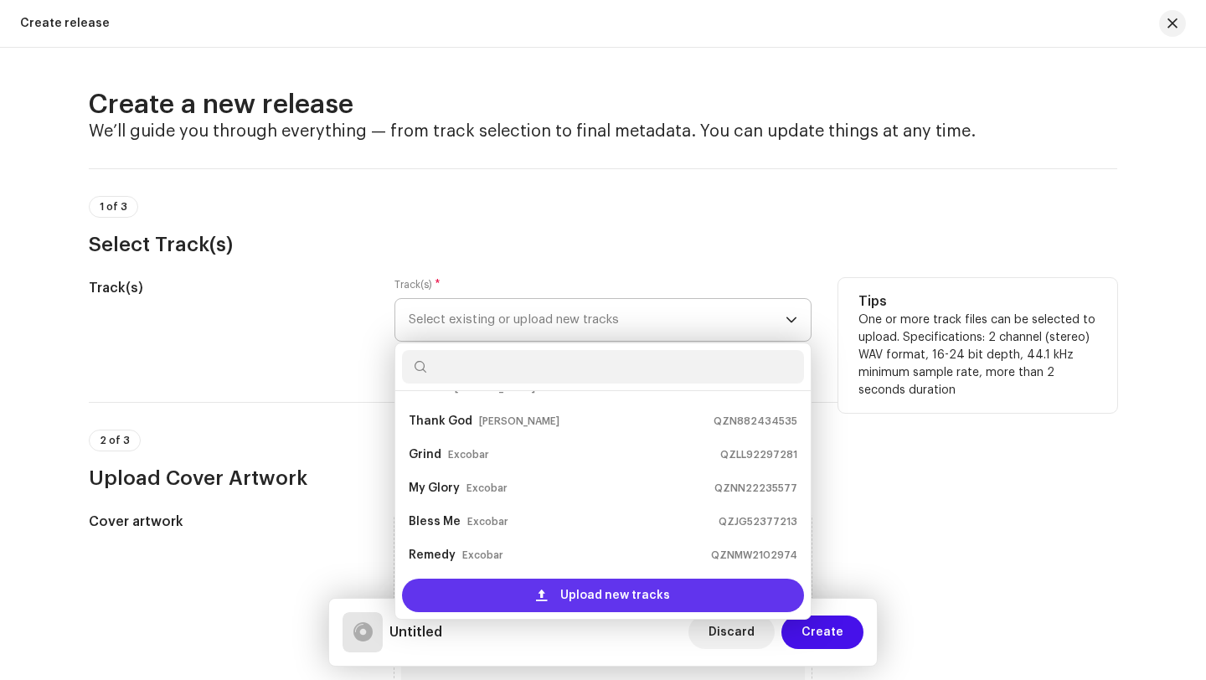
click at [597, 593] on span "Upload new tracks" at bounding box center [615, 595] width 110 height 33
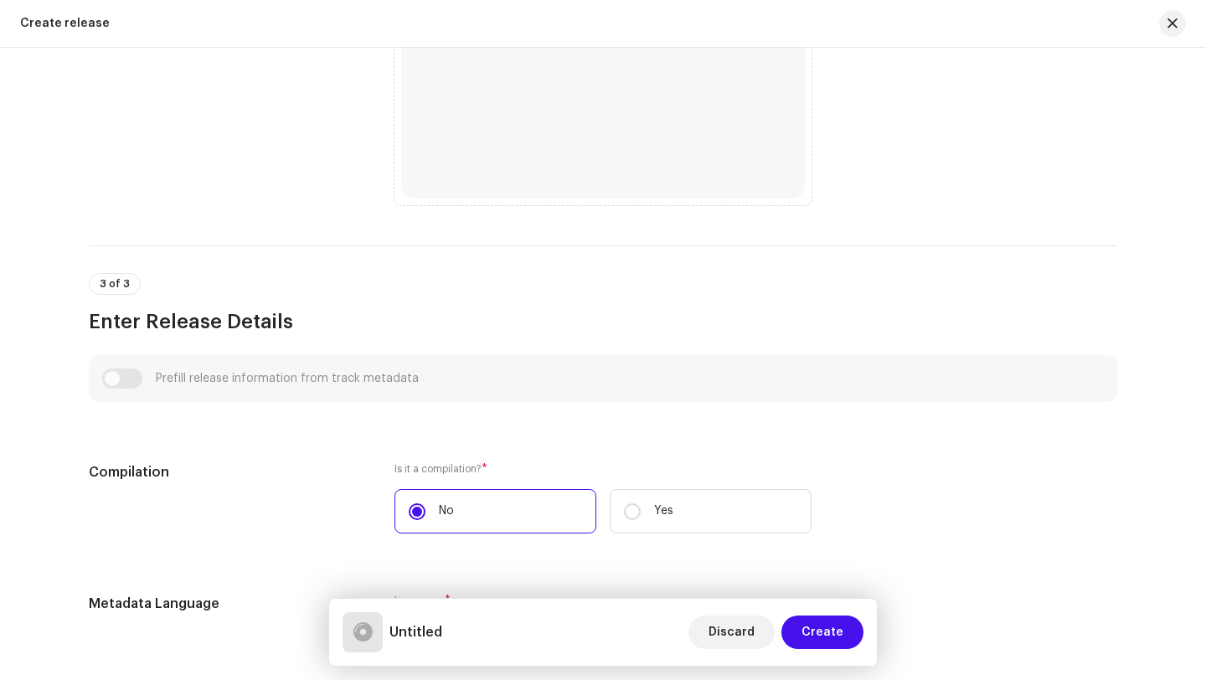
scroll to position [713, 0]
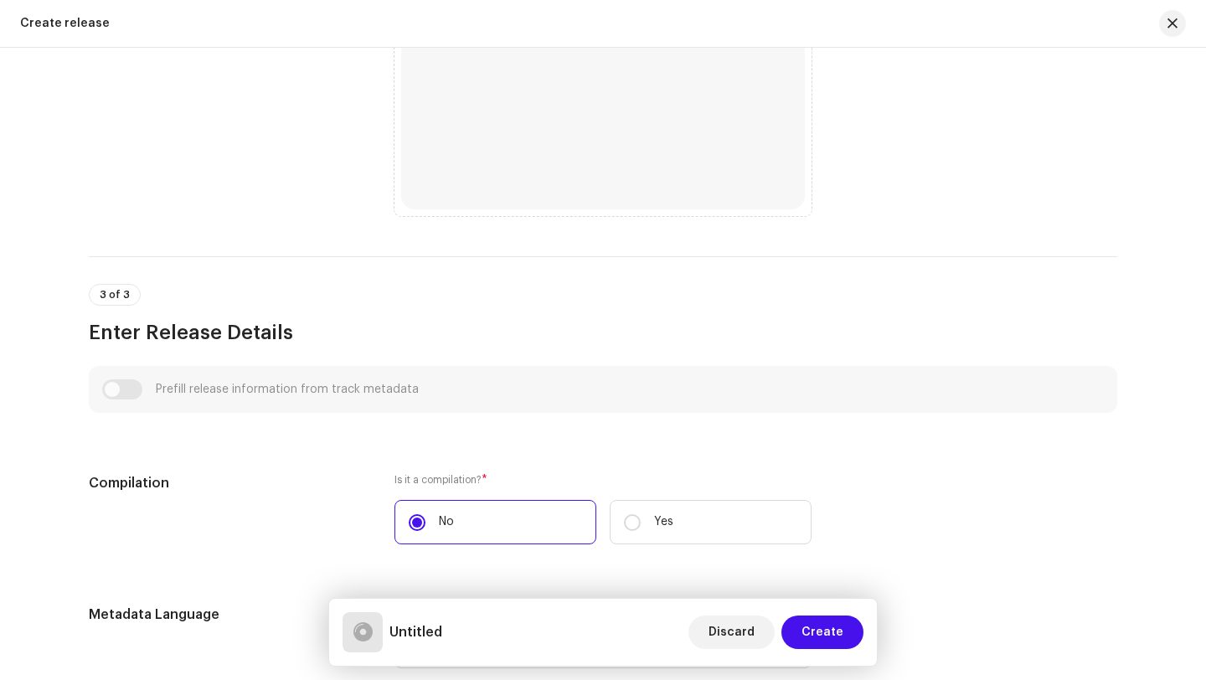
click at [150, 329] on h3 "Enter Release Details" at bounding box center [603, 332] width 1028 height 27
click at [123, 388] on div "Prefill release information from track metadata" at bounding box center [603, 389] width 1002 height 20
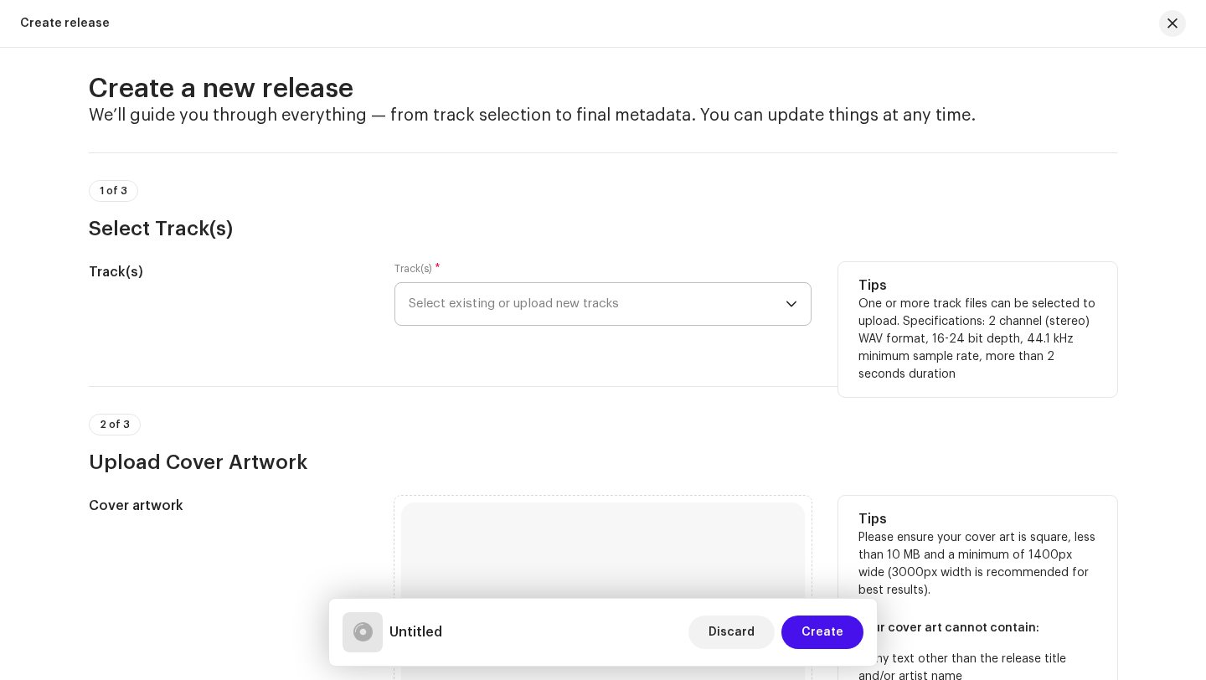
scroll to position [0, 0]
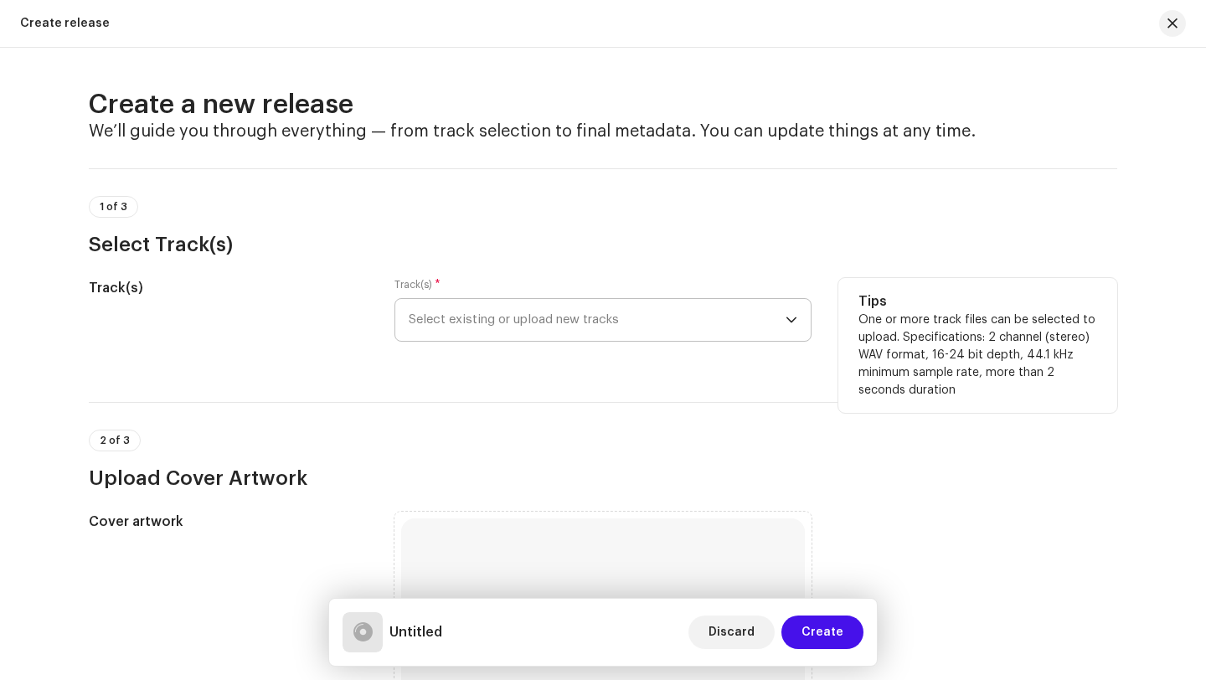
click at [498, 123] on h4 "We’ll guide you through everything — from track selection to final metadata. Yo…" at bounding box center [603, 131] width 1028 height 20
click at [531, 317] on span "Select existing or upload new tracks" at bounding box center [597, 320] width 377 height 42
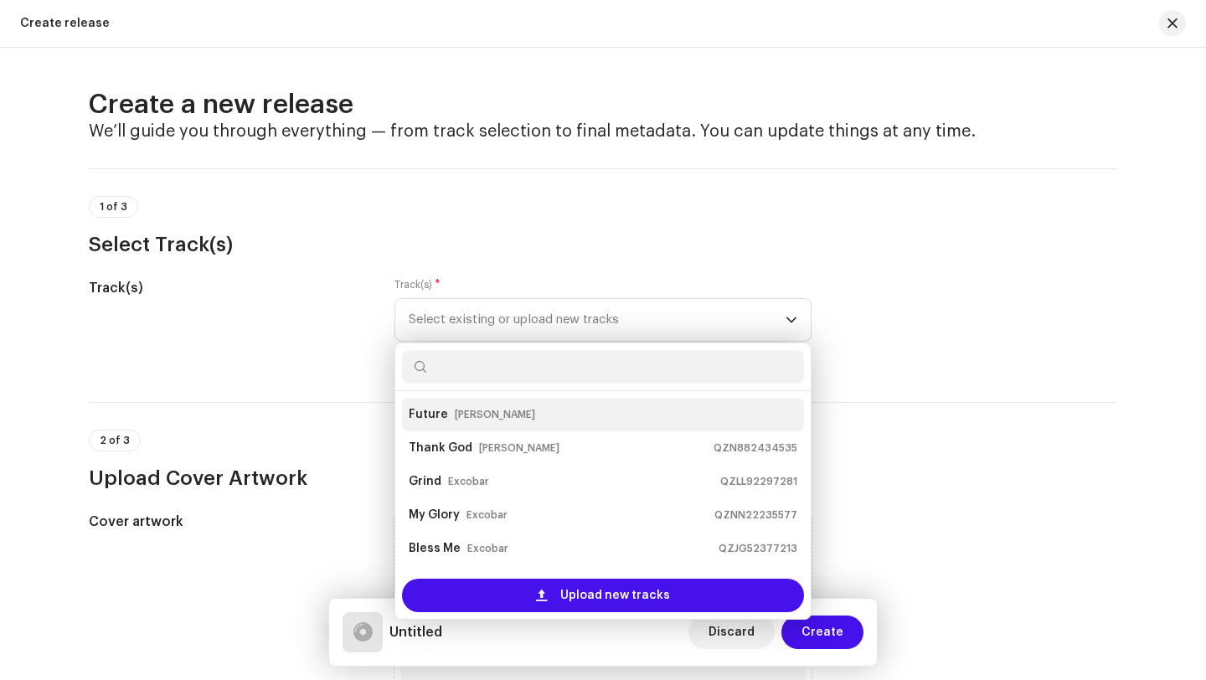
click at [518, 406] on div "Future [PERSON_NAME]" at bounding box center [603, 414] width 389 height 27
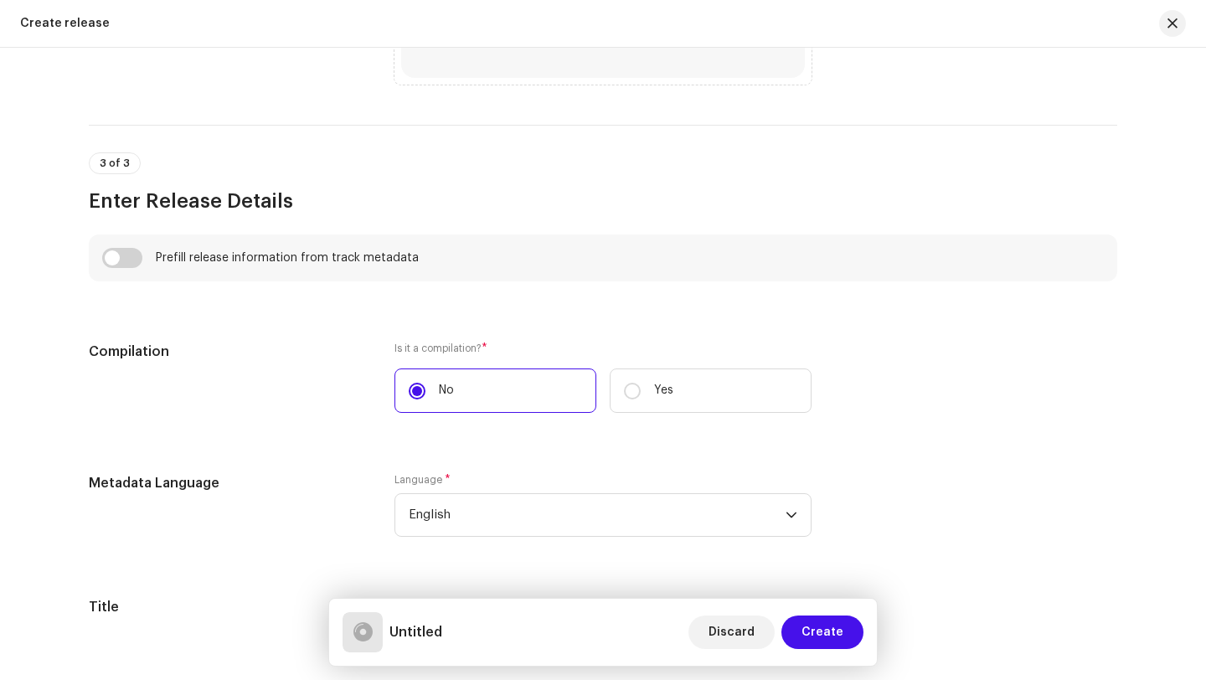
scroll to position [1049, 0]
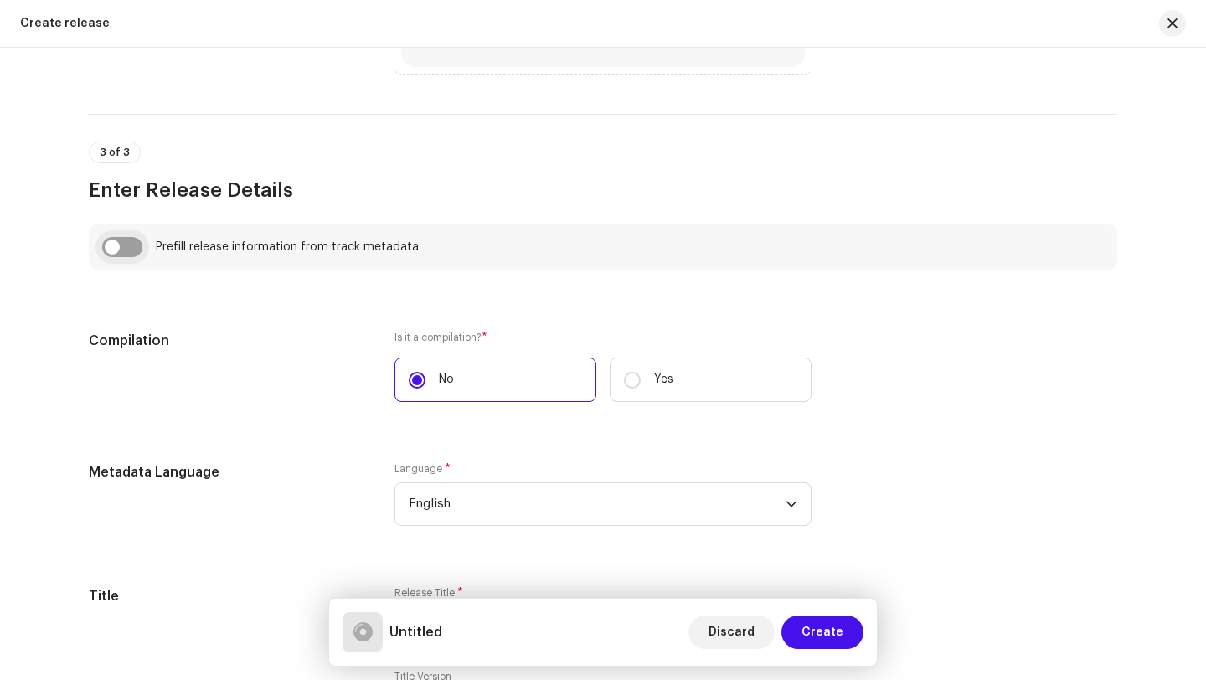
click at [134, 250] on input "checkbox" at bounding box center [122, 247] width 40 height 20
checkbox input "true"
type input "Future"
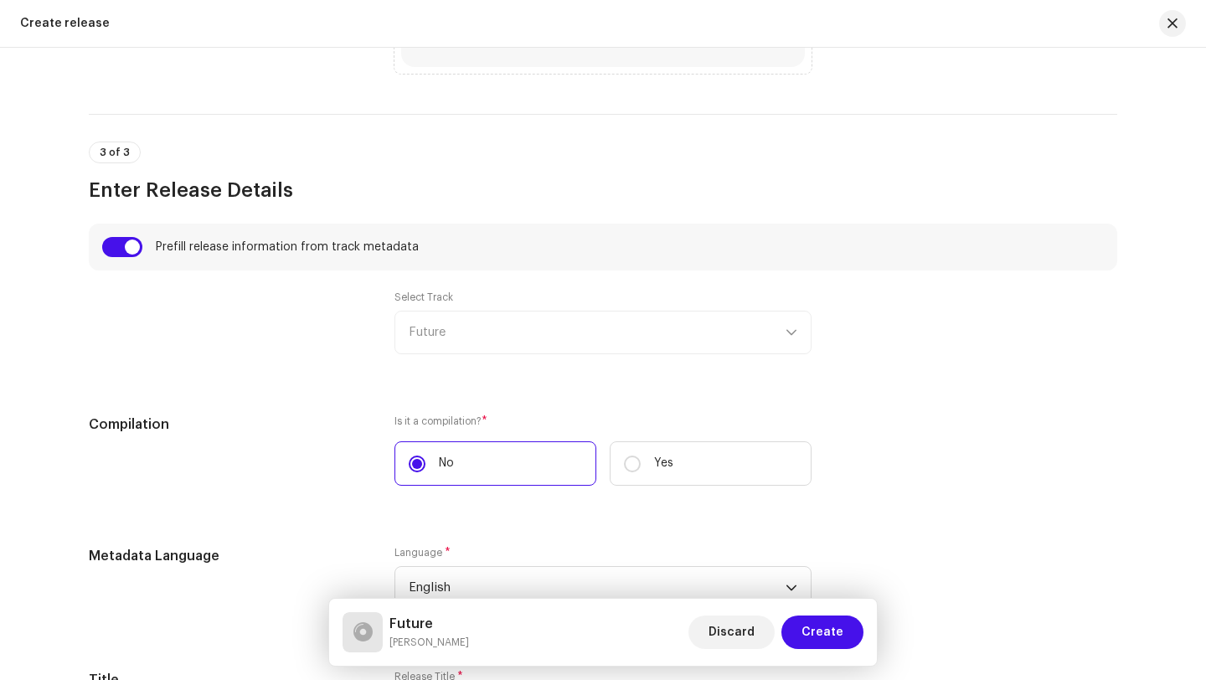
click at [321, 235] on div "Prefill release information from track metadata" at bounding box center [603, 247] width 1028 height 47
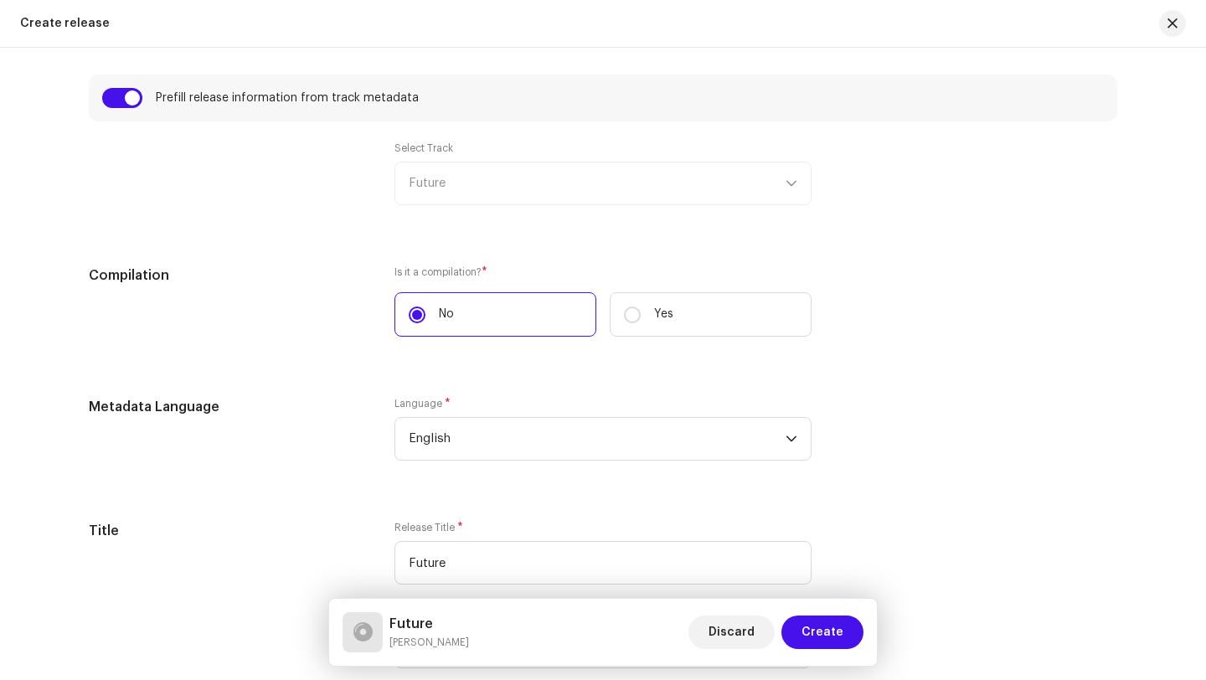
scroll to position [1143, 0]
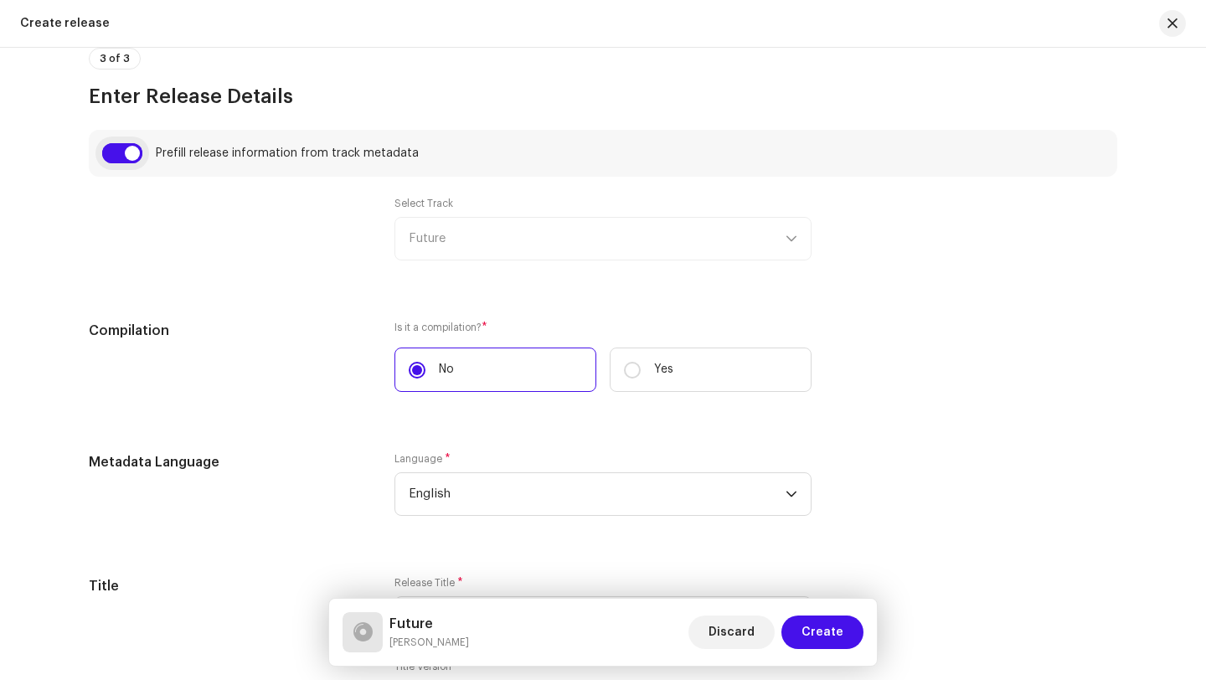
click at [126, 148] on input "checkbox" at bounding box center [122, 153] width 40 height 20
checkbox input "false"
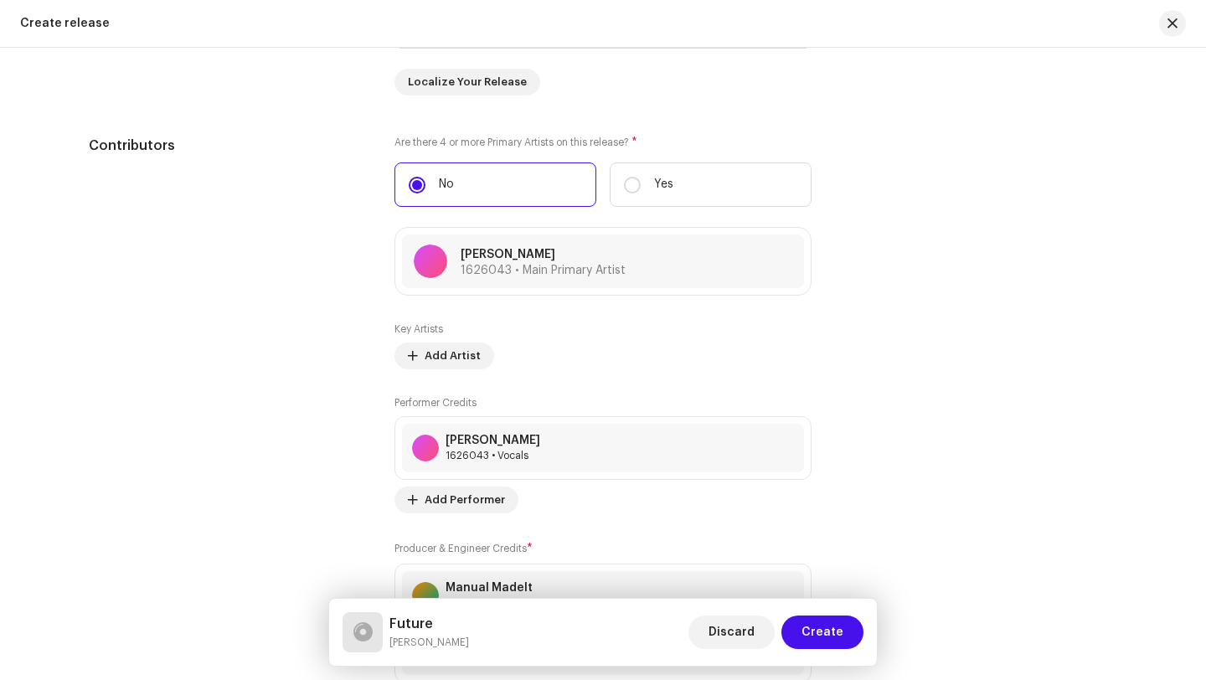
scroll to position [1771, 0]
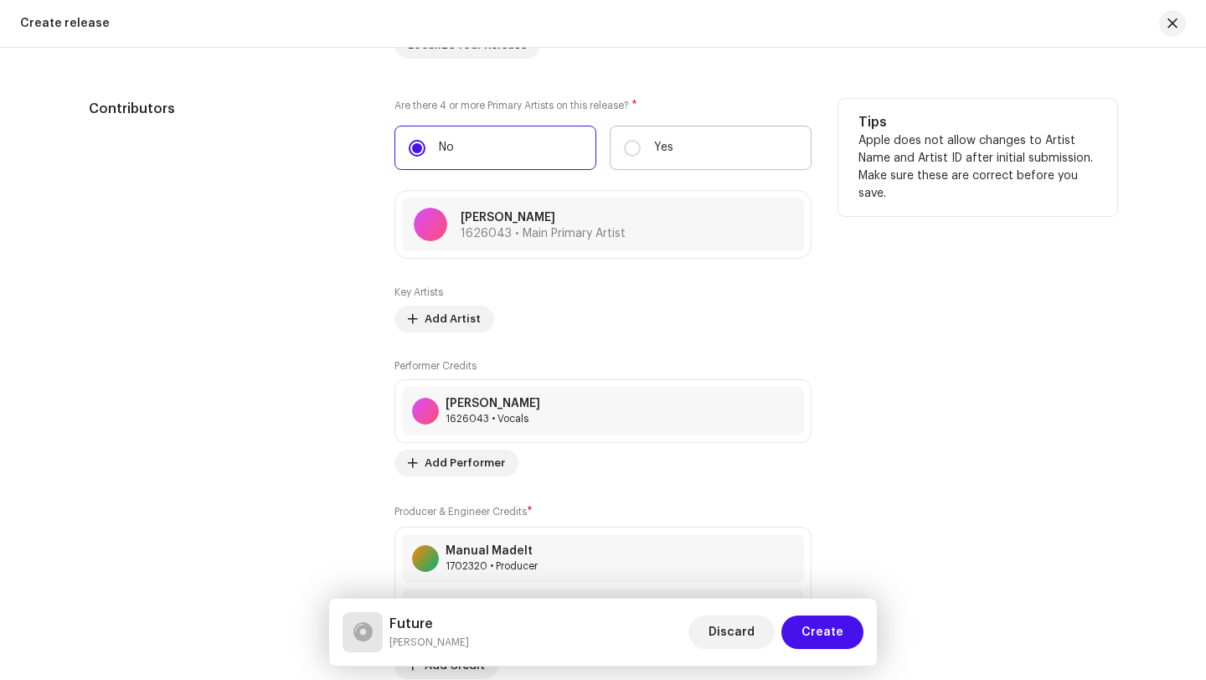
click at [698, 146] on label "Yes" at bounding box center [711, 148] width 202 height 44
click at [641, 146] on input "Yes" at bounding box center [632, 148] width 17 height 17
radio input "true"
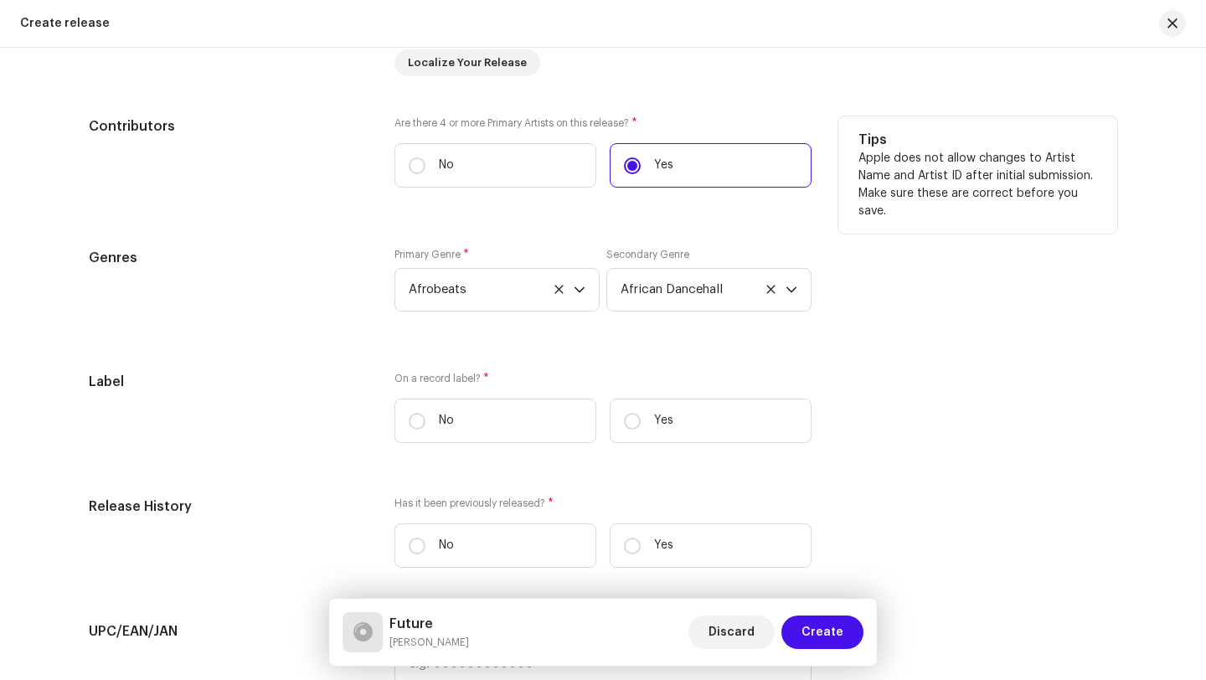
scroll to position [1753, 0]
click at [486, 168] on label "No" at bounding box center [495, 166] width 202 height 44
click at [425, 168] on input "No" at bounding box center [417, 166] width 17 height 17
radio input "true"
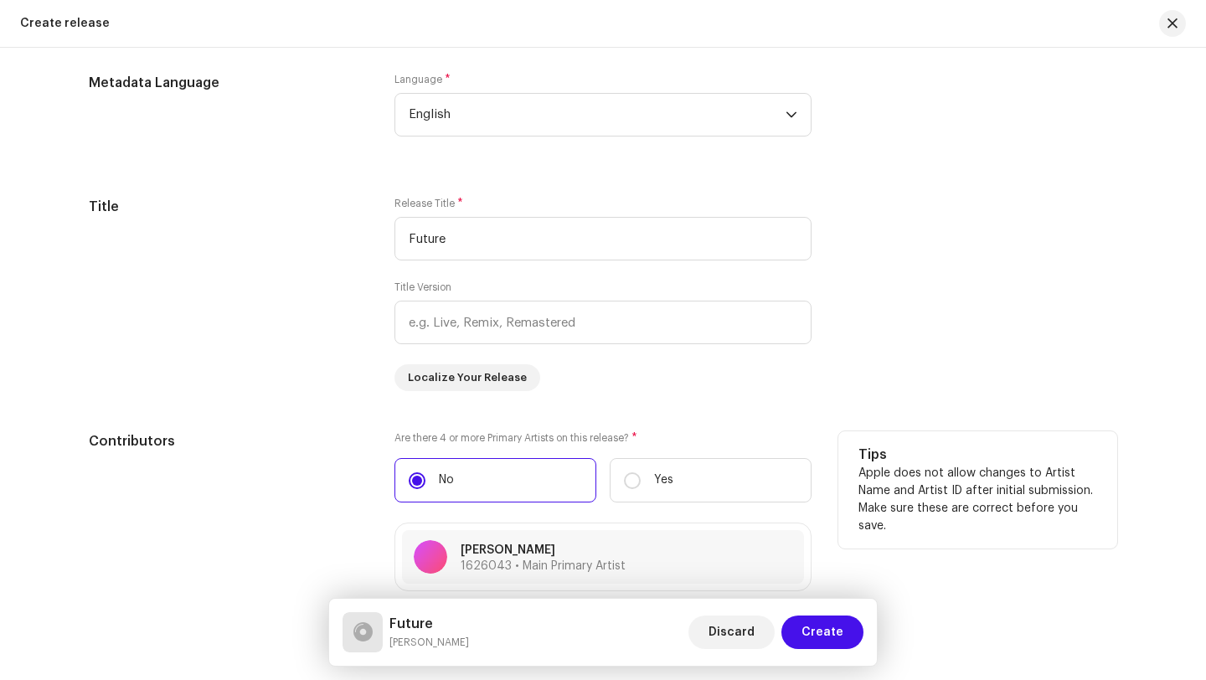
scroll to position [1421, 0]
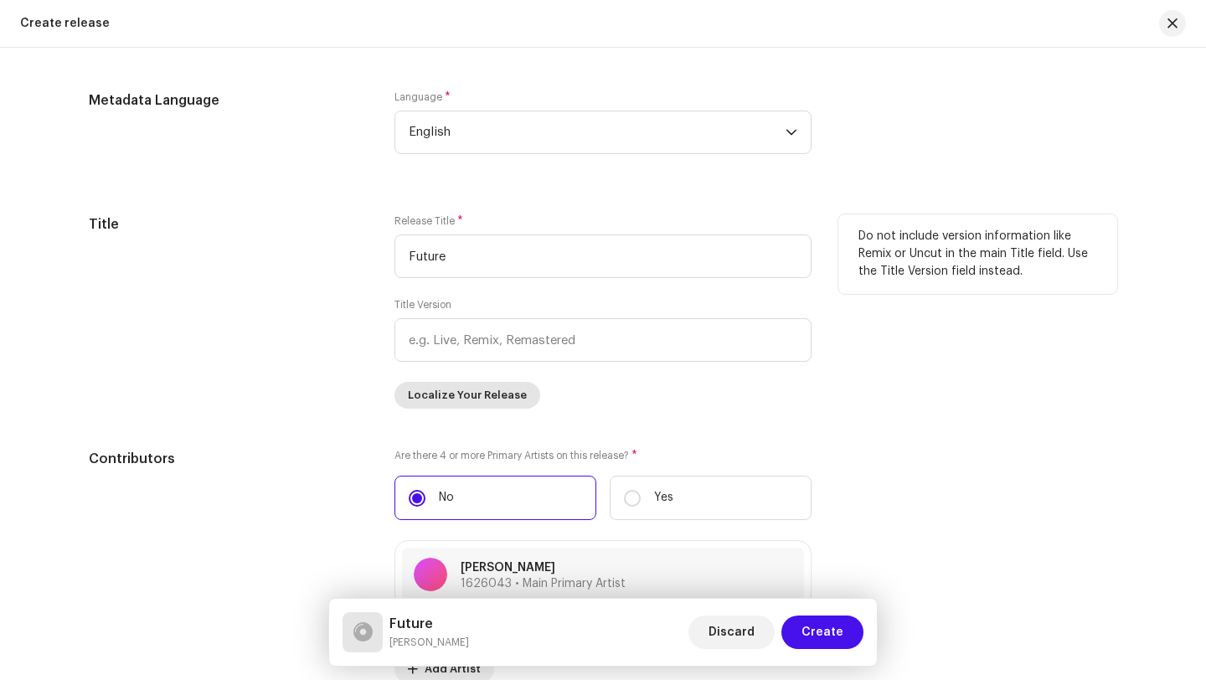
click at [478, 400] on span "Localize Your Release" at bounding box center [467, 395] width 119 height 33
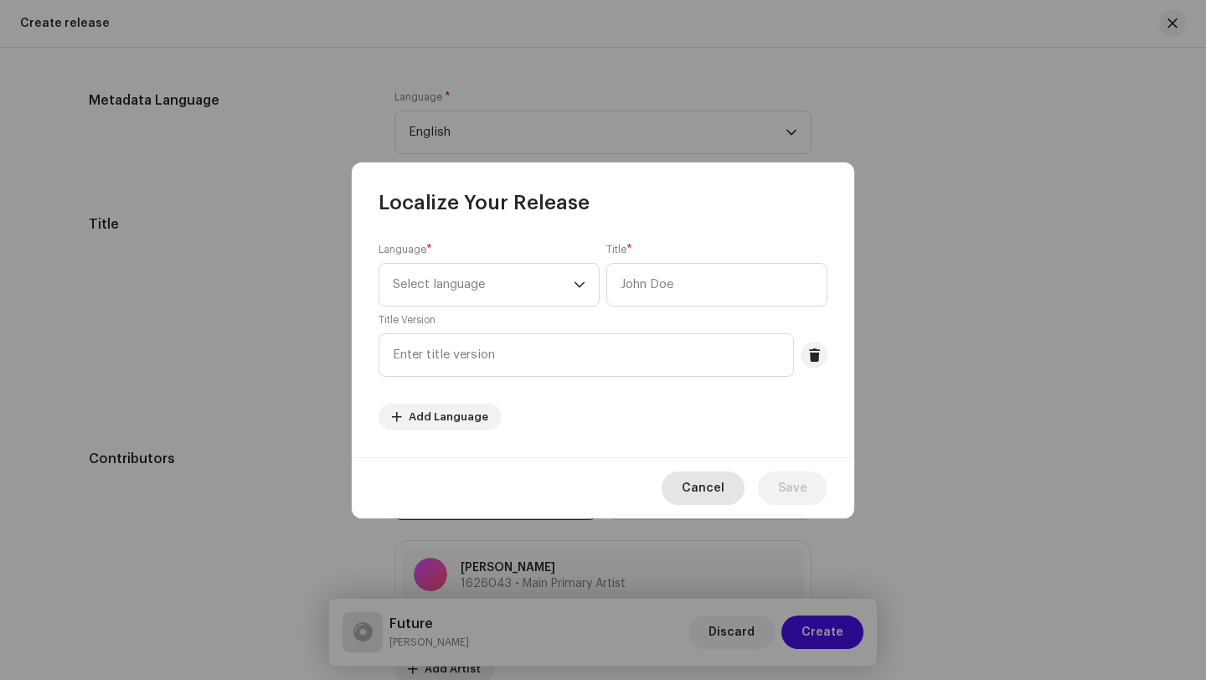
click at [691, 480] on span "Cancel" at bounding box center [703, 487] width 43 height 33
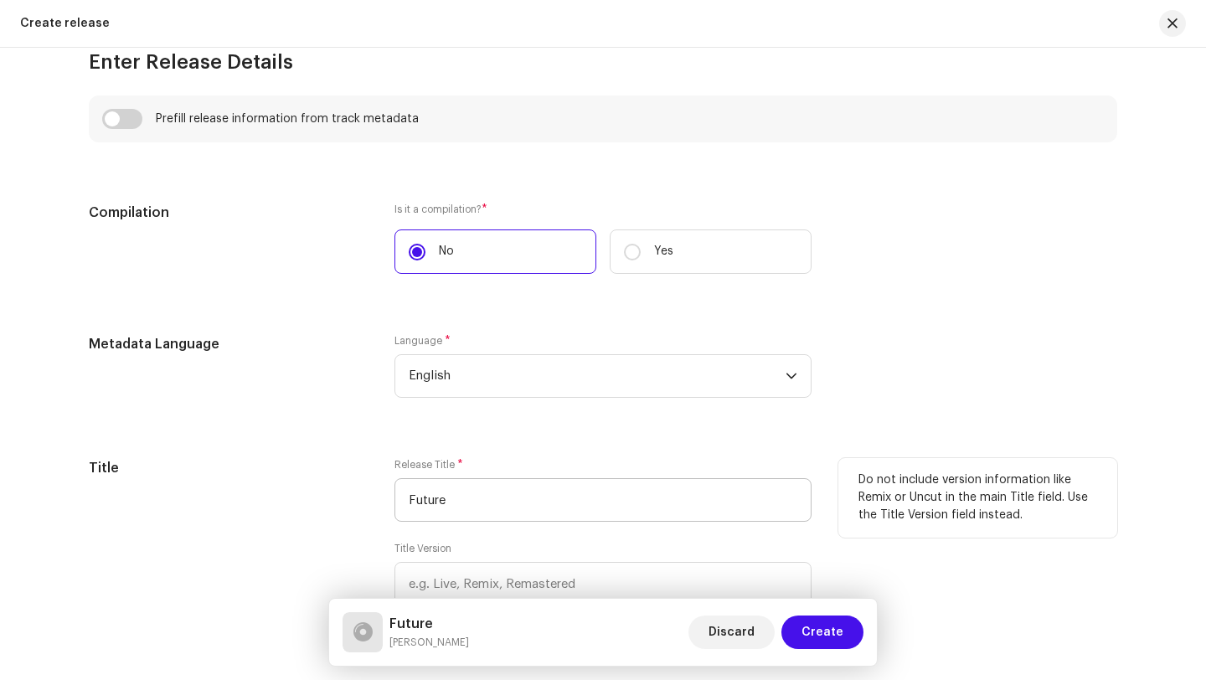
scroll to position [1154, 0]
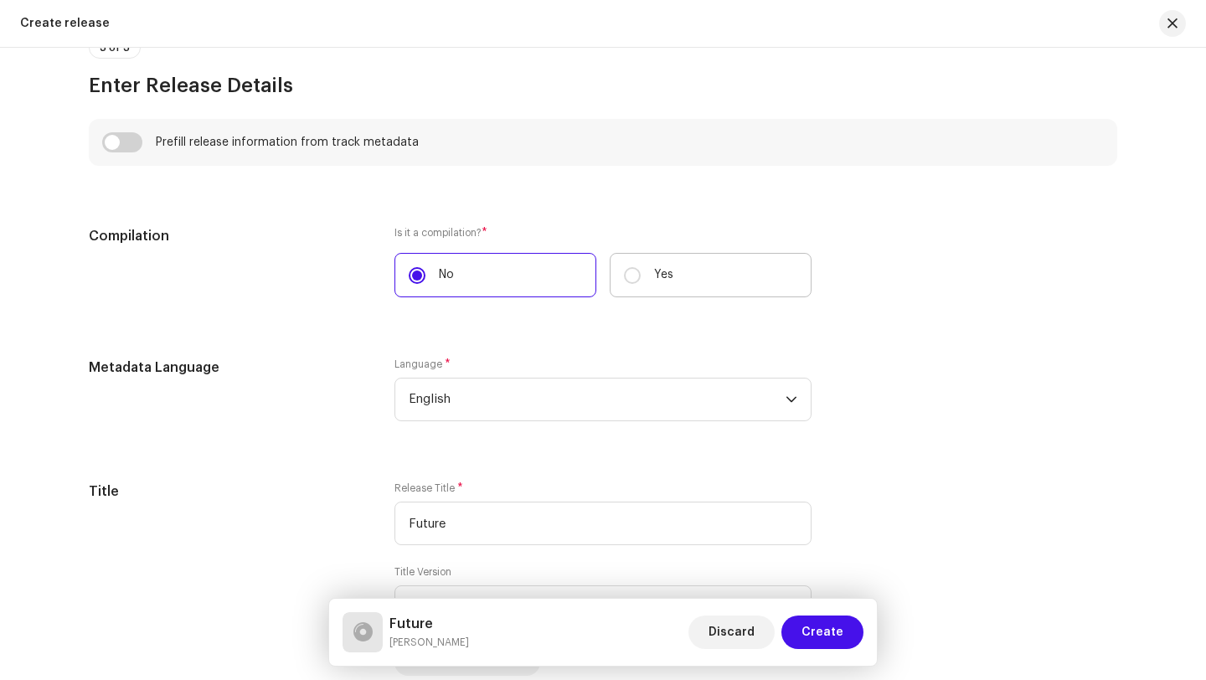
click at [662, 270] on p "Yes" at bounding box center [663, 275] width 19 height 18
click at [641, 270] on input "Yes" at bounding box center [632, 275] width 17 height 17
radio input "true"
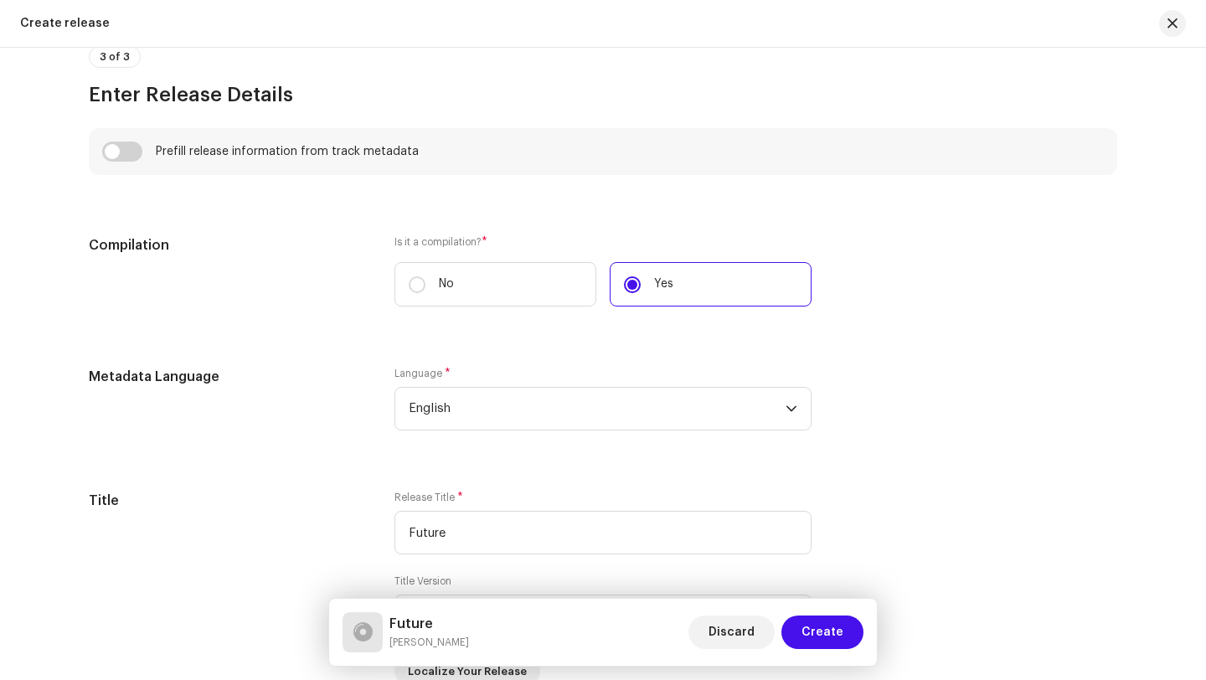
scroll to position [1126, 0]
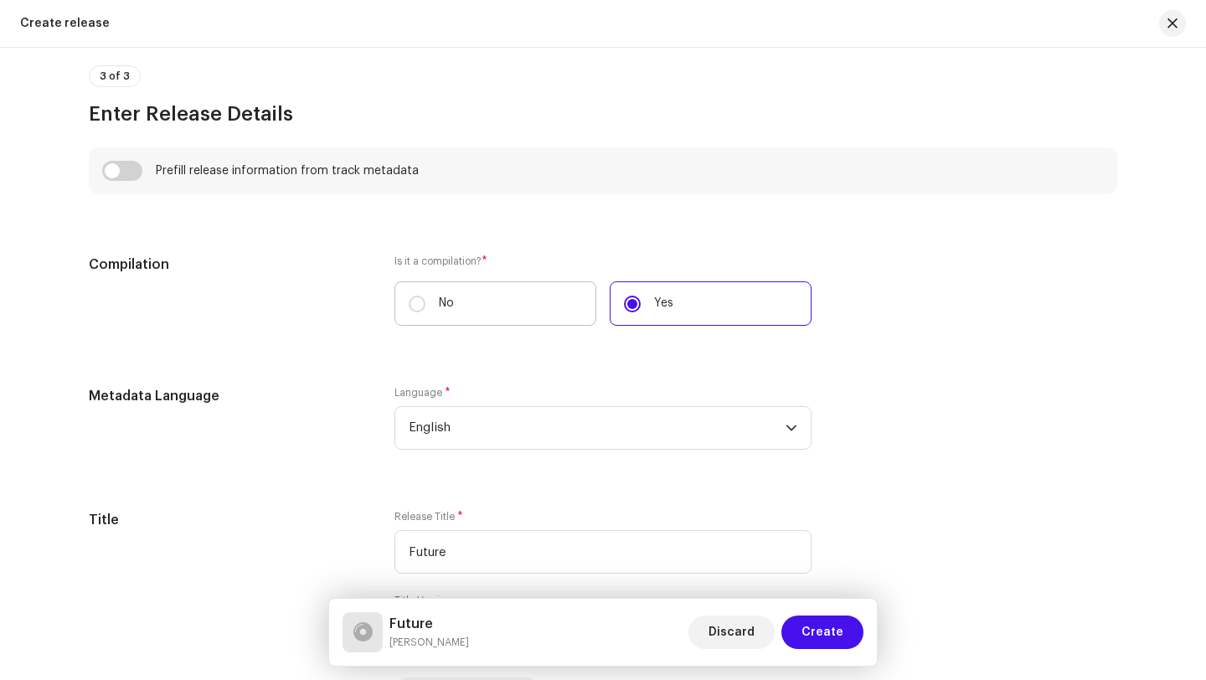
click at [539, 302] on label "No" at bounding box center [495, 303] width 202 height 44
click at [425, 302] on input "No" at bounding box center [417, 304] width 17 height 17
radio input "true"
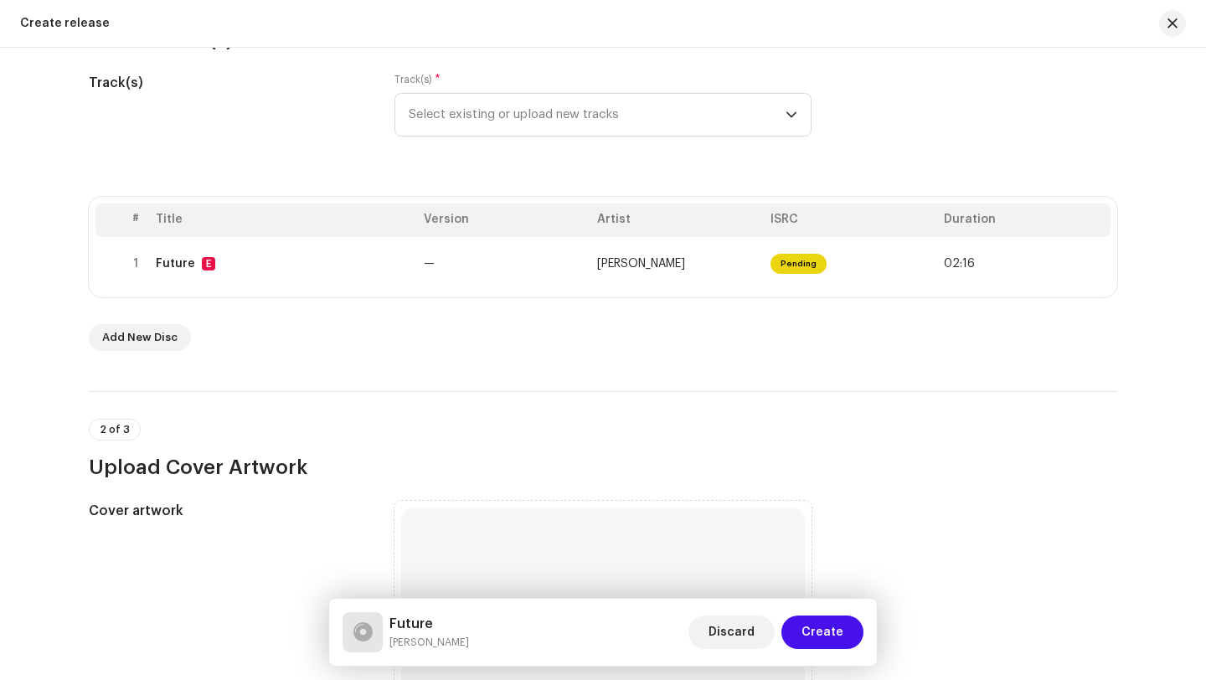
scroll to position [204, 0]
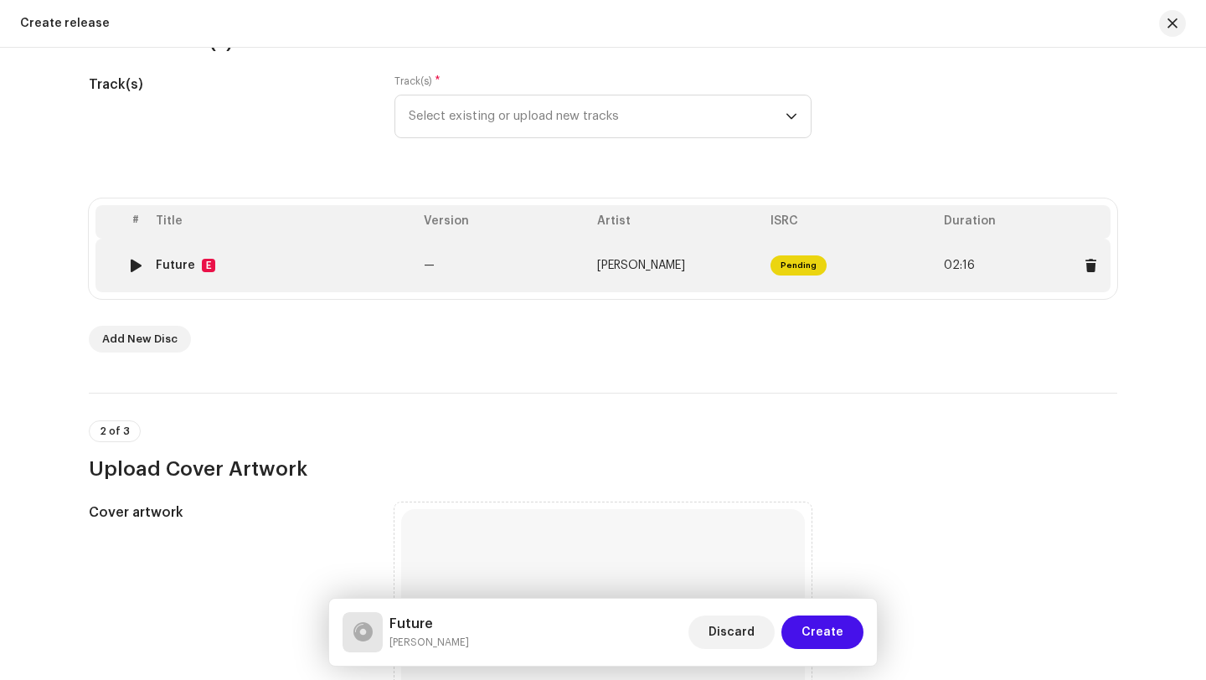
click at [533, 272] on td "—" at bounding box center [503, 266] width 173 height 54
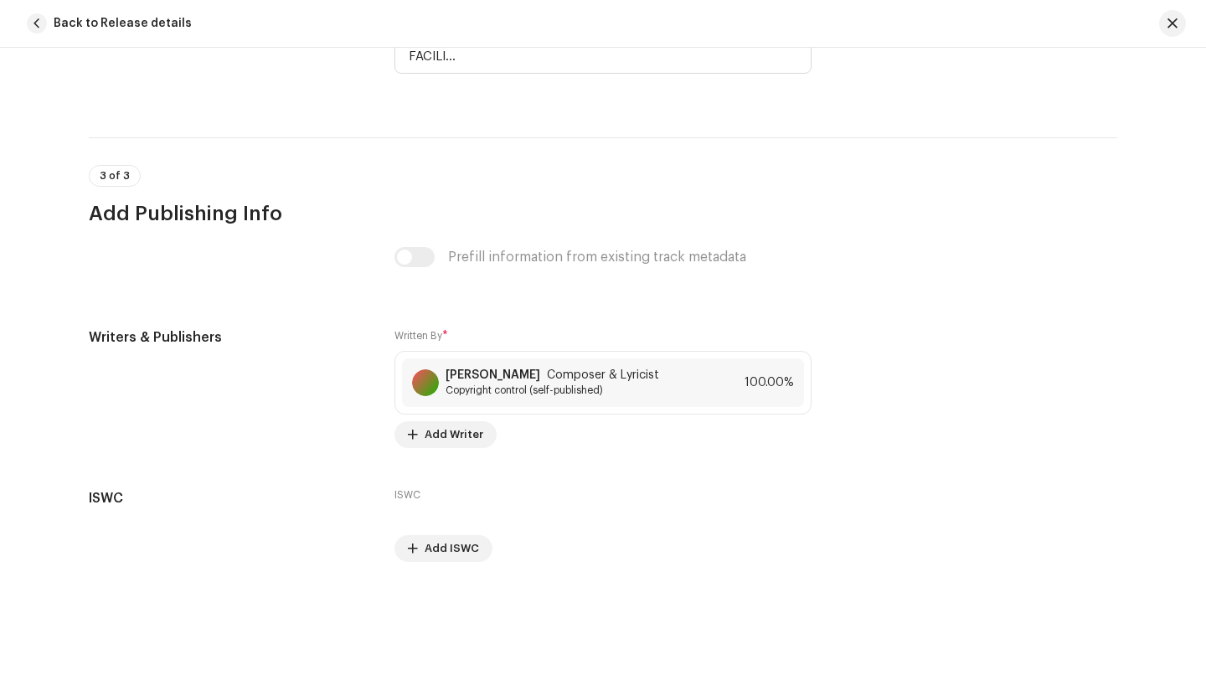
scroll to position [4468, 0]
click at [410, 265] on div "Prefill information from existing track metadata" at bounding box center [602, 258] width 417 height 20
click at [432, 263] on div "Prefill information from existing track metadata" at bounding box center [602, 258] width 417 height 20
click at [417, 260] on div "Prefill information from existing track metadata" at bounding box center [602, 258] width 417 height 20
click at [396, 261] on div "Prefill information from existing track metadata" at bounding box center [602, 258] width 417 height 20
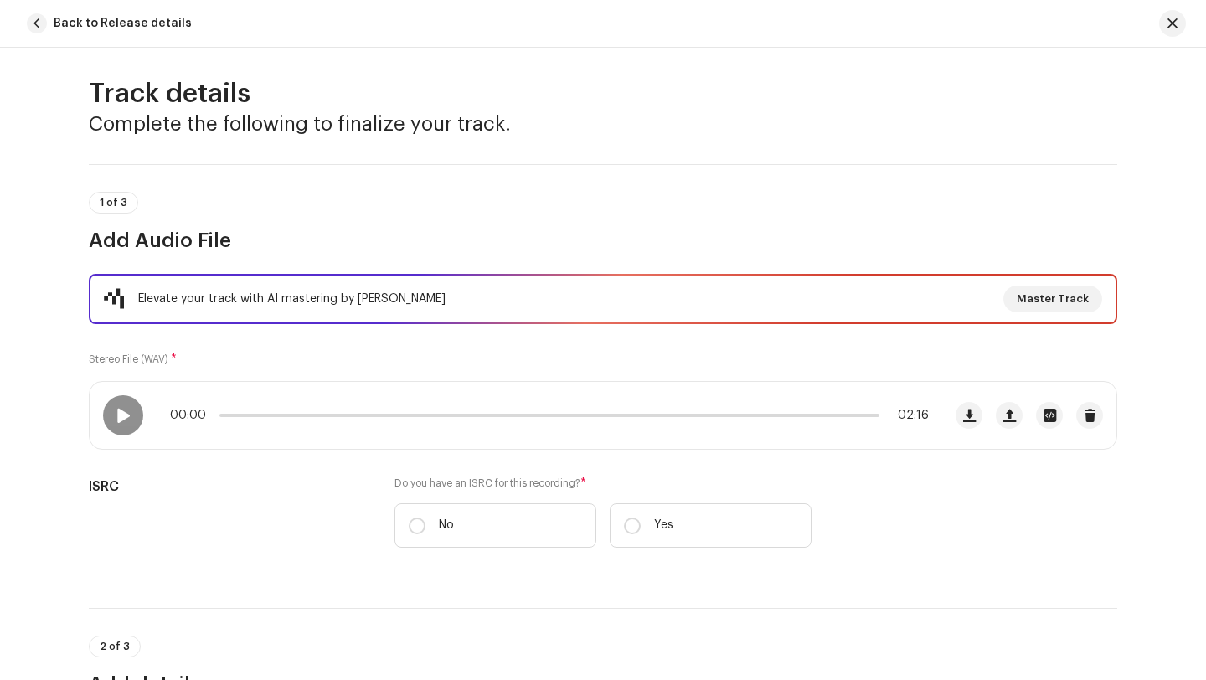
scroll to position [0, 0]
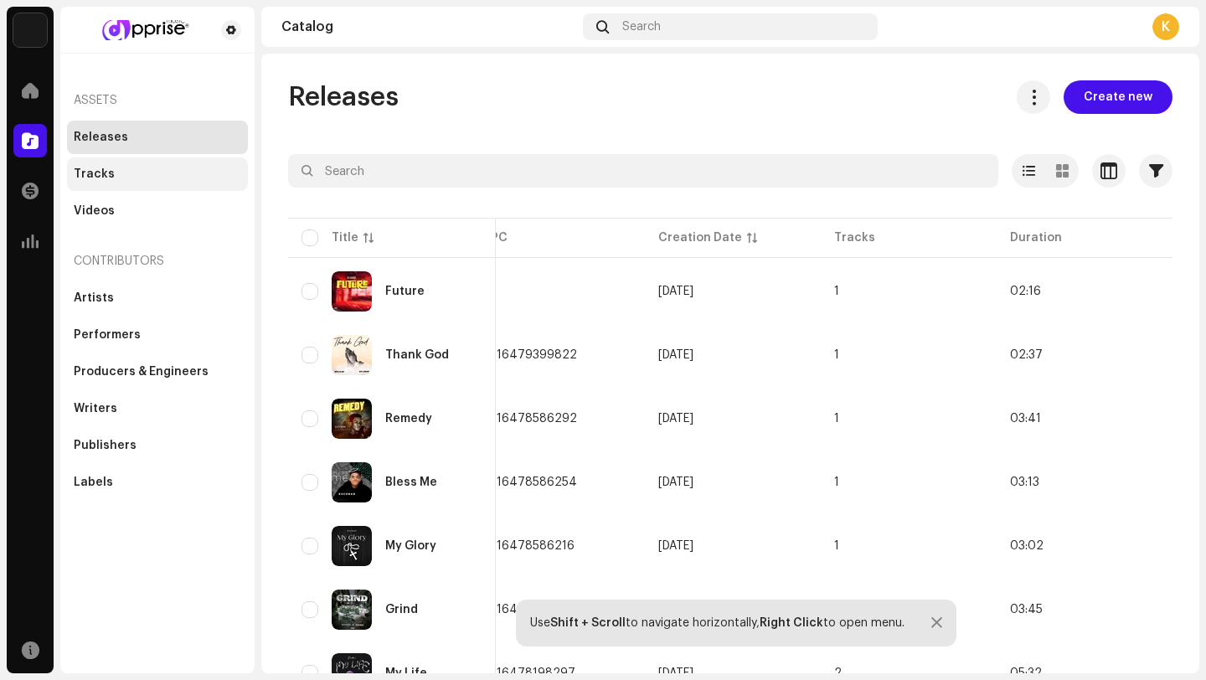
click at [136, 162] on div "Tracks" at bounding box center [157, 173] width 181 height 33
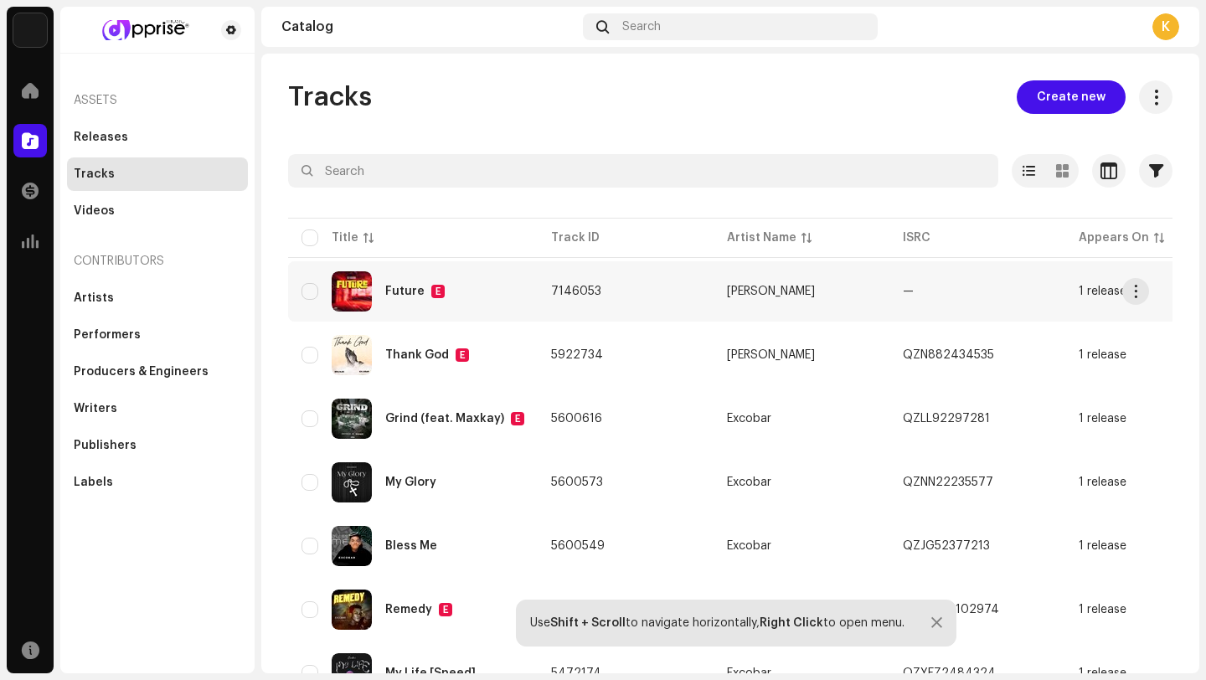
click at [343, 287] on img at bounding box center [352, 291] width 40 height 40
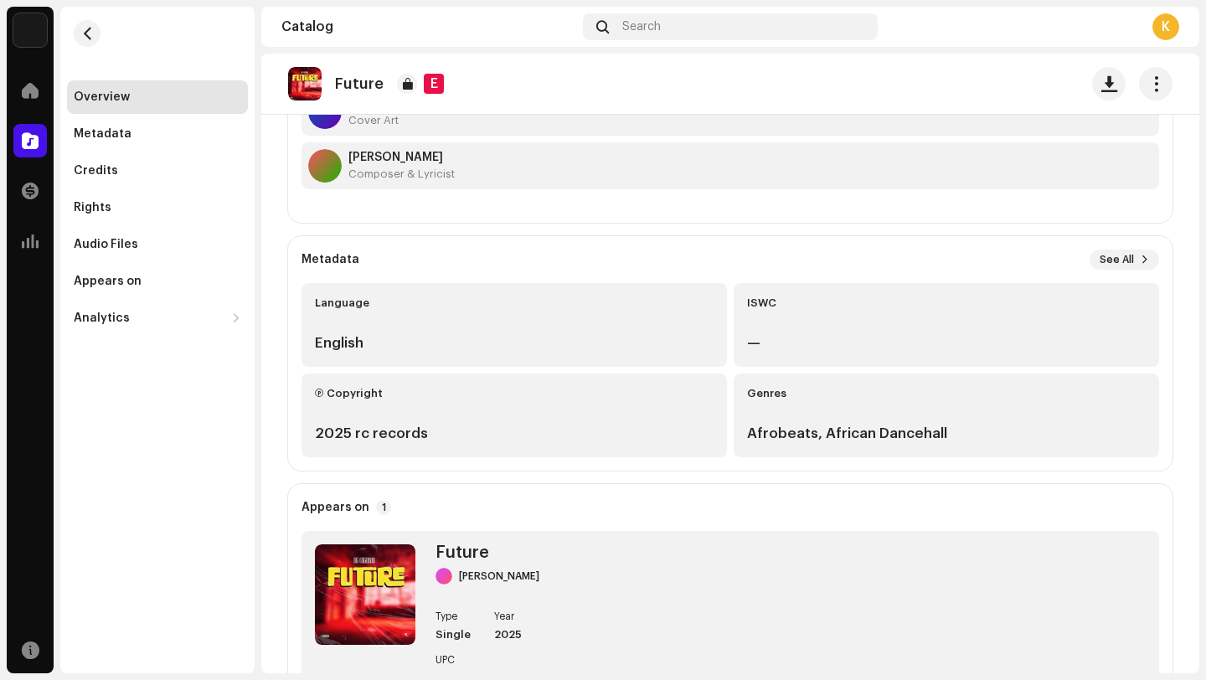
scroll to position [327, 0]
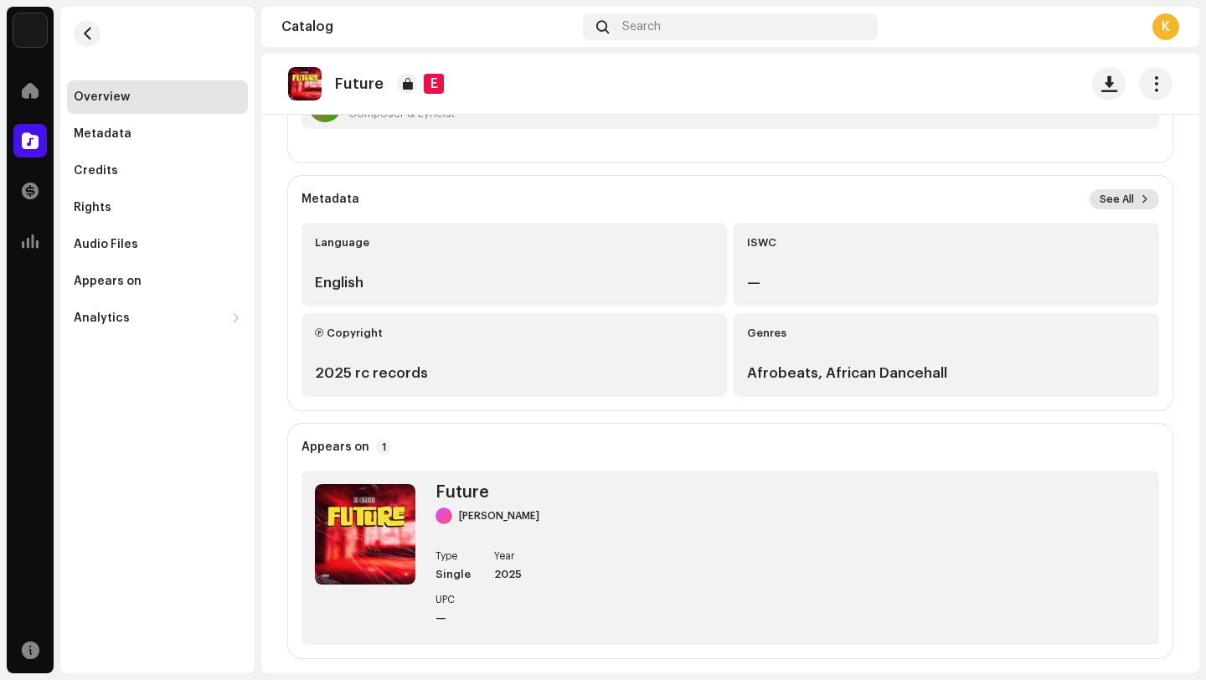
click at [1126, 196] on button "See All" at bounding box center [1125, 199] width 70 height 20
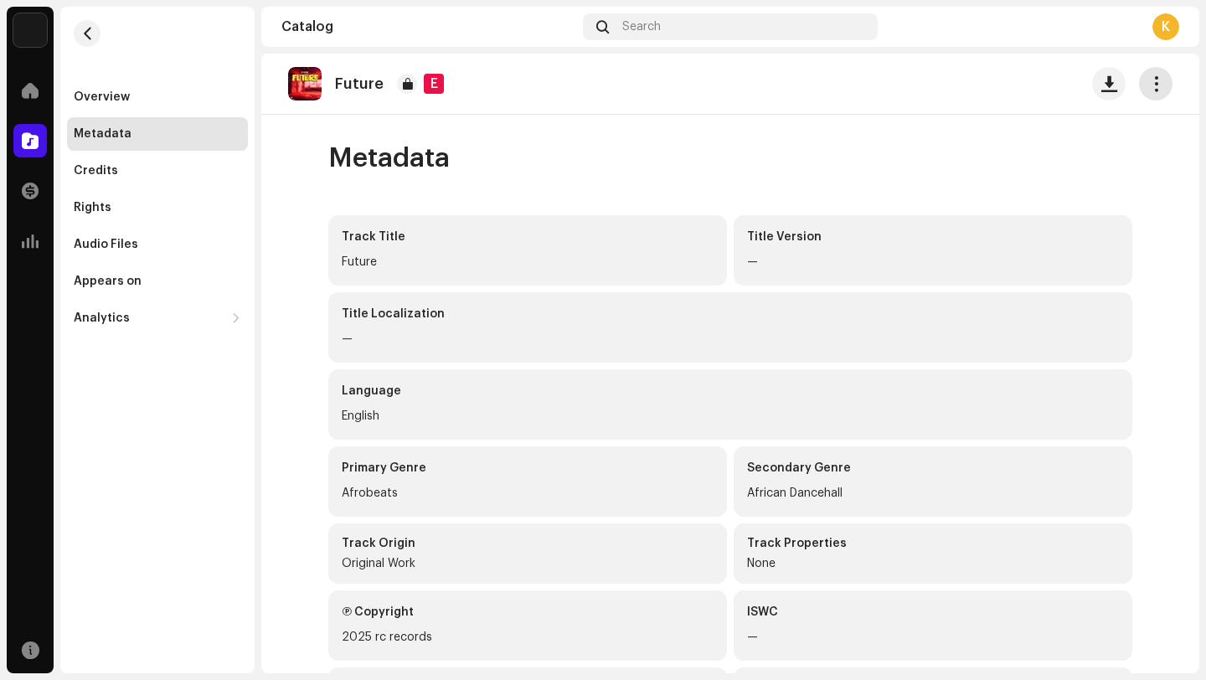
click at [1155, 83] on button "button" at bounding box center [1155, 83] width 33 height 33
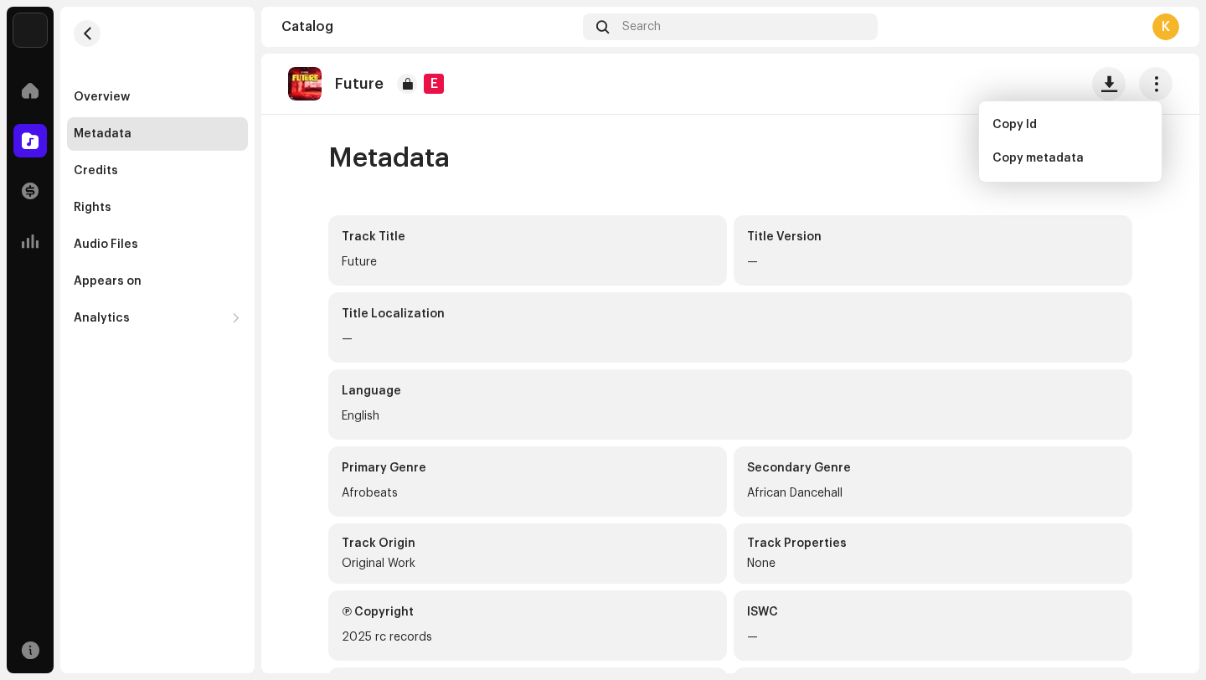
click at [925, 191] on div "Metadata Track Title Future Title Version — Title Localization — Language Engli…" at bounding box center [730, 675] width 858 height 1067
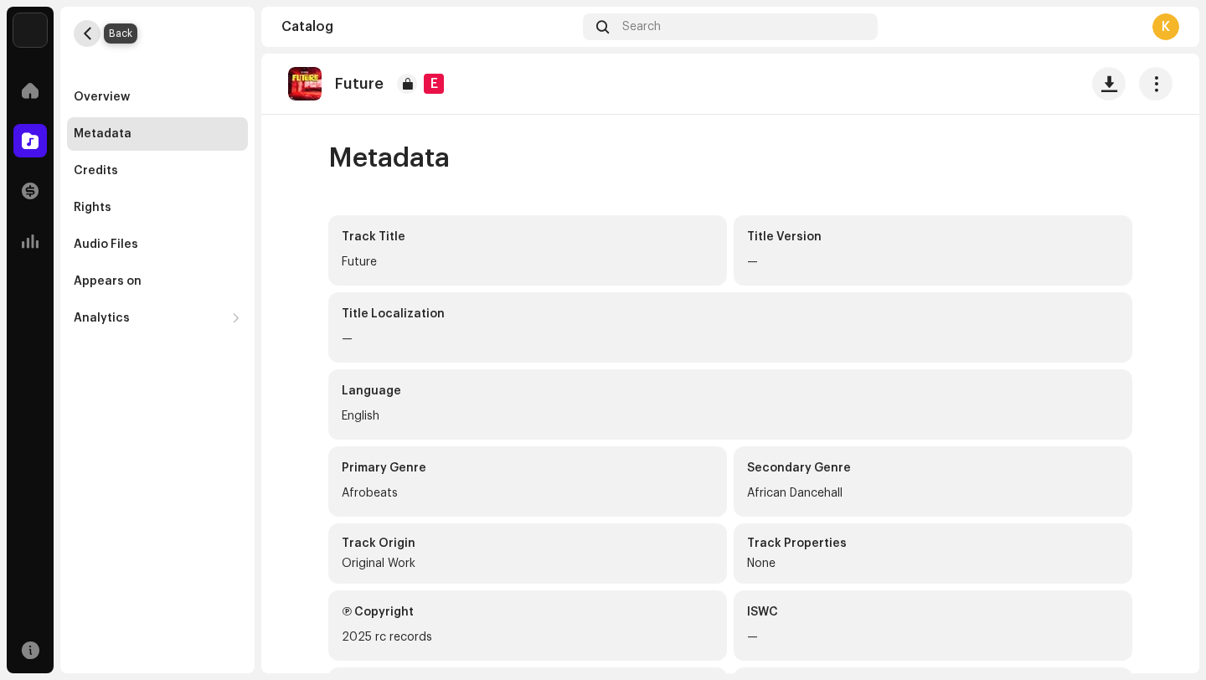
click at [85, 29] on span "button" at bounding box center [87, 33] width 13 height 13
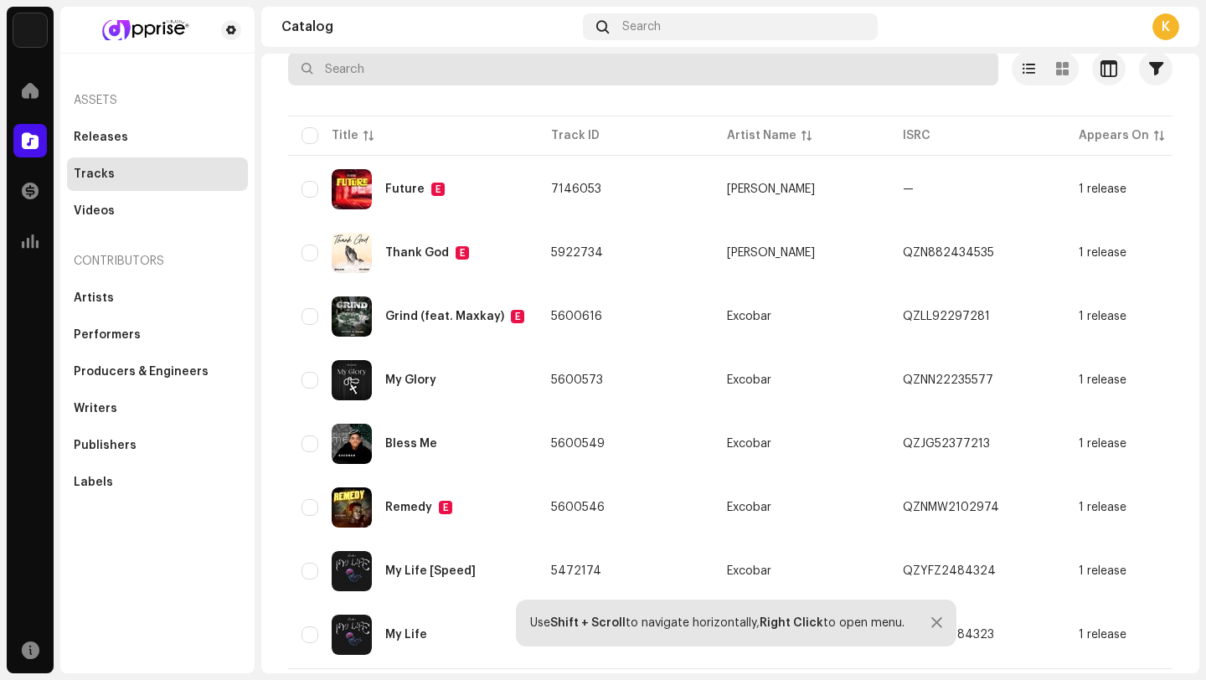
scroll to position [103, 0]
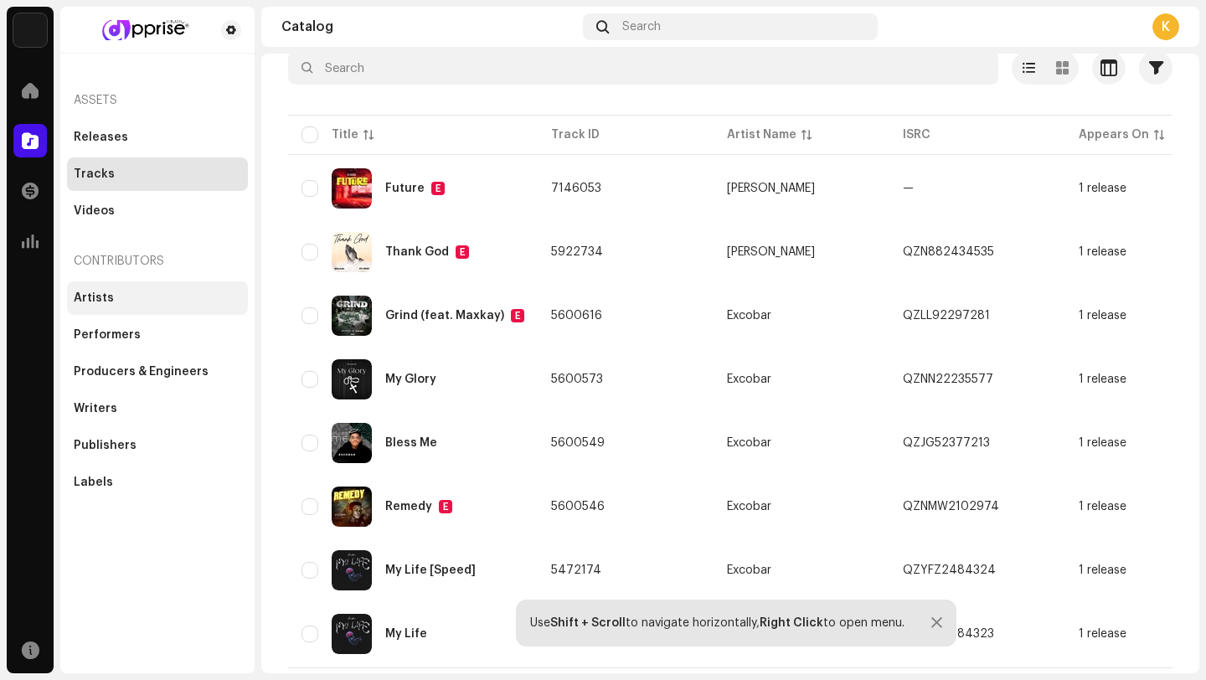
click at [123, 292] on div "Artists" at bounding box center [157, 297] width 167 height 13
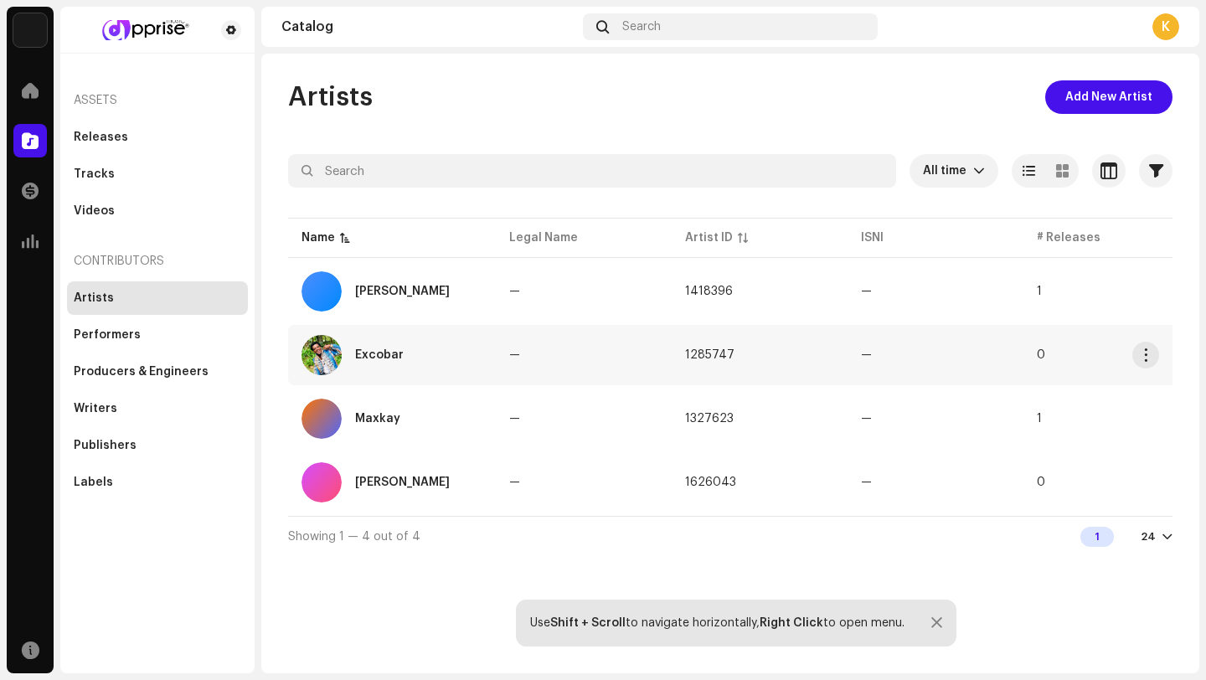
click at [420, 364] on div "Excobar" at bounding box center [391, 355] width 181 height 40
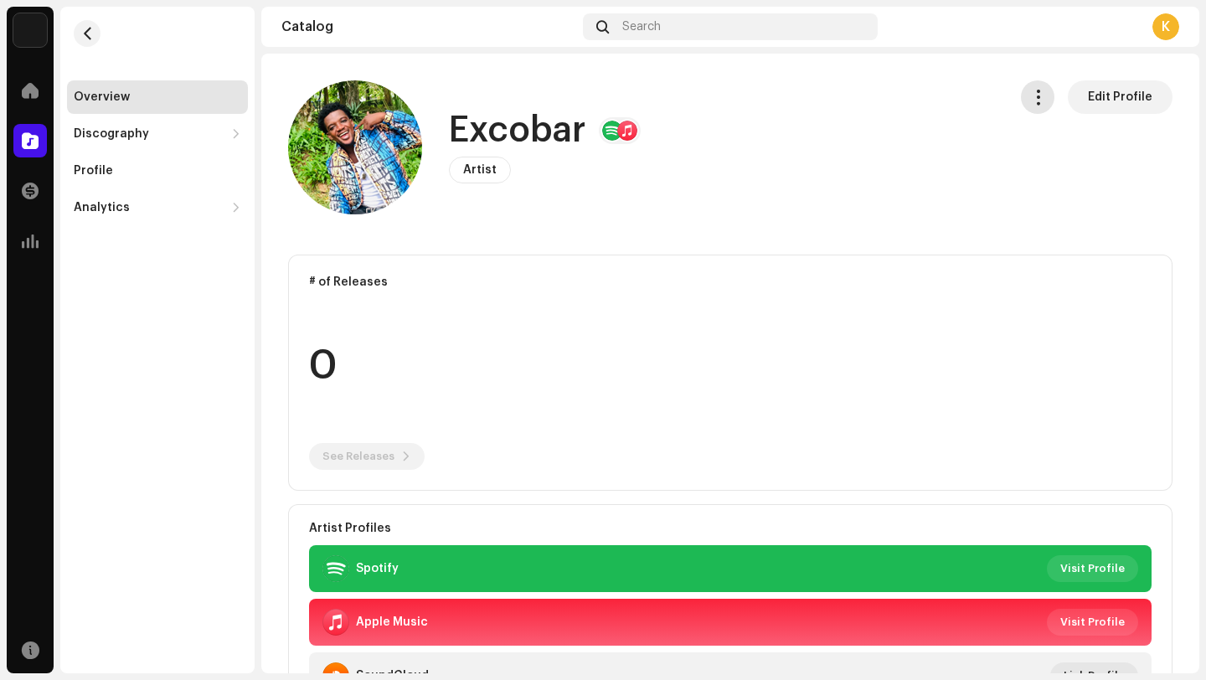
click at [1030, 95] on span "button" at bounding box center [1038, 96] width 16 height 13
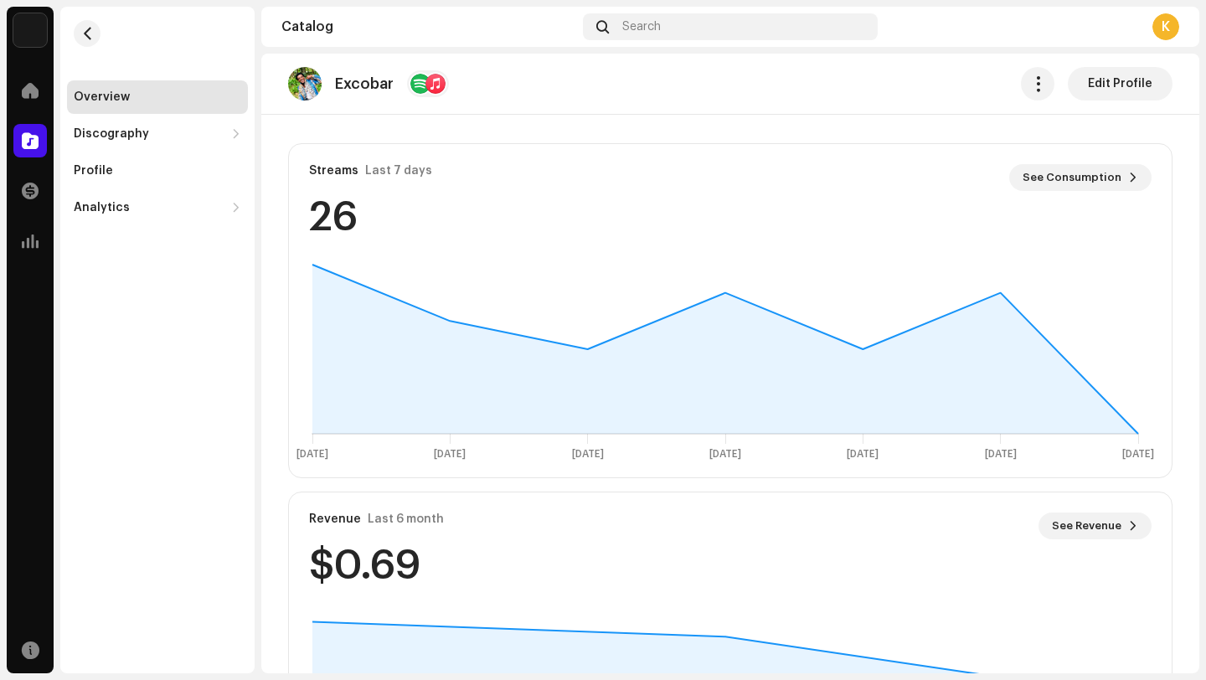
scroll to position [1139, 0]
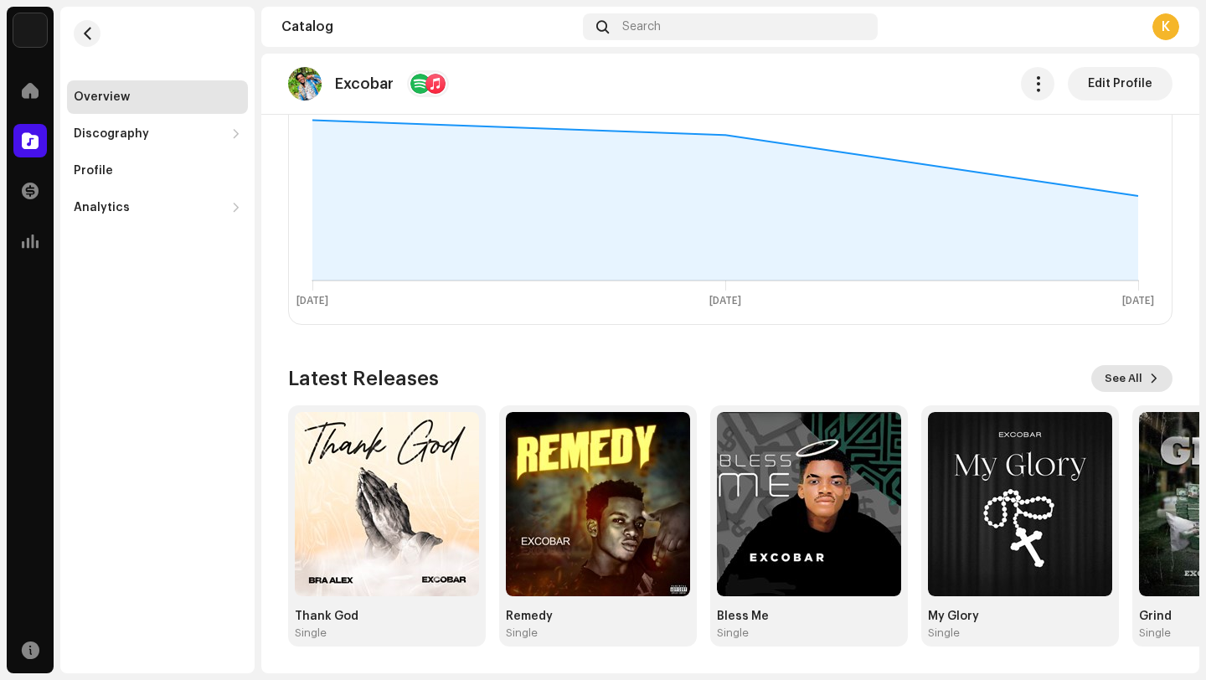
click at [1115, 378] on span "See All" at bounding box center [1124, 378] width 38 height 33
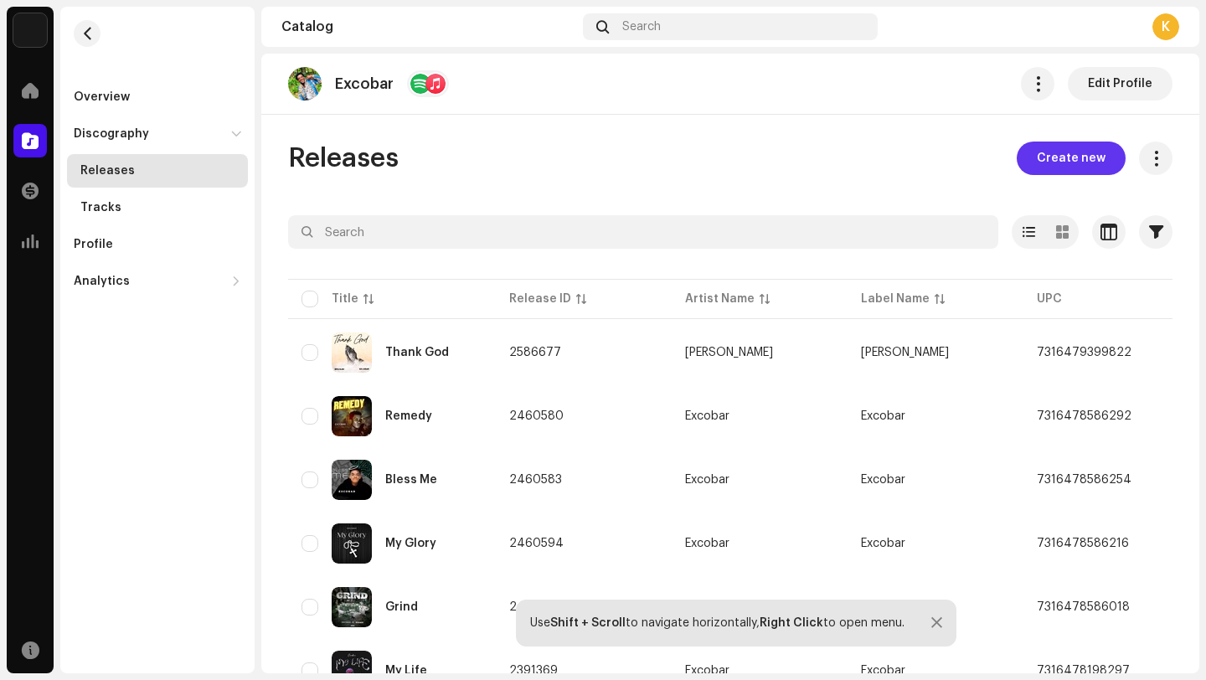
click at [1066, 159] on span "Create new" at bounding box center [1071, 158] width 69 height 33
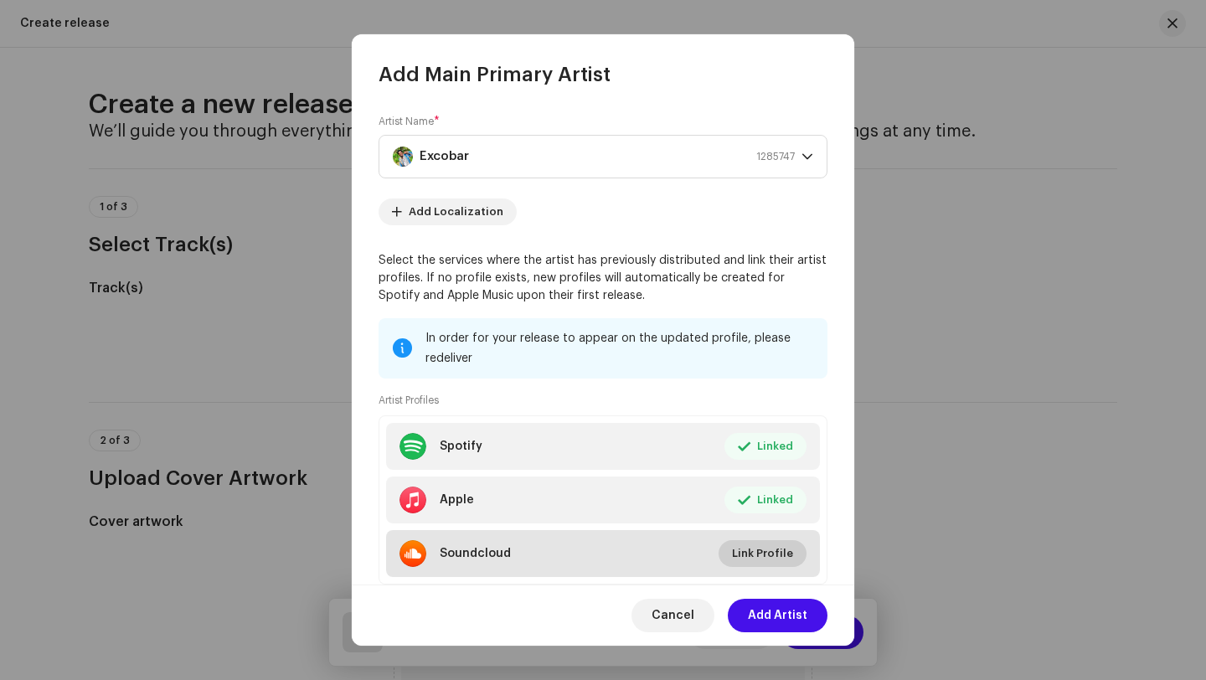
scroll to position [46, 0]
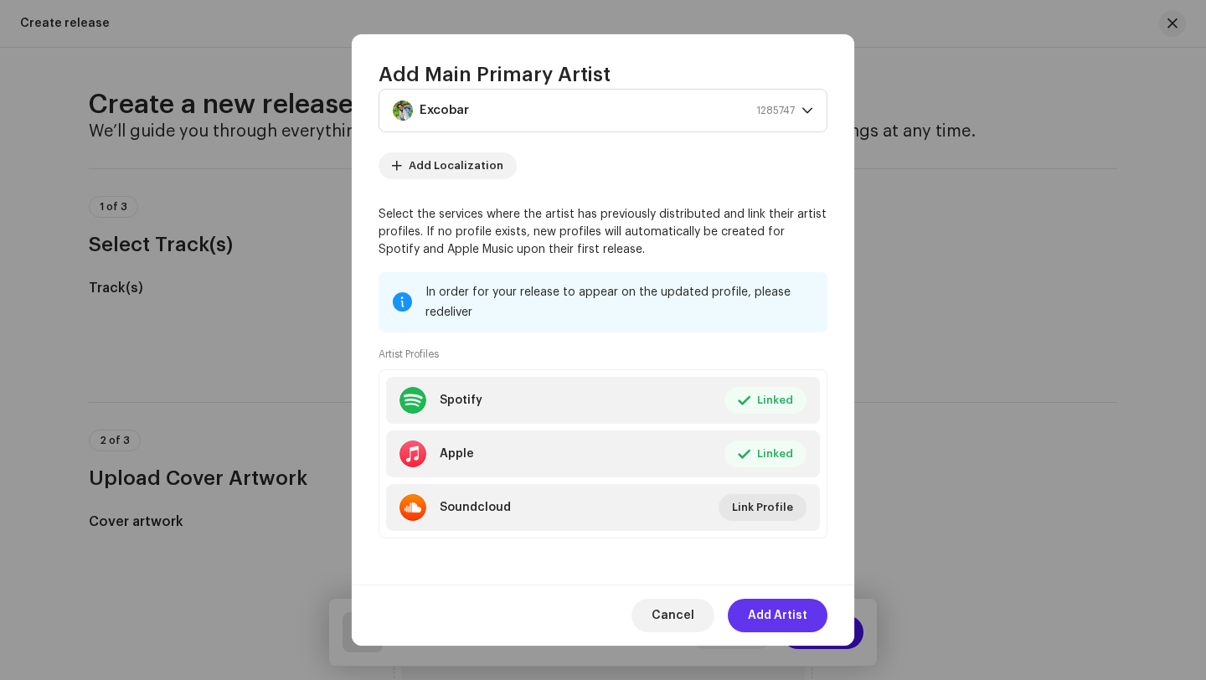
click at [786, 605] on span "Add Artist" at bounding box center [777, 615] width 59 height 33
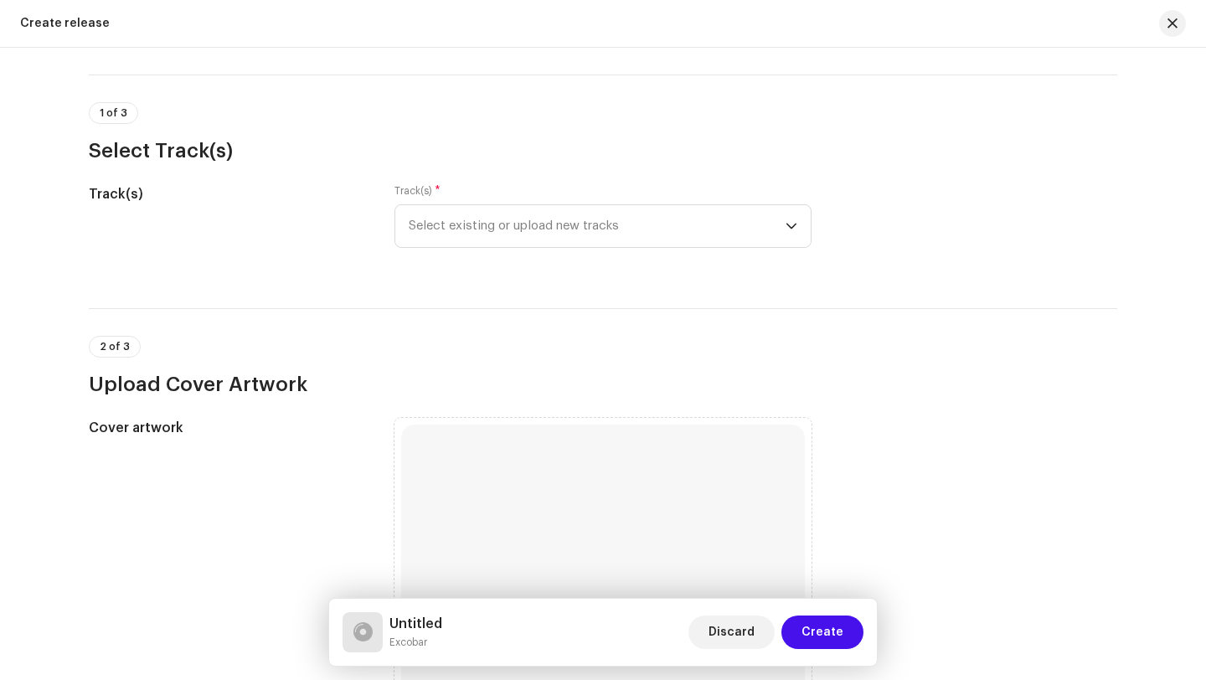
scroll to position [0, 0]
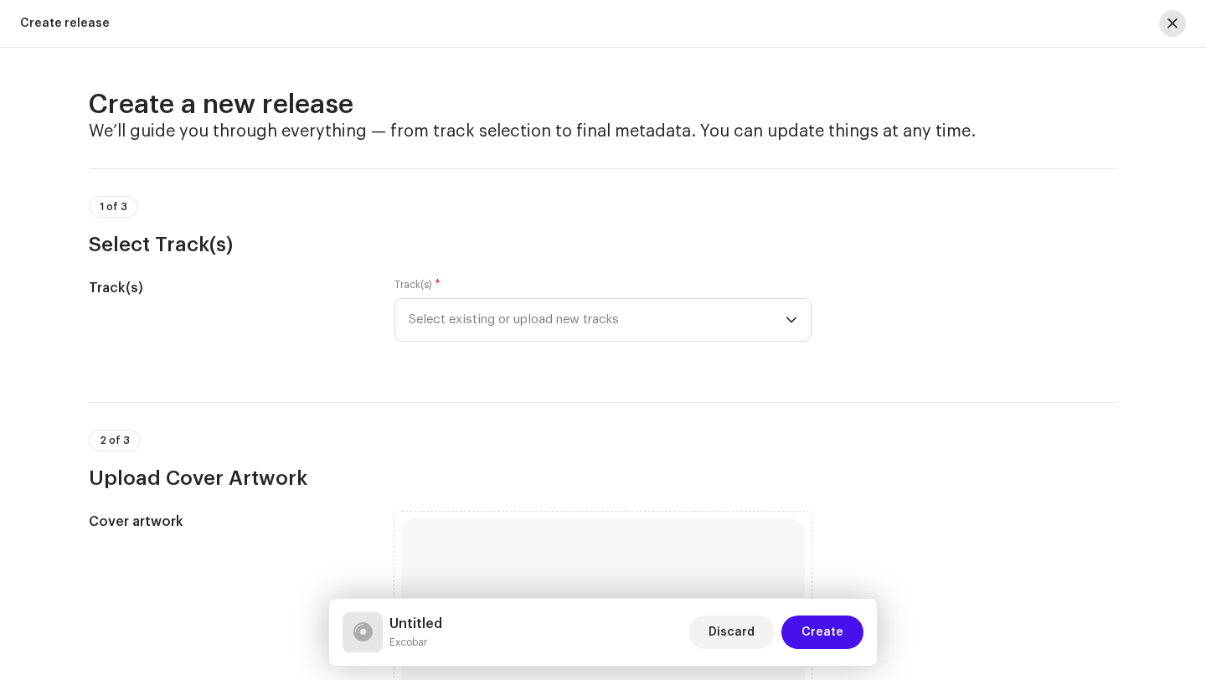
click at [1169, 26] on span "button" at bounding box center [1172, 23] width 10 height 13
